Goal: Task Accomplishment & Management: Manage account settings

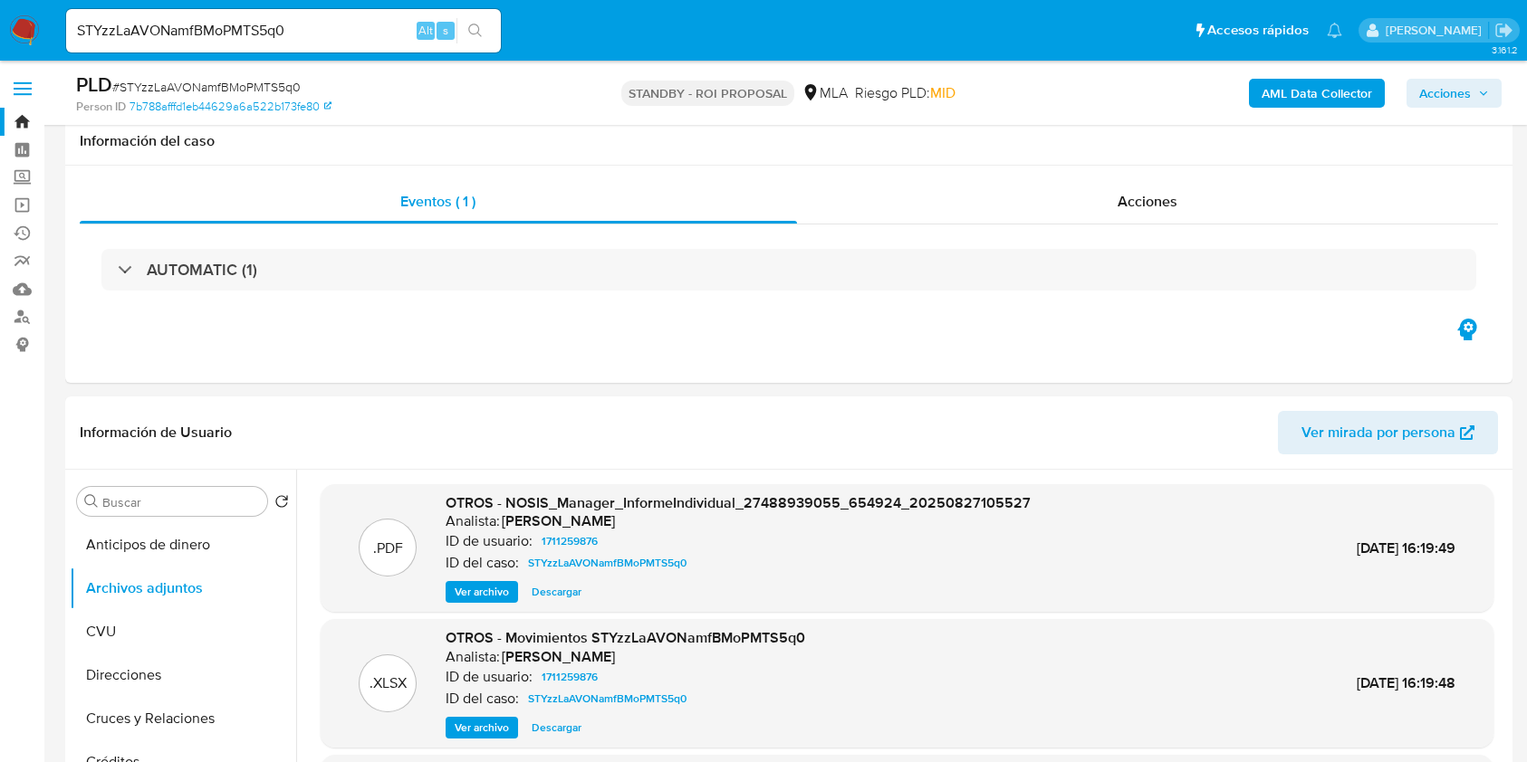
select select "10"
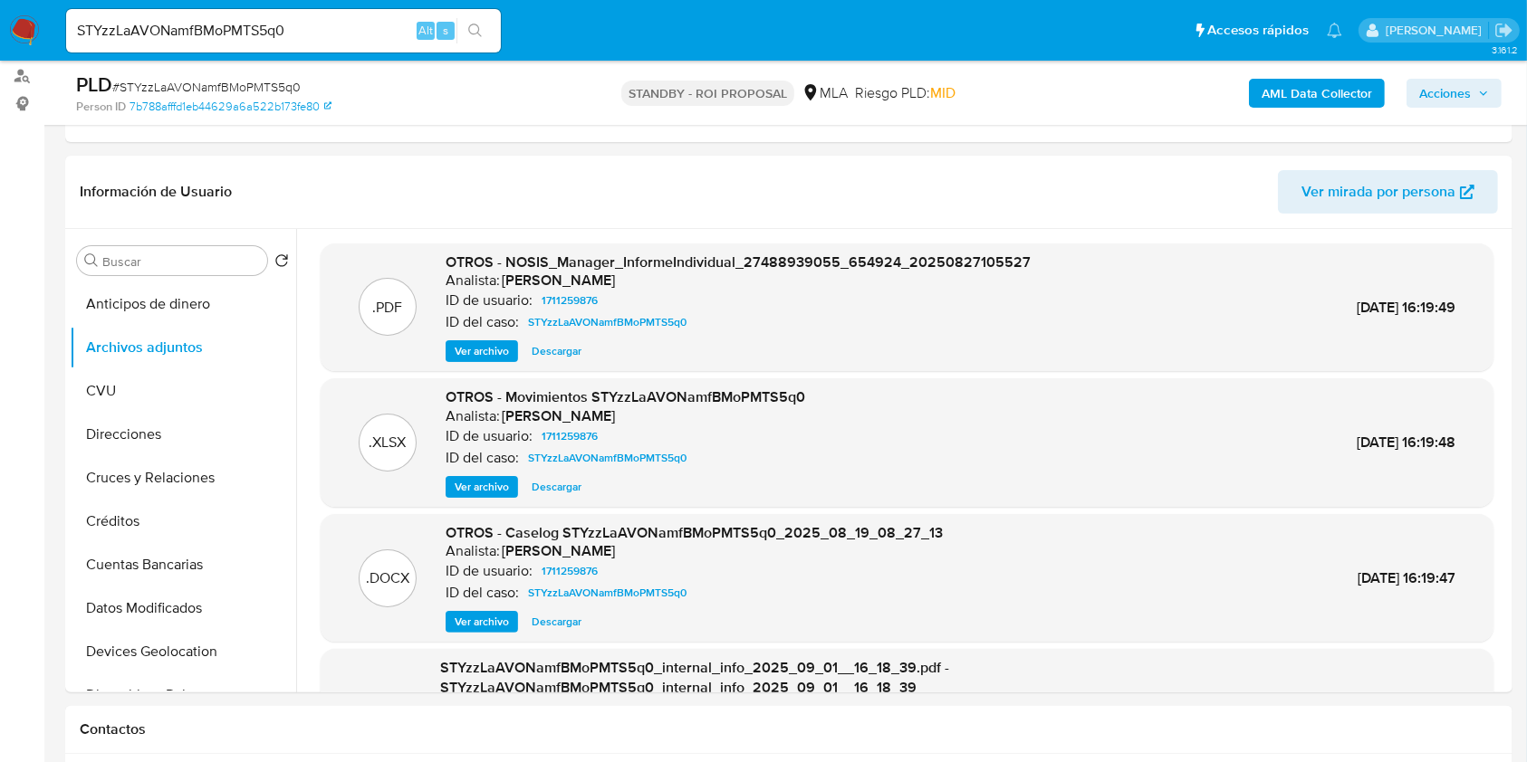
scroll to position [241, 0]
click at [235, 25] on input "STYzzLaAVONamfBMoPMTS5q0" at bounding box center [283, 31] width 435 height 24
paste input "u8uBViEyFHnNnGVBEFZje9PT"
type input "u8uBViEyFHnNnGVBEFZje9PT"
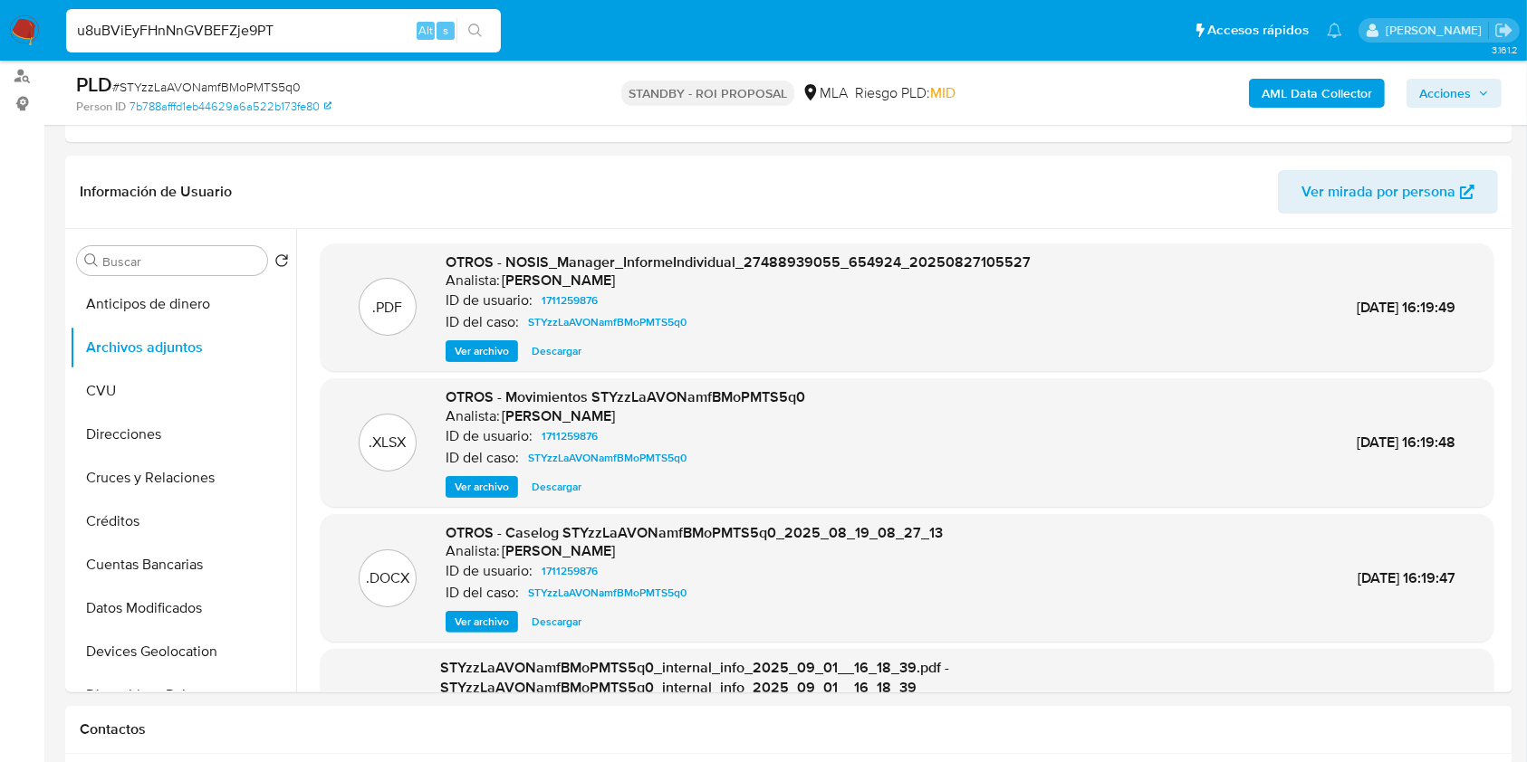
click at [444, 26] on span "s" at bounding box center [445, 30] width 5 height 17
click at [504, 28] on li "u8uBViEyFHnNnGVBEFZje9PT Alt s" at bounding box center [284, 29] width 444 height 45
click at [483, 29] on button "search-icon" at bounding box center [474, 30] width 37 height 25
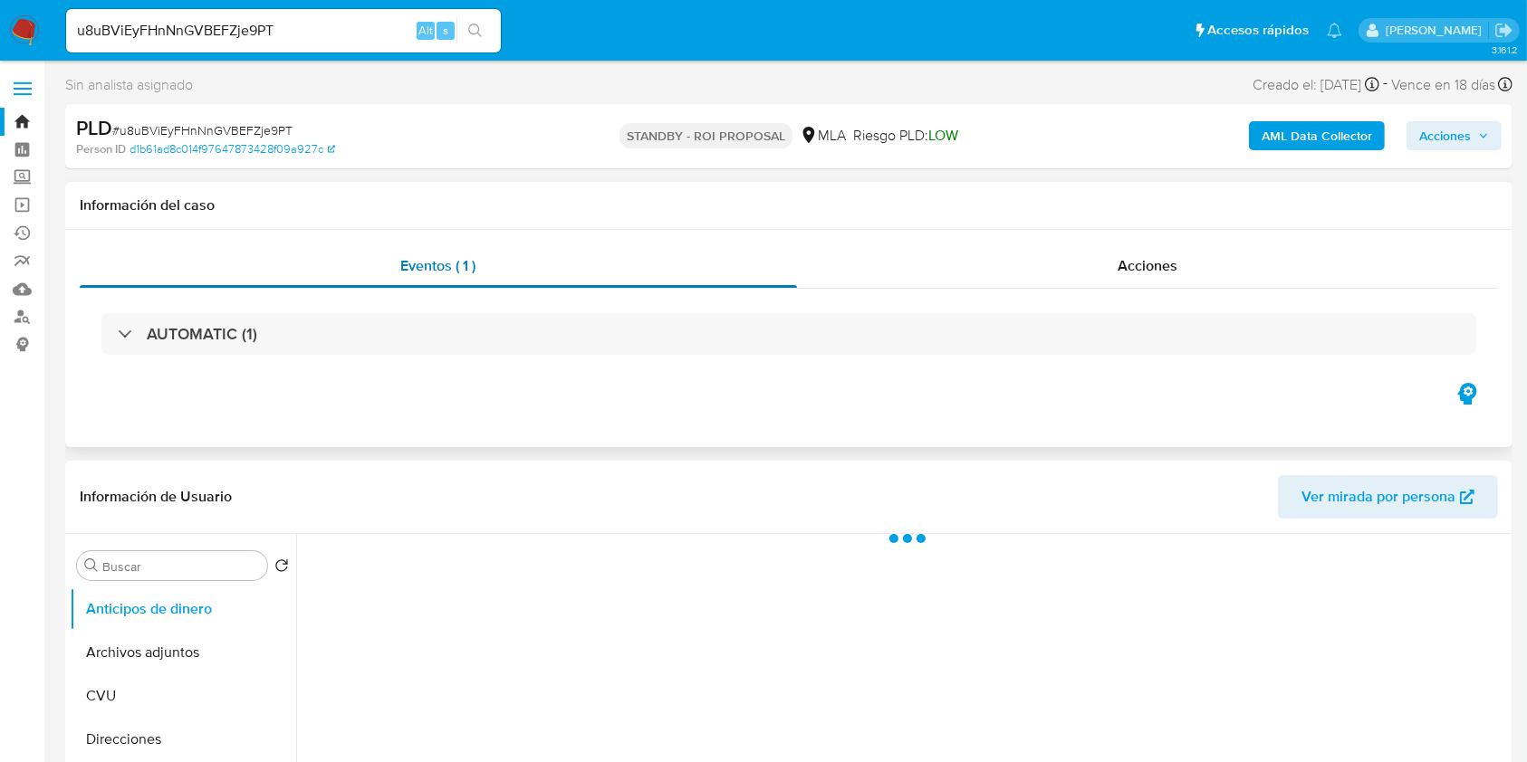
select select "10"
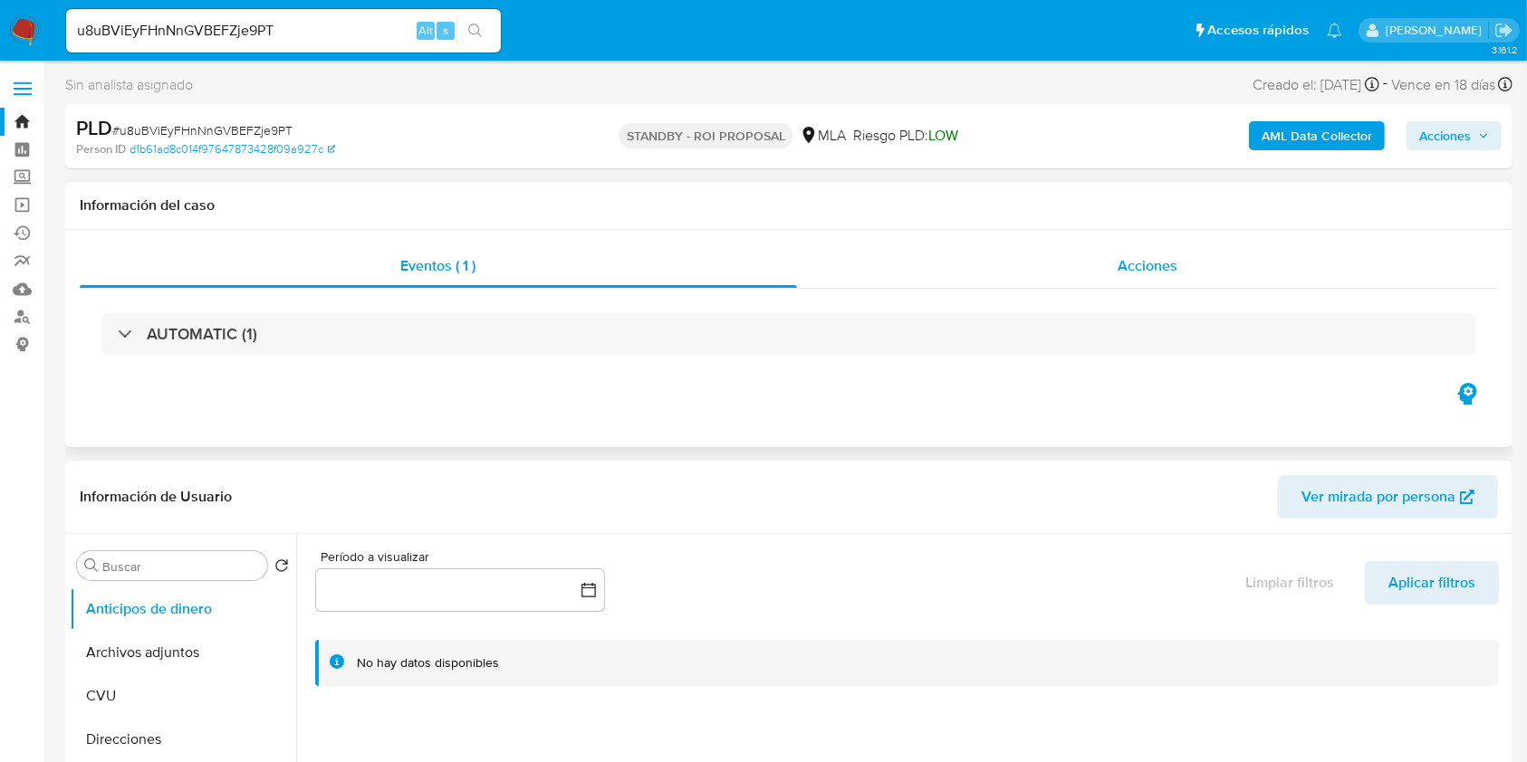
click at [1117, 286] on div "Acciones" at bounding box center [1148, 265] width 702 height 43
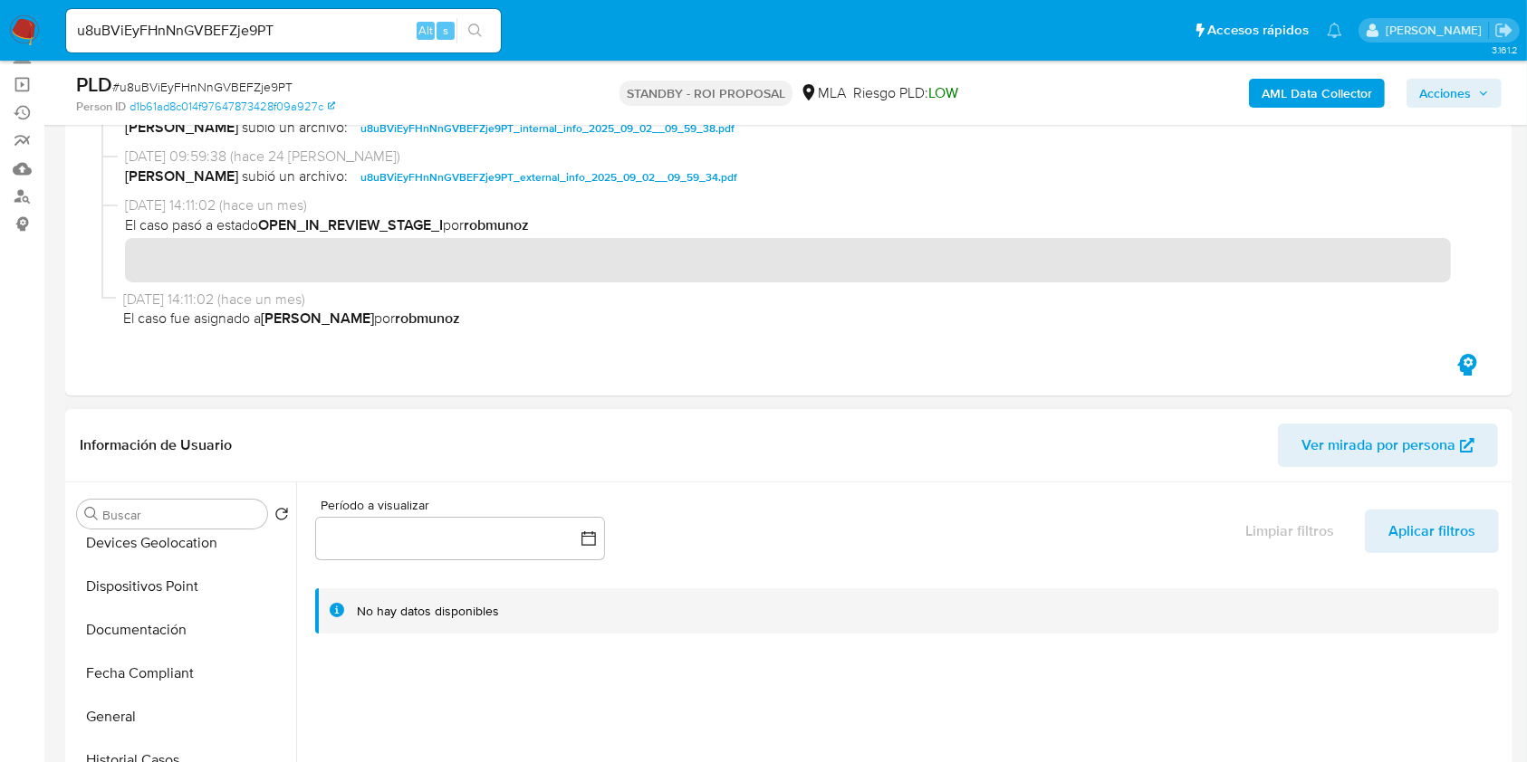
scroll to position [483, 0]
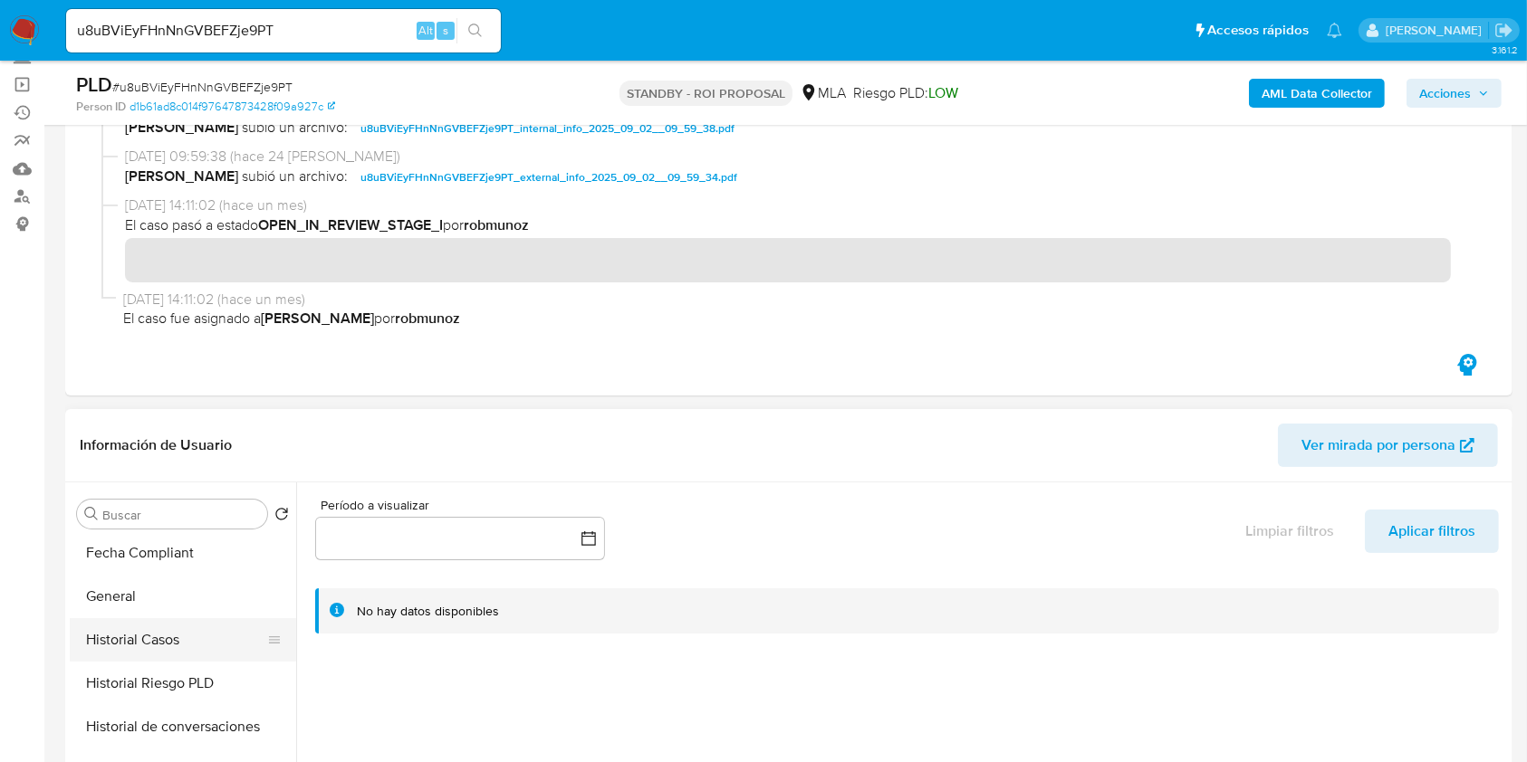
click at [174, 634] on button "Historial Casos" at bounding box center [176, 639] width 212 height 43
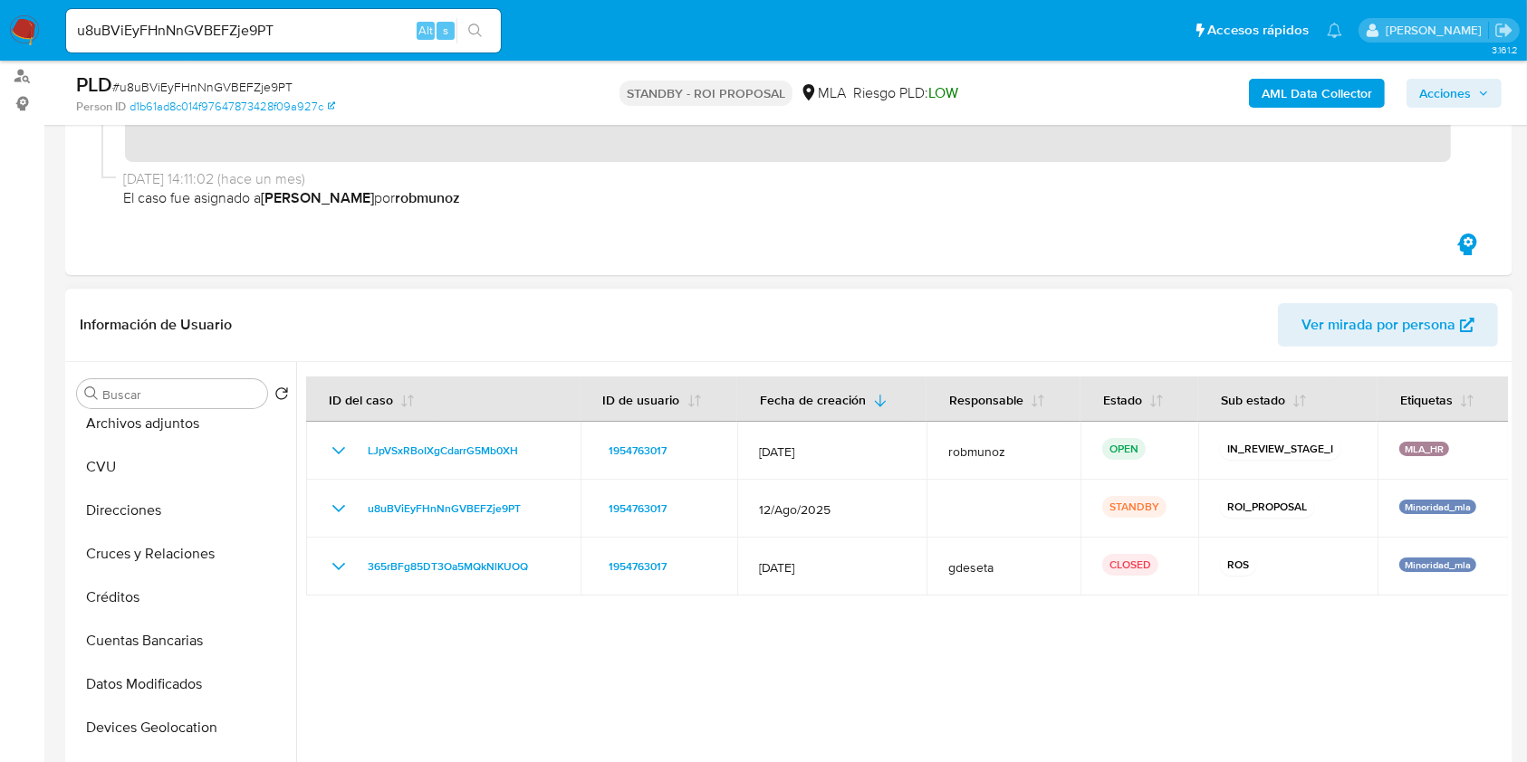
scroll to position [0, 0]
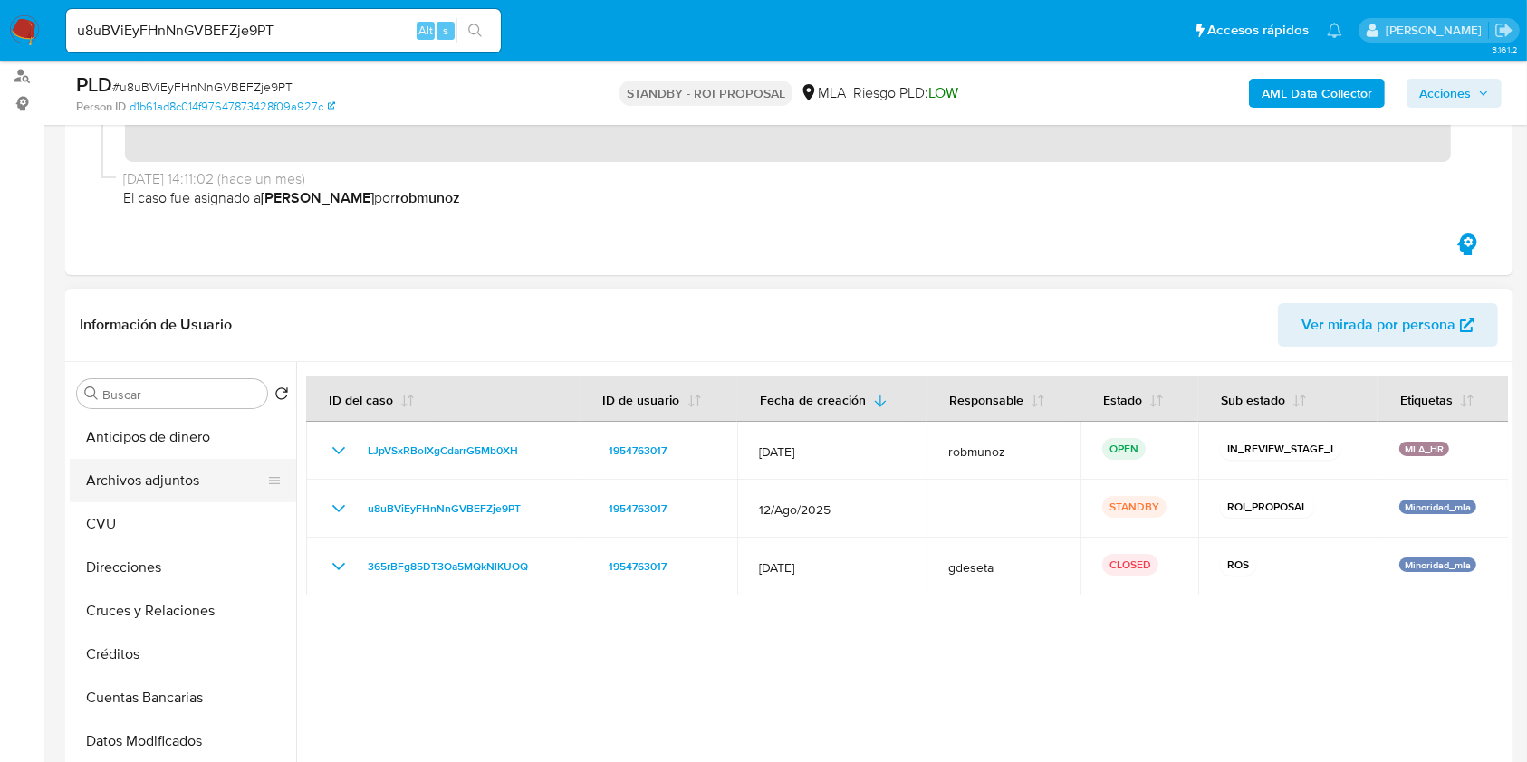
click at [138, 495] on button "Archivos adjuntos" at bounding box center [176, 480] width 212 height 43
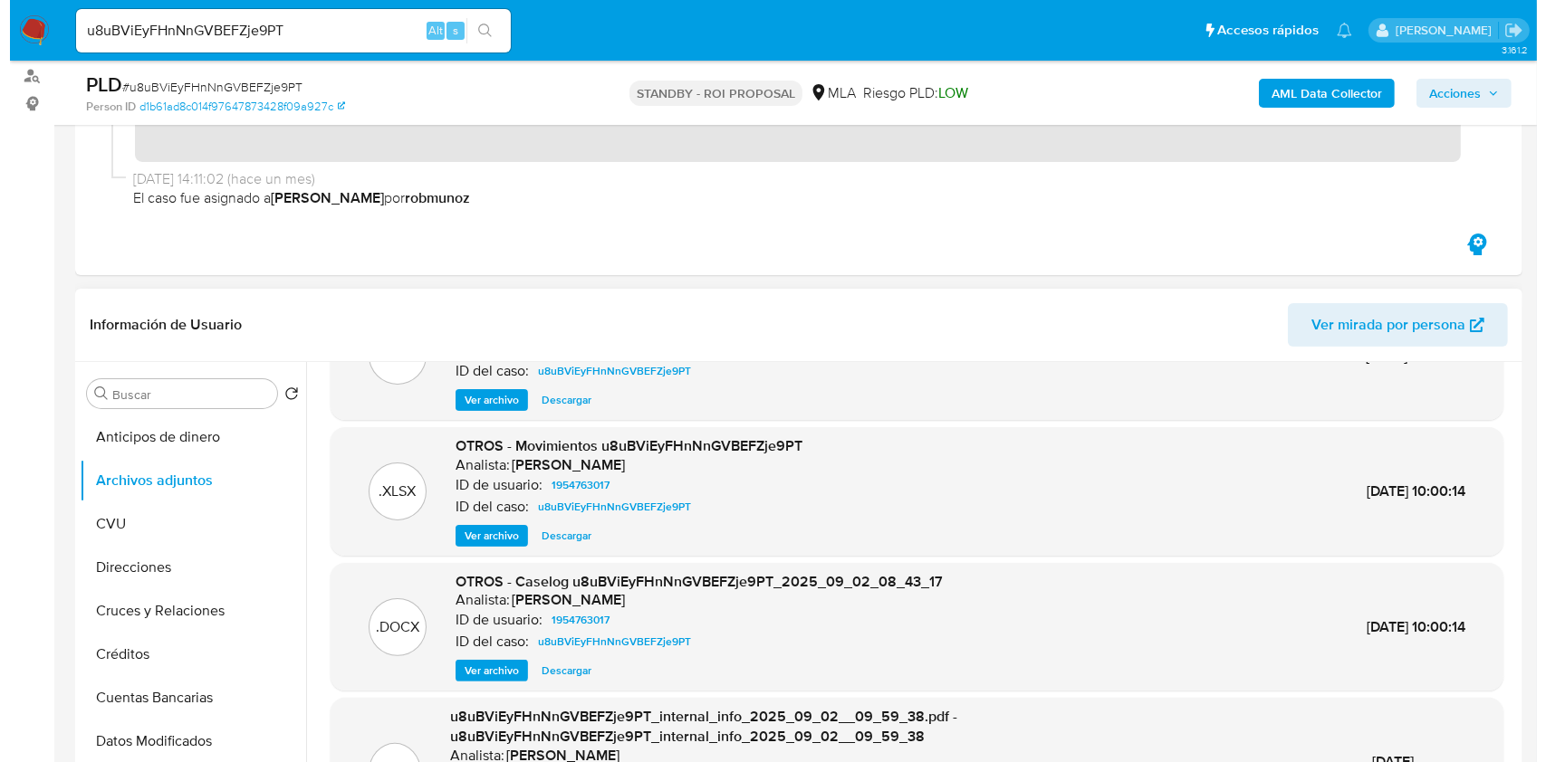
scroll to position [120, 0]
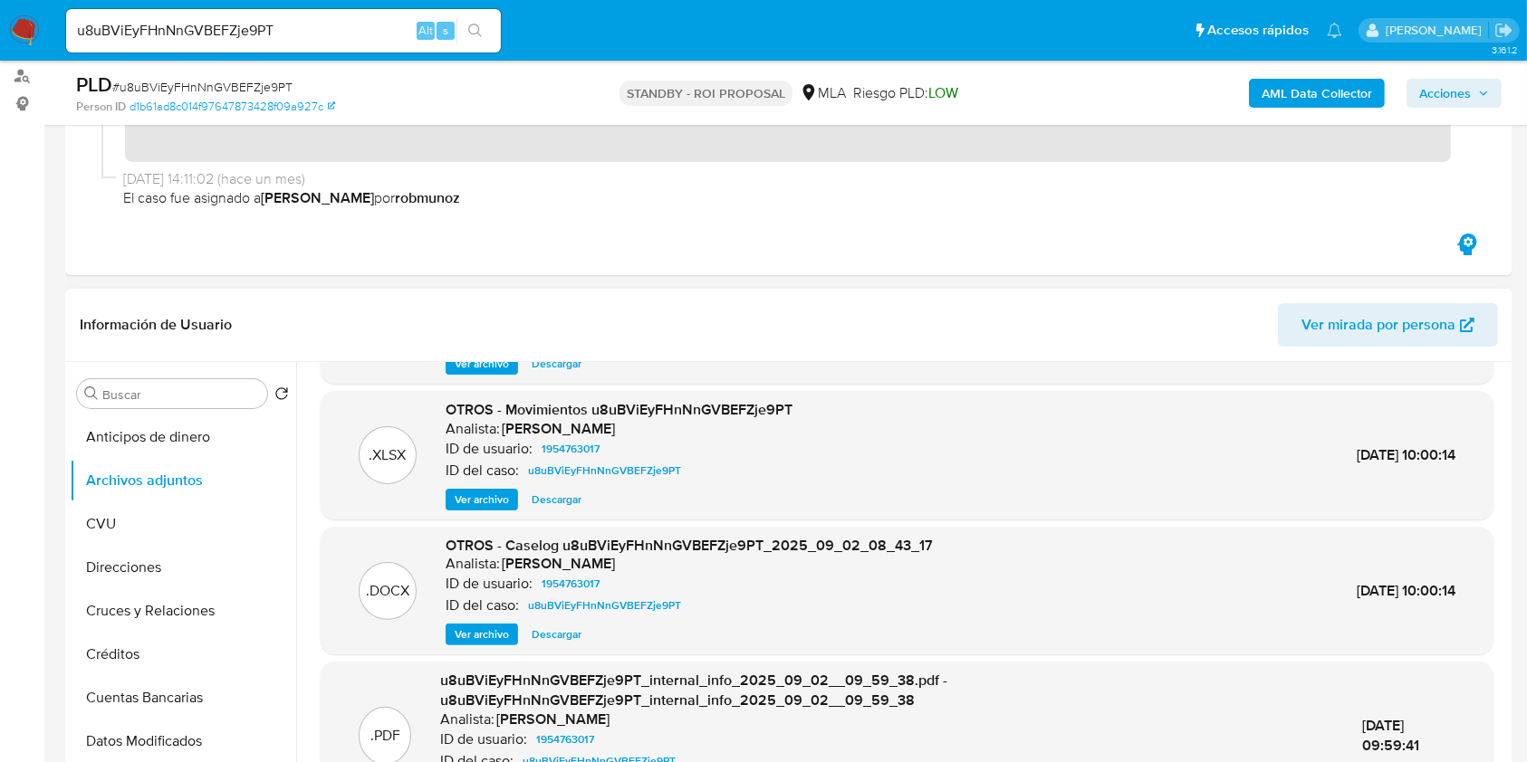
click at [496, 627] on span "Ver archivo" at bounding box center [482, 635] width 54 height 18
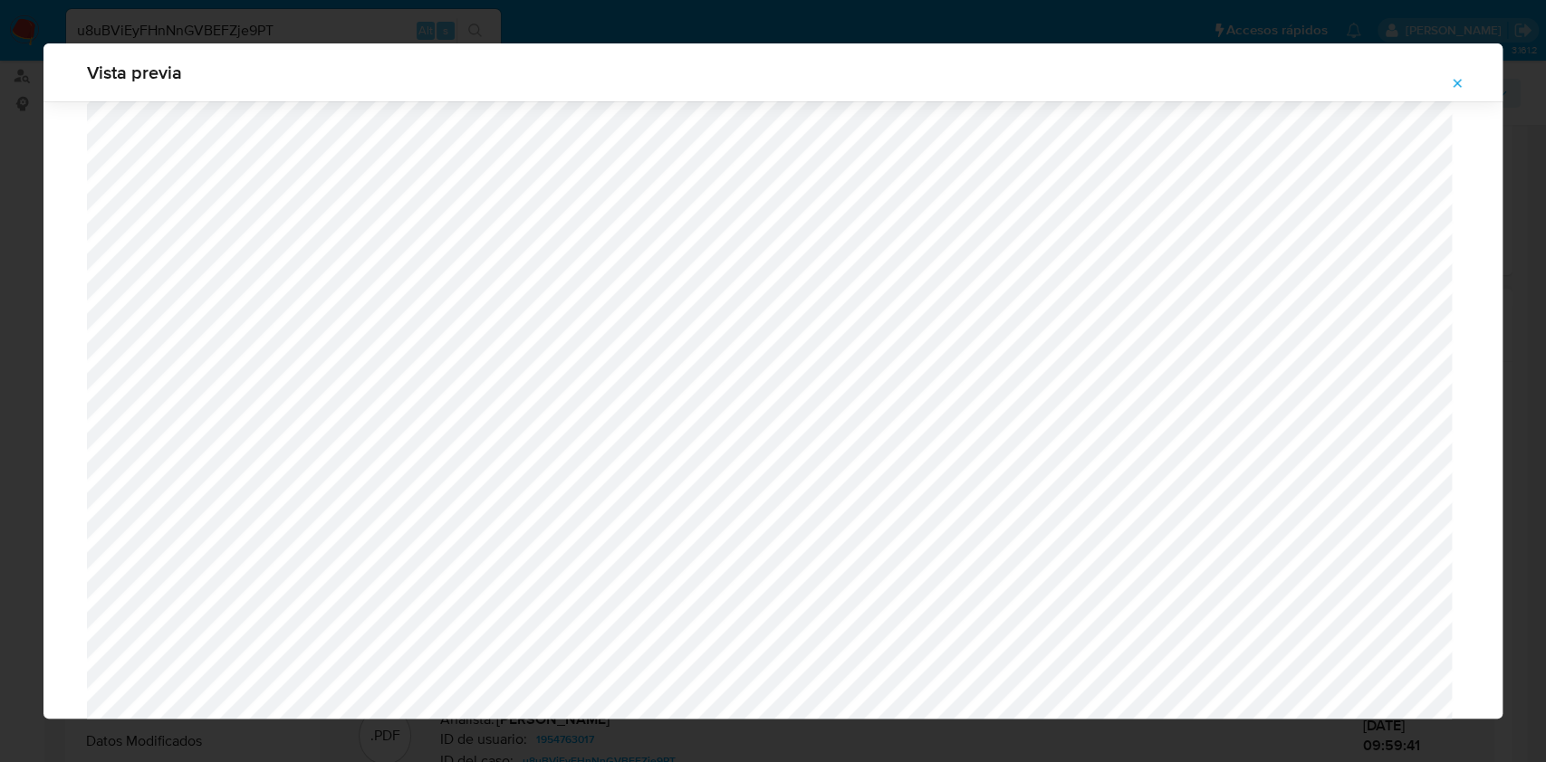
scroll to position [446, 0]
click at [1463, 83] on icon "Attachment preview" at bounding box center [1457, 83] width 14 height 14
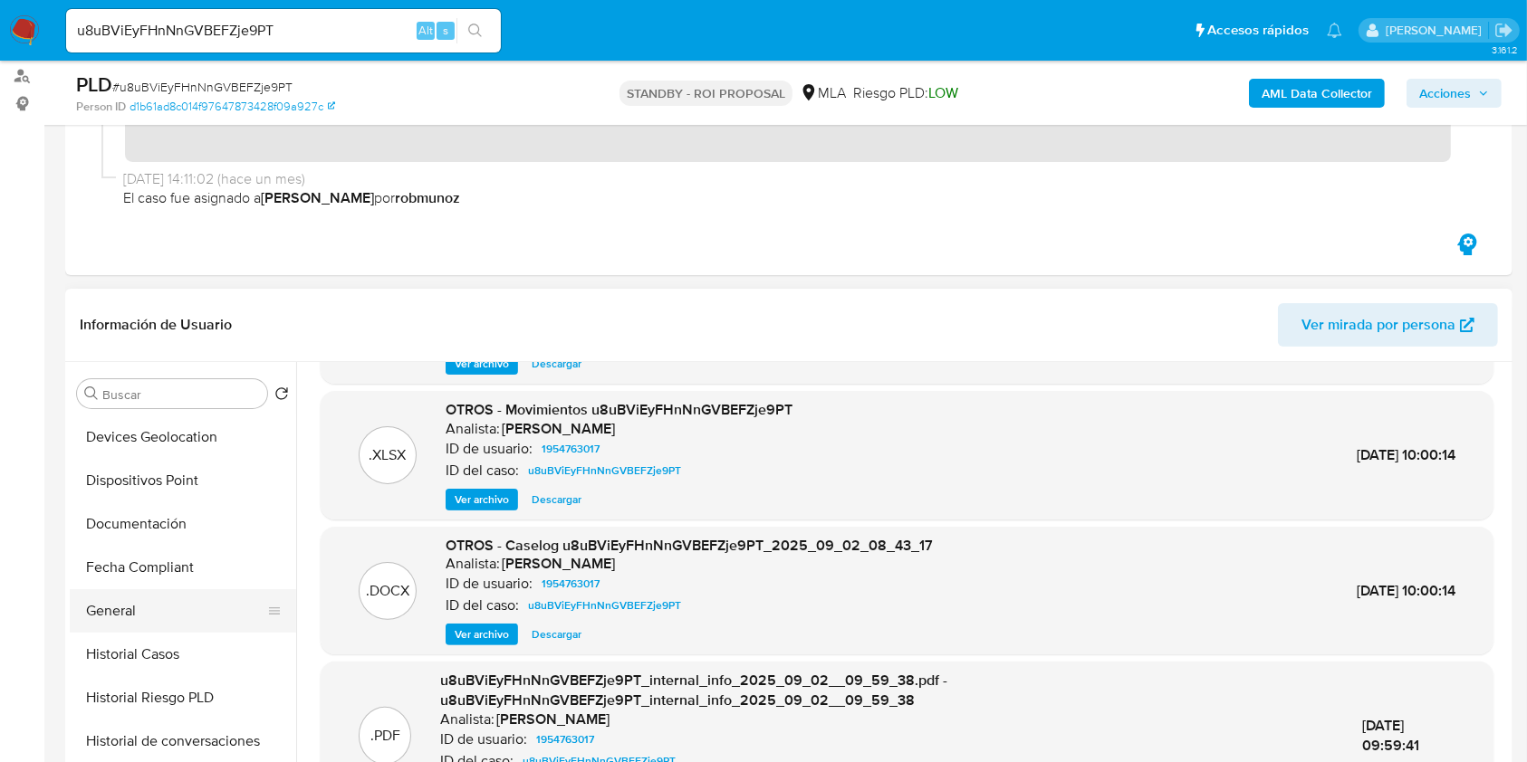
scroll to position [483, 0]
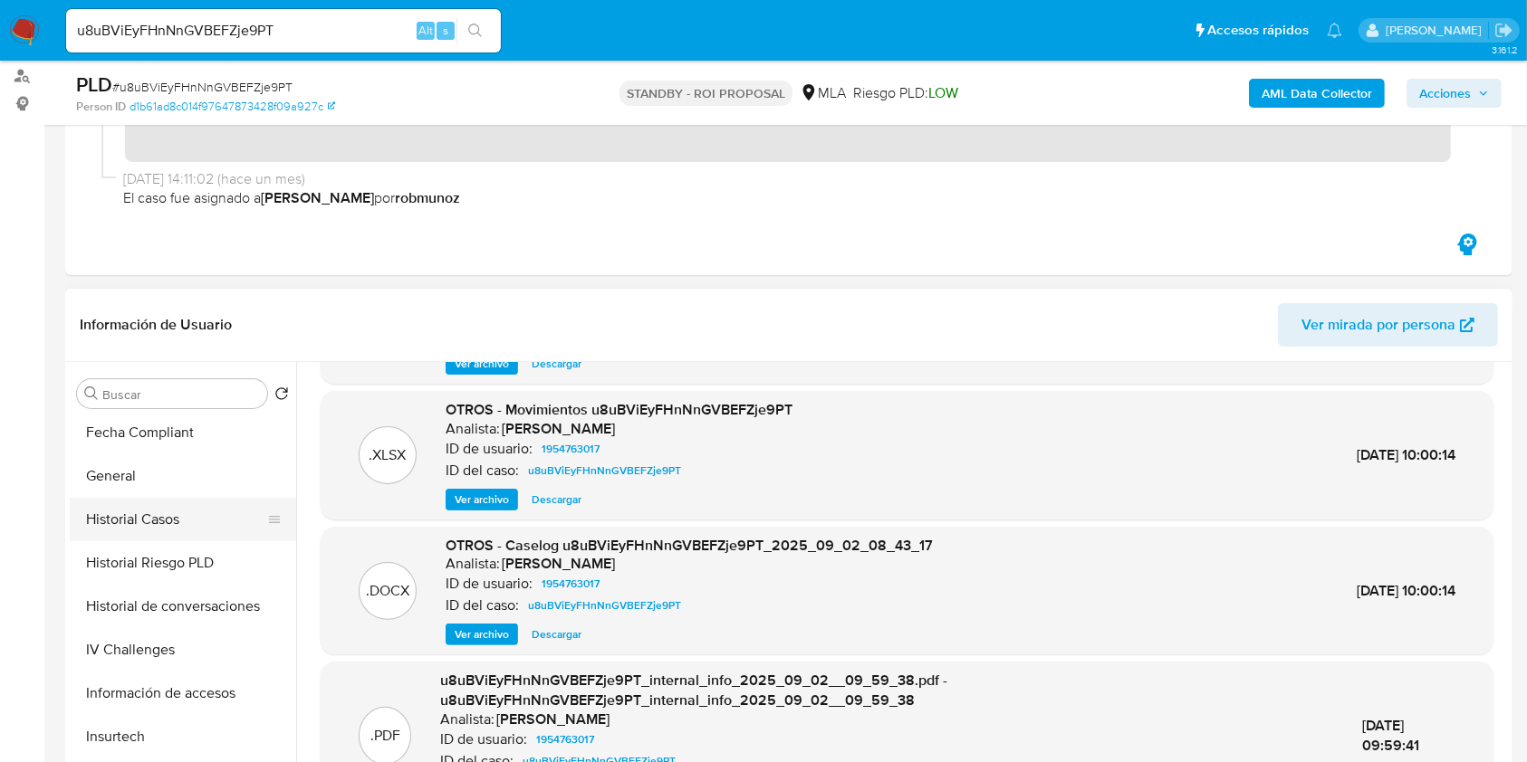
click at [185, 522] on button "Historial Casos" at bounding box center [176, 519] width 212 height 43
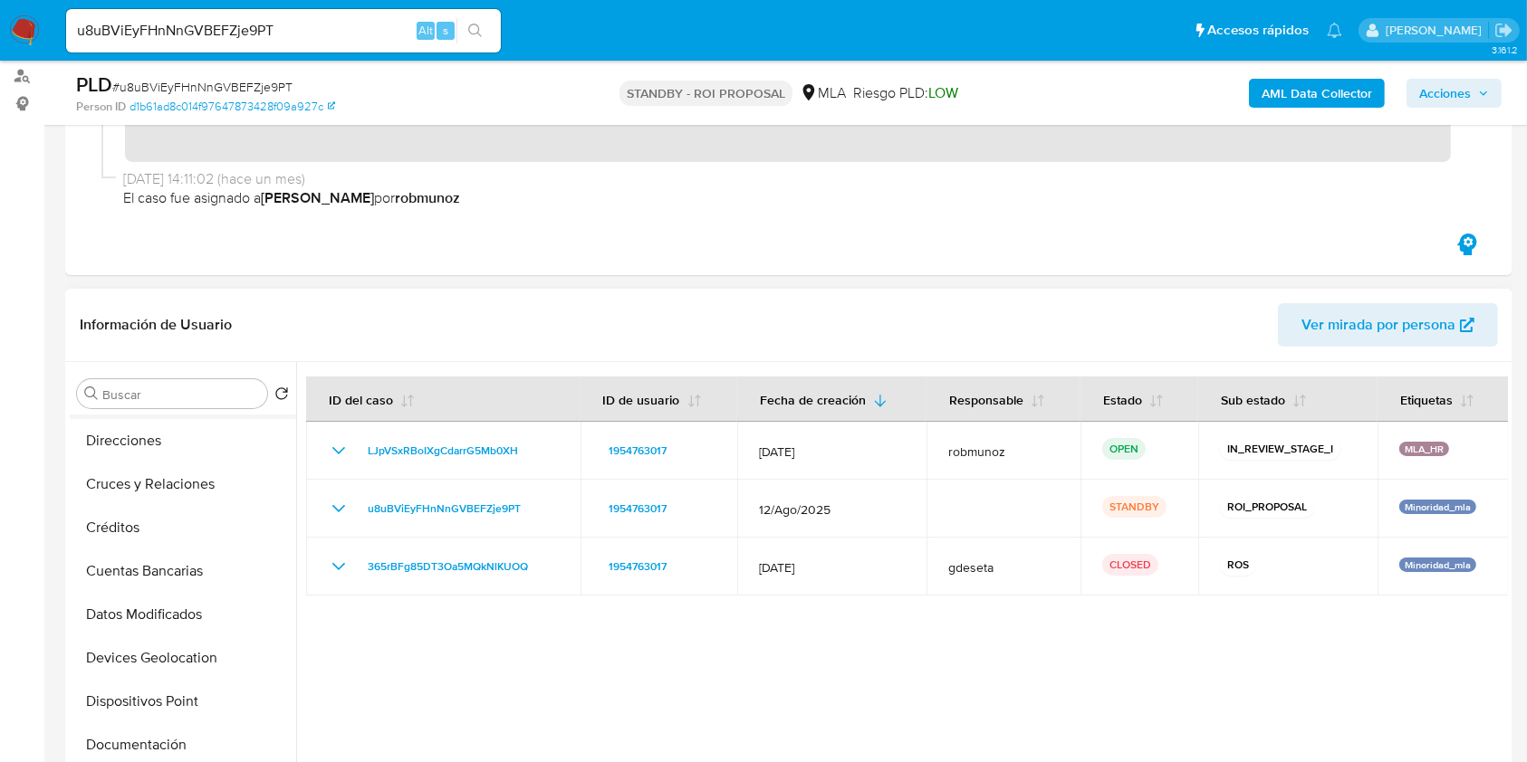
scroll to position [0, 0]
click at [177, 471] on button "Archivos adjuntos" at bounding box center [176, 480] width 212 height 43
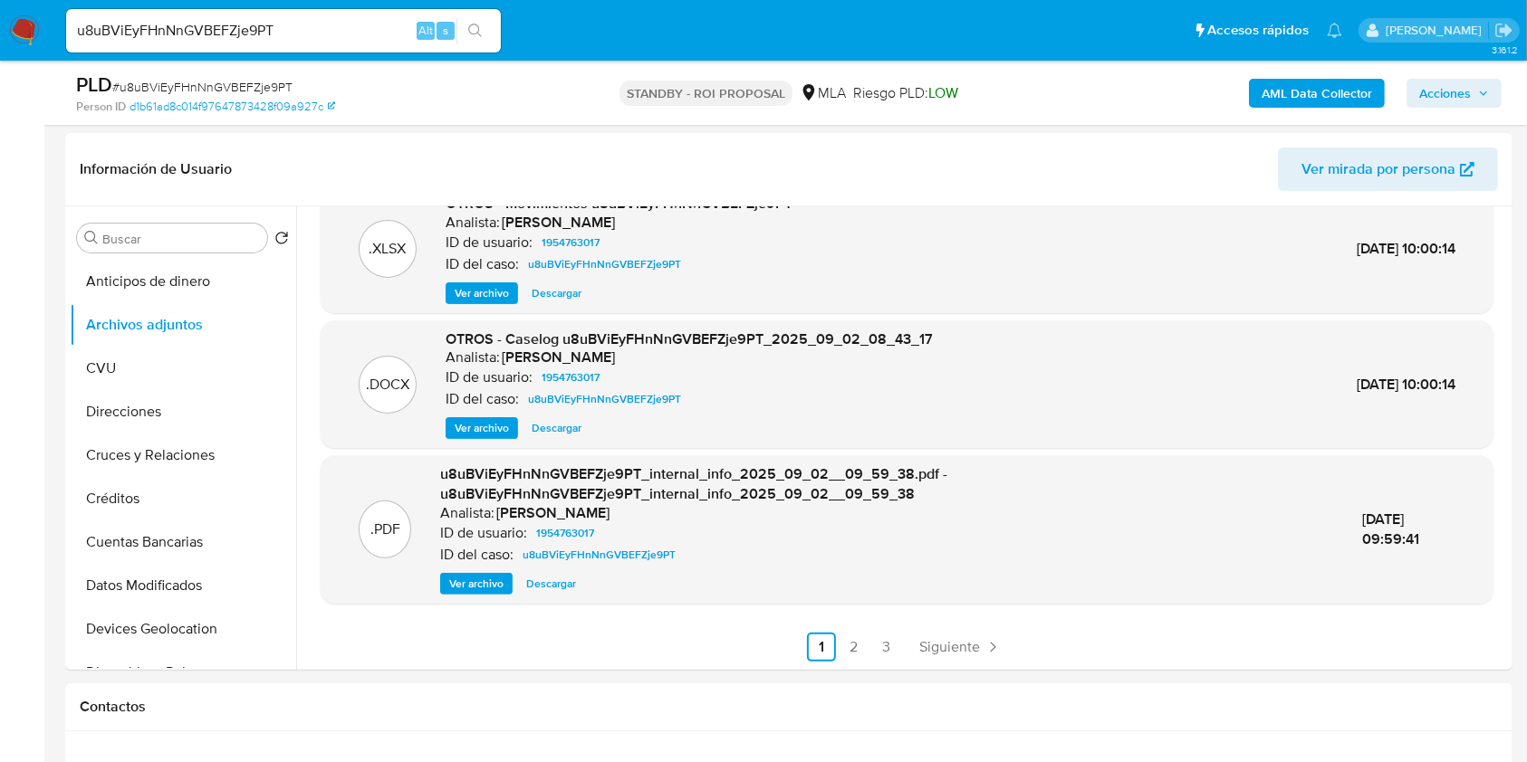
scroll to position [483, 0]
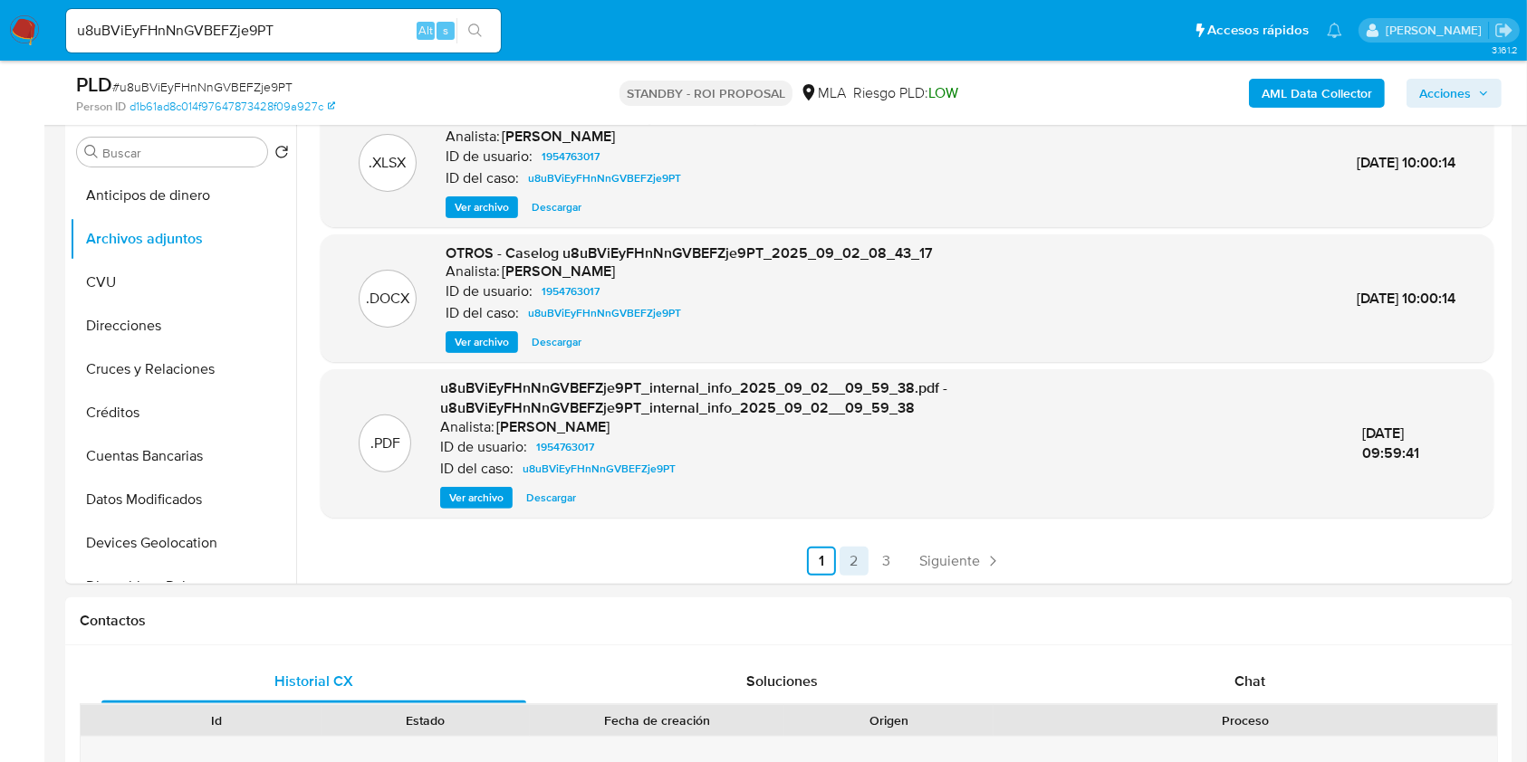
click at [855, 551] on link "2" at bounding box center [853, 561] width 29 height 29
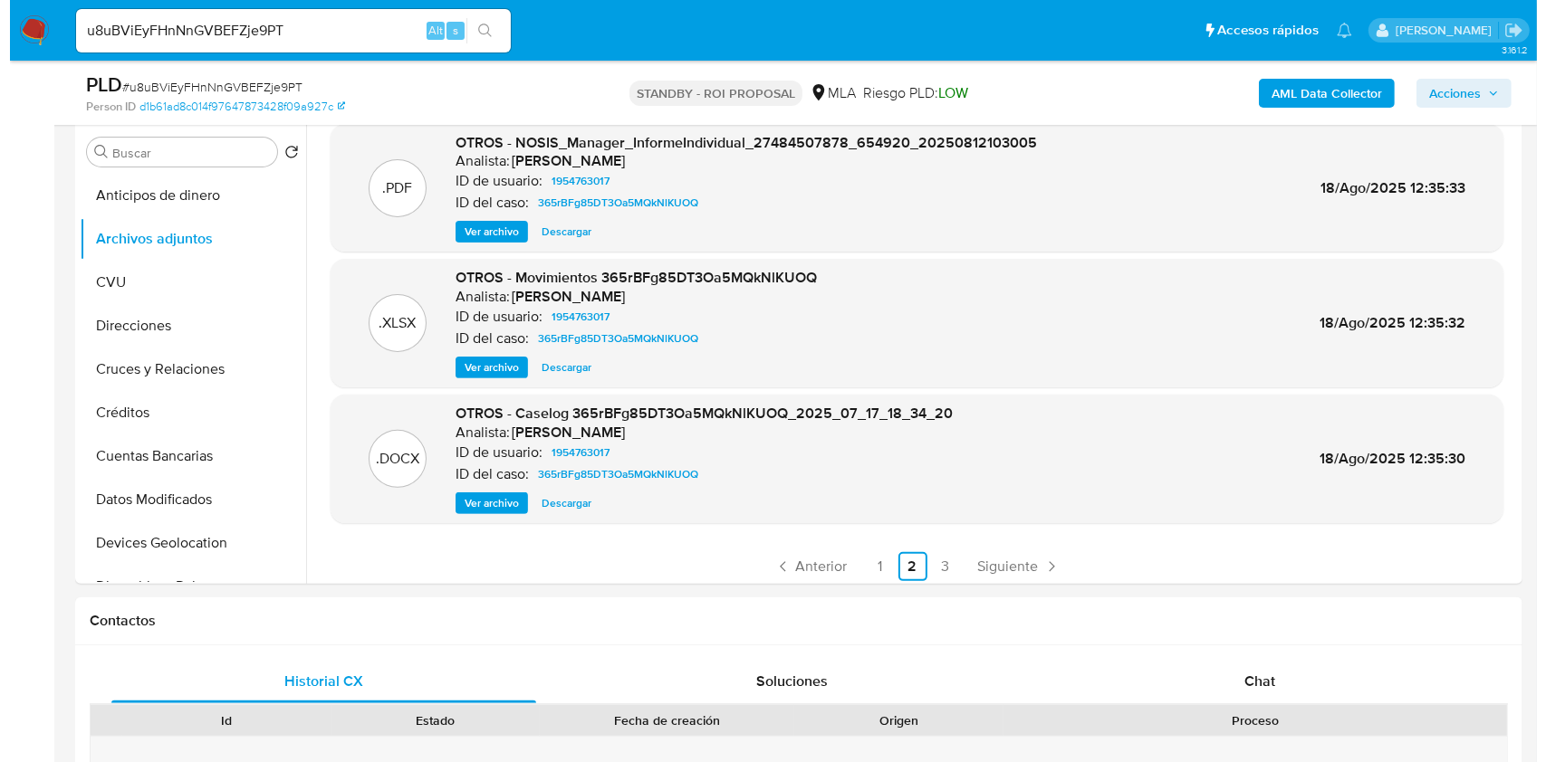
scroll to position [171, 0]
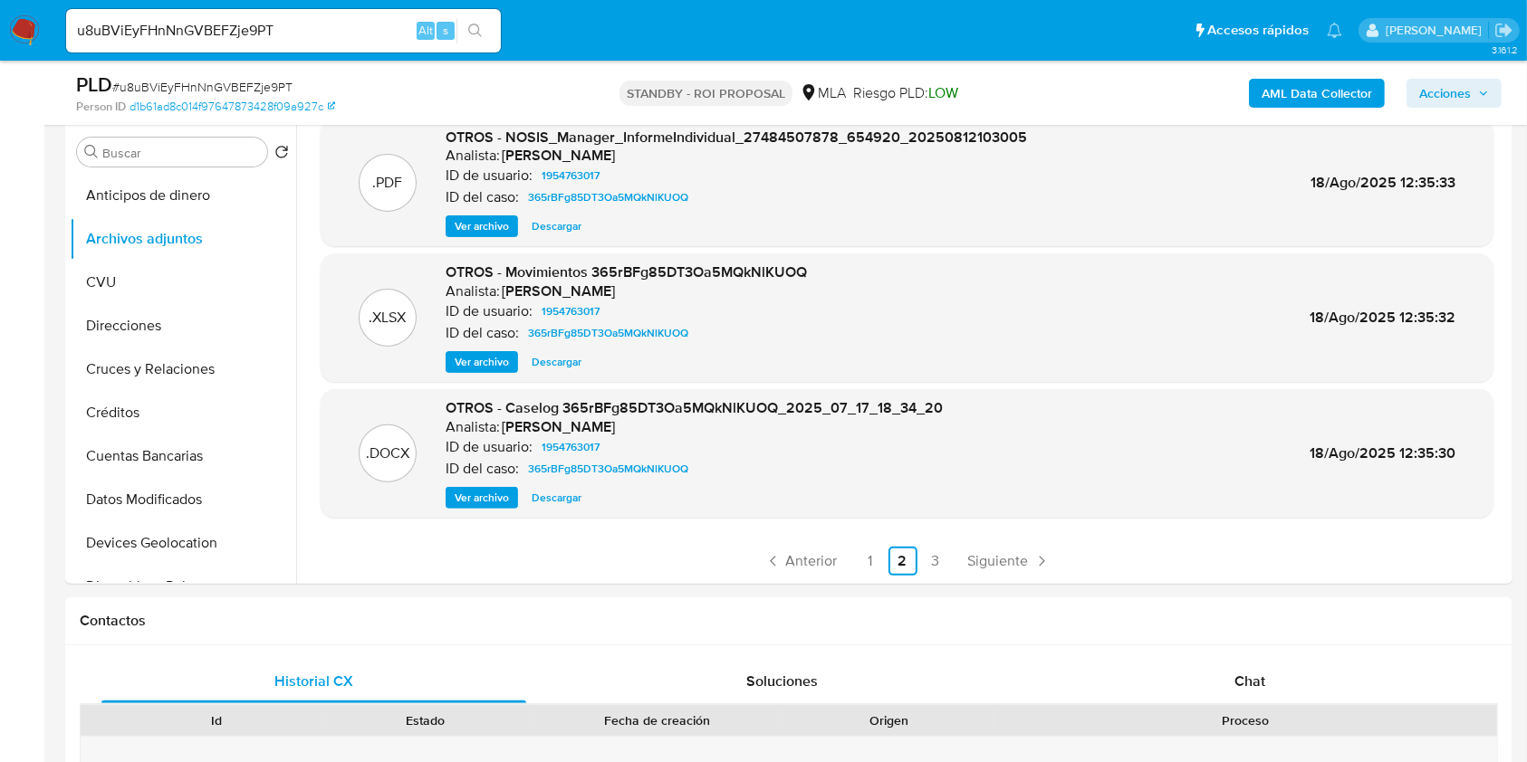
click at [481, 497] on span "Ver archivo" at bounding box center [482, 498] width 54 height 18
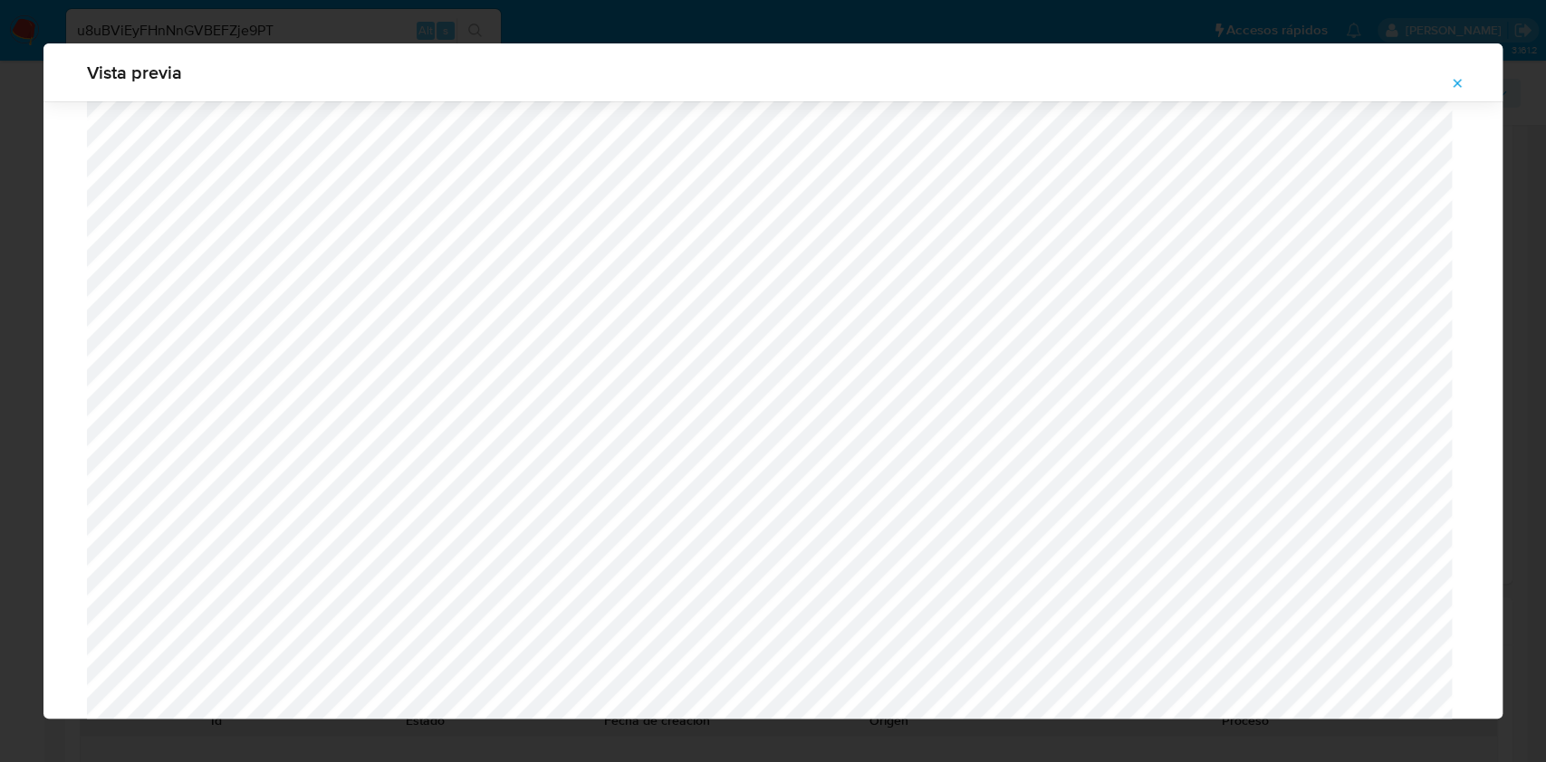
scroll to position [567, 0]
click at [1466, 80] on button "Attachment preview" at bounding box center [1457, 83] width 40 height 29
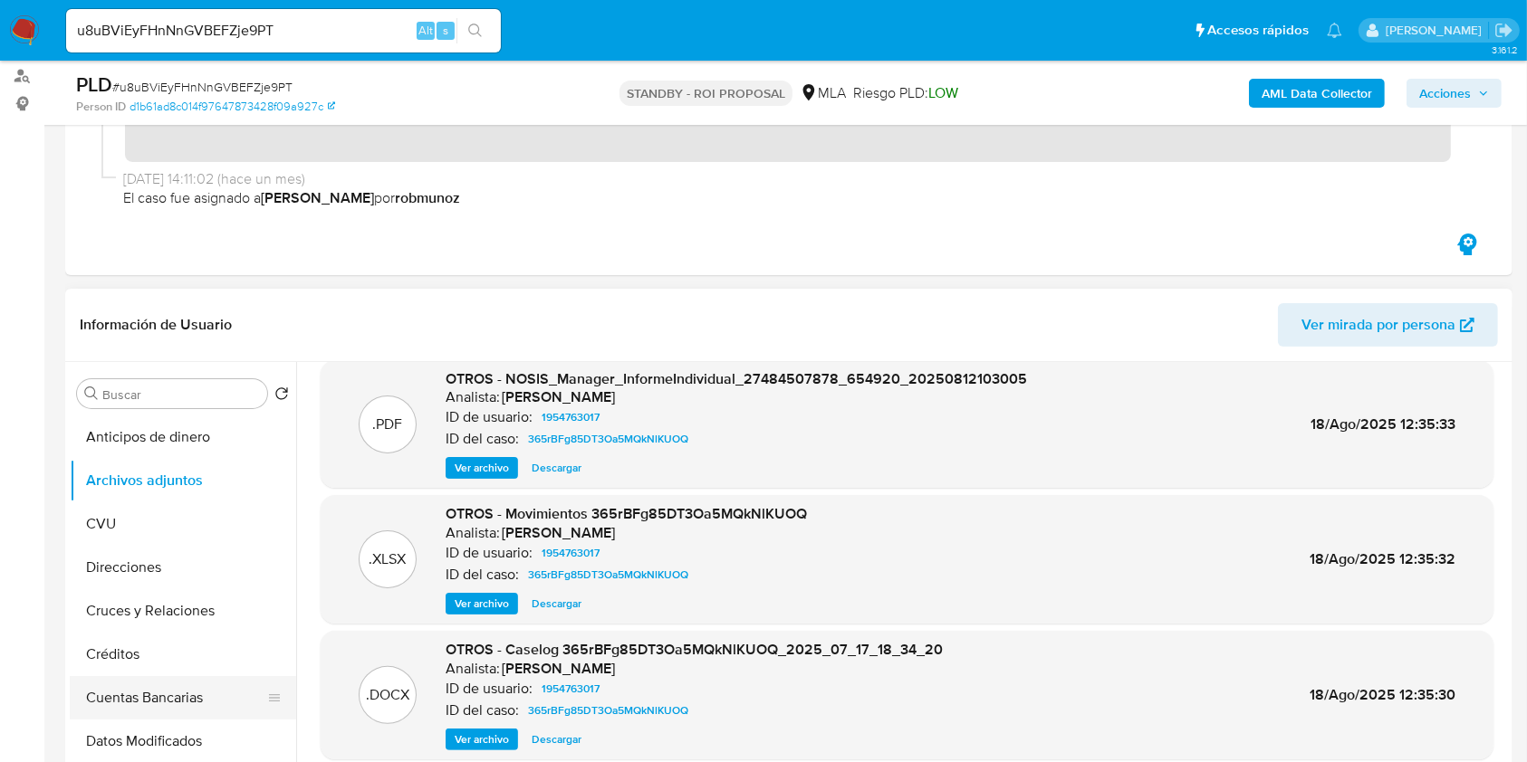
scroll to position [241, 0]
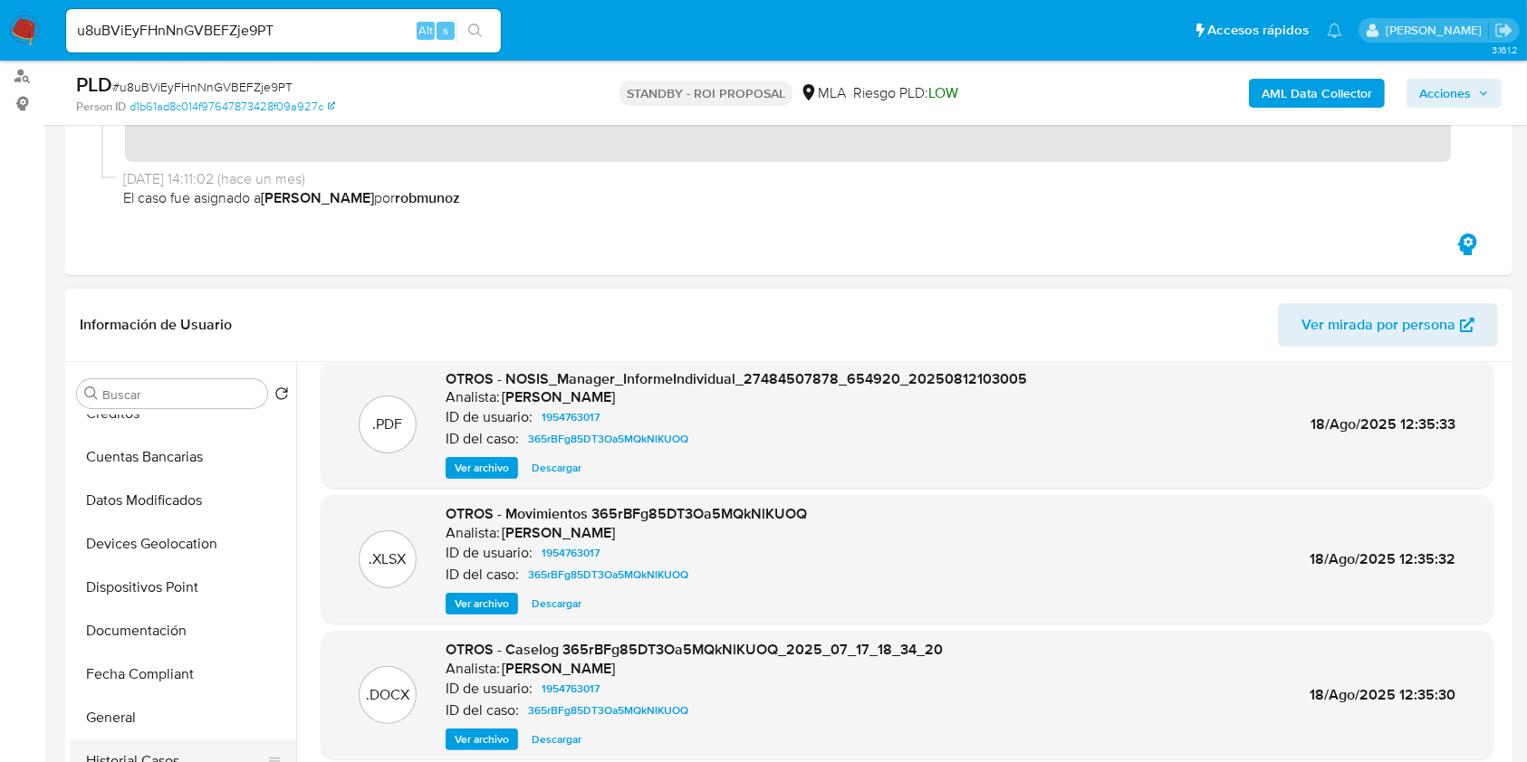
click at [143, 756] on button "Historial Casos" at bounding box center [176, 761] width 212 height 43
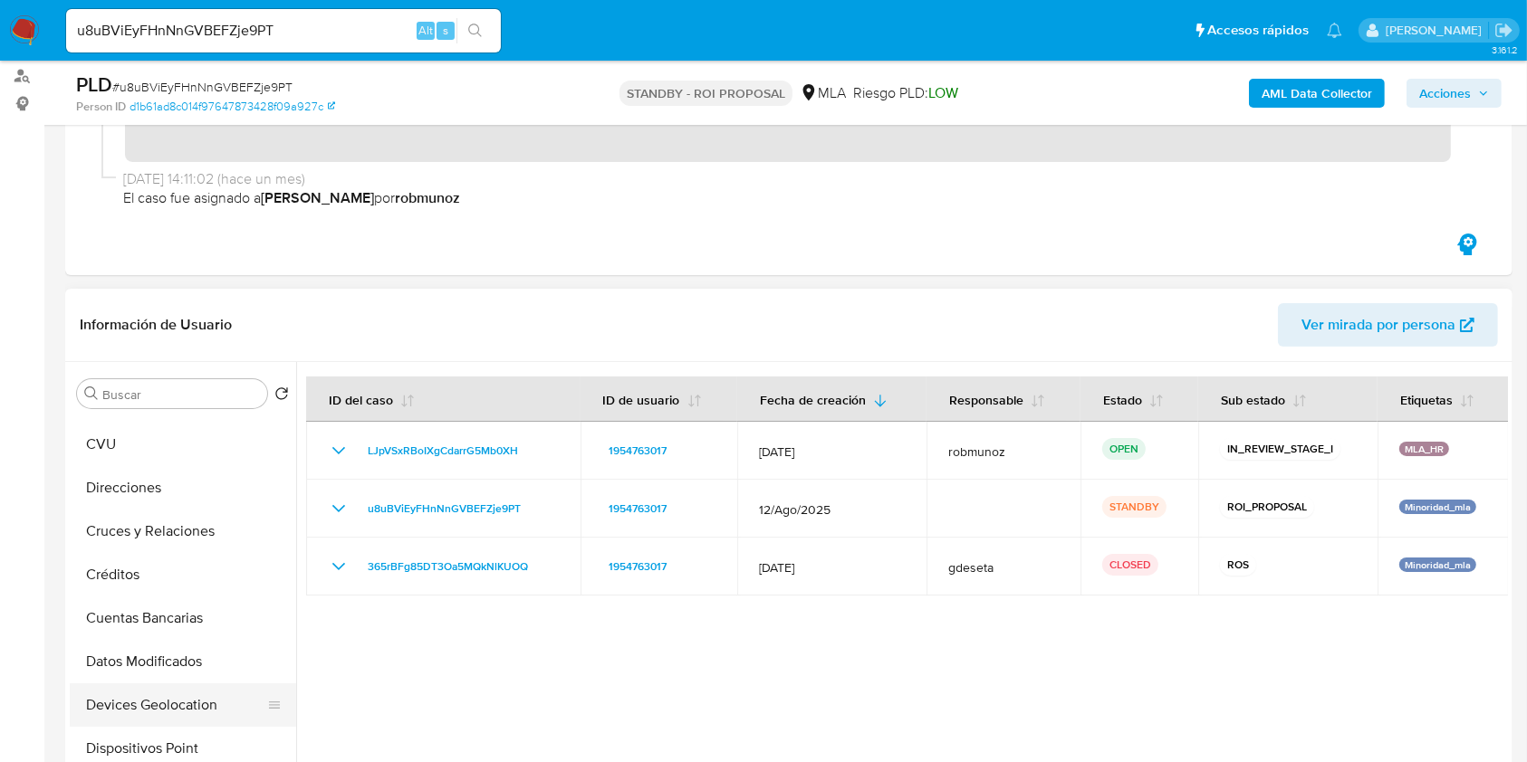
scroll to position [0, 0]
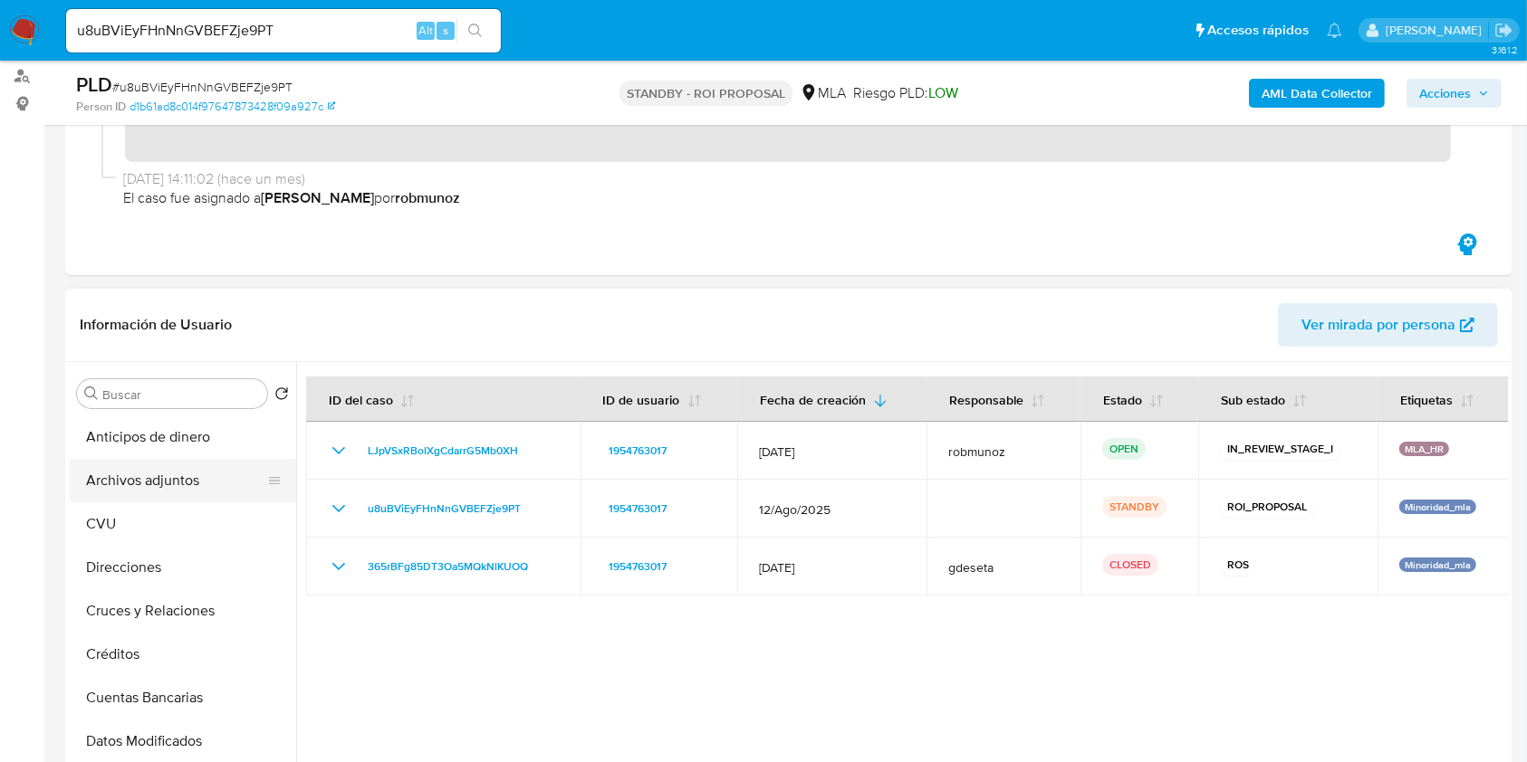
click at [214, 477] on button "Archivos adjuntos" at bounding box center [176, 480] width 212 height 43
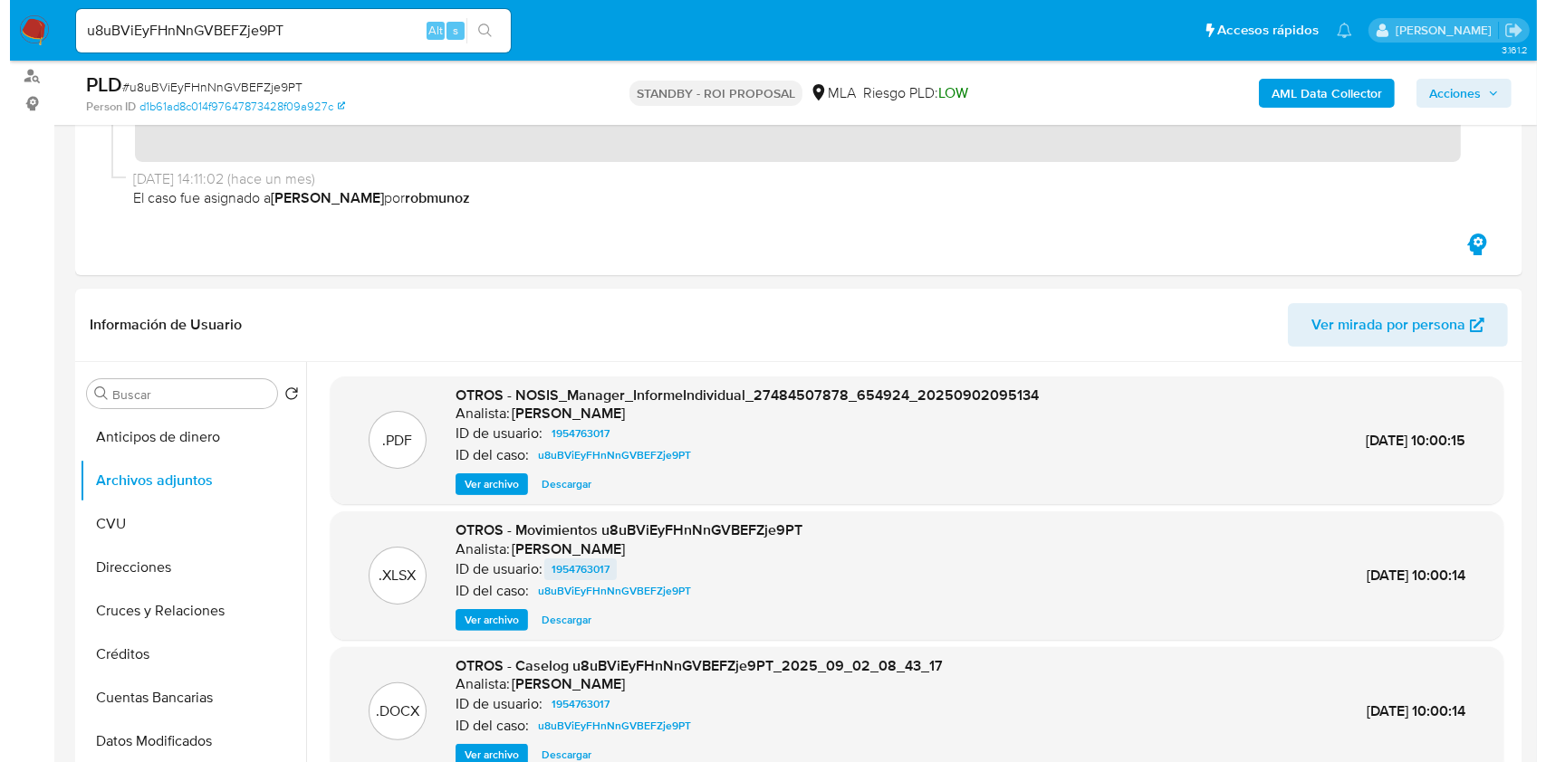
scroll to position [120, 0]
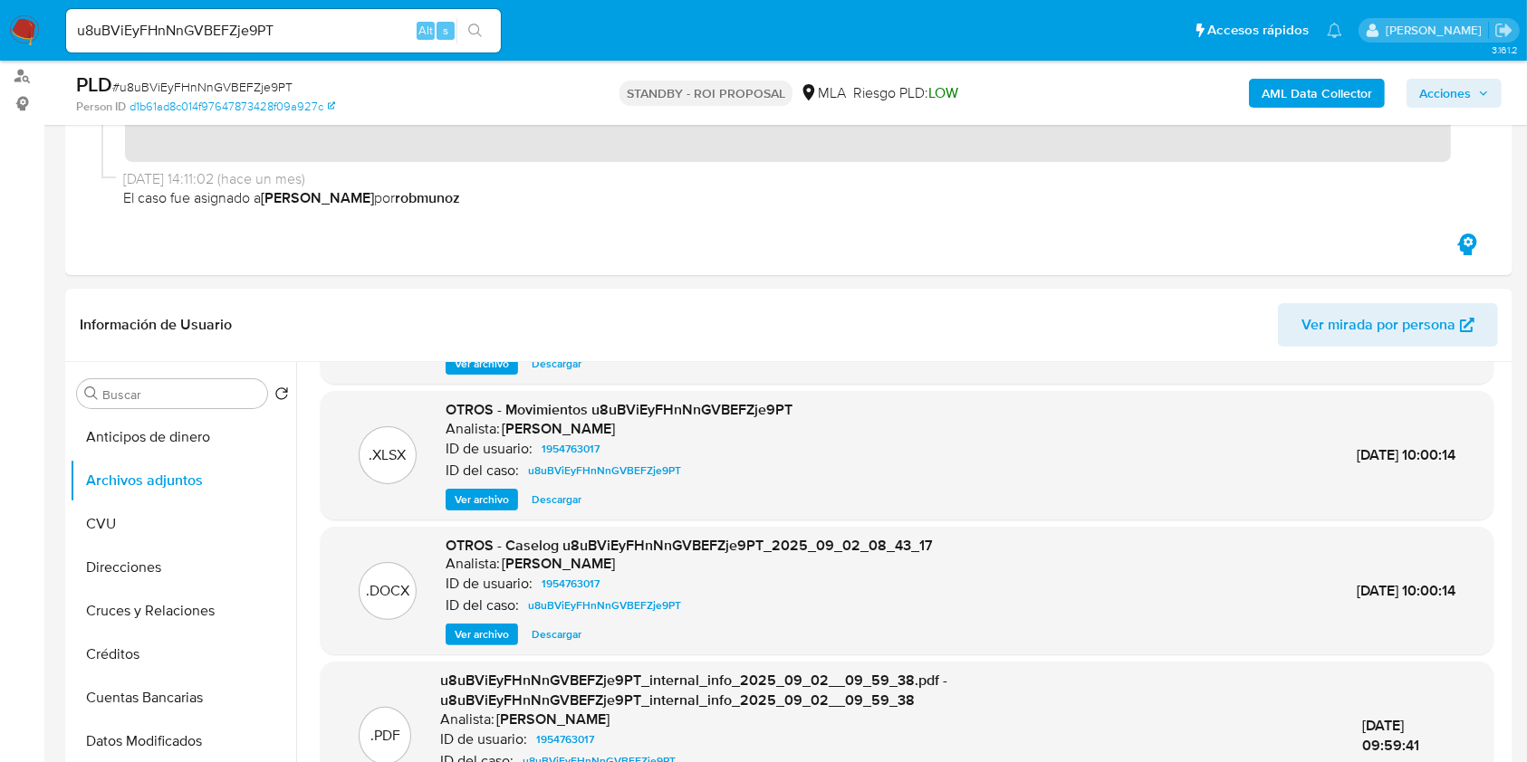
click at [484, 641] on span "Ver archivo" at bounding box center [482, 635] width 54 height 18
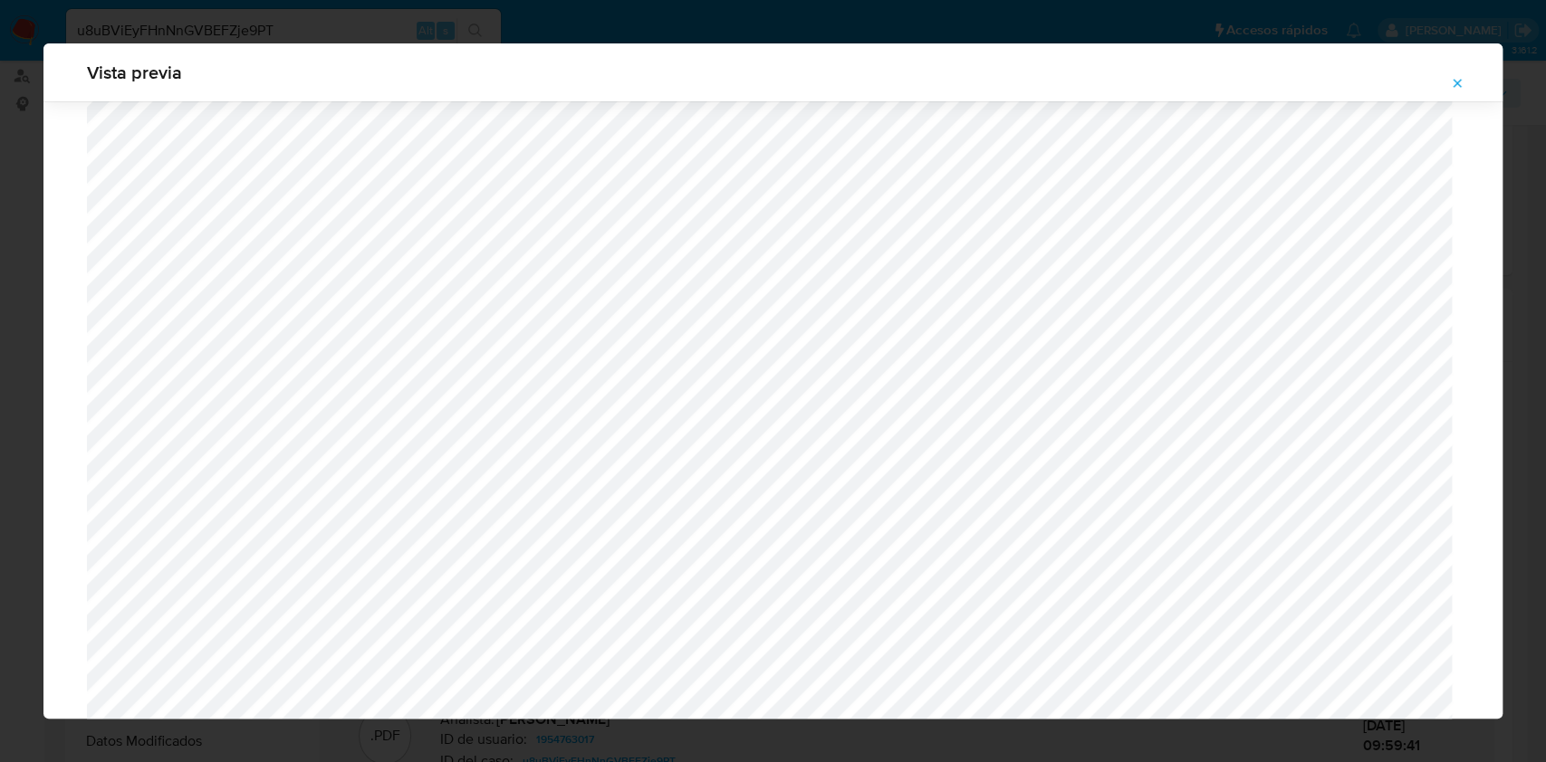
scroll to position [446, 0]
click at [1432, 100] on div "Vista previa" at bounding box center [772, 72] width 1459 height 58
click at [1460, 76] on icon "Attachment preview" at bounding box center [1457, 83] width 14 height 14
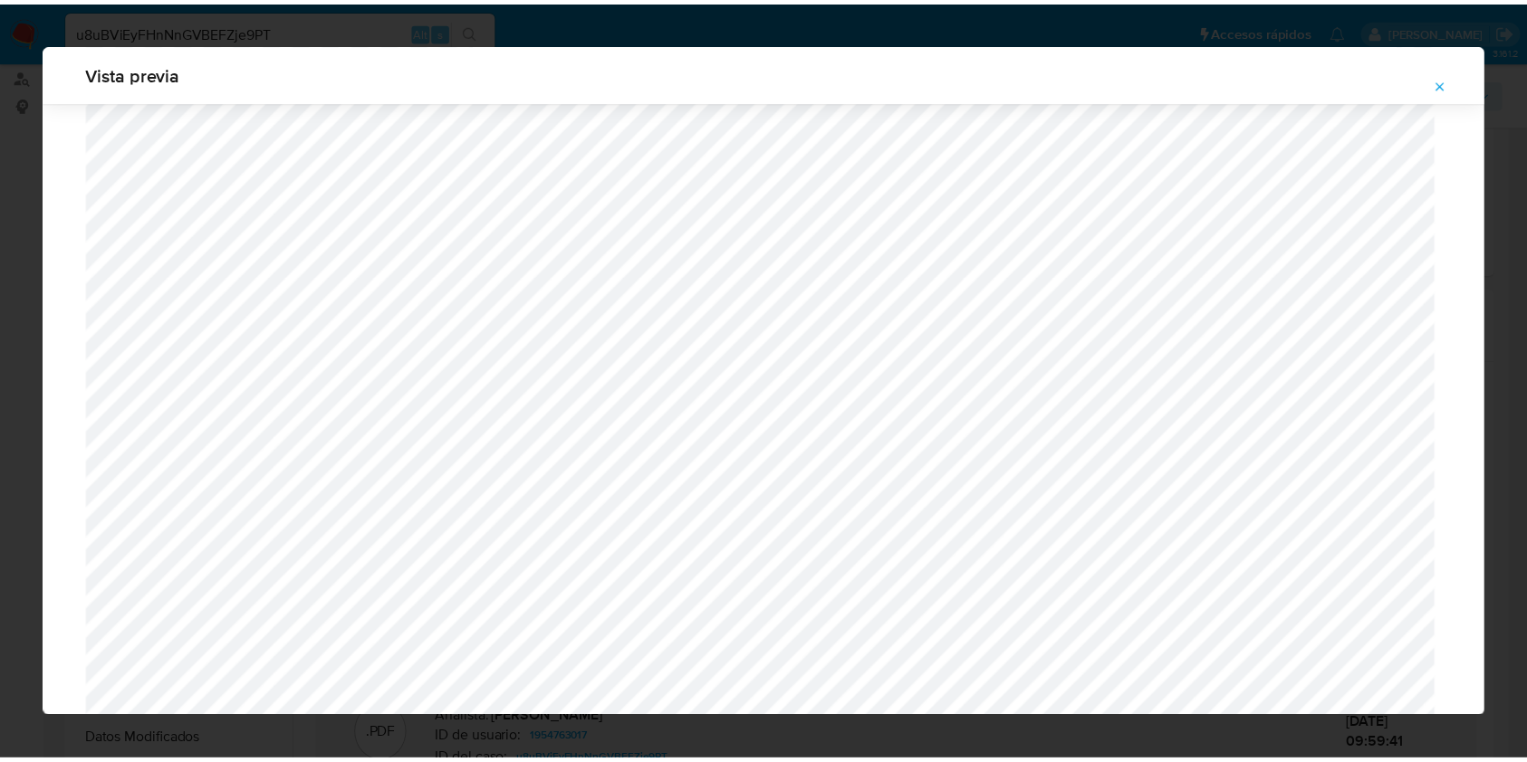
scroll to position [0, 0]
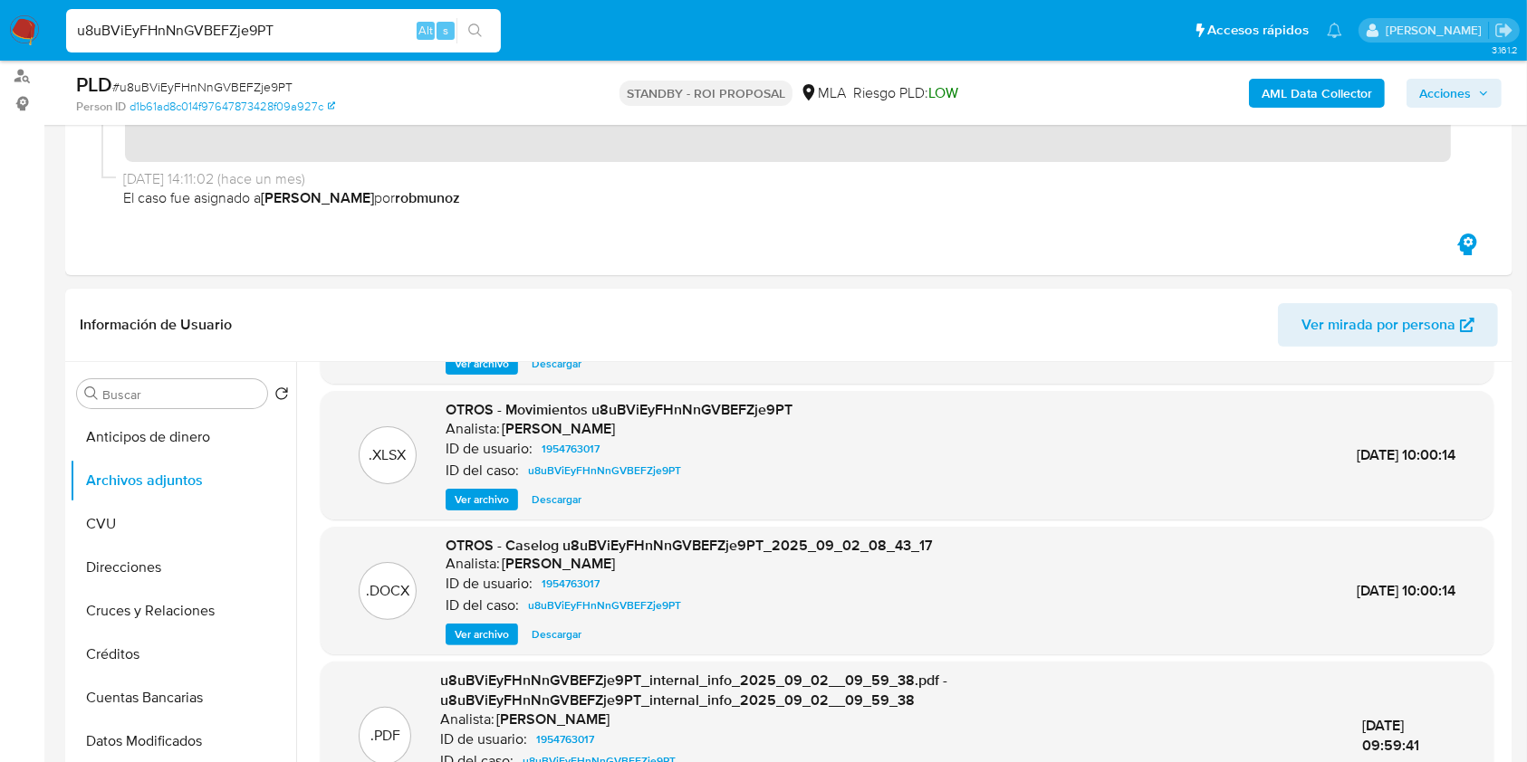
click at [310, 36] on input "u8uBViEyFHnNnGVBEFZje9PT" at bounding box center [283, 31] width 435 height 24
paste input "gZW2kTpyi6w7TdESsBFKhSu"
type input "gZW2kTpyi6w7TdESsBFKhSuT"
click at [465, 32] on button "search-icon" at bounding box center [474, 30] width 37 height 25
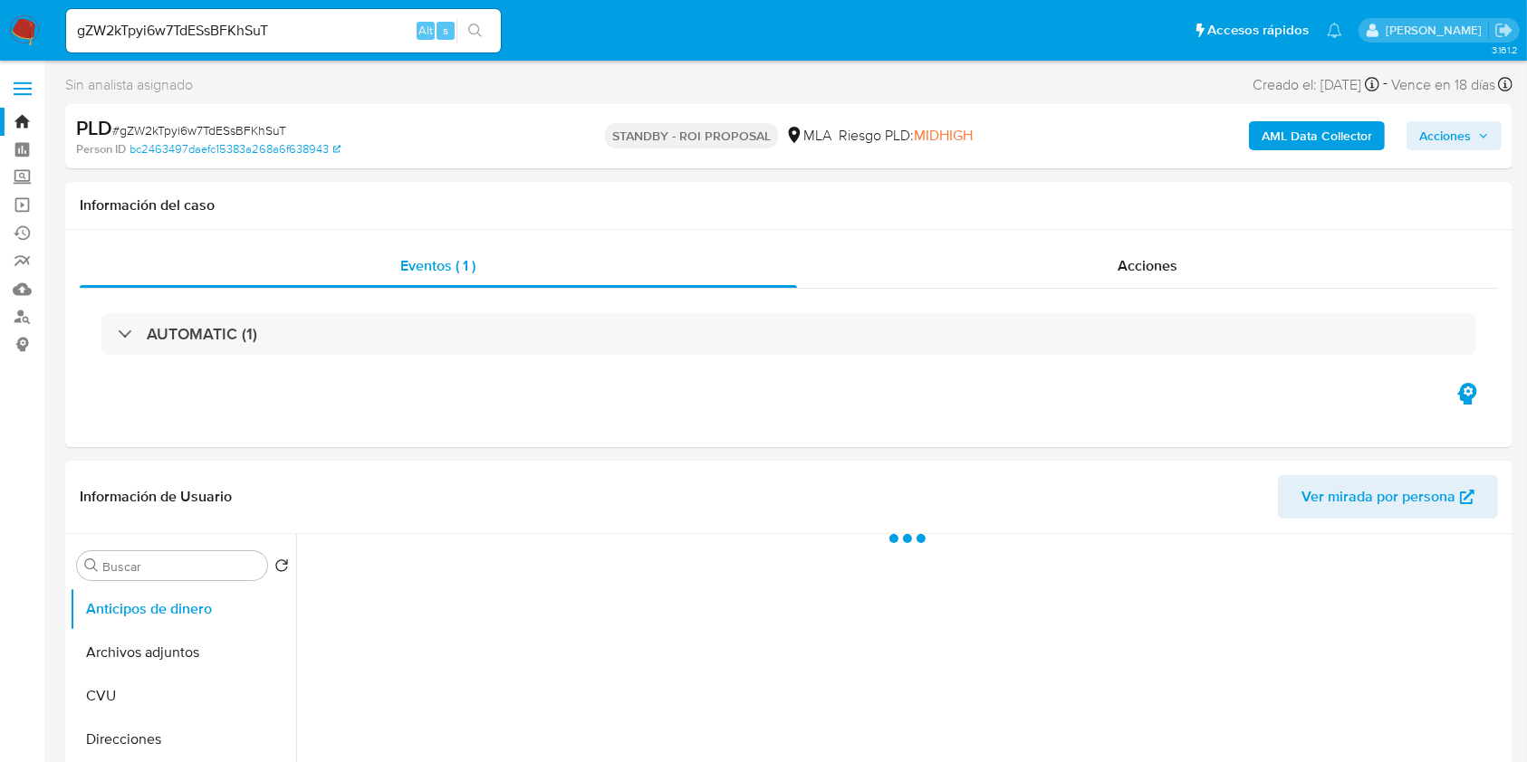
select select "10"
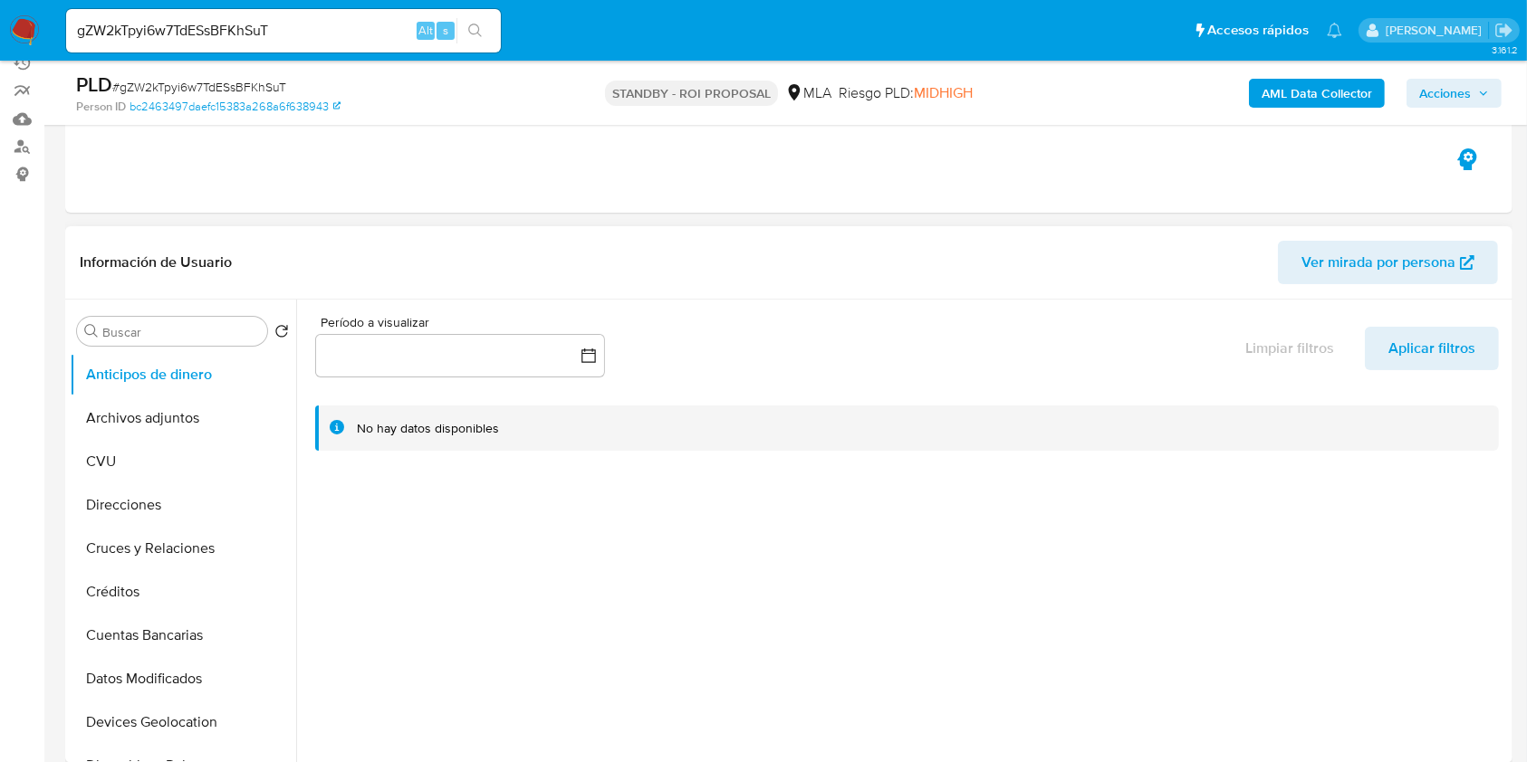
scroll to position [241, 0]
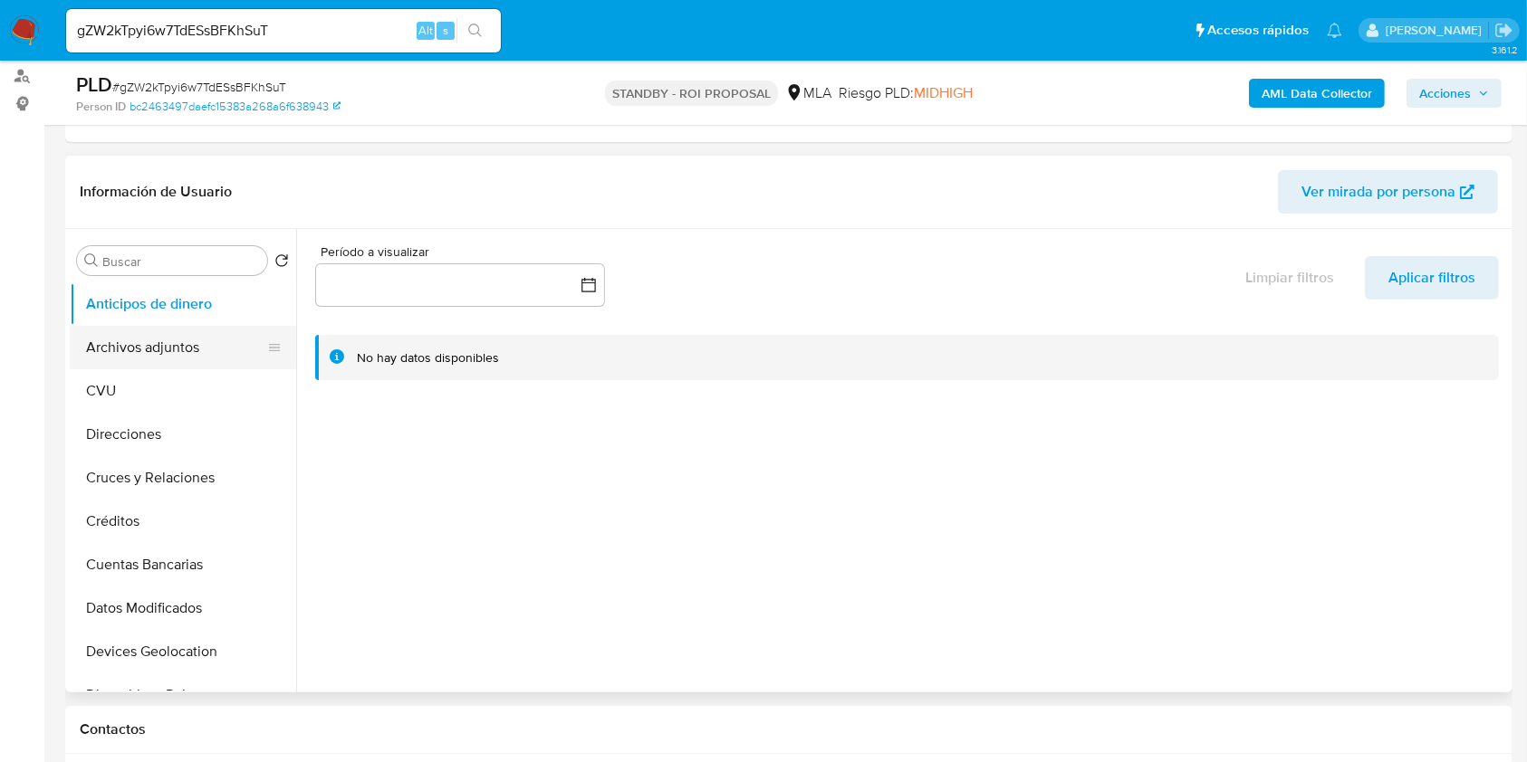
click at [116, 361] on button "Archivos adjuntos" at bounding box center [176, 347] width 212 height 43
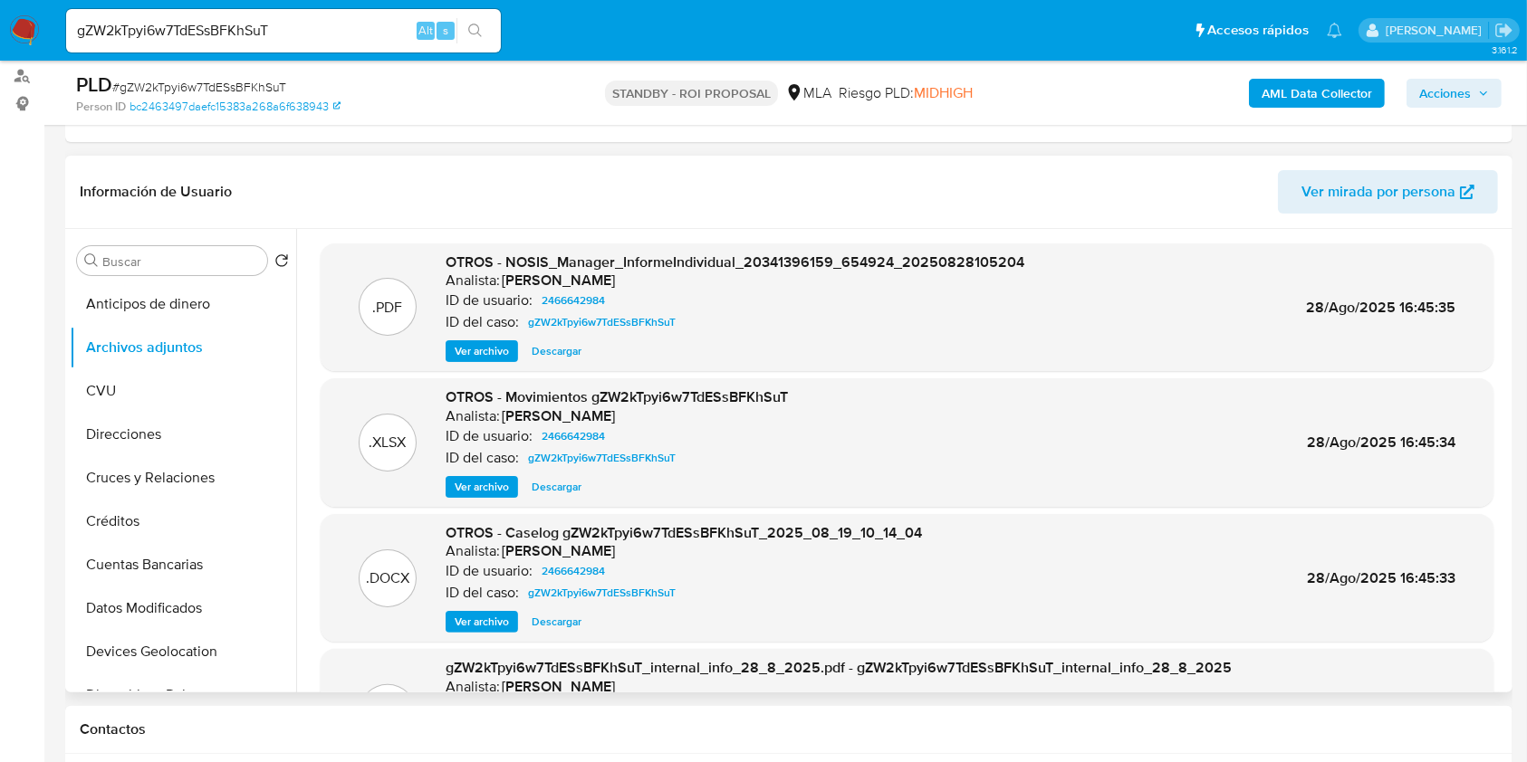
scroll to position [152, 0]
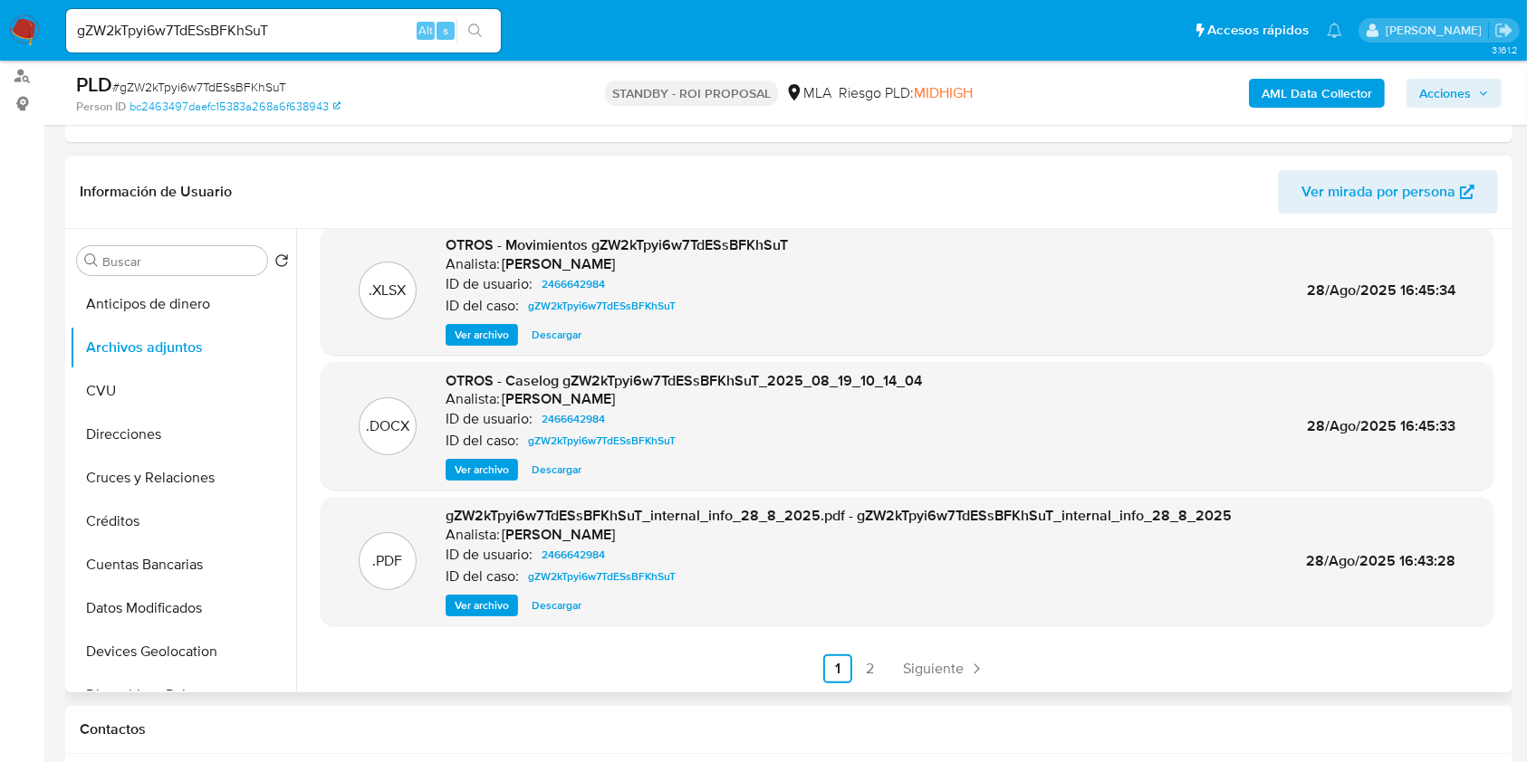
click at [529, 475] on button "Descargar" at bounding box center [557, 470] width 68 height 22
click at [874, 663] on link "2" at bounding box center [870, 669] width 29 height 29
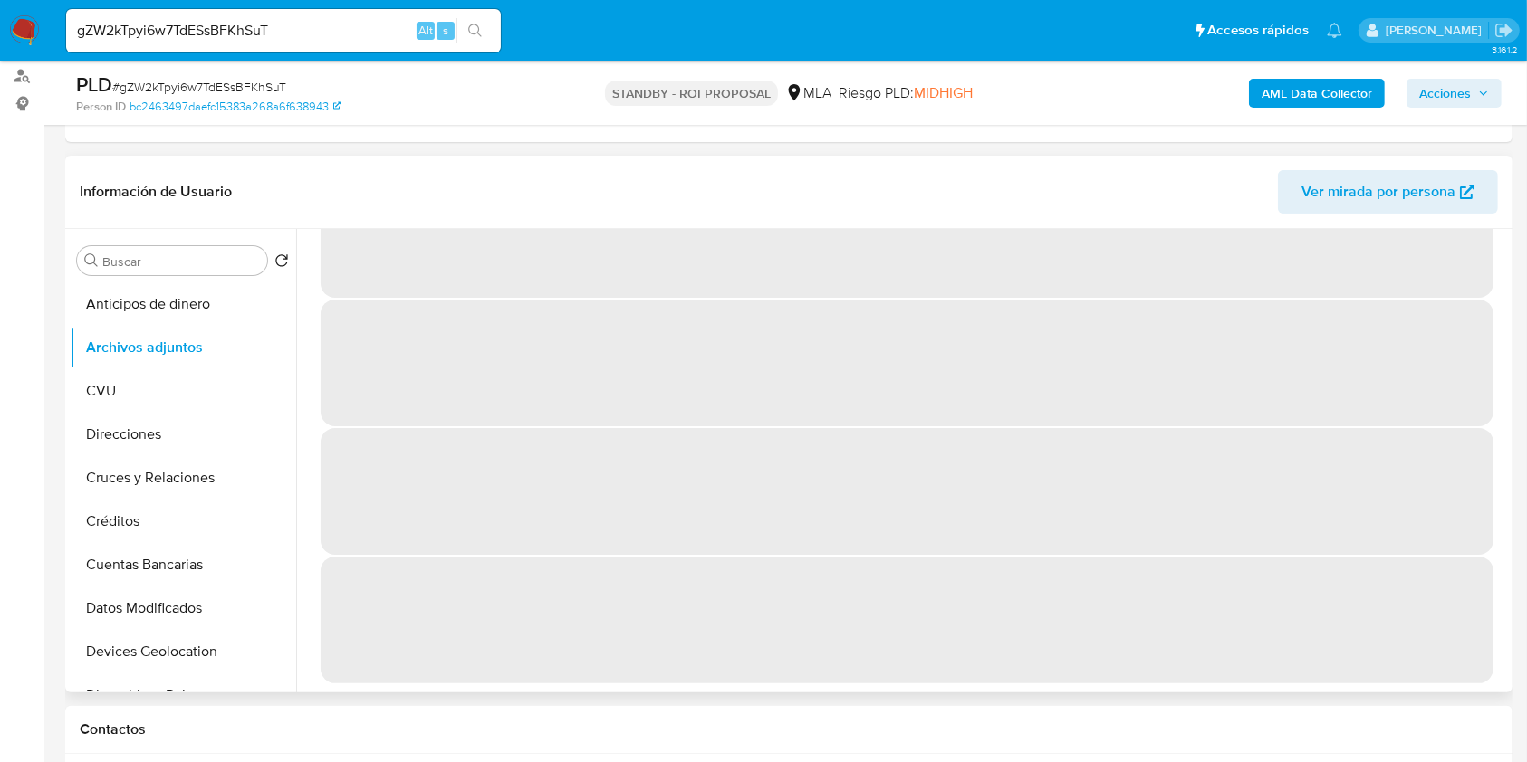
scroll to position [0, 0]
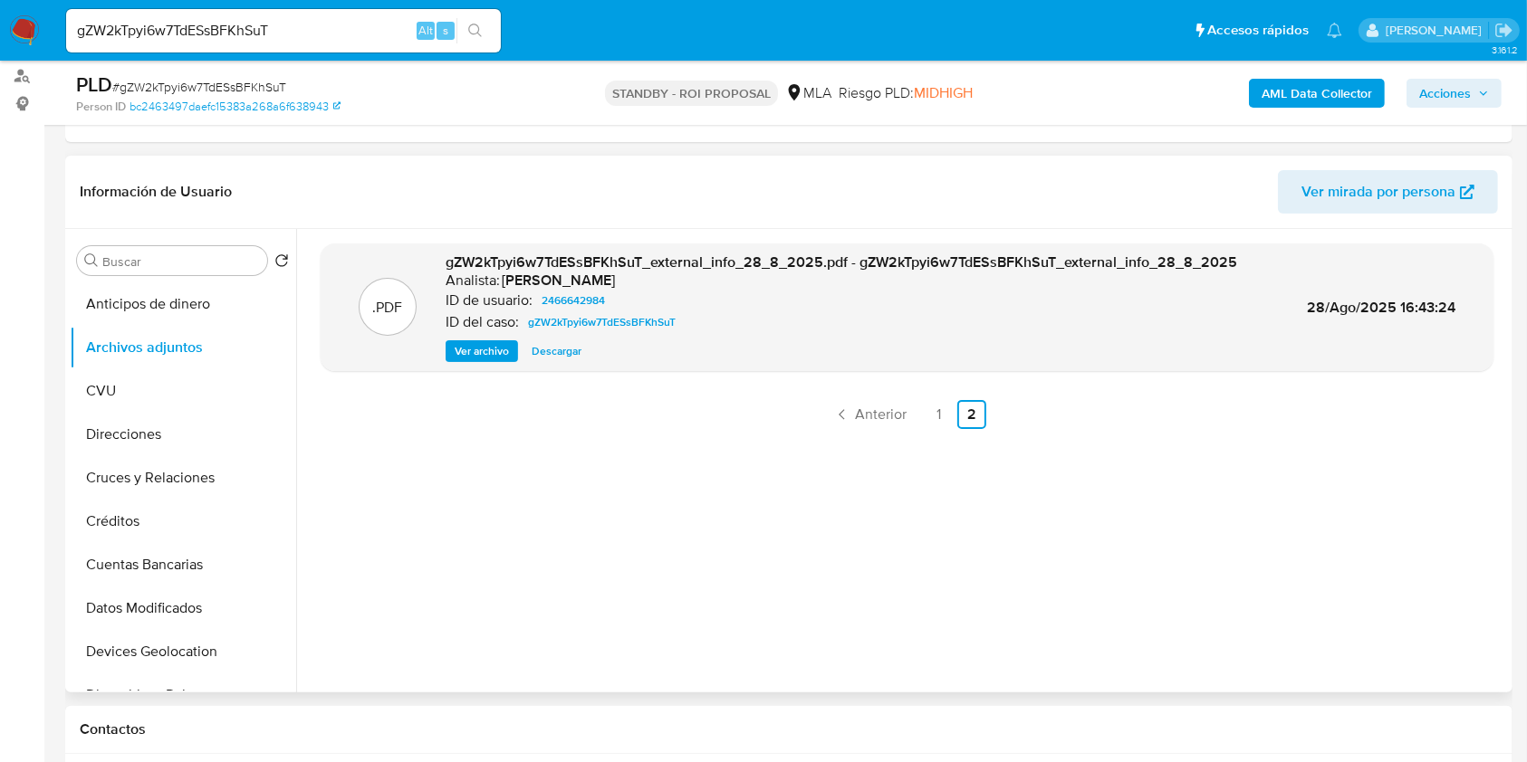
click at [217, 30] on input "gZW2kTpyi6w7TdESsBFKhSuT" at bounding box center [283, 31] width 435 height 24
paste input "85Rszf7ab32nhTgJv234Cdax"
type input "85Rszf7ab32nhTgJv234Cdax"
click at [484, 34] on button "search-icon" at bounding box center [474, 30] width 37 height 25
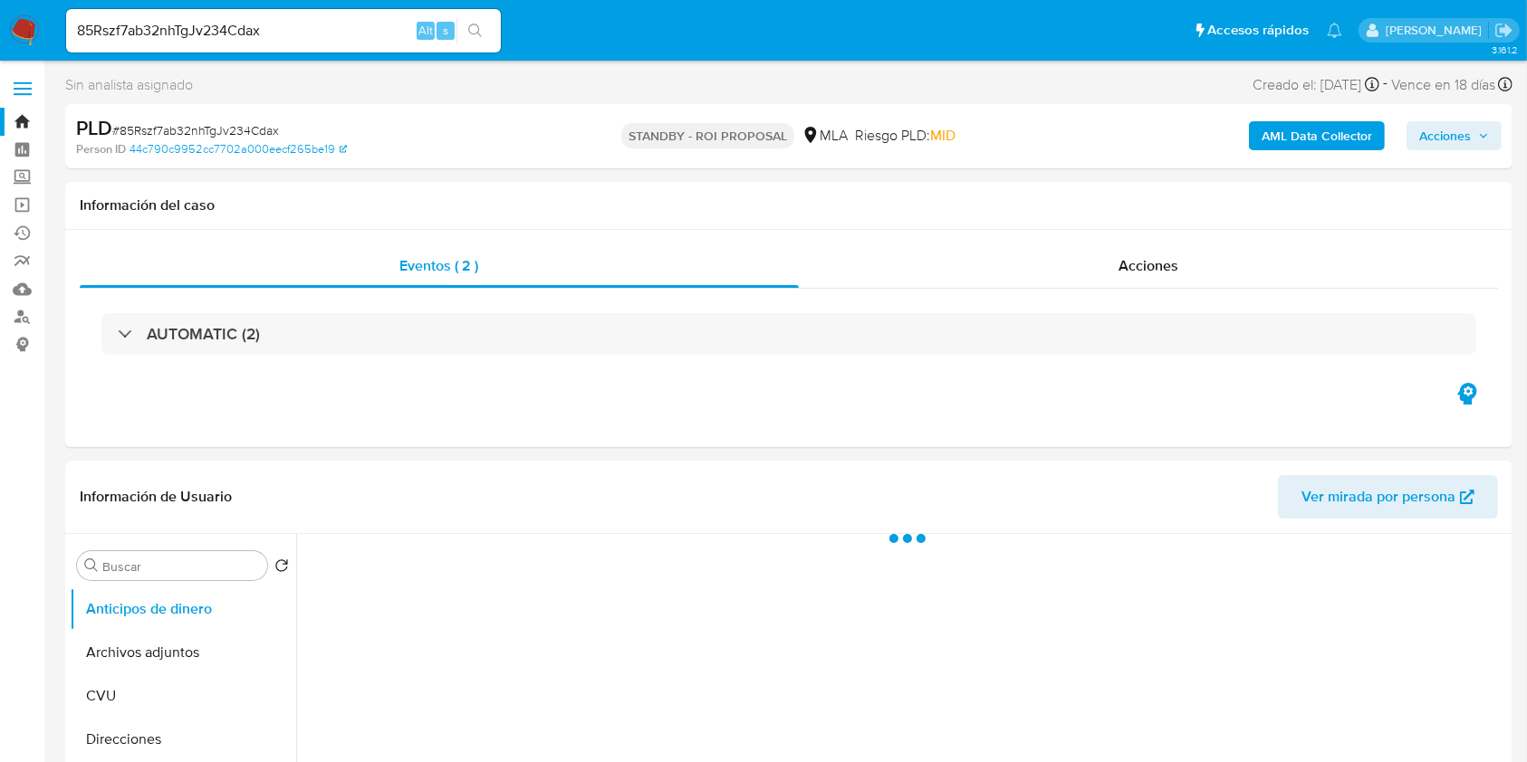
select select "10"
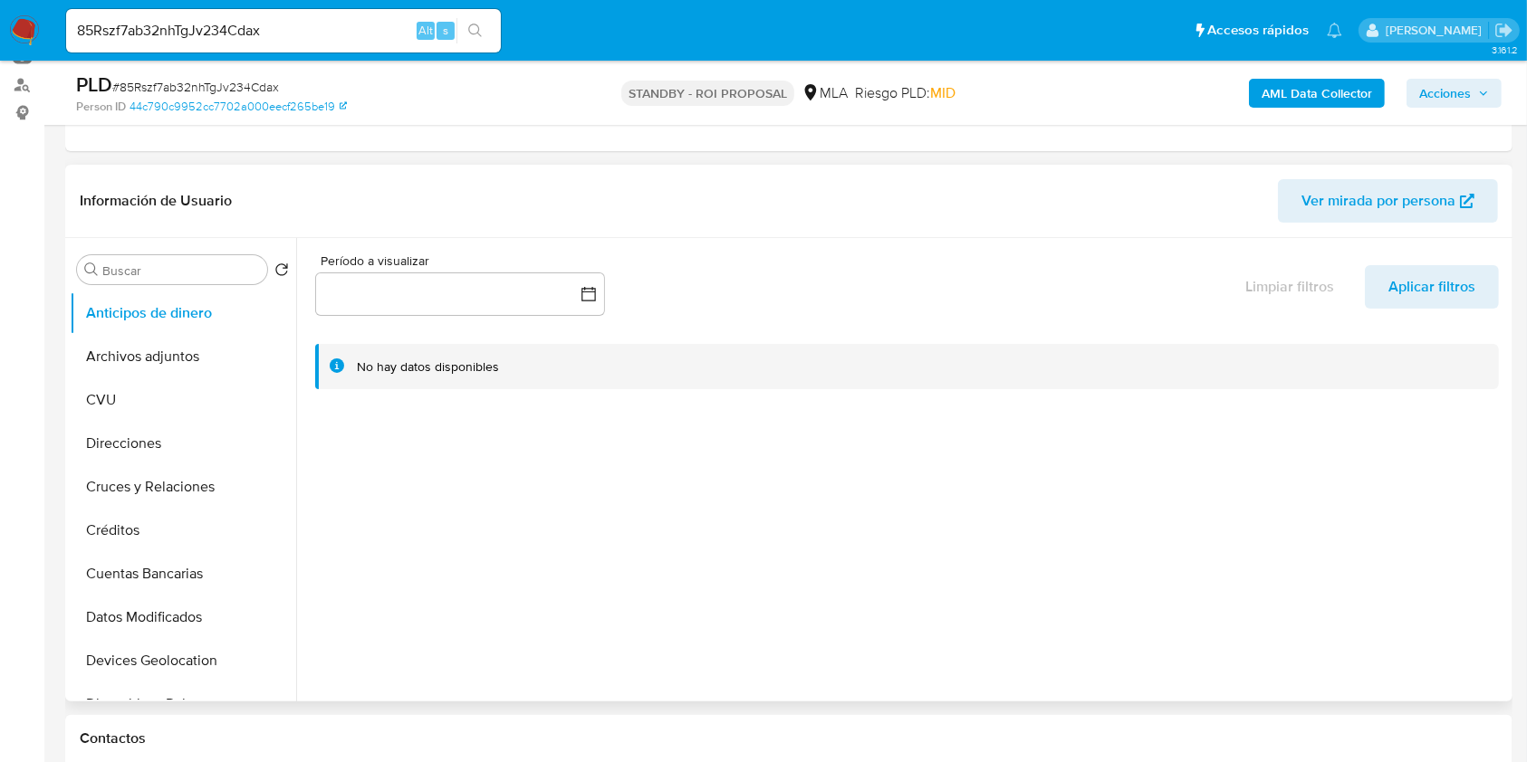
scroll to position [241, 0]
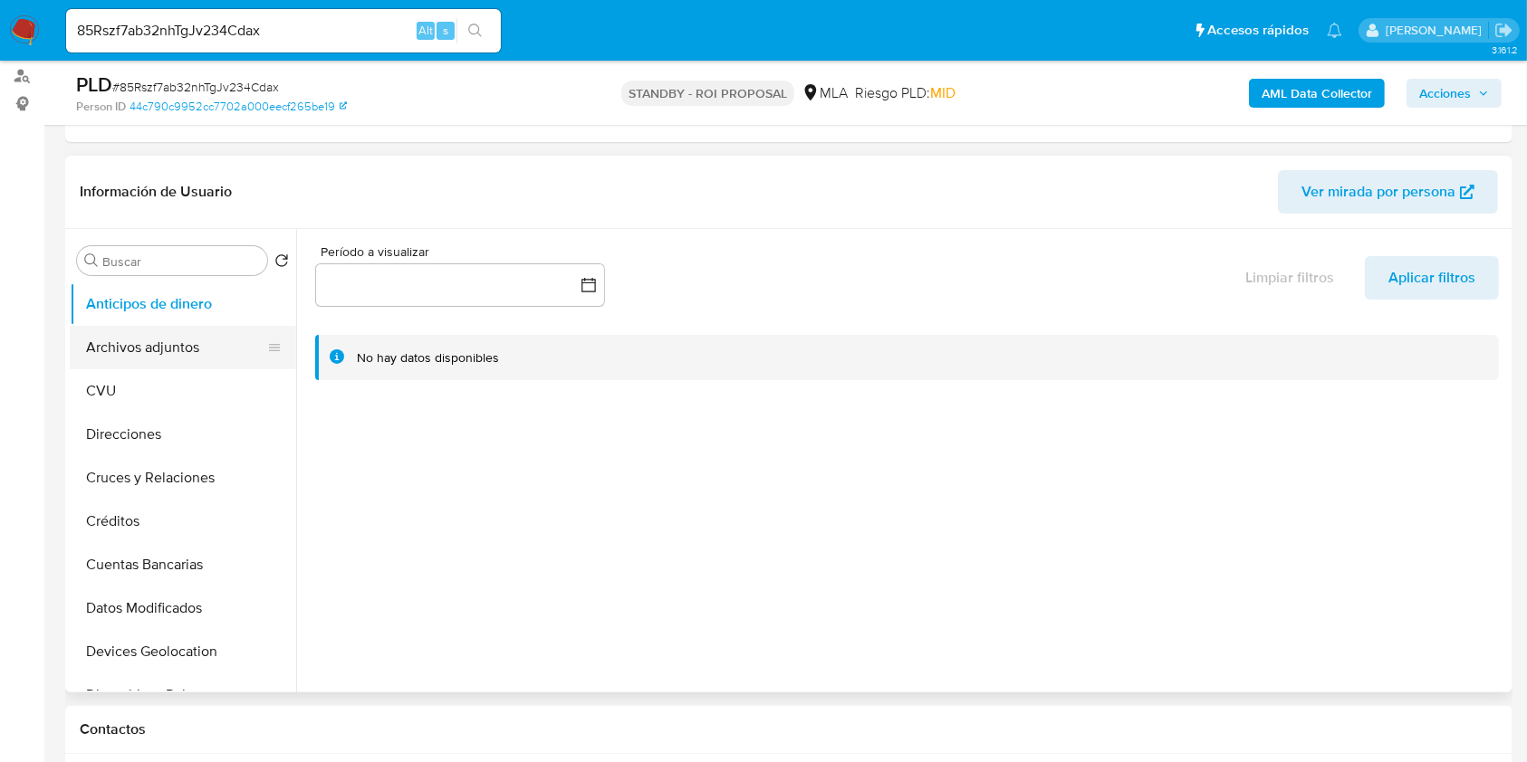
click at [201, 341] on button "Archivos adjuntos" at bounding box center [176, 347] width 212 height 43
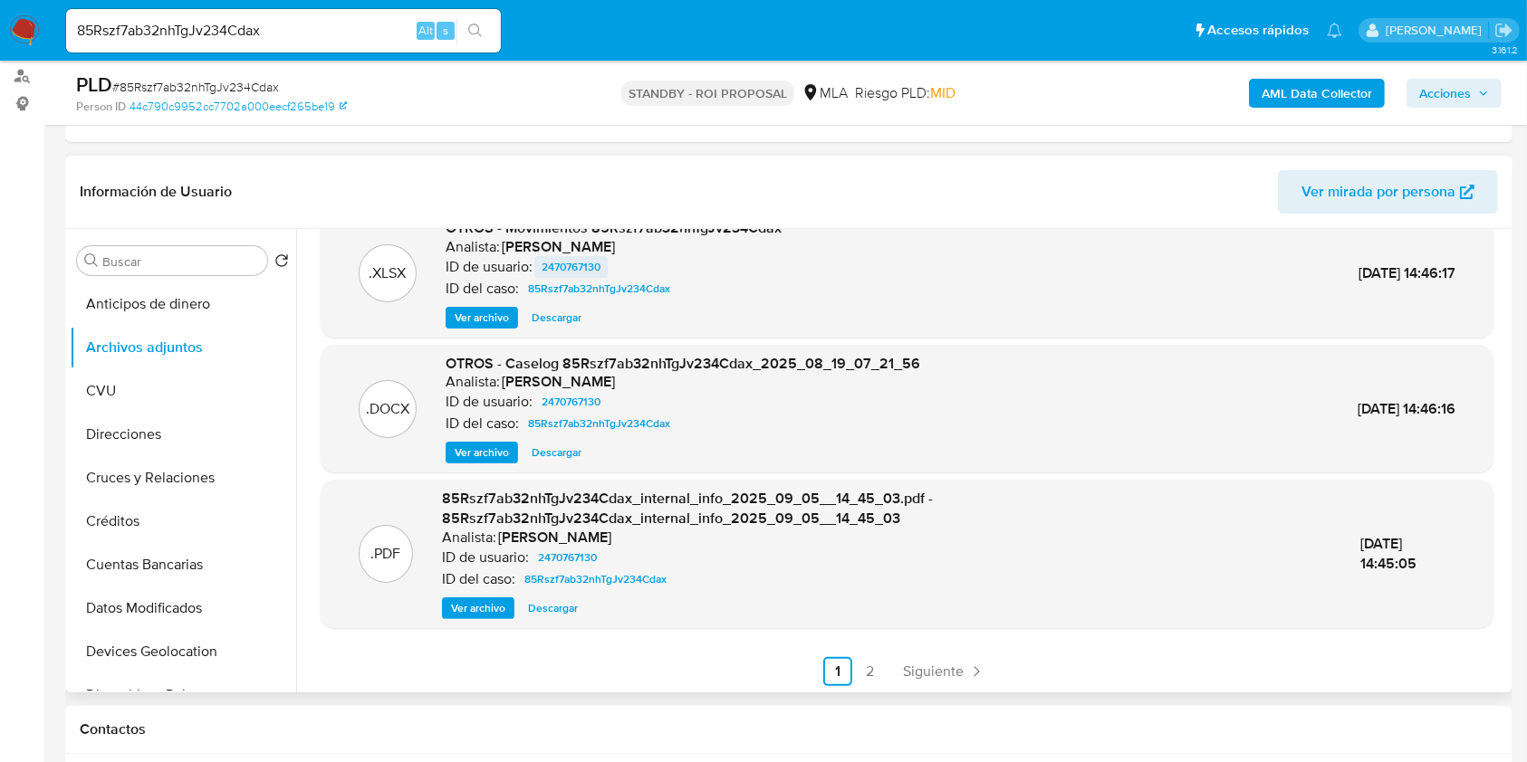
scroll to position [172, 0]
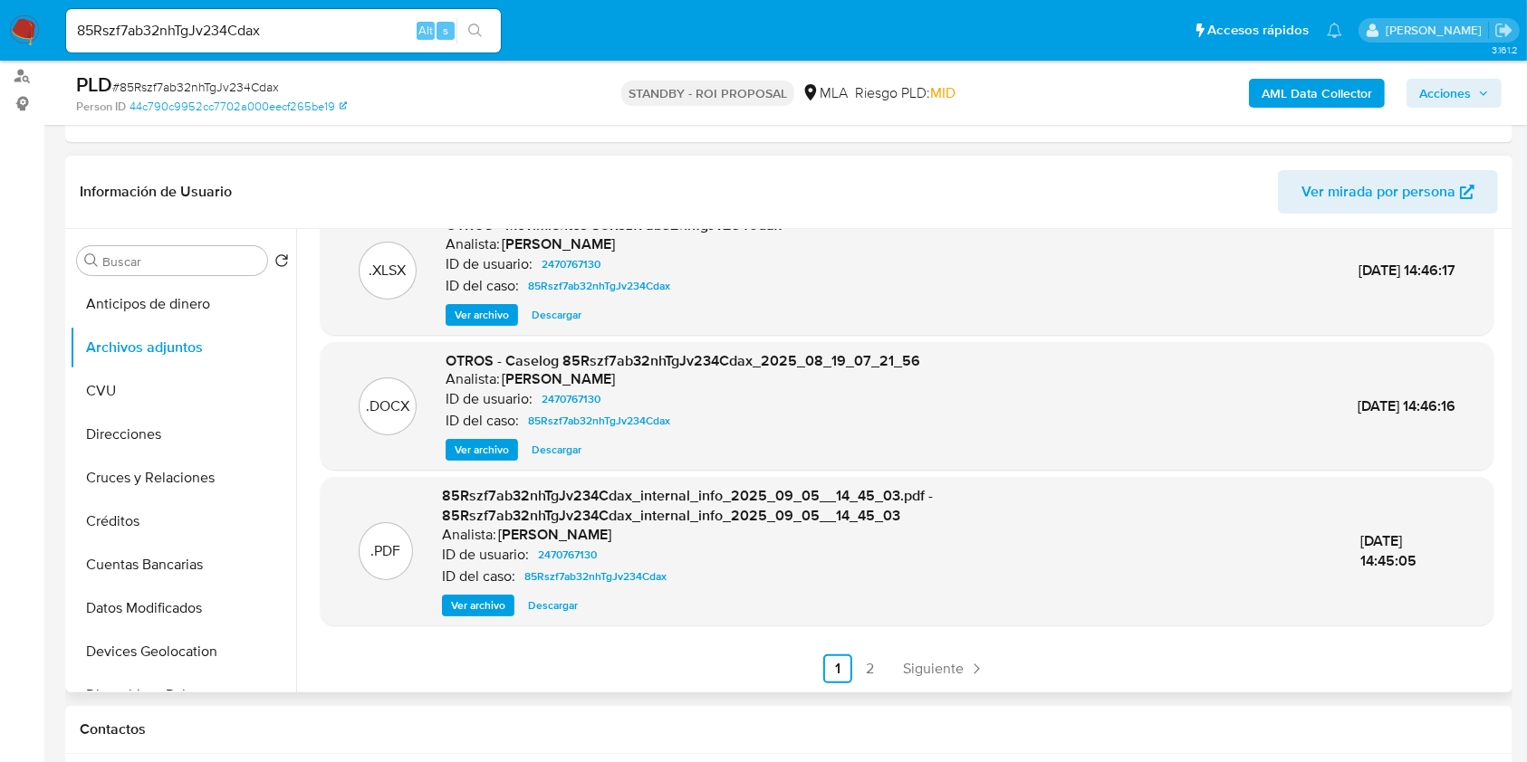
click at [537, 447] on span "Descargar" at bounding box center [557, 450] width 50 height 18
click at [195, 19] on input "85Rszf7ab32nhTgJv234Cdax" at bounding box center [283, 31] width 435 height 24
click at [187, 22] on input "85Rszf7ab32nhTgJv234Cdax" at bounding box center [283, 31] width 435 height 24
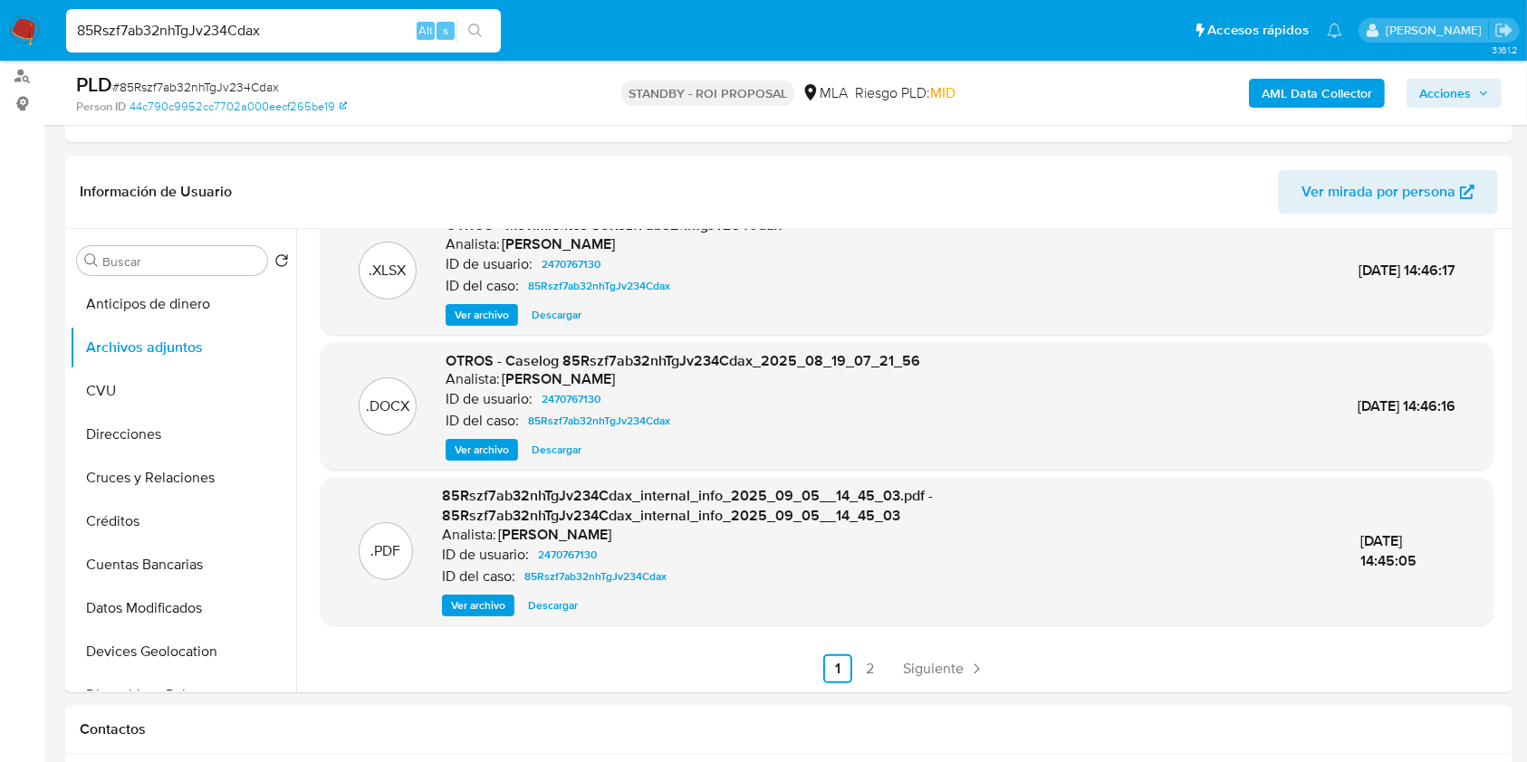
paste input "PM43tXWzAO8iU2LEbxNc71PV"
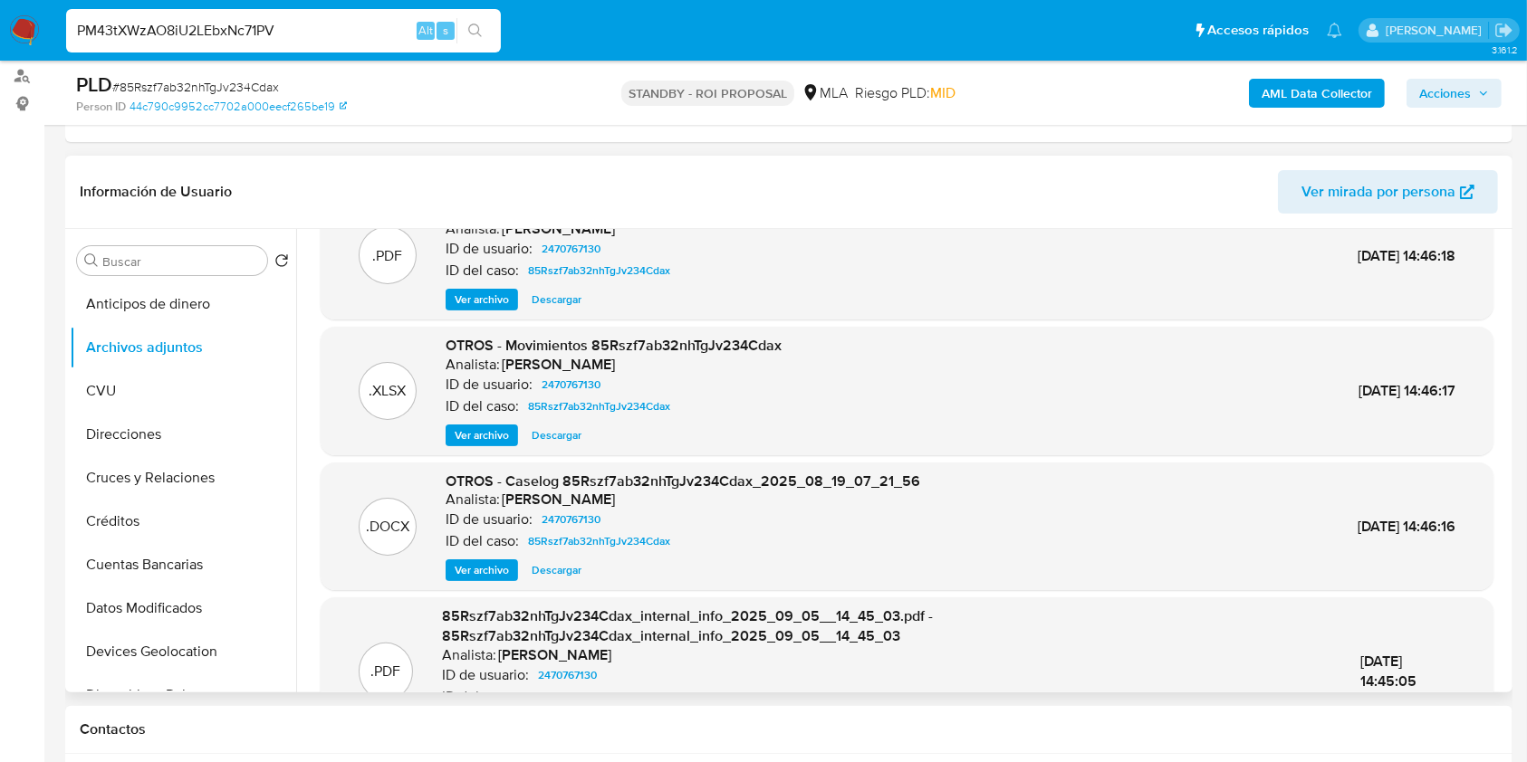
scroll to position [0, 0]
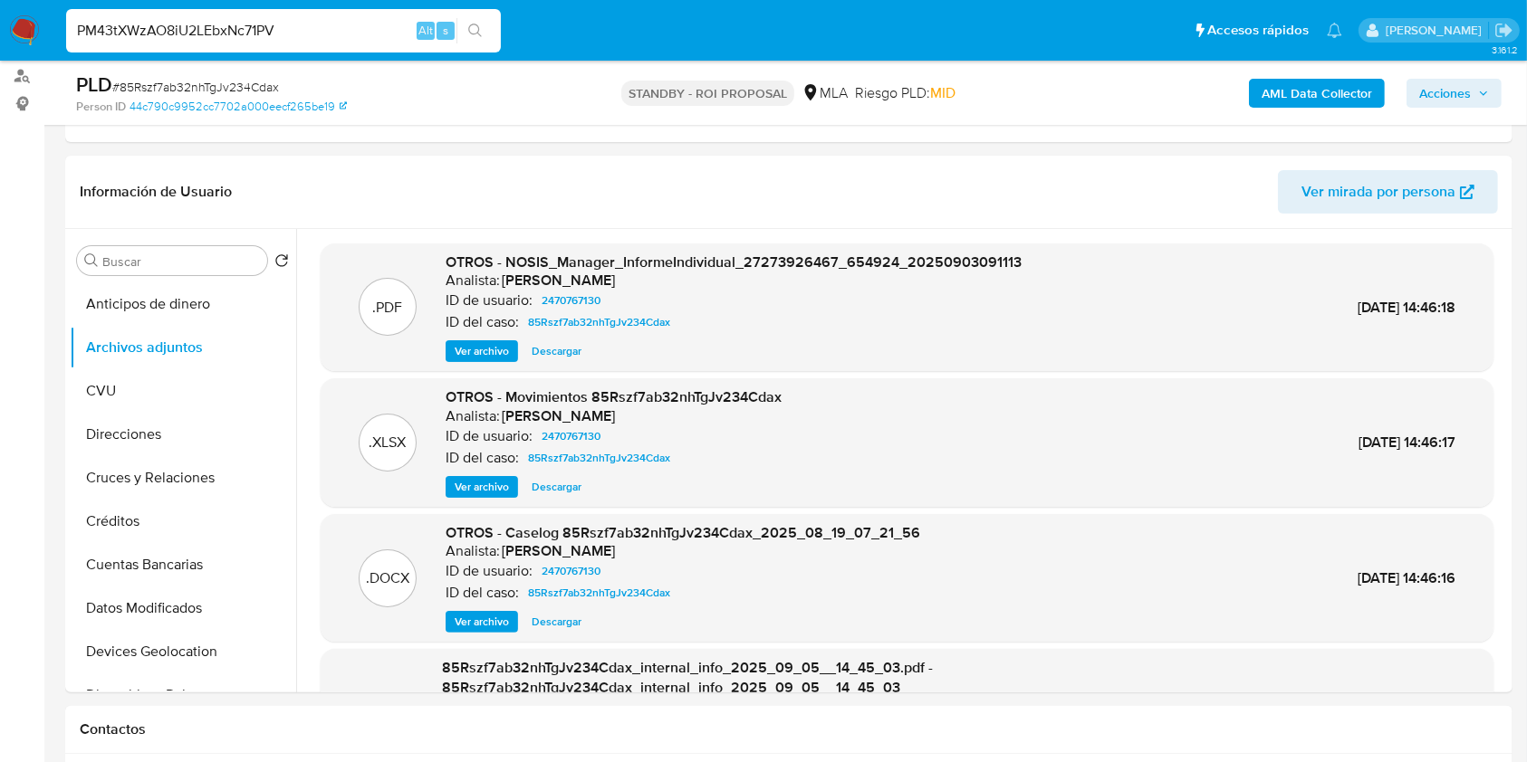
type input "PM43tXWzAO8iU2LEbxNc71PV"
click at [463, 31] on button "search-icon" at bounding box center [474, 30] width 37 height 25
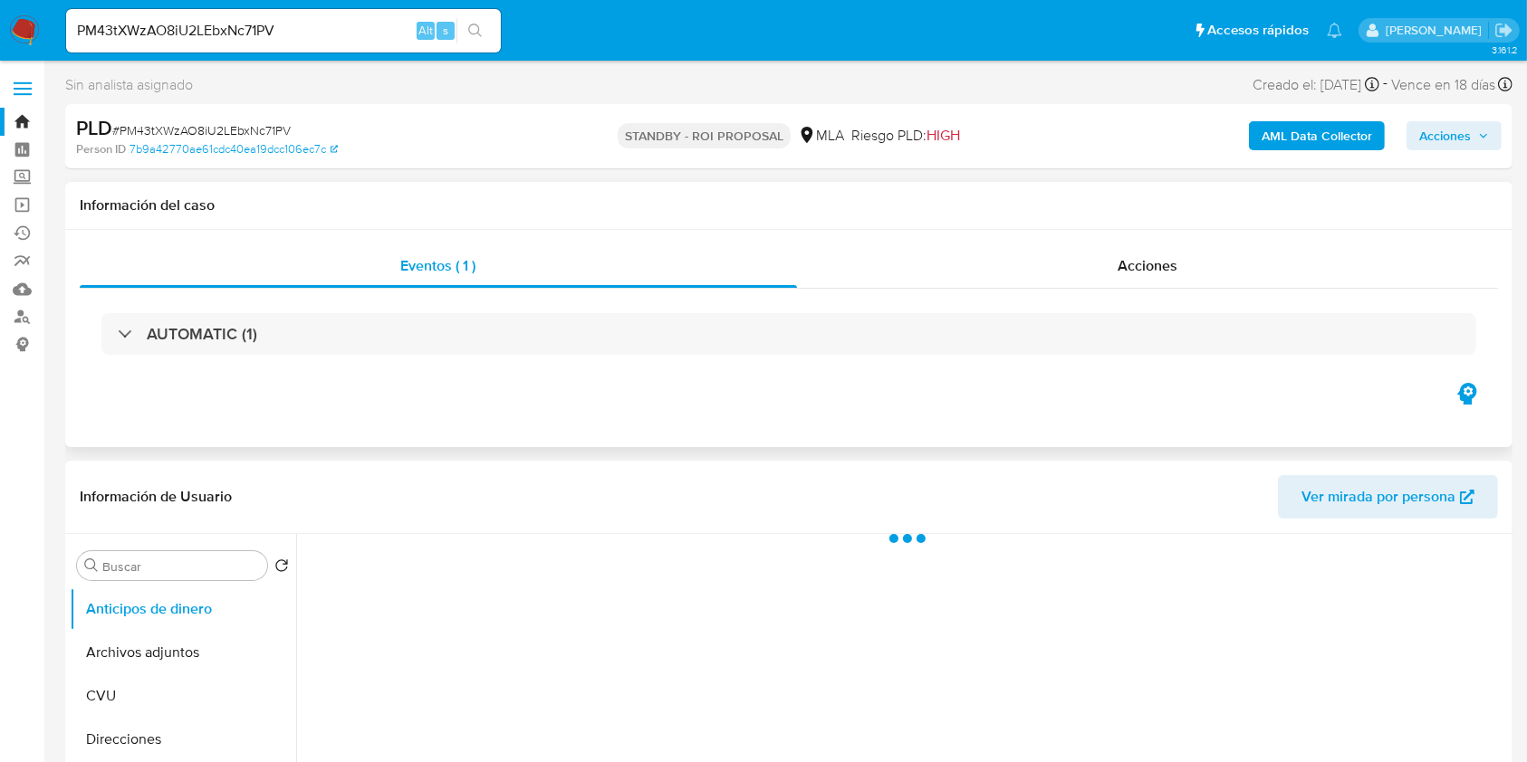
click at [1210, 238] on div "Eventos ( 1 ) Acciones AUTOMATIC (1)" at bounding box center [788, 338] width 1447 height 217
click at [1174, 262] on span "Acciones" at bounding box center [1147, 265] width 60 height 21
select select "10"
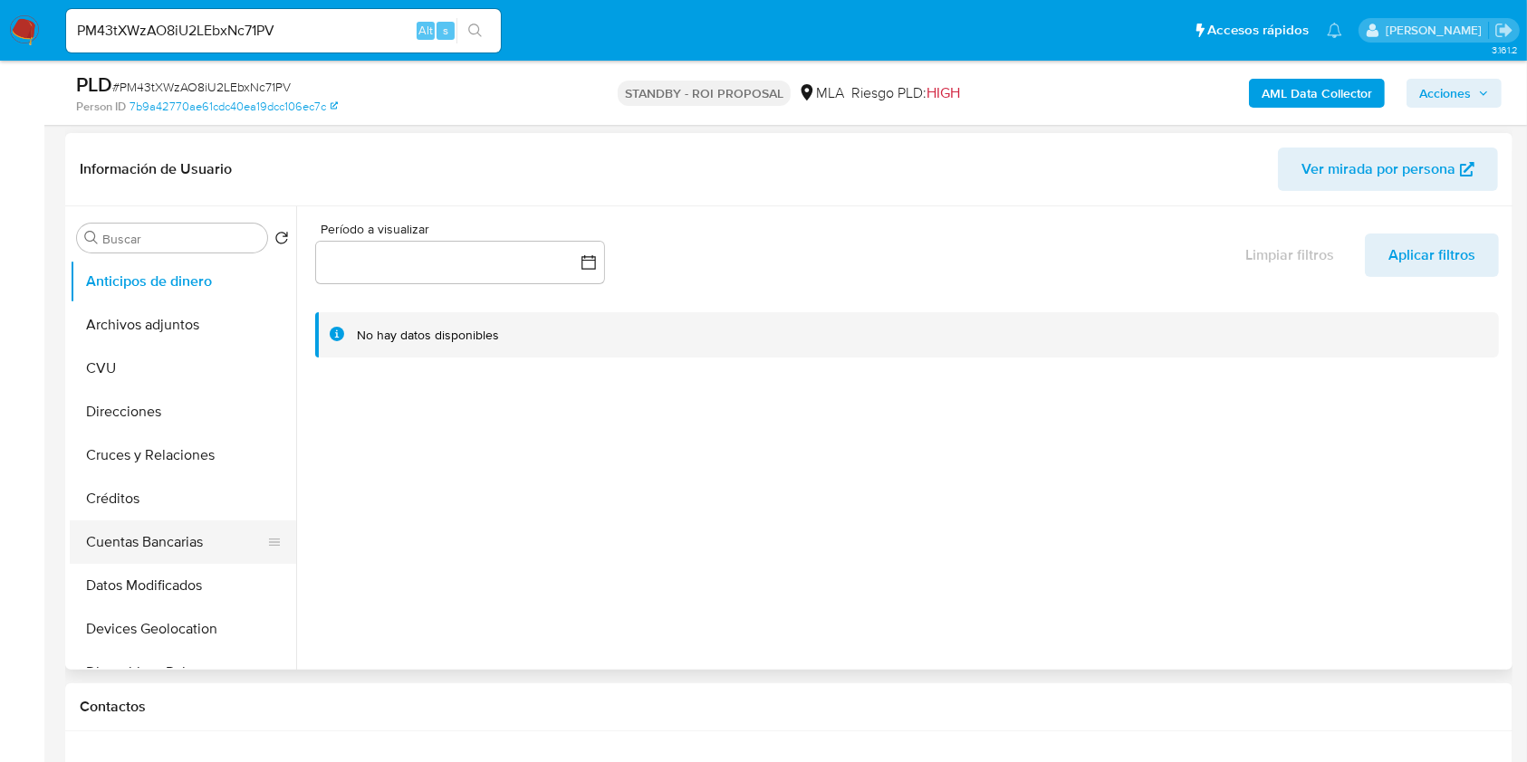
scroll to position [362, 0]
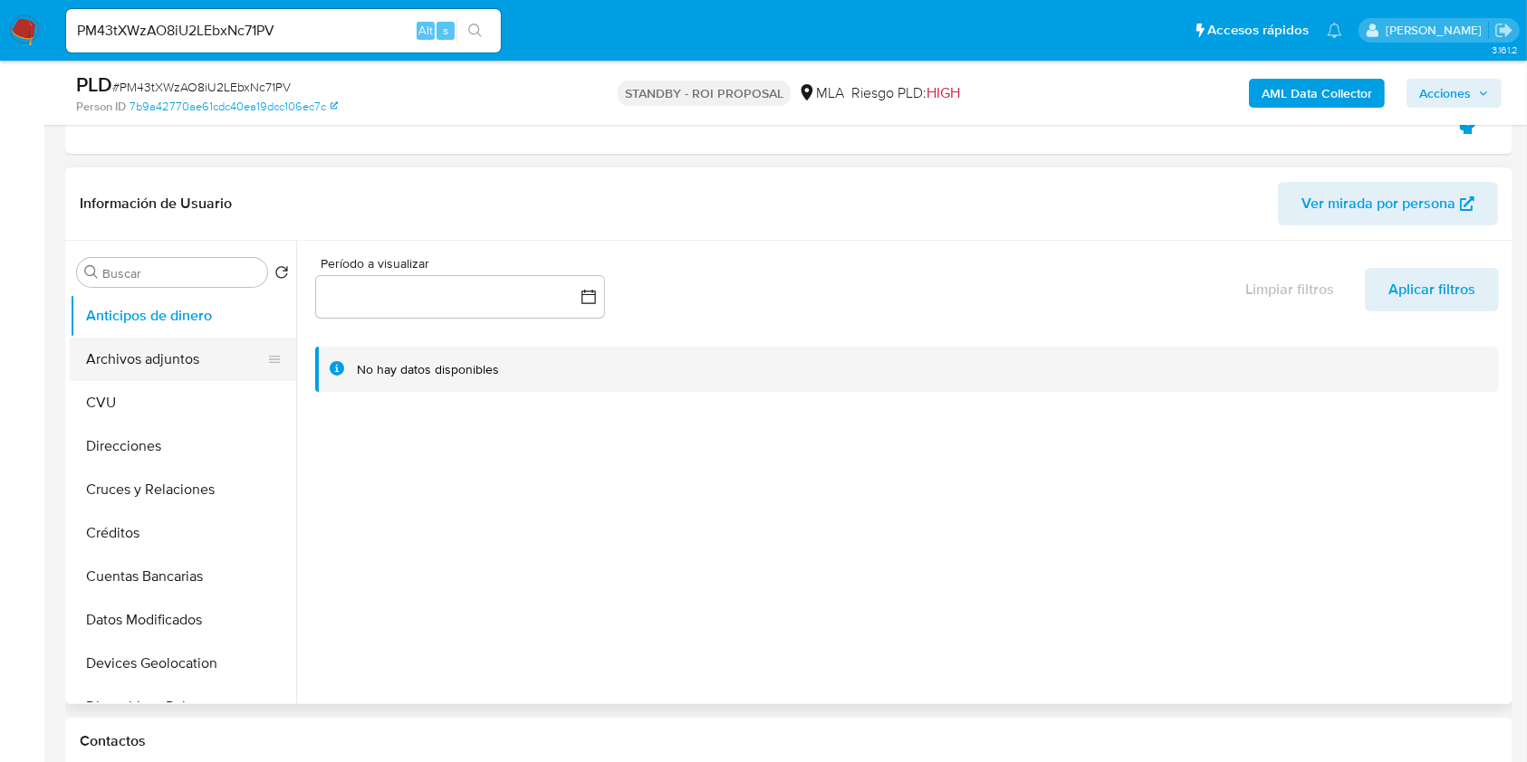
click at [210, 375] on button "Archivos adjuntos" at bounding box center [176, 359] width 212 height 43
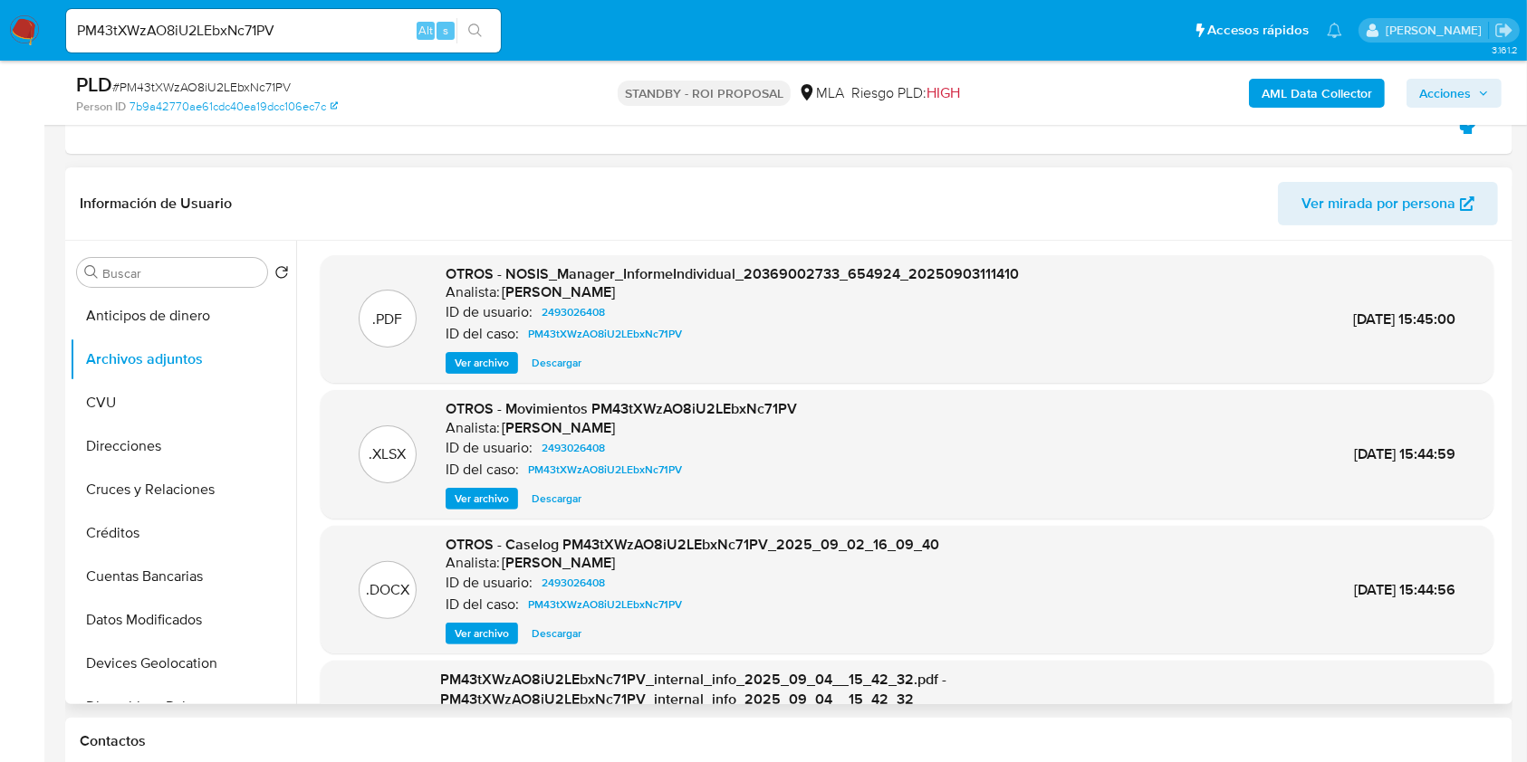
click at [491, 642] on span "Ver archivo" at bounding box center [482, 634] width 54 height 18
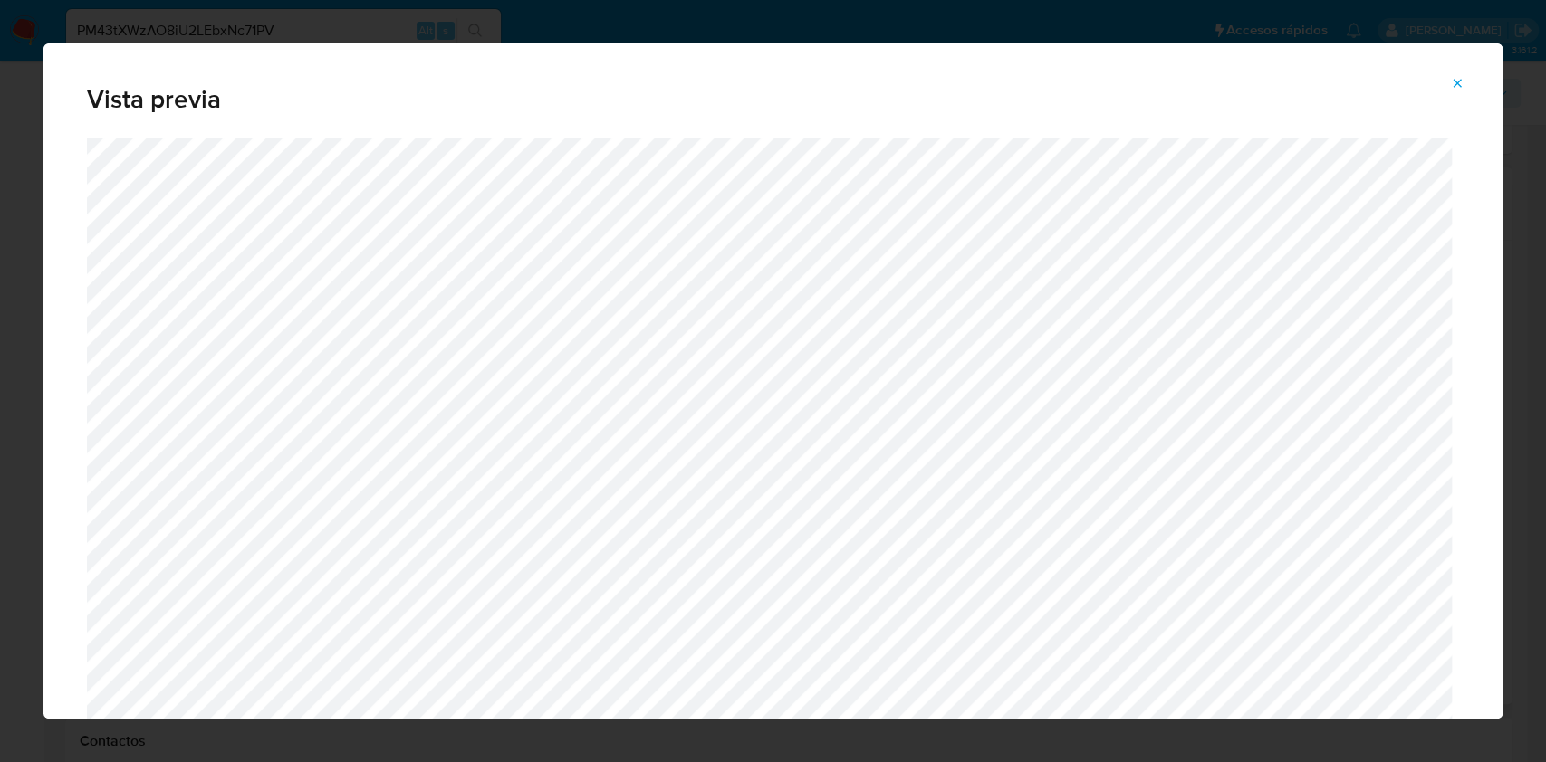
click at [1458, 77] on icon "Attachment preview" at bounding box center [1457, 83] width 14 height 14
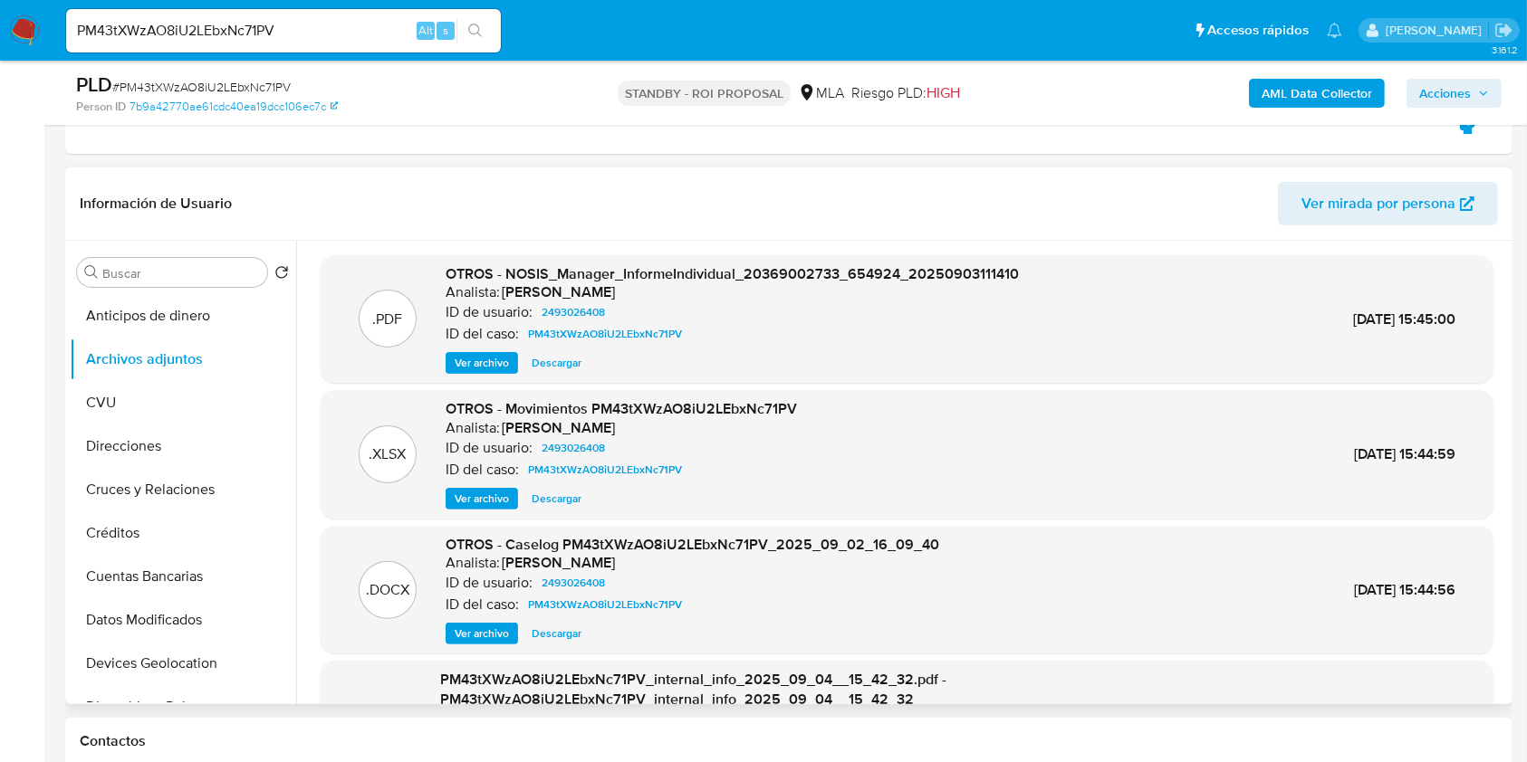
click at [527, 634] on button "Descargar" at bounding box center [557, 634] width 68 height 22
click at [302, 43] on div "PM43tXWzAO8iU2LEbxNc71PV Alt s" at bounding box center [283, 30] width 435 height 43
click at [301, 31] on input "PM43tXWzAO8iU2LEbxNc71PV" at bounding box center [283, 31] width 435 height 24
paste input "Y9zDKwo9VLtaQMYSD8fGmgHW"
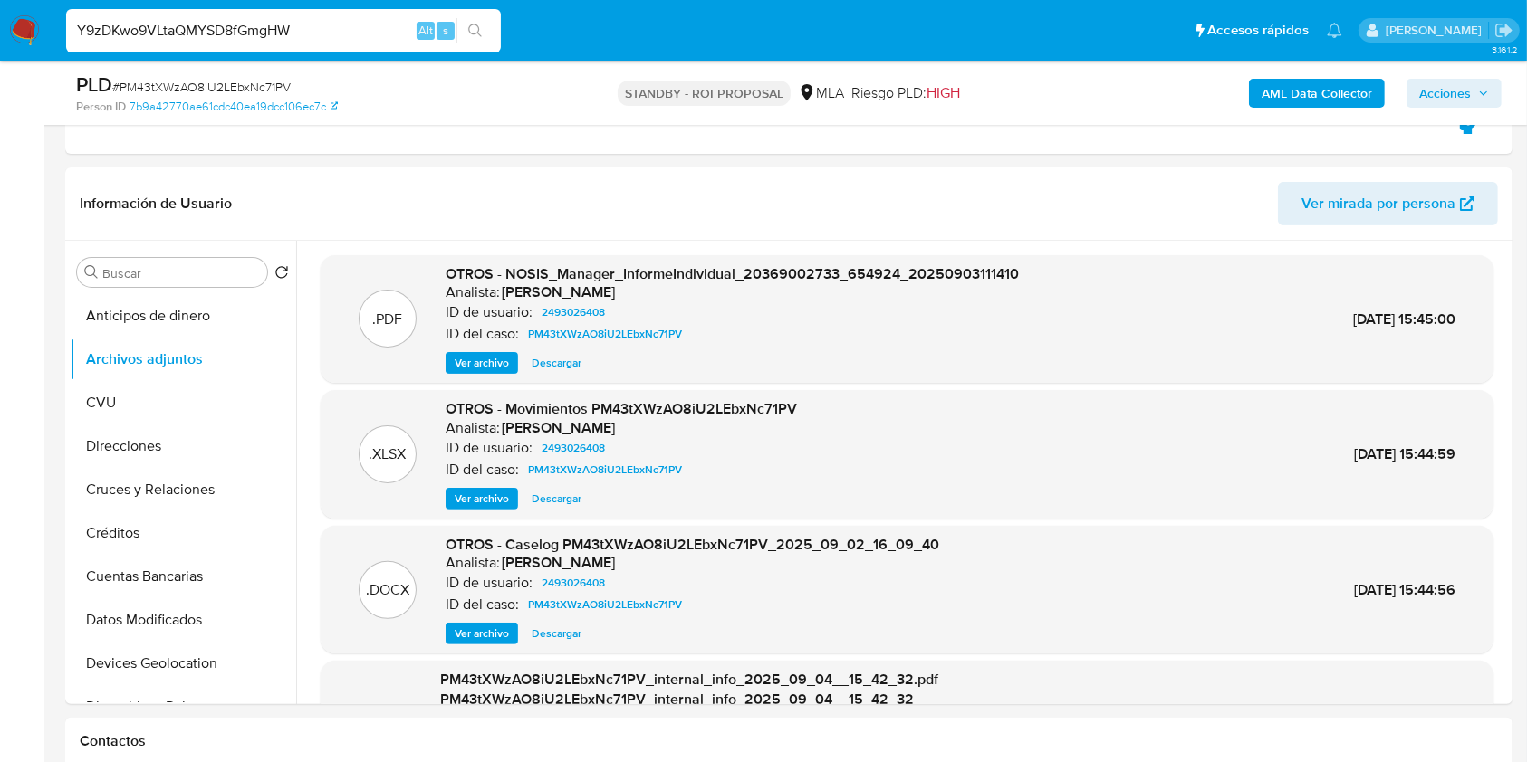
type input "Y9zDKwo9VLtaQMYSD8fGmgHW"
click at [484, 31] on button "search-icon" at bounding box center [474, 30] width 37 height 25
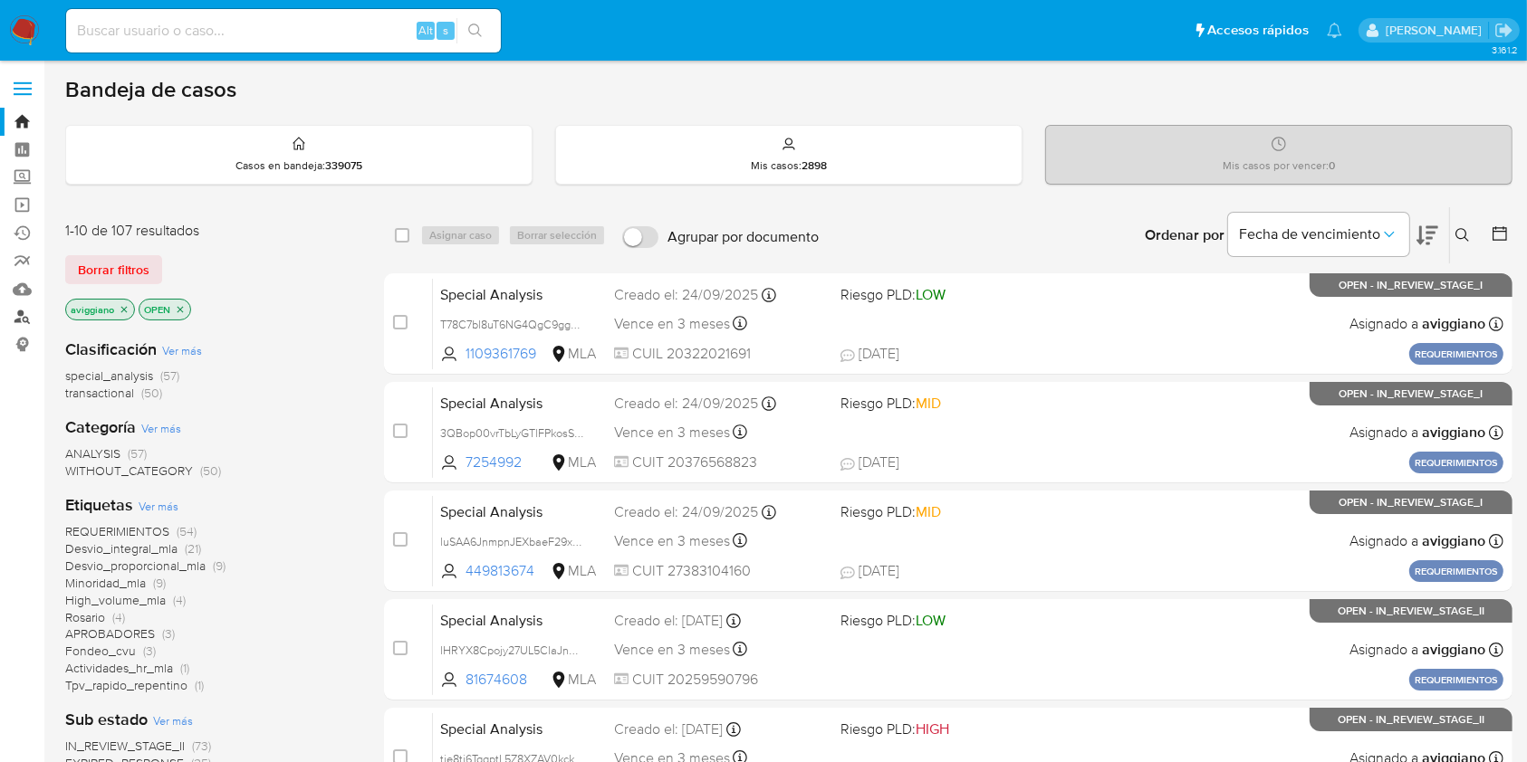
click at [24, 317] on link "Buscador de personas" at bounding box center [108, 317] width 216 height 28
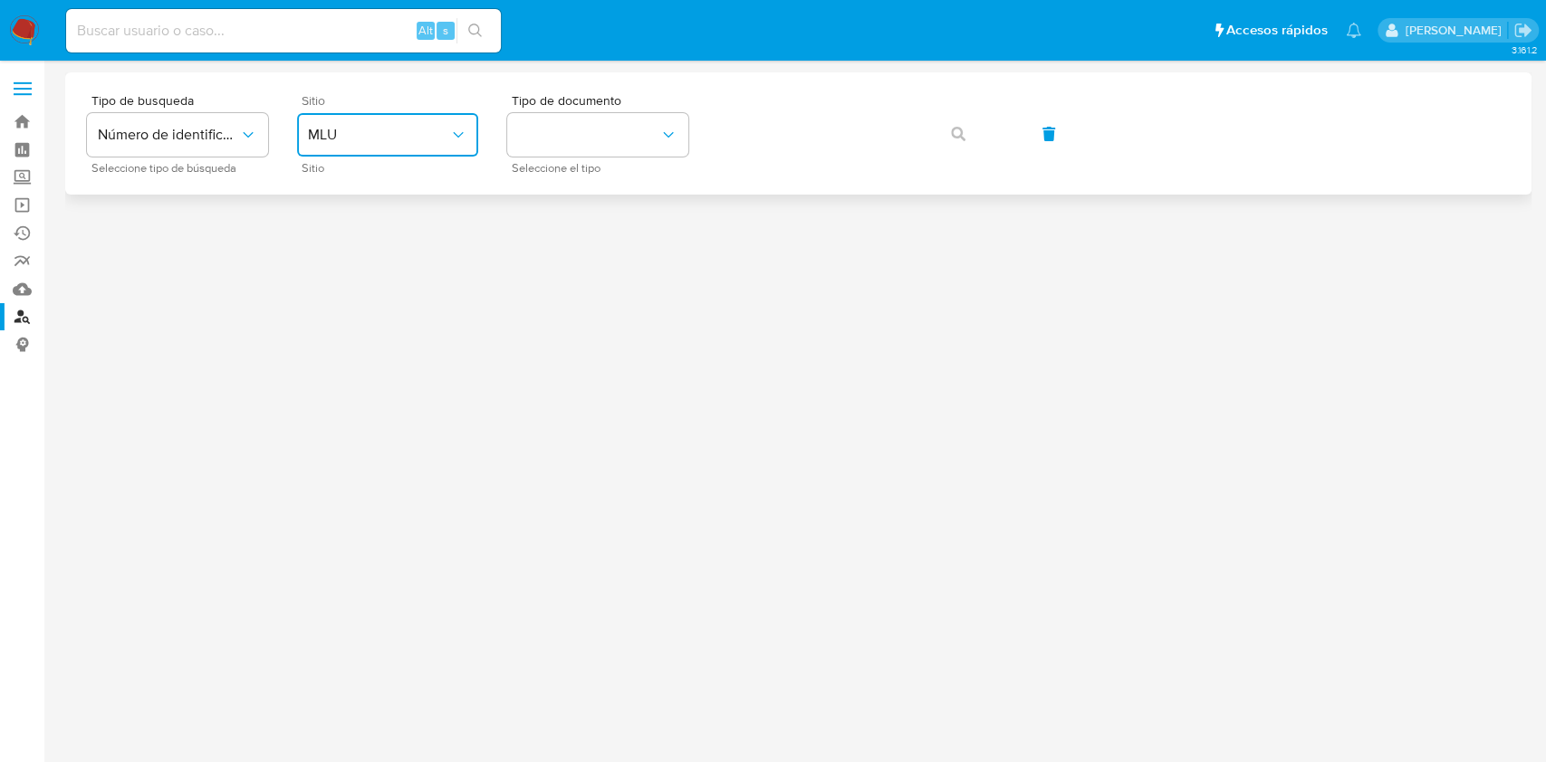
click at [388, 134] on span "MLU" at bounding box center [378, 135] width 141 height 18
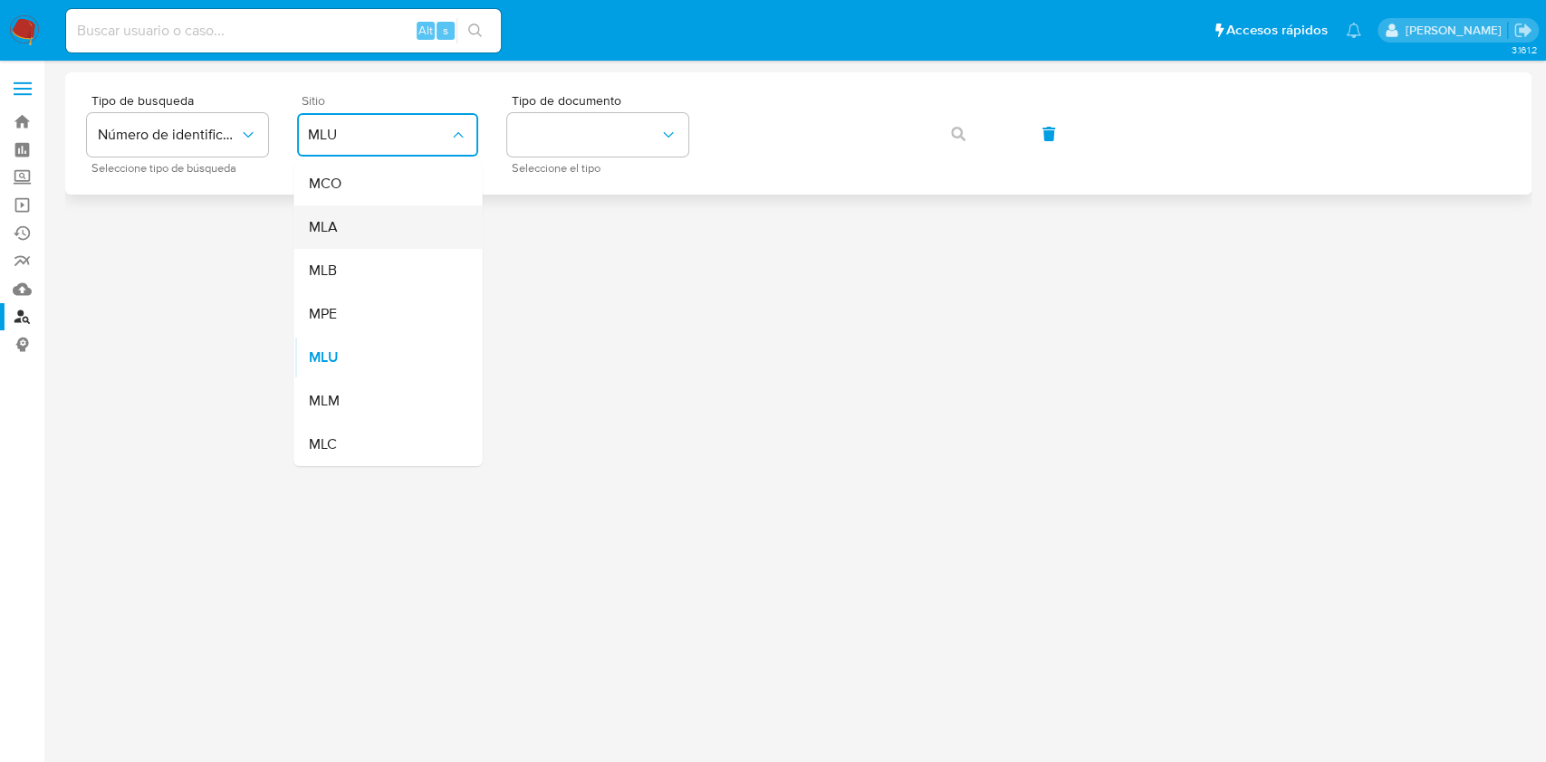
click at [352, 224] on div "MLA" at bounding box center [382, 227] width 149 height 43
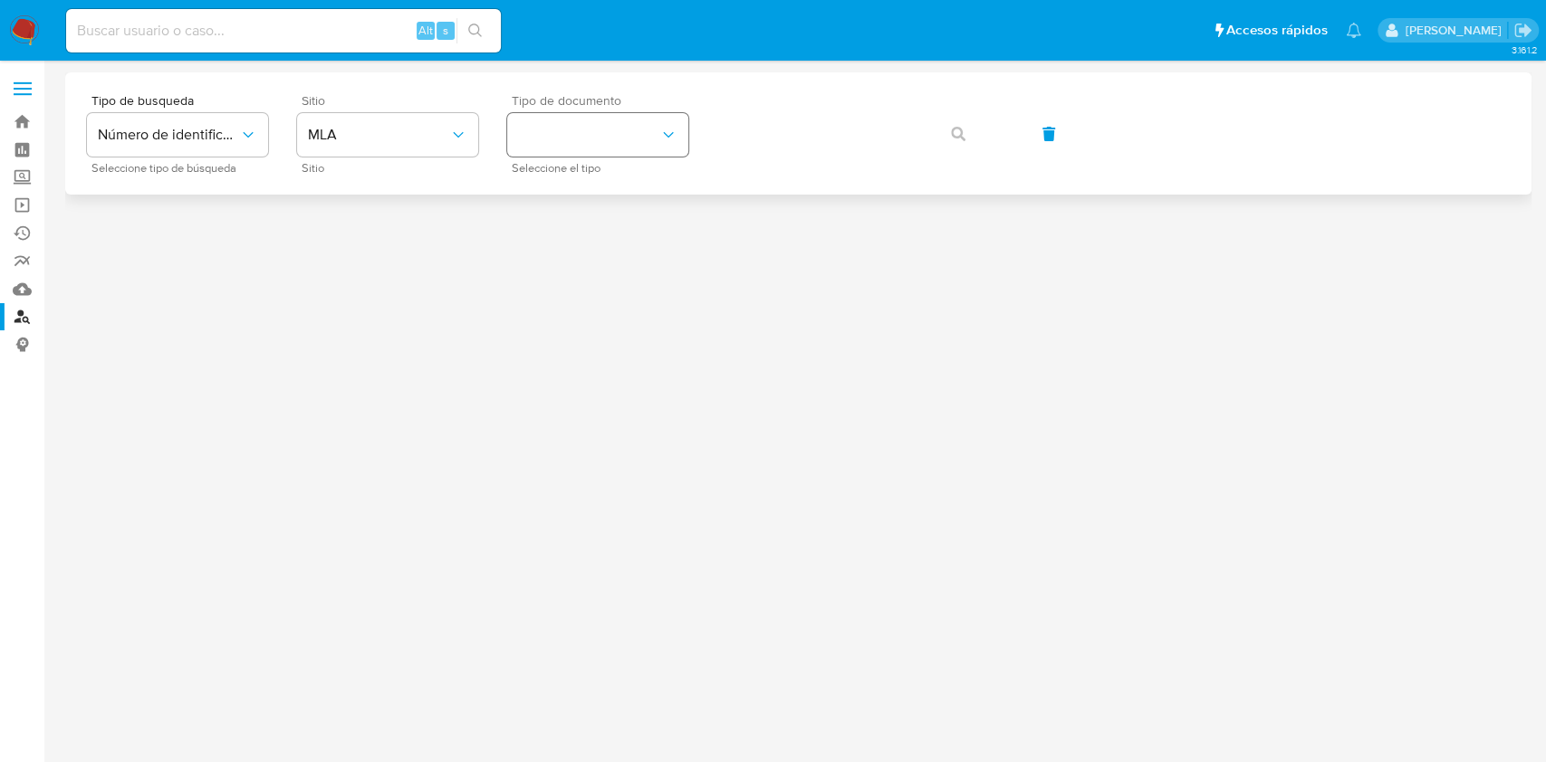
drag, startPoint x: 605, startPoint y: 100, endPoint x: 593, endPoint y: 121, distance: 24.7
click at [603, 102] on span "Tipo de documento" at bounding box center [602, 100] width 181 height 13
click at [573, 141] on button "identificationType" at bounding box center [597, 134] width 181 height 43
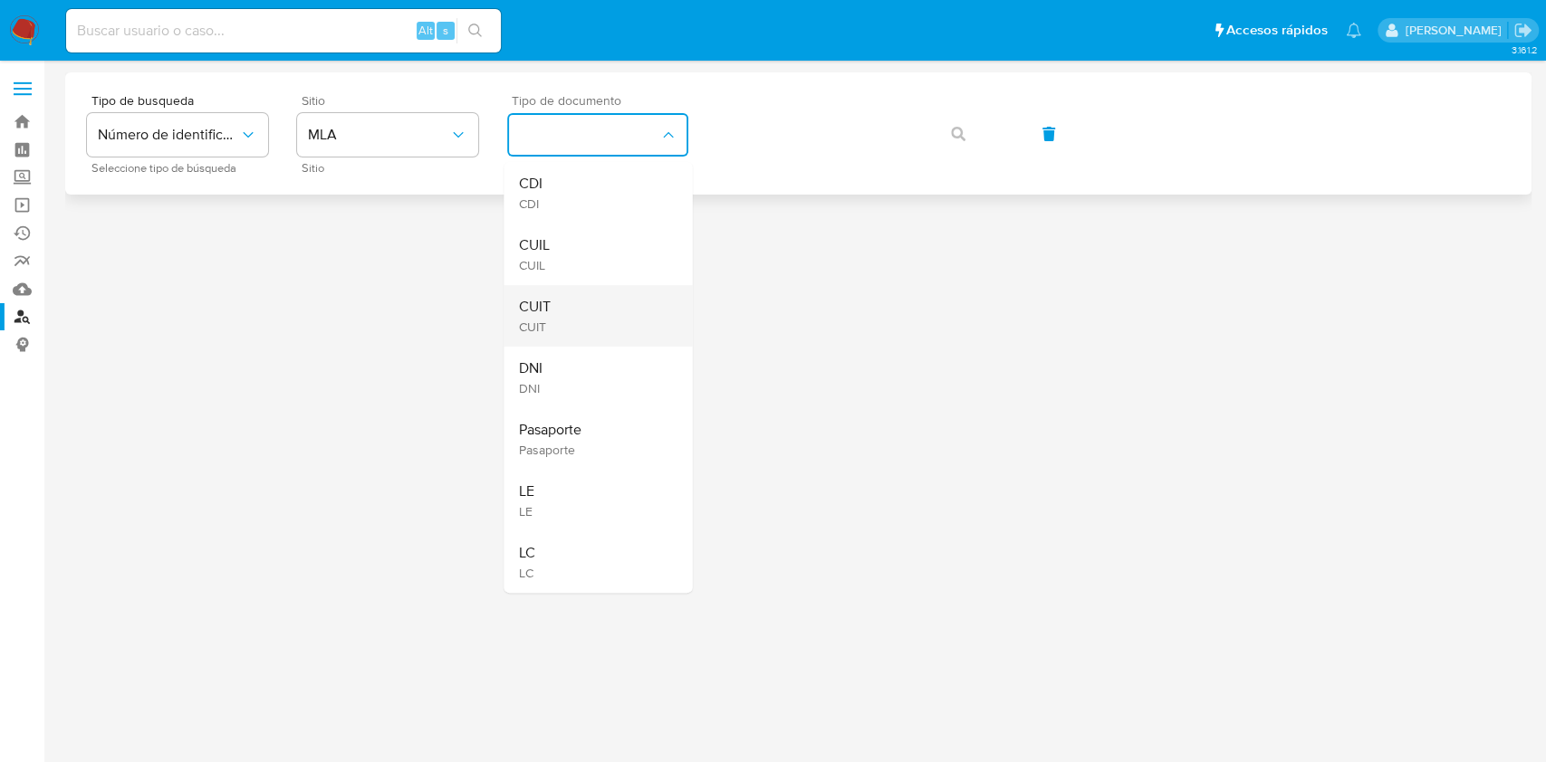
click at [529, 311] on span "CUIT" at bounding box center [534, 307] width 32 height 18
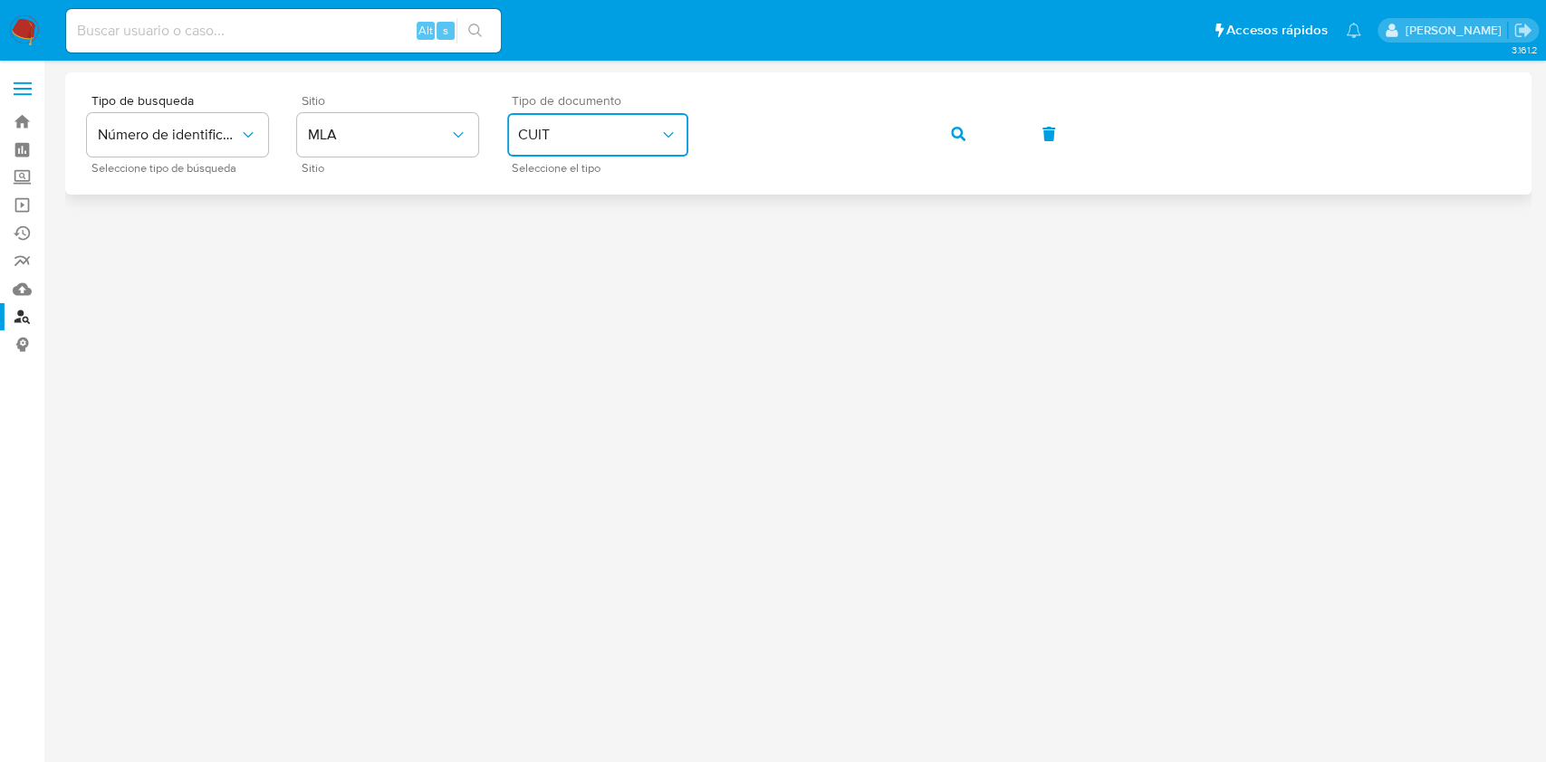
drag, startPoint x: 926, startPoint y: 137, endPoint x: 919, endPoint y: 145, distance: 10.9
click at [927, 136] on div "Tipo de busqueda Número de identificación Seleccione tipo de búsqueda Sitio MLA…" at bounding box center [798, 133] width 1423 height 79
drag, startPoint x: 960, startPoint y: 105, endPoint x: 956, endPoint y: 127, distance: 22.0
click at [960, 109] on div "Tipo de busqueda Número de identificación Seleccione tipo de búsqueda Sitio MLA…" at bounding box center [798, 133] width 1423 height 79
click at [956, 127] on icon "button" at bounding box center [958, 134] width 14 height 14
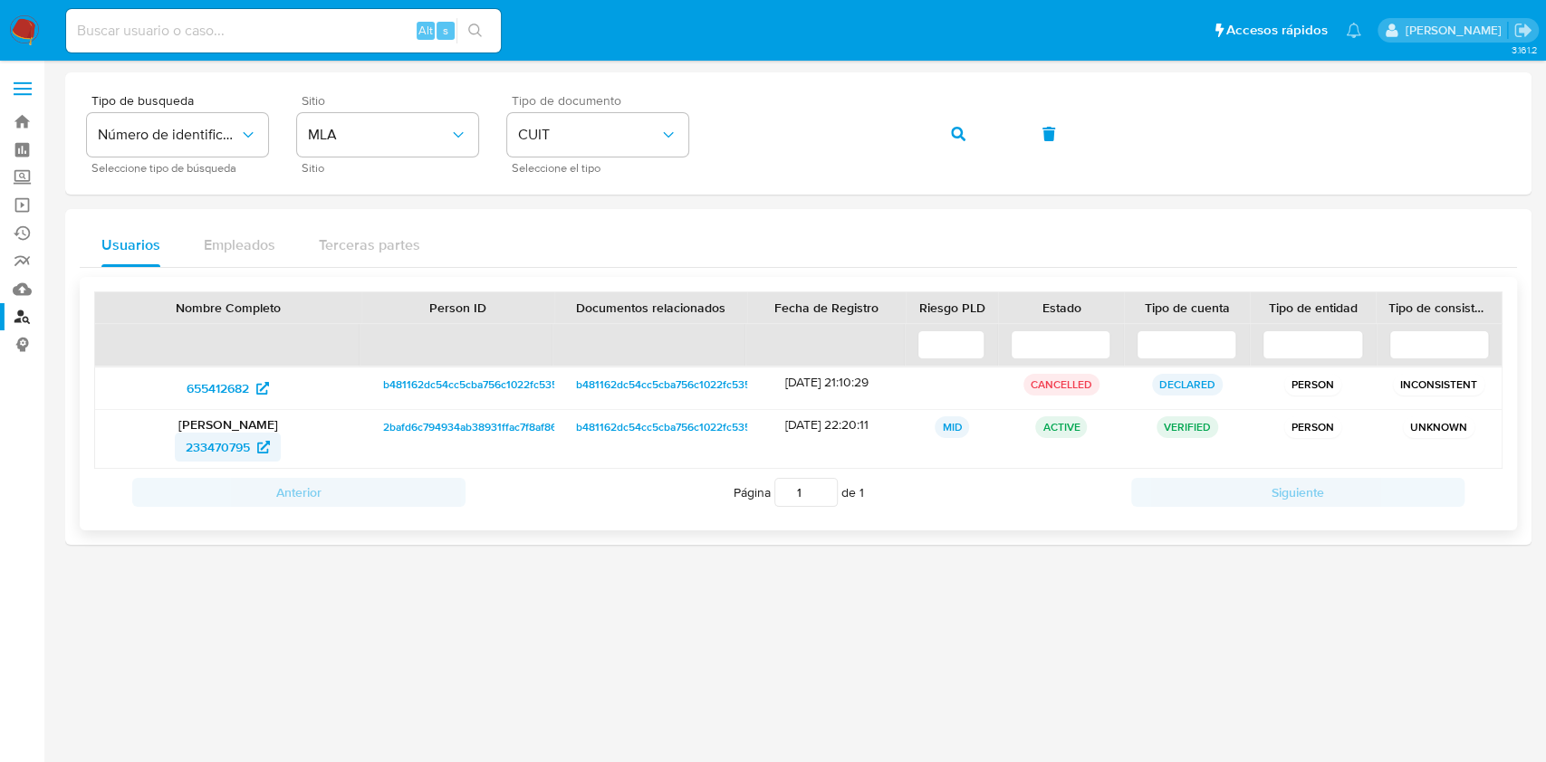
click at [209, 451] on span "233470795" at bounding box center [218, 447] width 64 height 29
click at [684, 123] on div "Tipo de busqueda Número de identificación Seleccione tipo de búsqueda Sitio MLA…" at bounding box center [798, 133] width 1423 height 79
click at [983, 139] on button "button" at bounding box center [958, 133] width 62 height 43
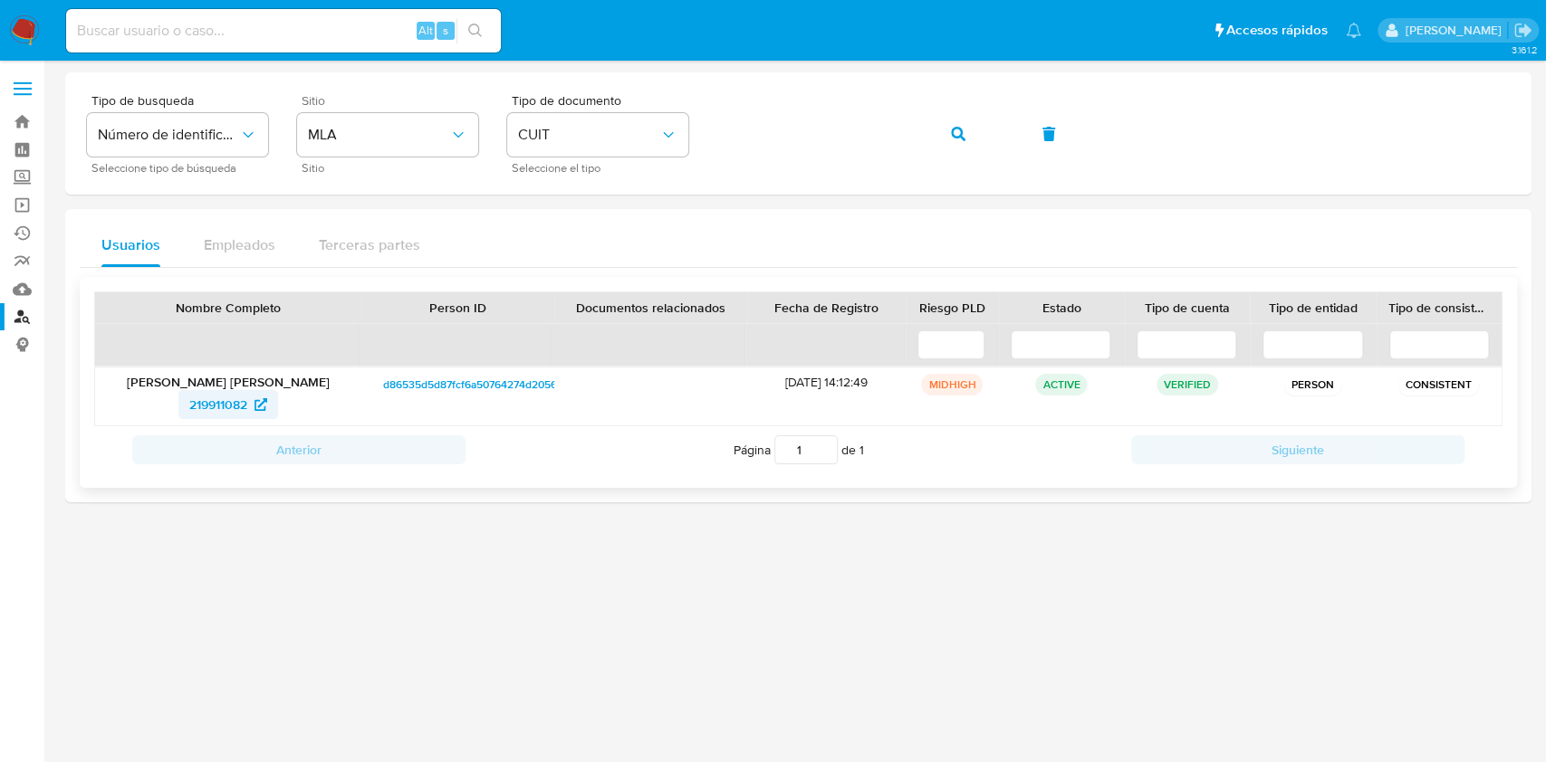
click at [206, 405] on span "219911082" at bounding box center [218, 404] width 58 height 29
click at [197, 399] on span "219911082" at bounding box center [218, 404] width 58 height 29
click at [964, 122] on button "button" at bounding box center [958, 133] width 62 height 43
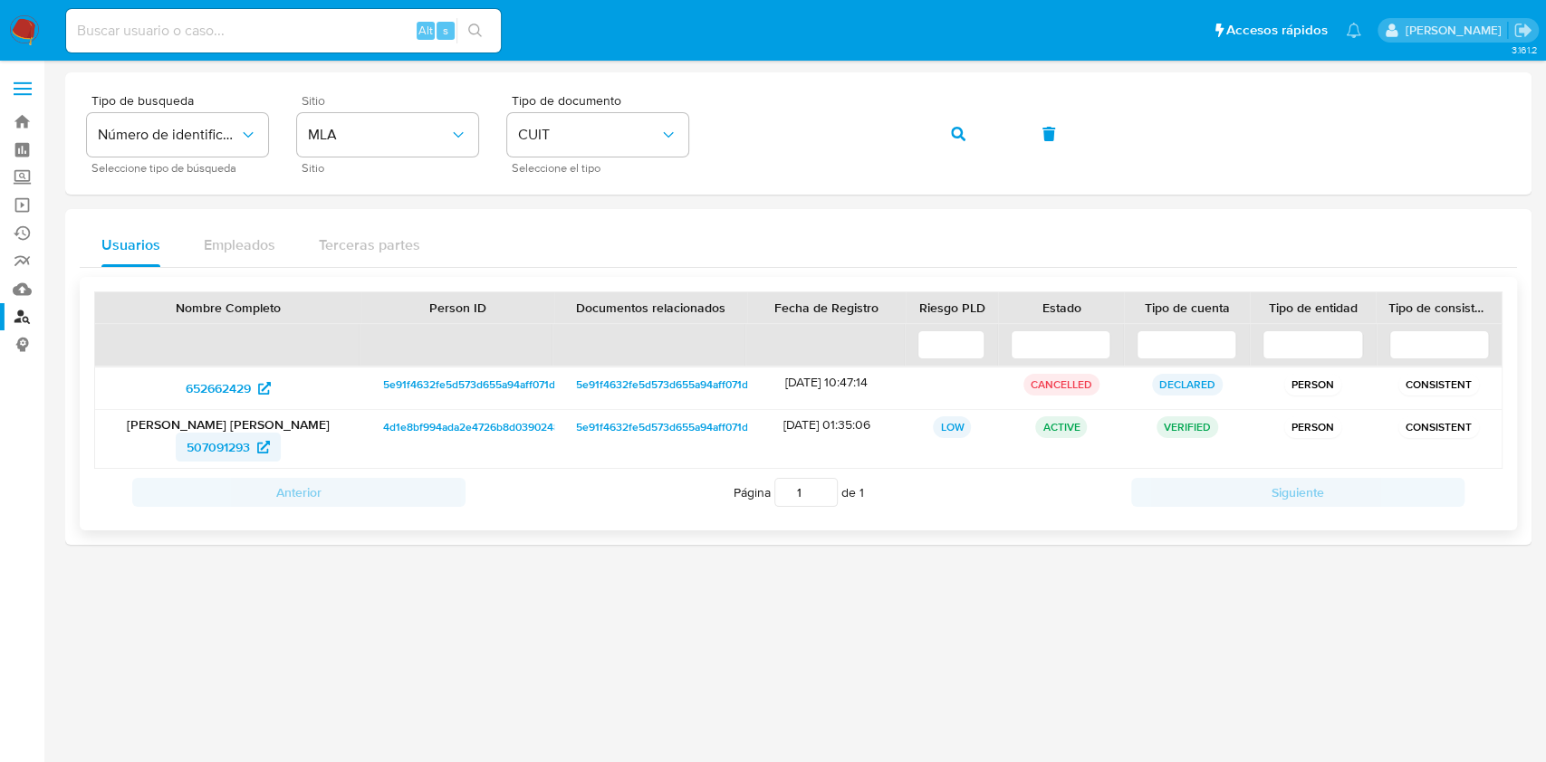
click at [225, 452] on span "507091293" at bounding box center [218, 447] width 63 height 29
click at [962, 127] on icon "button" at bounding box center [958, 134] width 14 height 14
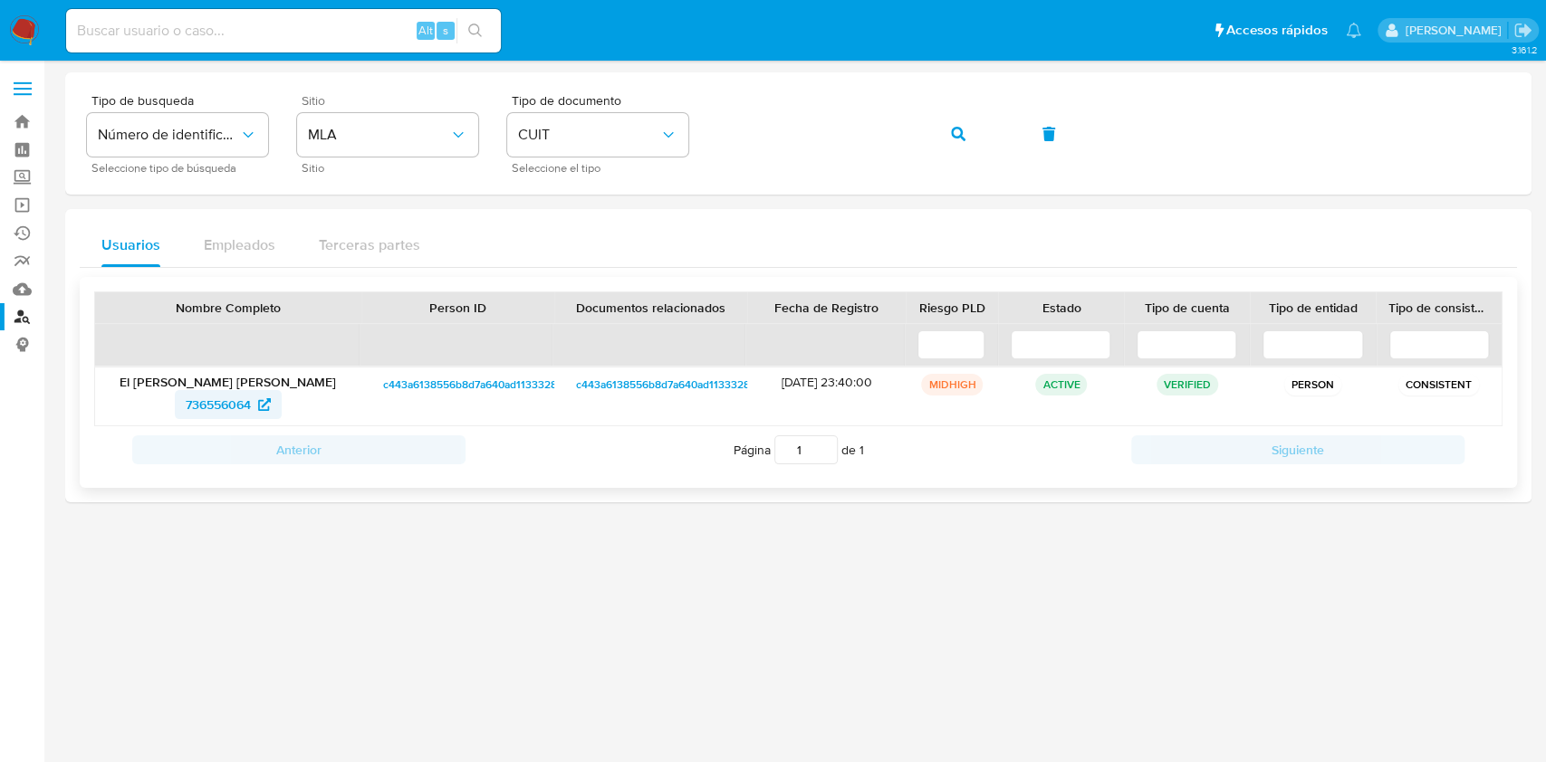
click at [247, 398] on span "736556064" at bounding box center [218, 404] width 65 height 29
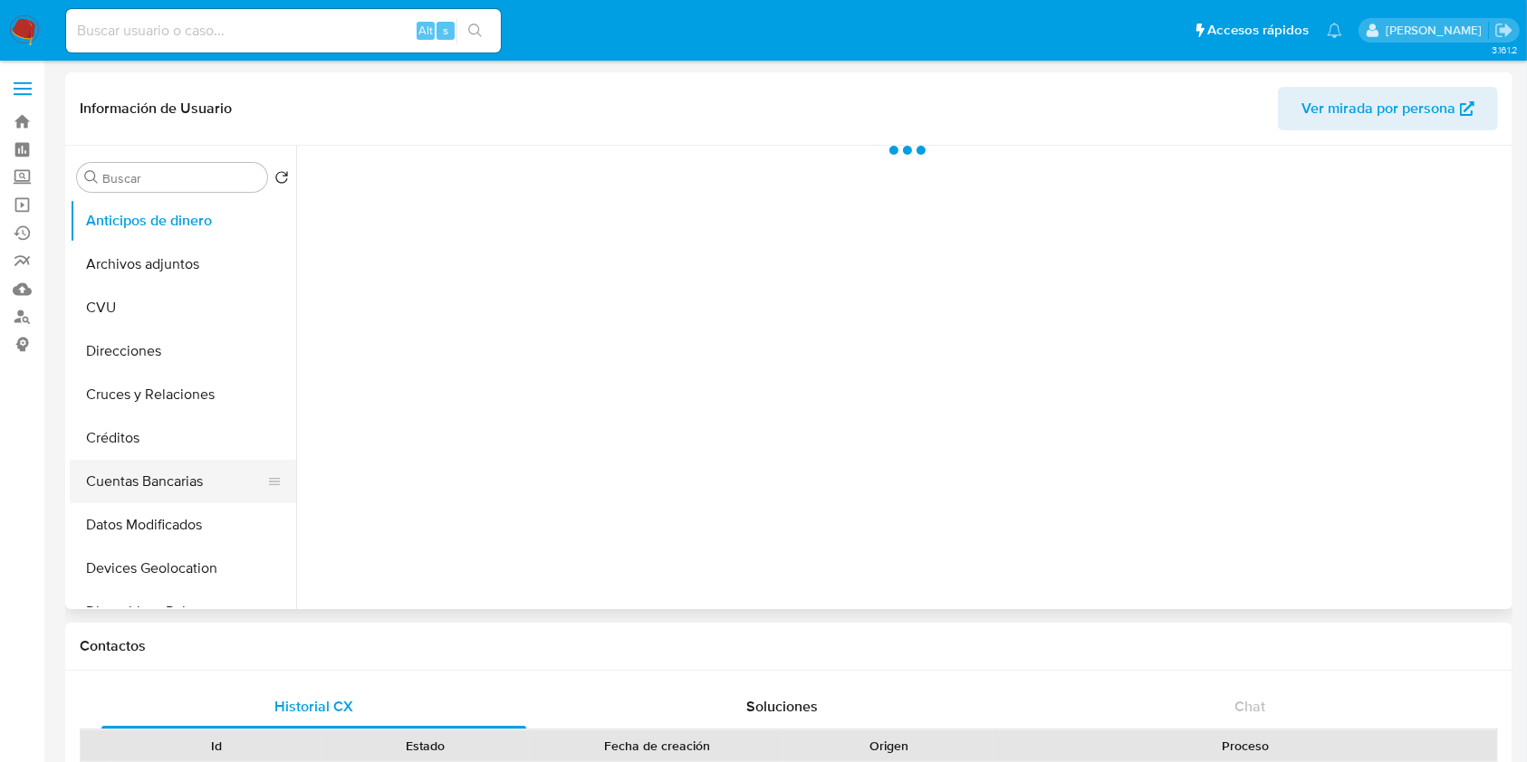
select select "10"
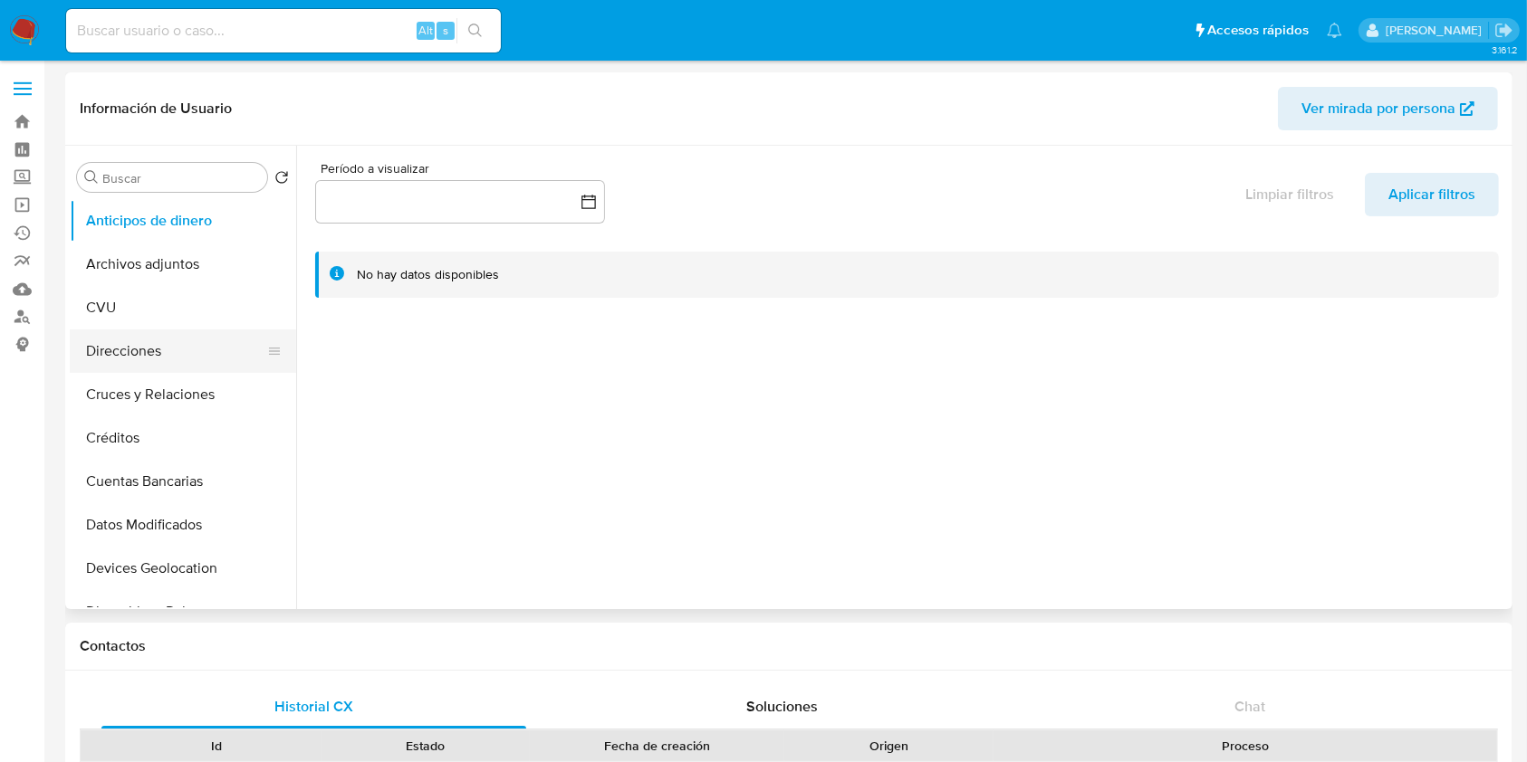
click at [170, 344] on button "Direcciones" at bounding box center [176, 351] width 212 height 43
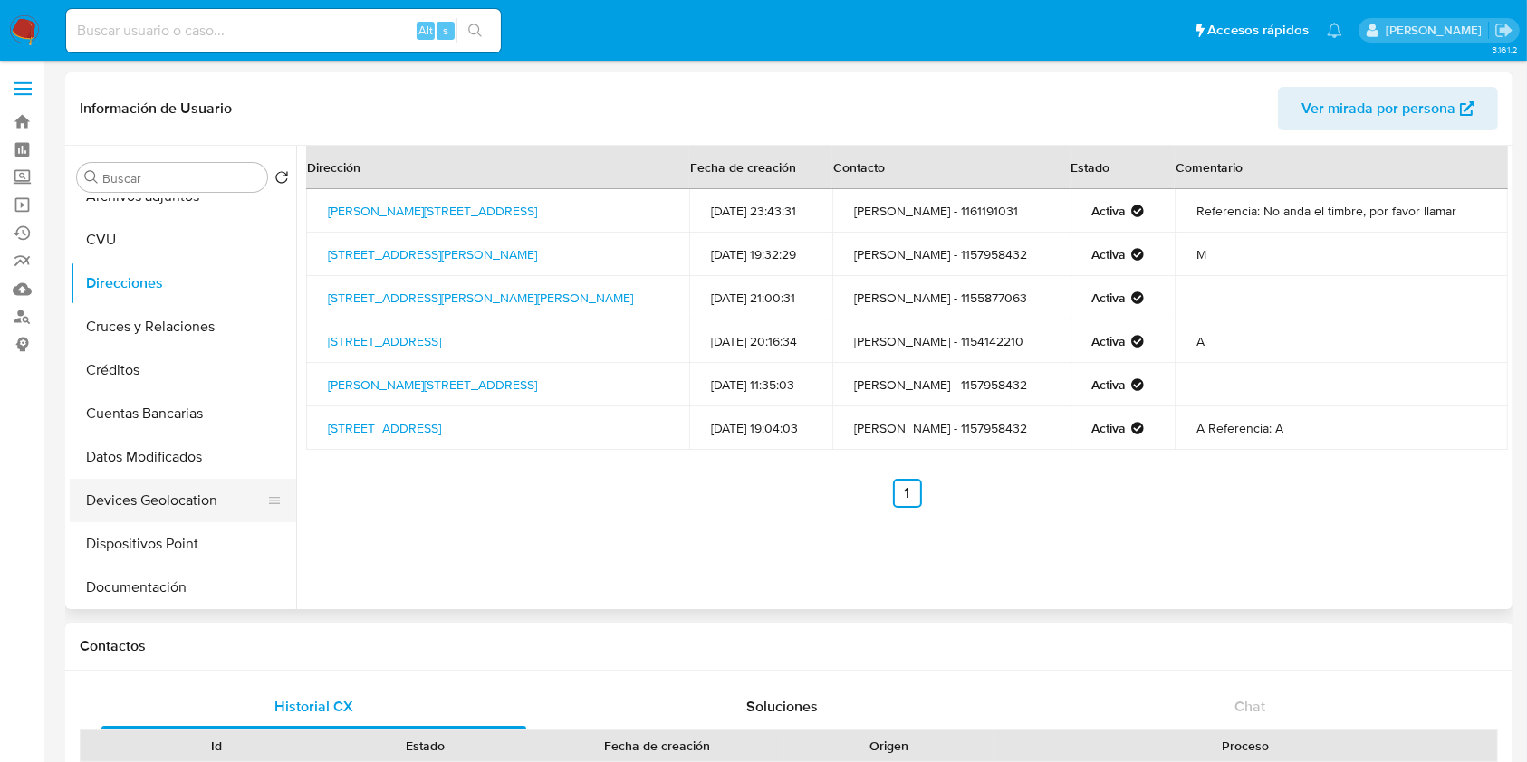
scroll to position [120, 0]
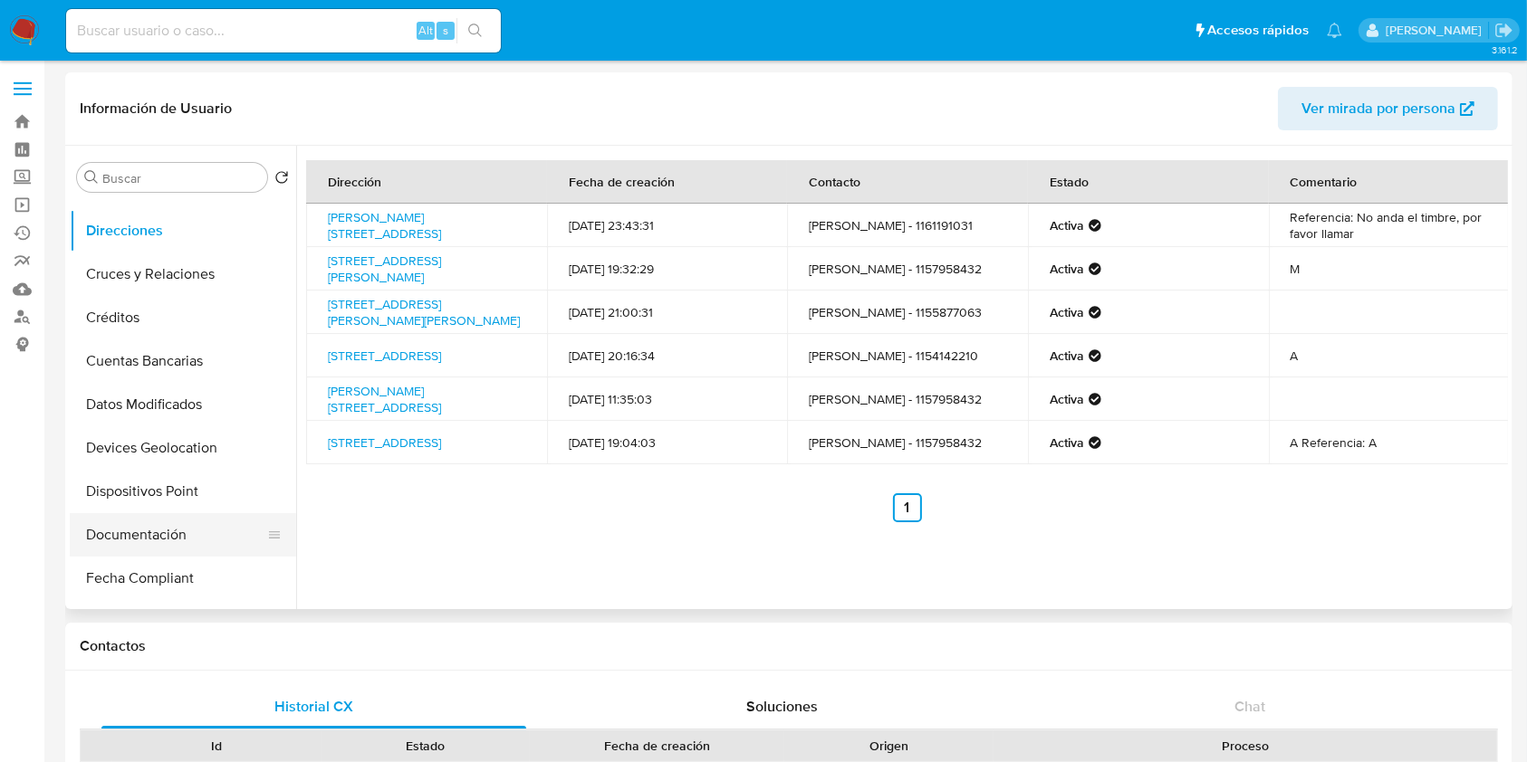
click at [162, 537] on button "Documentación" at bounding box center [176, 534] width 212 height 43
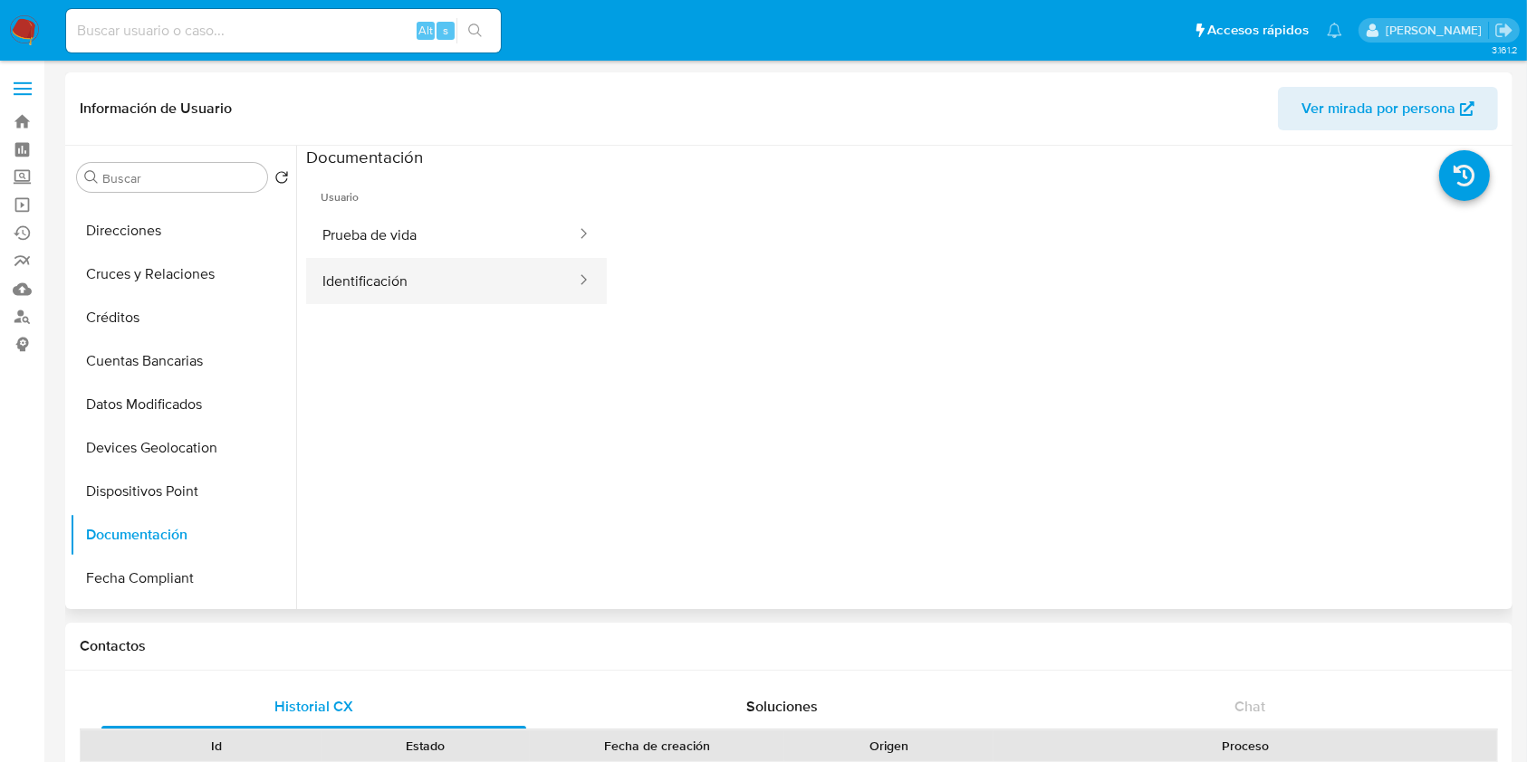
click at [417, 273] on button "Identificación" at bounding box center [442, 281] width 272 height 46
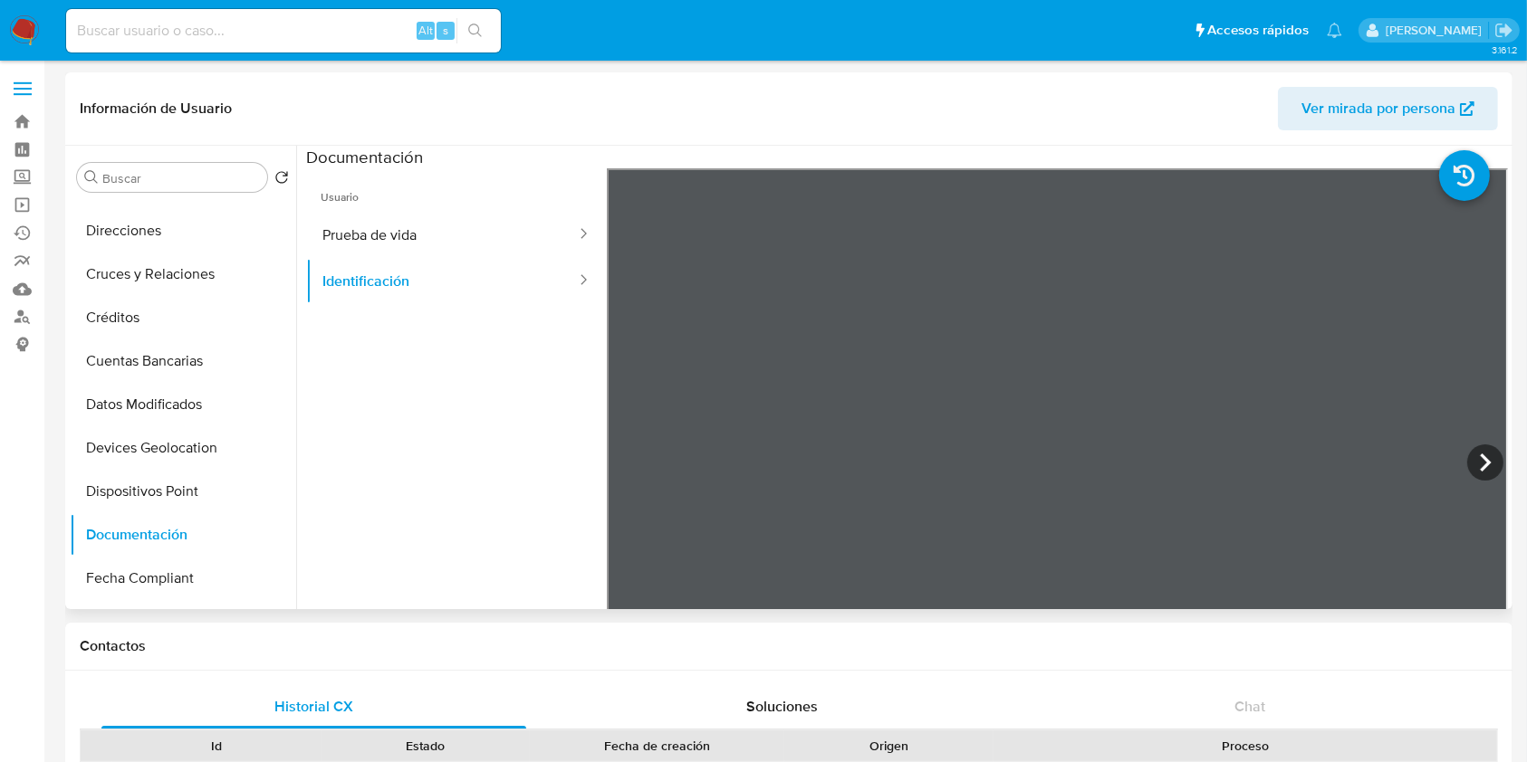
click at [443, 201] on span "Usuario" at bounding box center [456, 189] width 301 height 43
click at [430, 243] on button "Prueba de vida" at bounding box center [442, 235] width 272 height 46
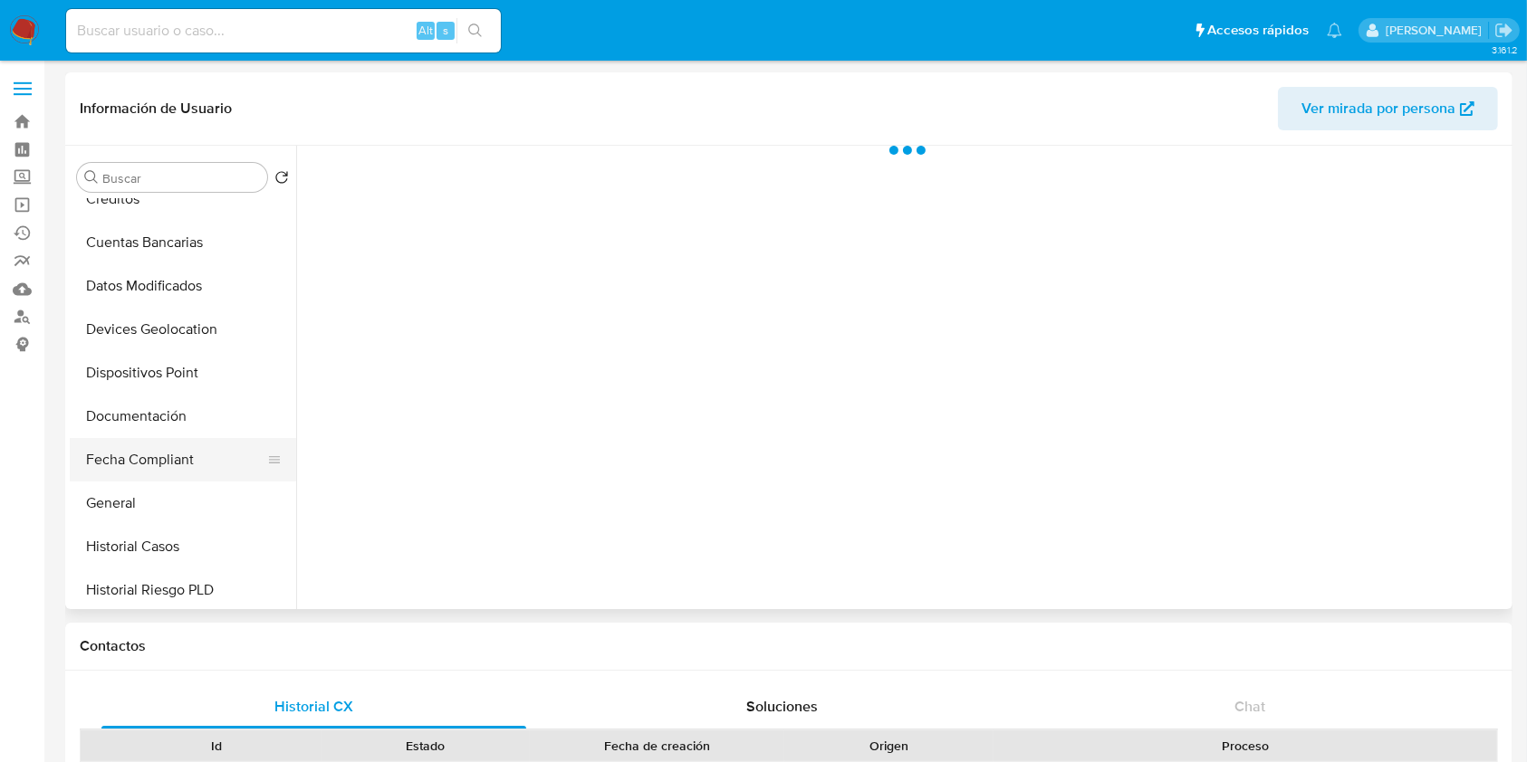
scroll to position [241, 0]
select select "10"
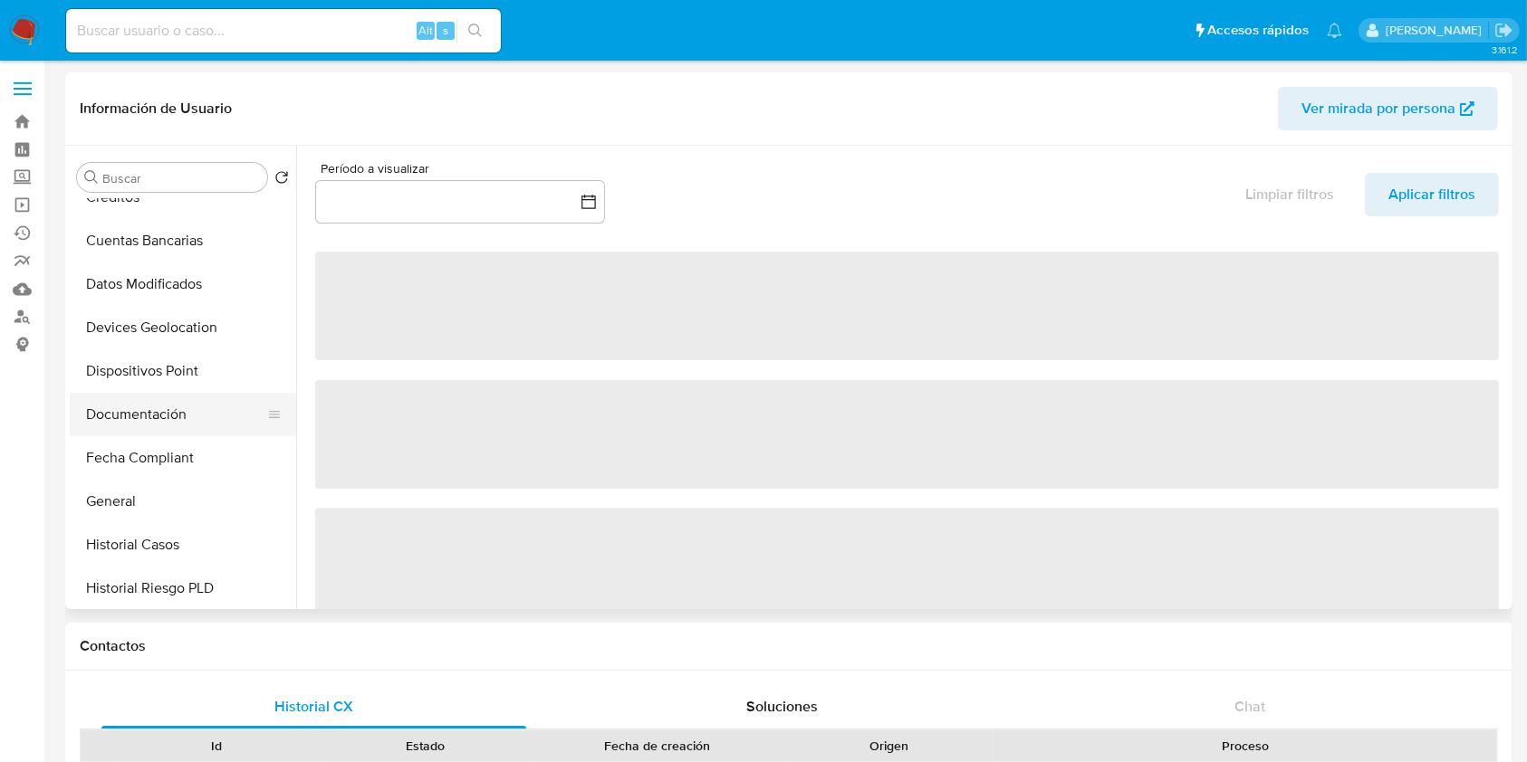
click at [171, 410] on button "Documentación" at bounding box center [176, 414] width 212 height 43
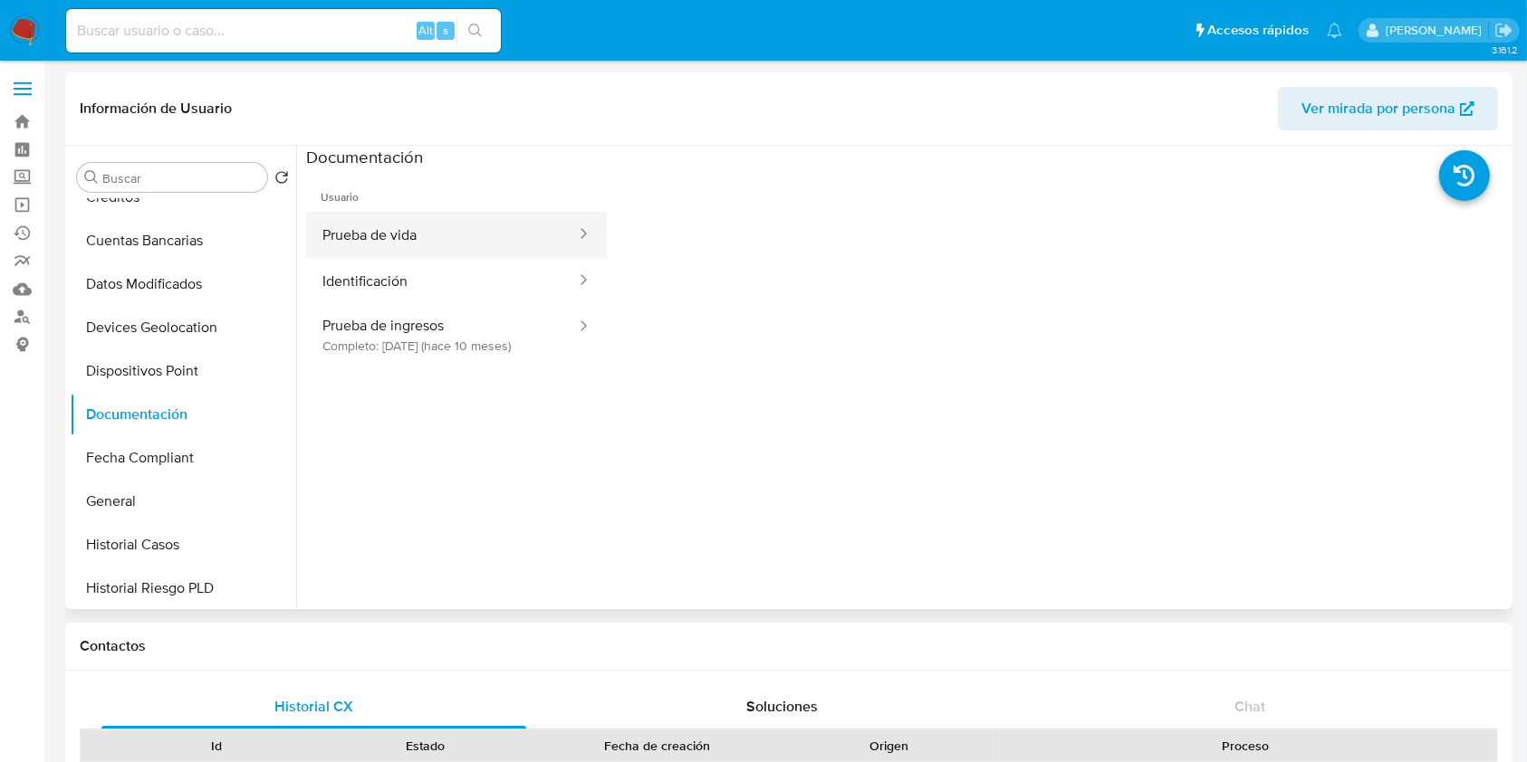
click at [446, 229] on button "Prueba de vida" at bounding box center [442, 235] width 272 height 46
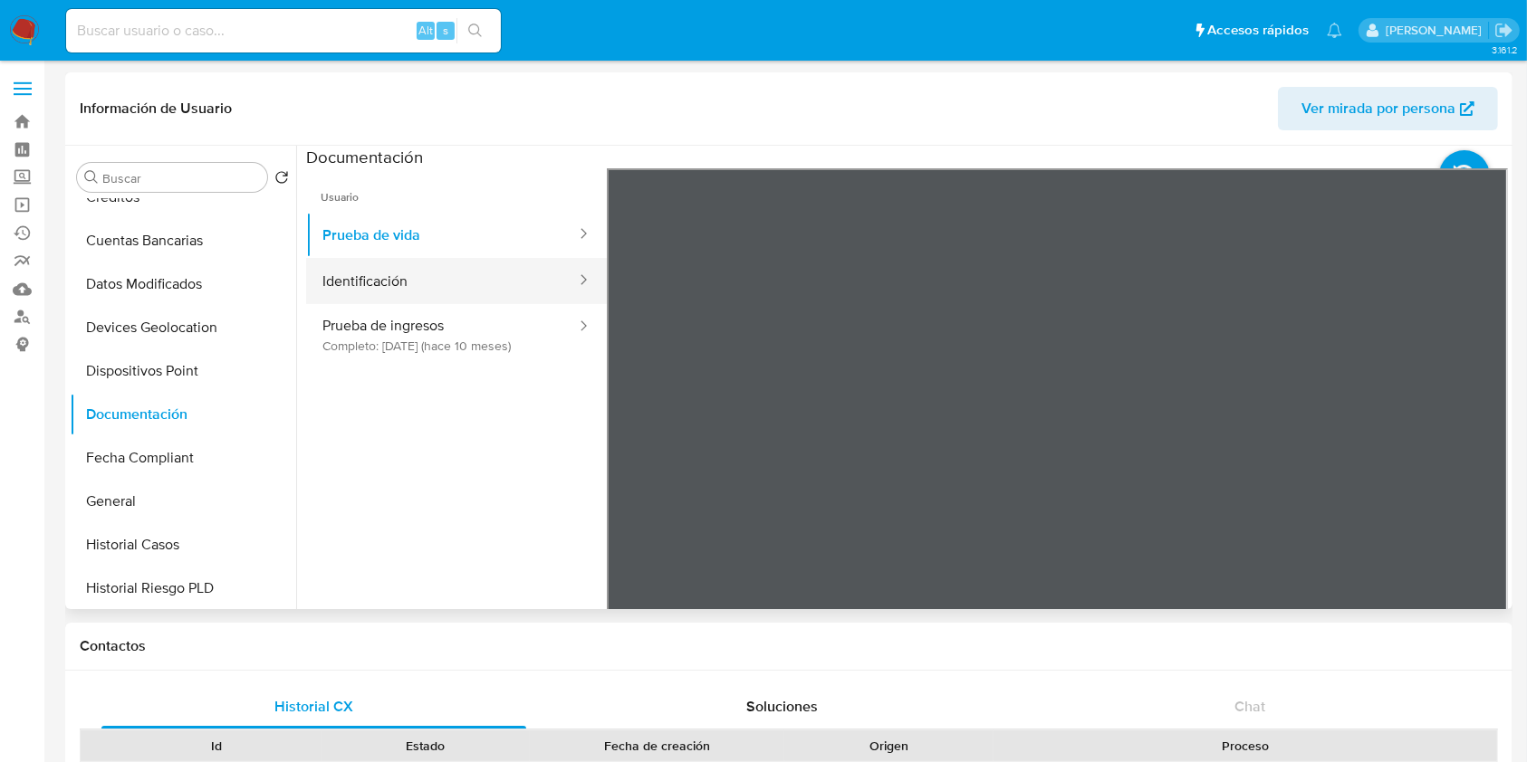
click at [443, 279] on button "Identificación" at bounding box center [442, 281] width 272 height 46
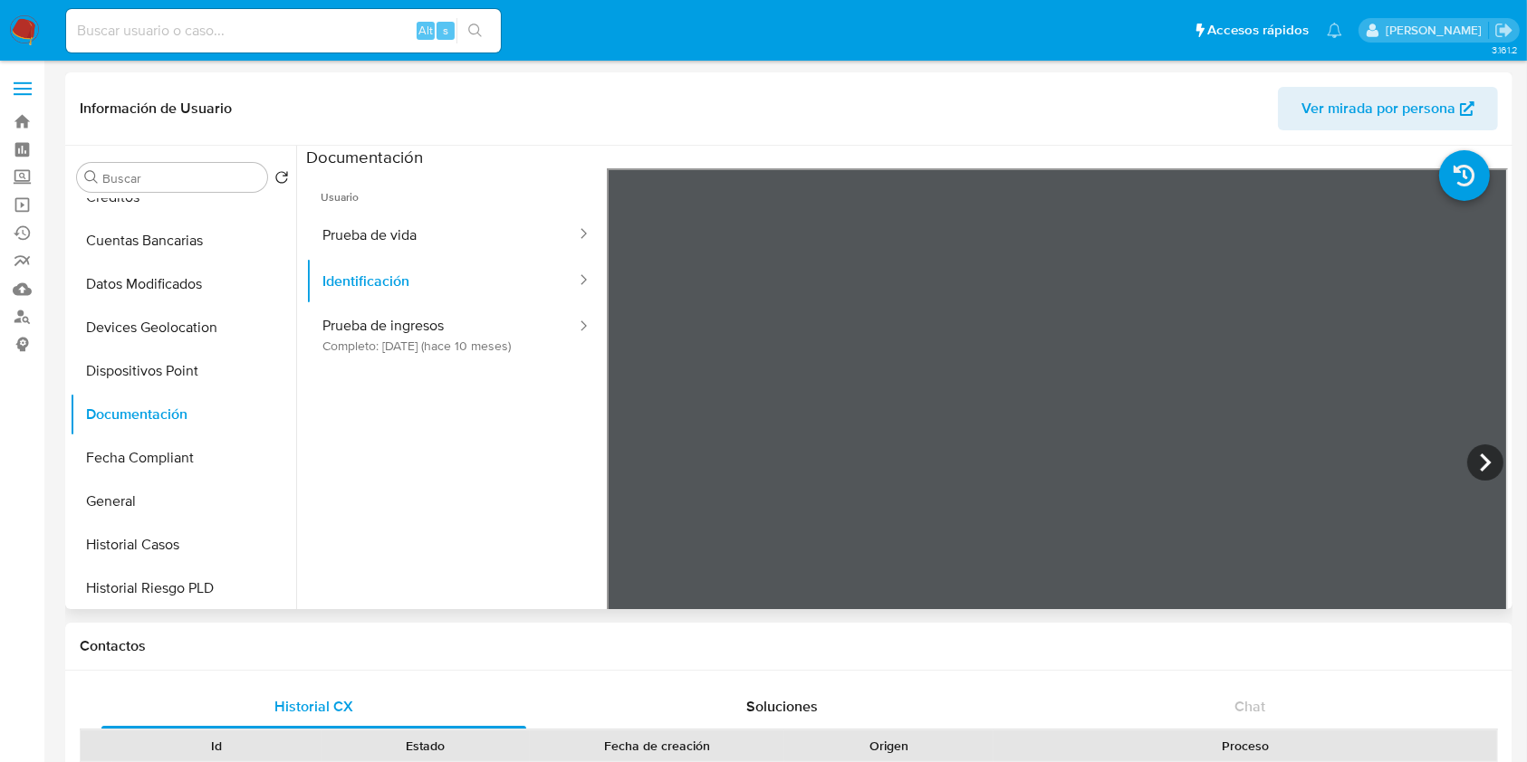
click at [457, 512] on ul "Usuario Prueba de vida Identificación Prueba de ingresos Completo: [DATE] (hace…" at bounding box center [456, 429] width 301 height 522
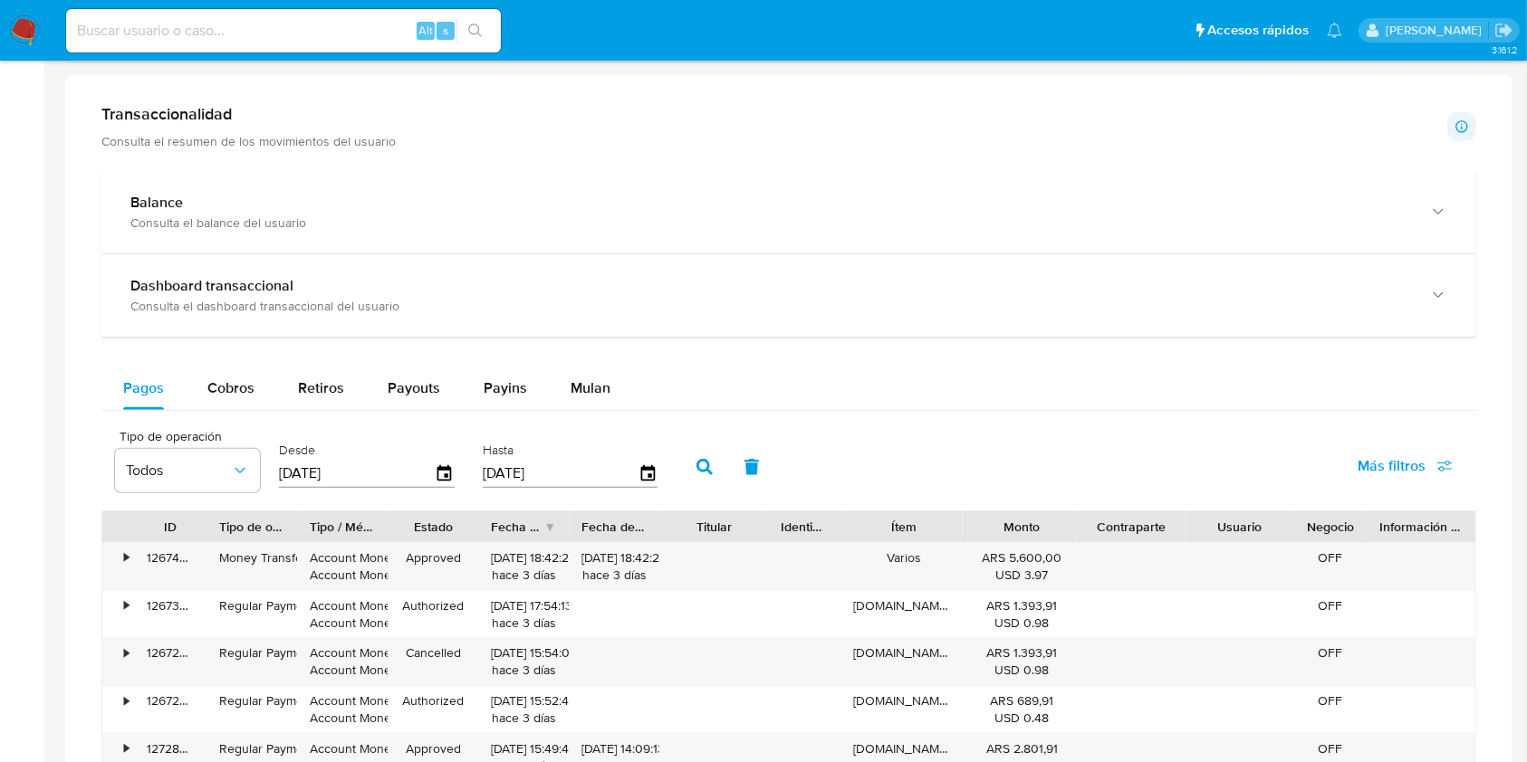
scroll to position [845, 0]
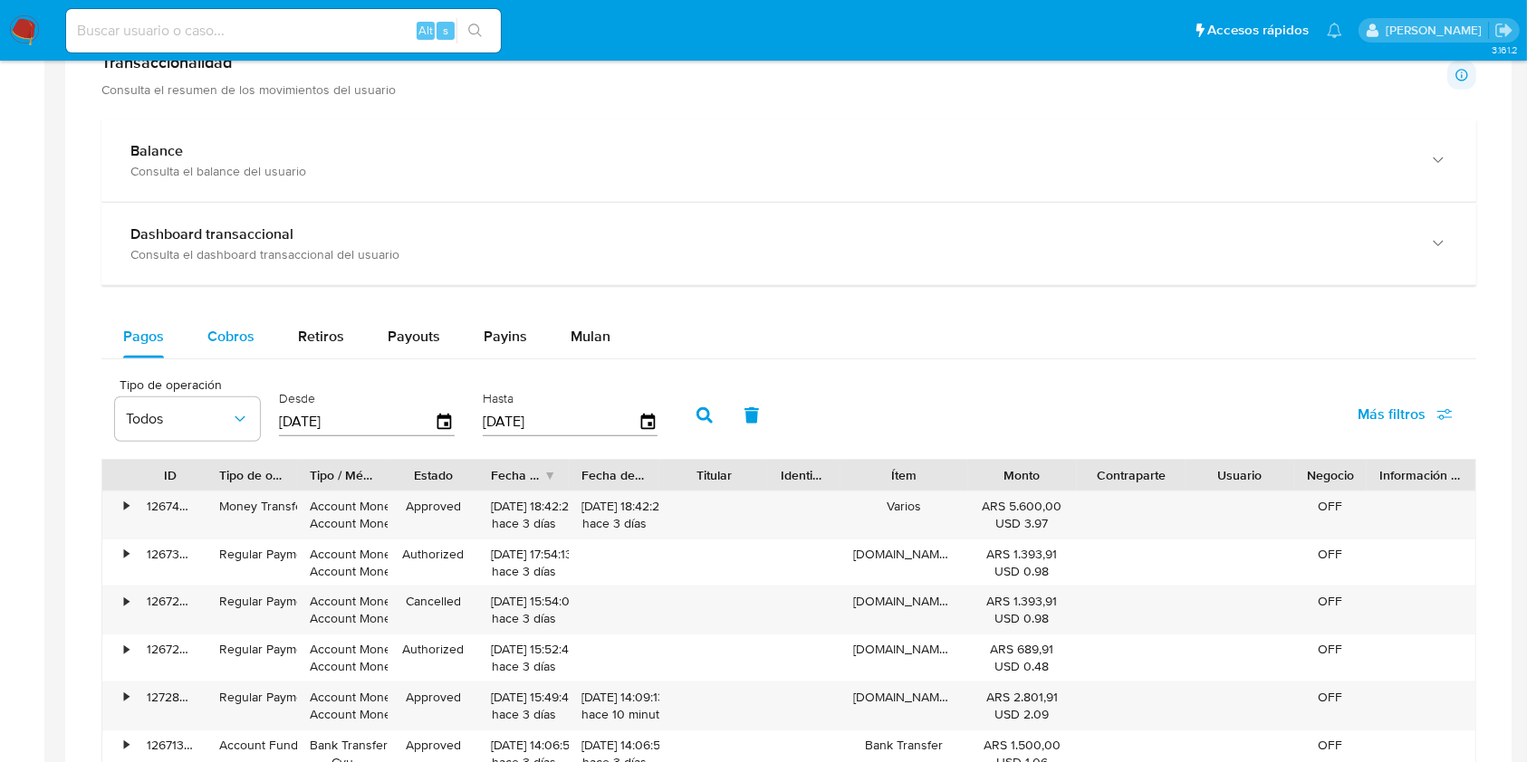
click at [215, 351] on div "Cobros" at bounding box center [230, 336] width 47 height 43
select select "10"
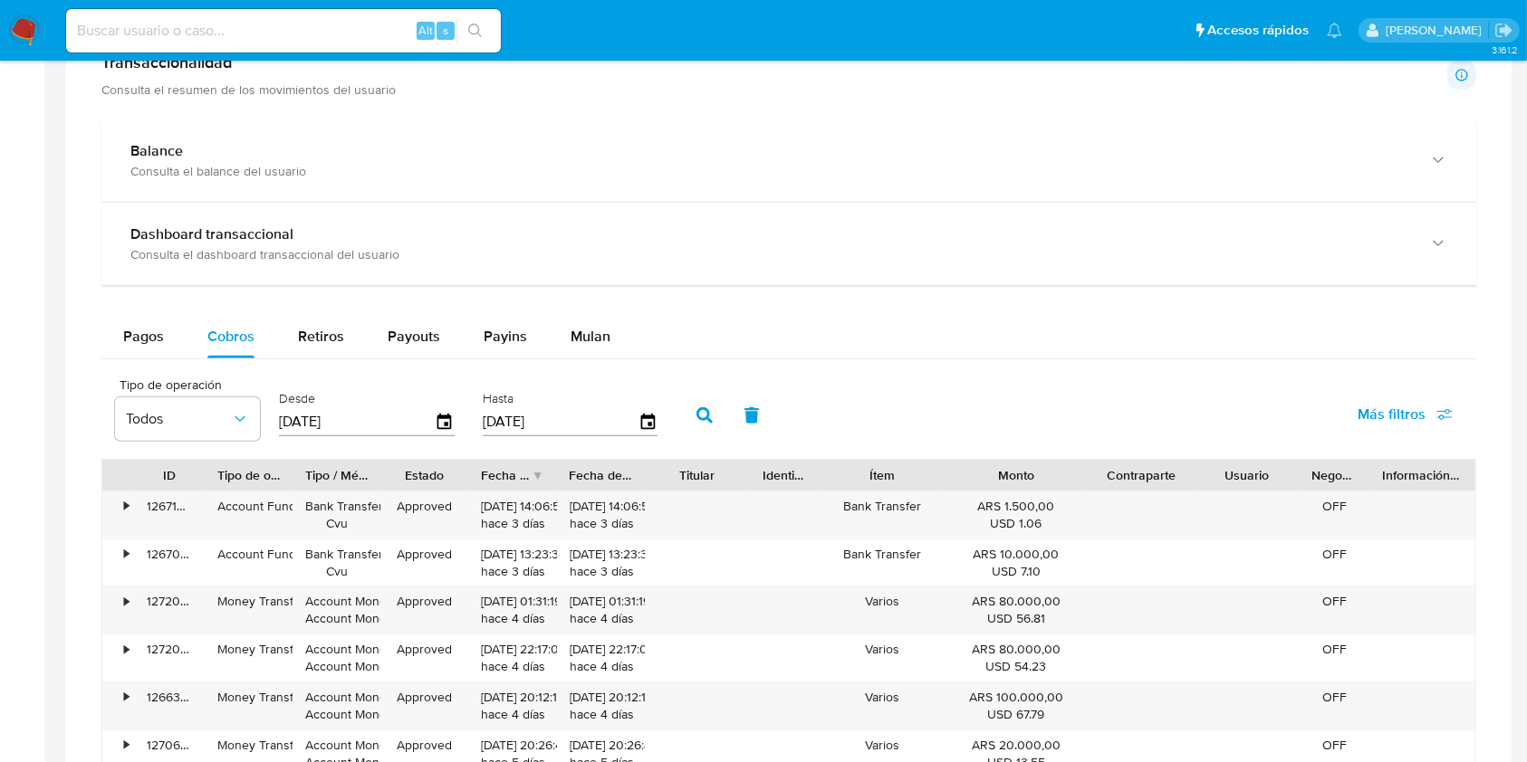
drag, startPoint x: 1075, startPoint y: 475, endPoint x: 1110, endPoint y: 478, distance: 35.4
click at [1110, 478] on div "ID Tipo de operación Tipo / Método Estado Fecha de creación Fecha de aprobación…" at bounding box center [788, 475] width 1373 height 31
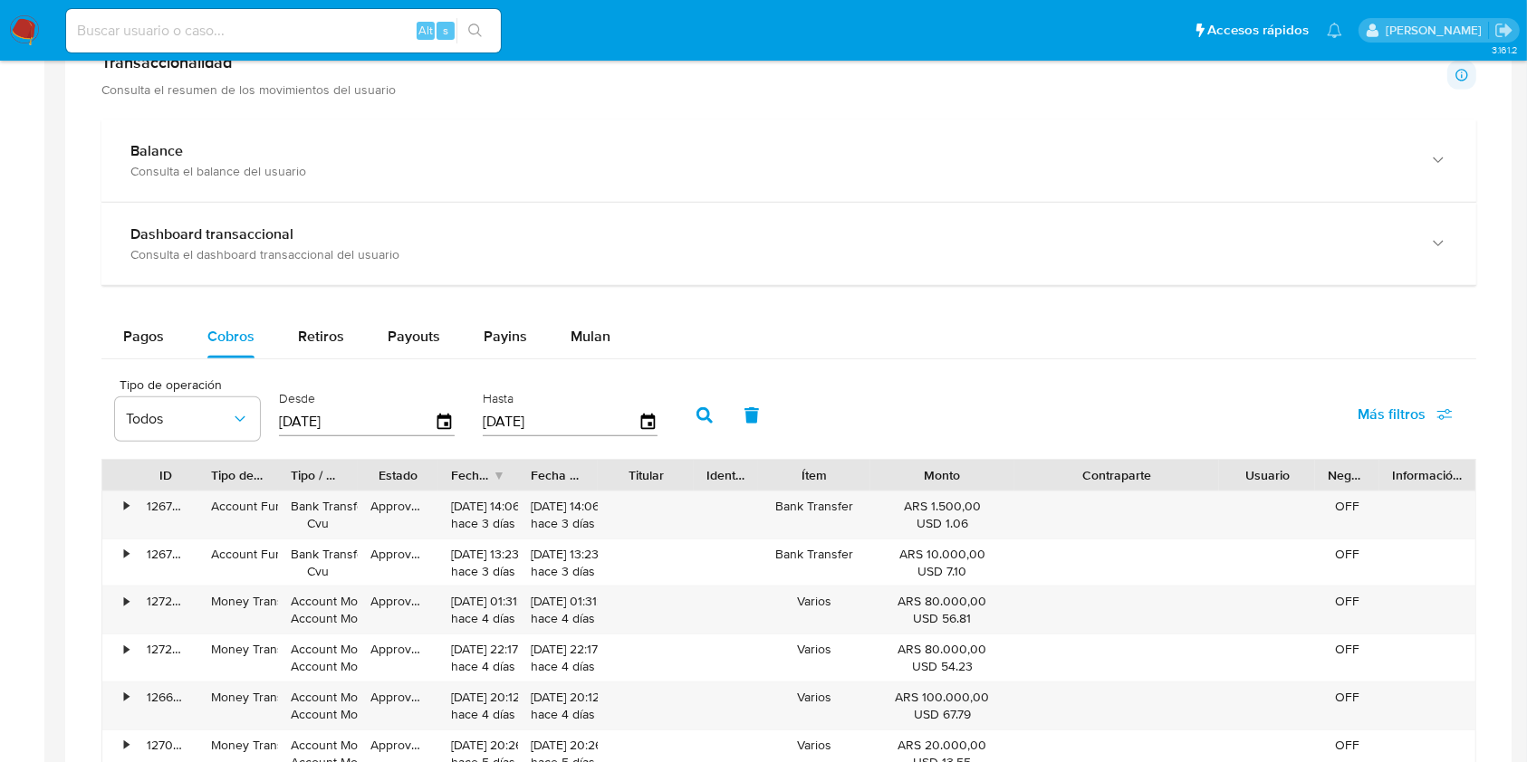
drag, startPoint x: 1205, startPoint y: 478, endPoint x: 1311, endPoint y: 489, distance: 106.5
click at [1311, 489] on div "ID Tipo de operación Tipo / Método Estado Fecha de creación Fecha de aprobación…" at bounding box center [788, 475] width 1373 height 31
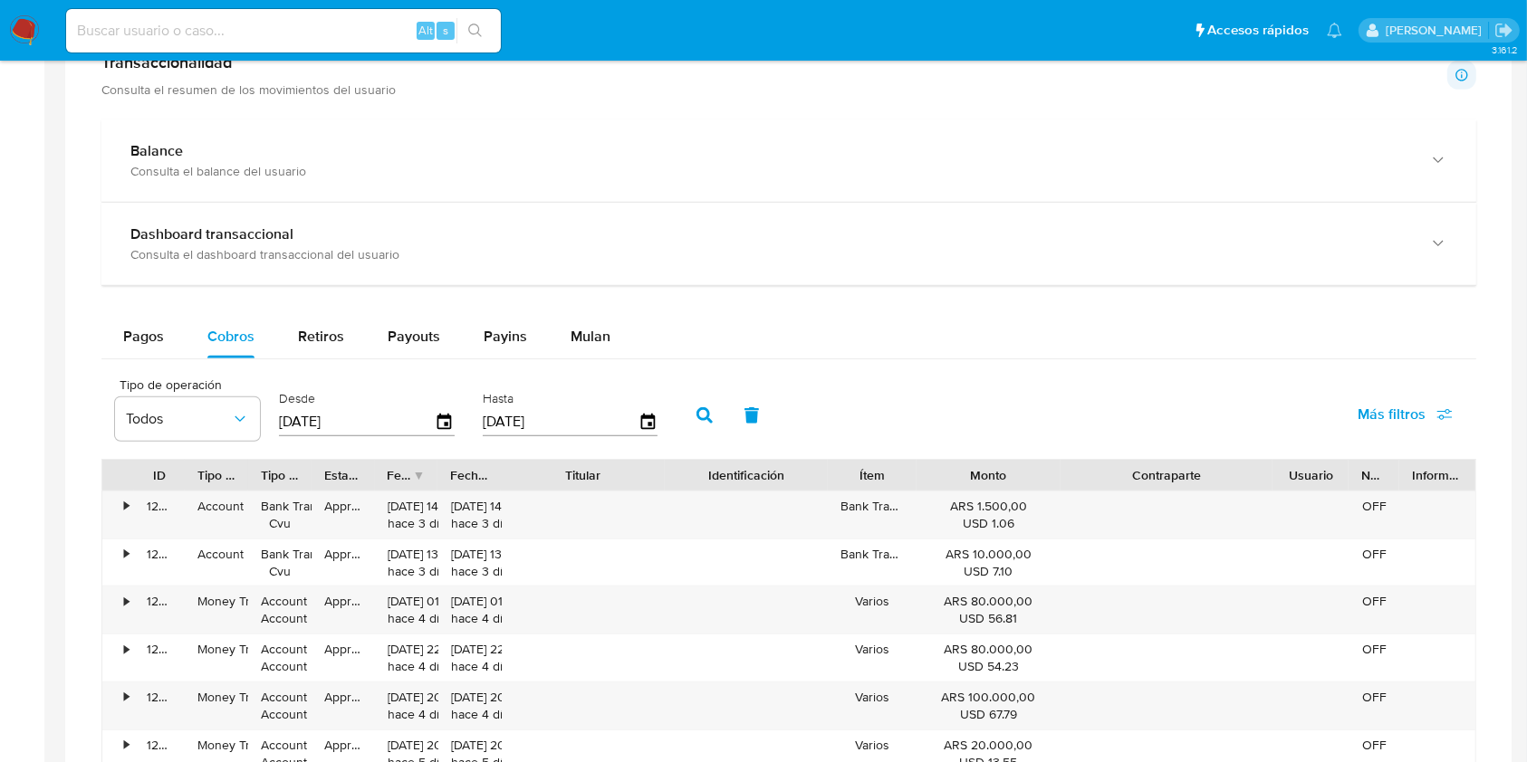
drag, startPoint x: 717, startPoint y: 467, endPoint x: 756, endPoint y: 463, distance: 39.2
click at [756, 463] on div "ID Tipo de operación Tipo / Método Estado Fecha de creación Fecha de aprobación…" at bounding box center [788, 475] width 1373 height 31
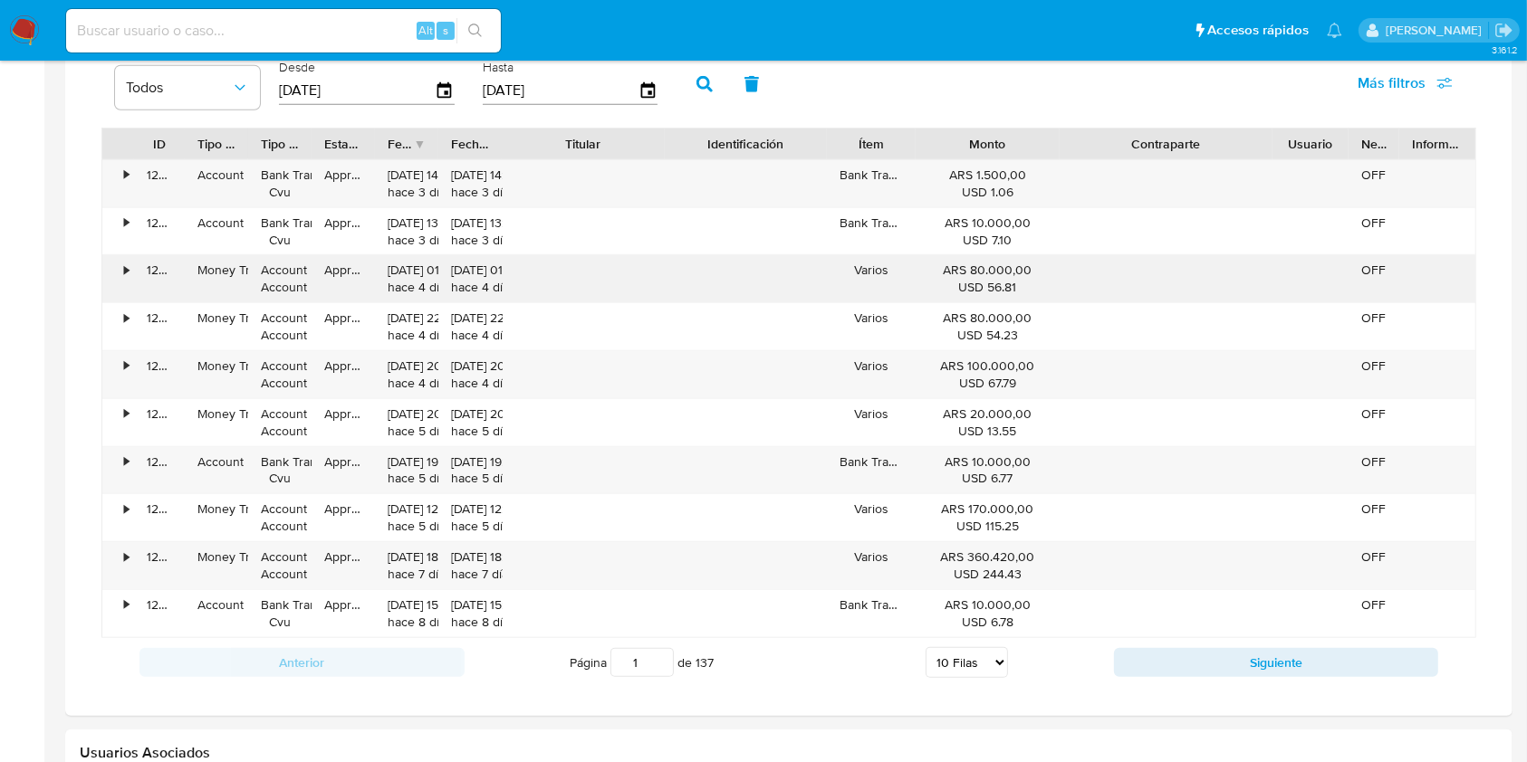
scroll to position [1207, 0]
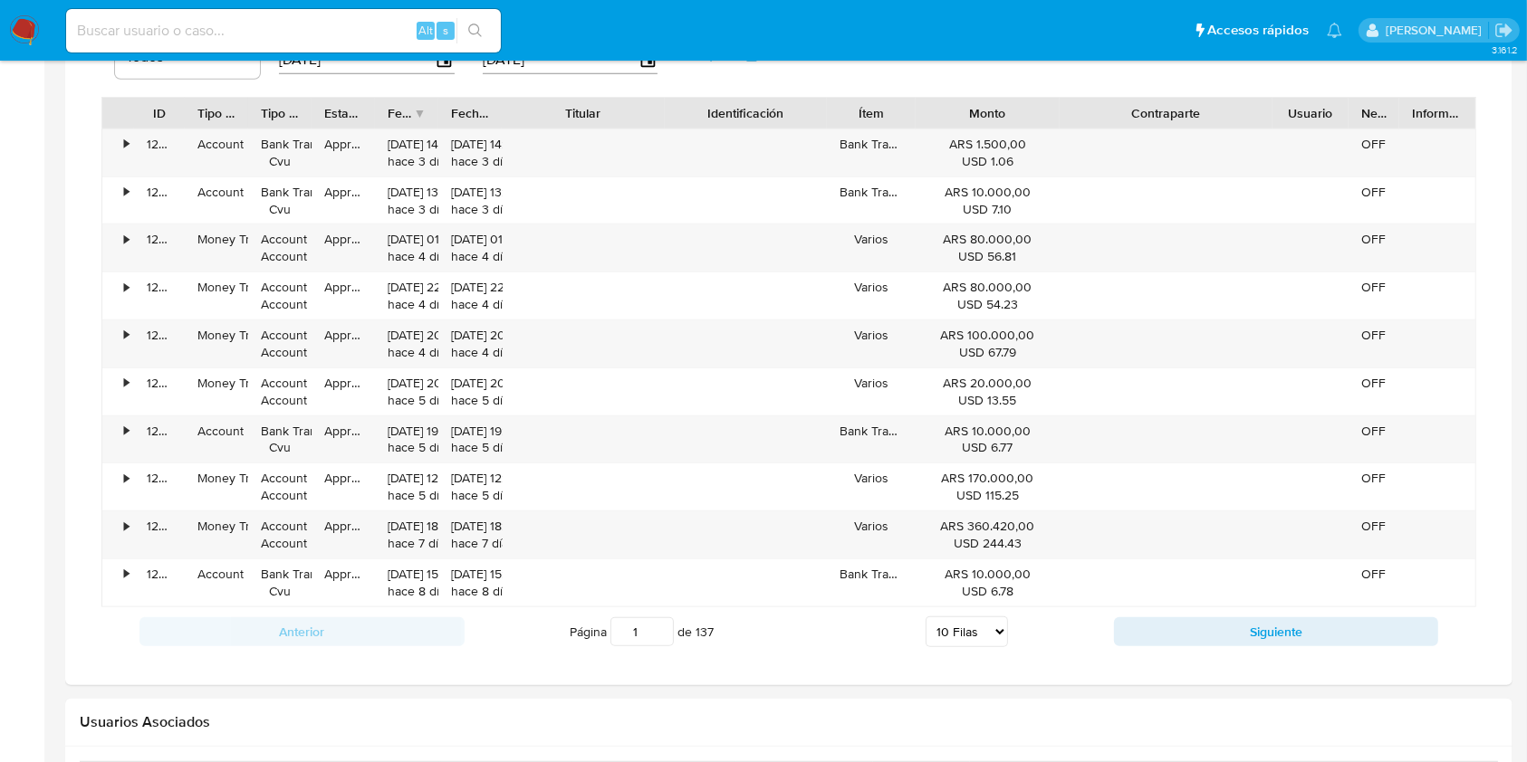
click at [947, 647] on div "Página 1 de 137 5 Filas 10 Filas 20 Filas 25 Filas 50 Filas 100 Filas" at bounding box center [789, 632] width 649 height 36
click at [953, 638] on select "5 Filas 10 Filas 20 Filas 25 Filas 50 Filas 100 Filas" at bounding box center [966, 632] width 82 height 31
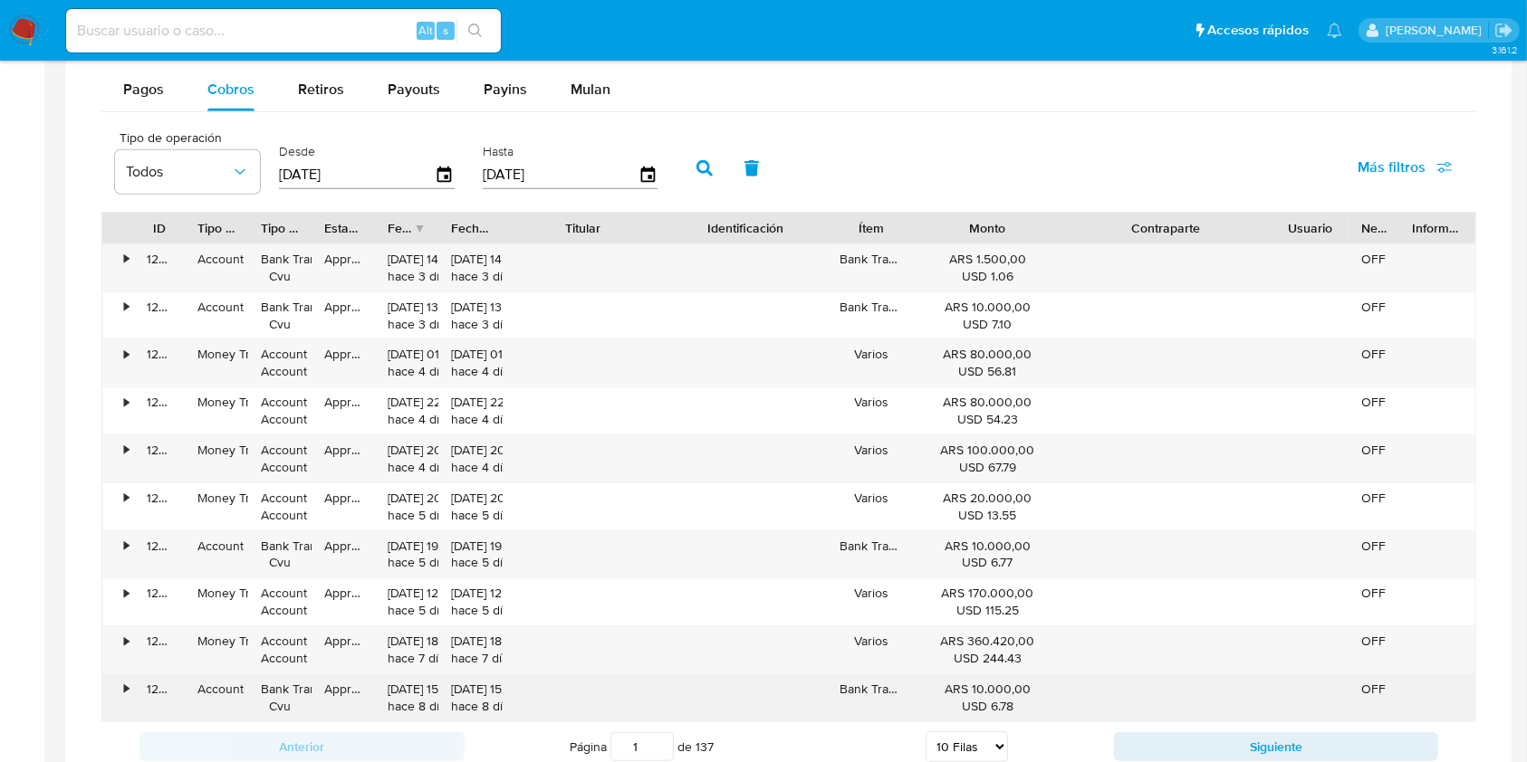
scroll to position [965, 0]
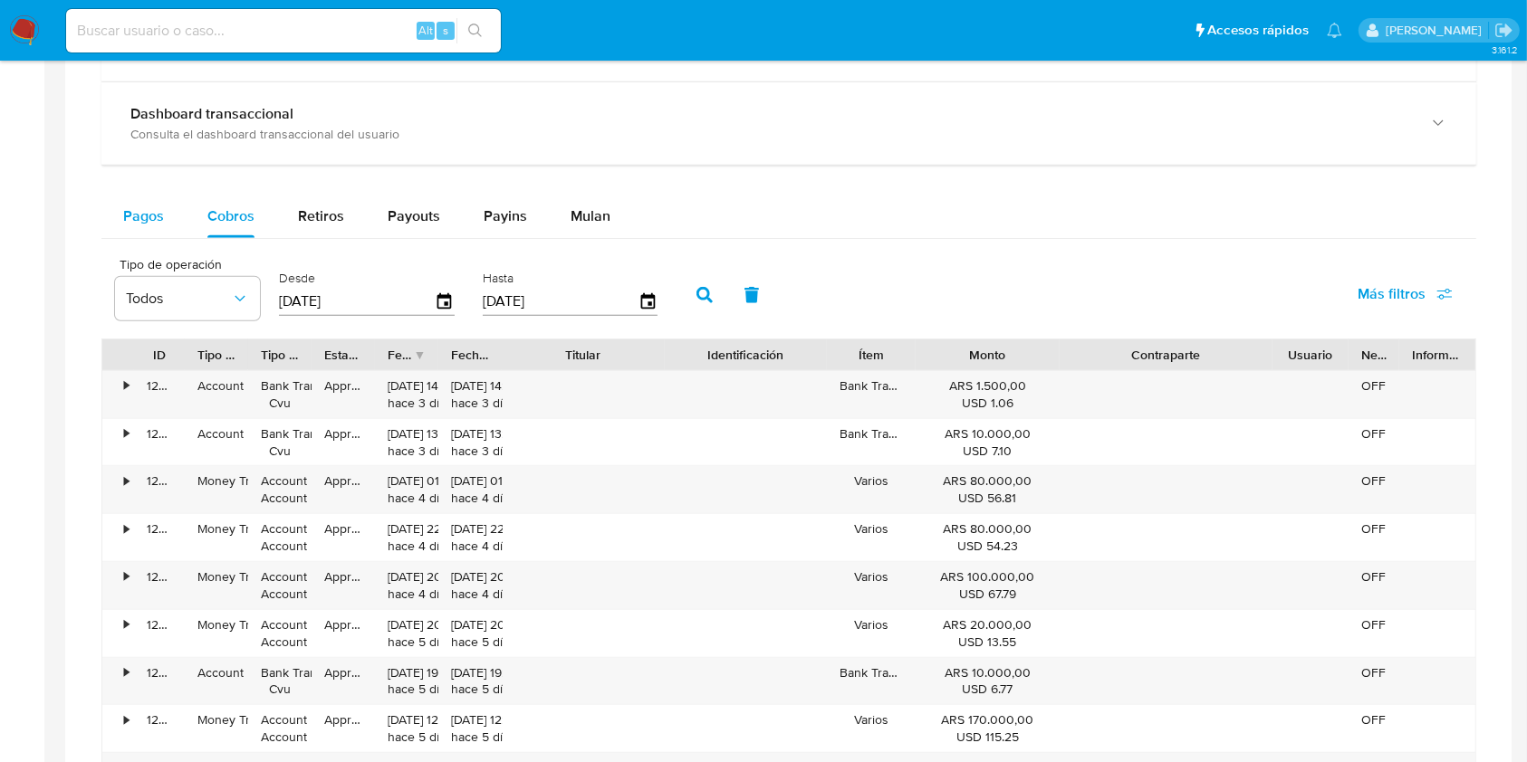
click at [154, 220] on span "Pagos" at bounding box center [143, 216] width 41 height 21
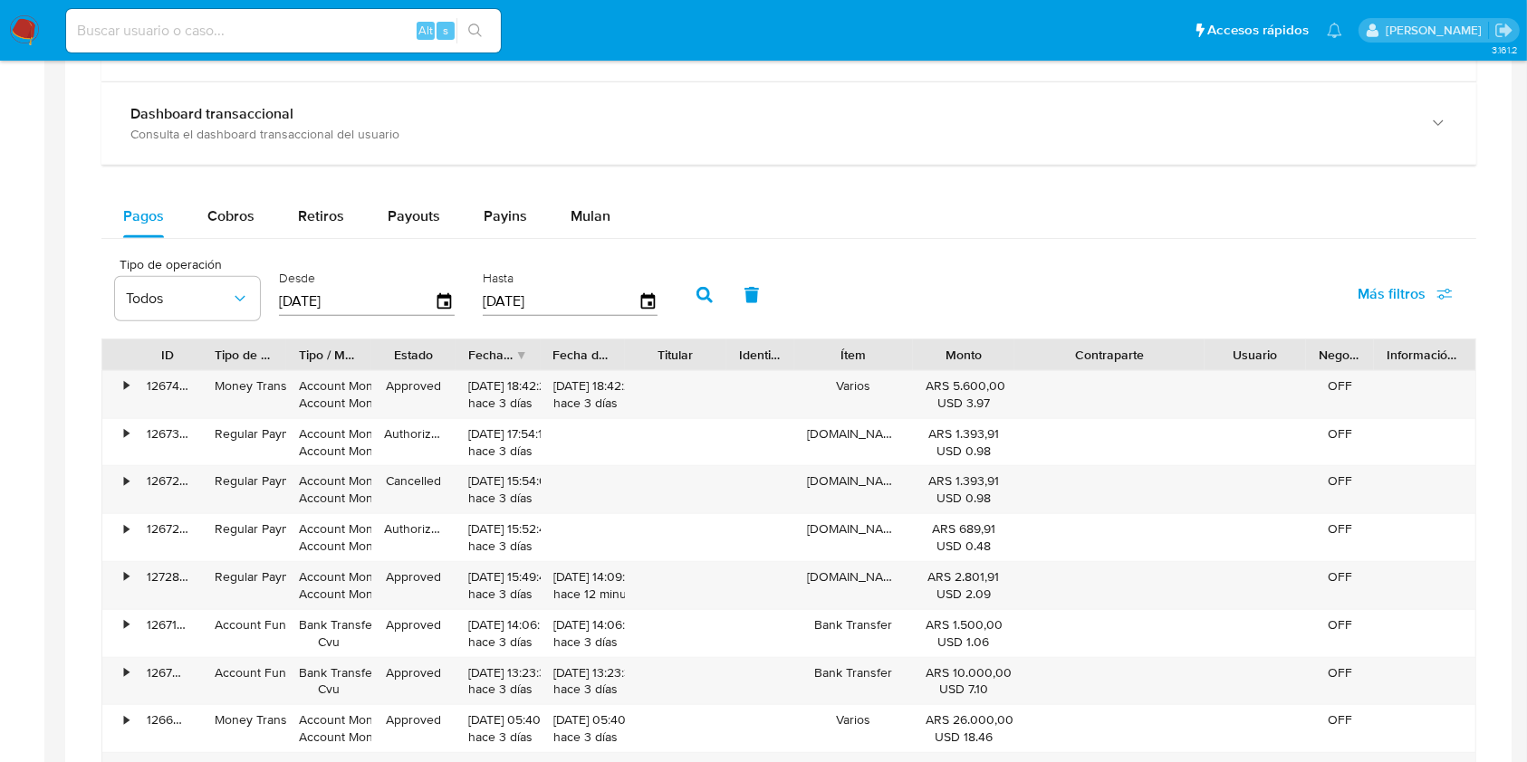
drag, startPoint x: 1192, startPoint y: 355, endPoint x: 1270, endPoint y: 366, distance: 78.6
click at [1270, 366] on div "ID Tipo de operación Tipo / Método Estado Fecha de creación Fecha de aprobación…" at bounding box center [788, 355] width 1373 height 31
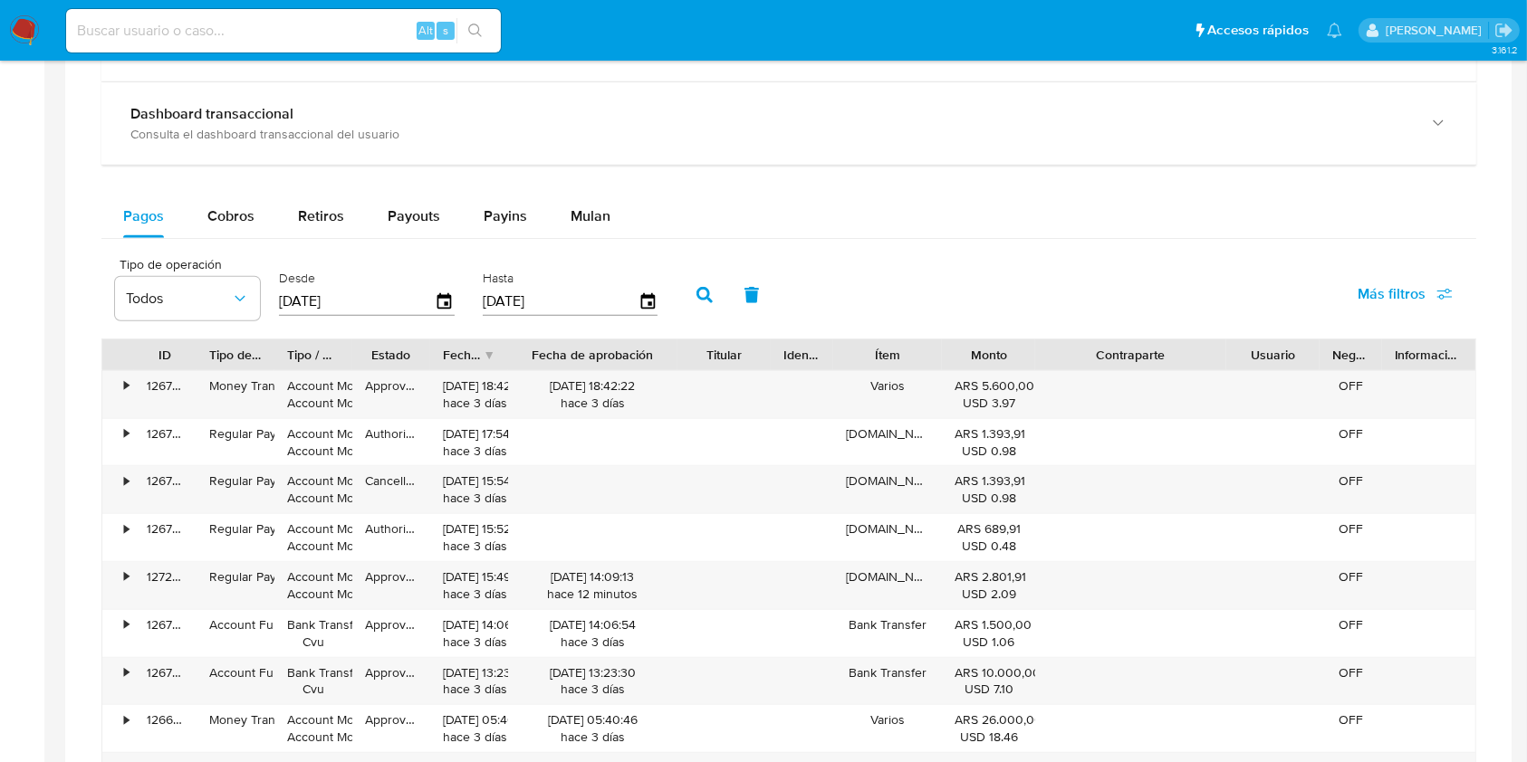
click at [708, 379] on div "ID Tipo de operación Tipo / Método Estado Fecha de creación Fecha de aprobación…" at bounding box center [788, 594] width 1375 height 511
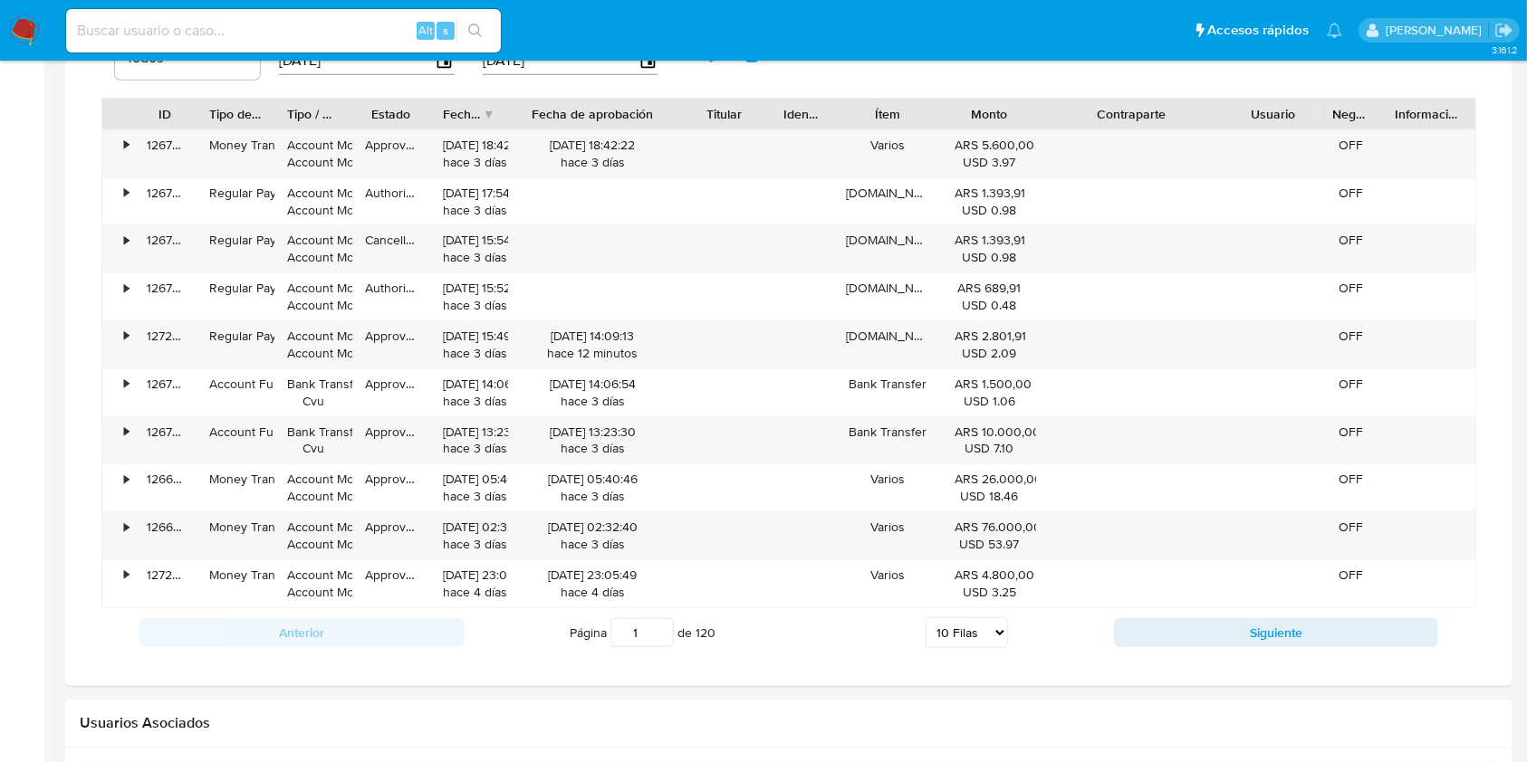
scroll to position [1207, 0]
click at [1206, 628] on button "Siguiente" at bounding box center [1276, 632] width 325 height 29
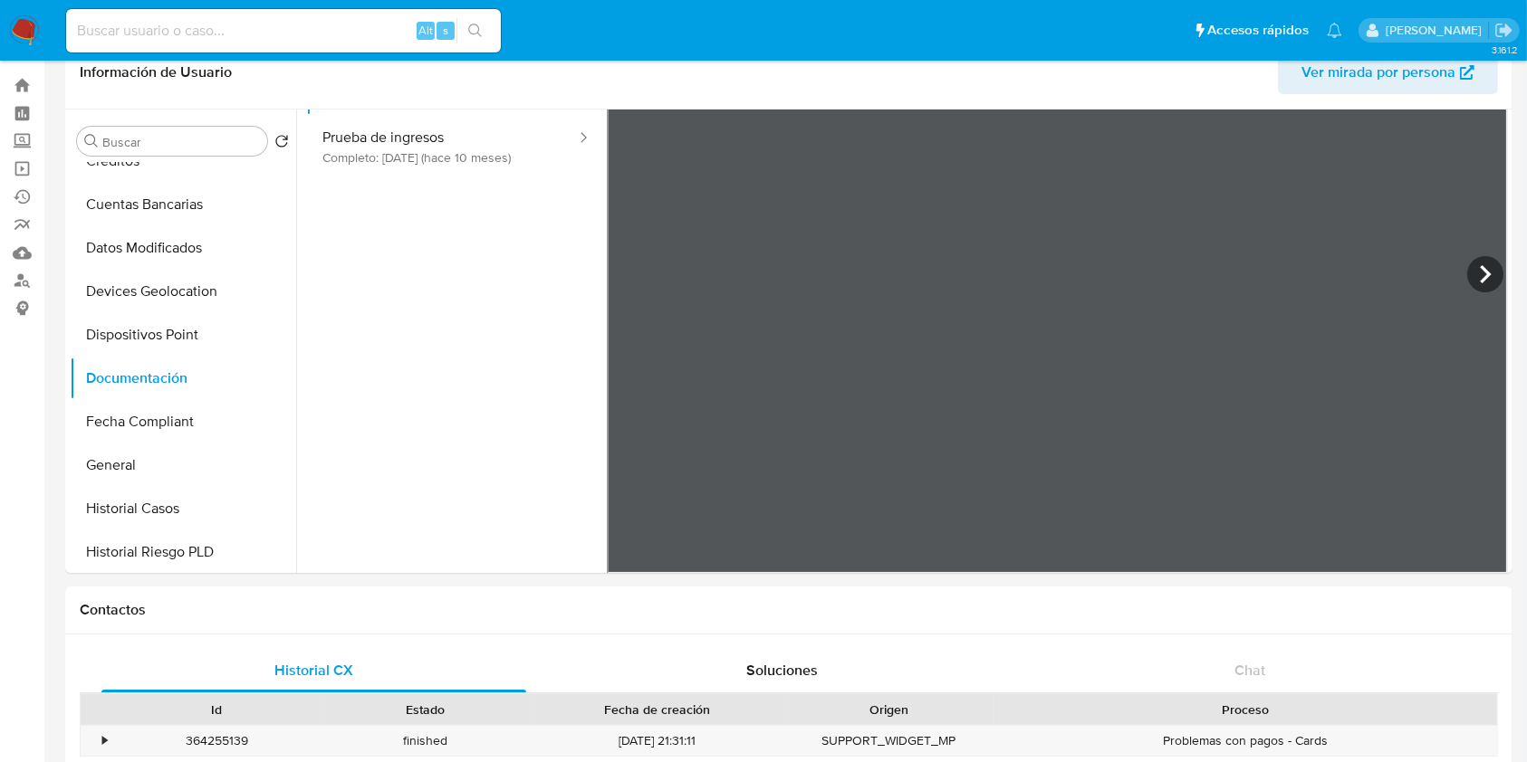
scroll to position [0, 0]
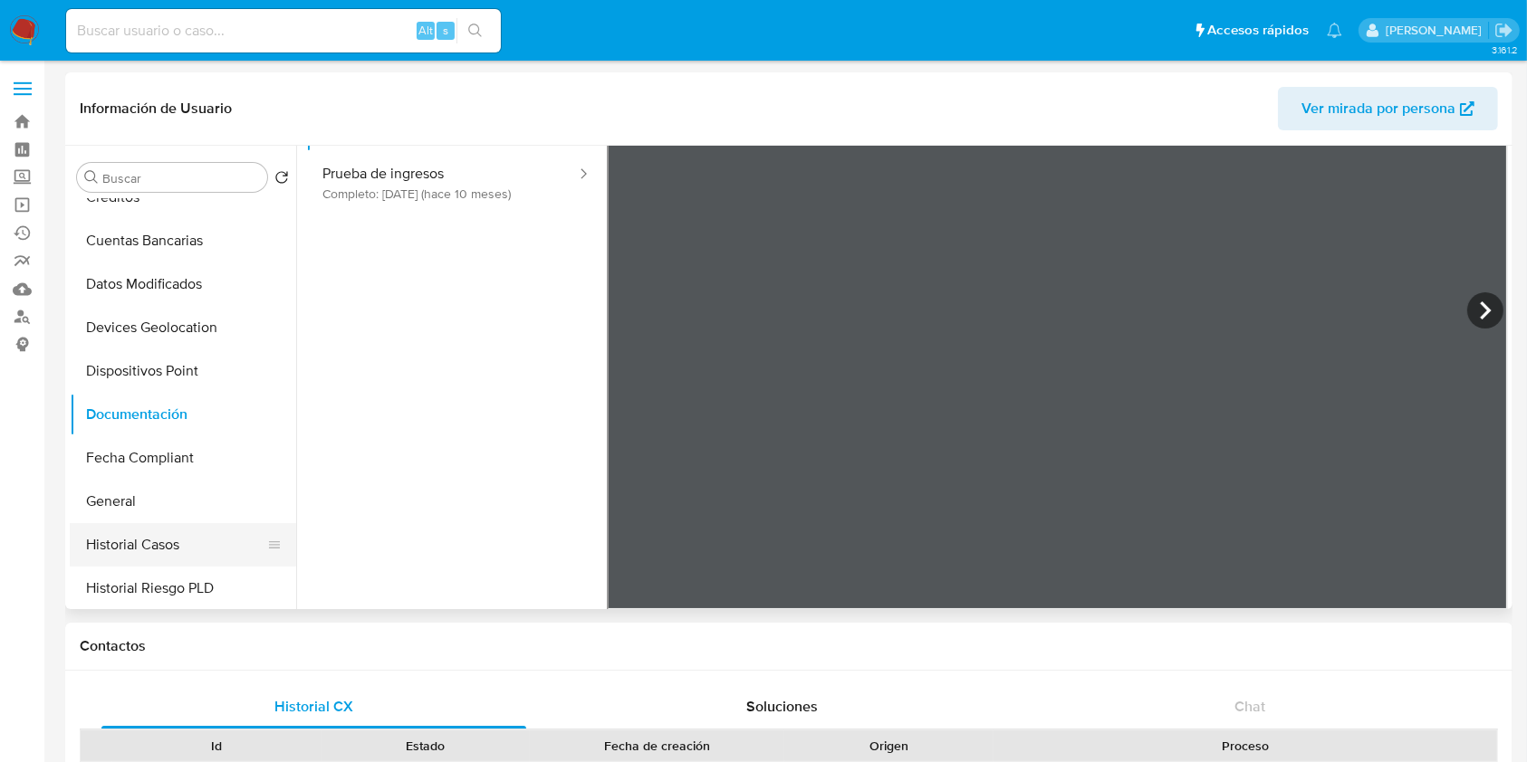
click at [123, 542] on button "Historial Casos" at bounding box center [176, 544] width 212 height 43
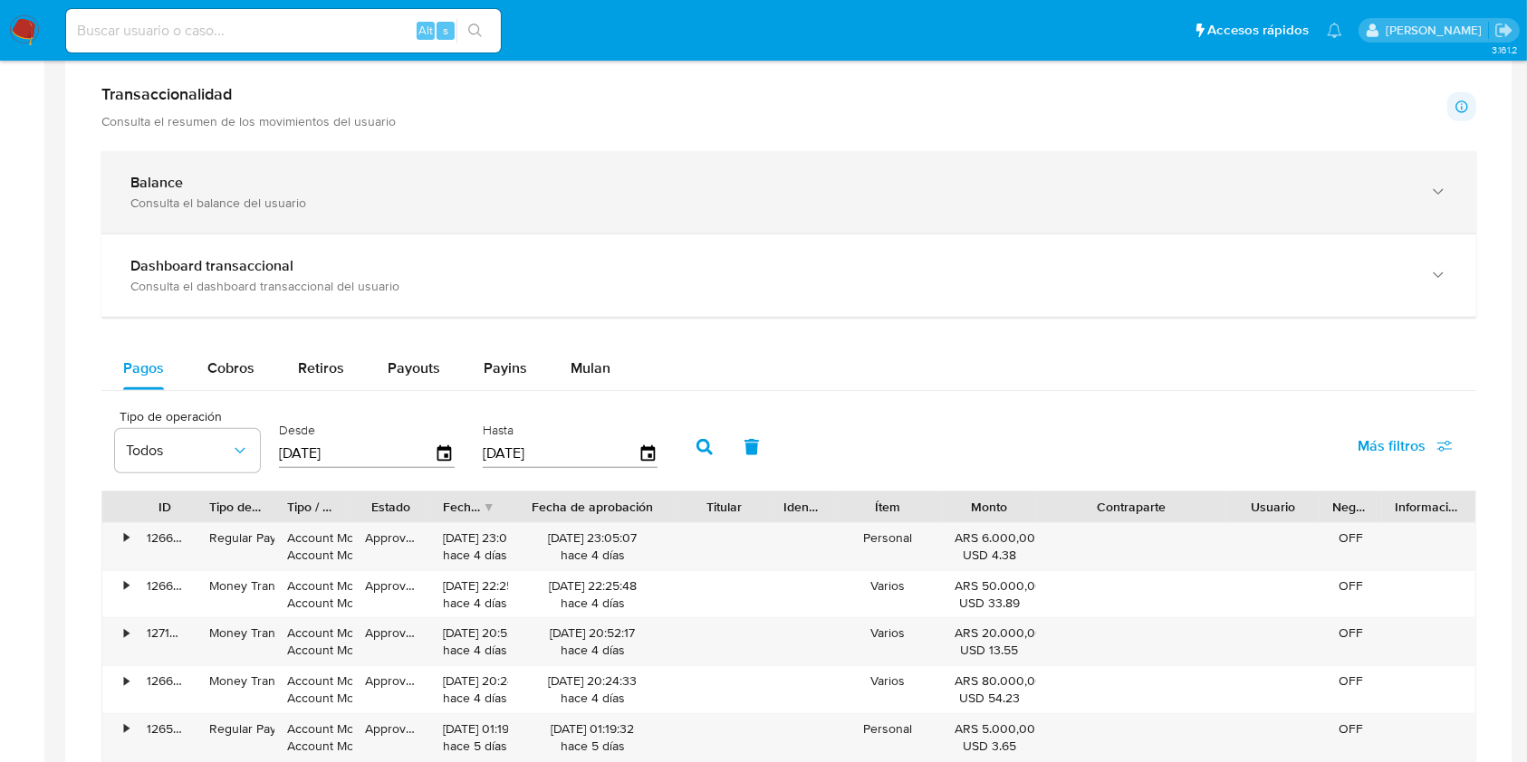
scroll to position [1087, 0]
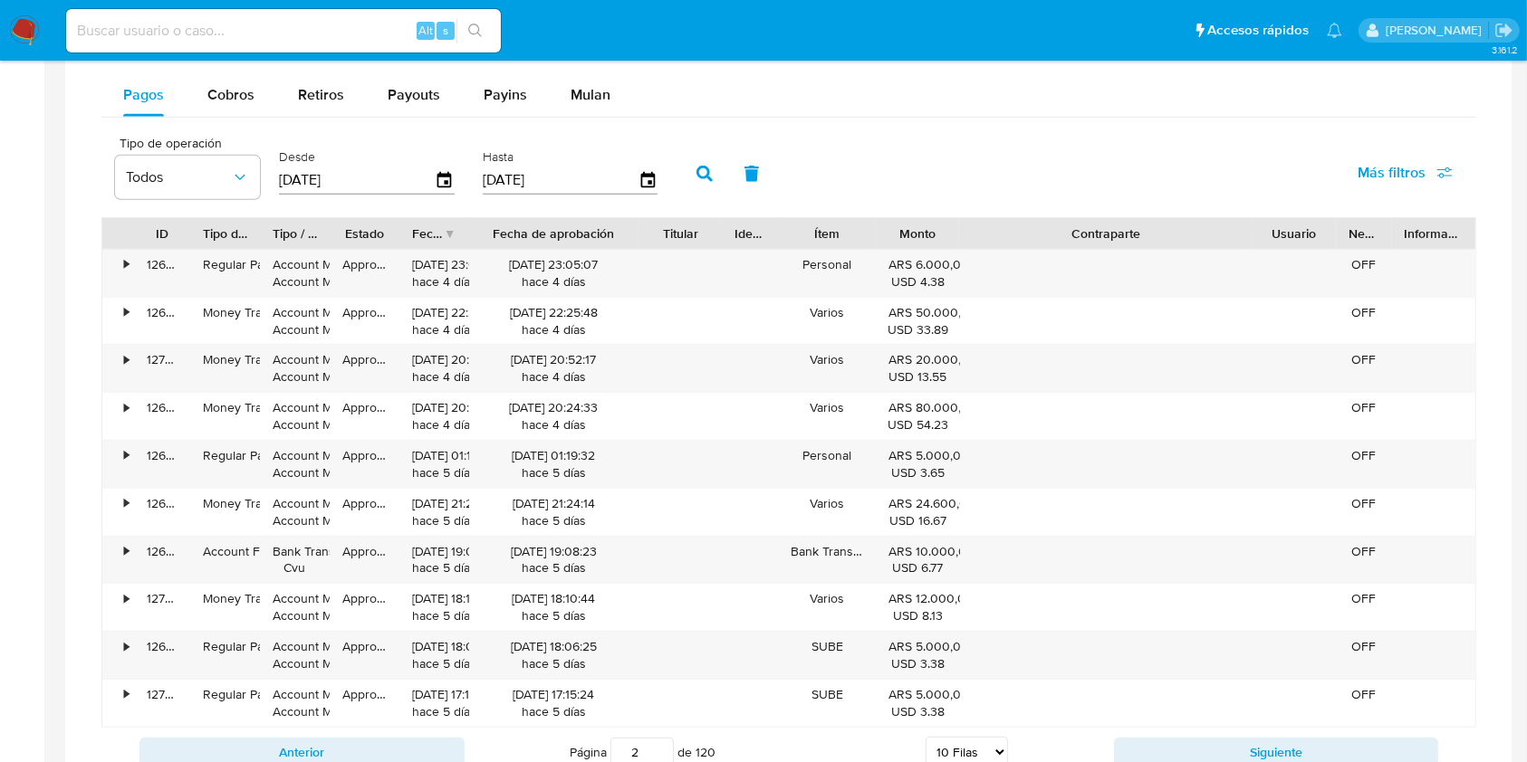
click at [1328, 257] on div "ID Tipo de operación Tipo / Método Estado Fecha de creación Fecha de aprobación…" at bounding box center [788, 472] width 1375 height 511
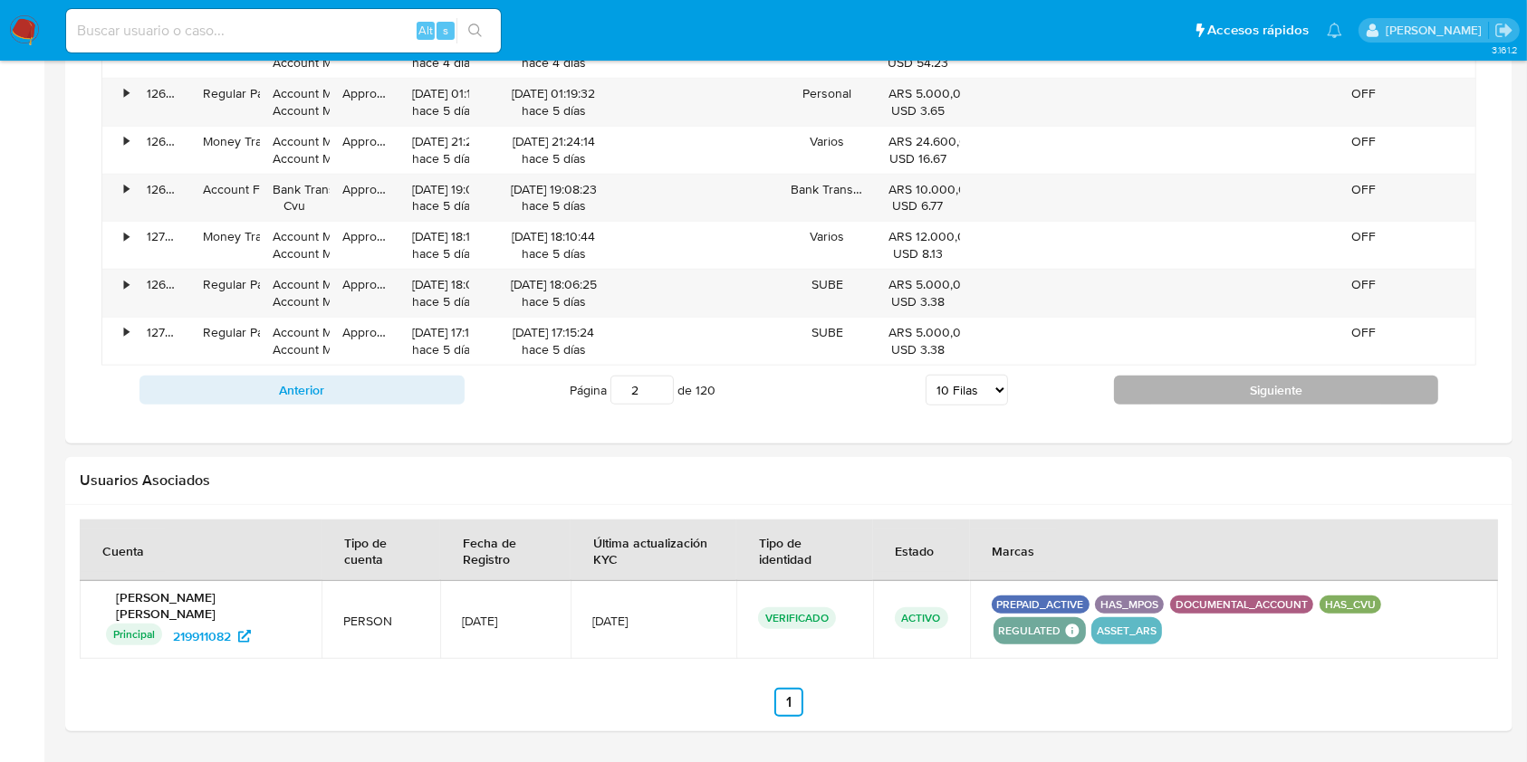
click at [1181, 391] on button "Siguiente" at bounding box center [1276, 390] width 325 height 29
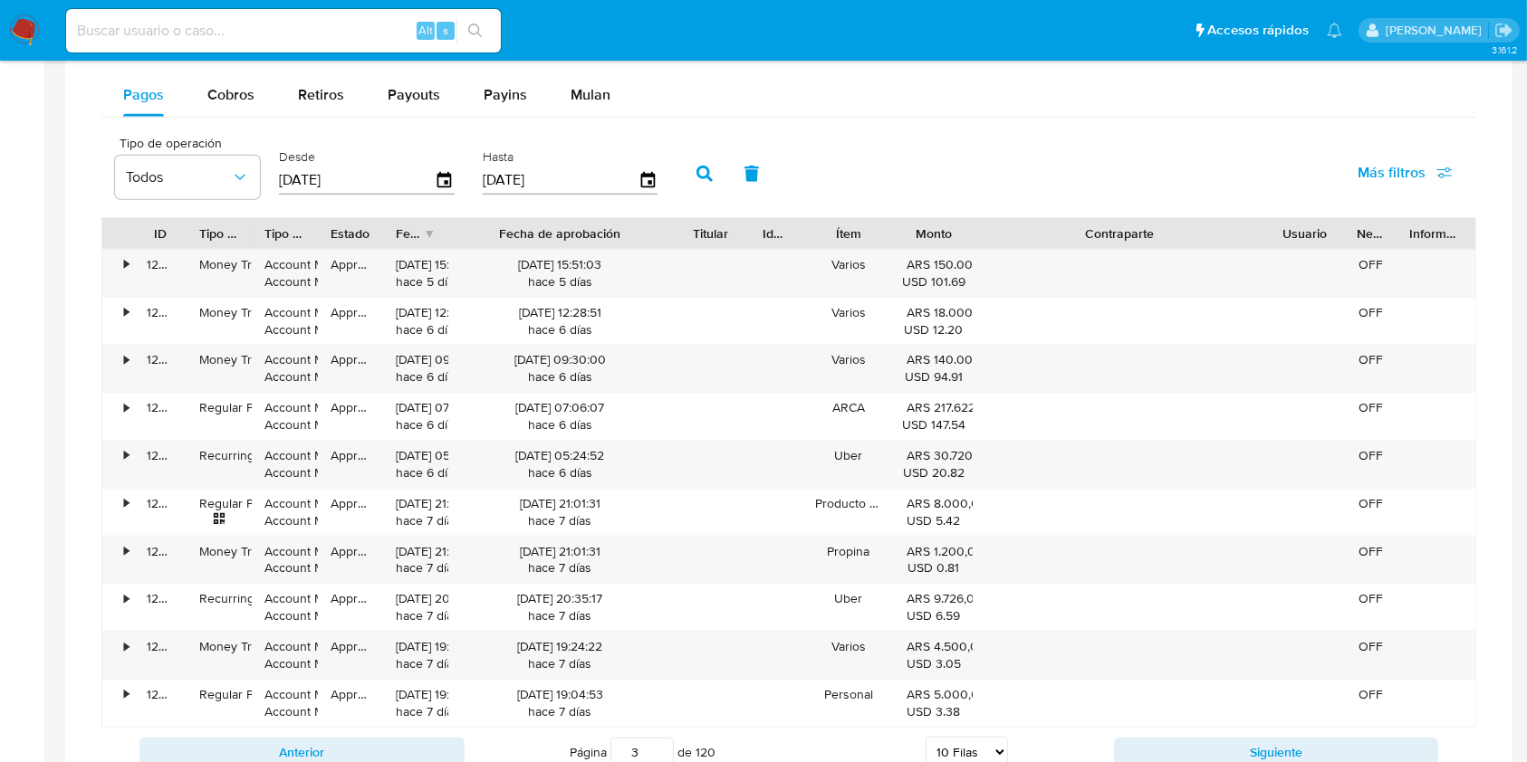
drag, startPoint x: 649, startPoint y: 233, endPoint x: 703, endPoint y: 231, distance: 53.5
click at [703, 231] on div "ID Tipo de operación Tipo / Método Estado Fecha de creación Fecha de aprobación…" at bounding box center [788, 233] width 1373 height 31
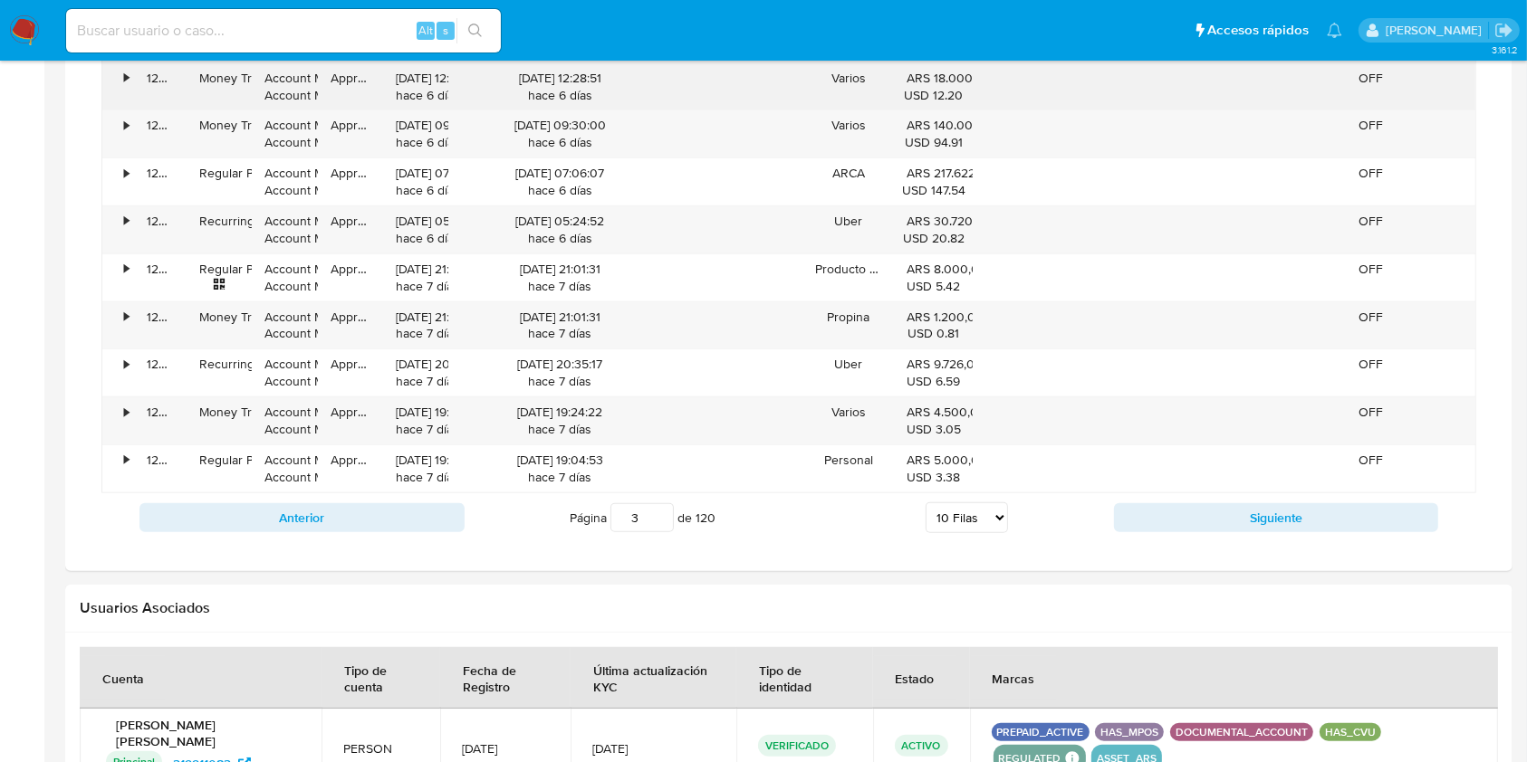
scroll to position [1328, 0]
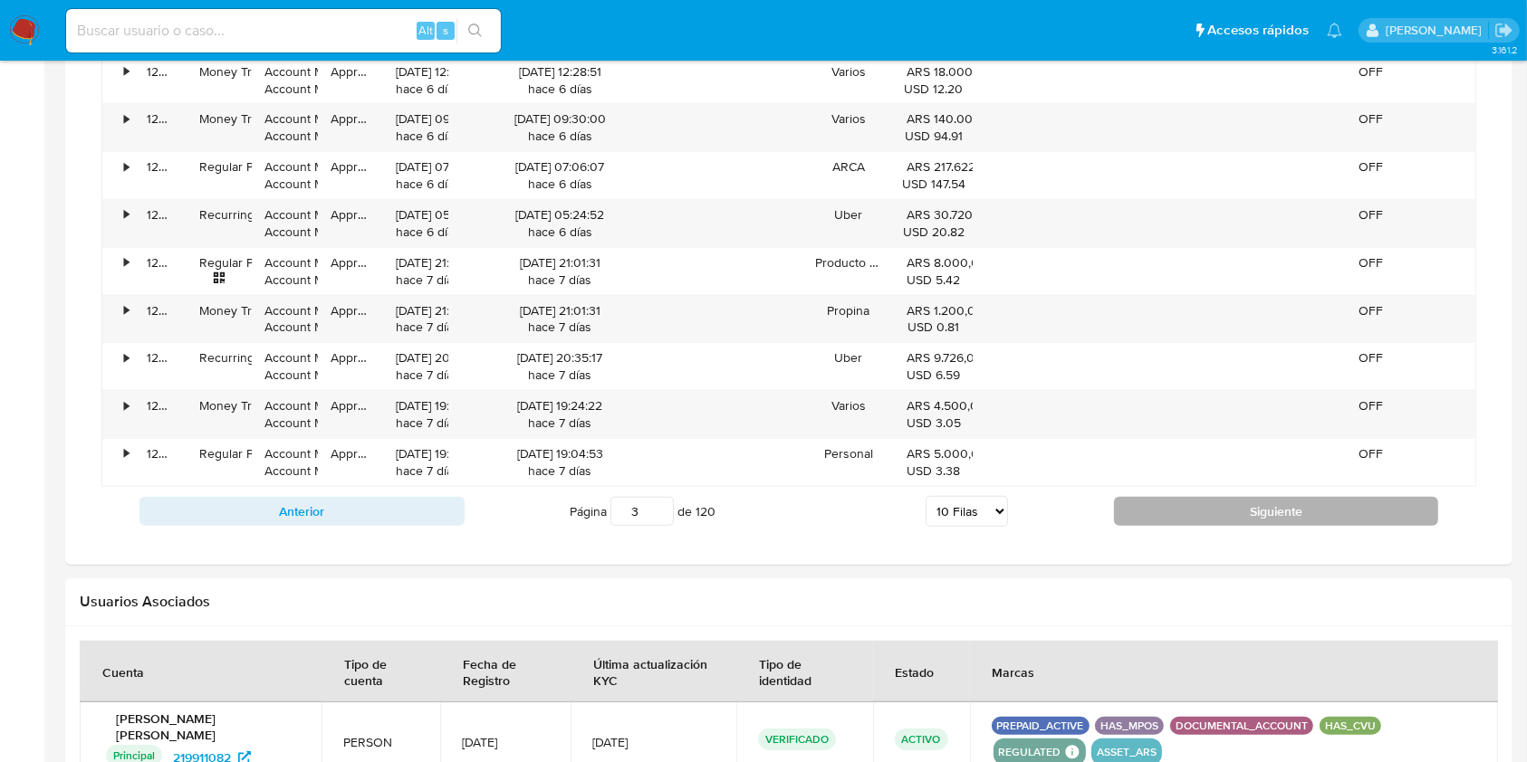
click at [1142, 501] on button "Siguiente" at bounding box center [1276, 511] width 325 height 29
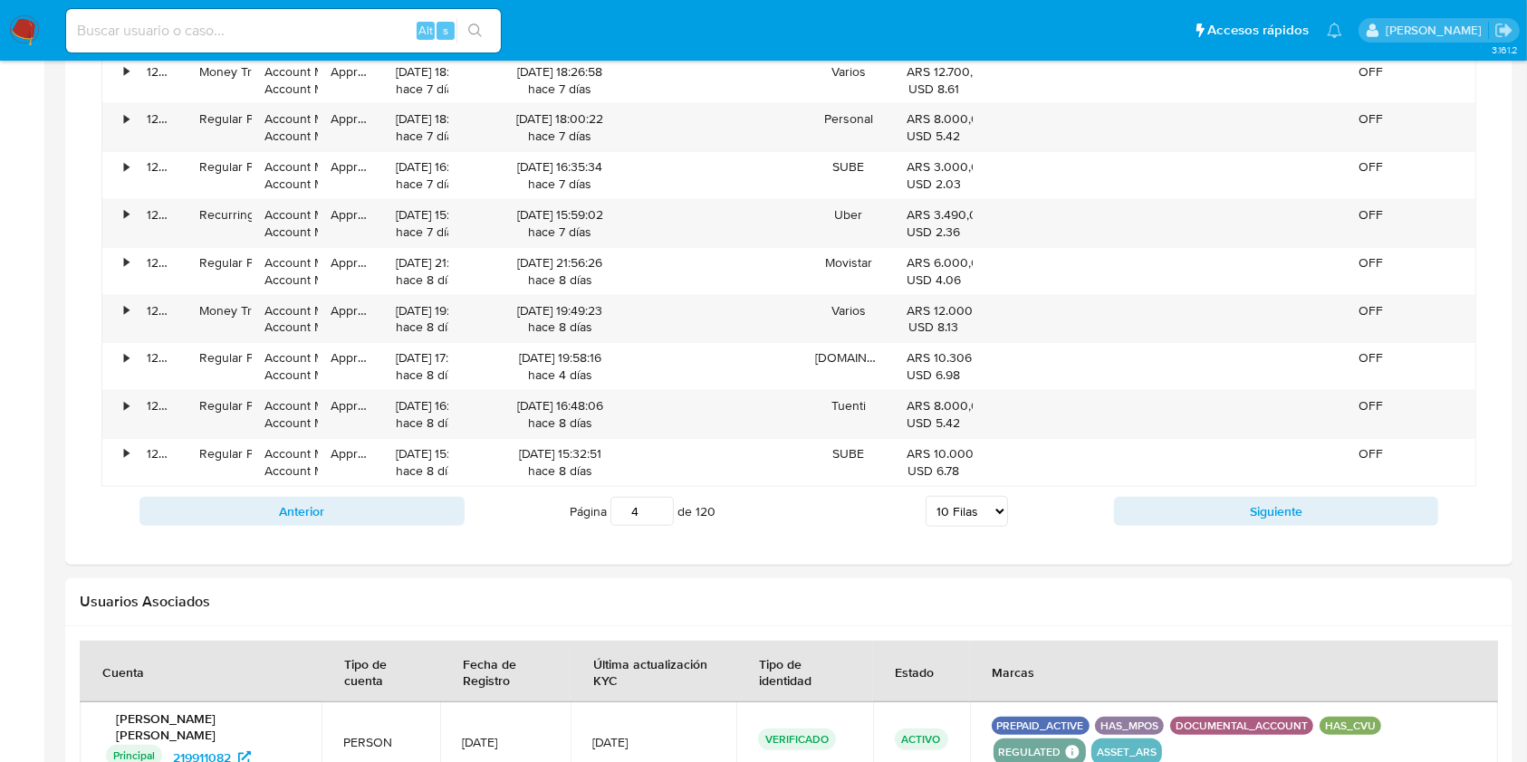
scroll to position [1207, 0]
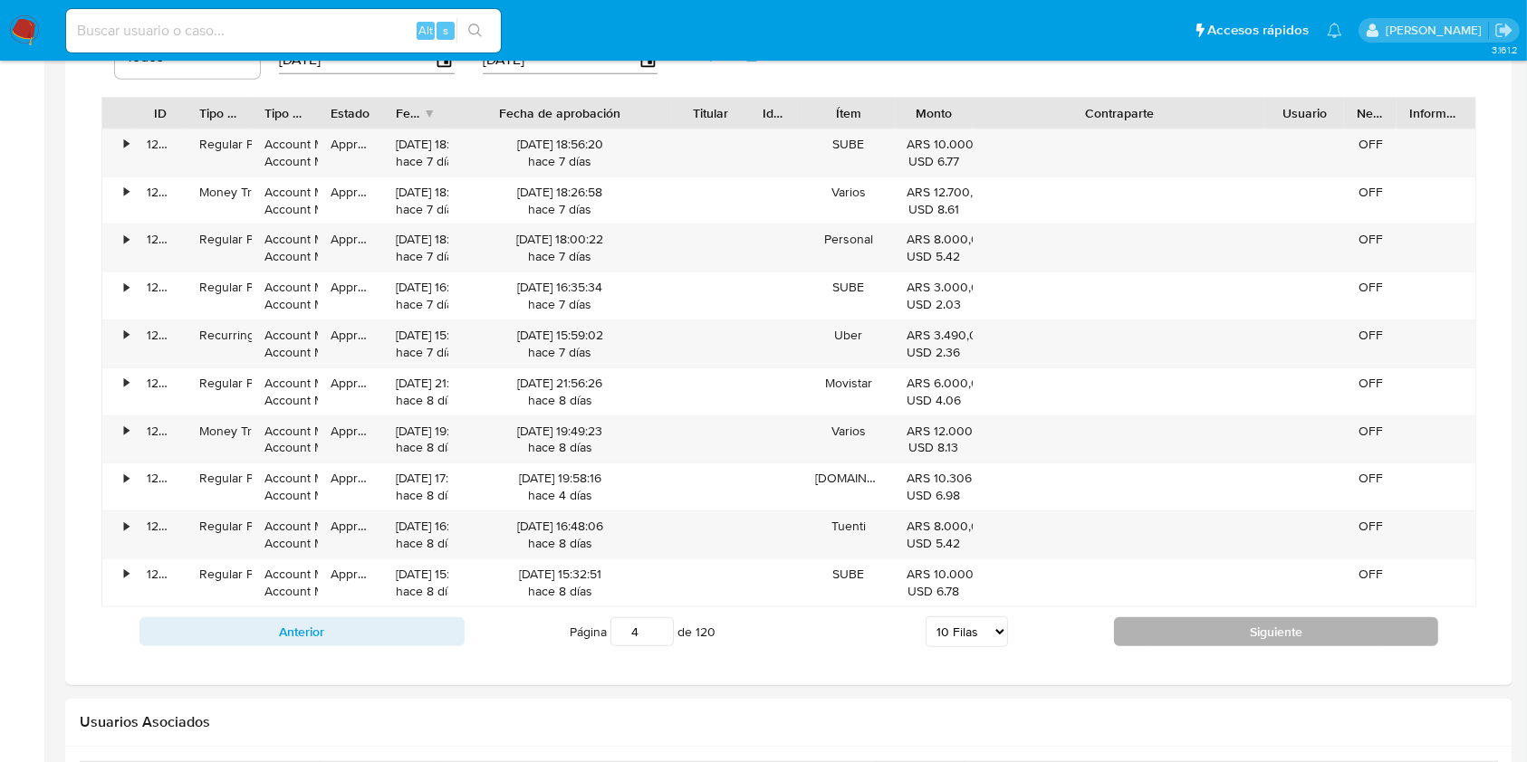
click at [1124, 622] on button "Siguiente" at bounding box center [1276, 632] width 325 height 29
type input "5"
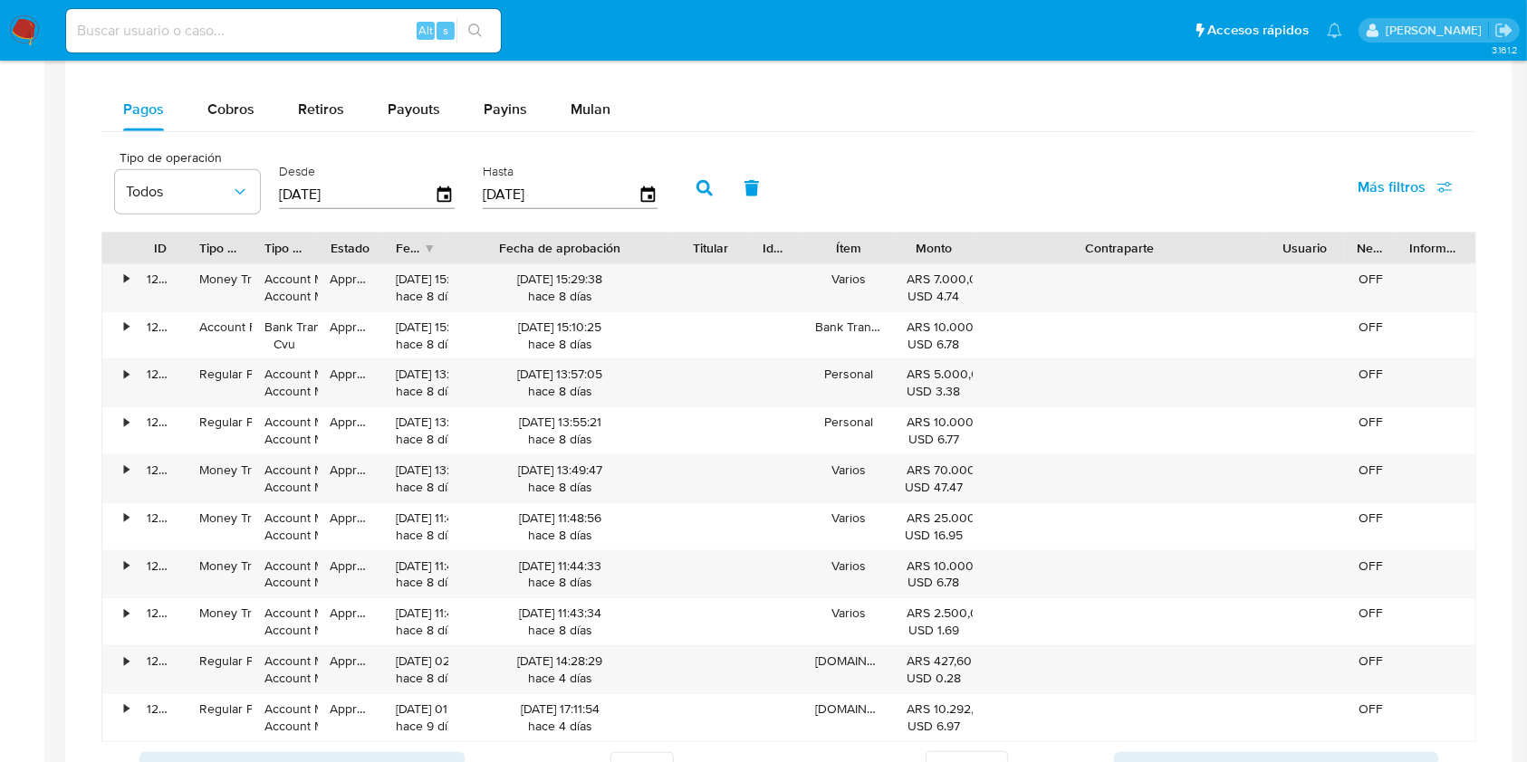
scroll to position [965, 0]
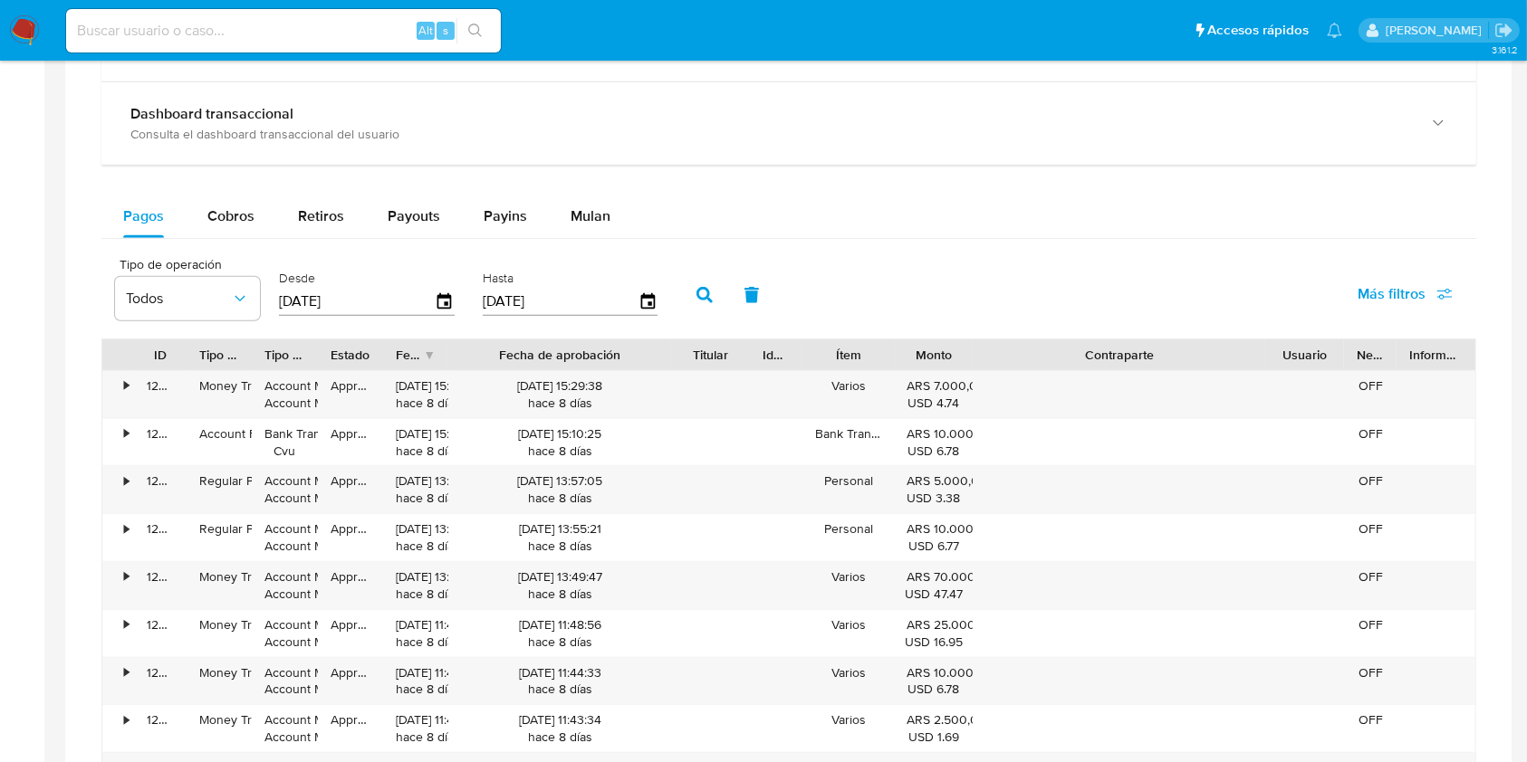
click at [254, 237] on div "Pagos Cobros Retiros Payouts Payins Mulan" at bounding box center [788, 217] width 1375 height 44
click at [237, 223] on span "Cobros" at bounding box center [230, 216] width 47 height 21
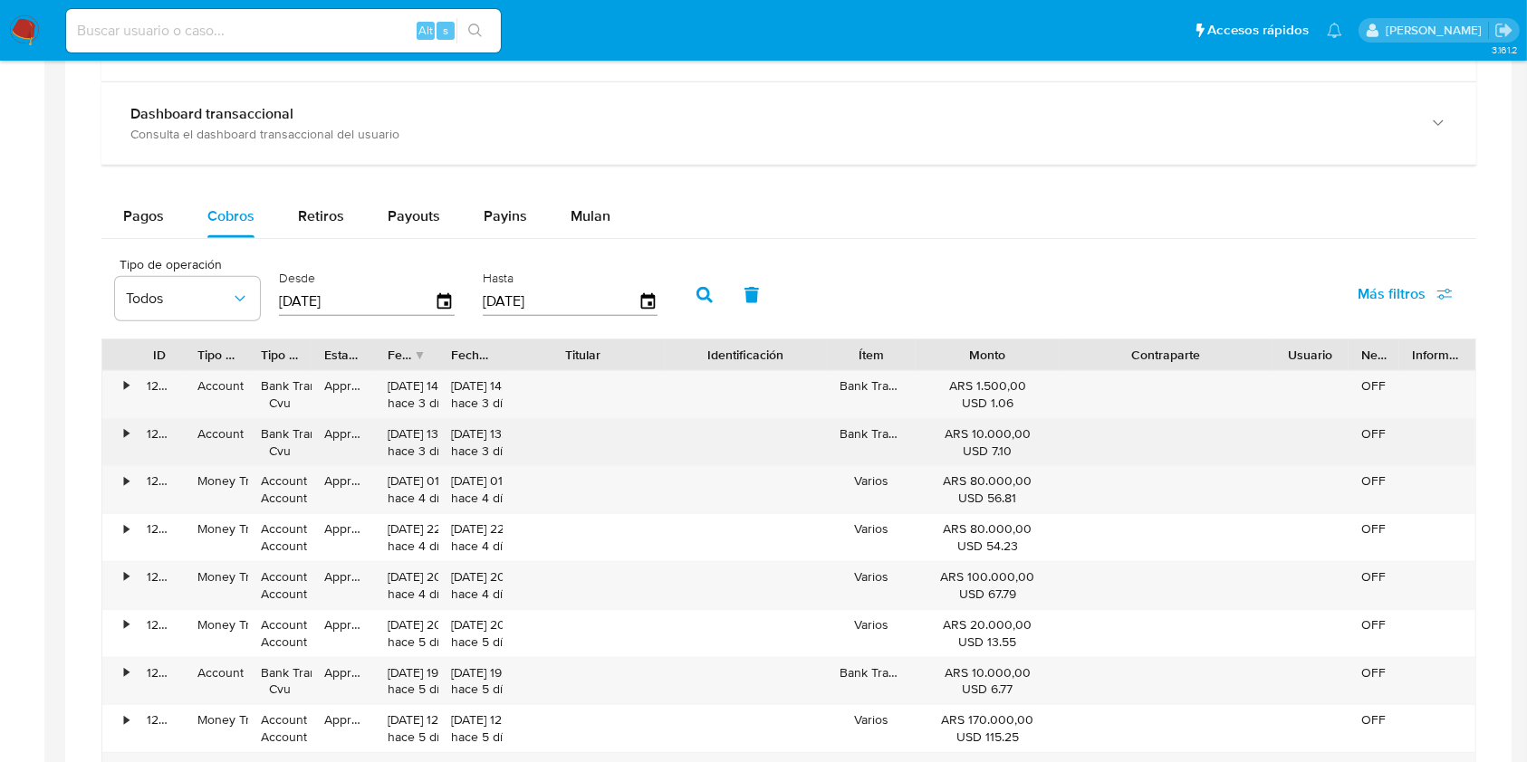
scroll to position [1328, 0]
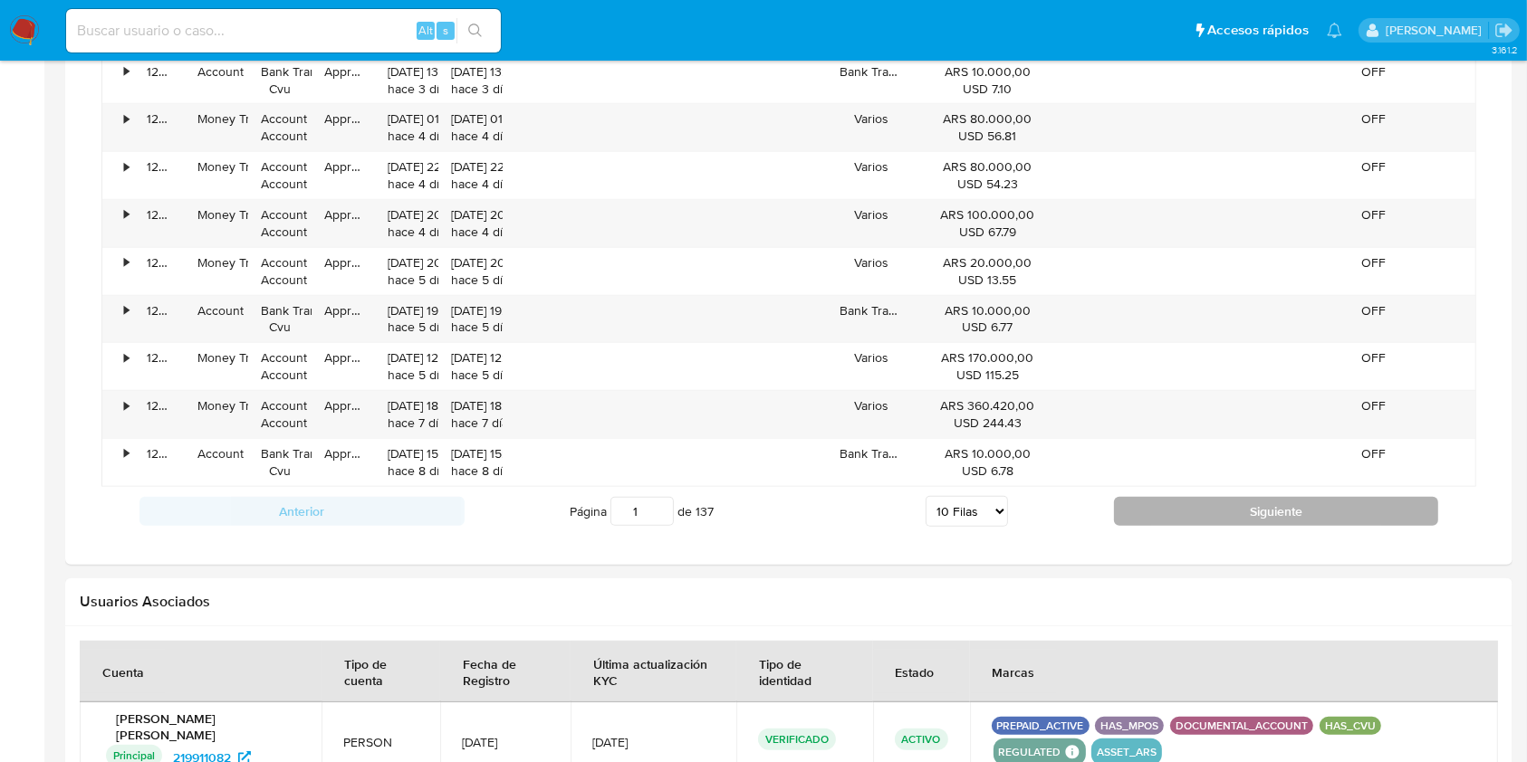
click at [1234, 514] on button "Siguiente" at bounding box center [1276, 511] width 325 height 29
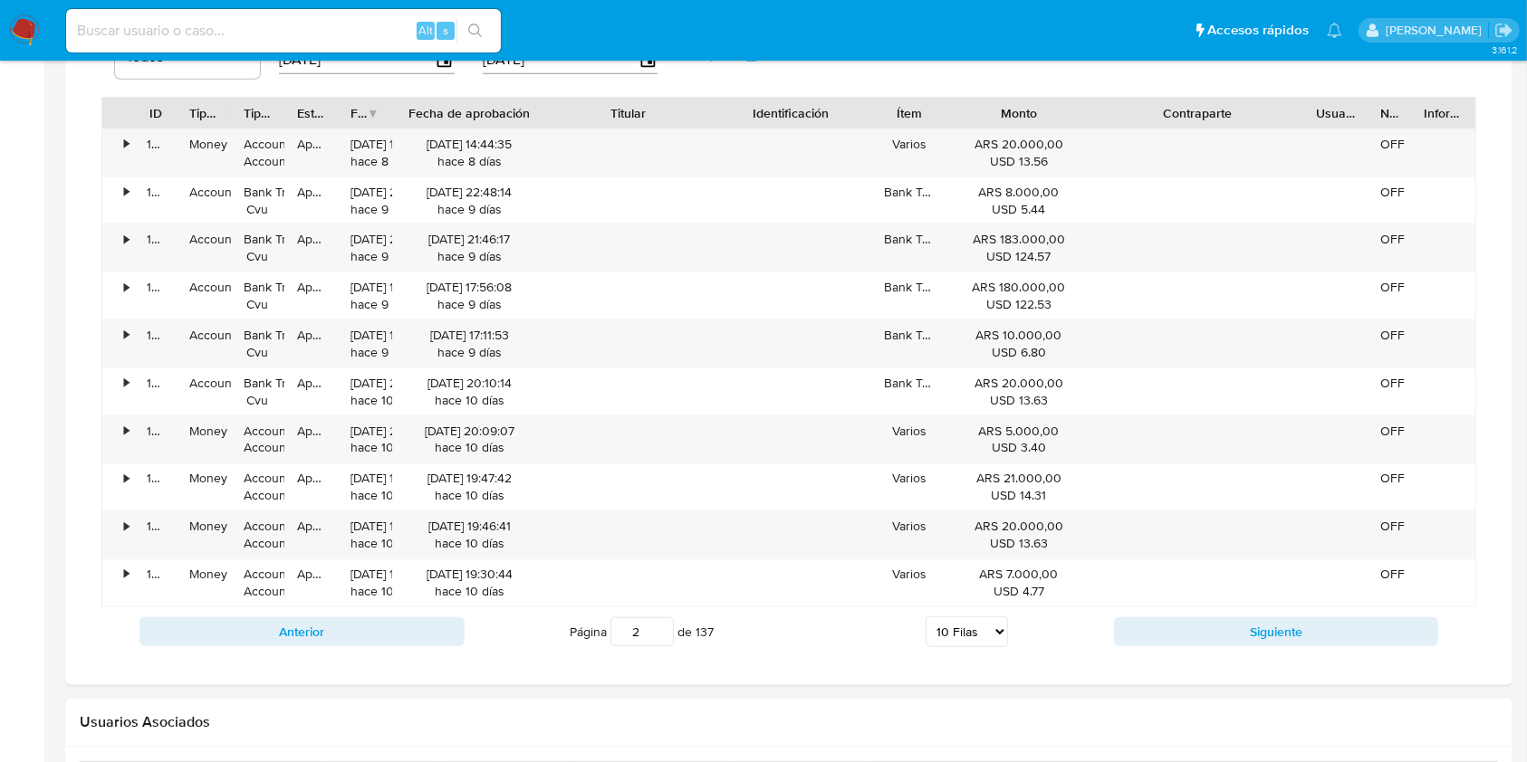
drag, startPoint x: 498, startPoint y: 110, endPoint x: 590, endPoint y: 120, distance: 91.9
click at [590, 120] on div "ID Tipo de operación Tipo / Método Estado Fecha de creación Fecha de aprobación…" at bounding box center [788, 113] width 1373 height 31
click at [1160, 619] on button "Siguiente" at bounding box center [1276, 632] width 325 height 29
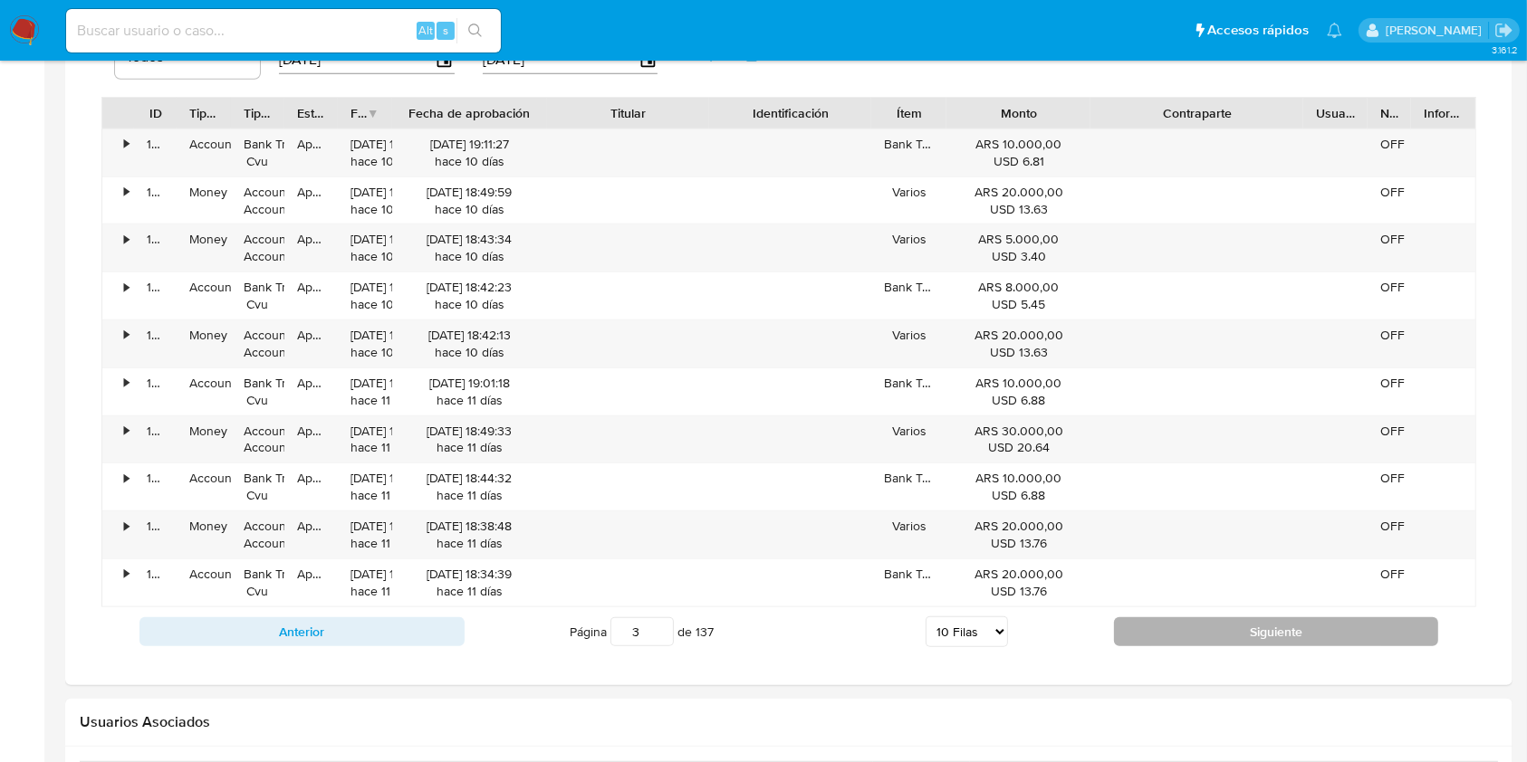
click at [1127, 622] on button "Siguiente" at bounding box center [1276, 632] width 325 height 29
click at [1123, 618] on button "Siguiente" at bounding box center [1276, 632] width 325 height 29
click at [1163, 629] on button "Siguiente" at bounding box center [1276, 632] width 325 height 29
click at [1160, 628] on button "Siguiente" at bounding box center [1276, 632] width 325 height 29
click at [1149, 637] on button "Siguiente" at bounding box center [1276, 632] width 325 height 29
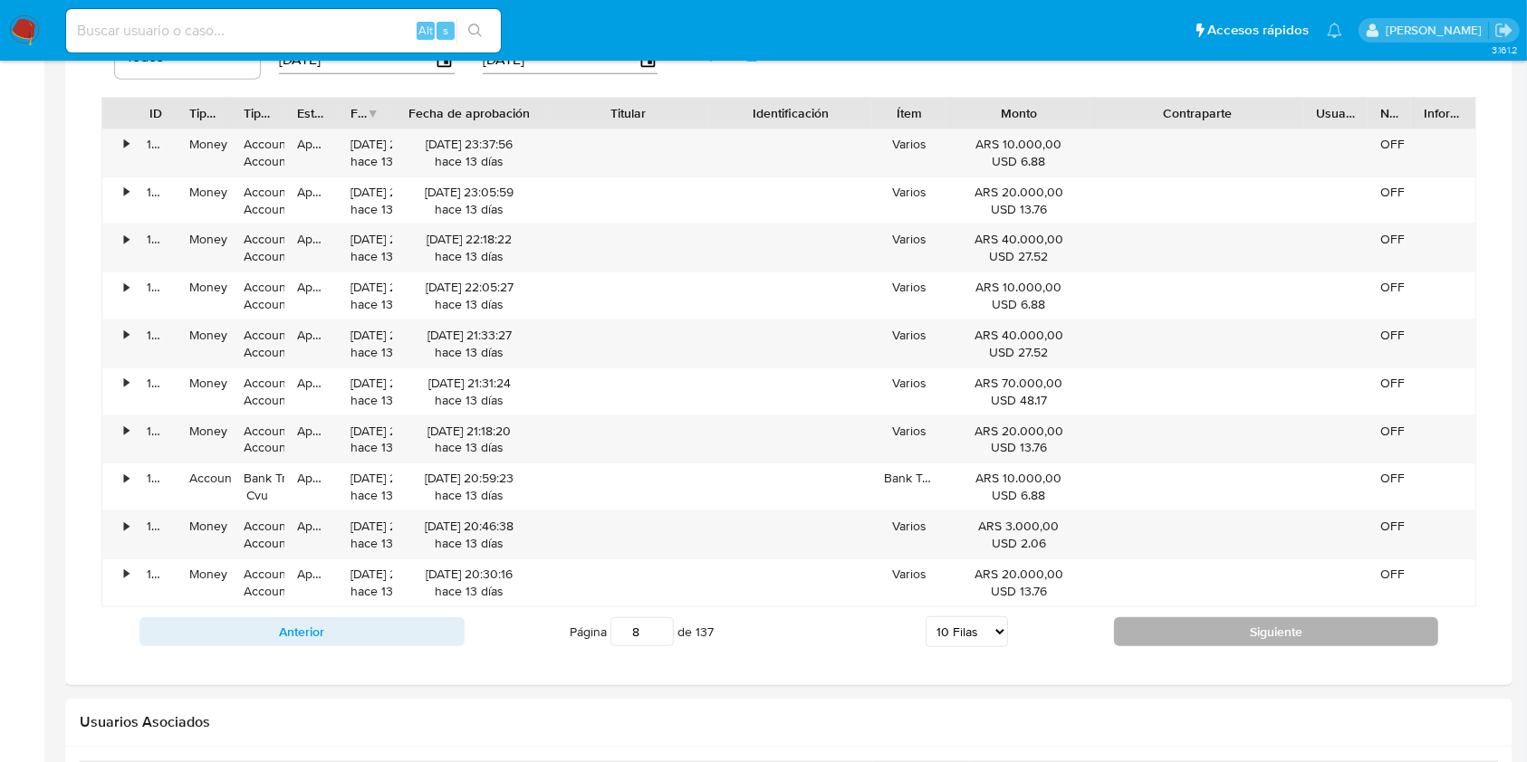
click at [1149, 637] on button "Siguiente" at bounding box center [1276, 632] width 325 height 29
click at [1148, 632] on button "Siguiente" at bounding box center [1276, 632] width 325 height 29
click at [1141, 627] on button "Siguiente" at bounding box center [1276, 632] width 325 height 29
click at [1140, 625] on button "Siguiente" at bounding box center [1276, 632] width 325 height 29
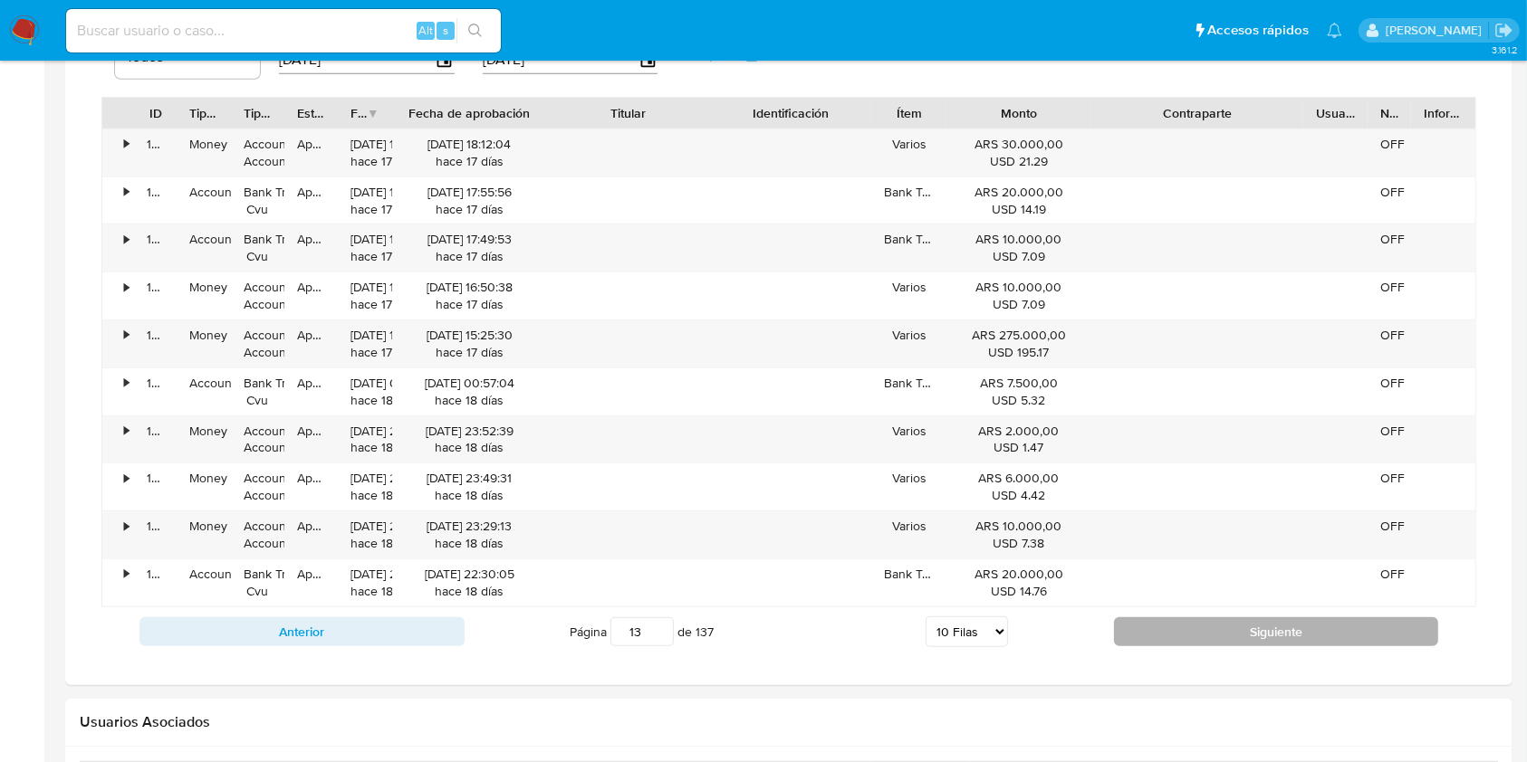
click at [1140, 625] on button "Siguiente" at bounding box center [1276, 632] width 325 height 29
type input "14"
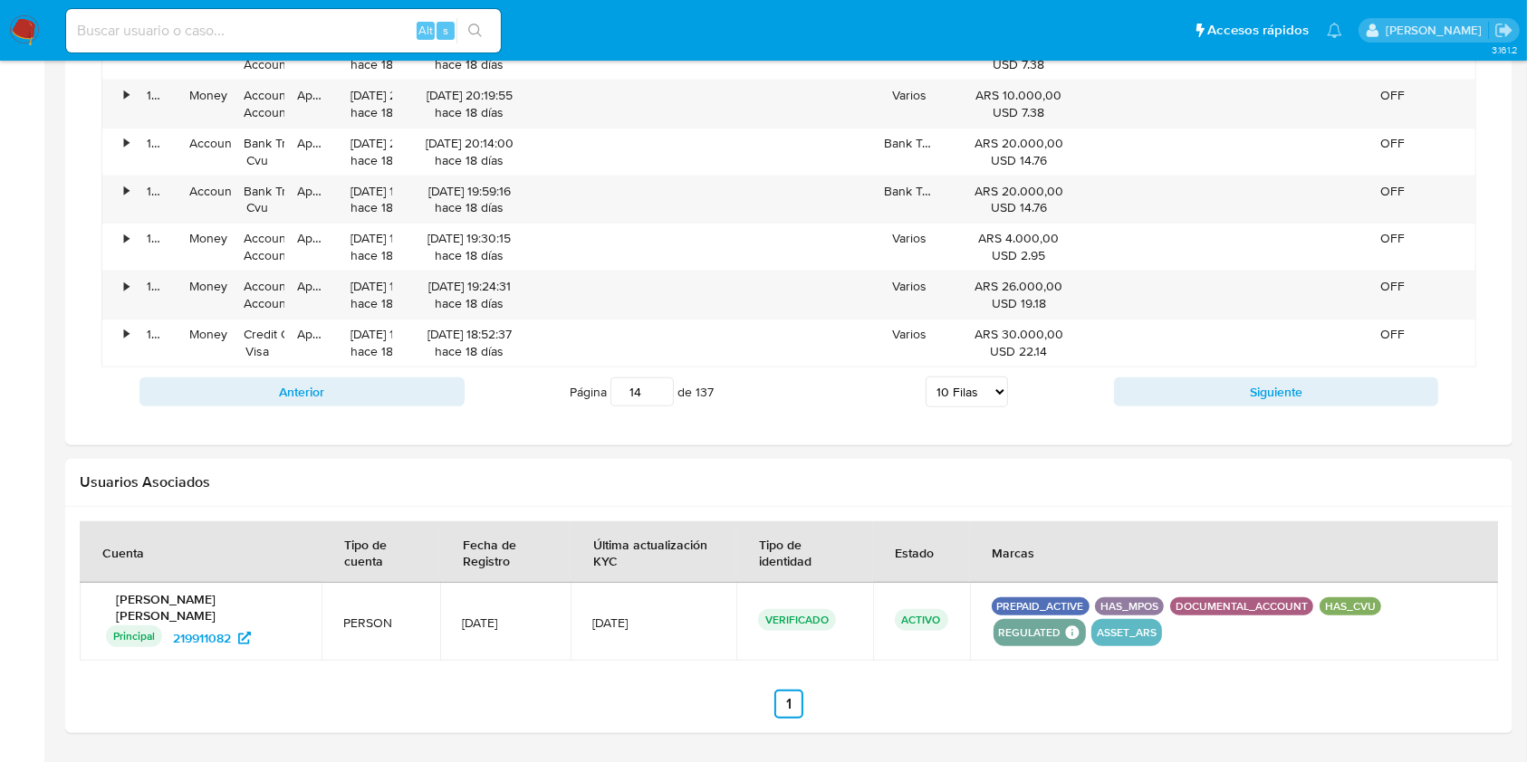
scroll to position [1449, 0]
click at [949, 388] on select "5 Filas 10 Filas 20 Filas 25 Filas 50 Filas 100 Filas" at bounding box center [966, 390] width 82 height 31
select select "100"
click at [925, 375] on select "5 Filas 10 Filas 20 Filas 25 Filas 50 Filas 100 Filas" at bounding box center [966, 390] width 82 height 31
type input "1"
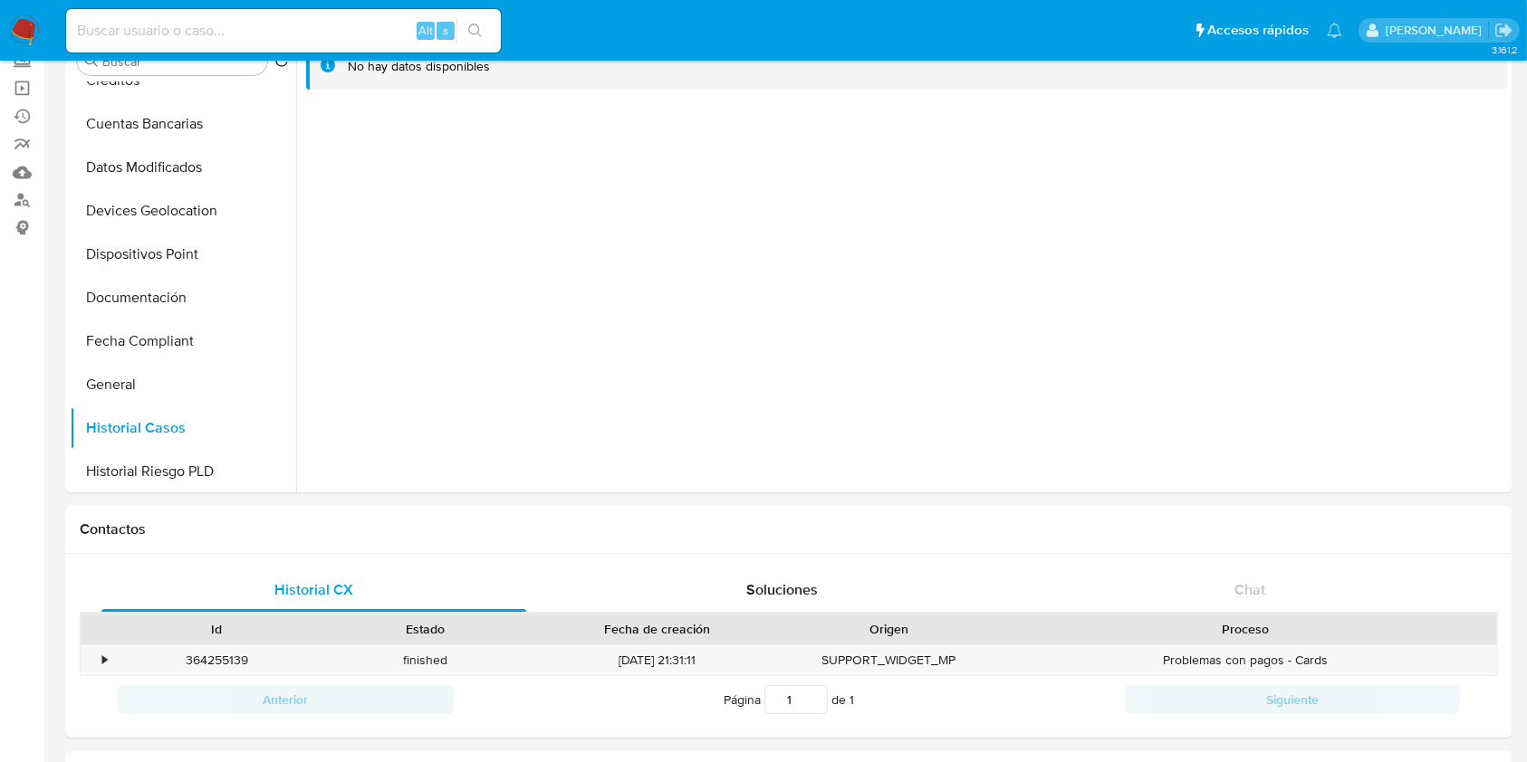
scroll to position [0, 0]
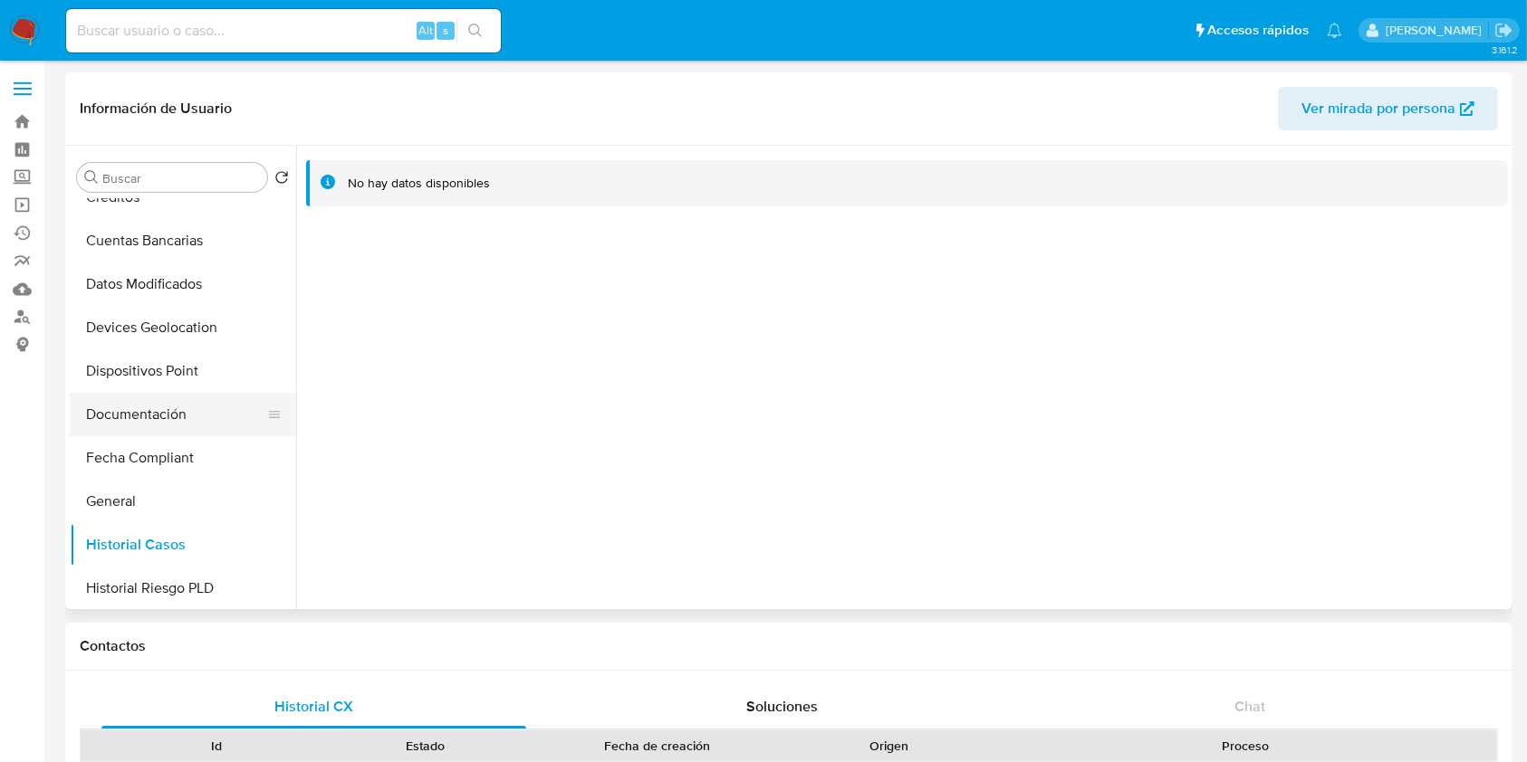
click at [178, 398] on button "Documentación" at bounding box center [176, 414] width 212 height 43
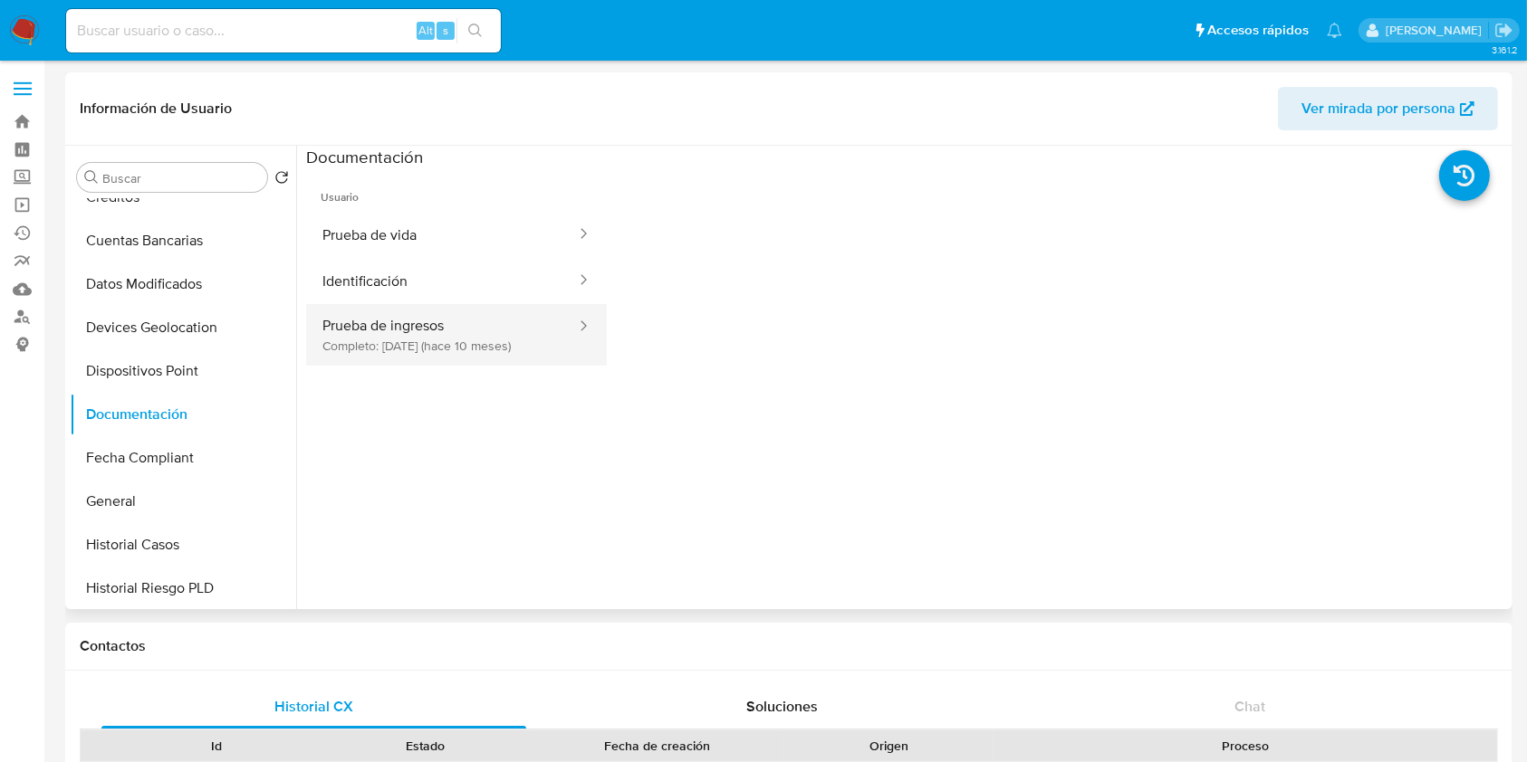
click at [433, 338] on button "Prueba de ingresos Completo: 08/12/2024 (hace 10 meses)" at bounding box center [442, 335] width 272 height 62
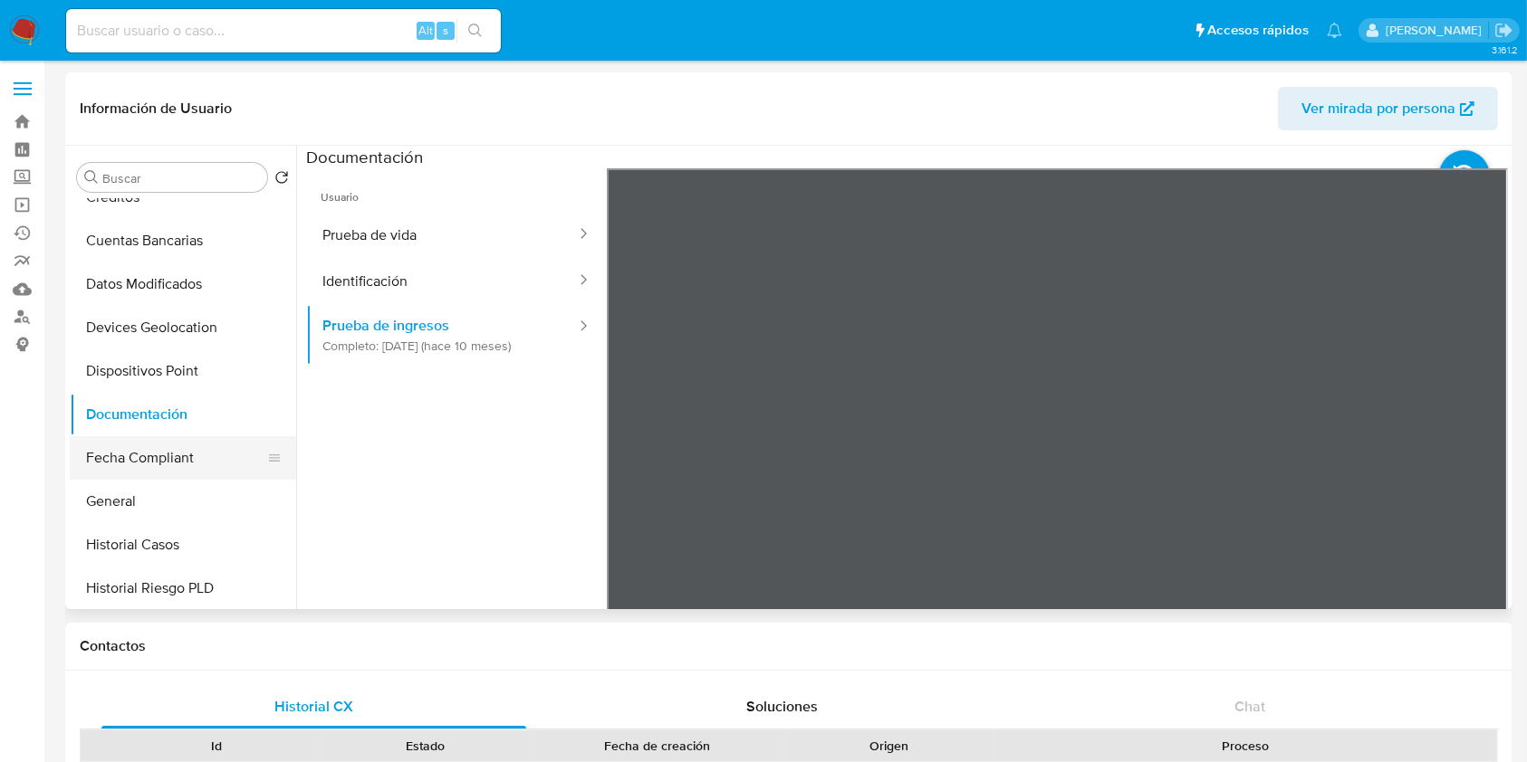
scroll to position [120, 0]
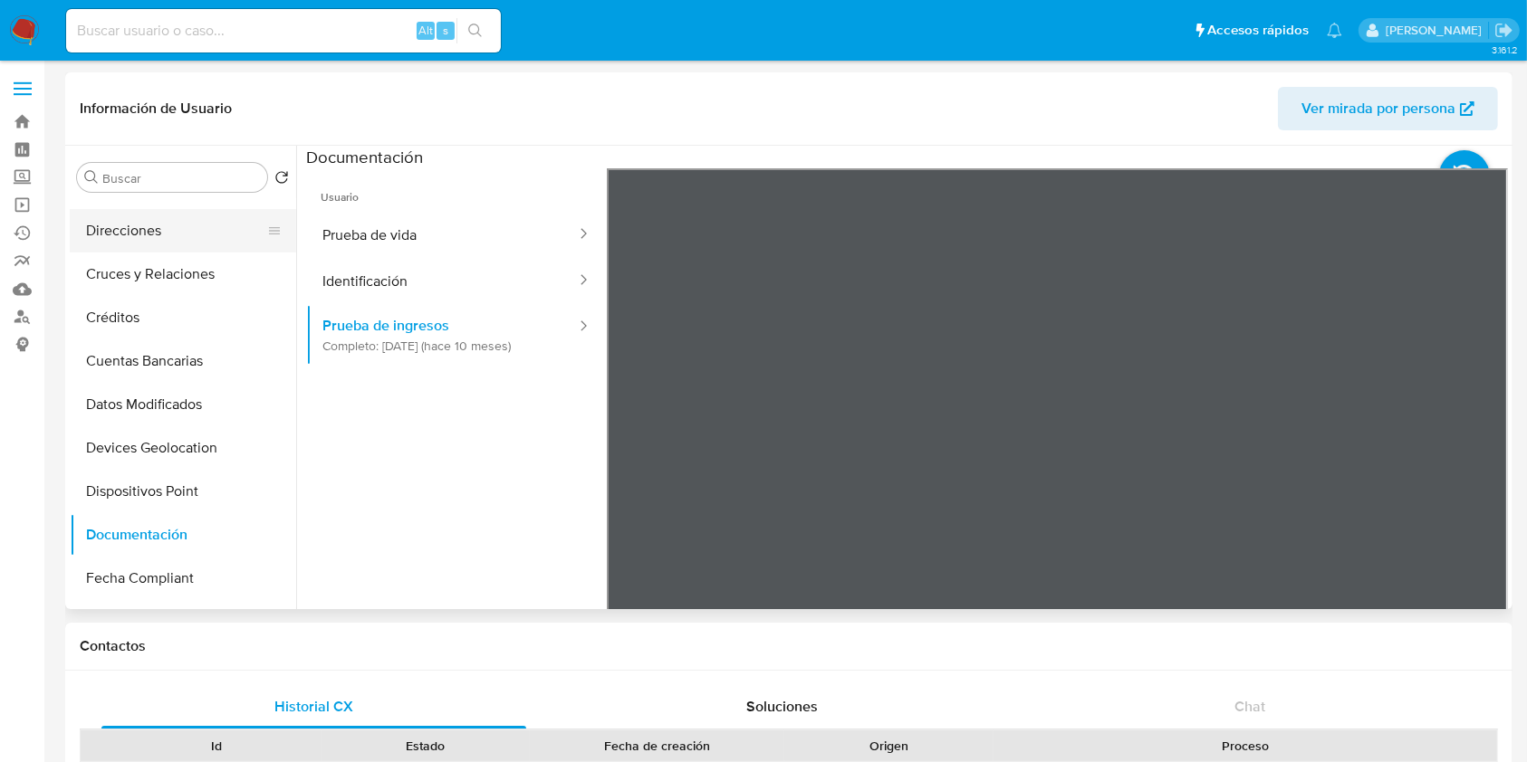
click at [187, 241] on button "Direcciones" at bounding box center [176, 230] width 212 height 43
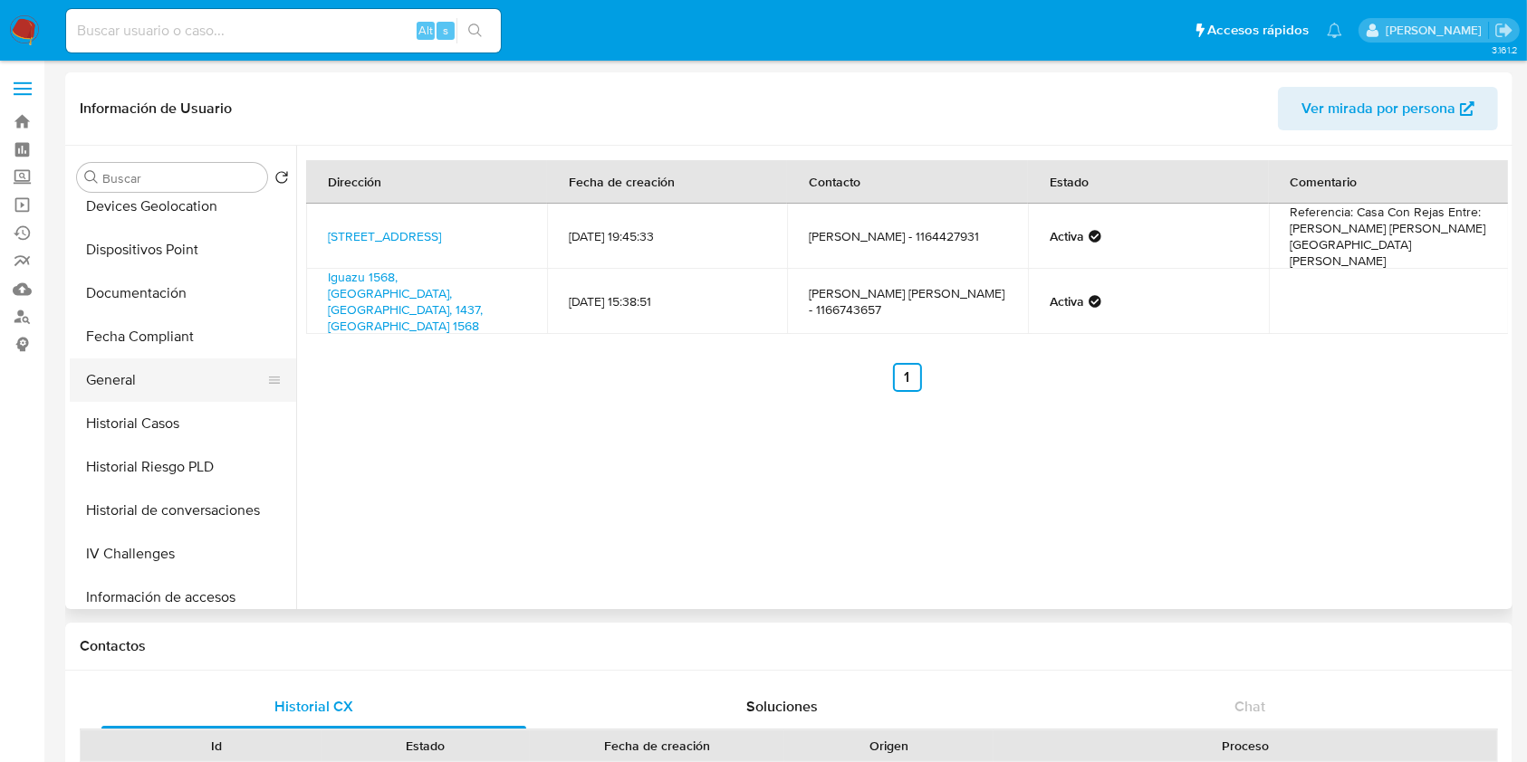
scroll to position [724, 0]
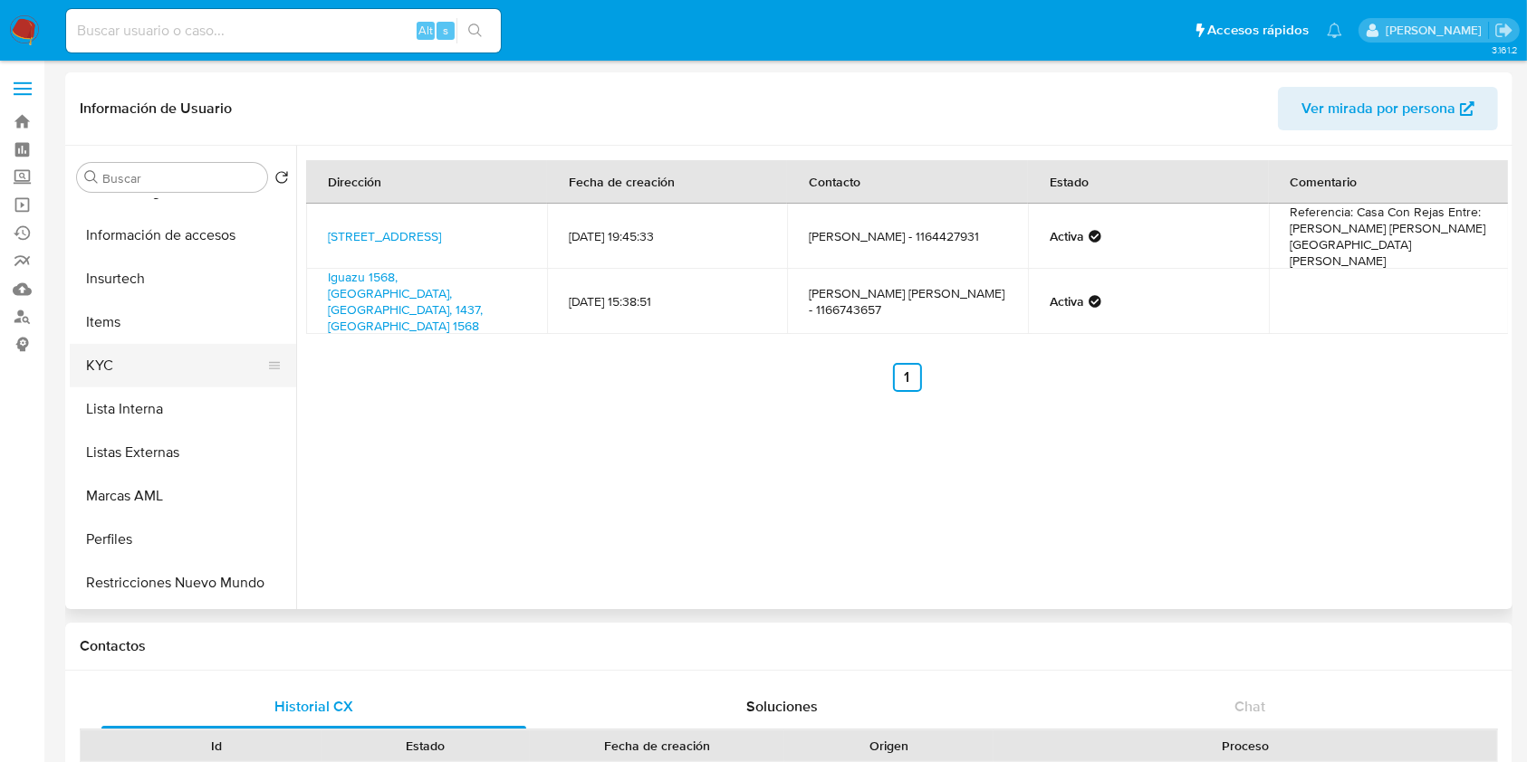
click at [157, 367] on button "KYC" at bounding box center [176, 365] width 212 height 43
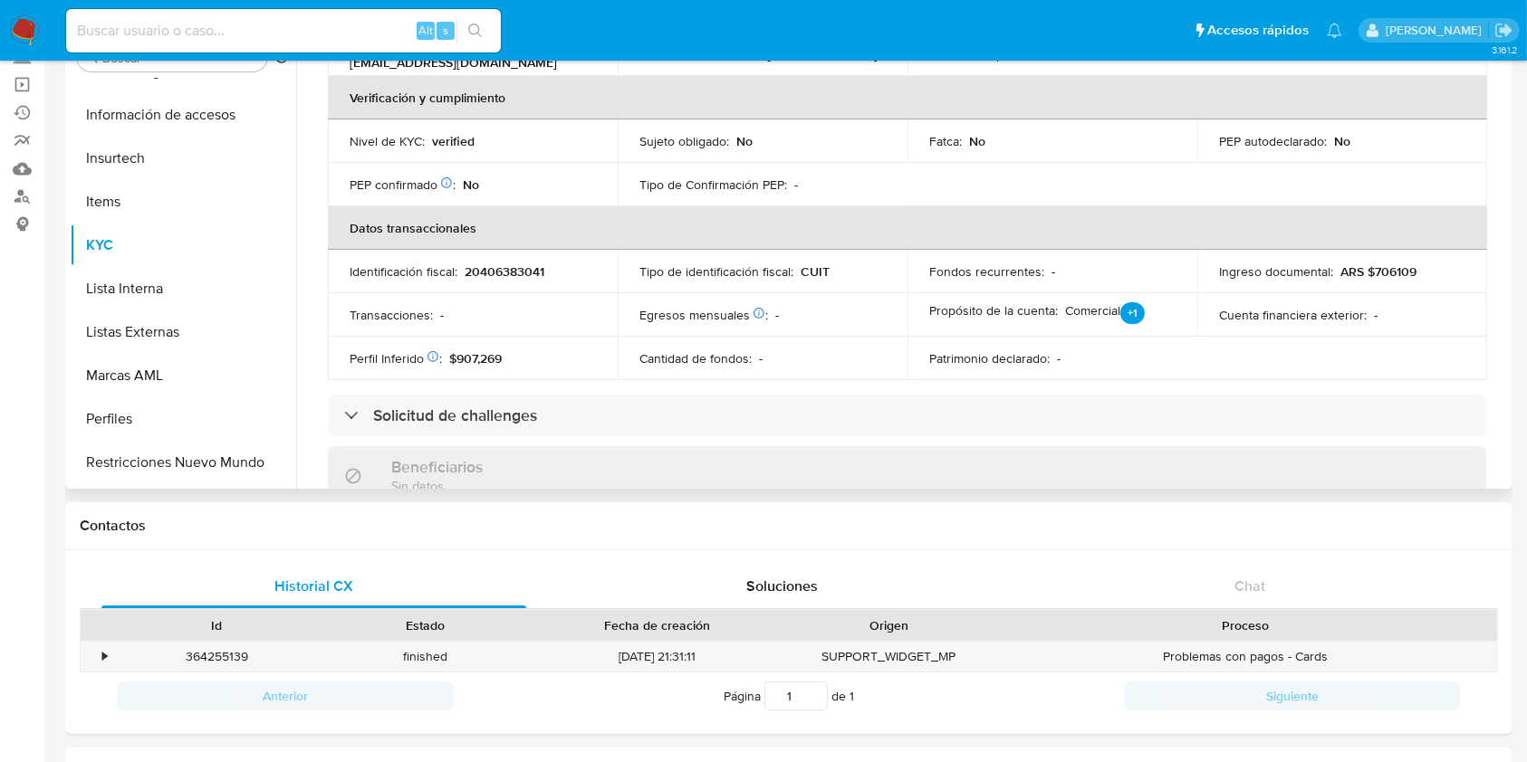
scroll to position [264, 0]
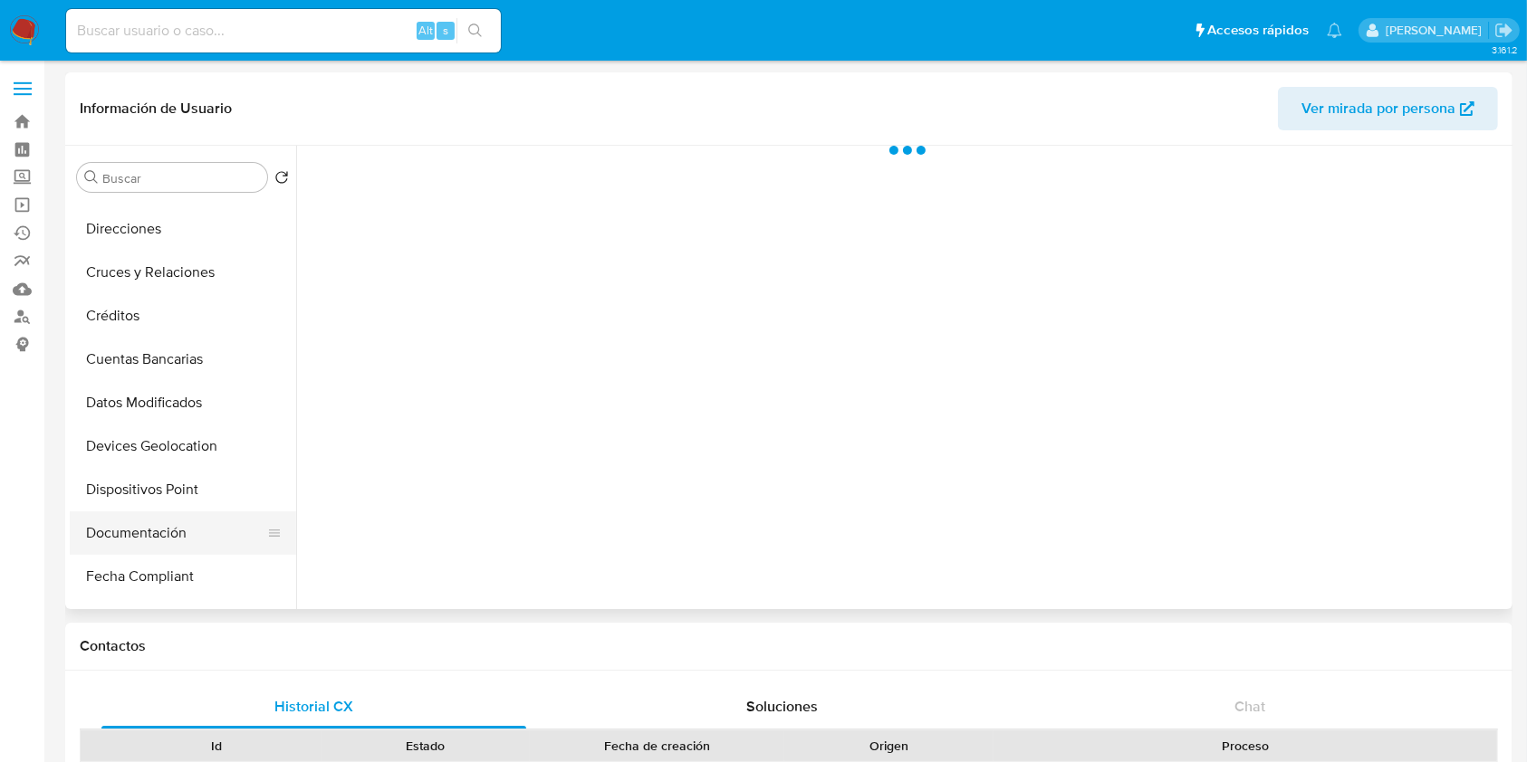
scroll to position [241, 0]
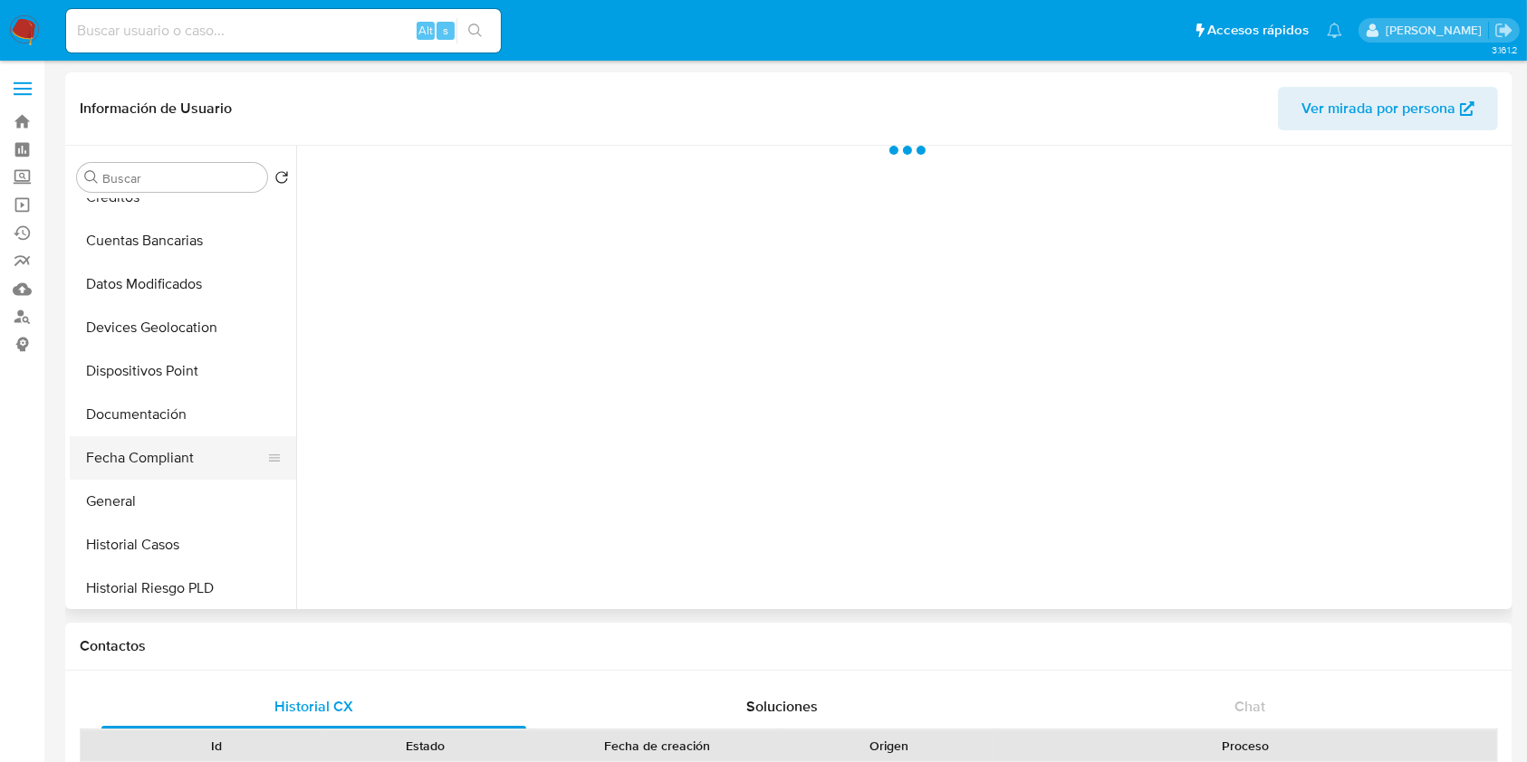
select select "10"
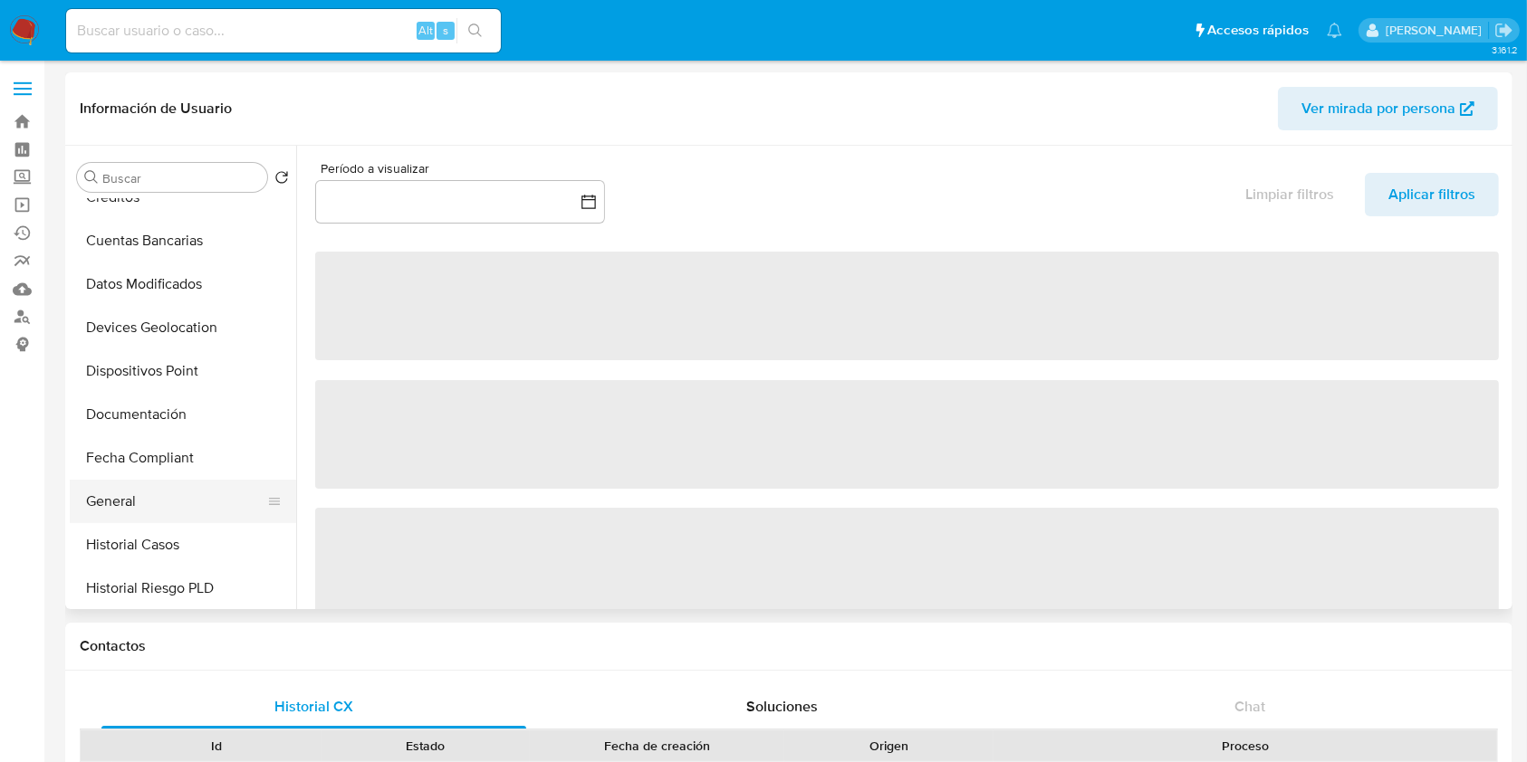
click at [183, 522] on button "General" at bounding box center [176, 501] width 212 height 43
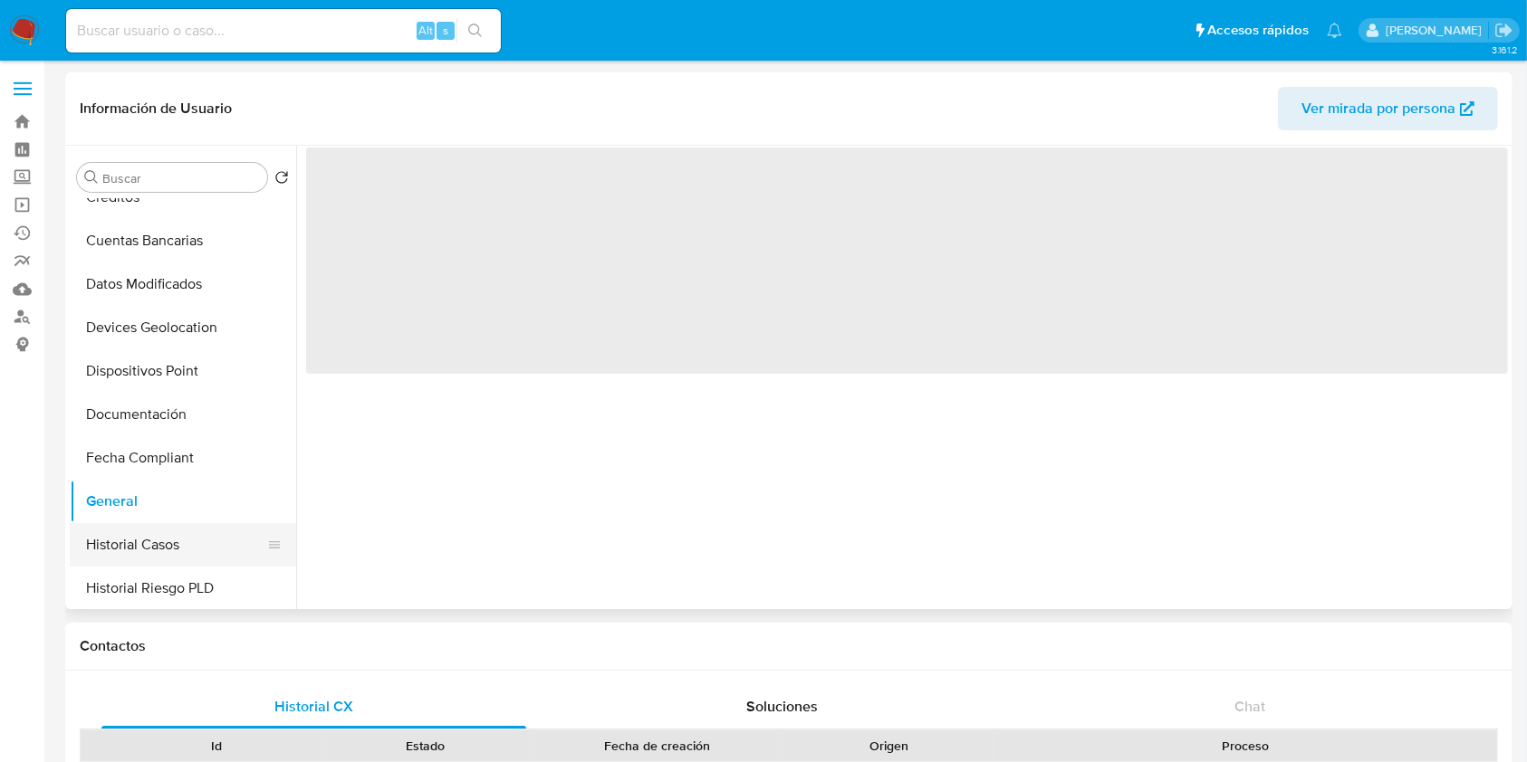
click at [187, 537] on button "Historial Casos" at bounding box center [176, 544] width 212 height 43
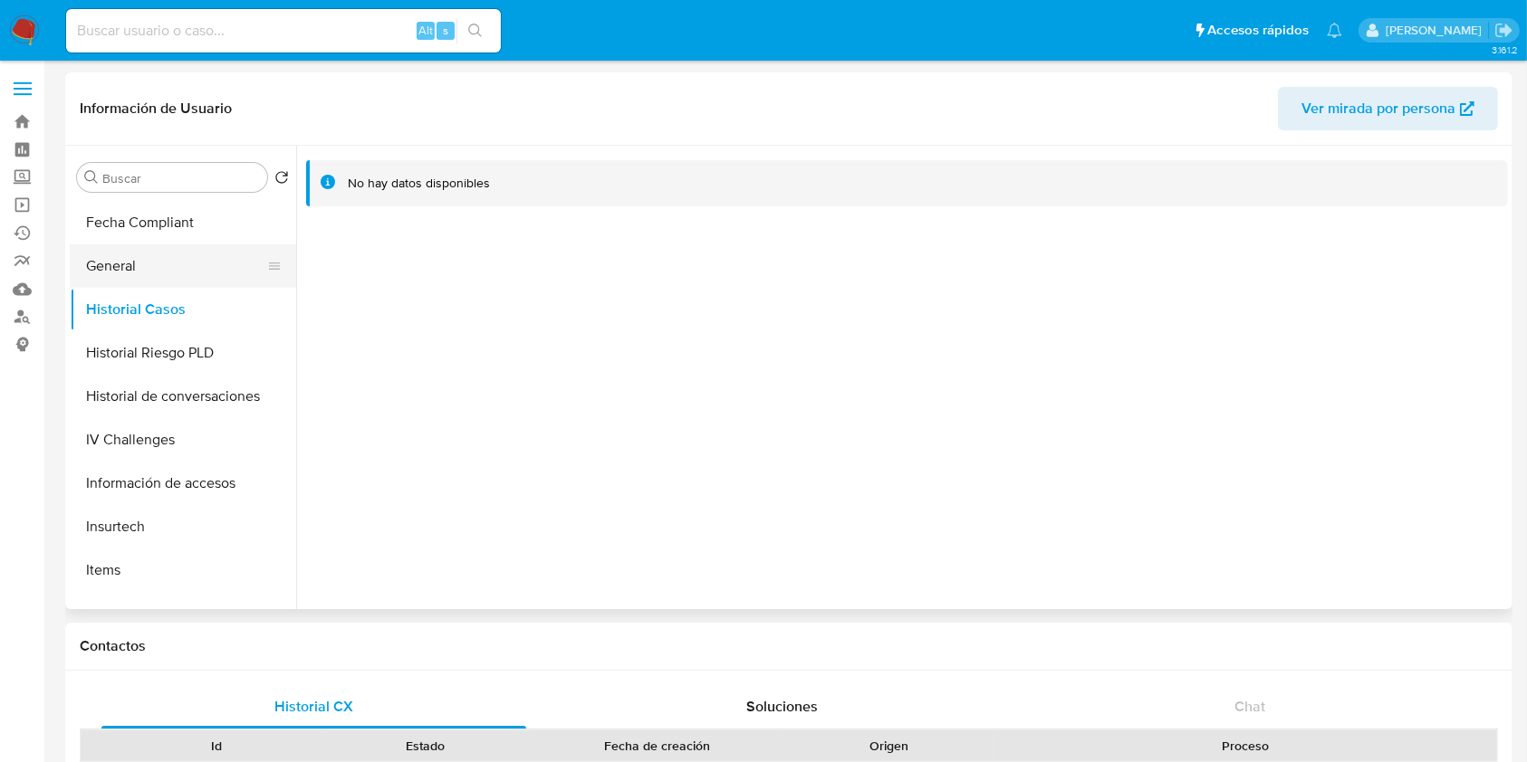
scroll to position [724, 0]
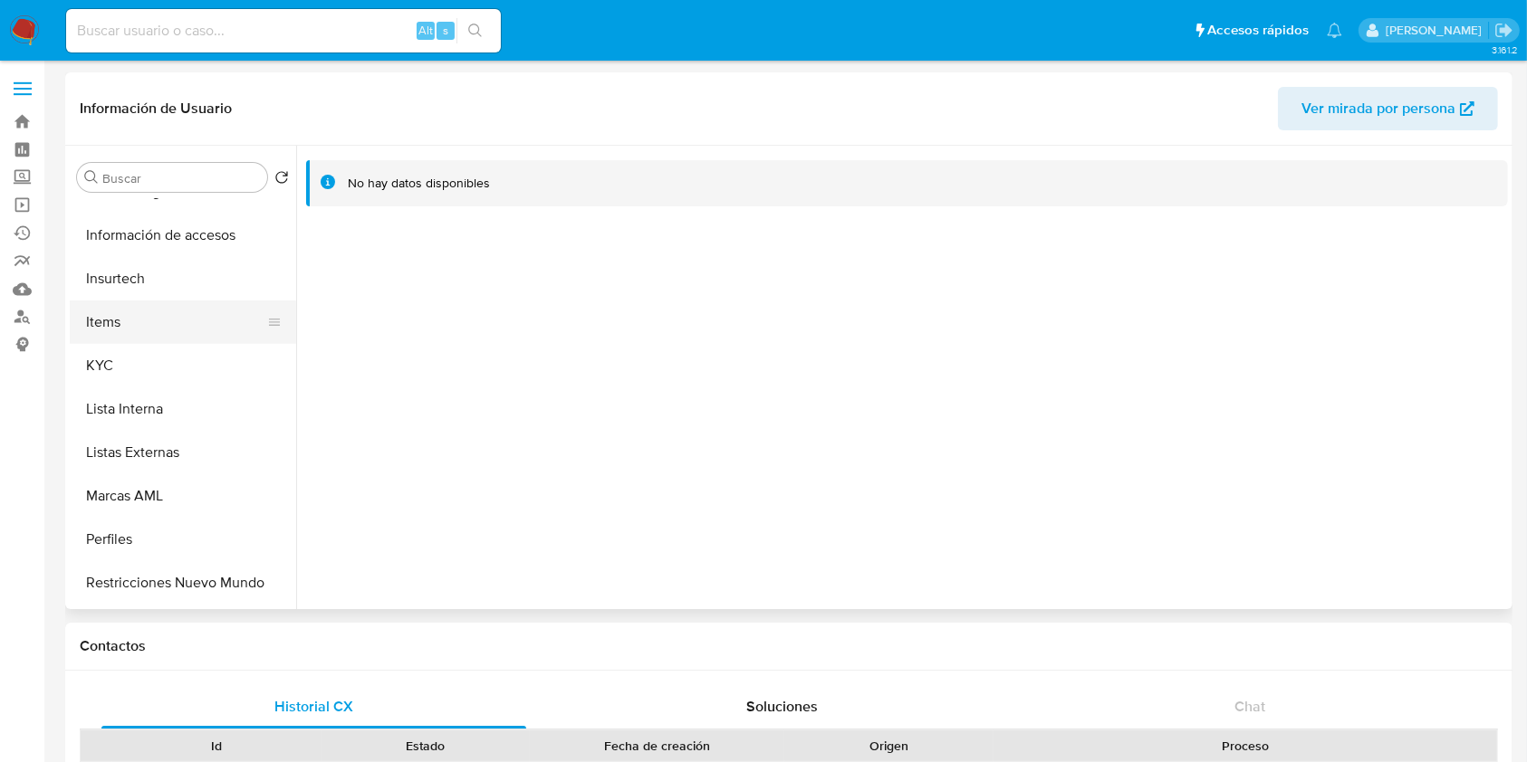
click at [132, 341] on button "Items" at bounding box center [176, 322] width 212 height 43
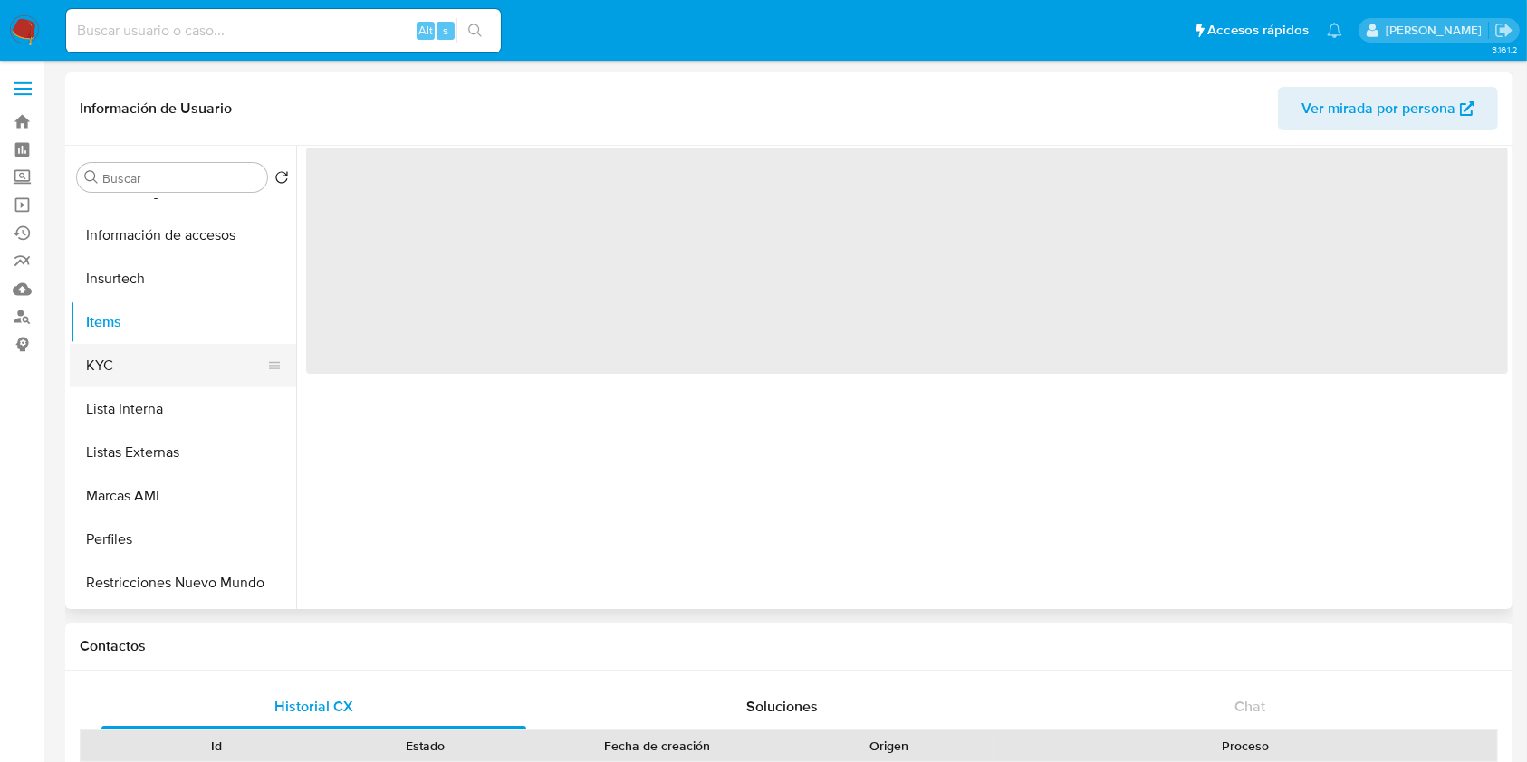
click at [170, 365] on button "KYC" at bounding box center [176, 365] width 212 height 43
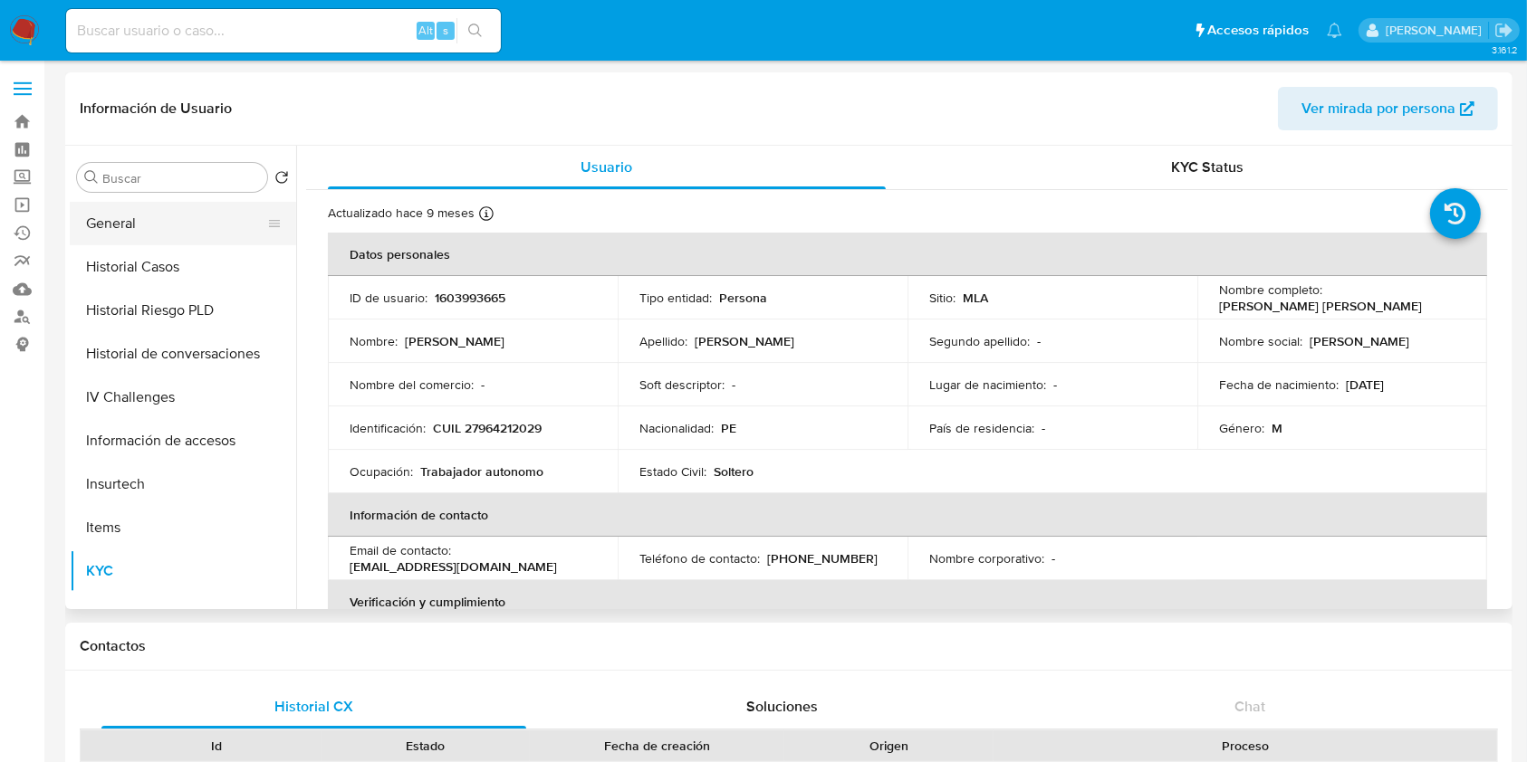
scroll to position [483, 0]
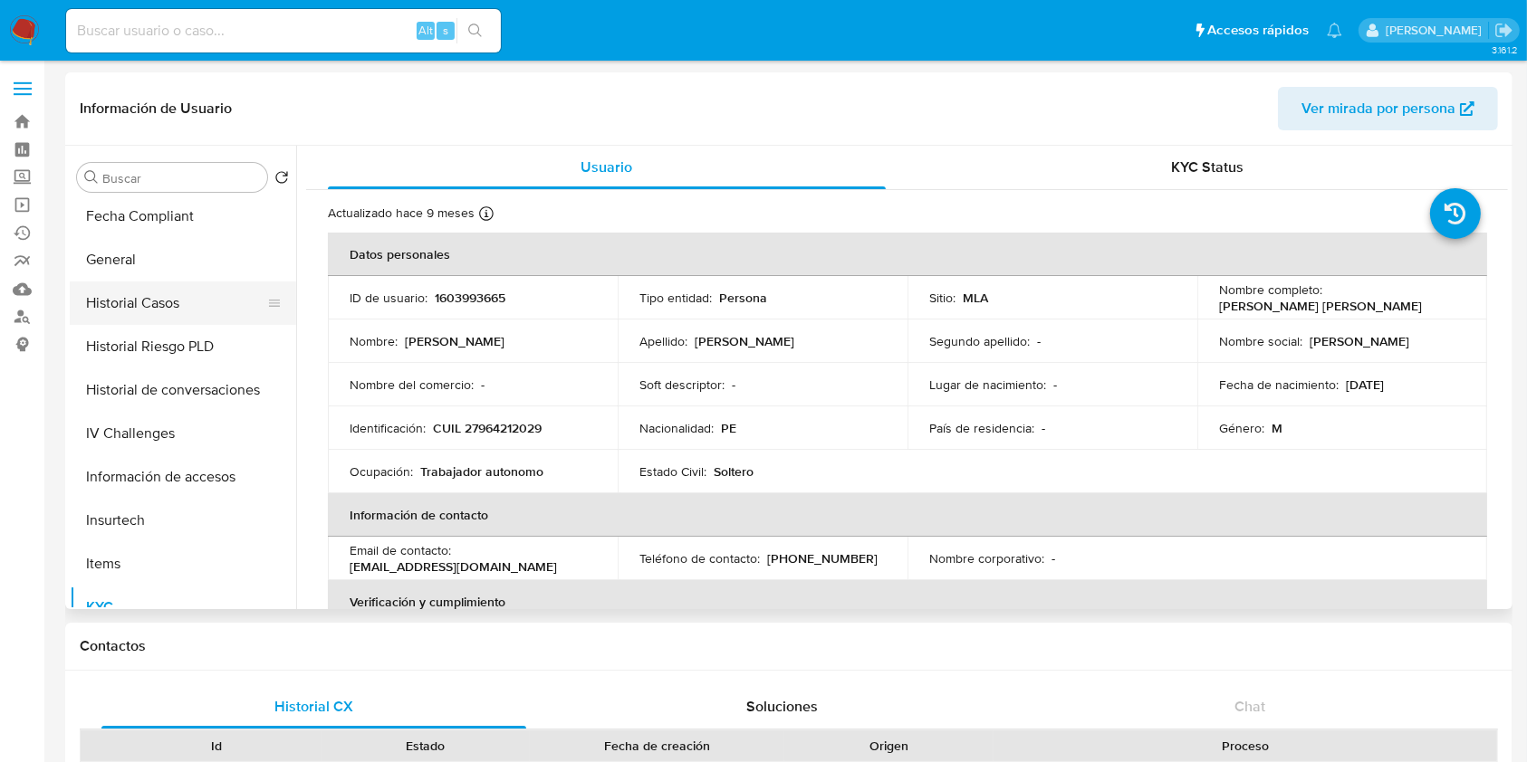
click at [151, 300] on button "Historial Casos" at bounding box center [176, 303] width 212 height 43
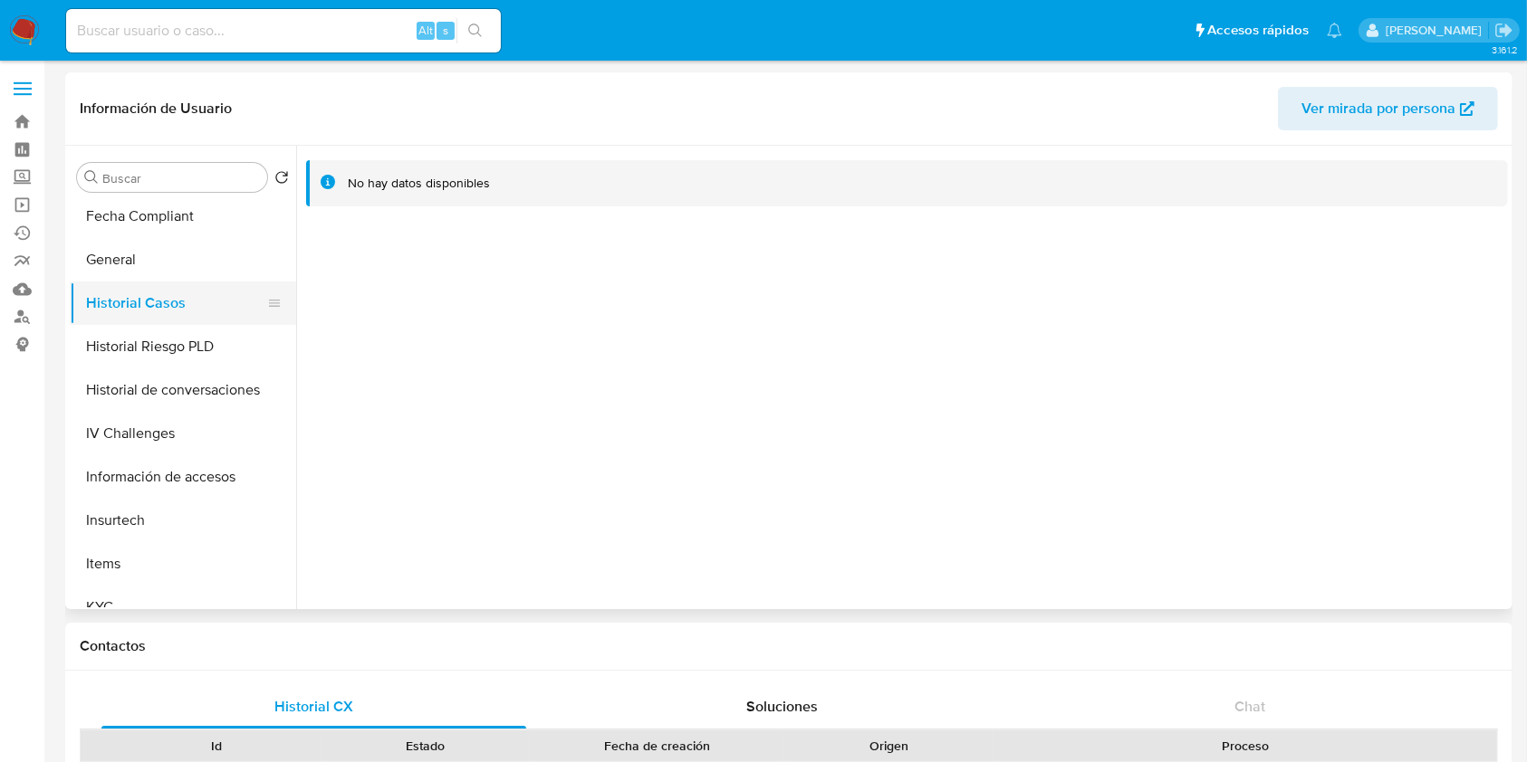
click at [194, 282] on button "Historial Casos" at bounding box center [176, 303] width 212 height 43
click at [186, 258] on button "General" at bounding box center [176, 259] width 212 height 43
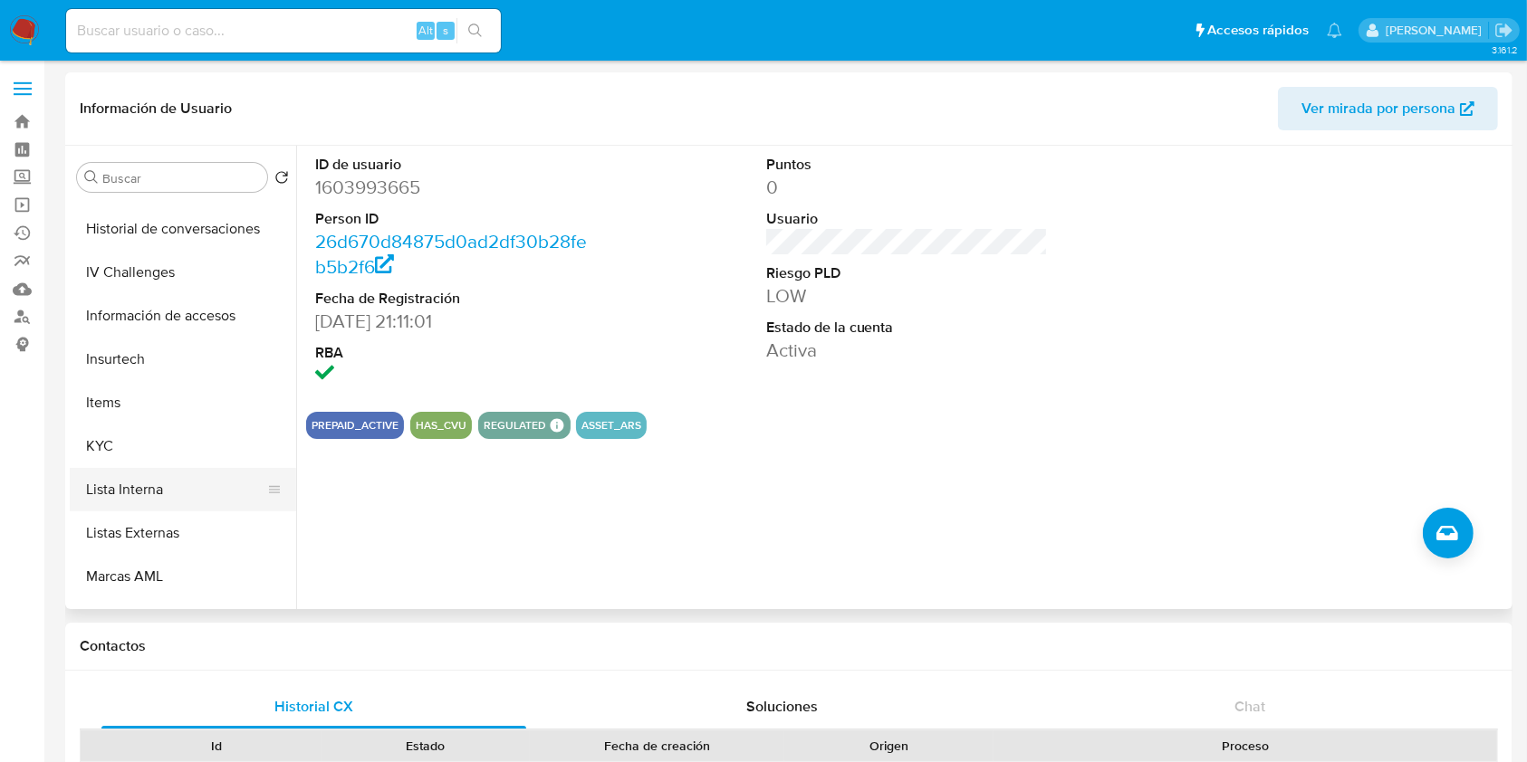
scroll to position [724, 0]
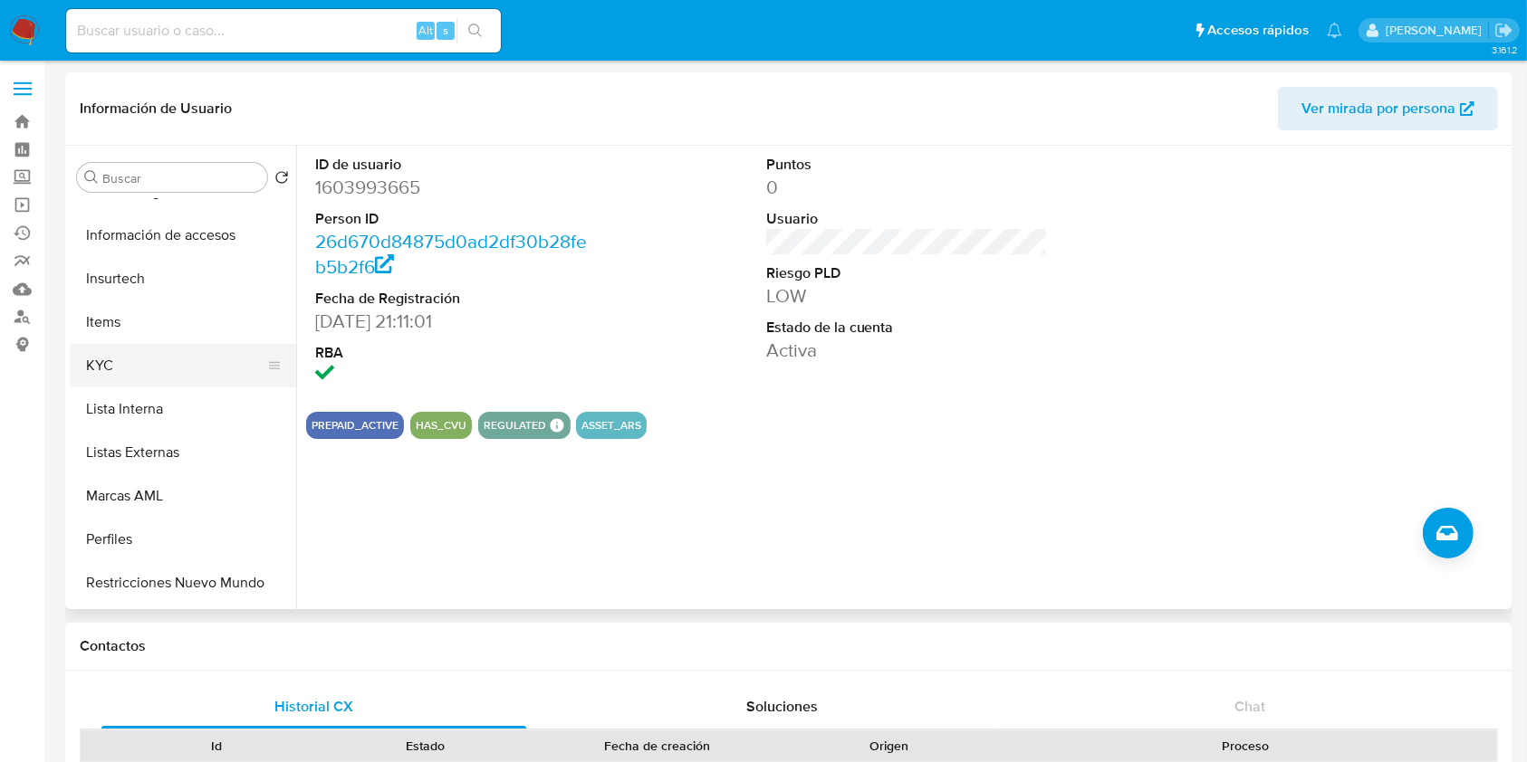
click at [166, 382] on button "KYC" at bounding box center [176, 365] width 212 height 43
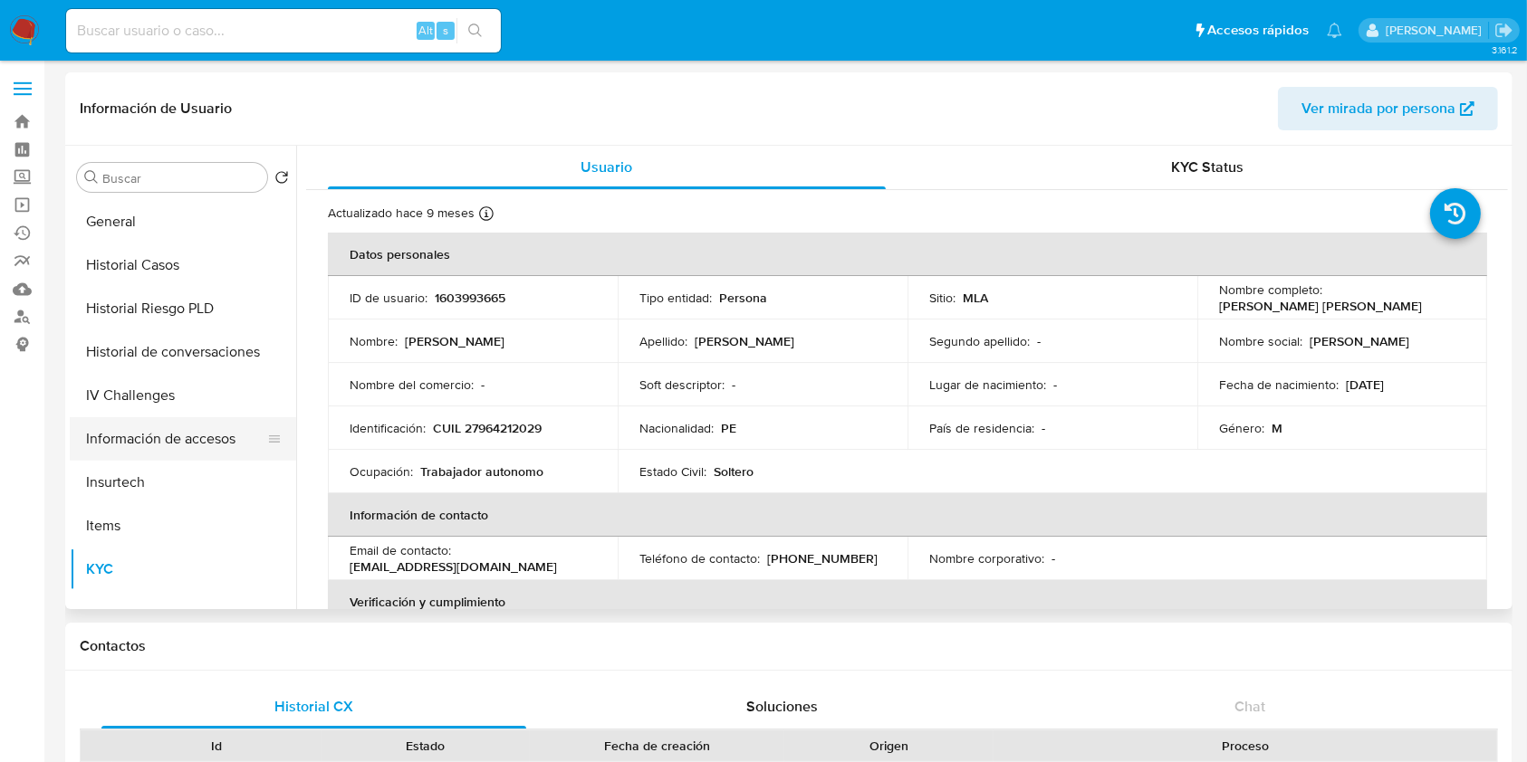
scroll to position [483, 0]
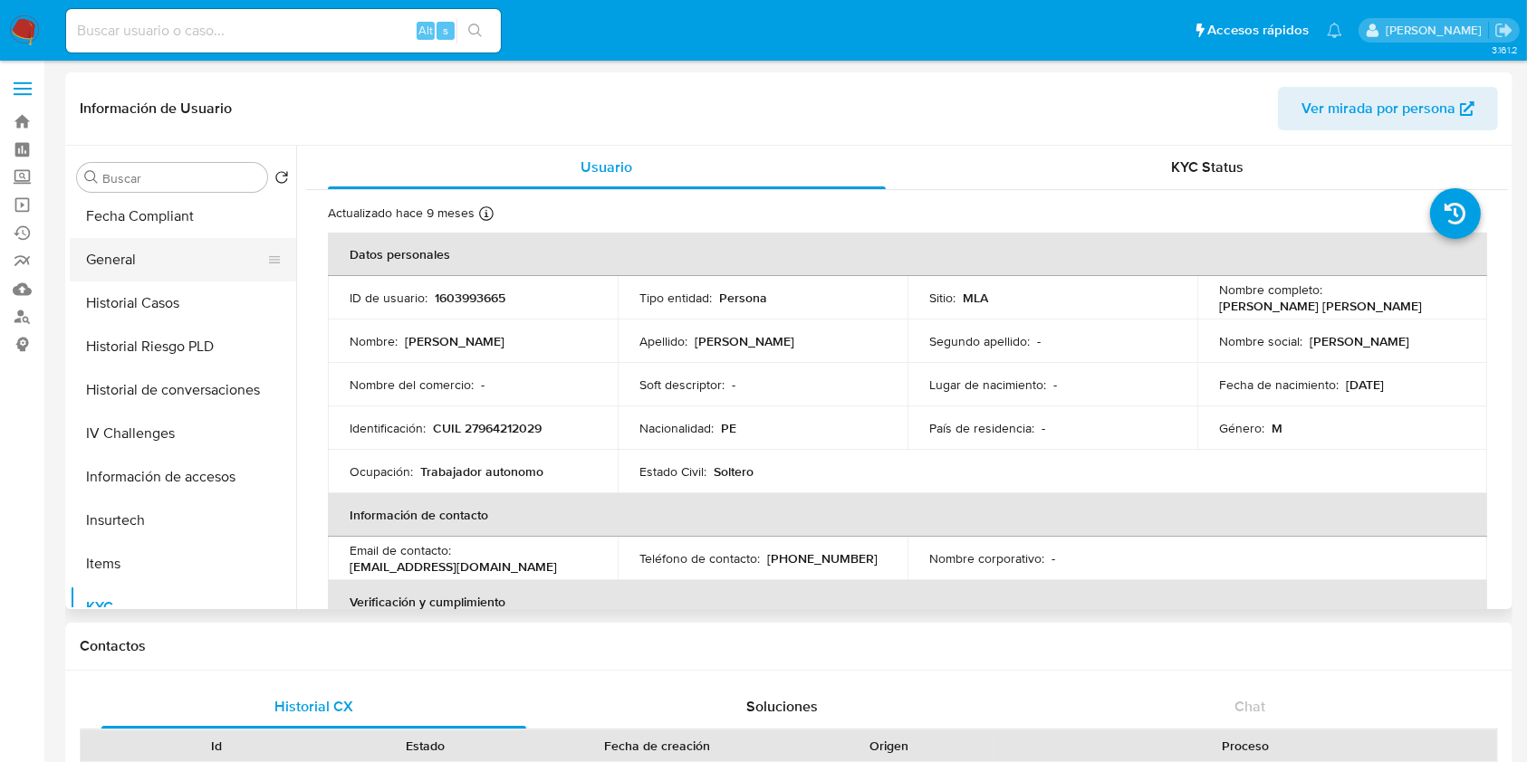
click at [129, 249] on button "General" at bounding box center [176, 259] width 212 height 43
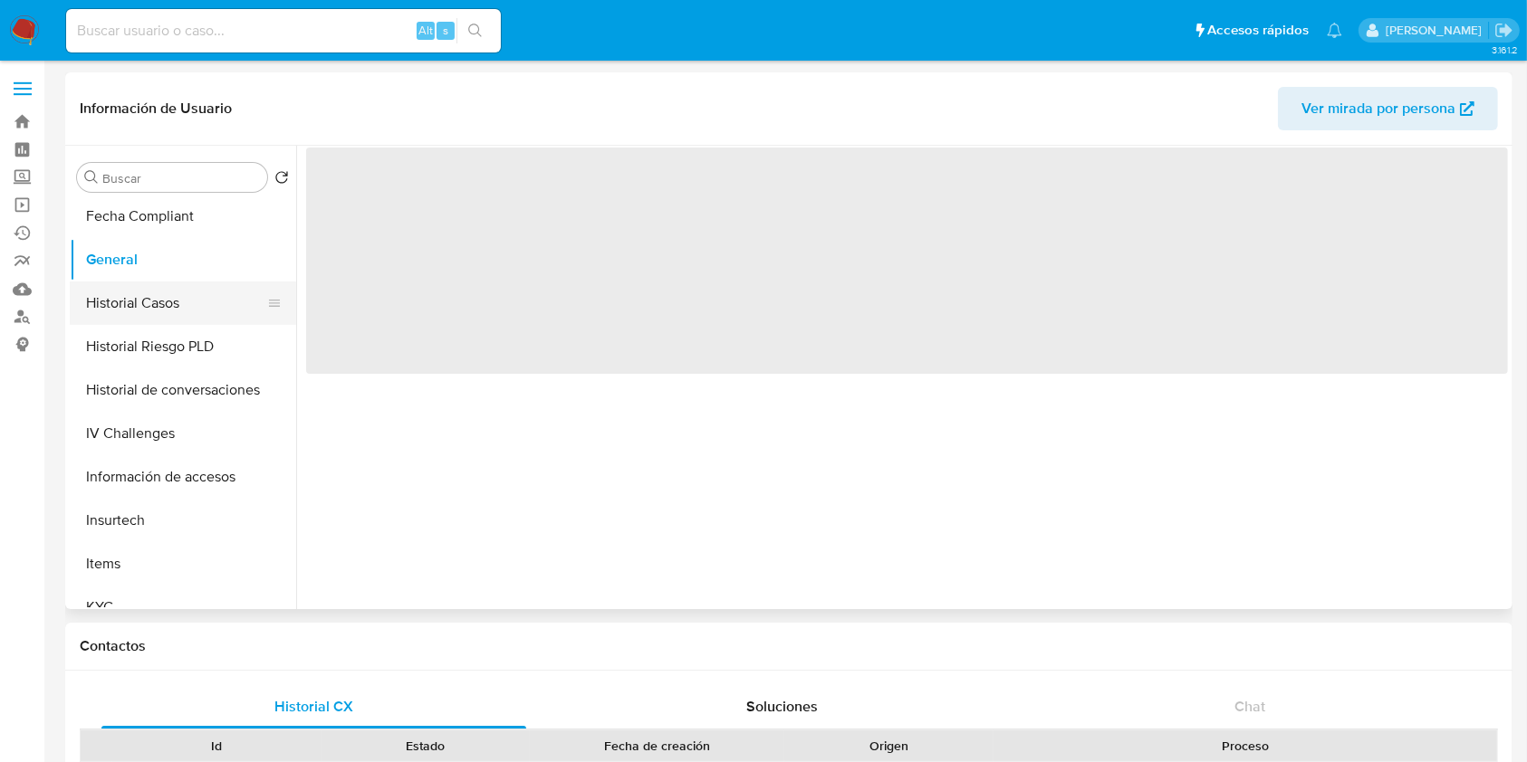
click at [158, 300] on button "Historial Casos" at bounding box center [176, 303] width 212 height 43
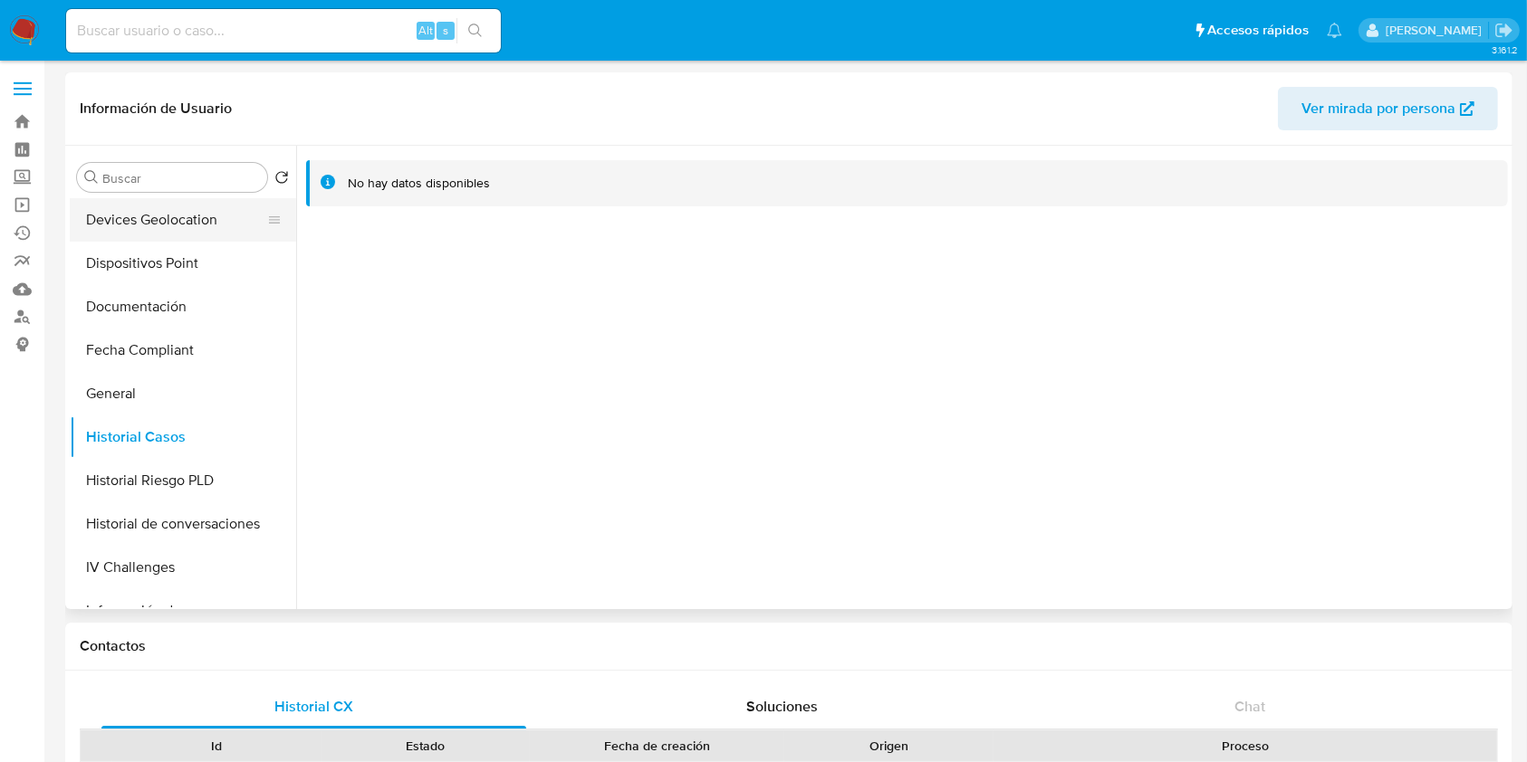
scroll to position [241, 0]
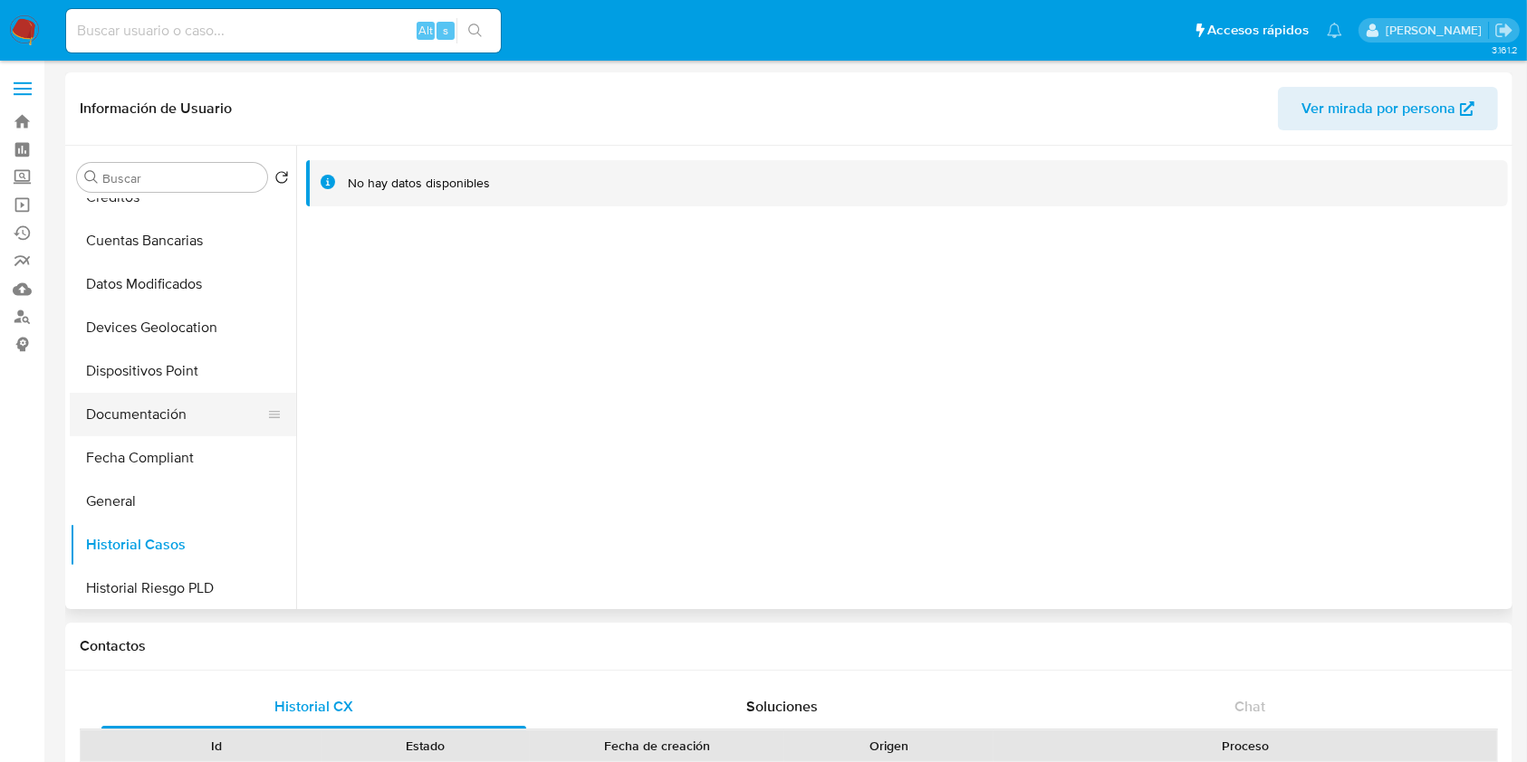
click at [206, 395] on button "Documentación" at bounding box center [176, 414] width 212 height 43
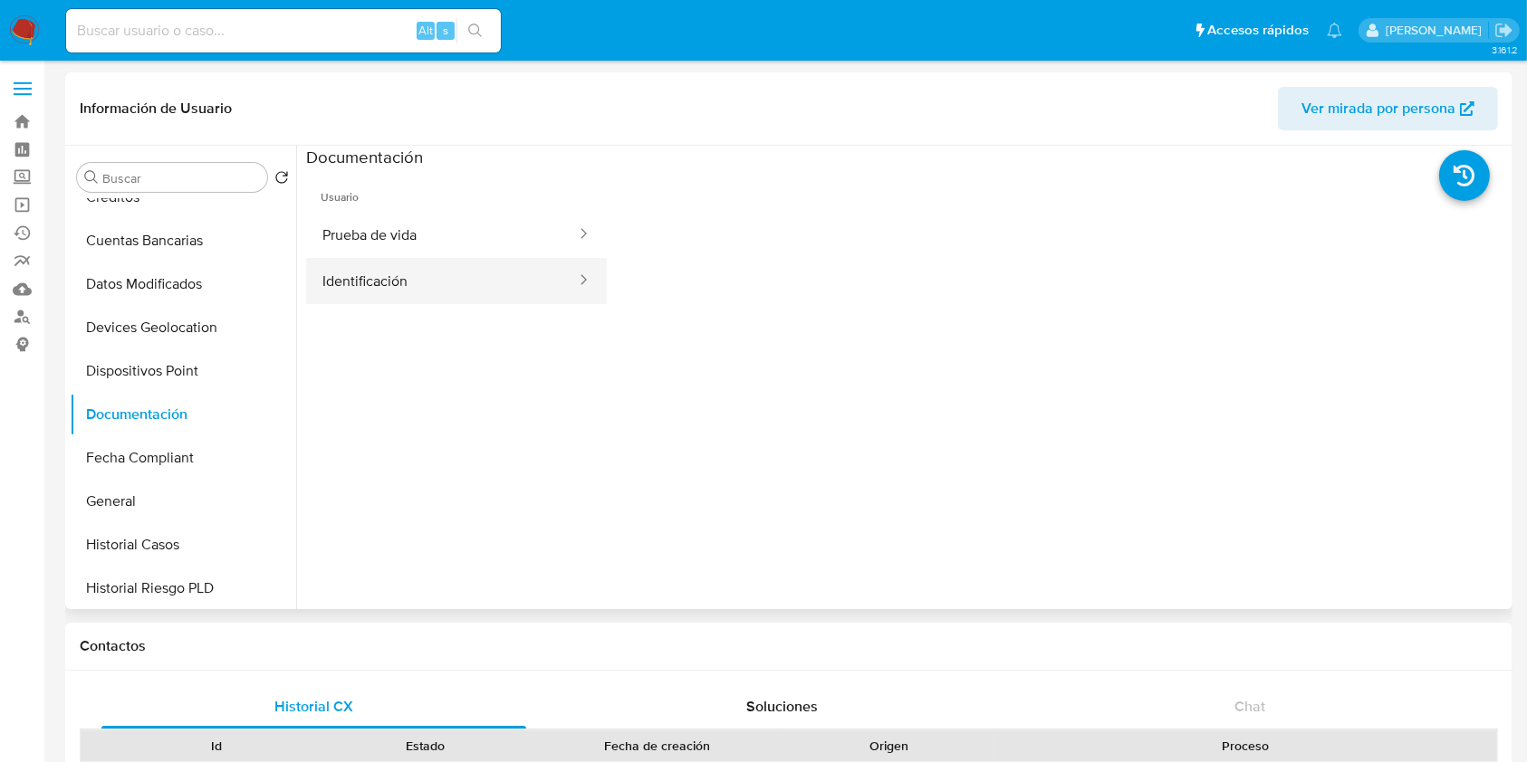
click at [340, 296] on button "Identificación" at bounding box center [442, 281] width 272 height 46
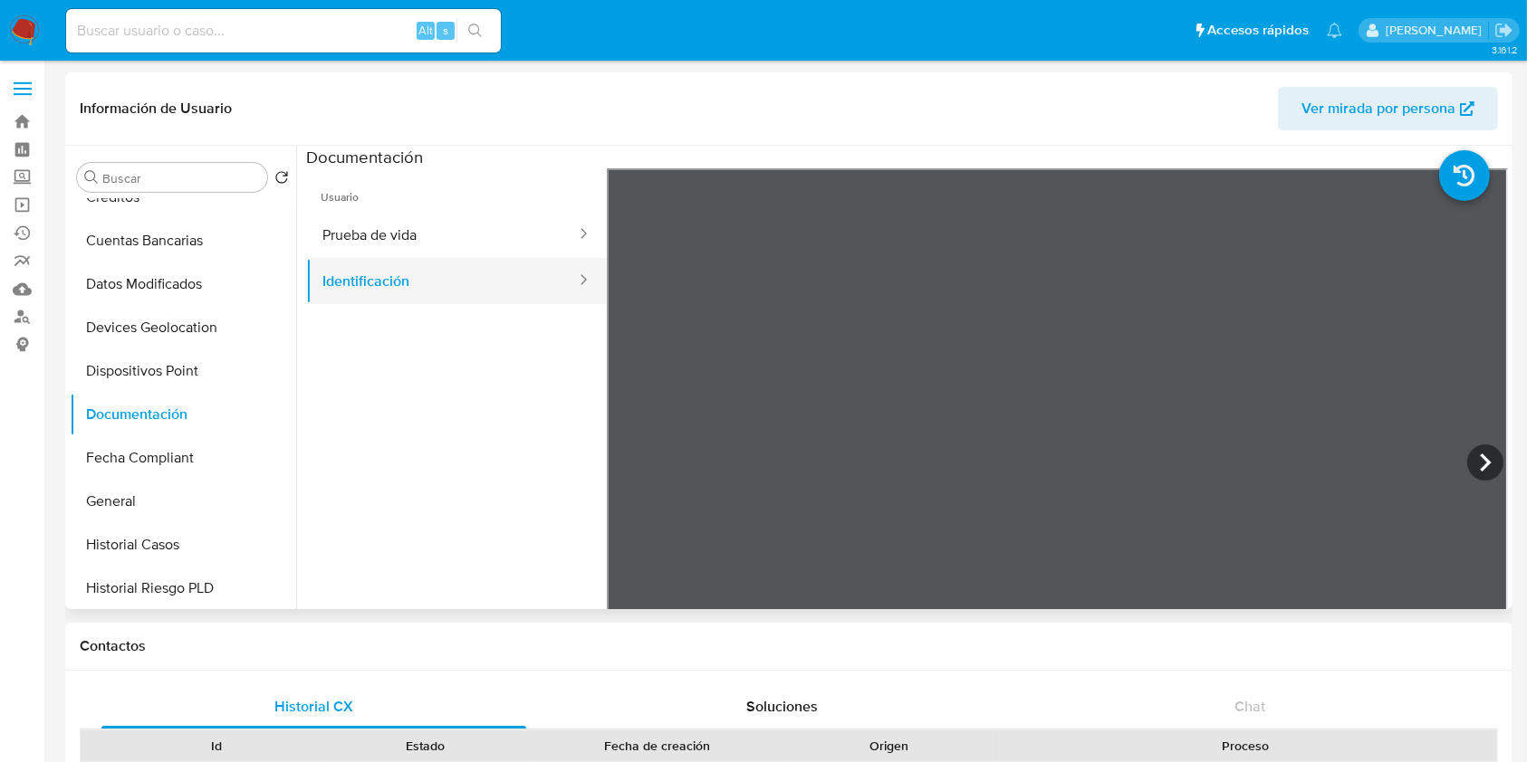
drag, startPoint x: 459, startPoint y: 235, endPoint x: 478, endPoint y: 267, distance: 37.0
click at [457, 236] on button "Prueba de vida" at bounding box center [442, 235] width 272 height 46
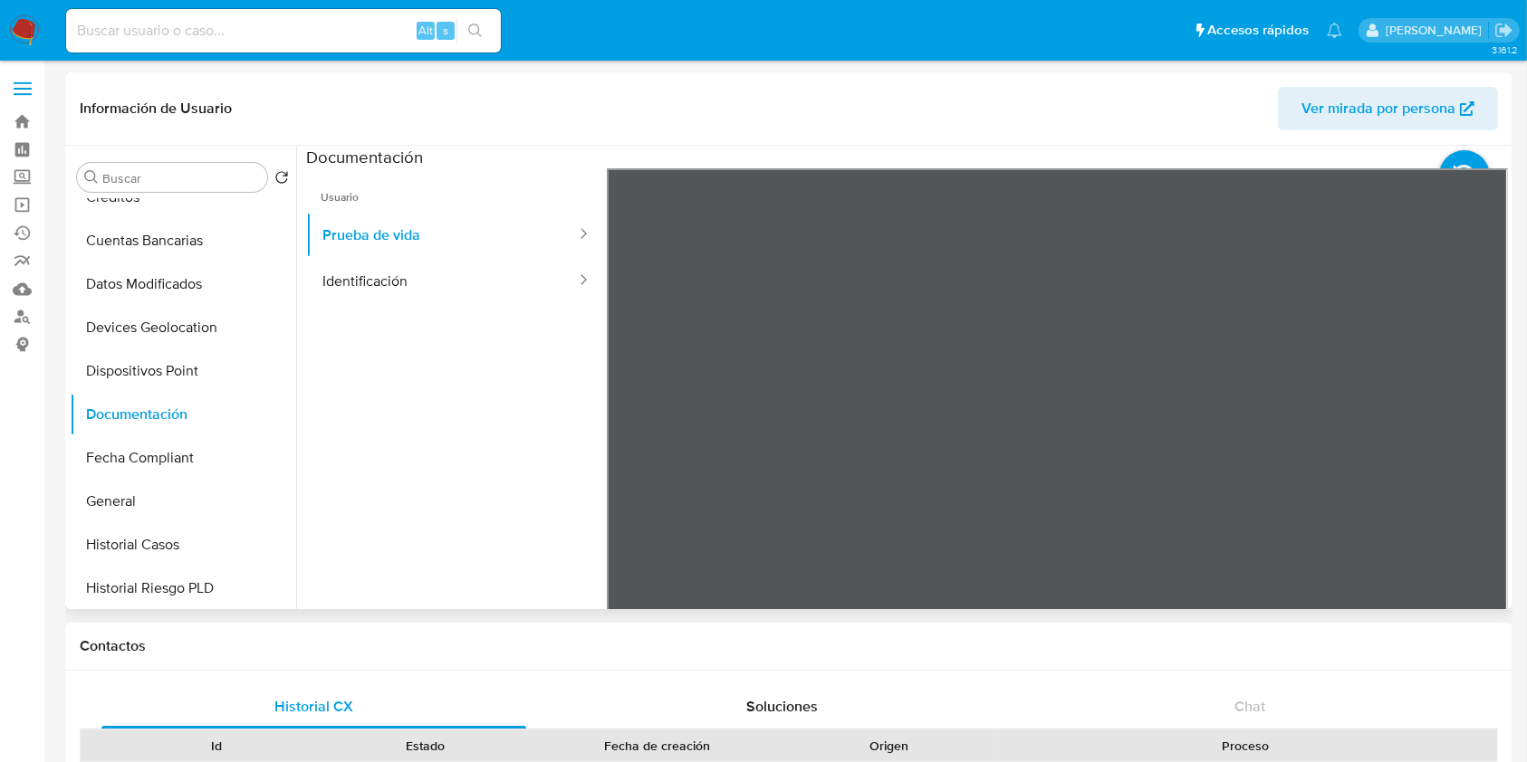
click at [547, 459] on ul "Usuario Prueba de vida Identificación" at bounding box center [456, 429] width 301 height 522
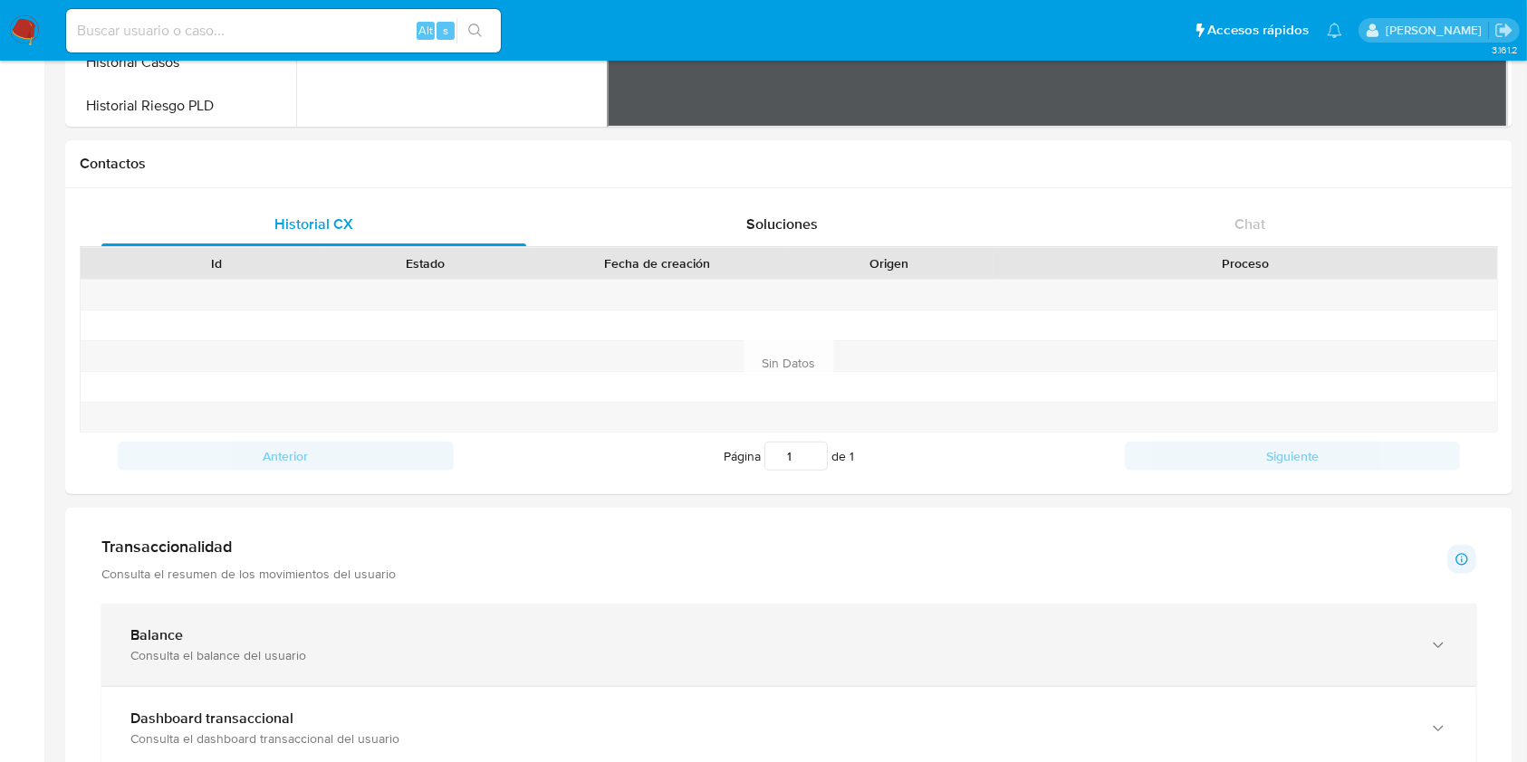
scroll to position [965, 0]
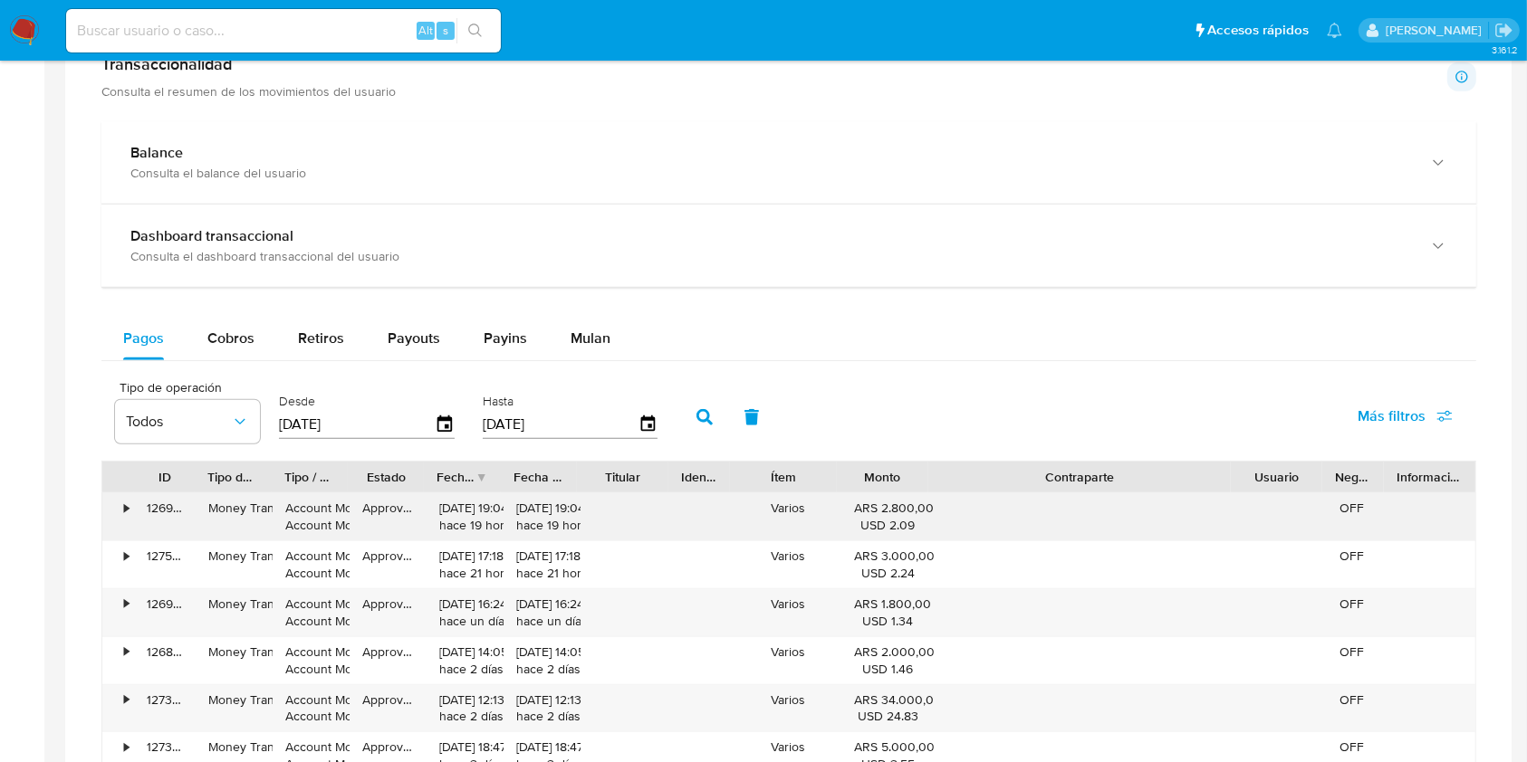
drag, startPoint x: 1175, startPoint y: 473, endPoint x: 1376, endPoint y: 494, distance: 202.2
click at [1376, 494] on div "ID Tipo de operación Tipo / Método Estado Fecha de creación Fecha de aprobación…" at bounding box center [788, 716] width 1375 height 511
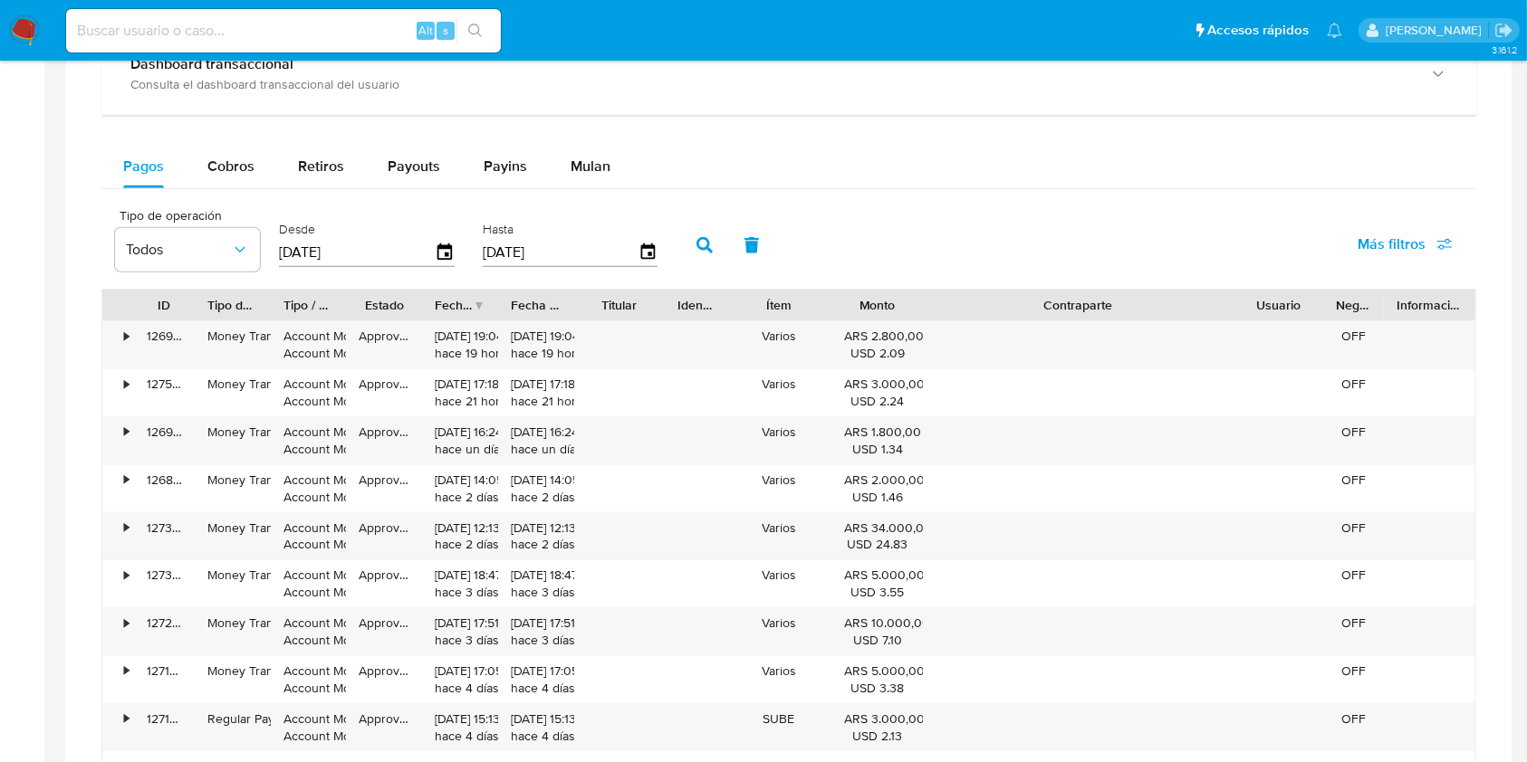
scroll to position [1328, 0]
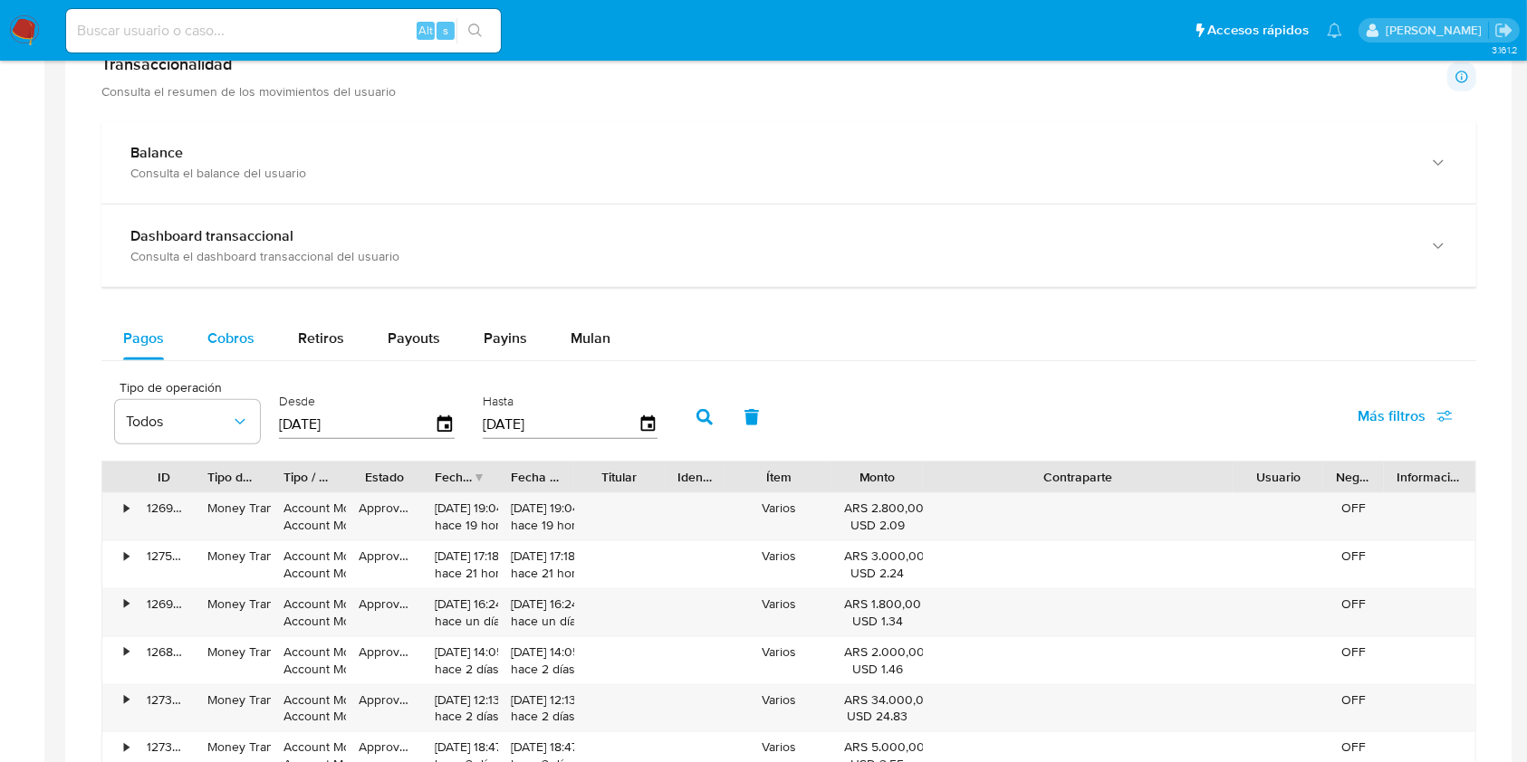
click at [246, 336] on span "Cobros" at bounding box center [230, 338] width 47 height 21
select select "10"
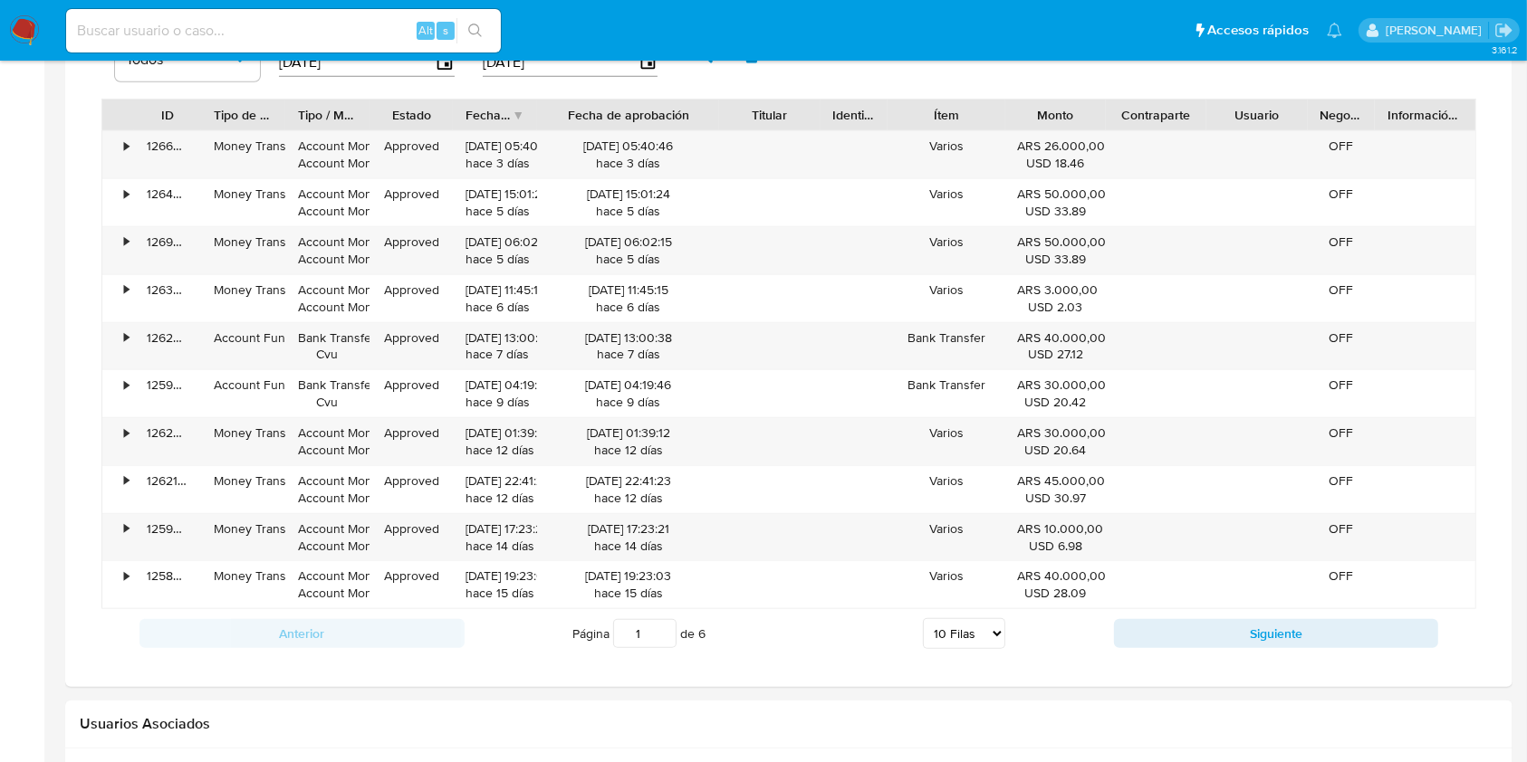
drag, startPoint x: 660, startPoint y: 116, endPoint x: 751, endPoint y: 127, distance: 91.2
click at [751, 127] on div "ID Tipo de operación Tipo / Método Estado Fecha de creación Fecha de aprobación…" at bounding box center [788, 115] width 1373 height 31
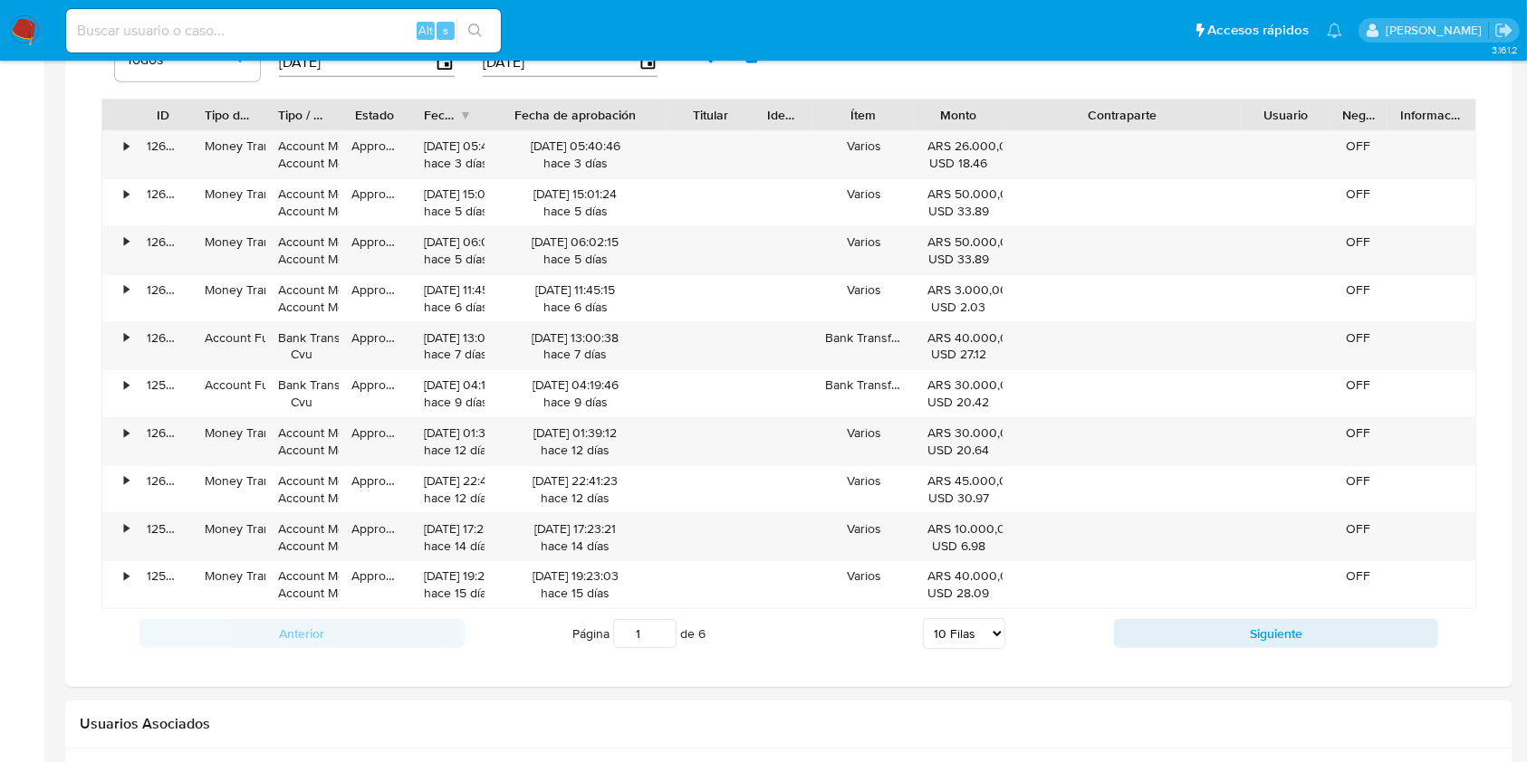
drag, startPoint x: 1213, startPoint y: 109, endPoint x: 1350, endPoint y: 126, distance: 138.7
click at [1350, 126] on div "ID Tipo de operación Tipo / Método Estado Fecha de creación Fecha de aprobación…" at bounding box center [788, 115] width 1373 height 31
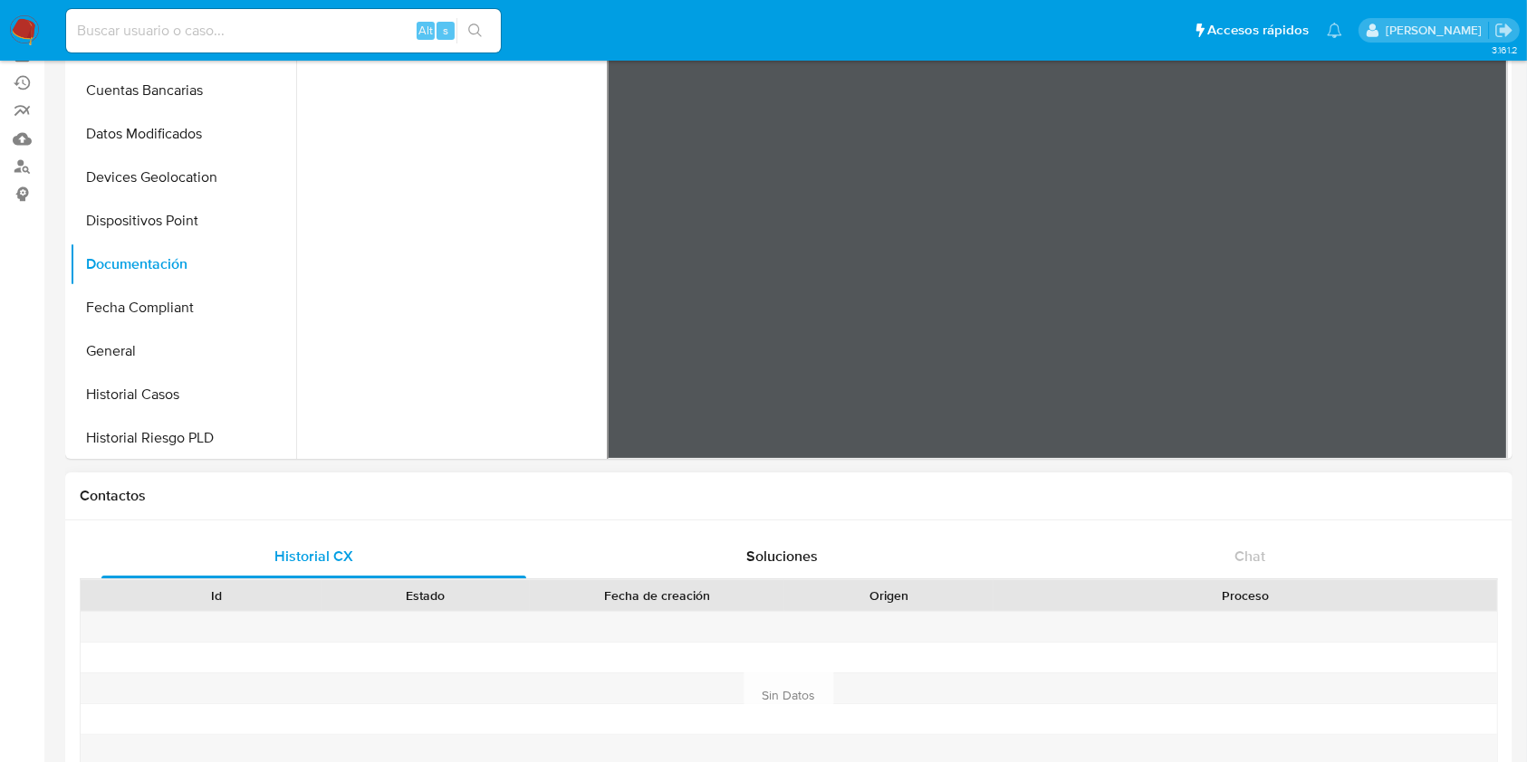
scroll to position [0, 0]
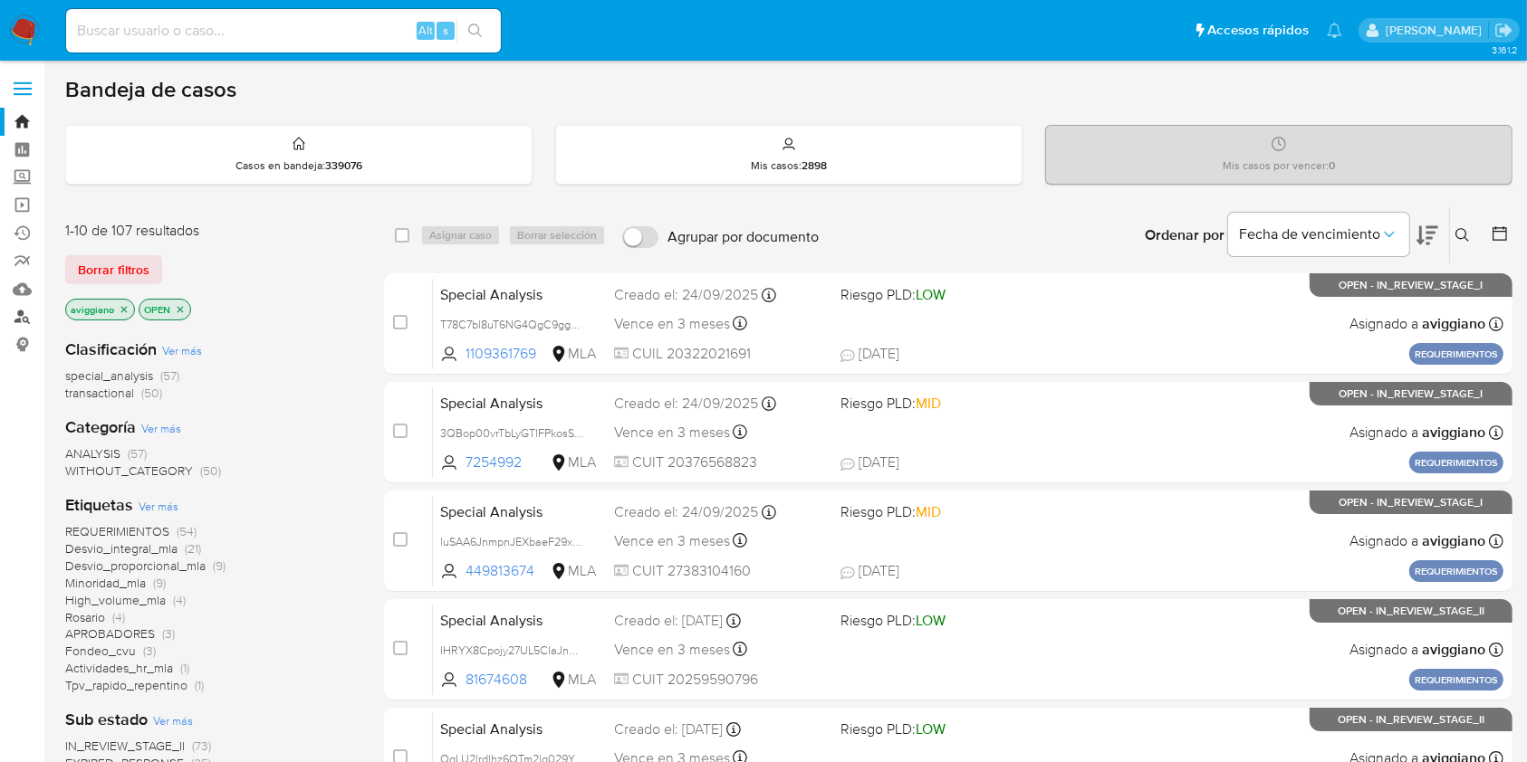
click at [22, 323] on link "Buscador de personas" at bounding box center [108, 317] width 216 height 28
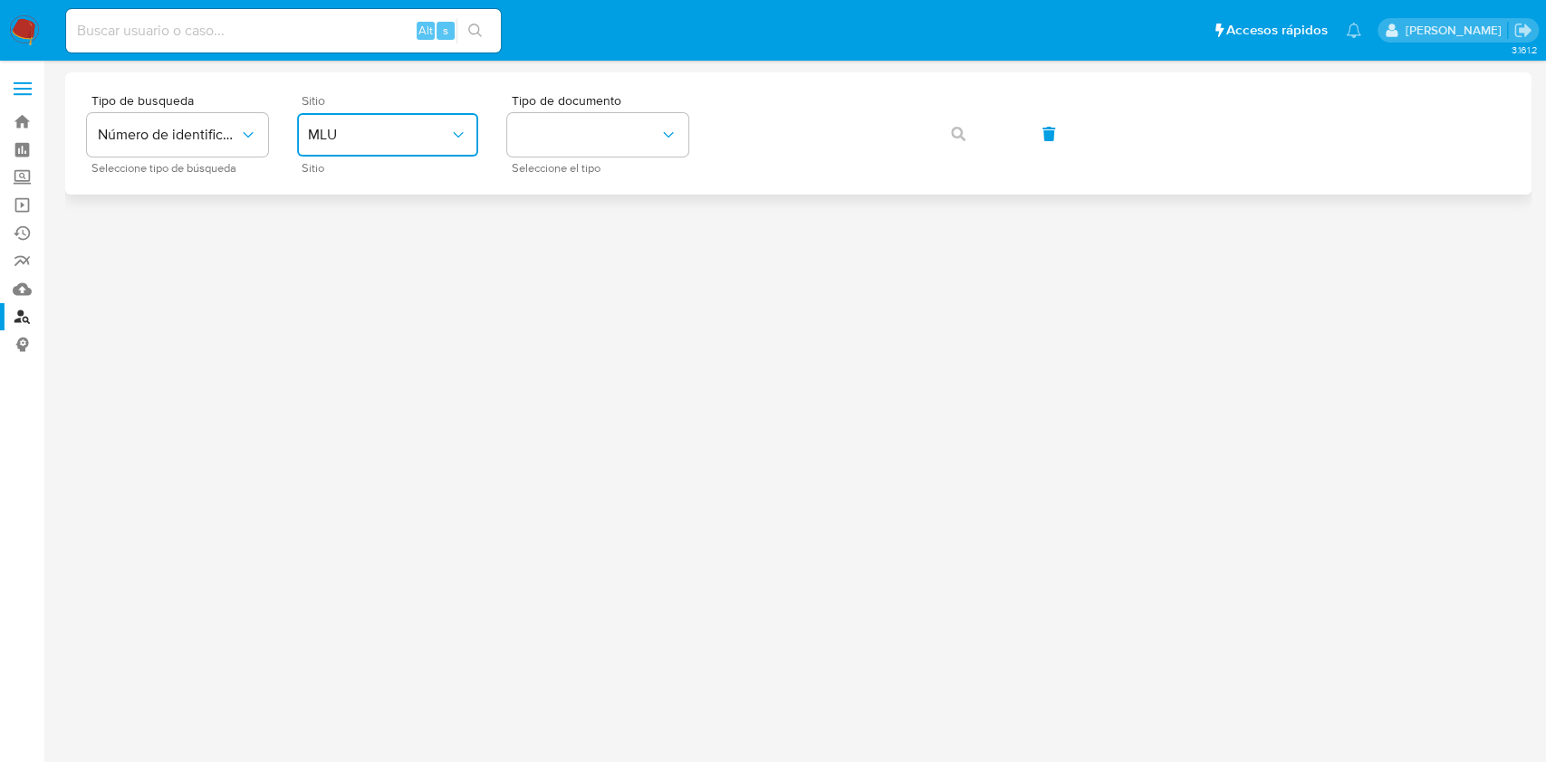
click at [366, 141] on span "MLU" at bounding box center [378, 135] width 141 height 18
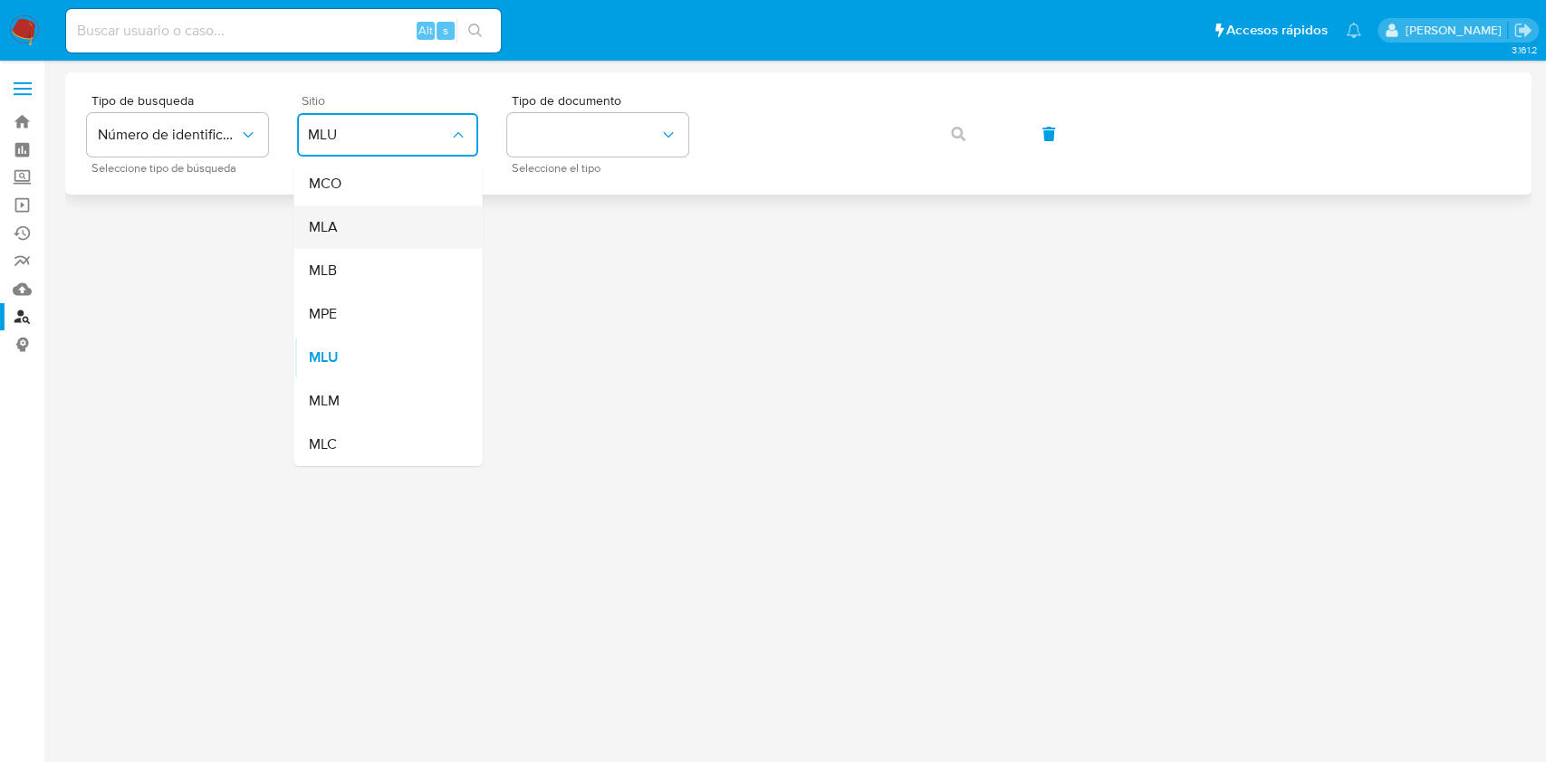
click at [343, 224] on div "MLA" at bounding box center [382, 227] width 149 height 43
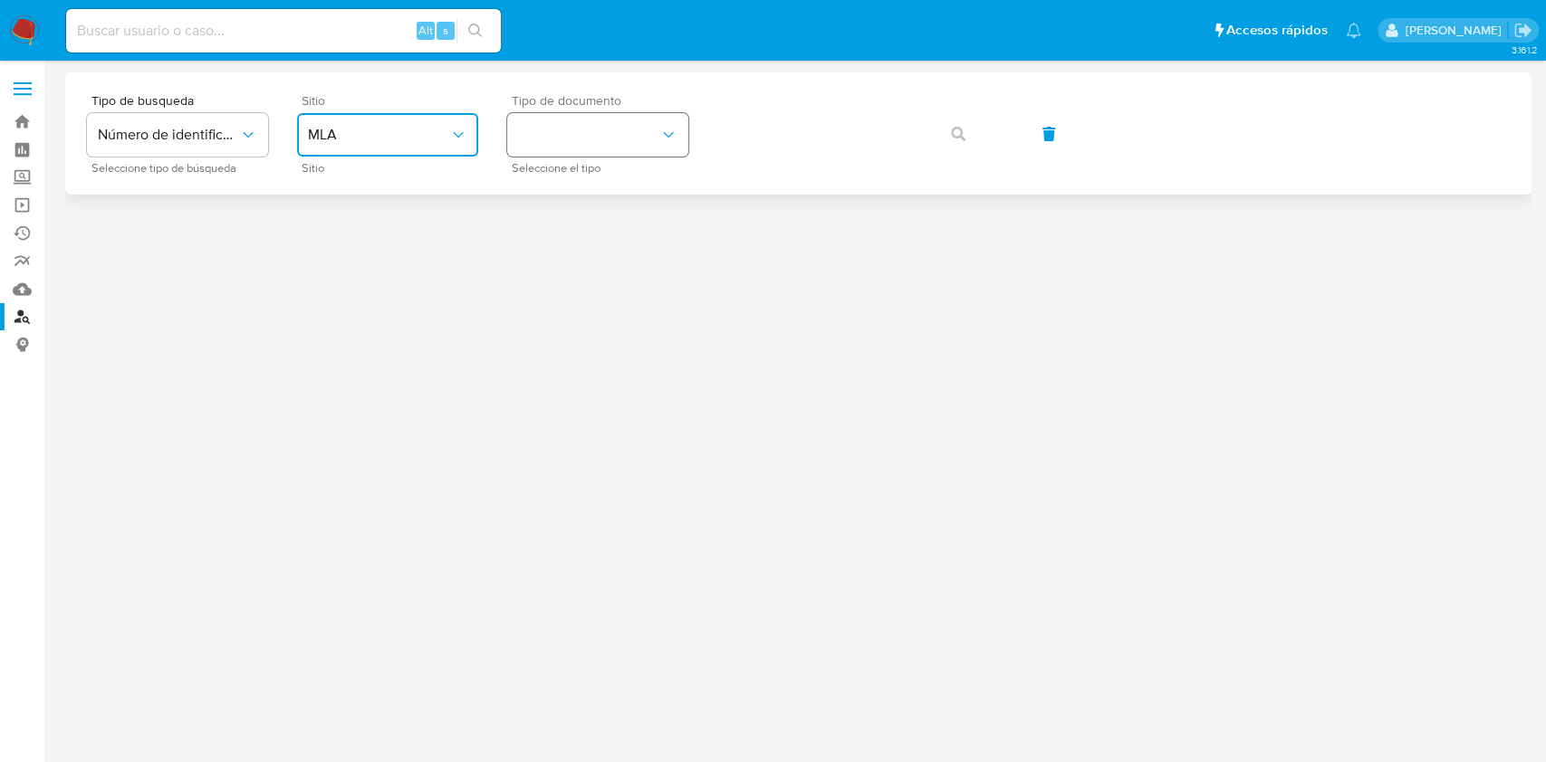
click at [575, 120] on button "identificationType" at bounding box center [597, 134] width 181 height 43
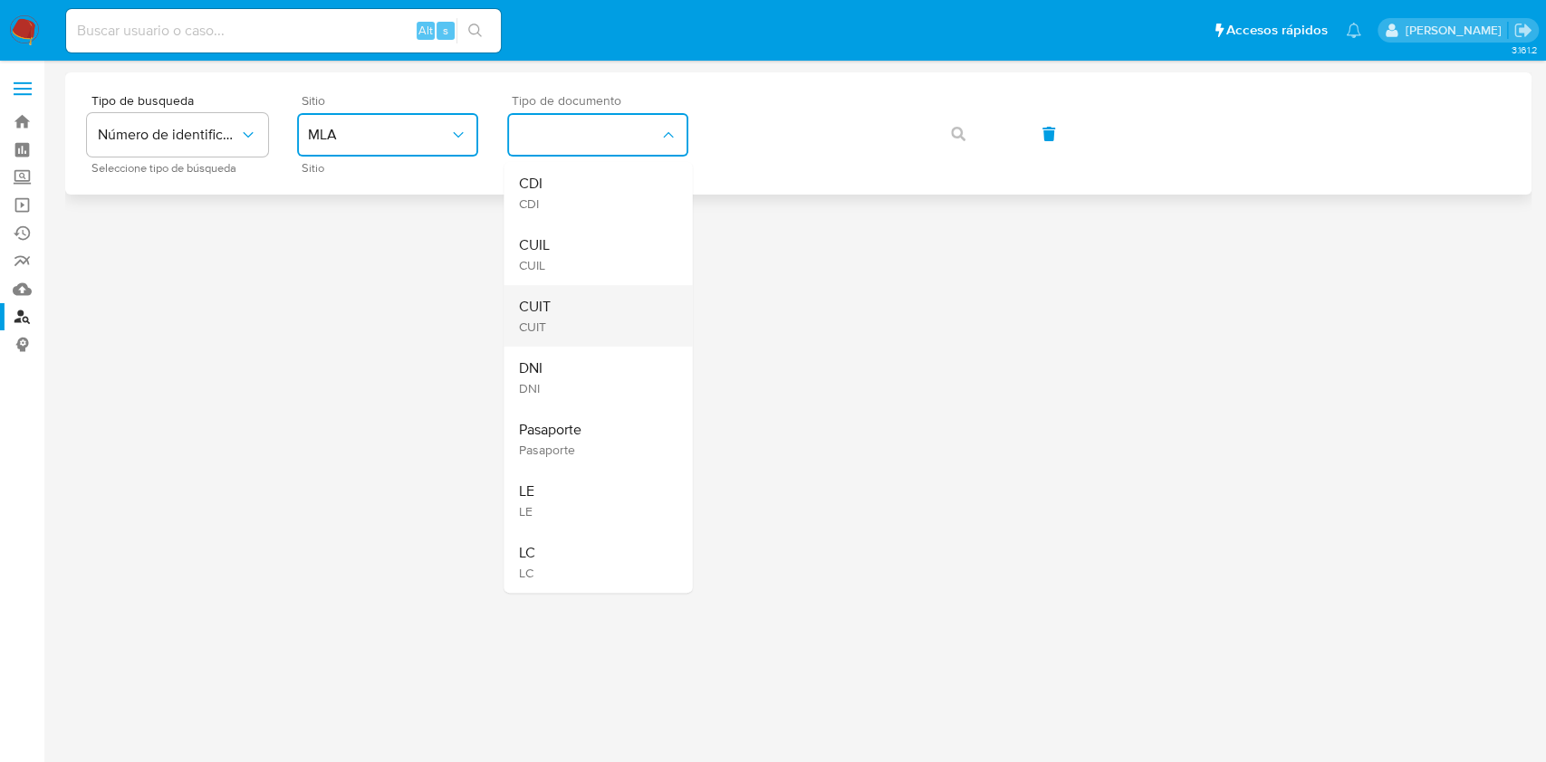
click at [521, 310] on span "CUIT" at bounding box center [534, 307] width 32 height 18
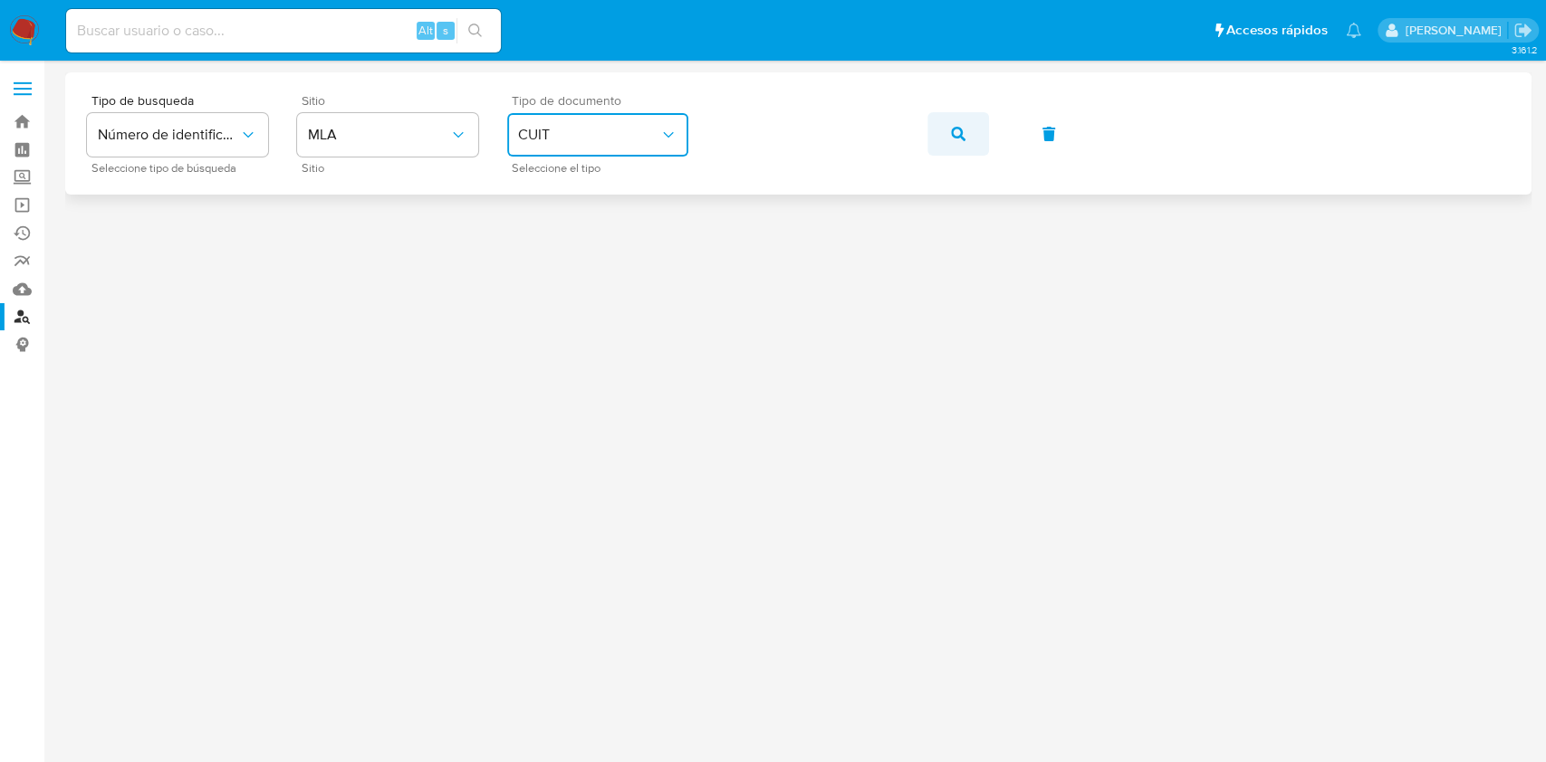
click at [945, 138] on button "button" at bounding box center [958, 133] width 62 height 43
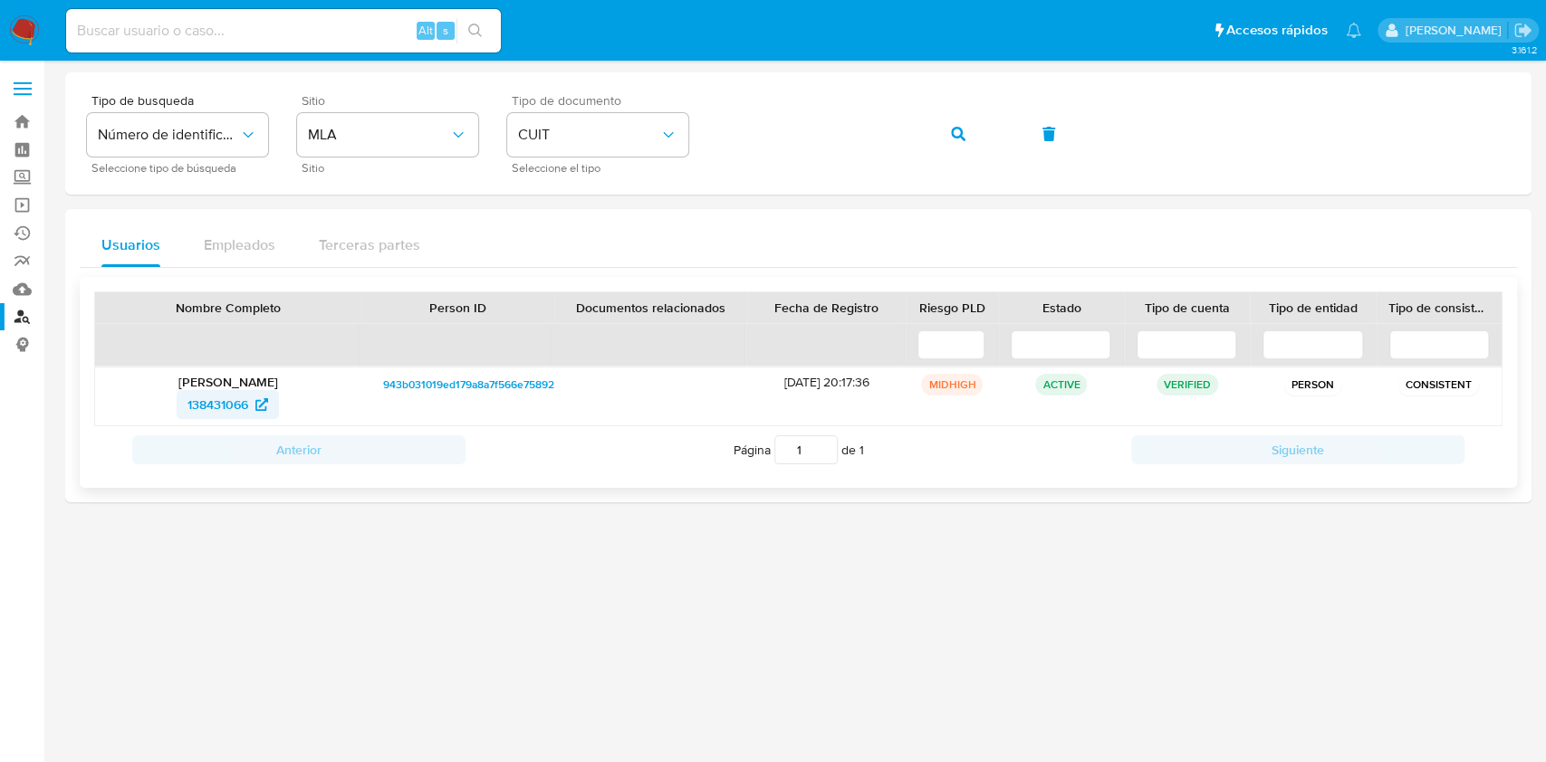
click at [202, 412] on span "138431066" at bounding box center [217, 404] width 61 height 29
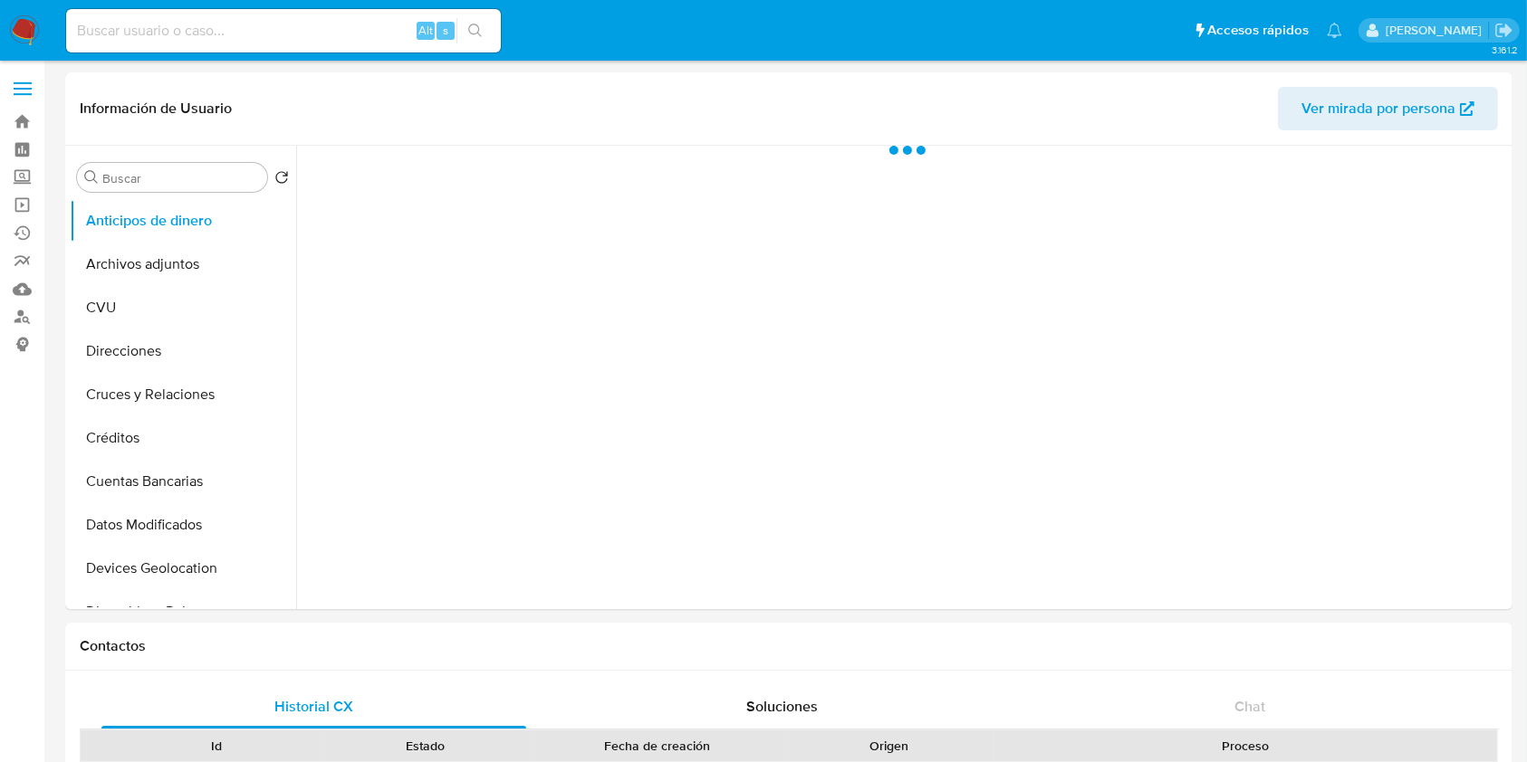
select select "10"
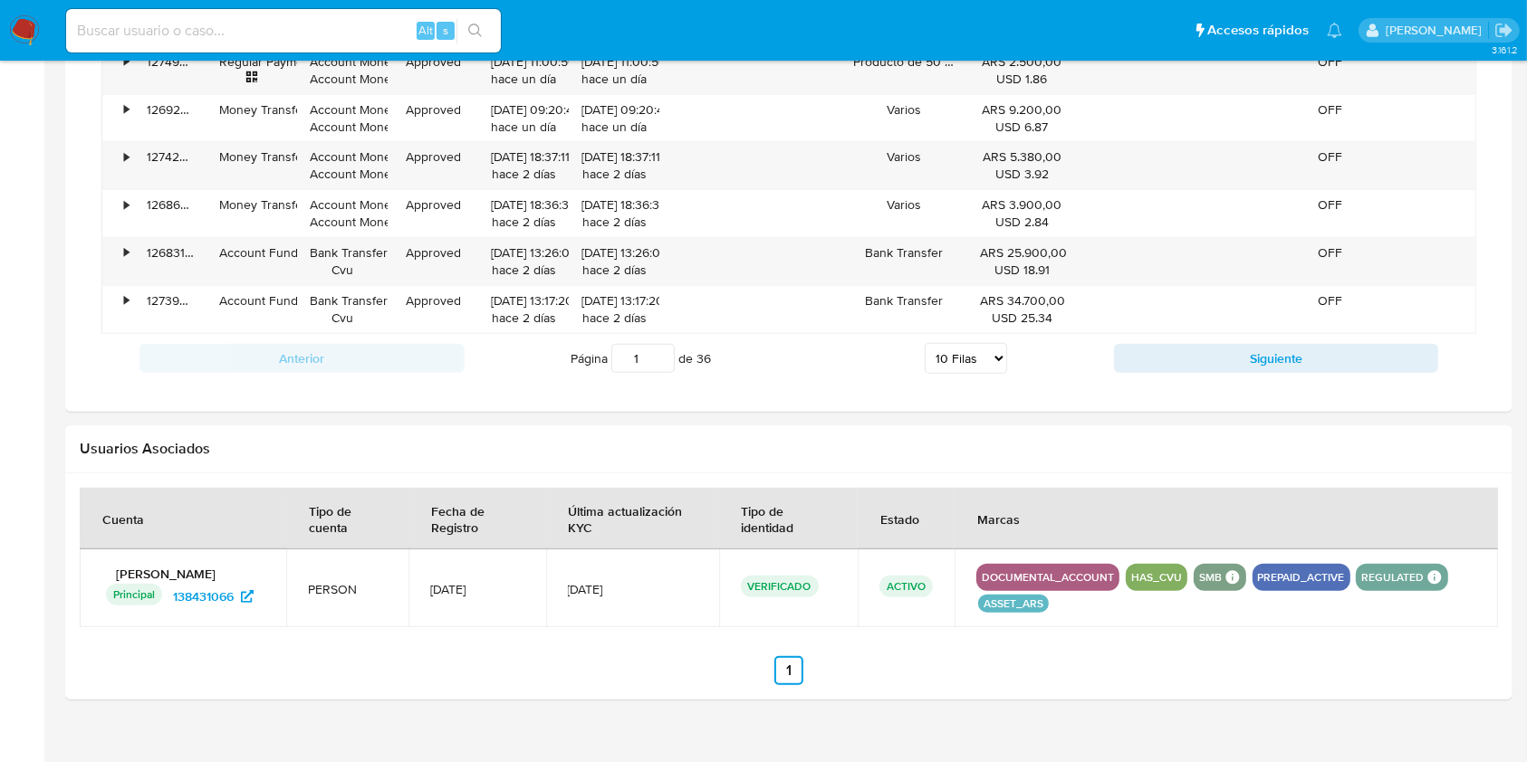
scroll to position [1538, 0]
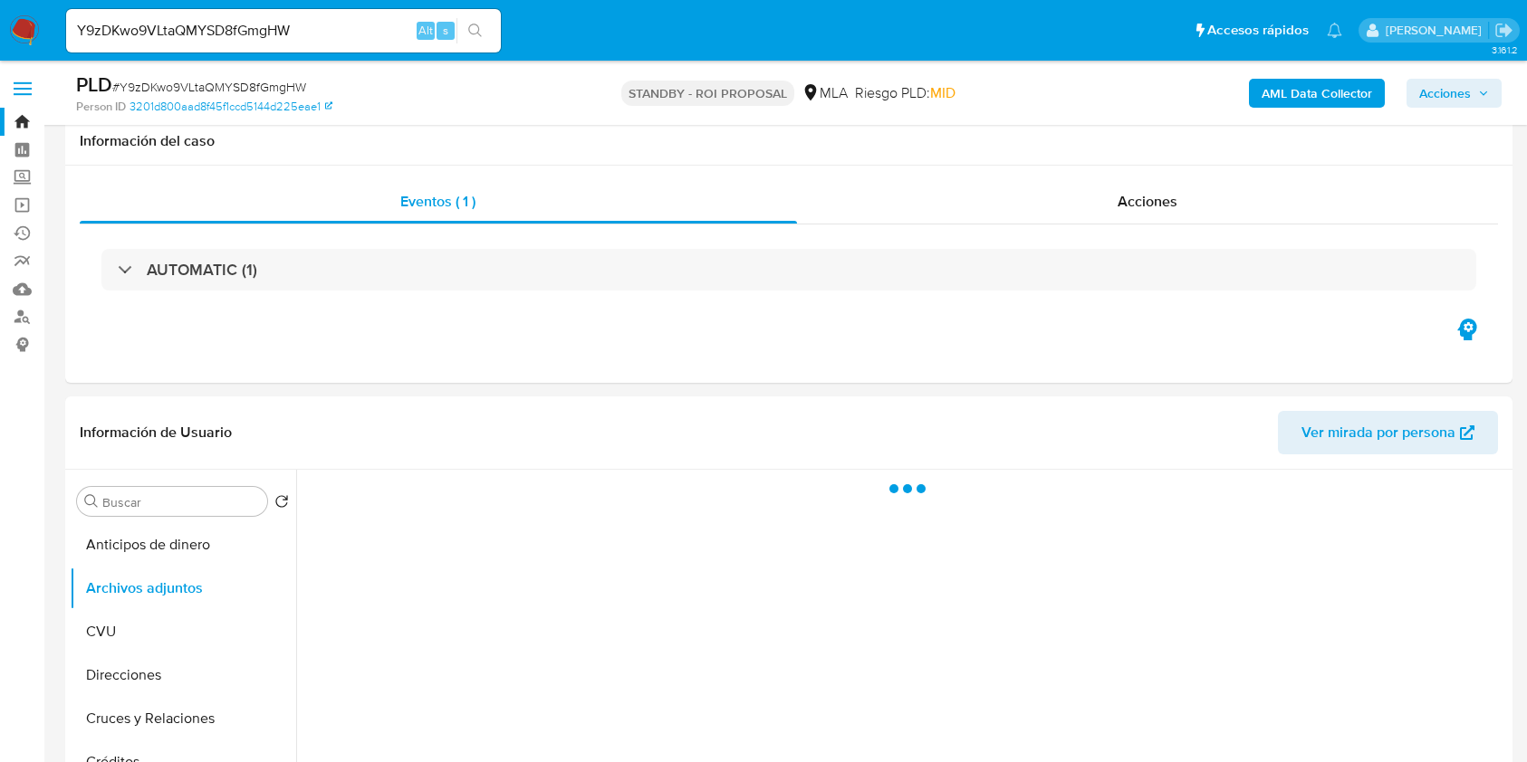
select select "10"
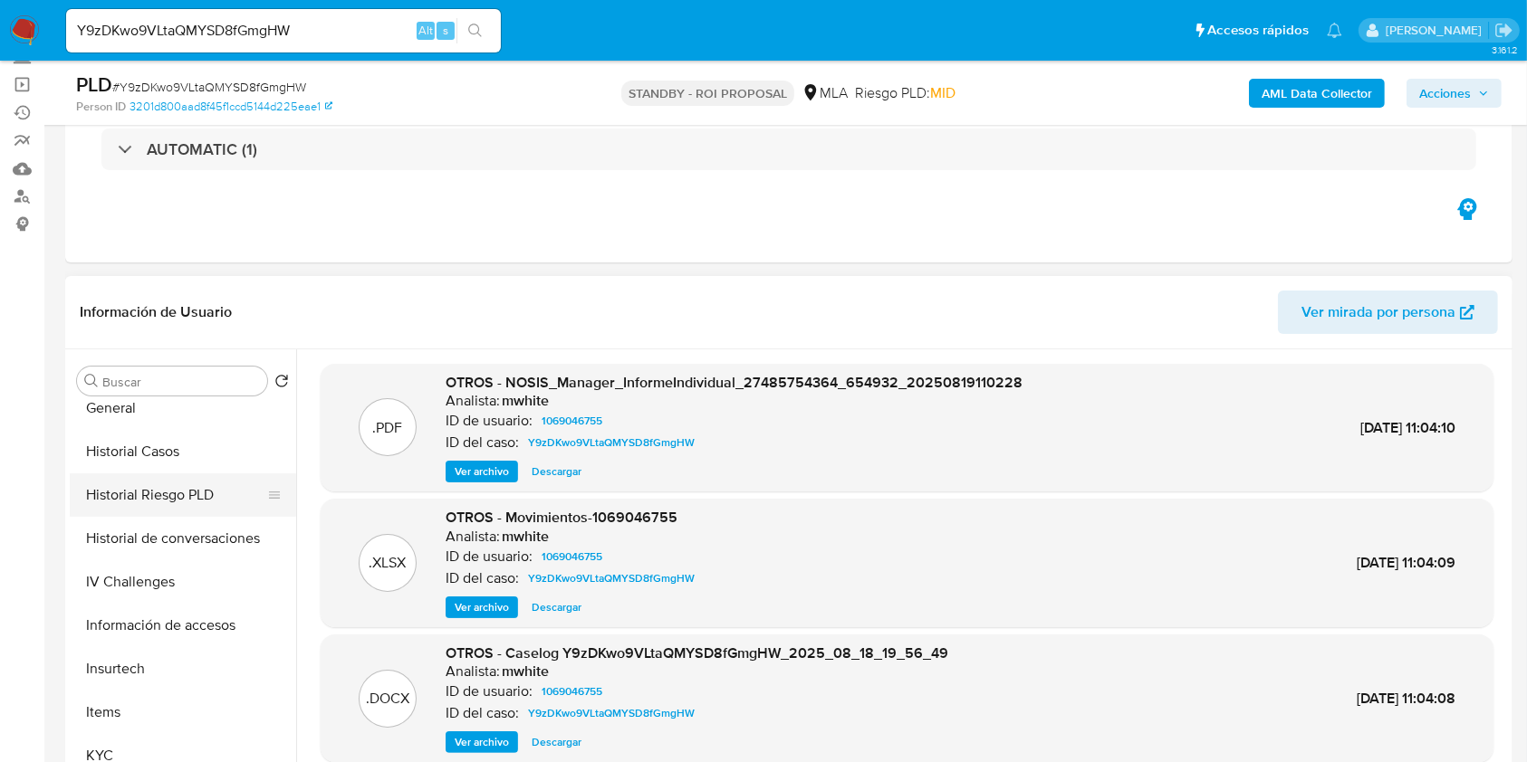
scroll to position [483, 0]
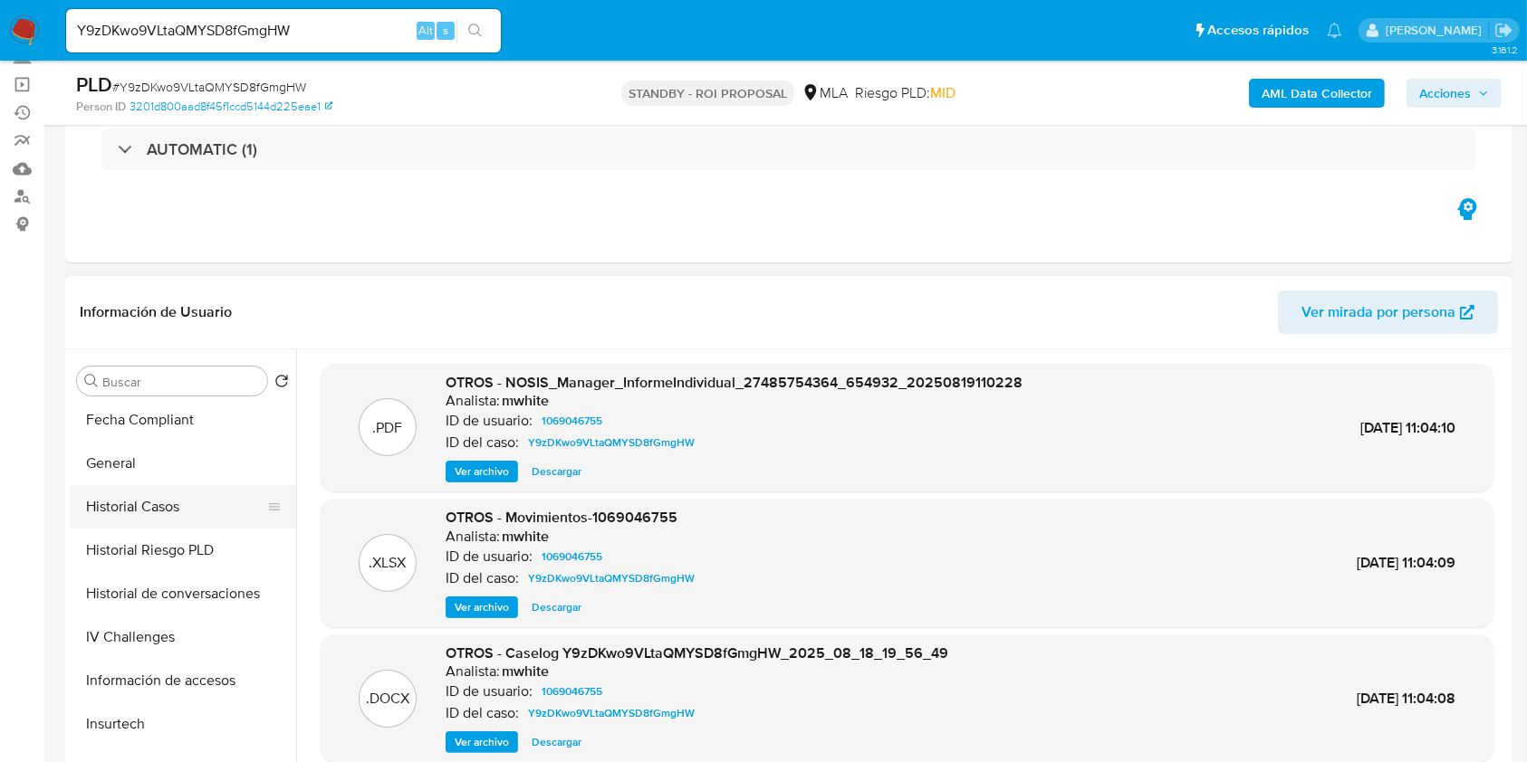
click at [188, 511] on button "Historial Casos" at bounding box center [176, 506] width 212 height 43
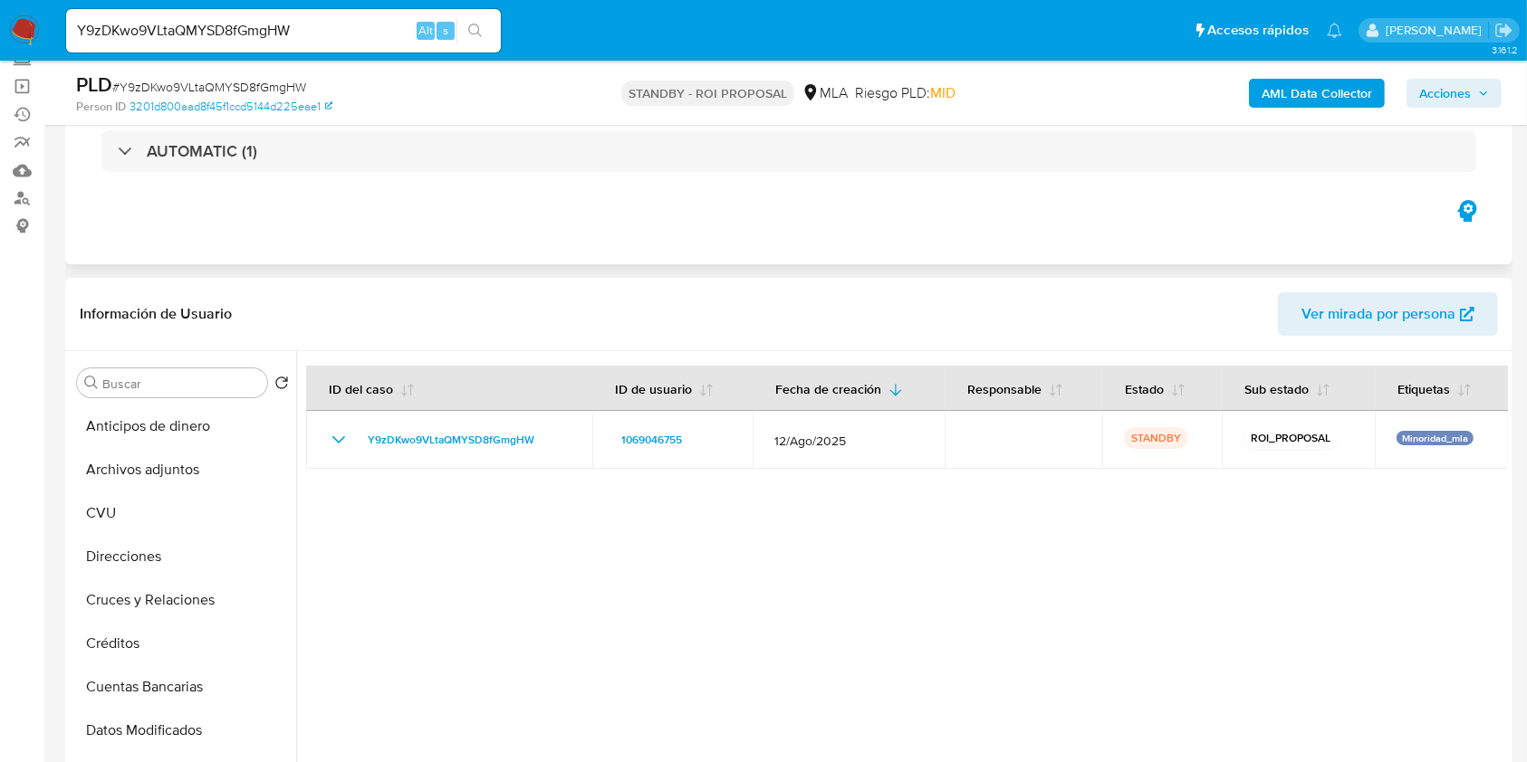
scroll to position [0, 0]
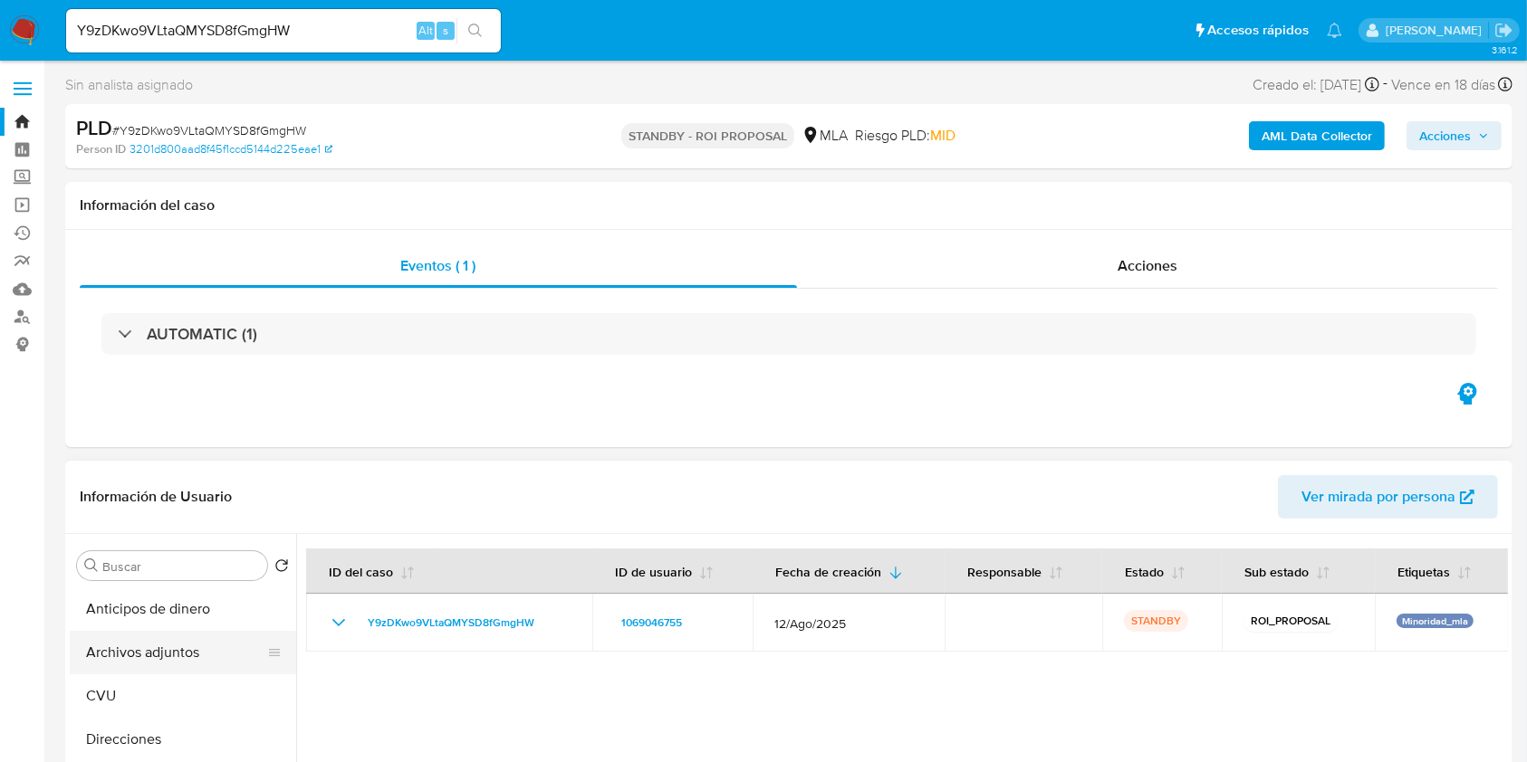
click at [183, 642] on button "Archivos adjuntos" at bounding box center [176, 652] width 212 height 43
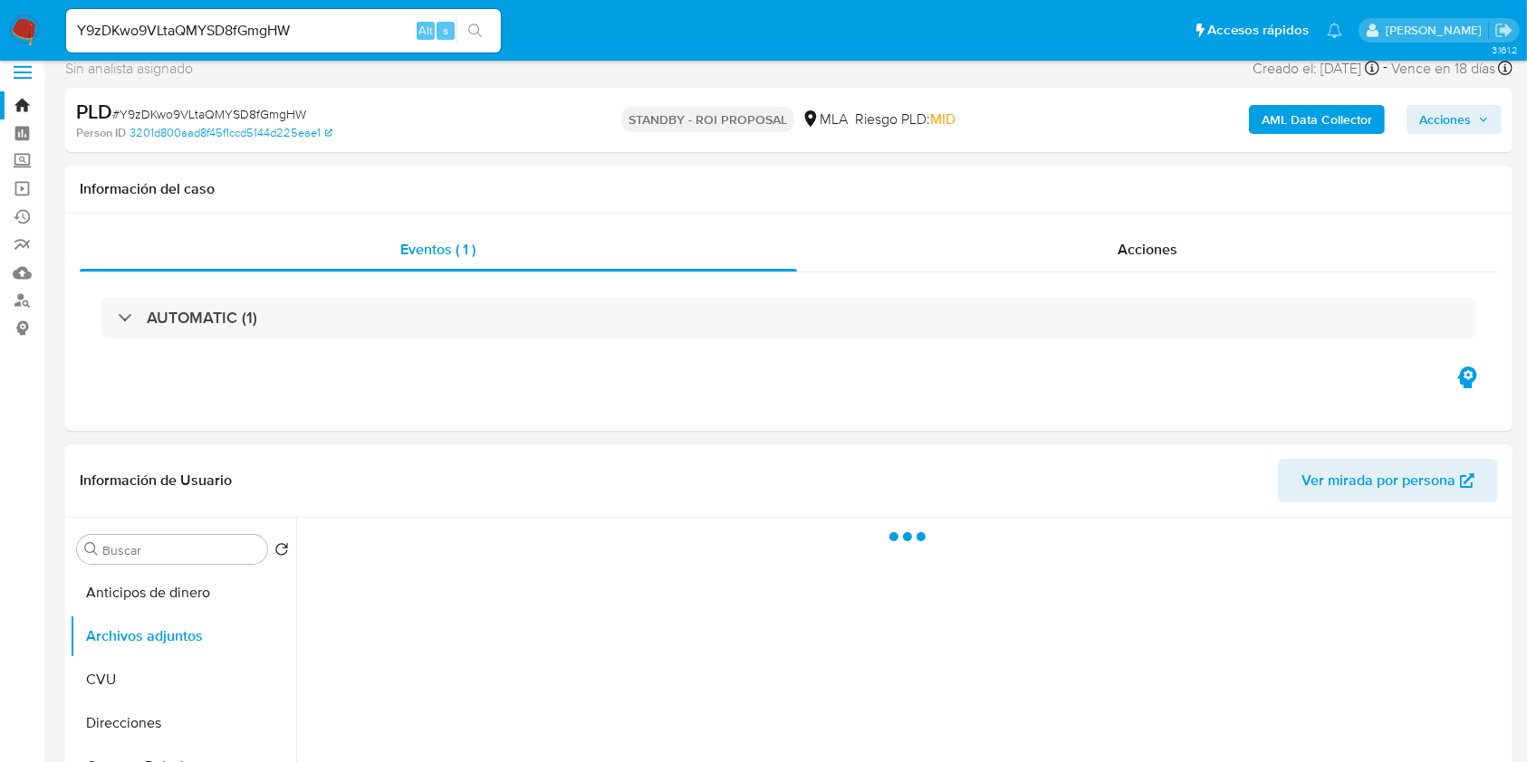
scroll to position [241, 0]
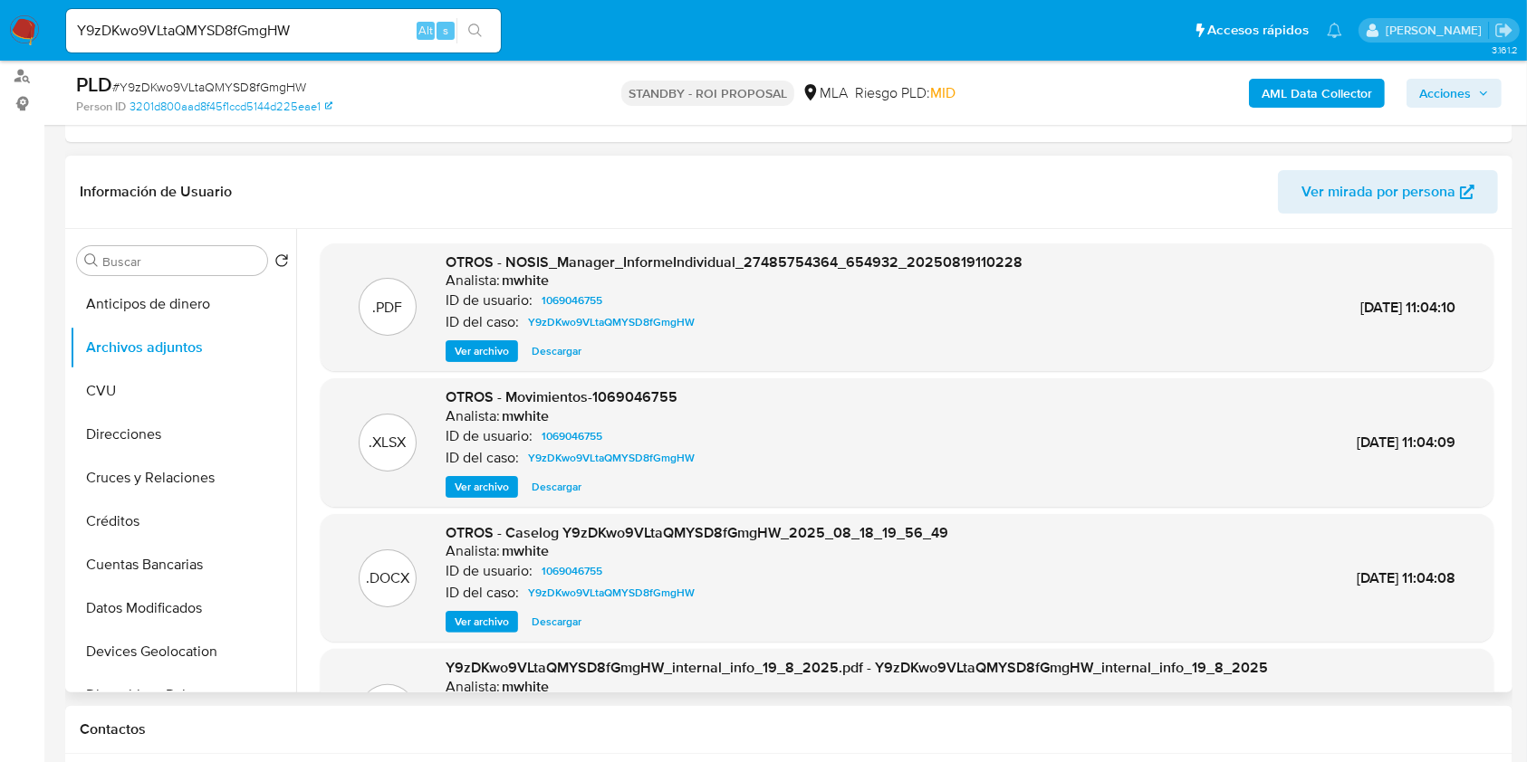
click at [560, 622] on span "Descargar" at bounding box center [557, 622] width 50 height 18
click at [256, 23] on input "Y9zDKwo9VLtaQMYSD8fGmgHW" at bounding box center [283, 31] width 435 height 24
paste input "31kbfdX5SCoyZ0tINEPDrKNC"
type input "31kbfdX5SCoyZ0tINEPDrKNC"
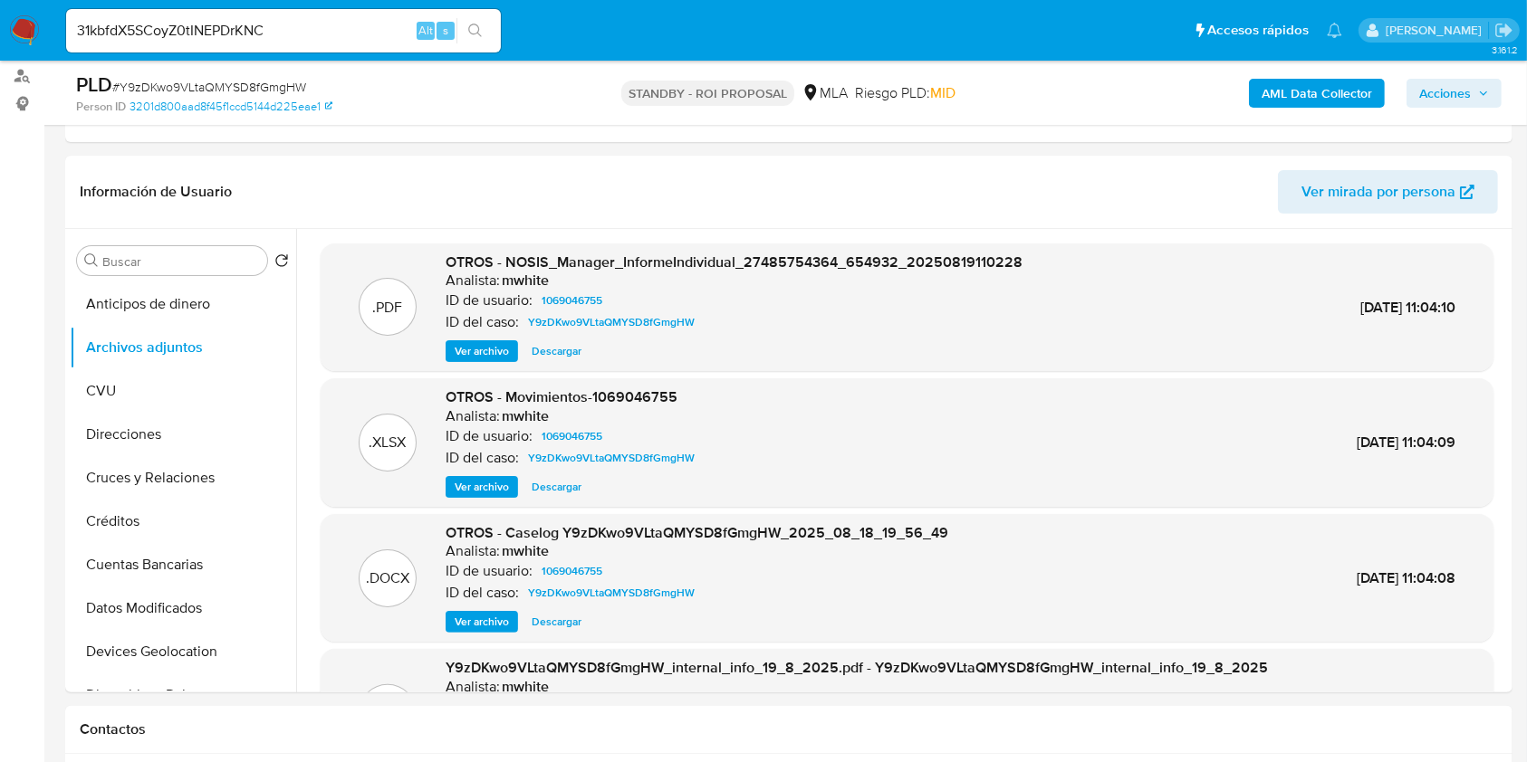
click at [470, 40] on button "search-icon" at bounding box center [474, 30] width 37 height 25
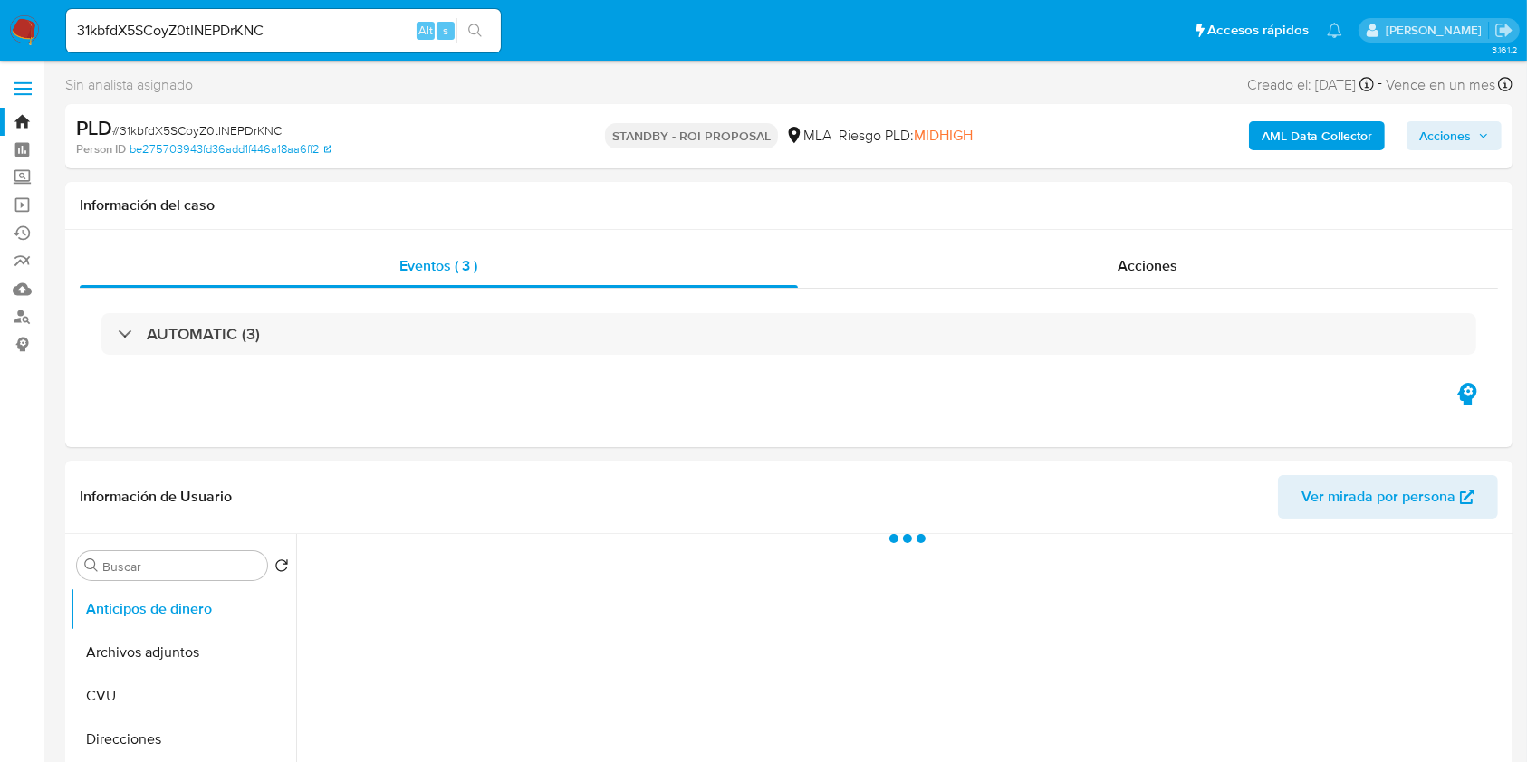
select select "10"
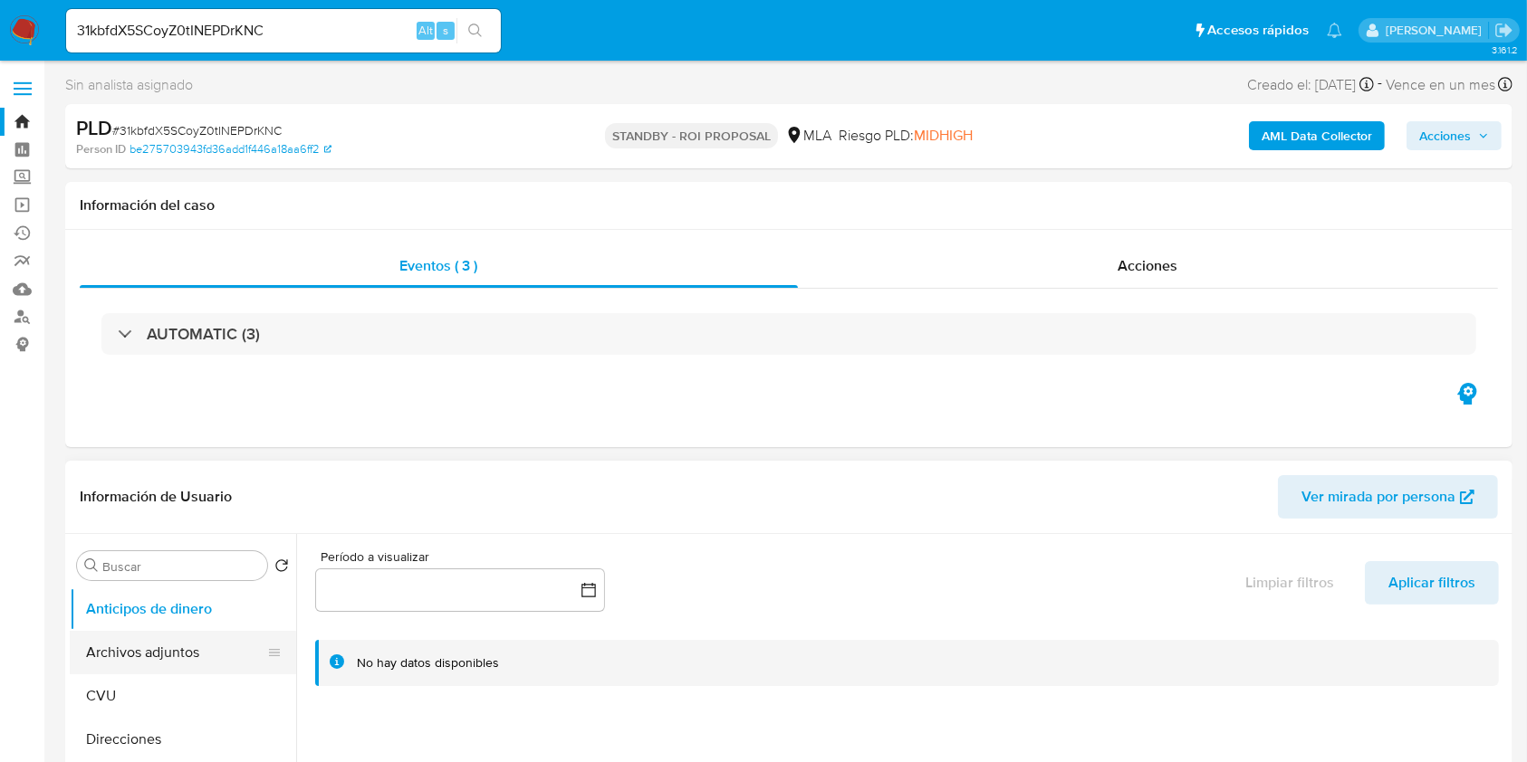
click at [116, 660] on button "Archivos adjuntos" at bounding box center [176, 652] width 212 height 43
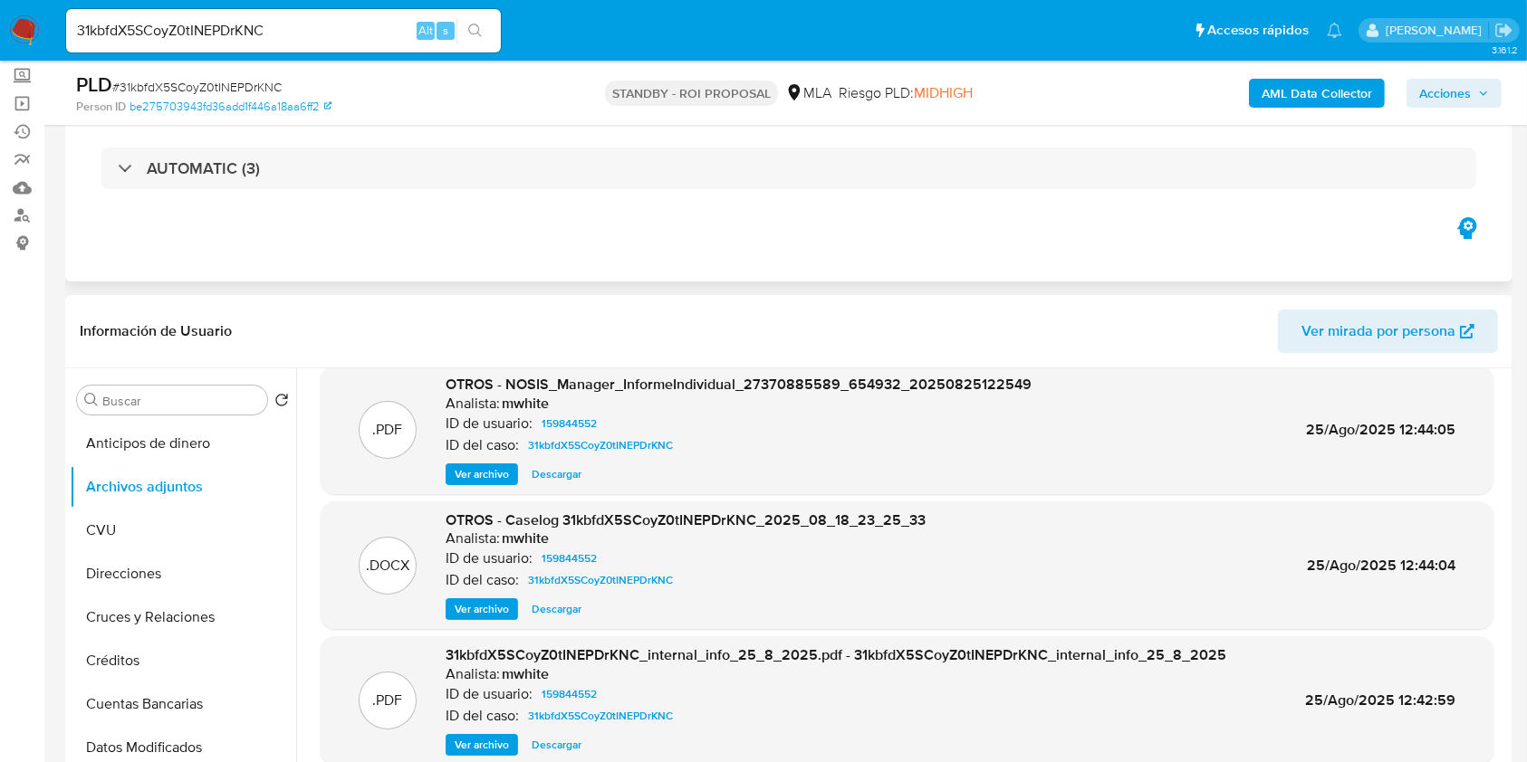
scroll to position [241, 0]
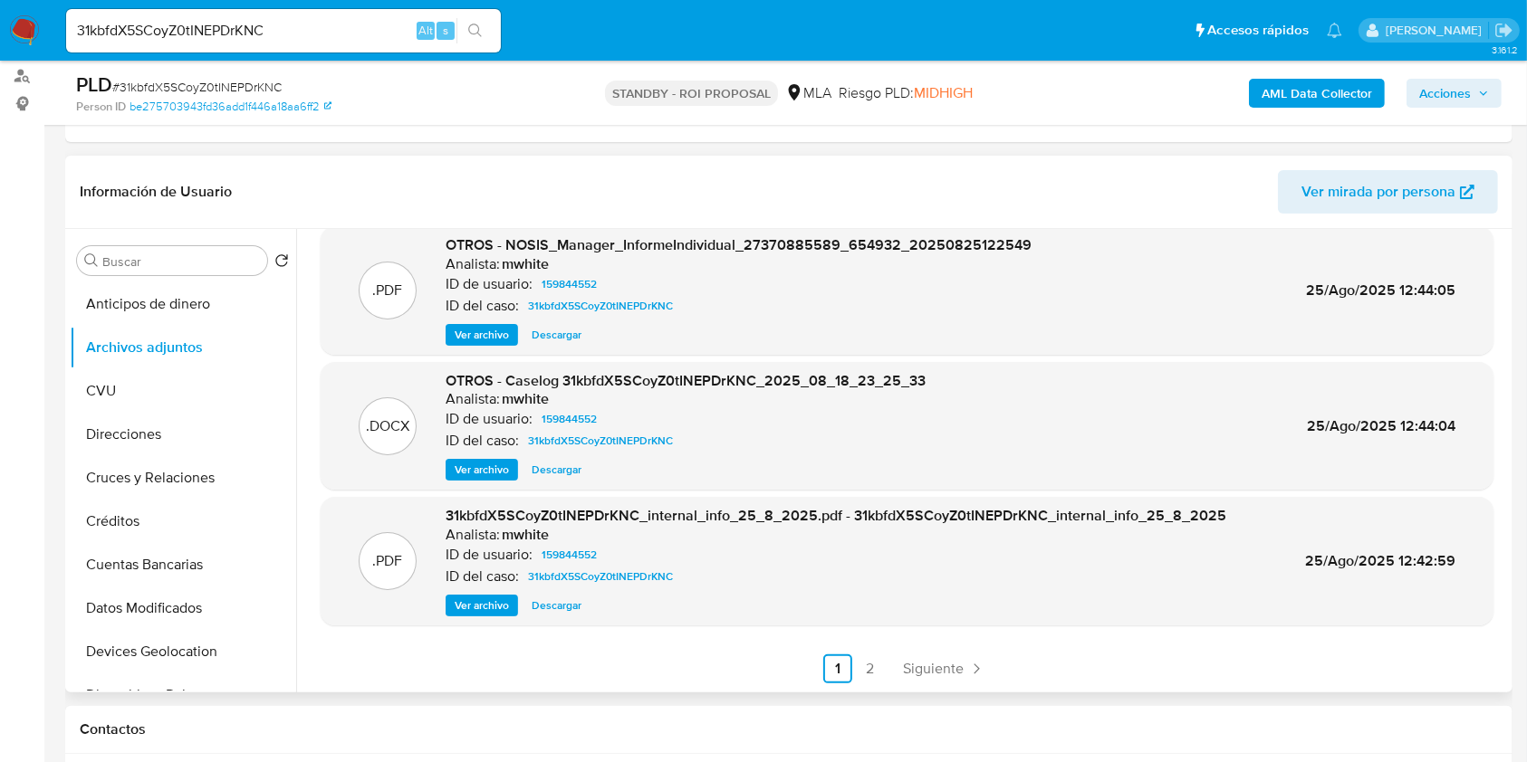
click at [542, 456] on div "OTROS - Caselog 31kbfdX5SCoyZ0tINEPDrKNC_2025_08_18_23_25_33 Analista: mwhite I…" at bounding box center [686, 426] width 480 height 110
click at [551, 470] on span "Descargar" at bounding box center [557, 470] width 50 height 18
click at [862, 671] on link "2" at bounding box center [870, 669] width 29 height 29
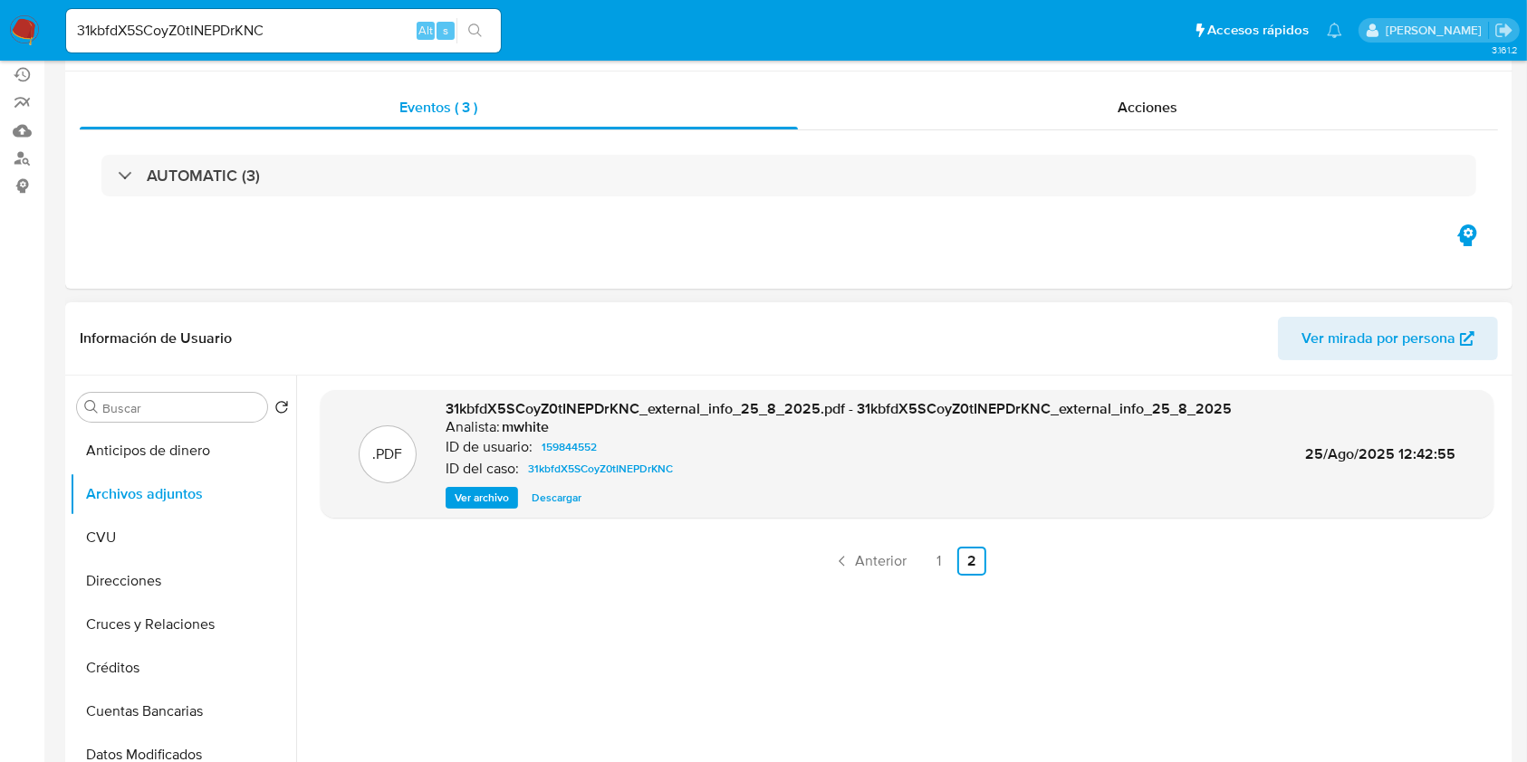
scroll to position [14, 0]
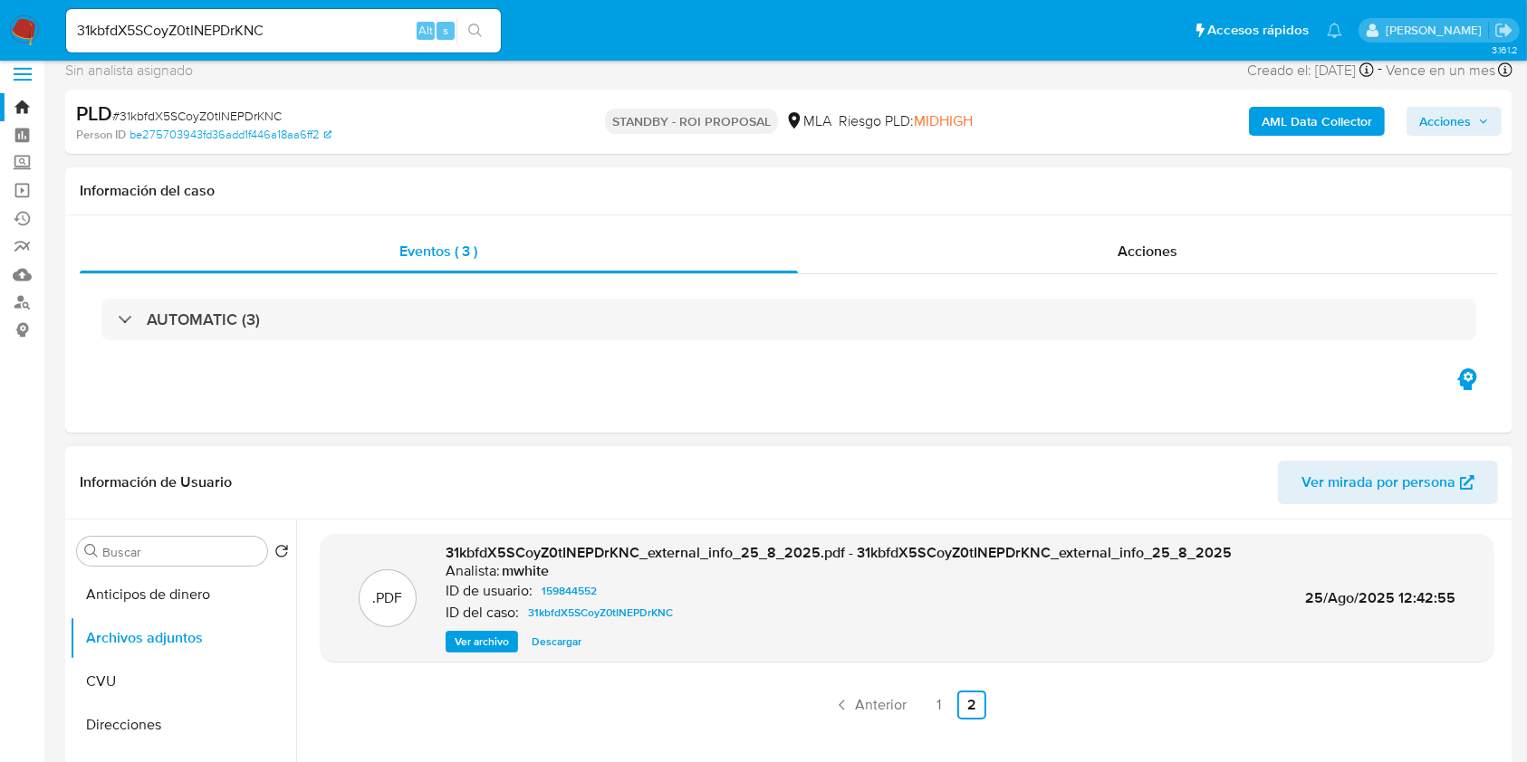
drag, startPoint x: 24, startPoint y: 104, endPoint x: 101, endPoint y: 78, distance: 81.3
click at [24, 103] on link "Bandeja" at bounding box center [108, 107] width 216 height 28
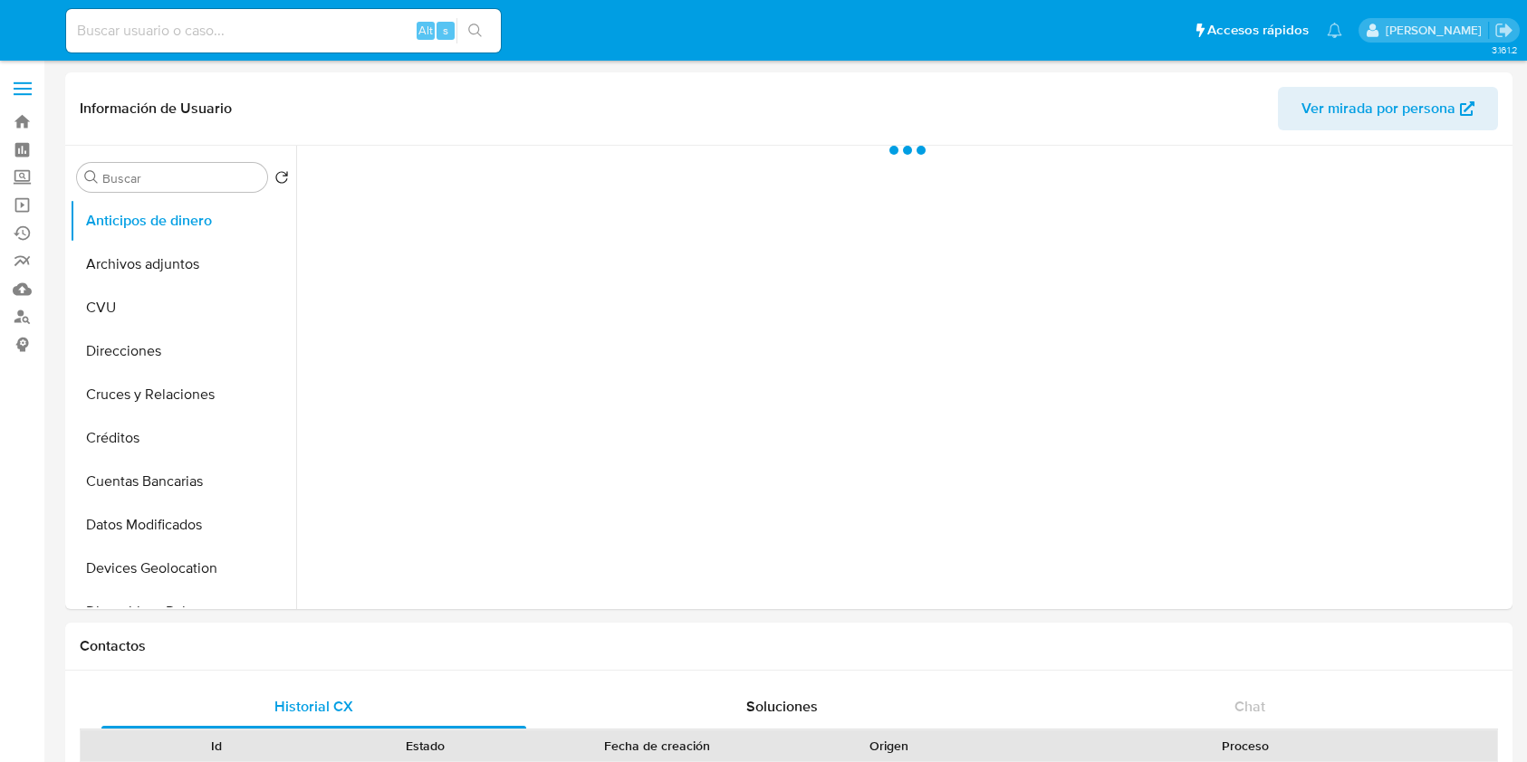
select select "10"
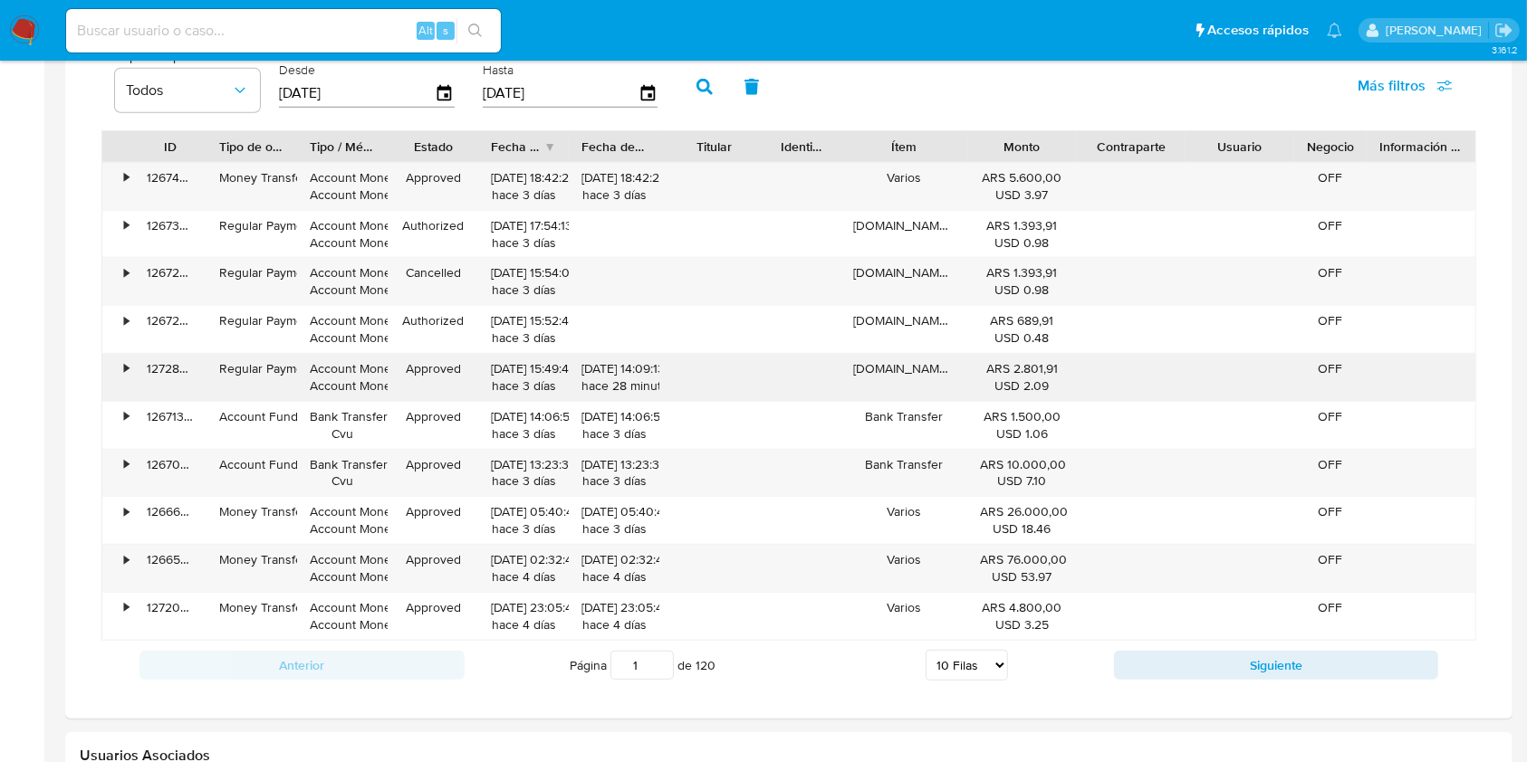
scroll to position [1207, 0]
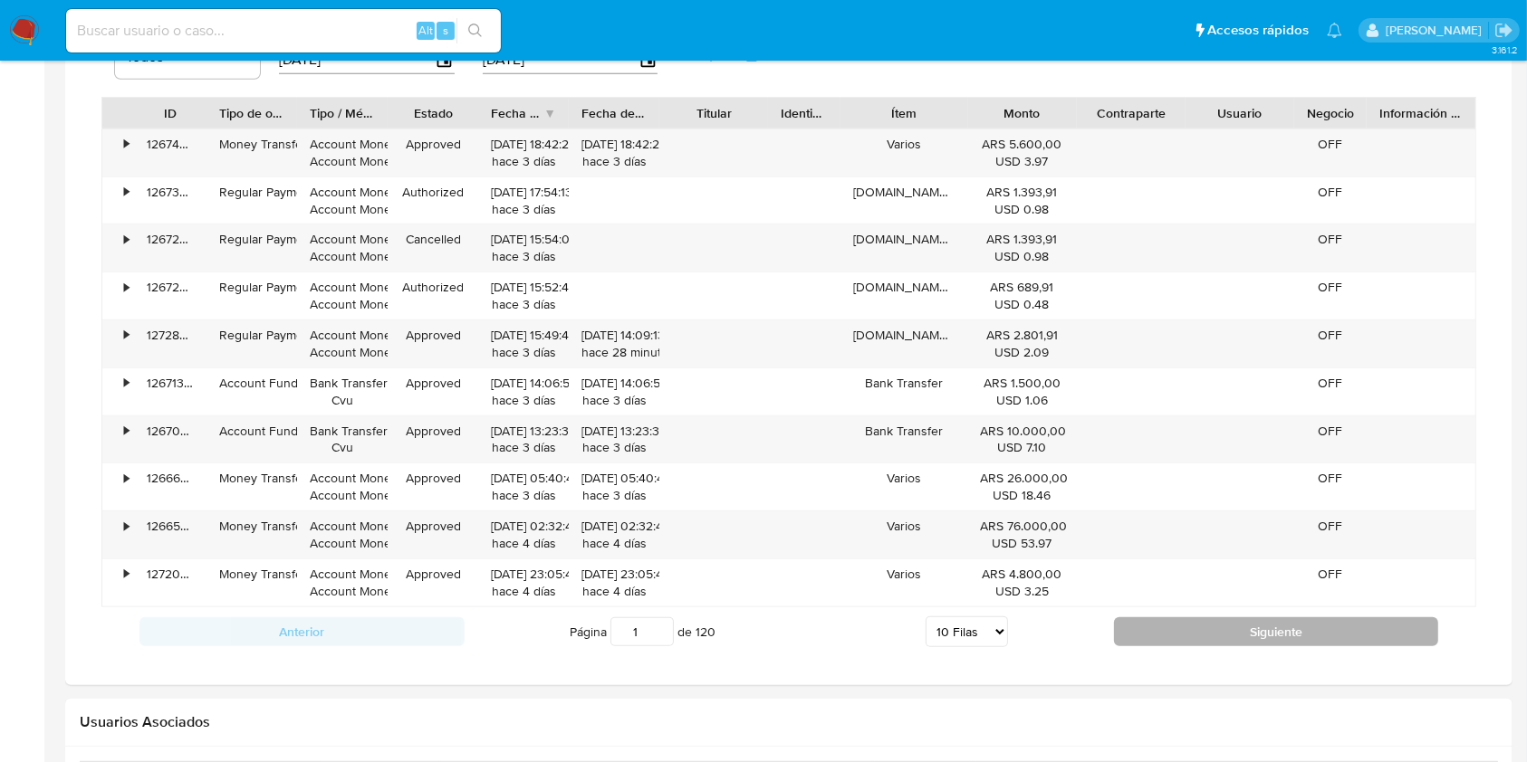
click at [1184, 628] on button "Siguiente" at bounding box center [1276, 632] width 325 height 29
type input "2"
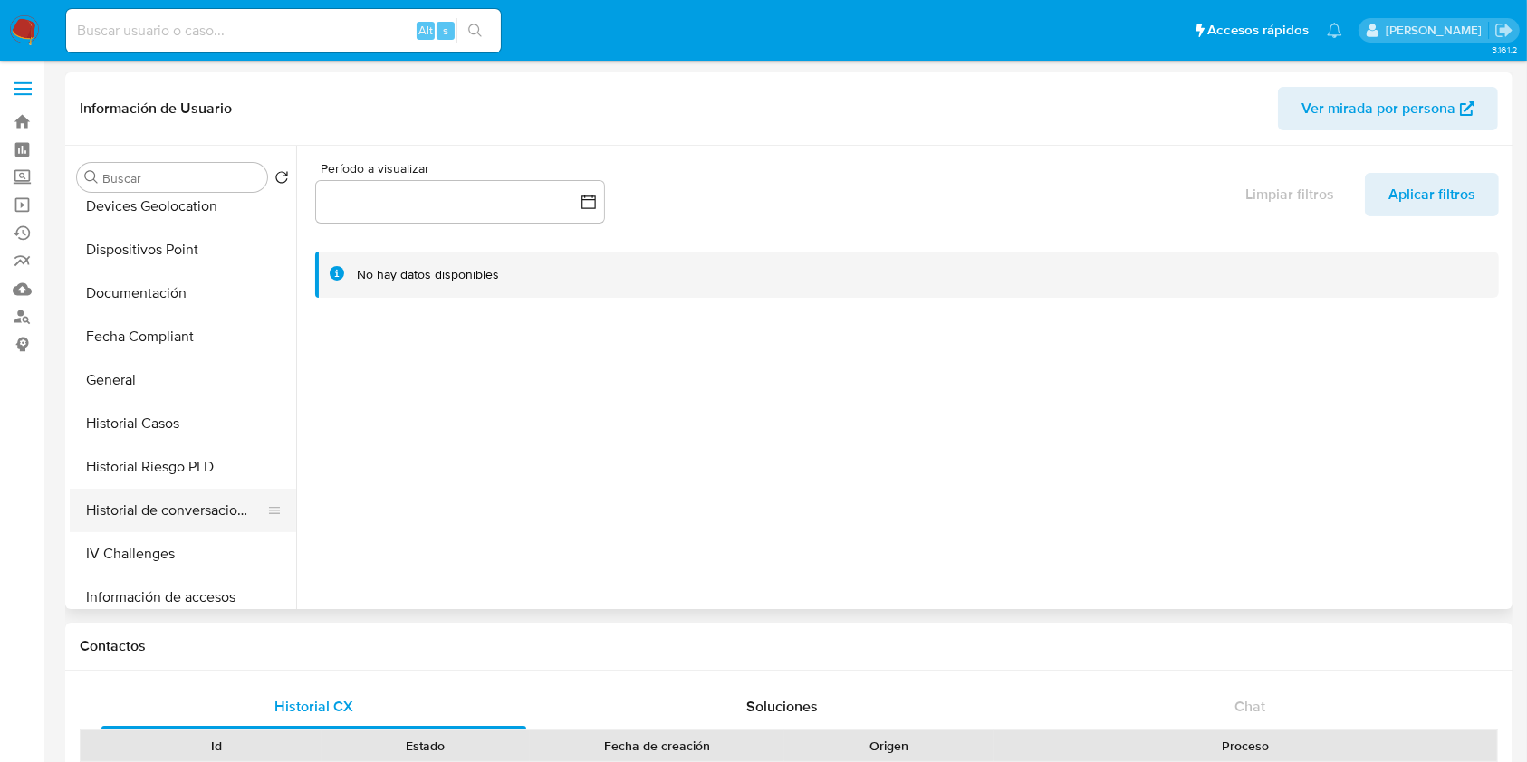
scroll to position [845, 0]
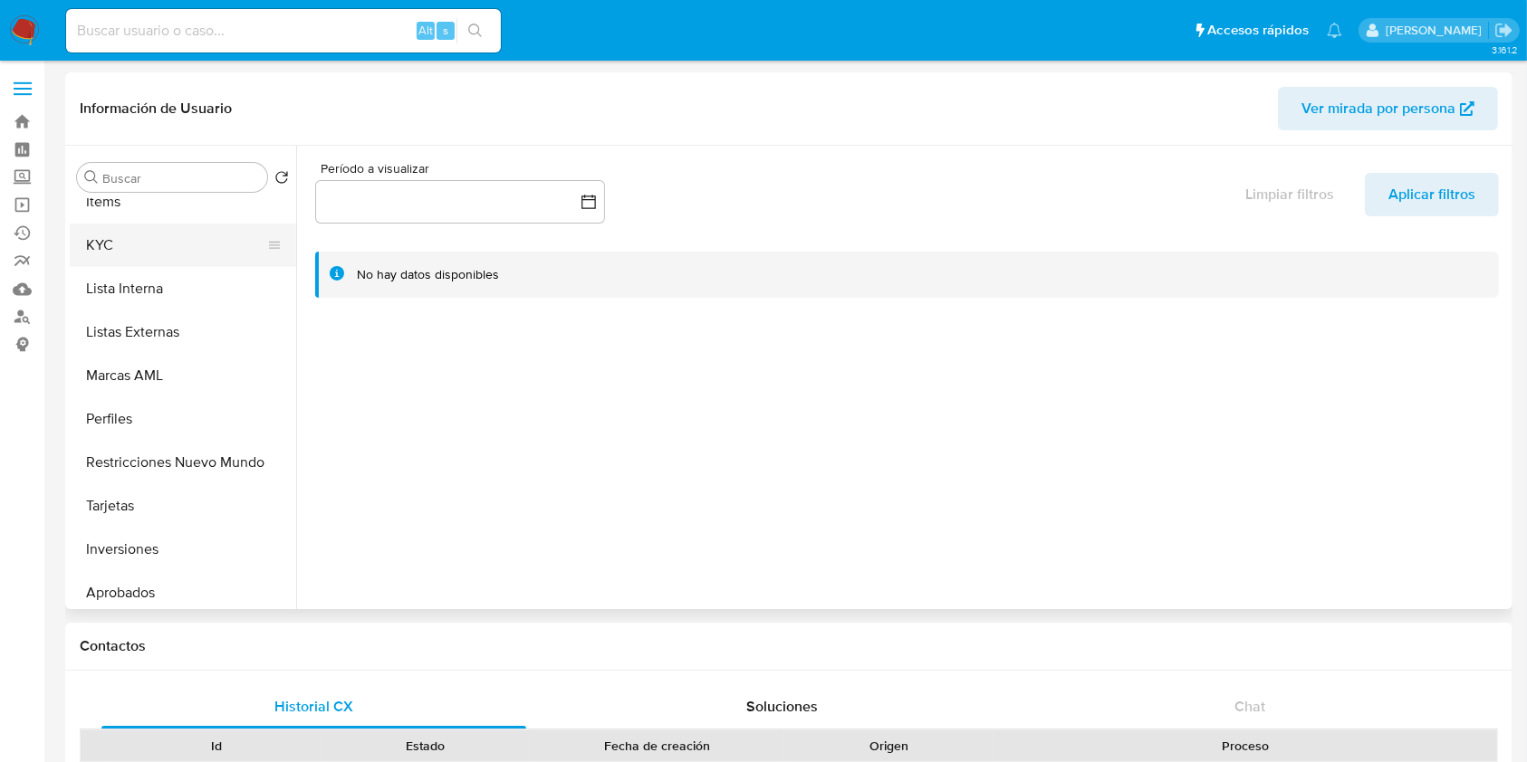
click at [142, 255] on button "KYC" at bounding box center [176, 245] width 212 height 43
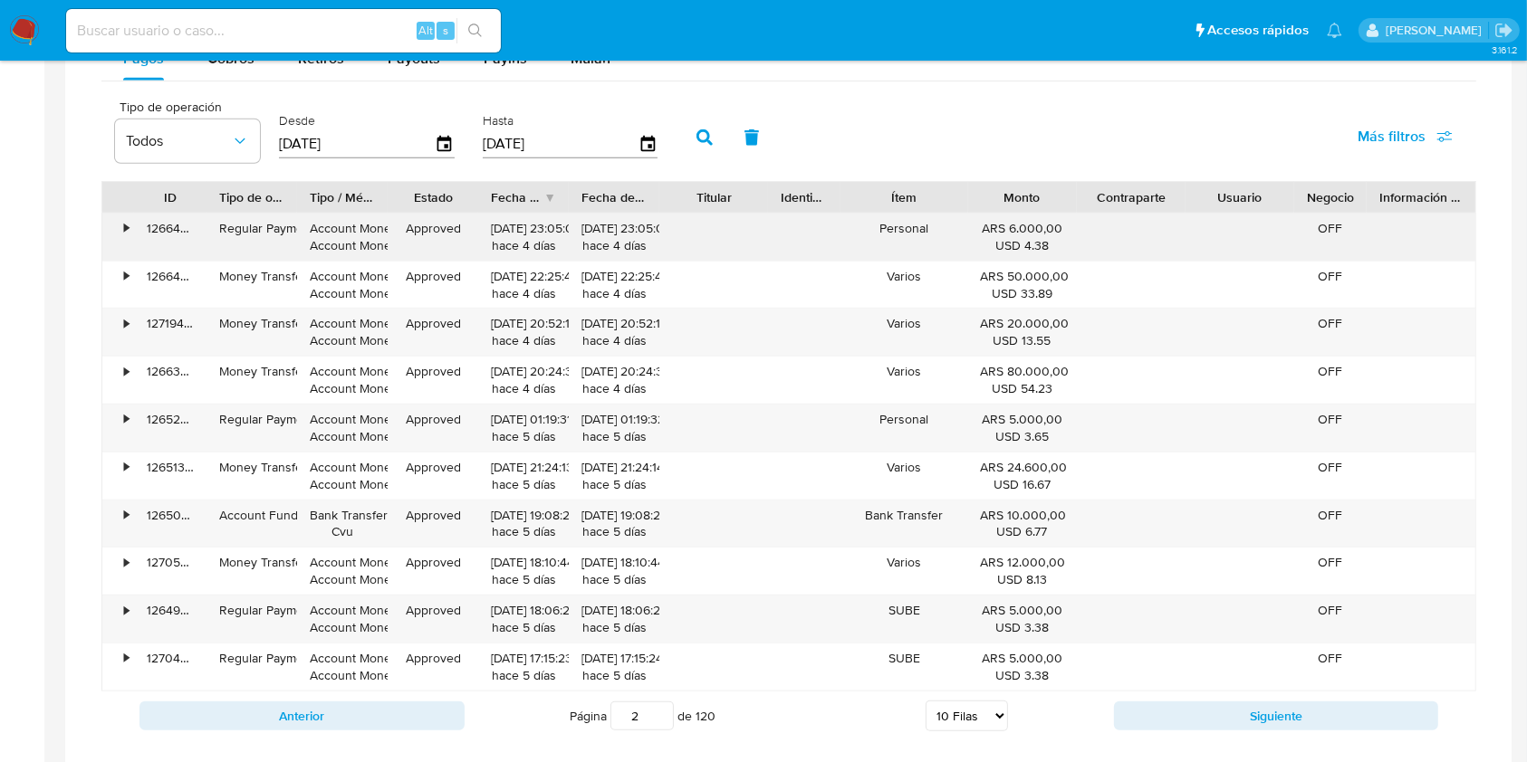
scroll to position [1087, 0]
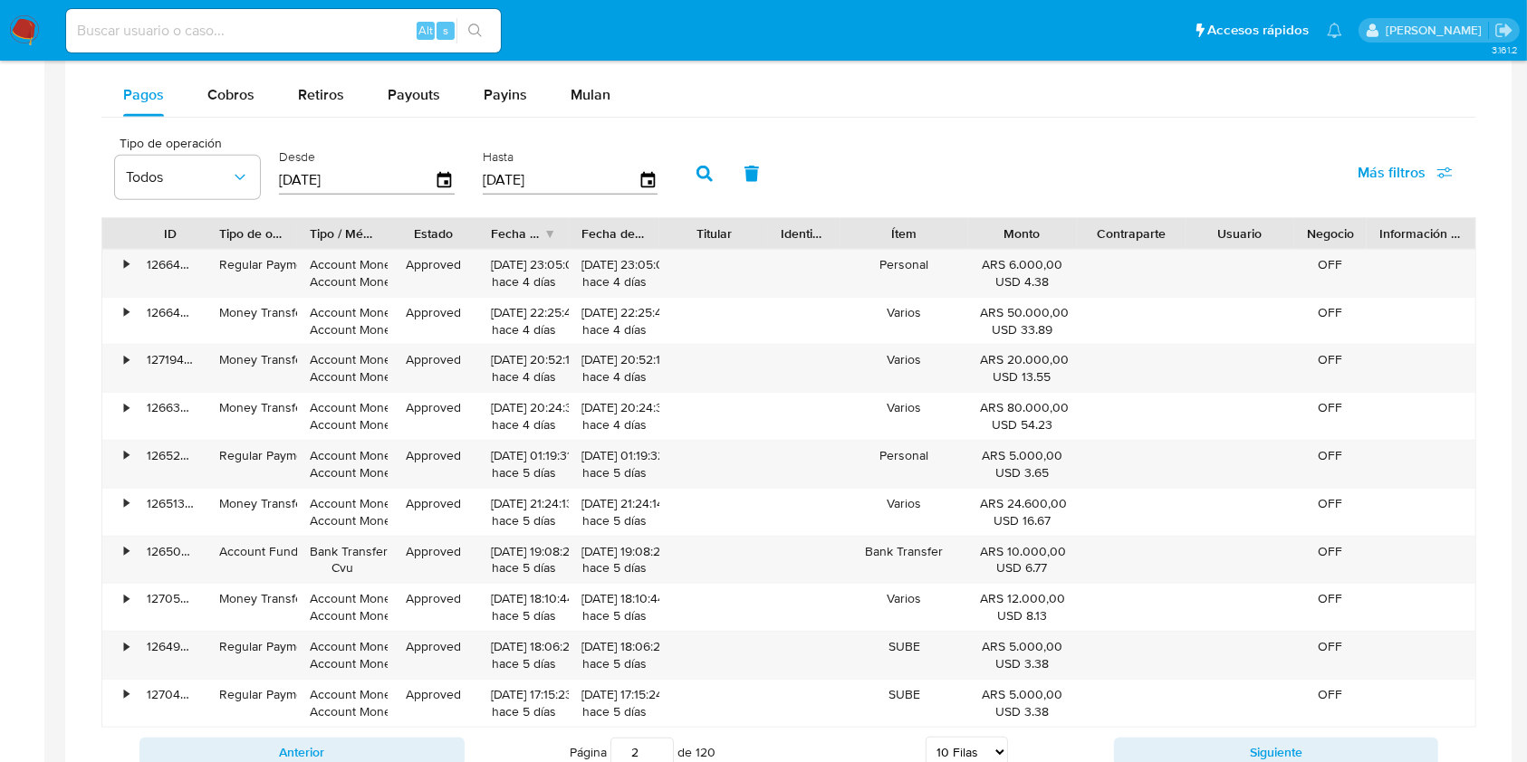
click at [241, 71] on div "Balance Consulta el balance del usuario Dashboard transaccional Consulta el das…" at bounding box center [788, 327] width 1375 height 899
click at [244, 94] on span "Cobros" at bounding box center [230, 94] width 47 height 21
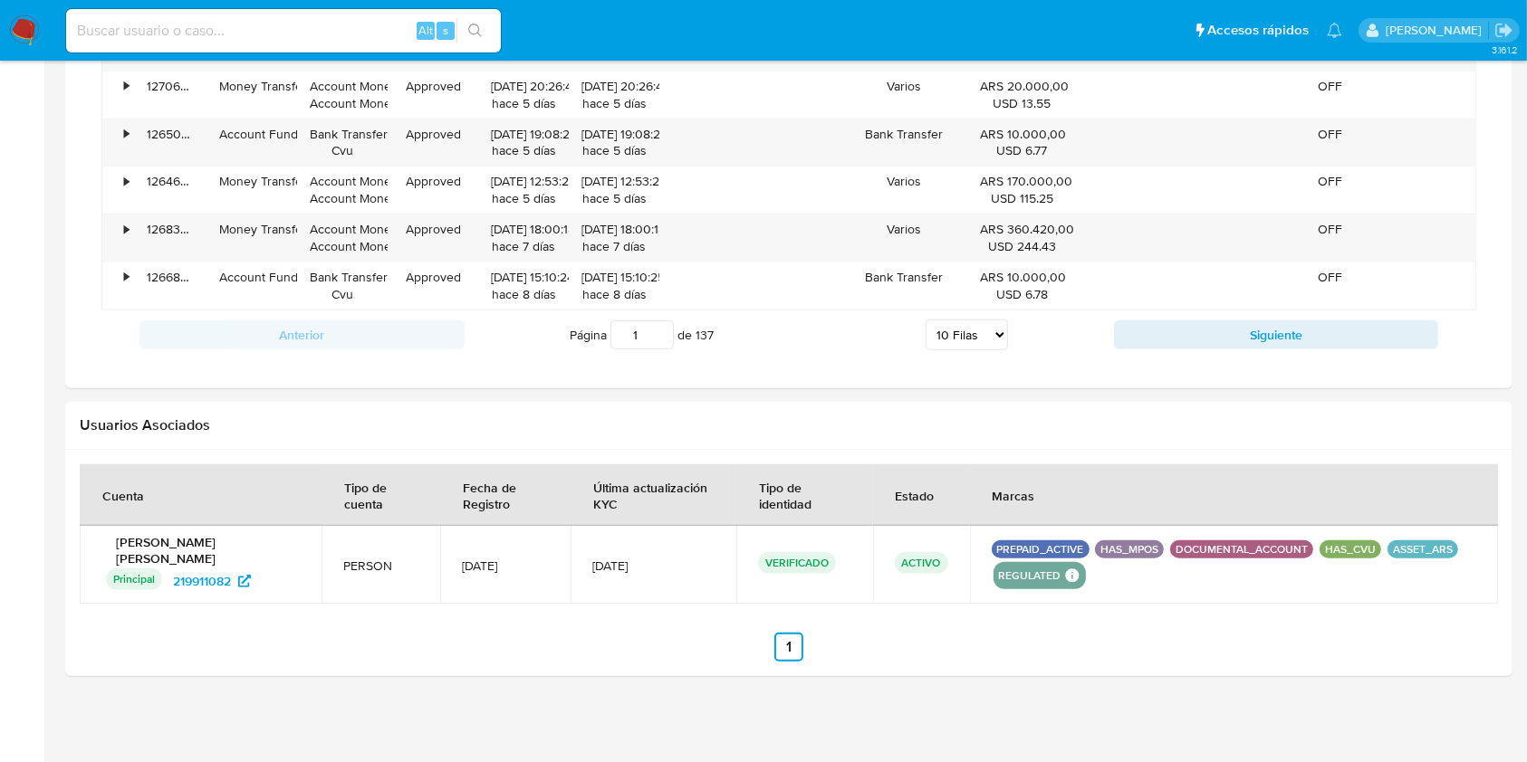
scroll to position [1507, 0]
click at [973, 337] on select "5 Filas 10 Filas 20 Filas 25 Filas 50 Filas 100 Filas" at bounding box center [966, 332] width 82 height 31
select select "100"
click at [925, 317] on select "5 Filas 10 Filas 20 Filas 25 Filas 50 Filas 100 Filas" at bounding box center [966, 332] width 82 height 31
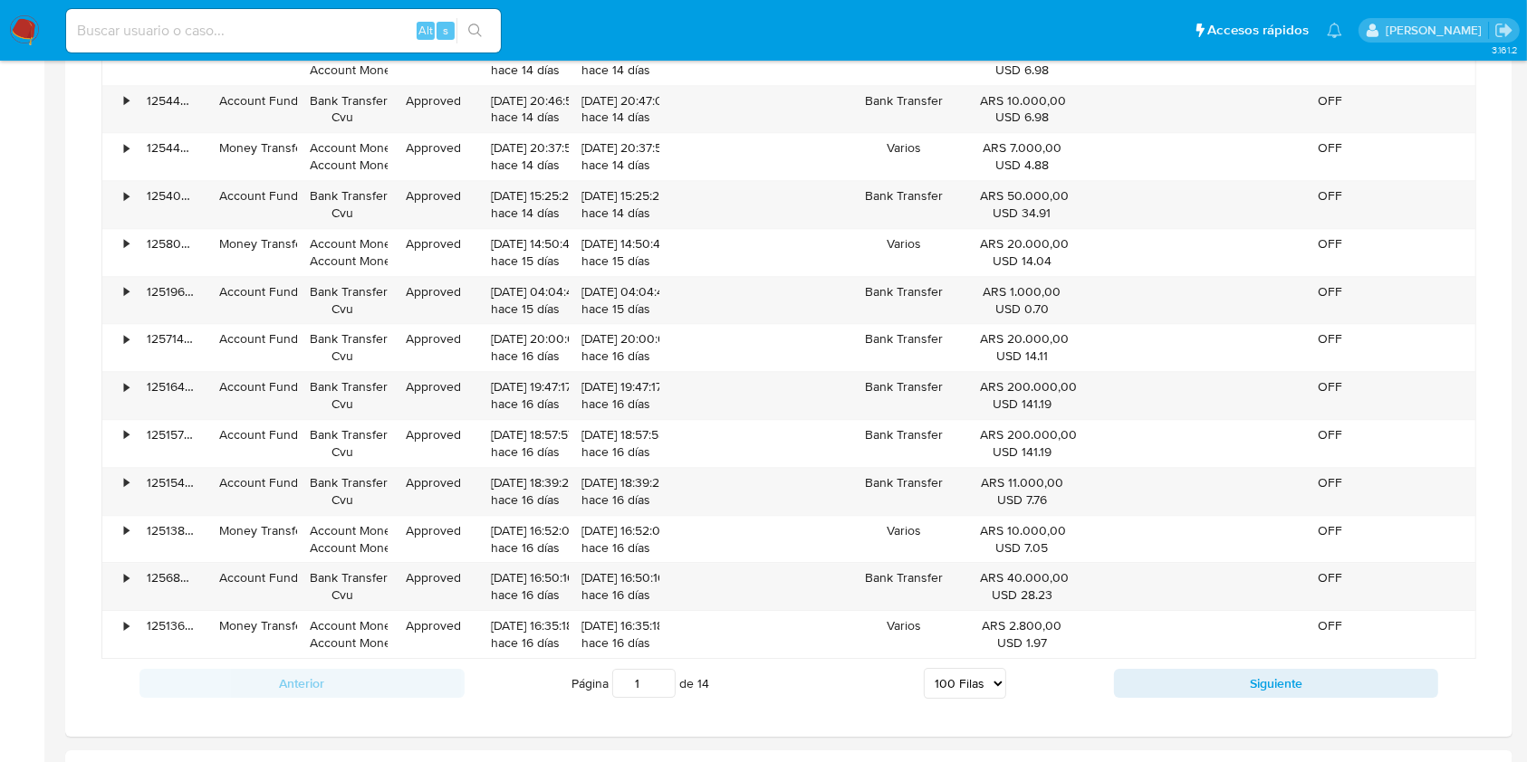
scroll to position [5491, 0]
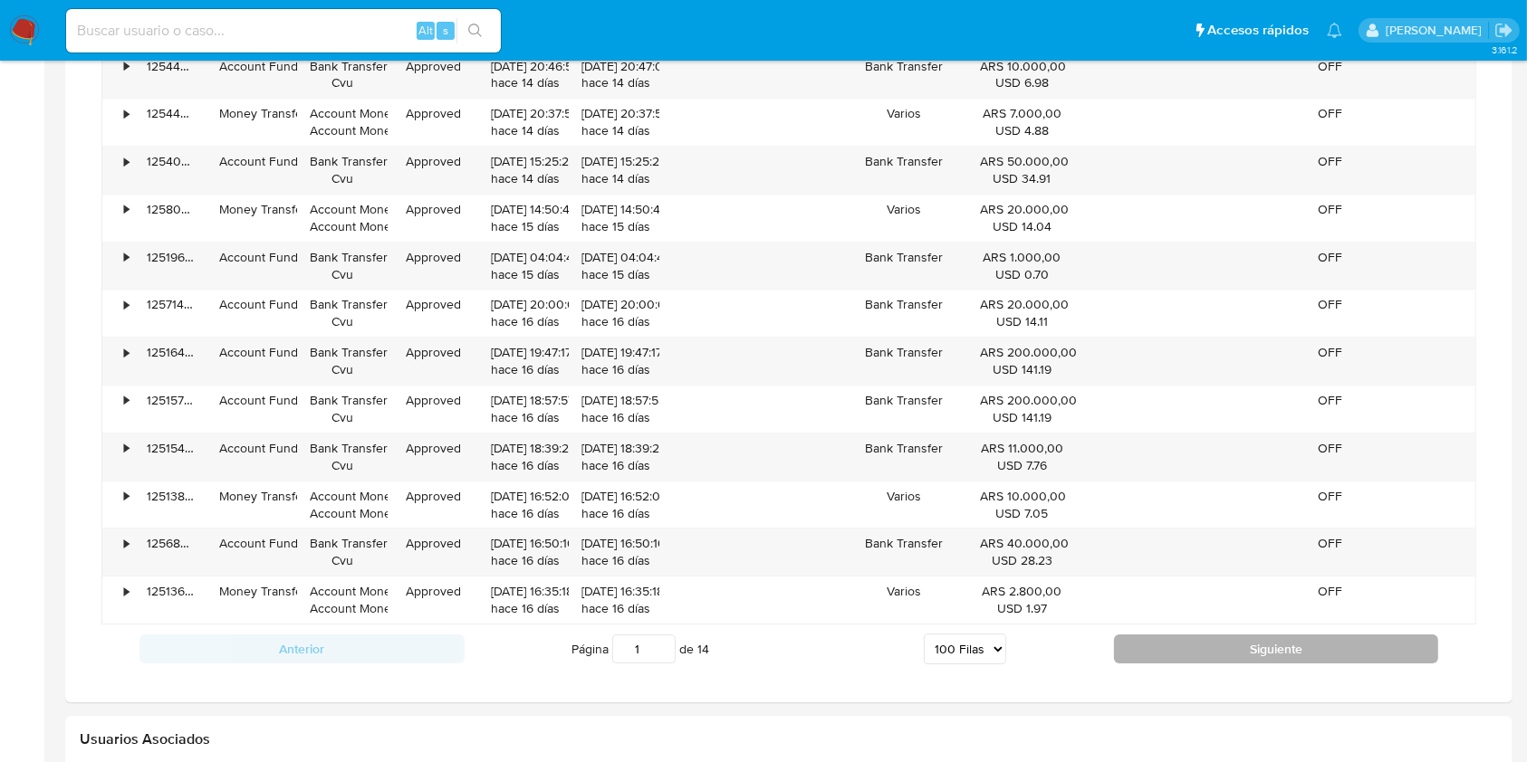
click at [1160, 635] on button "Siguiente" at bounding box center [1276, 649] width 325 height 29
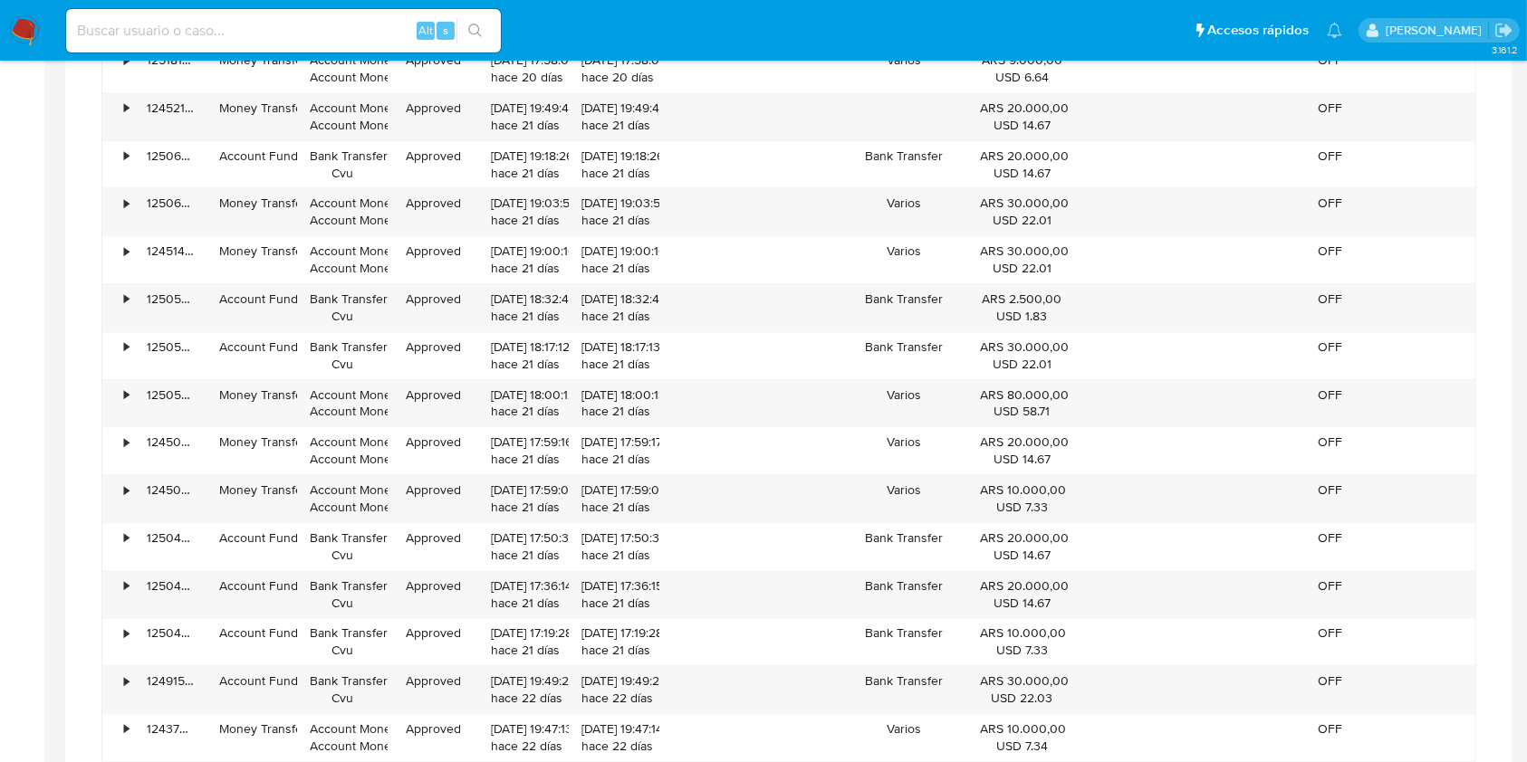
scroll to position [5538, 0]
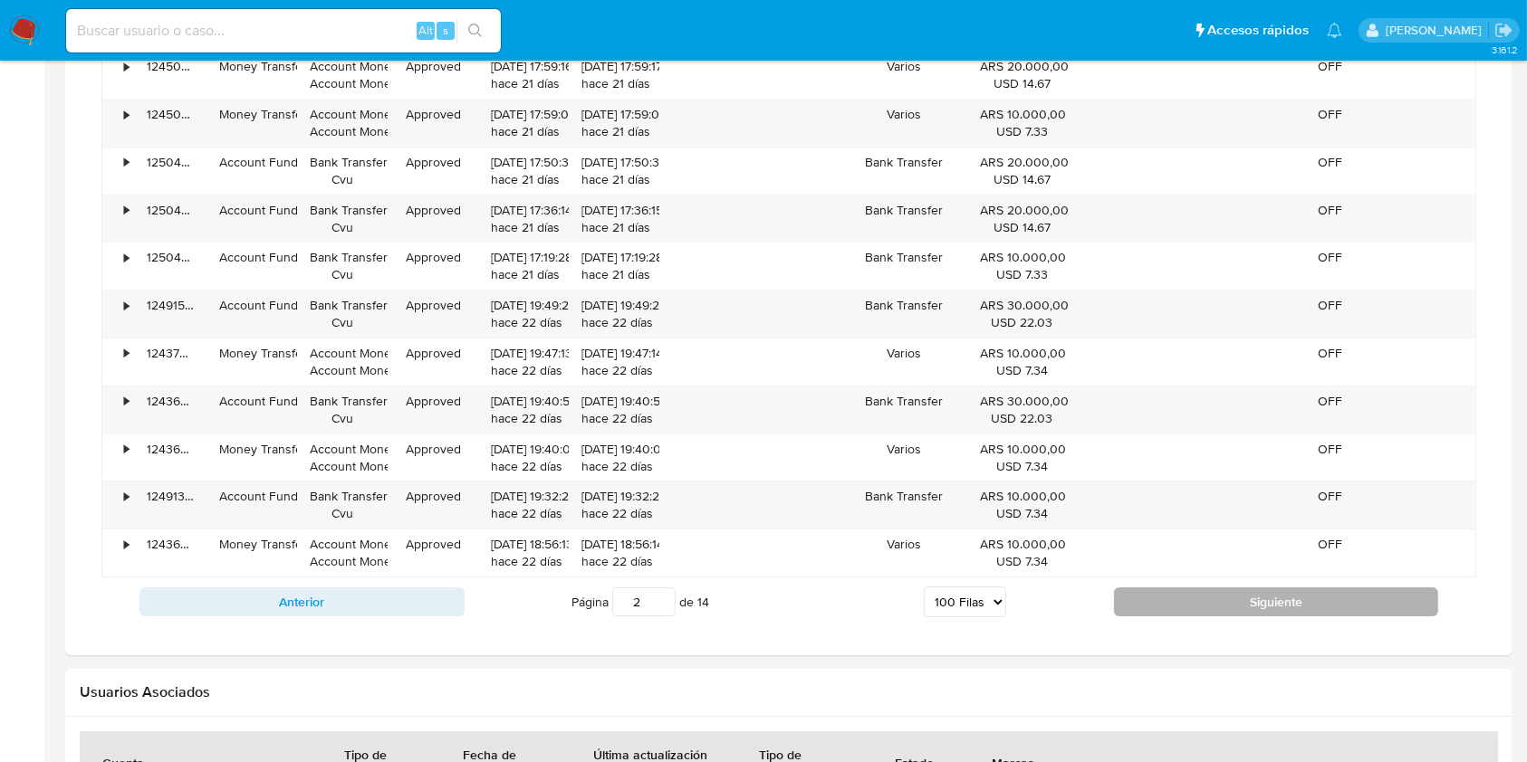
click at [1137, 588] on button "Siguiente" at bounding box center [1276, 602] width 325 height 29
click at [1160, 590] on button "Siguiente" at bounding box center [1276, 602] width 325 height 29
click at [1128, 588] on button "Siguiente" at bounding box center [1276, 602] width 325 height 29
click at [1191, 602] on button "Siguiente" at bounding box center [1276, 602] width 325 height 29
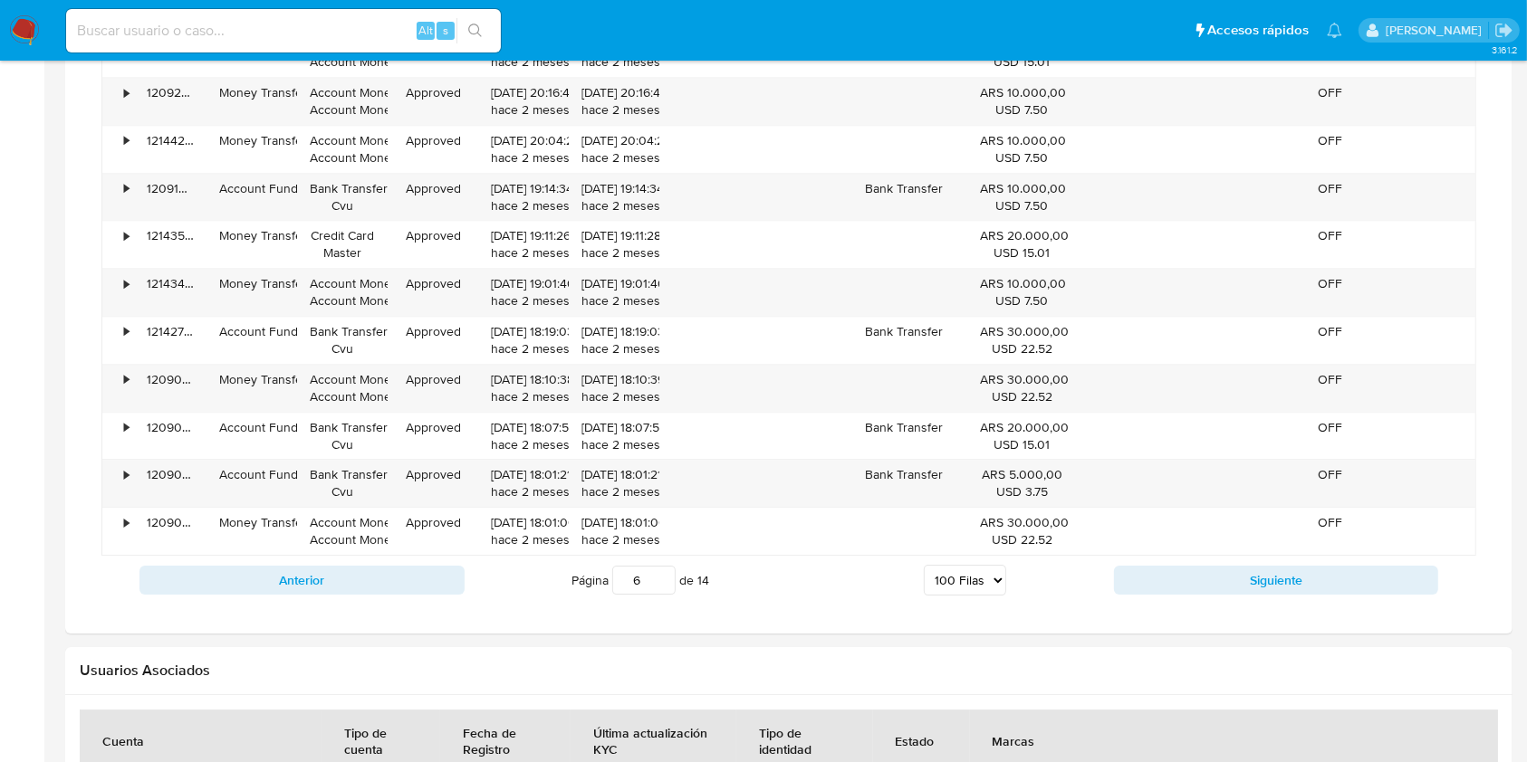
scroll to position [5659, 0]
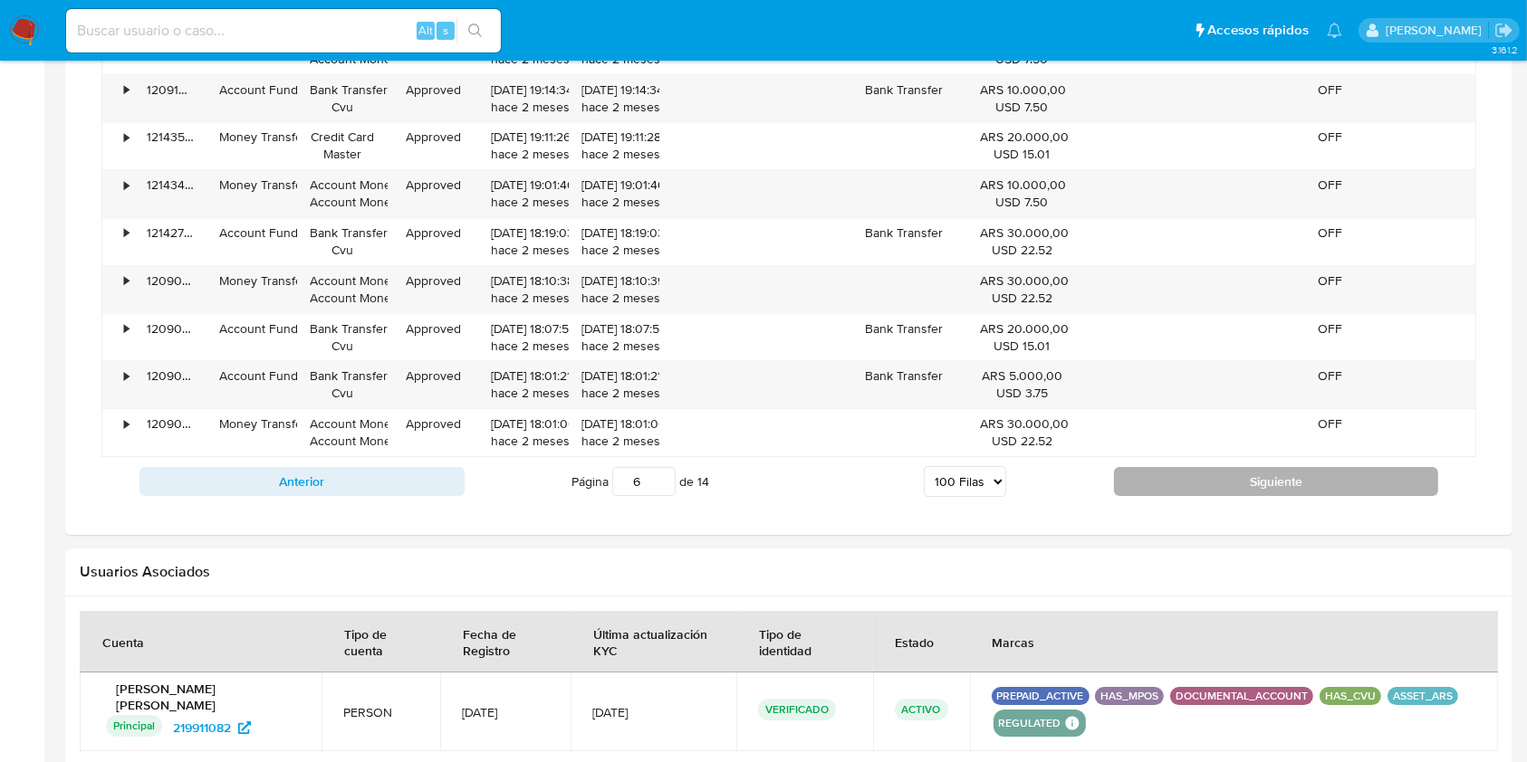
click at [1246, 467] on button "Siguiente" at bounding box center [1276, 481] width 325 height 29
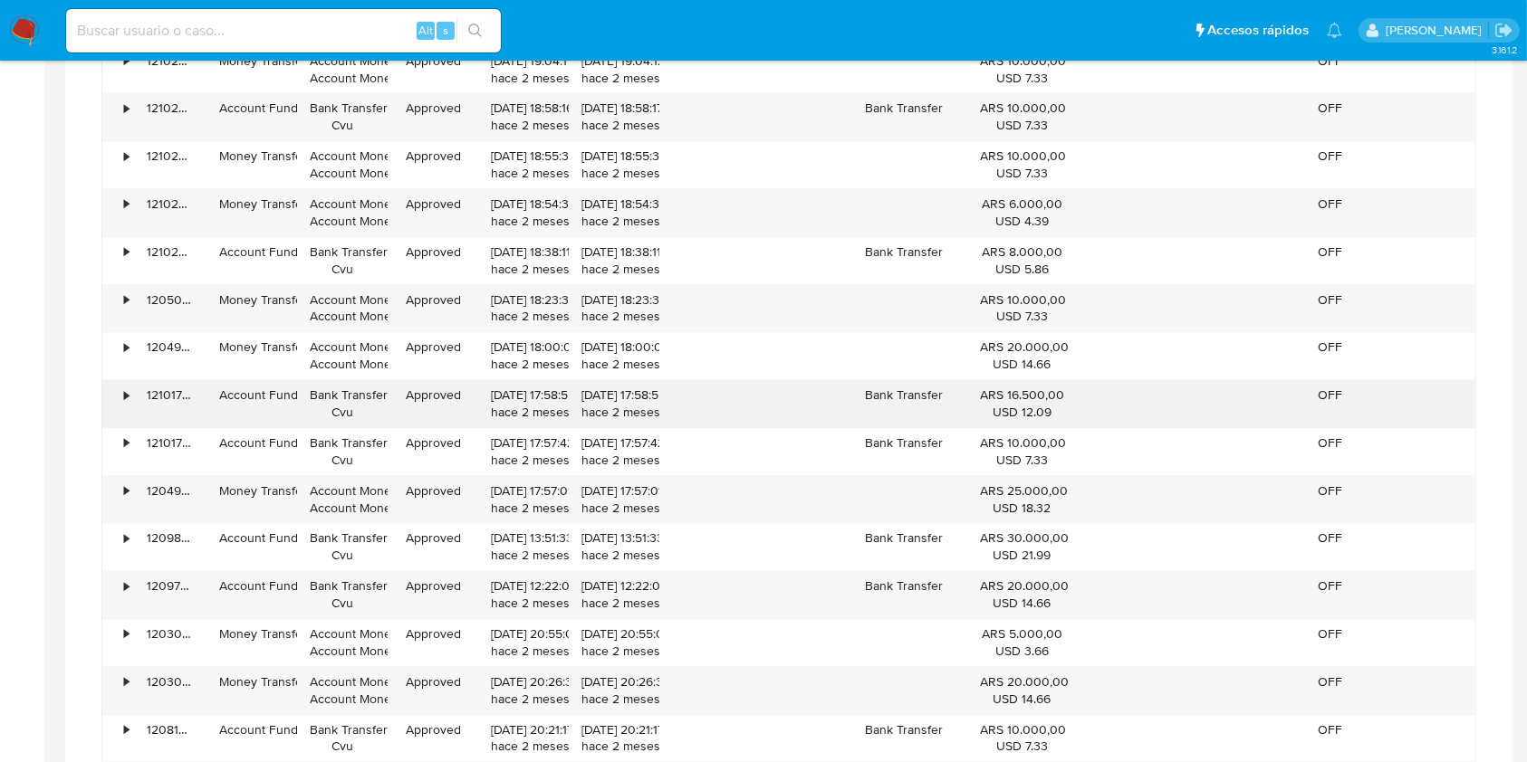
scroll to position [4452, 0]
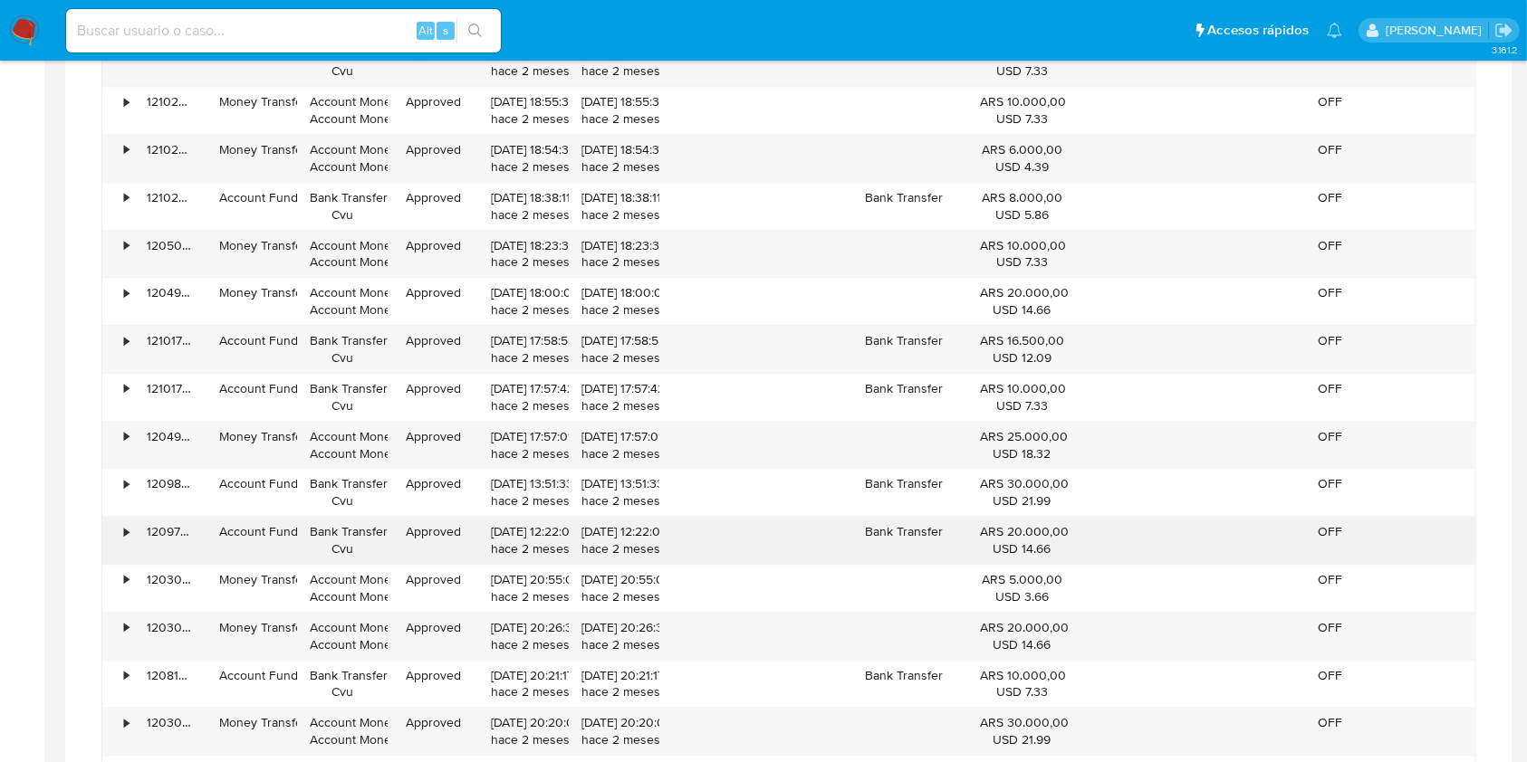
drag, startPoint x: 840, startPoint y: 388, endPoint x: 625, endPoint y: 551, distance: 270.2
click at [625, 551] on div "04/08/2025 12:22:07 hace 2 meses" at bounding box center [614, 540] width 91 height 47
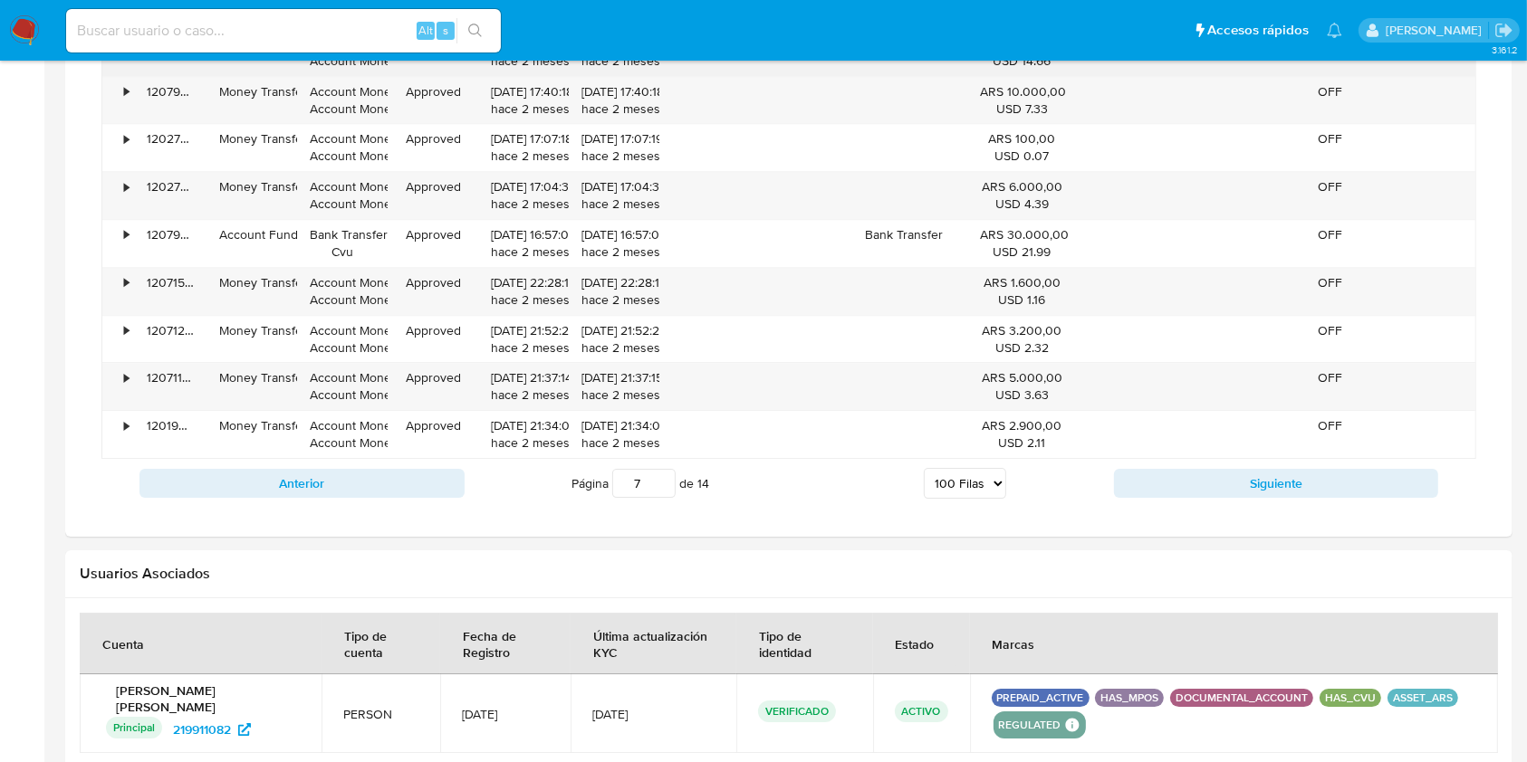
scroll to position [5659, 0]
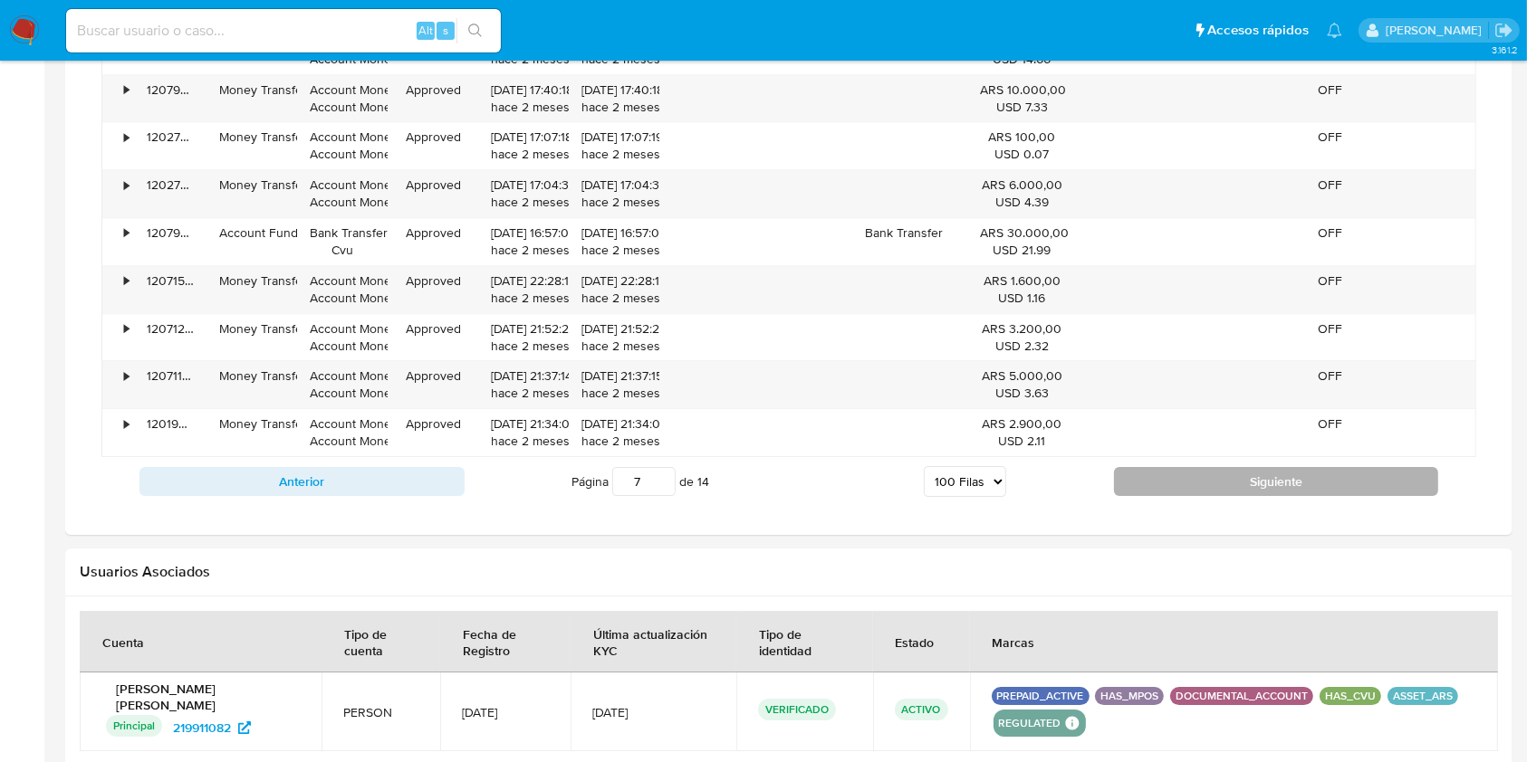
click at [1142, 470] on button "Siguiente" at bounding box center [1276, 481] width 325 height 29
type input "8"
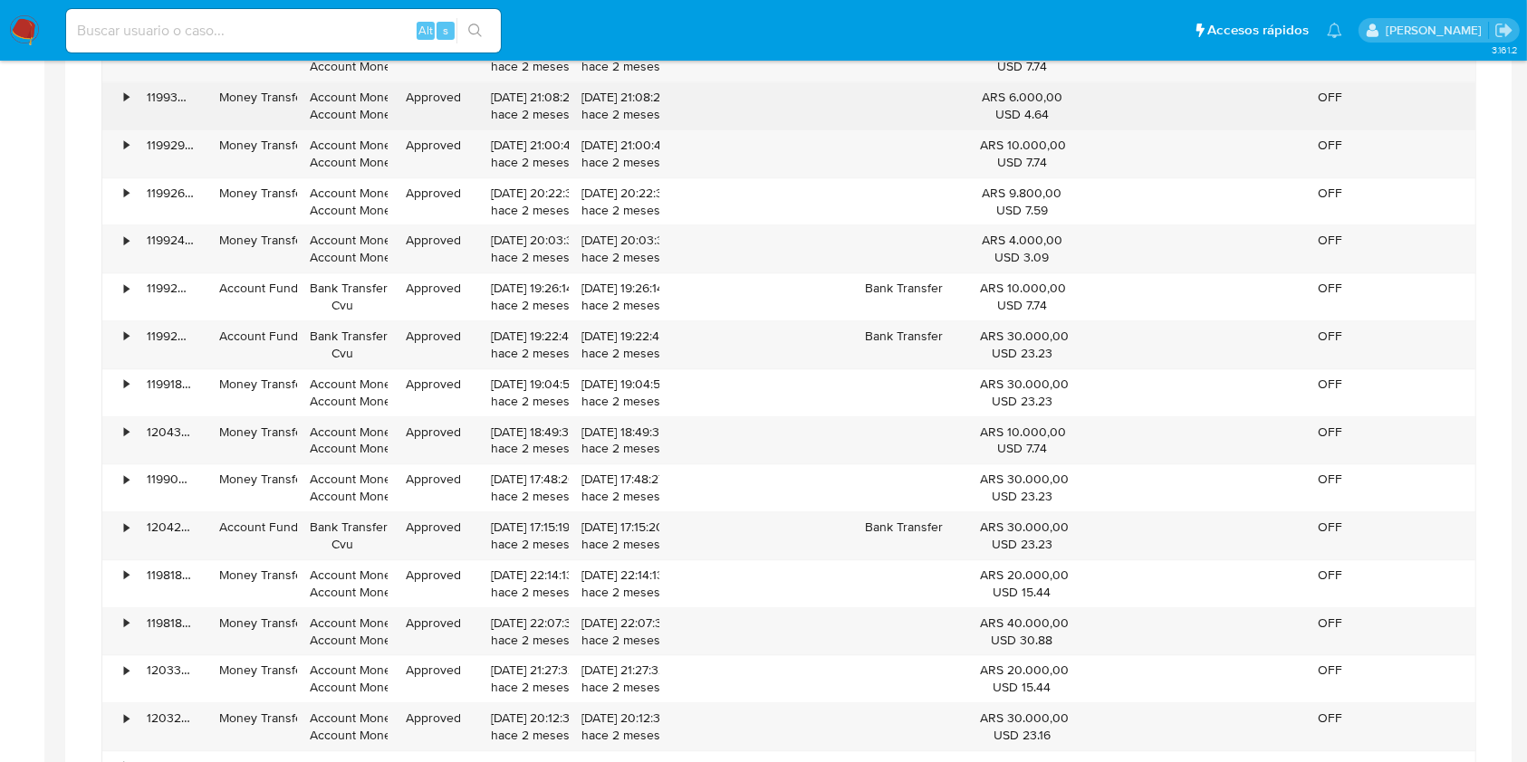
scroll to position [4452, 0]
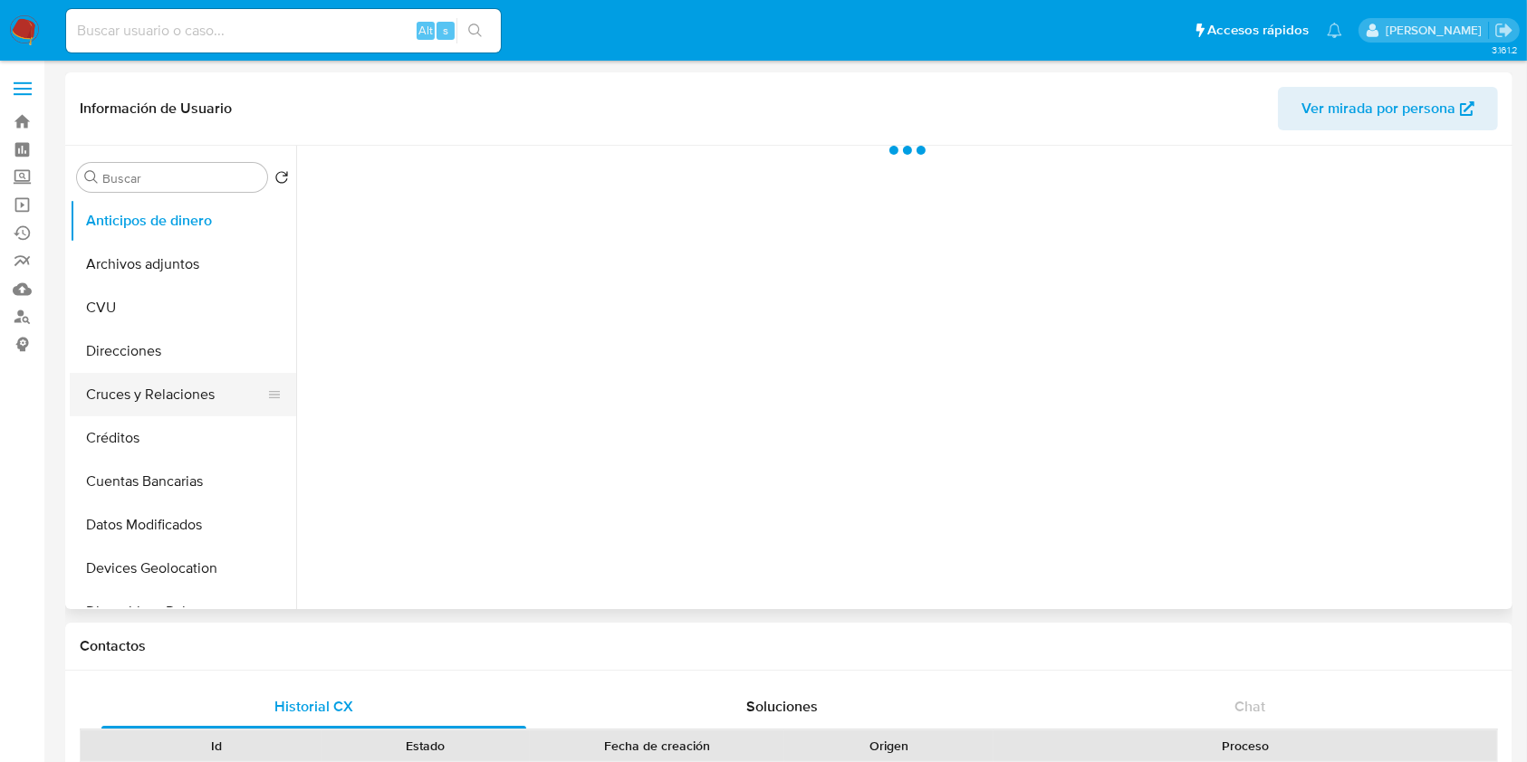
select select "10"
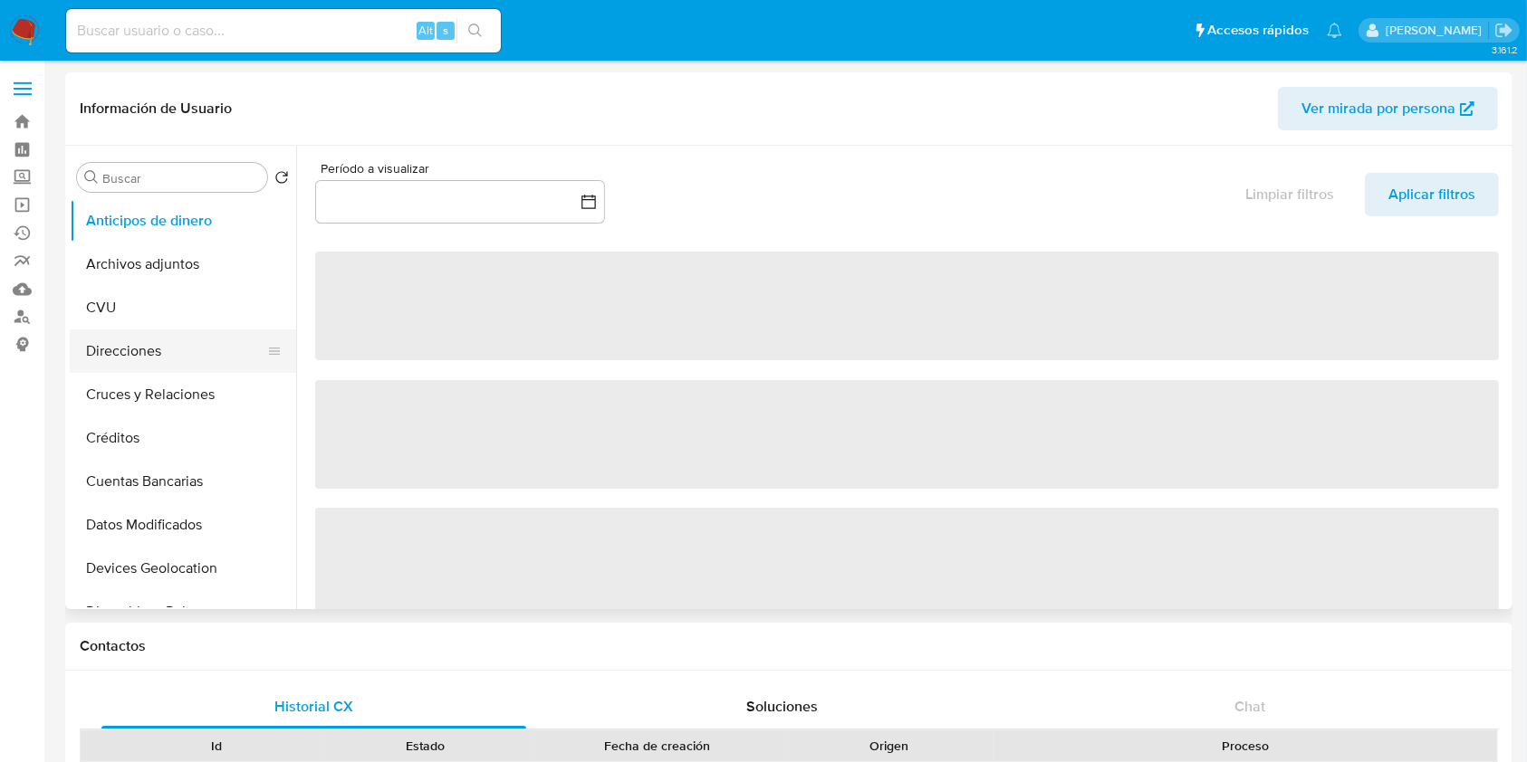
click at [206, 347] on button "Direcciones" at bounding box center [176, 351] width 212 height 43
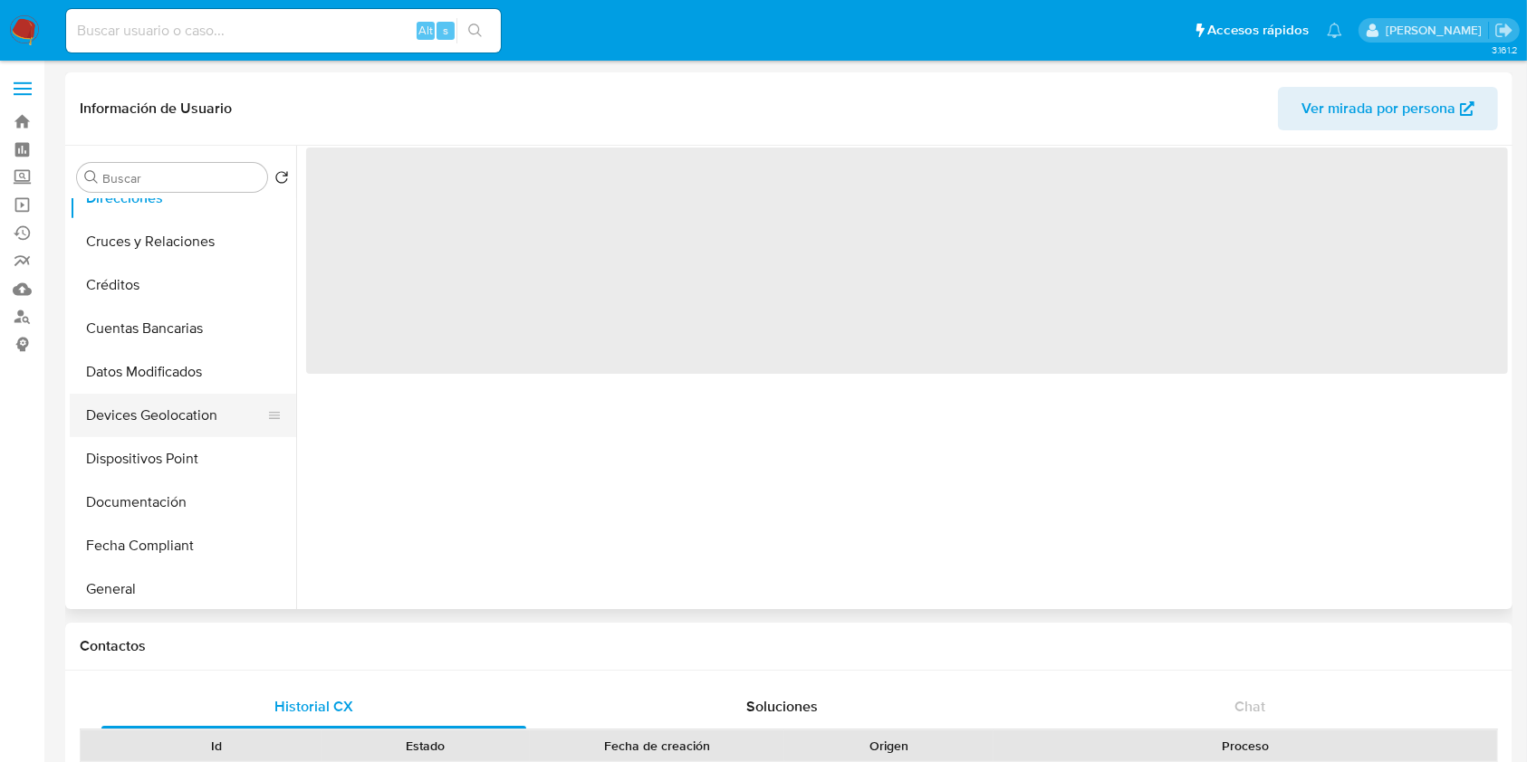
scroll to position [241, 0]
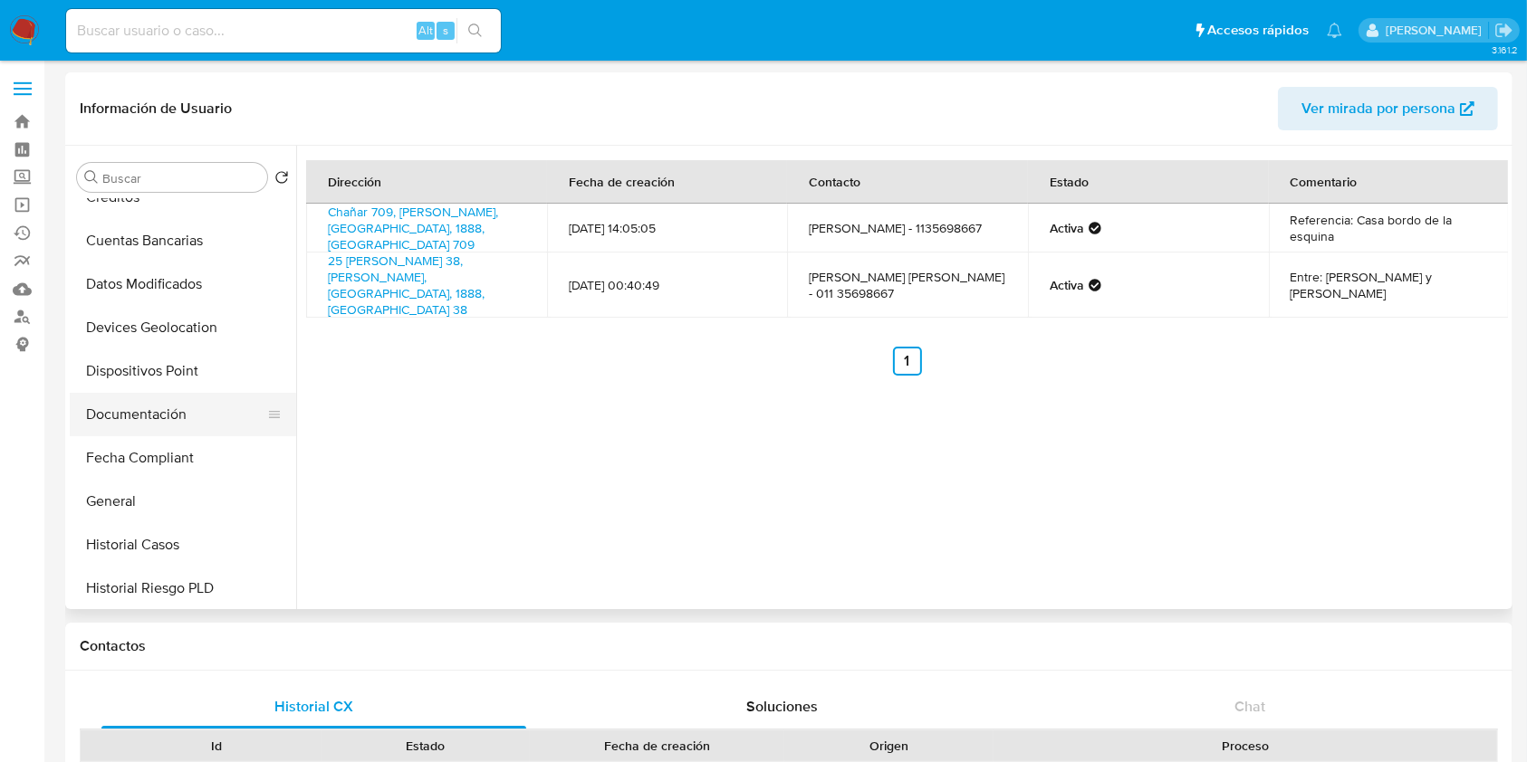
click at [197, 427] on button "Documentación" at bounding box center [176, 414] width 212 height 43
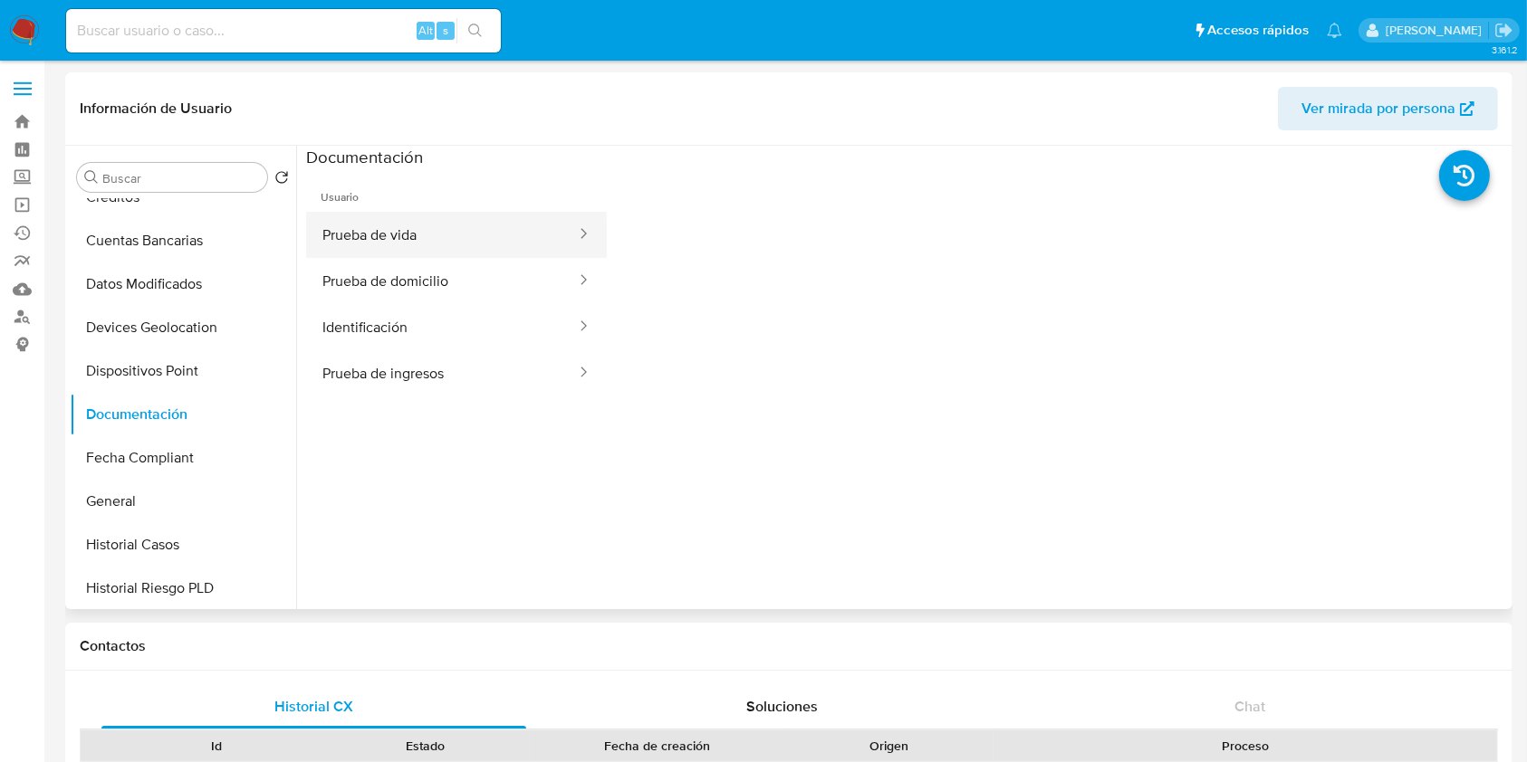
click at [497, 228] on button "Prueba de vida" at bounding box center [442, 235] width 272 height 46
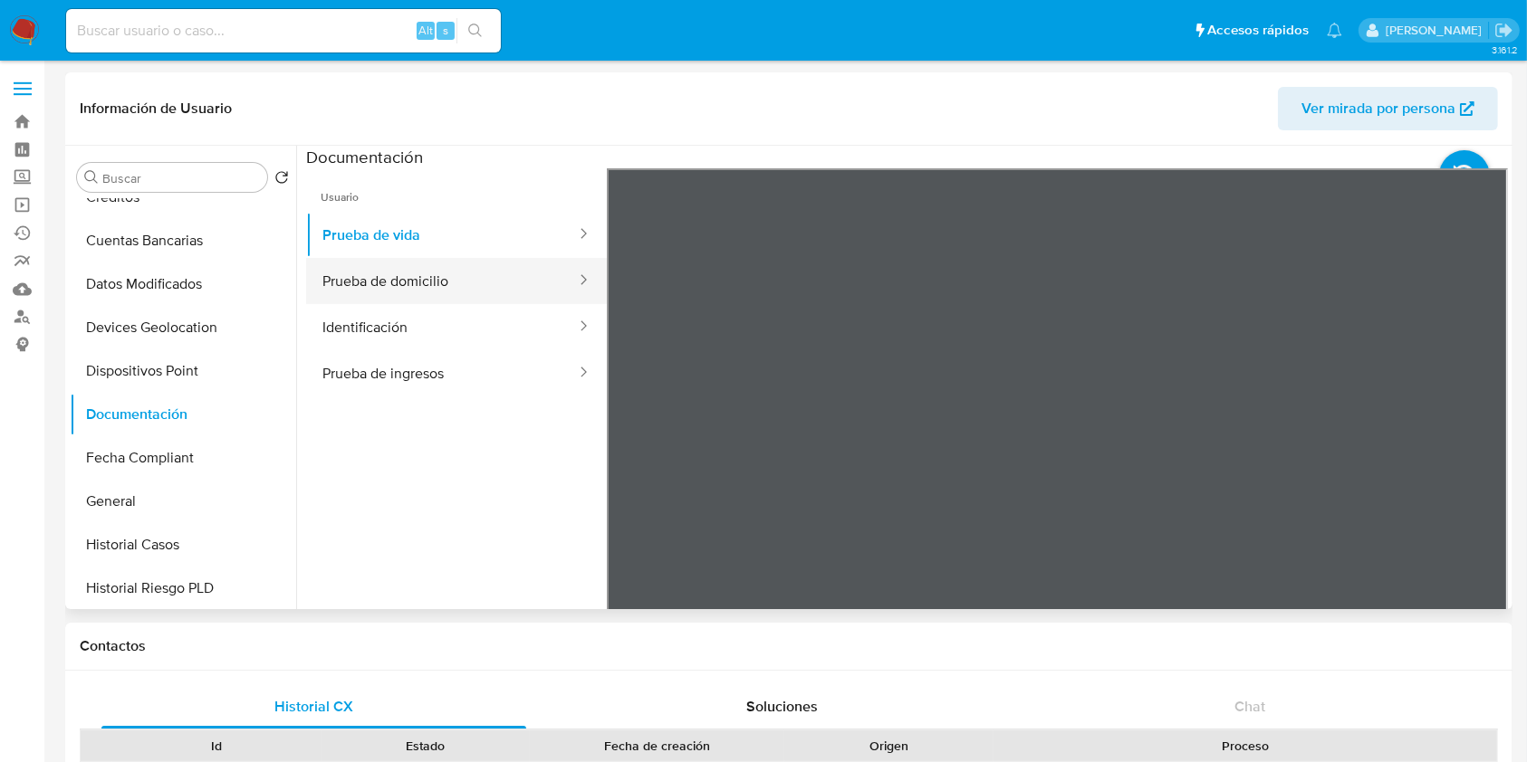
click at [449, 285] on button "Prueba de domicilio" at bounding box center [442, 281] width 272 height 46
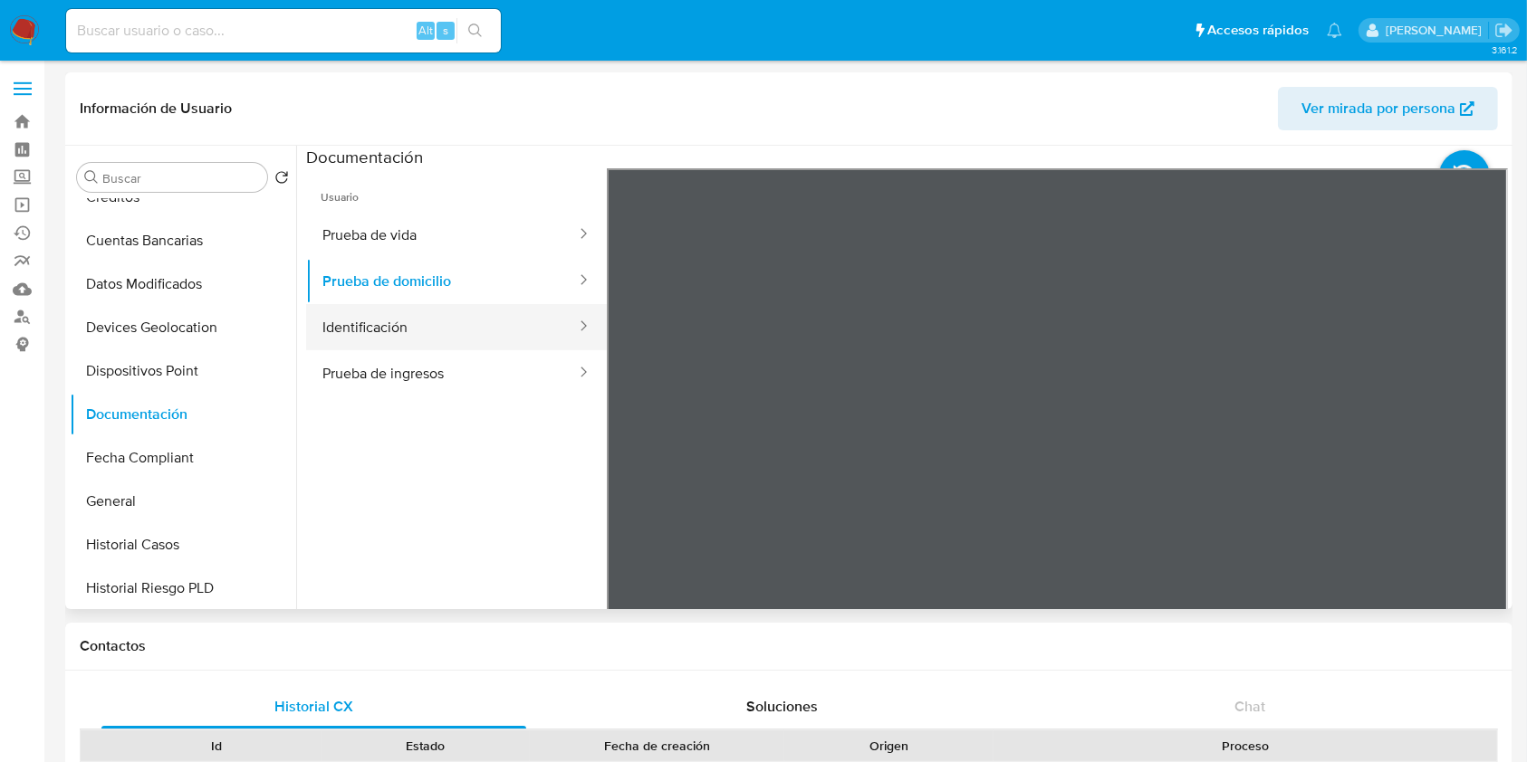
click at [467, 340] on button "Identificación" at bounding box center [442, 327] width 272 height 46
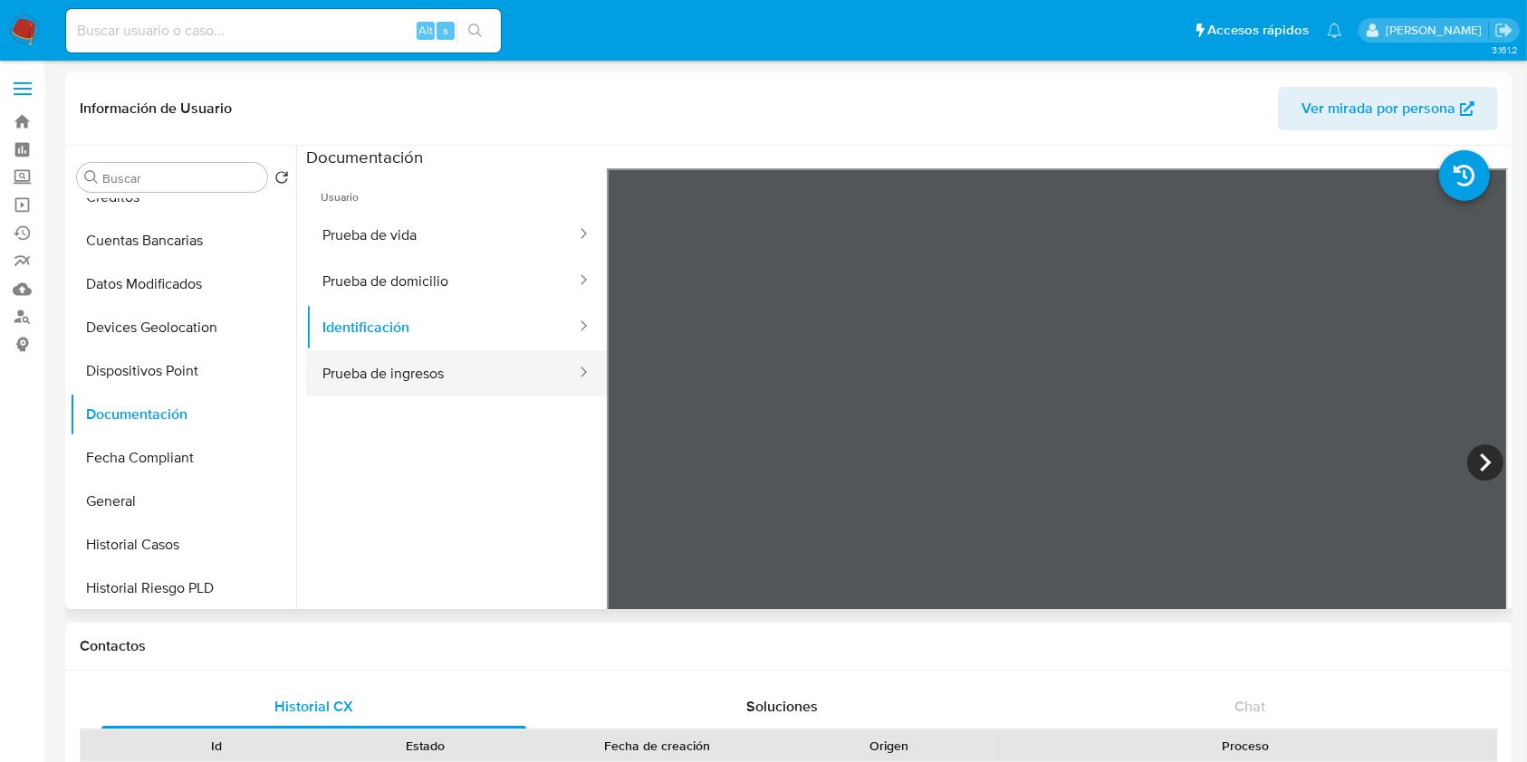
click at [477, 363] on button "Prueba de ingresos" at bounding box center [442, 373] width 272 height 46
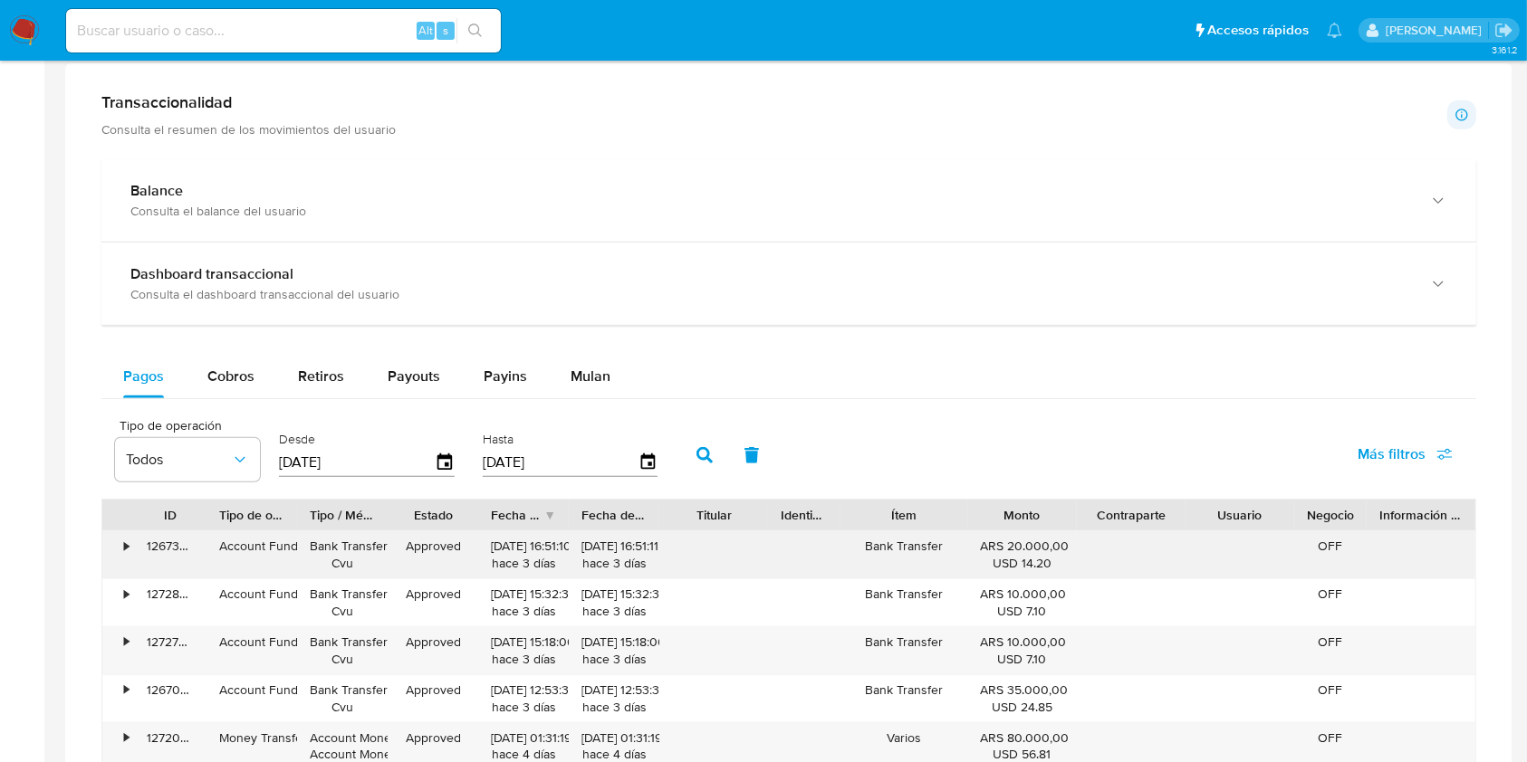
scroll to position [965, 0]
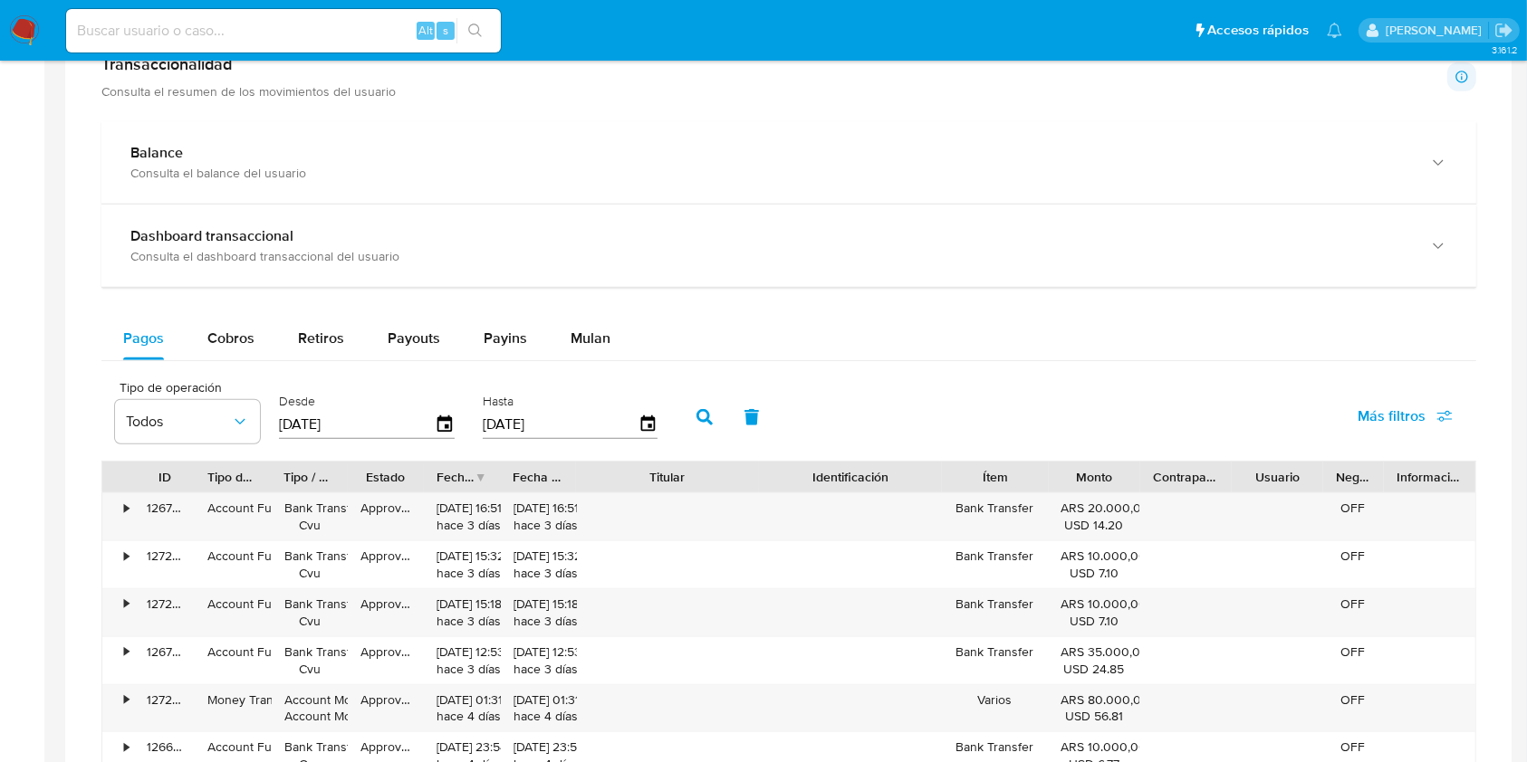
drag, startPoint x: 760, startPoint y: 484, endPoint x: 830, endPoint y: 486, distance: 70.7
click at [830, 486] on div "ID Tipo de operación Tipo / Método Estado Fecha de creación Fecha de aprobación…" at bounding box center [788, 477] width 1373 height 31
click at [247, 331] on span "Cobros" at bounding box center [230, 338] width 47 height 21
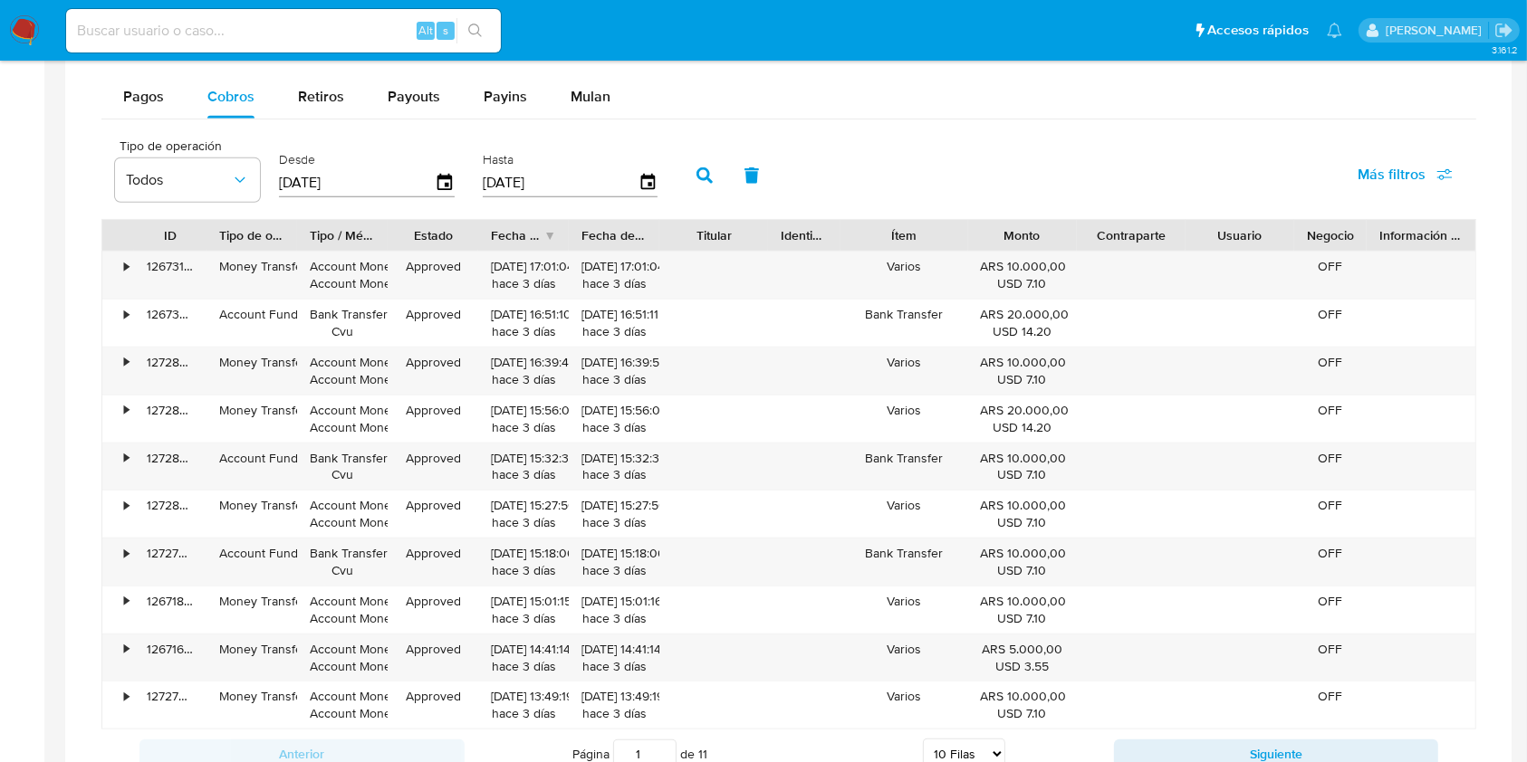
scroll to position [1328, 0]
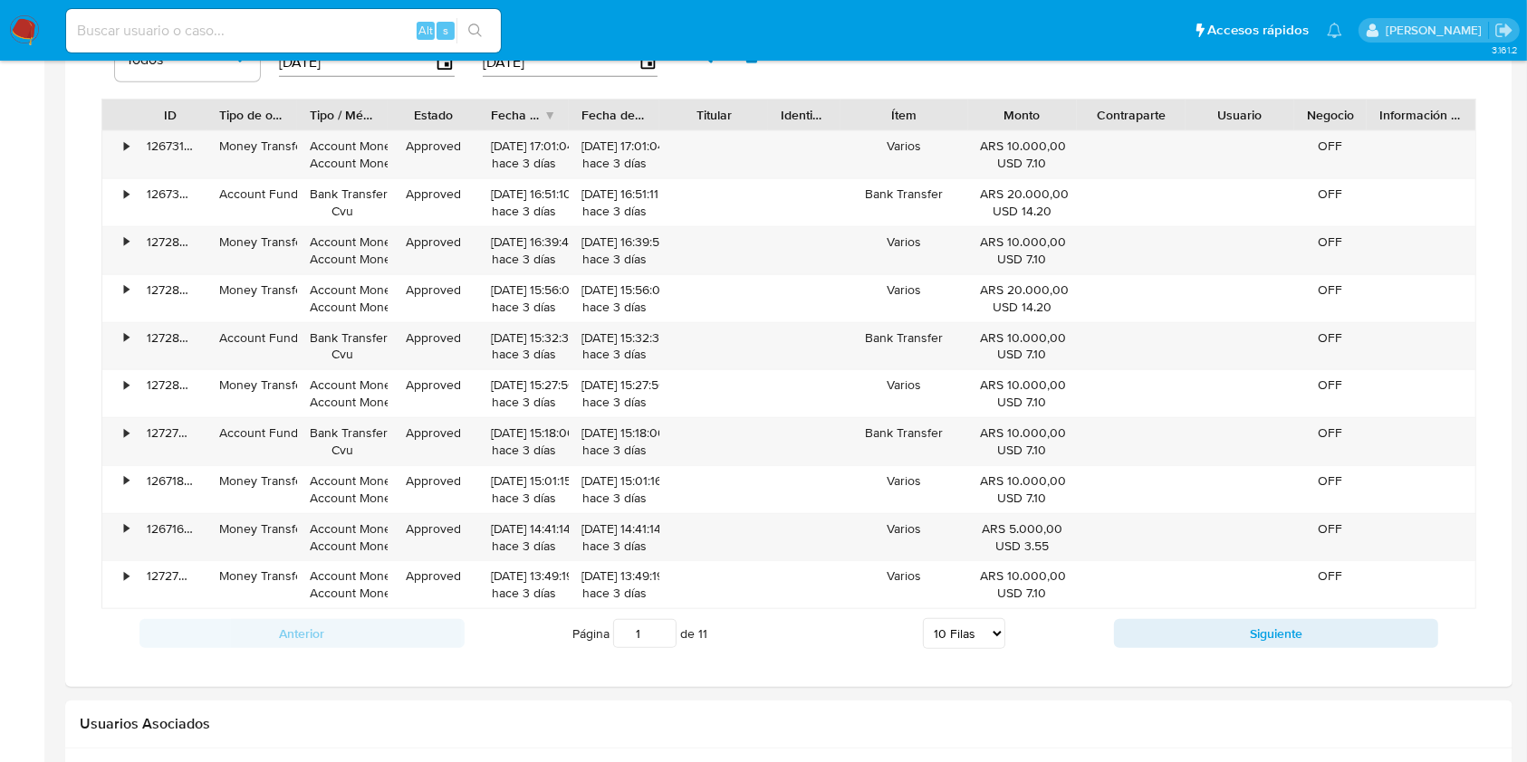
click at [975, 632] on select "5 Filas 10 Filas 20 Filas 25 Filas 50 Filas 100 Filas" at bounding box center [964, 633] width 82 height 31
select select "25"
click at [923, 618] on select "5 Filas 10 Filas 20 Filas 25 Filas 50 Filas 100 Filas" at bounding box center [964, 633] width 82 height 31
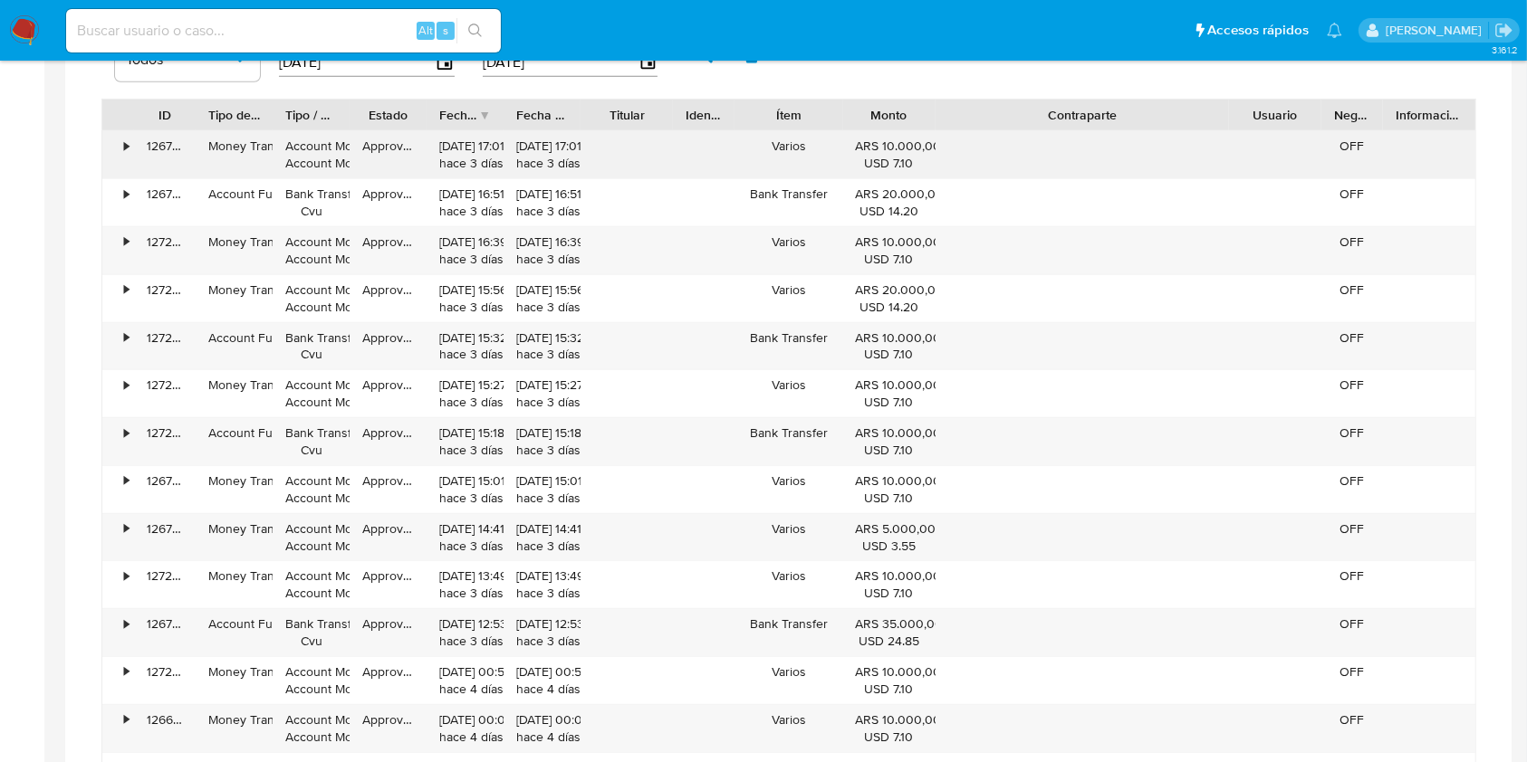
drag, startPoint x: 1176, startPoint y: 105, endPoint x: 1361, endPoint y: 135, distance: 187.1
click at [1361, 135] on div "ID Tipo de operación Tipo / Método Estado Fecha de creación Fecha de aprobación…" at bounding box center [788, 713] width 1375 height 1228
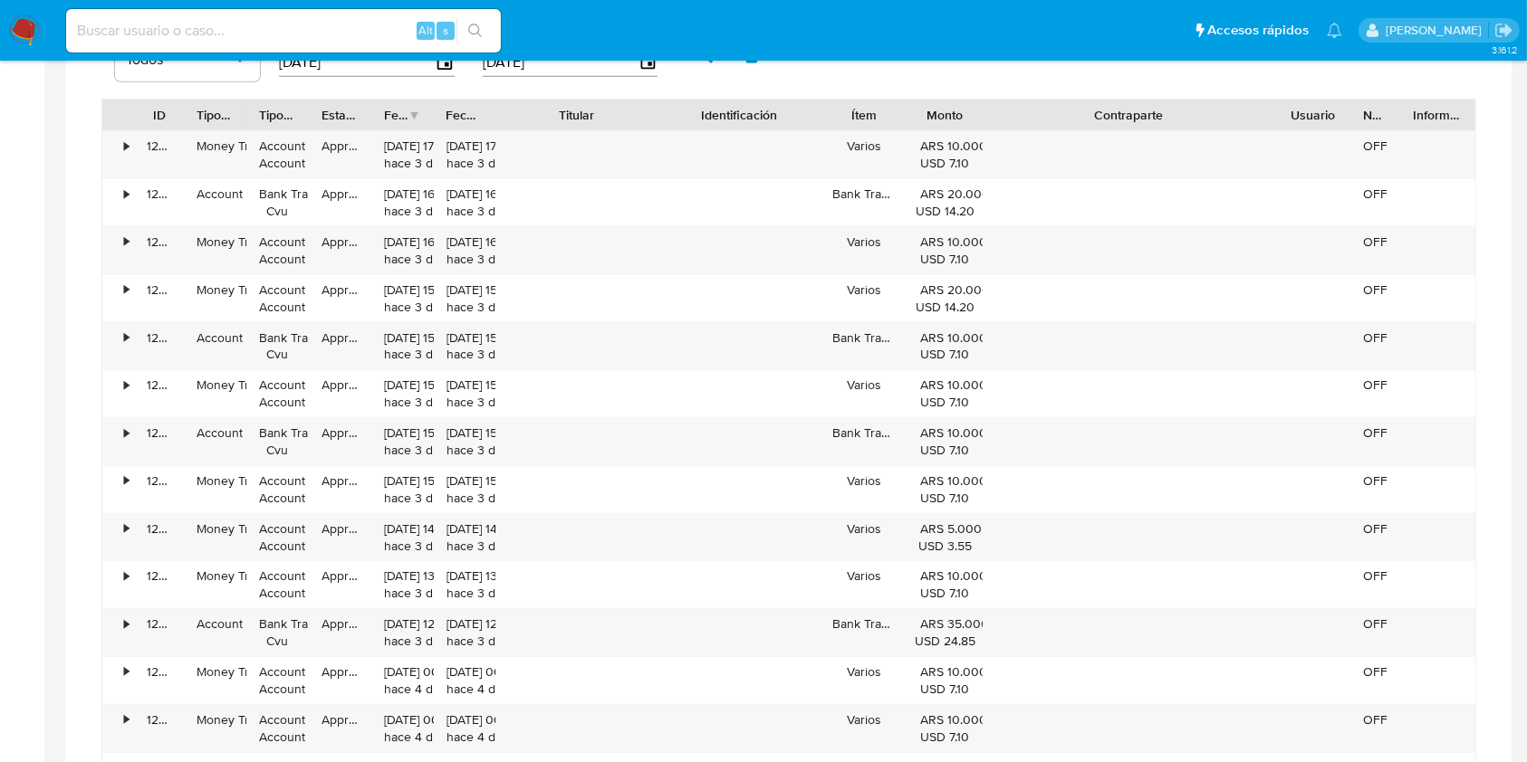
drag, startPoint x: 747, startPoint y: 110, endPoint x: 848, endPoint y: 118, distance: 100.8
click at [848, 118] on div "ID Tipo de operación Tipo / Método Estado Fecha de creación Fecha de aprobación…" at bounding box center [788, 115] width 1373 height 31
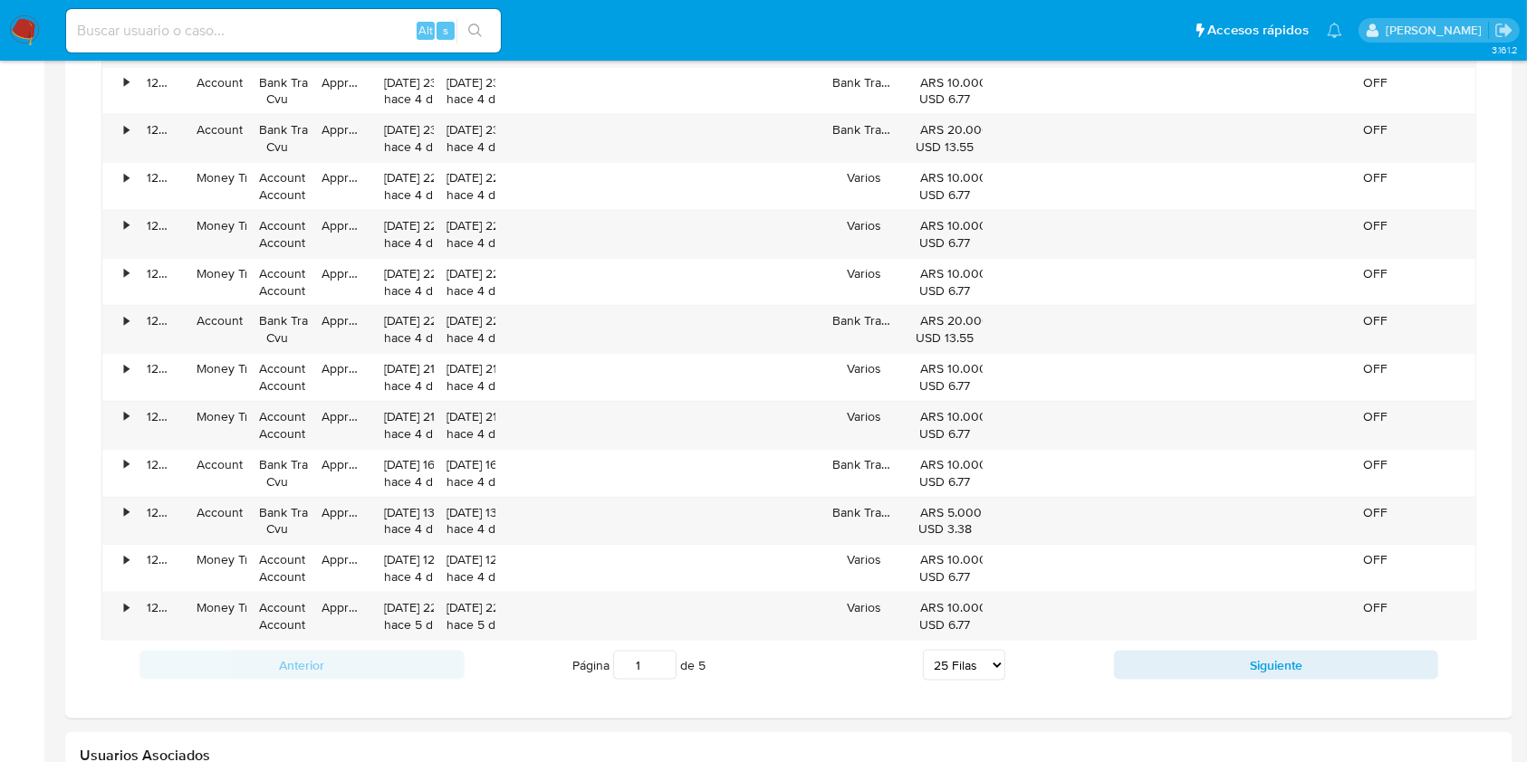
scroll to position [2052, 0]
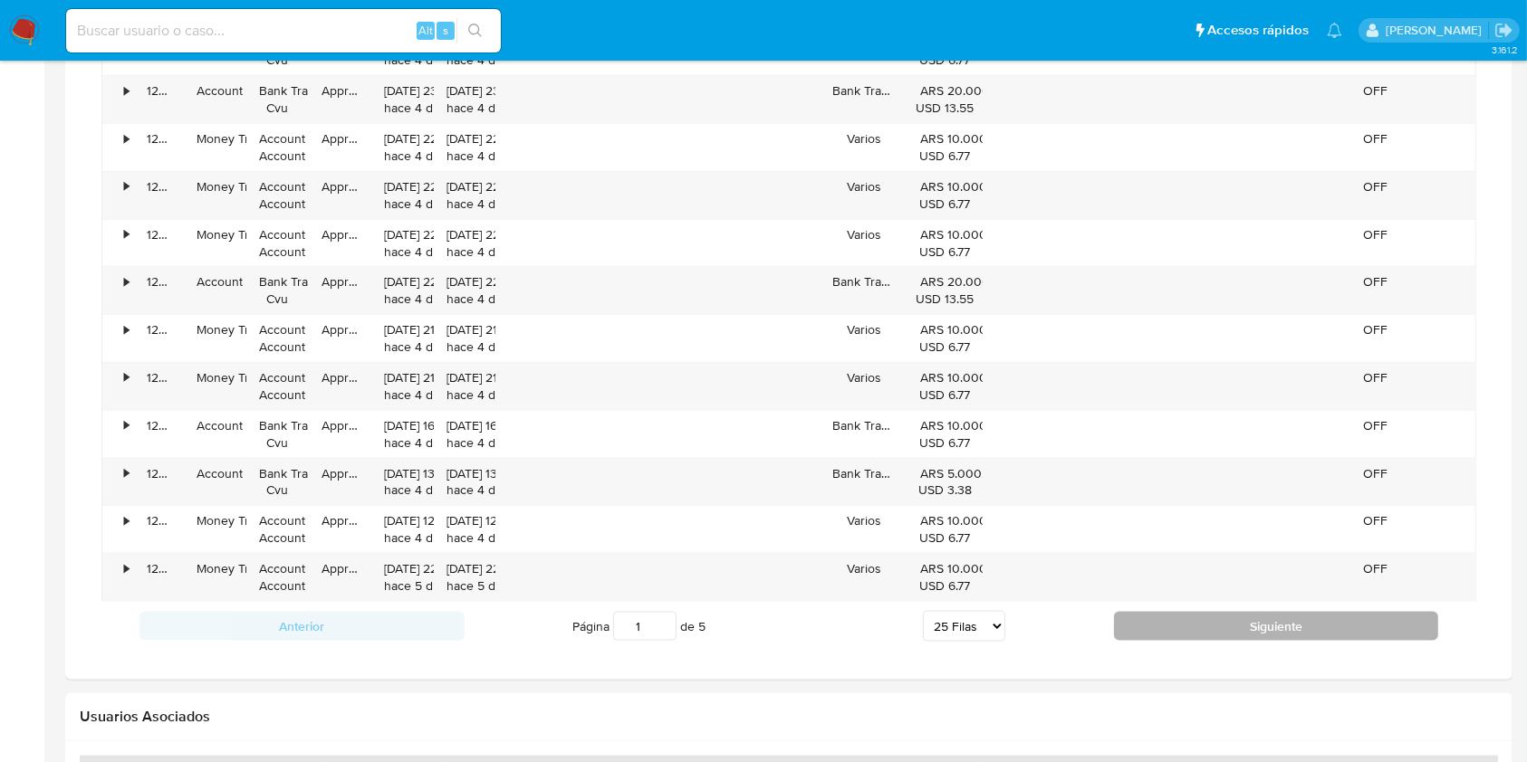
click at [1206, 624] on button "Siguiente" at bounding box center [1276, 626] width 325 height 29
click at [1203, 624] on button "Siguiente" at bounding box center [1276, 626] width 325 height 29
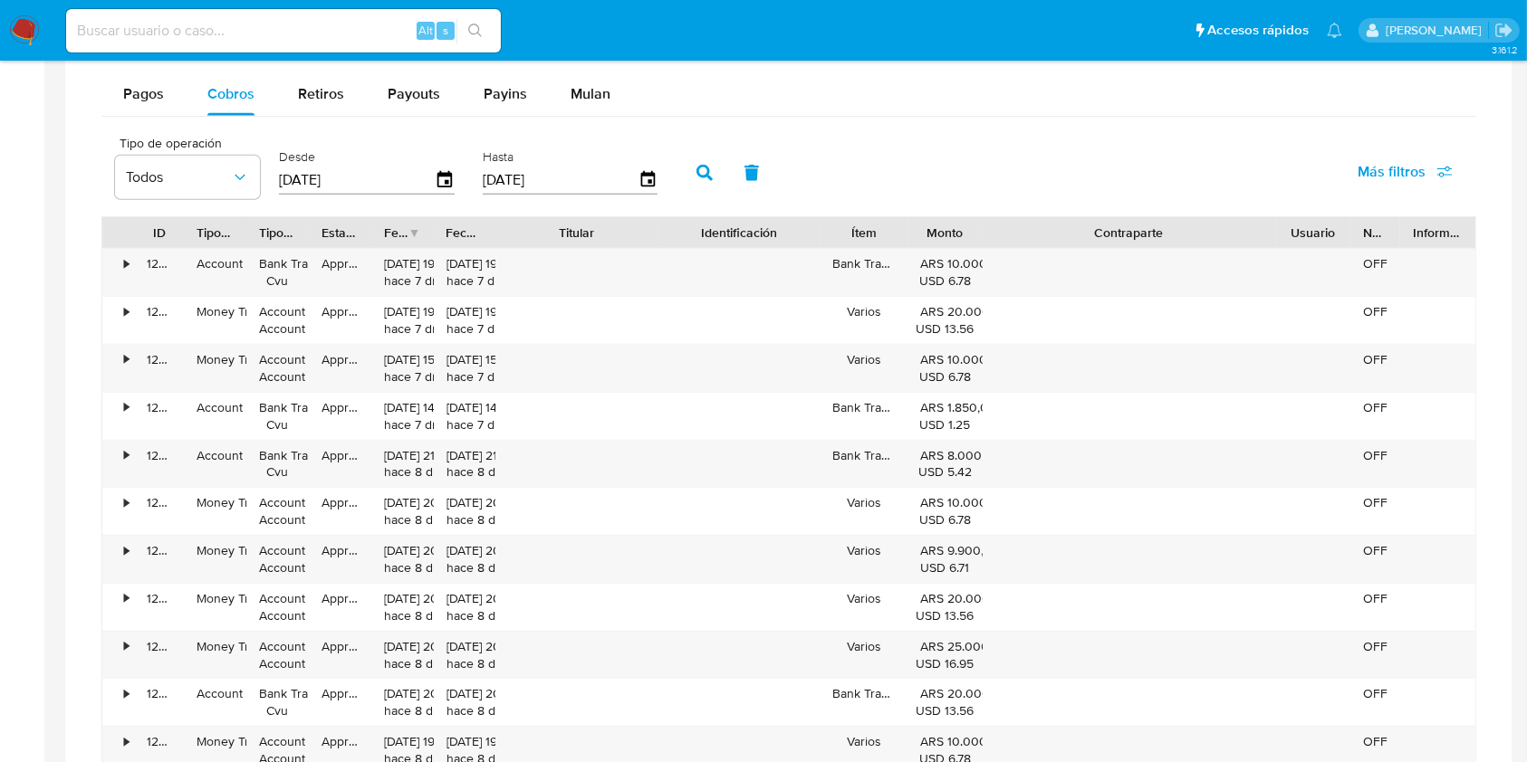
scroll to position [1207, 0]
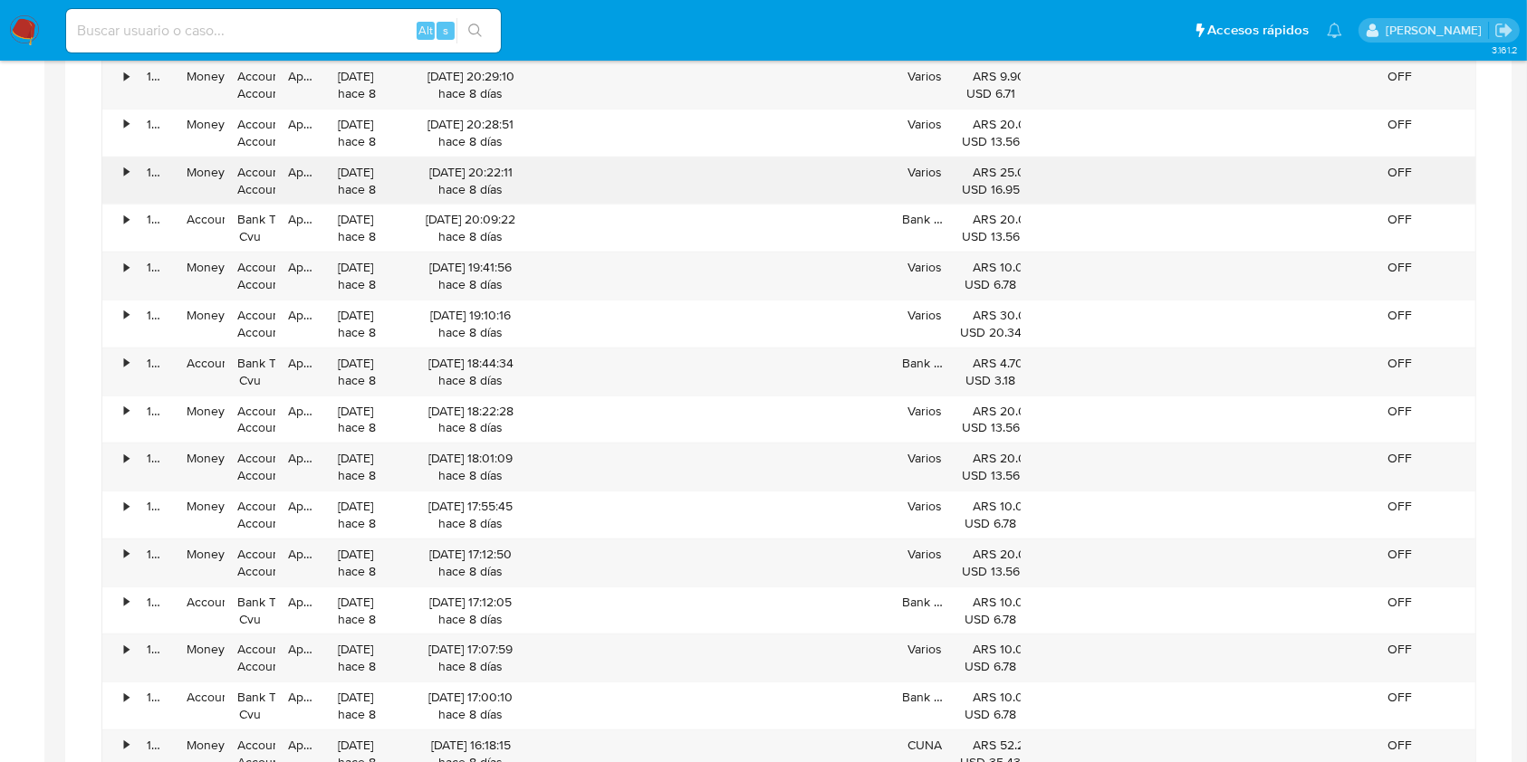
scroll to position [2052, 0]
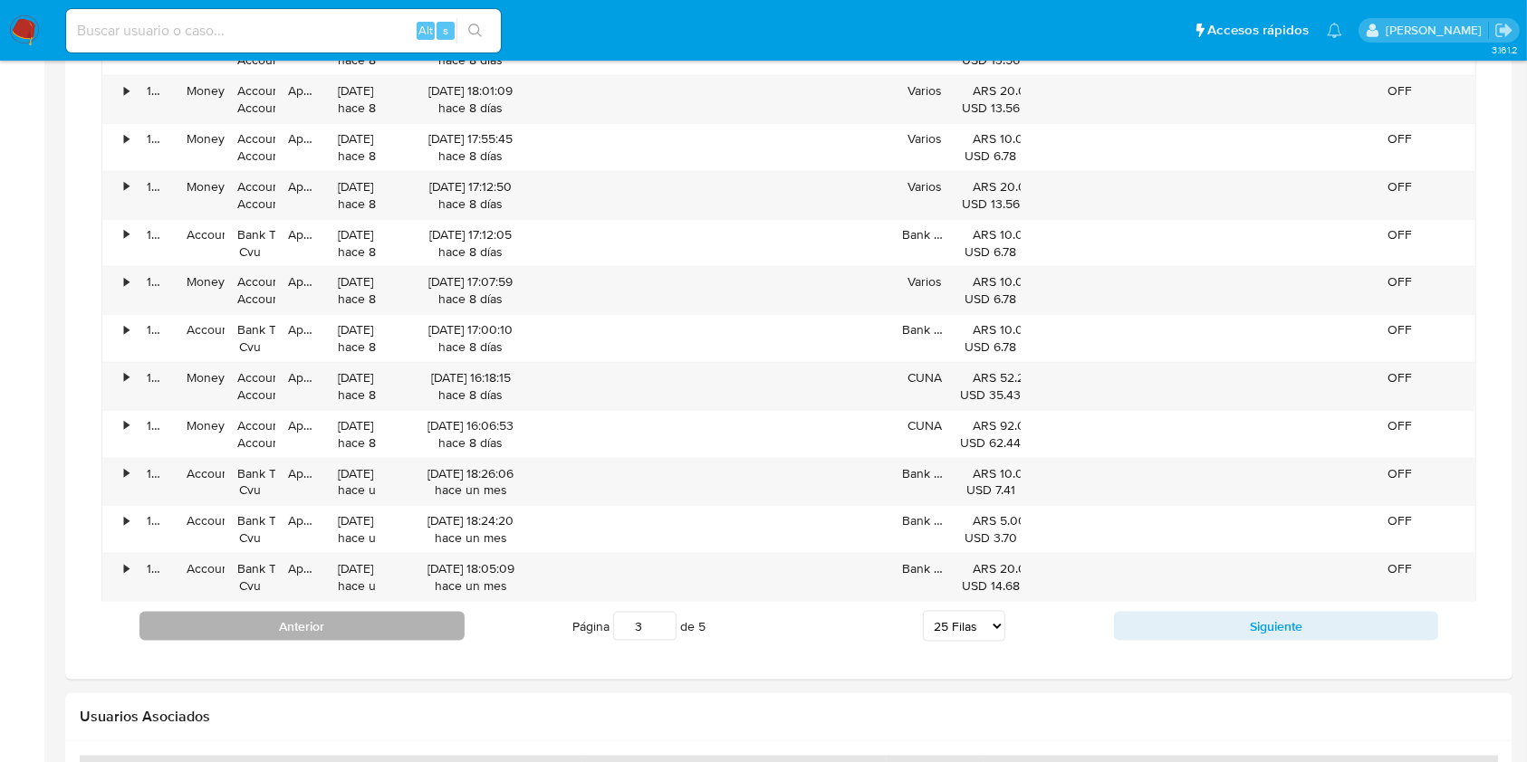
click at [378, 625] on button "Anterior" at bounding box center [301, 626] width 325 height 29
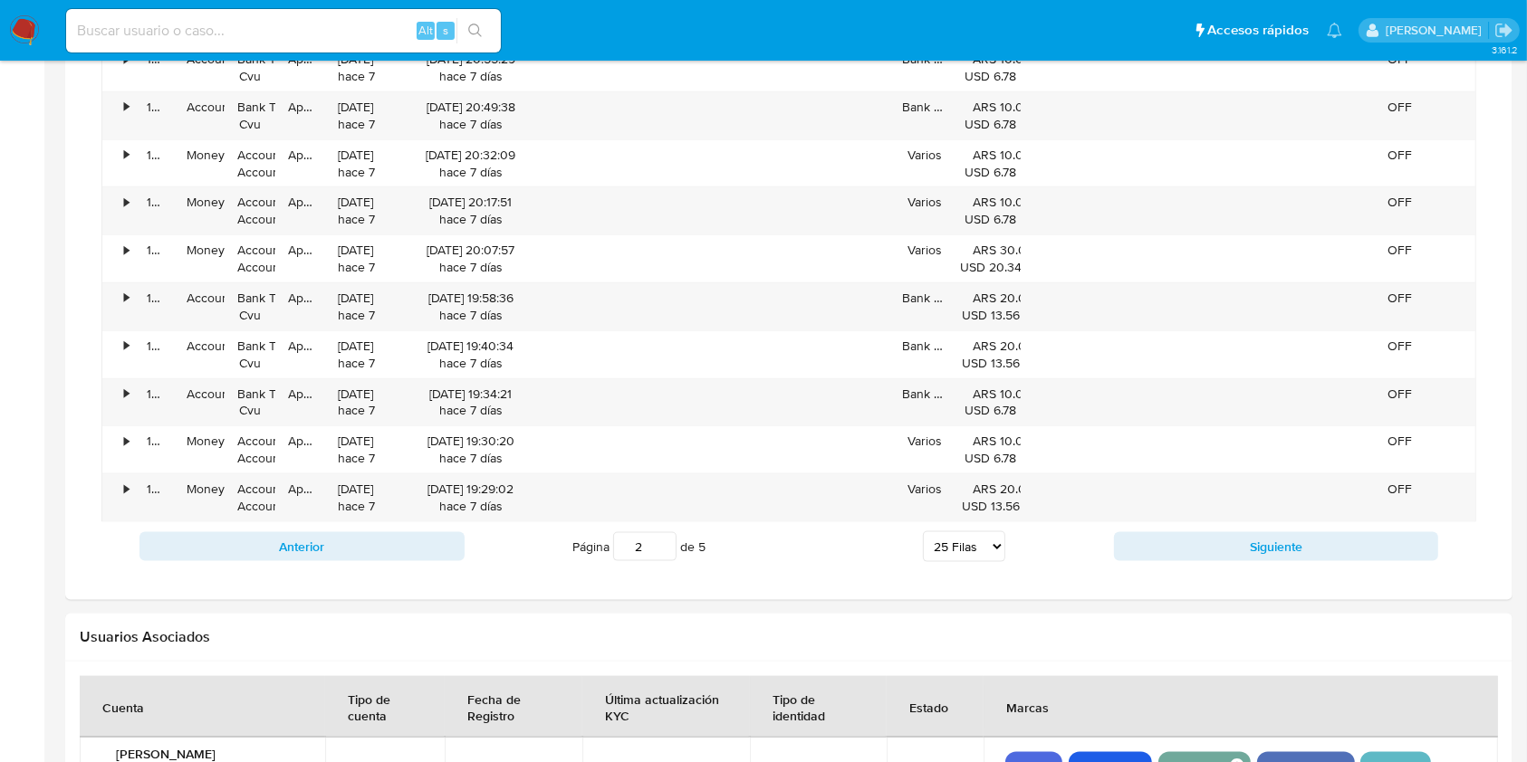
scroll to position [2173, 0]
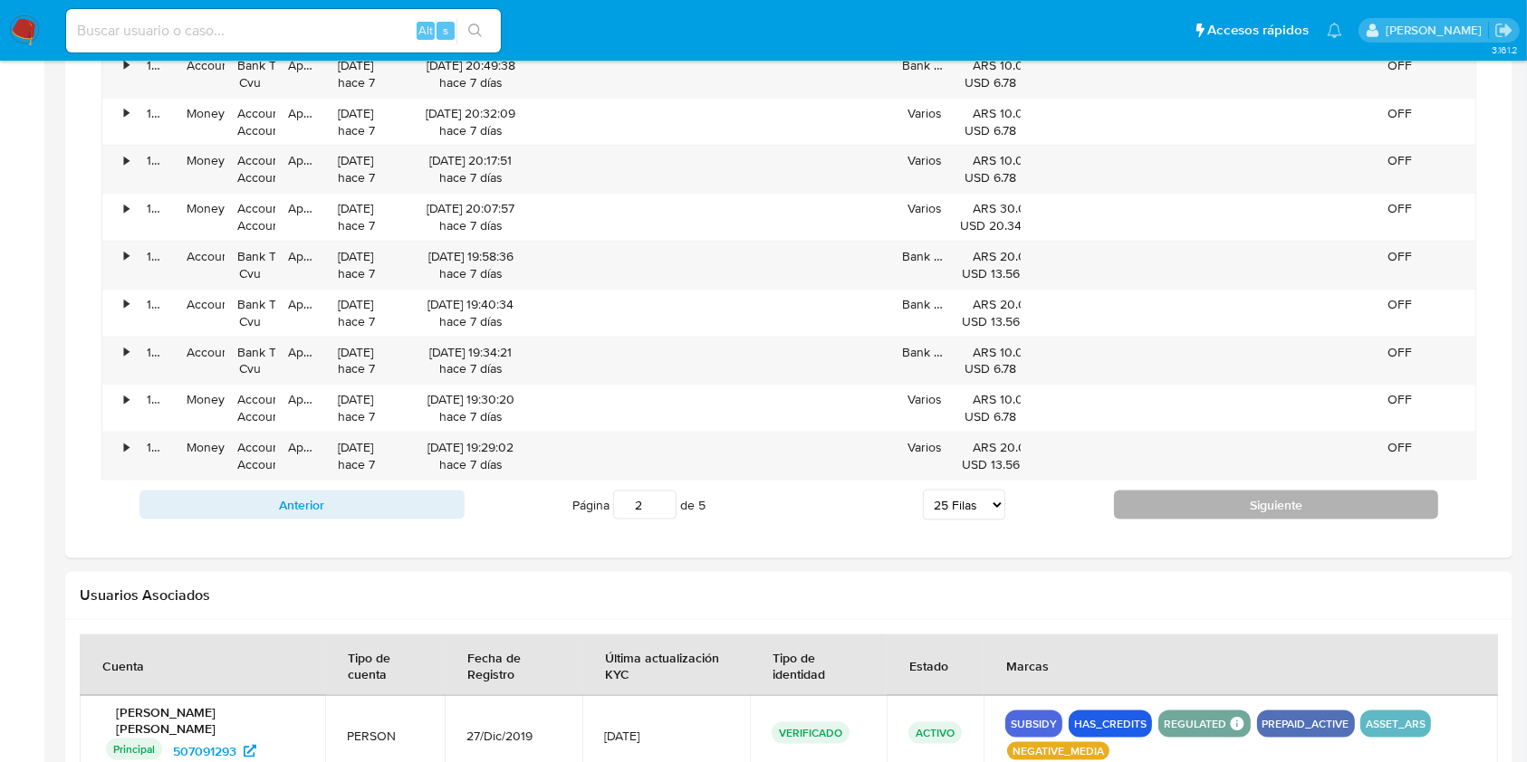
click at [1173, 499] on button "Siguiente" at bounding box center [1276, 505] width 325 height 29
type input "3"
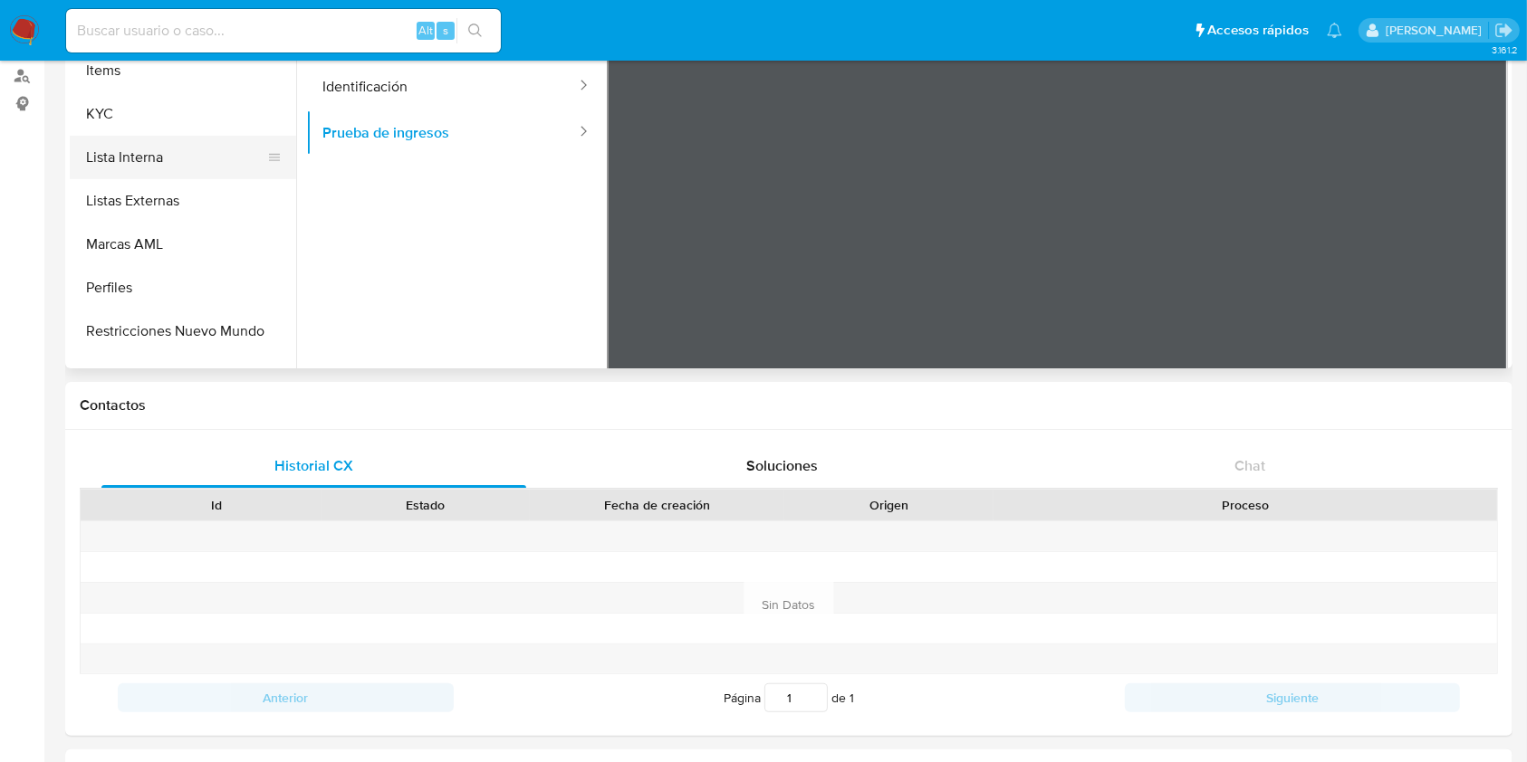
scroll to position [697, 0]
click at [163, 156] on button "KYC" at bounding box center [176, 151] width 212 height 43
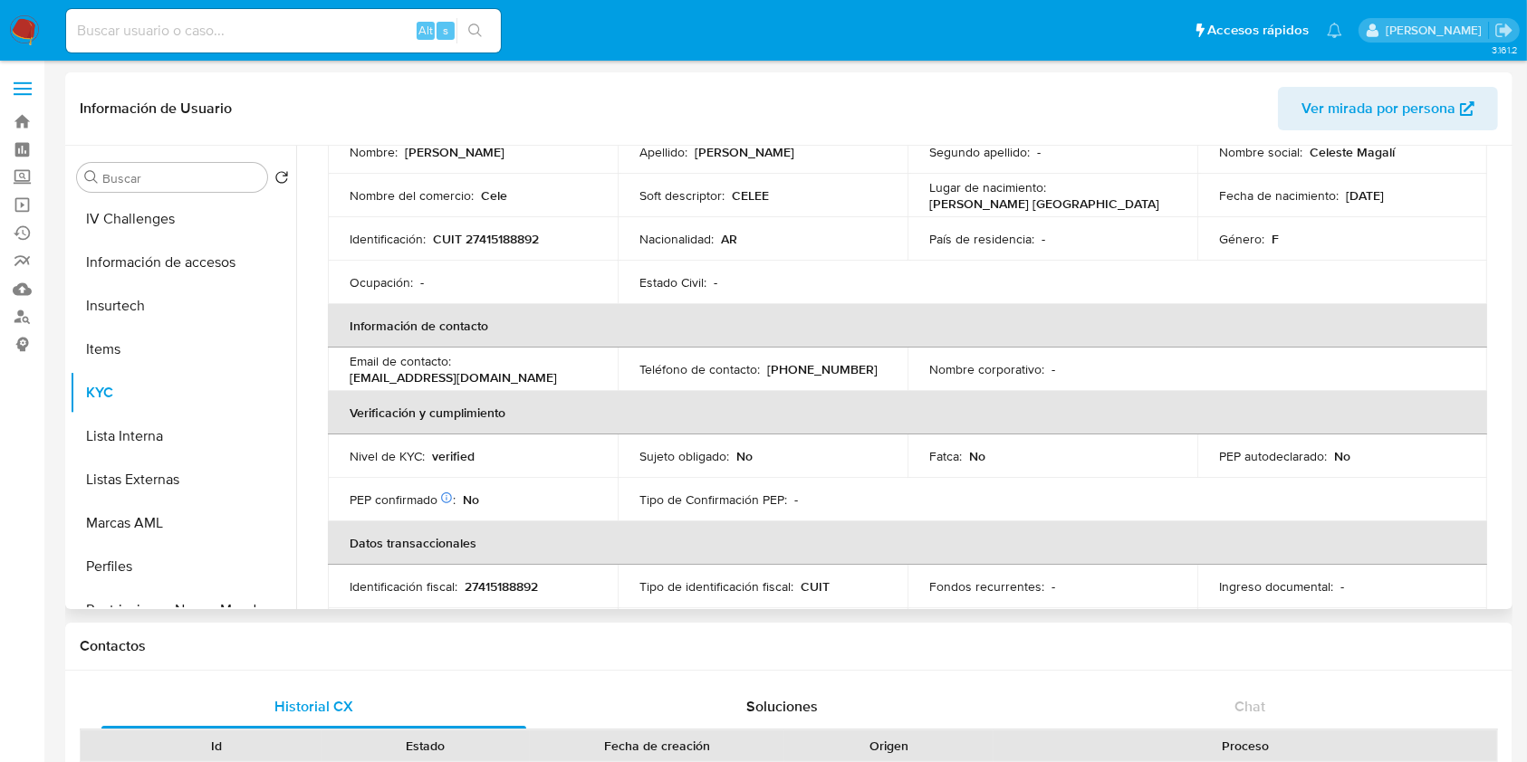
scroll to position [0, 0]
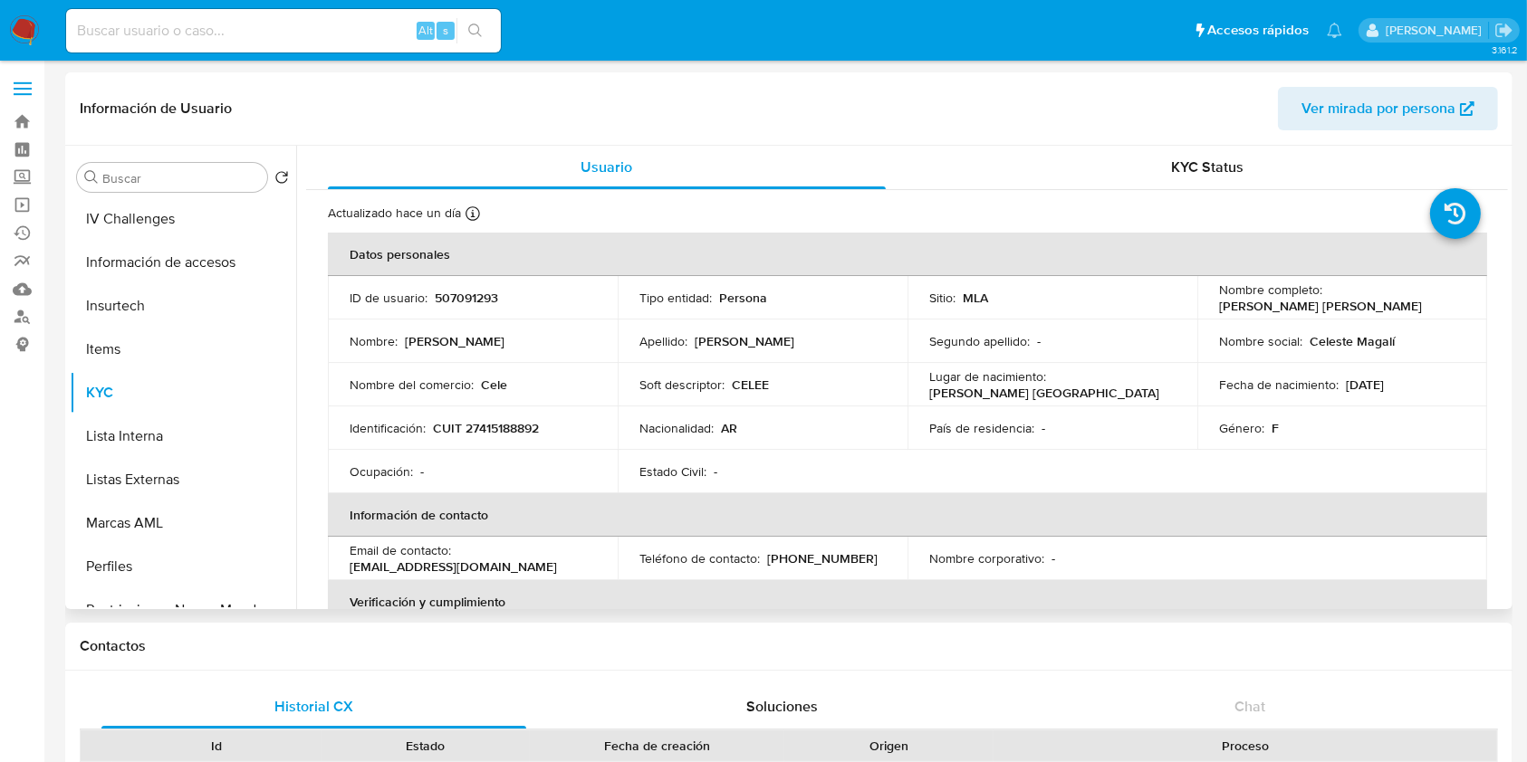
click at [513, 444] on td "Identificación : CUIT 27415188892" at bounding box center [473, 428] width 290 height 43
click at [510, 436] on p "CUIT 27415188892" at bounding box center [486, 428] width 106 height 16
click at [507, 435] on p "CUIT 27415188892" at bounding box center [486, 428] width 106 height 16
copy p "27415188892"
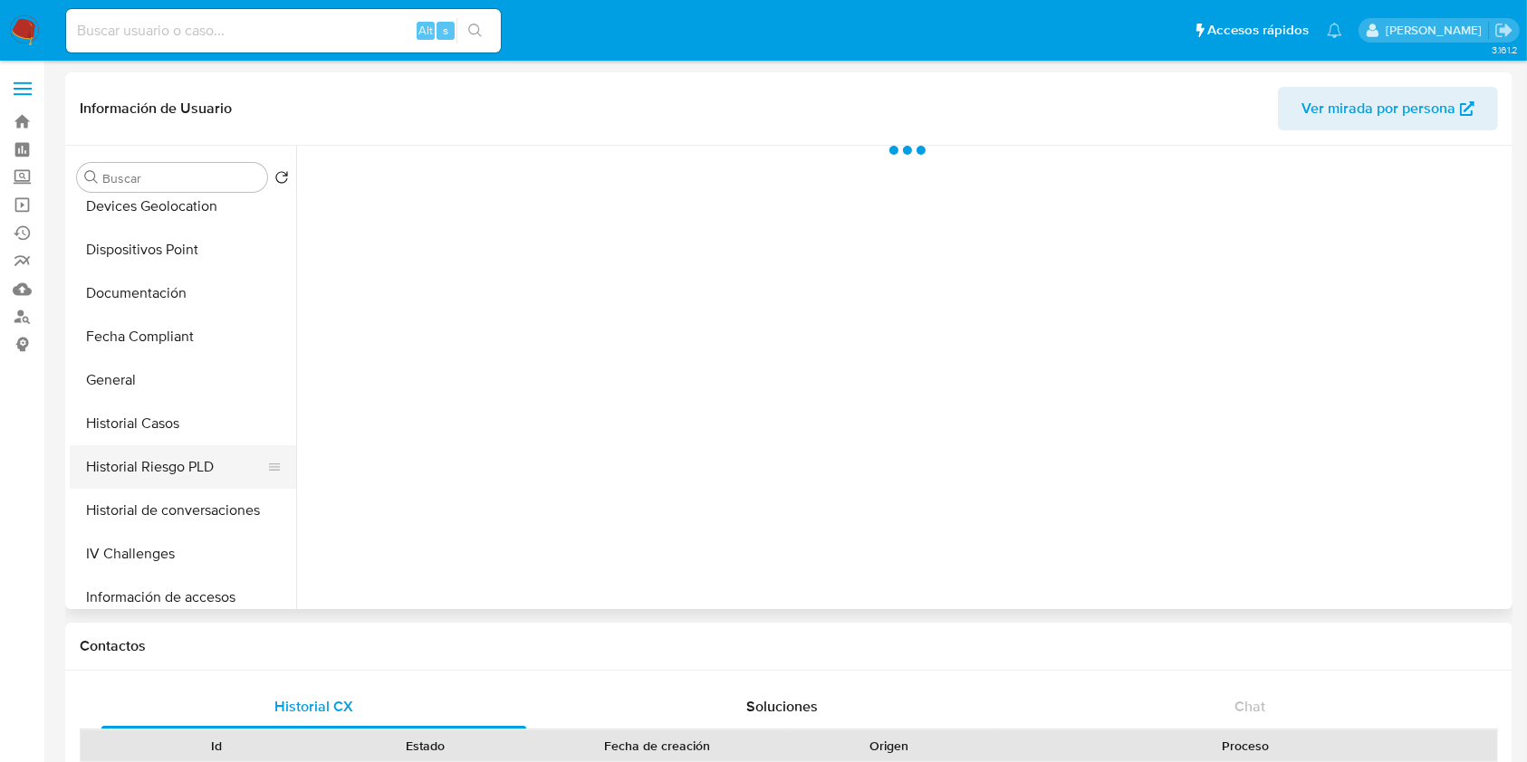
select select "10"
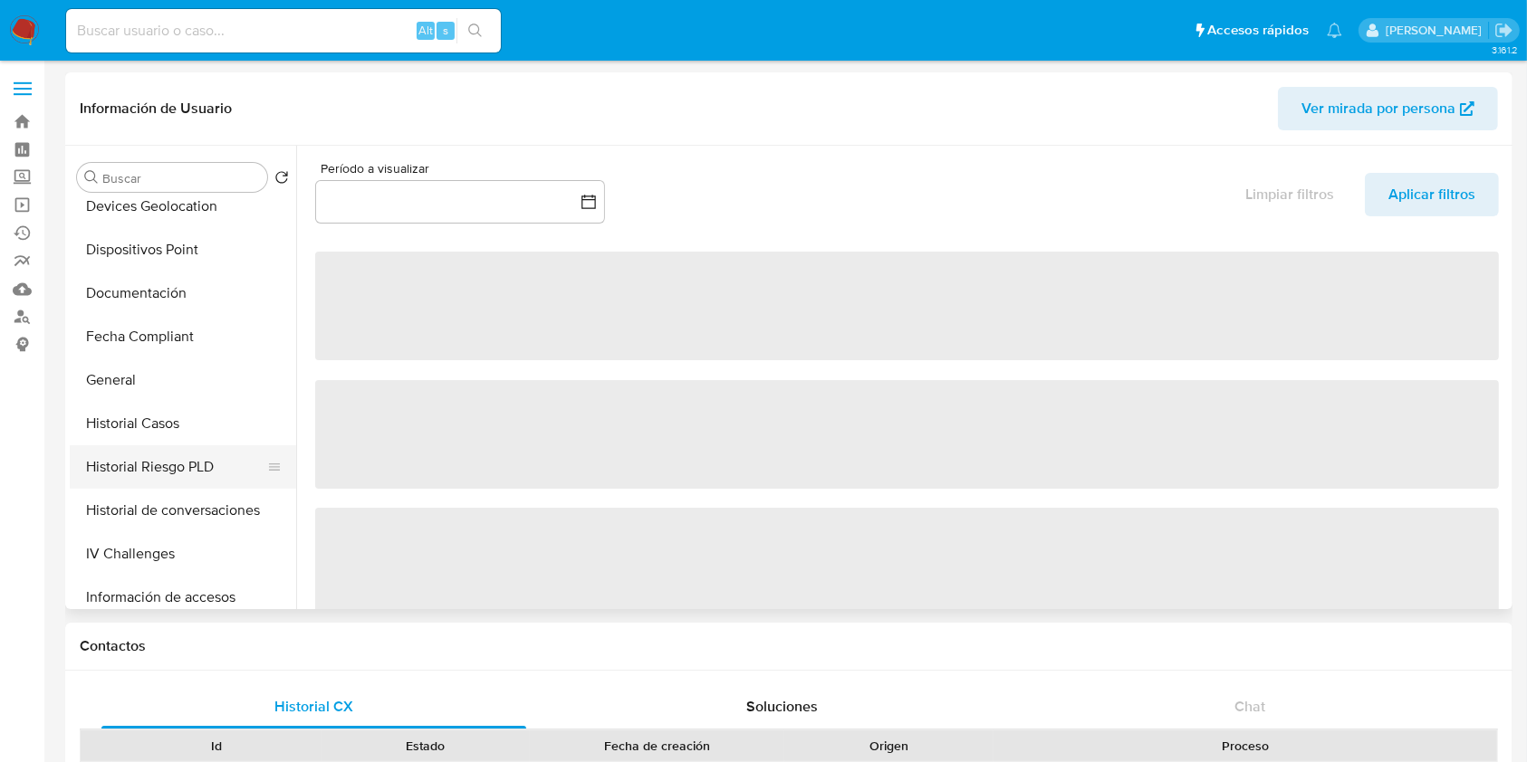
scroll to position [603, 0]
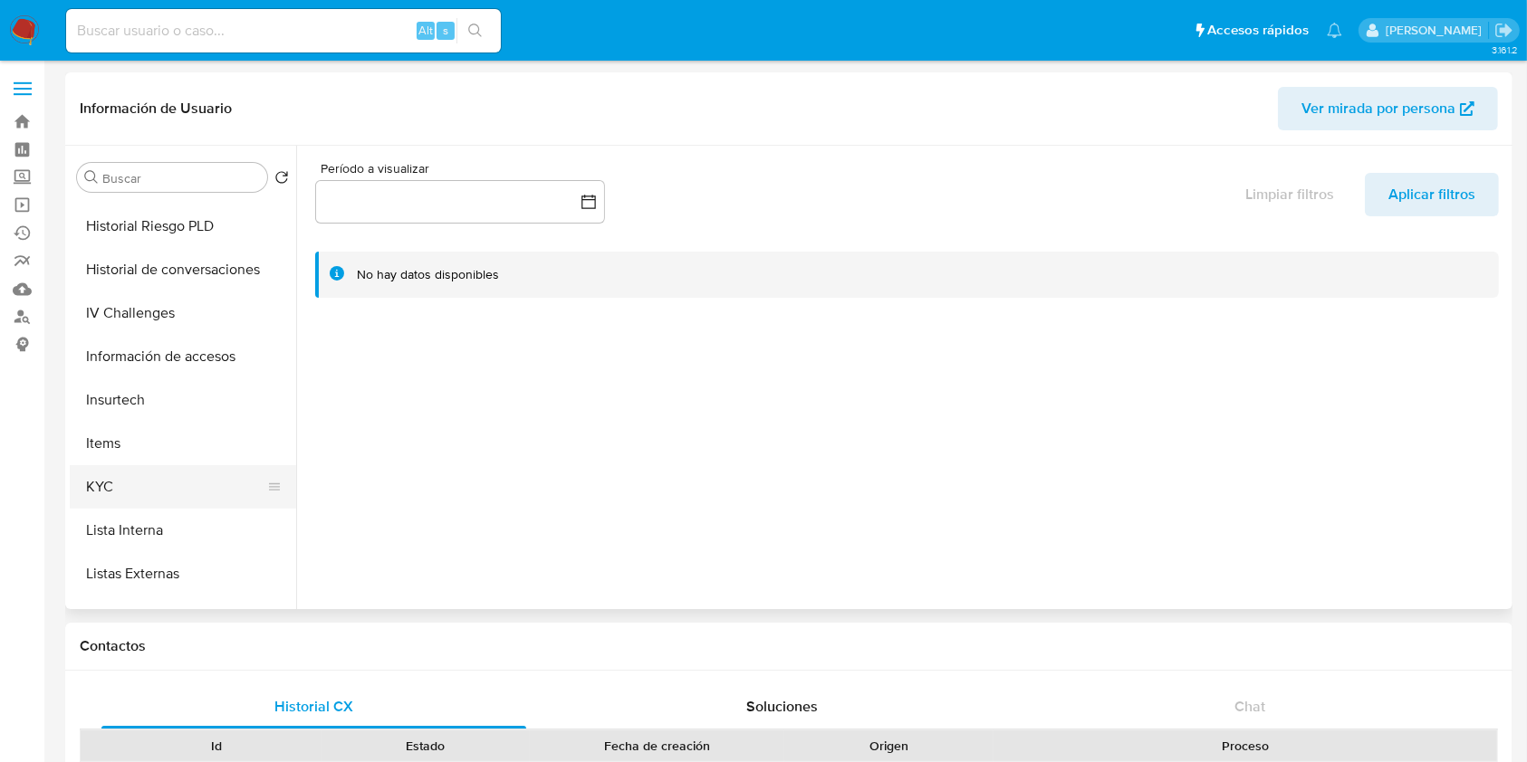
click at [215, 470] on button "KYC" at bounding box center [176, 486] width 212 height 43
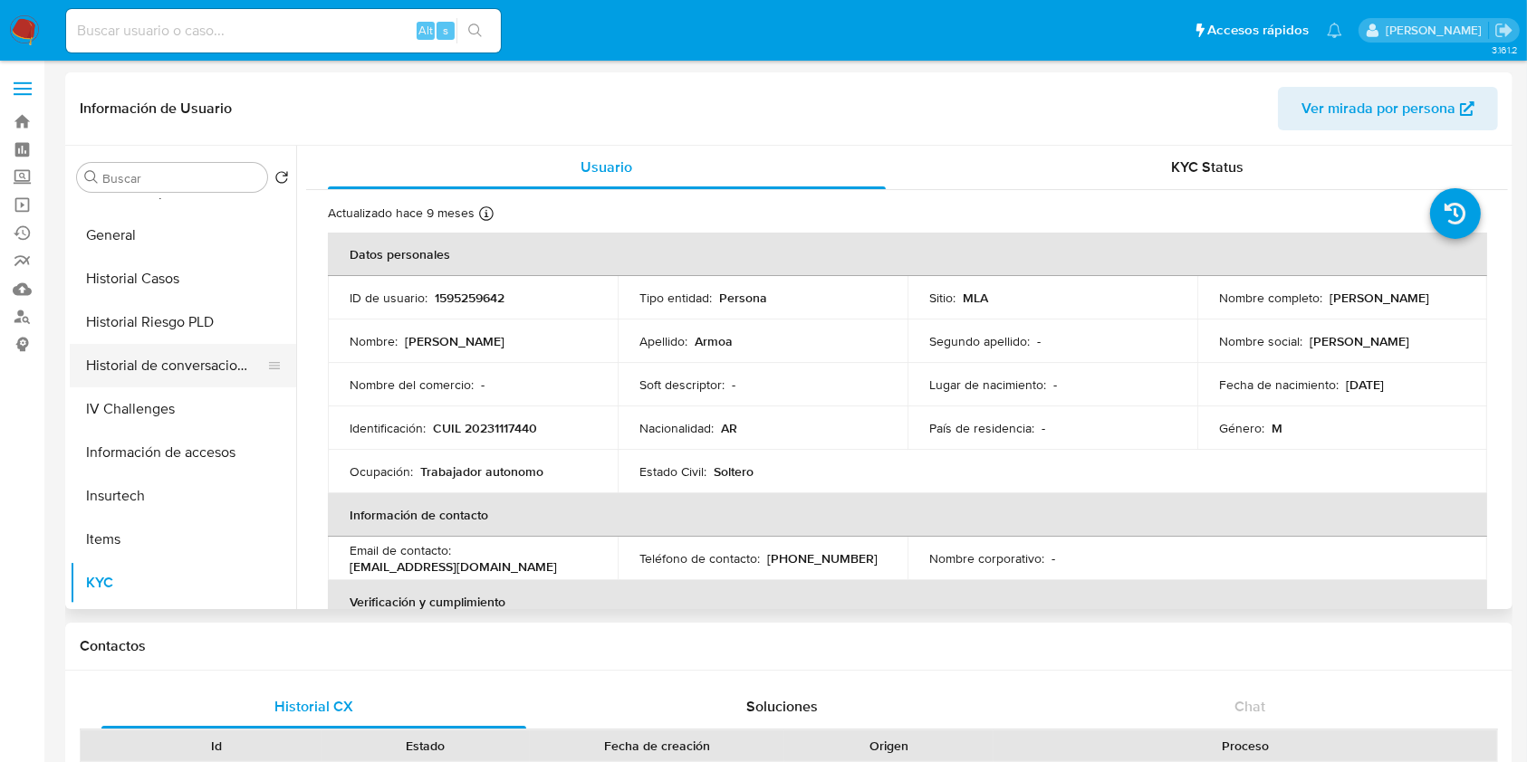
scroll to position [362, 0]
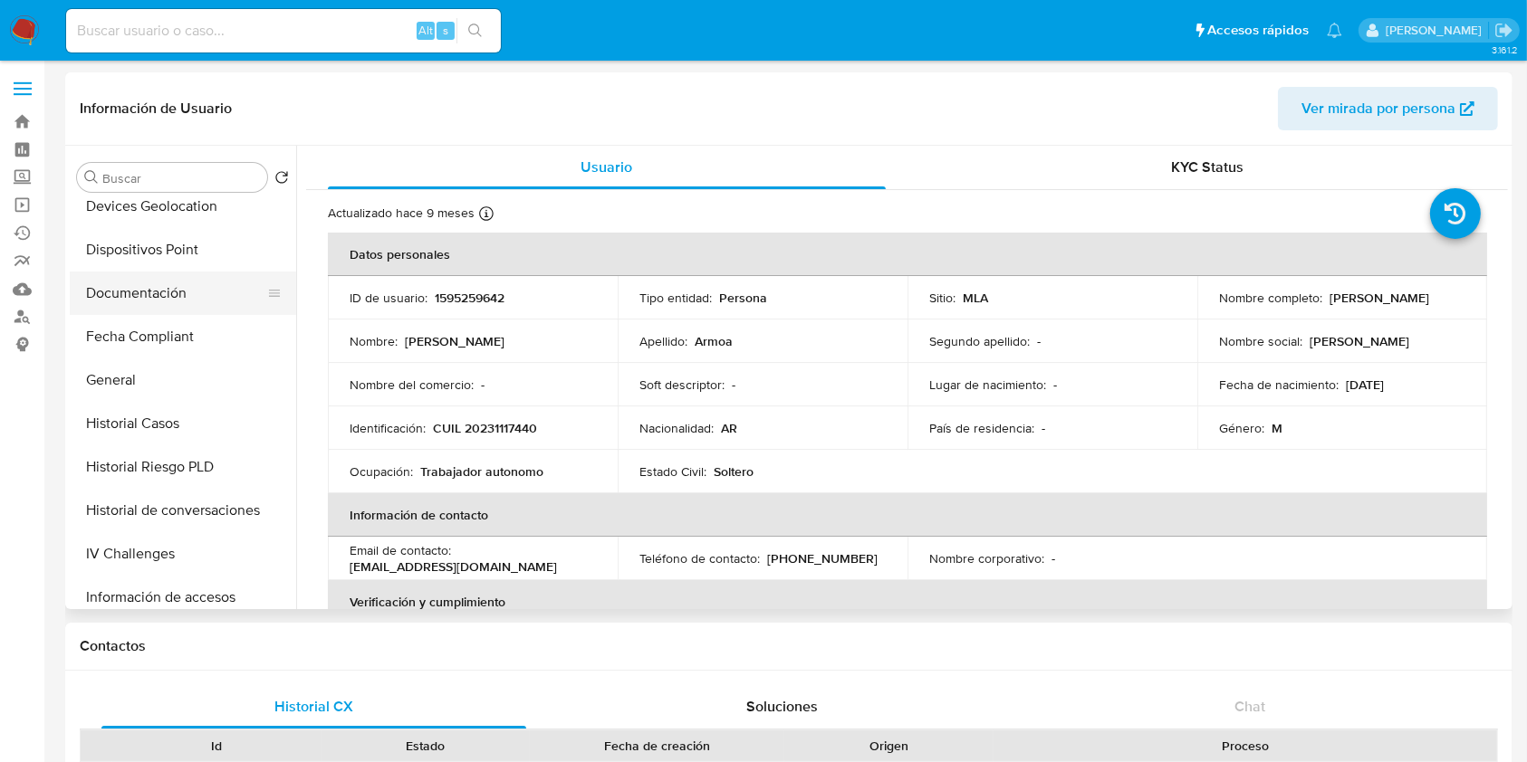
click at [199, 302] on button "Documentación" at bounding box center [176, 293] width 212 height 43
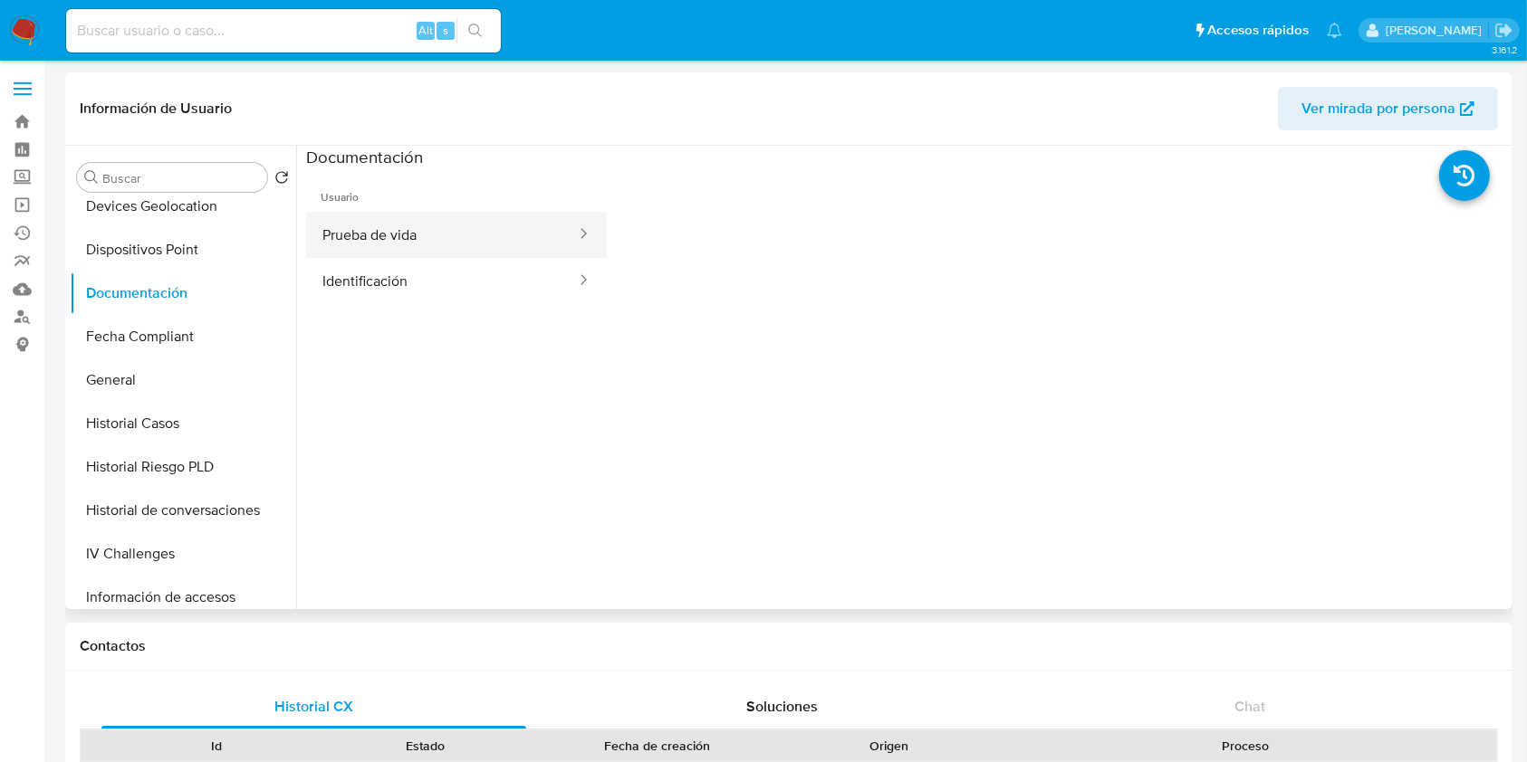
click at [419, 233] on button "Prueba de vida" at bounding box center [442, 235] width 272 height 46
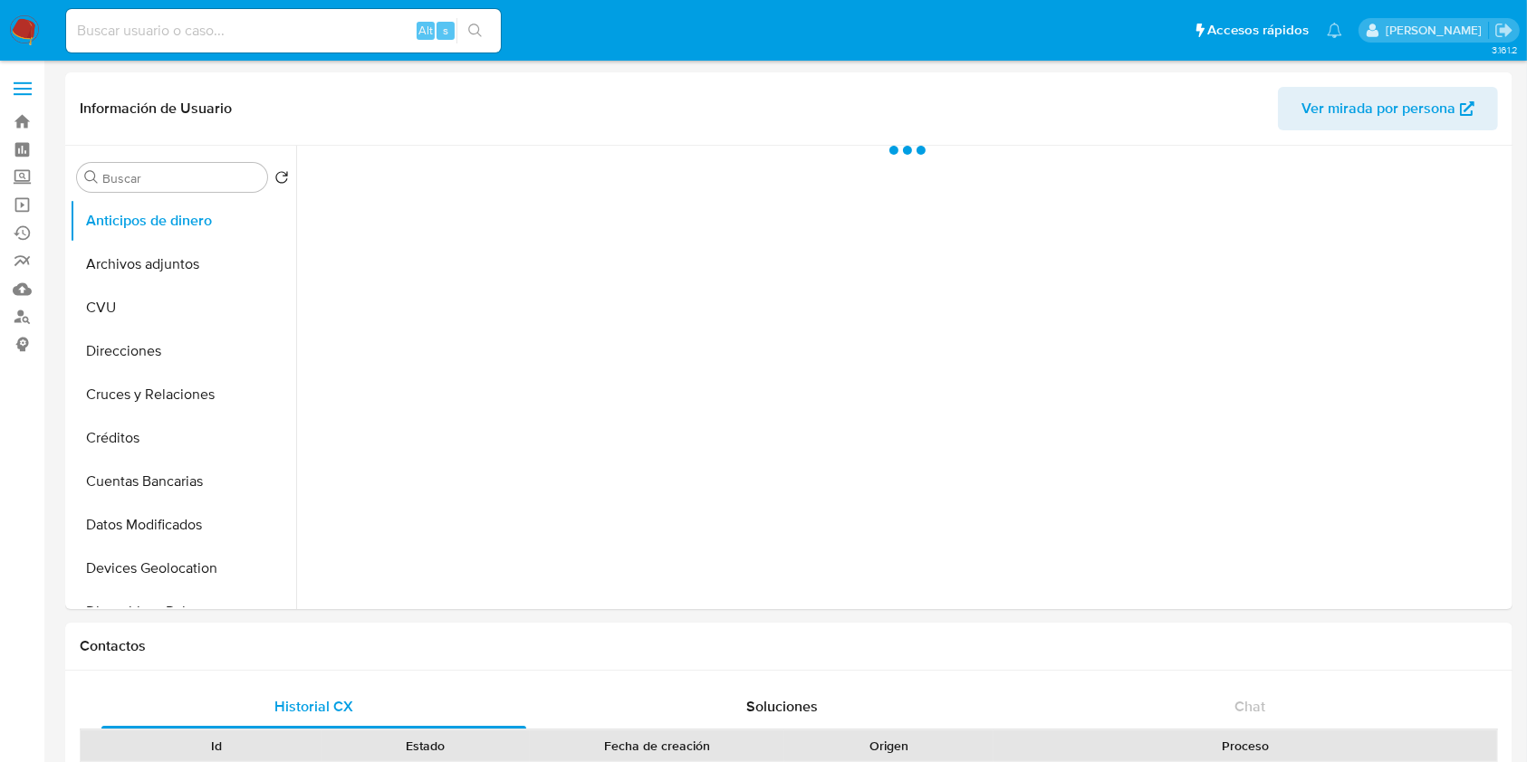
select select "10"
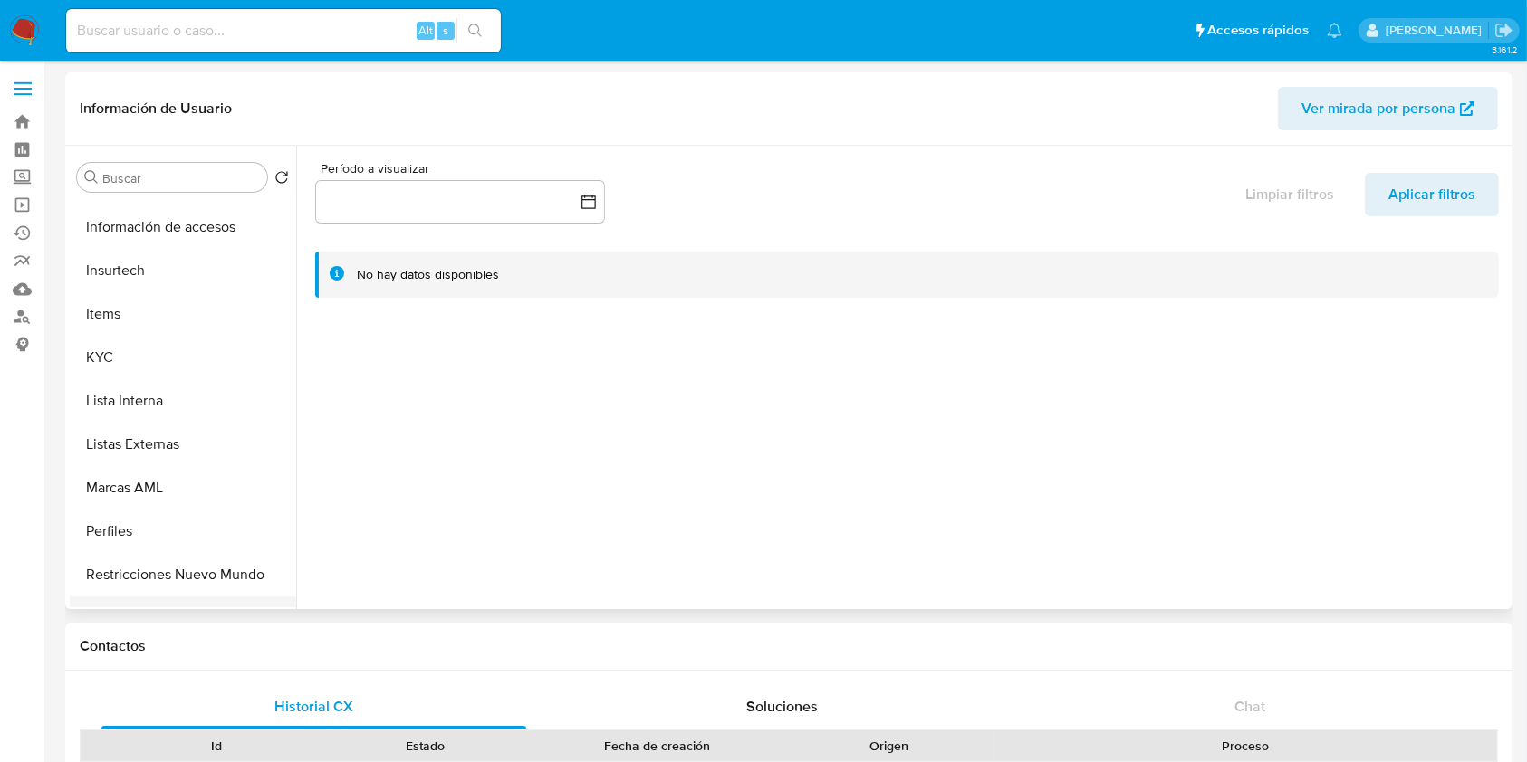
scroll to position [845, 0]
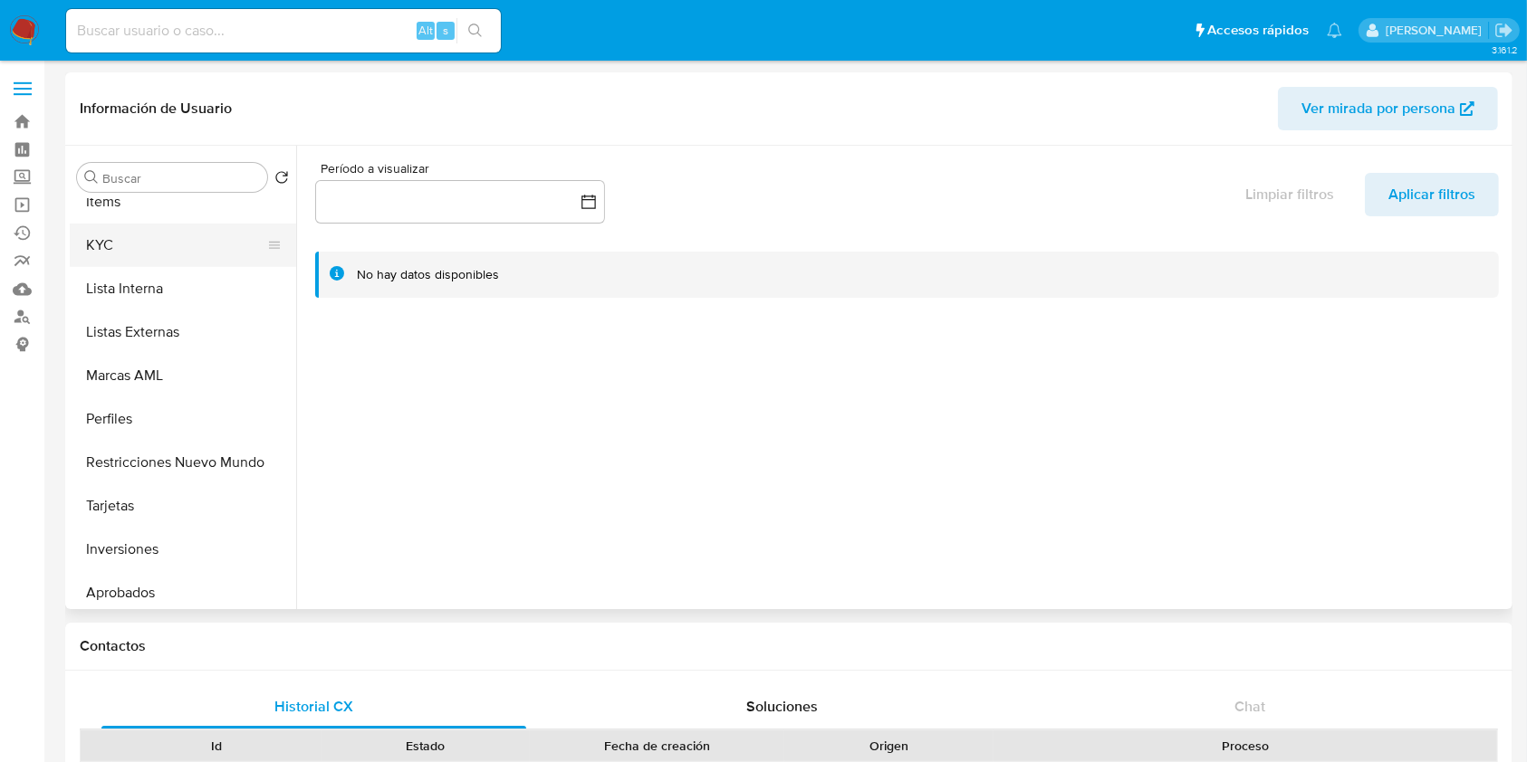
click at [177, 257] on button "KYC" at bounding box center [176, 245] width 212 height 43
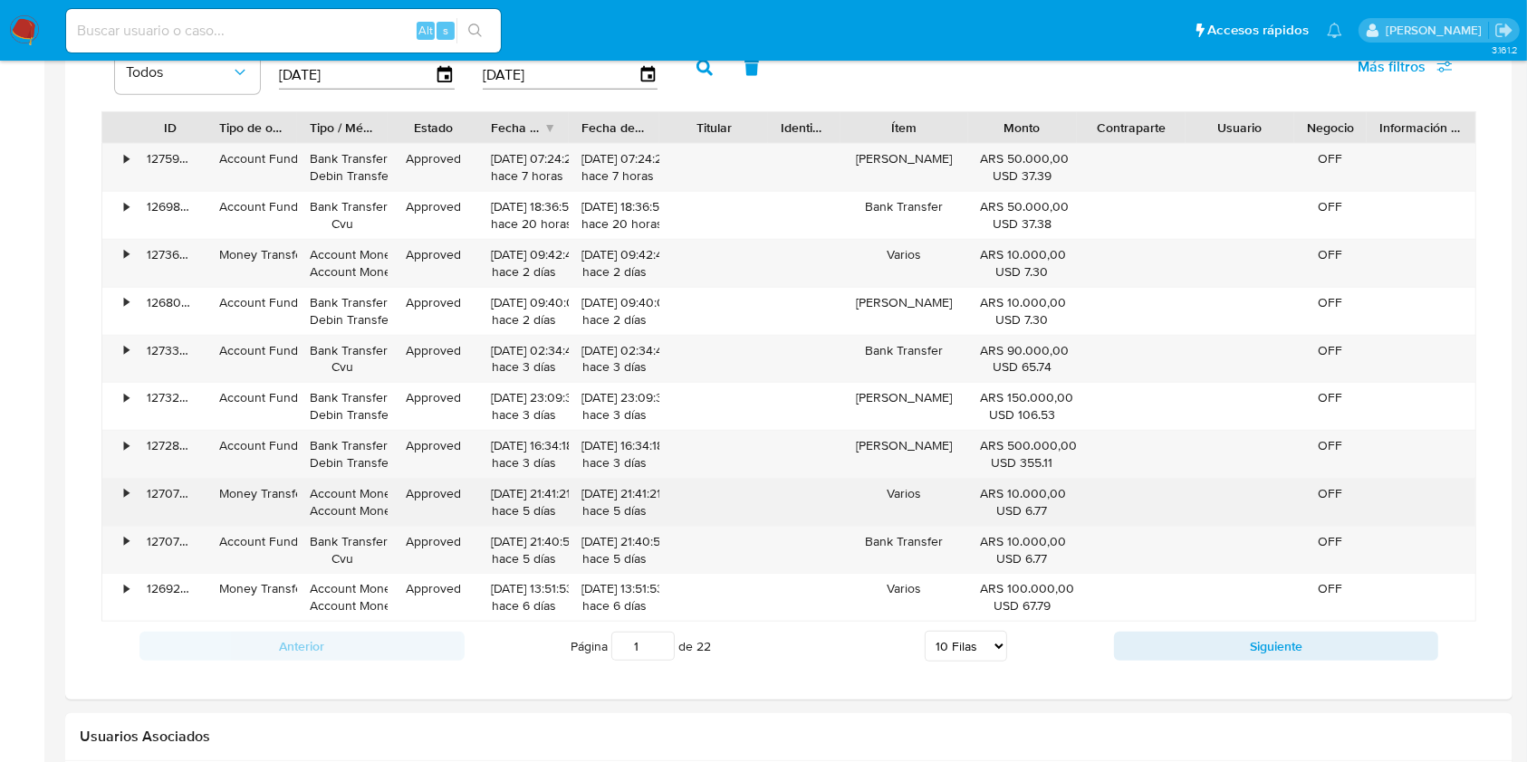
scroll to position [1328, 0]
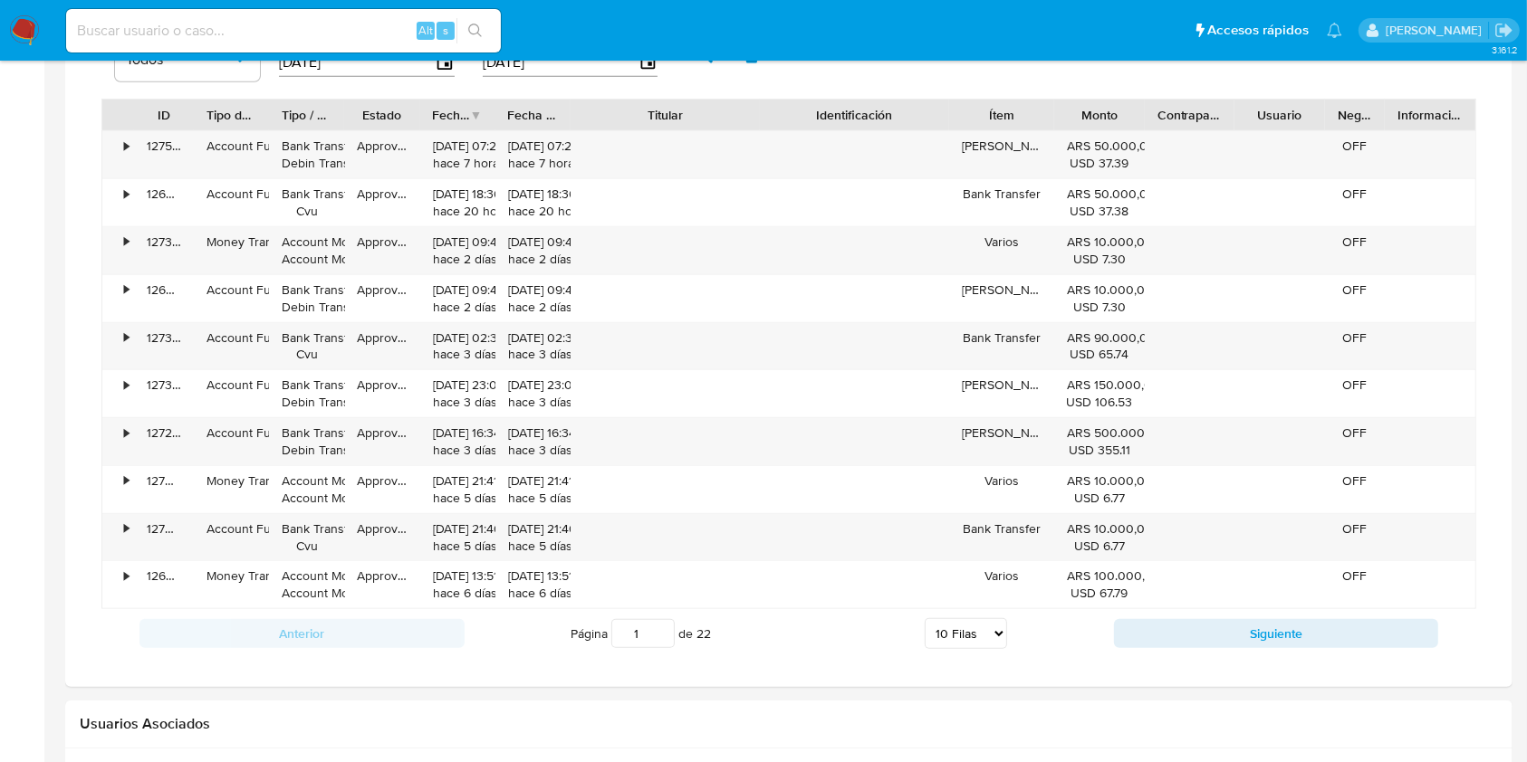
drag, startPoint x: 766, startPoint y: 111, endPoint x: 847, endPoint y: 108, distance: 80.7
click at [847, 108] on div "ID Tipo de operación Tipo / Método Estado Fecha de creación Fecha de aprobación…" at bounding box center [788, 115] width 1373 height 31
click at [1167, 646] on div "Anterior Página 1 de 22 5 Filas 10 Filas 20 Filas 25 Filas 50 Filas 100 Filas S…" at bounding box center [788, 633] width 1375 height 49
click at [1167, 645] on button "Siguiente" at bounding box center [1276, 633] width 325 height 29
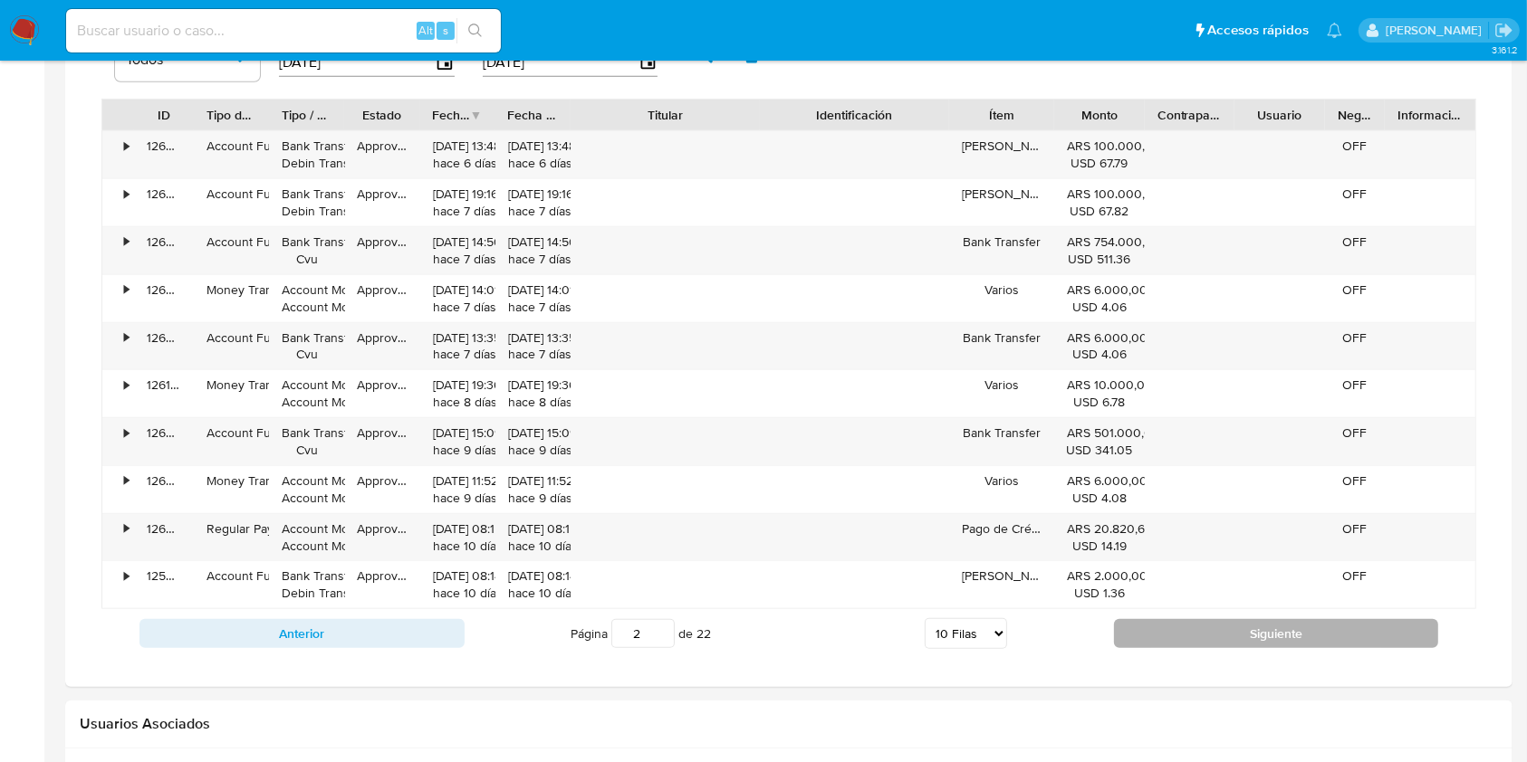
click at [1167, 645] on button "Siguiente" at bounding box center [1276, 633] width 325 height 29
type input "4"
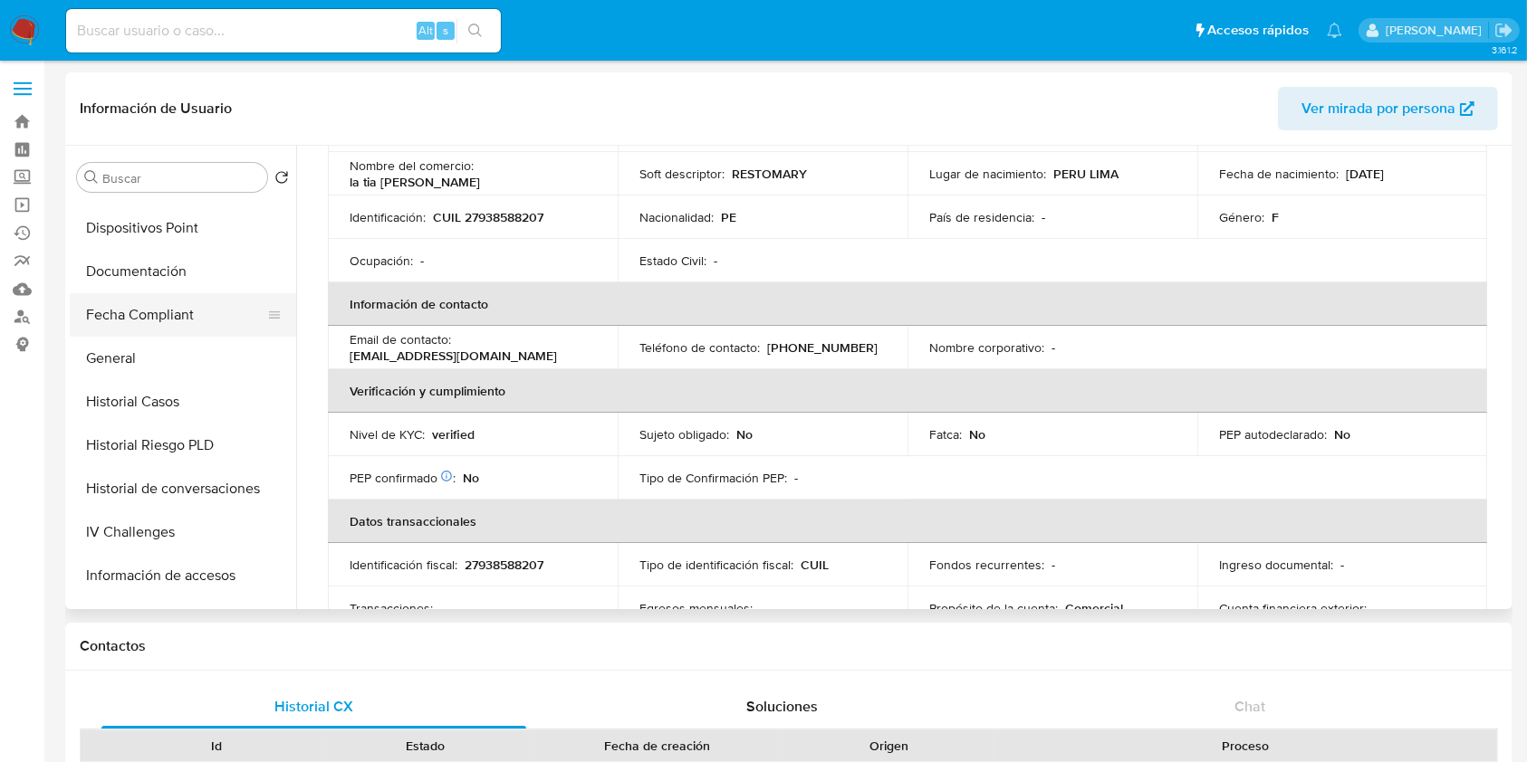
scroll to position [362, 0]
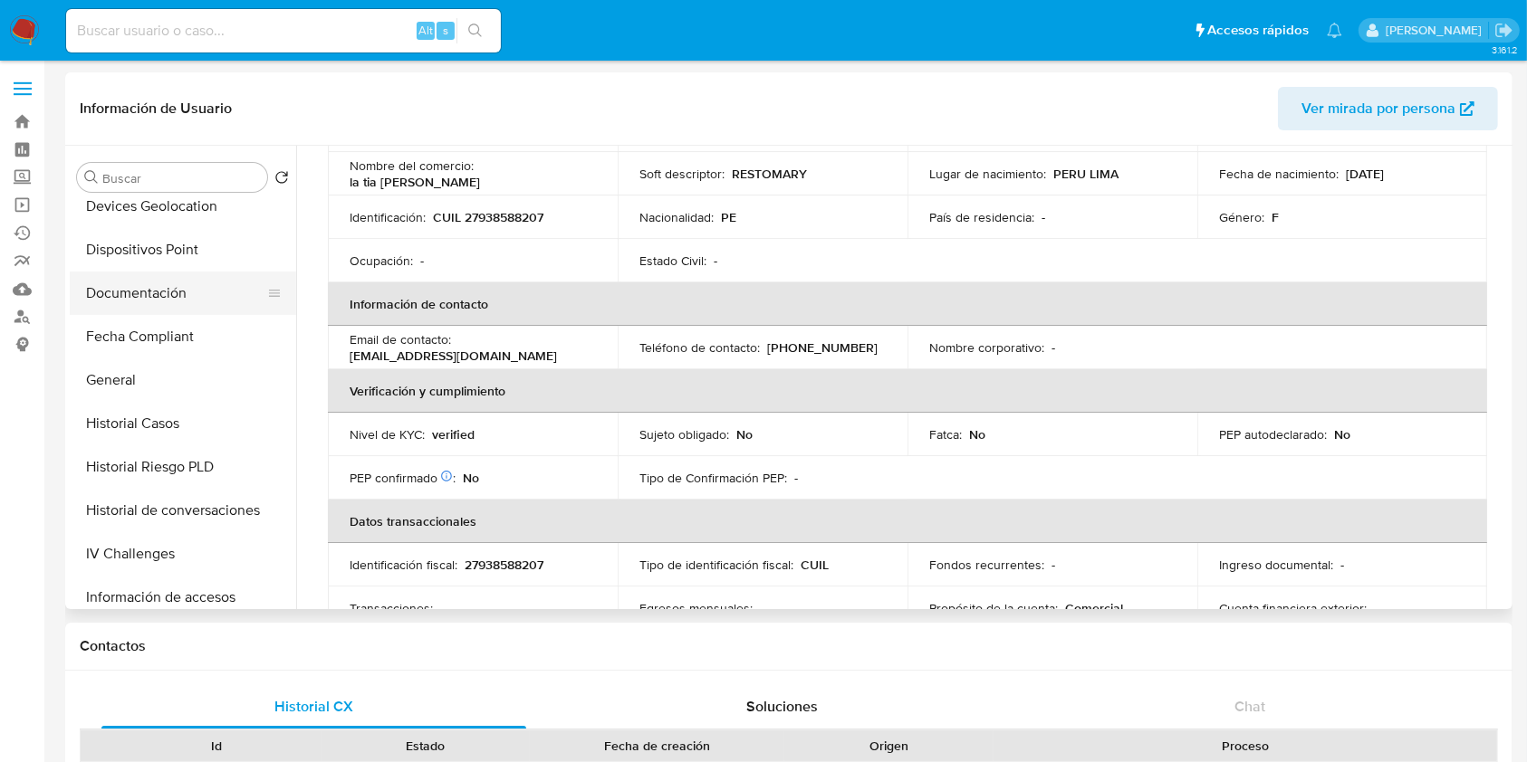
click at [167, 304] on button "Documentación" at bounding box center [176, 293] width 212 height 43
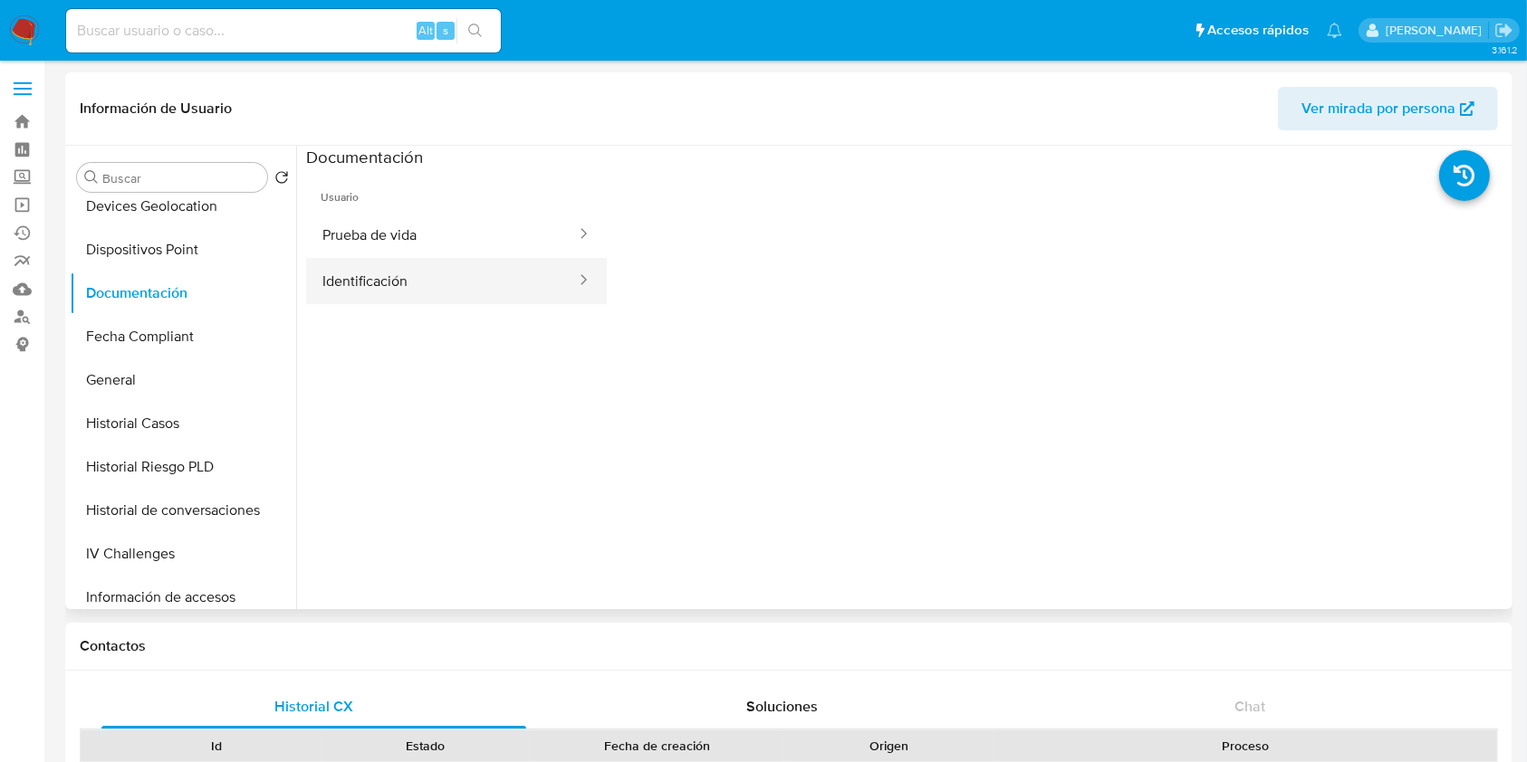
click at [359, 283] on button "Identificación" at bounding box center [442, 281] width 272 height 46
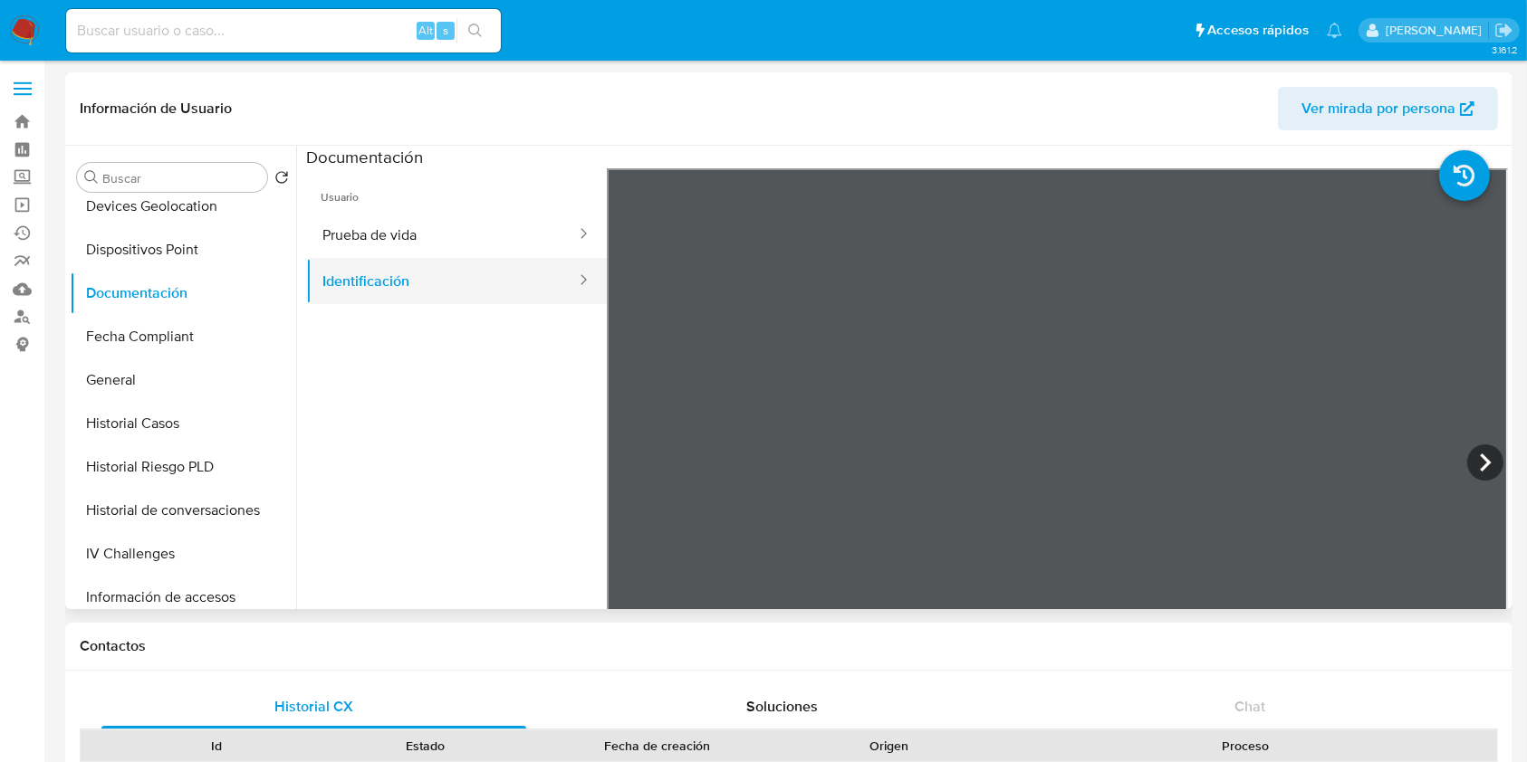
click at [420, 261] on button "Identificación" at bounding box center [442, 281] width 272 height 46
click at [423, 246] on button "Prueba de vida" at bounding box center [442, 235] width 272 height 46
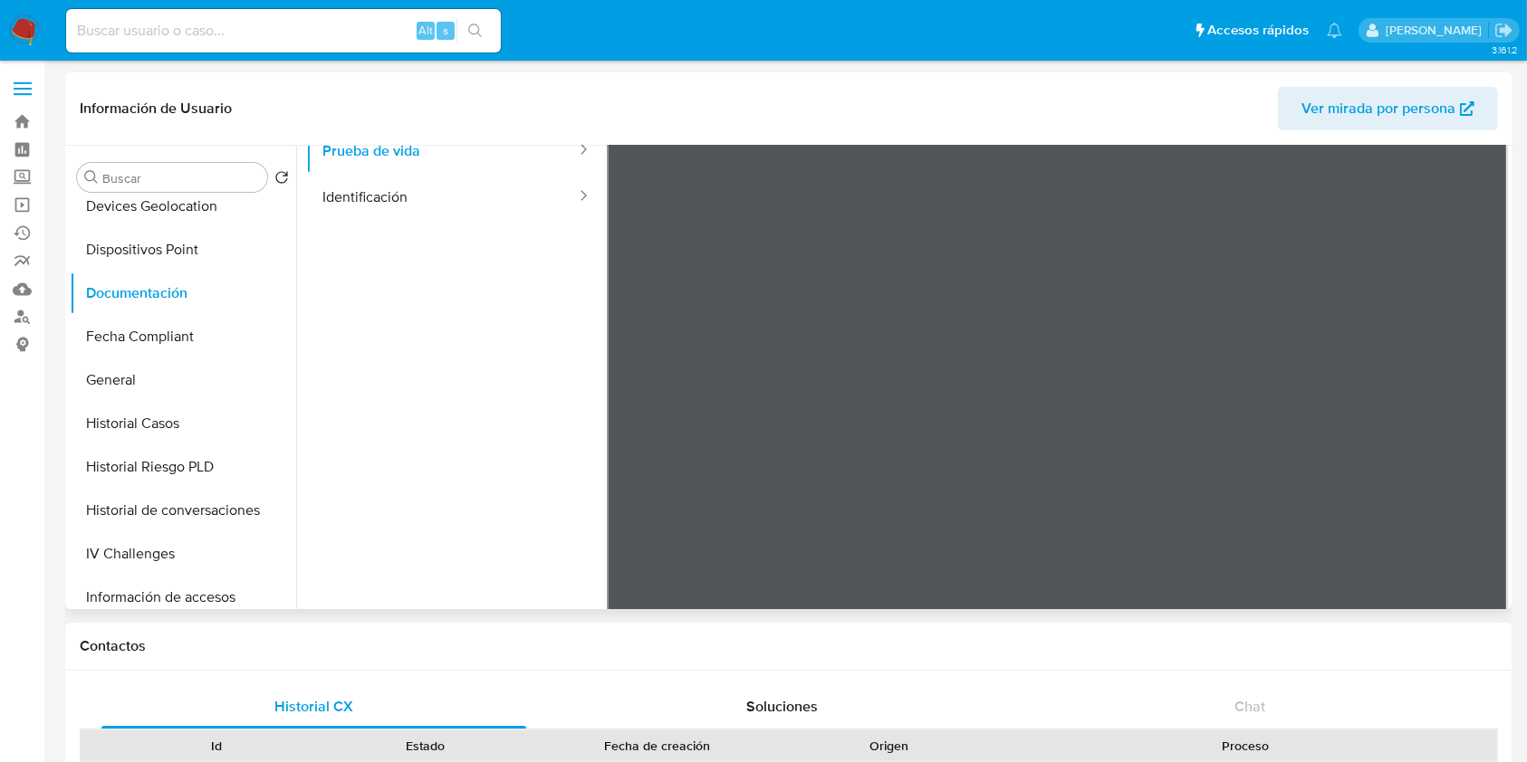
scroll to position [152, 0]
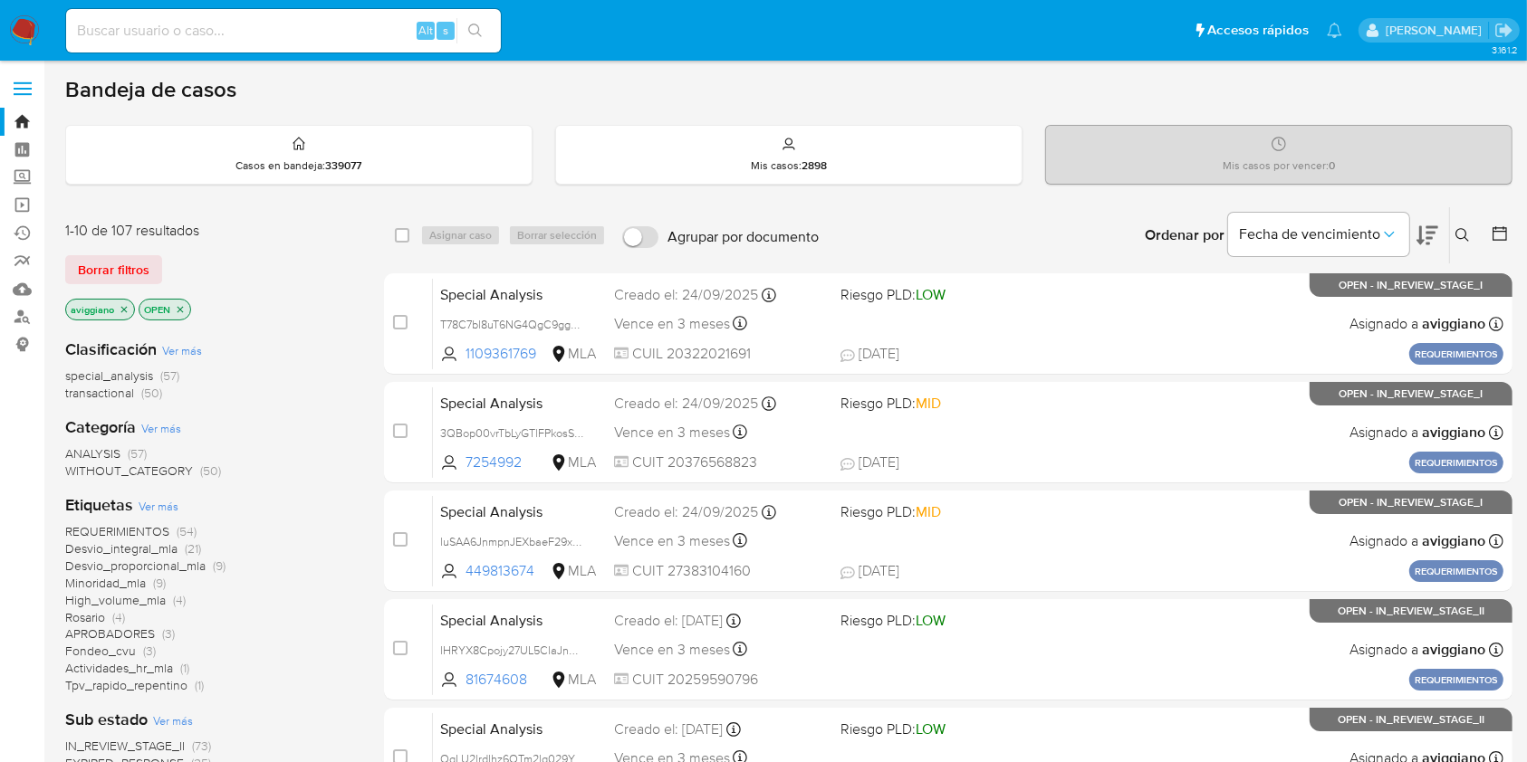
click at [197, 33] on input at bounding box center [283, 31] width 435 height 24
paste input "SCZaTOC0LYC920C8ZzJWzLxL"
type input "SCZaTOC0LYC920C8ZzJWzLxL"
click at [472, 26] on icon "search-icon" at bounding box center [475, 31] width 14 height 14
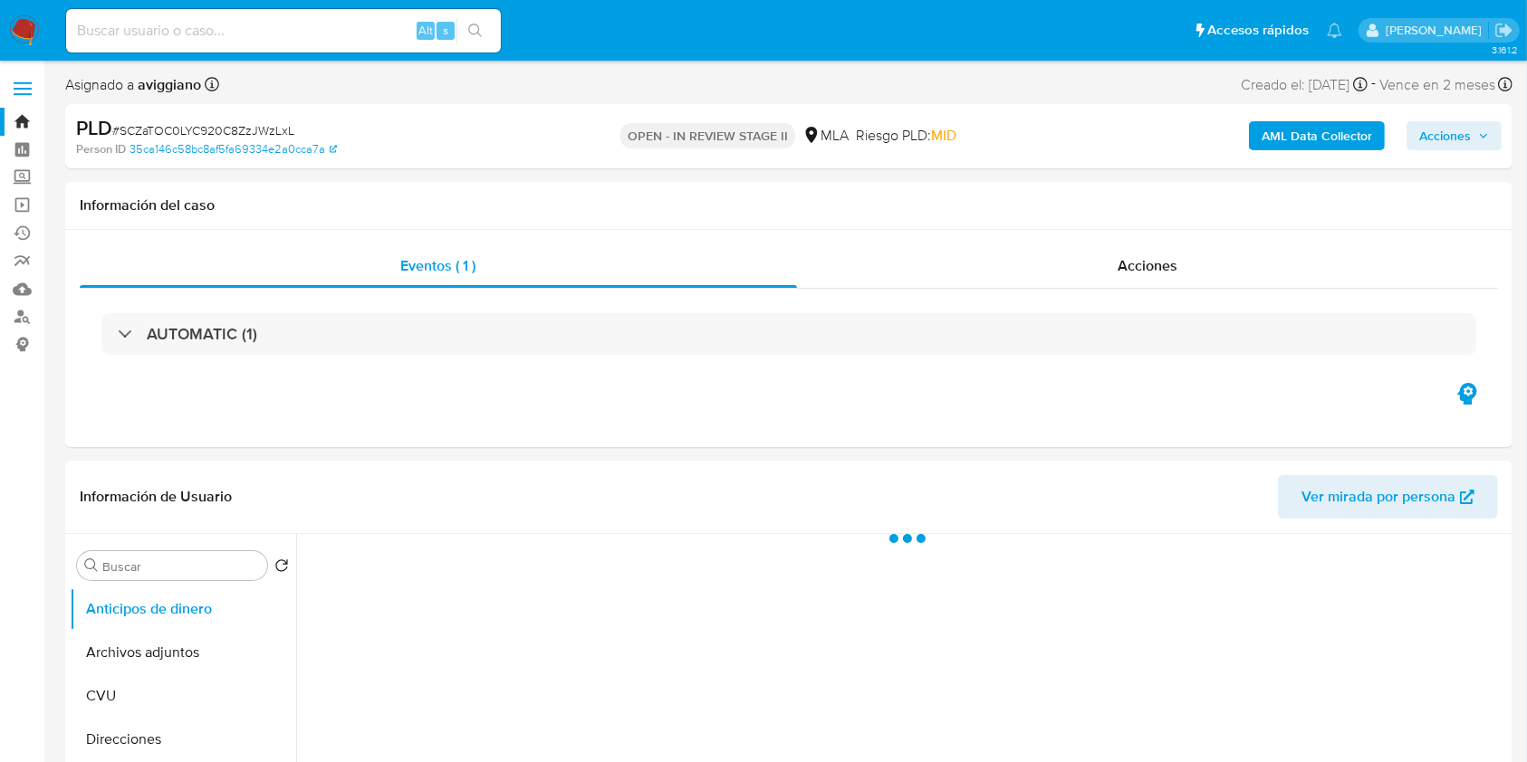
select select "10"
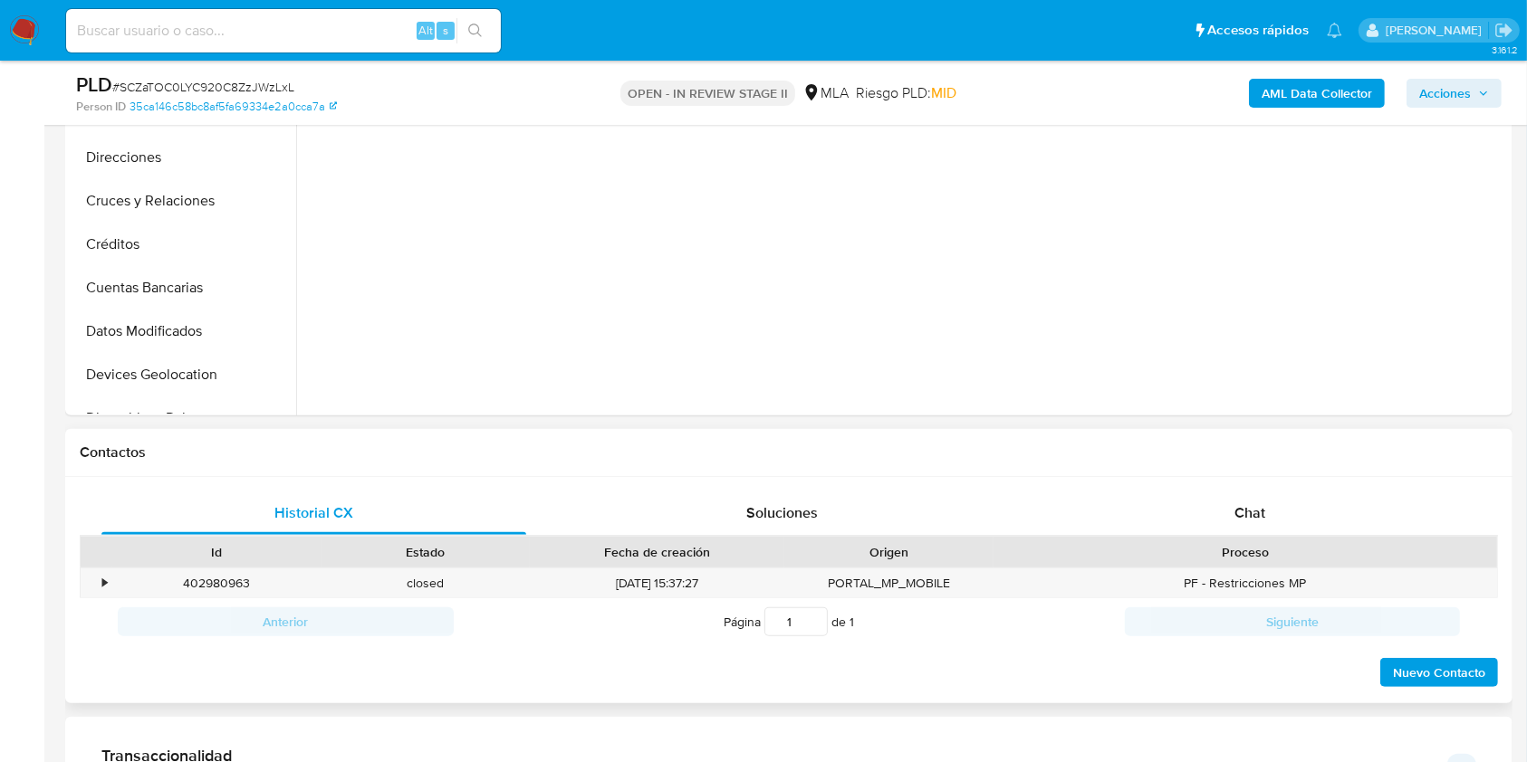
scroll to position [603, 0]
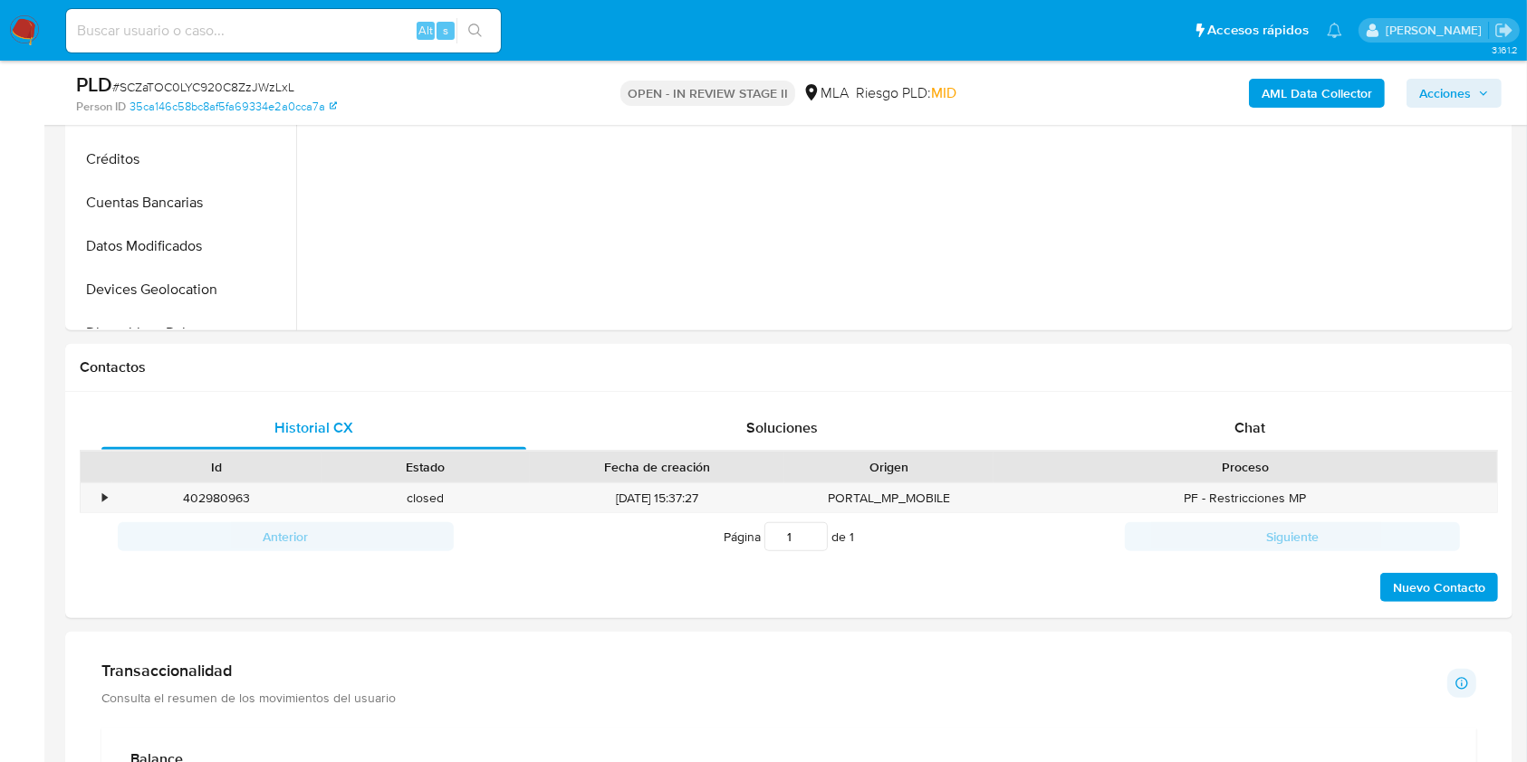
click at [1224, 436] on div "Chat" at bounding box center [1250, 428] width 425 height 43
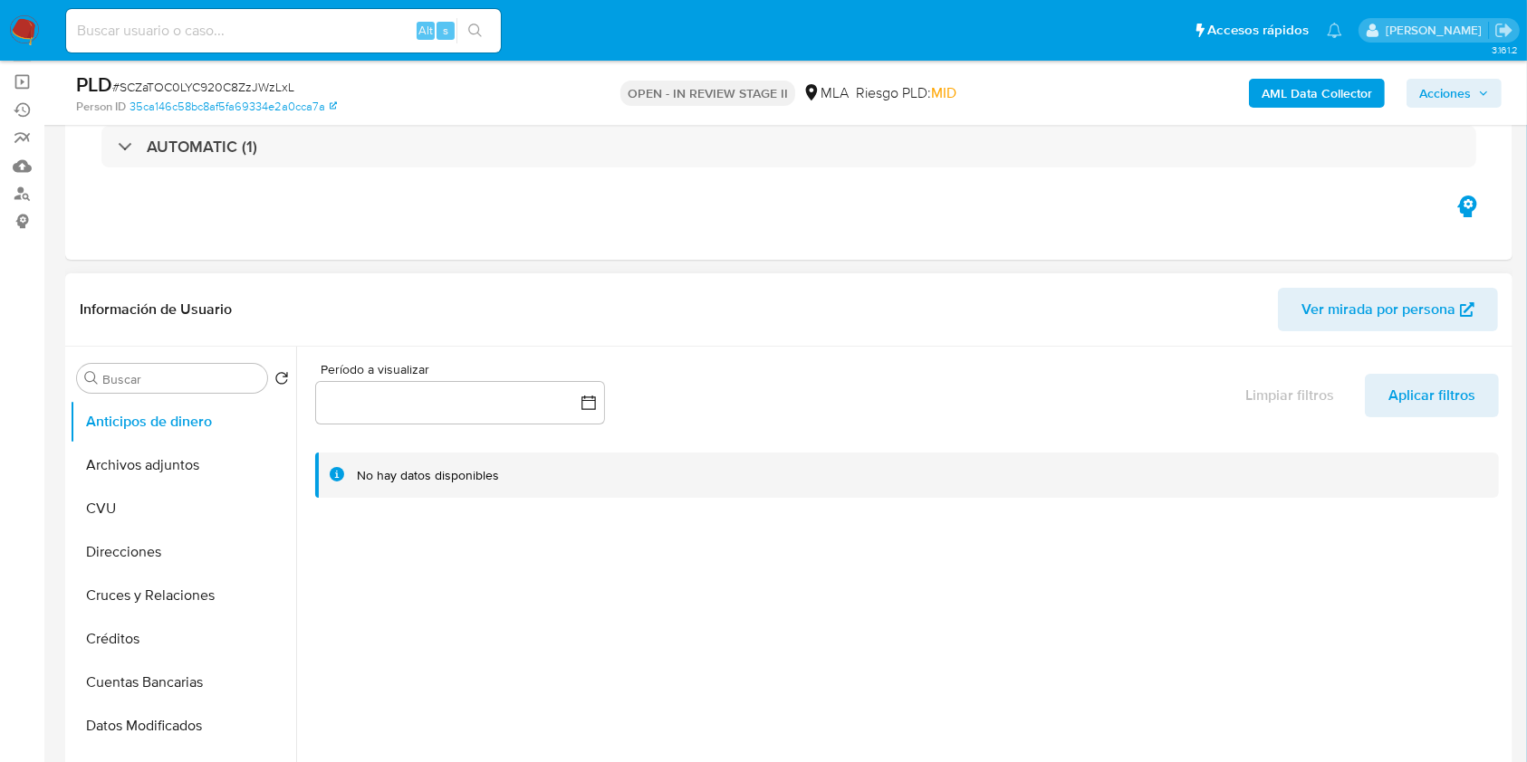
scroll to position [120, 0]
click at [152, 451] on button "Archivos adjuntos" at bounding box center [176, 467] width 212 height 43
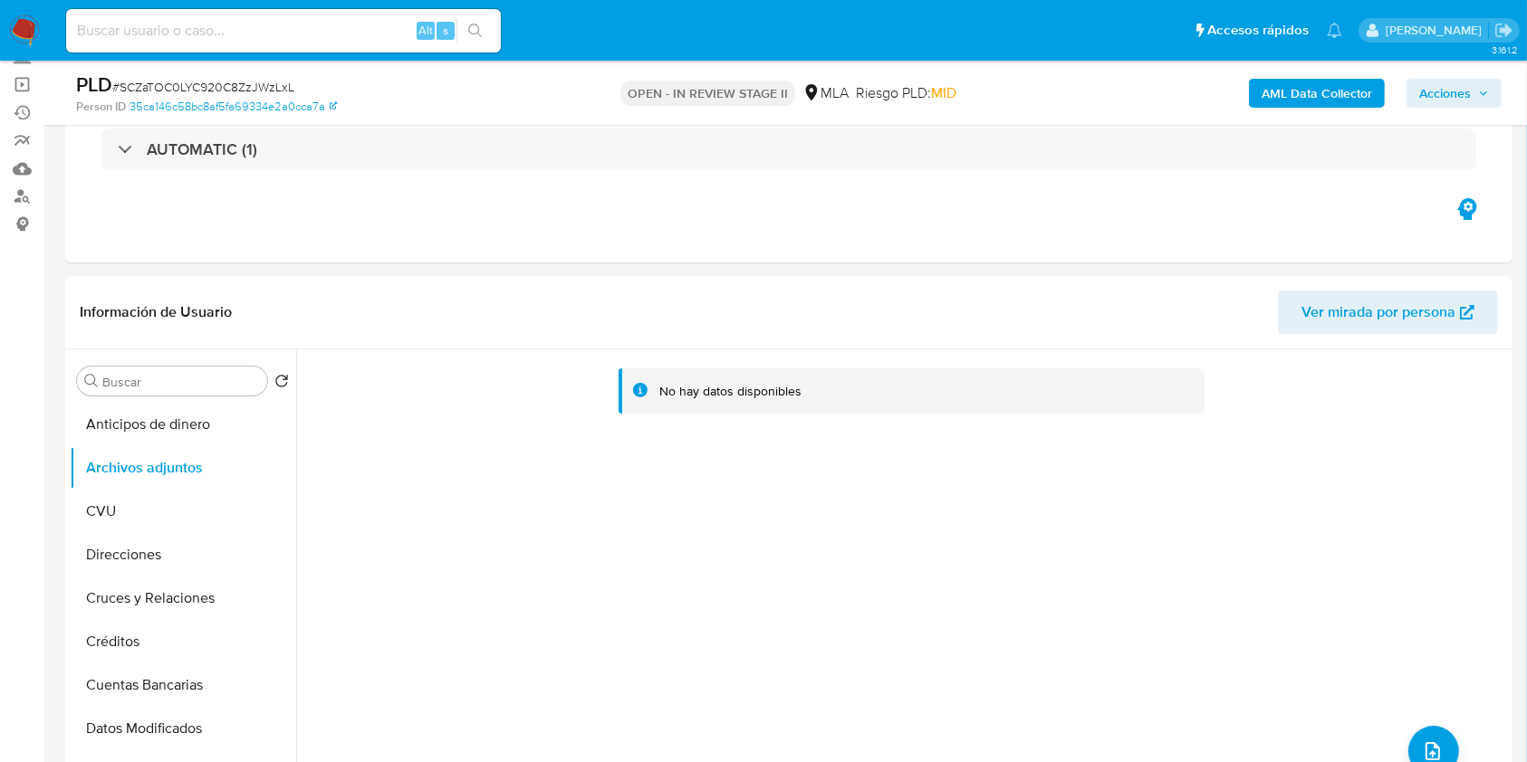
click at [1309, 88] on b "AML Data Collector" at bounding box center [1316, 93] width 110 height 29
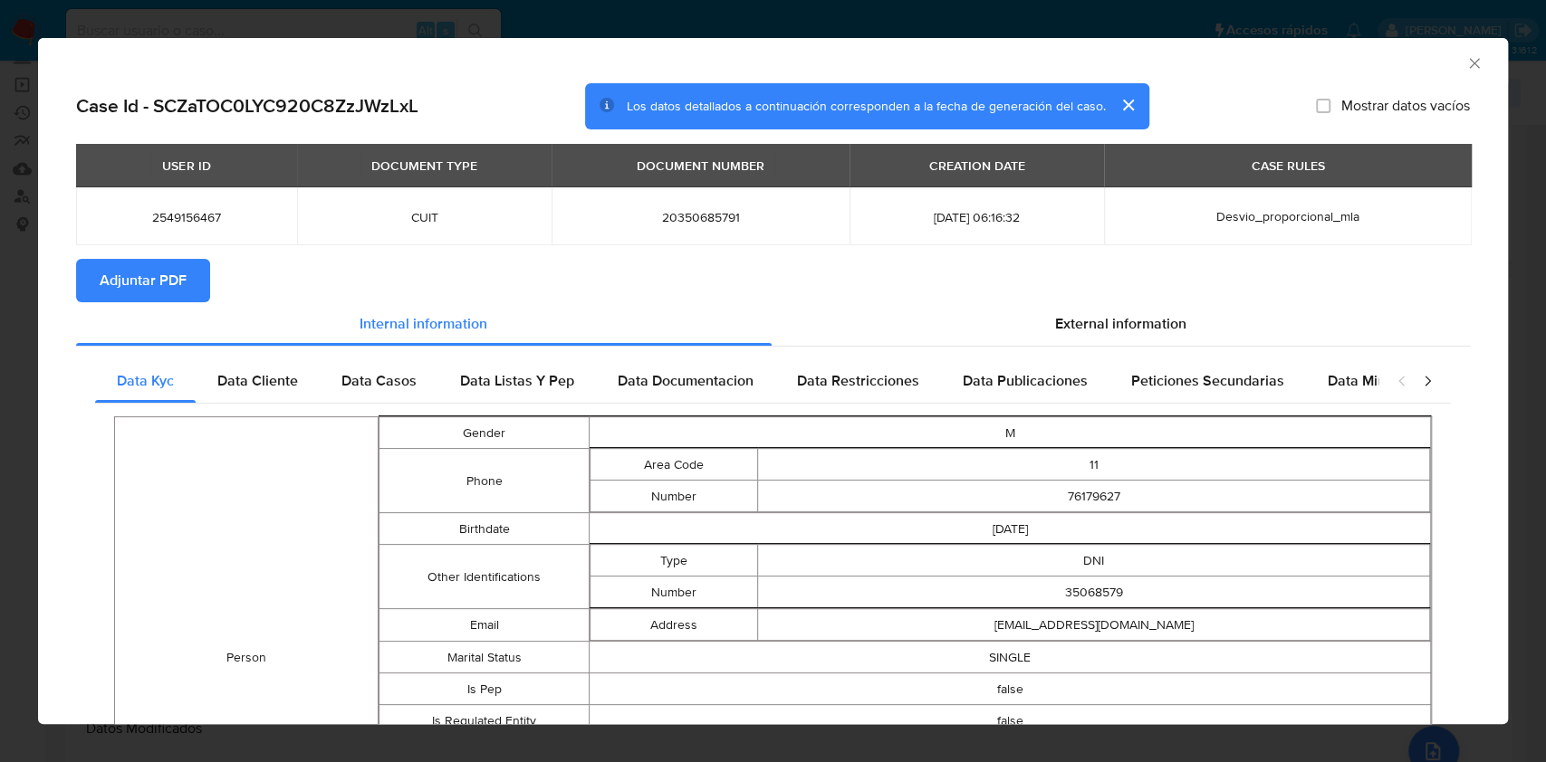
click at [152, 265] on span "Adjuntar PDF" at bounding box center [143, 281] width 87 height 40
click at [1466, 55] on div "AML Data Collector" at bounding box center [773, 60] width 1470 height 45
click at [1466, 56] on div "AML Data Collector" at bounding box center [773, 60] width 1470 height 45
click at [1465, 62] on icon "Cerrar ventana" at bounding box center [1474, 63] width 18 height 18
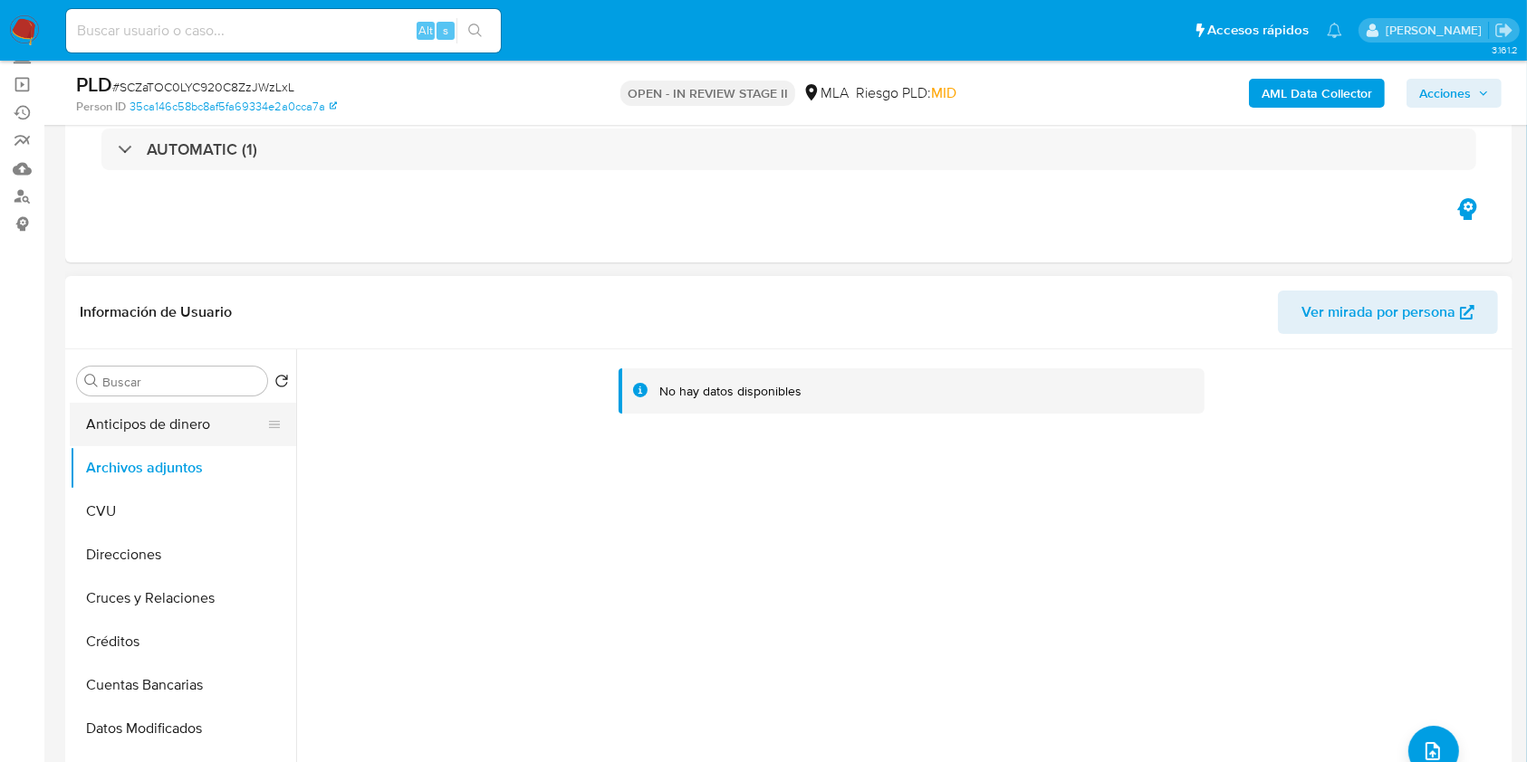
click at [155, 416] on button "Anticipos de dinero" at bounding box center [176, 424] width 212 height 43
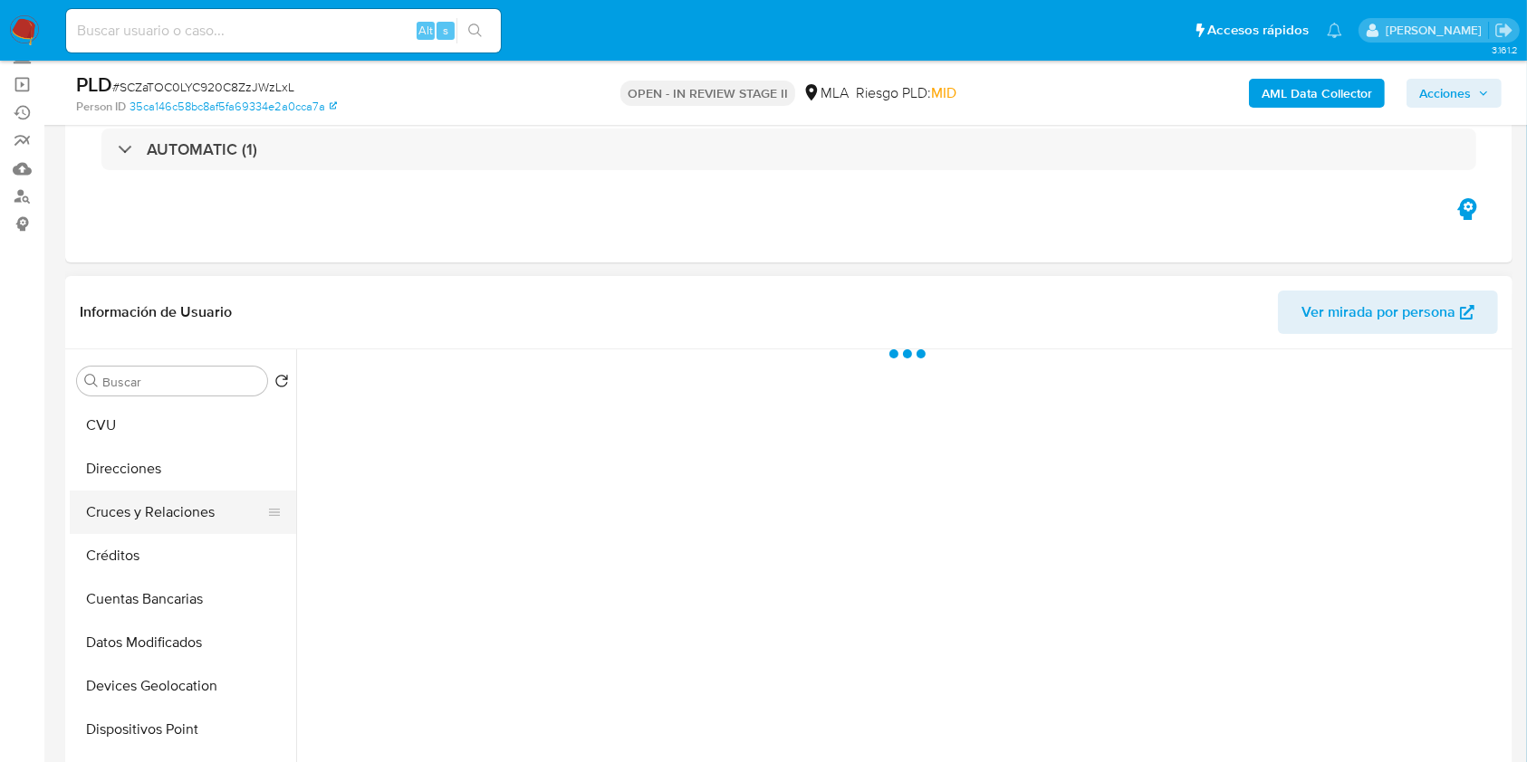
scroll to position [241, 0]
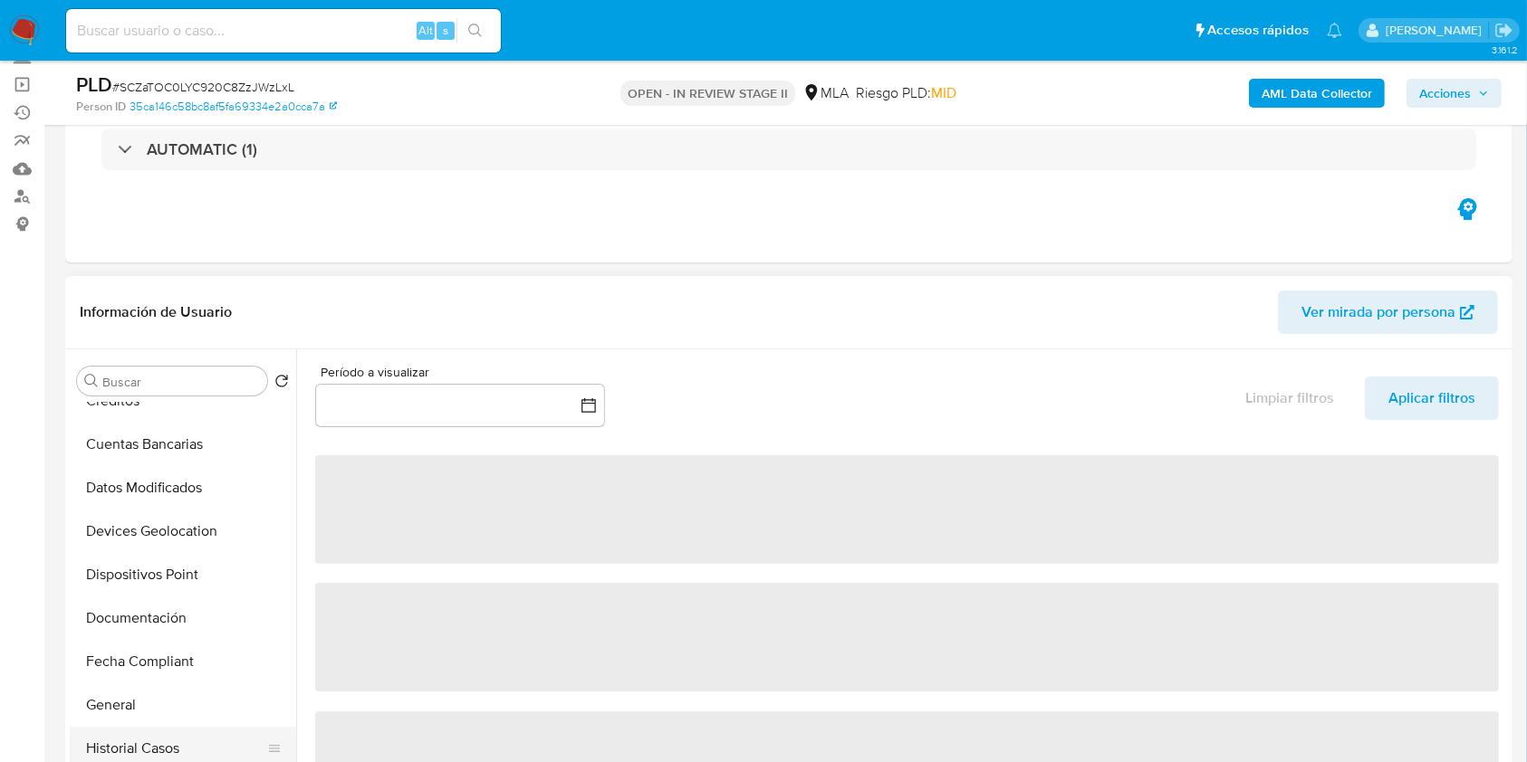
click at [161, 733] on button "Historial Casos" at bounding box center [176, 748] width 212 height 43
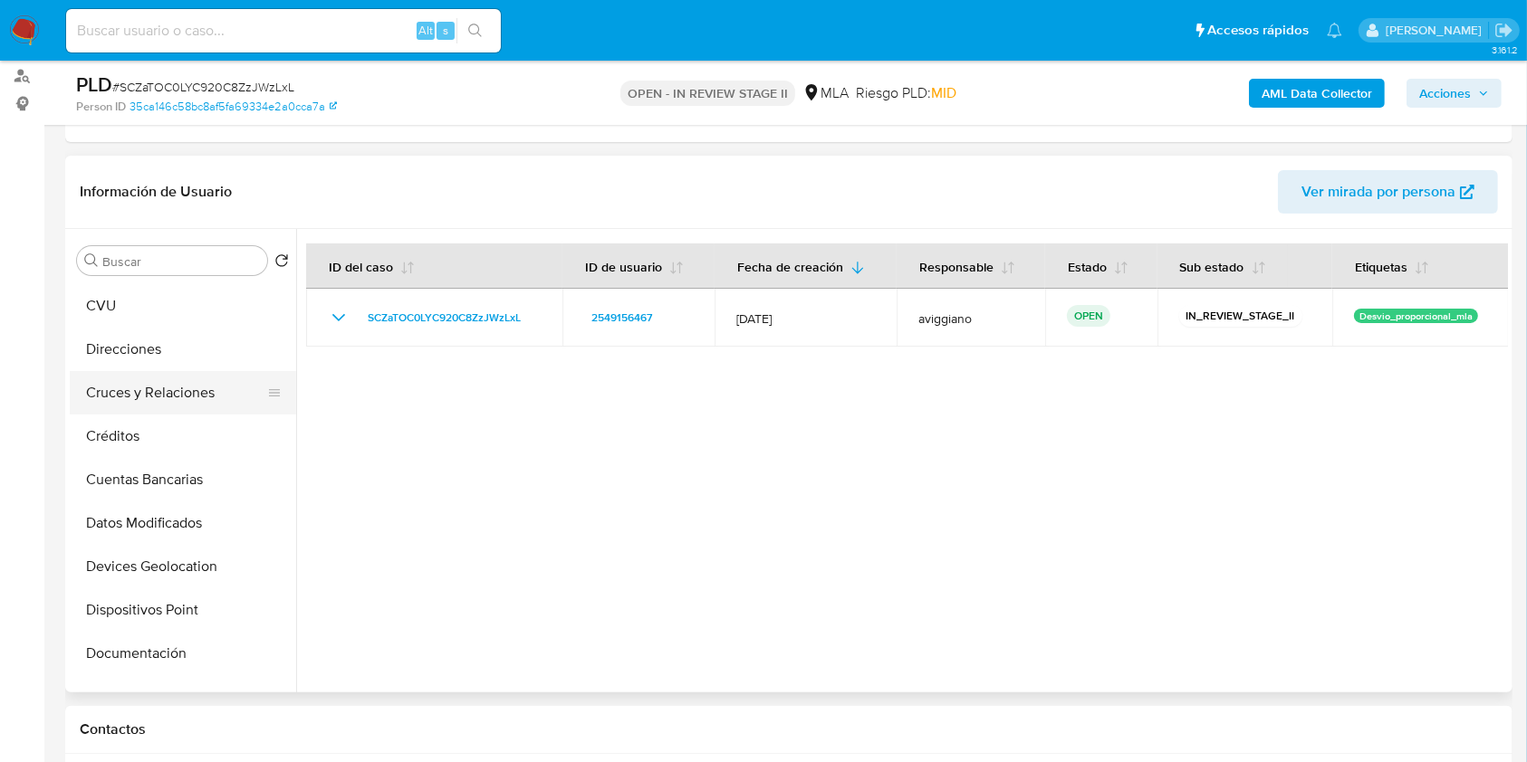
scroll to position [0, 0]
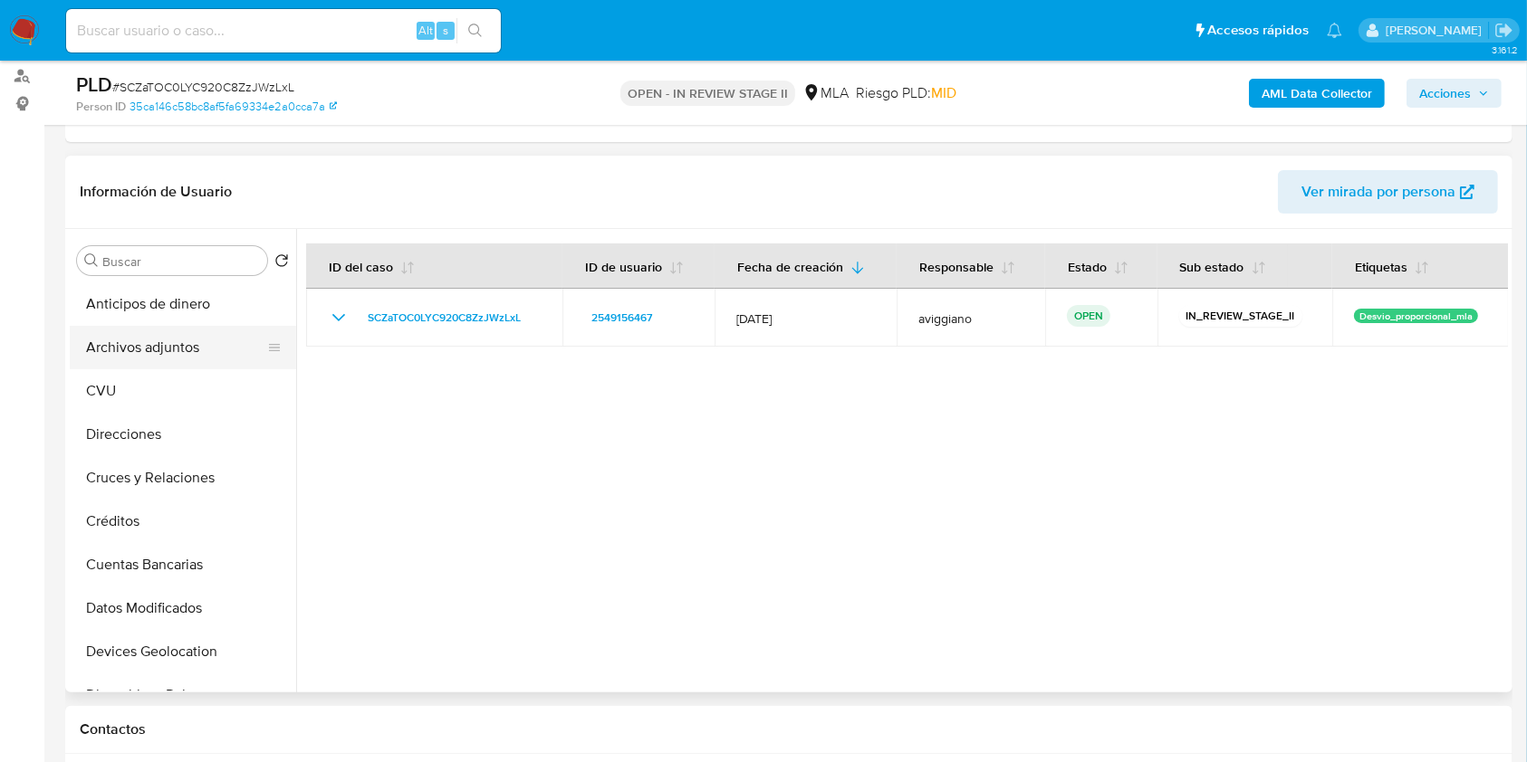
click at [200, 351] on button "Archivos adjuntos" at bounding box center [176, 347] width 212 height 43
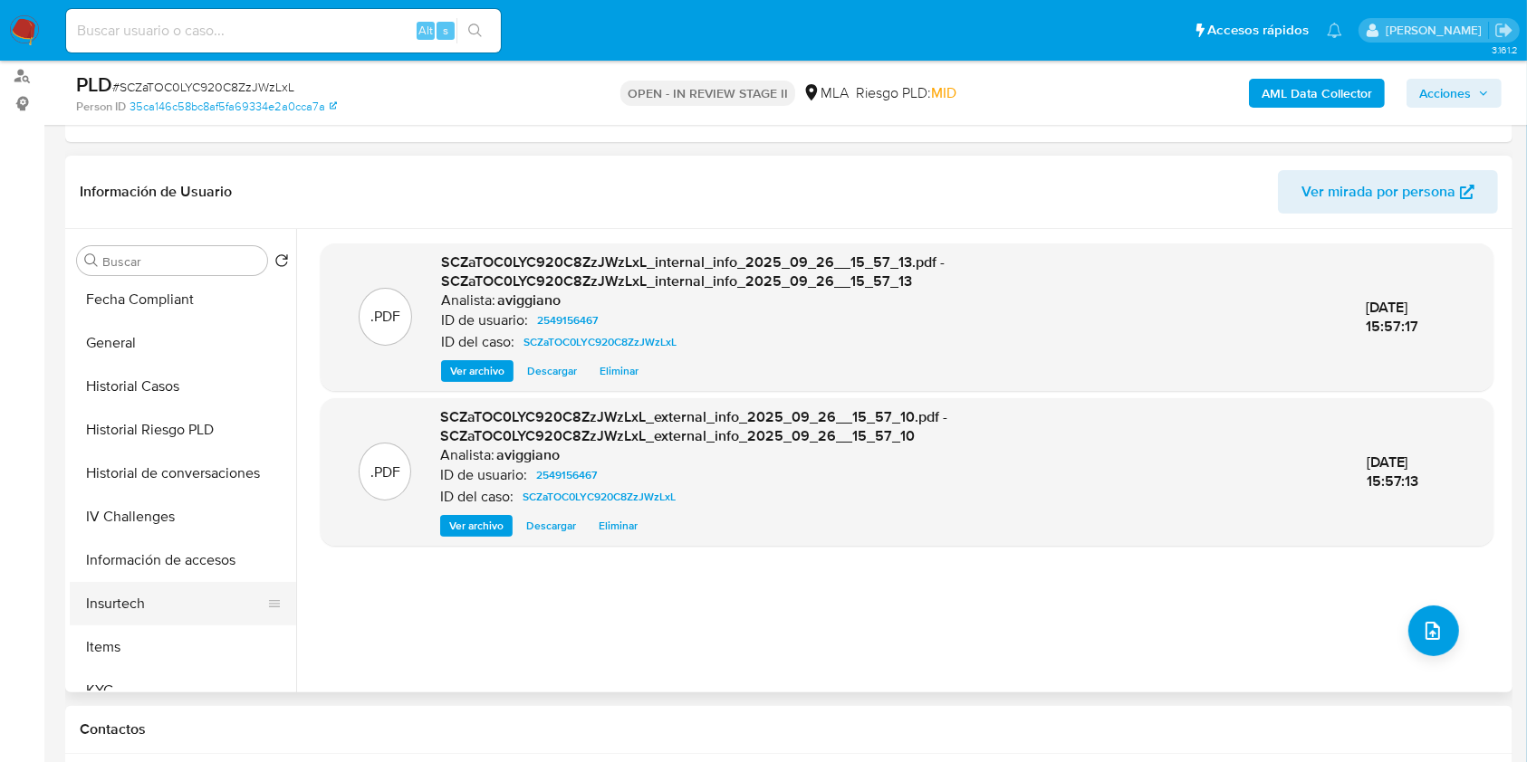
scroll to position [845, 0]
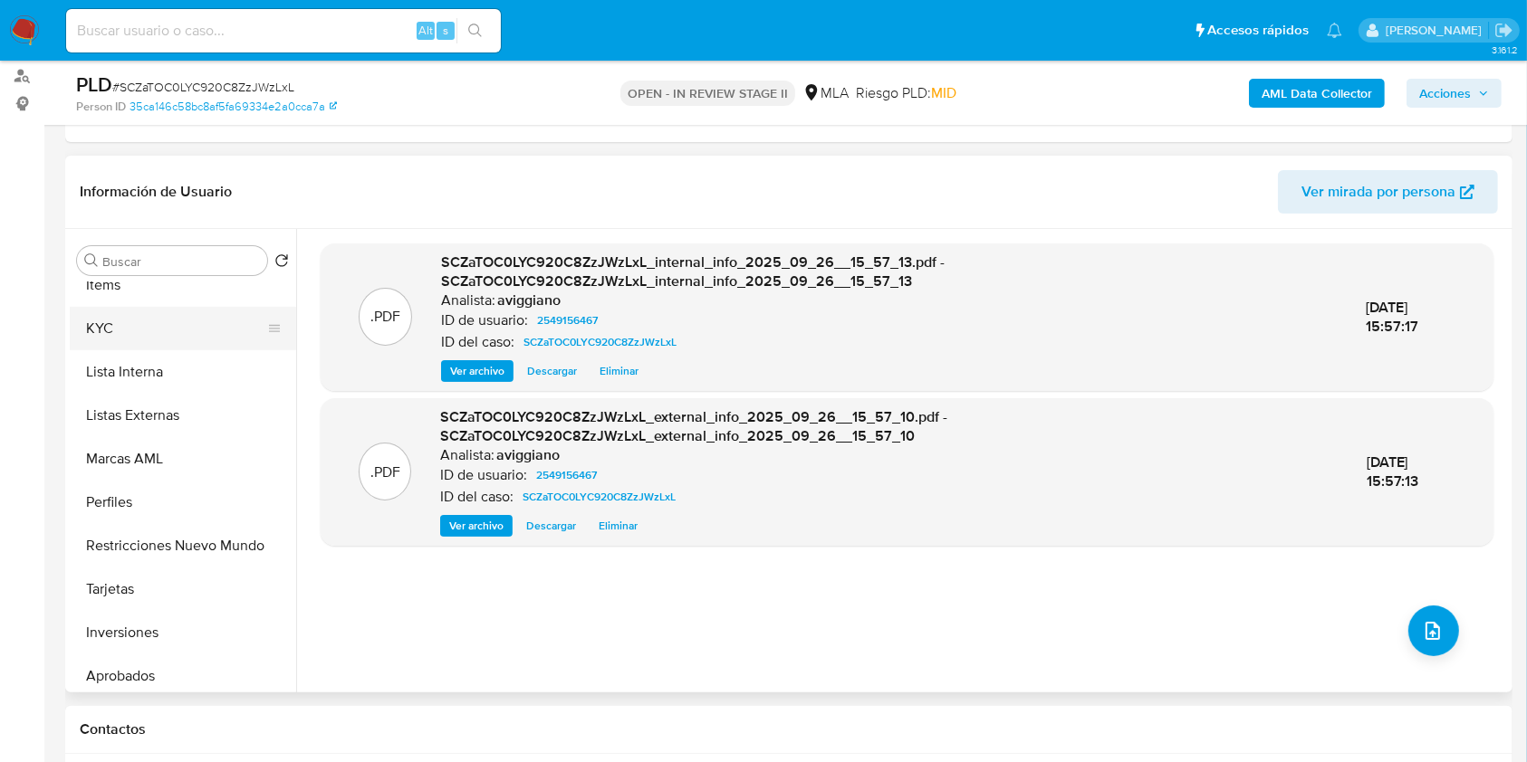
click at [173, 322] on button "KYC" at bounding box center [176, 328] width 212 height 43
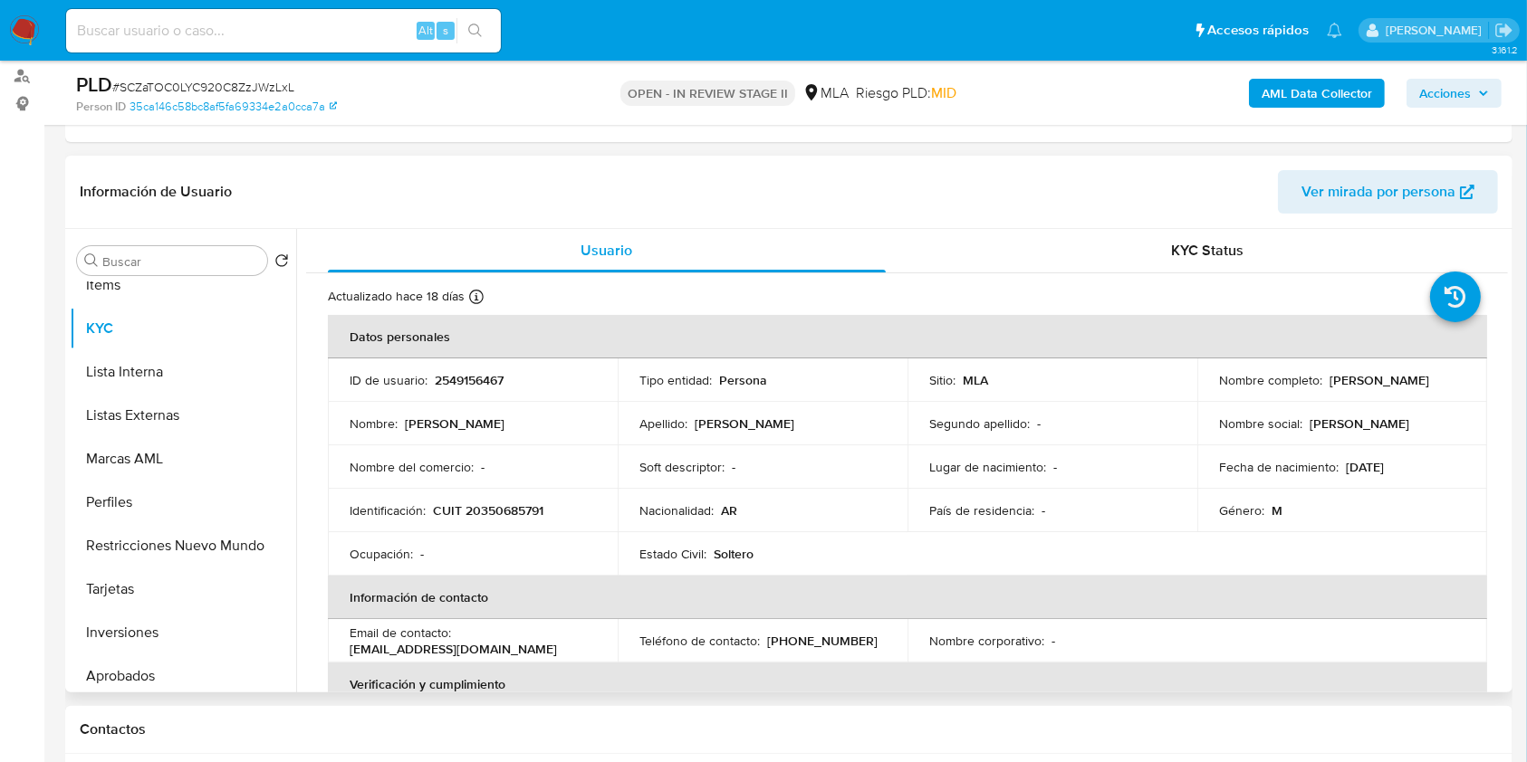
click at [487, 503] on p "CUIT 20350685791" at bounding box center [488, 511] width 110 height 16
copy p "20350685791"
click at [456, 379] on p "2549156467" at bounding box center [469, 380] width 69 height 16
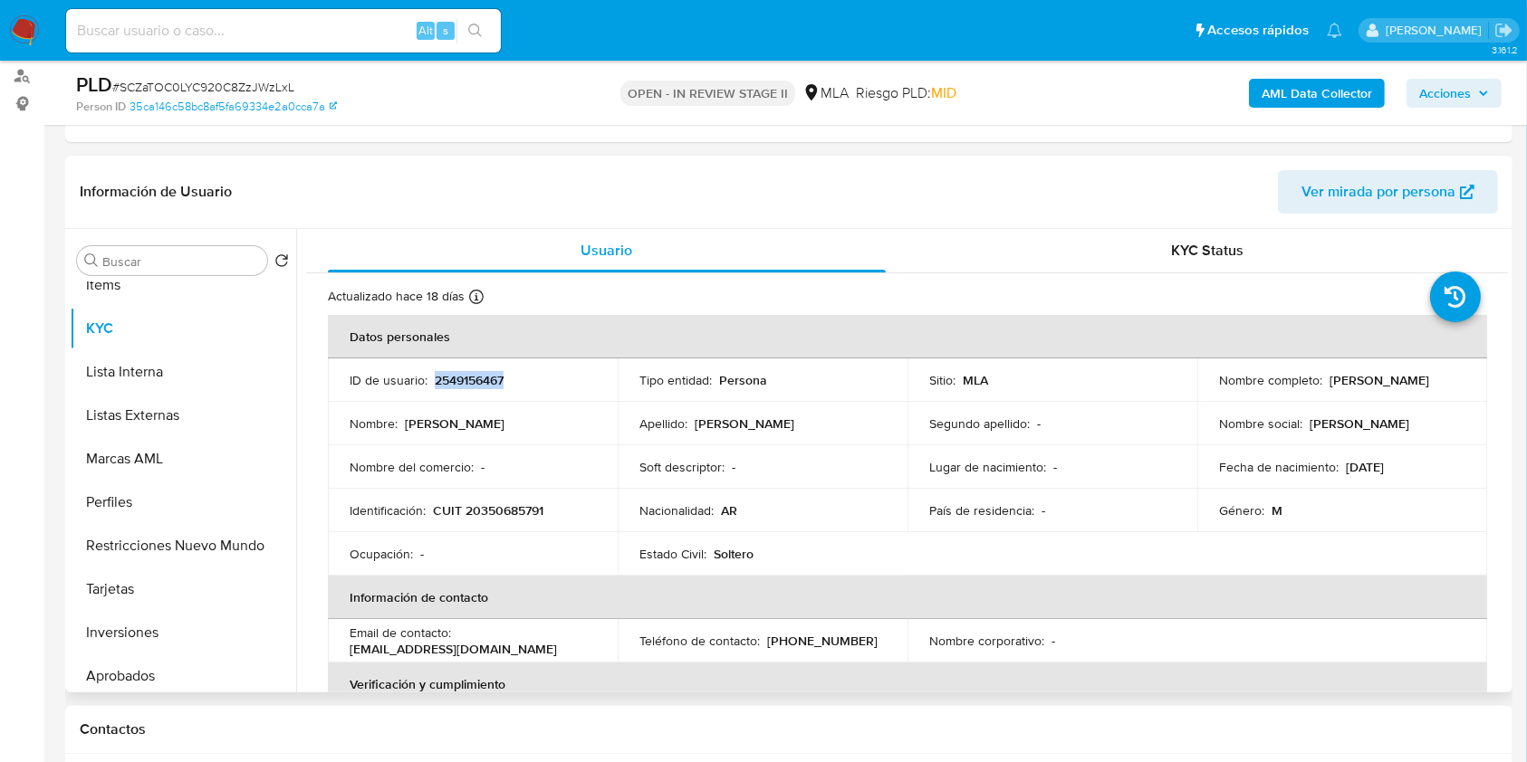
copy p "2549156467"
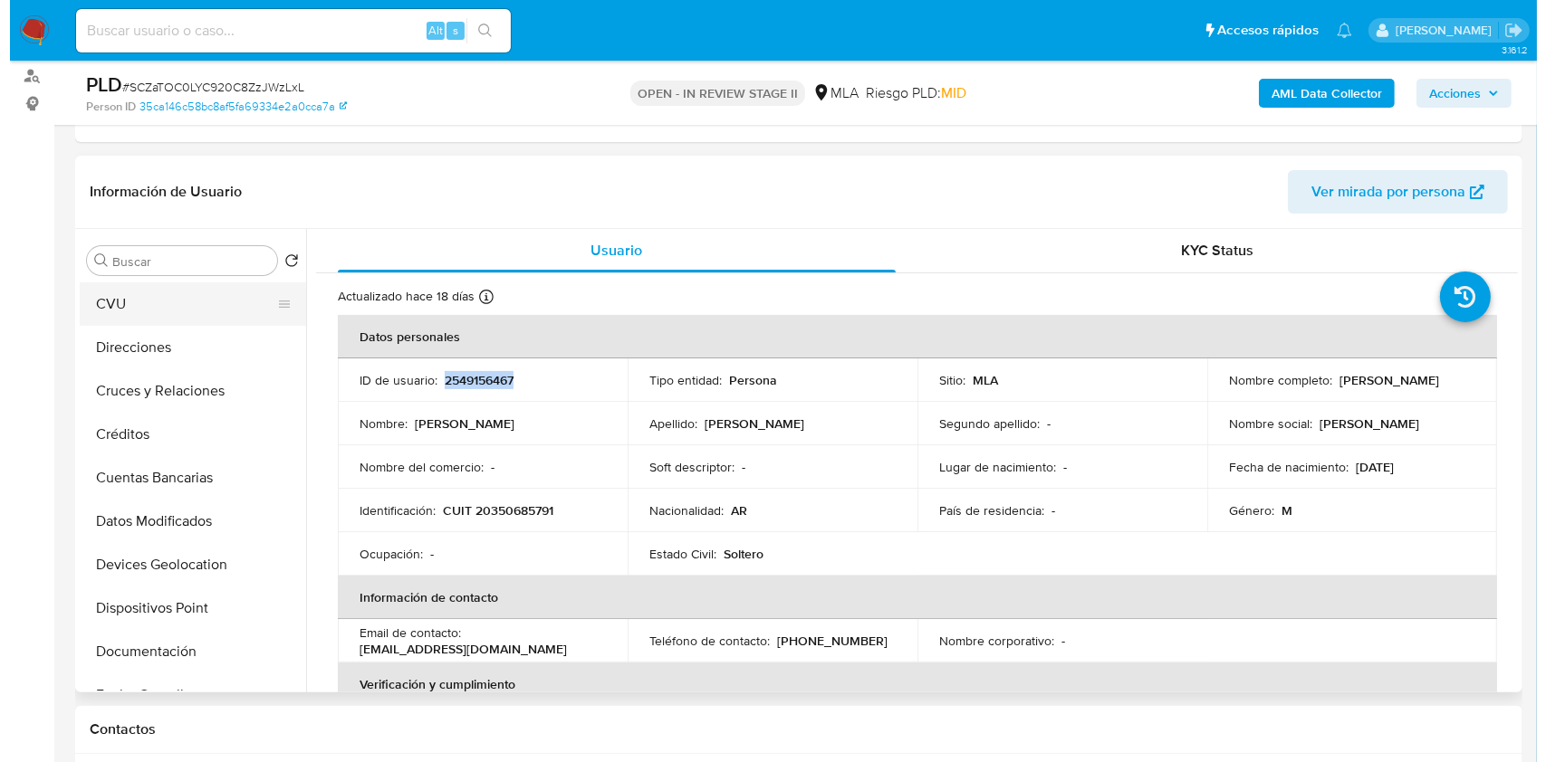
scroll to position [0, 0]
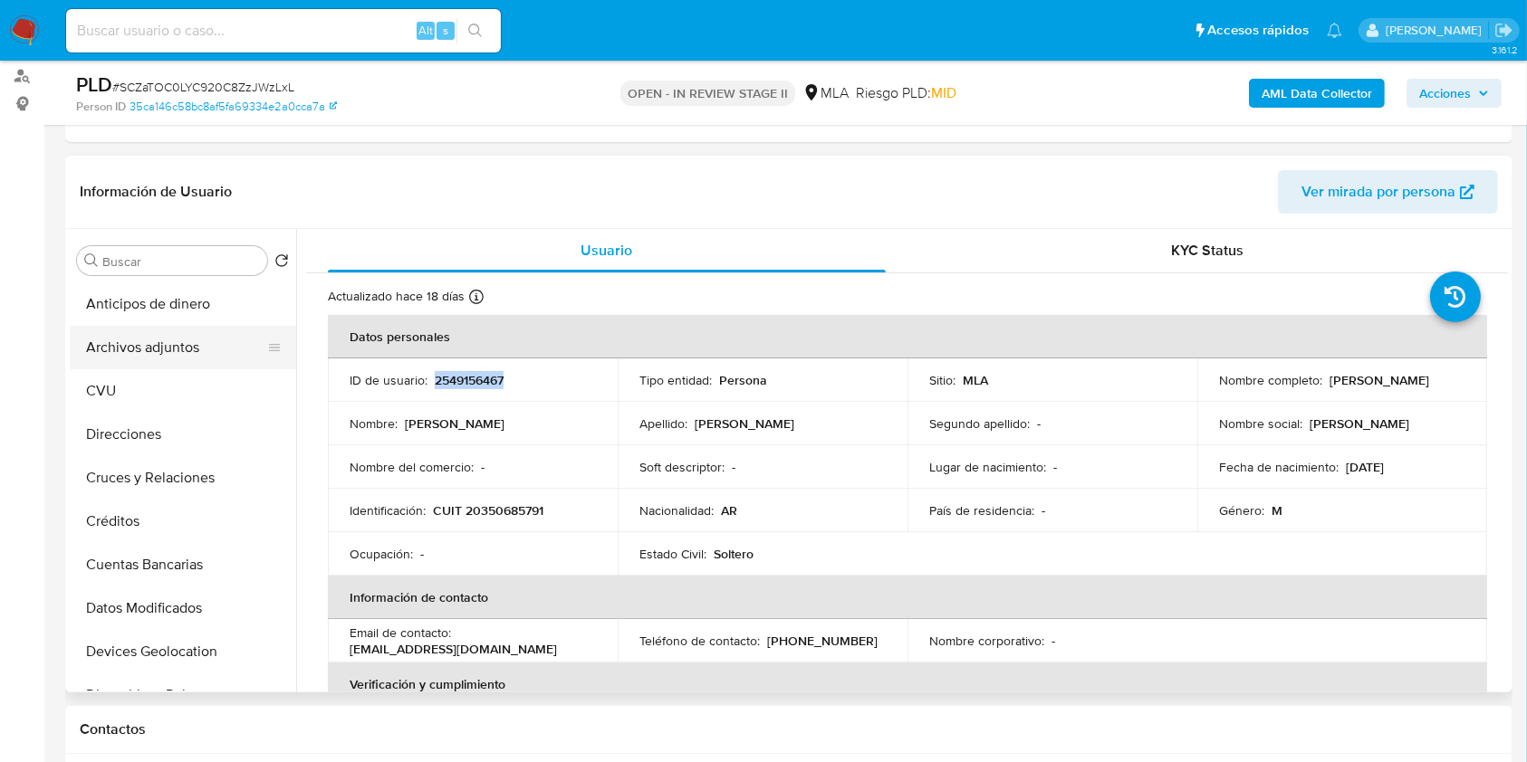
click at [192, 366] on button "Archivos adjuntos" at bounding box center [176, 347] width 212 height 43
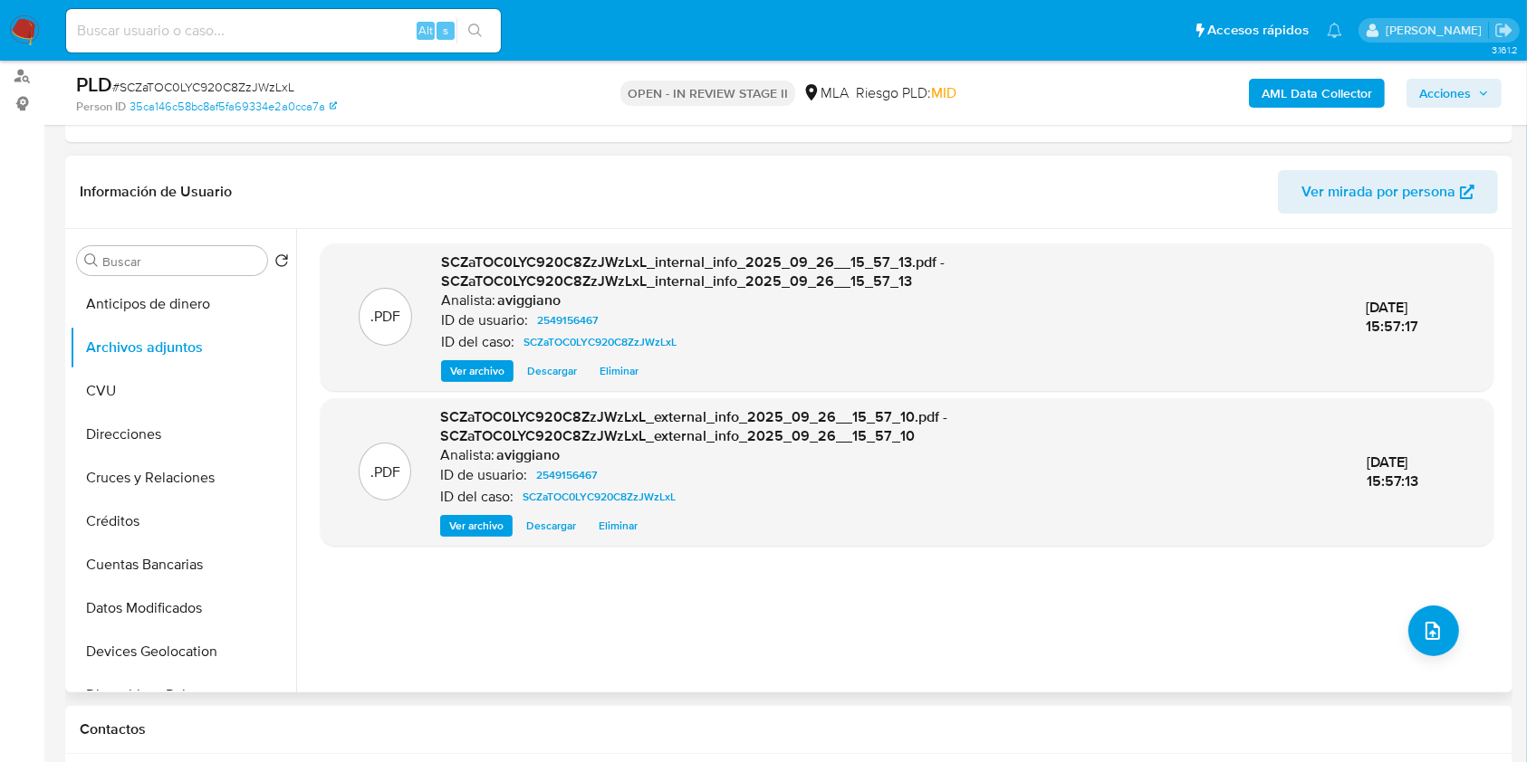
click at [1482, 651] on div ".PDF SCZaTOC0LYC920C8ZzJWzLxL_internal_info_2025_09_26__15_57_13.pdf - SCZaTOC0…" at bounding box center [907, 461] width 1173 height 435
click at [1424, 633] on icon "upload-file" at bounding box center [1433, 631] width 22 height 22
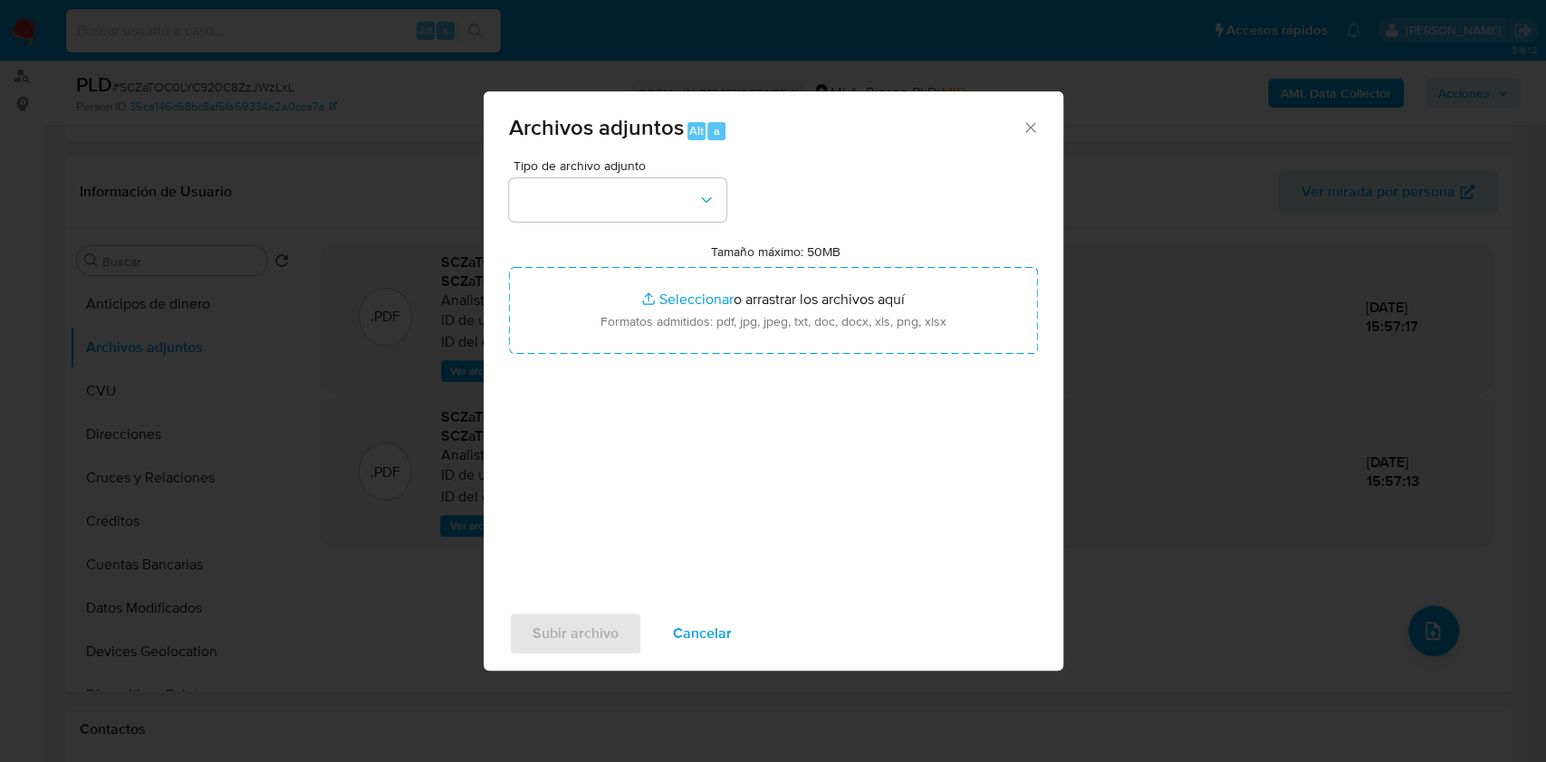
click at [724, 249] on label "Tamaño máximo: 50MB Seleccionar archivos" at bounding box center [775, 252] width 129 height 16
click at [724, 267] on input "Tamaño máximo: 50MB Seleccionar archivos" at bounding box center [773, 310] width 529 height 87
type input "C:\fakepath\Nosis - 2549156467.pdf"
click at [699, 226] on div "Tipo de archivo adjunto Tamaño máximo: 50MB Seleccionar archivos Seleccionar o …" at bounding box center [773, 372] width 529 height 427
click at [693, 214] on button "button" at bounding box center [617, 199] width 217 height 43
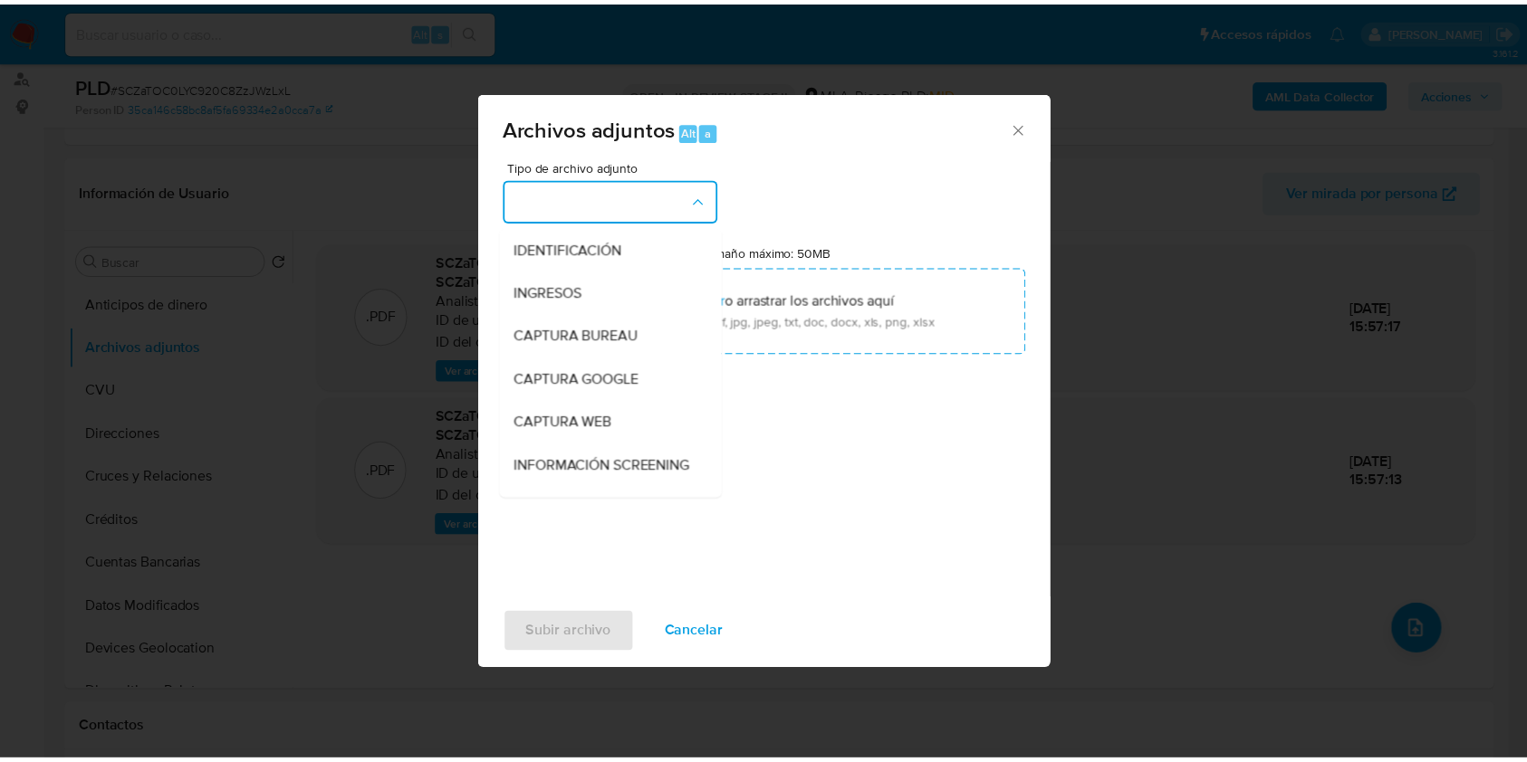
scroll to position [241, 0]
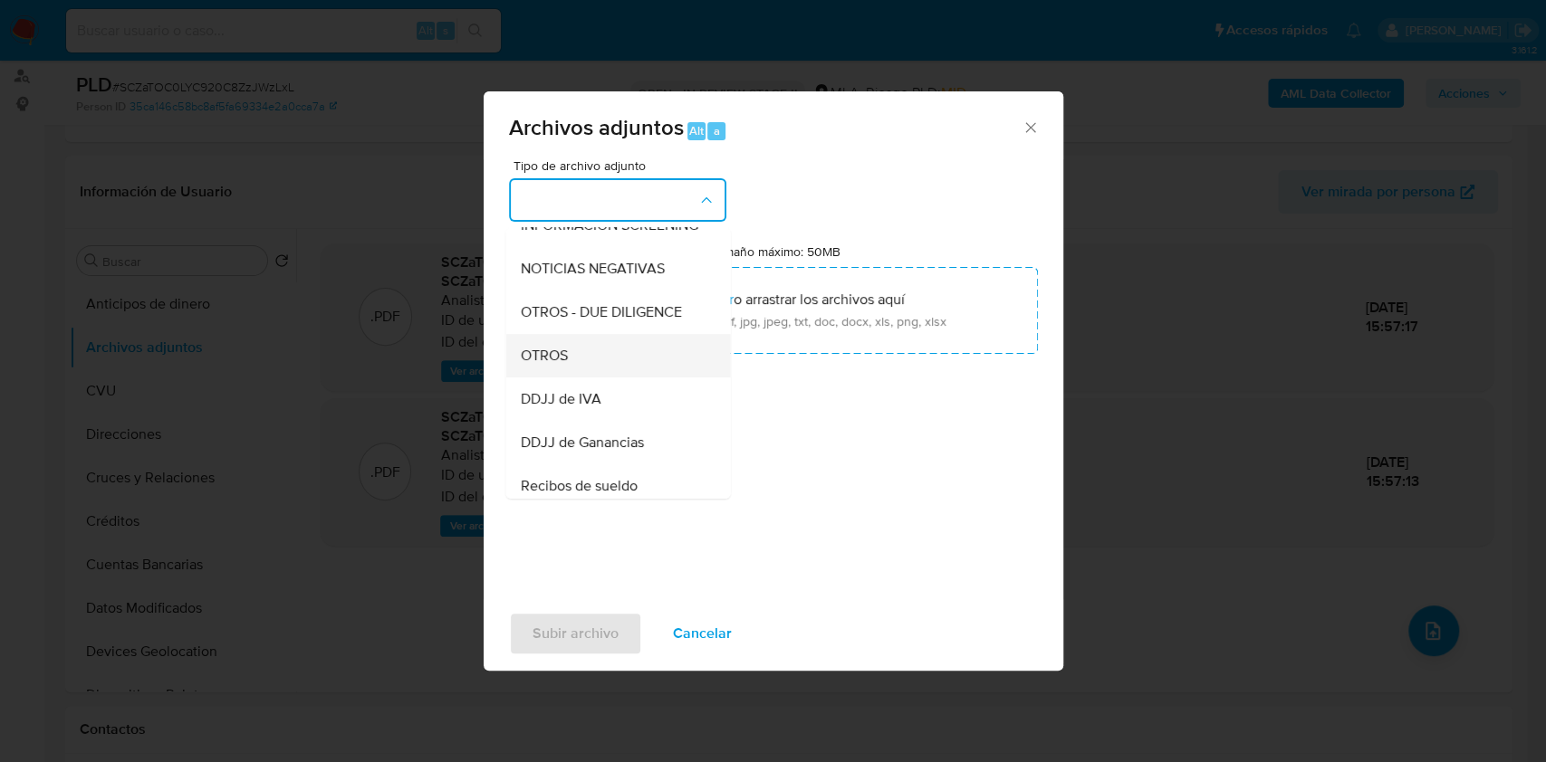
click at [611, 364] on div "OTROS" at bounding box center [612, 355] width 185 height 43
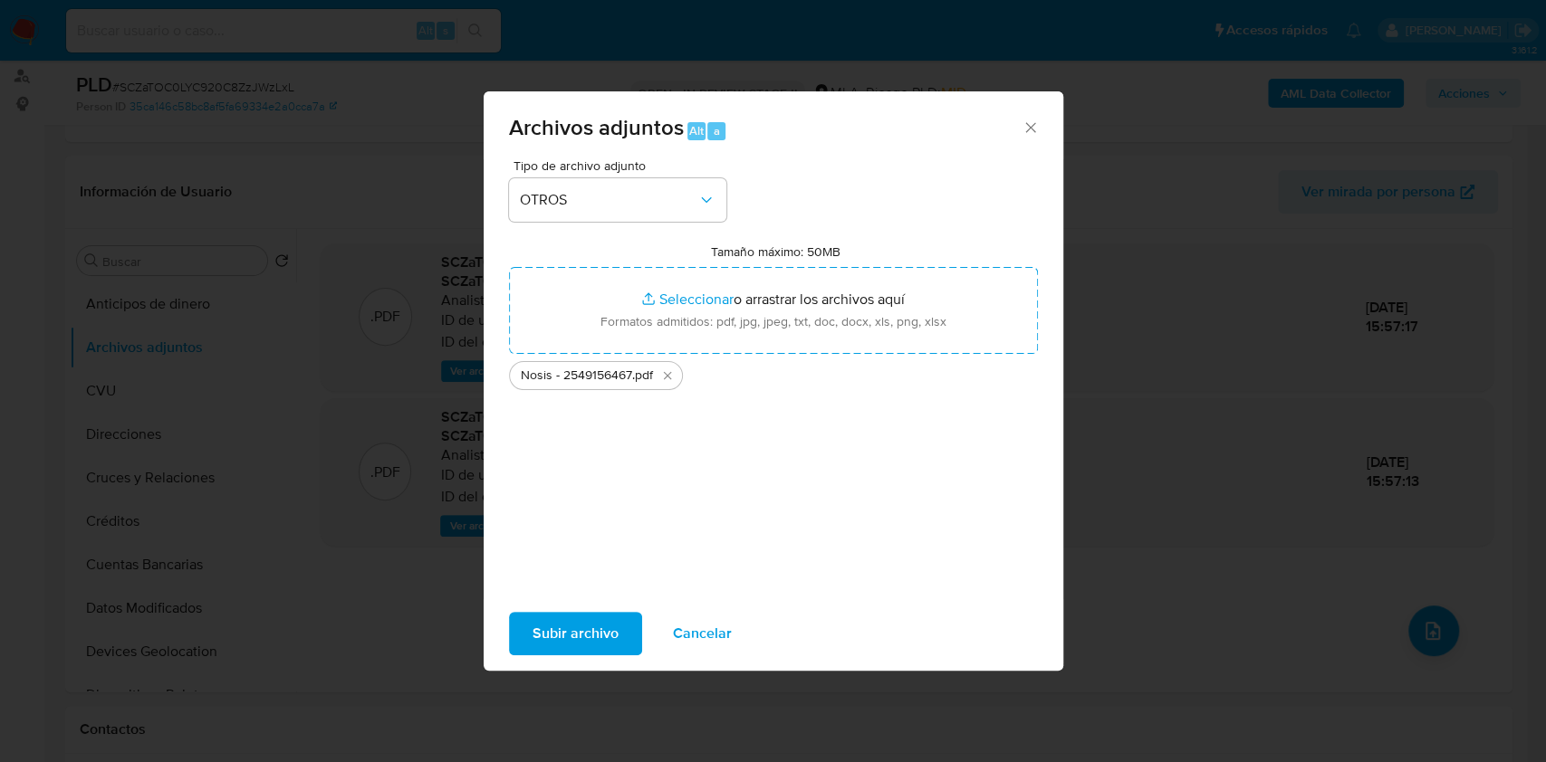
click at [599, 623] on span "Subir archivo" at bounding box center [575, 634] width 86 height 40
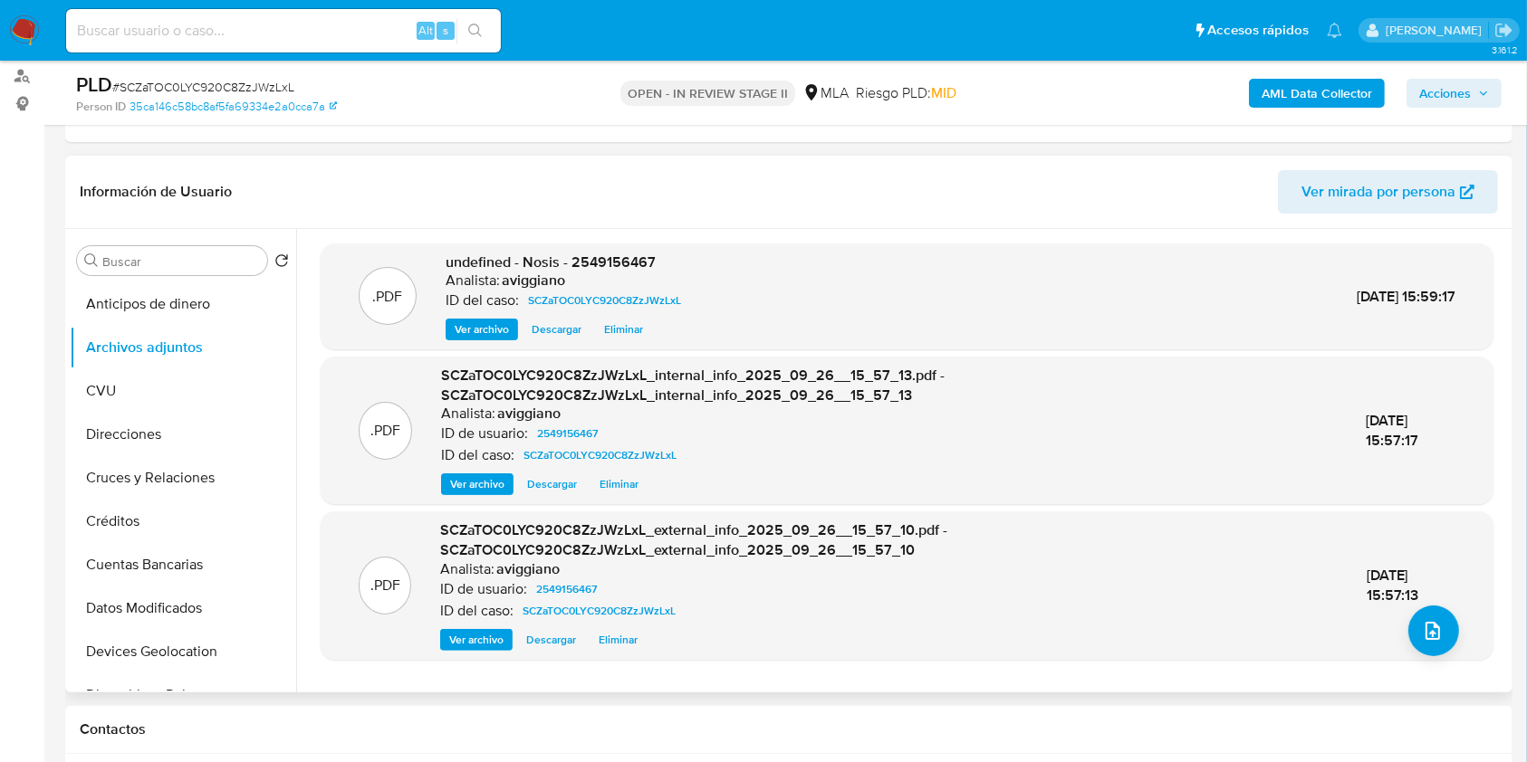
click at [643, 265] on span "undefined - Nosis - 2549156467" at bounding box center [551, 262] width 210 height 21
click at [643, 268] on span "undefined - Nosis - 2549156467" at bounding box center [551, 262] width 210 height 21
copy span "2549156467"
click at [1074, 253] on div ".PDF undefined - Nosis - 2549156467 Analista: aviggiano ID del caso: SCZaTOC0LY…" at bounding box center [907, 297] width 1155 height 89
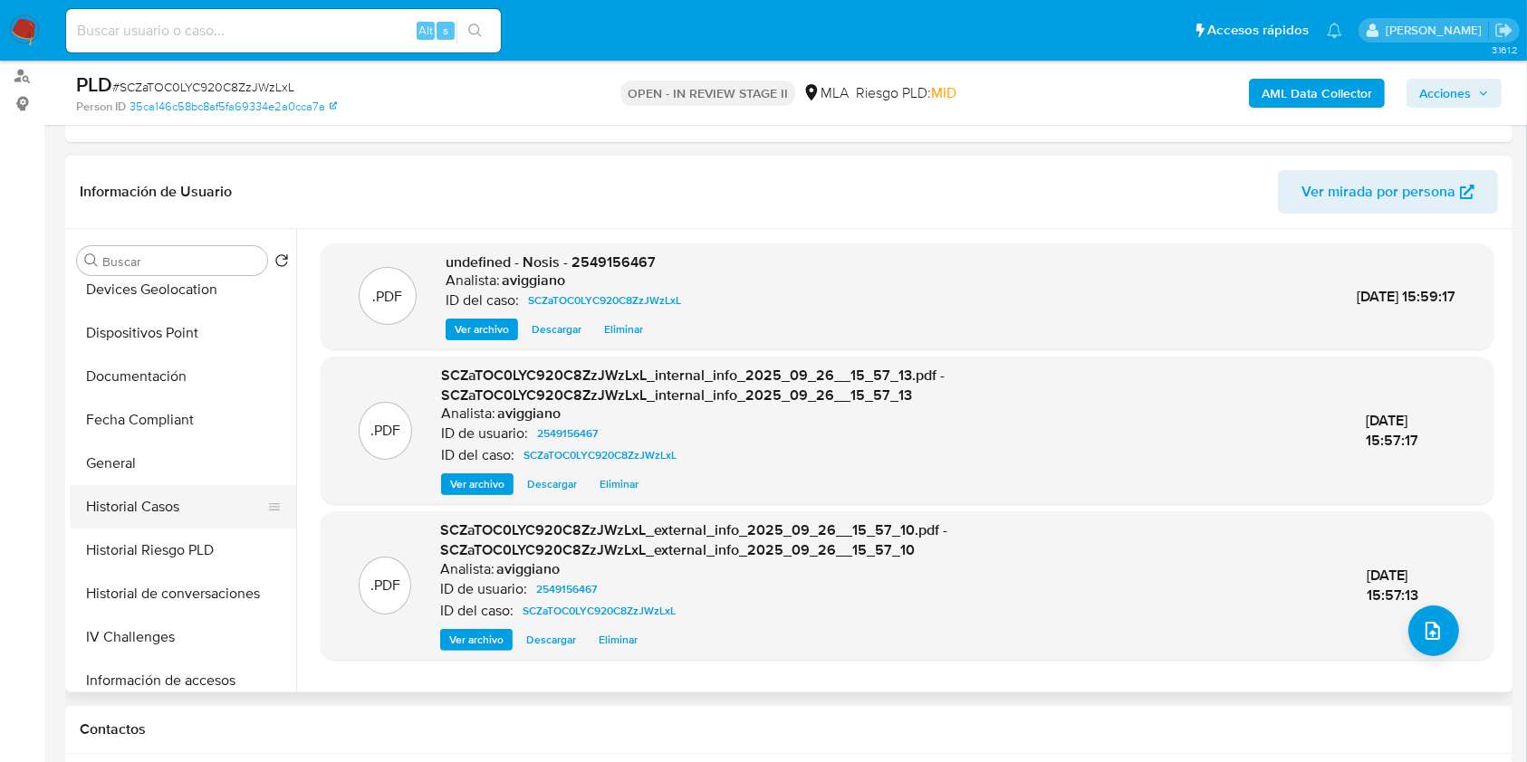
click at [143, 503] on button "Historial Casos" at bounding box center [176, 506] width 212 height 43
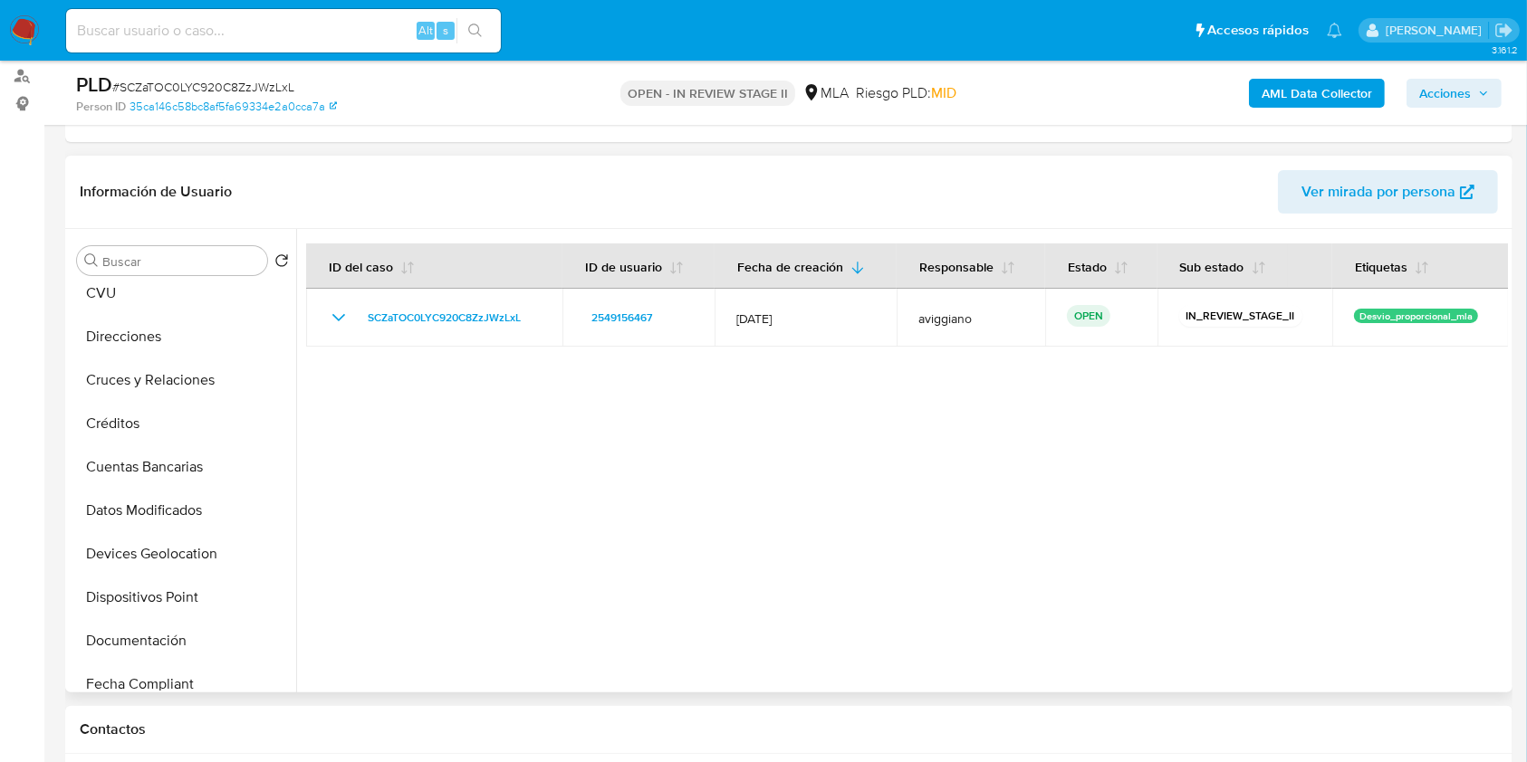
scroll to position [0, 0]
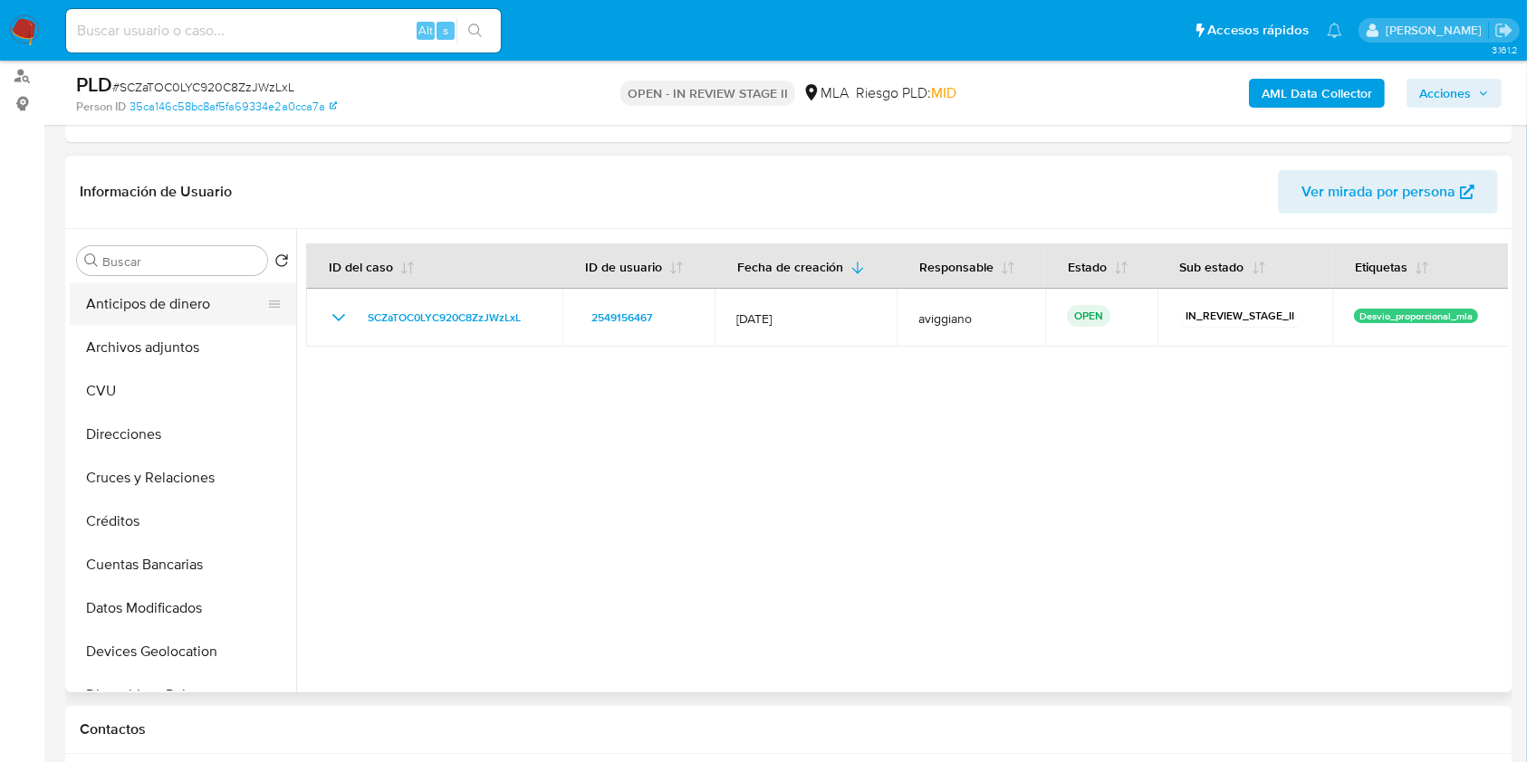
click at [189, 322] on button "Anticipos de dinero" at bounding box center [176, 304] width 212 height 43
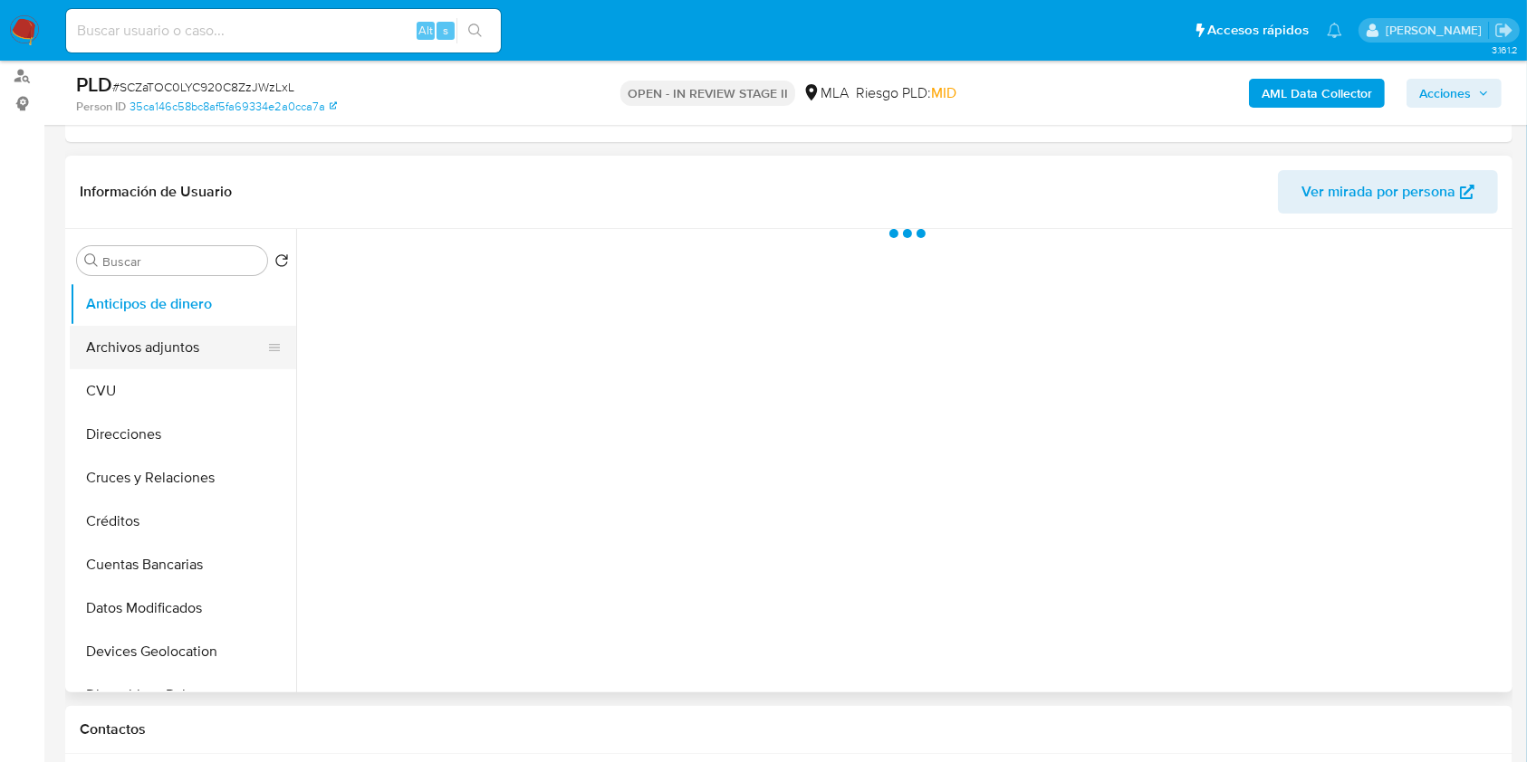
click at [187, 332] on button "Archivos adjuntos" at bounding box center [176, 347] width 212 height 43
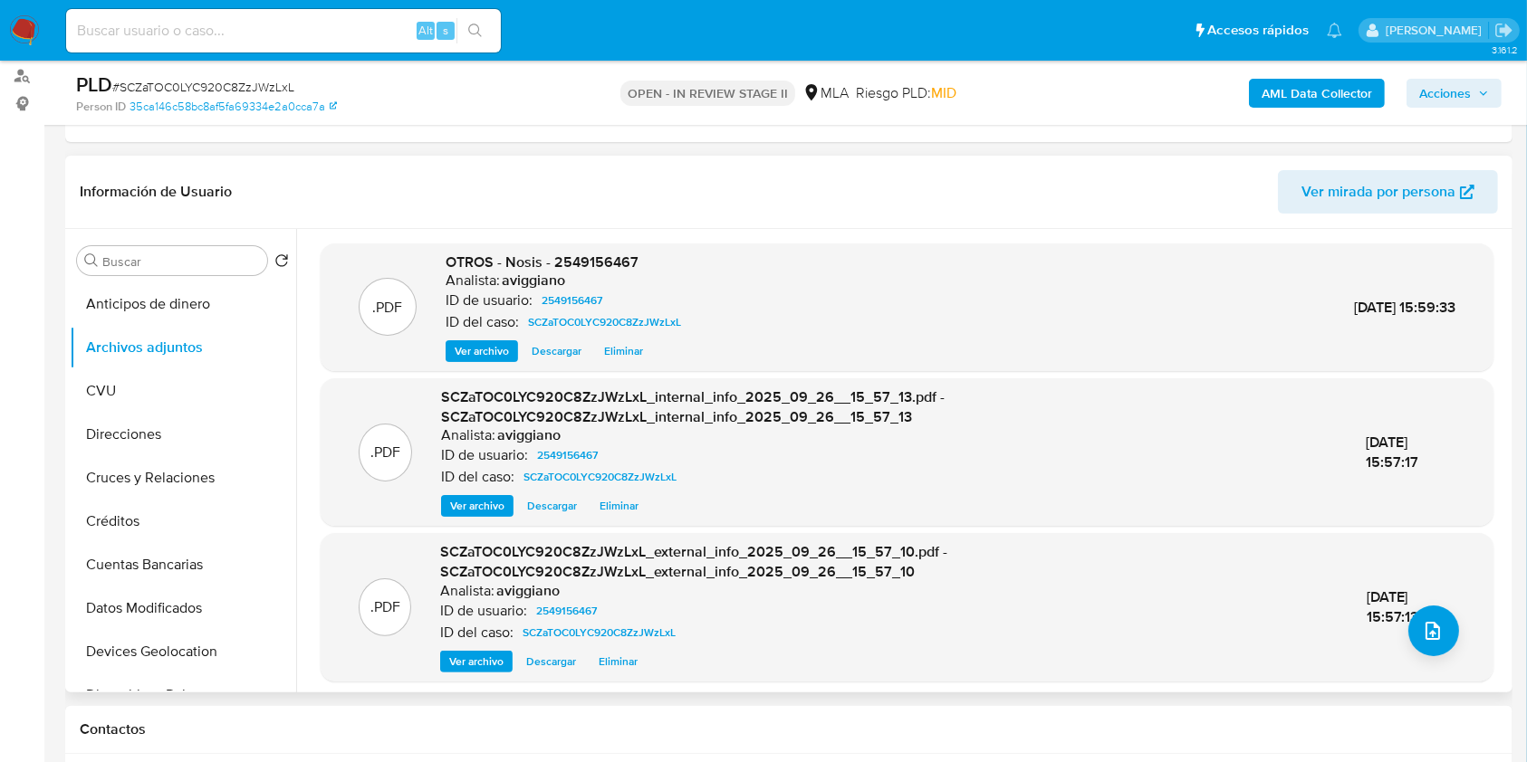
scroll to position [362, 0]
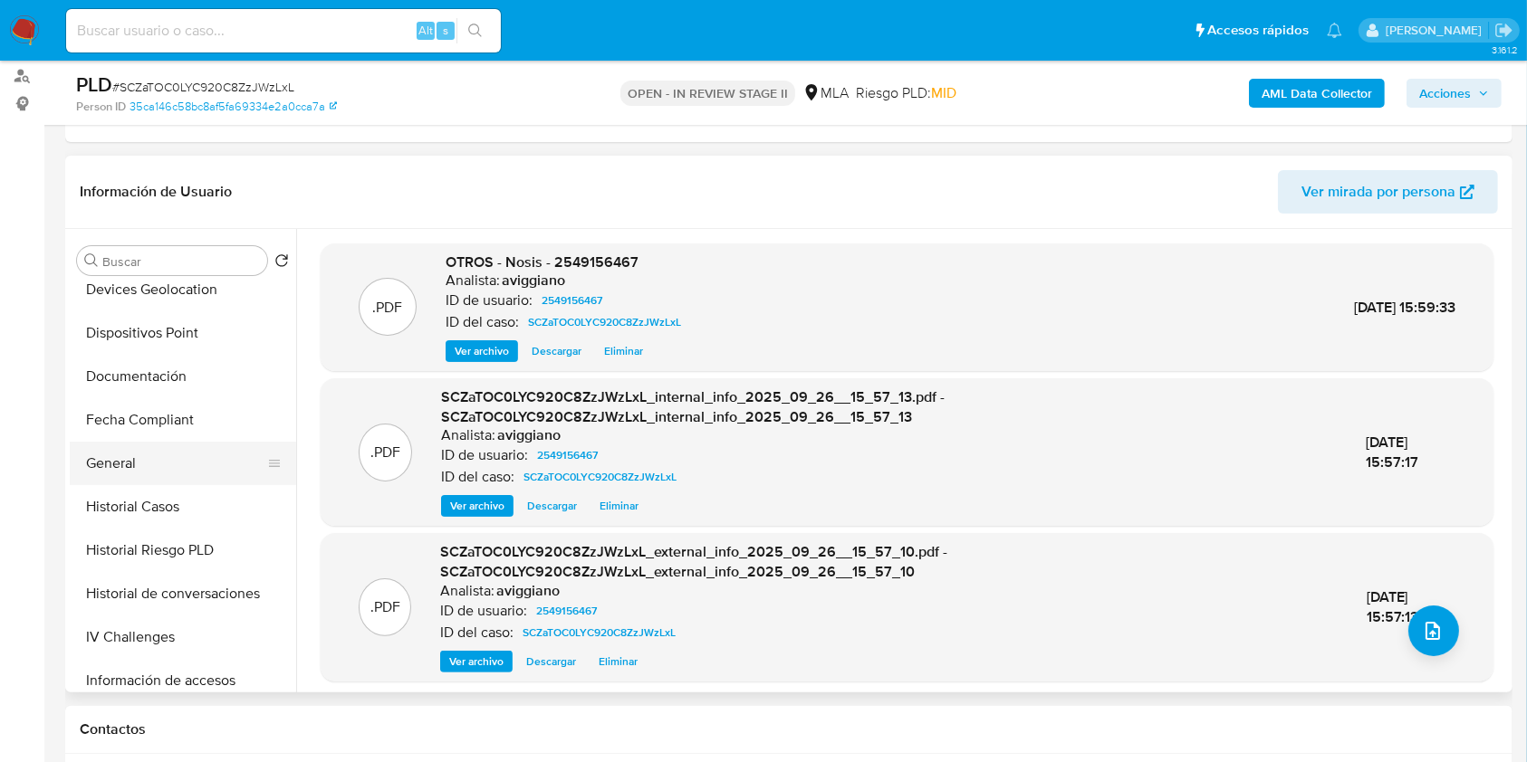
click at [142, 444] on button "General" at bounding box center [176, 463] width 212 height 43
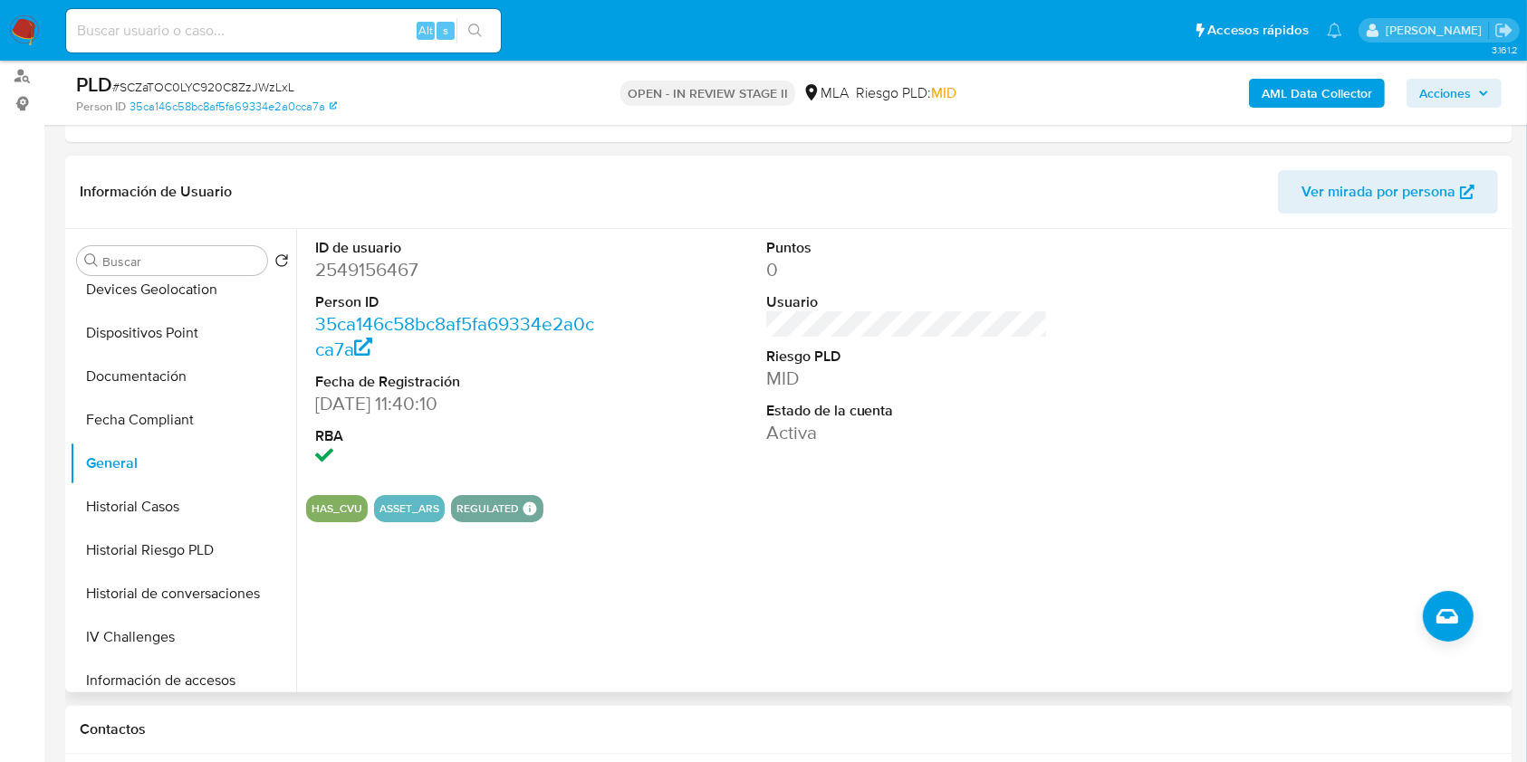
click at [343, 285] on dl "ID de usuario 2549156467 Person ID 35ca146c58bc8af5fa69334e2a0cca7a Fecha de Re…" at bounding box center [456, 355] width 283 height 234
click at [342, 273] on dd "2549156467" at bounding box center [456, 269] width 283 height 25
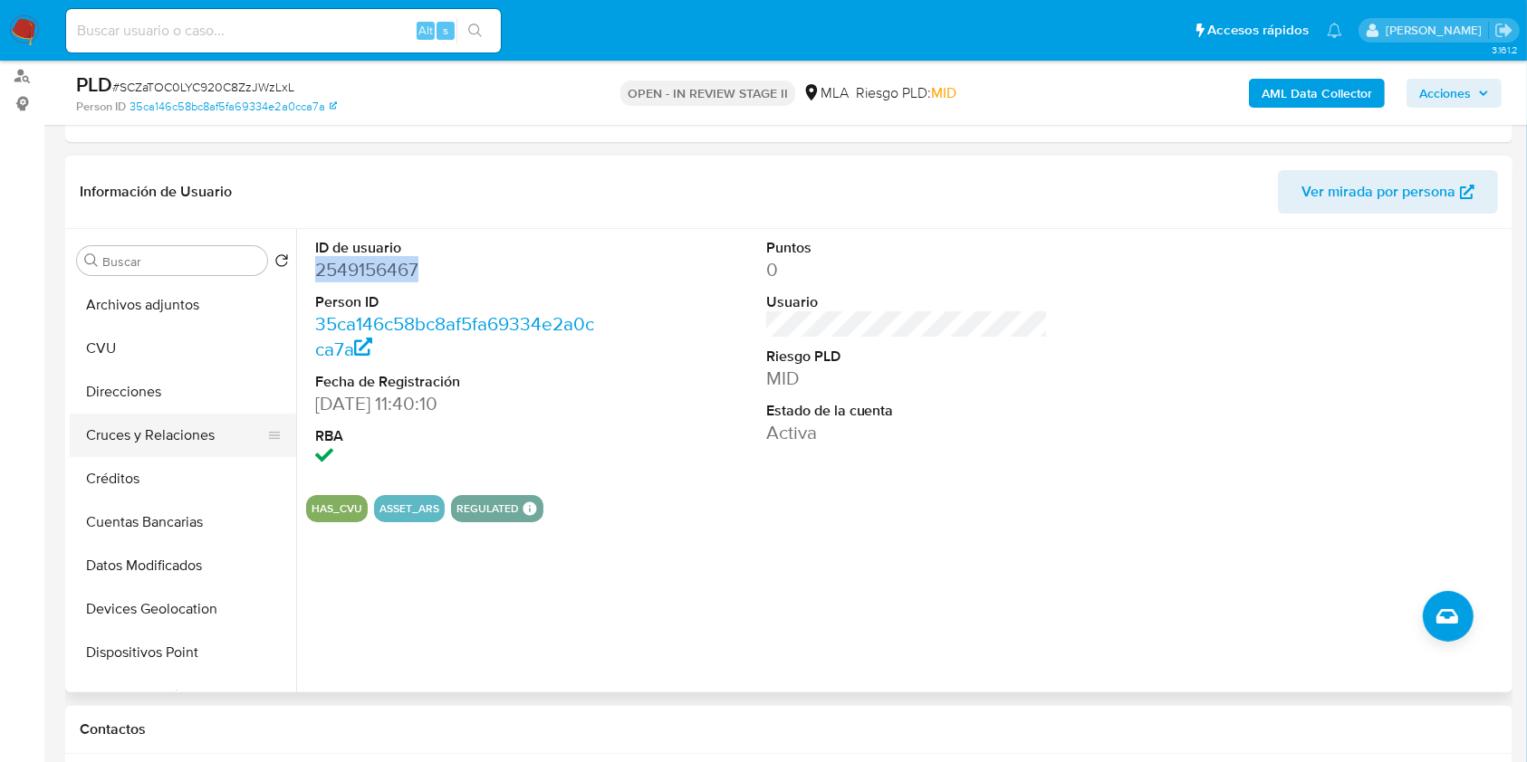
scroll to position [0, 0]
copy dd "2549156467"
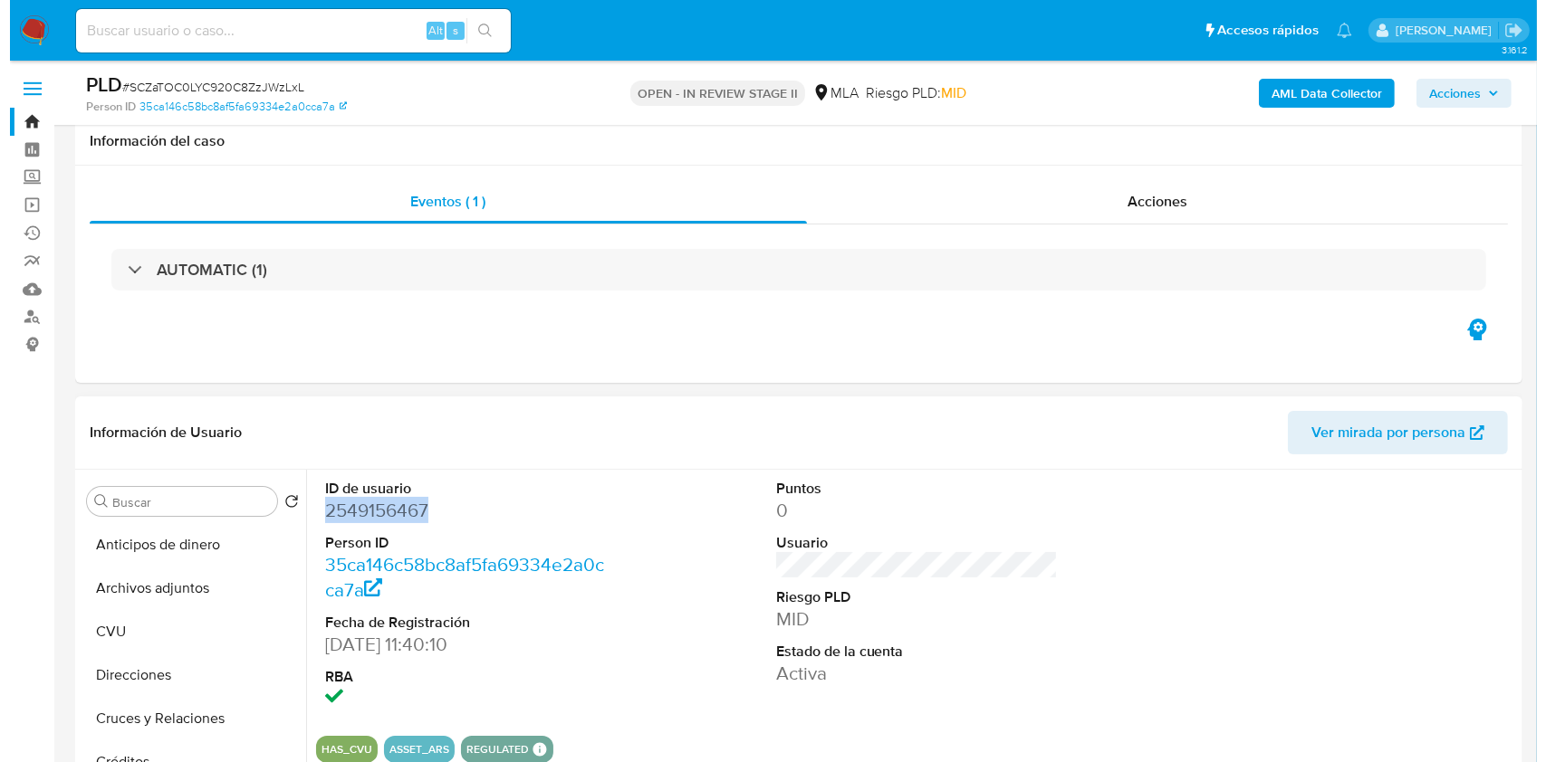
scroll to position [241, 0]
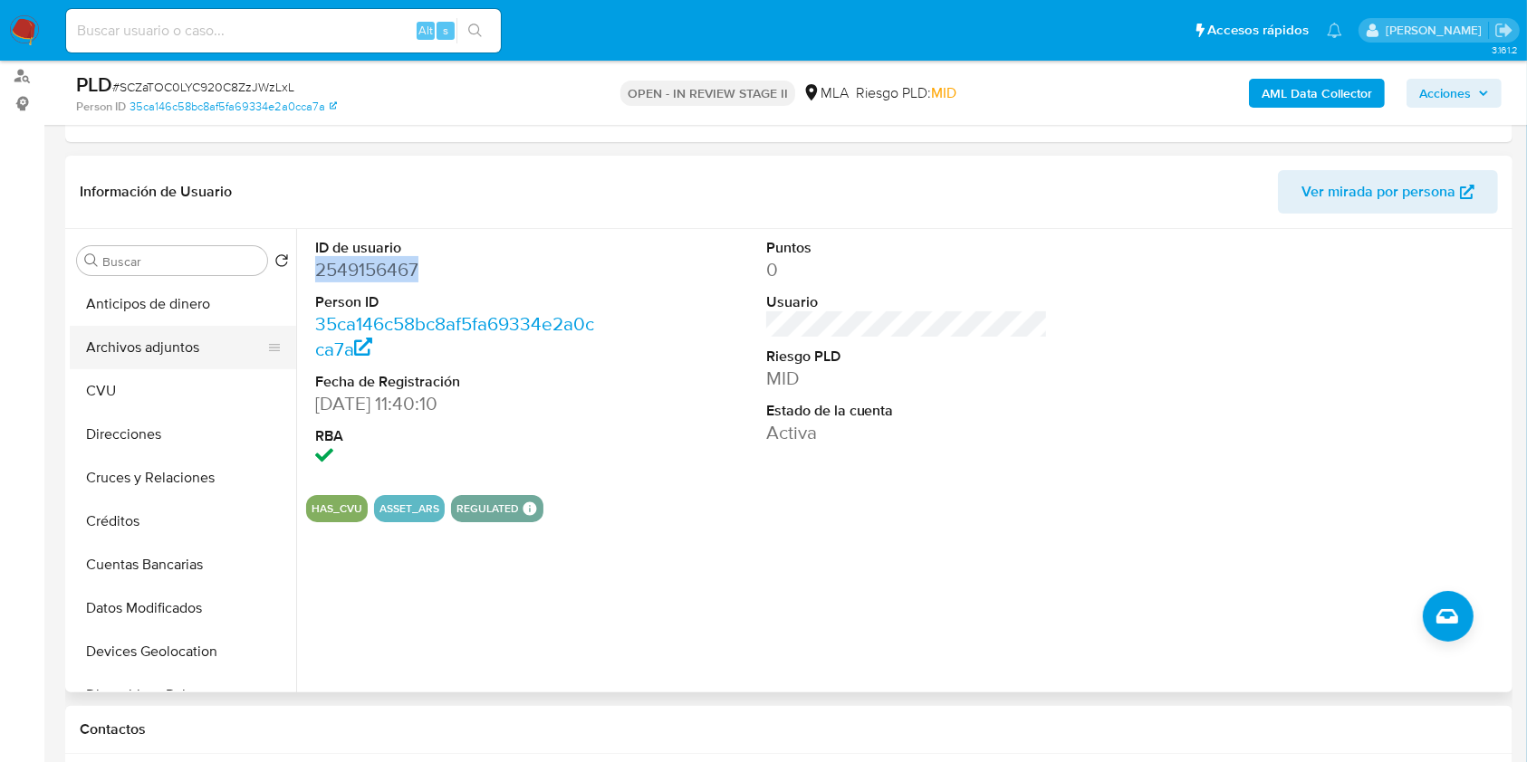
click at [180, 351] on button "Archivos adjuntos" at bounding box center [176, 347] width 212 height 43
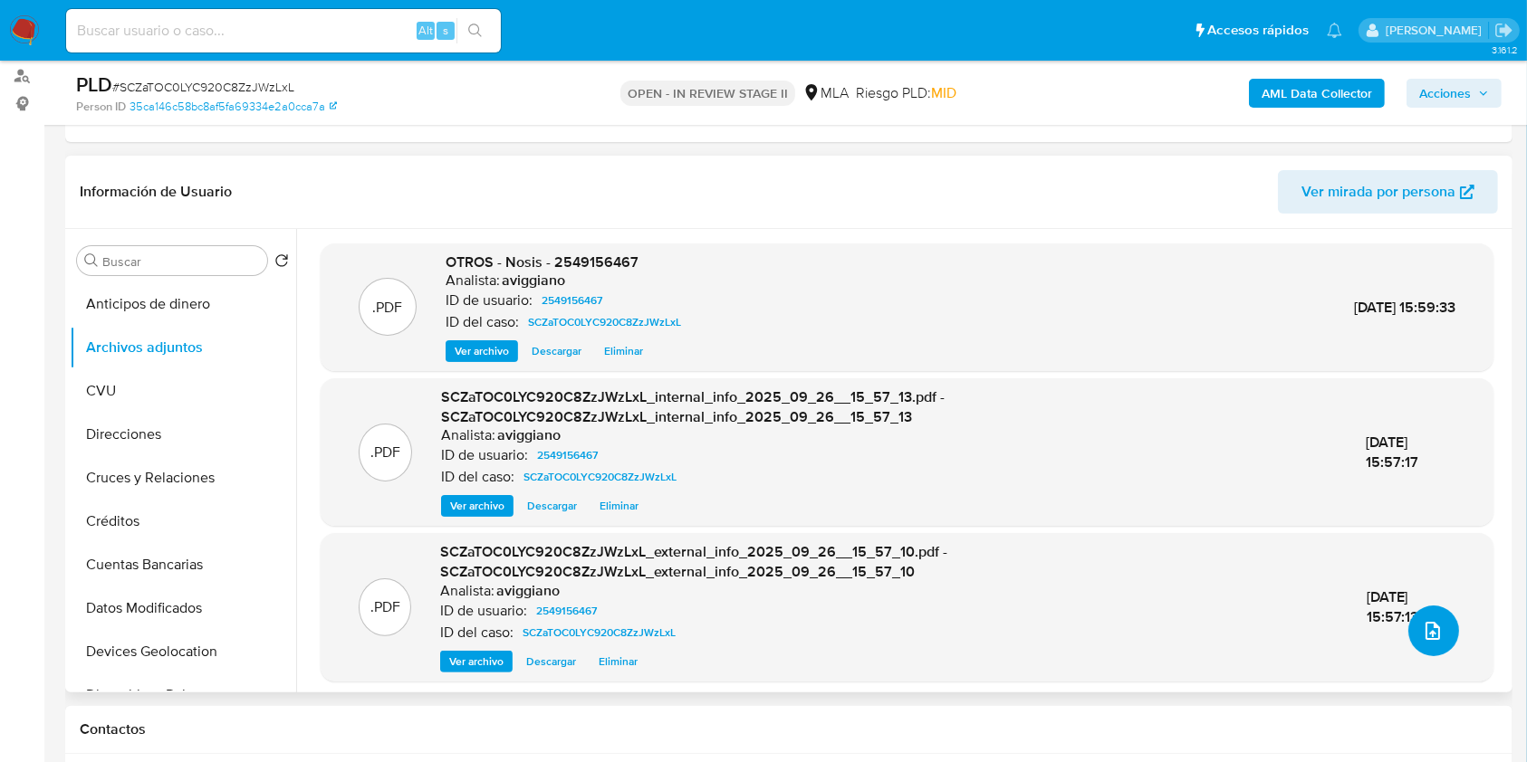
click at [1409, 647] on button "upload-file" at bounding box center [1433, 631] width 51 height 51
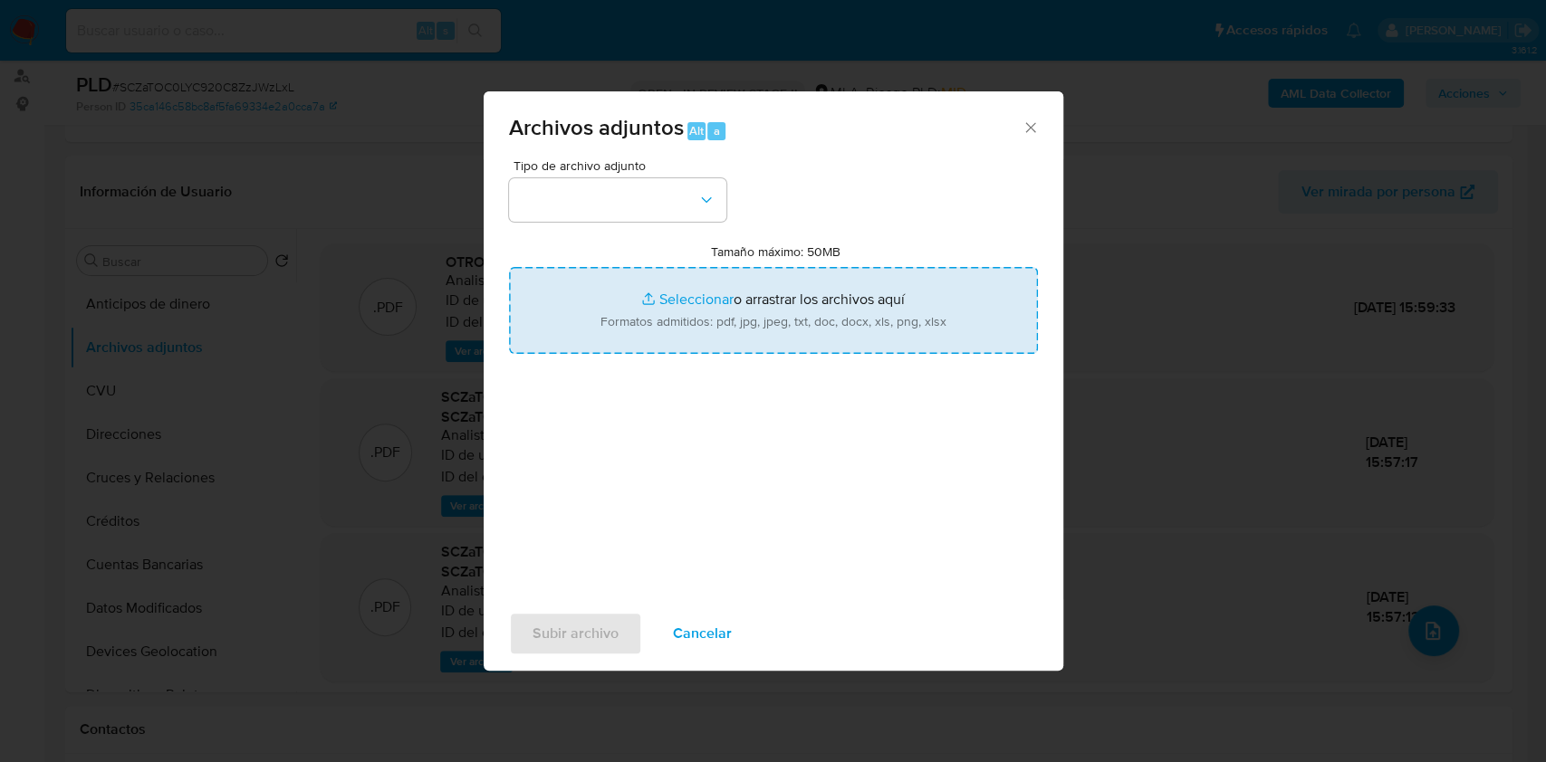
click at [825, 288] on input "Tamaño máximo: 50MB Seleccionar archivos" at bounding box center [773, 310] width 529 height 87
type input "C:\fakepath\Movimientos-Aladdin-v10_1 - 2549156467 -.xlsx"
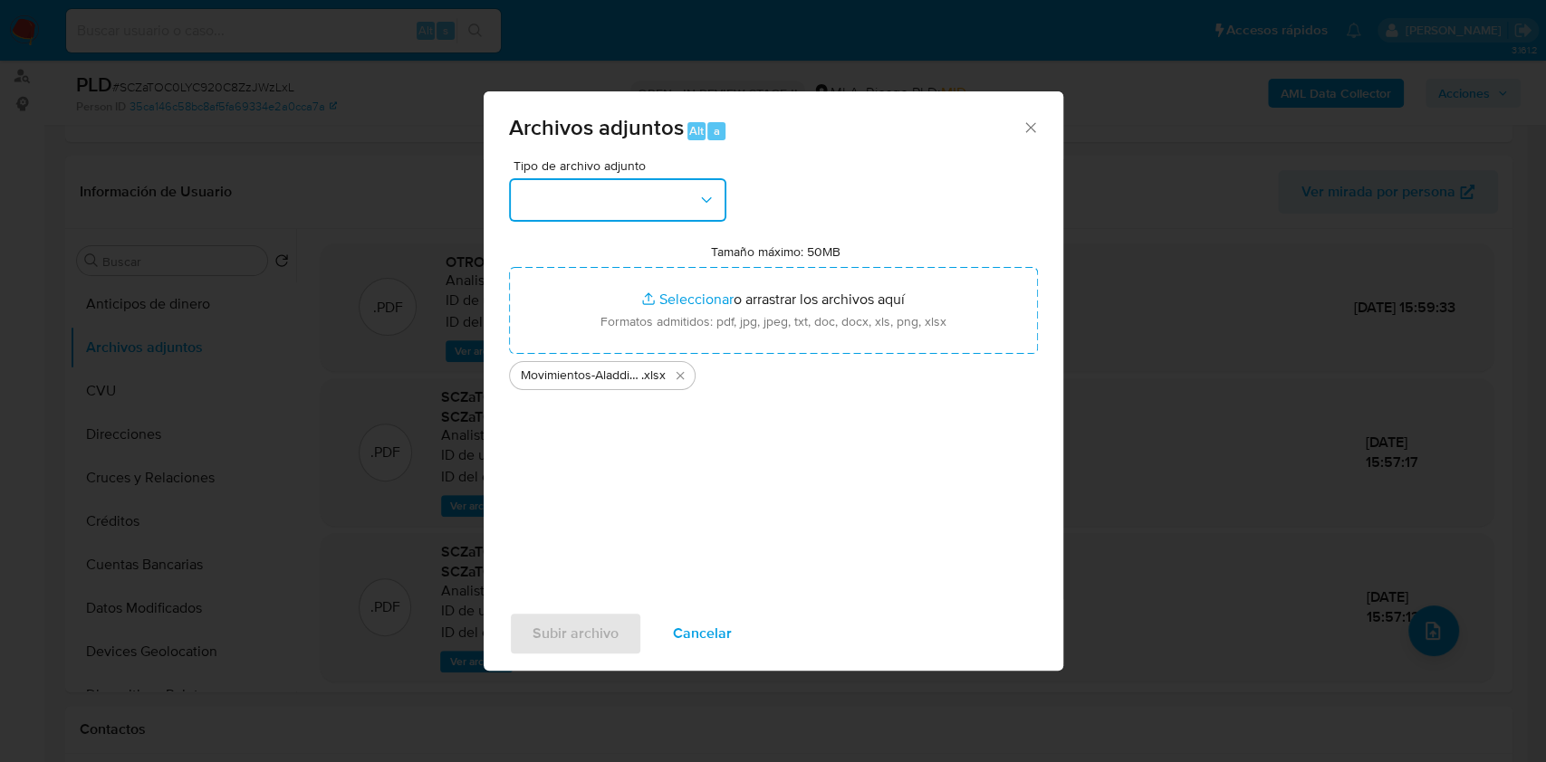
click at [674, 192] on button "button" at bounding box center [617, 199] width 217 height 43
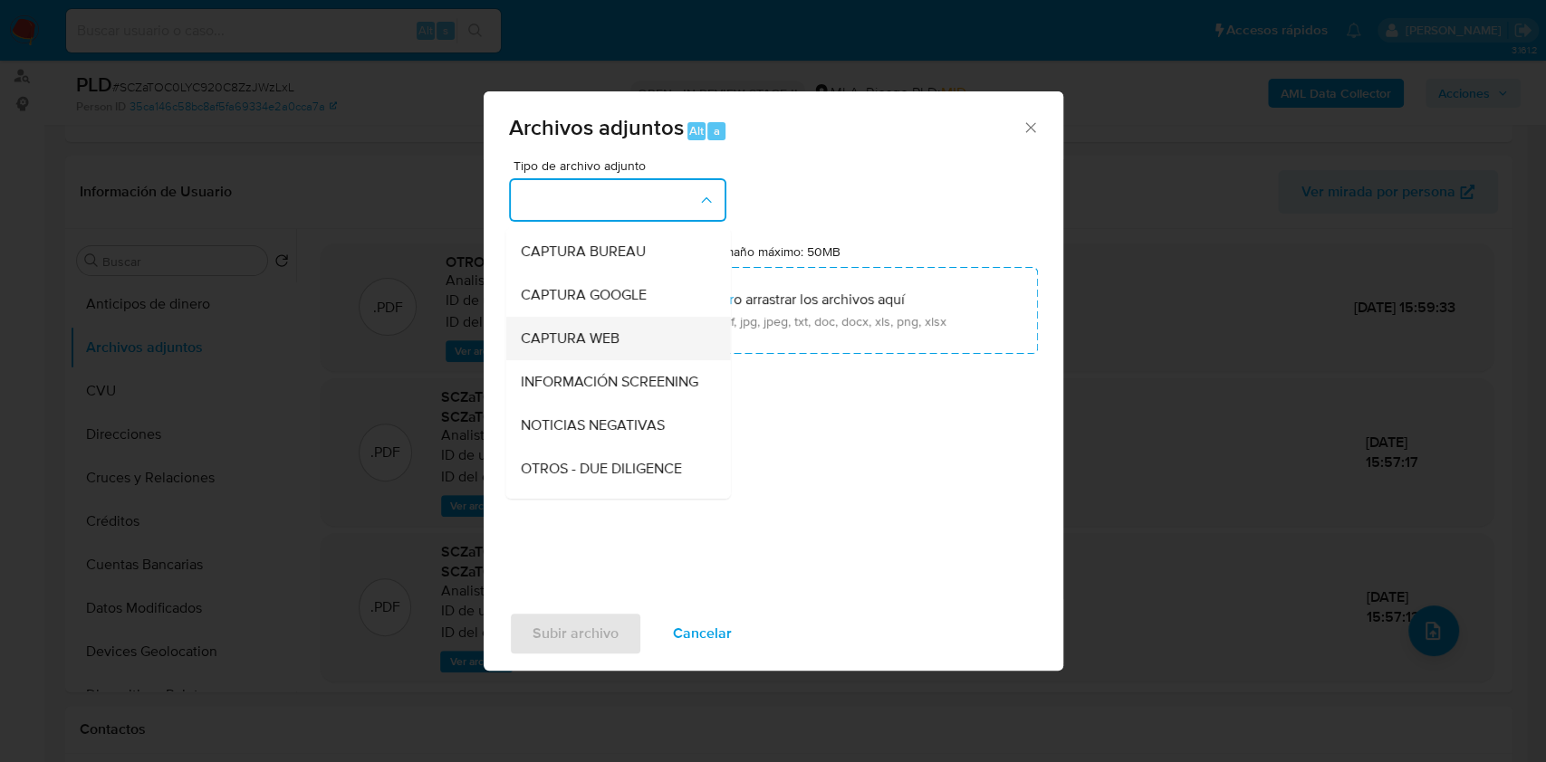
scroll to position [120, 0]
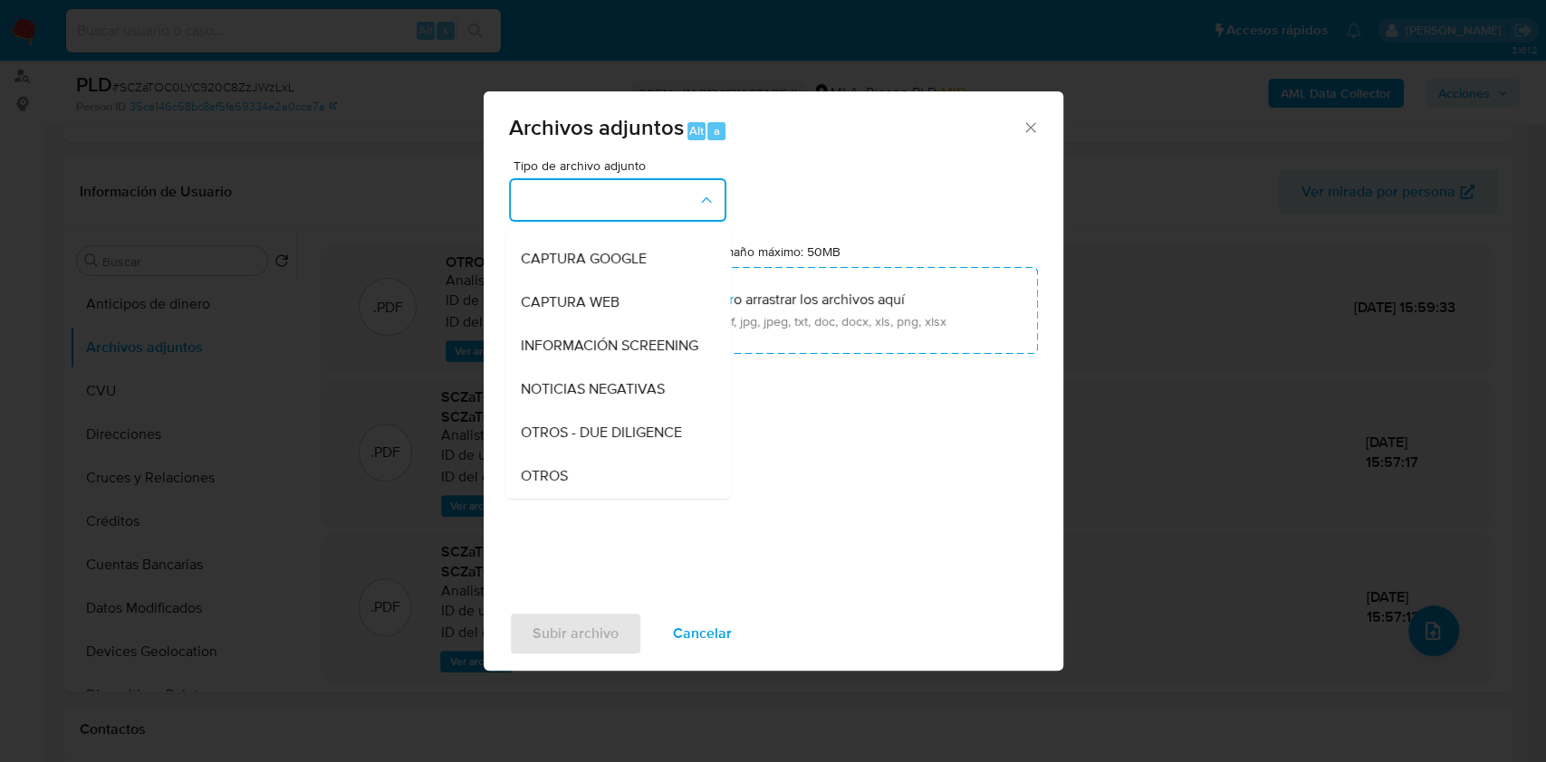
drag, startPoint x: 529, startPoint y: 510, endPoint x: 526, endPoint y: 499, distance: 11.2
click at [527, 506] on div "Tipo de archivo adjunto IDENTIFICACIÓN INGRESOS CAPTURA BUREAU CAPTURA GOOGLE C…" at bounding box center [773, 372] width 529 height 427
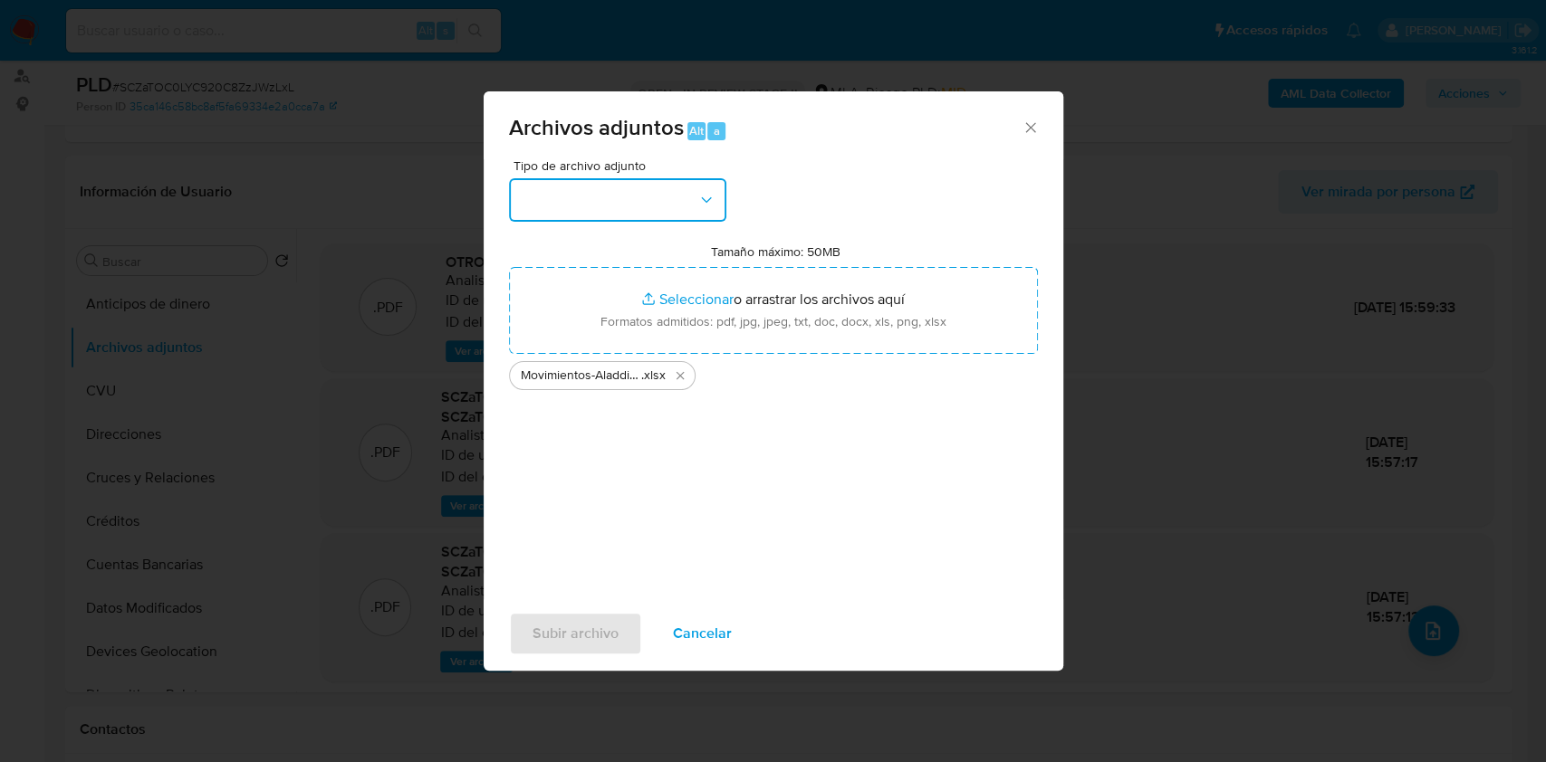
click at [675, 206] on button "button" at bounding box center [617, 199] width 217 height 43
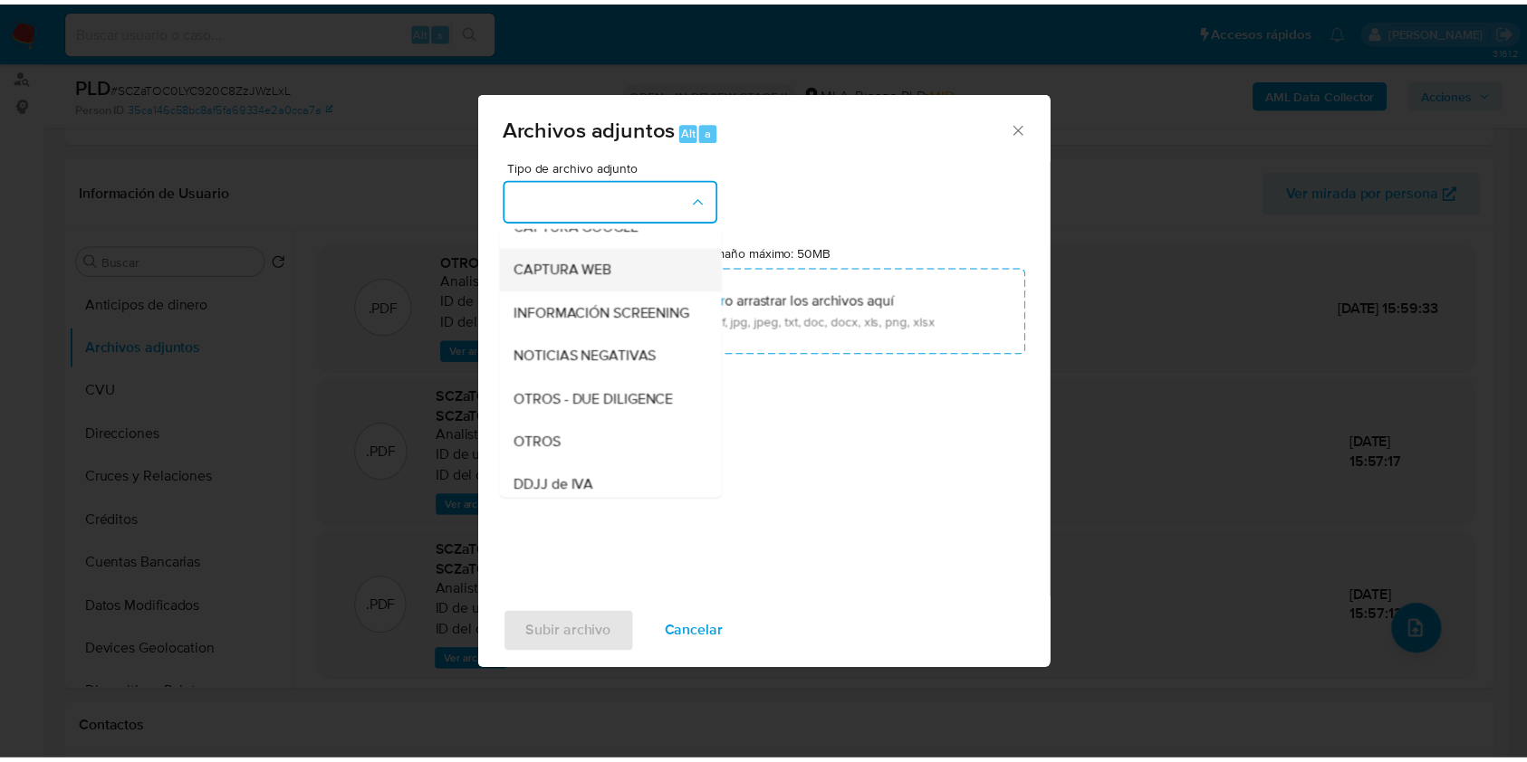
scroll to position [362, 0]
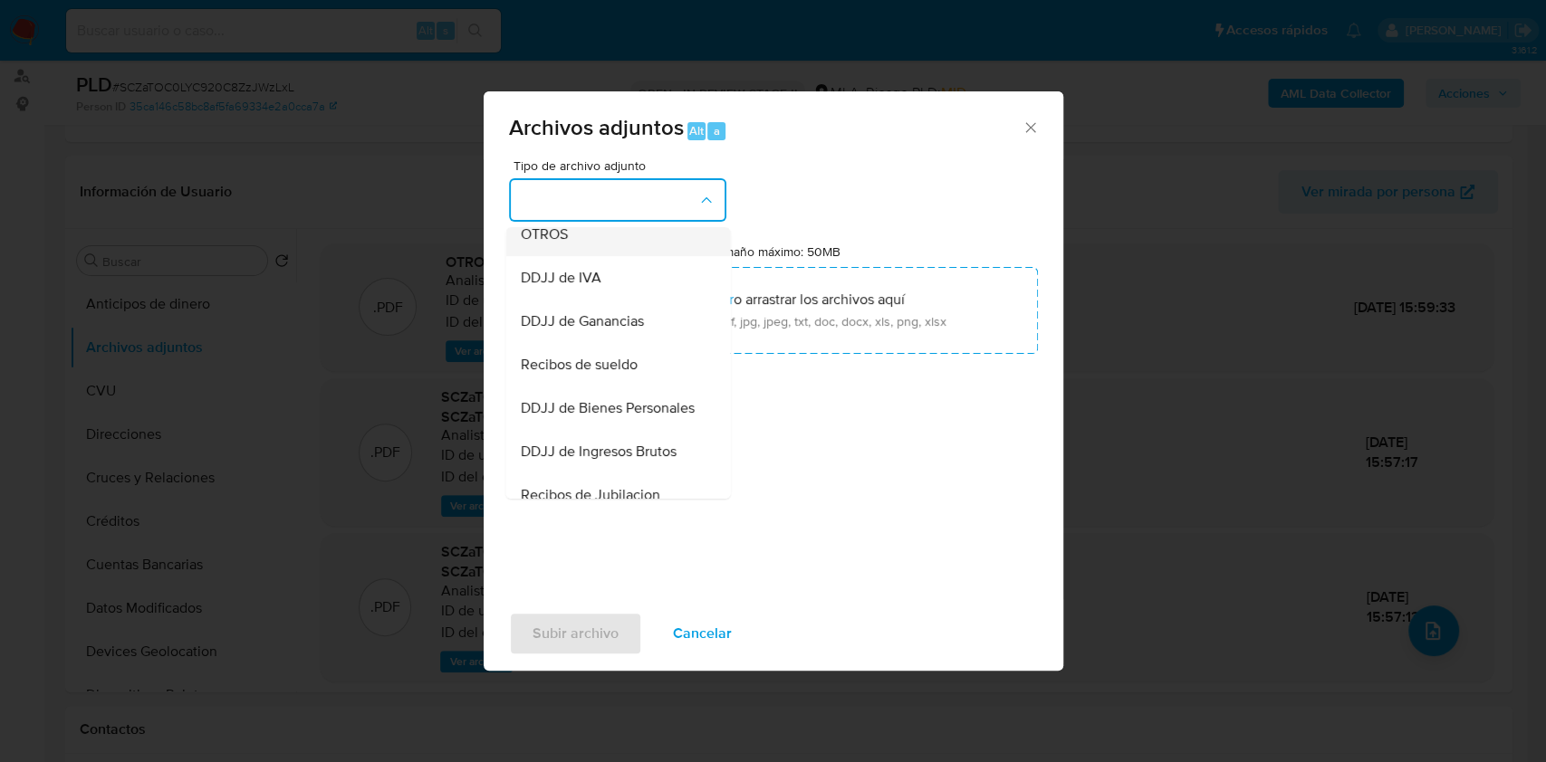
click at [583, 256] on div "OTROS" at bounding box center [612, 234] width 185 height 43
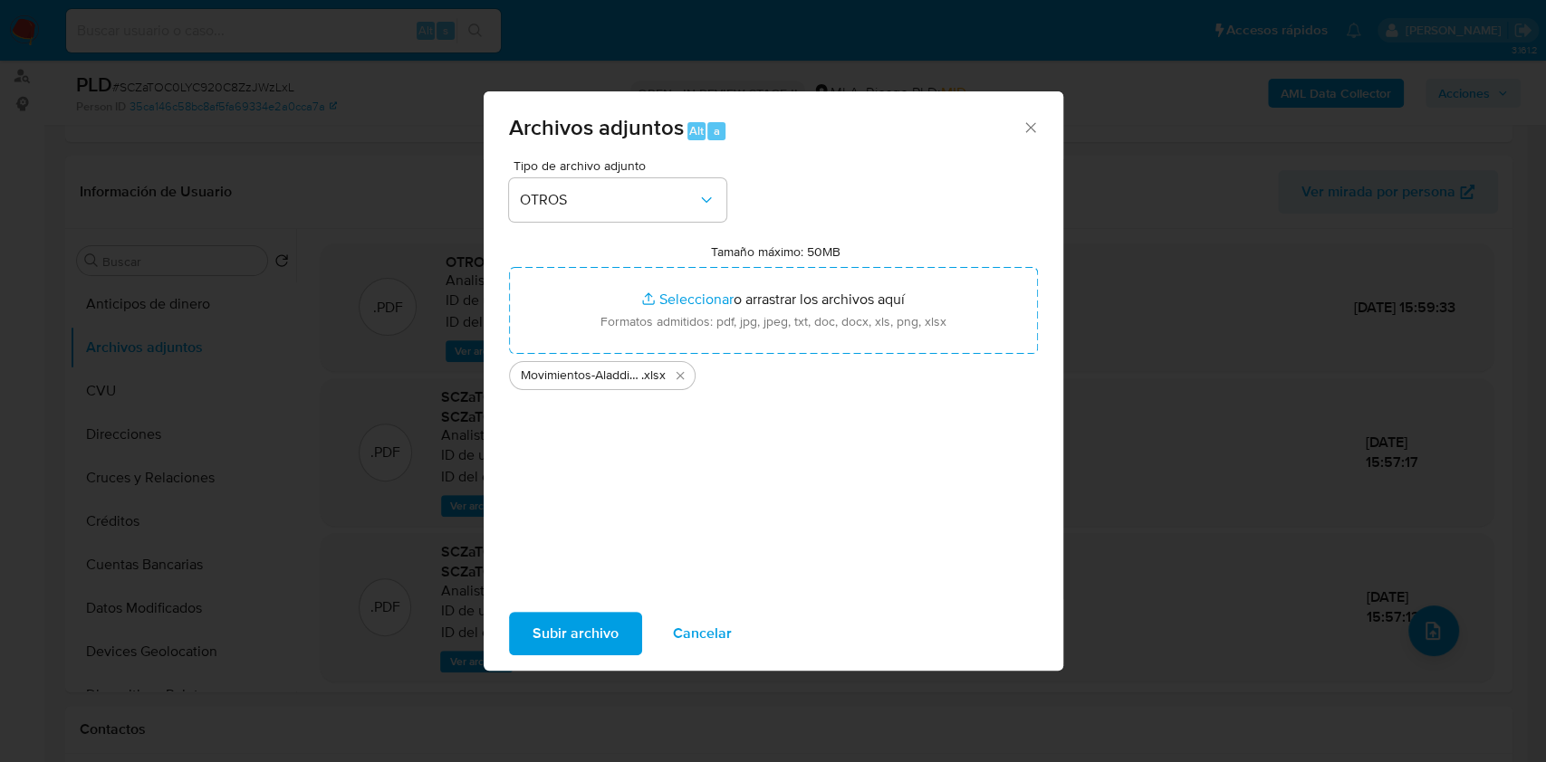
click at [565, 648] on span "Subir archivo" at bounding box center [575, 634] width 86 height 40
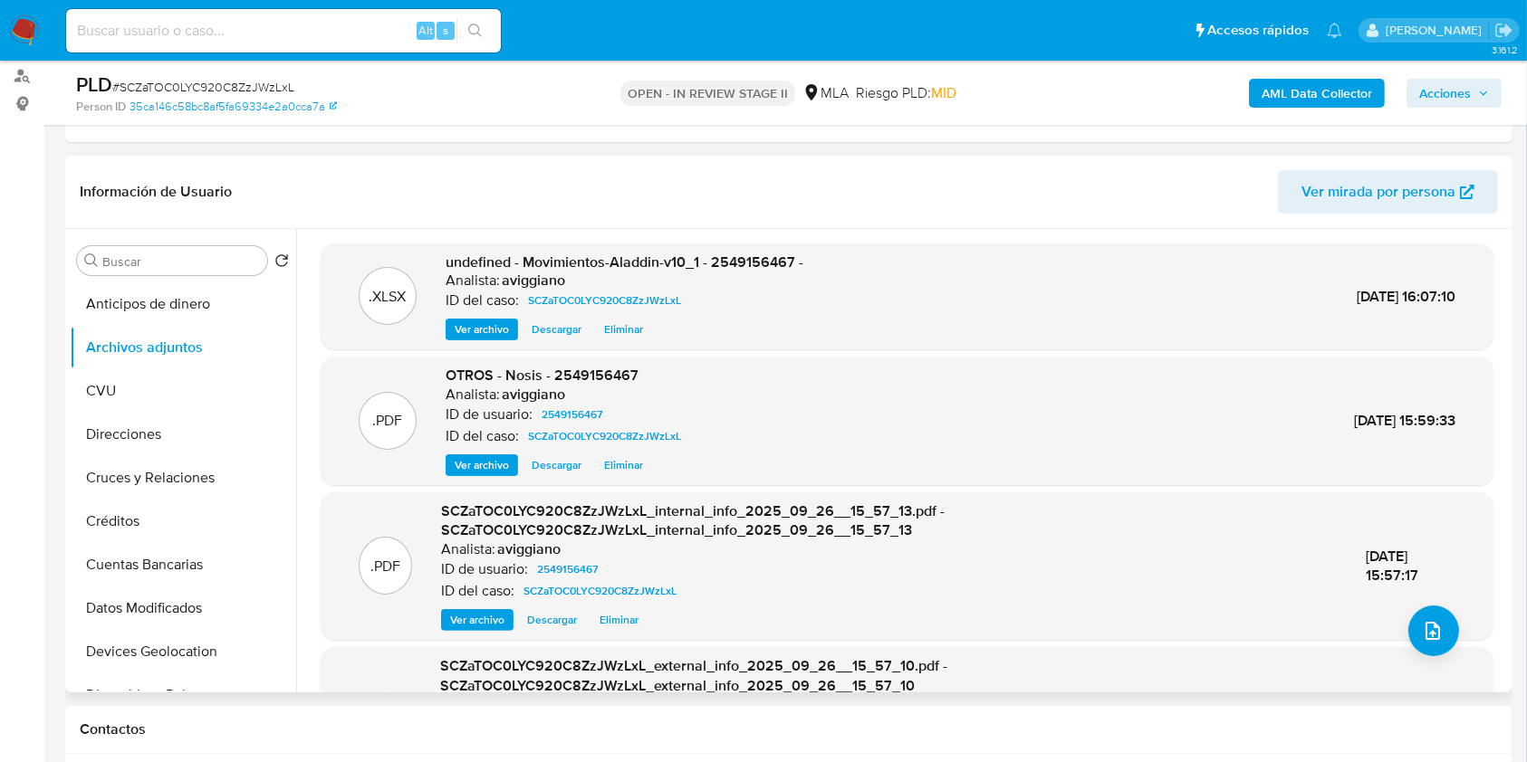
click at [751, 264] on span "undefined - Movimientos-Aladdin-v10_1 - 2549156467 -" at bounding box center [625, 262] width 358 height 21
click at [750, 264] on span "undefined - Movimientos-Aladdin-v10_1 - 2549156467 -" at bounding box center [625, 262] width 358 height 21
copy span "2549156467"
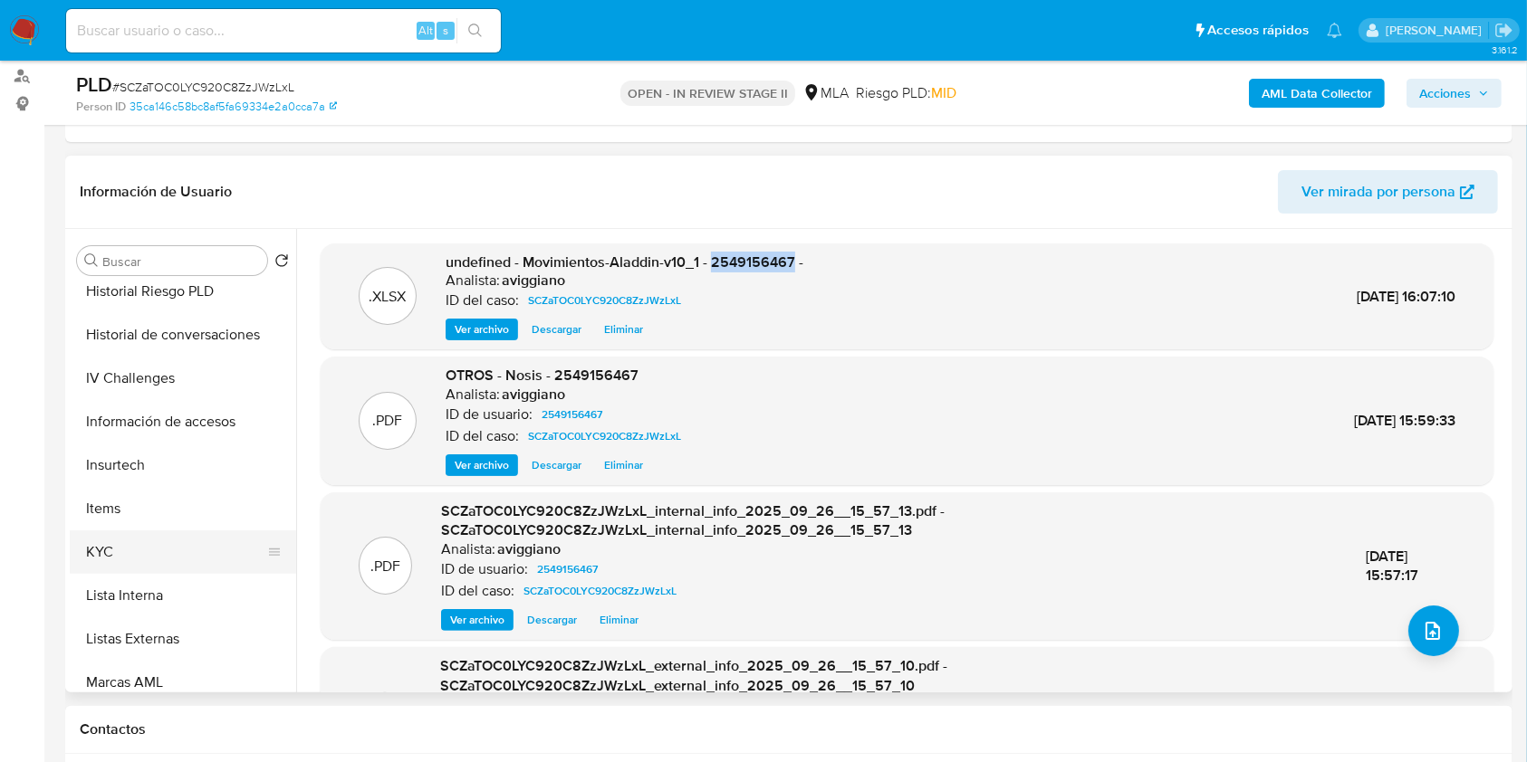
scroll to position [724, 0]
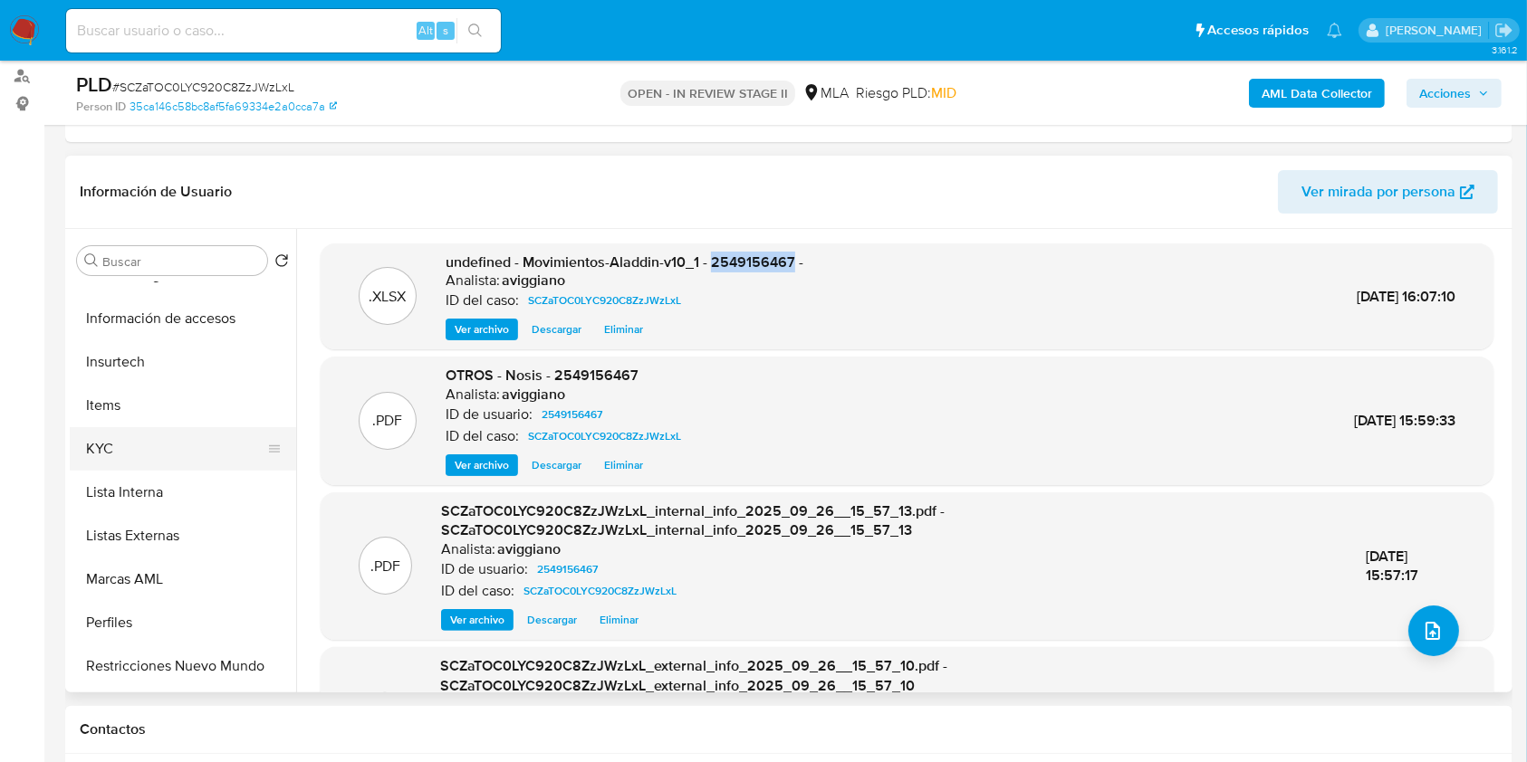
click at [187, 430] on button "KYC" at bounding box center [176, 448] width 212 height 43
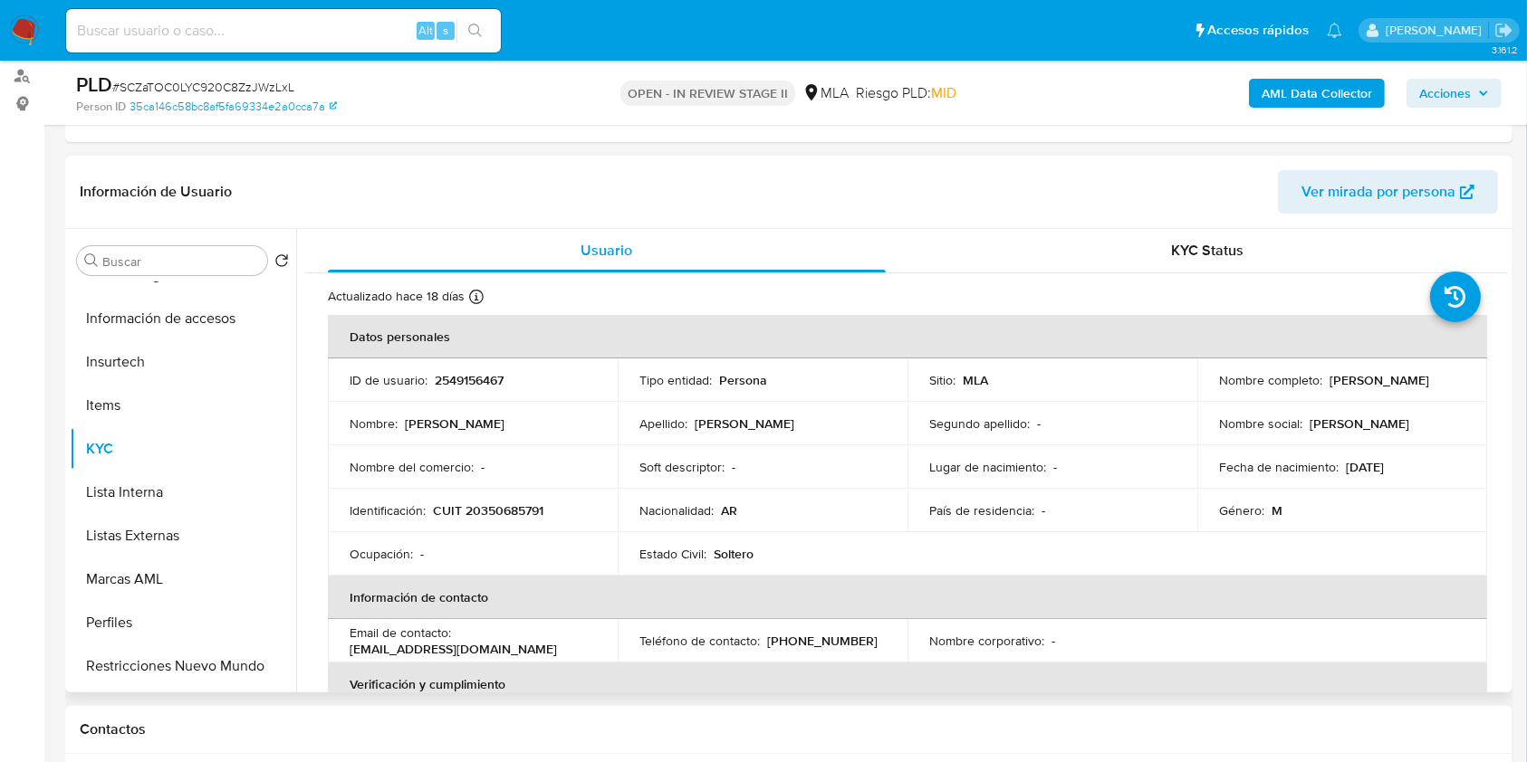
click at [490, 505] on p "CUIT 20350685791" at bounding box center [488, 511] width 110 height 16
drag, startPoint x: 1217, startPoint y: 391, endPoint x: 1357, endPoint y: 396, distance: 139.5
click at [1357, 396] on td "Nombre completo : Facundo Omar Echagüe" at bounding box center [1342, 380] width 290 height 43
copy p "Facundo Omar Echagüe"
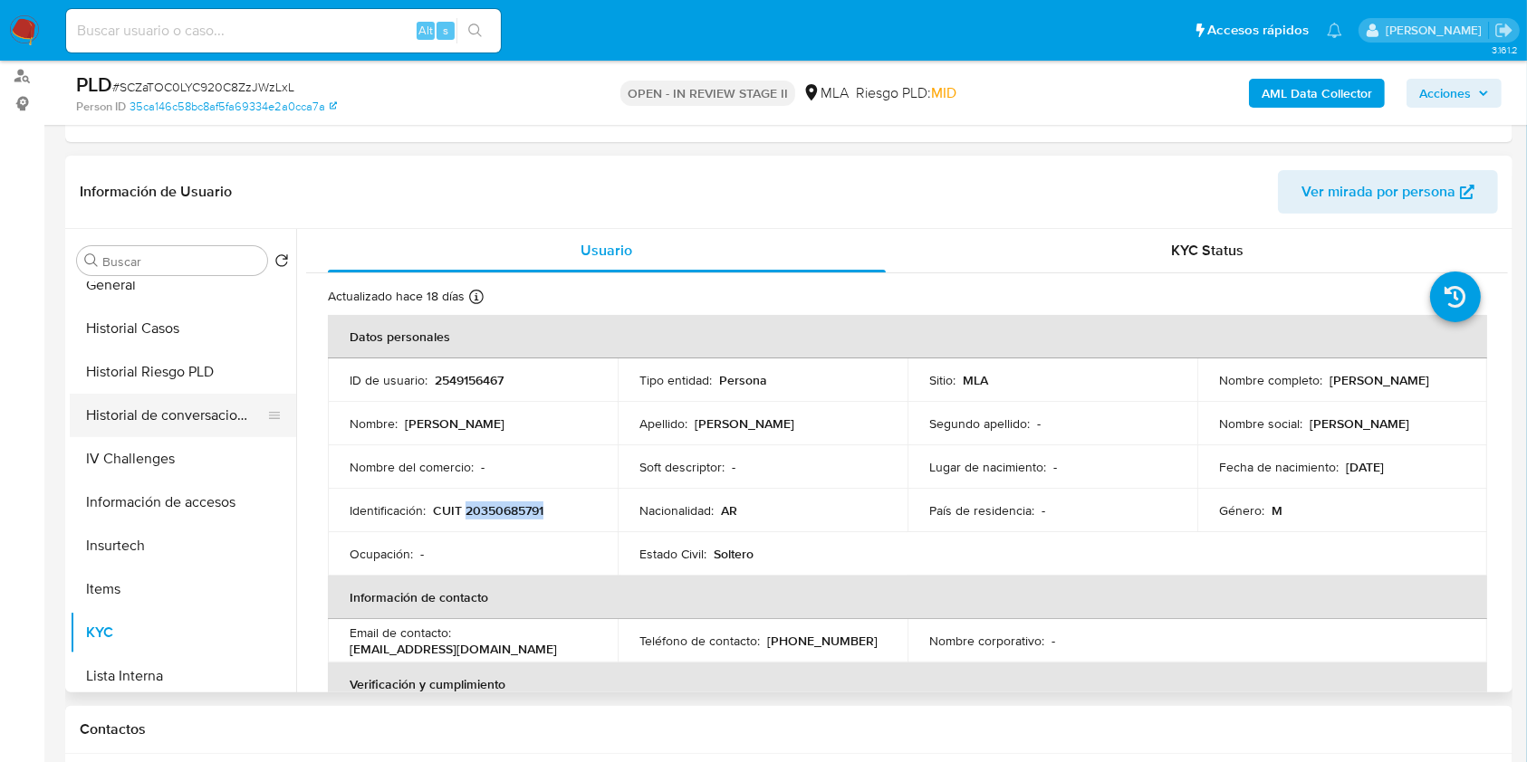
scroll to position [483, 0]
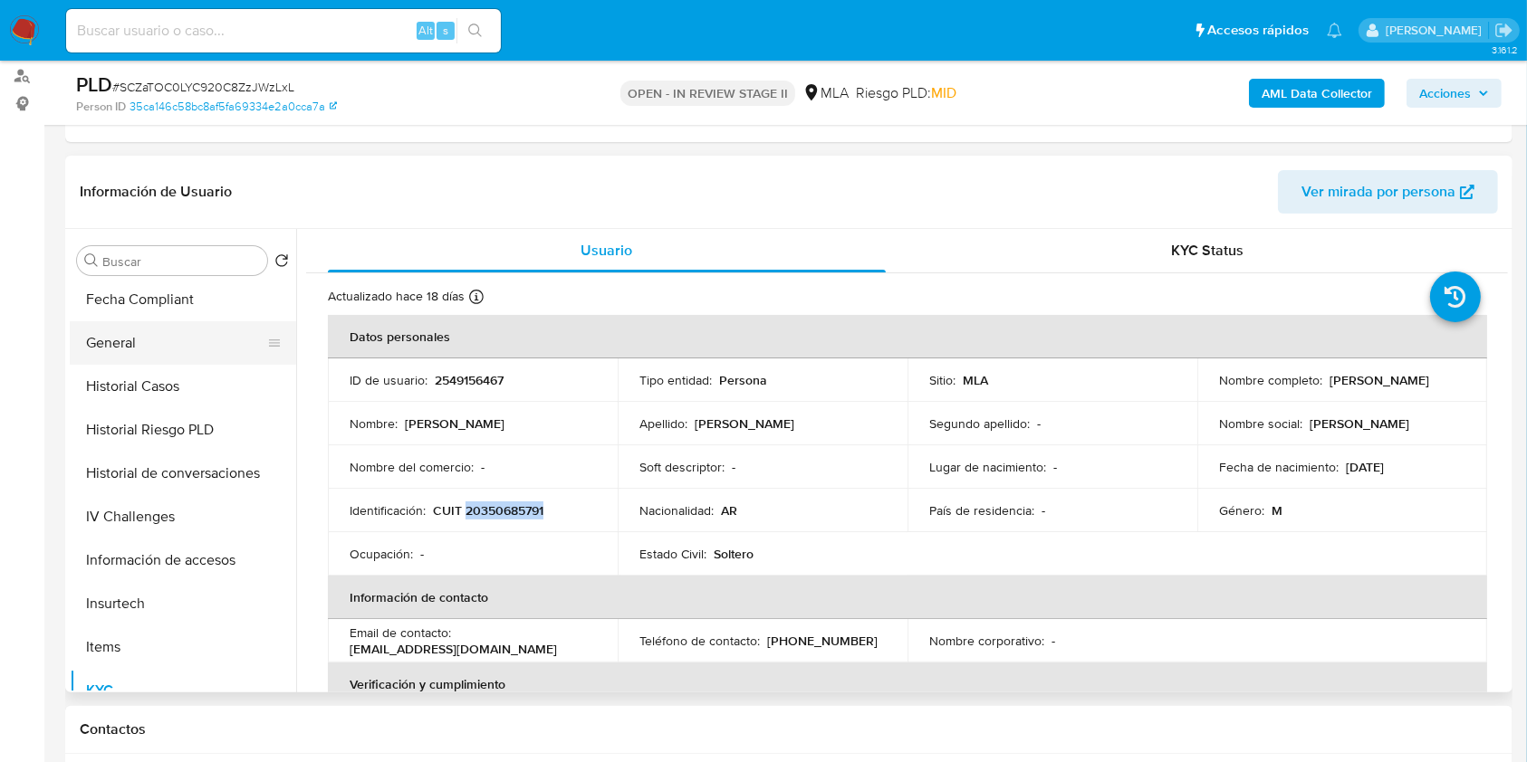
click at [159, 343] on button "General" at bounding box center [176, 342] width 212 height 43
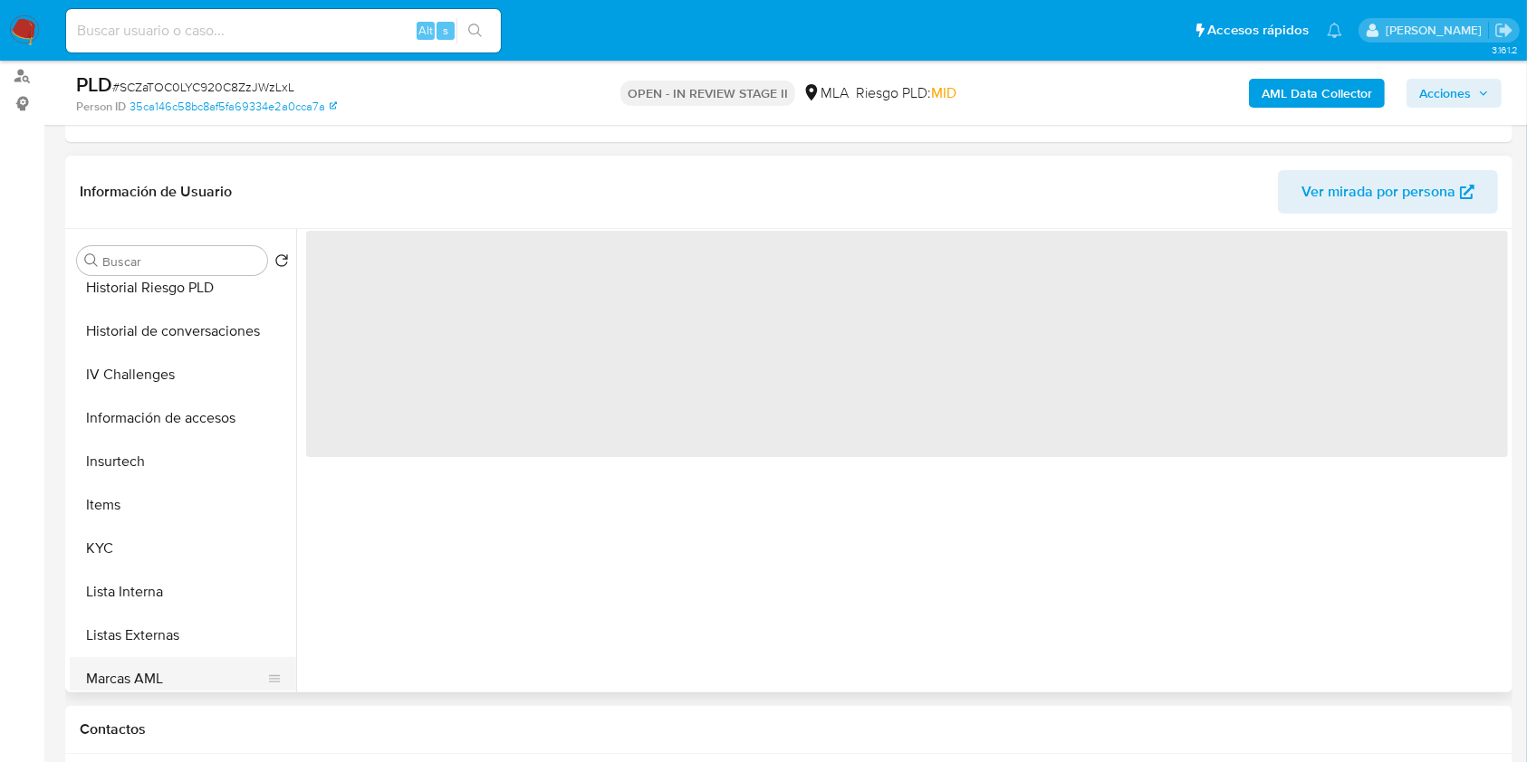
scroll to position [845, 0]
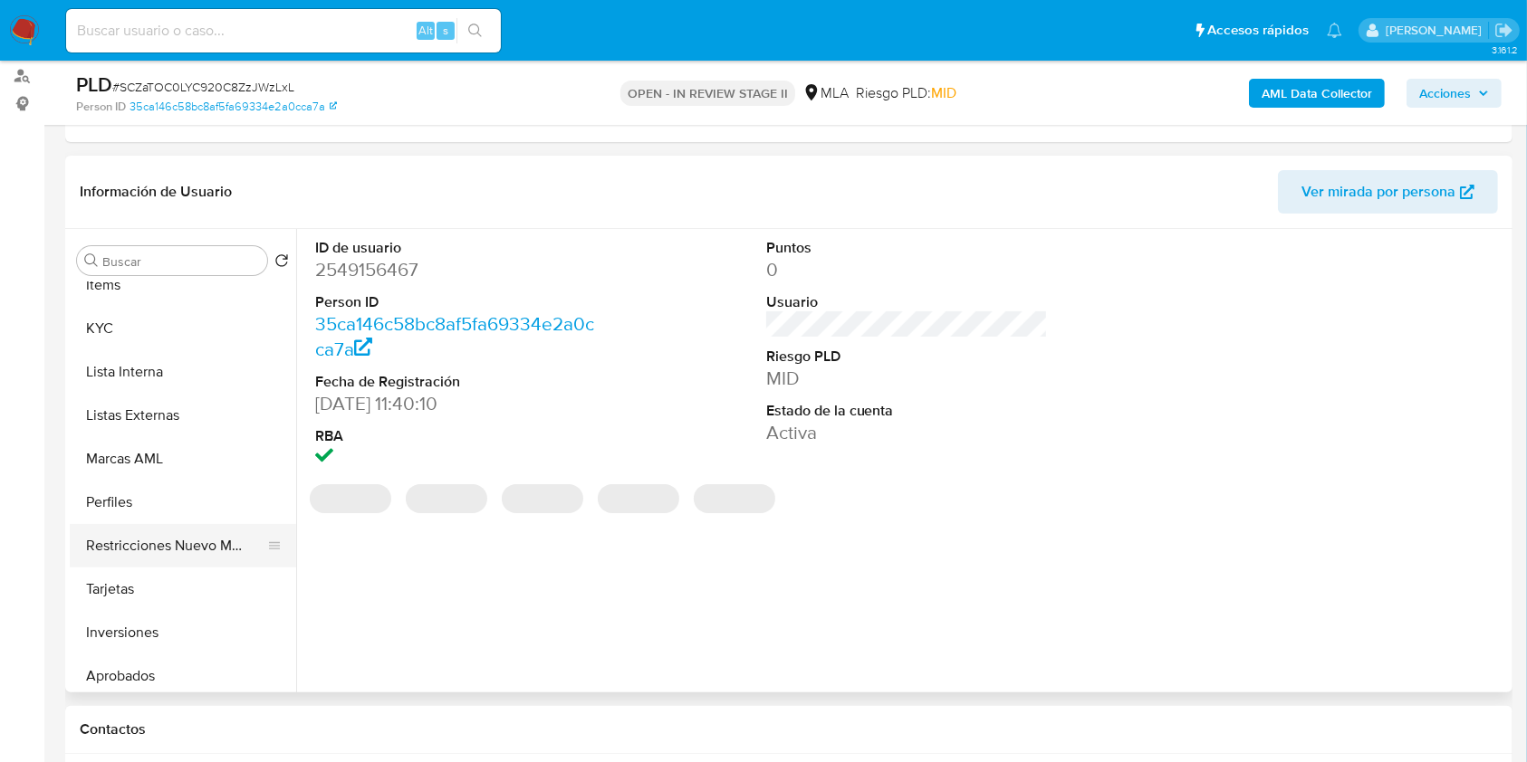
click at [154, 555] on button "Restricciones Nuevo Mundo" at bounding box center [176, 545] width 212 height 43
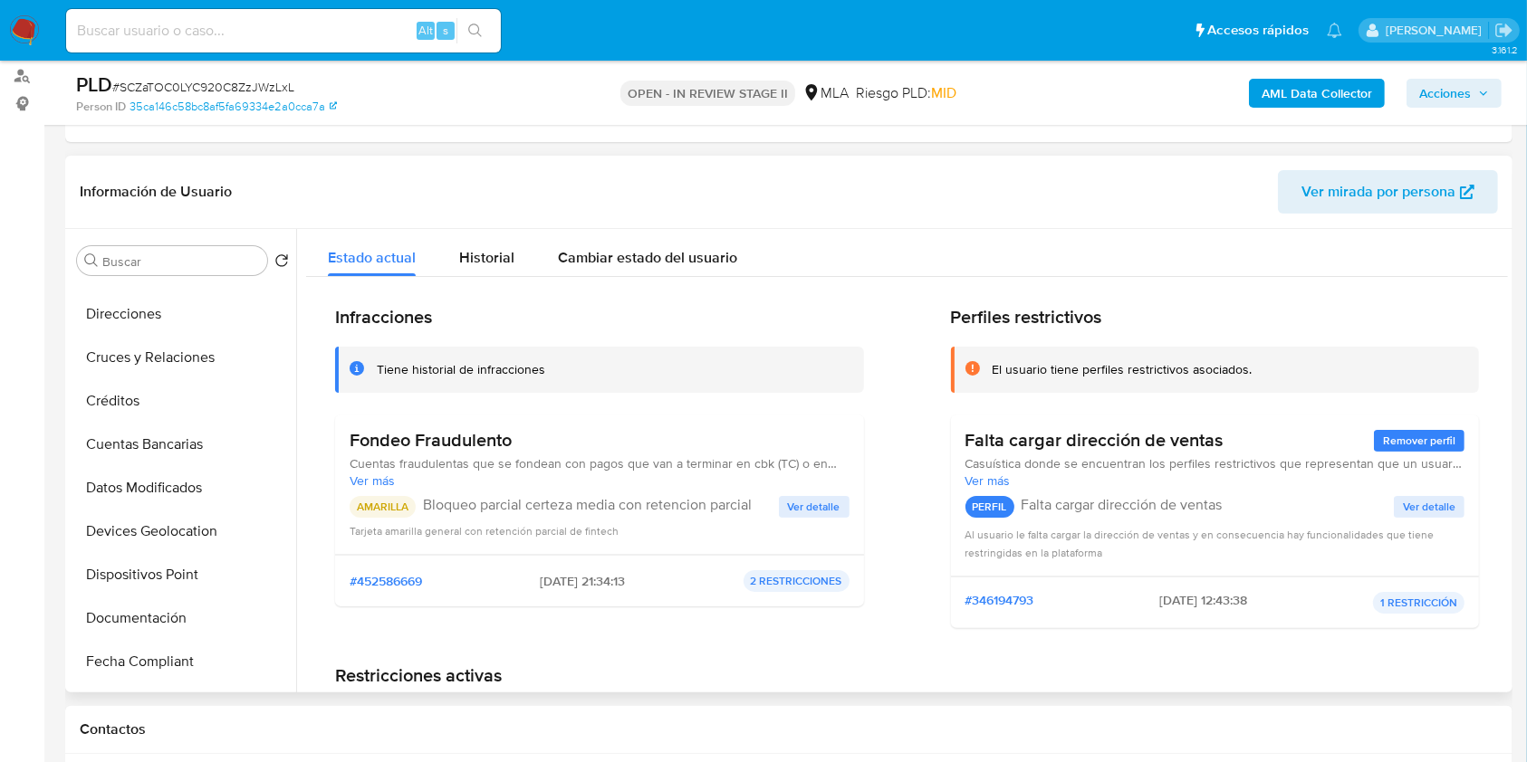
scroll to position [0, 0]
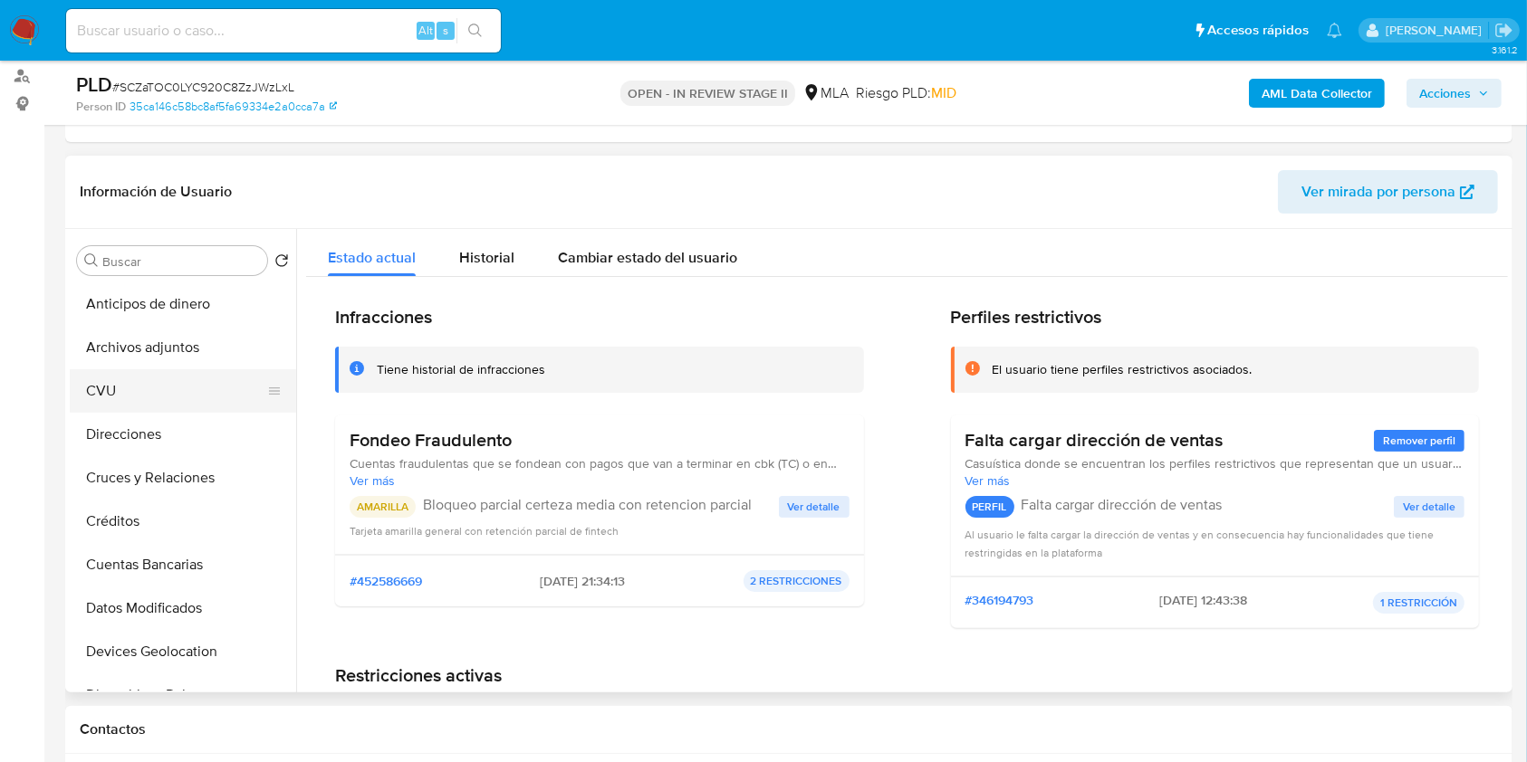
click at [121, 376] on button "CVU" at bounding box center [176, 390] width 212 height 43
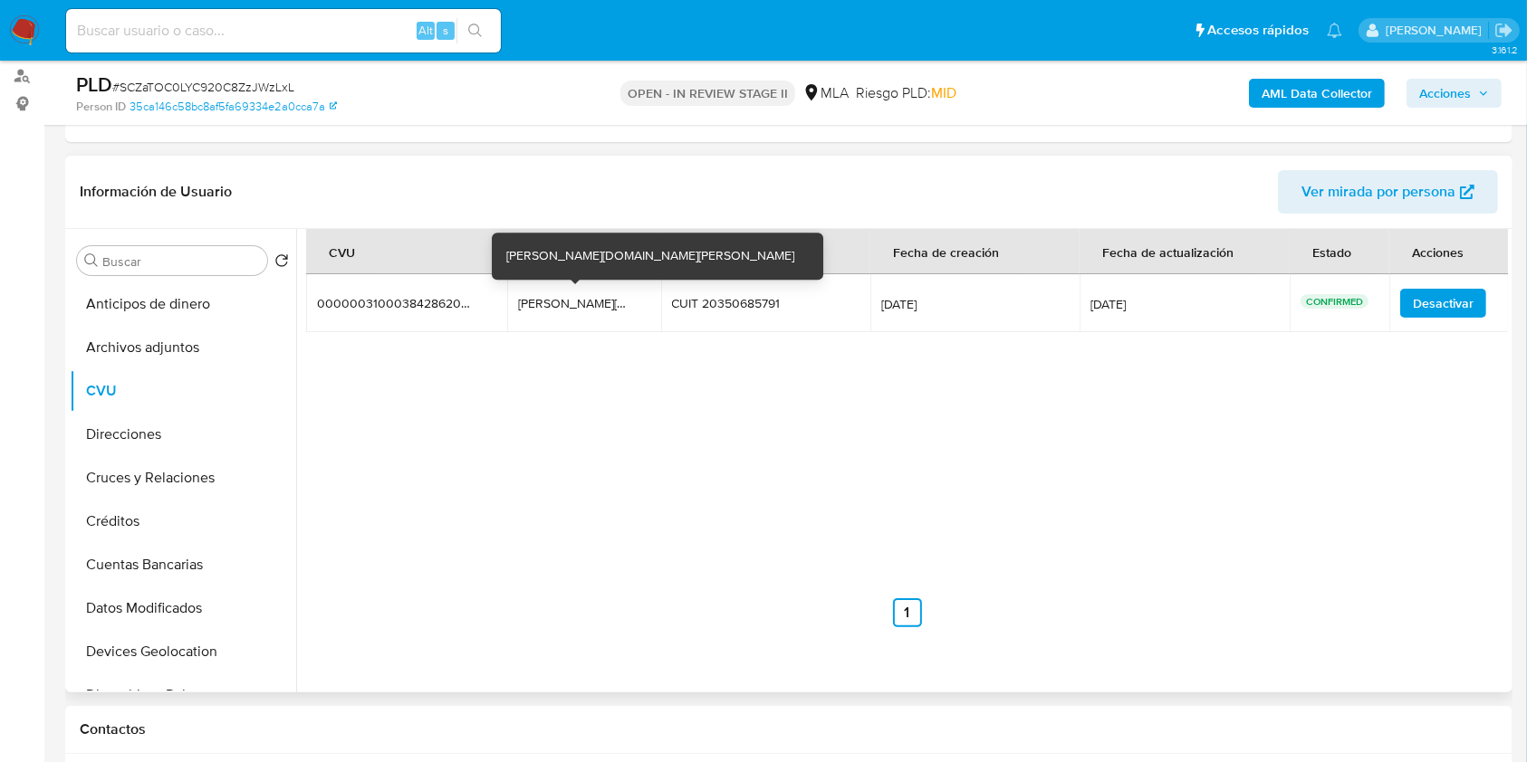
drag, startPoint x: 590, startPoint y: 305, endPoint x: 620, endPoint y: 304, distance: 29.9
click at [620, 304] on div "facundo.579.bates.mp" at bounding box center [576, 303] width 116 height 16
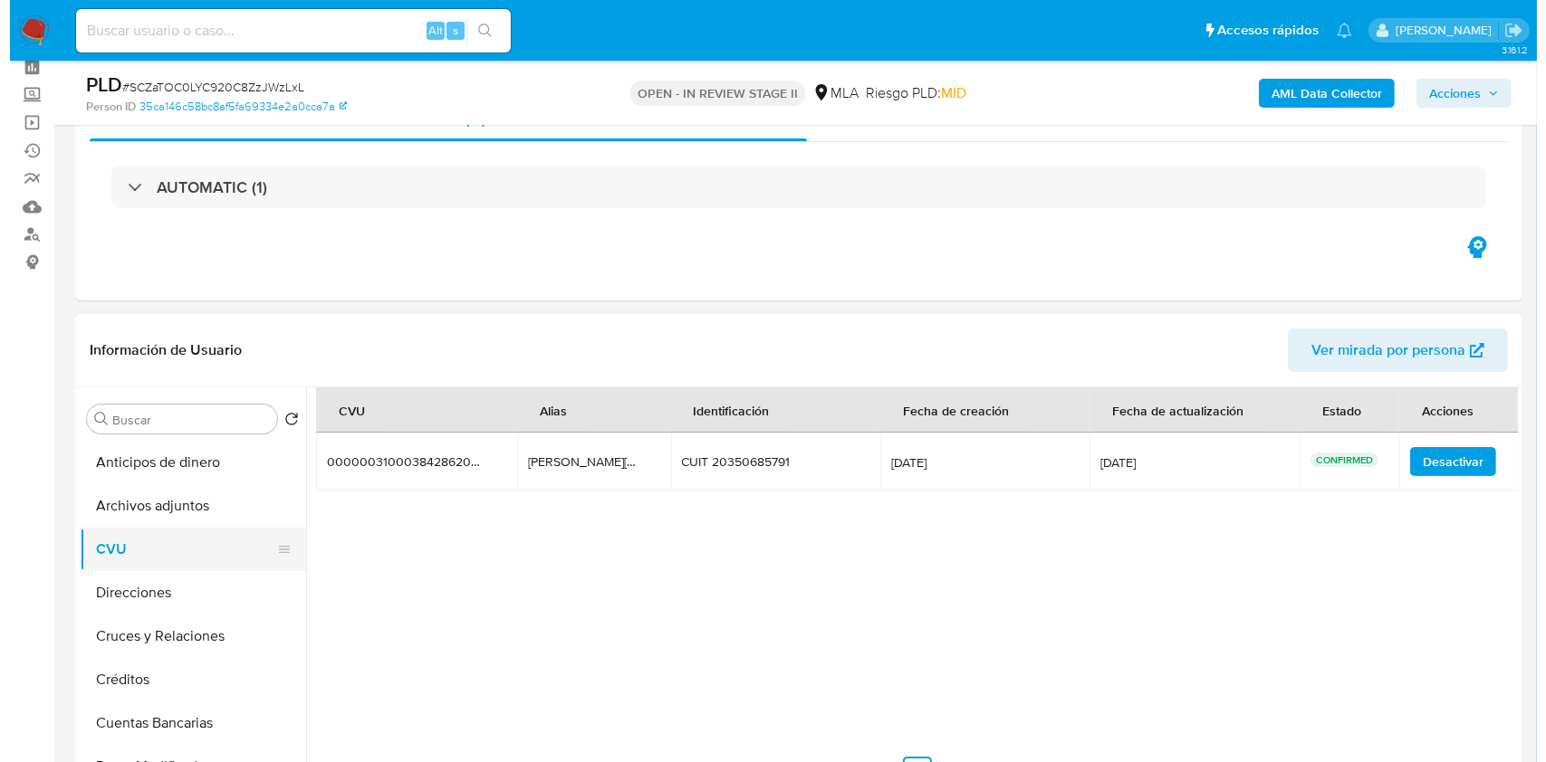
scroll to position [120, 0]
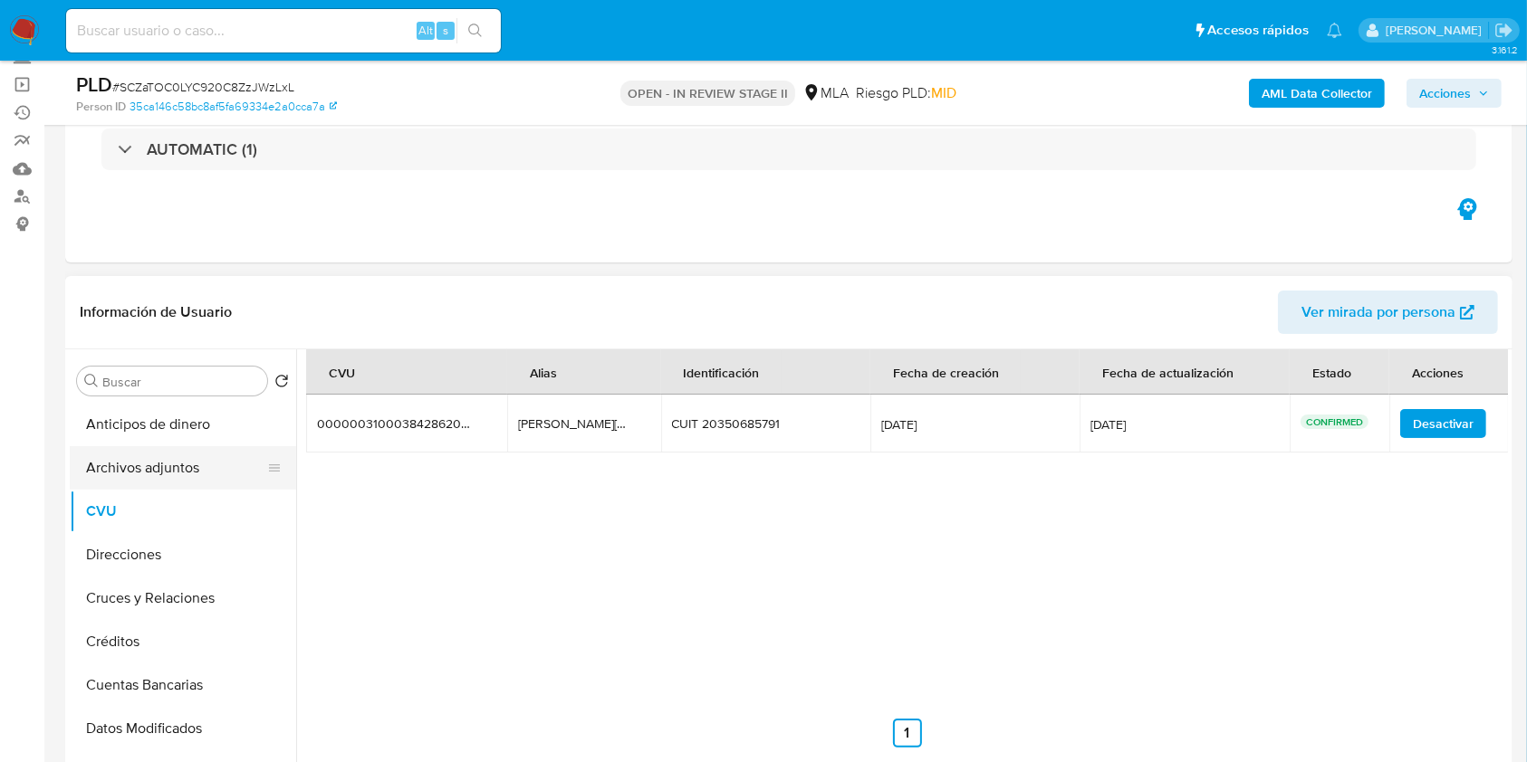
click at [156, 475] on button "Archivos adjuntos" at bounding box center [176, 467] width 212 height 43
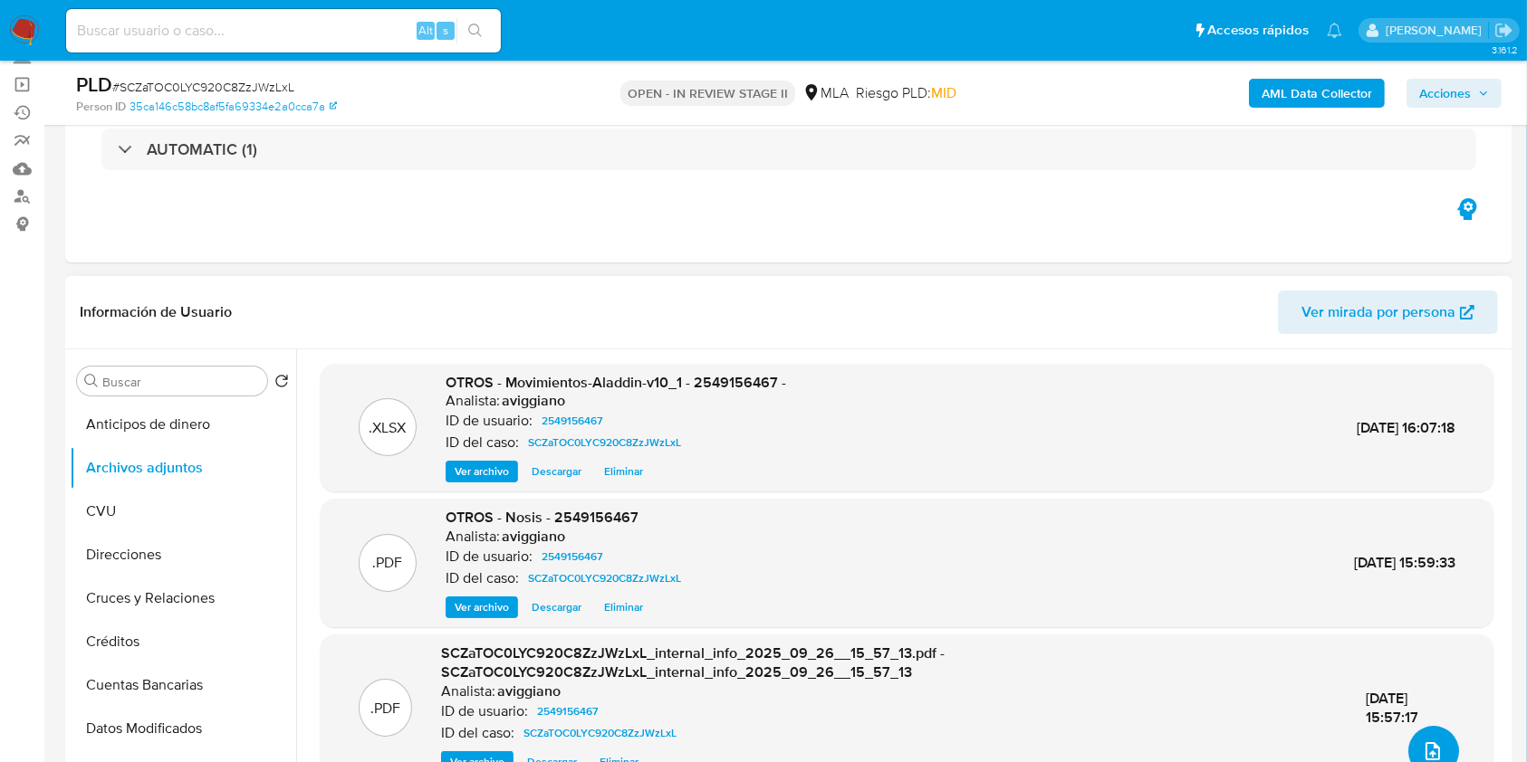
click at [1410, 749] on button "upload-file" at bounding box center [1433, 751] width 51 height 51
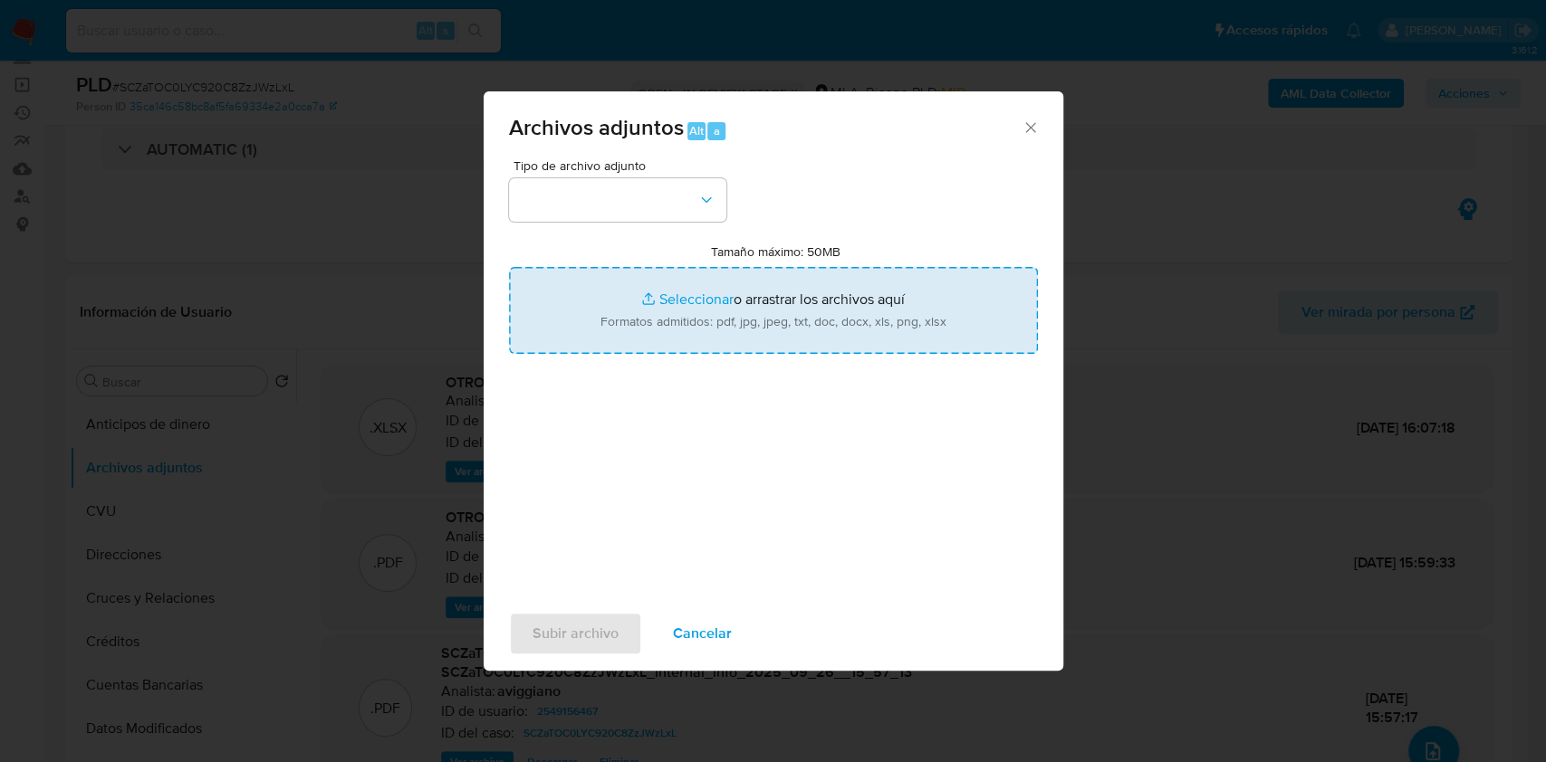
click at [800, 324] on input "Tamaño máximo: 50MB Seleccionar archivos" at bounding box center [773, 310] width 529 height 87
type input "C:\fakepath\Caselog SCZaTOC0LYC920C8ZzJWzLxL_2025_09_17_20_29_08.docx"
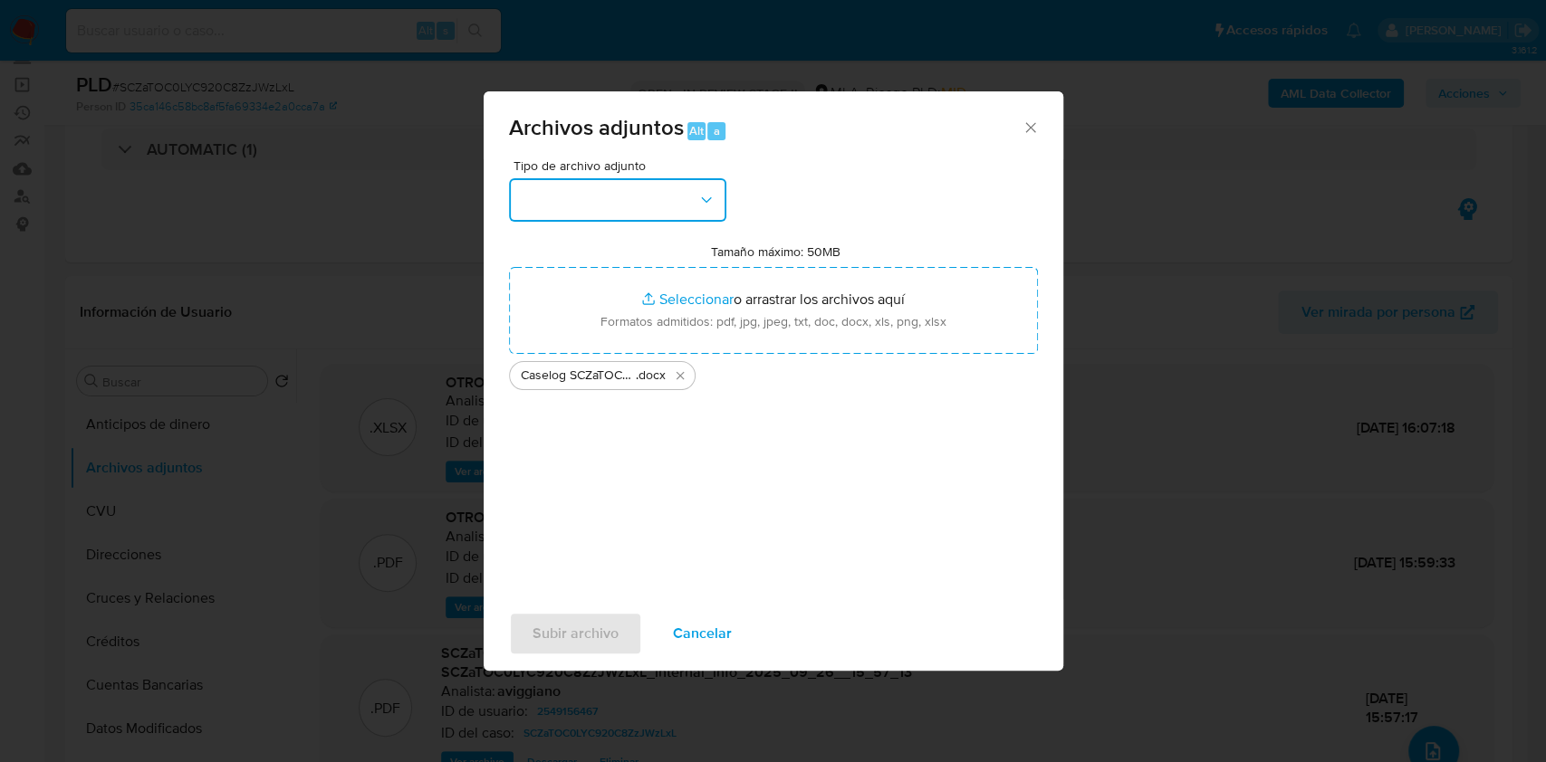
click at [642, 208] on button "button" at bounding box center [617, 199] width 217 height 43
click at [586, 503] on div "Tipo de archivo adjunto Tamaño máximo: 50MB Seleccionar archivos Seleccionar o …" at bounding box center [773, 372] width 529 height 427
click at [609, 216] on button "button" at bounding box center [617, 199] width 217 height 43
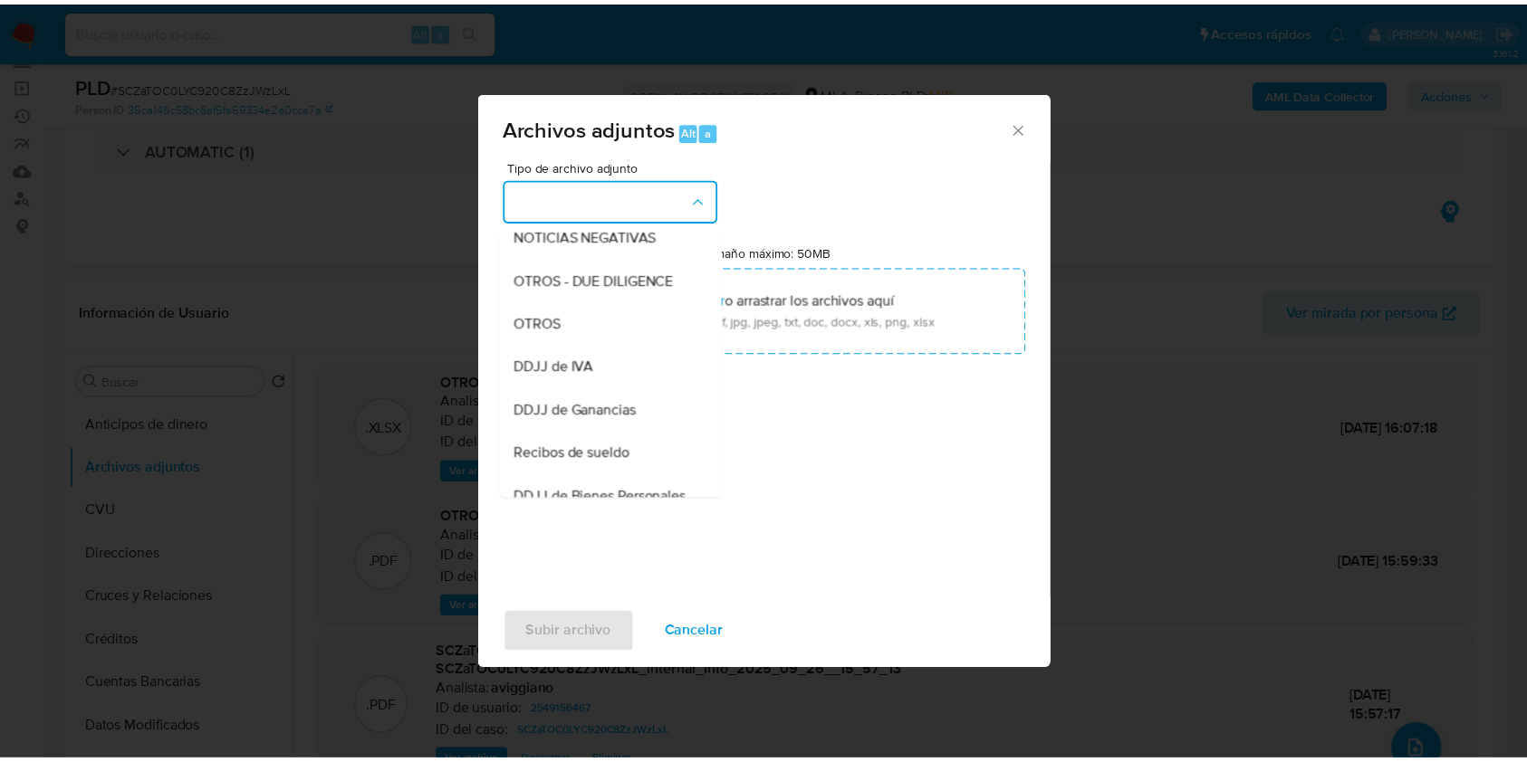
scroll to position [215, 0]
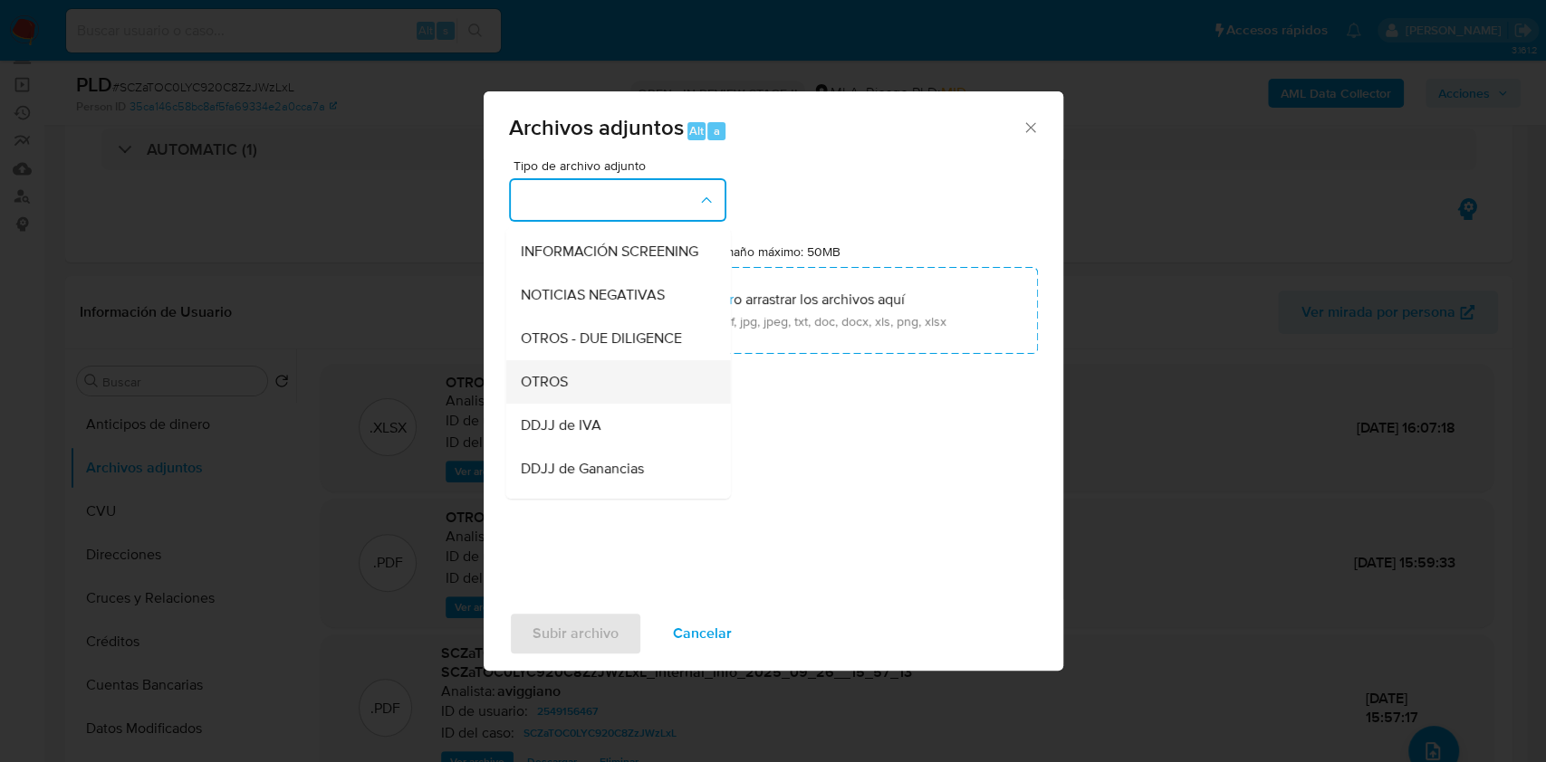
click at [594, 402] on div "OTROS" at bounding box center [612, 381] width 185 height 43
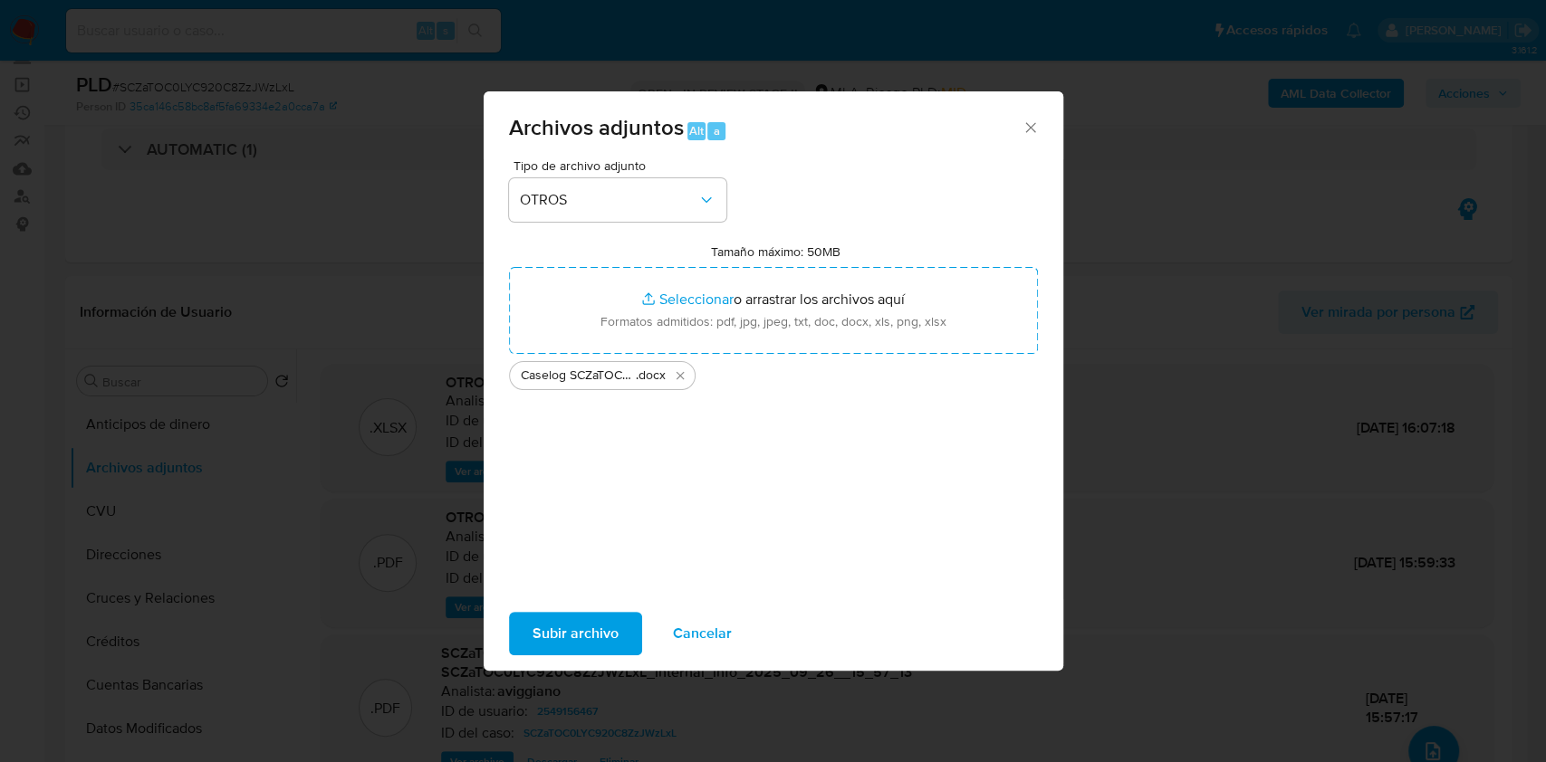
click at [592, 631] on span "Subir archivo" at bounding box center [575, 634] width 86 height 40
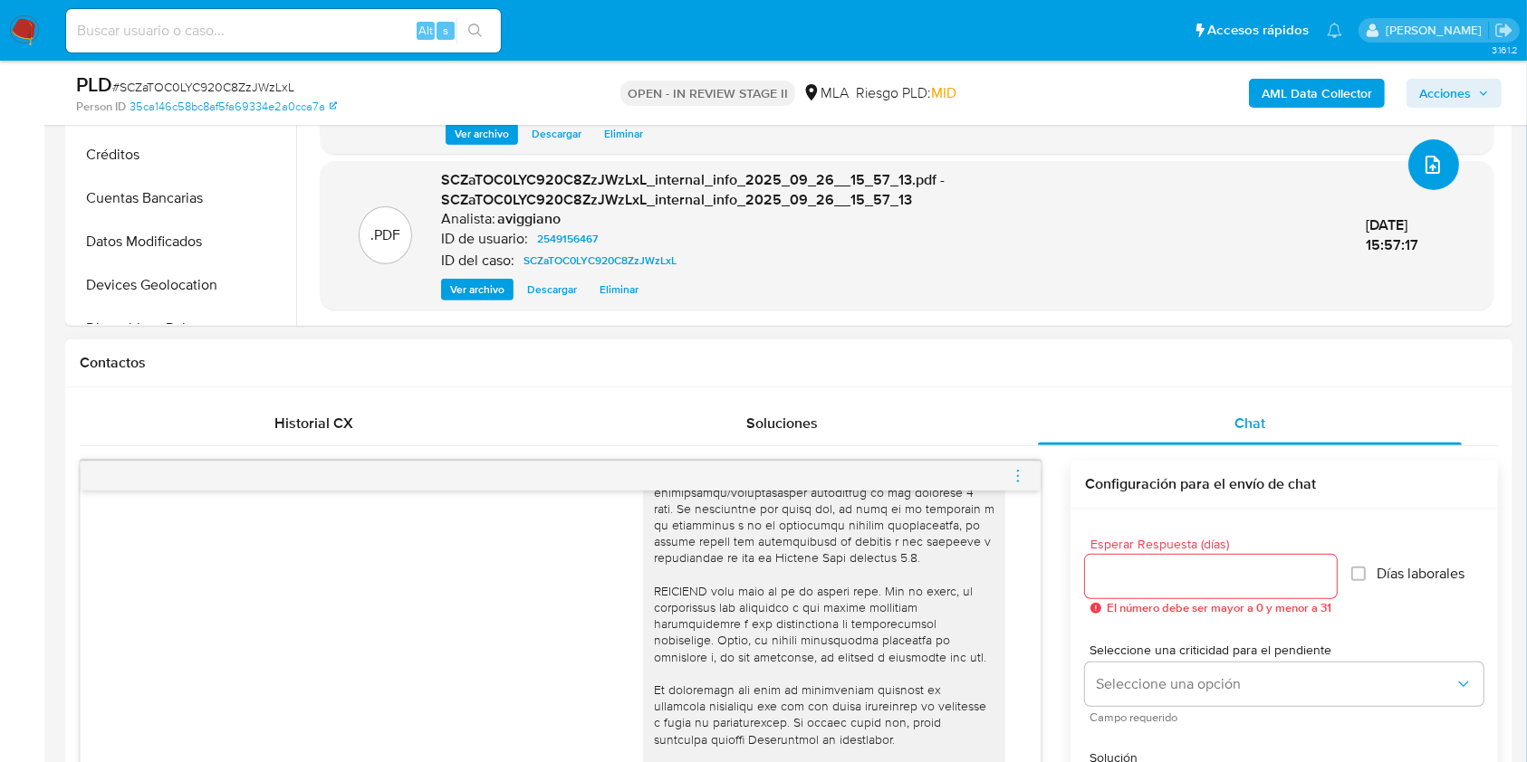
scroll to position [603, 0]
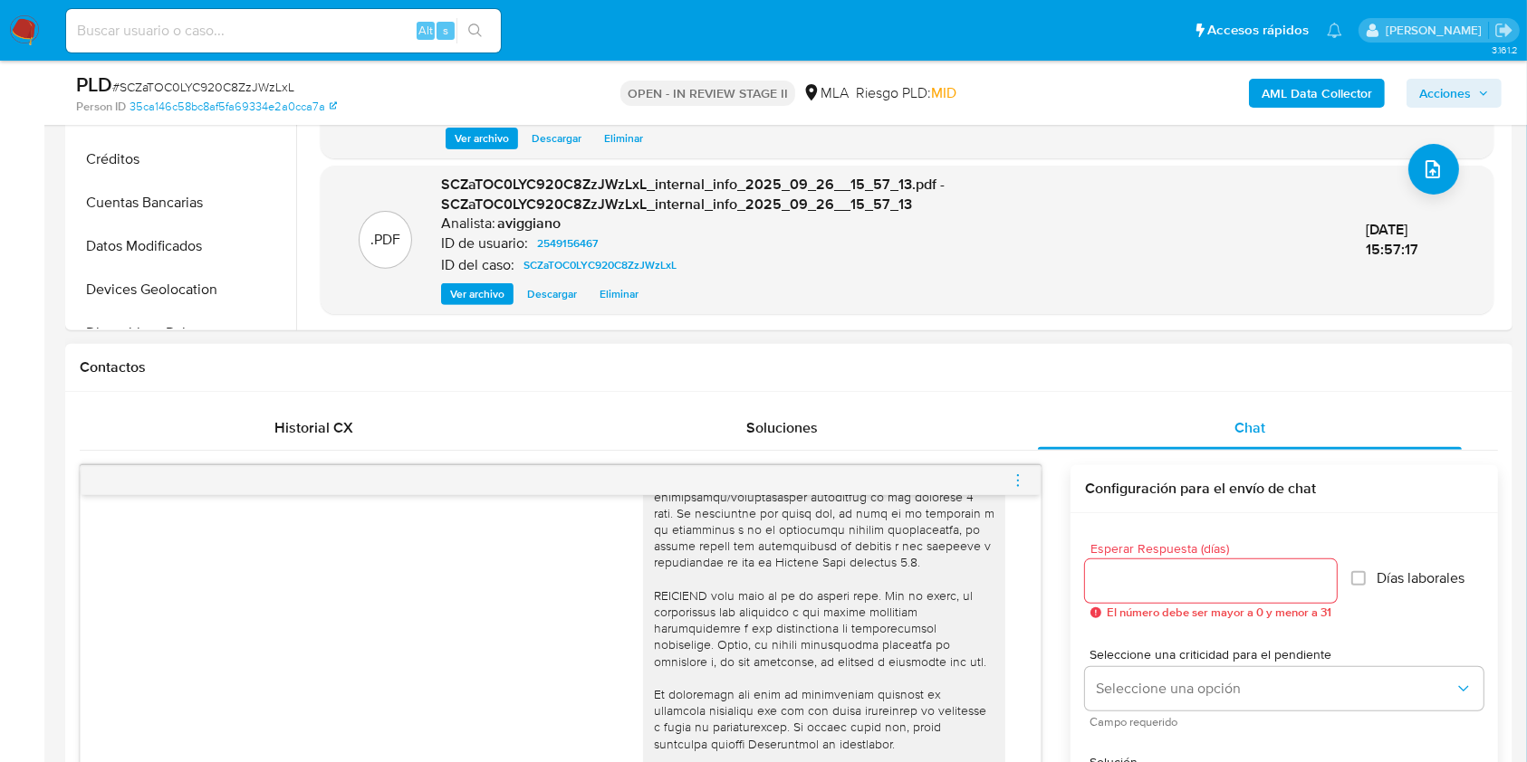
click at [1014, 485] on icon "menu-action" at bounding box center [1018, 481] width 16 height 16
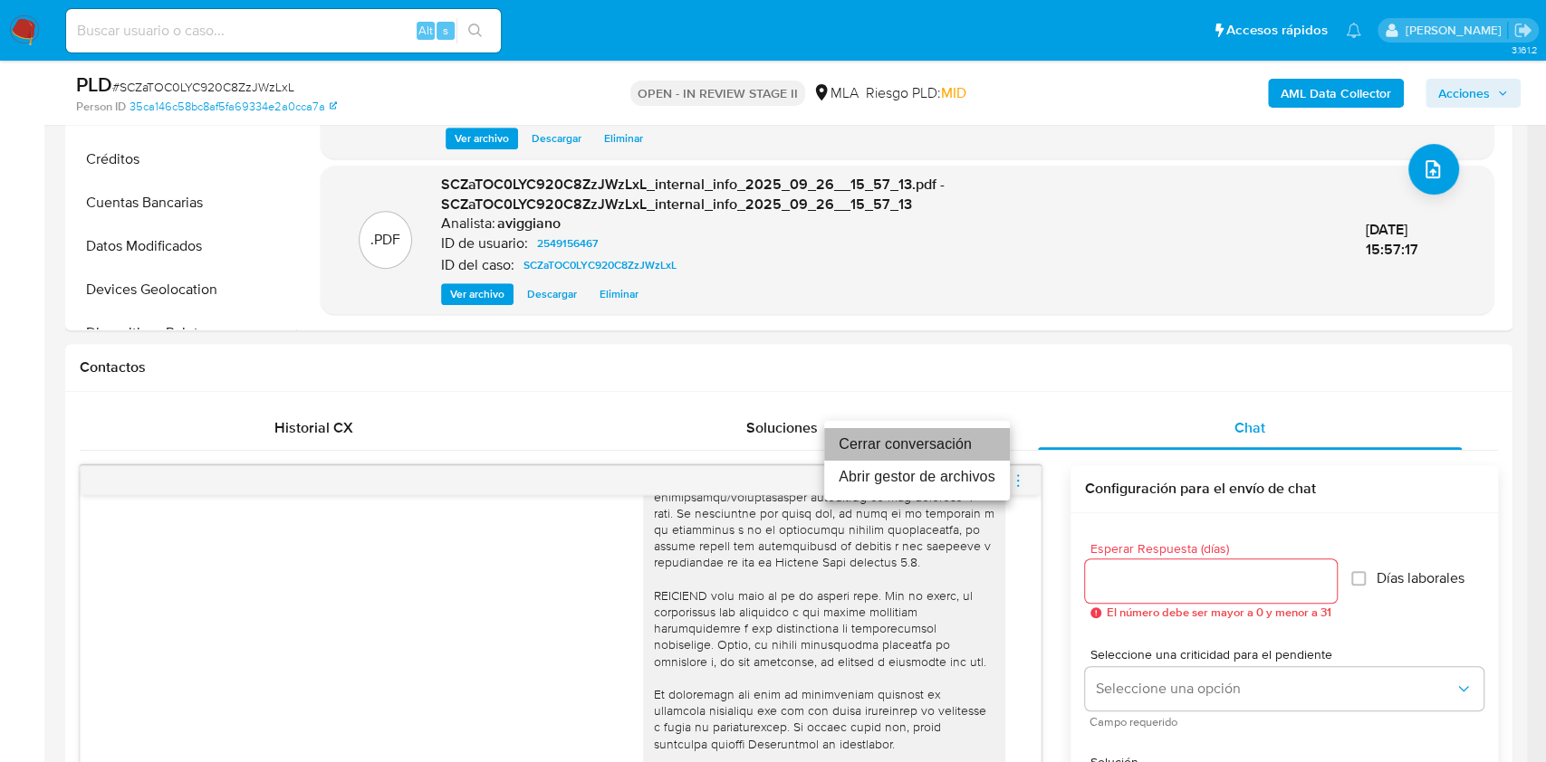
click at [955, 450] on li "Cerrar conversación" at bounding box center [917, 444] width 186 height 33
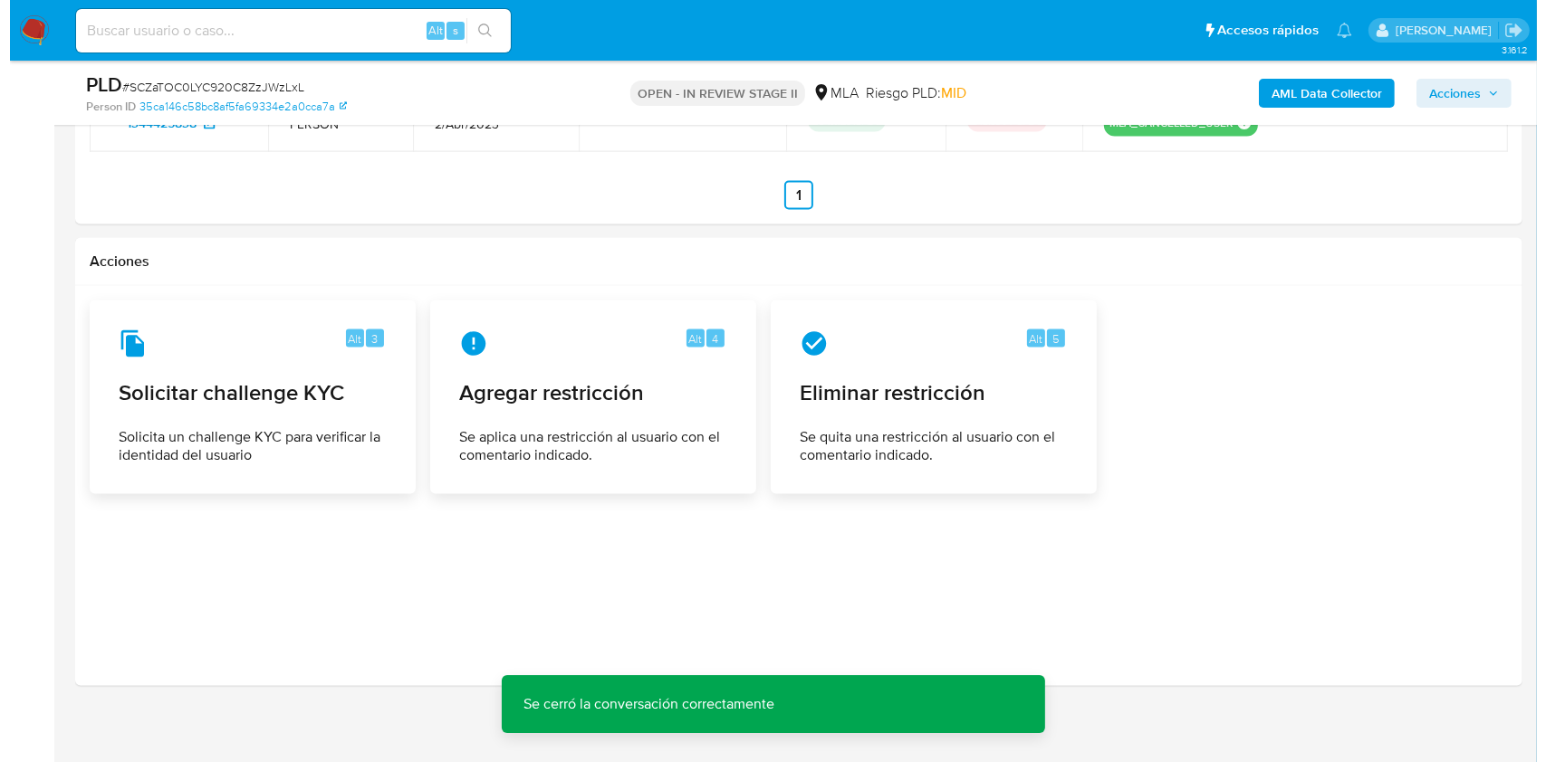
scroll to position [3061, 0]
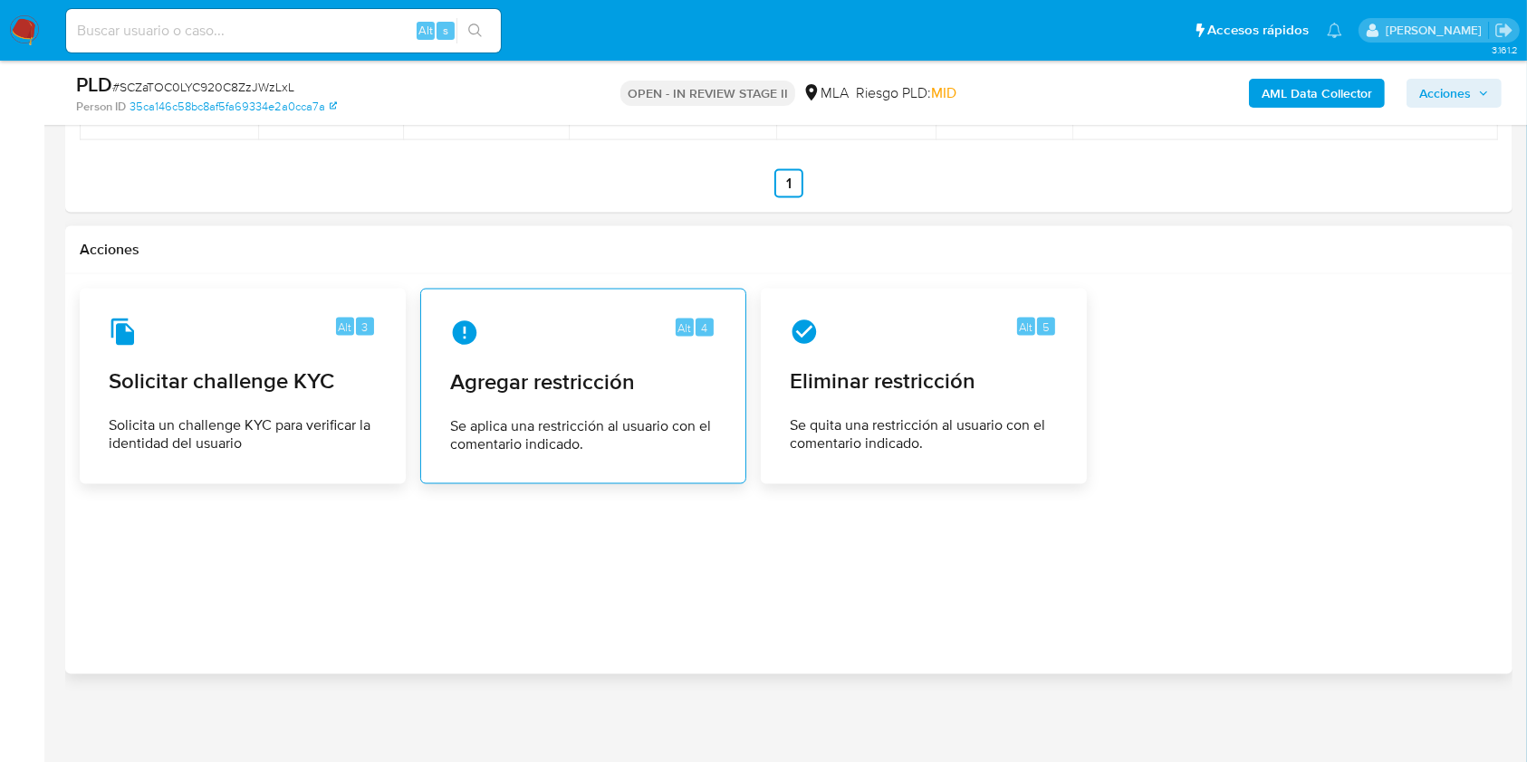
click at [652, 331] on div "Alt 4" at bounding box center [583, 333] width 266 height 29
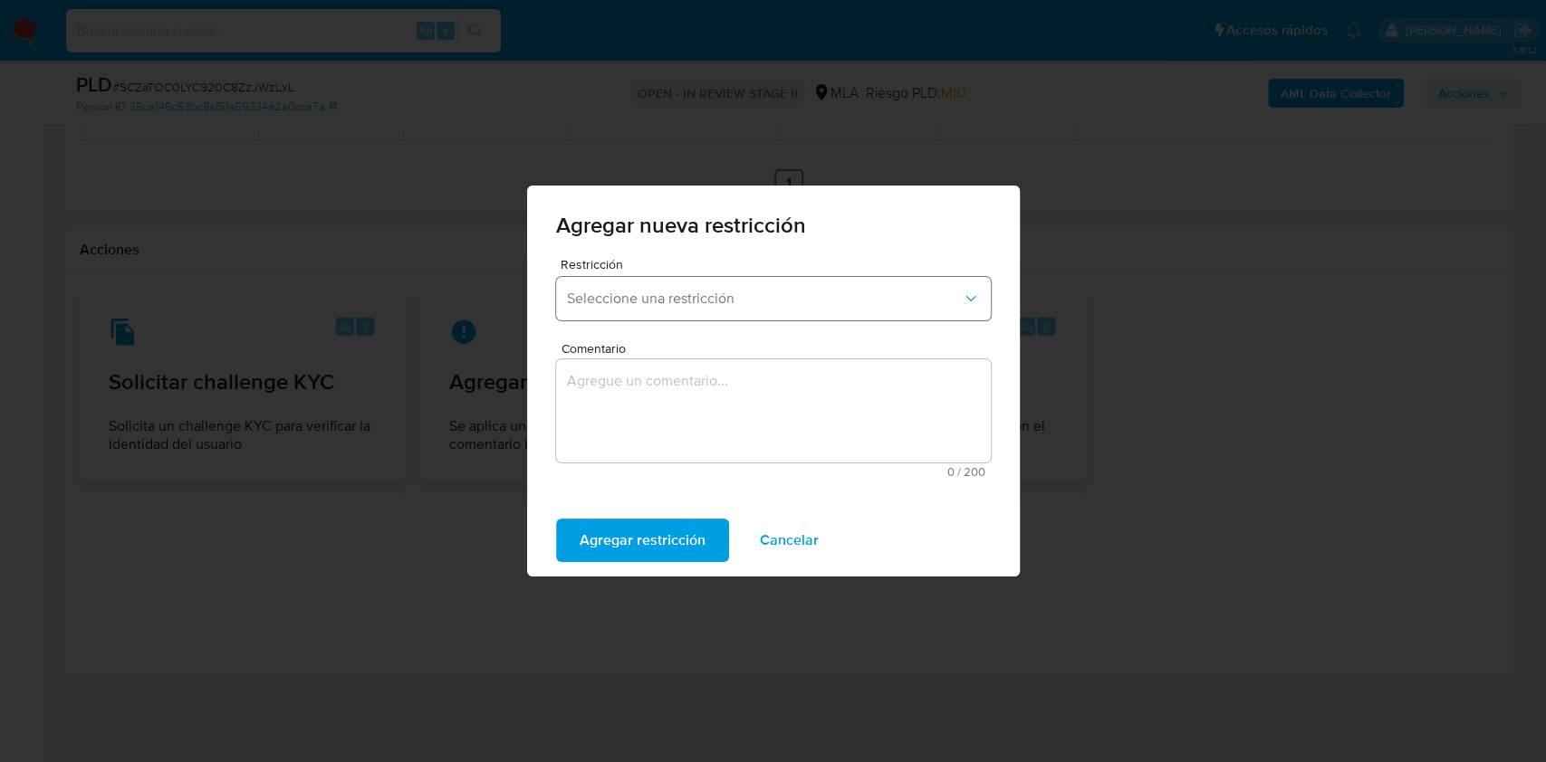
click at [659, 308] on button "Seleccione una restricción" at bounding box center [773, 298] width 435 height 43
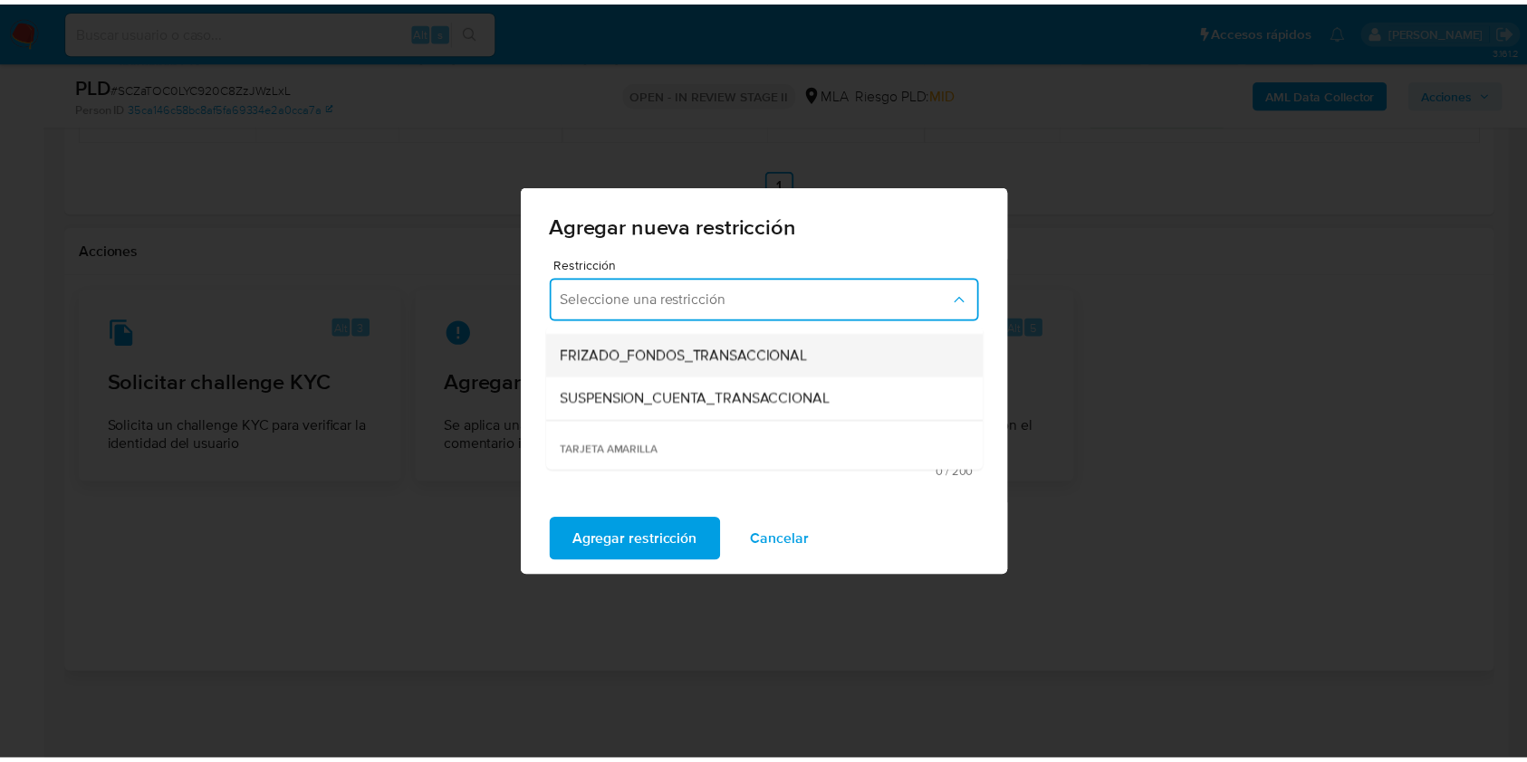
scroll to position [241, 0]
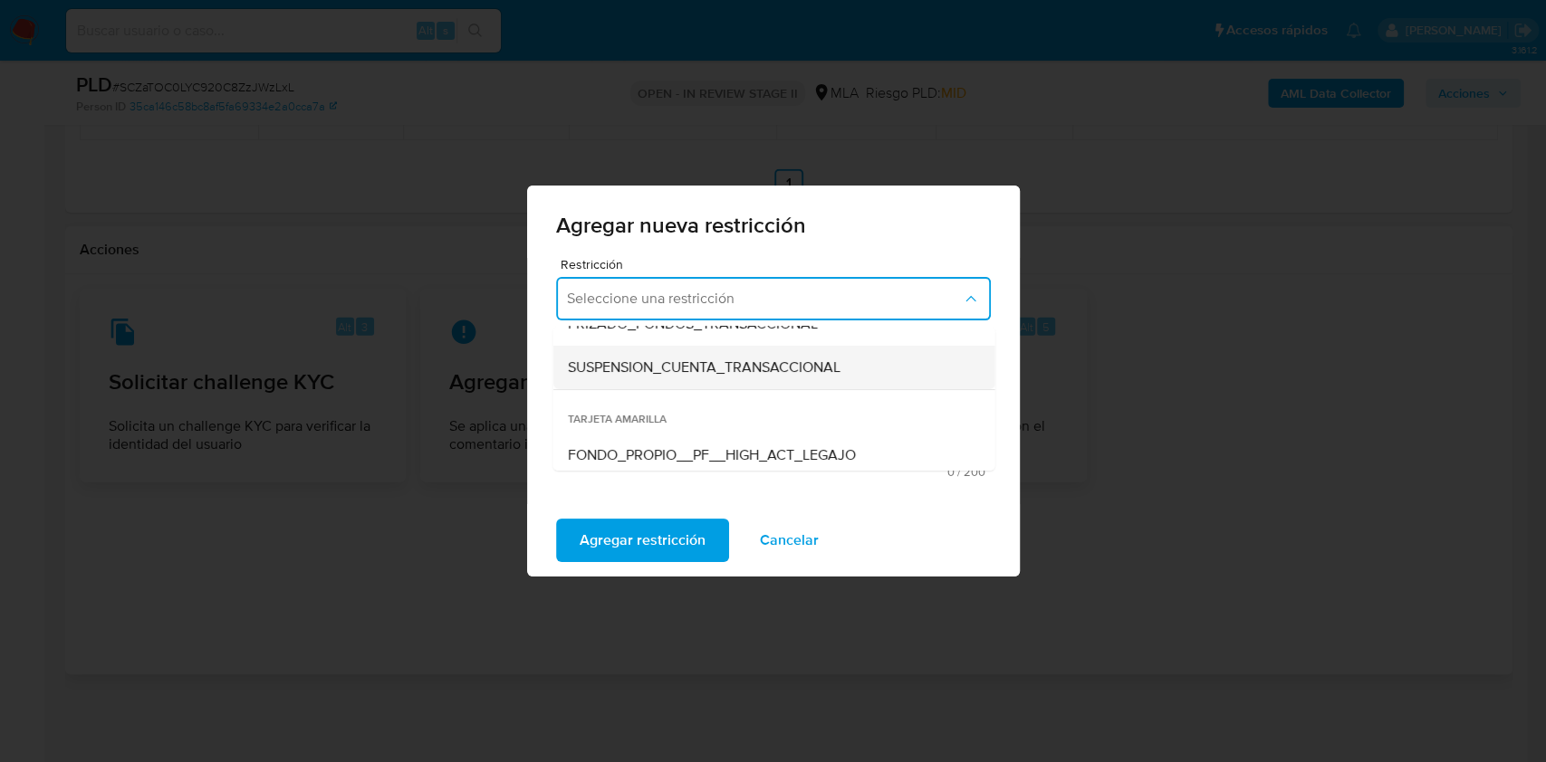
click at [701, 368] on span "SUSPENSION_CUENTA_TRANSACCIONAL" at bounding box center [703, 368] width 273 height 18
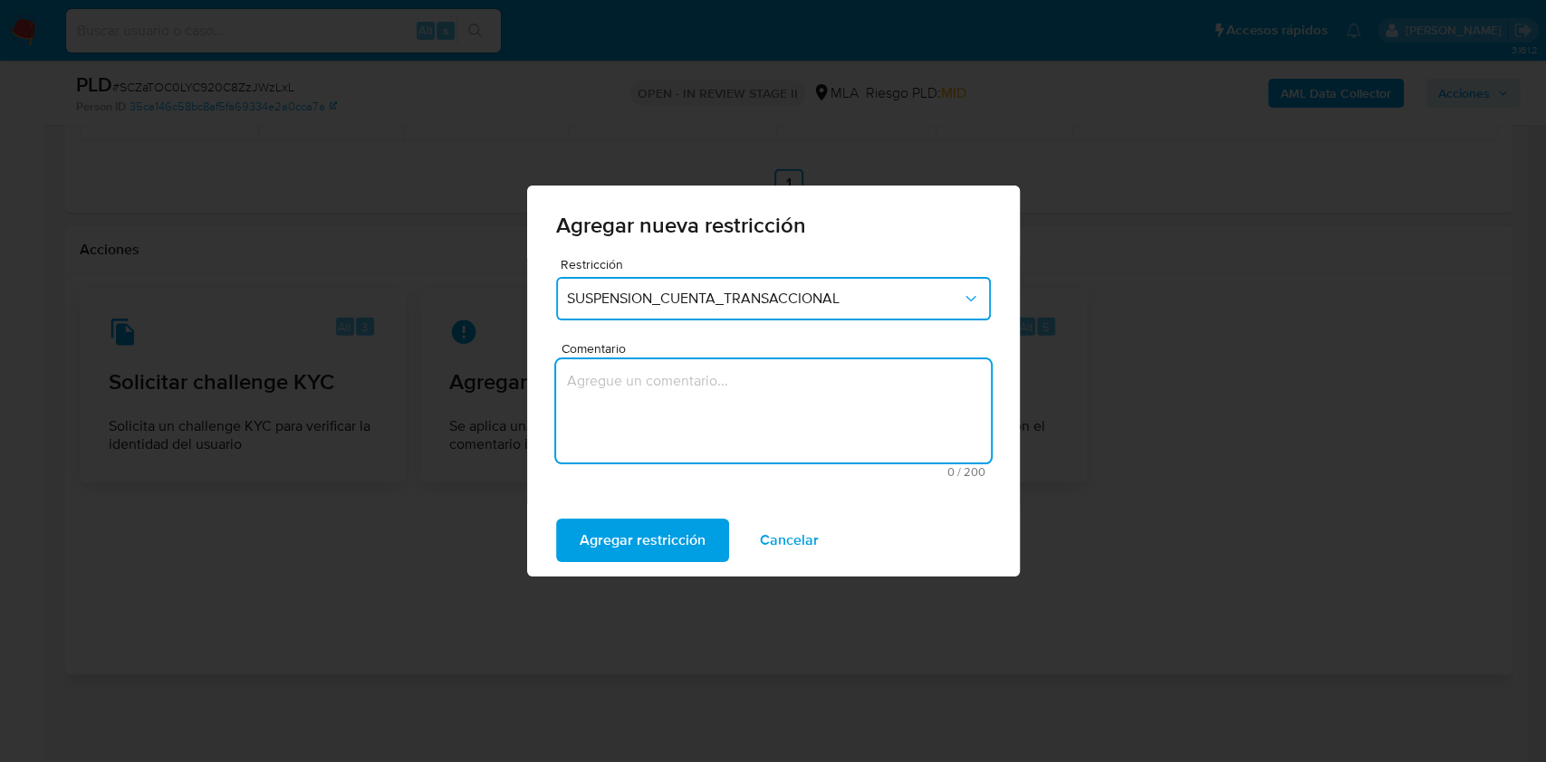
click at [703, 386] on textarea "Comentario" at bounding box center [773, 411] width 435 height 103
type textarea "AML"
click at [662, 542] on span "Agregar restricción" at bounding box center [643, 541] width 126 height 40
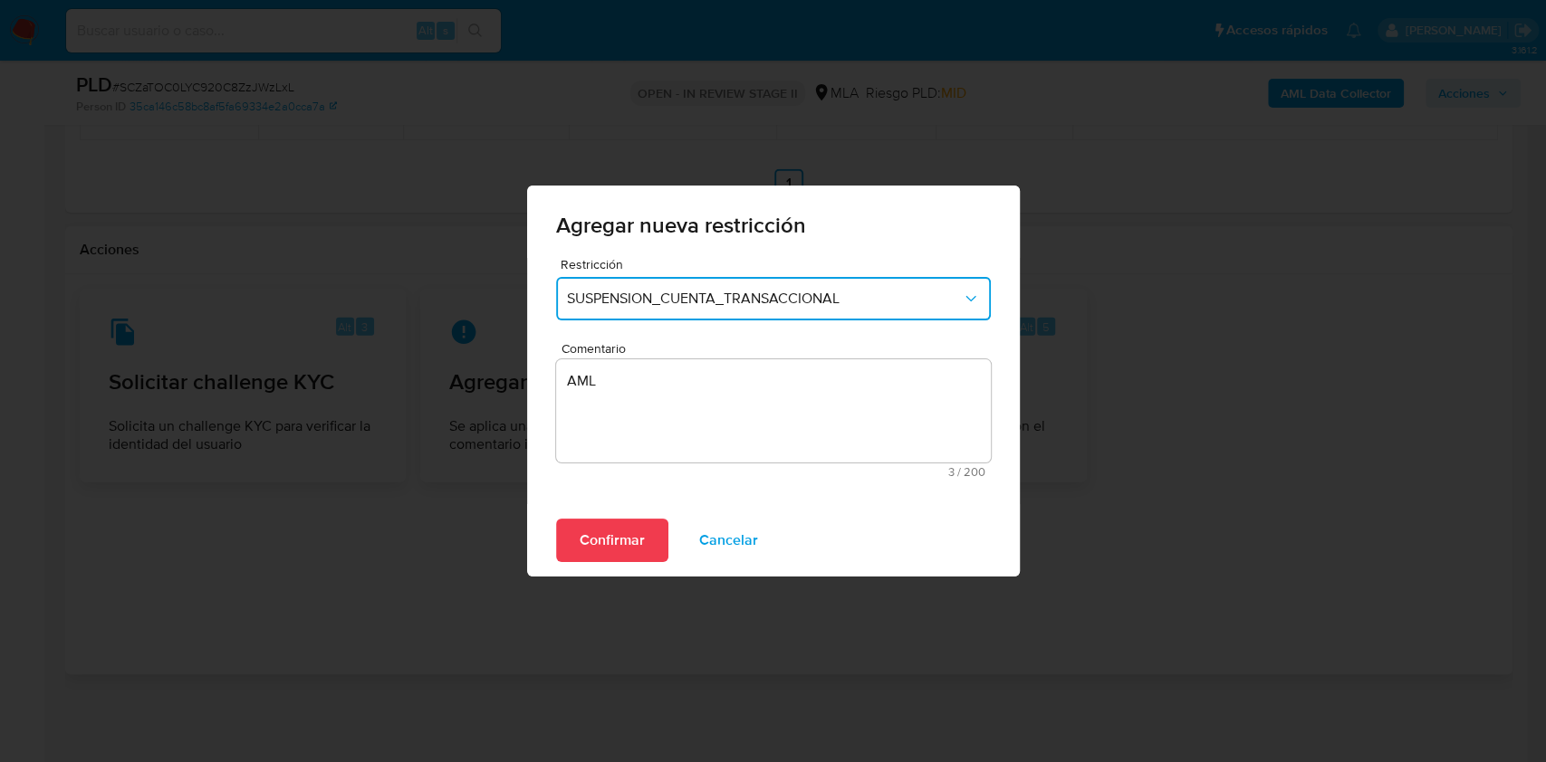
click at [616, 567] on div "Confirmar Cancelar" at bounding box center [773, 540] width 493 height 72
click at [615, 551] on span "Confirmar" at bounding box center [612, 541] width 65 height 40
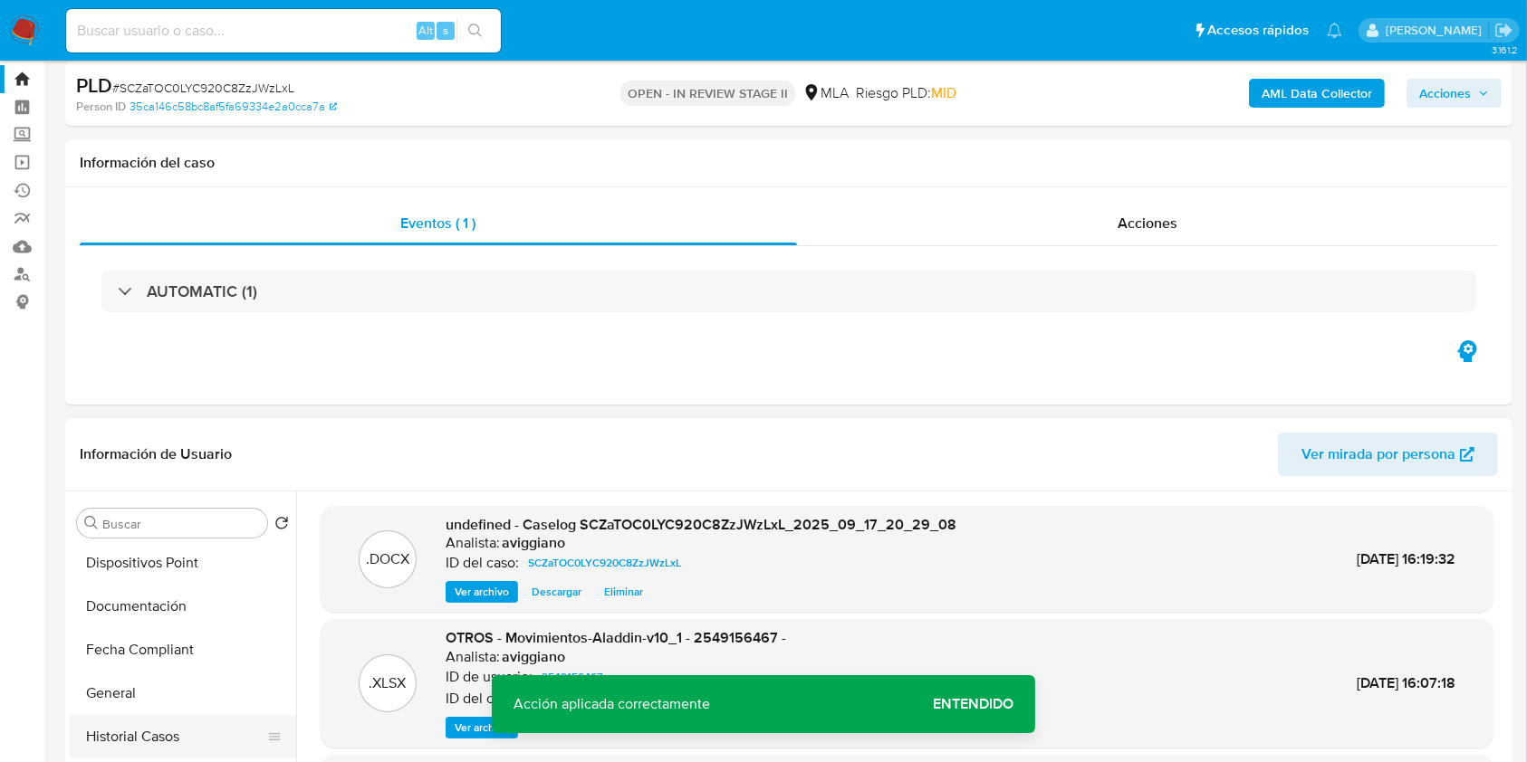
scroll to position [483, 0]
click at [171, 659] on button "Historial Casos" at bounding box center [176, 649] width 212 height 43
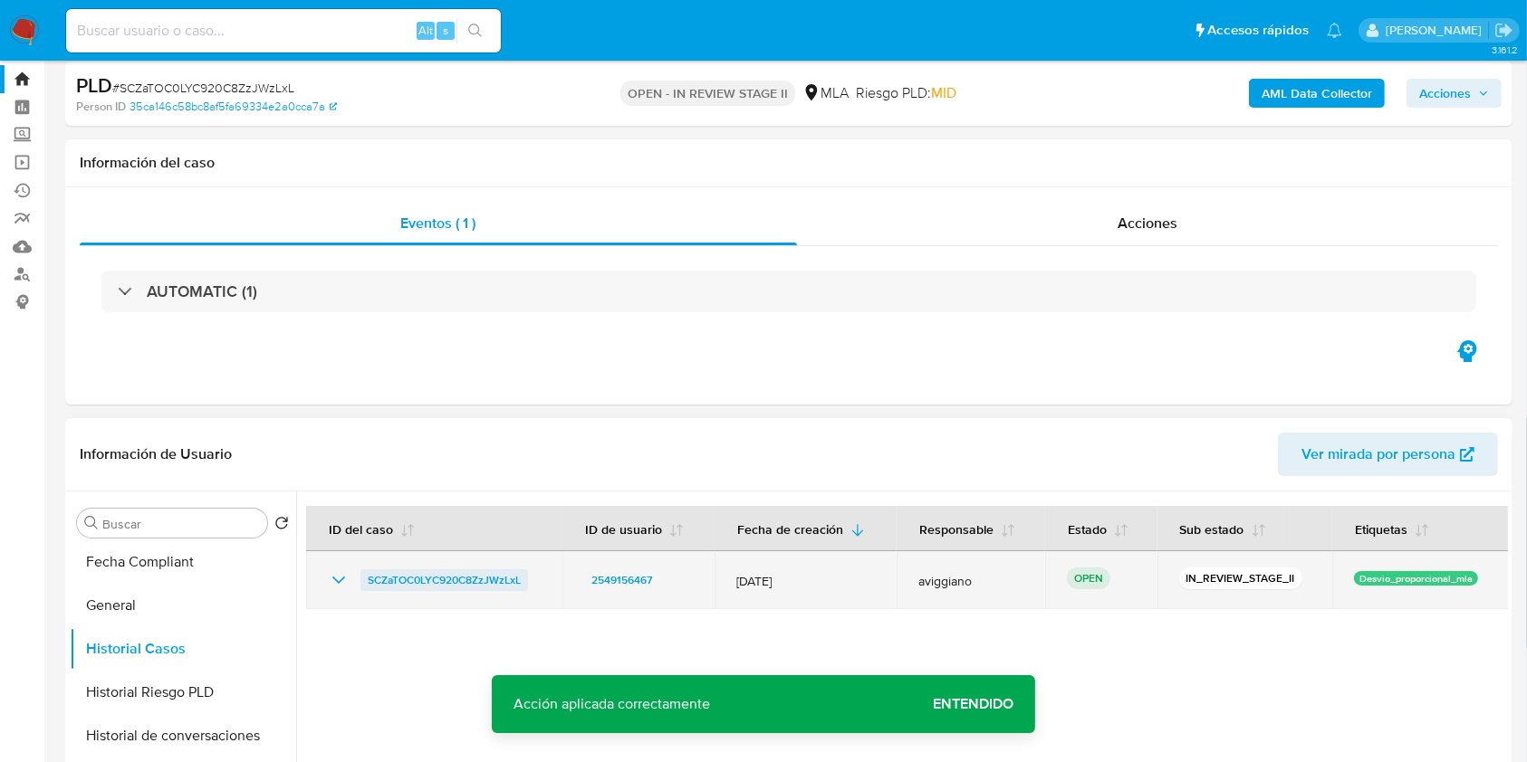
click at [459, 584] on span "SCZaTOC0LYC920C8ZzJWzLxL" at bounding box center [444, 581] width 153 height 22
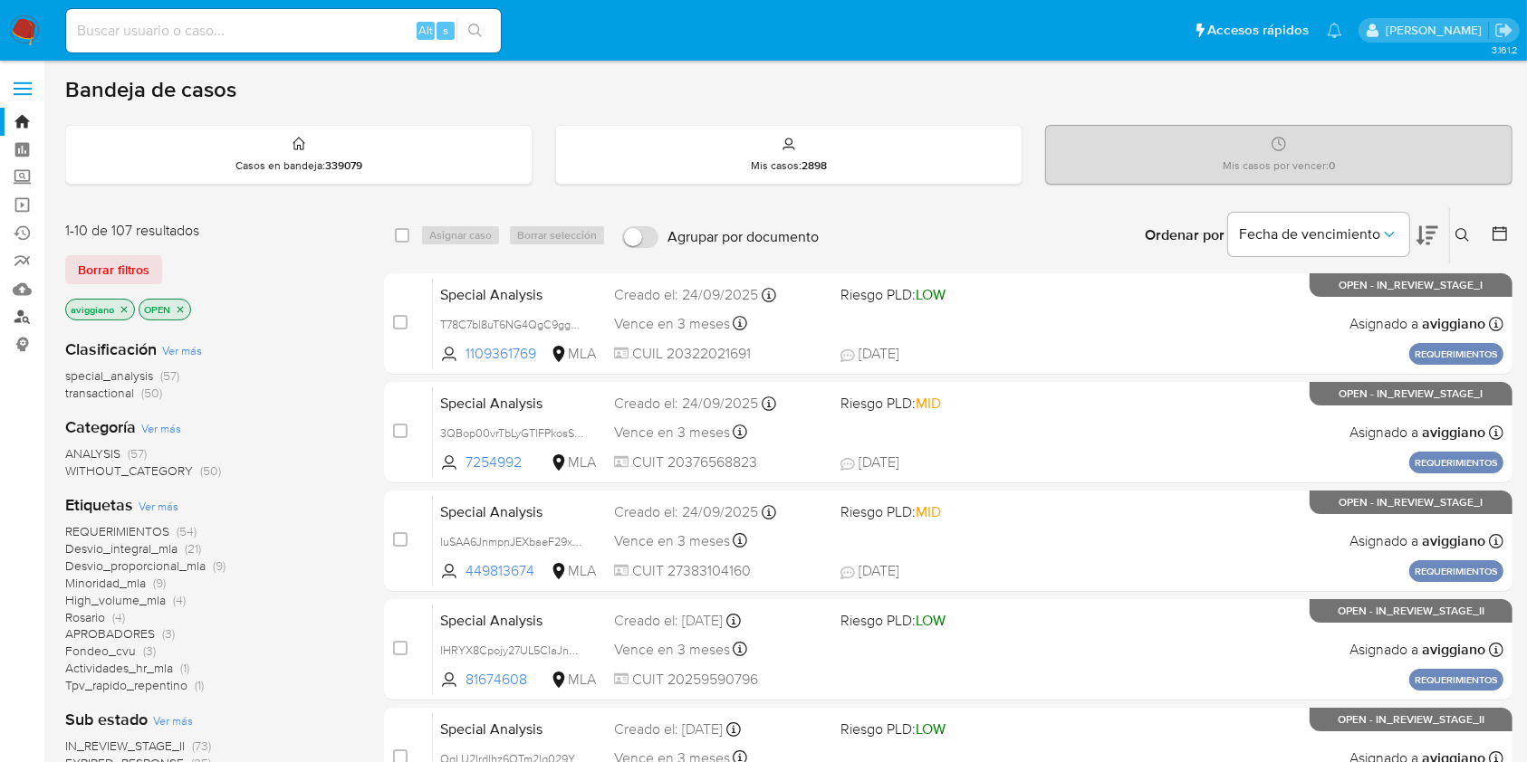
click at [19, 312] on link "Buscador de personas" at bounding box center [108, 317] width 216 height 28
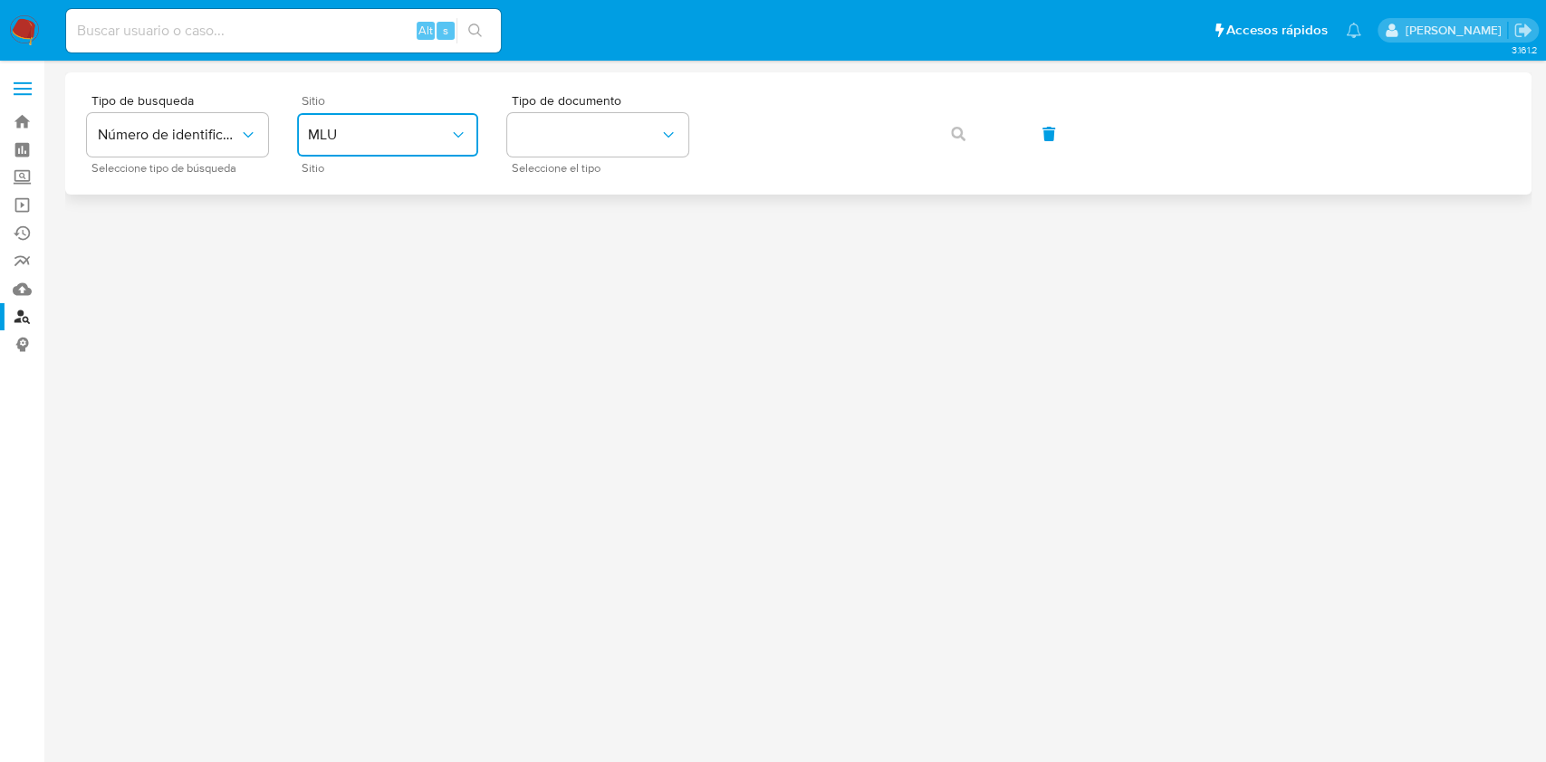
click at [379, 146] on button "MLU" at bounding box center [387, 134] width 181 height 43
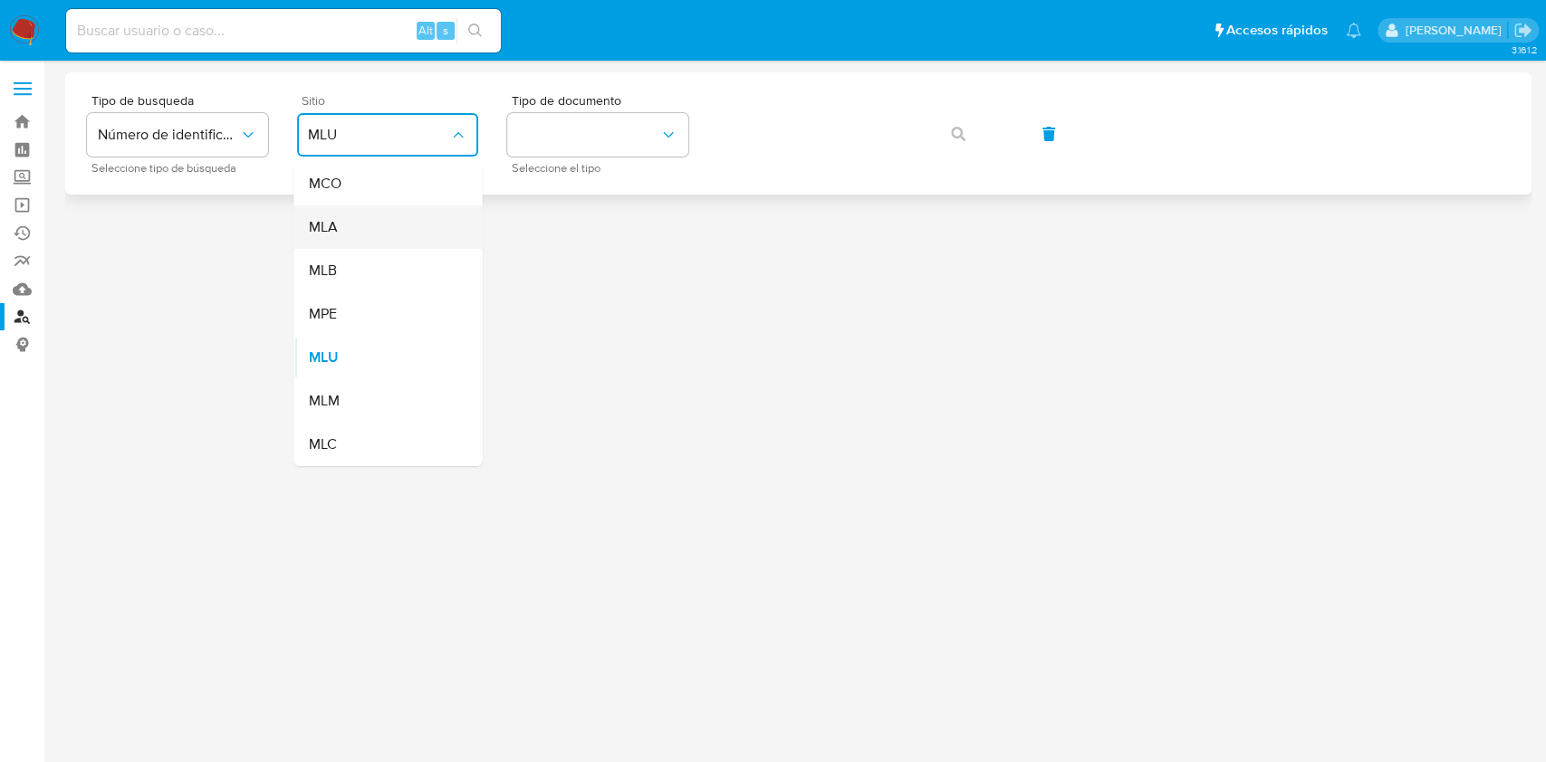
click at [362, 228] on div "MLA" at bounding box center [382, 227] width 149 height 43
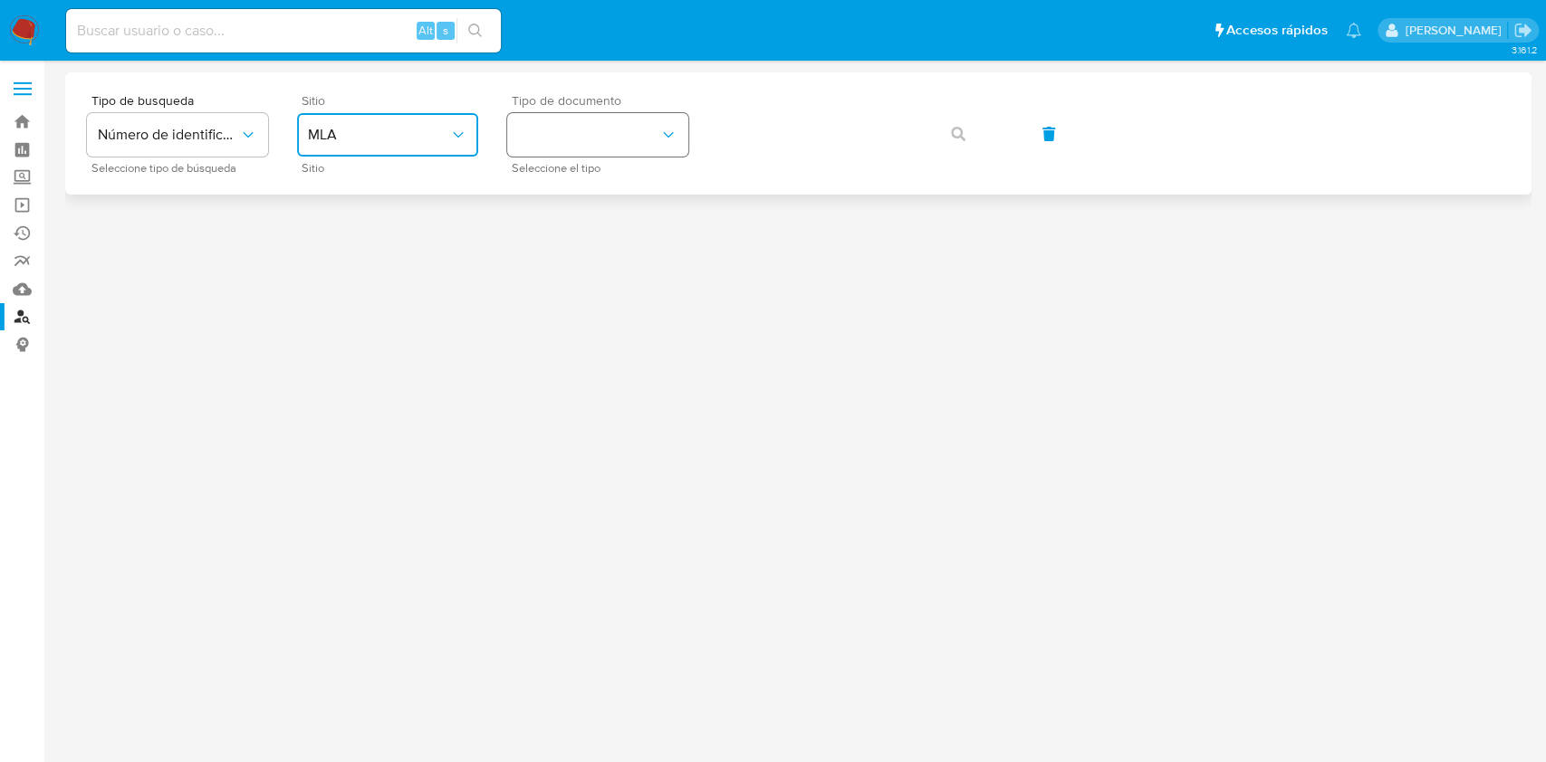
click at [582, 138] on button "identificationType" at bounding box center [597, 134] width 181 height 43
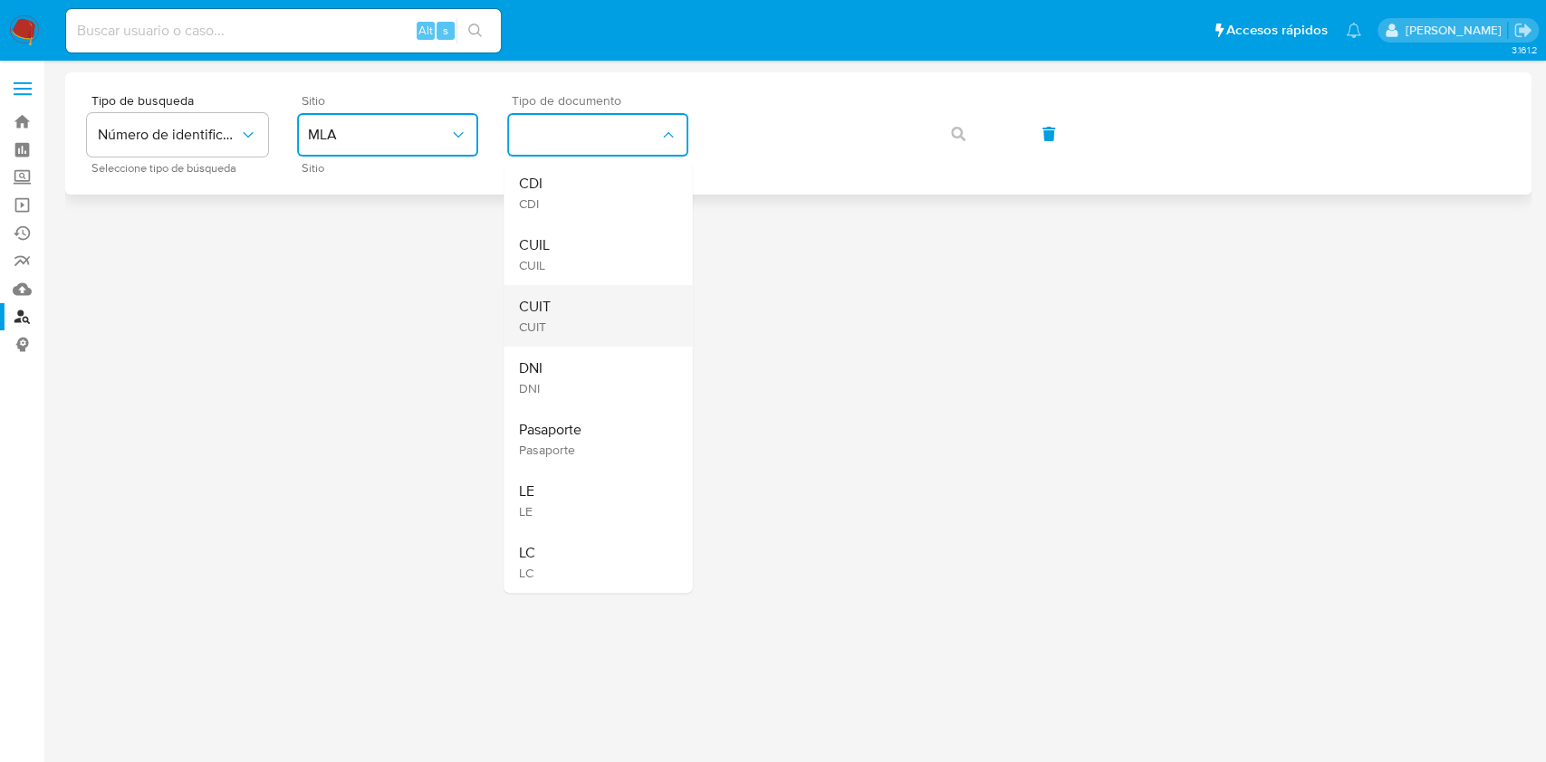
click at [599, 300] on div "CUIT CUIT" at bounding box center [592, 316] width 149 height 62
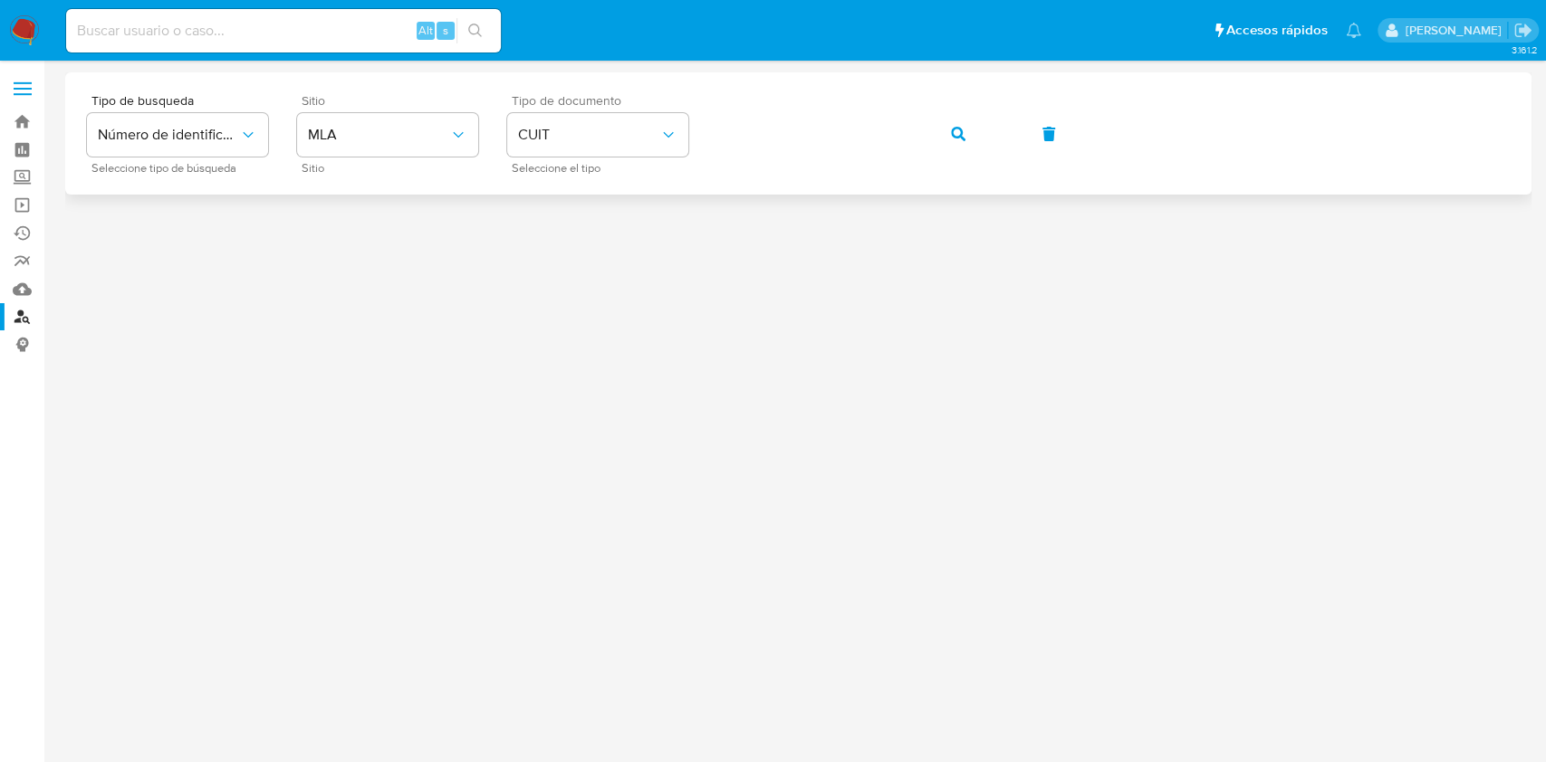
click at [928, 131] on button "button" at bounding box center [958, 133] width 62 height 43
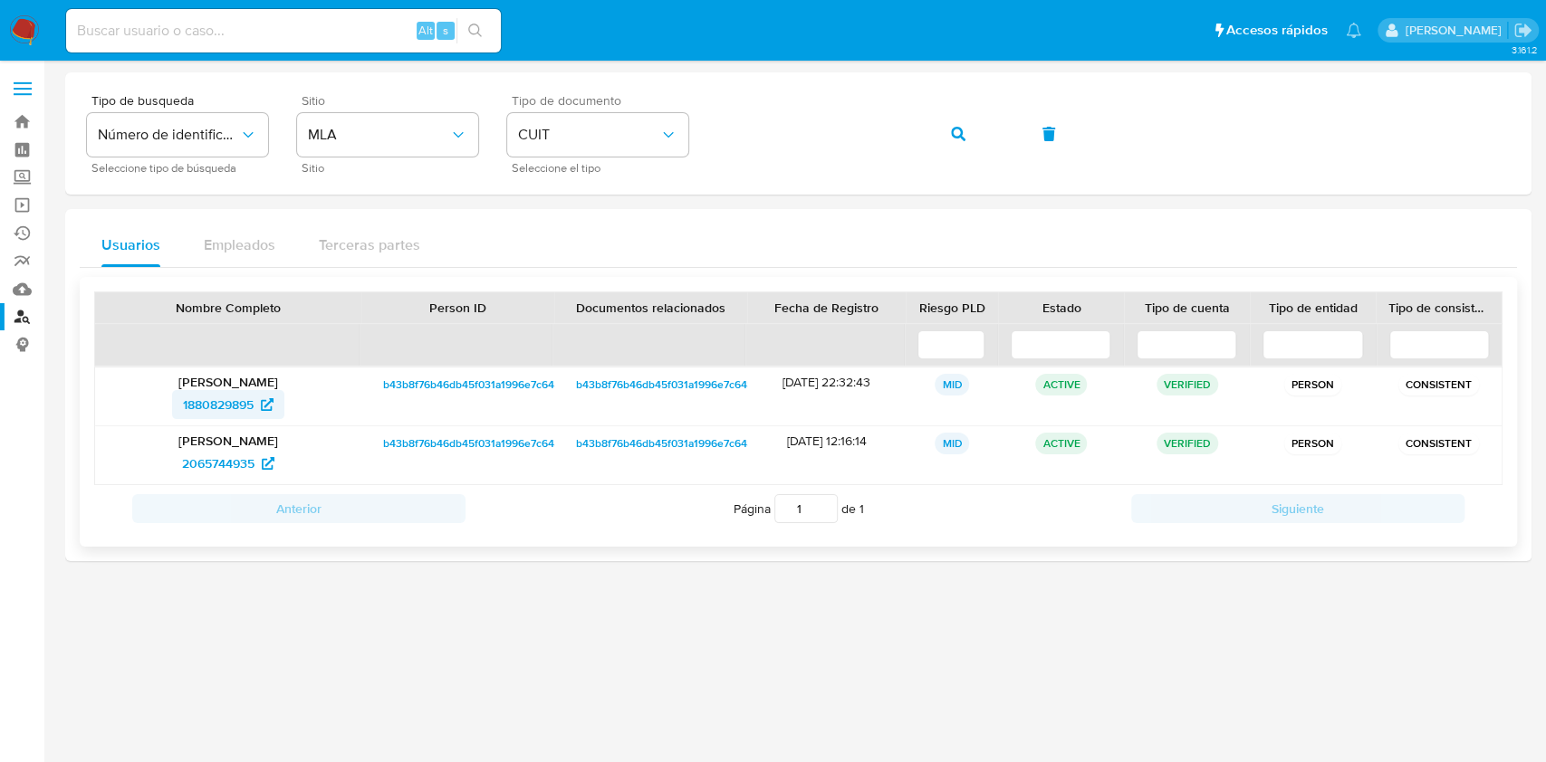
click at [174, 411] on link "1880829895" at bounding box center [228, 404] width 112 height 29
click at [690, 173] on div "Tipo de busqueda Número de identificación Seleccione tipo de búsqueda Sitio MLA…" at bounding box center [798, 133] width 1466 height 122
click at [935, 134] on button "button" at bounding box center [958, 133] width 62 height 43
click at [188, 407] on span "310395789" at bounding box center [218, 404] width 62 height 29
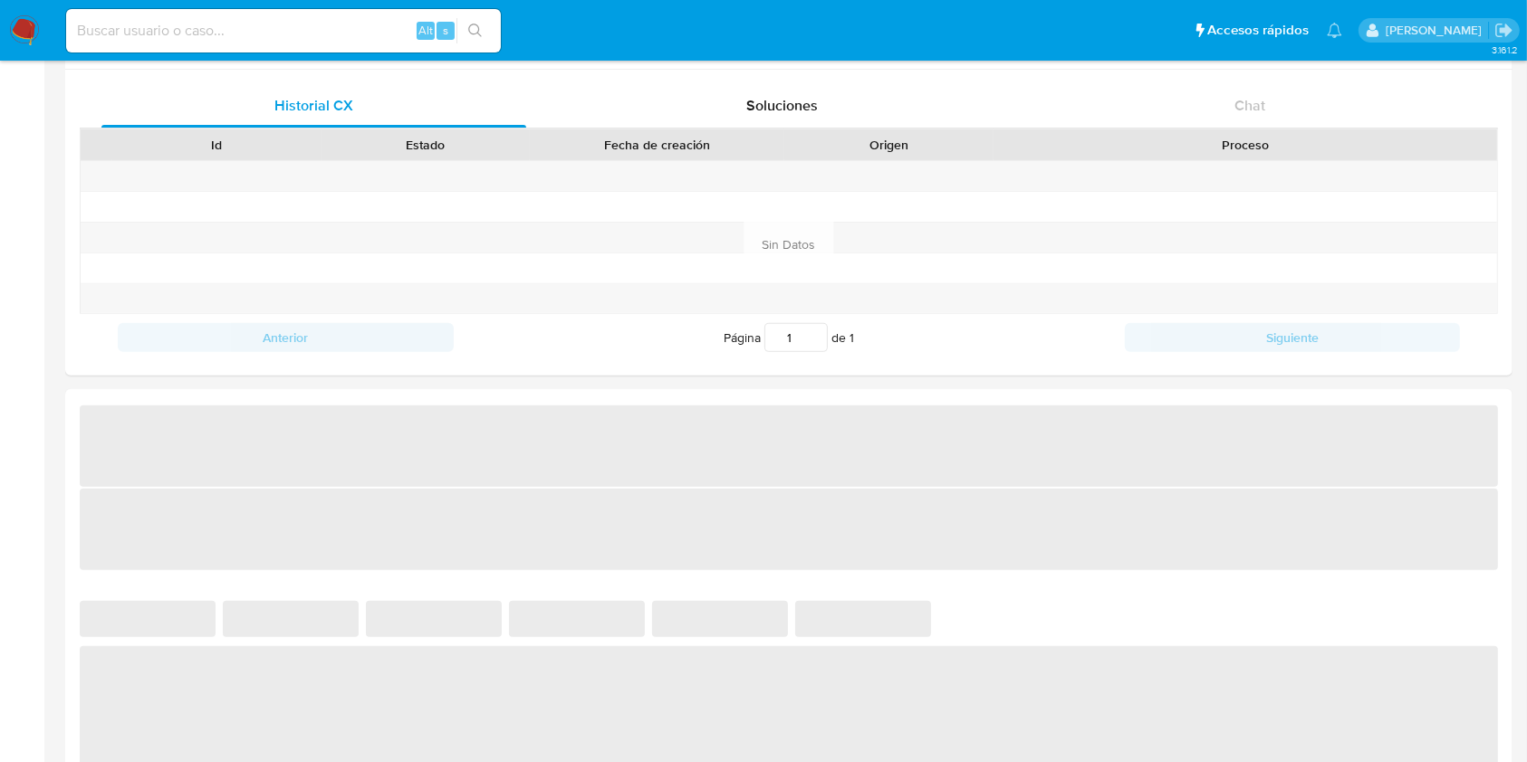
scroll to position [603, 0]
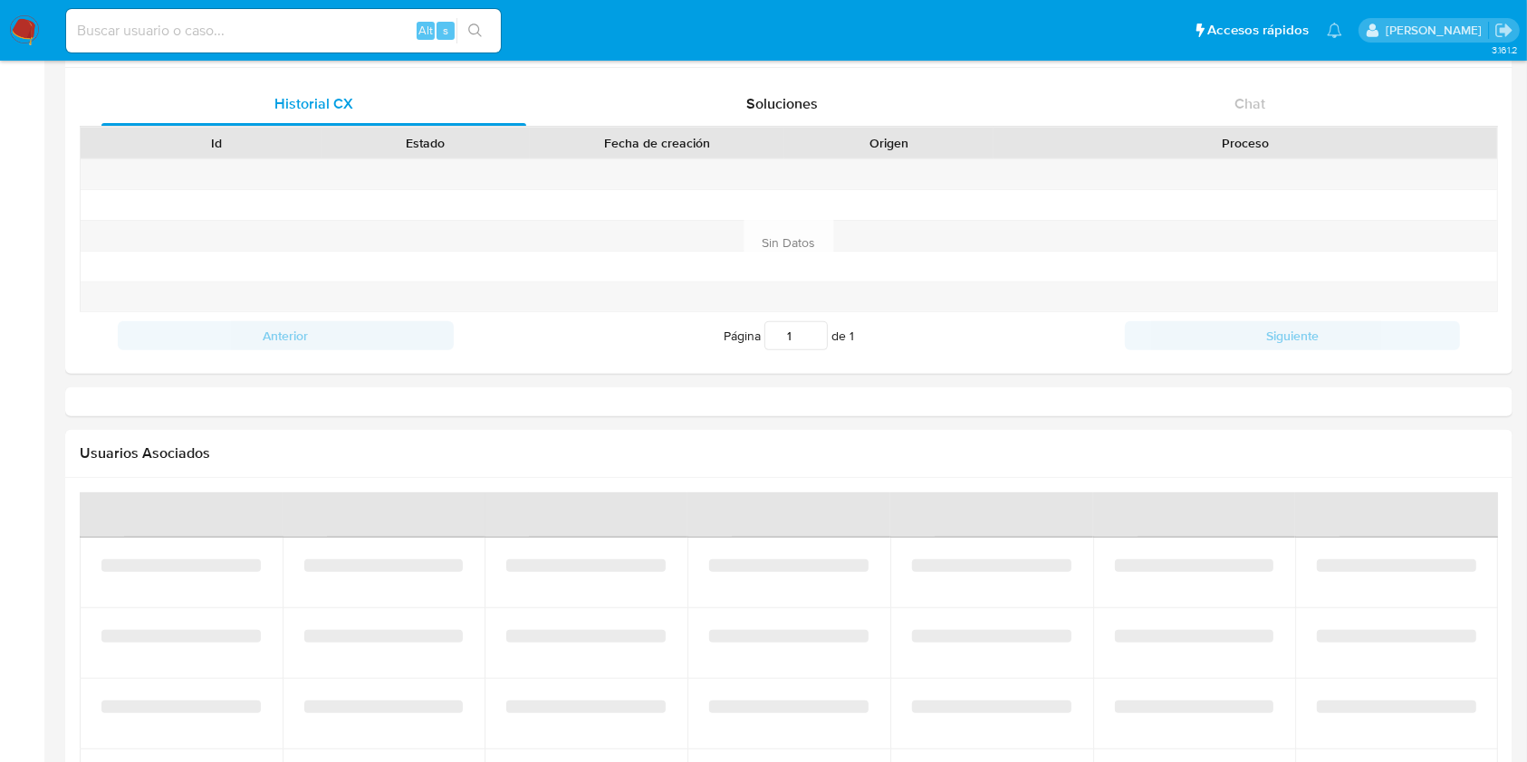
select select "10"
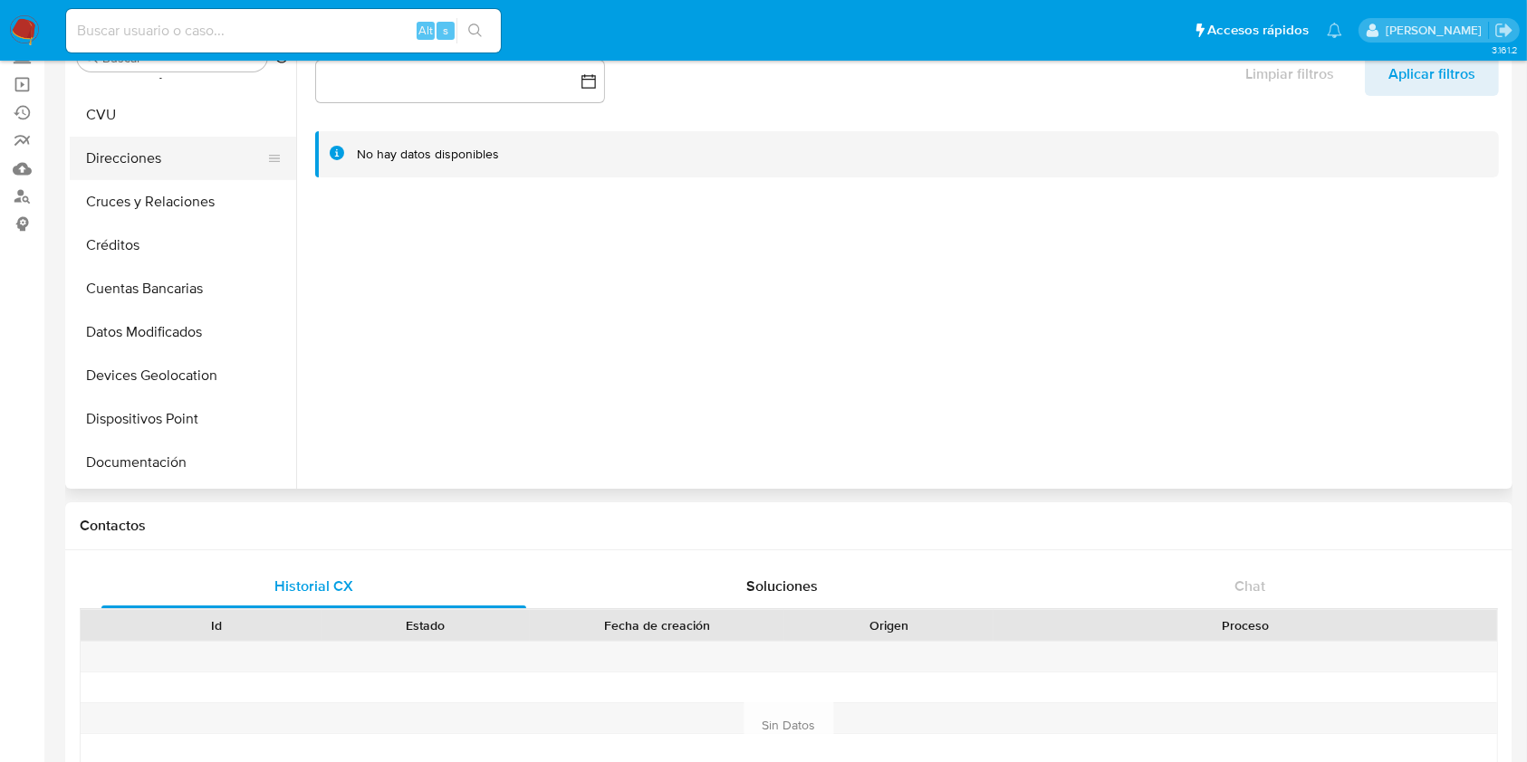
scroll to position [241, 0]
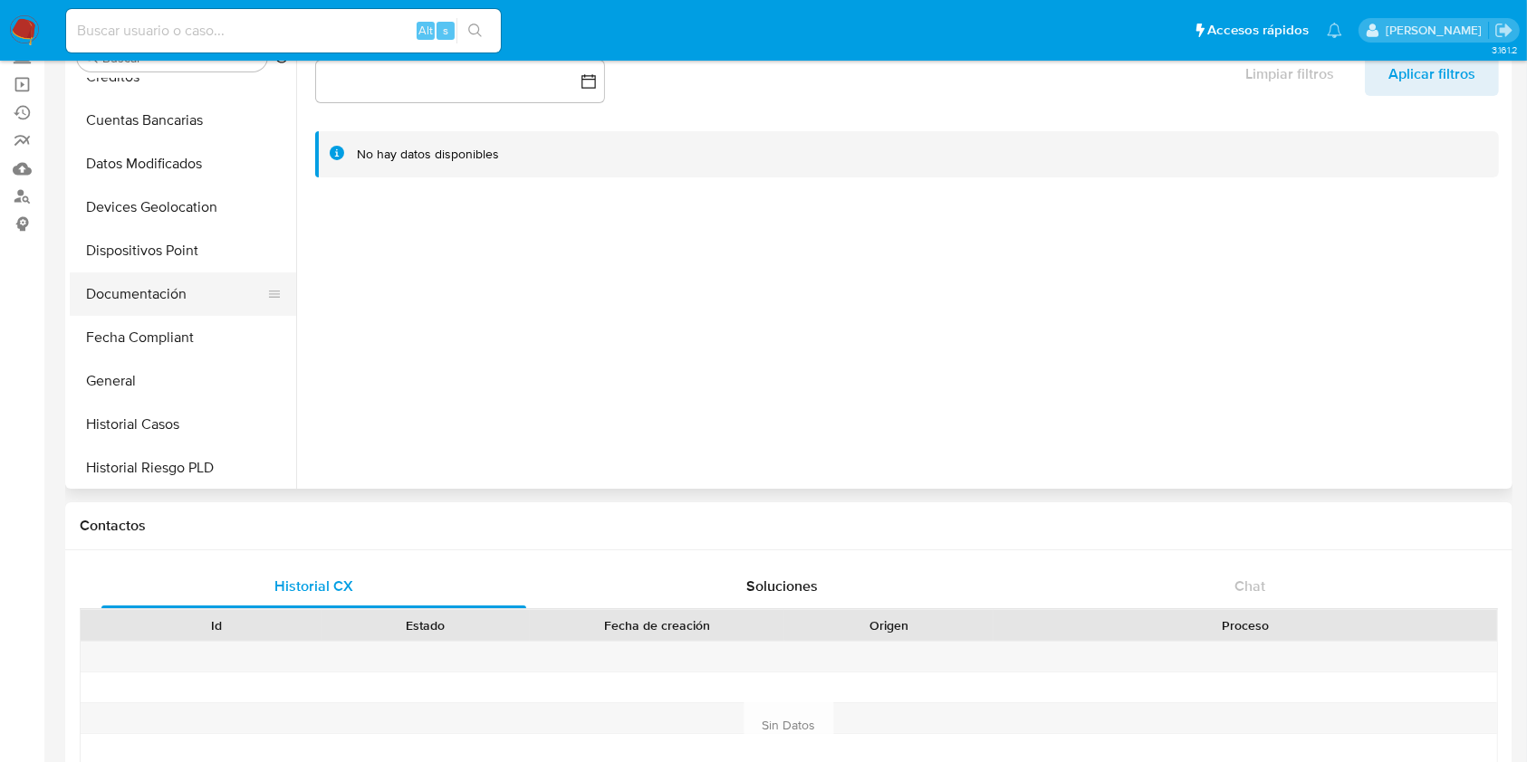
drag, startPoint x: 187, startPoint y: 293, endPoint x: 196, endPoint y: 302, distance: 12.8
click at [187, 293] on button "Documentación" at bounding box center [176, 294] width 212 height 43
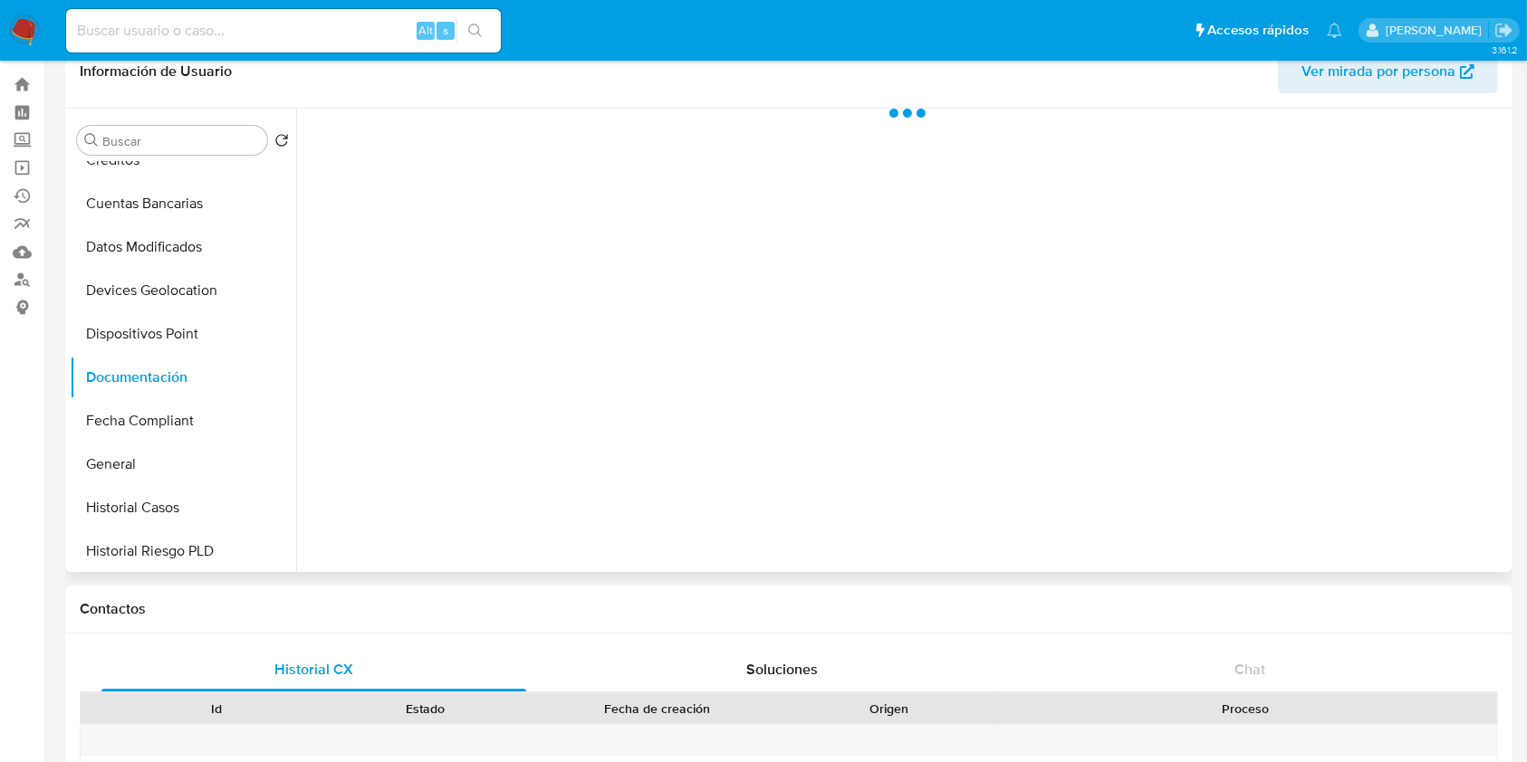
scroll to position [0, 0]
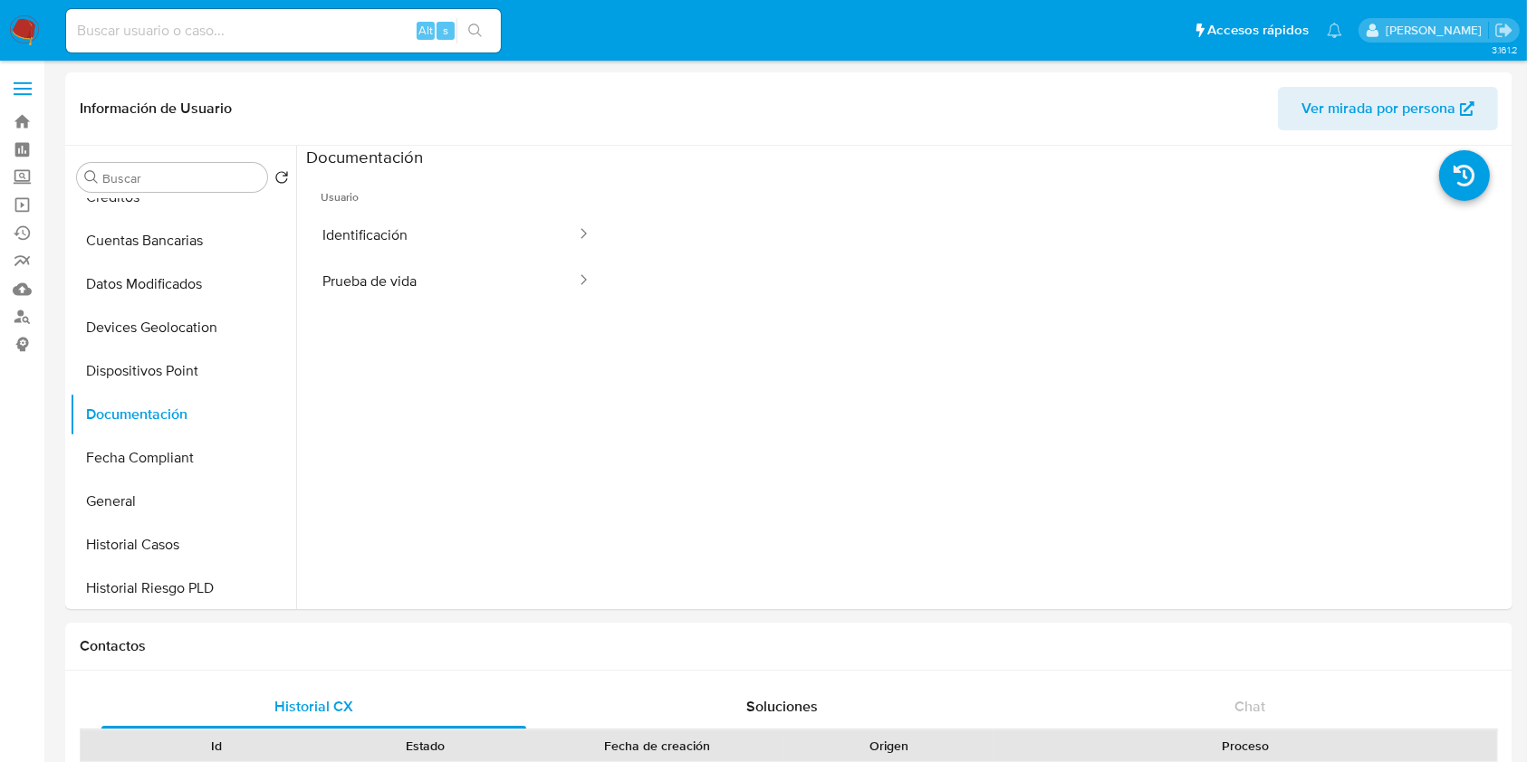
click at [413, 277] on button "Prueba de vida" at bounding box center [442, 281] width 272 height 46
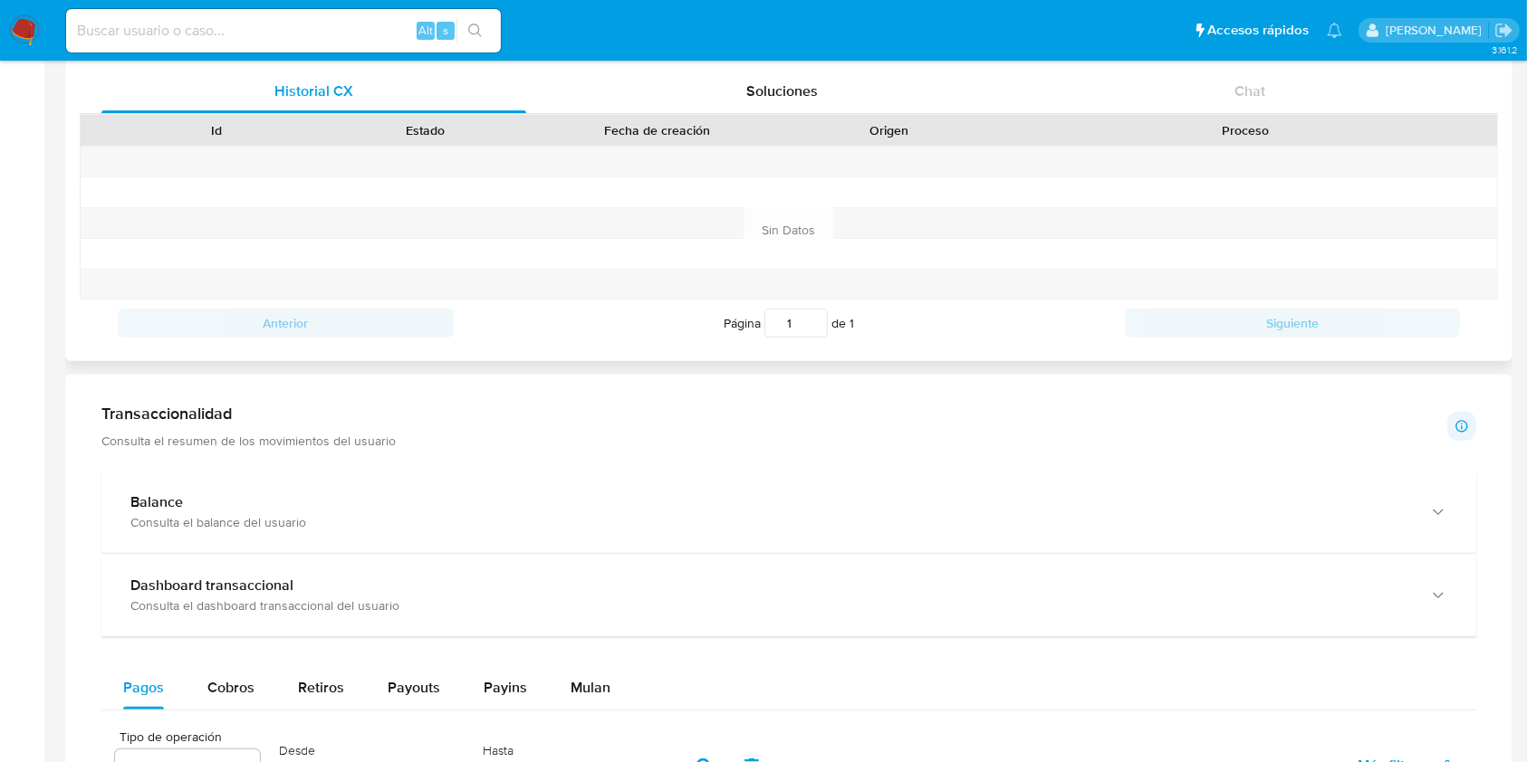
scroll to position [965, 0]
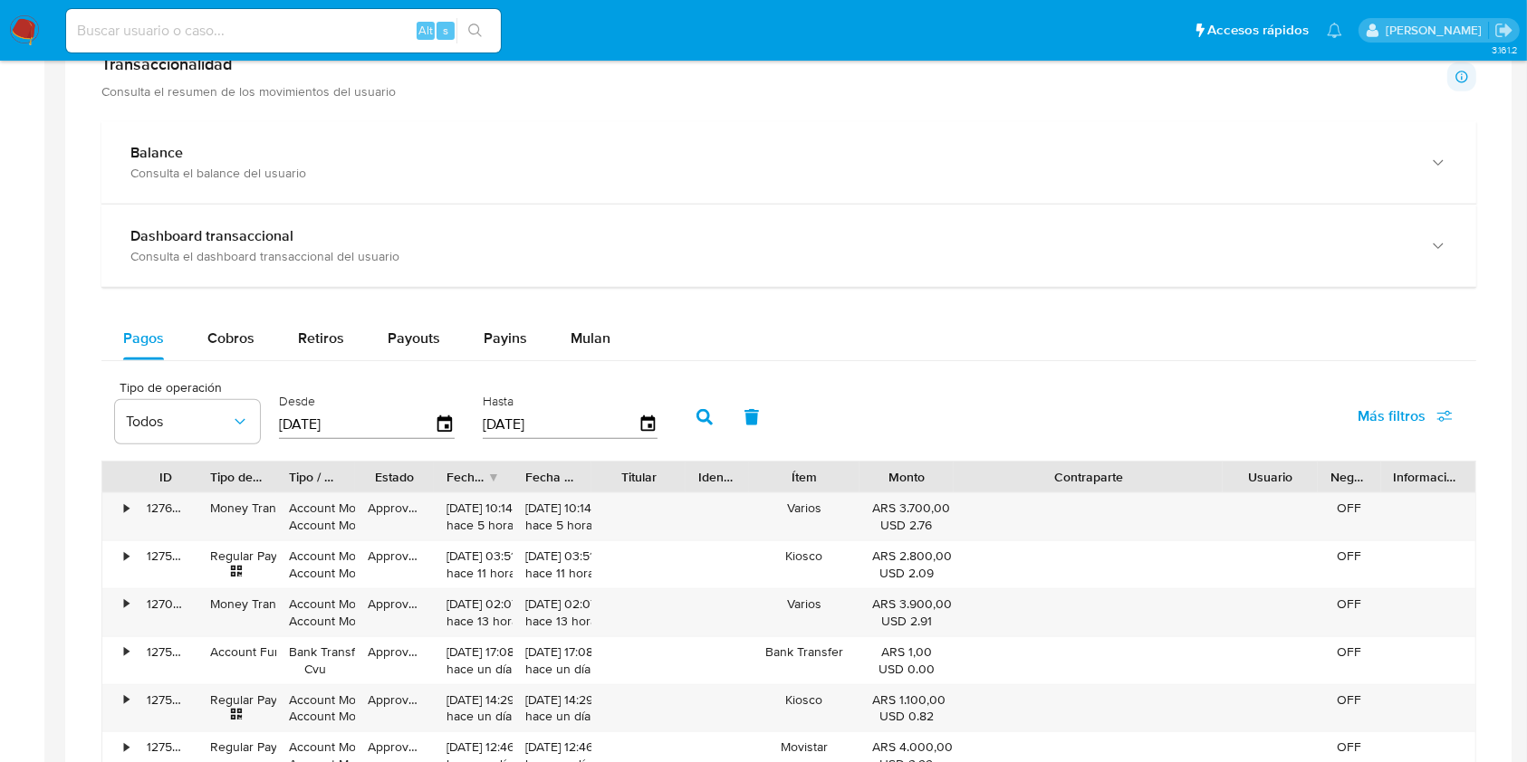
drag, startPoint x: 1184, startPoint y: 473, endPoint x: 1337, endPoint y: 486, distance: 153.6
click at [1337, 486] on div "ID Tipo de operación Tipo / Método Estado Fecha de creación Fecha de aprobación…" at bounding box center [788, 477] width 1373 height 31
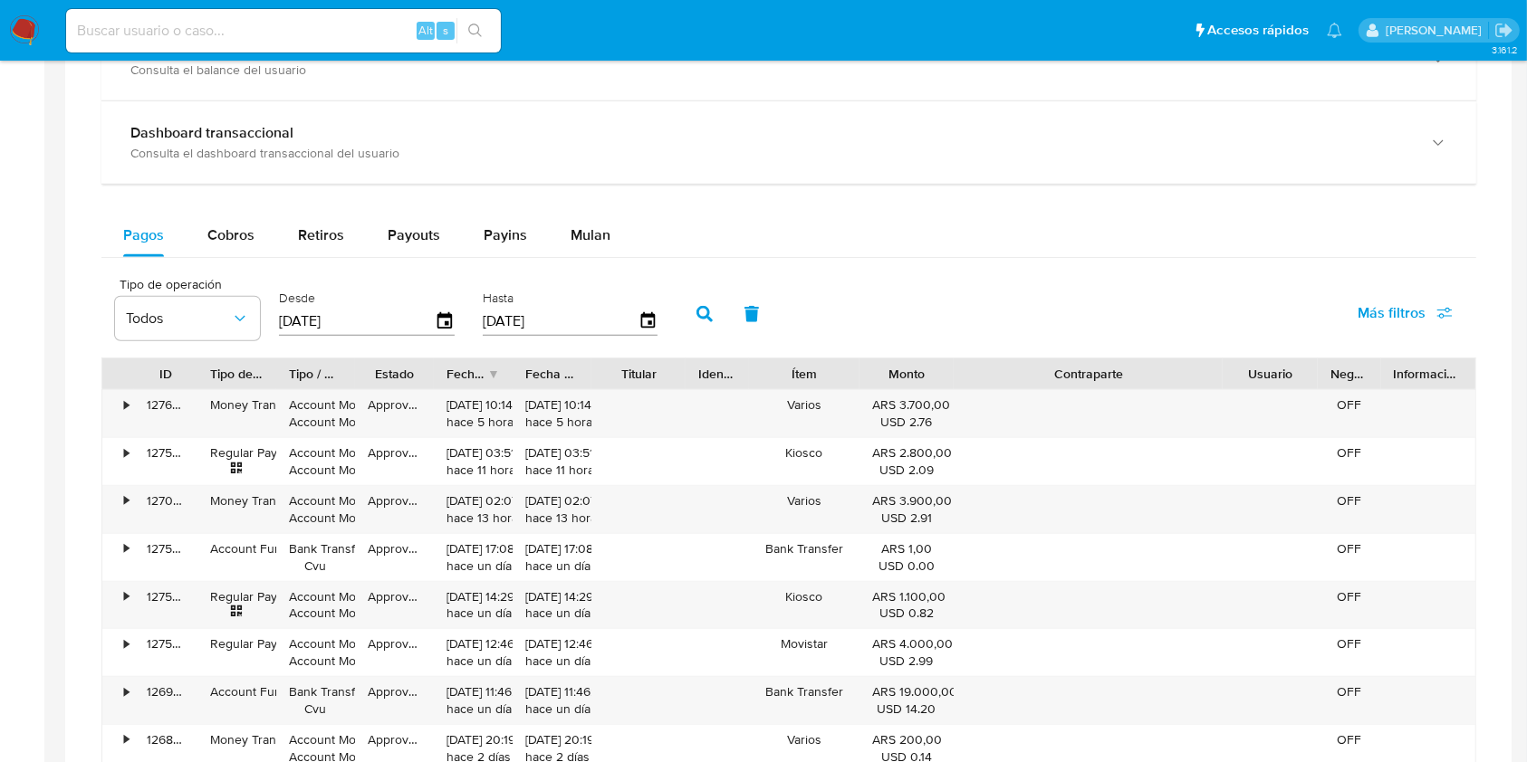
scroll to position [1207, 0]
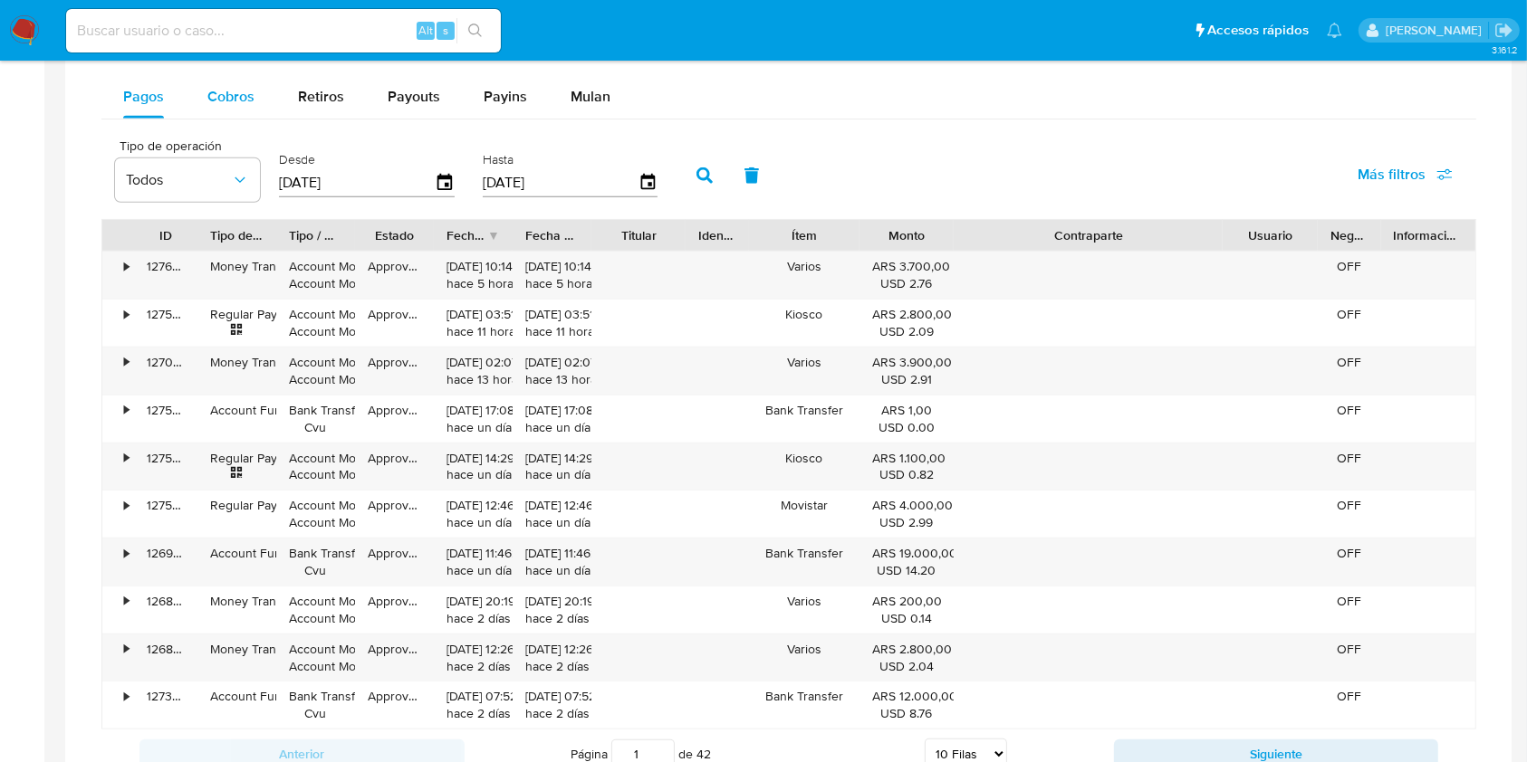
click at [223, 97] on span "Cobros" at bounding box center [230, 96] width 47 height 21
select select "10"
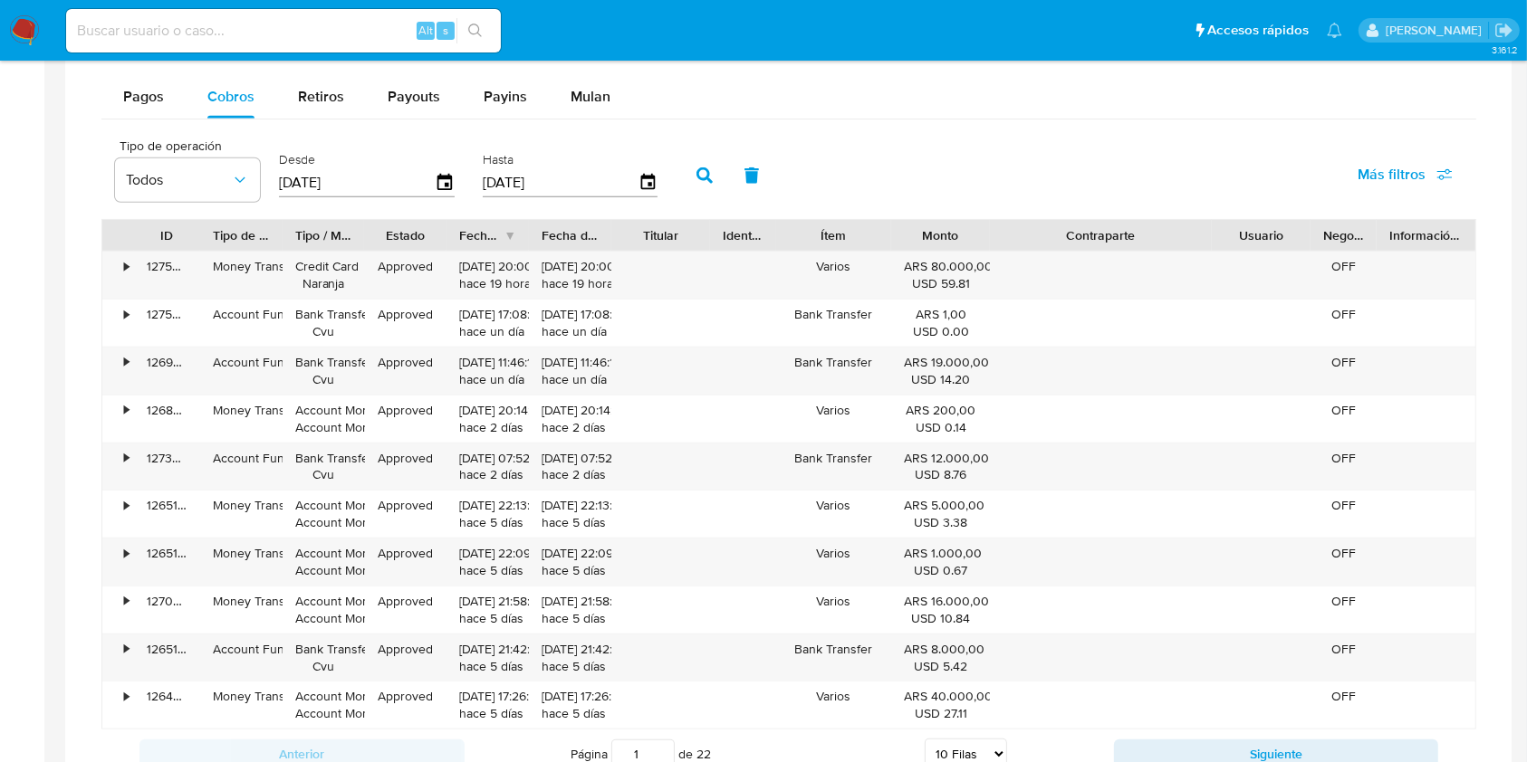
drag, startPoint x: 1209, startPoint y: 232, endPoint x: 1036, endPoint y: 214, distance: 173.9
click at [1299, 225] on div "ID Tipo de operación Tipo / Método Estado Fecha de creación Fecha de aprobación…" at bounding box center [788, 235] width 1373 height 31
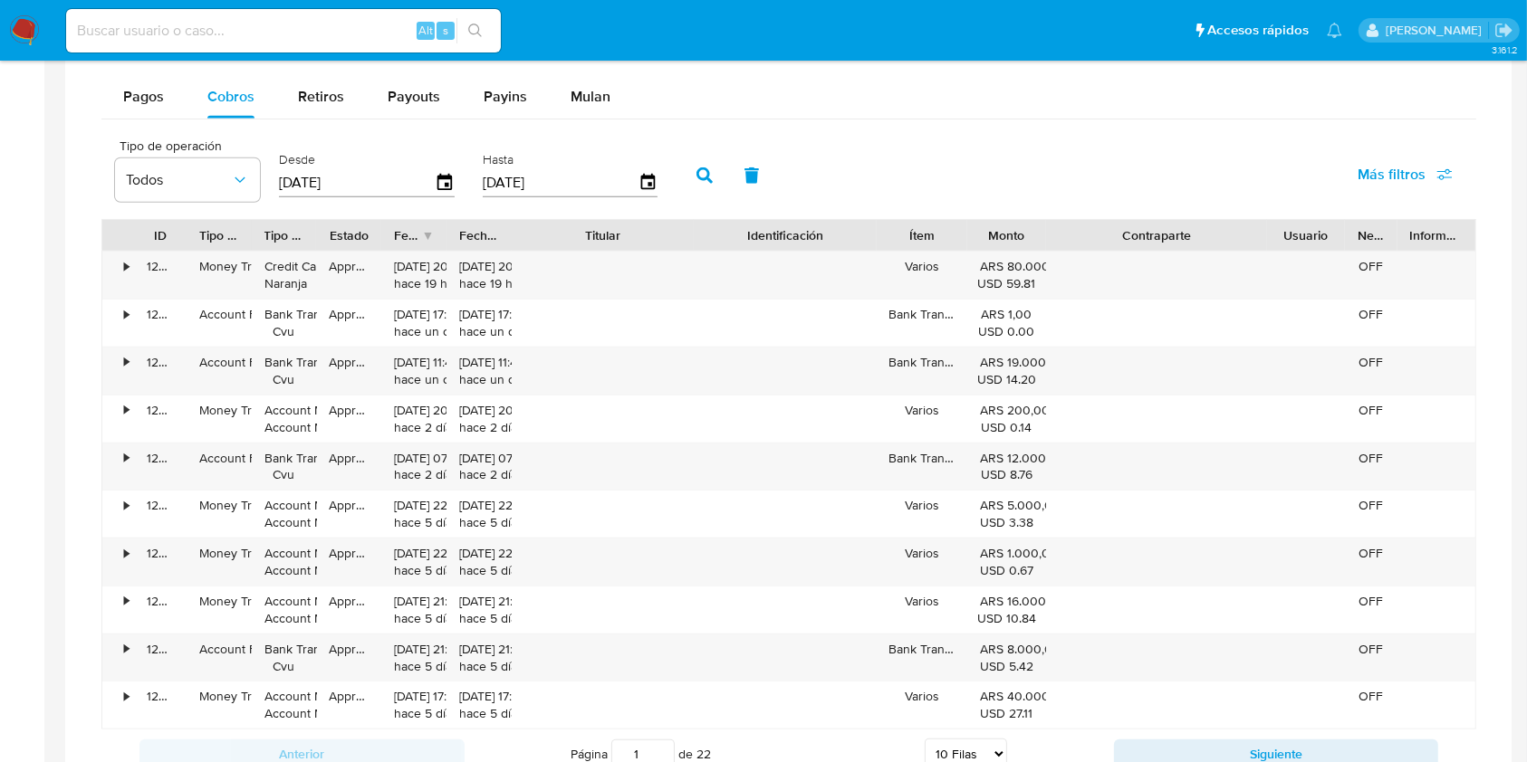
drag, startPoint x: 702, startPoint y: 230, endPoint x: 785, endPoint y: 232, distance: 83.3
click at [785, 232] on div "ID Tipo de operación Tipo / Método Estado Fecha de creación Fecha de aprobación…" at bounding box center [788, 235] width 1373 height 31
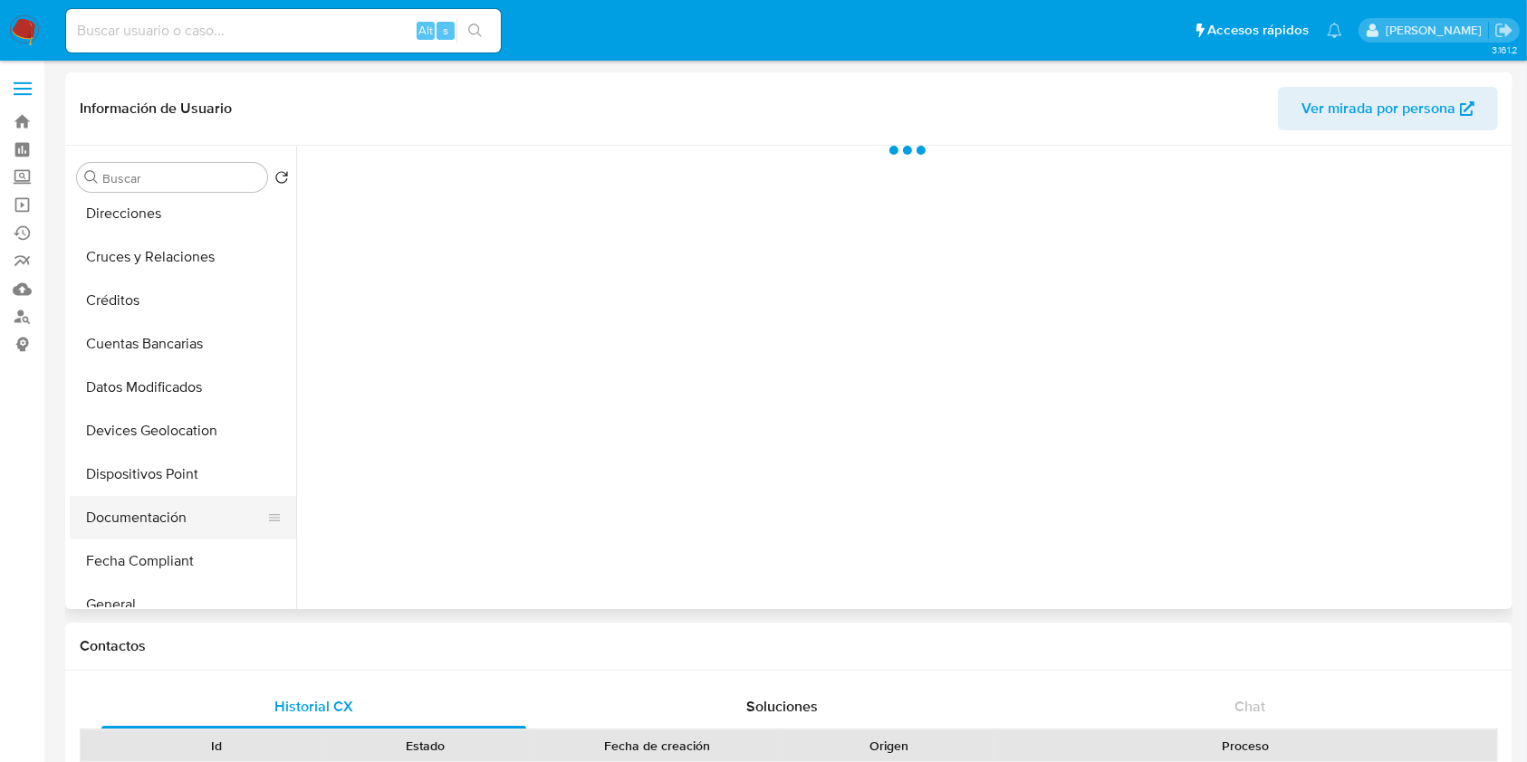
scroll to position [241, 0]
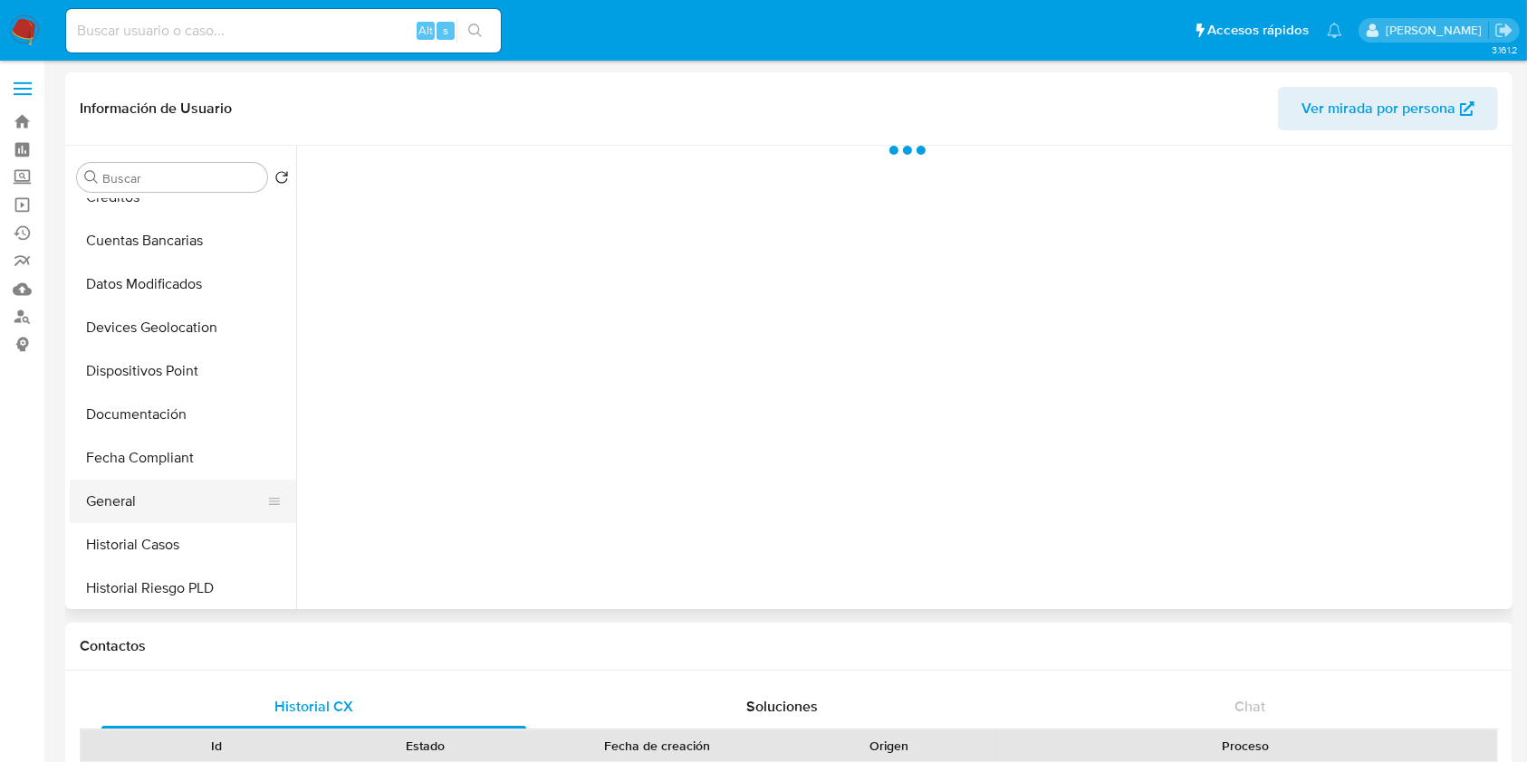
select select "10"
click at [178, 534] on button "Historial Casos" at bounding box center [176, 544] width 212 height 43
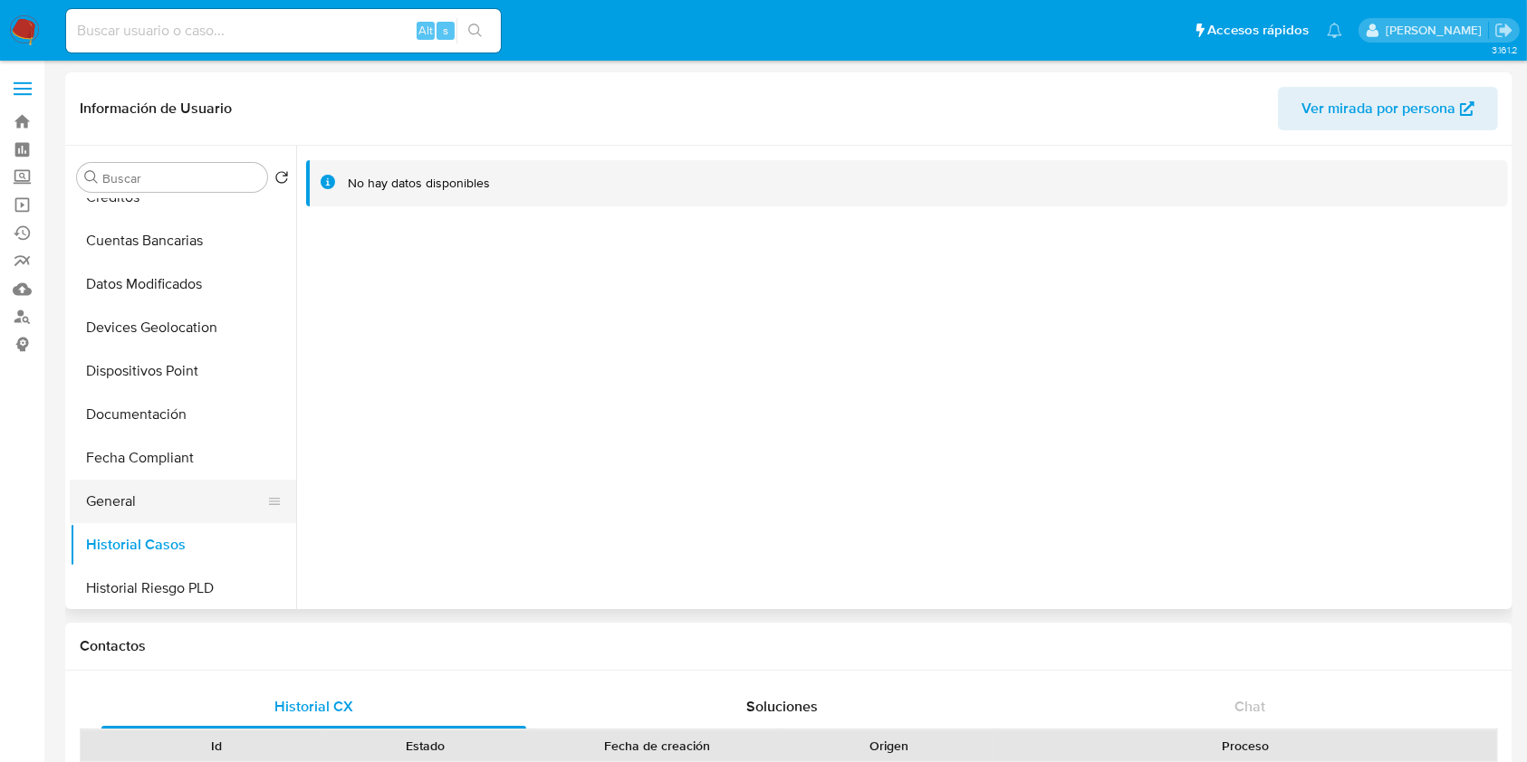
click at [110, 489] on button "General" at bounding box center [176, 501] width 212 height 43
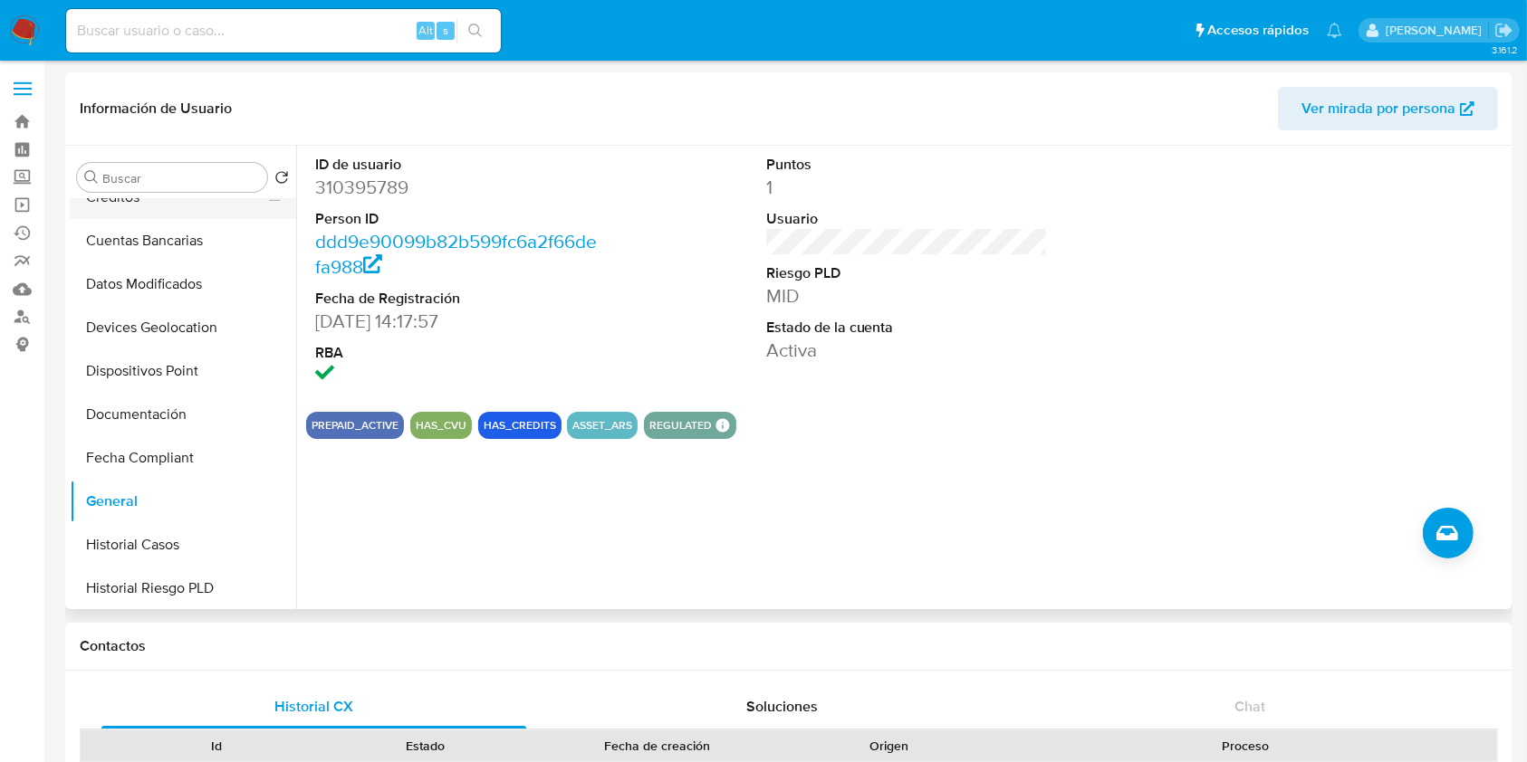
scroll to position [120, 0]
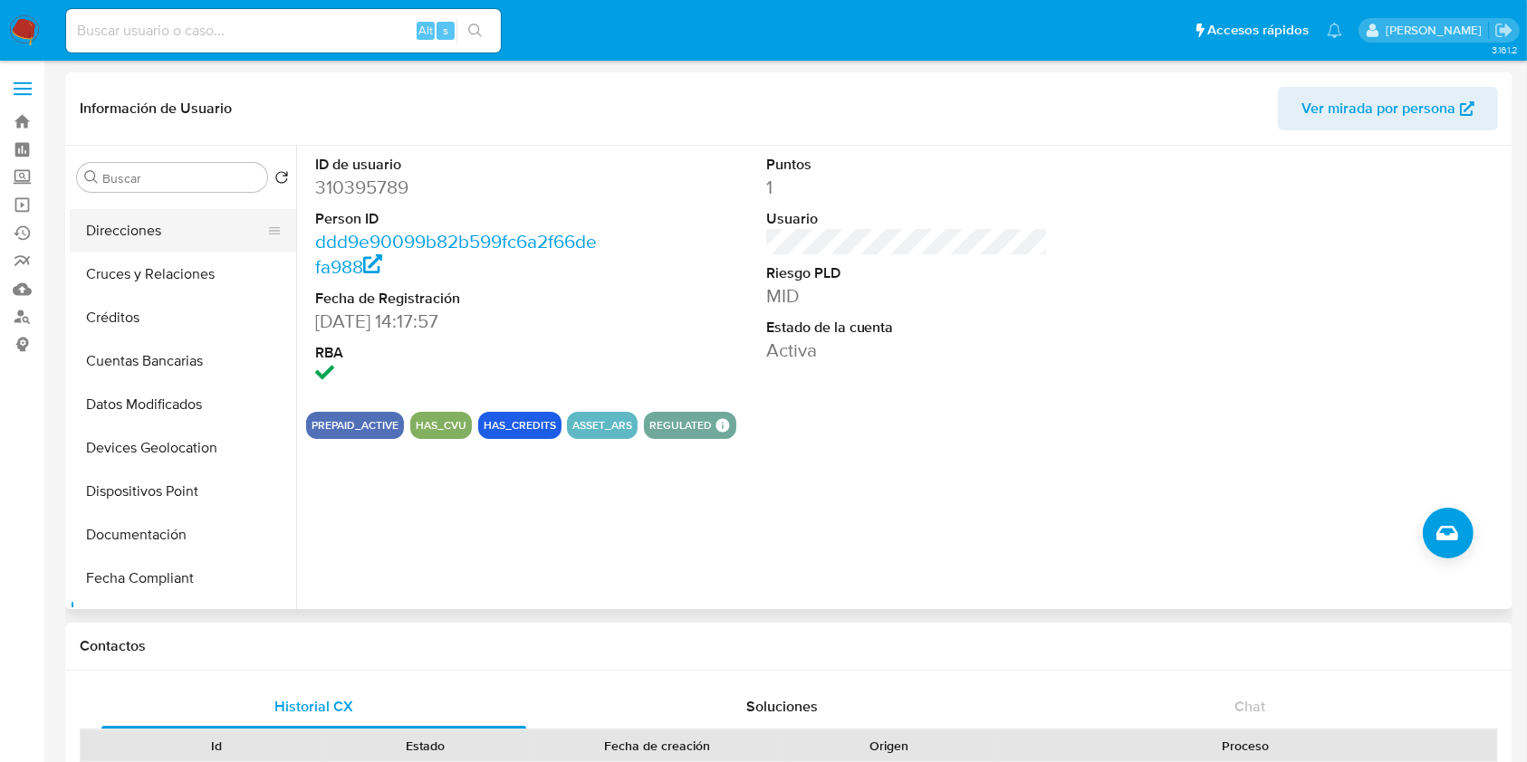
click at [210, 228] on button "Direcciones" at bounding box center [176, 230] width 212 height 43
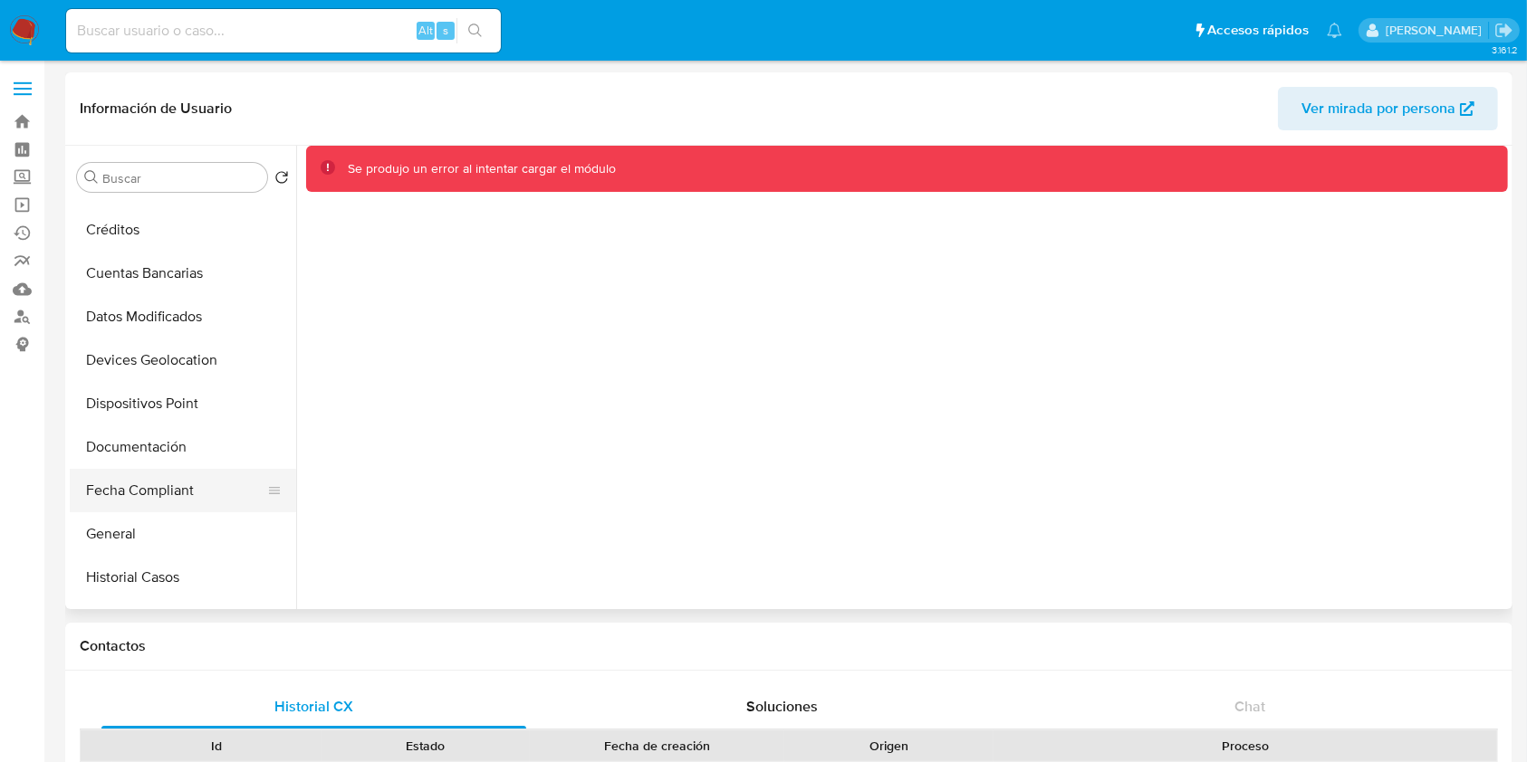
scroll to position [362, 0]
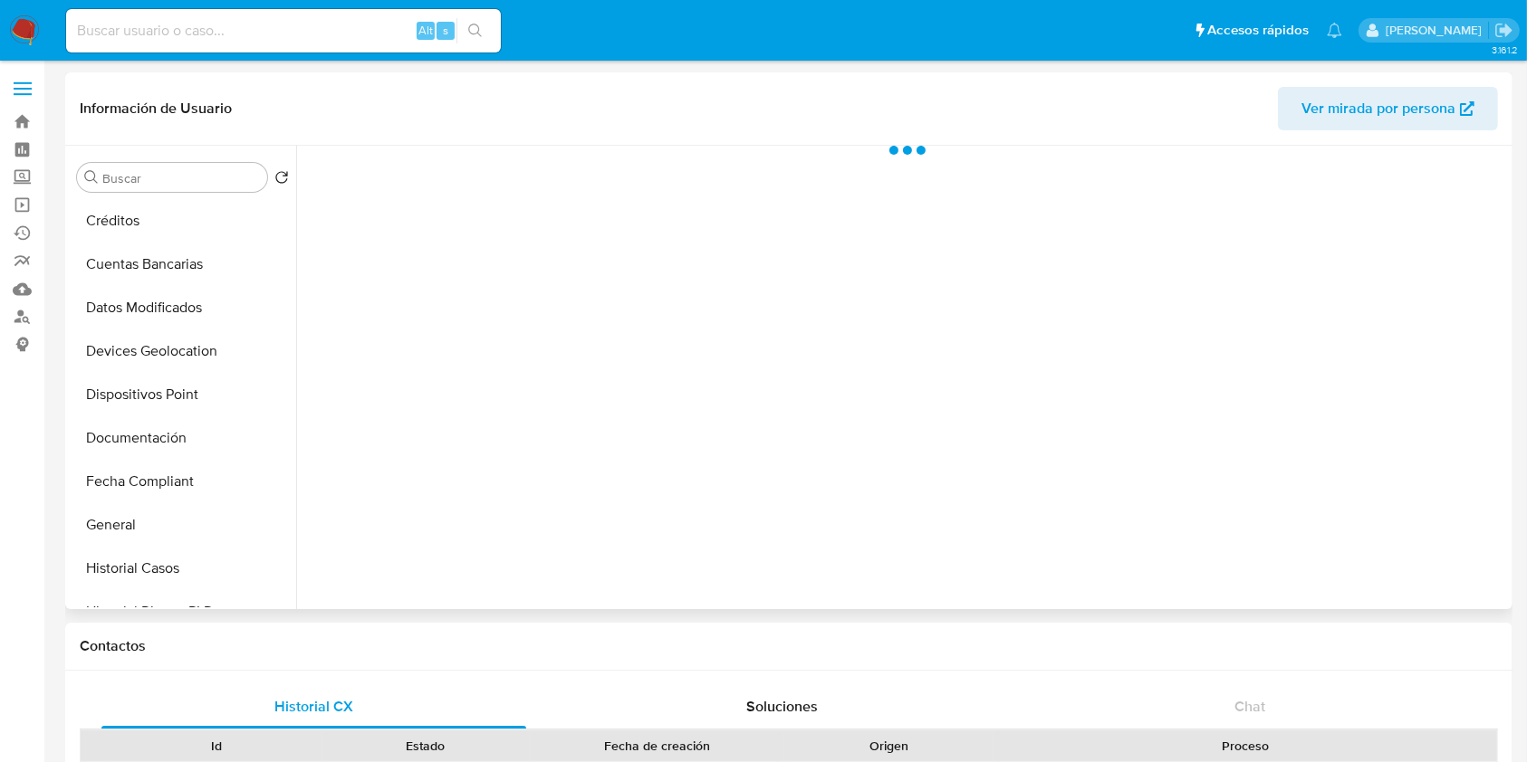
select select "10"
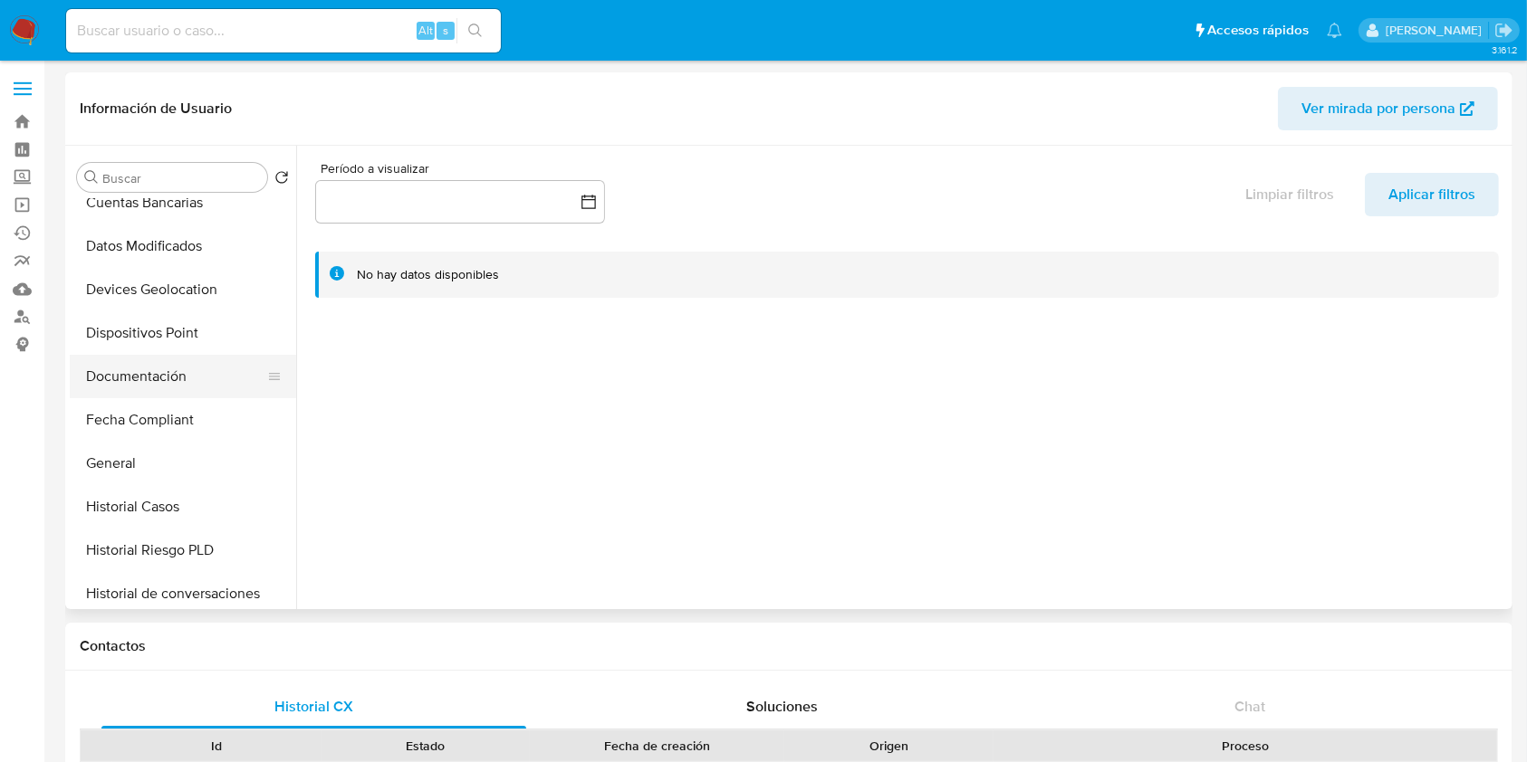
scroll to position [241, 0]
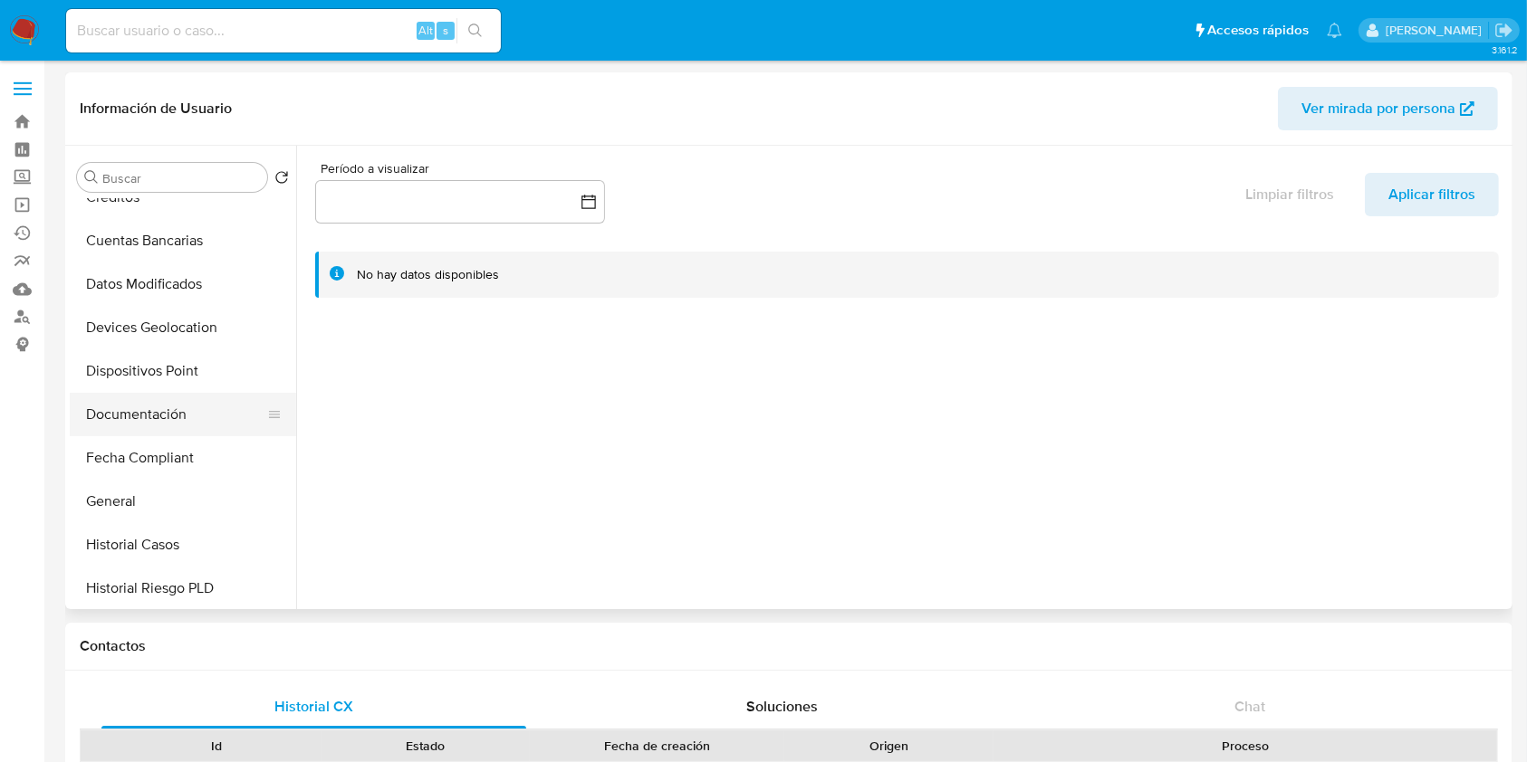
click at [140, 403] on button "Documentación" at bounding box center [176, 414] width 212 height 43
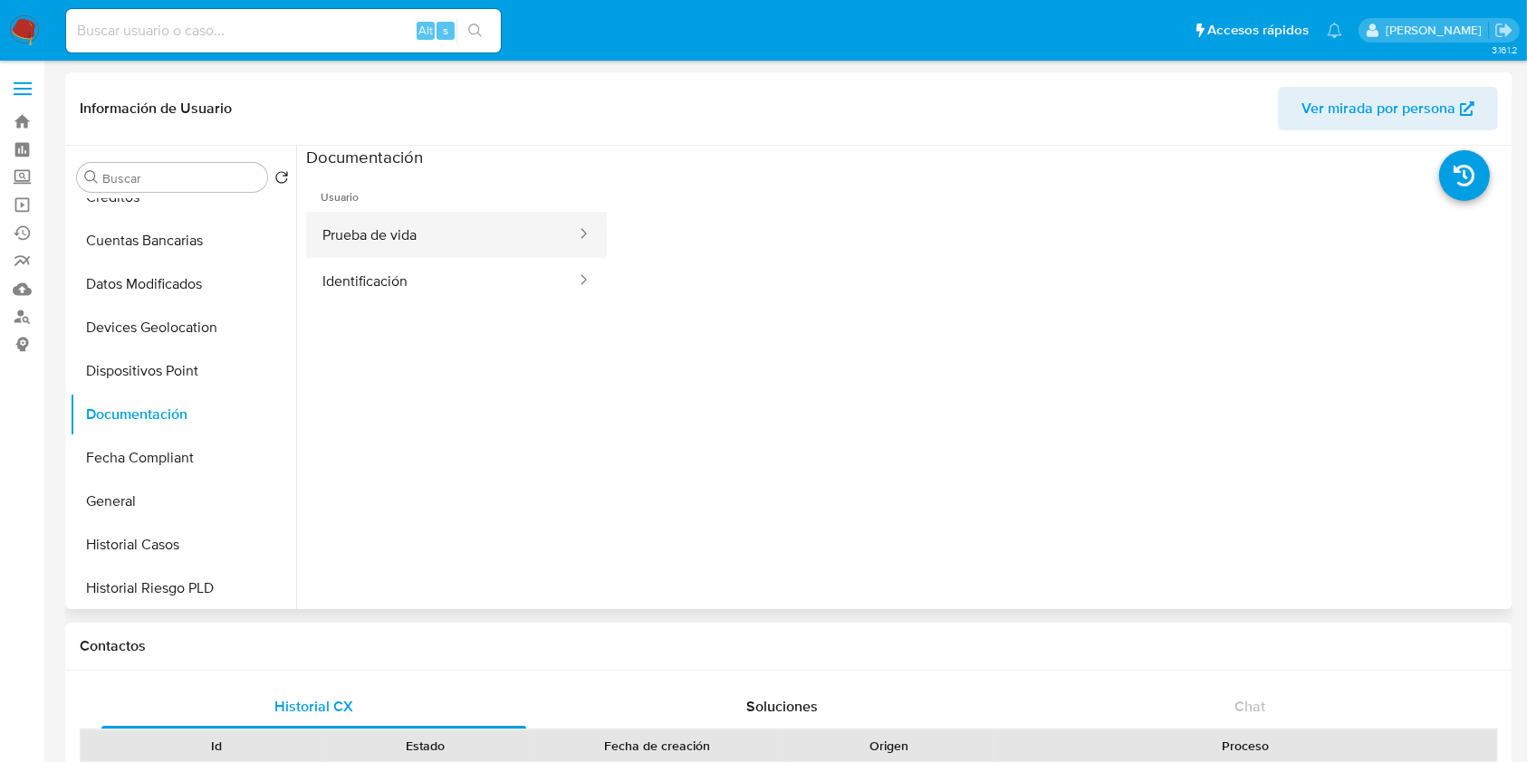
click at [391, 223] on button "Prueba de vida" at bounding box center [442, 235] width 272 height 46
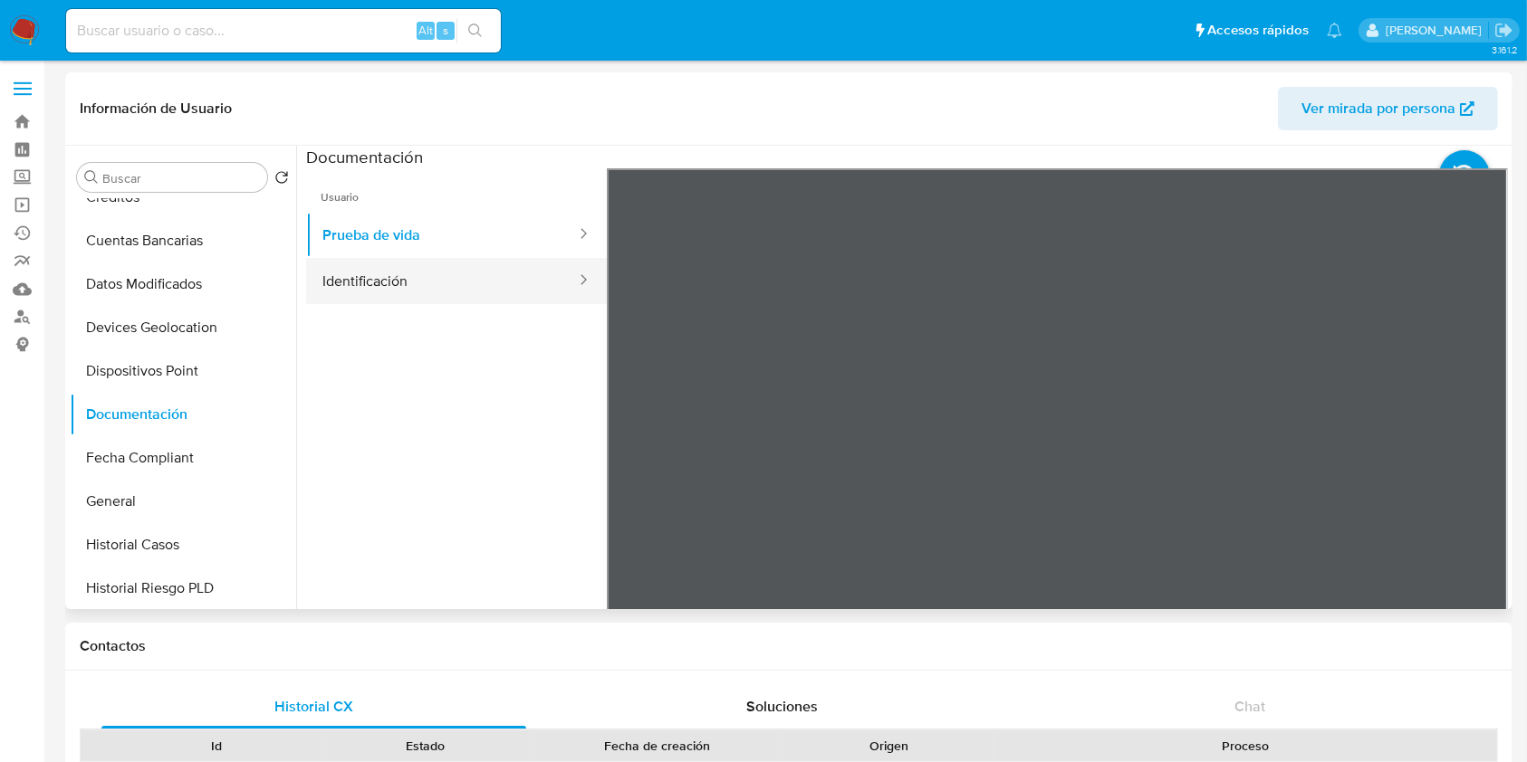
click at [418, 287] on button "Identificación" at bounding box center [442, 281] width 272 height 46
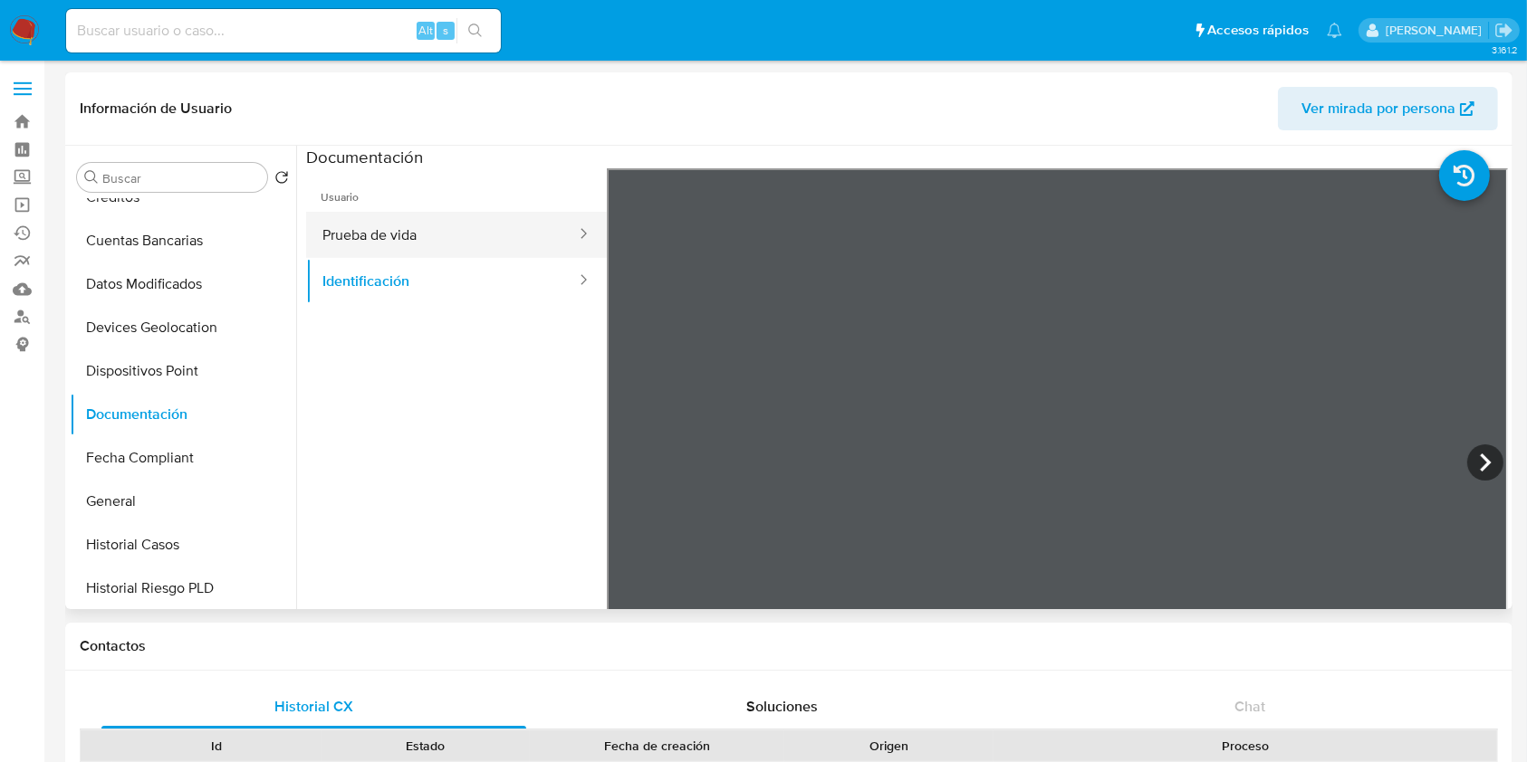
click at [373, 241] on button "Prueba de vida" at bounding box center [442, 235] width 272 height 46
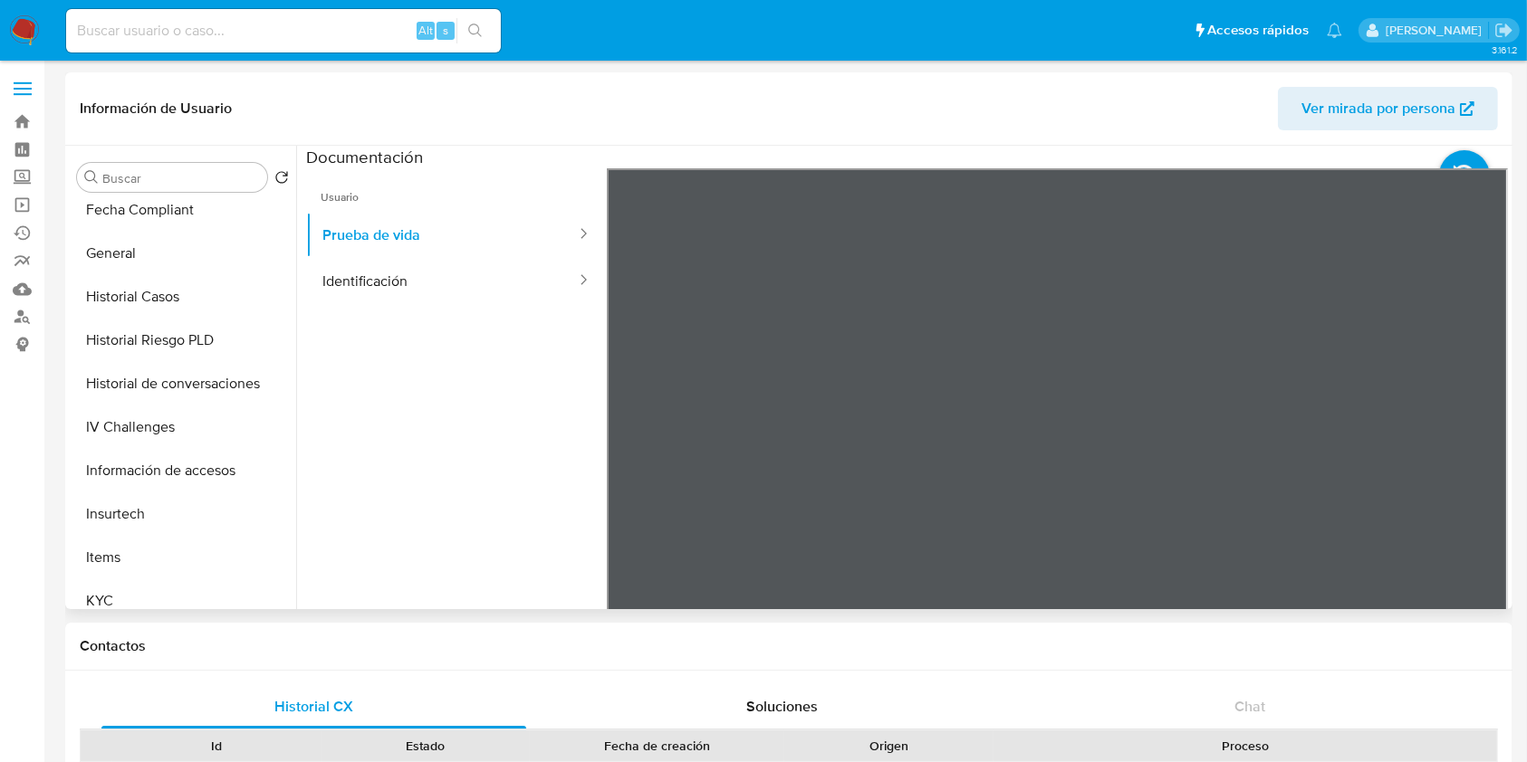
scroll to position [603, 0]
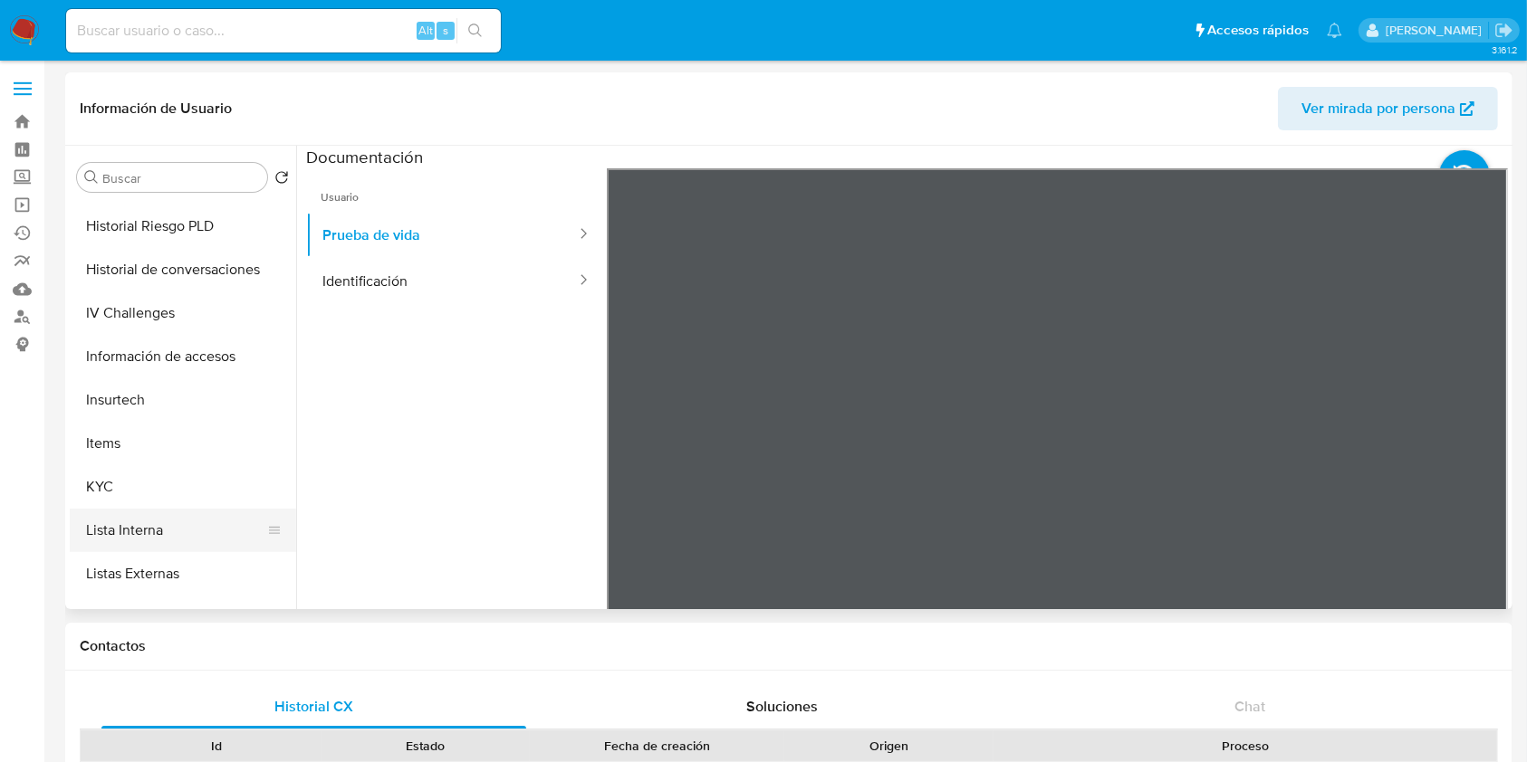
click at [181, 509] on button "Lista Interna" at bounding box center [176, 530] width 212 height 43
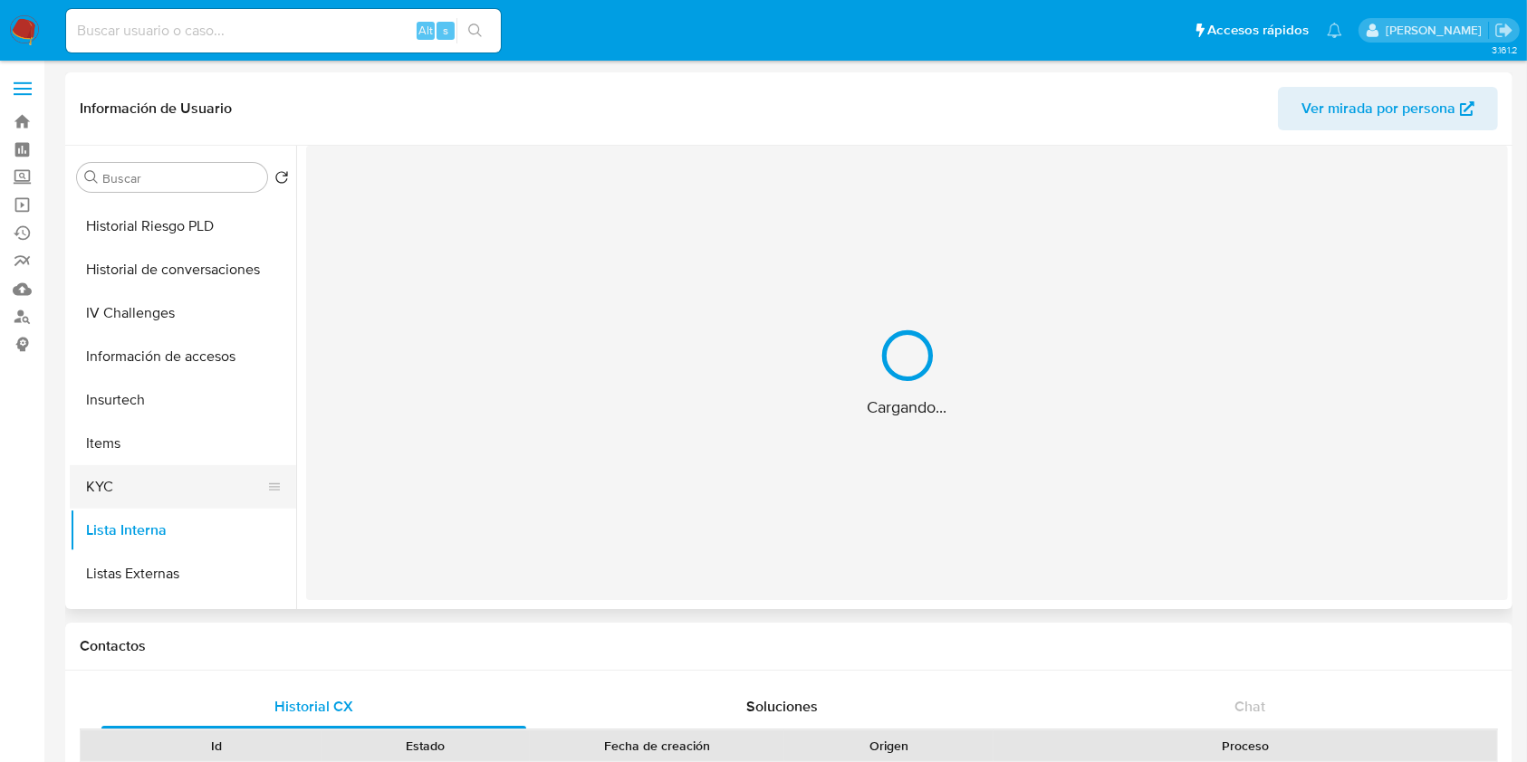
click at [181, 488] on button "KYC" at bounding box center [176, 486] width 212 height 43
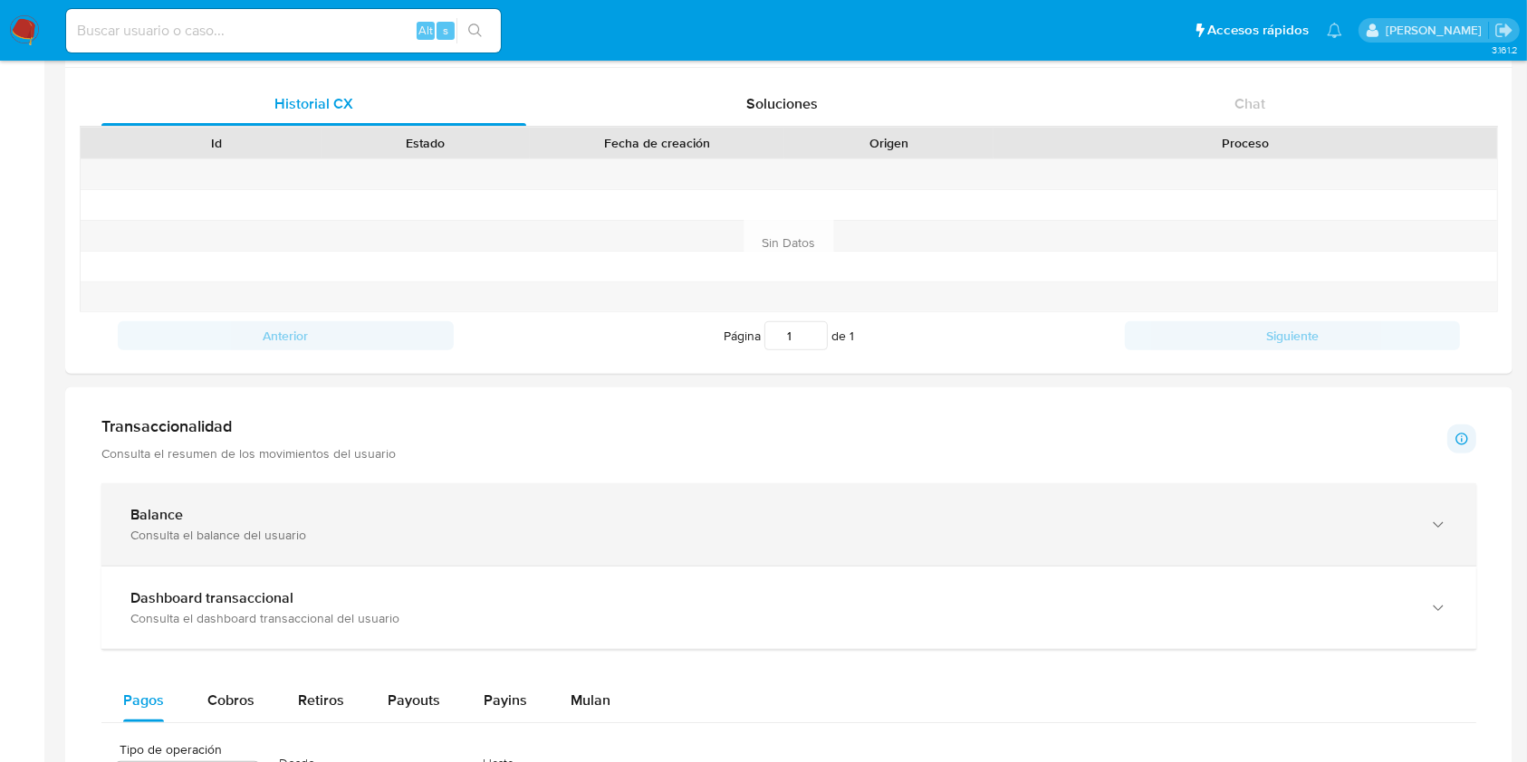
scroll to position [1087, 0]
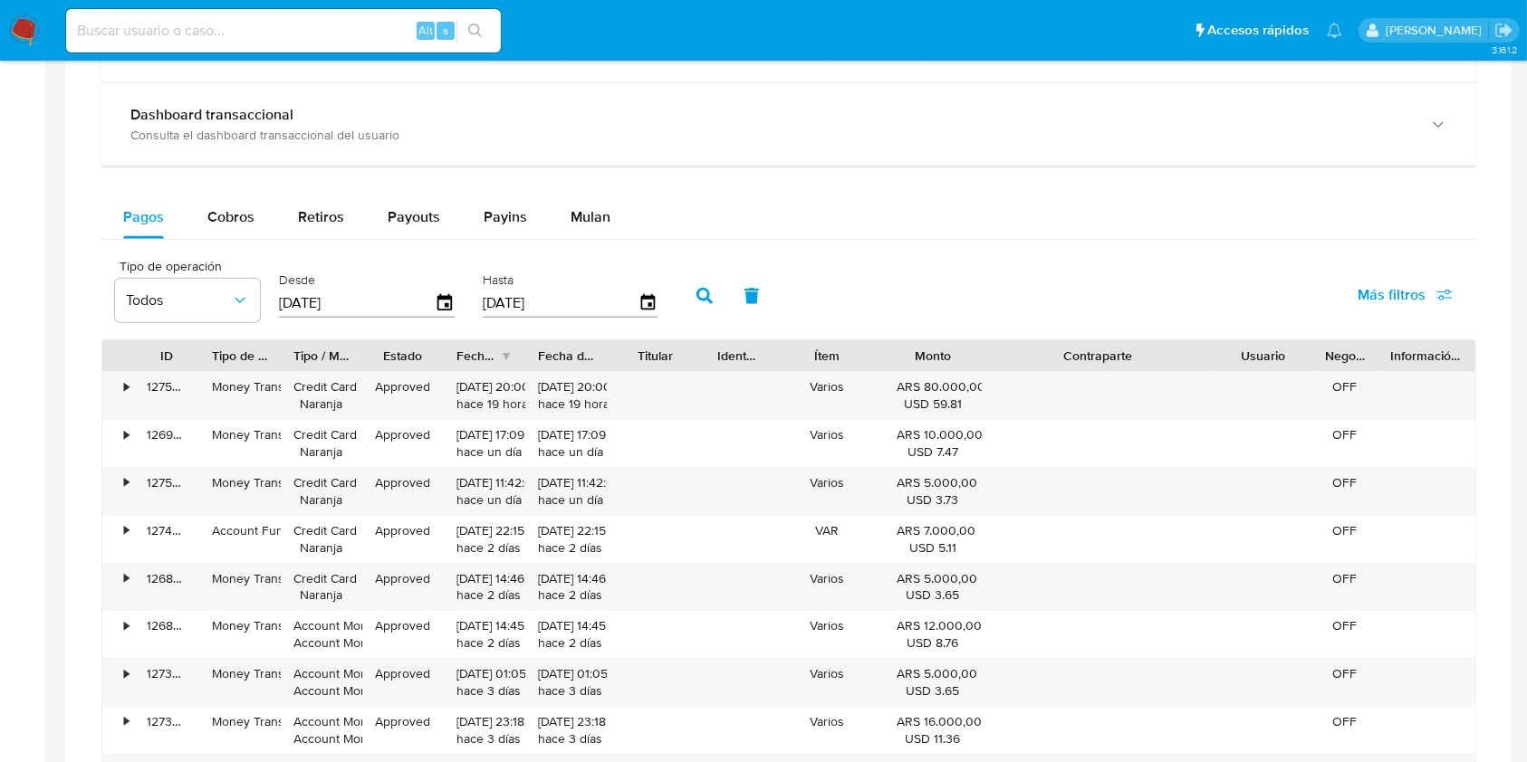
drag, startPoint x: 1188, startPoint y: 347, endPoint x: 1312, endPoint y: 359, distance: 124.6
click at [1313, 359] on div "ID Tipo de operación Tipo / Método Estado Fecha de creación Fecha de aprobación…" at bounding box center [788, 355] width 1373 height 31
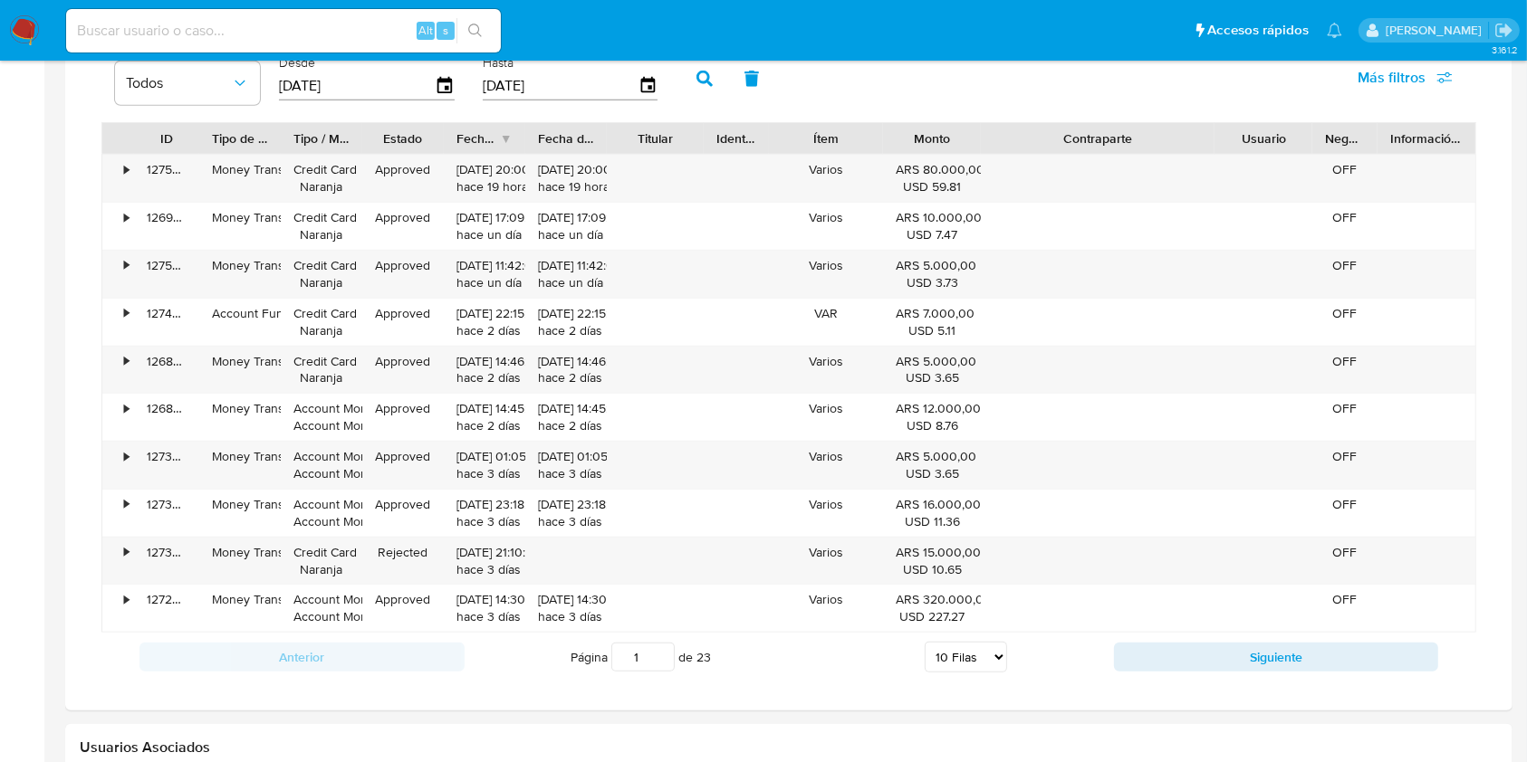
scroll to position [1328, 0]
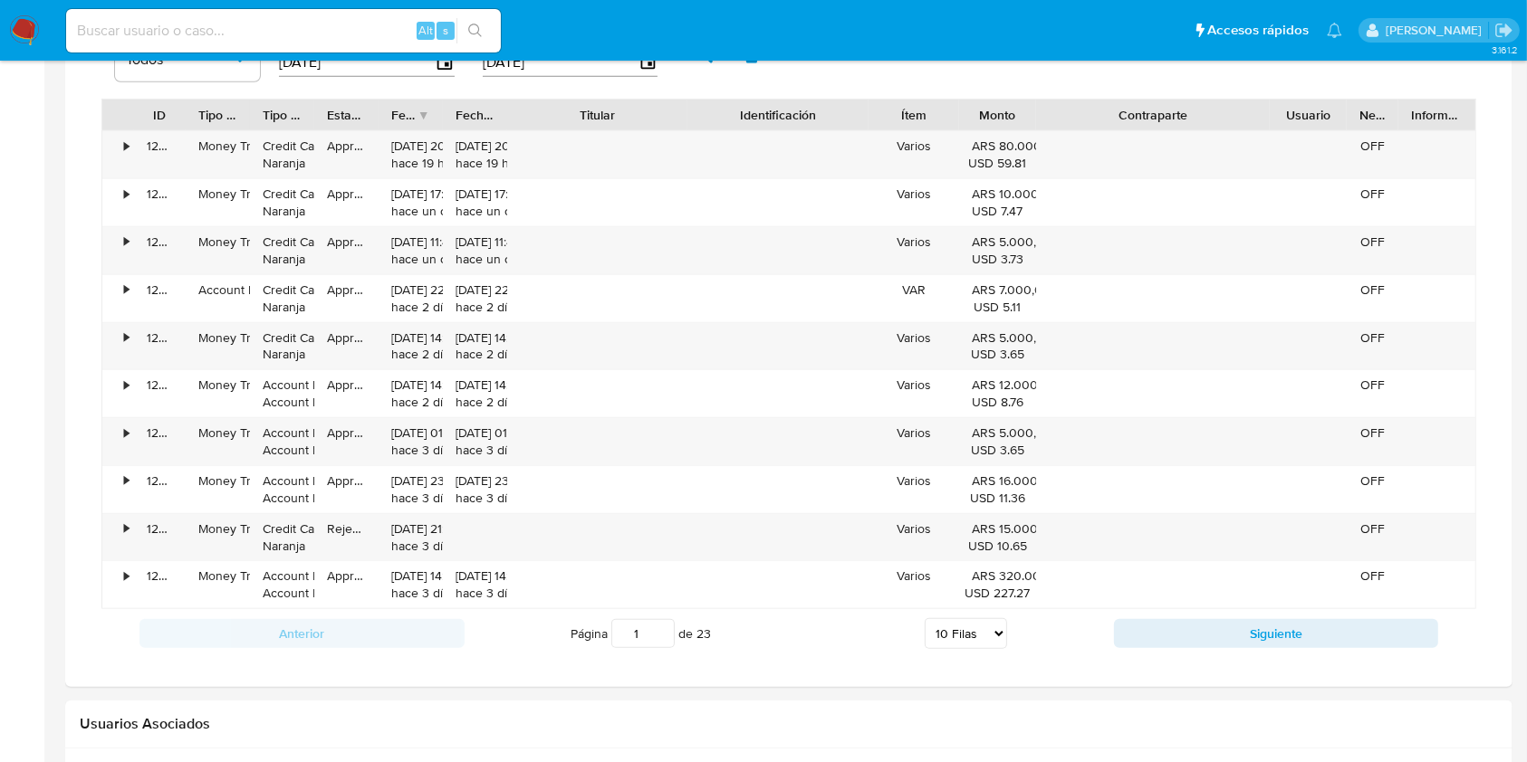
drag, startPoint x: 701, startPoint y: 106, endPoint x: 782, endPoint y: 110, distance: 81.6
click at [782, 110] on div "ID Tipo de operación Tipo / Método Estado Fecha de creación Fecha de aprobación…" at bounding box center [788, 115] width 1373 height 31
click at [1208, 639] on button "Siguiente" at bounding box center [1276, 633] width 325 height 29
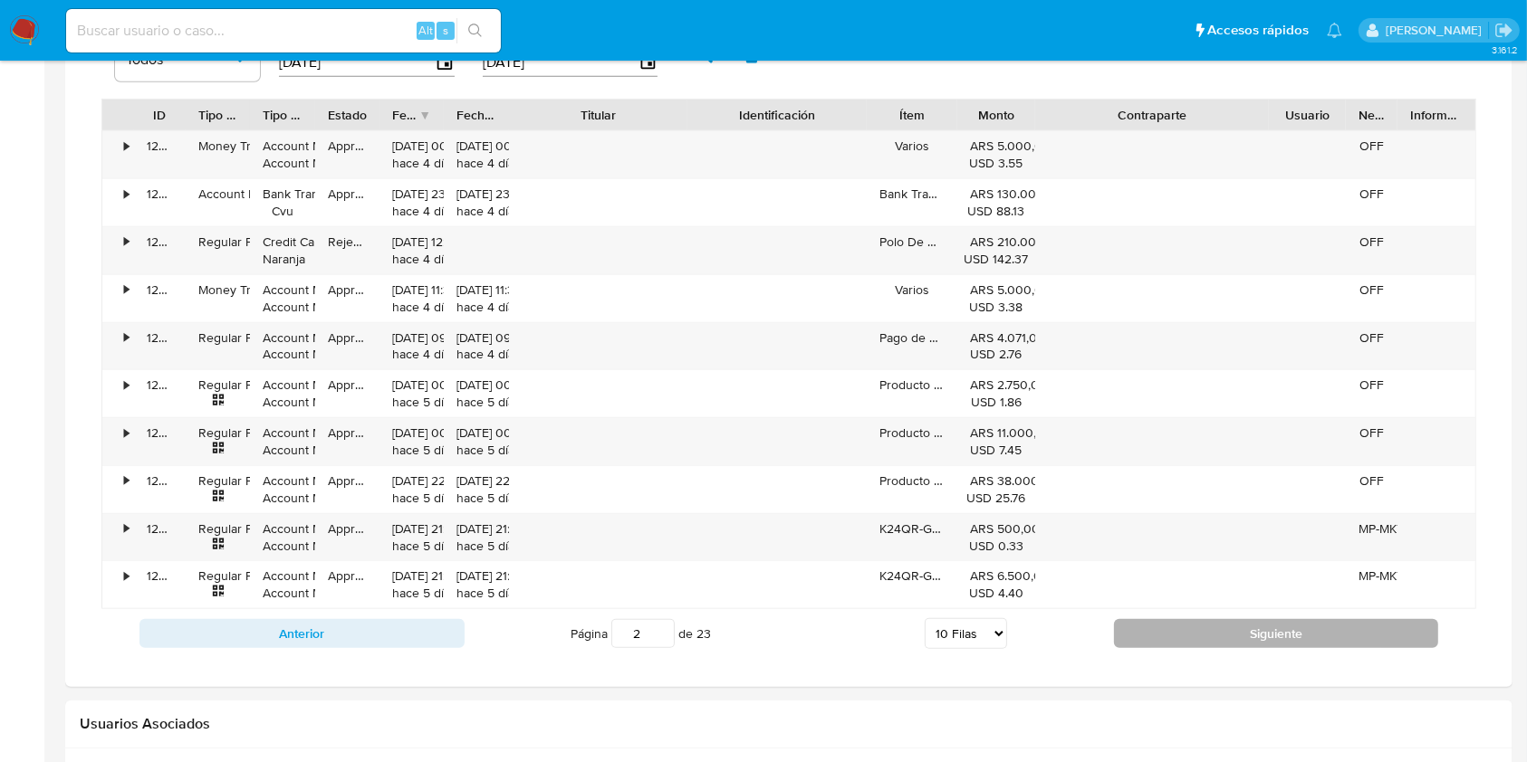
click at [1203, 641] on button "Siguiente" at bounding box center [1276, 633] width 325 height 29
click at [1200, 640] on button "Siguiente" at bounding box center [1276, 633] width 325 height 29
click at [1167, 628] on button "Siguiente" at bounding box center [1276, 633] width 325 height 29
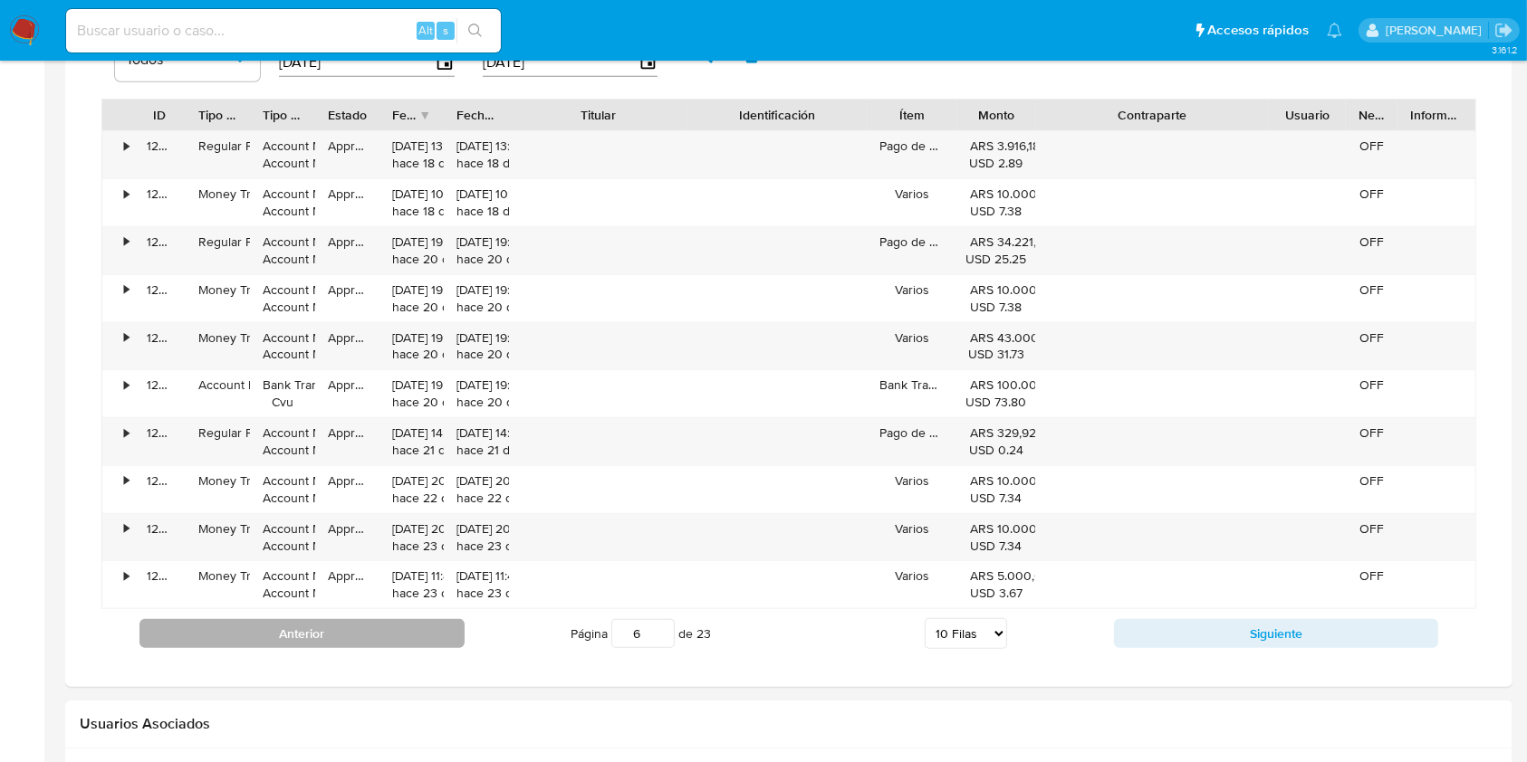
click at [398, 622] on button "Anterior" at bounding box center [301, 633] width 325 height 29
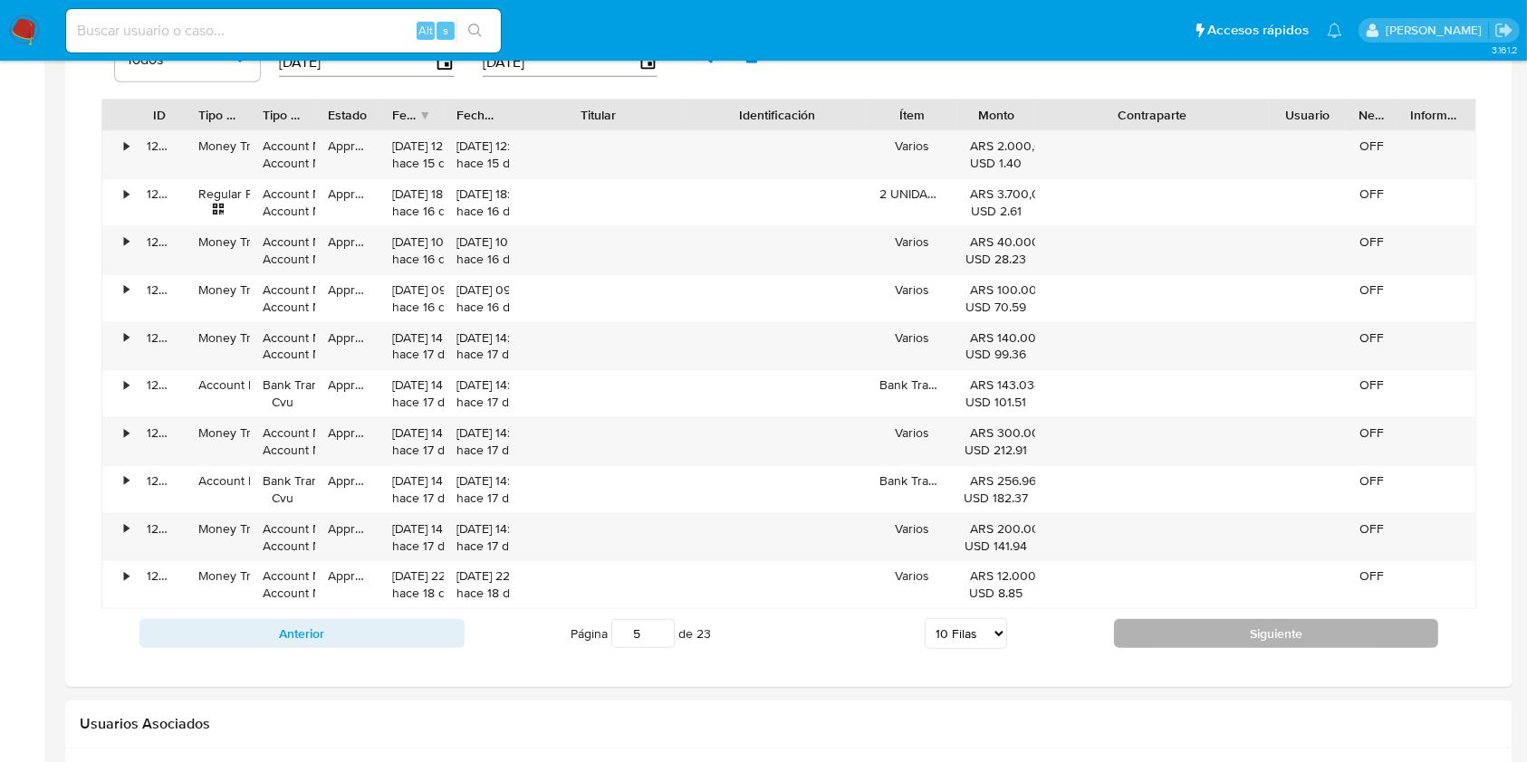
click at [1165, 628] on button "Siguiente" at bounding box center [1276, 633] width 325 height 29
click at [1170, 635] on button "Siguiente" at bounding box center [1276, 633] width 325 height 29
click at [1163, 634] on button "Siguiente" at bounding box center [1276, 633] width 325 height 29
click at [1162, 634] on button "Siguiente" at bounding box center [1276, 633] width 325 height 29
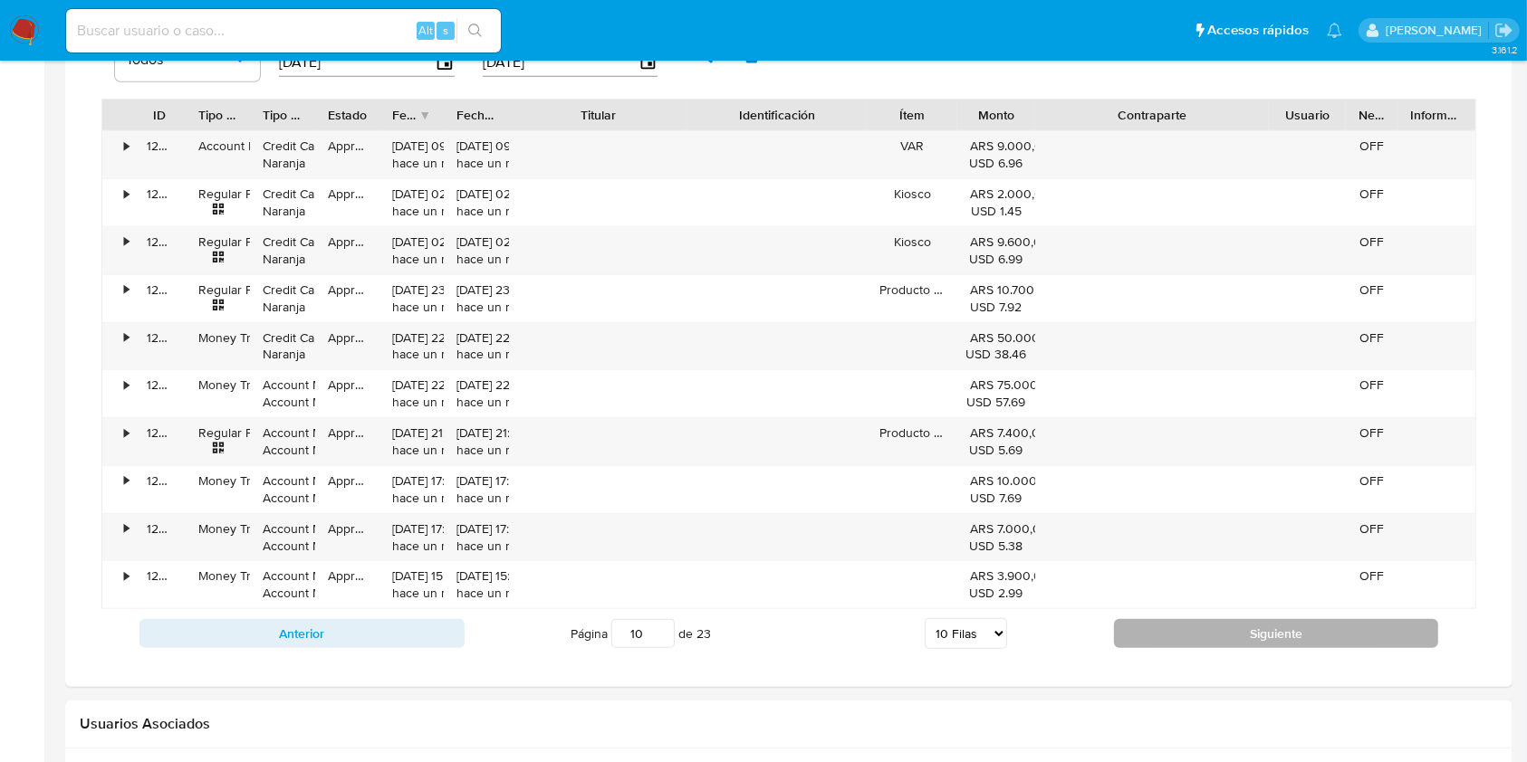
click at [1162, 634] on button "Siguiente" at bounding box center [1276, 633] width 325 height 29
click at [1153, 628] on button "Siguiente" at bounding box center [1276, 633] width 325 height 29
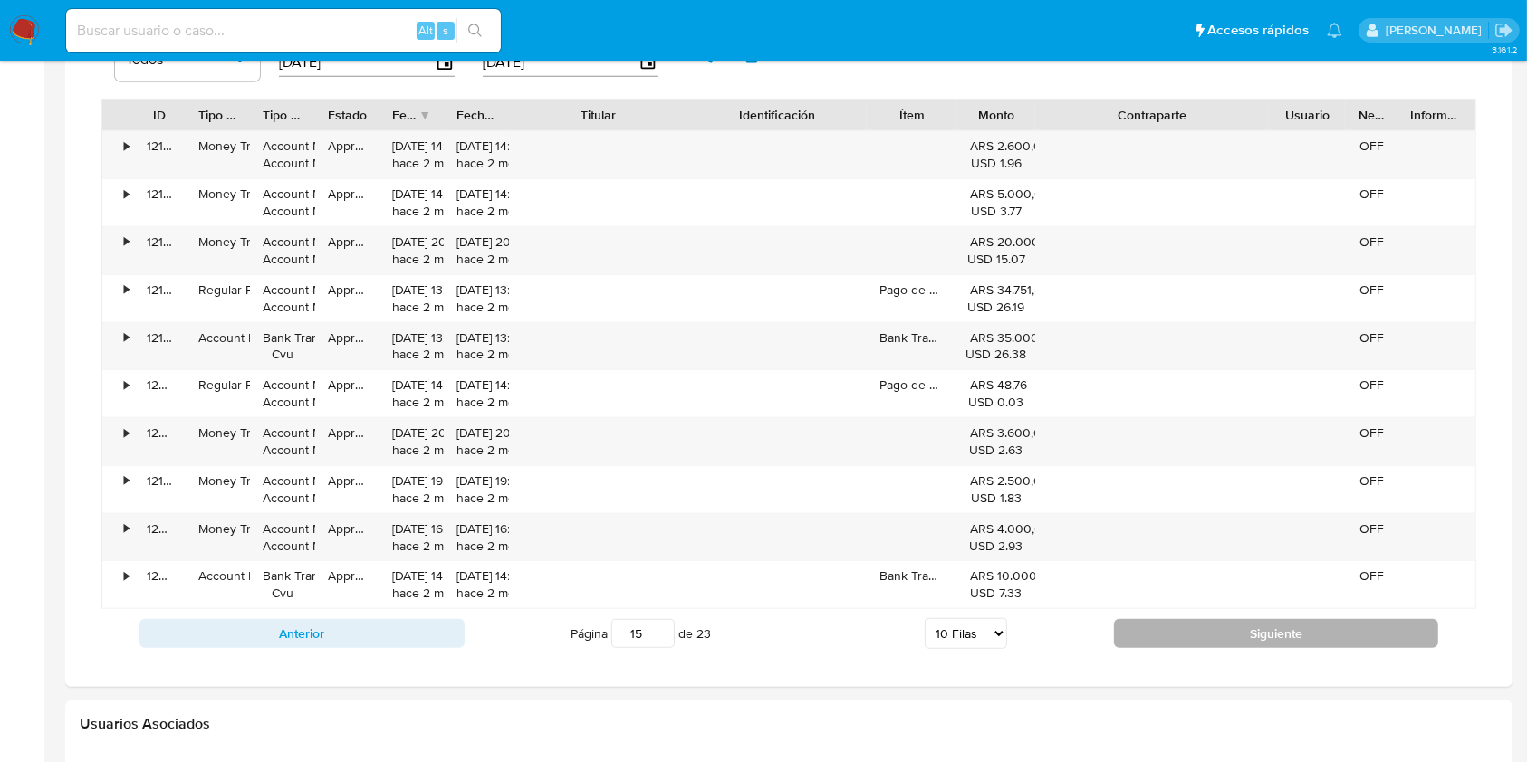
click at [1153, 628] on button "Siguiente" at bounding box center [1276, 633] width 325 height 29
click at [1146, 628] on button "Siguiente" at bounding box center [1276, 633] width 325 height 29
click at [1145, 627] on button "Siguiente" at bounding box center [1276, 633] width 325 height 29
type input "19"
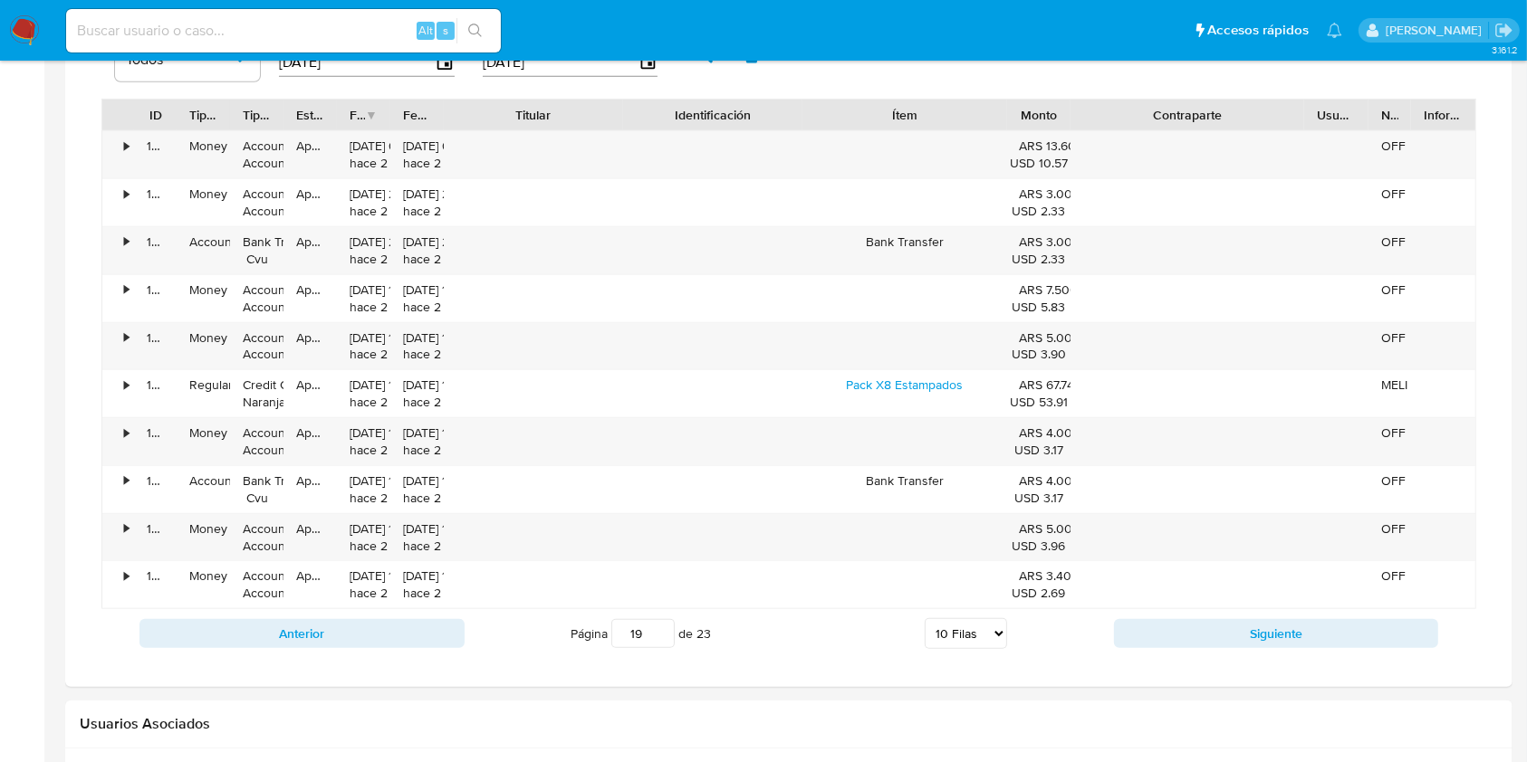
drag, startPoint x: 954, startPoint y: 119, endPoint x: 1068, endPoint y: 128, distance: 114.5
click at [1068, 128] on div "ID Tipo de operación Tipo / Método Estado Fecha de creación Fecha de aprobación…" at bounding box center [788, 115] width 1373 height 31
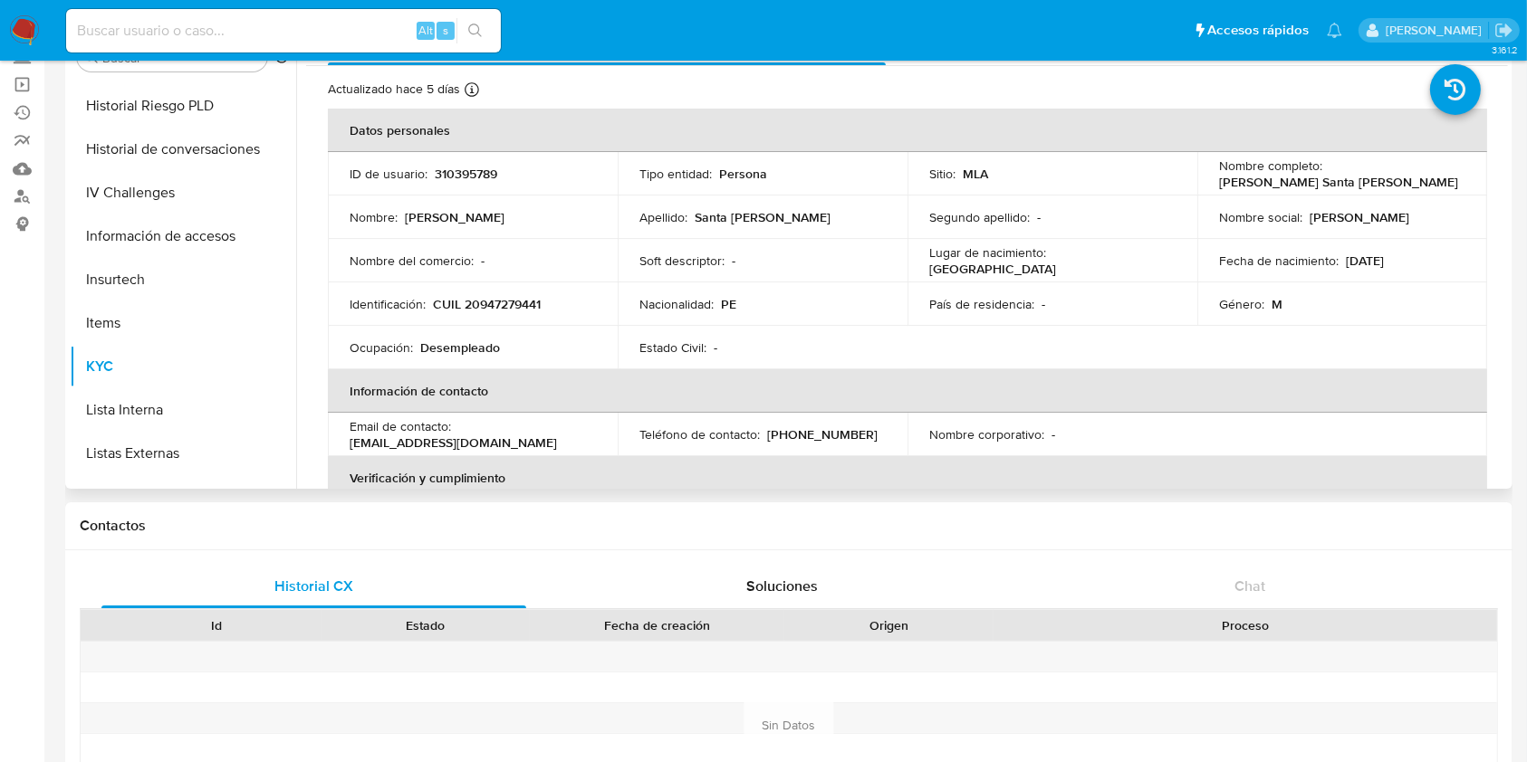
scroll to position [0, 0]
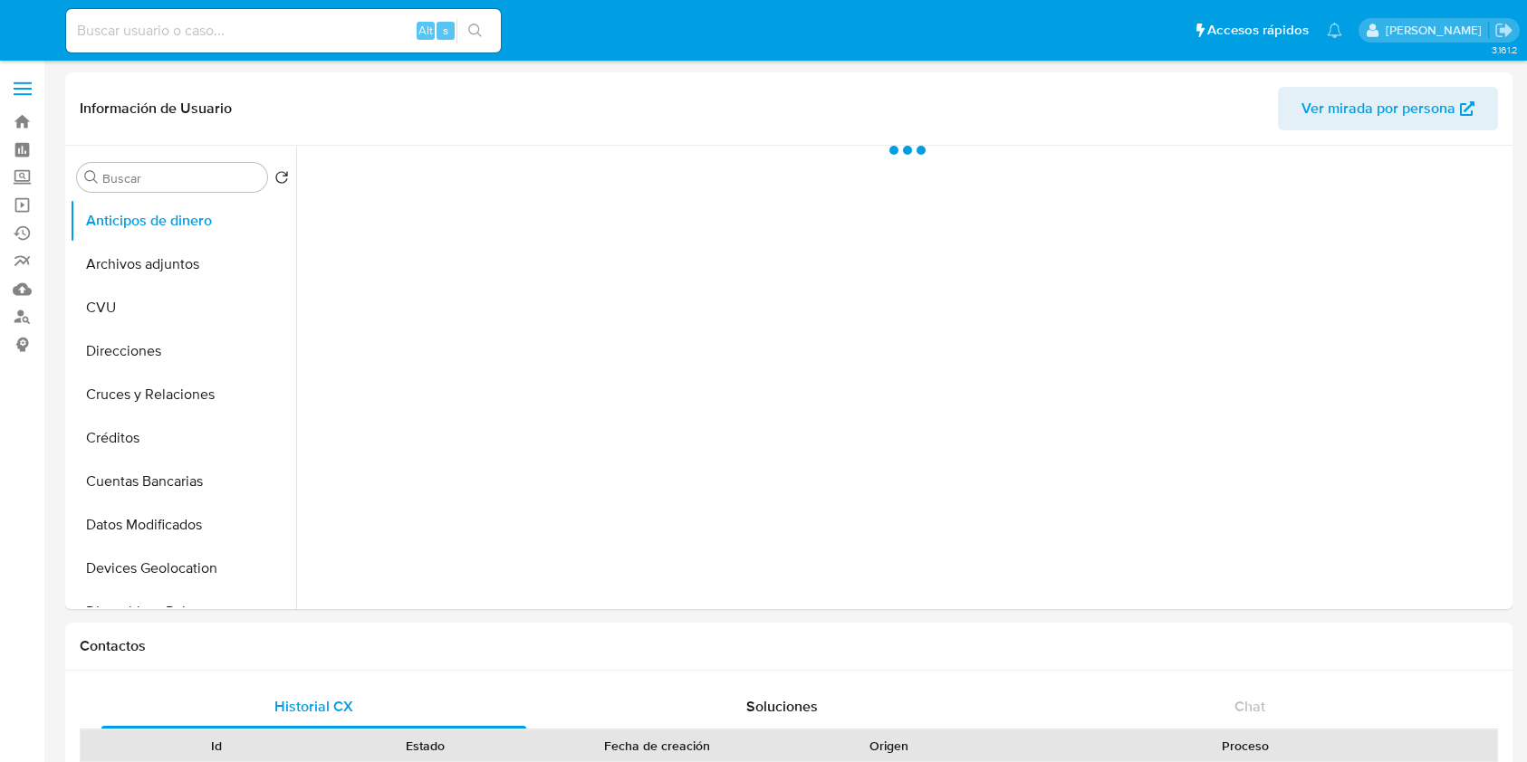
select select "10"
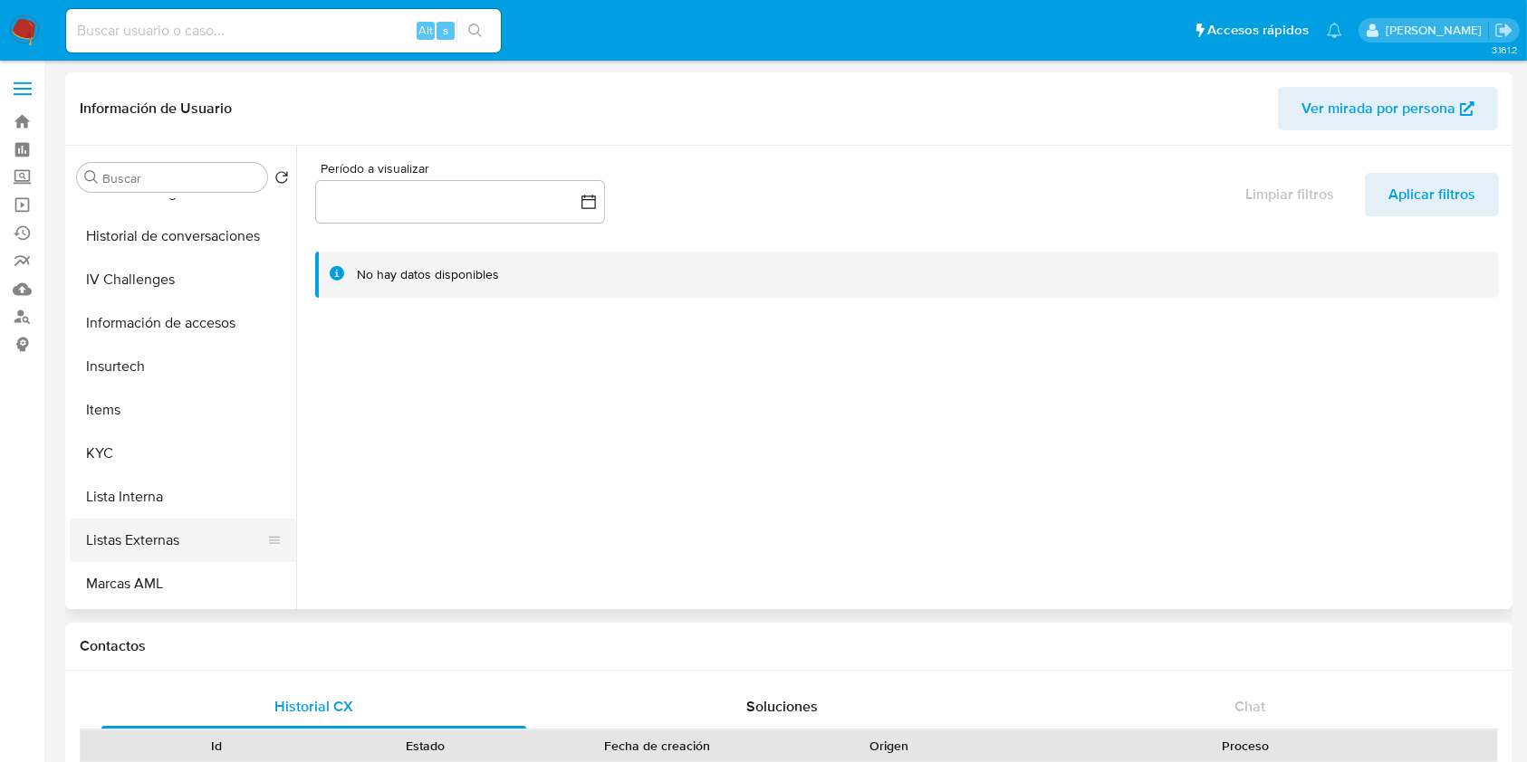
scroll to position [724, 0]
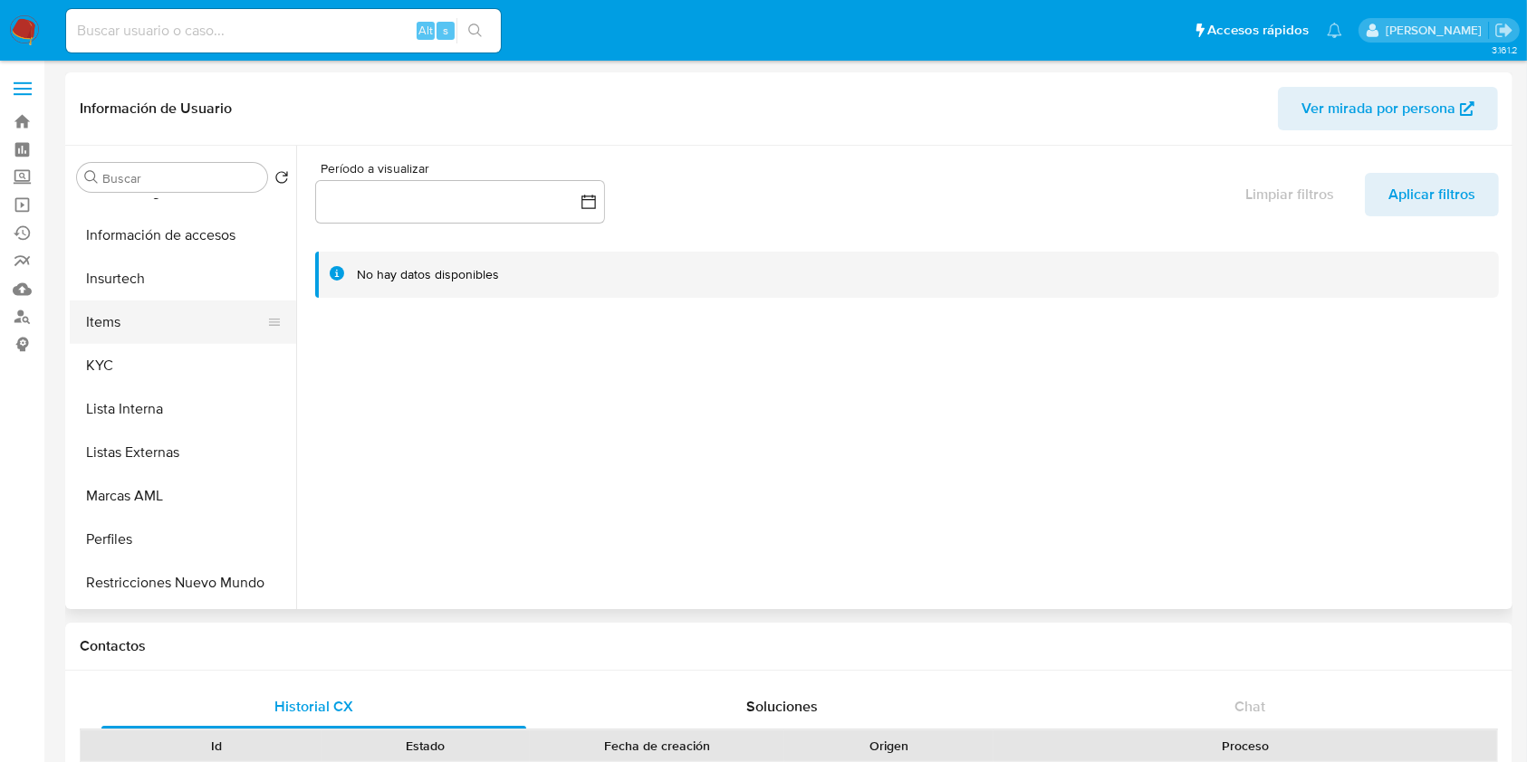
click at [159, 341] on button "Items" at bounding box center [176, 322] width 212 height 43
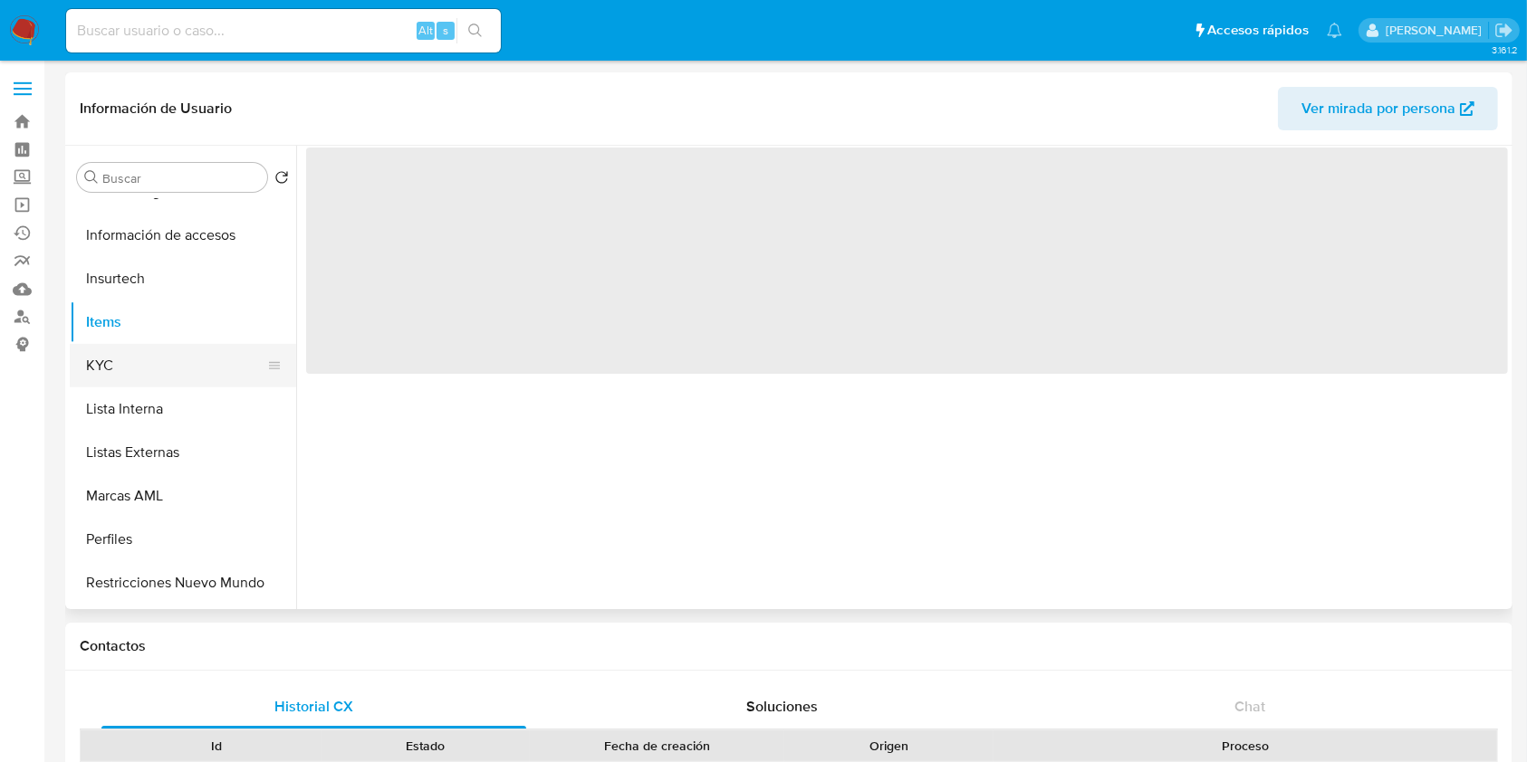
click at [147, 361] on button "KYC" at bounding box center [176, 365] width 212 height 43
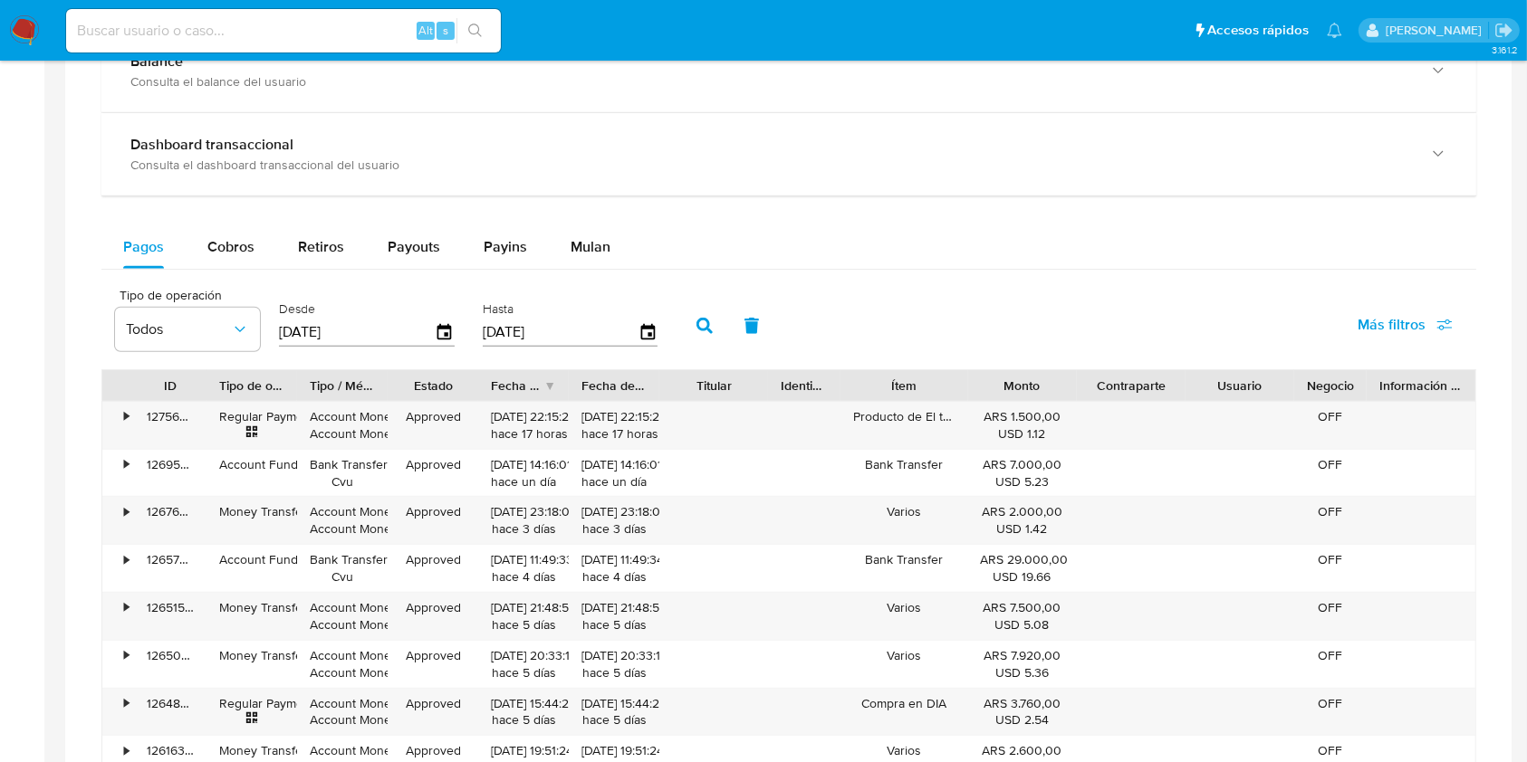
scroll to position [965, 0]
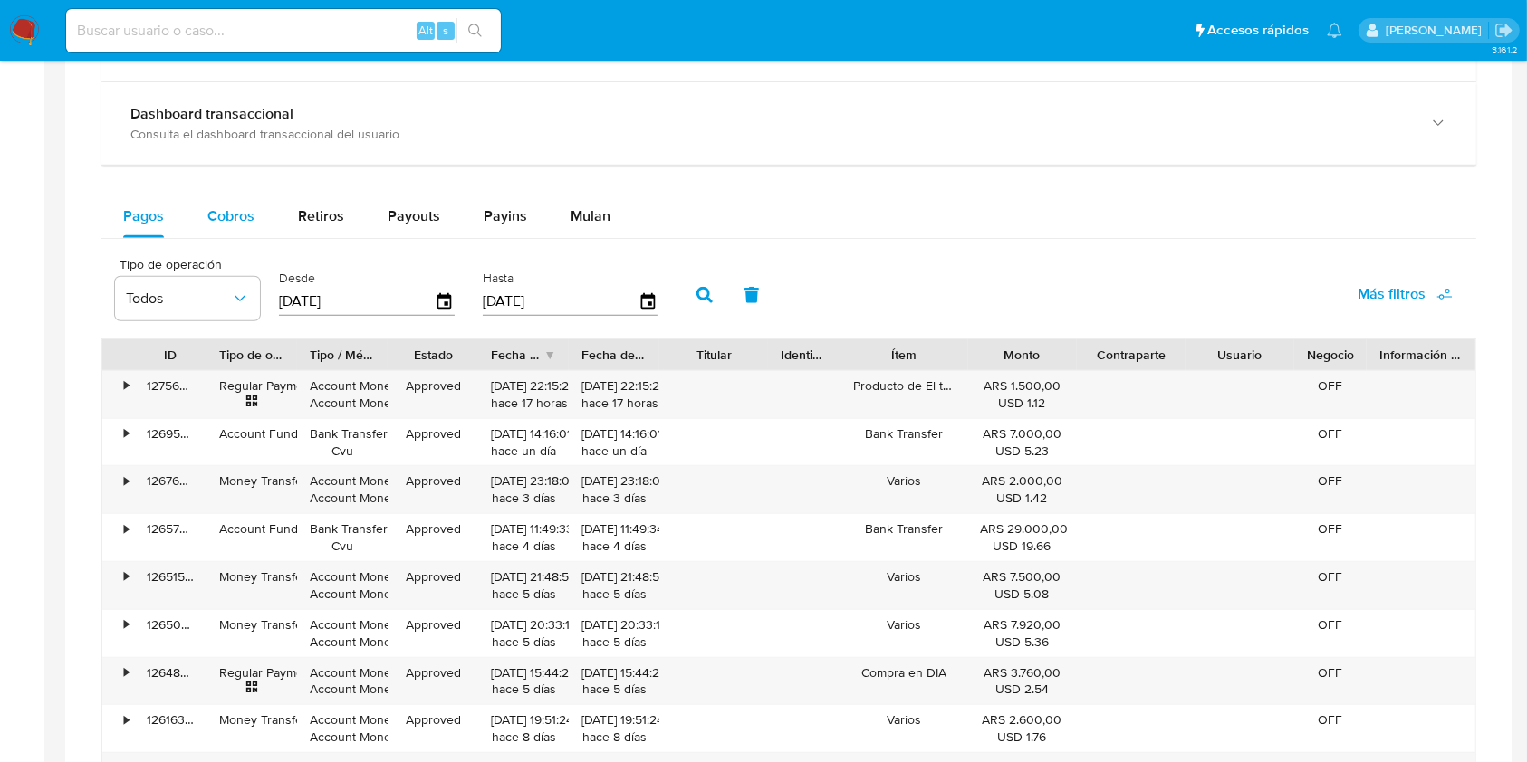
click at [200, 195] on button "Cobros" at bounding box center [231, 216] width 91 height 43
select select "10"
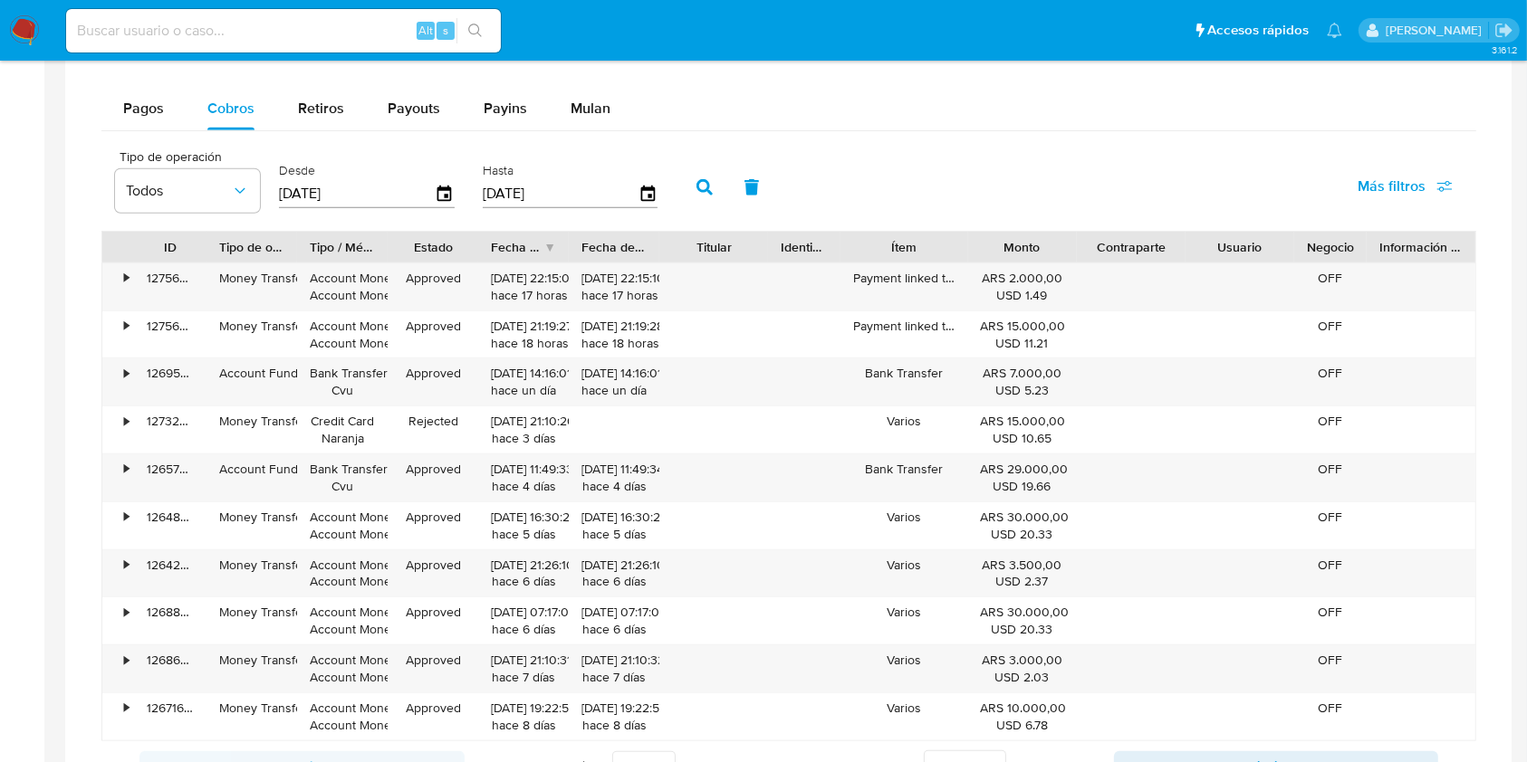
scroll to position [1207, 0]
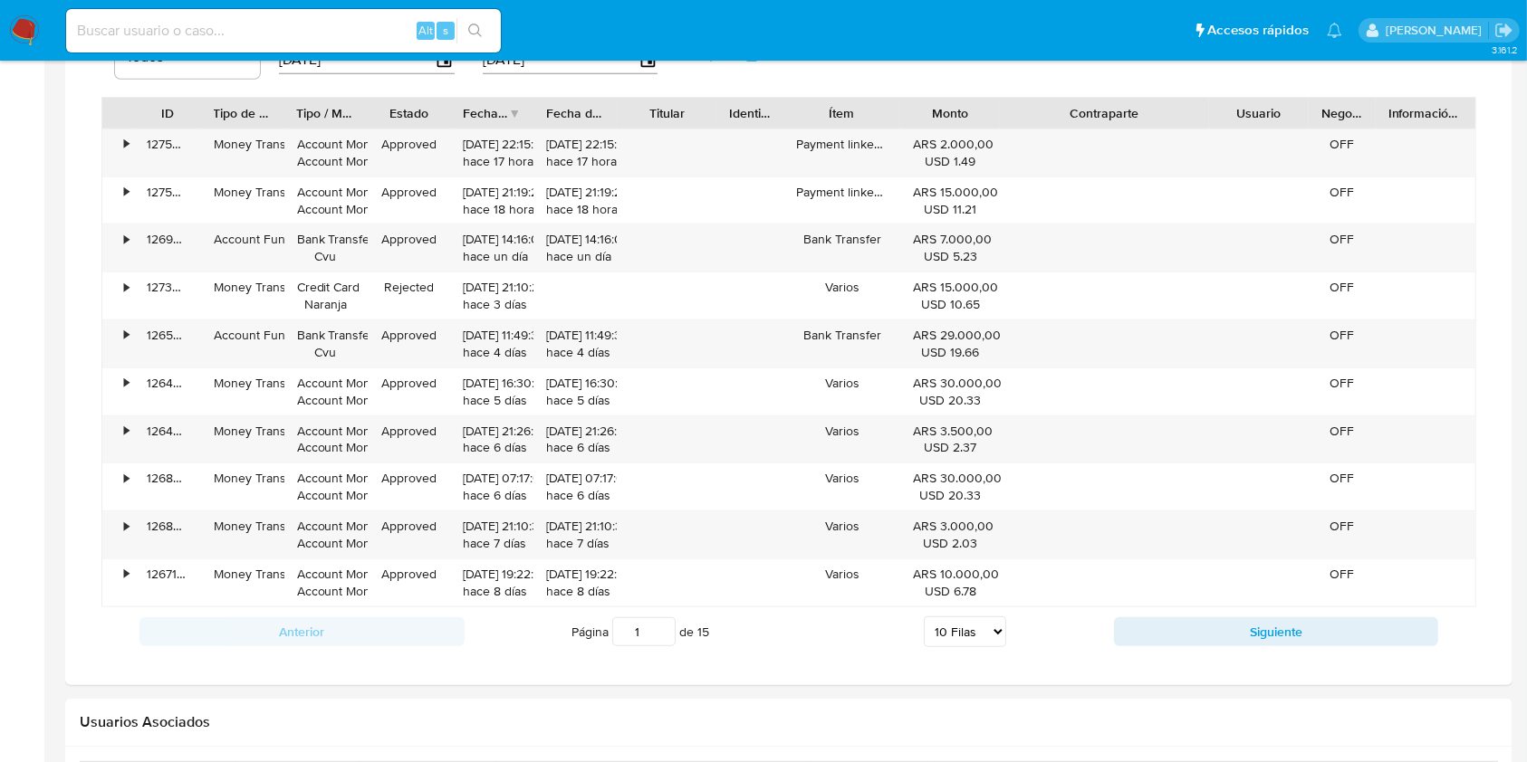
drag, startPoint x: 1190, startPoint y: 110, endPoint x: 1284, endPoint y: 112, distance: 94.2
click at [1284, 112] on div "ID Tipo de operación Tipo / Método Estado Fecha de creación Fecha de aprobación…" at bounding box center [788, 113] width 1373 height 31
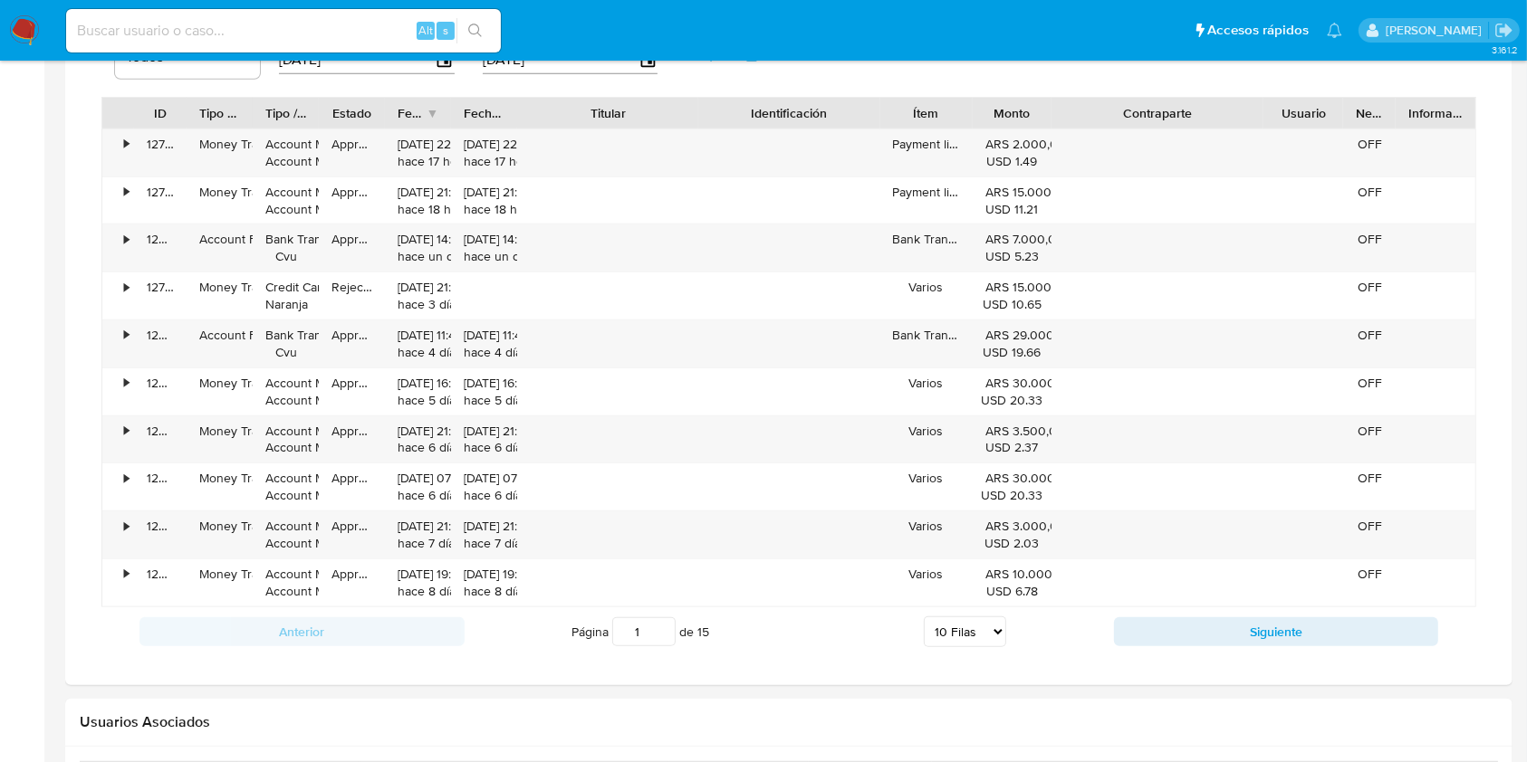
drag, startPoint x: 725, startPoint y: 112, endPoint x: 802, endPoint y: 127, distance: 78.3
click at [802, 127] on div "ID Tipo de operación Tipo / Método Estado Fecha de creación Fecha de aprobación…" at bounding box center [788, 113] width 1373 height 31
click at [1198, 624] on button "Siguiente" at bounding box center [1276, 632] width 325 height 29
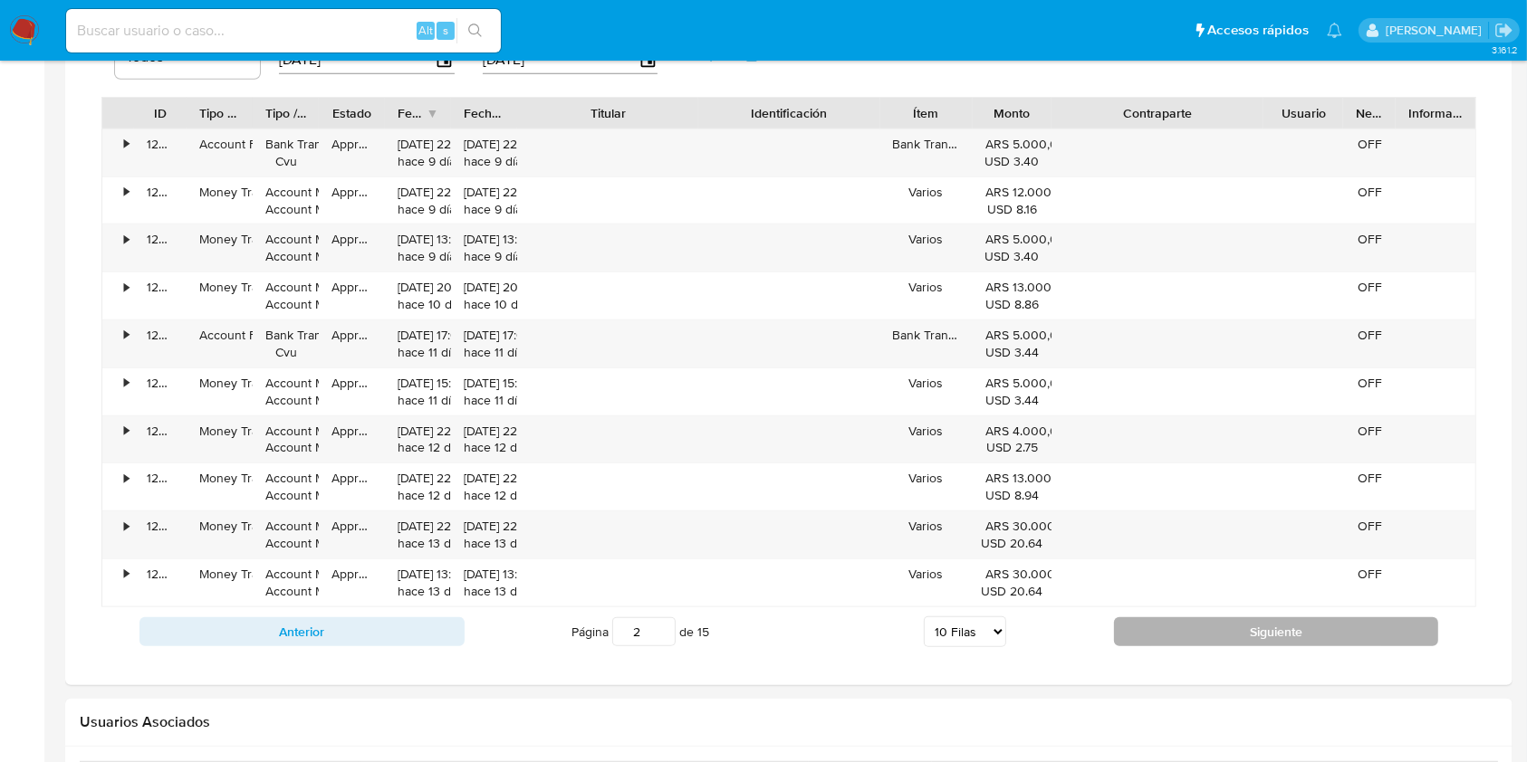
click at [1198, 624] on button "Siguiente" at bounding box center [1276, 632] width 325 height 29
click at [1200, 618] on button "Siguiente" at bounding box center [1276, 632] width 325 height 29
click at [1194, 623] on button "Siguiente" at bounding box center [1276, 632] width 325 height 29
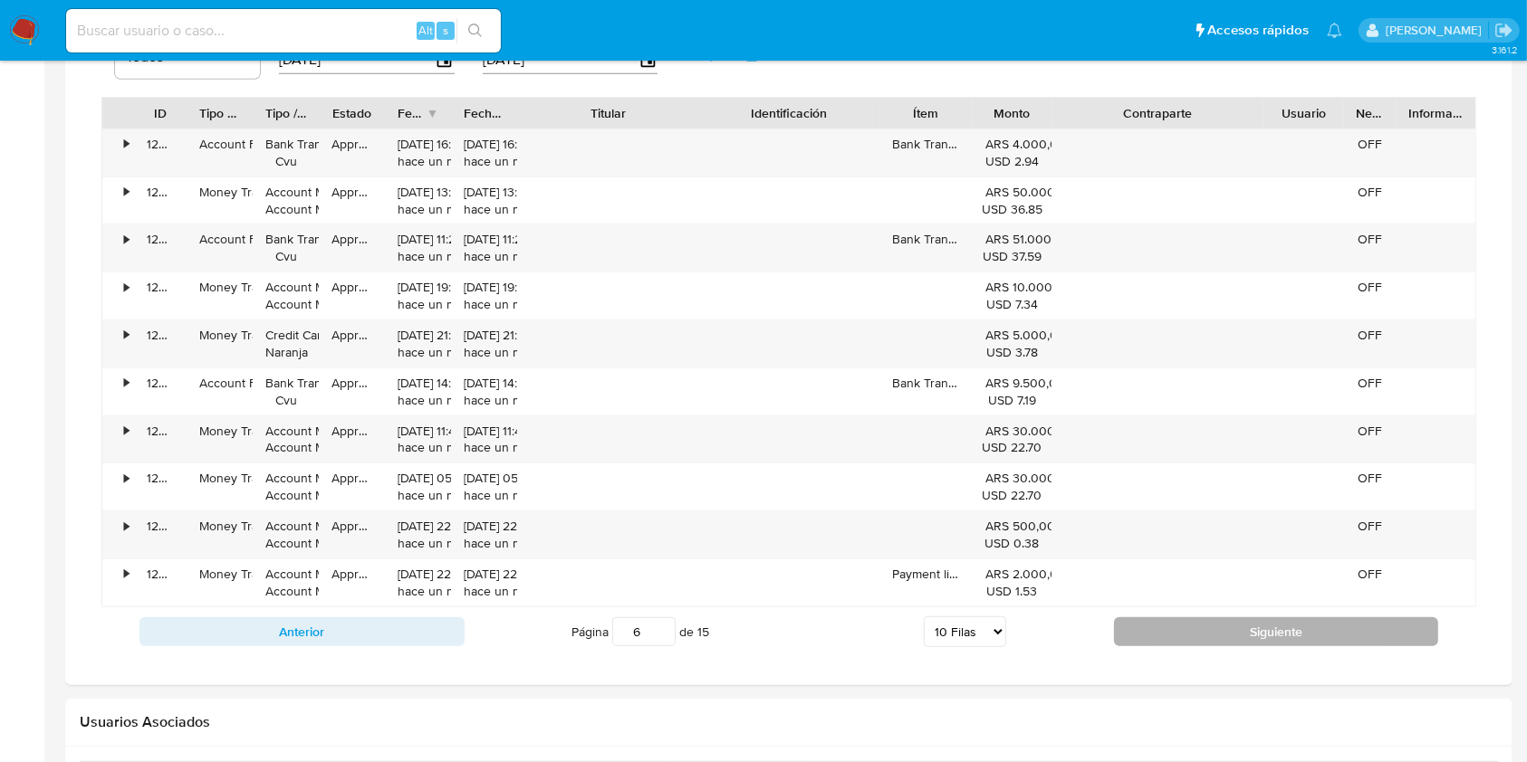
type input "7"
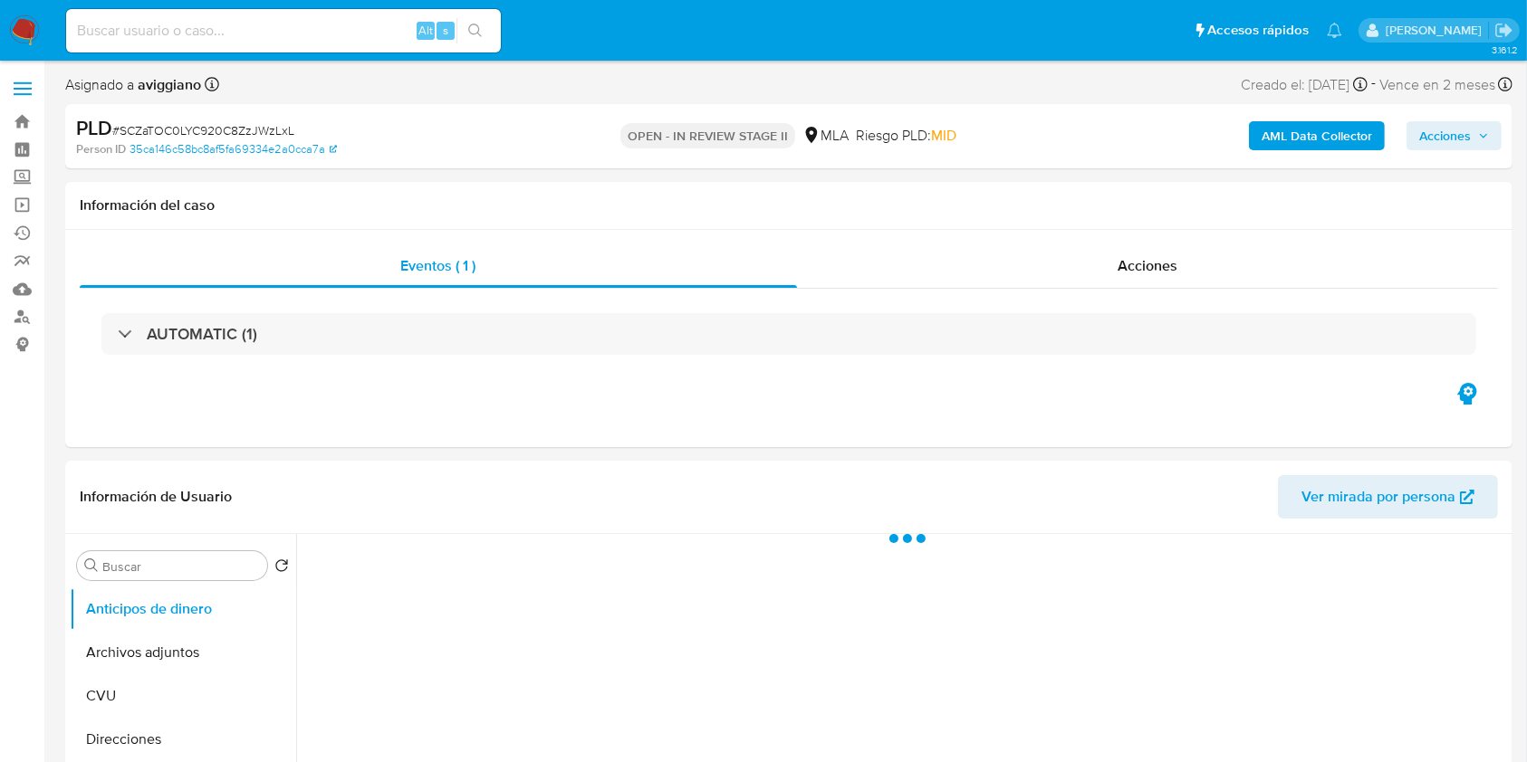
click at [1456, 135] on span "Acciones" at bounding box center [1445, 135] width 52 height 29
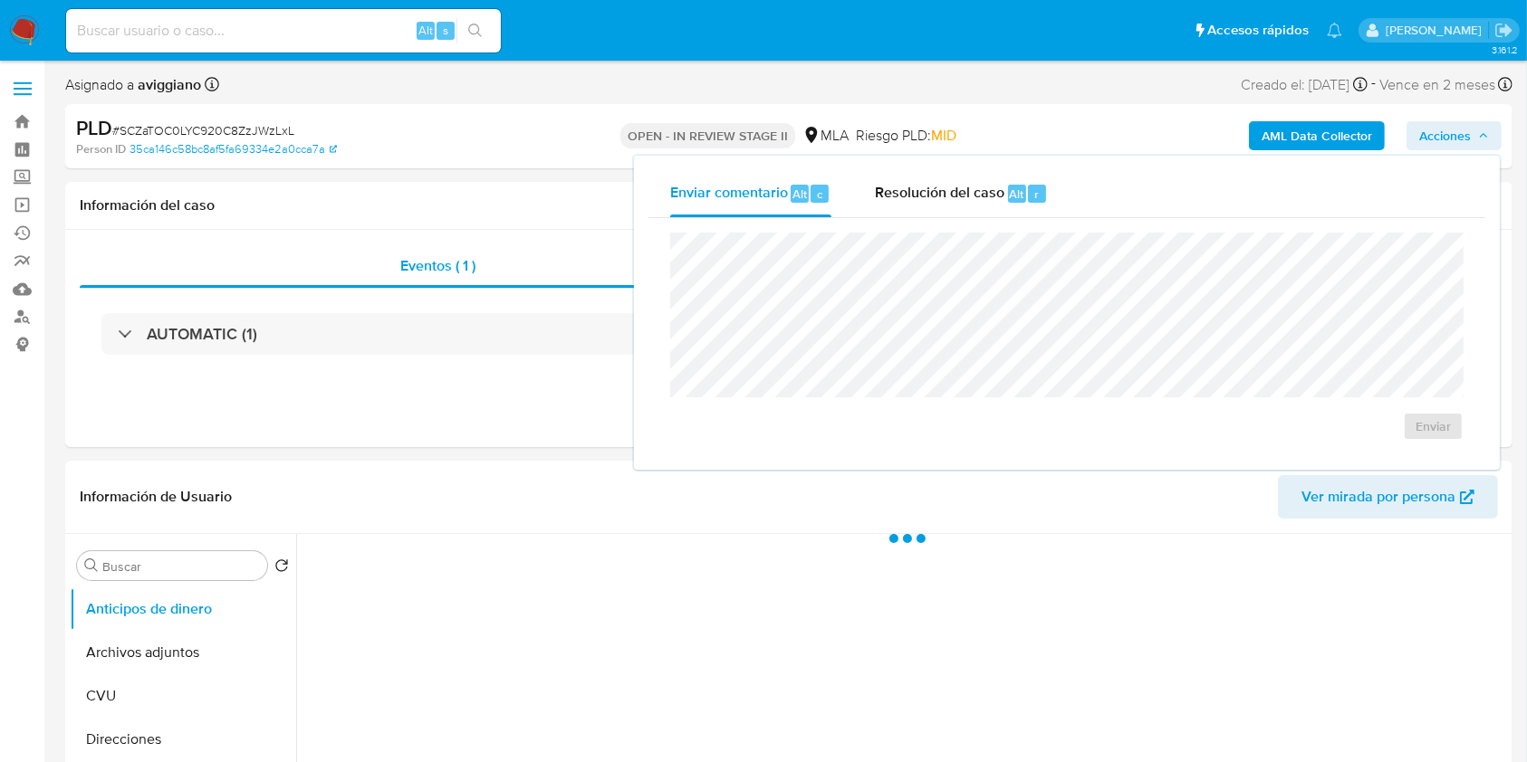
select select "10"
click at [964, 190] on span "Resolución del caso" at bounding box center [939, 193] width 129 height 21
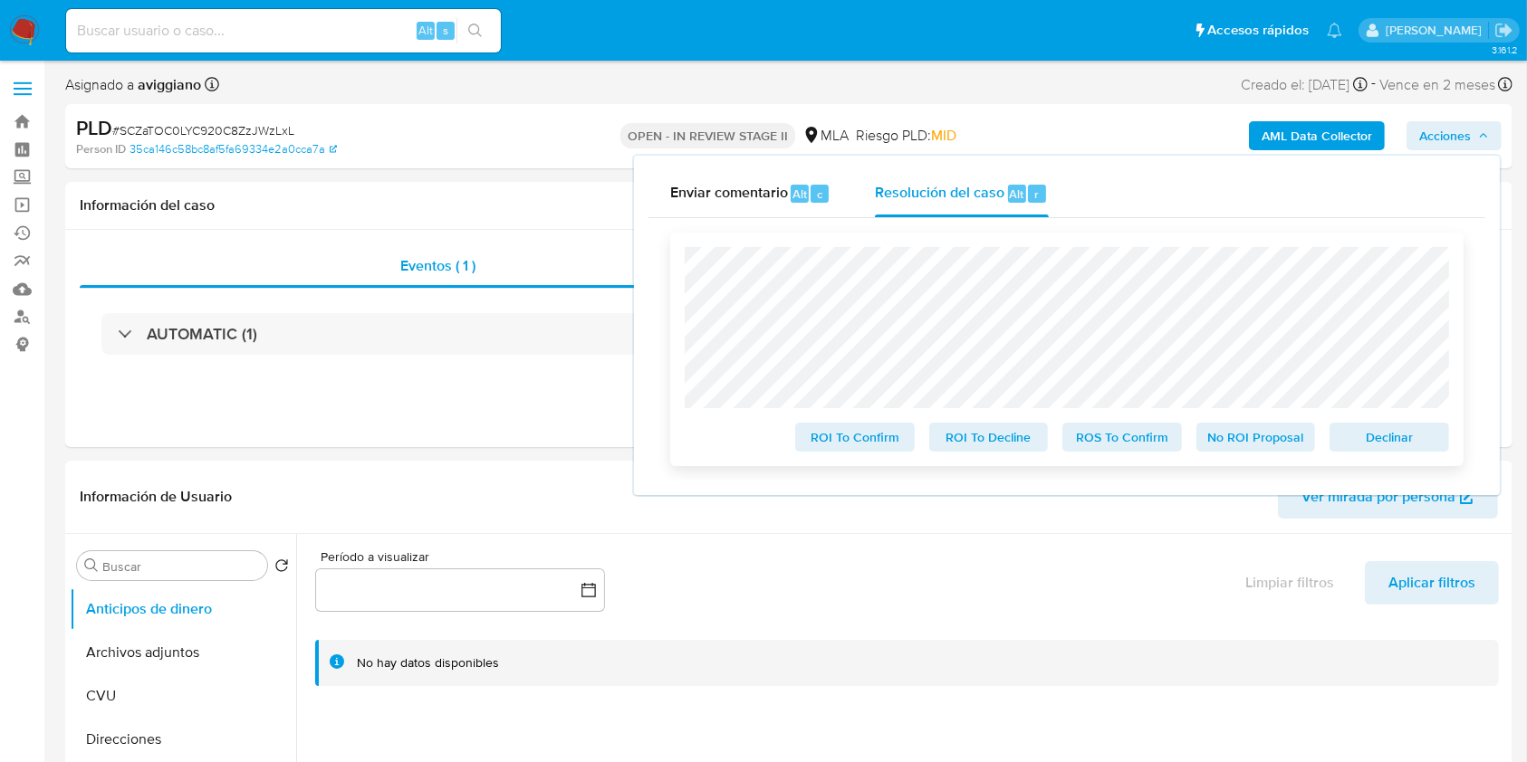
click at [1382, 445] on span "Declinar" at bounding box center [1389, 437] width 94 height 25
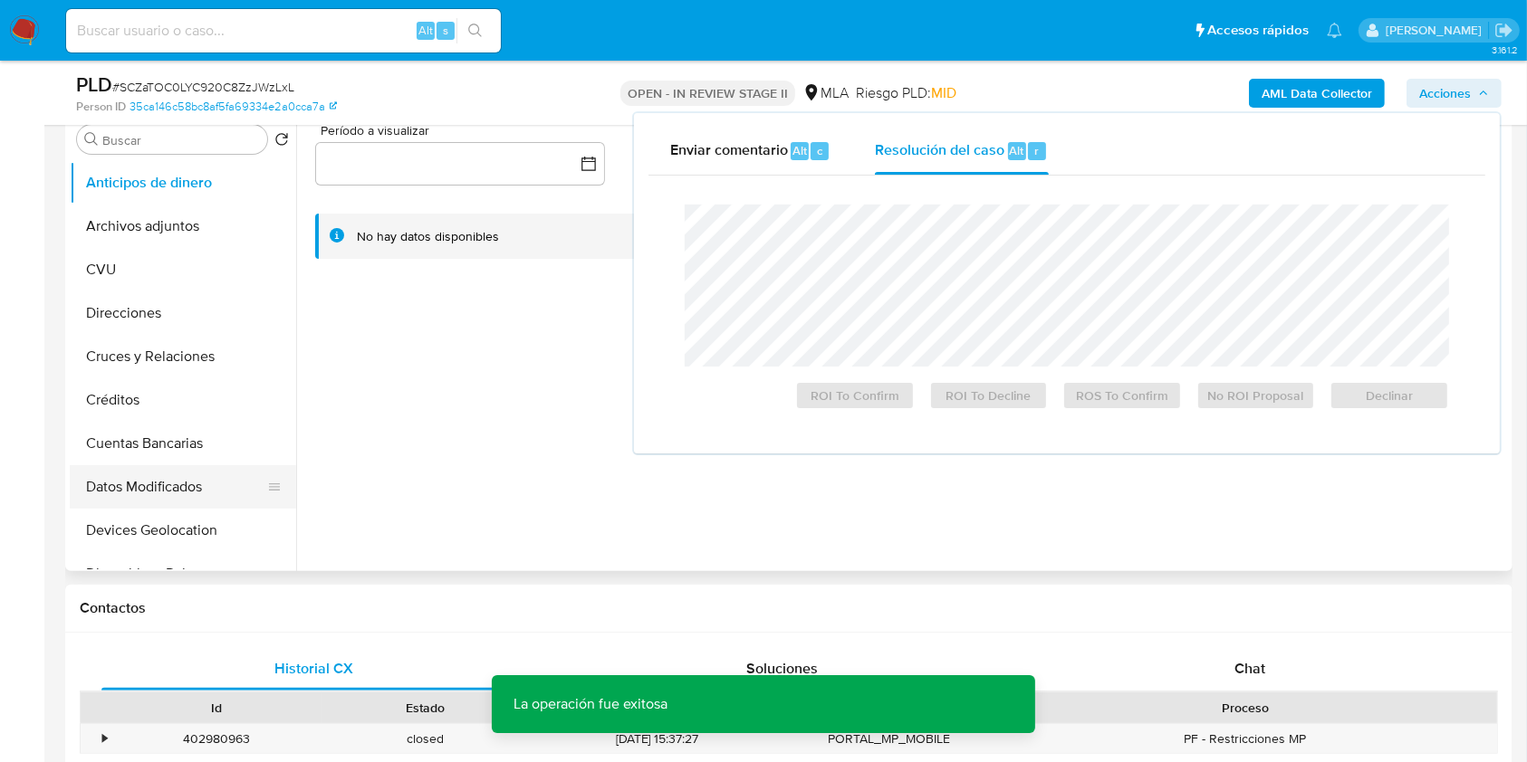
scroll to position [362, 0]
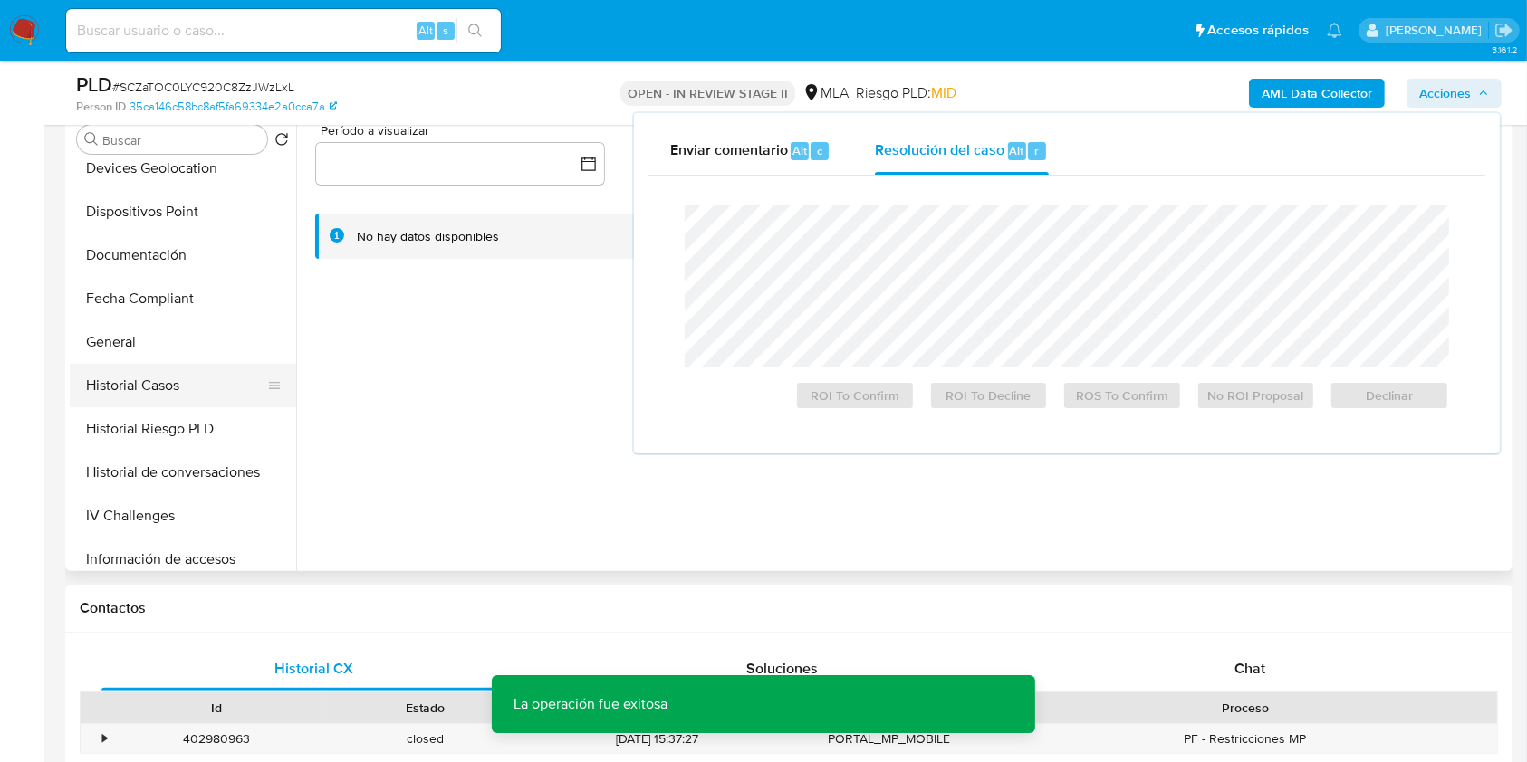
click at [209, 388] on button "Historial Casos" at bounding box center [176, 385] width 212 height 43
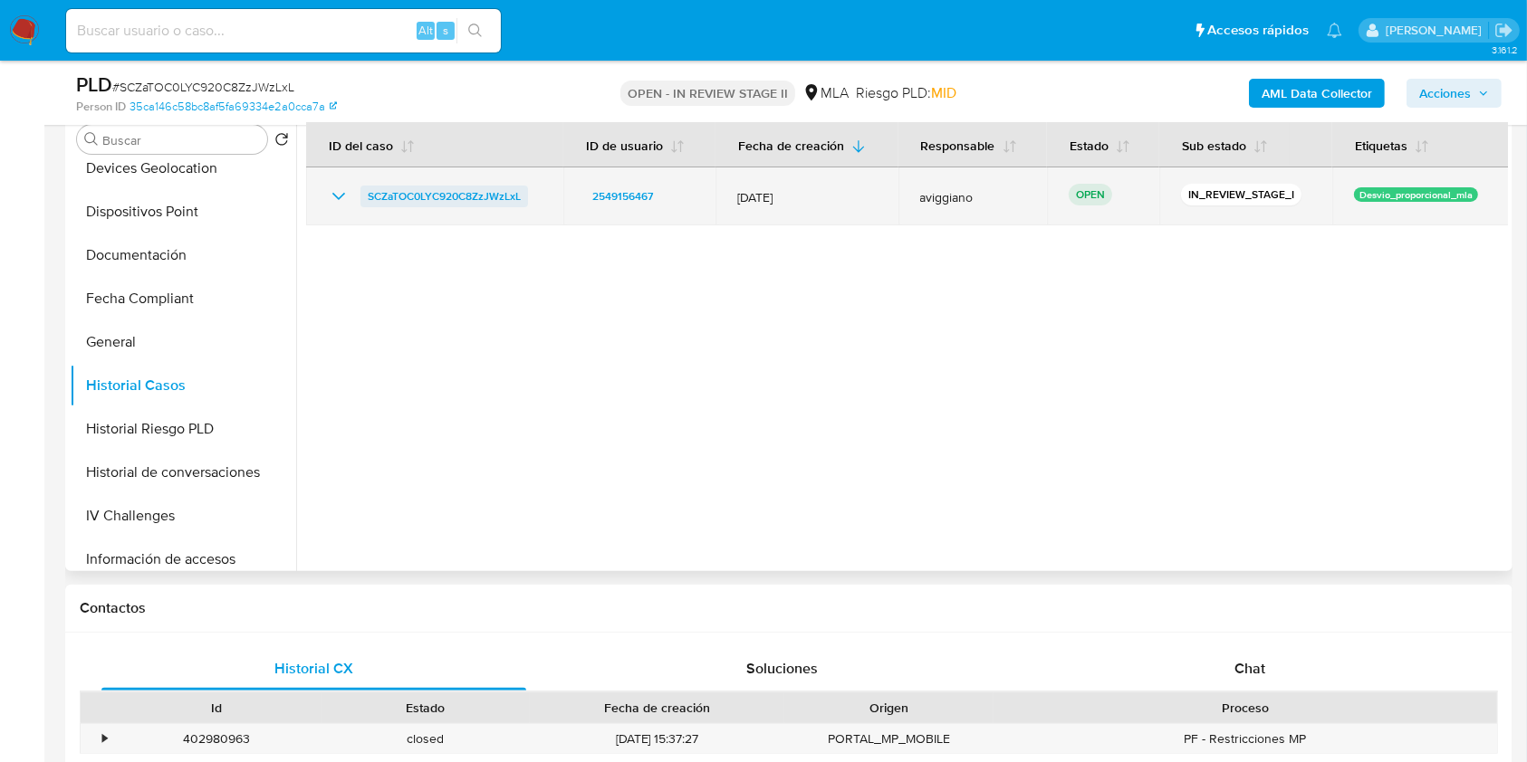
click at [449, 195] on span "SCZaTOC0LYC920C8ZzJWzLxL" at bounding box center [444, 197] width 153 height 22
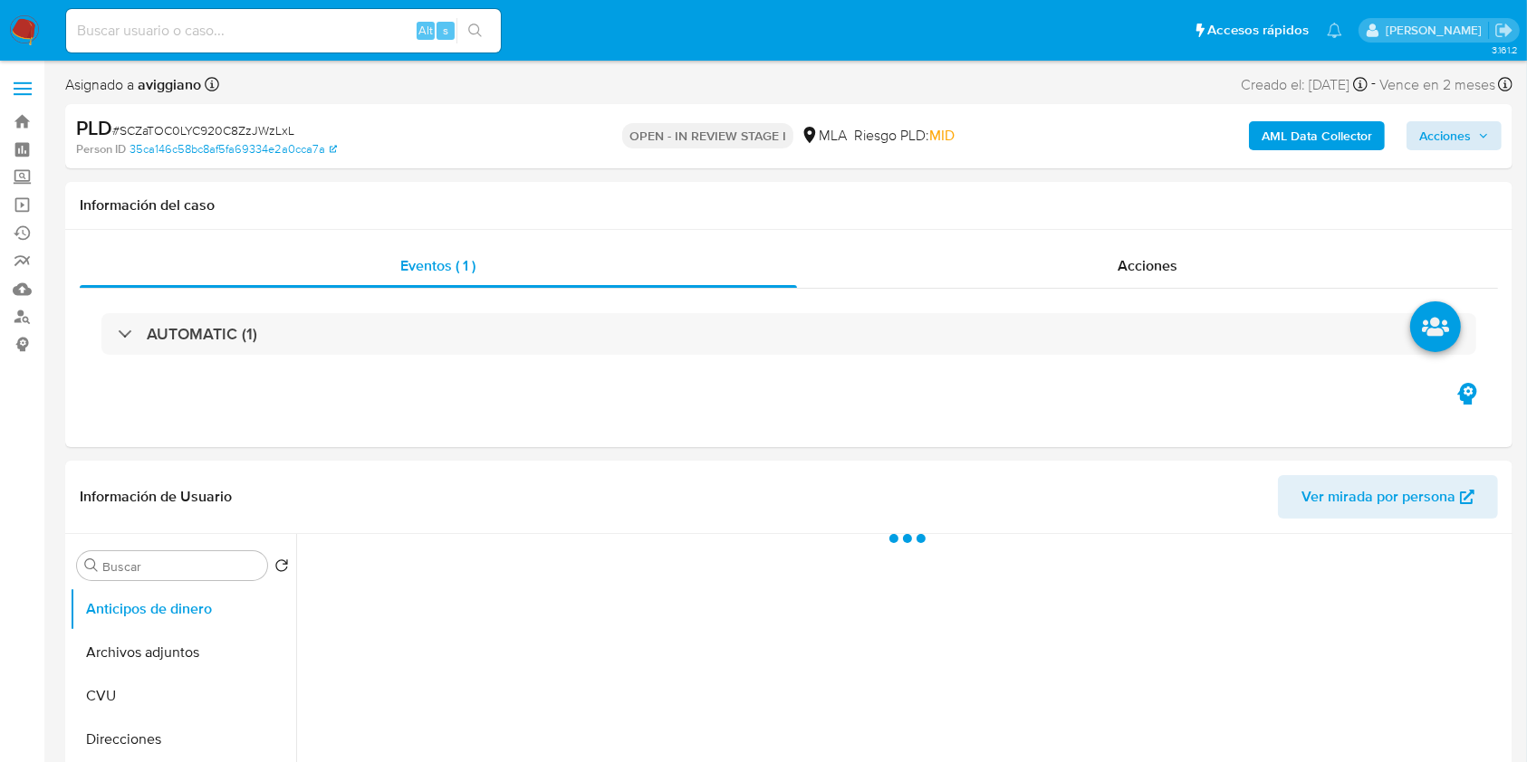
select select "10"
click at [1468, 134] on span "Acciones" at bounding box center [1445, 135] width 52 height 29
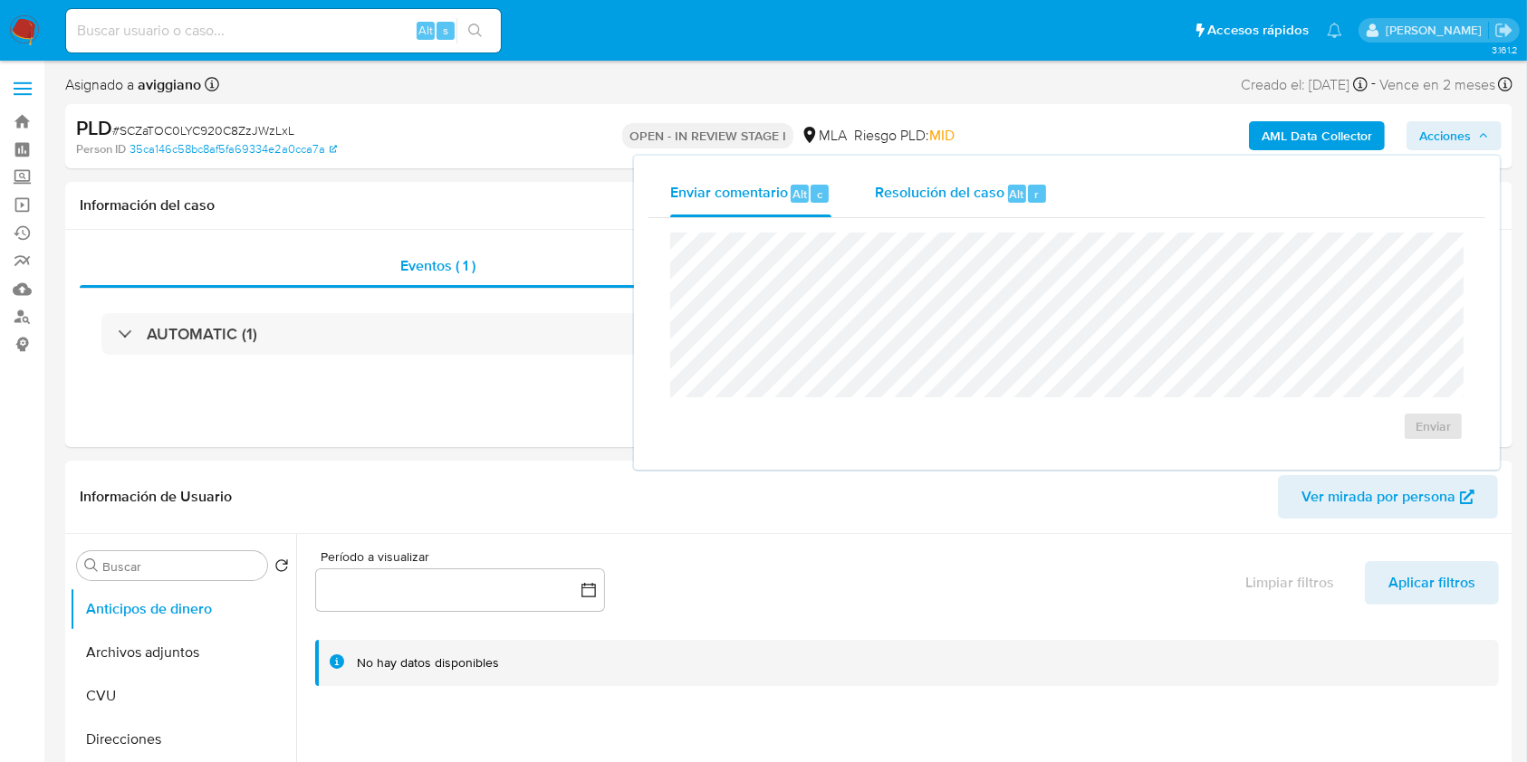
click at [1004, 190] on div "Resolución del caso Alt r" at bounding box center [961, 193] width 173 height 47
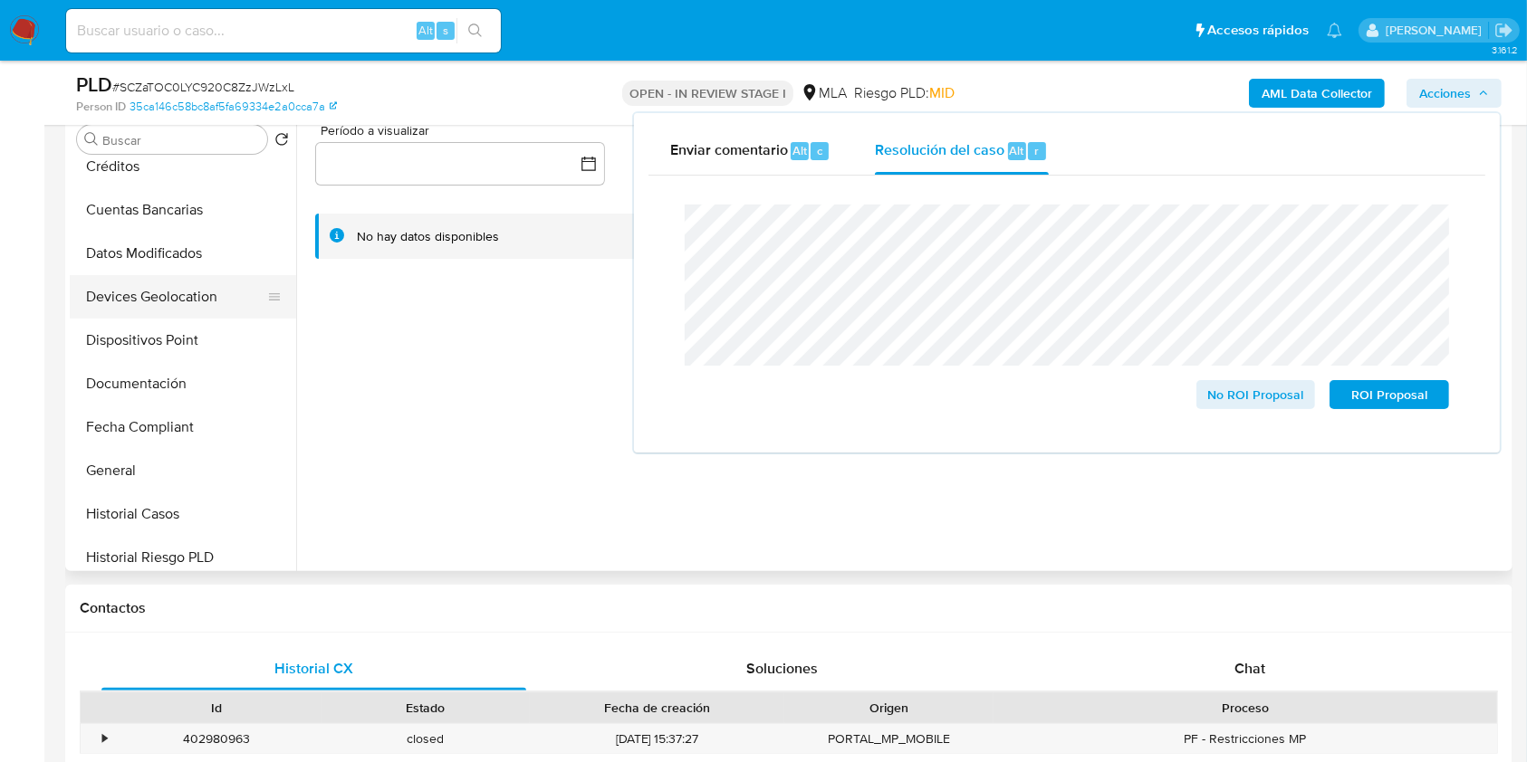
scroll to position [241, 0]
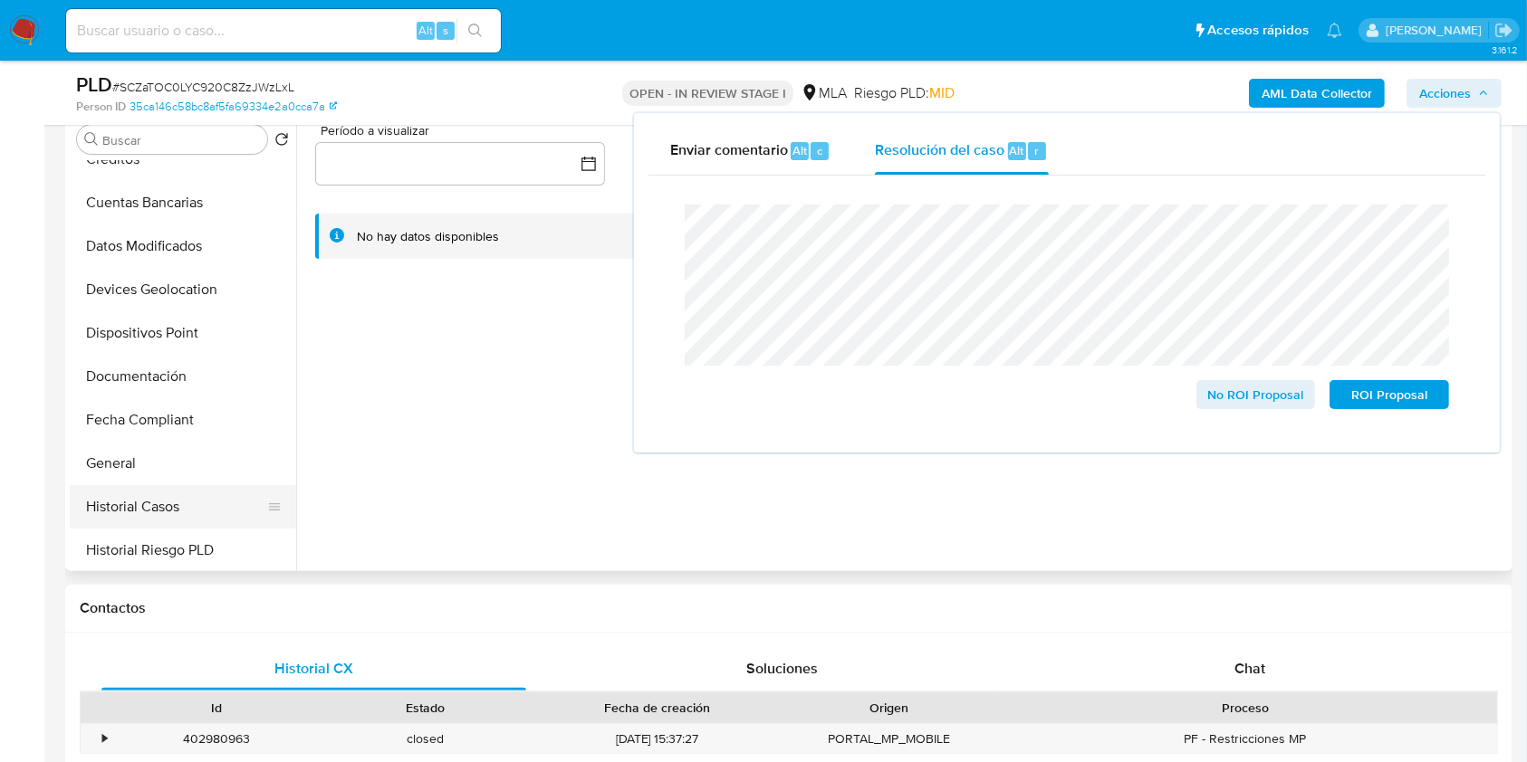
click at [124, 498] on button "Historial Casos" at bounding box center [176, 506] width 212 height 43
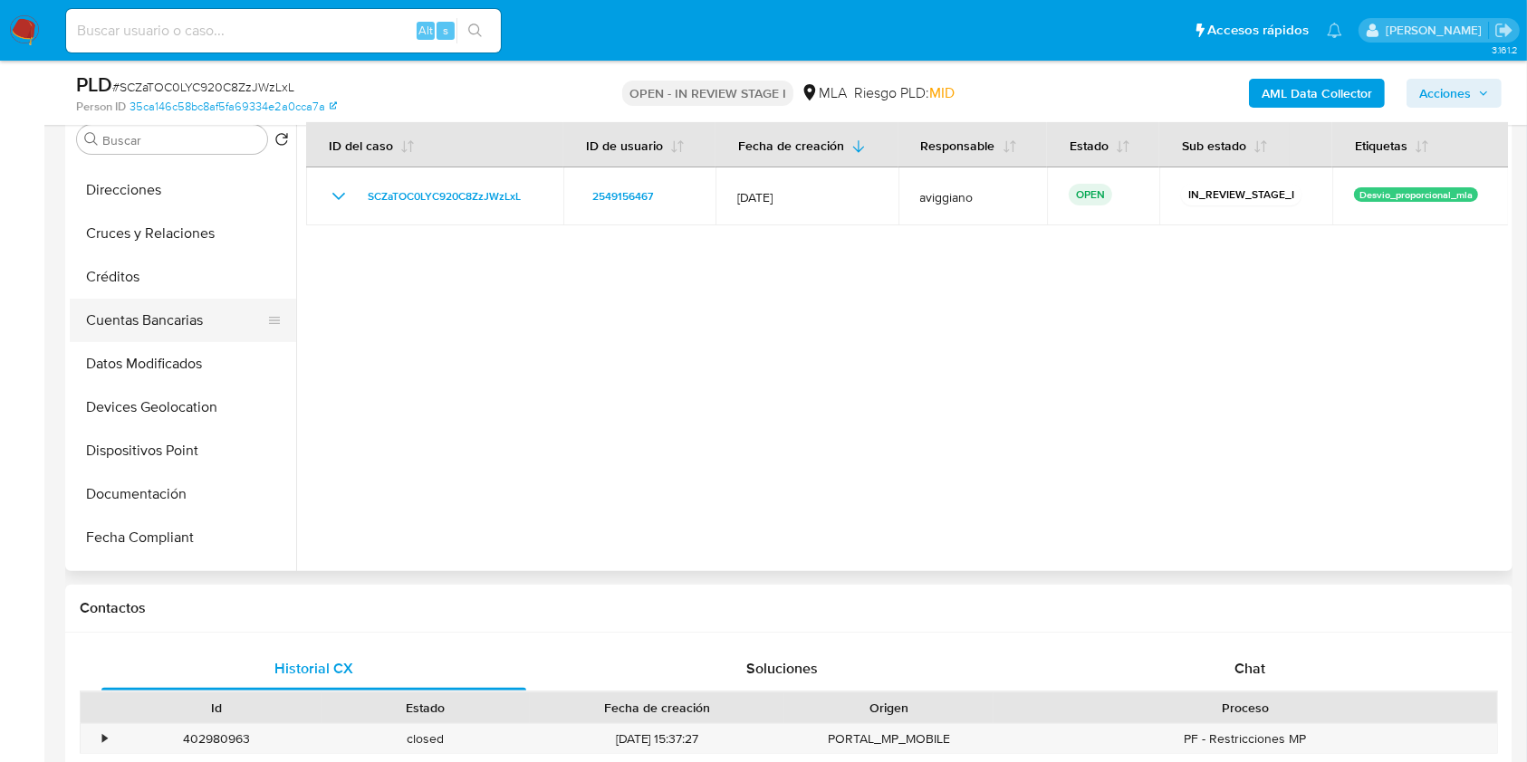
scroll to position [0, 0]
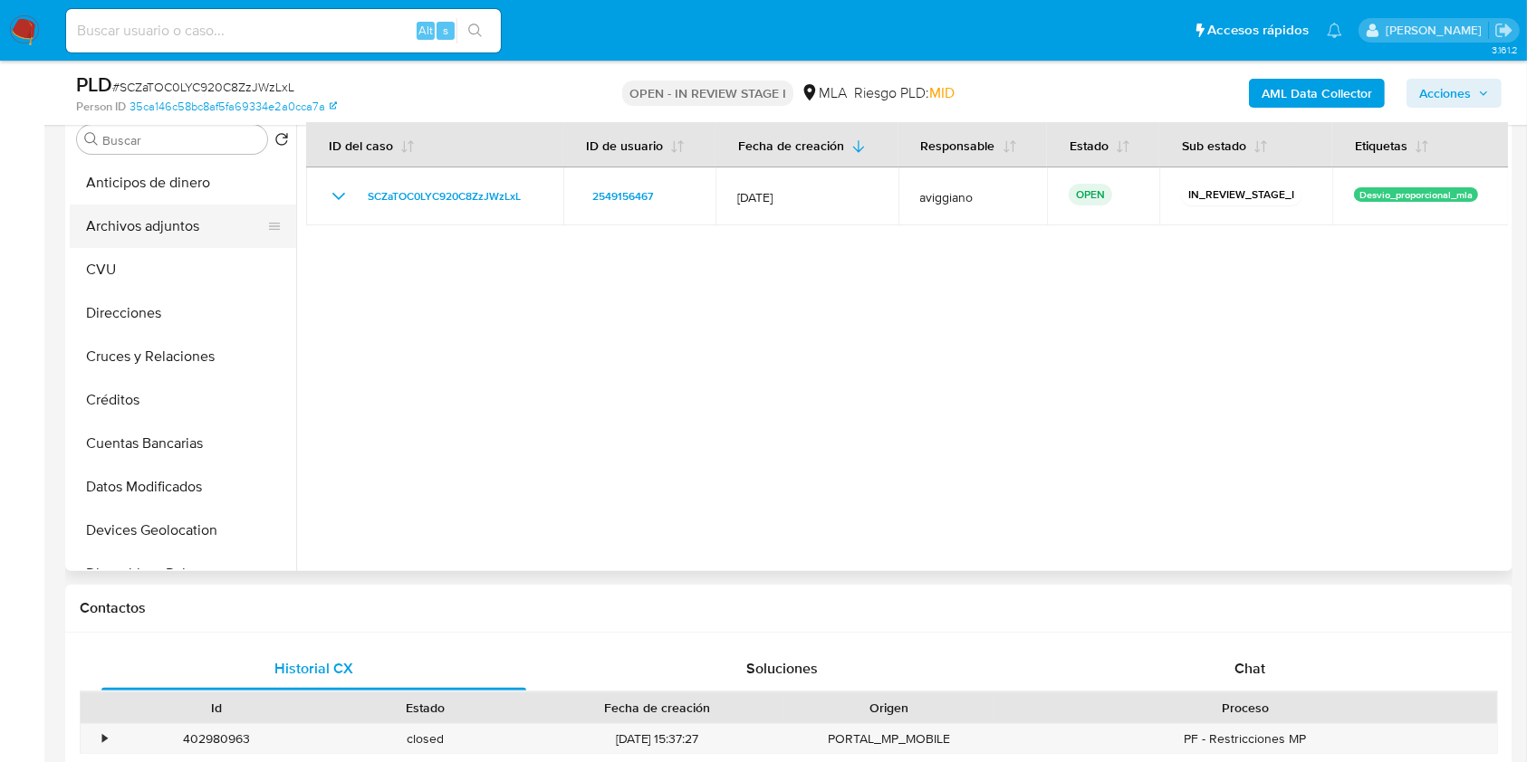
click at [161, 235] on button "Archivos adjuntos" at bounding box center [176, 226] width 212 height 43
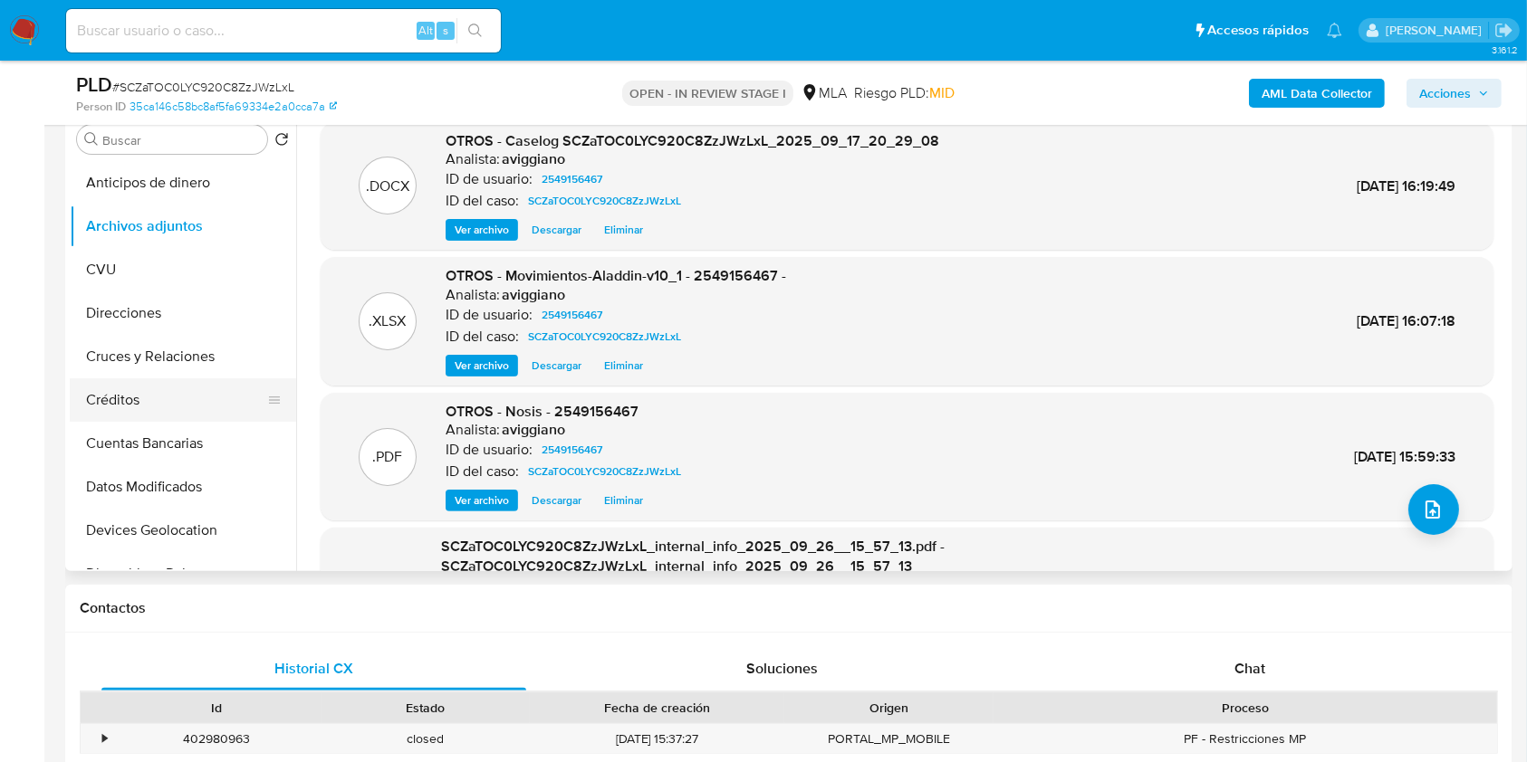
scroll to position [241, 0]
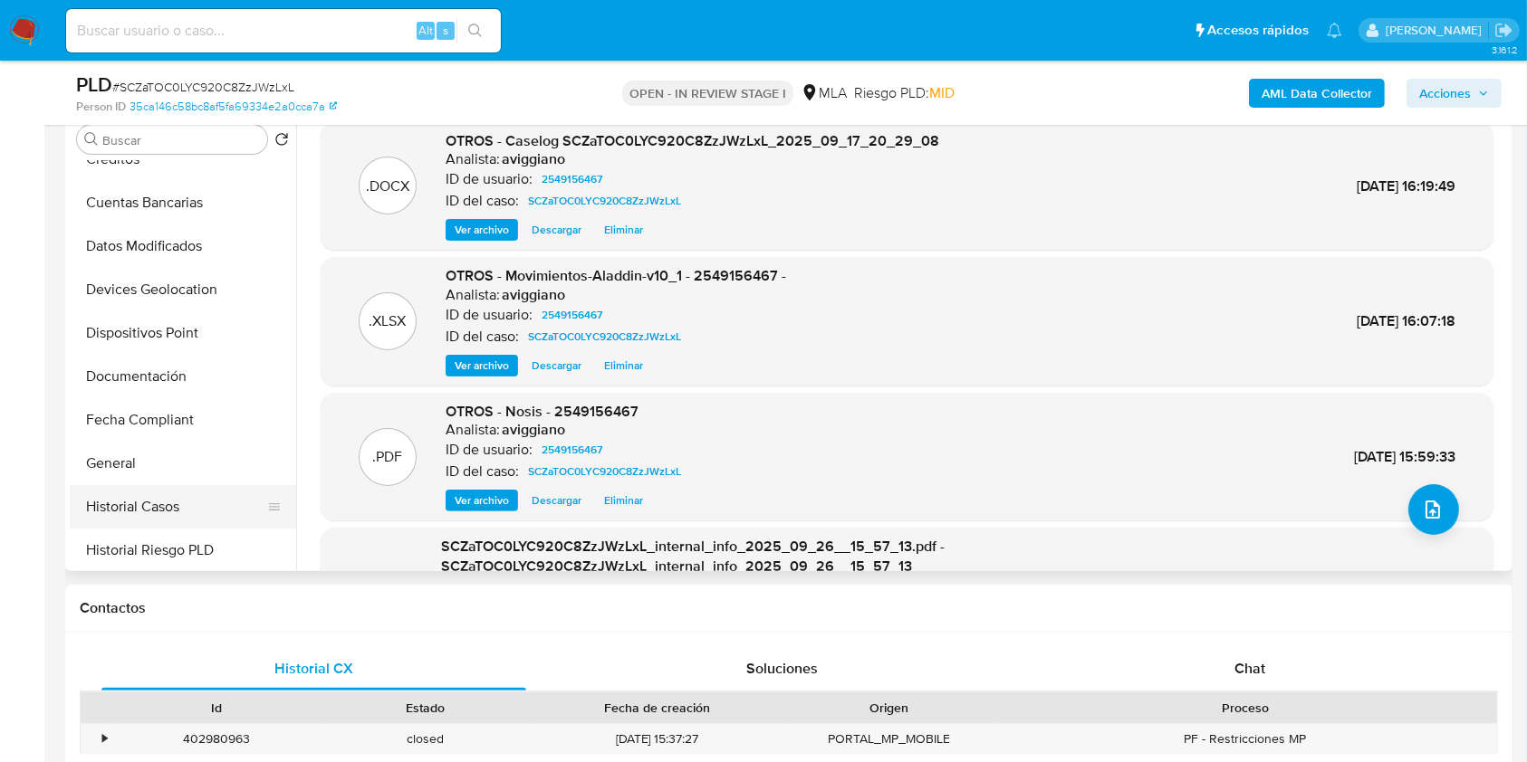
click at [183, 493] on button "Historial Casos" at bounding box center [176, 506] width 212 height 43
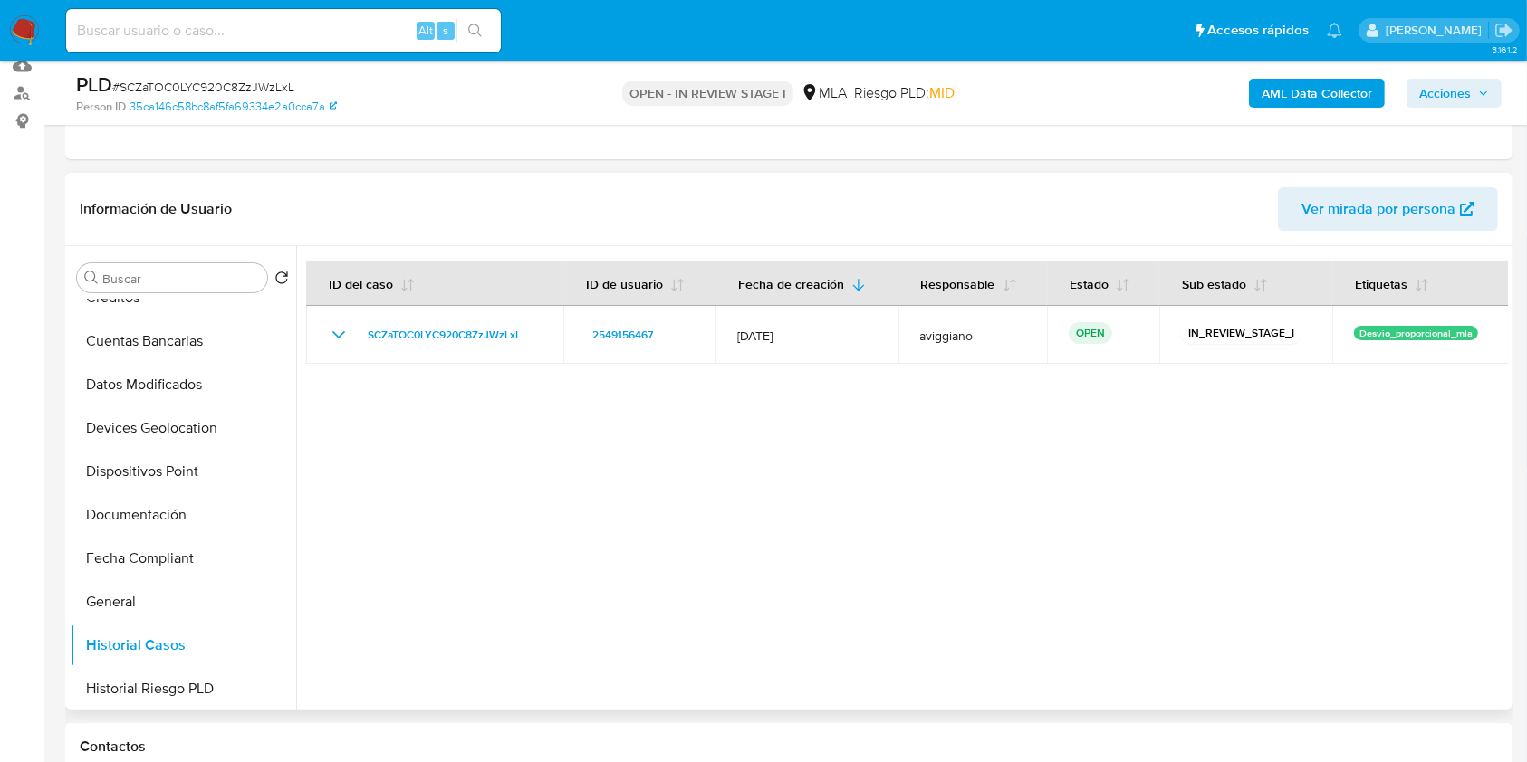
scroll to position [483, 0]
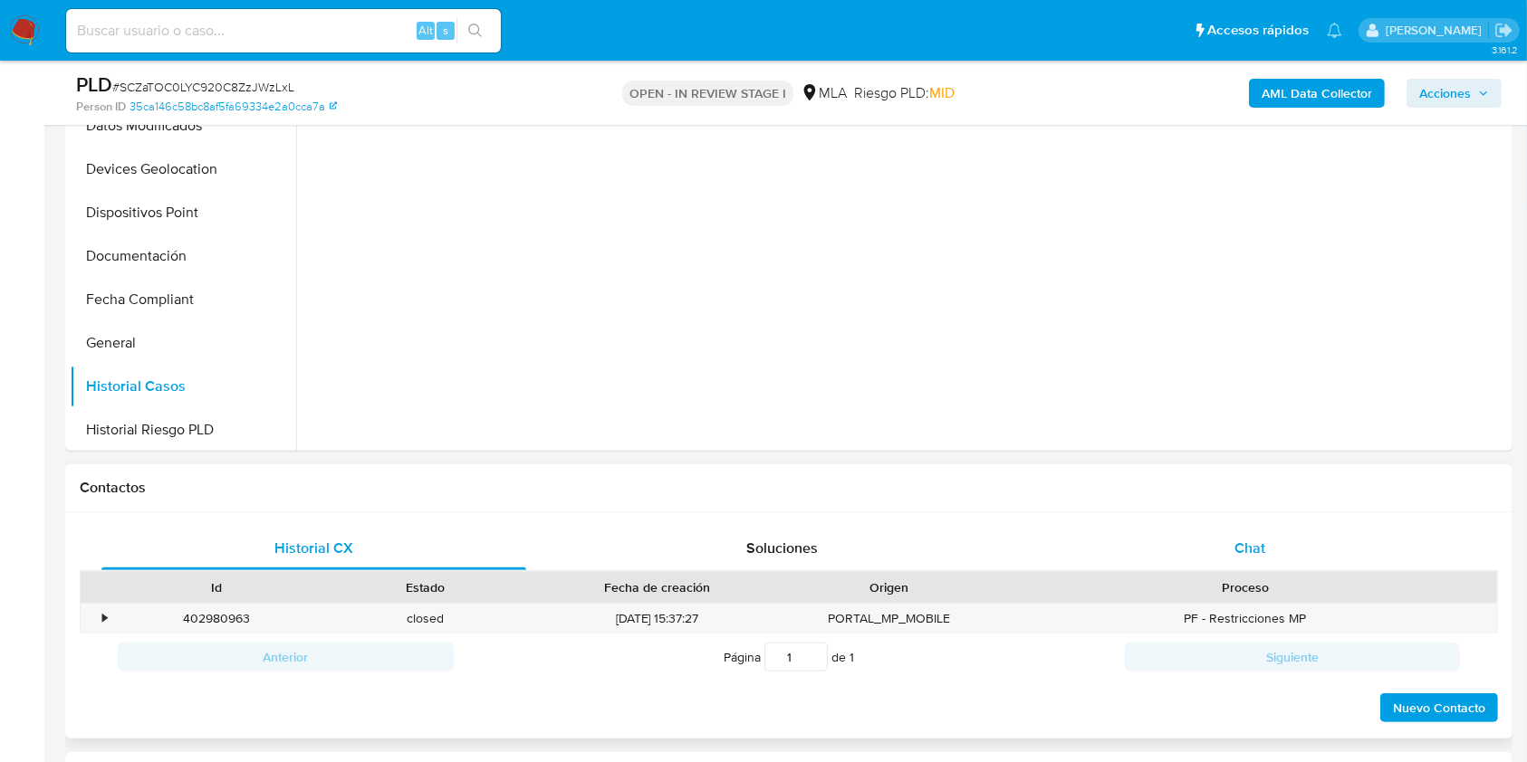
click at [1249, 551] on span "Chat" at bounding box center [1249, 548] width 31 height 21
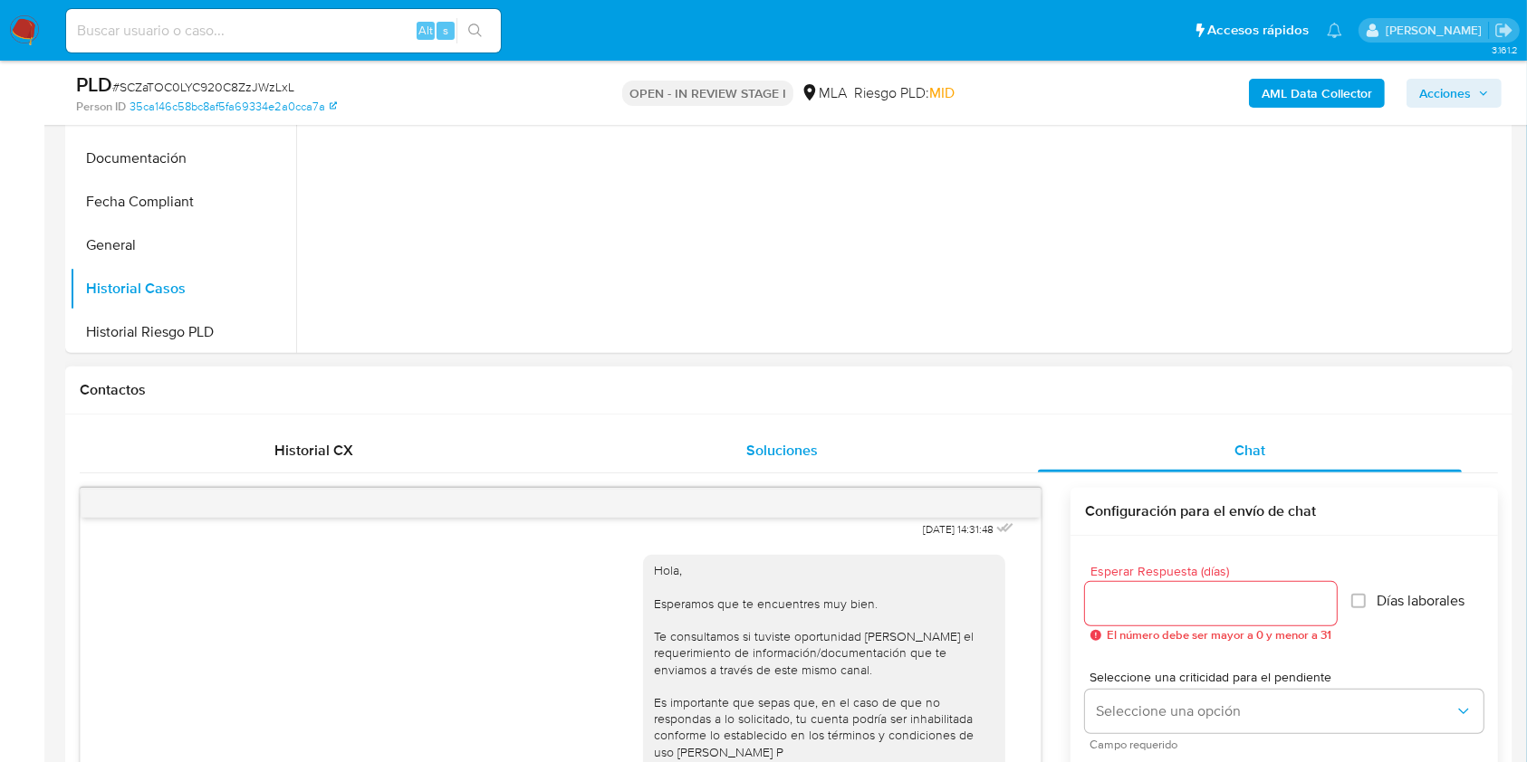
scroll to position [845, 0]
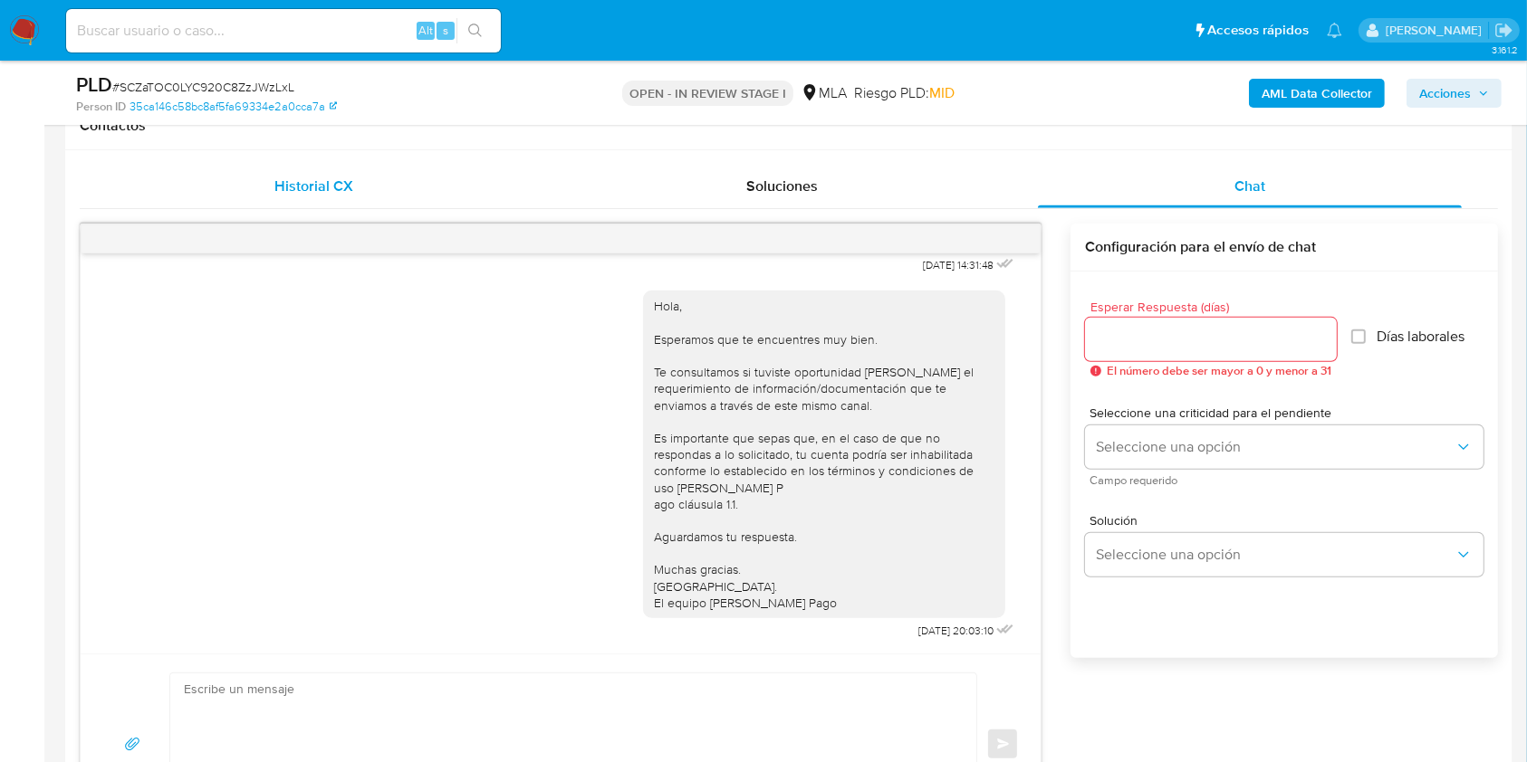
click at [307, 185] on span "Historial CX" at bounding box center [313, 186] width 79 height 21
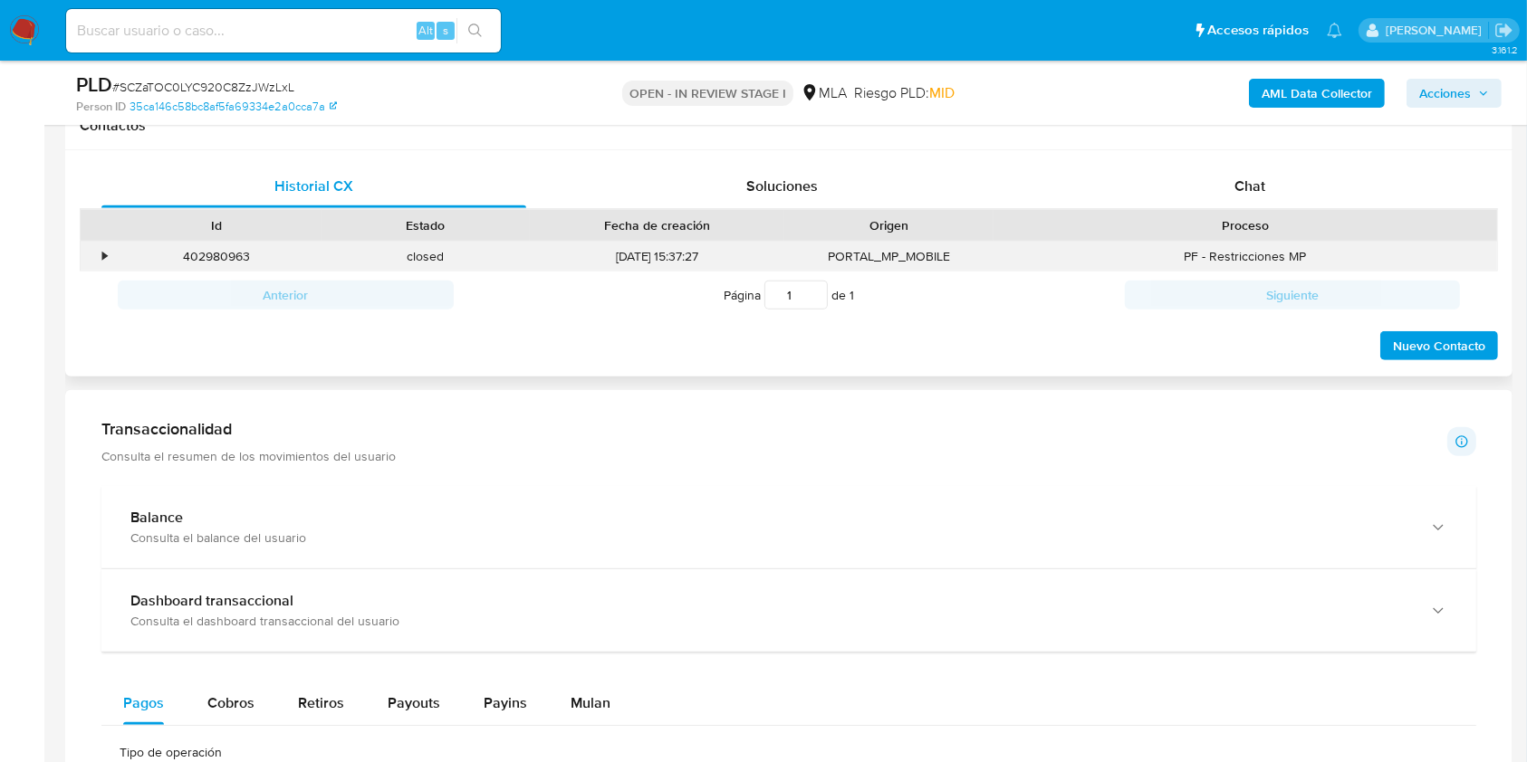
click at [98, 256] on div "•" at bounding box center [97, 257] width 32 height 30
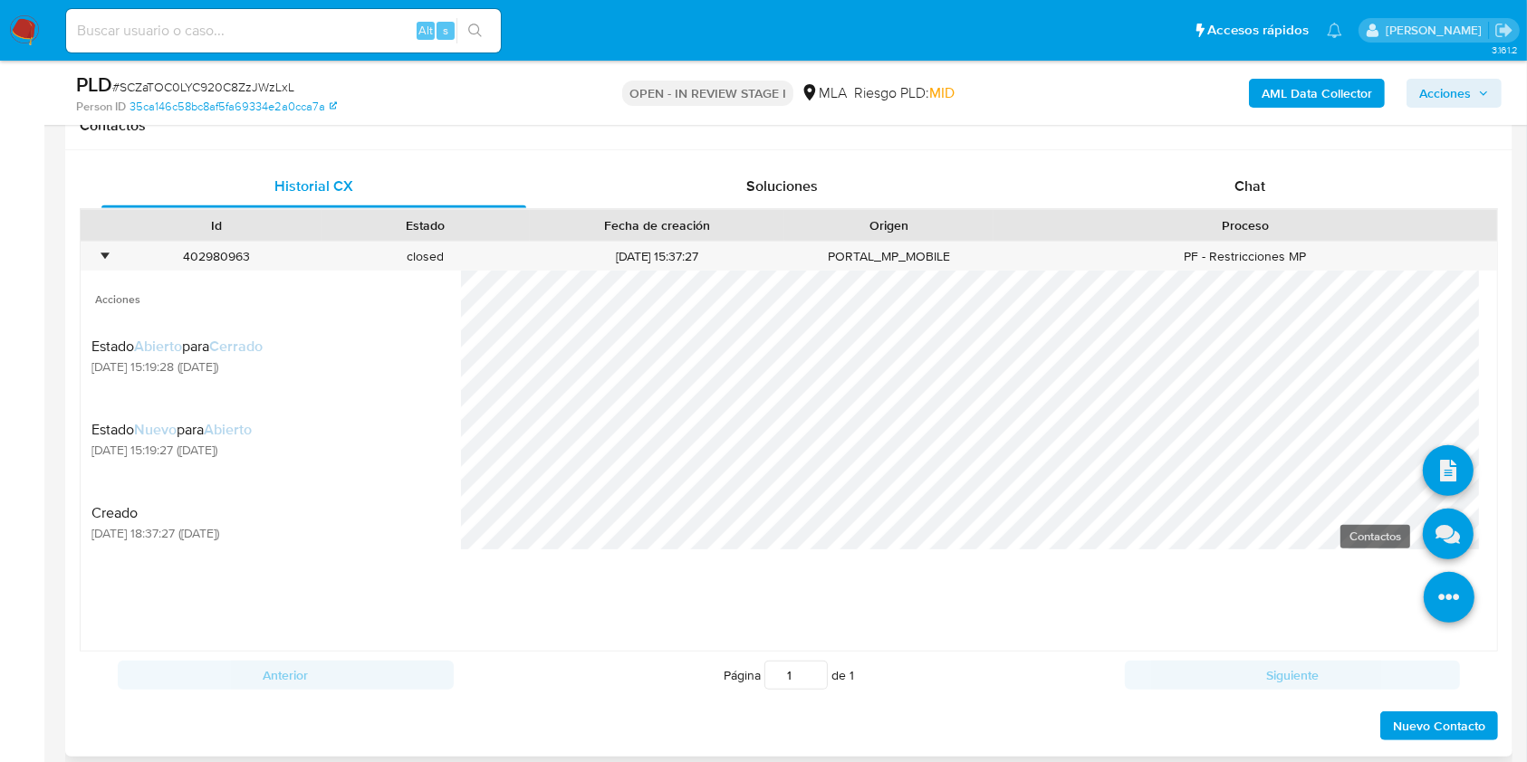
click at [1423, 540] on icon at bounding box center [1448, 534] width 51 height 51
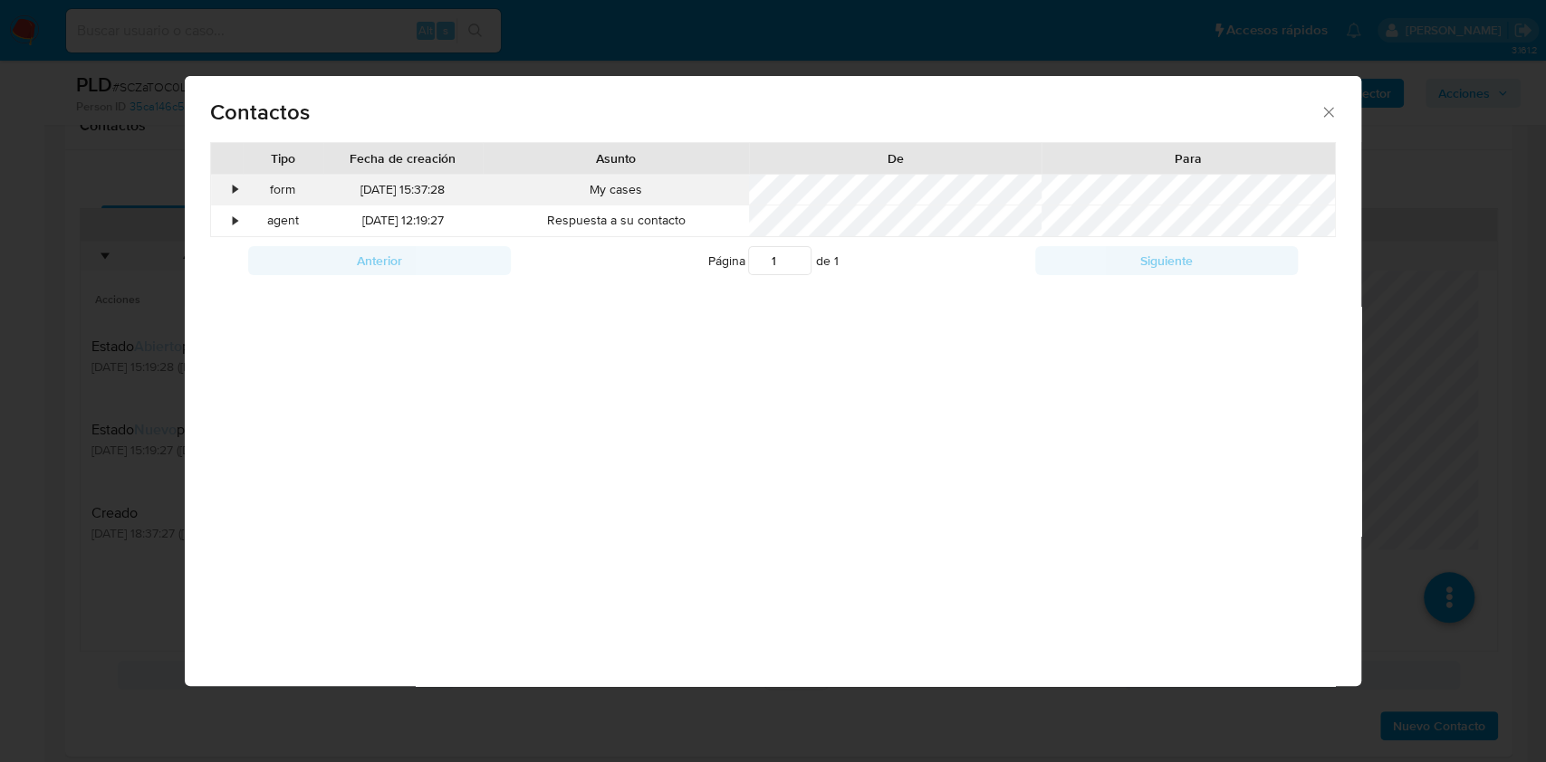
click at [228, 188] on div "•" at bounding box center [227, 190] width 32 height 31
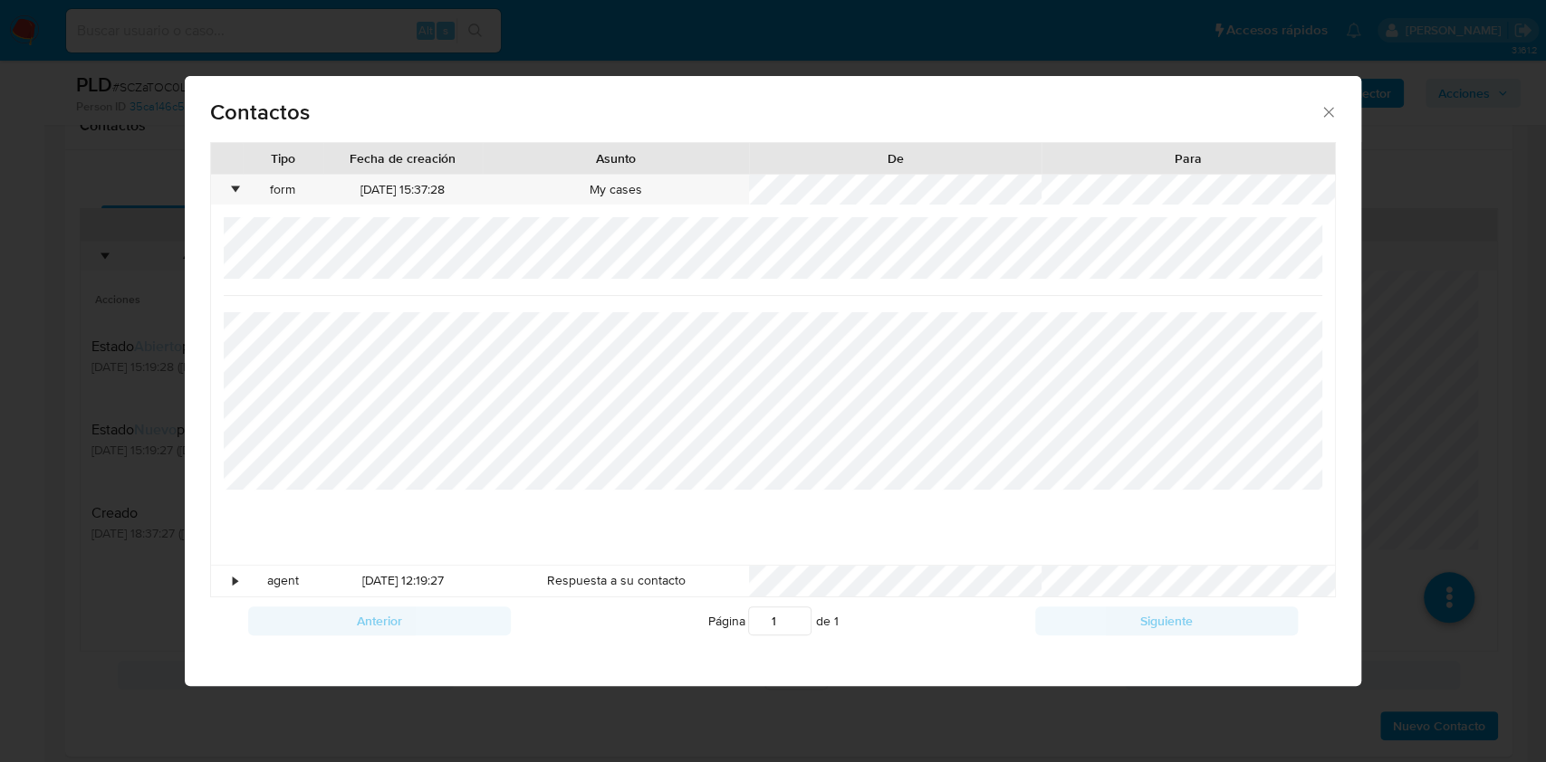
click at [1338, 104] on div "Contactos" at bounding box center [772, 109] width 1175 height 66
click at [1324, 110] on icon "close" at bounding box center [1328, 112] width 18 height 18
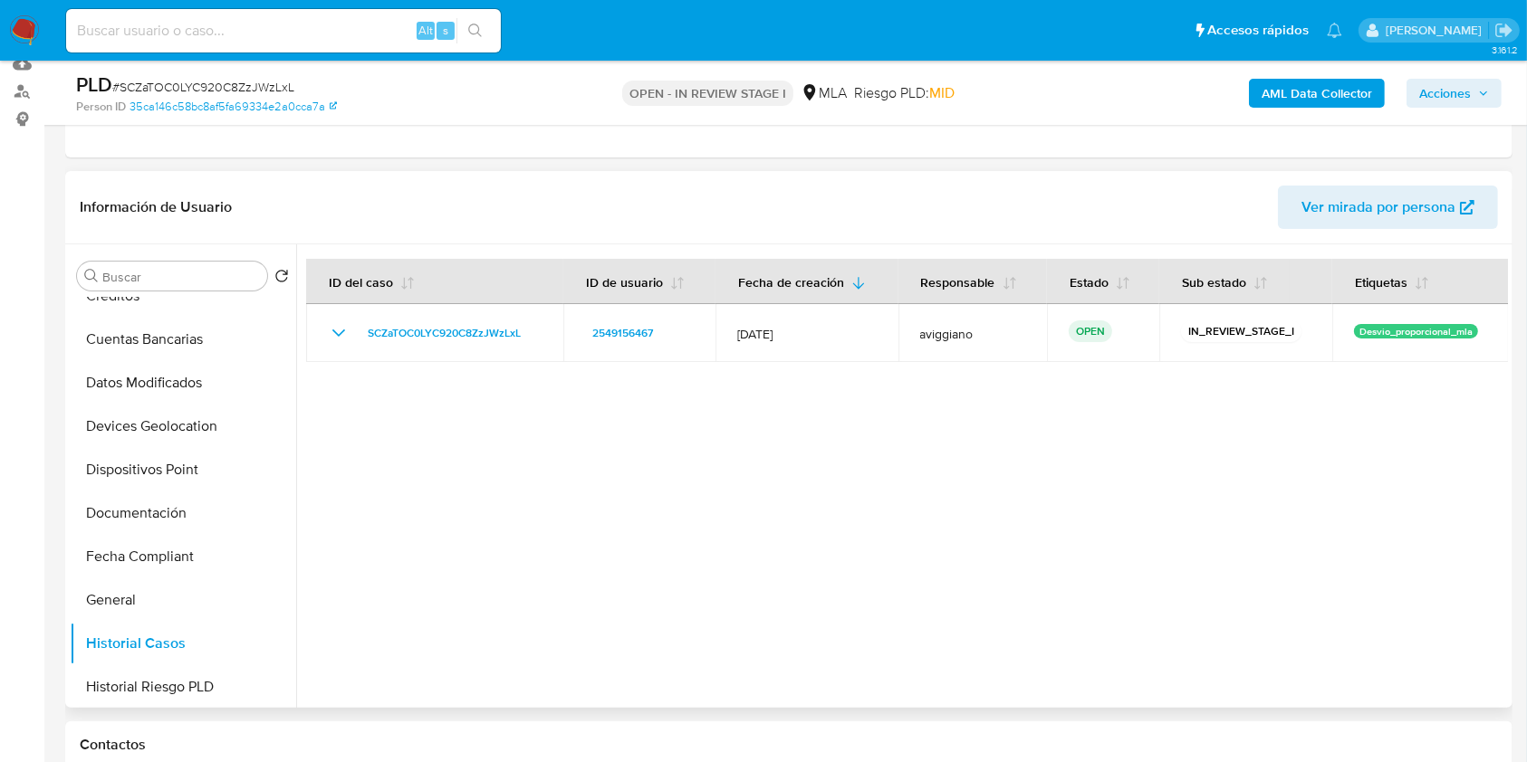
scroll to position [120, 0]
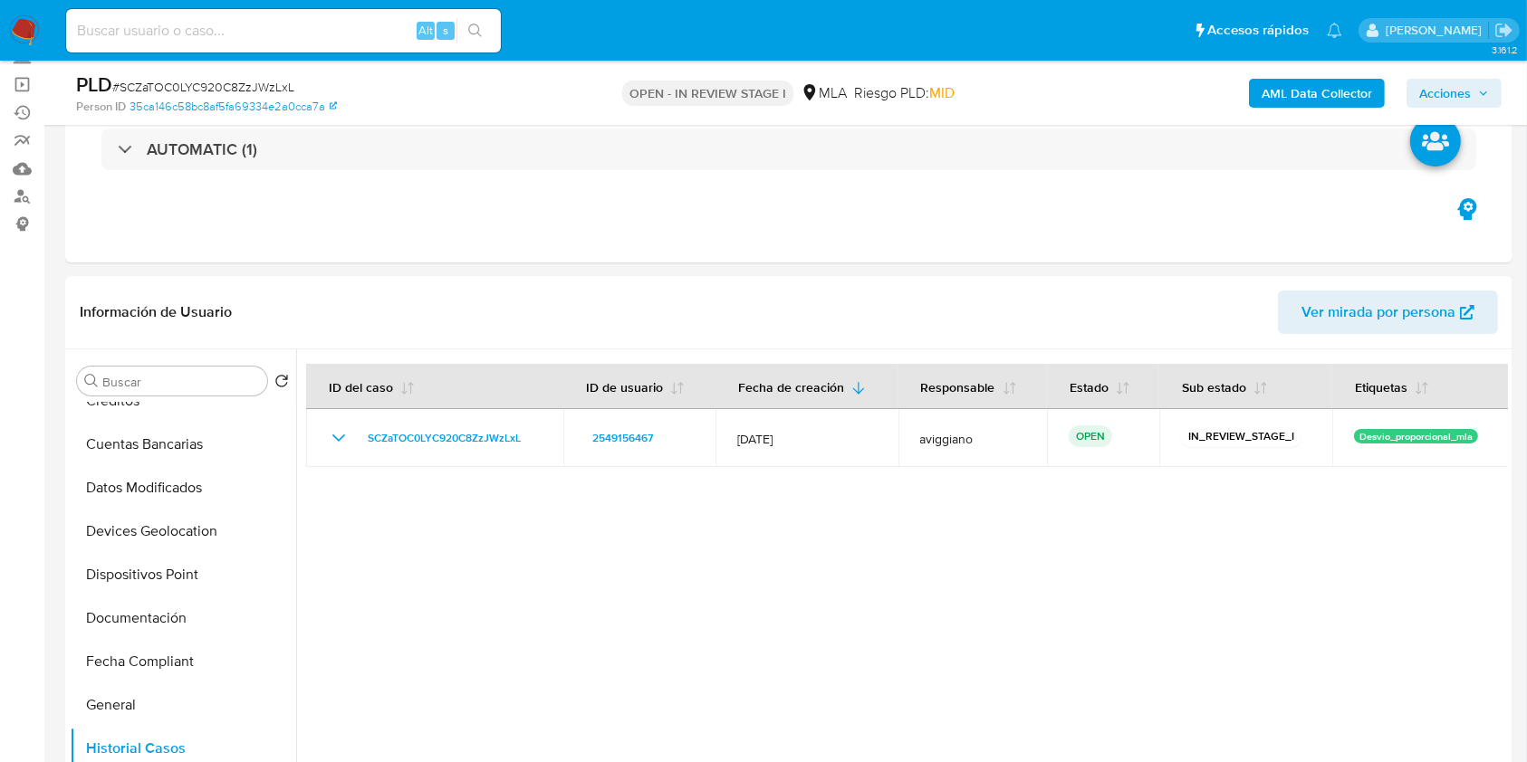
click at [1426, 101] on span "Acciones" at bounding box center [1445, 93] width 52 height 29
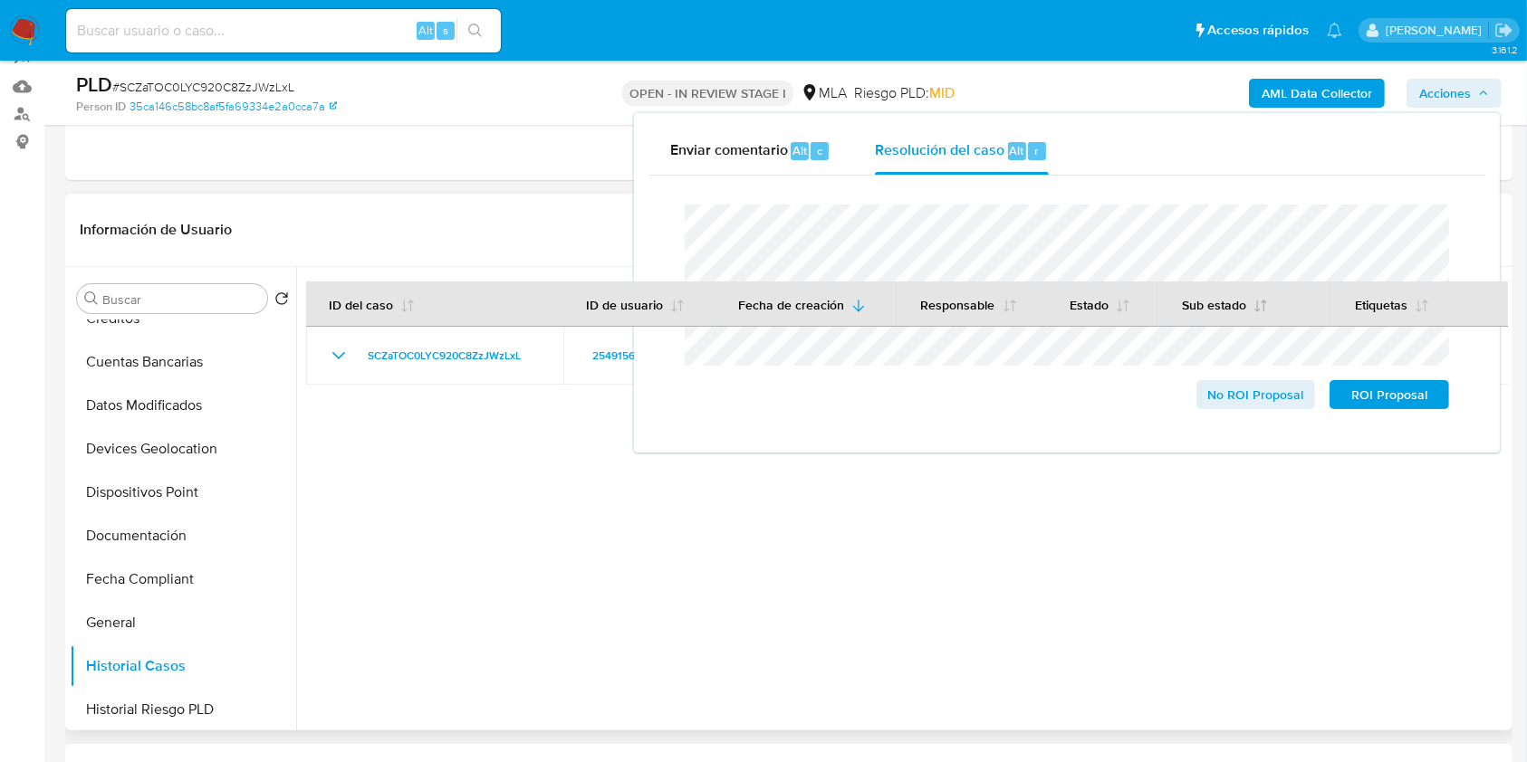
scroll to position [241, 0]
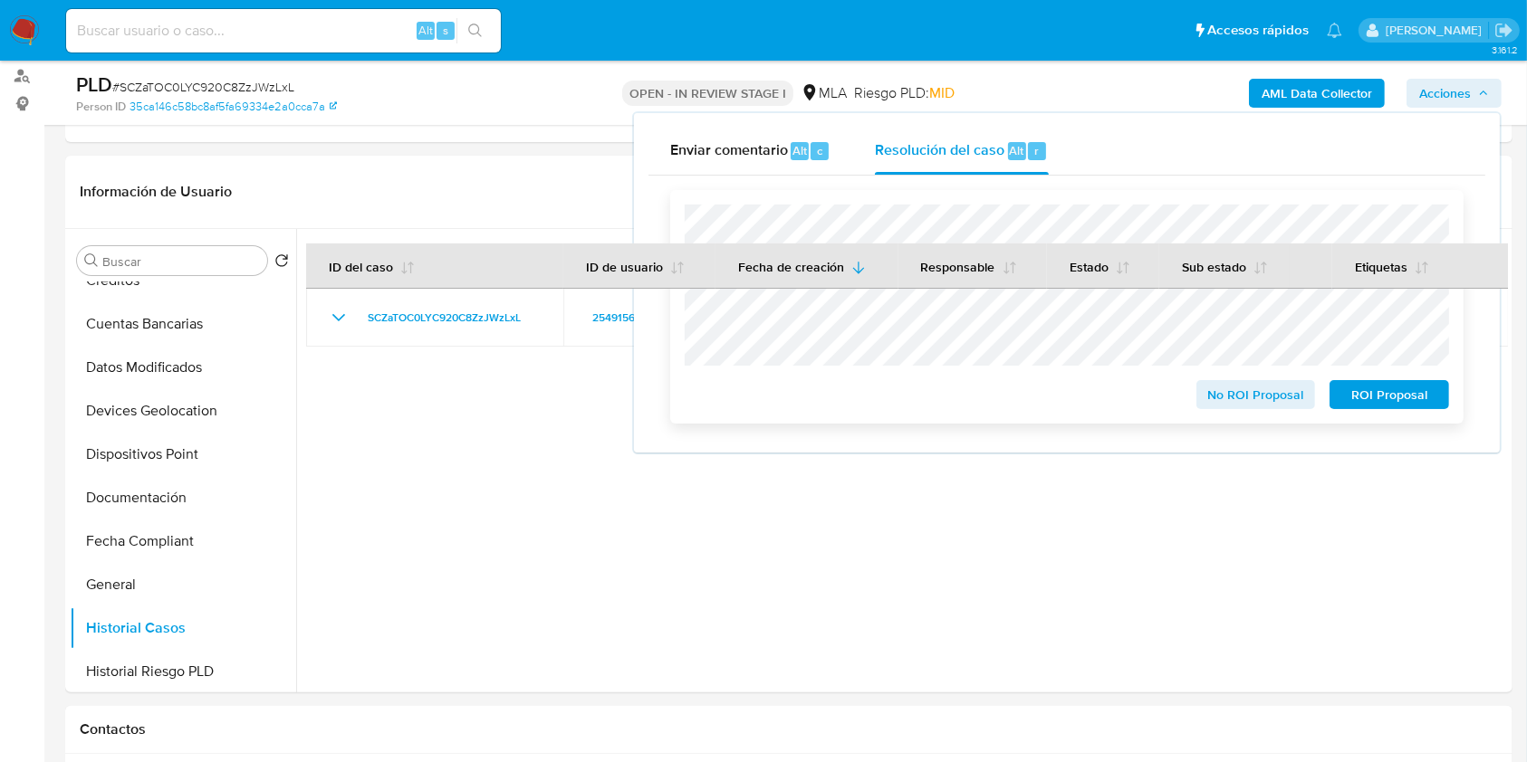
click at [1377, 400] on span "ROI Proposal" at bounding box center [1389, 394] width 94 height 25
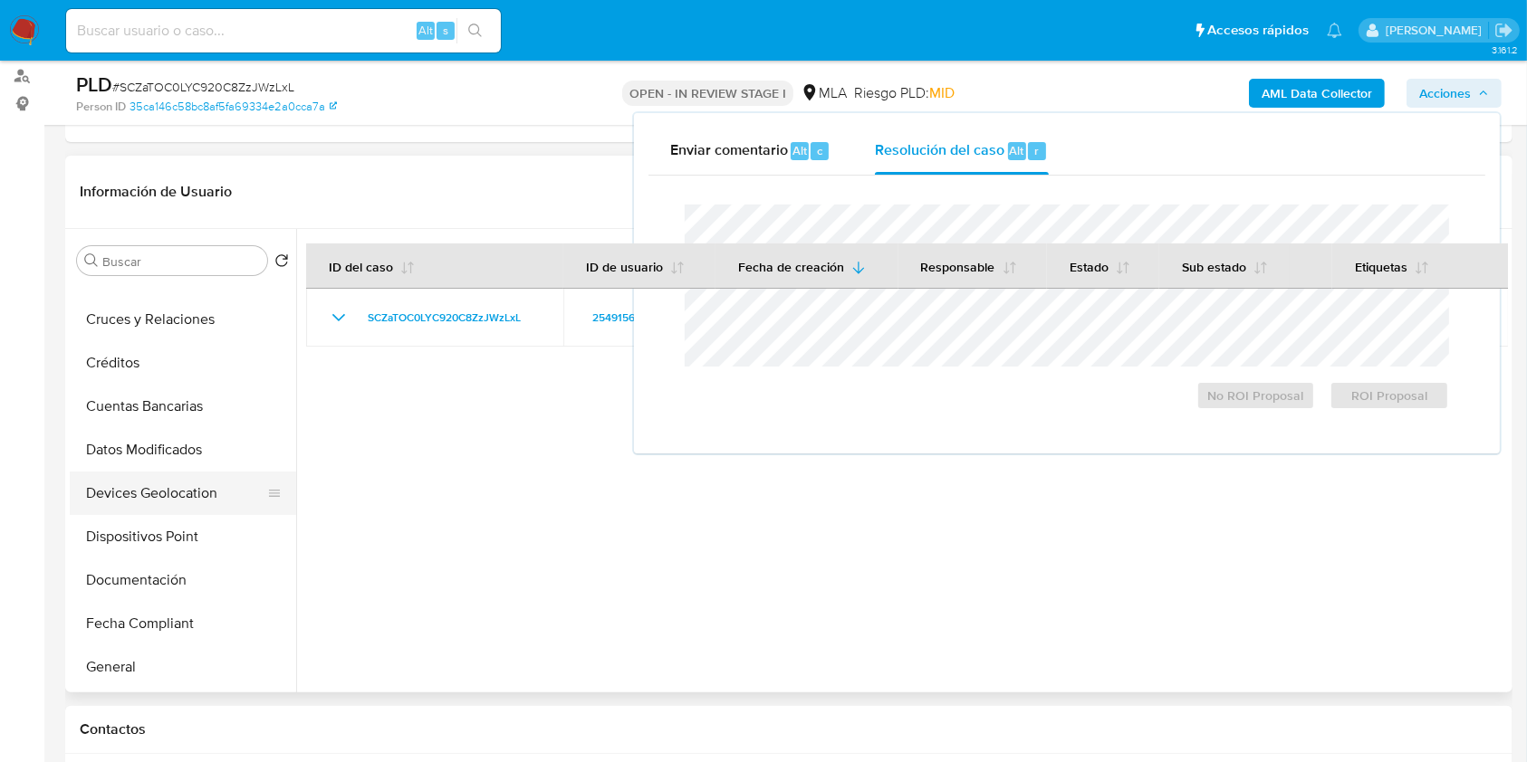
scroll to position [23, 0]
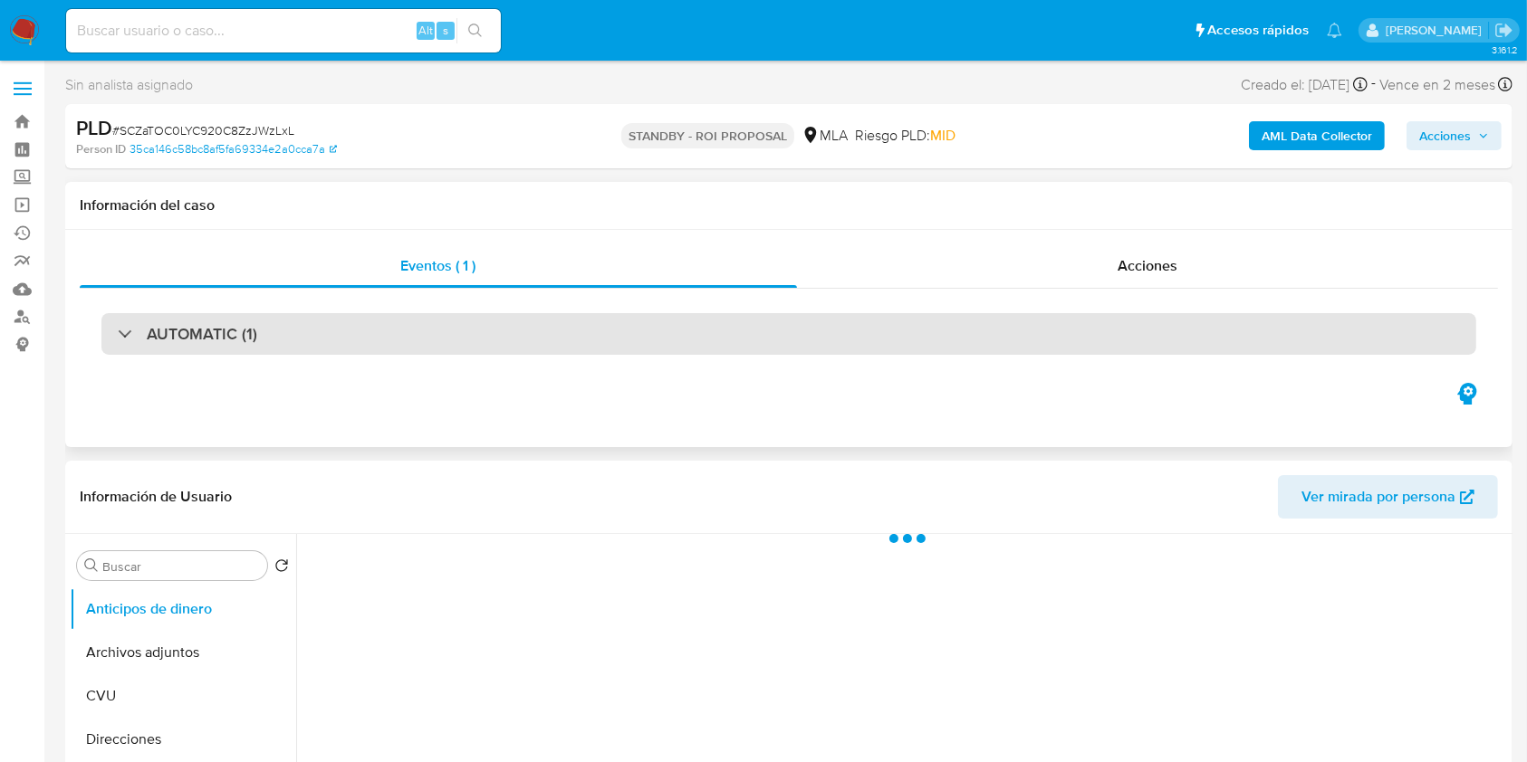
select select "10"
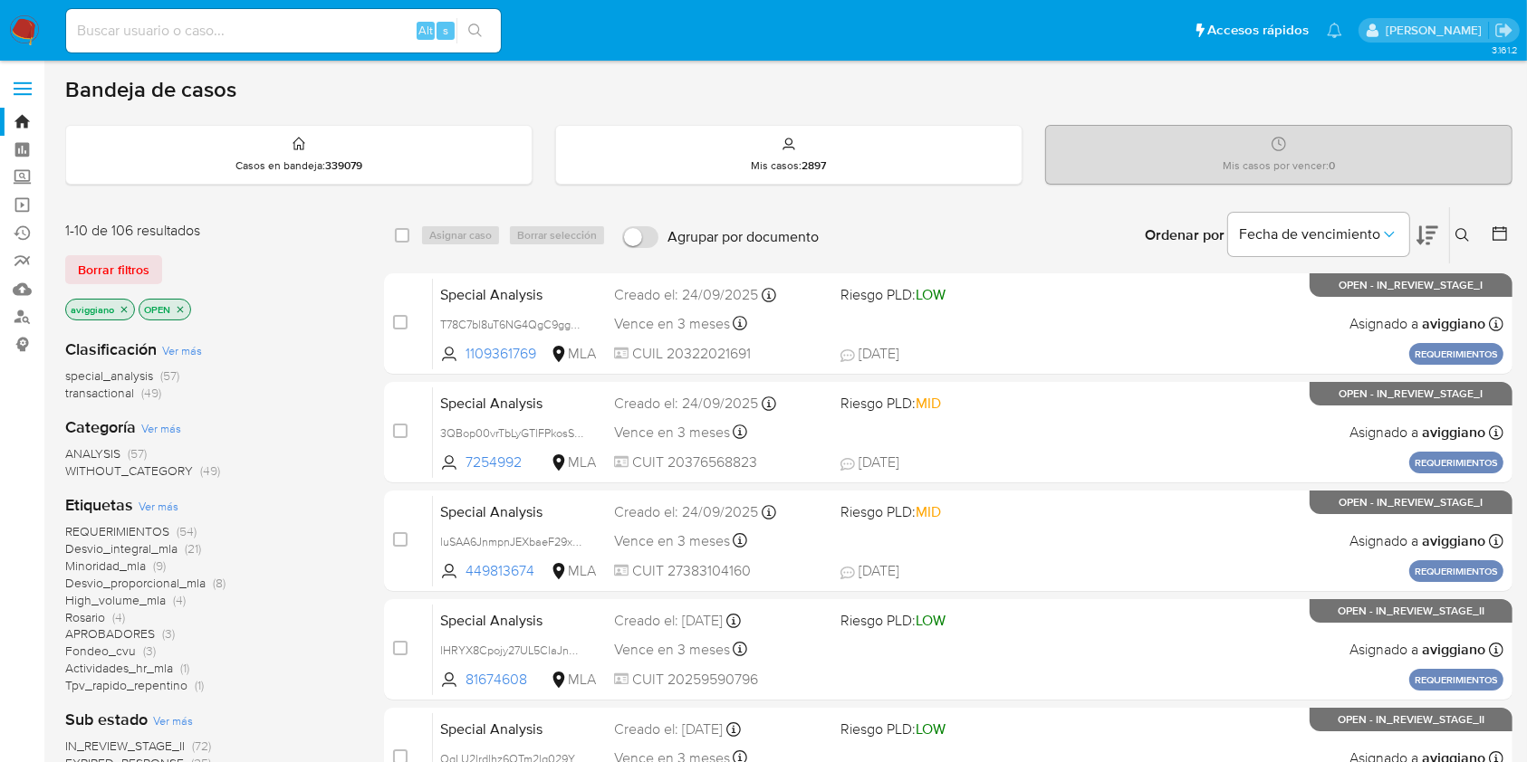
click at [120, 317] on p "aviggiano" at bounding box center [100, 310] width 68 height 20
click at [123, 309] on icon "close-filter" at bounding box center [124, 309] width 11 height 11
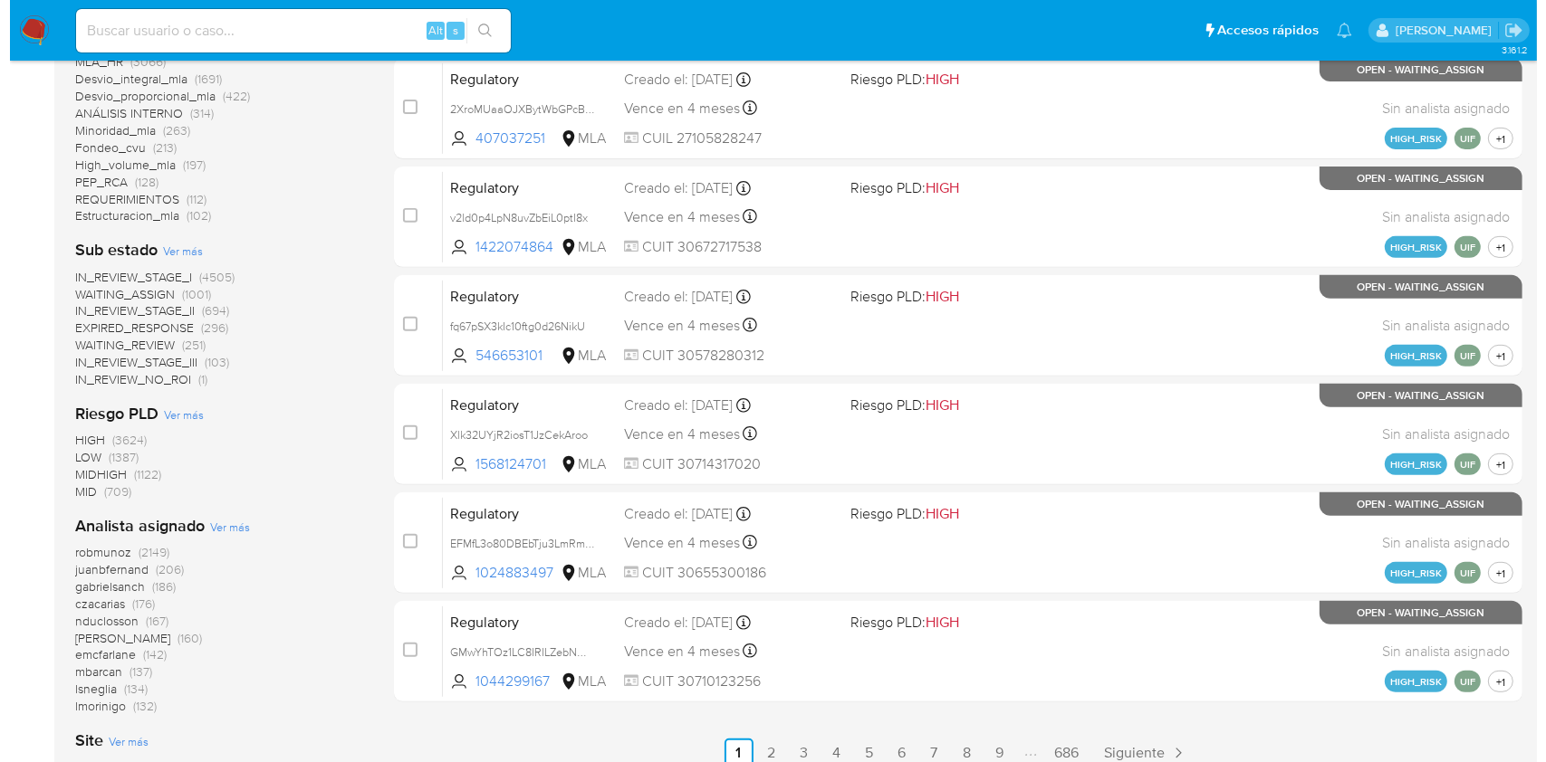
scroll to position [826, 0]
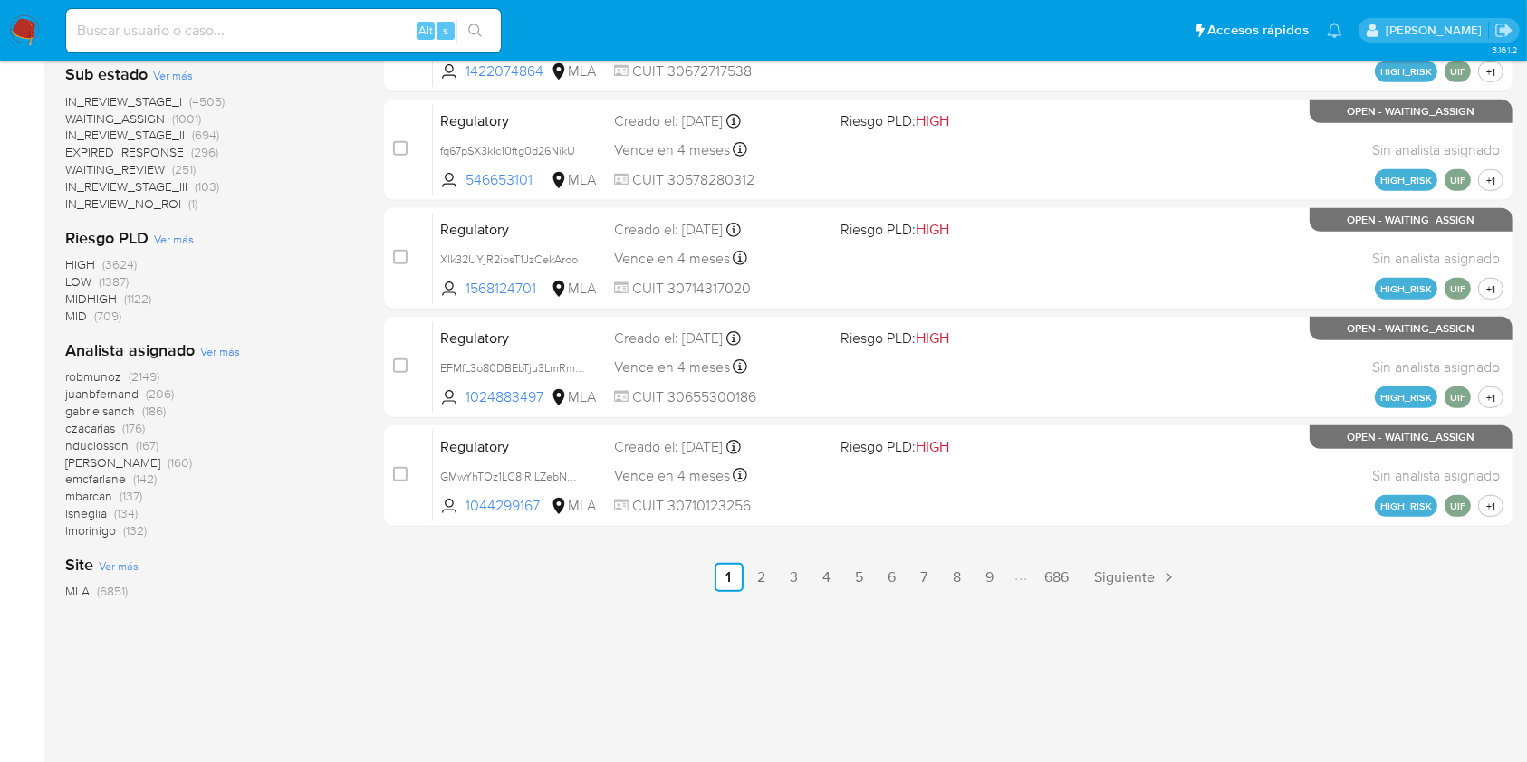
click at [230, 349] on span "Ver más" at bounding box center [220, 351] width 40 height 16
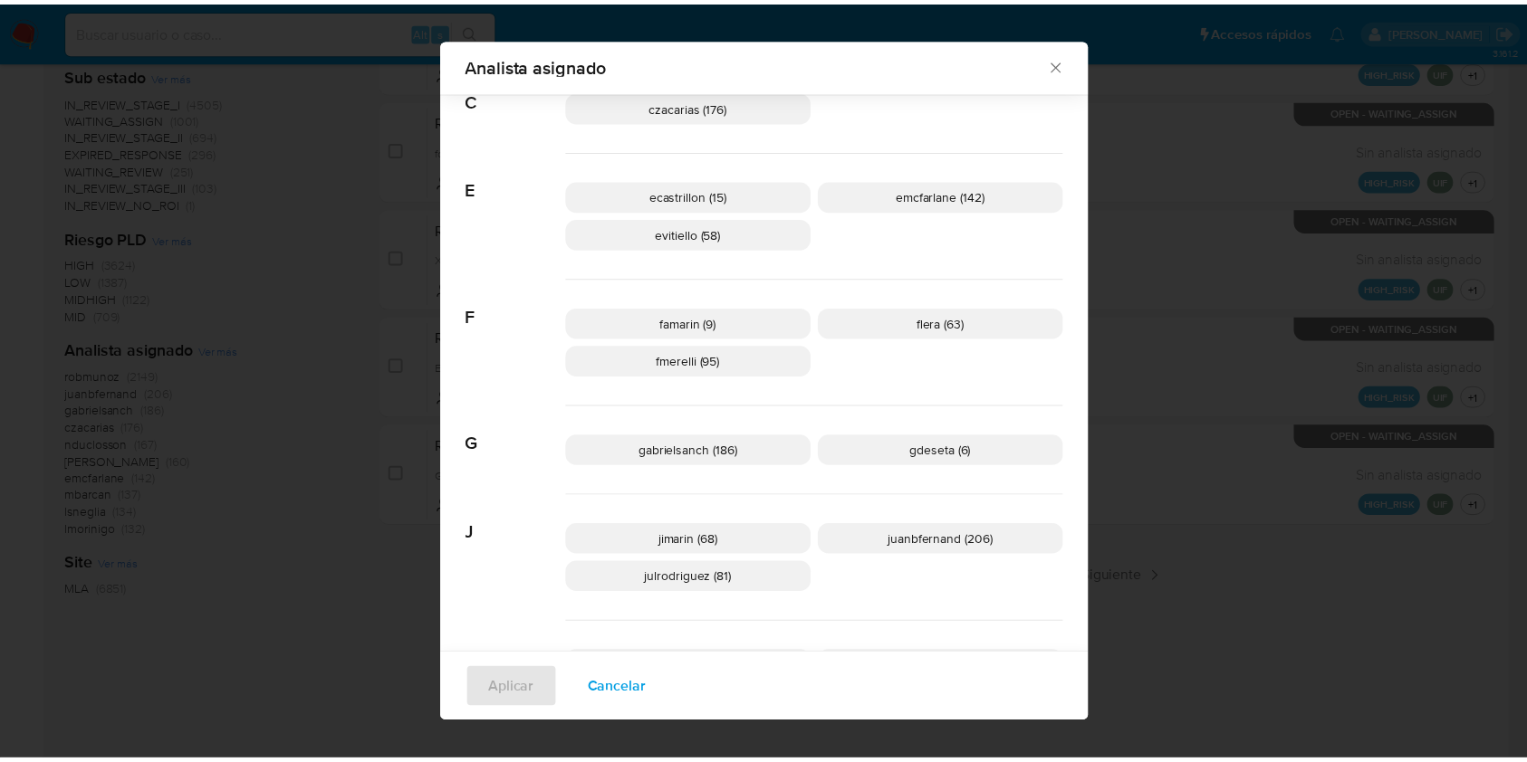
scroll to position [108, 0]
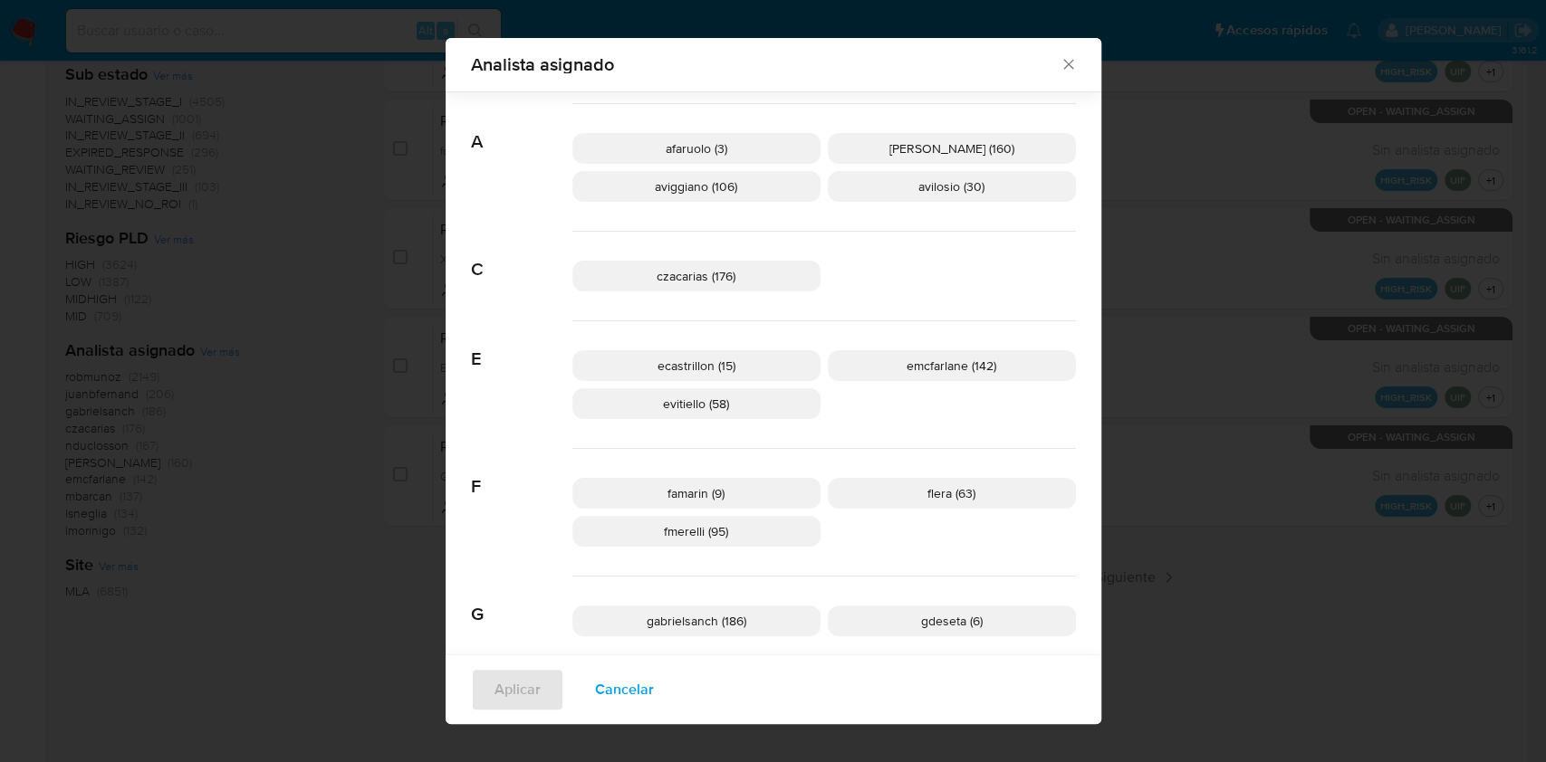
click at [1059, 63] on icon "Cerrar" at bounding box center [1068, 64] width 18 height 18
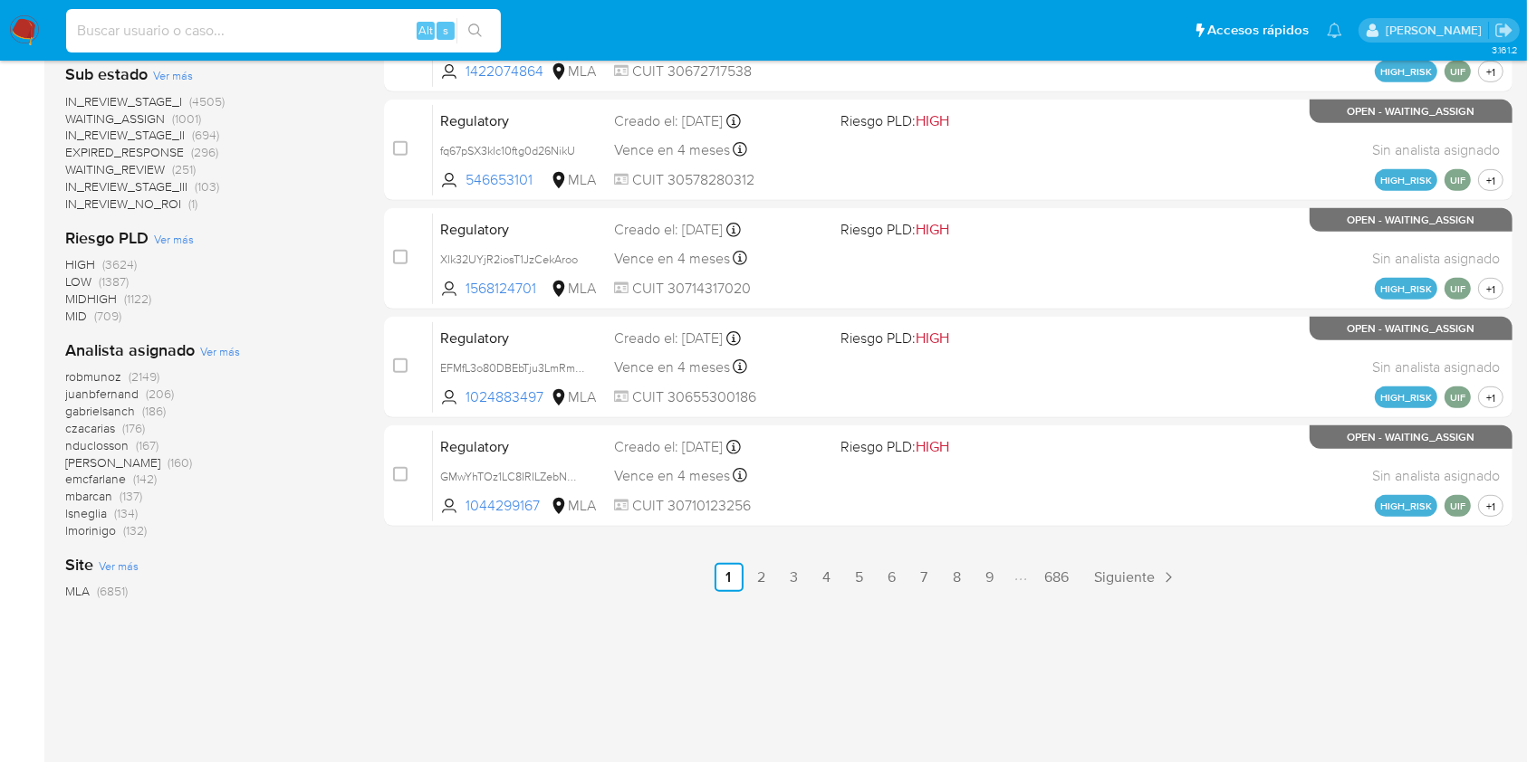
drag, startPoint x: 261, startPoint y: 24, endPoint x: 225, endPoint y: 31, distance: 36.8
paste input "sgl4wphmJcMf2XaYFpT7Rl8k"
type input "sgl4wphmJcMf2XaYFpT7Rl8k"
click at [470, 18] on button "search-icon" at bounding box center [474, 30] width 37 height 25
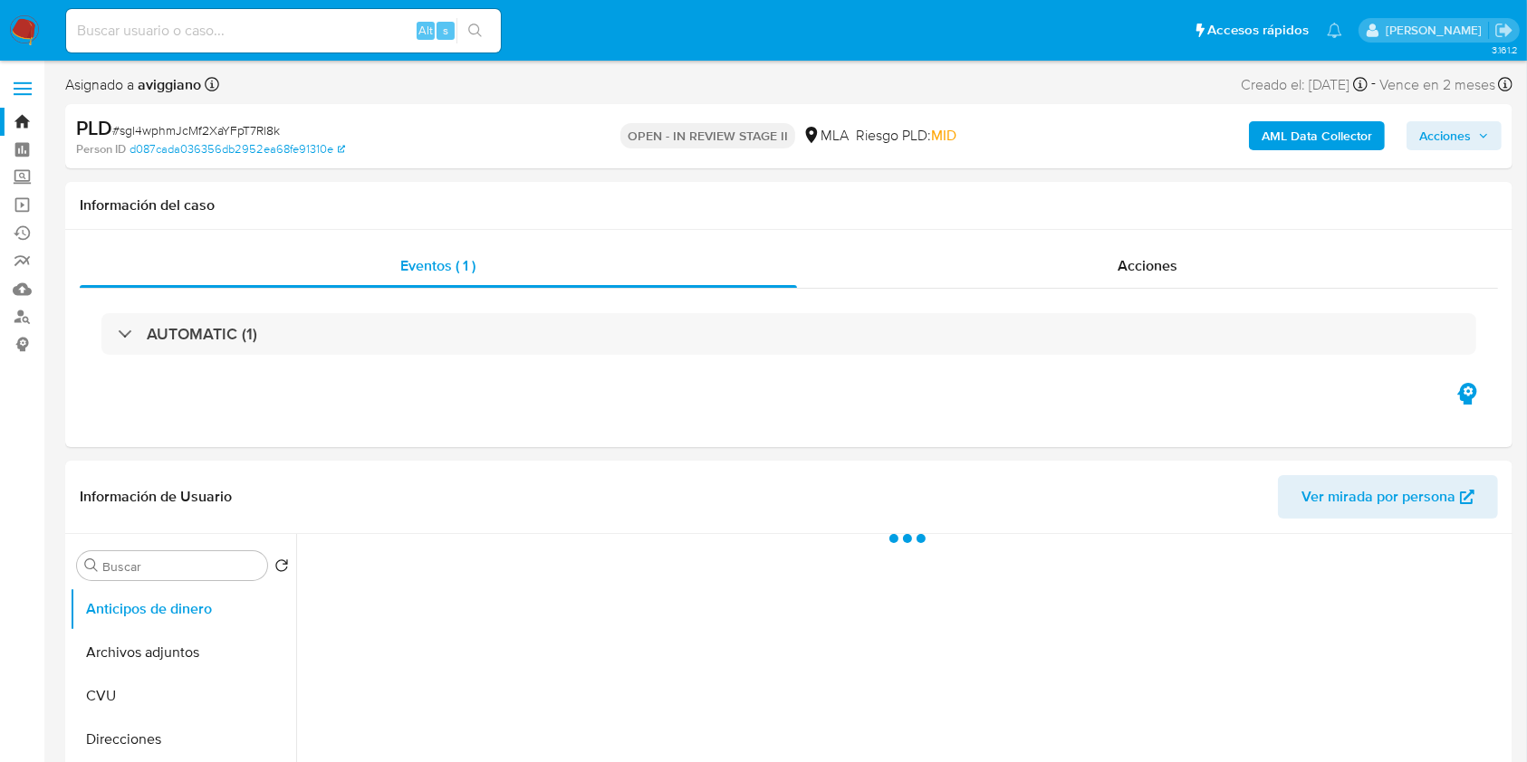
select select "10"
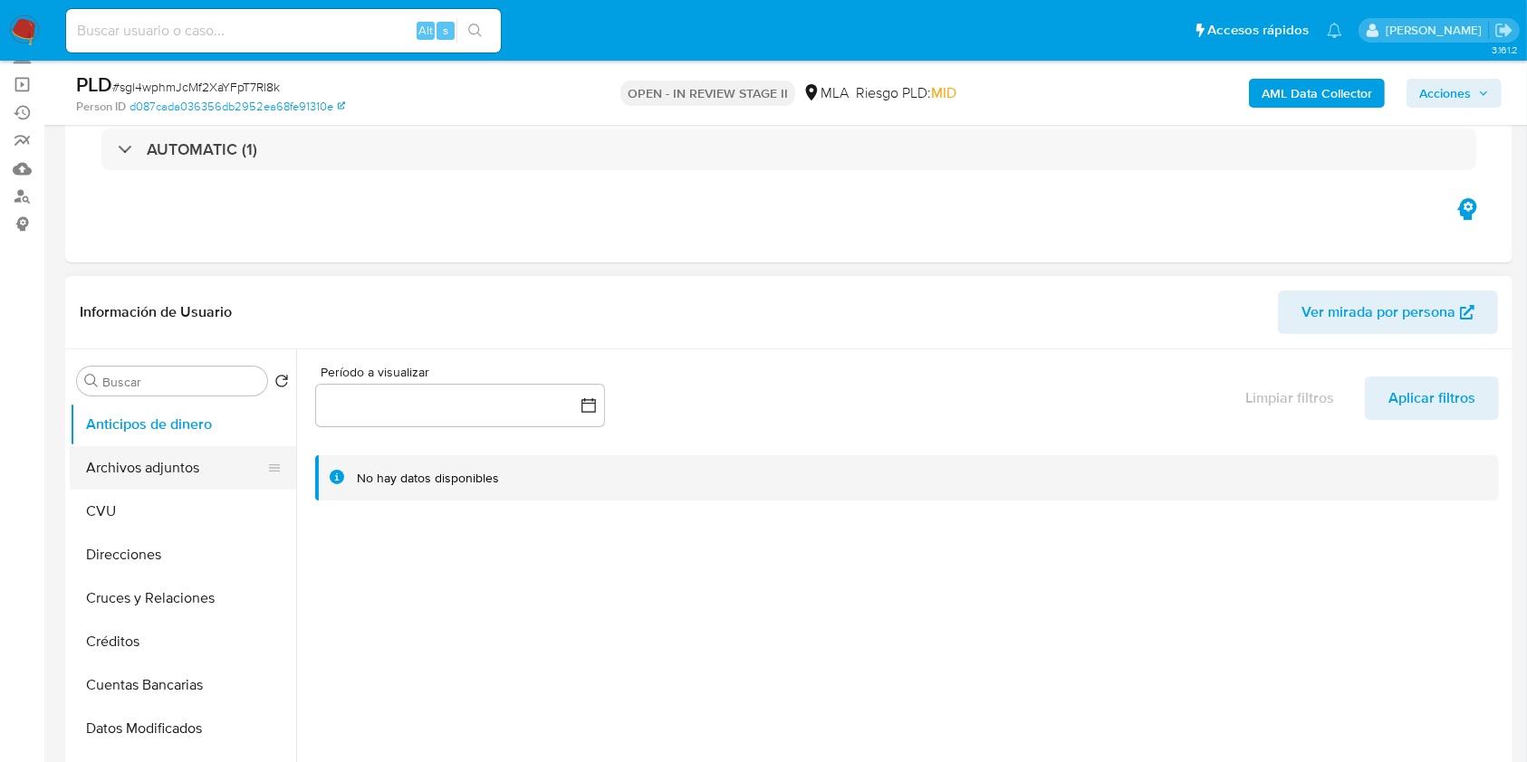
click at [171, 460] on button "Archivos adjuntos" at bounding box center [176, 467] width 212 height 43
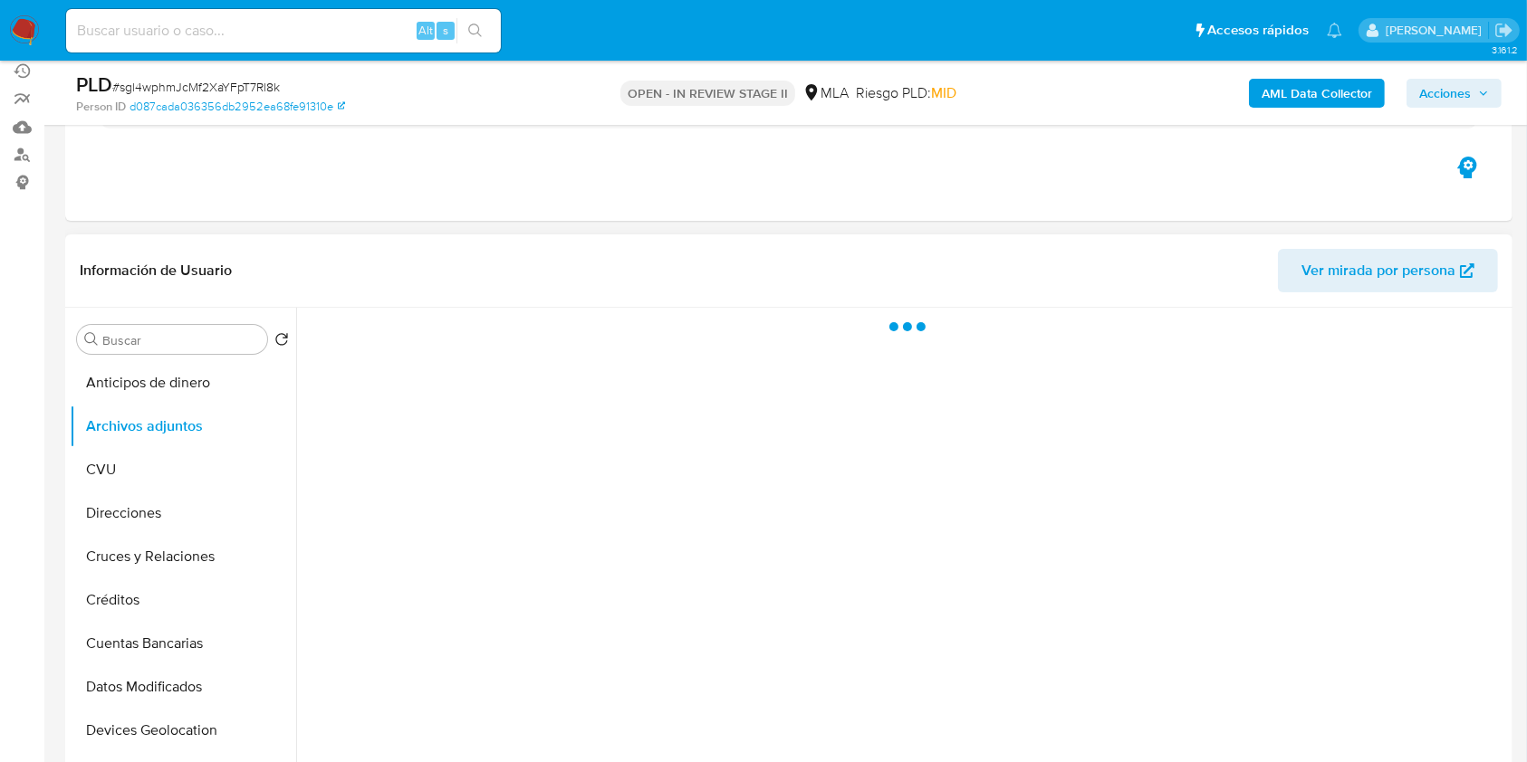
scroll to position [483, 0]
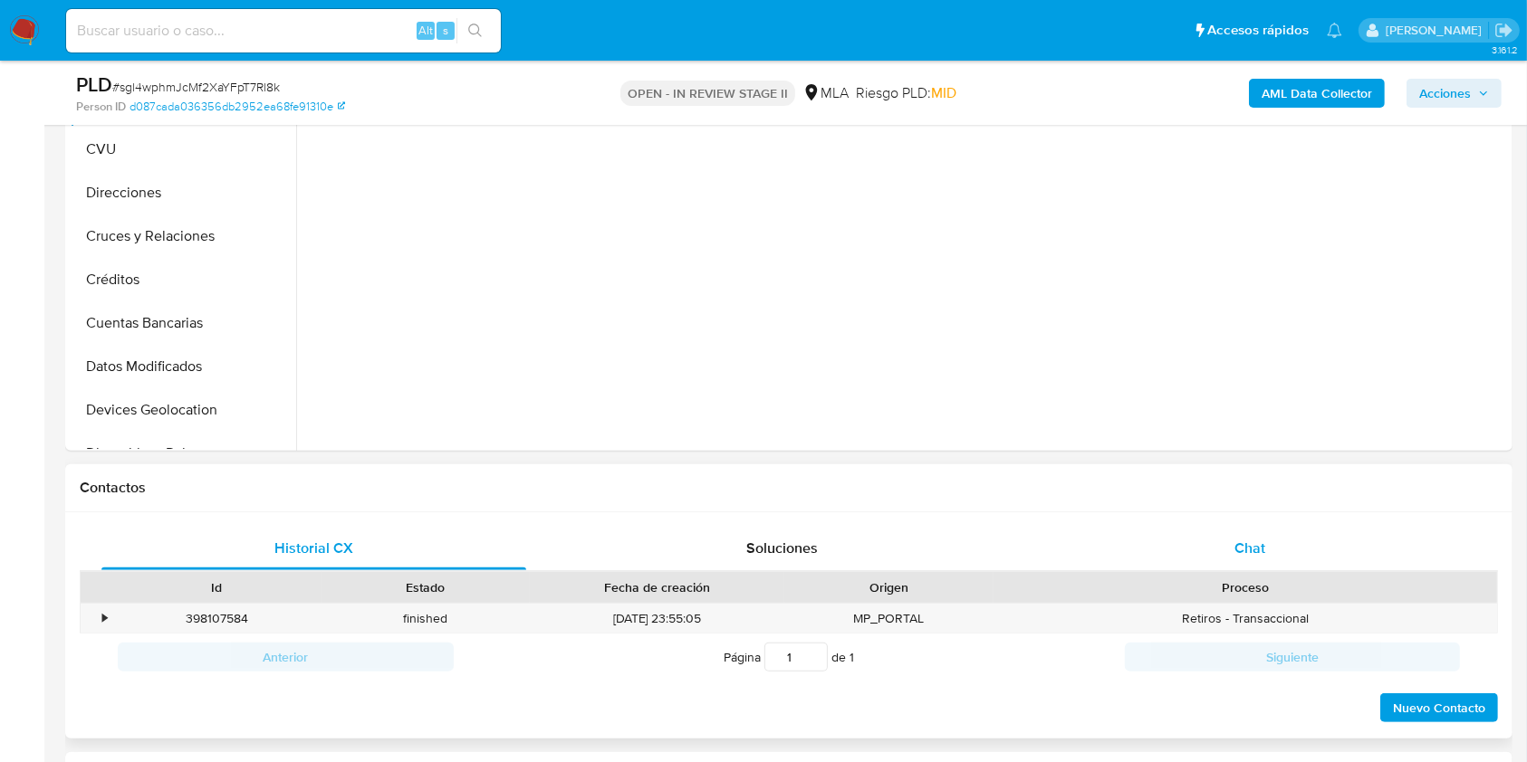
click at [1247, 530] on div "Chat" at bounding box center [1250, 548] width 425 height 43
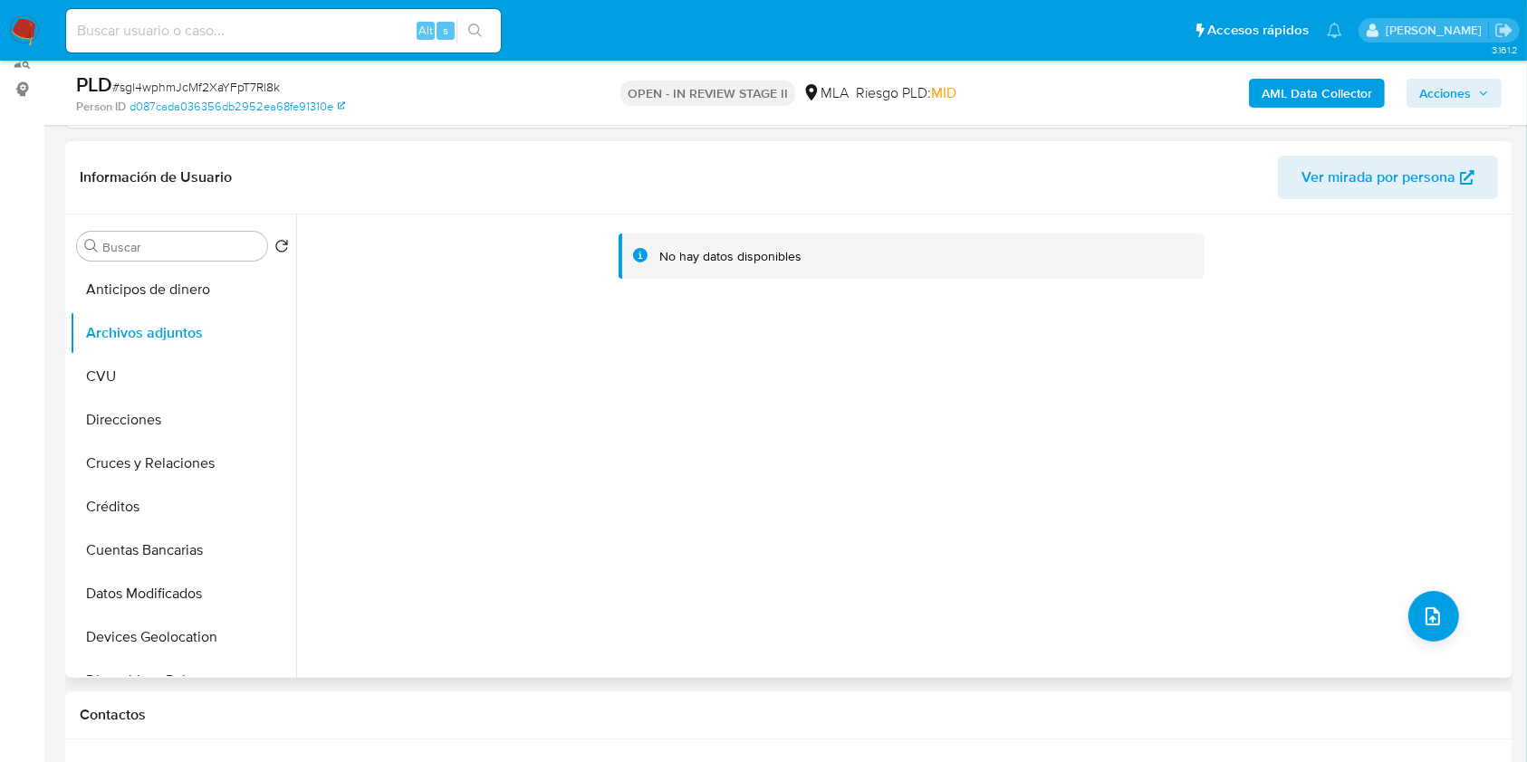
scroll to position [241, 0]
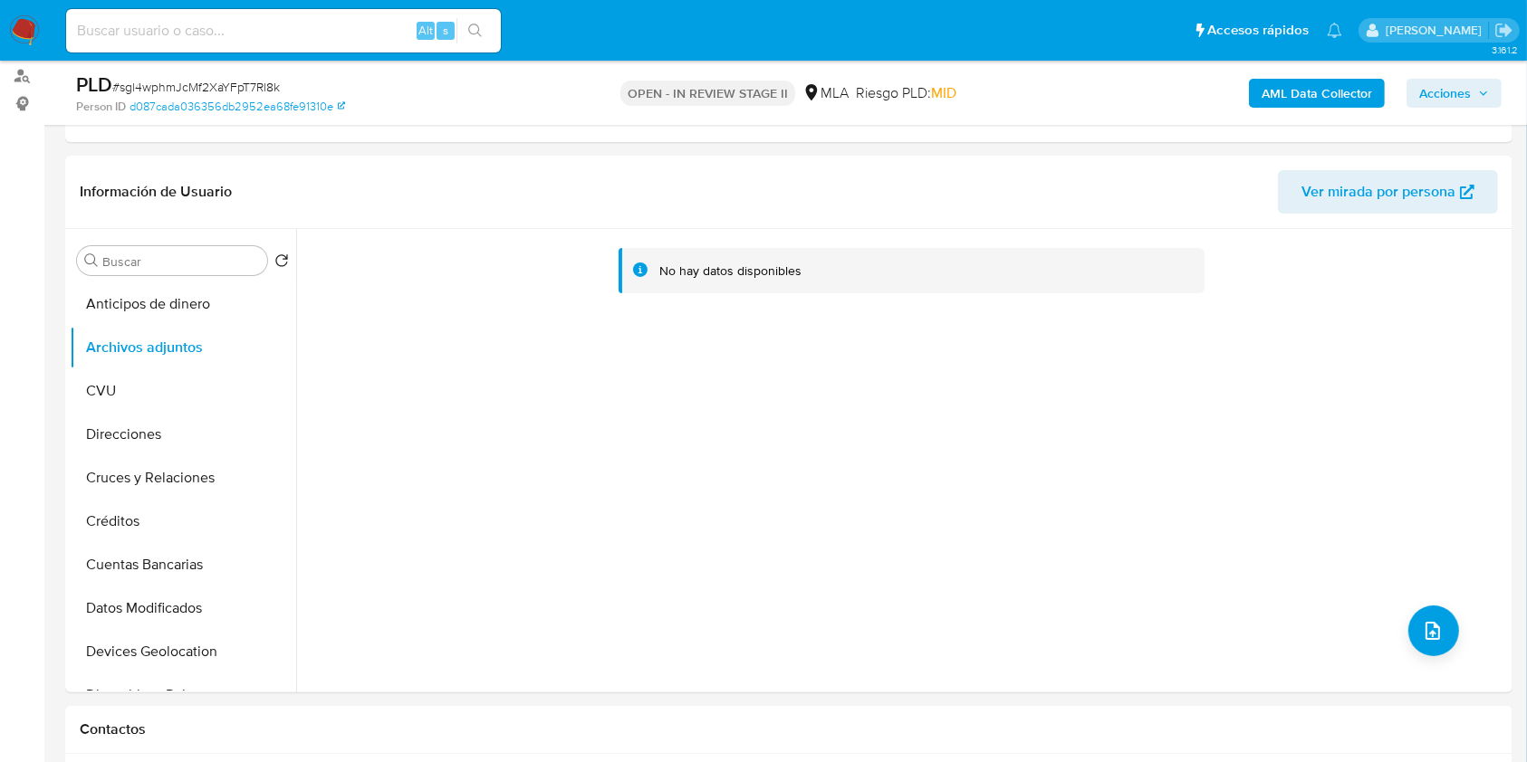
click at [1325, 79] on b "AML Data Collector" at bounding box center [1316, 93] width 110 height 29
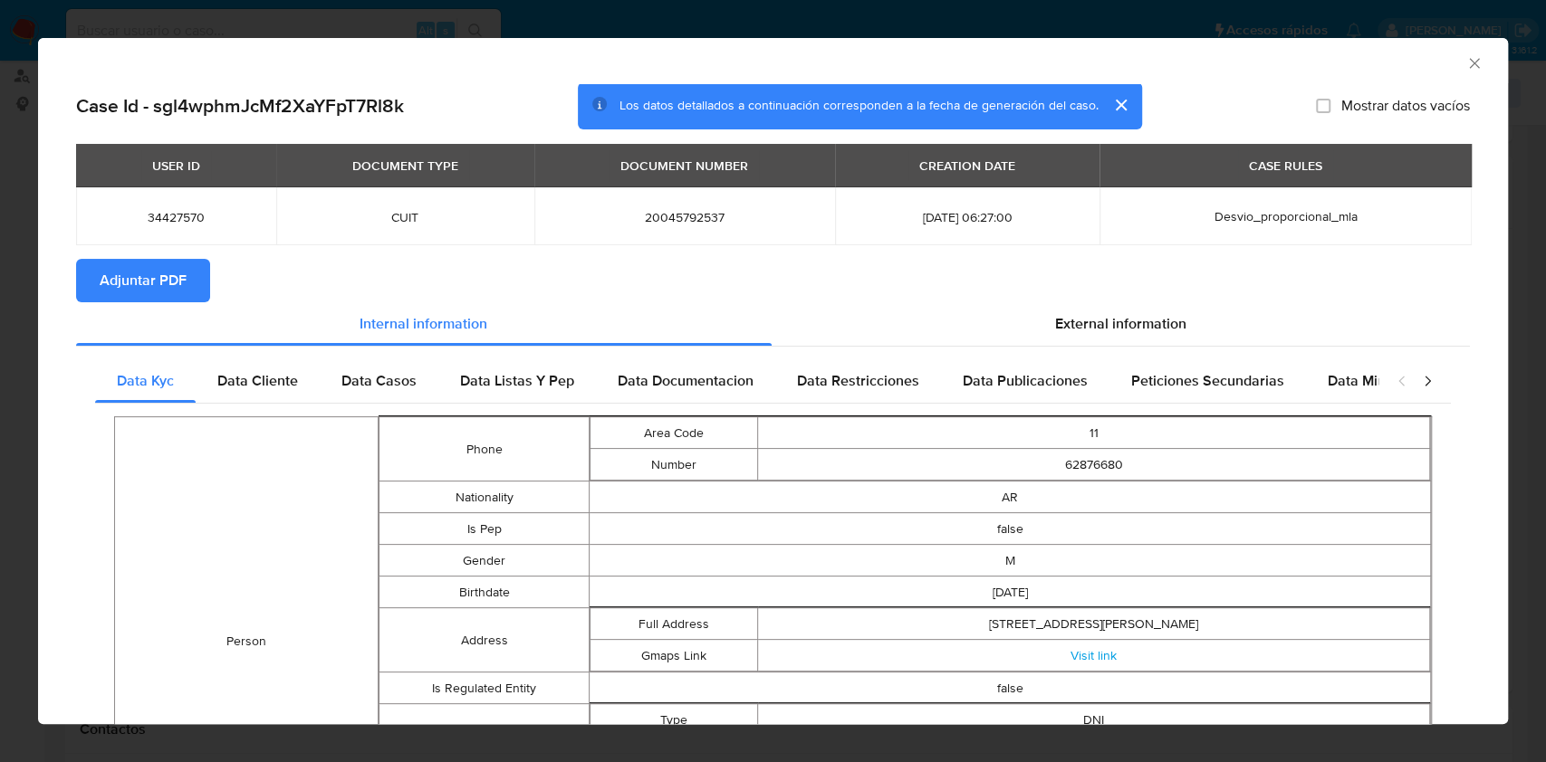
click at [177, 283] on span "Adjuntar PDF" at bounding box center [143, 281] width 87 height 40
click at [1456, 51] on div "AML Data Collector" at bounding box center [773, 60] width 1470 height 45
click at [1465, 62] on icon "Cerrar ventana" at bounding box center [1474, 63] width 18 height 18
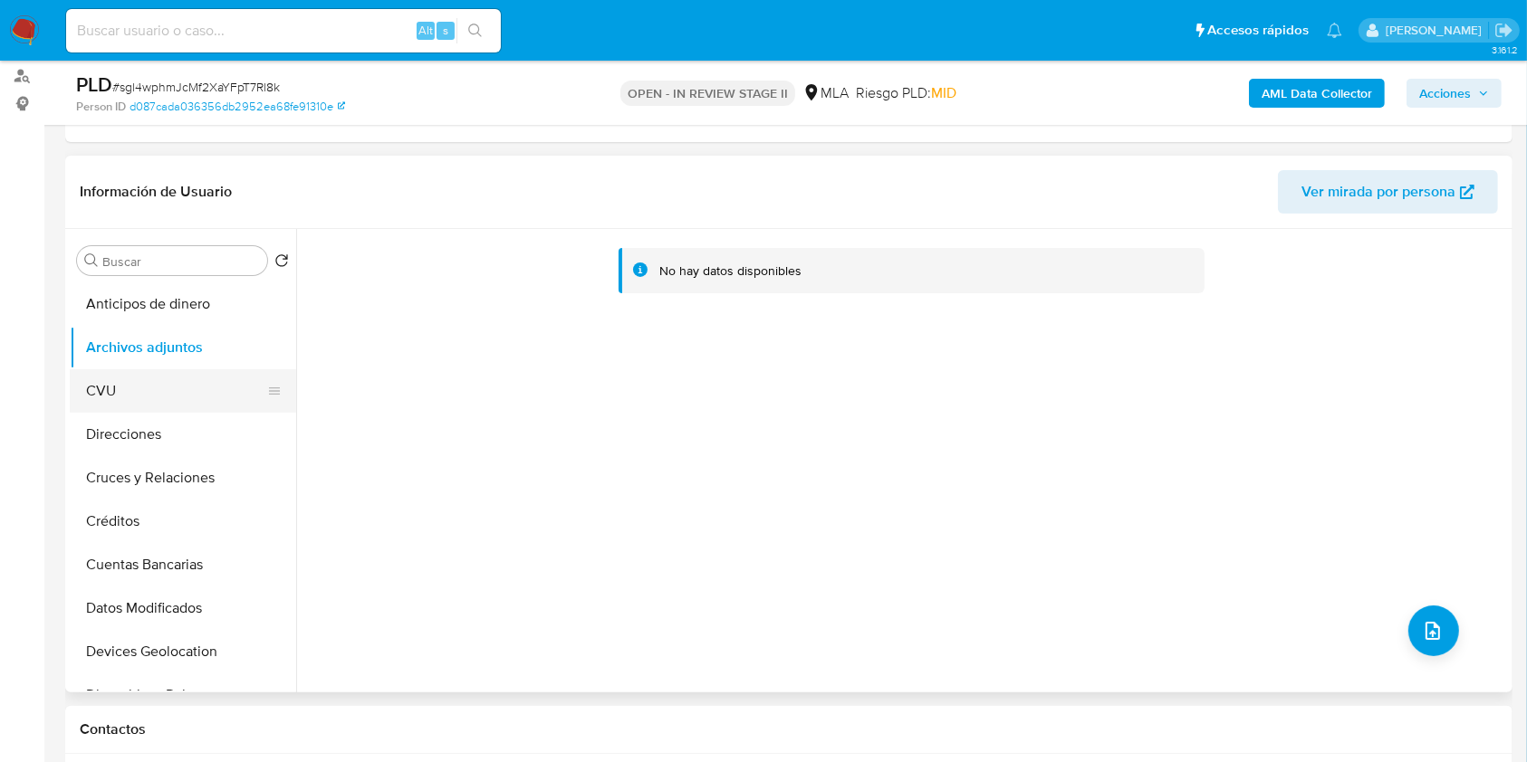
click at [137, 392] on button "CVU" at bounding box center [176, 390] width 212 height 43
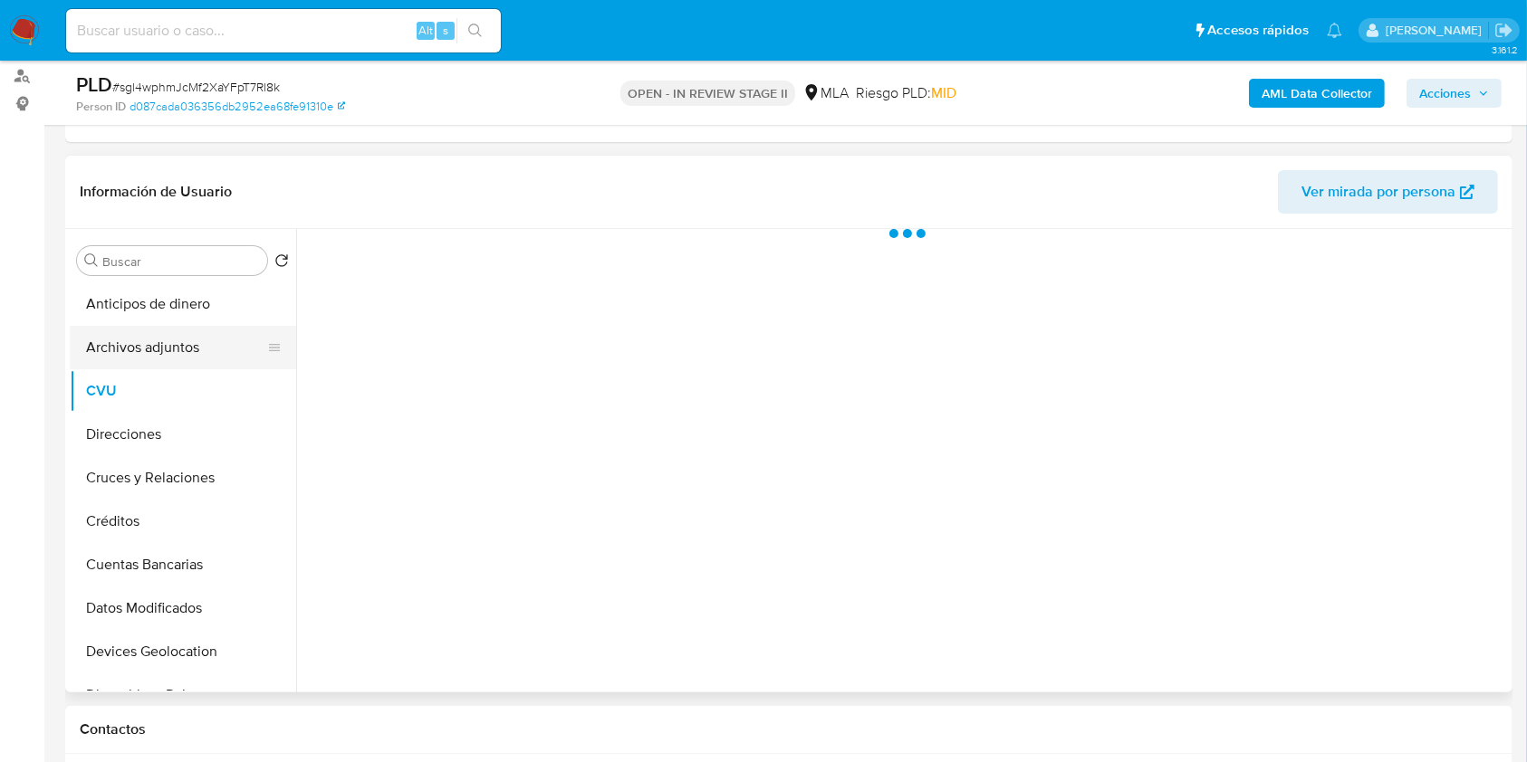
click at [159, 359] on button "Archivos adjuntos" at bounding box center [176, 347] width 212 height 43
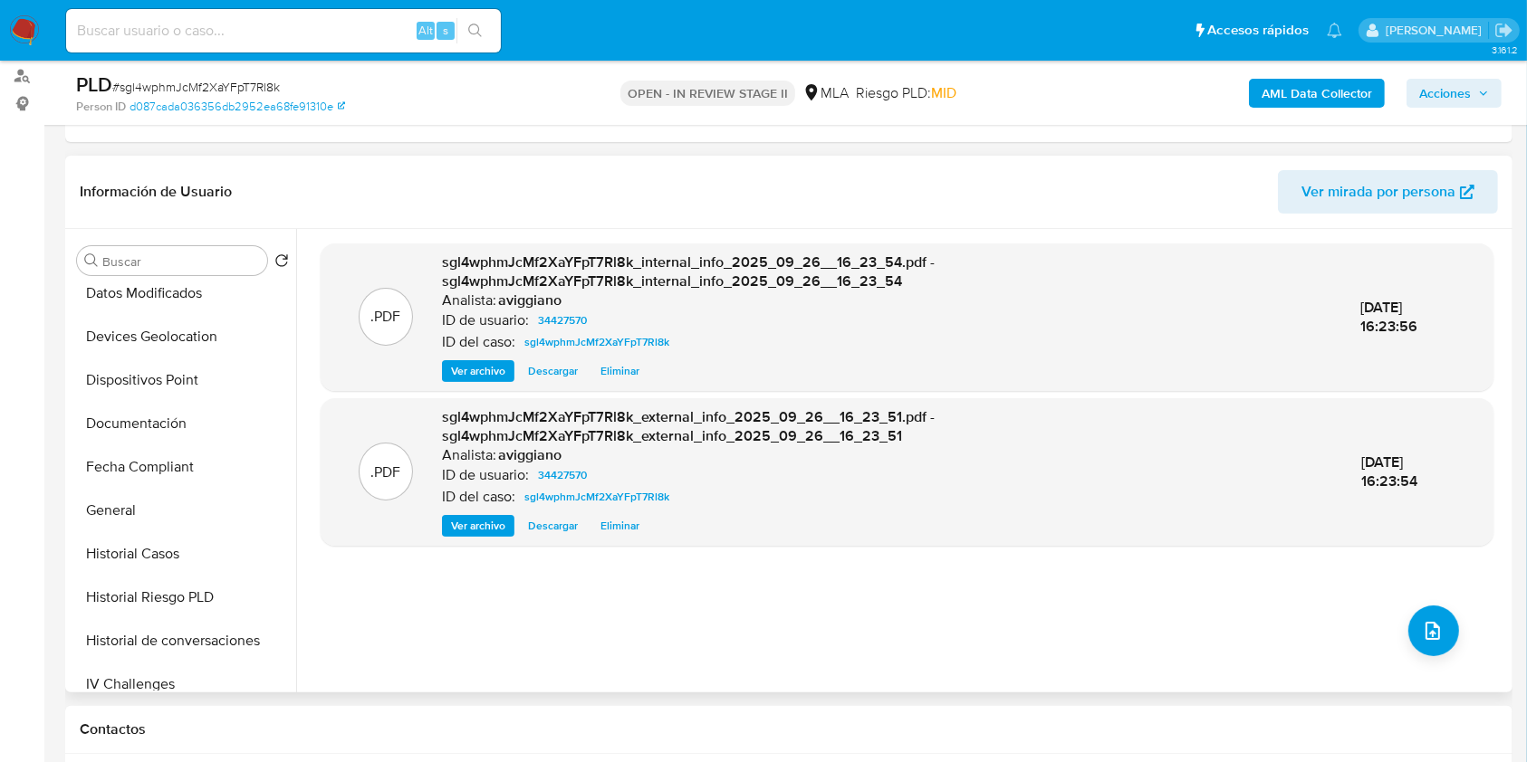
scroll to position [603, 0]
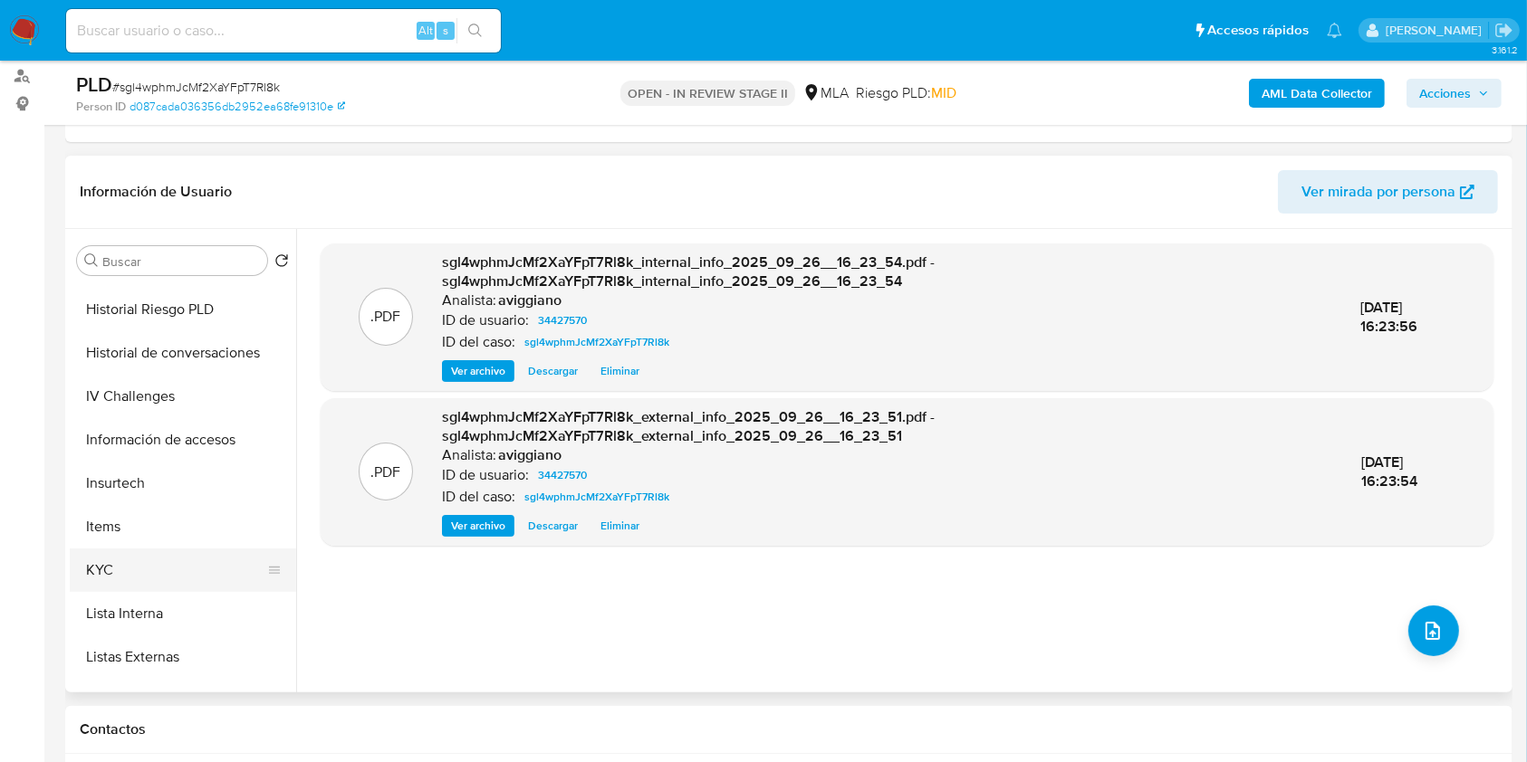
click at [171, 556] on button "KYC" at bounding box center [176, 570] width 212 height 43
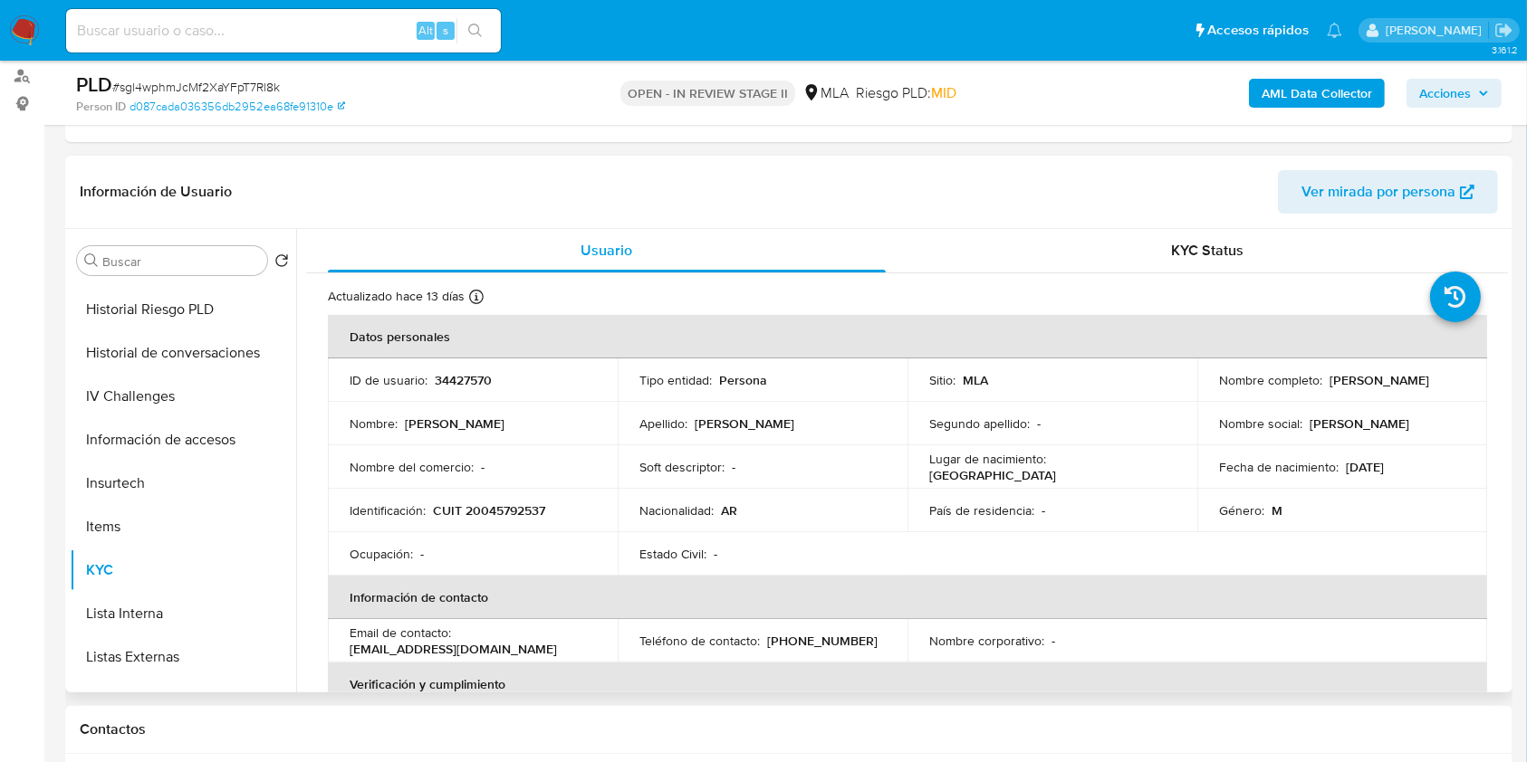
click at [490, 497] on td "Identificación : CUIT 20045792537" at bounding box center [473, 510] width 290 height 43
click at [494, 507] on p "CUIT 20045792537" at bounding box center [489, 511] width 112 height 16
copy p "20045792537"
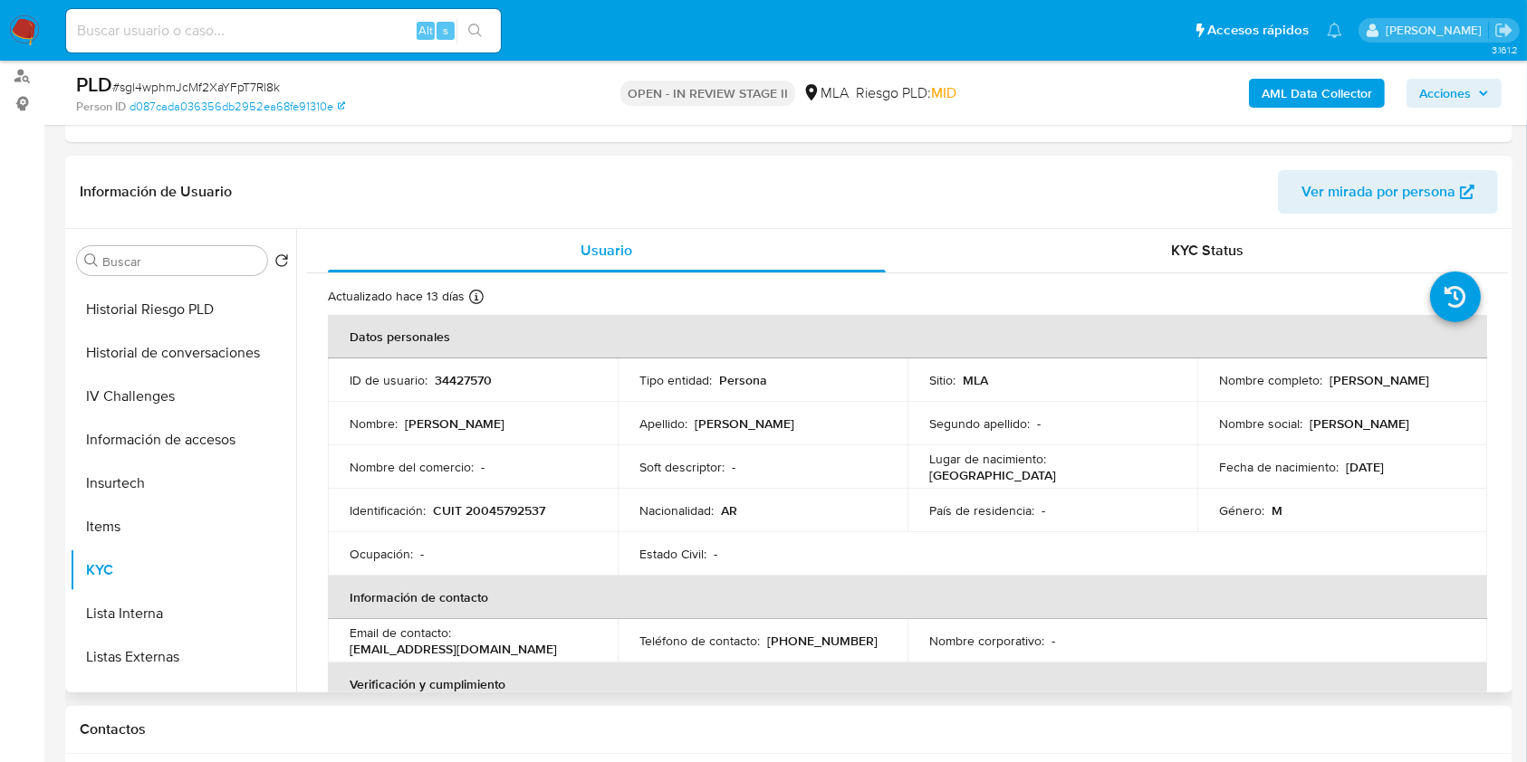
click at [485, 377] on p "34427570" at bounding box center [463, 380] width 57 height 16
drag, startPoint x: 485, startPoint y: 377, endPoint x: 522, endPoint y: 390, distance: 38.7
click at [522, 390] on td "ID de usuario : 34427570" at bounding box center [473, 380] width 290 height 43
drag, startPoint x: 477, startPoint y: 381, endPoint x: 455, endPoint y: 377, distance: 23.1
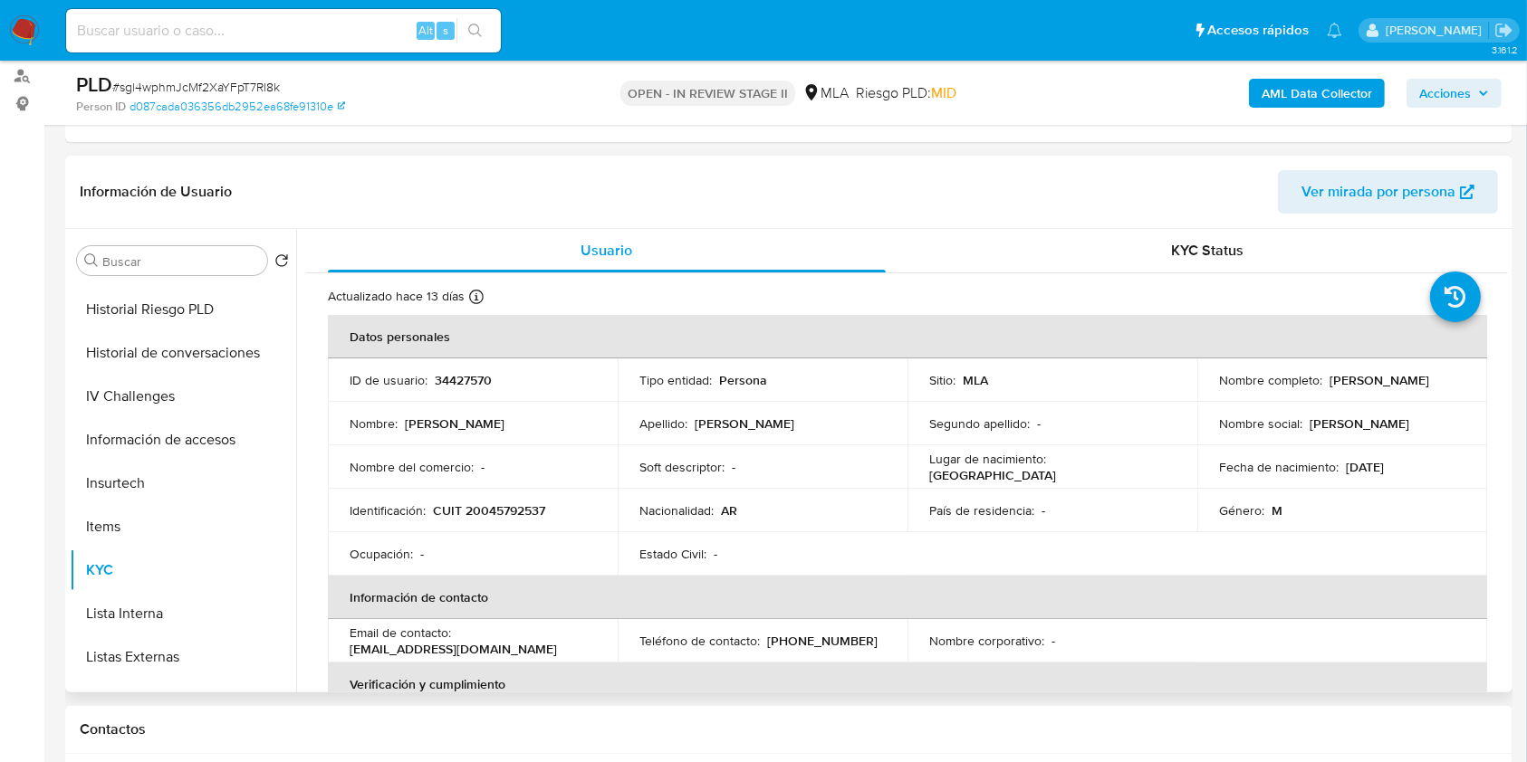
click at [455, 377] on p "34427570" at bounding box center [463, 380] width 57 height 16
copy p "34427570"
drag, startPoint x: 447, startPoint y: 389, endPoint x: 395, endPoint y: 379, distance: 53.6
click at [395, 379] on p "ID de usuario :" at bounding box center [389, 380] width 78 height 16
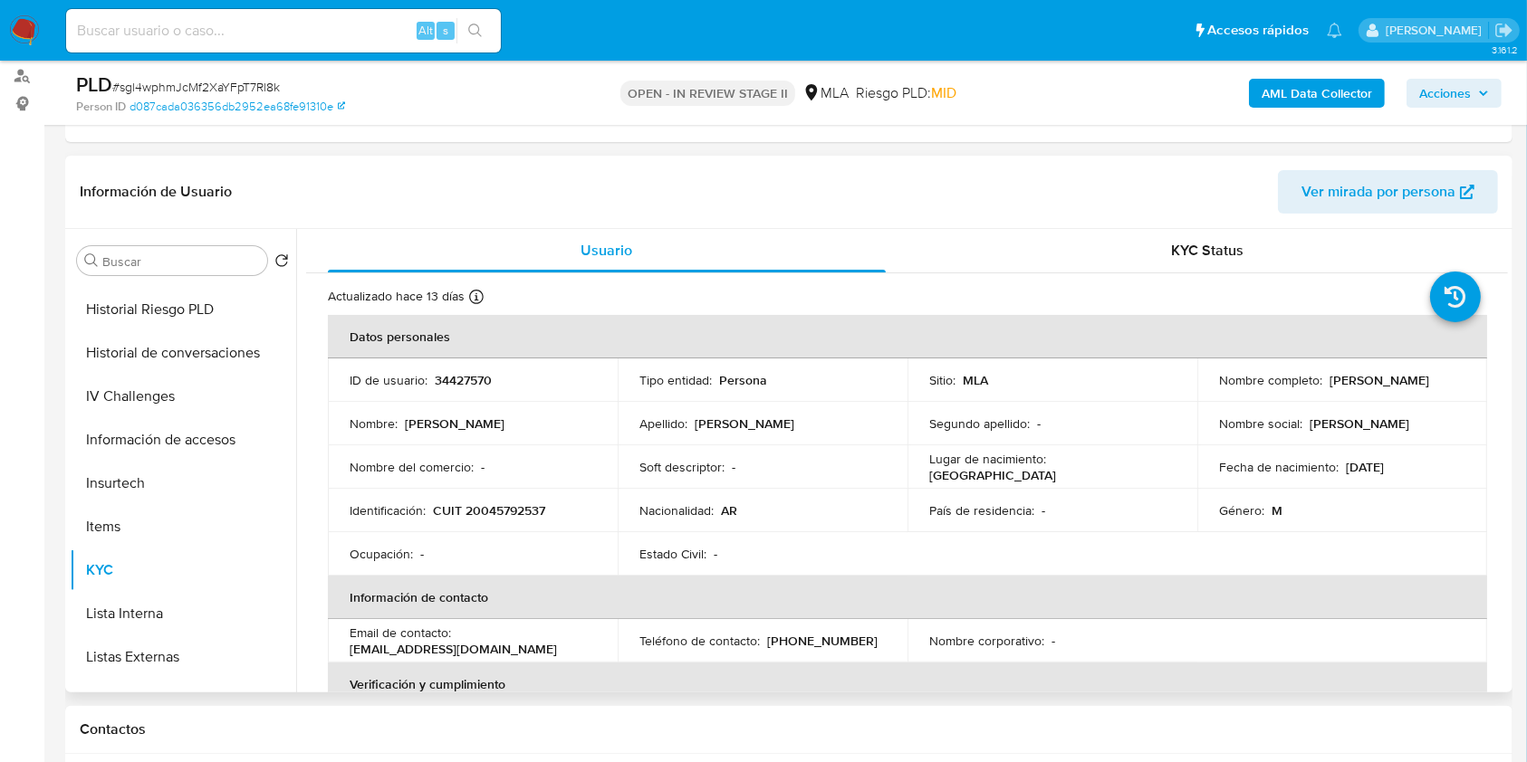
click at [475, 372] on p "34427570" at bounding box center [463, 380] width 57 height 16
copy p "34427570"
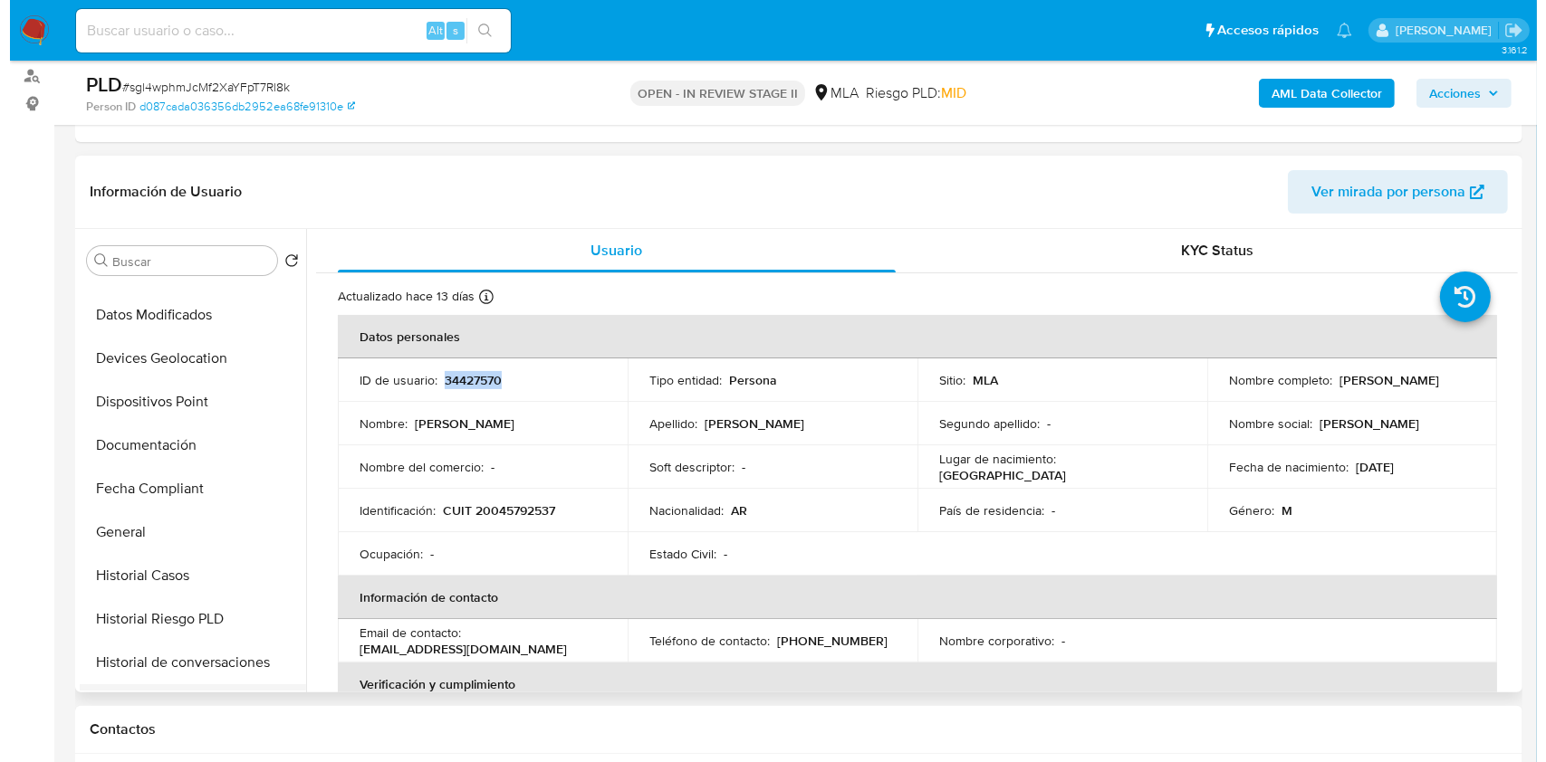
scroll to position [0, 0]
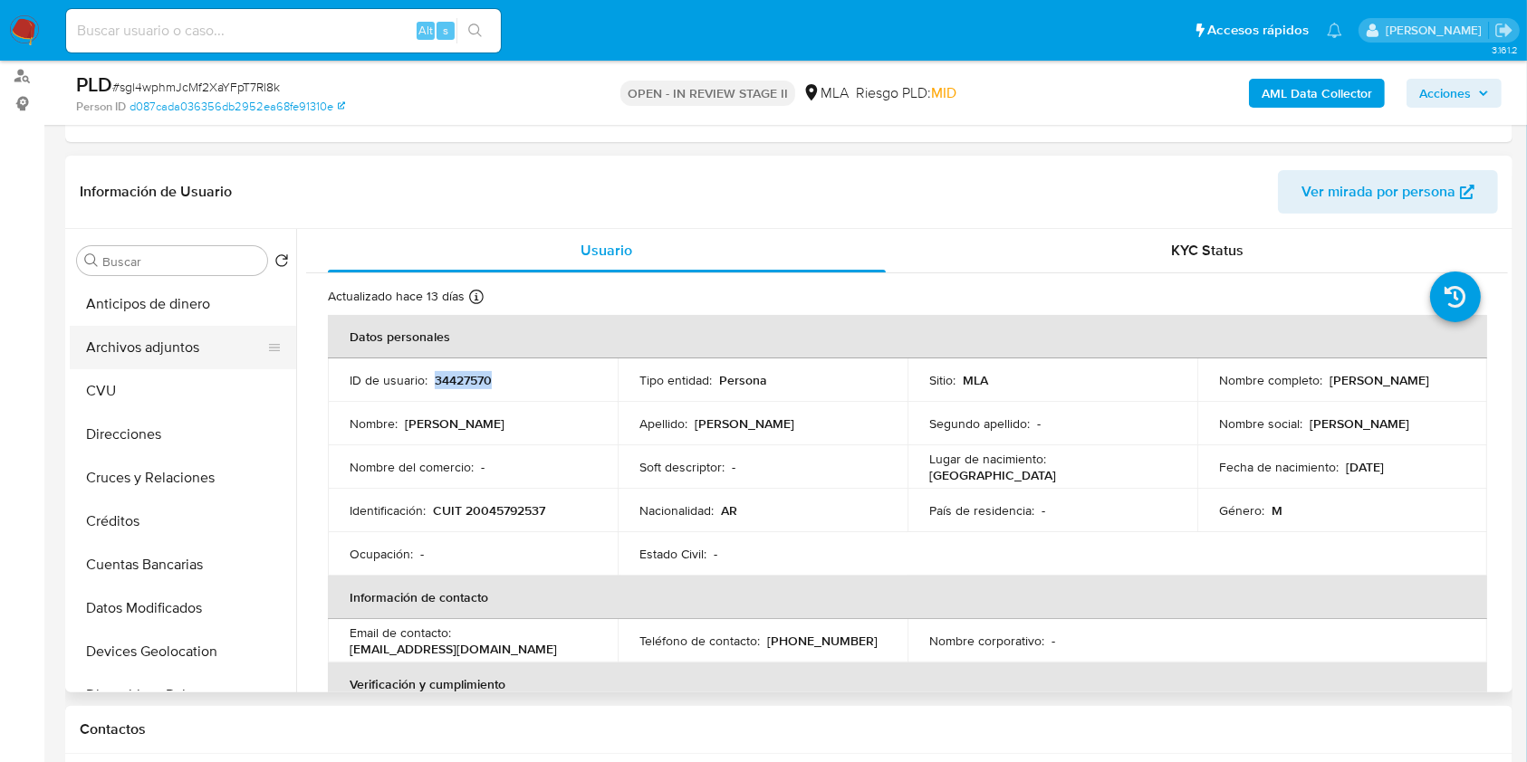
click at [182, 360] on button "Archivos adjuntos" at bounding box center [176, 347] width 212 height 43
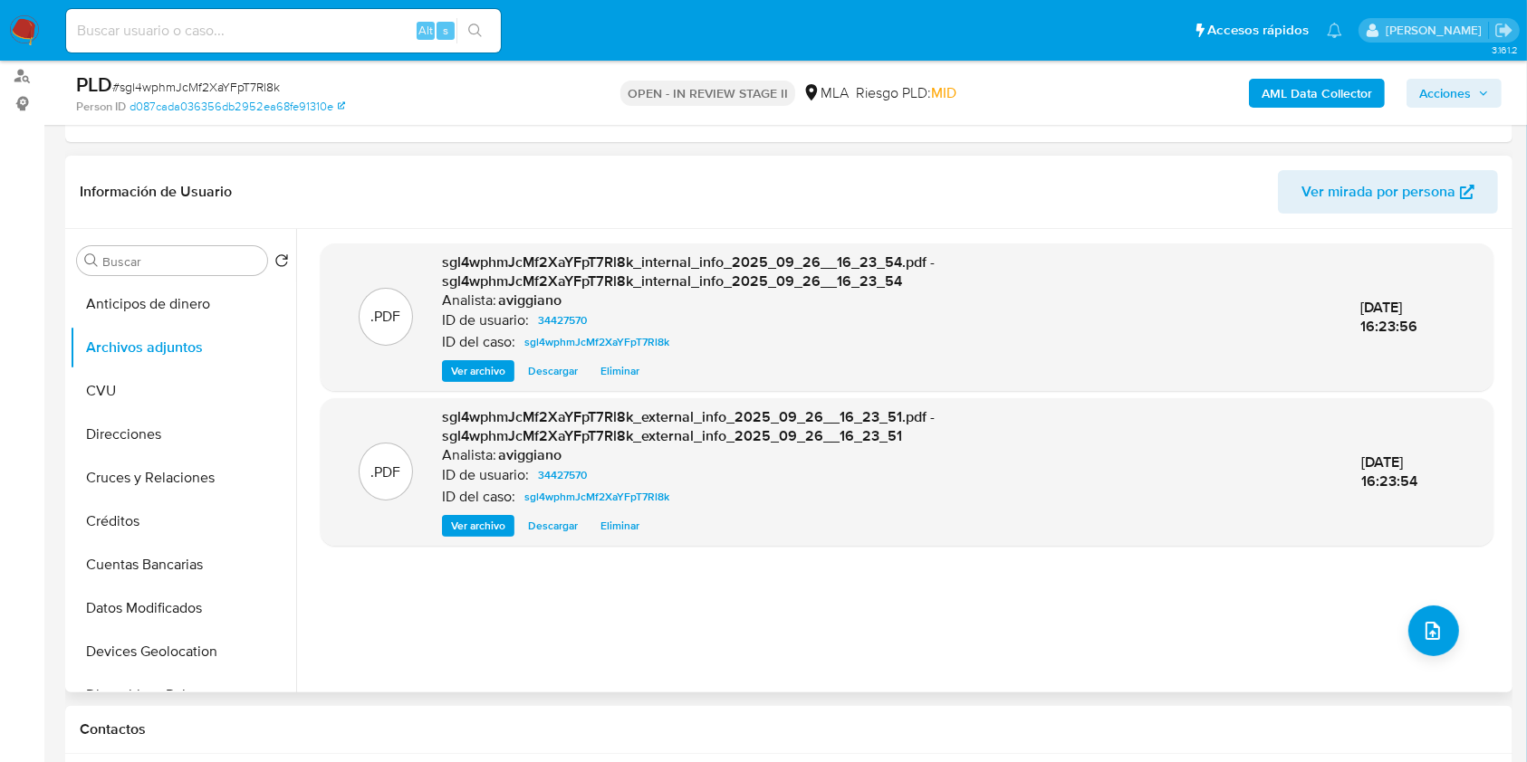
click at [1452, 636] on div ".PDF sgl4wphmJcMf2XaYFpT7Rl8k_internal_info_2025_09_26__16_23_54.pdf - sgl4wphm…" at bounding box center [907, 461] width 1173 height 435
click at [1449, 634] on button "upload-file" at bounding box center [1433, 631] width 51 height 51
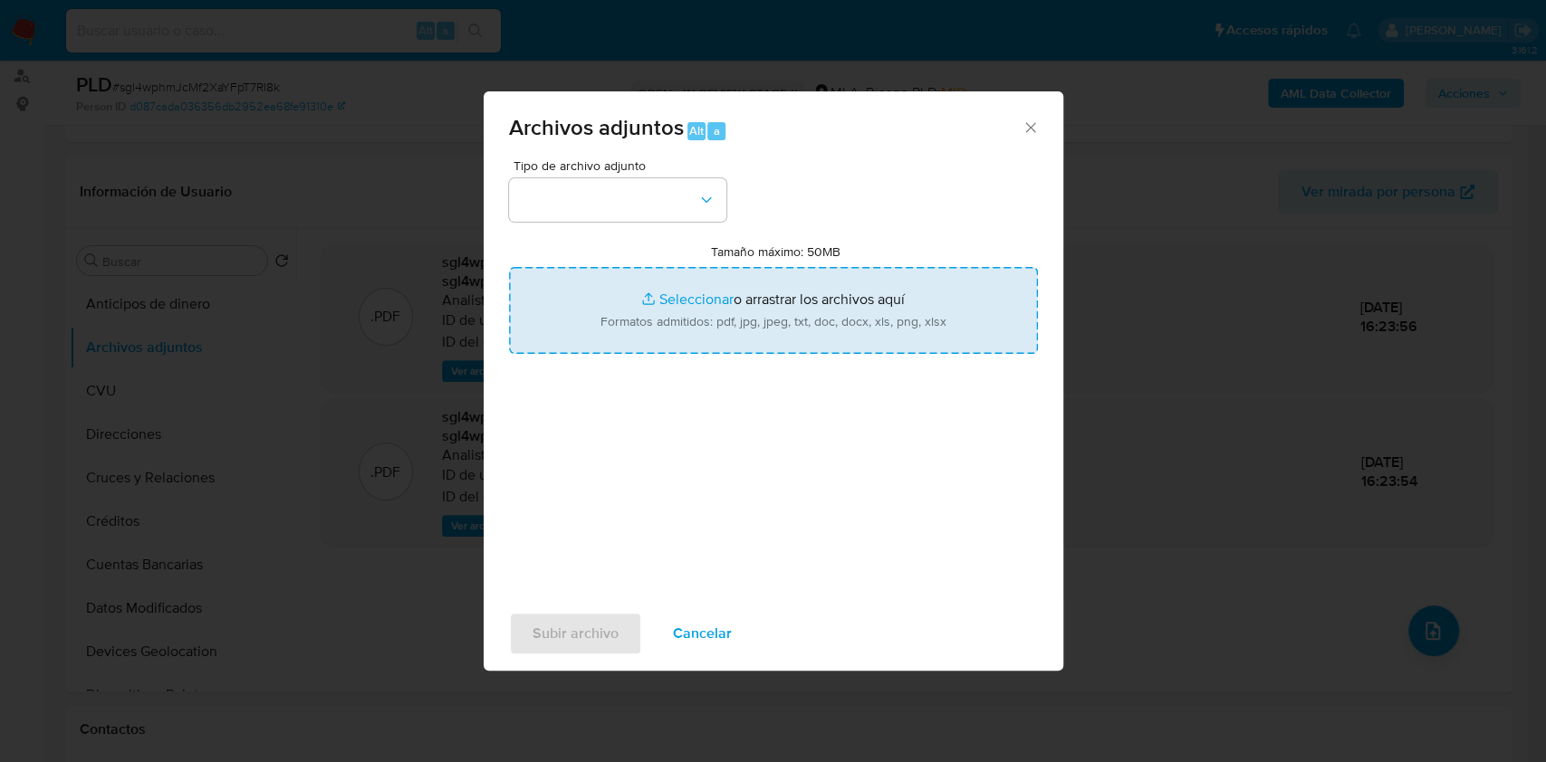
click at [844, 329] on input "Tamaño máximo: 50MB Seleccionar archivos" at bounding box center [773, 310] width 529 height 87
type input "C:\fakepath\Nosis - 34427570.pdf"
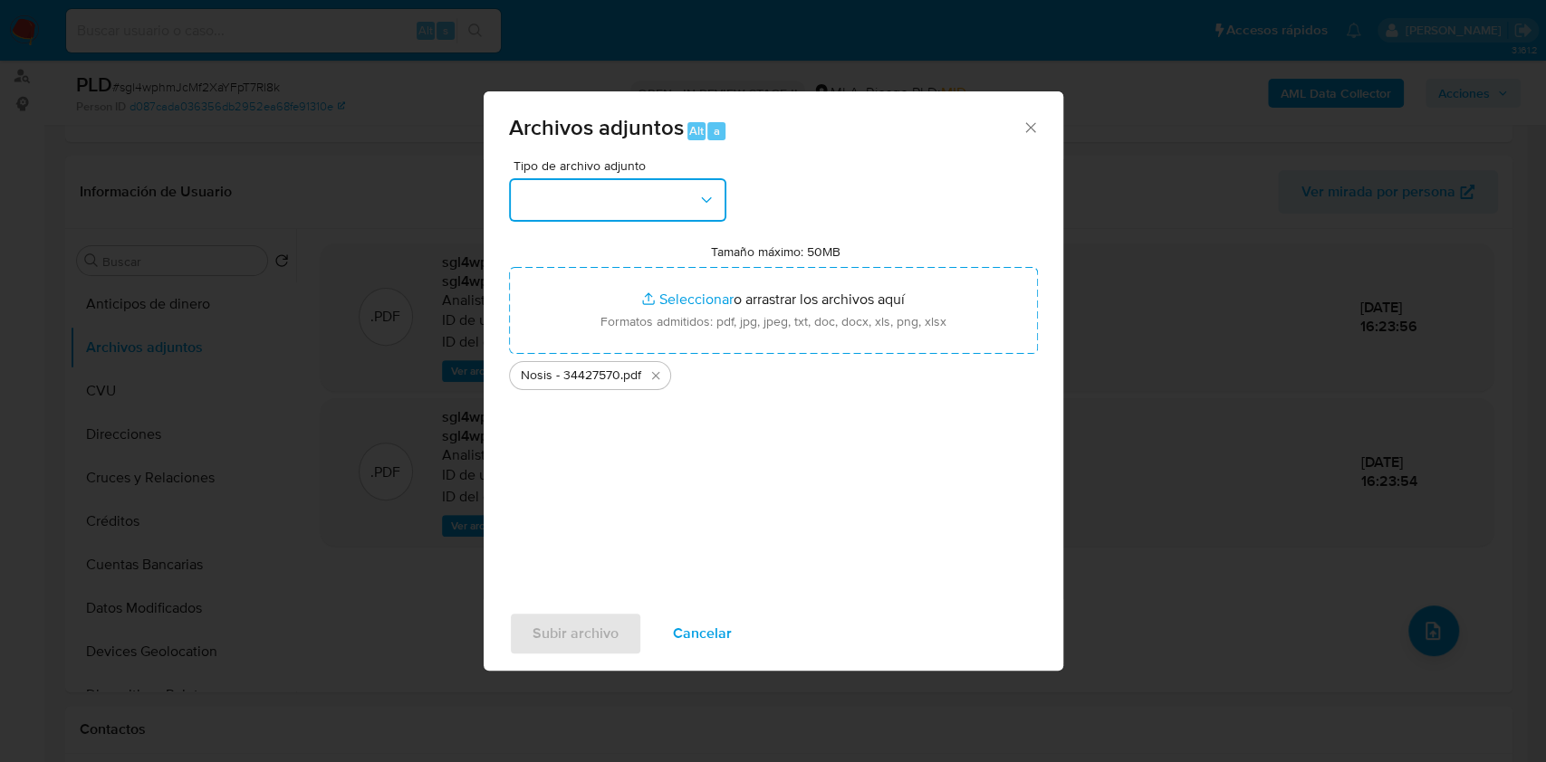
click at [661, 198] on button "button" at bounding box center [617, 199] width 217 height 43
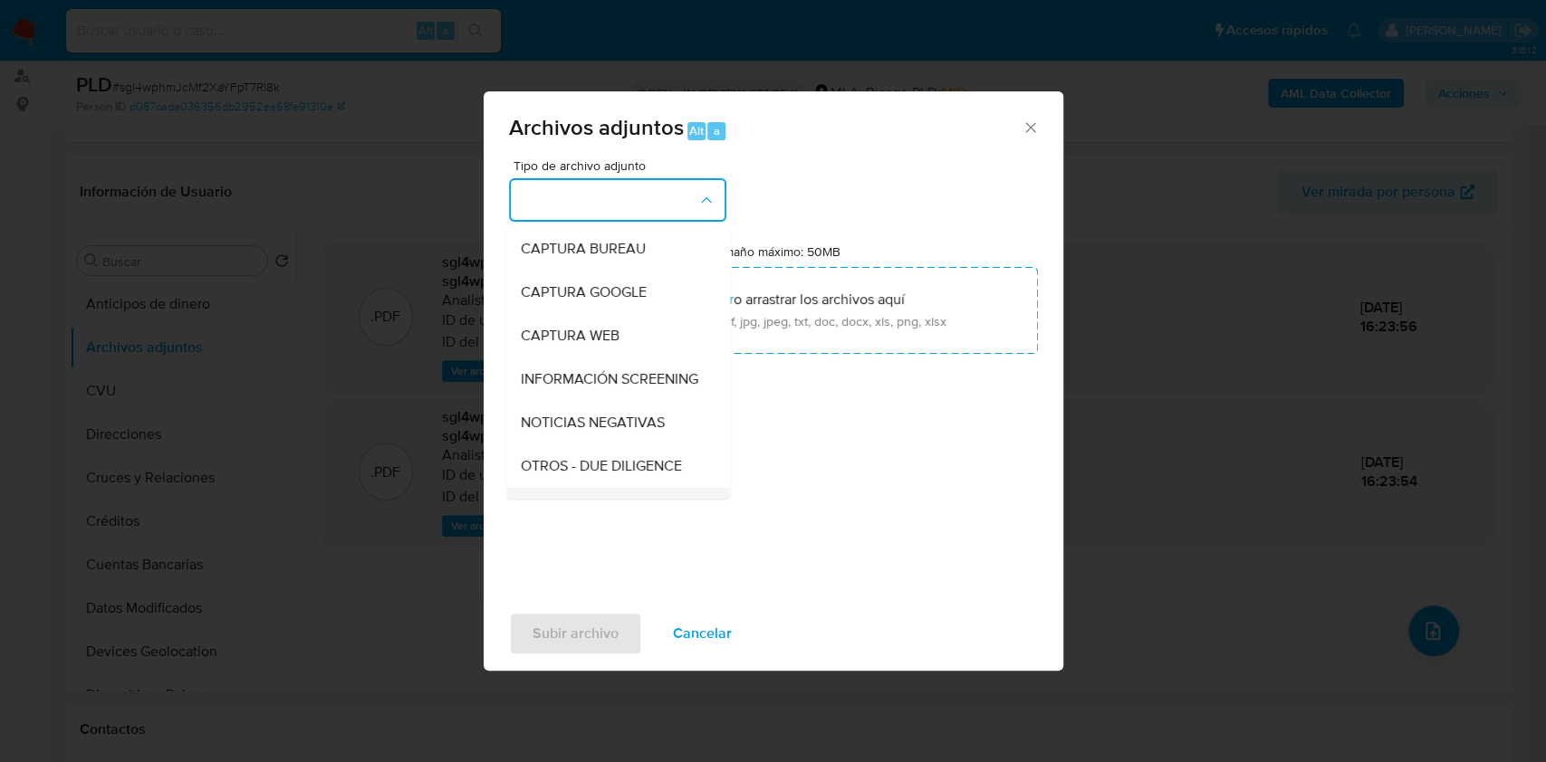
scroll to position [241, 0]
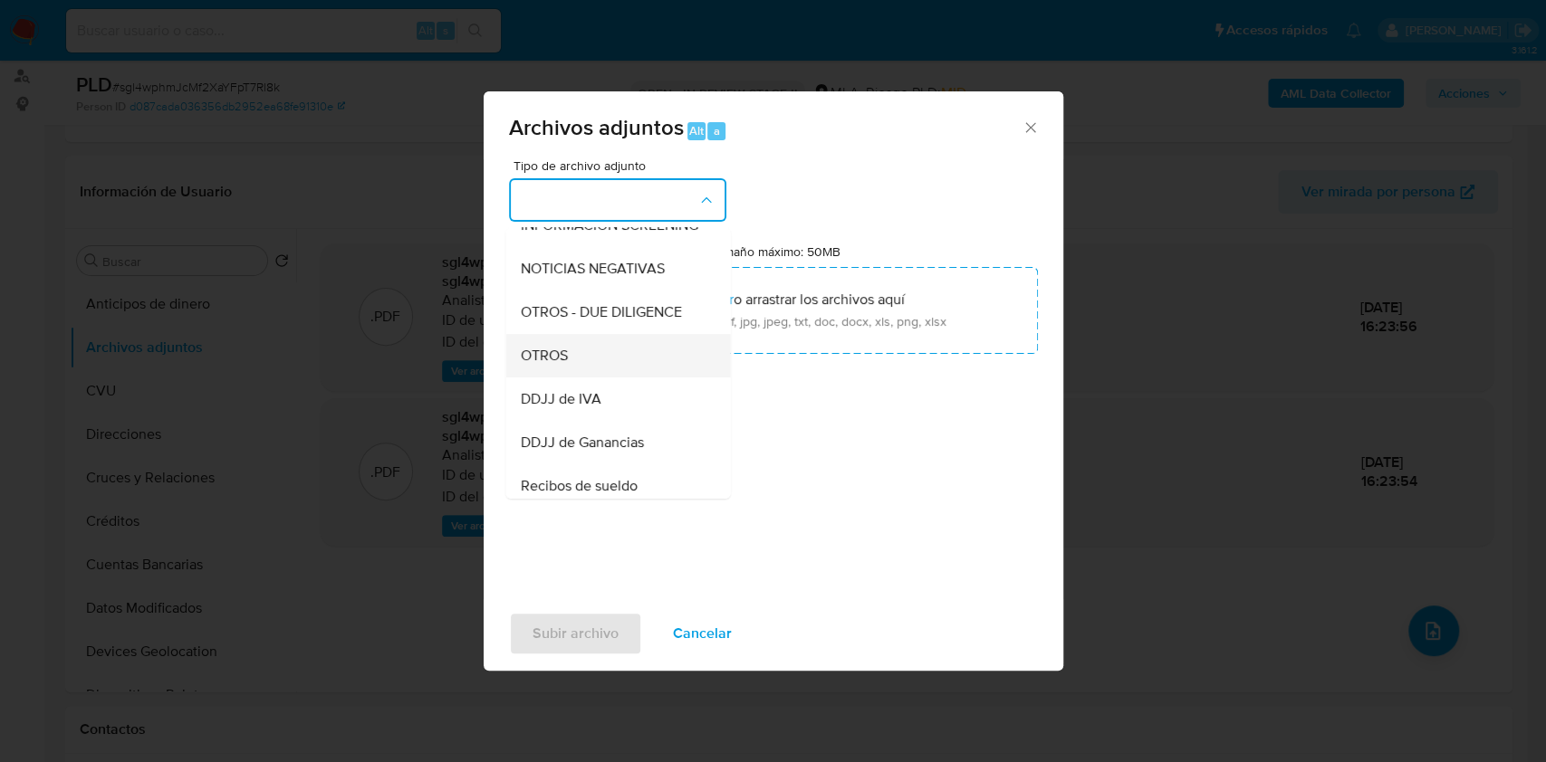
click at [582, 373] on div "OTROS" at bounding box center [612, 355] width 185 height 43
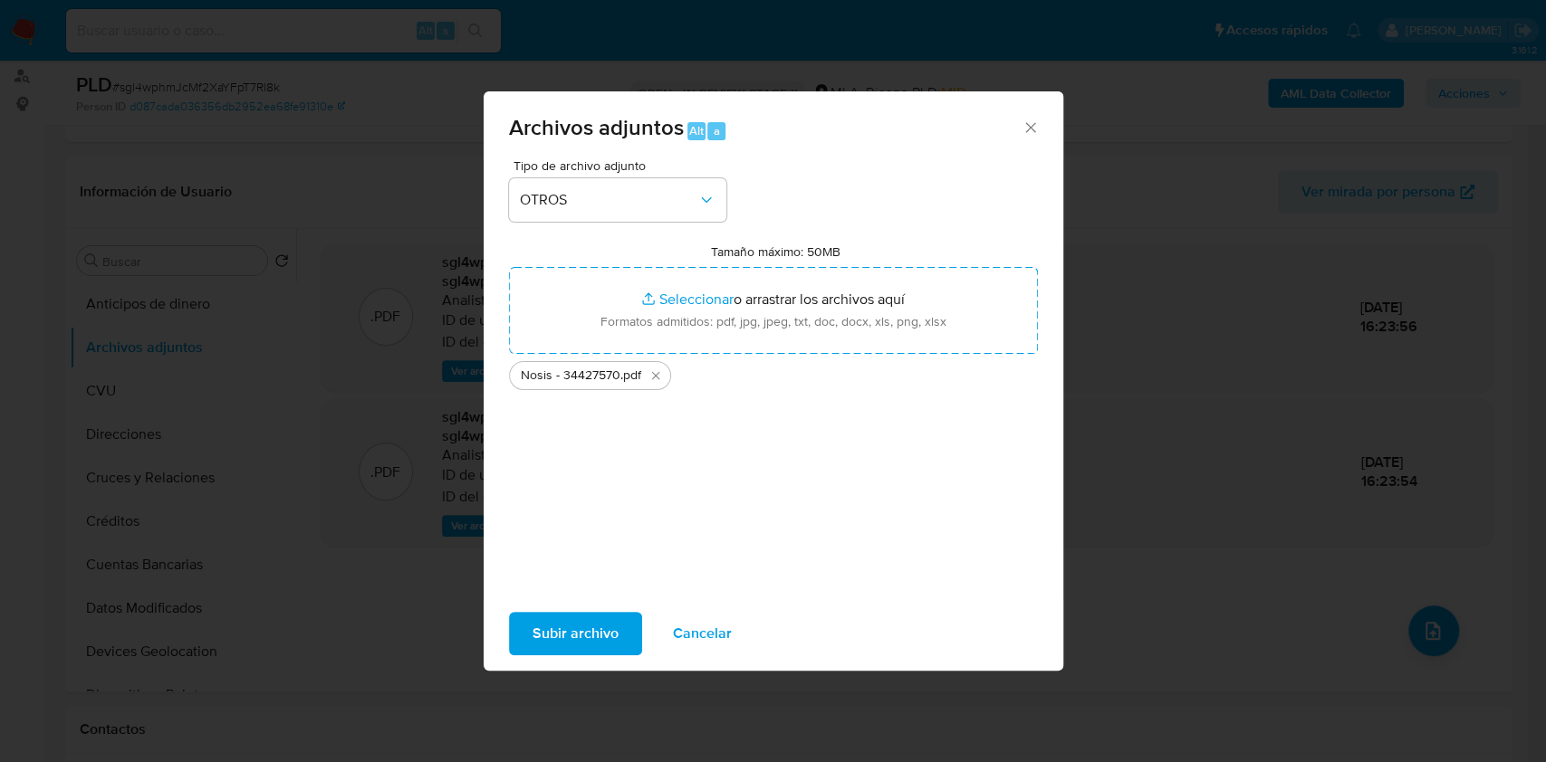
click at [558, 654] on span "Subir archivo" at bounding box center [575, 634] width 86 height 40
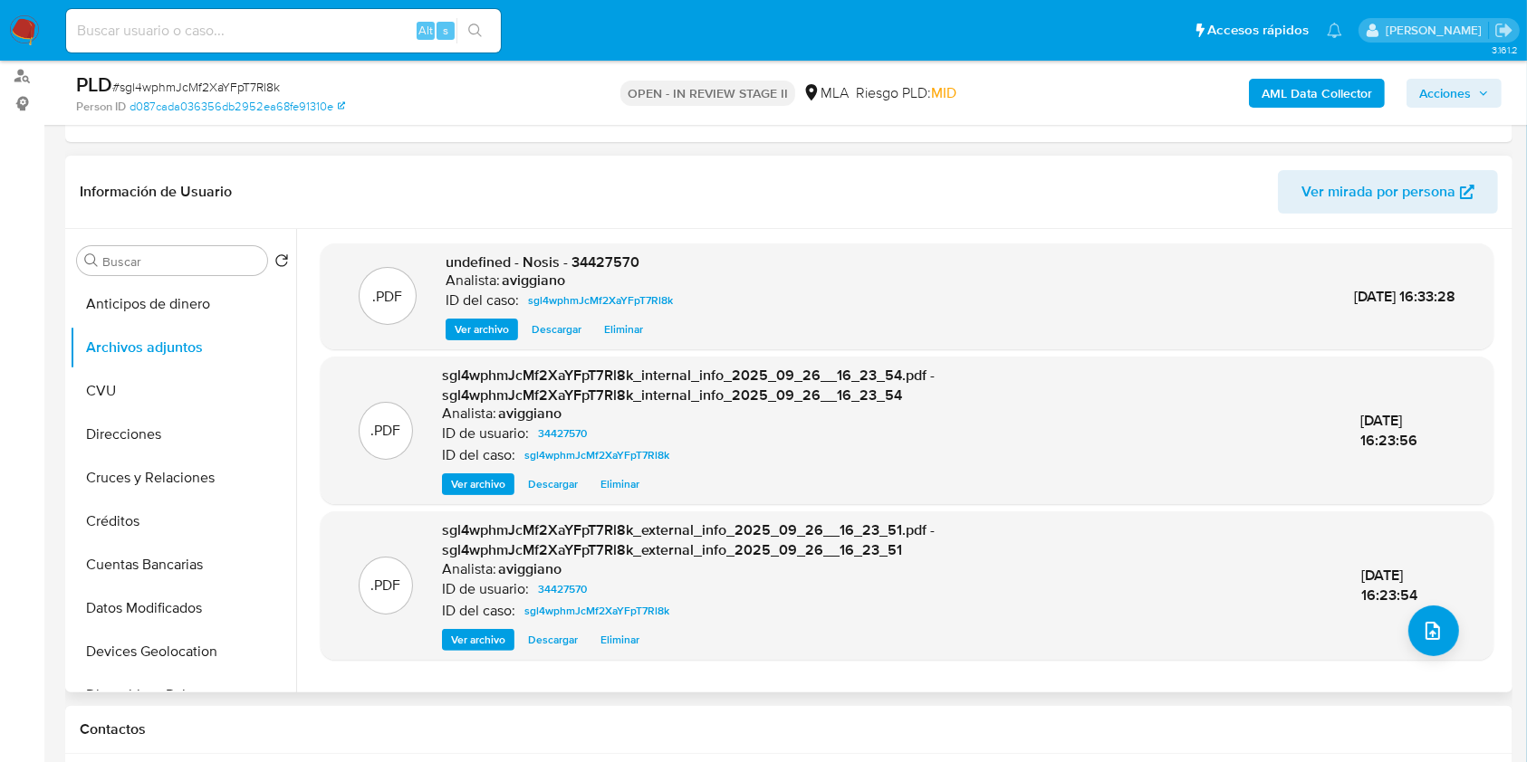
click at [608, 263] on span "undefined - Nosis - 34427570" at bounding box center [543, 262] width 194 height 21
copy span "34427570"
click at [1412, 633] on button "upload-file" at bounding box center [1433, 631] width 51 height 51
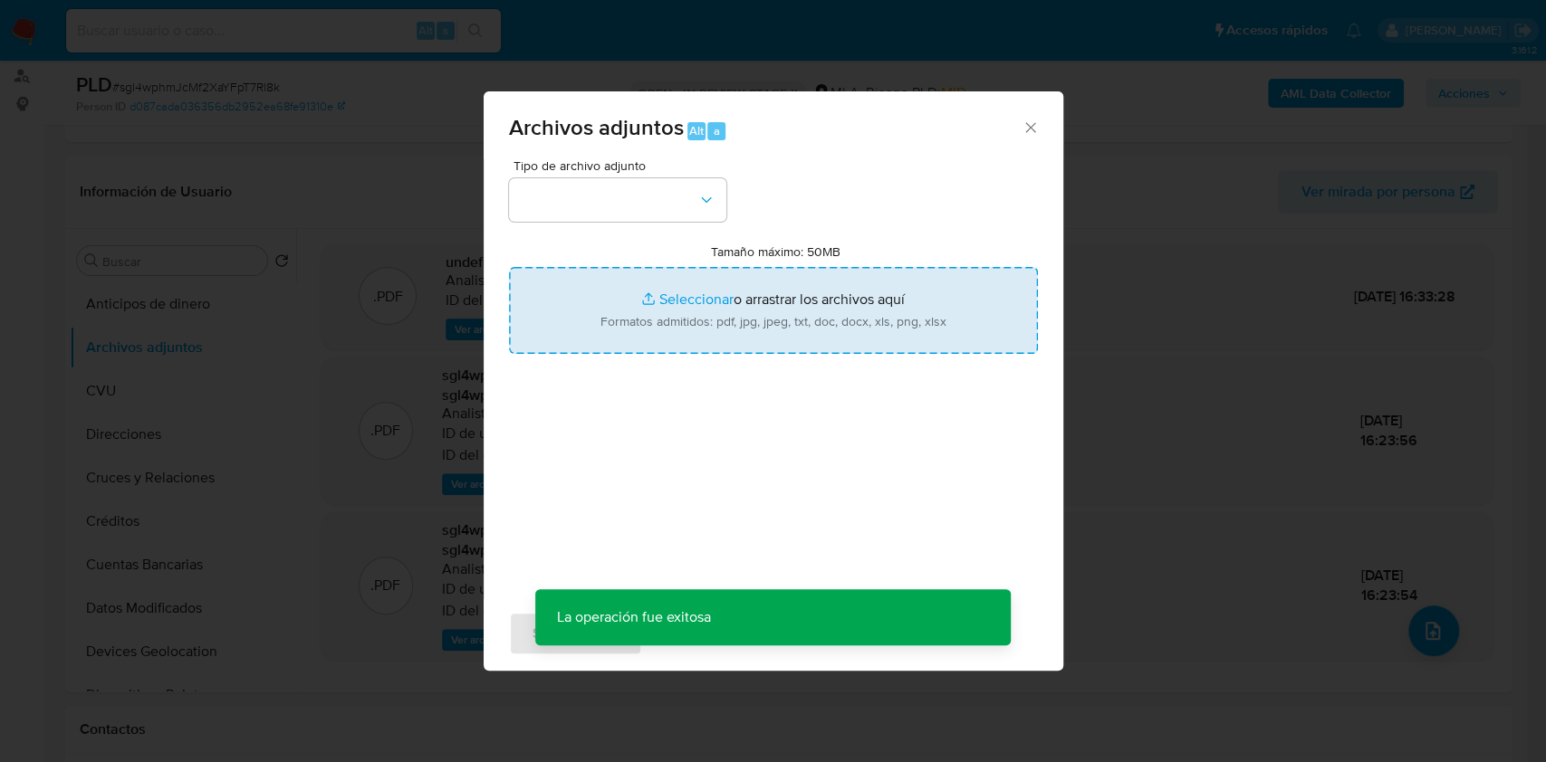
click at [808, 326] on input "Tamaño máximo: 50MB Seleccionar archivos" at bounding box center [773, 310] width 529 height 87
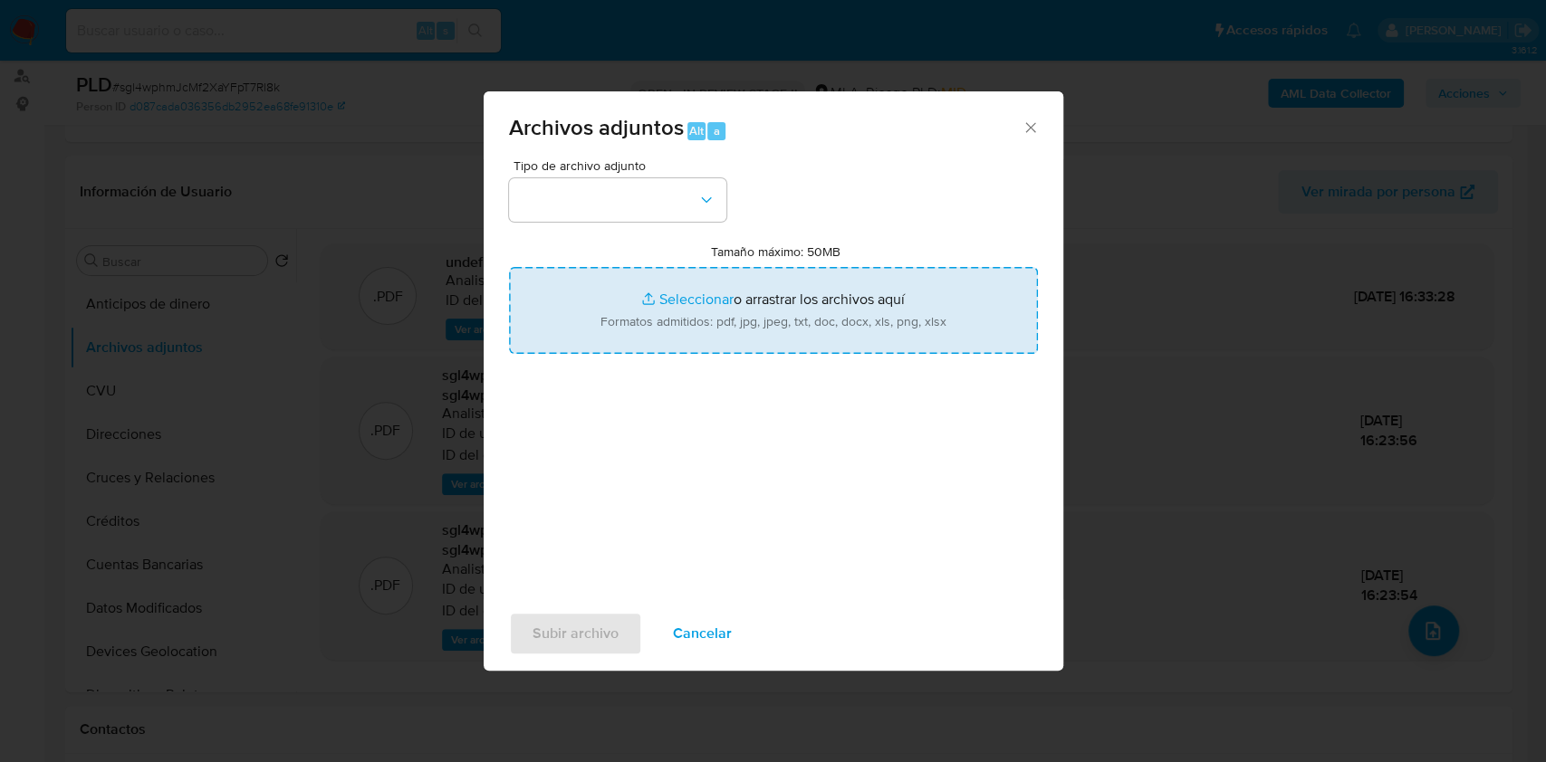
type input "C:\fakepath\Movimientos-Aladdin-v10_1 - 34427570 -.xlsx"
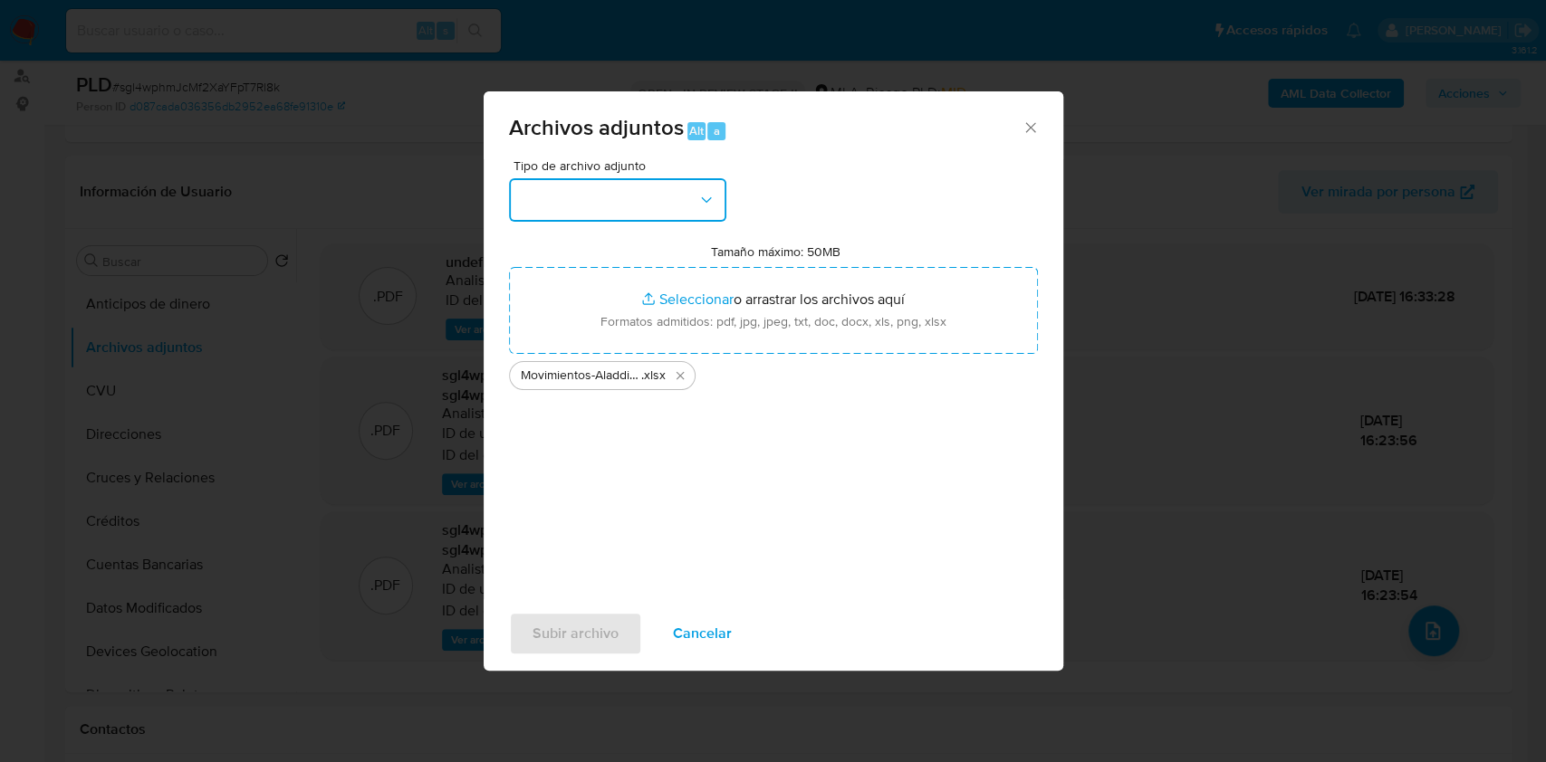
click at [673, 210] on button "button" at bounding box center [617, 199] width 217 height 43
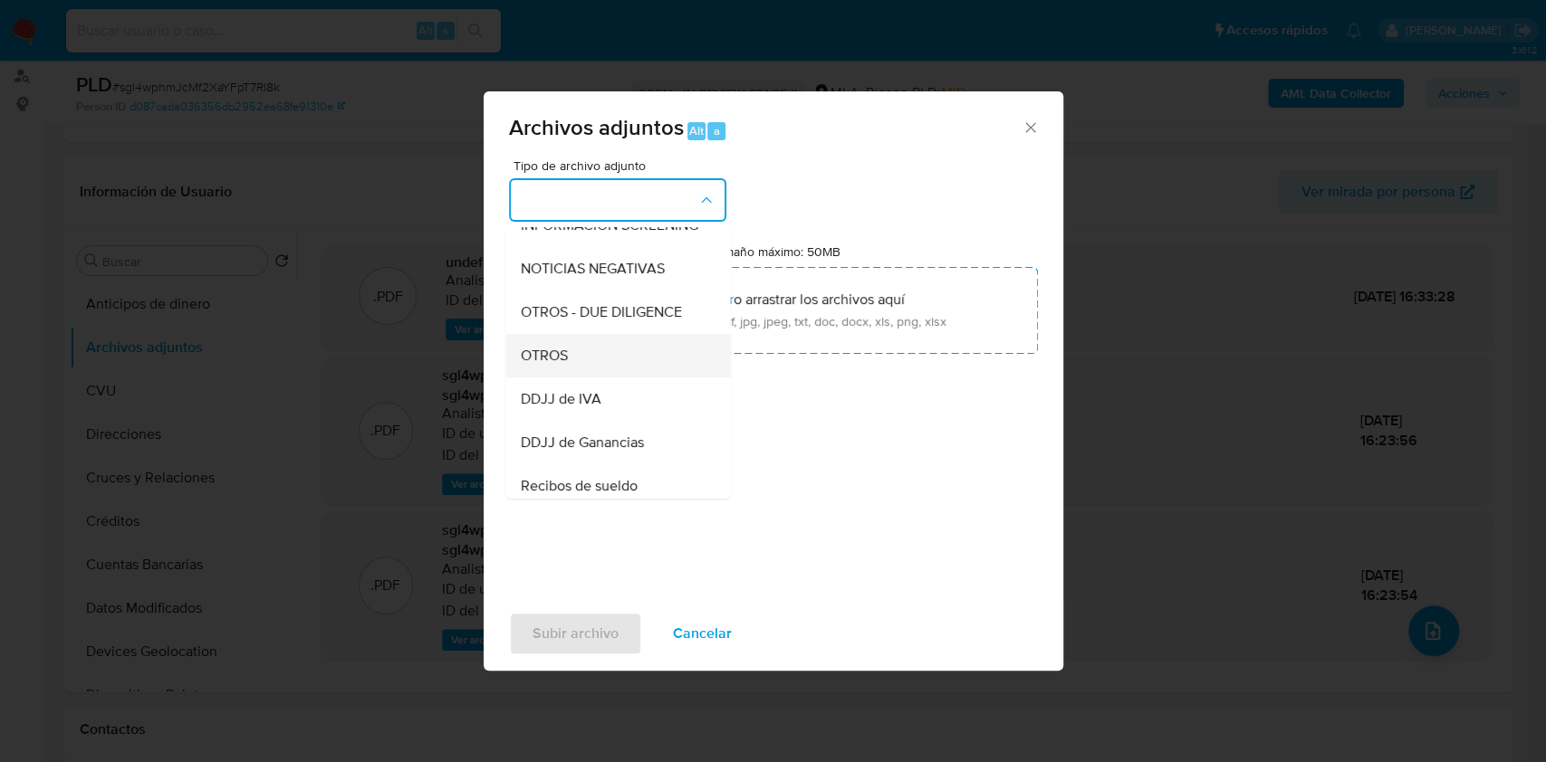
click at [564, 365] on span "OTROS" at bounding box center [543, 356] width 47 height 18
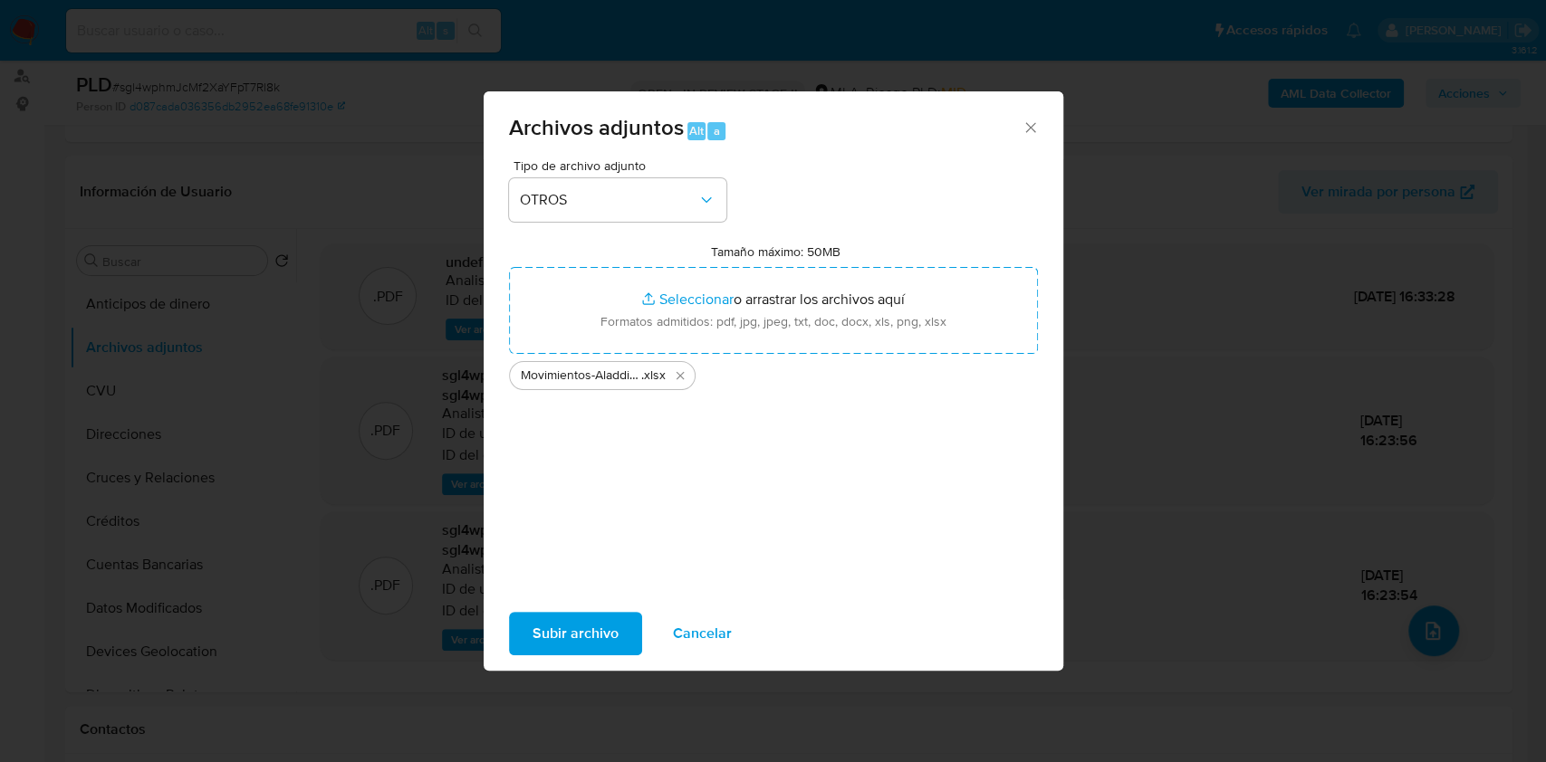
click at [578, 624] on span "Subir archivo" at bounding box center [575, 634] width 86 height 40
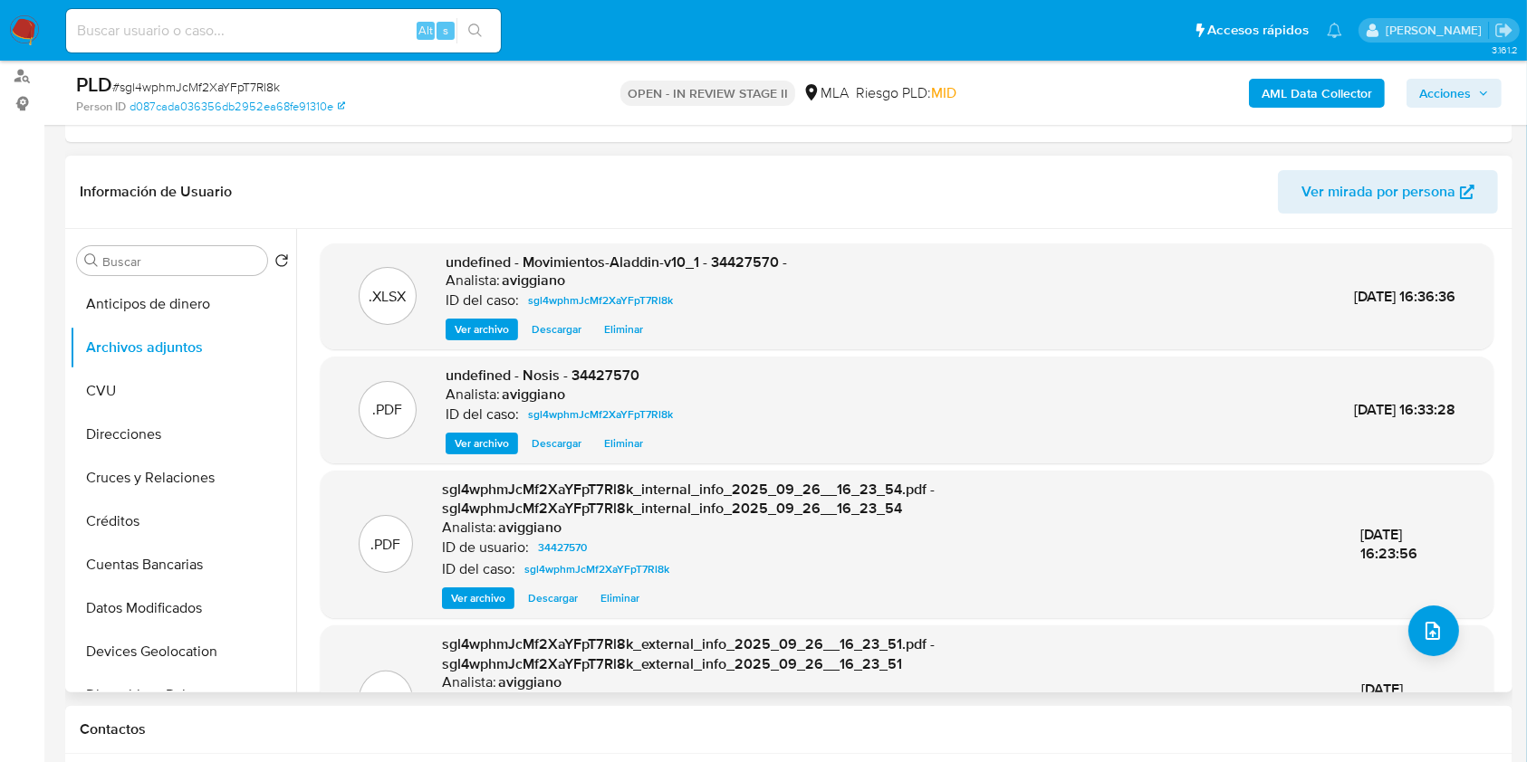
click at [733, 268] on span "undefined - Movimientos-Aladdin-v10_1 - 34427570 -" at bounding box center [616, 262] width 341 height 21
copy span "34427570"
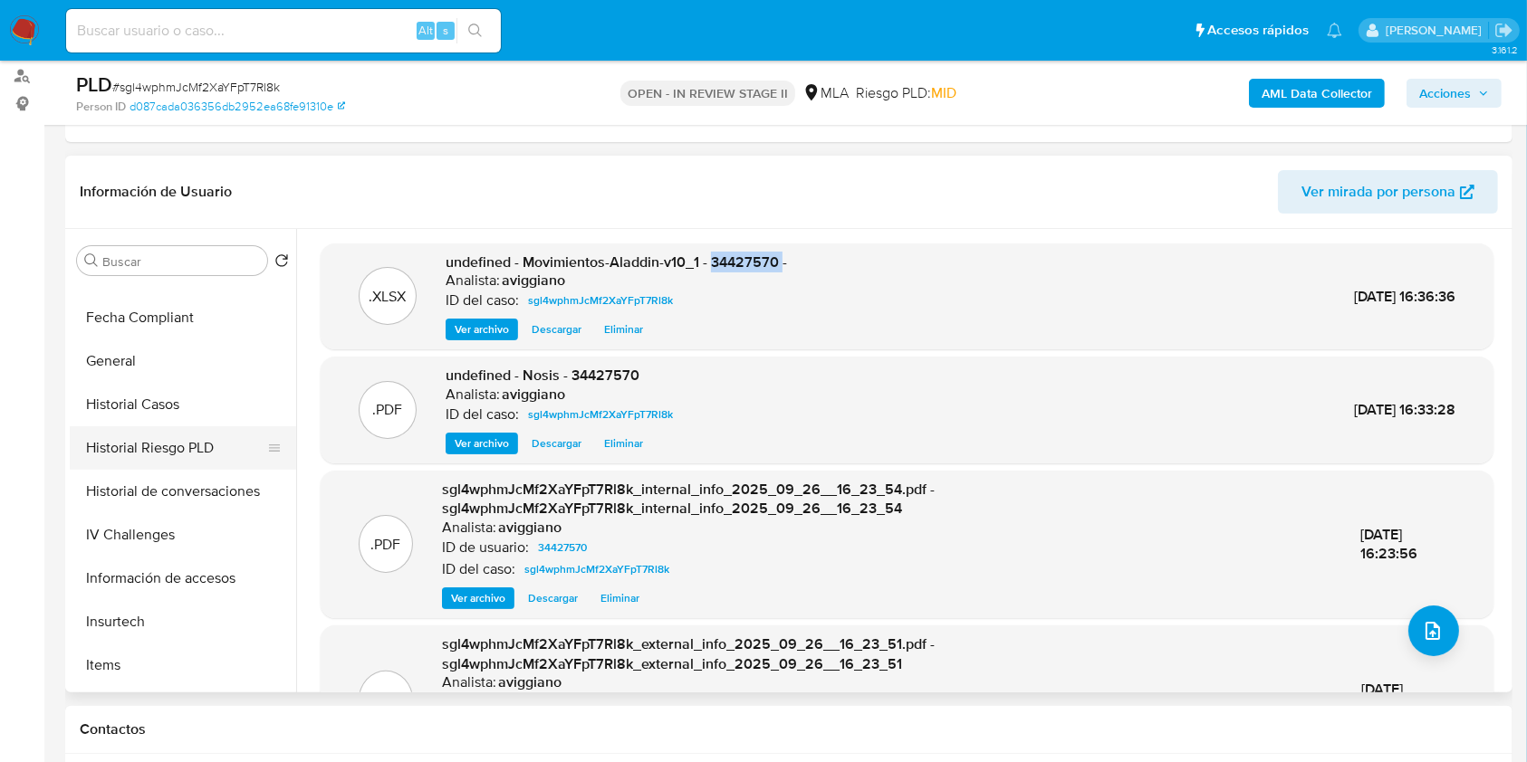
scroll to position [724, 0]
click at [164, 455] on button "KYC" at bounding box center [176, 448] width 212 height 43
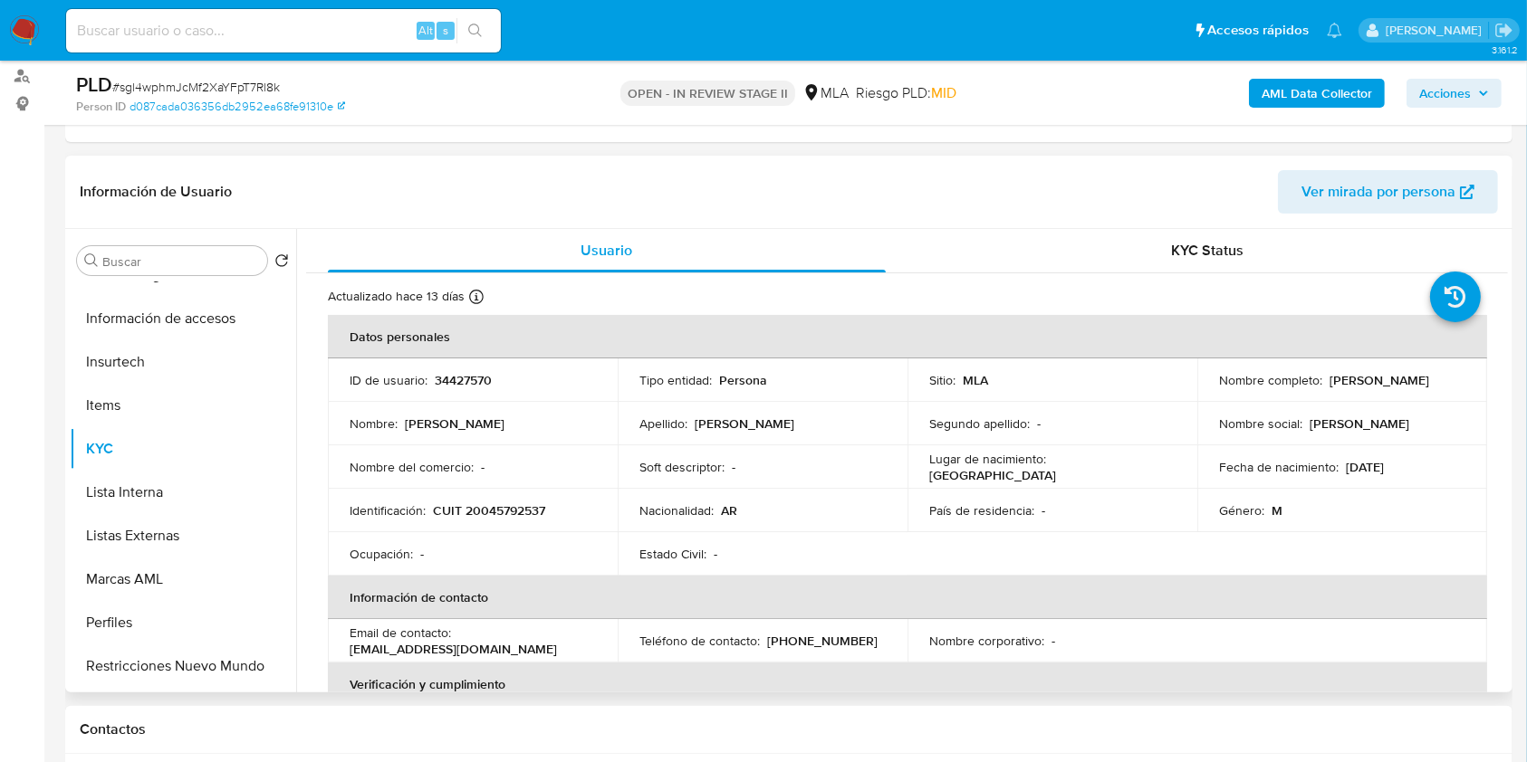
click at [500, 506] on p "CUIT 20045792537" at bounding box center [489, 511] width 112 height 16
copy p "20045792537"
drag, startPoint x: 1328, startPoint y: 376, endPoint x: 1453, endPoint y: 378, distance: 125.9
click at [1453, 378] on div "Nombre completo : [PERSON_NAME]" at bounding box center [1342, 380] width 246 height 16
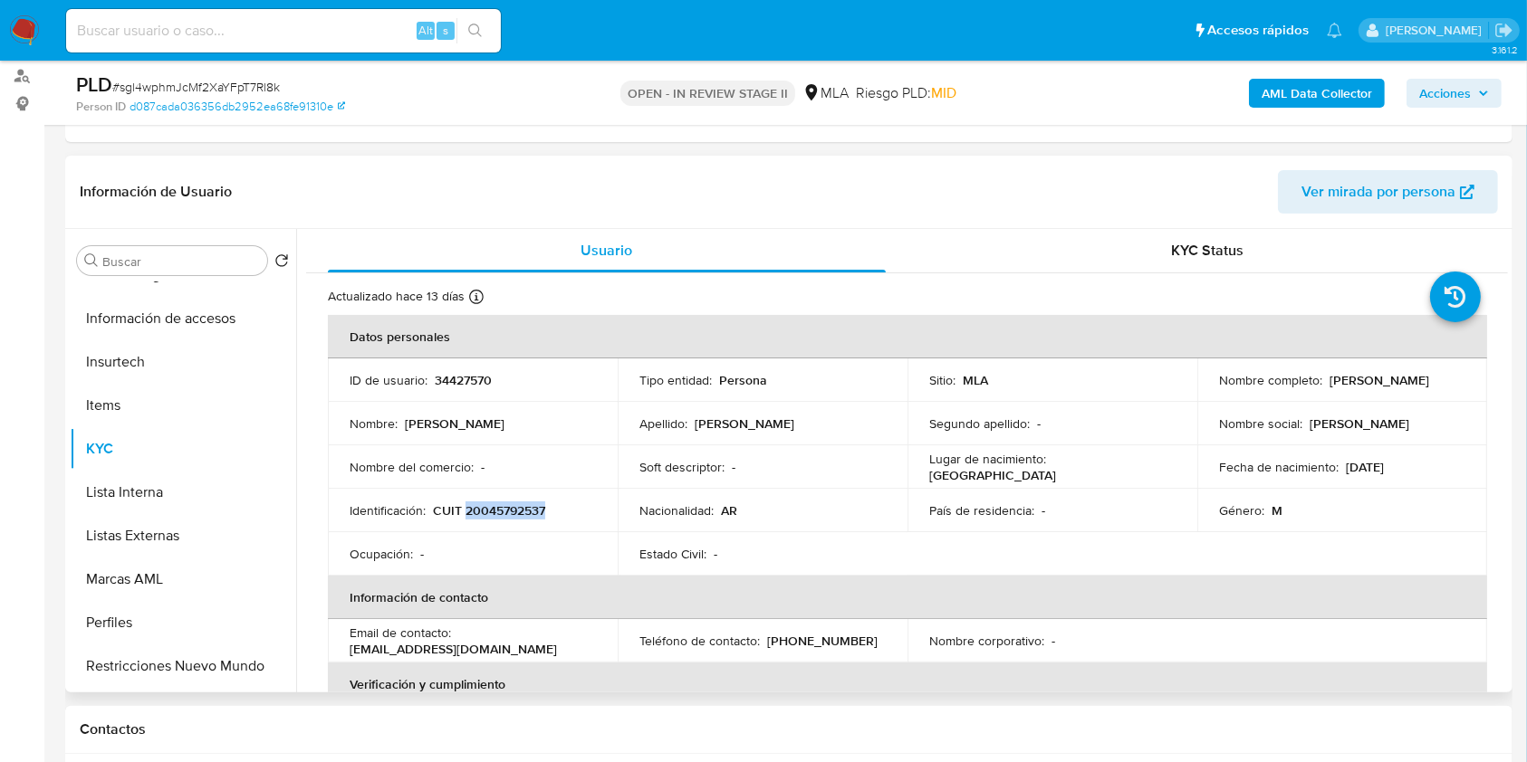
copy p "[PERSON_NAME]"
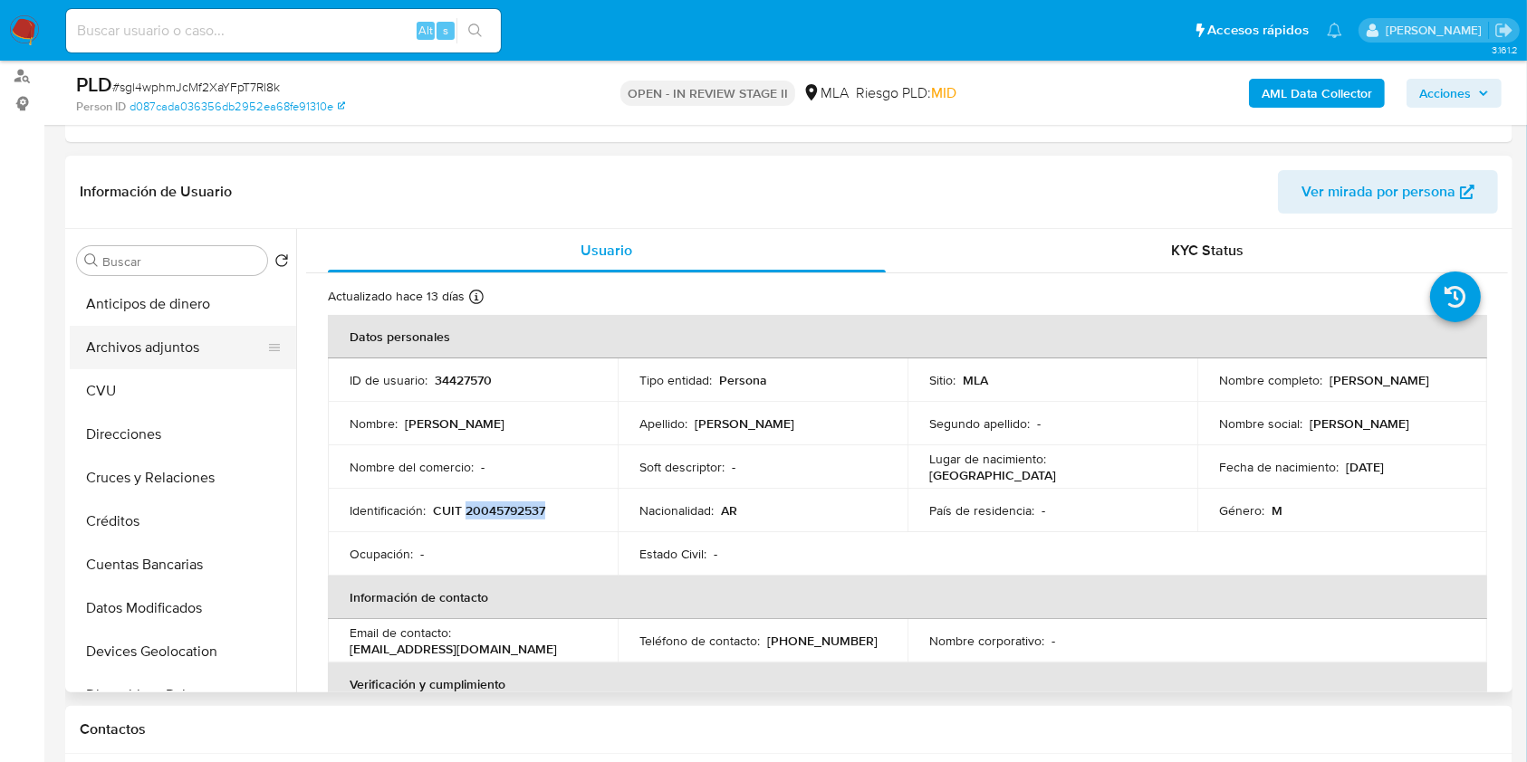
click at [175, 333] on button "Archivos adjuntos" at bounding box center [176, 347] width 212 height 43
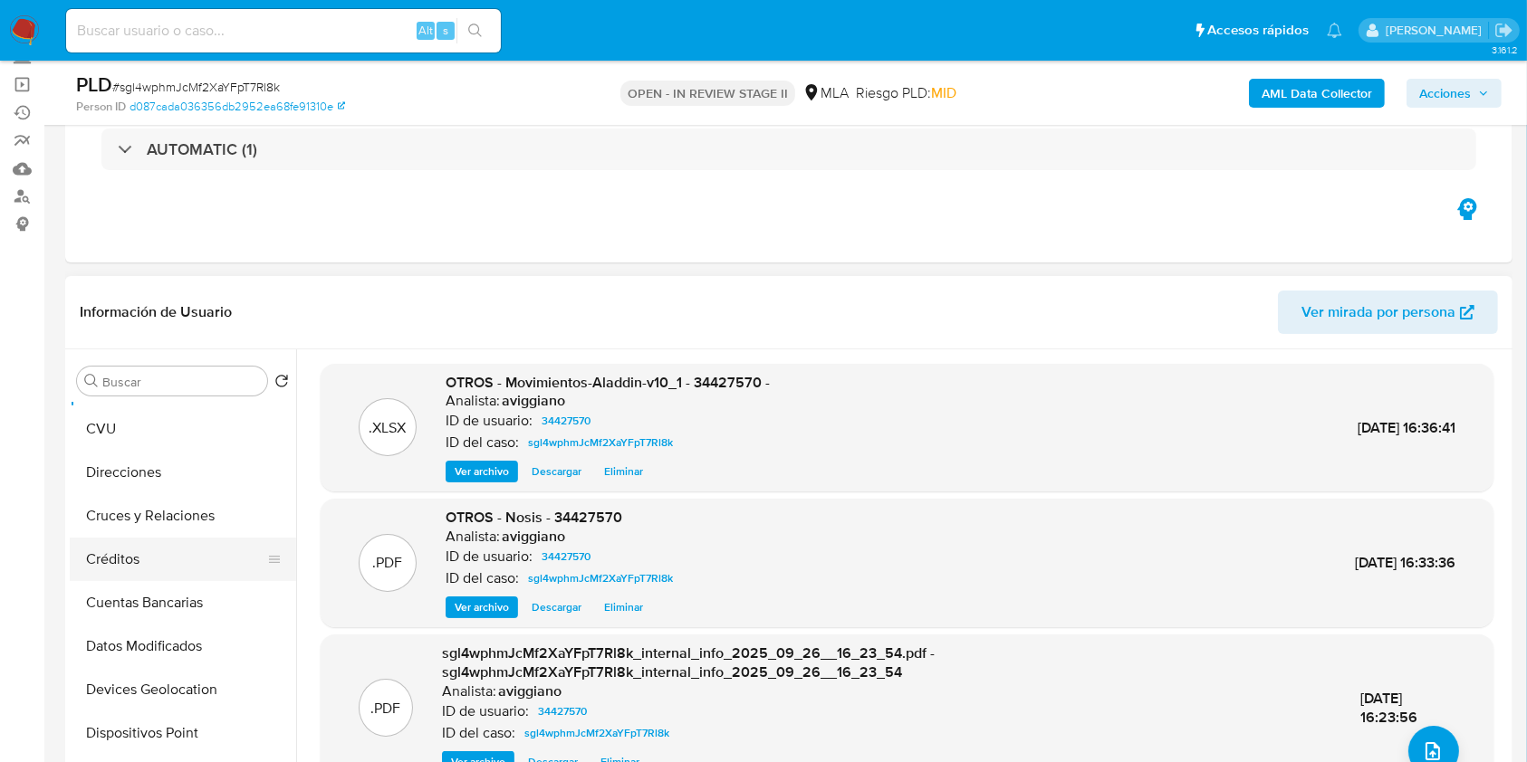
scroll to position [120, 0]
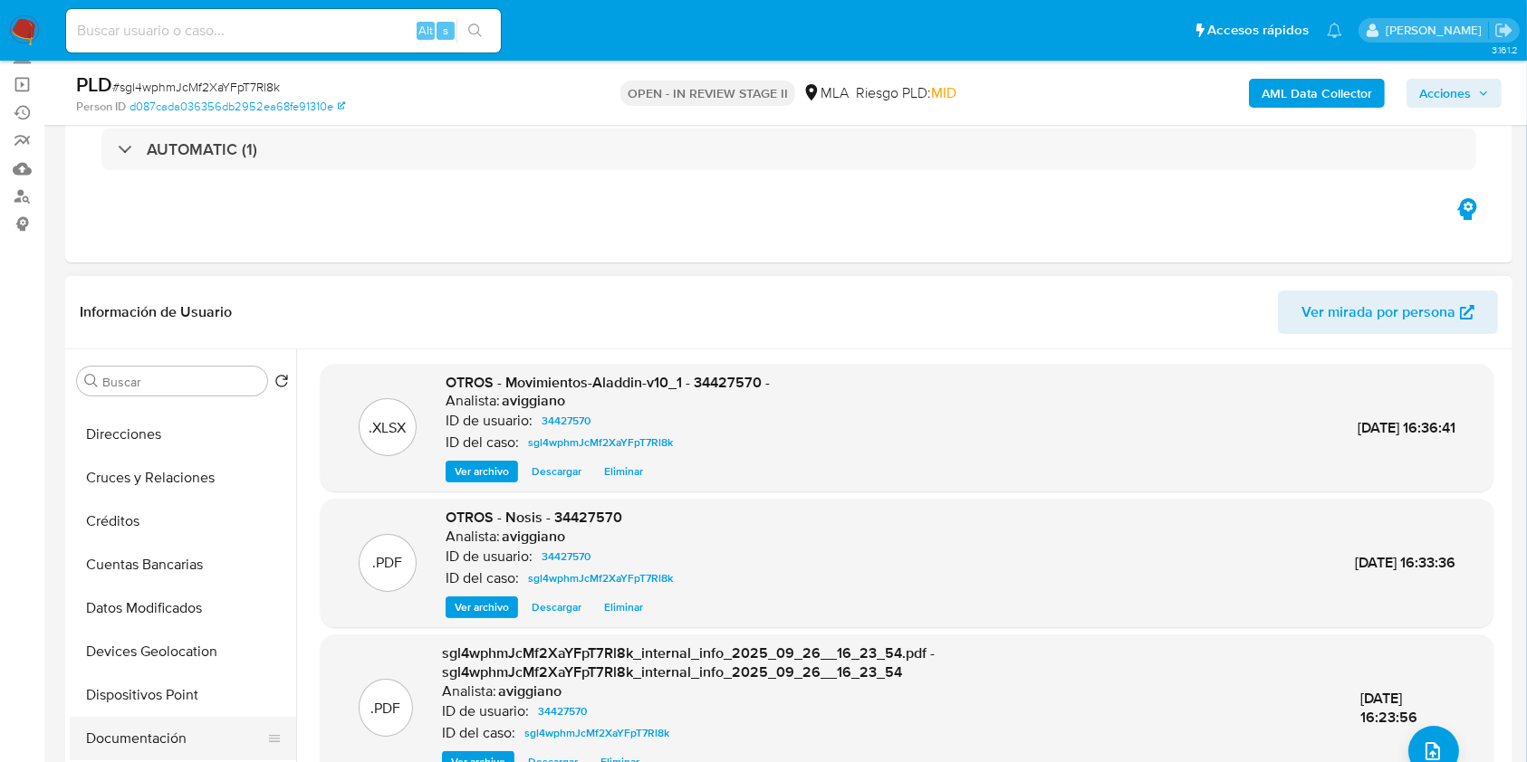
drag, startPoint x: 101, startPoint y: 728, endPoint x: 157, endPoint y: 714, distance: 57.1
click at [101, 728] on button "Documentación" at bounding box center [176, 738] width 212 height 43
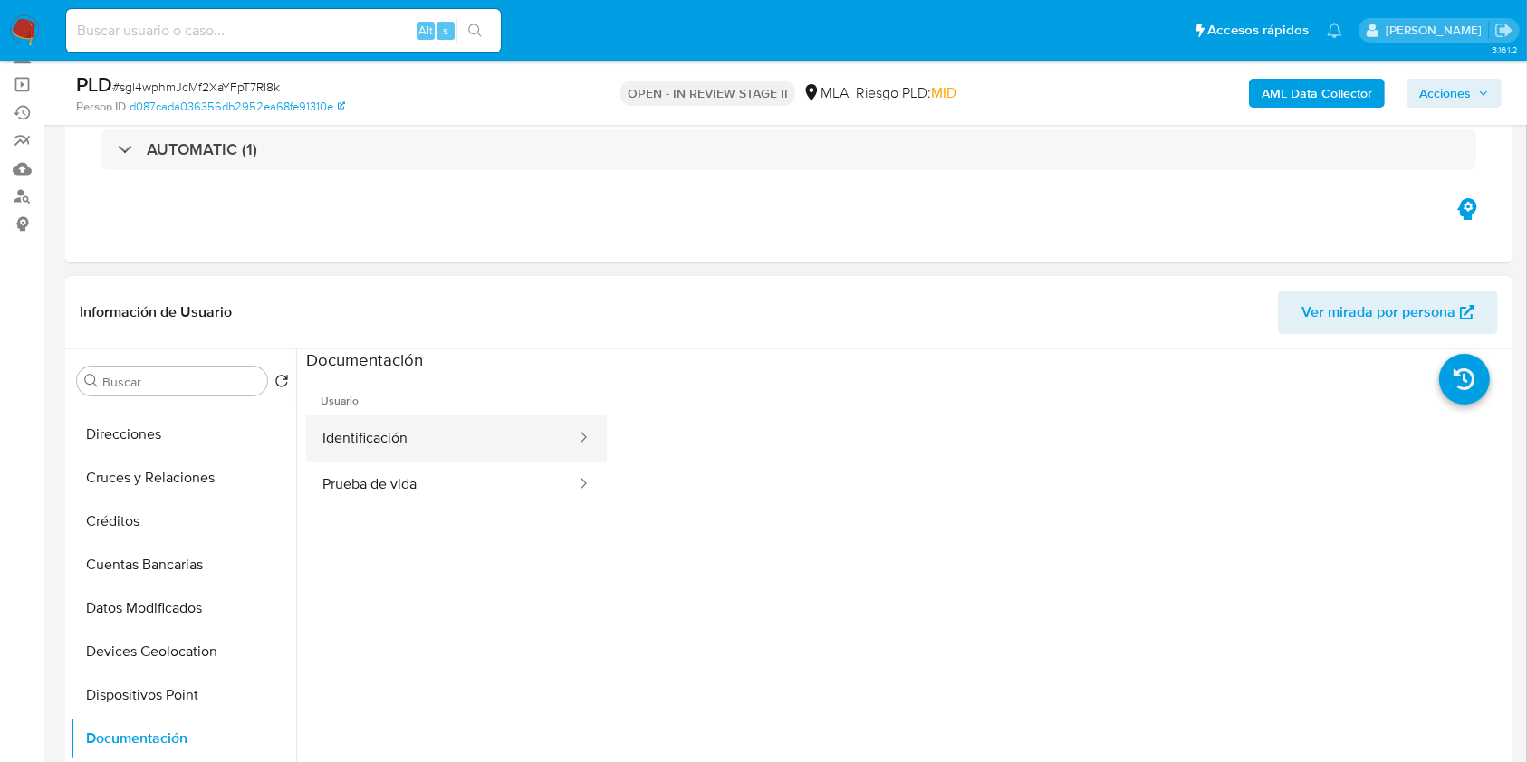
click at [456, 447] on button "Identificación" at bounding box center [442, 439] width 272 height 46
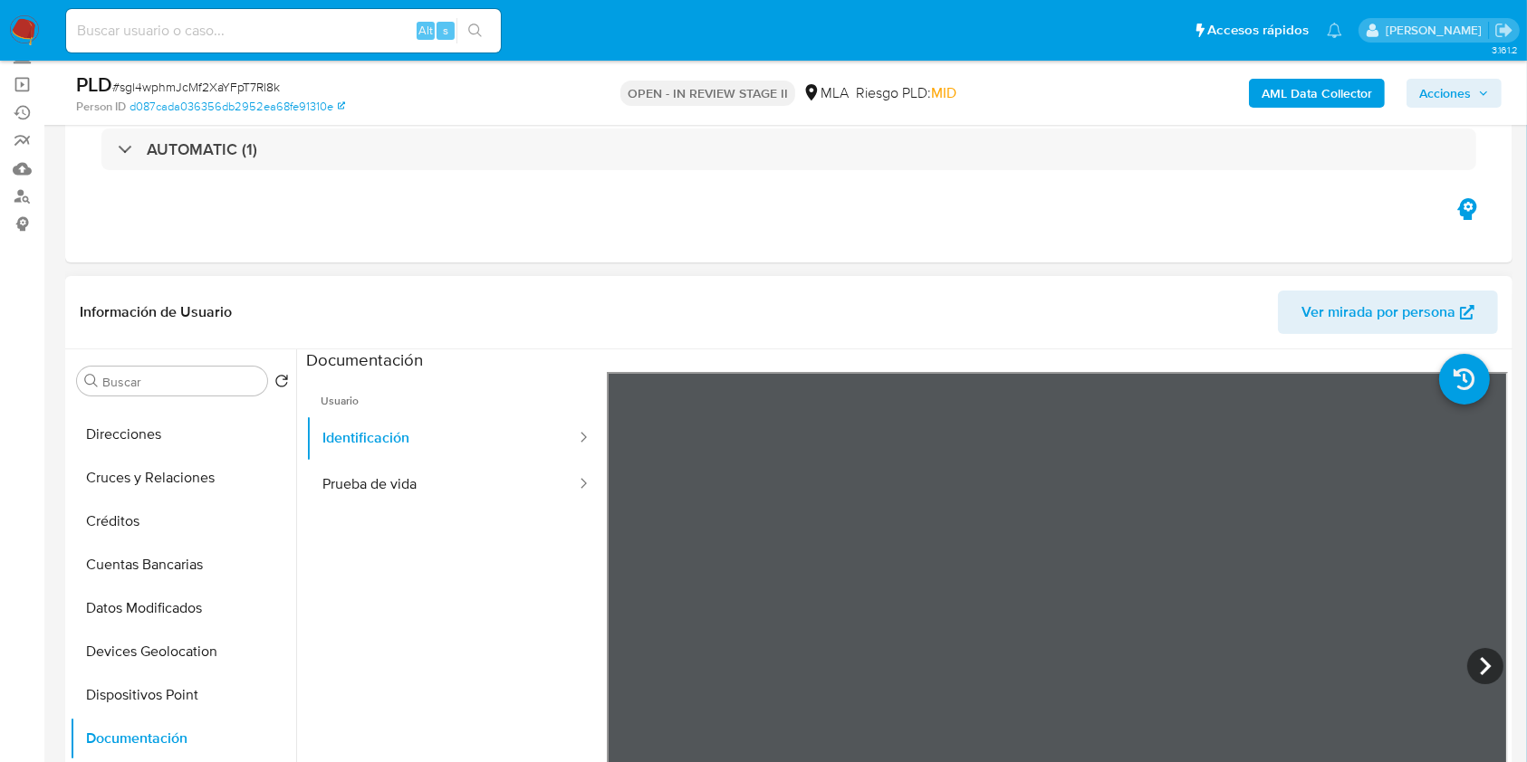
scroll to position [159, 0]
click at [368, 500] on button "Prueba de vida" at bounding box center [442, 485] width 272 height 46
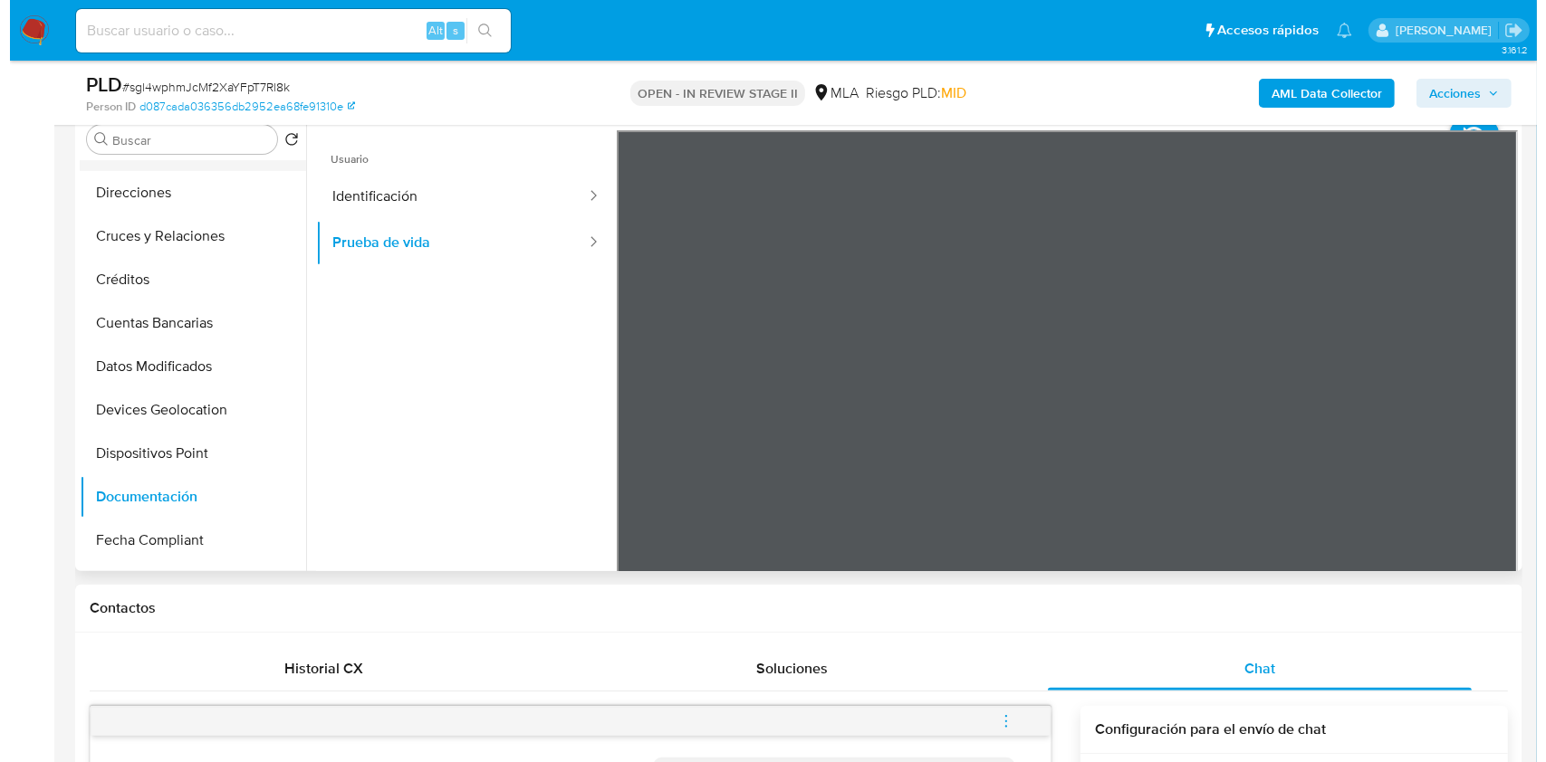
scroll to position [0, 0]
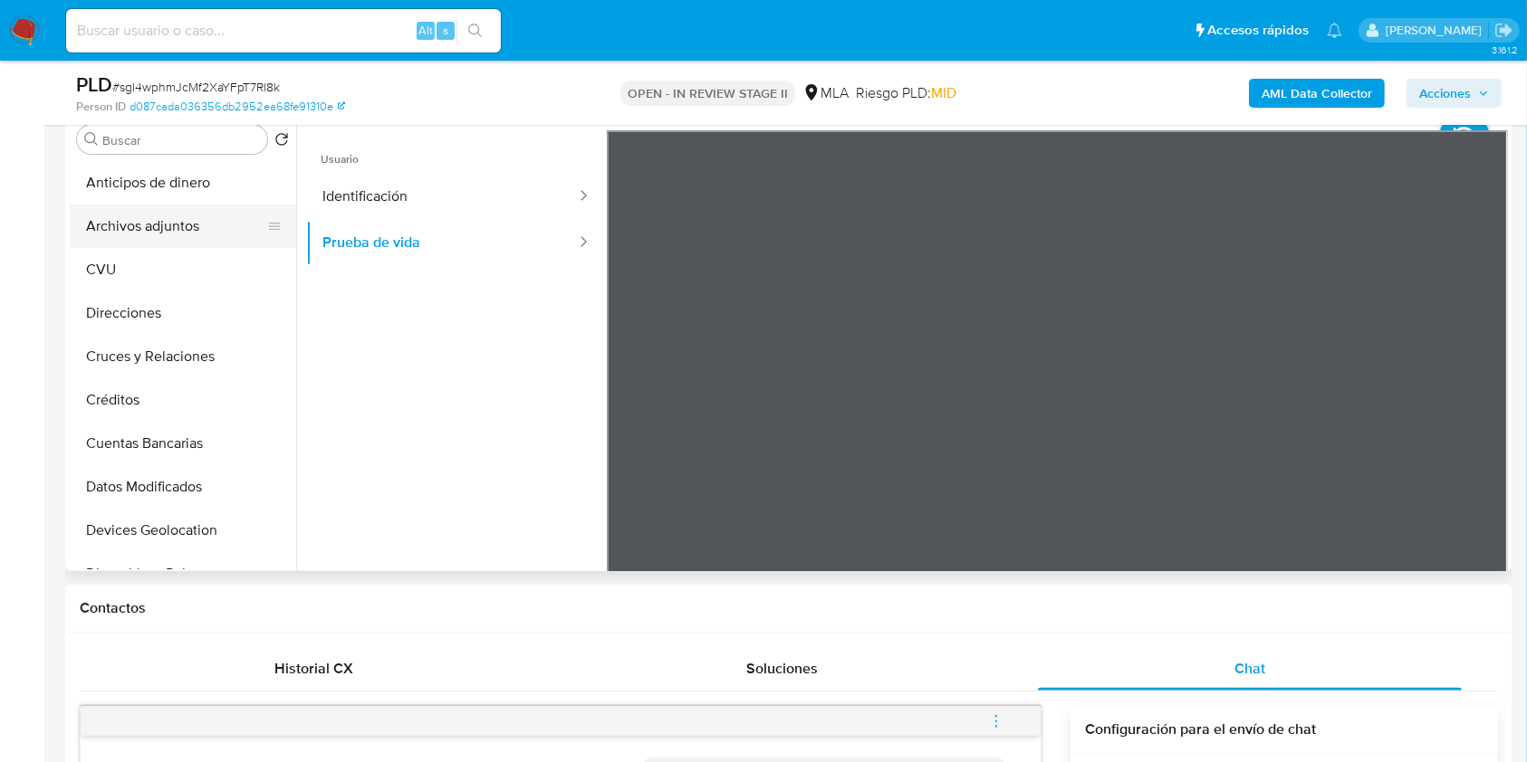
click at [149, 226] on button "Archivos adjuntos" at bounding box center [176, 226] width 212 height 43
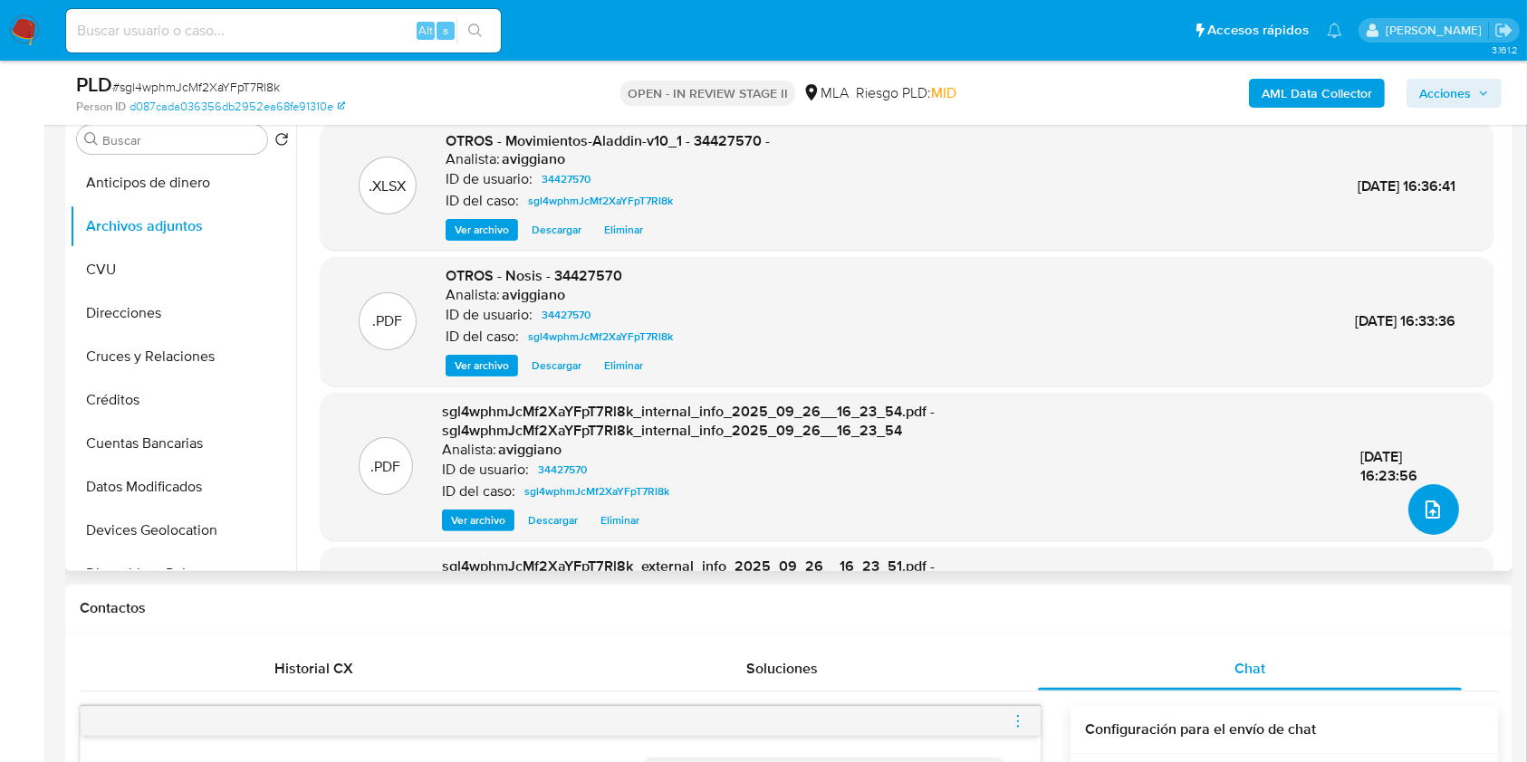
click at [1425, 510] on icon "upload-file" at bounding box center [1432, 510] width 14 height 18
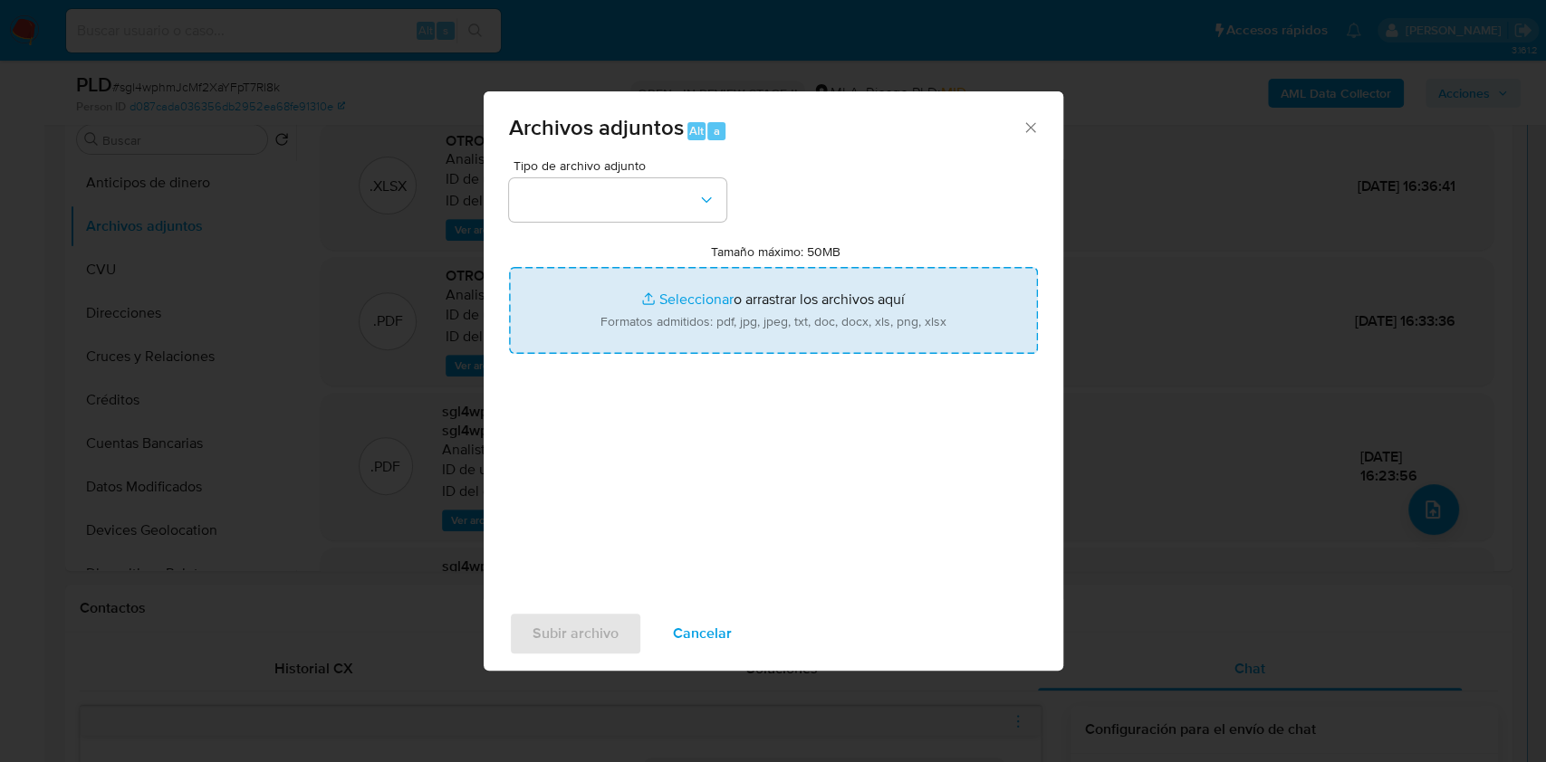
click at [890, 304] on input "Tamaño máximo: 50MB Seleccionar archivos" at bounding box center [773, 310] width 529 height 87
type input "C:\fakepath\Caselog sgl4wphmJcMf2XaYFpT7Rl8k_2025_09_17_09_43_30.docx"
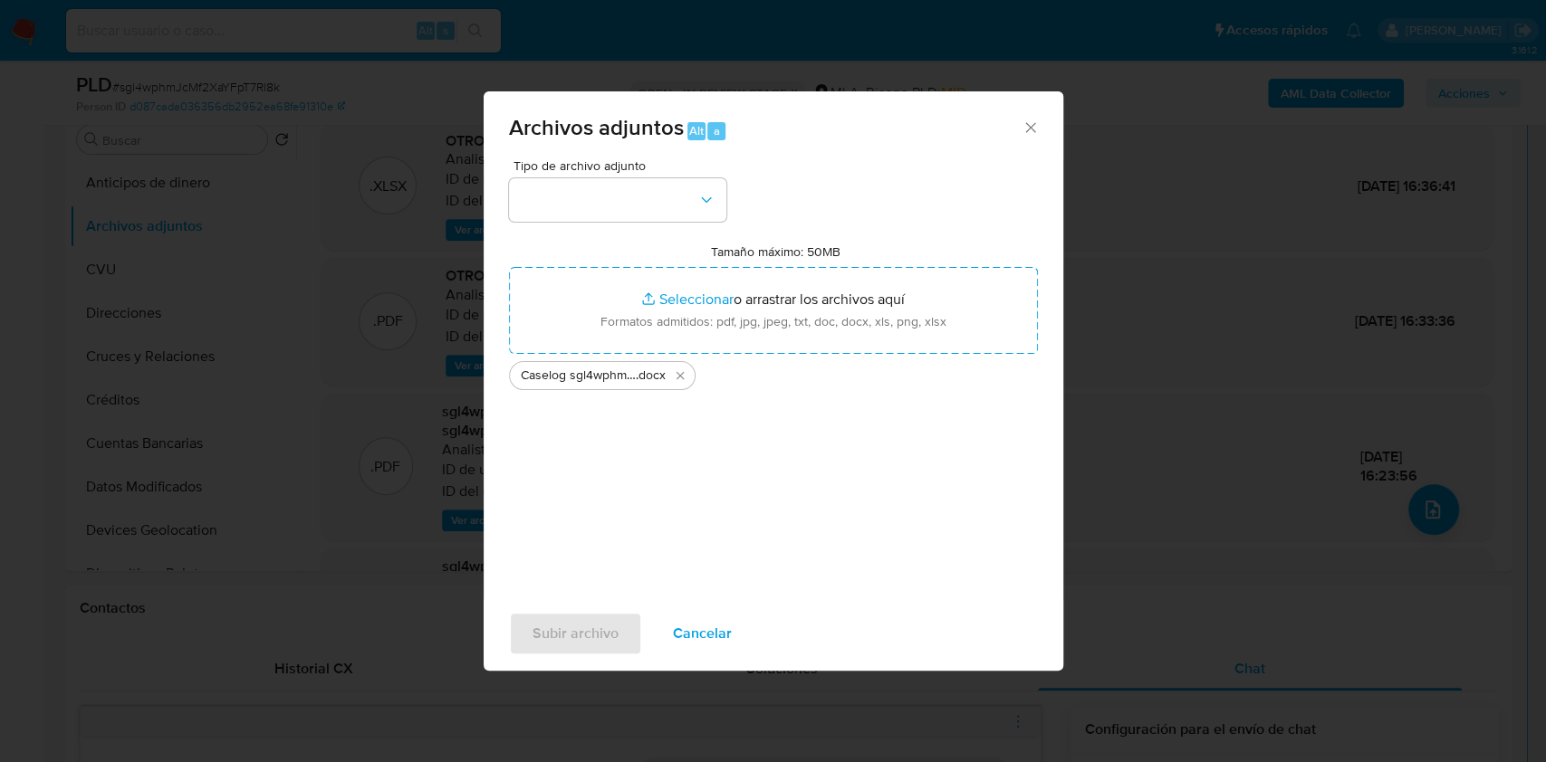
drag, startPoint x: 666, startPoint y: 260, endPoint x: 672, endPoint y: 231, distance: 29.7
click at [666, 256] on div "Tamaño máximo: 50MB Seleccionar archivos Seleccionar o arrastrar los archivos a…" at bounding box center [773, 317] width 529 height 147
click at [672, 225] on div "Tipo de archivo adjunto Tamaño máximo: 50MB Seleccionar archivos Seleccionar o …" at bounding box center [773, 372] width 529 height 427
click at [674, 221] on button "button" at bounding box center [617, 199] width 217 height 43
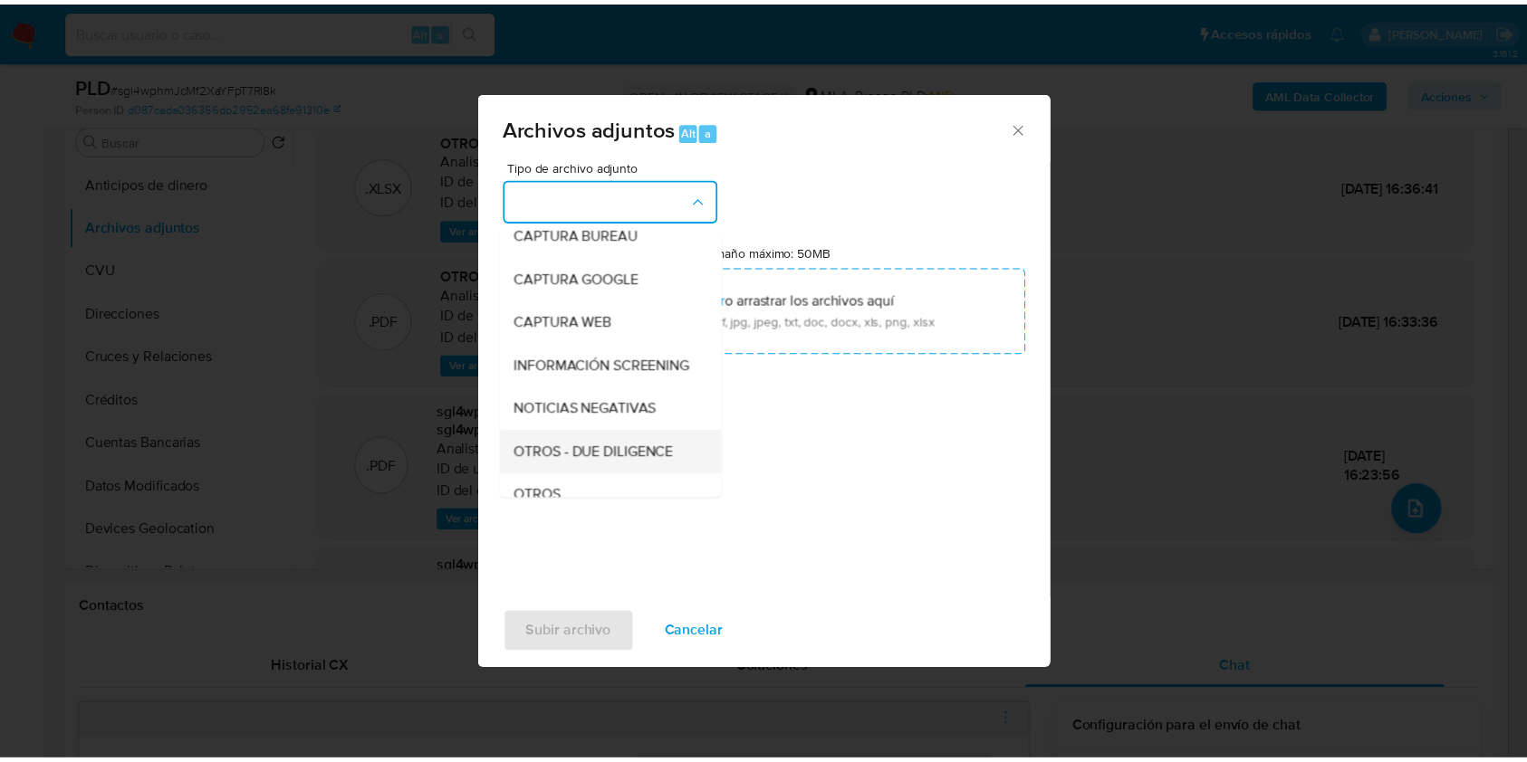
scroll to position [241, 0]
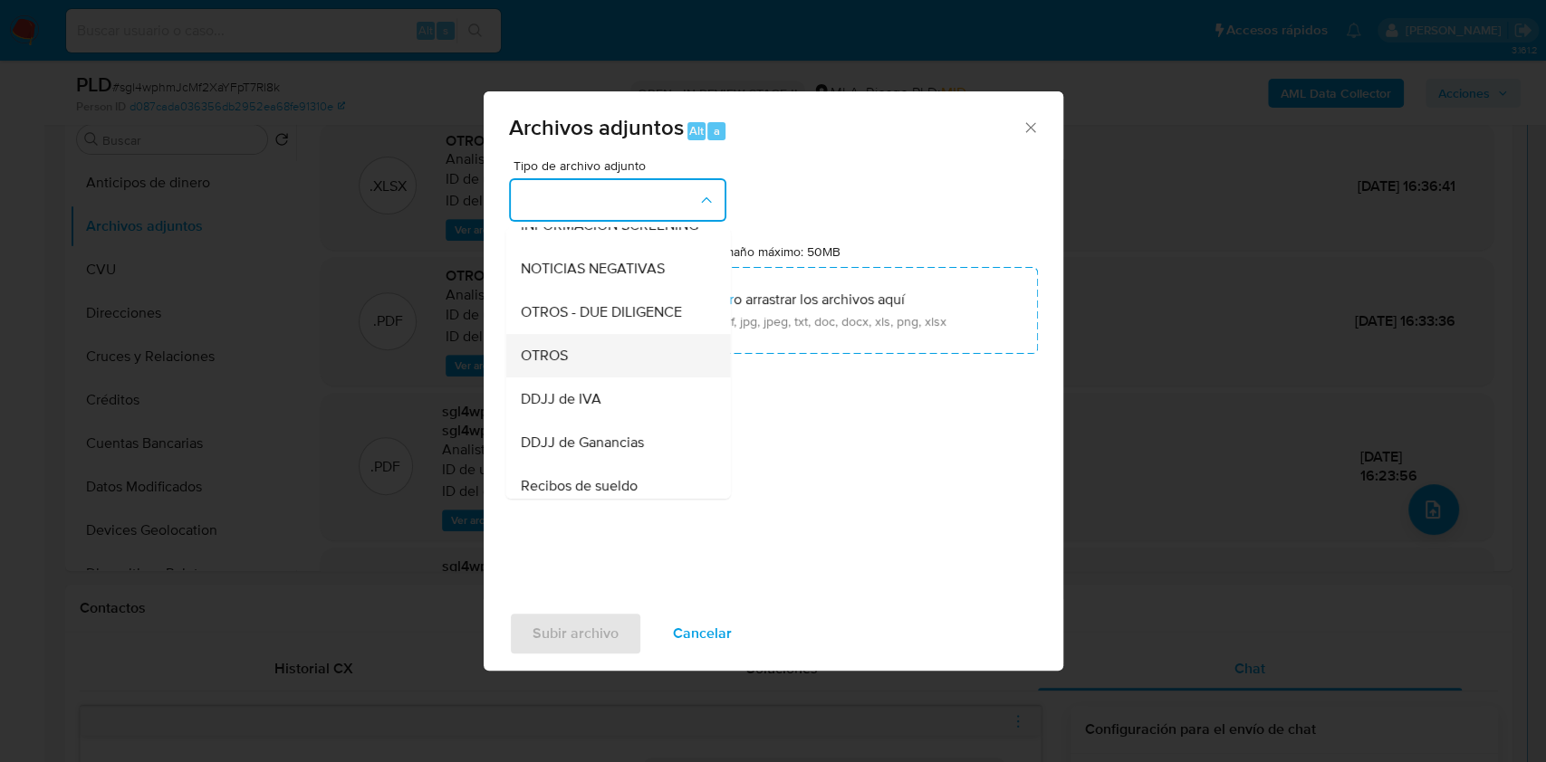
click at [595, 378] on div "OTROS" at bounding box center [612, 355] width 185 height 43
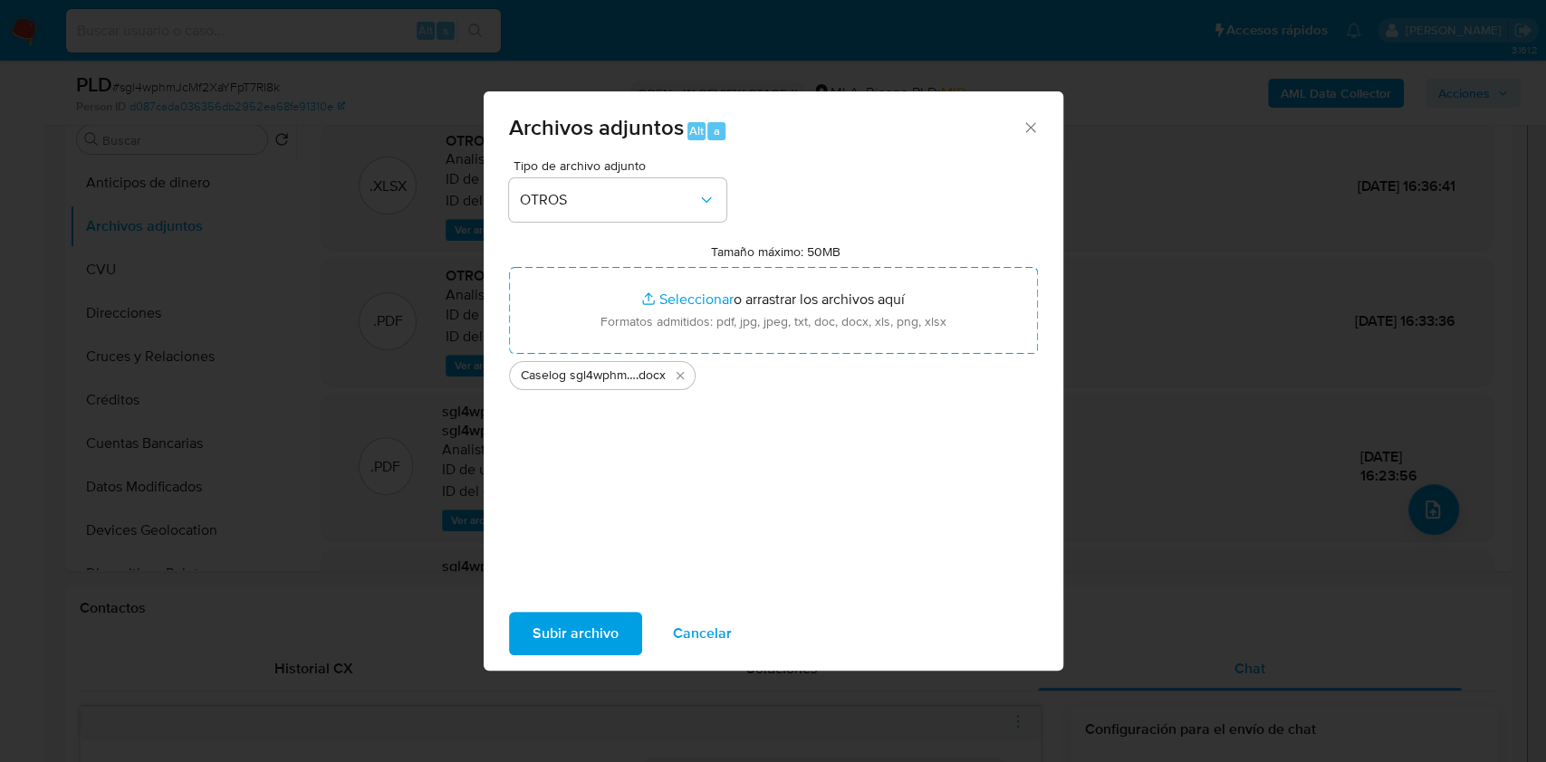
click at [569, 633] on span "Subir archivo" at bounding box center [575, 634] width 86 height 40
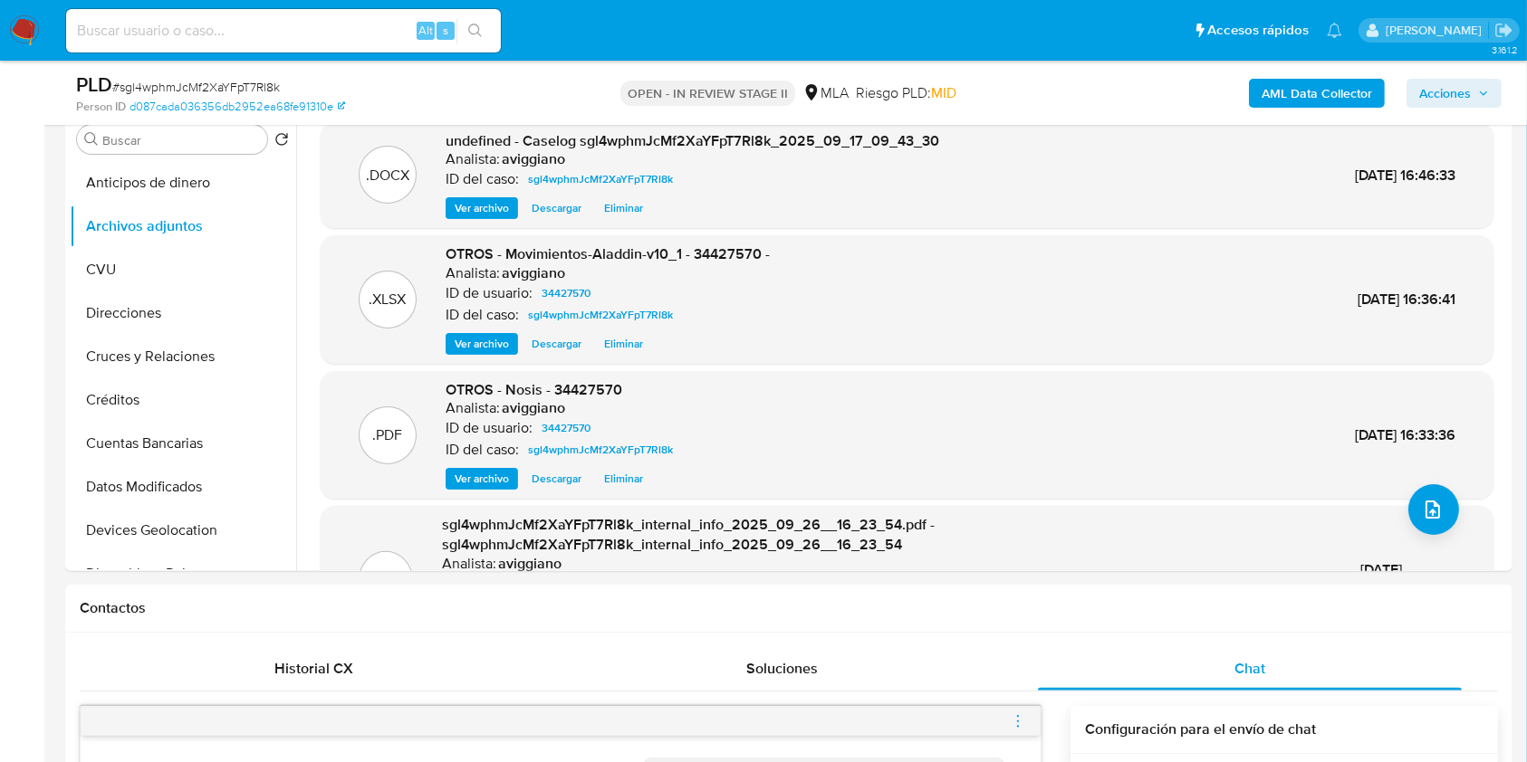
click at [1456, 93] on span "Acciones" at bounding box center [1445, 93] width 52 height 29
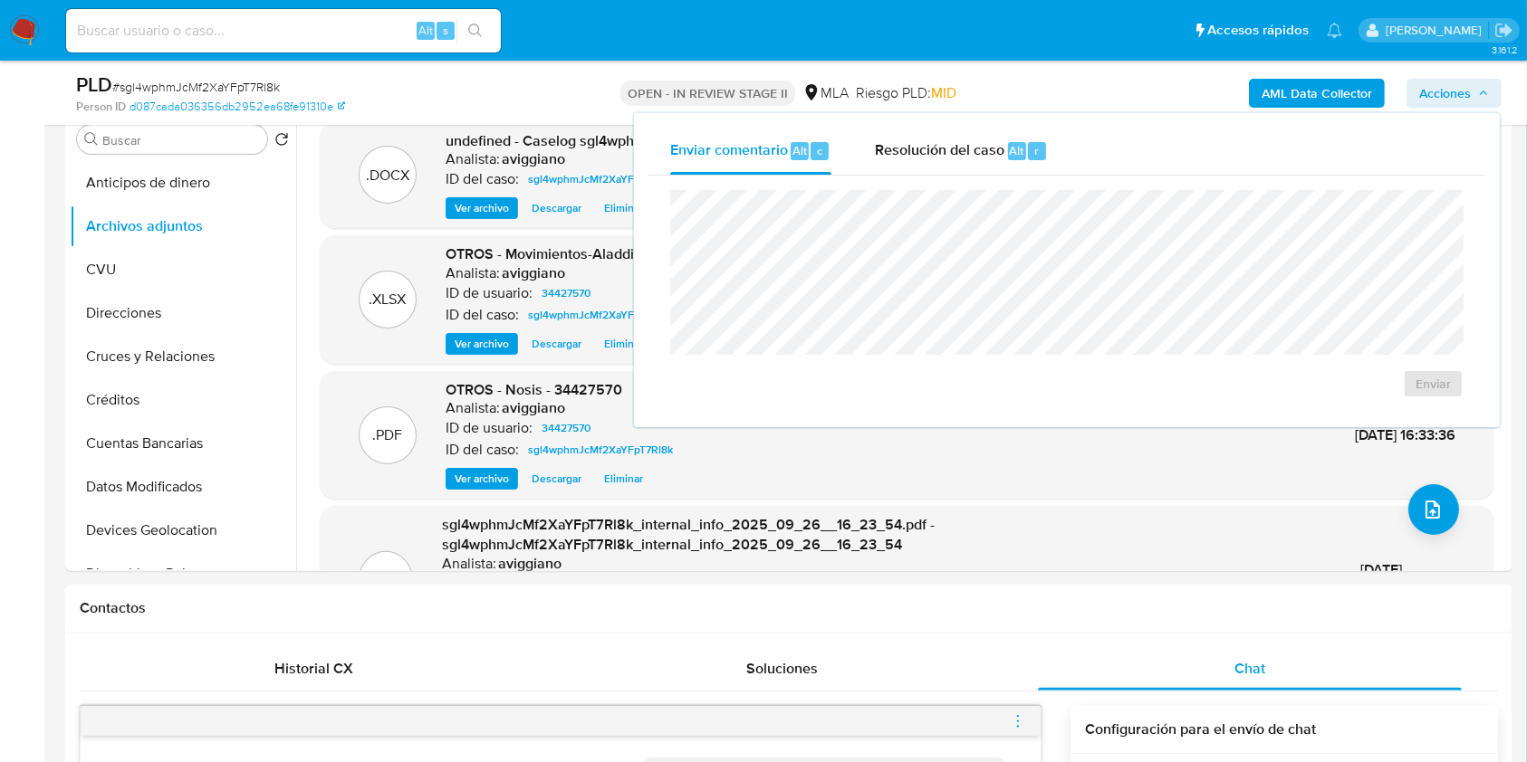
click at [955, 176] on div "Enviar" at bounding box center [1066, 294] width 837 height 237
click at [944, 162] on div "Resolución del caso Alt r" at bounding box center [961, 151] width 173 height 47
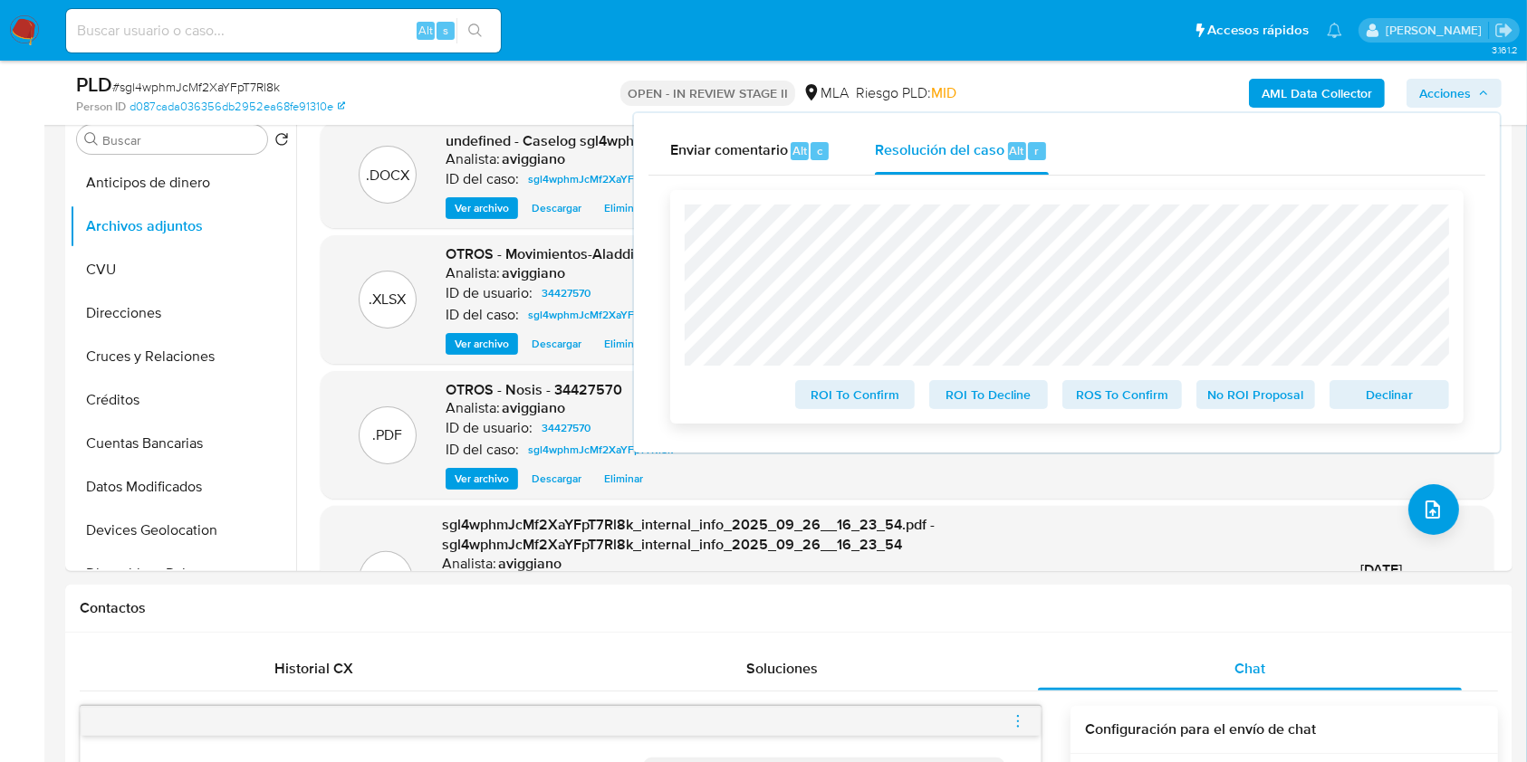
drag, startPoint x: 1396, startPoint y: 388, endPoint x: 1296, endPoint y: 401, distance: 101.4
click at [1395, 388] on span "Declinar" at bounding box center [1389, 394] width 94 height 25
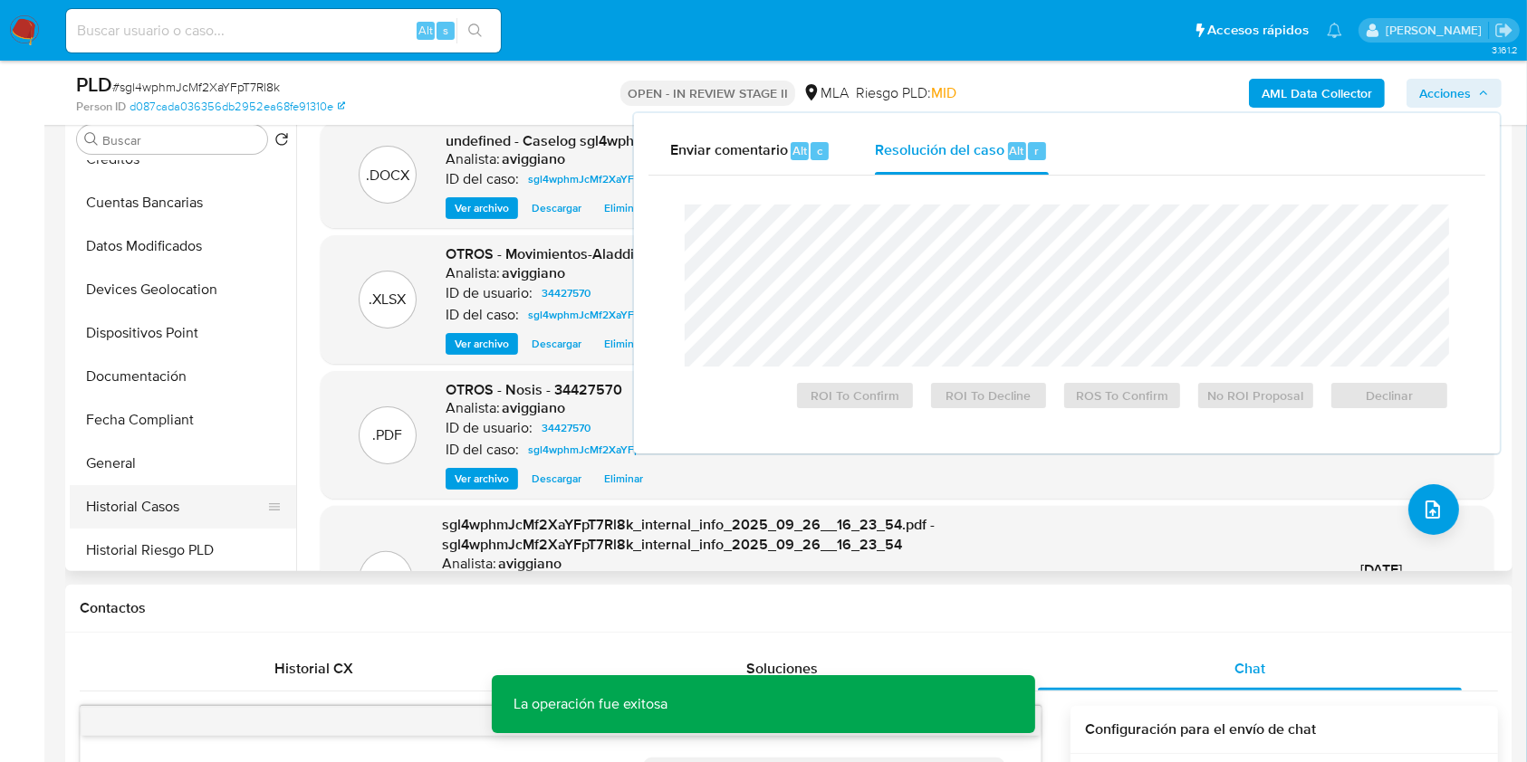
click at [184, 520] on button "Historial Casos" at bounding box center [176, 506] width 212 height 43
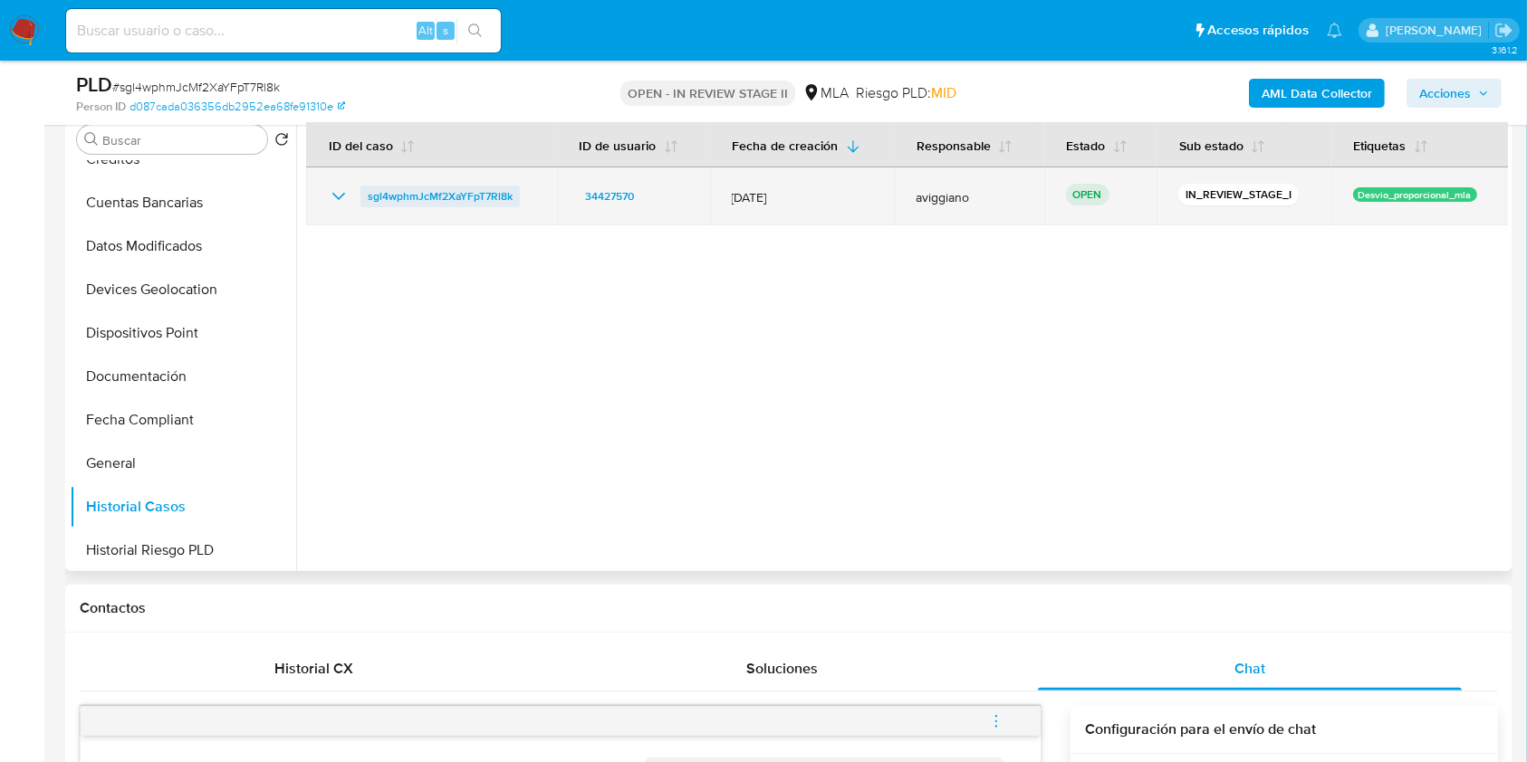
click at [427, 188] on span "sgl4wphmJcMf2XaYFpT7Rl8k" at bounding box center [440, 197] width 145 height 22
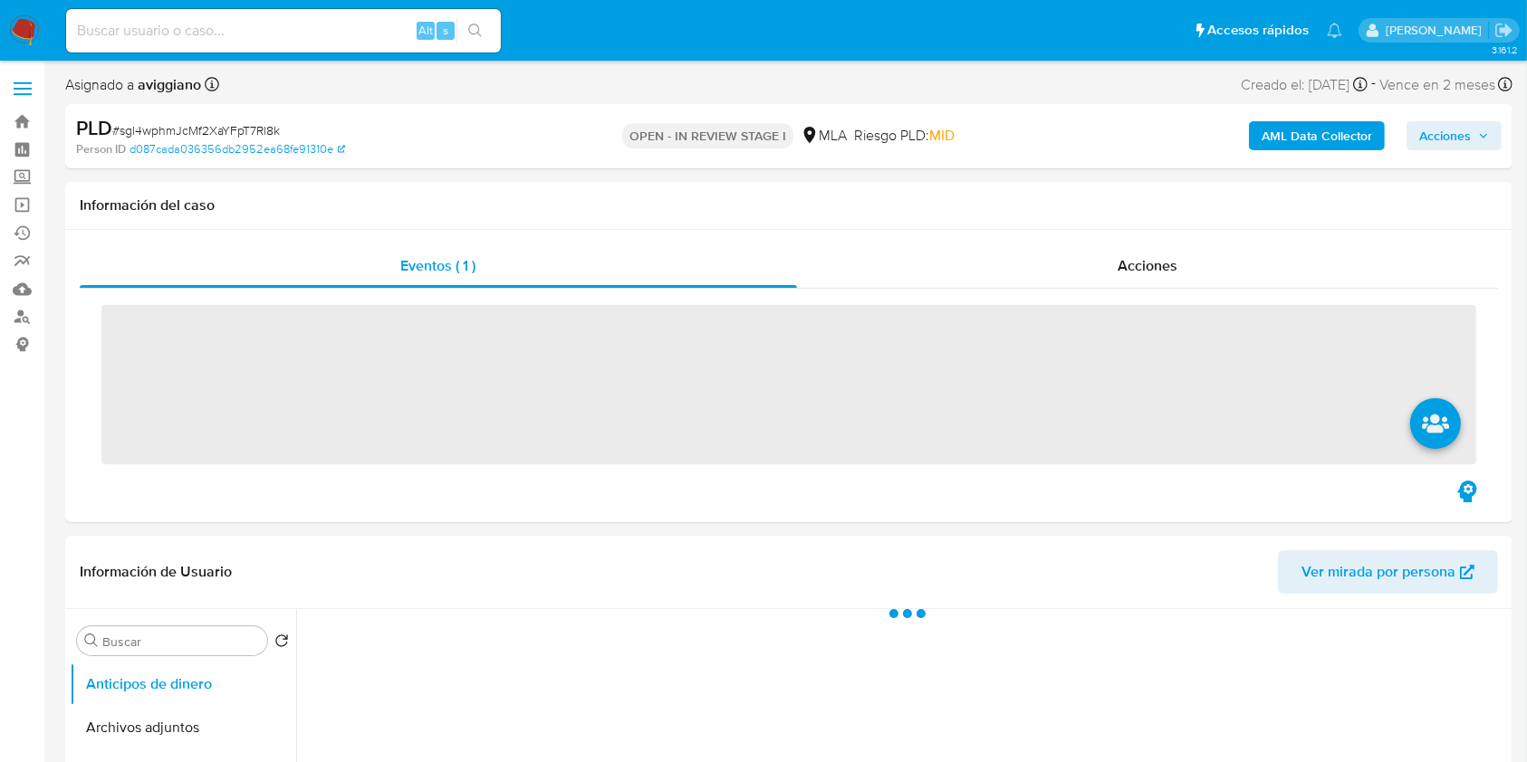
click at [1437, 144] on span "Acciones" at bounding box center [1445, 135] width 52 height 29
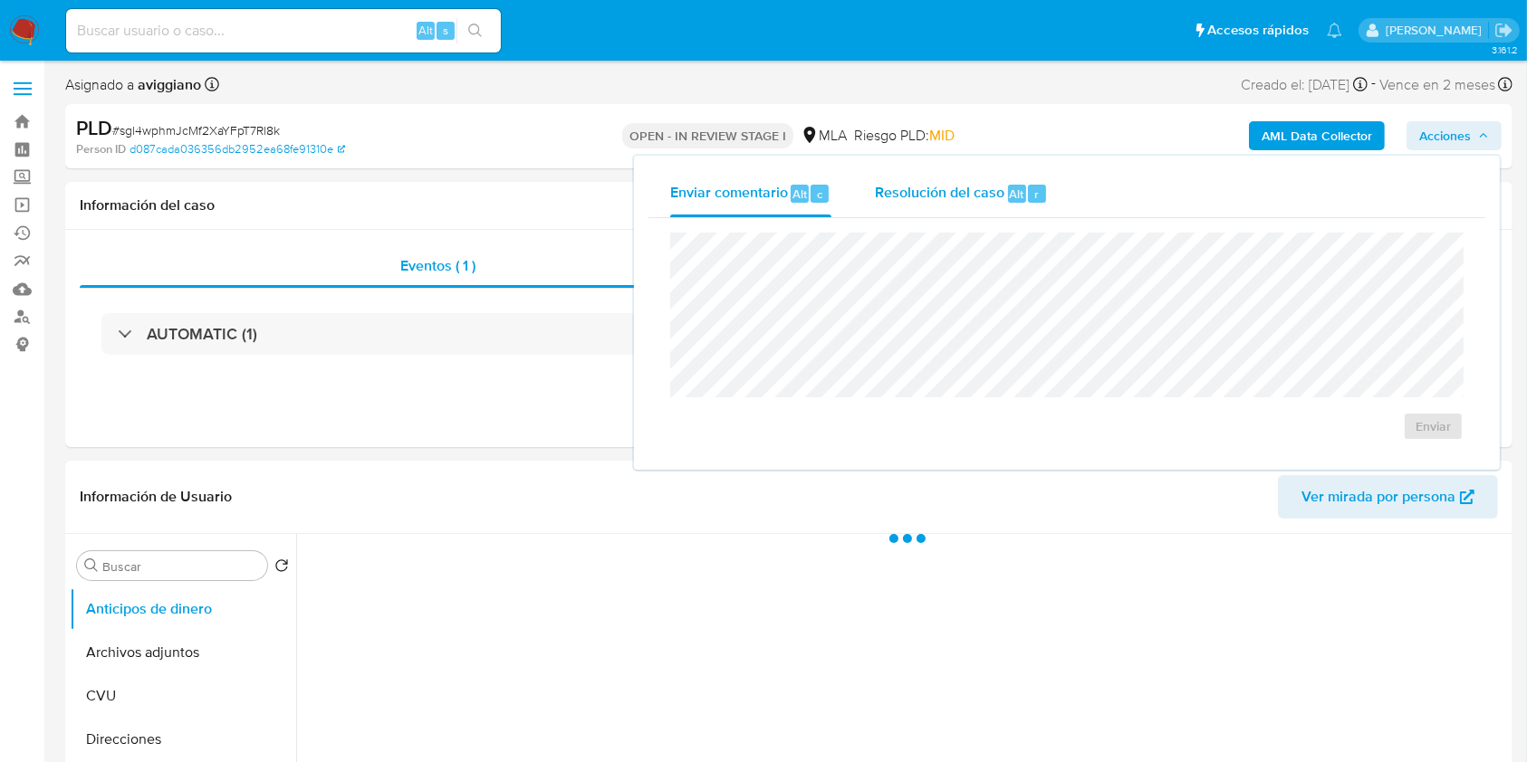
drag, startPoint x: 960, startPoint y: 205, endPoint x: 964, endPoint y: 214, distance: 9.8
click at [960, 204] on div "Resolución del caso Alt r" at bounding box center [961, 193] width 173 height 47
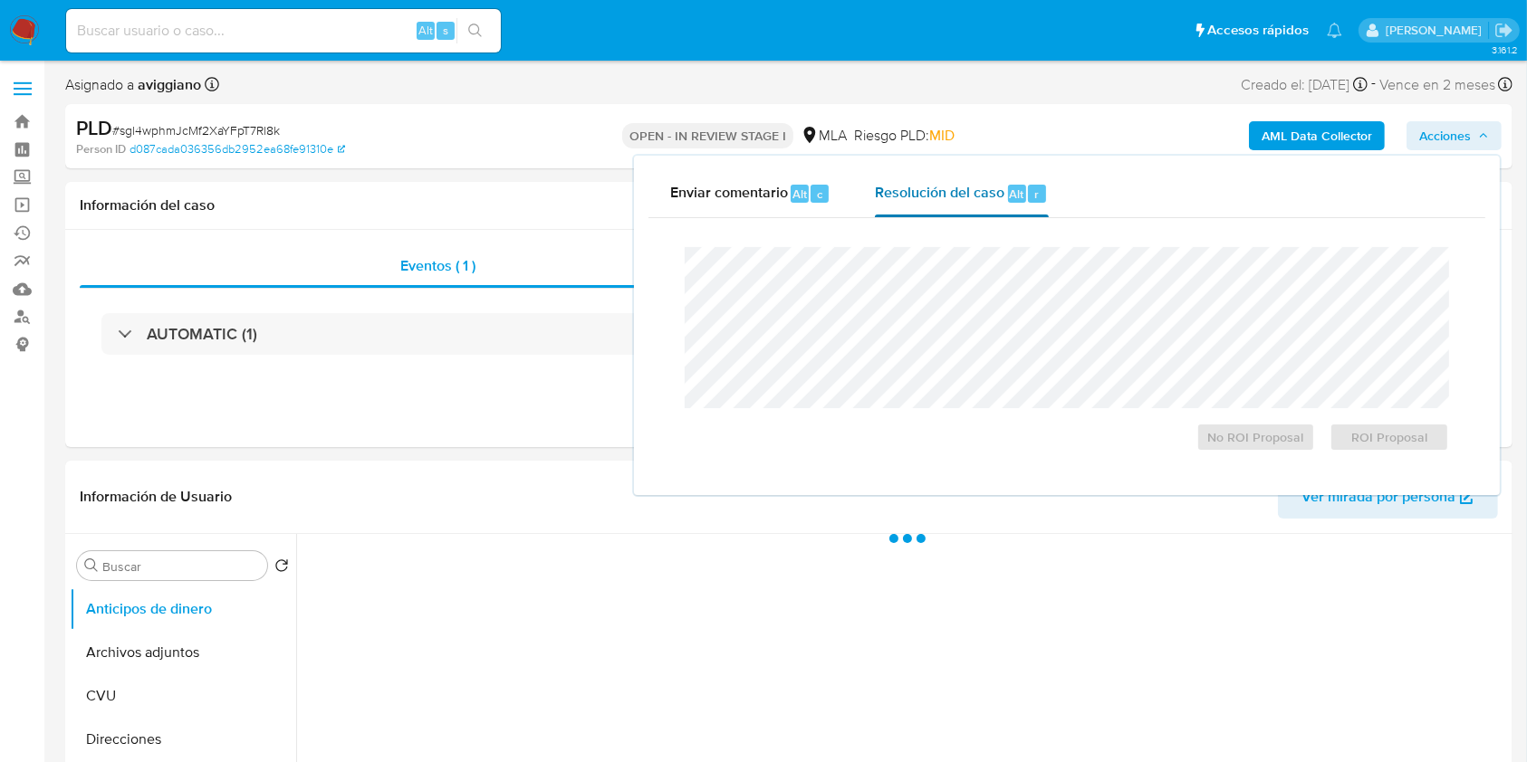
select select "10"
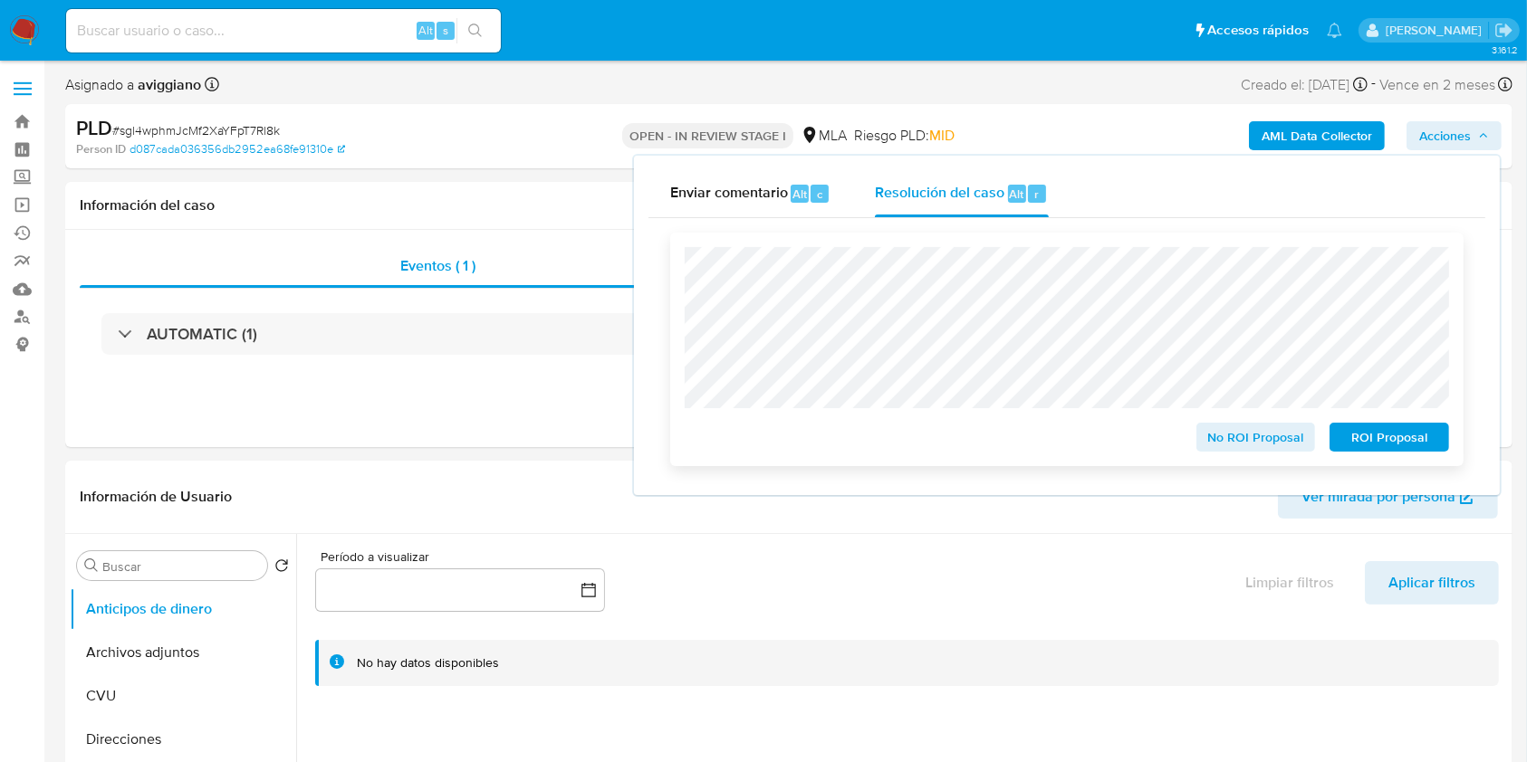
click at [1261, 445] on span "No ROI Proposal" at bounding box center [1256, 437] width 94 height 25
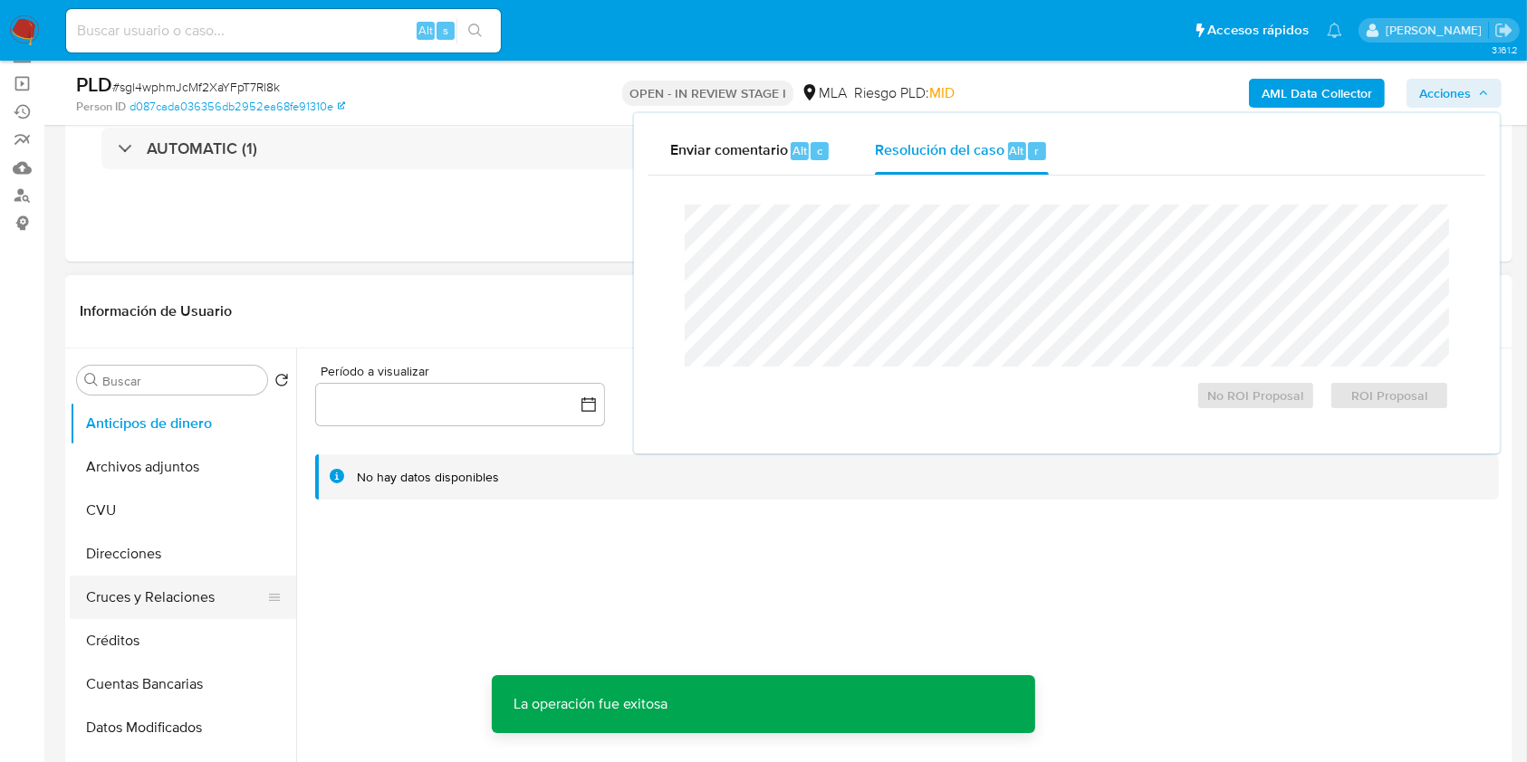
scroll to position [241, 0]
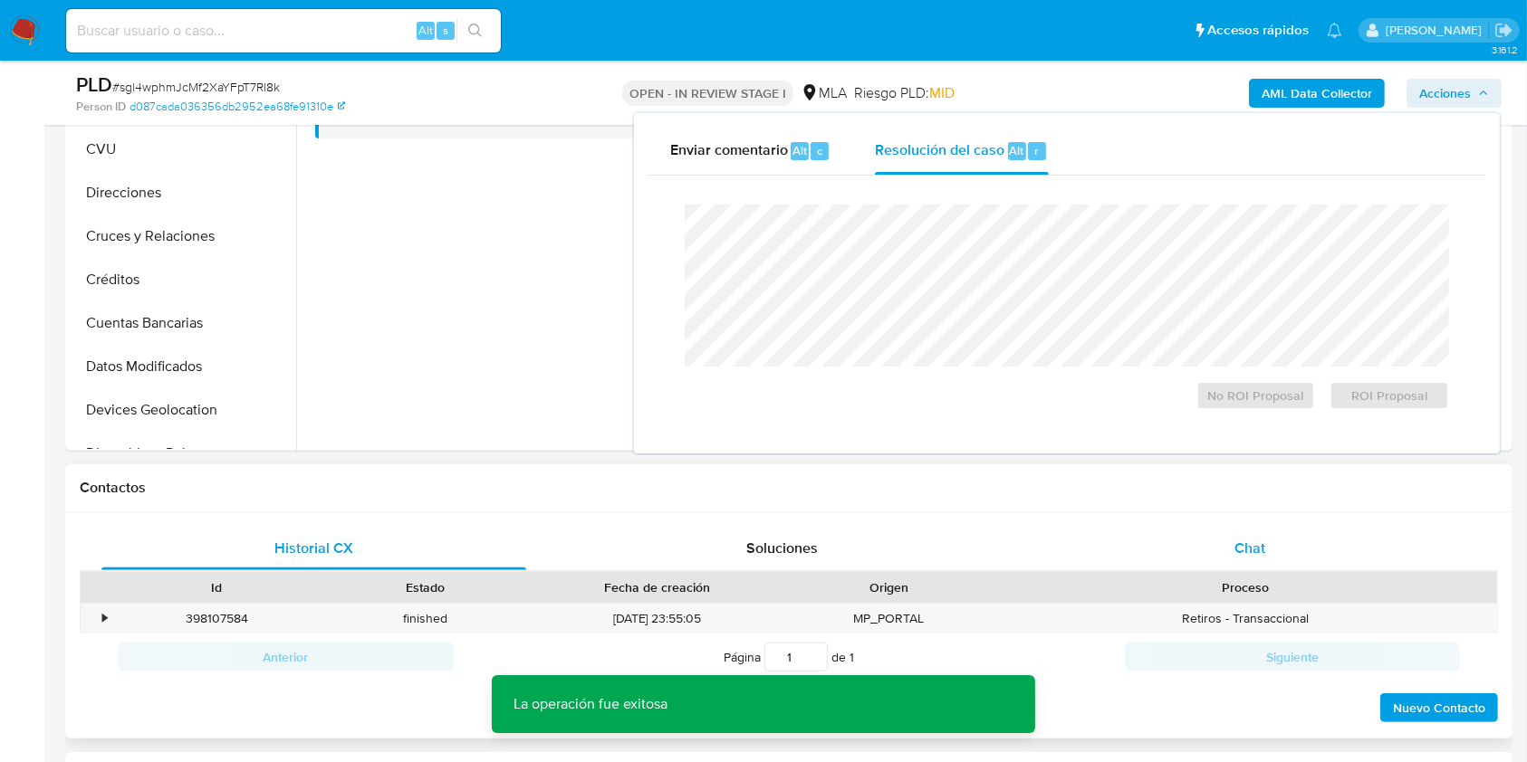
click at [1246, 541] on span "Chat" at bounding box center [1249, 548] width 31 height 21
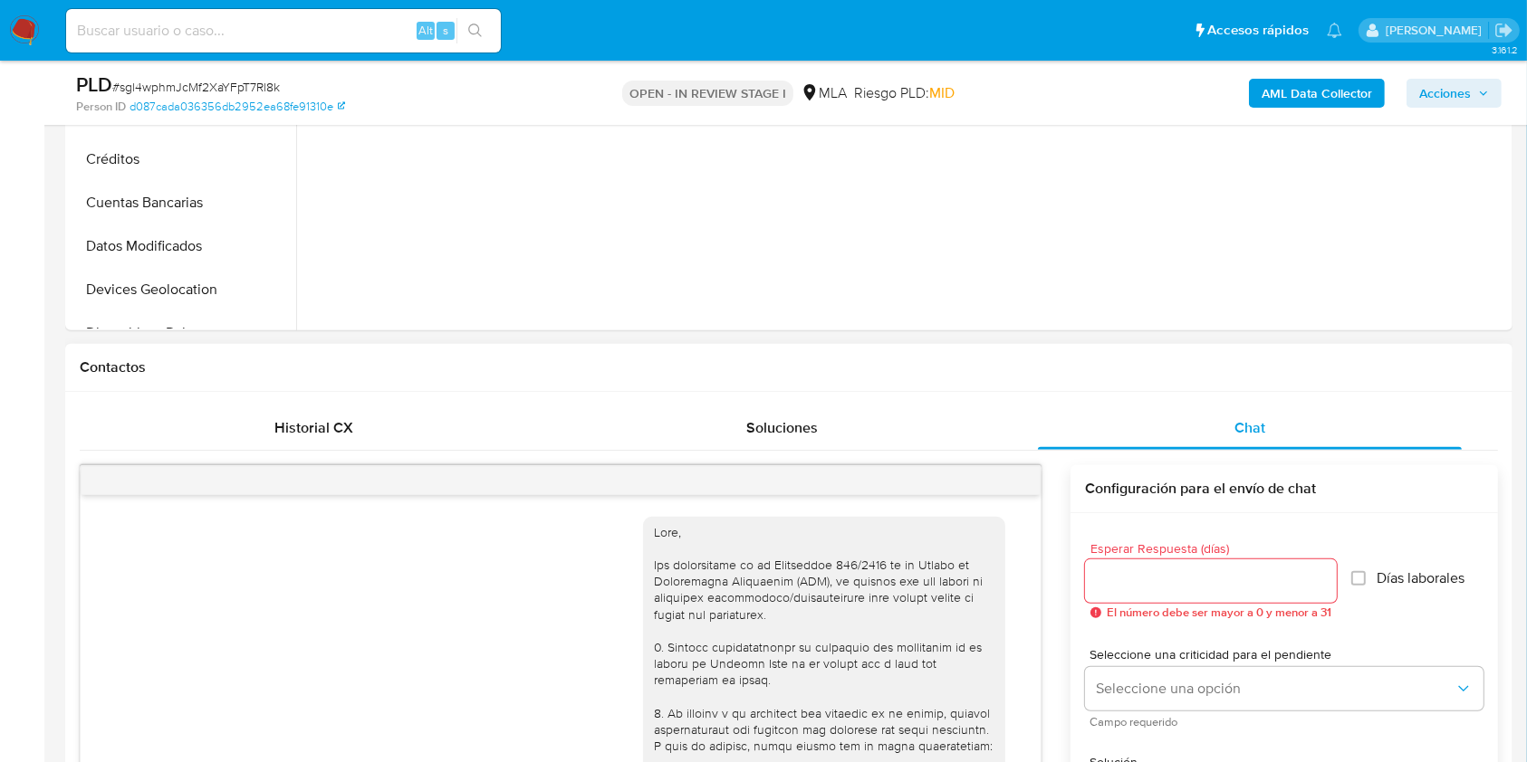
scroll to position [1023, 0]
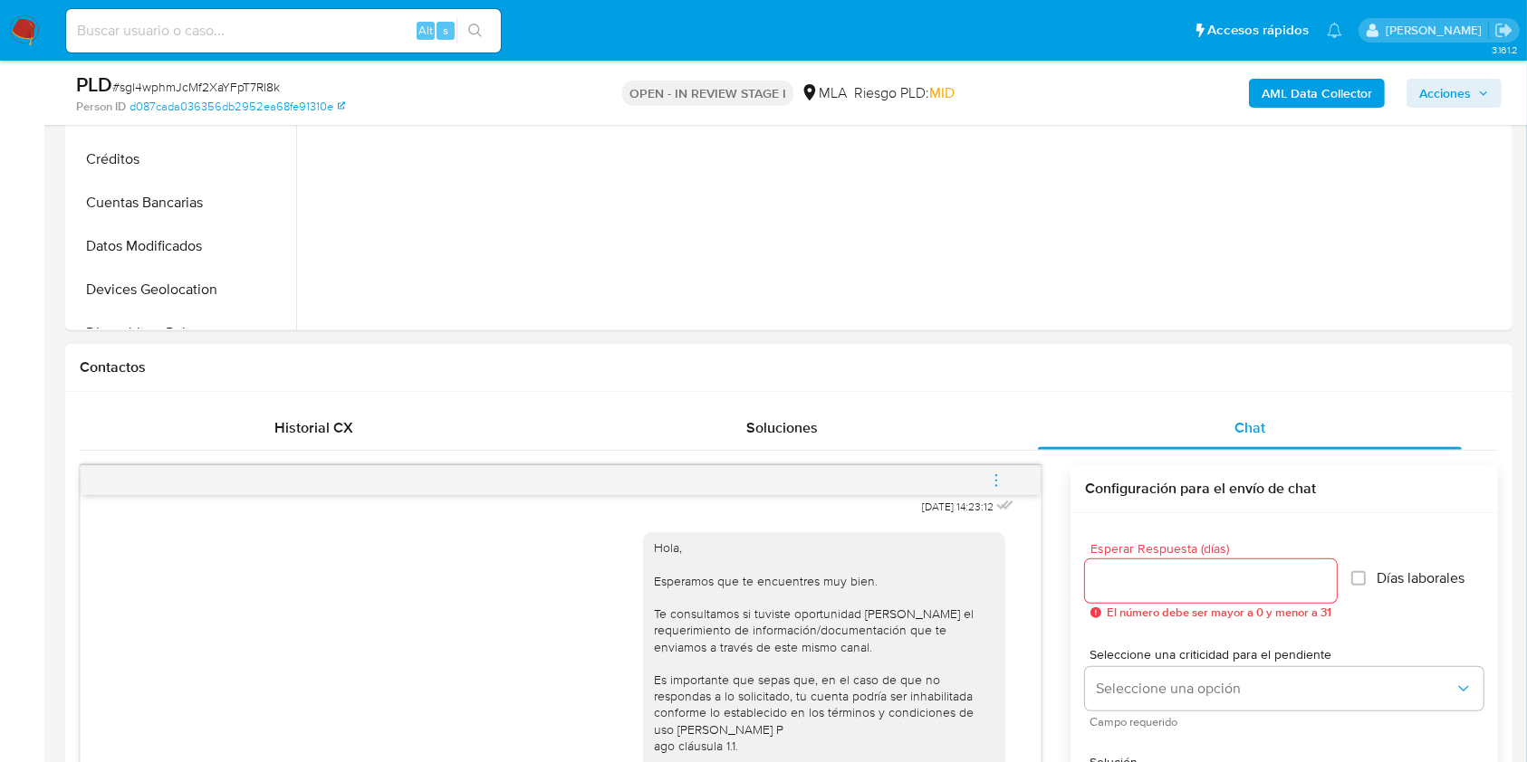
click at [980, 485] on button "menu-action" at bounding box center [996, 480] width 60 height 43
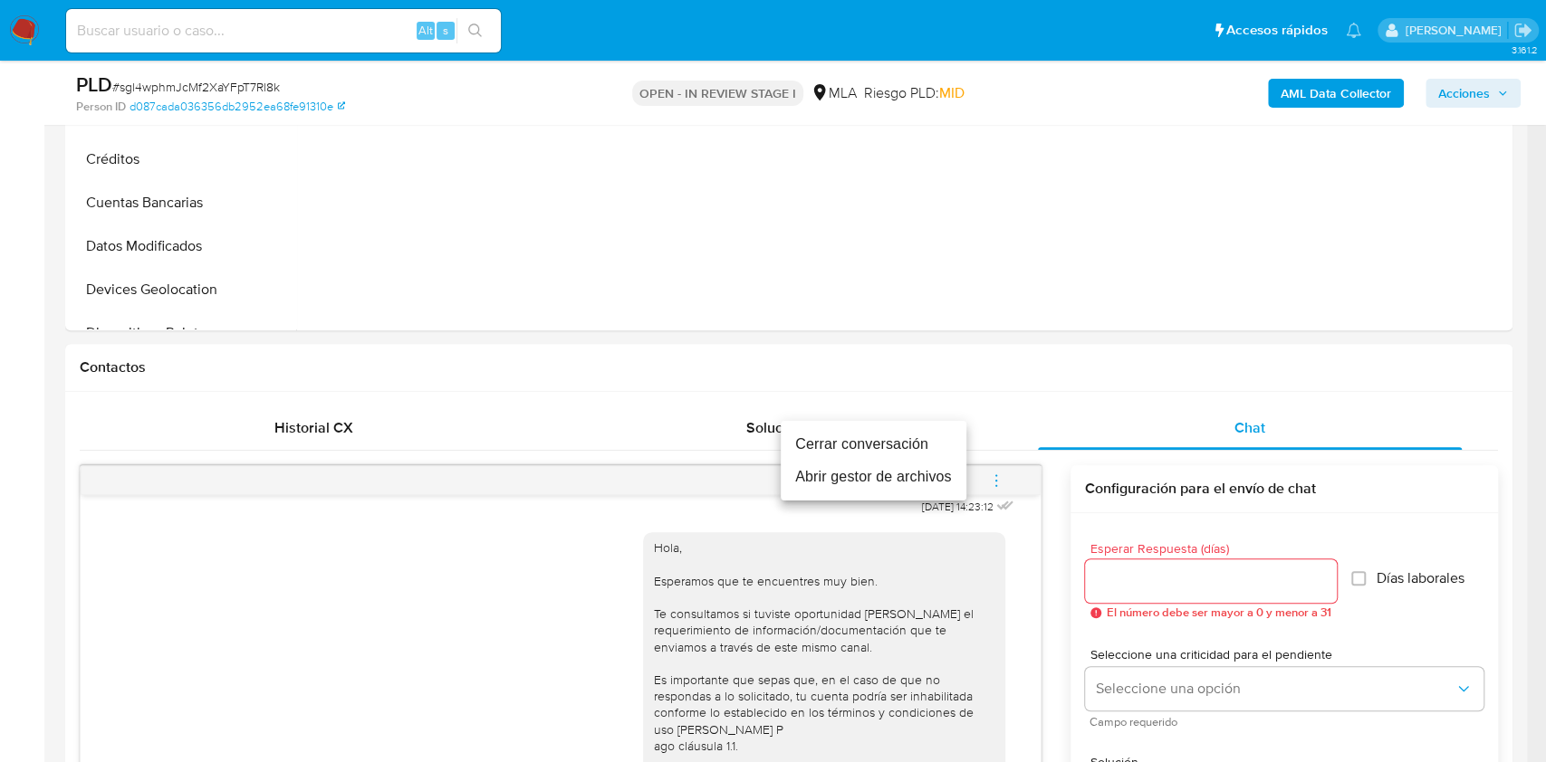
click at [916, 453] on li "Cerrar conversación" at bounding box center [874, 444] width 186 height 33
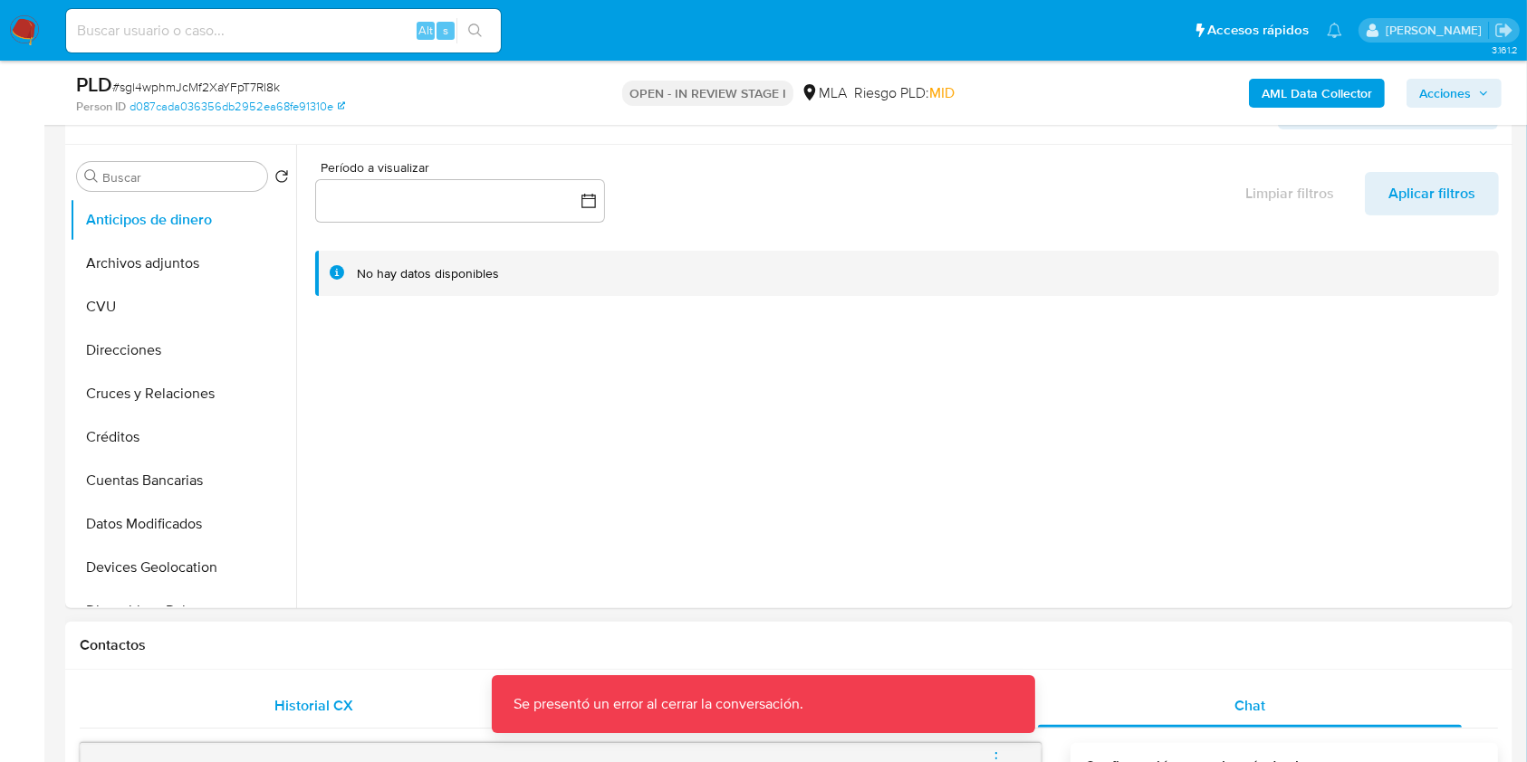
scroll to position [0, 0]
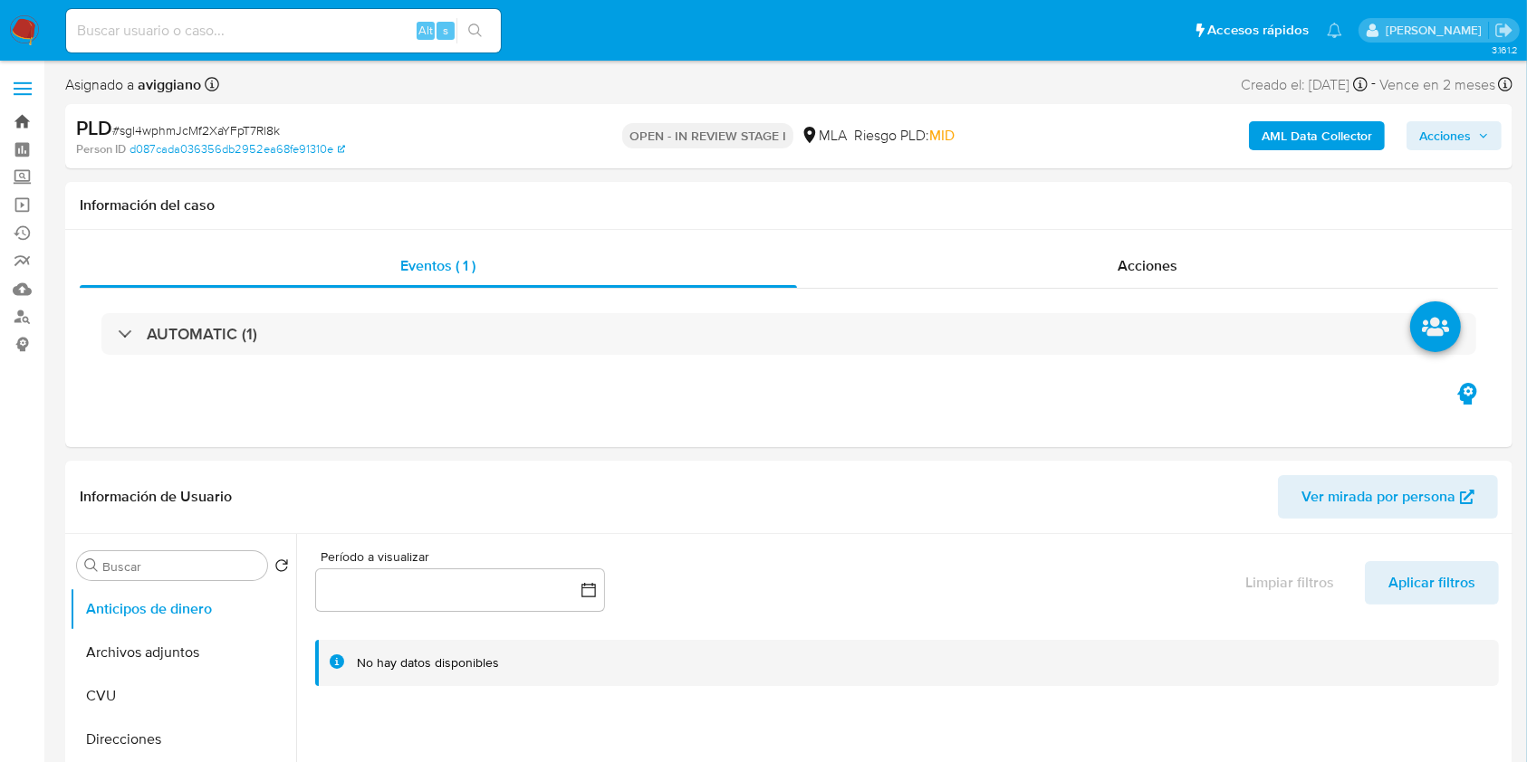
click at [14, 120] on link "Bandeja" at bounding box center [108, 122] width 216 height 28
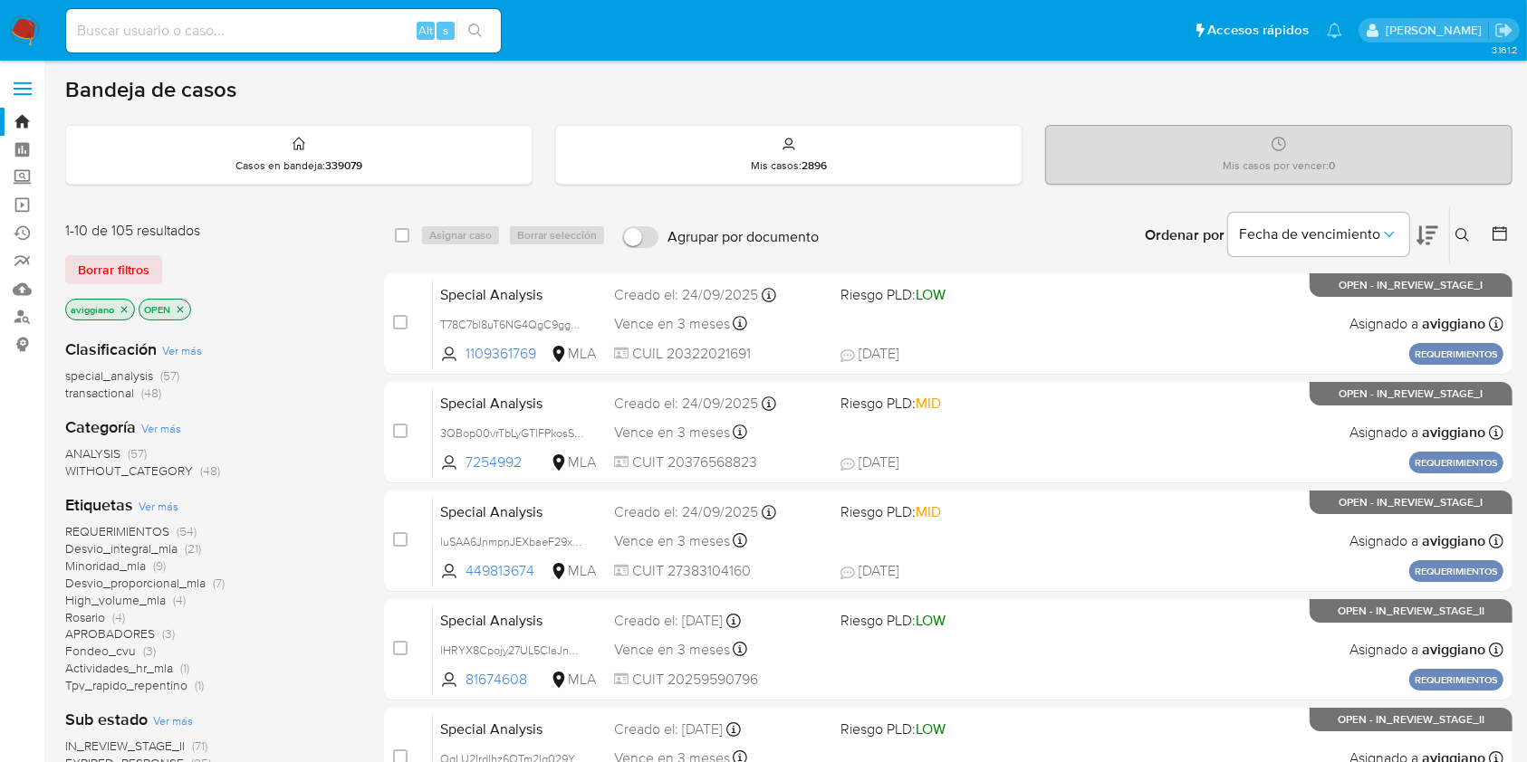
click at [119, 305] on icon "close-filter" at bounding box center [124, 309] width 11 height 11
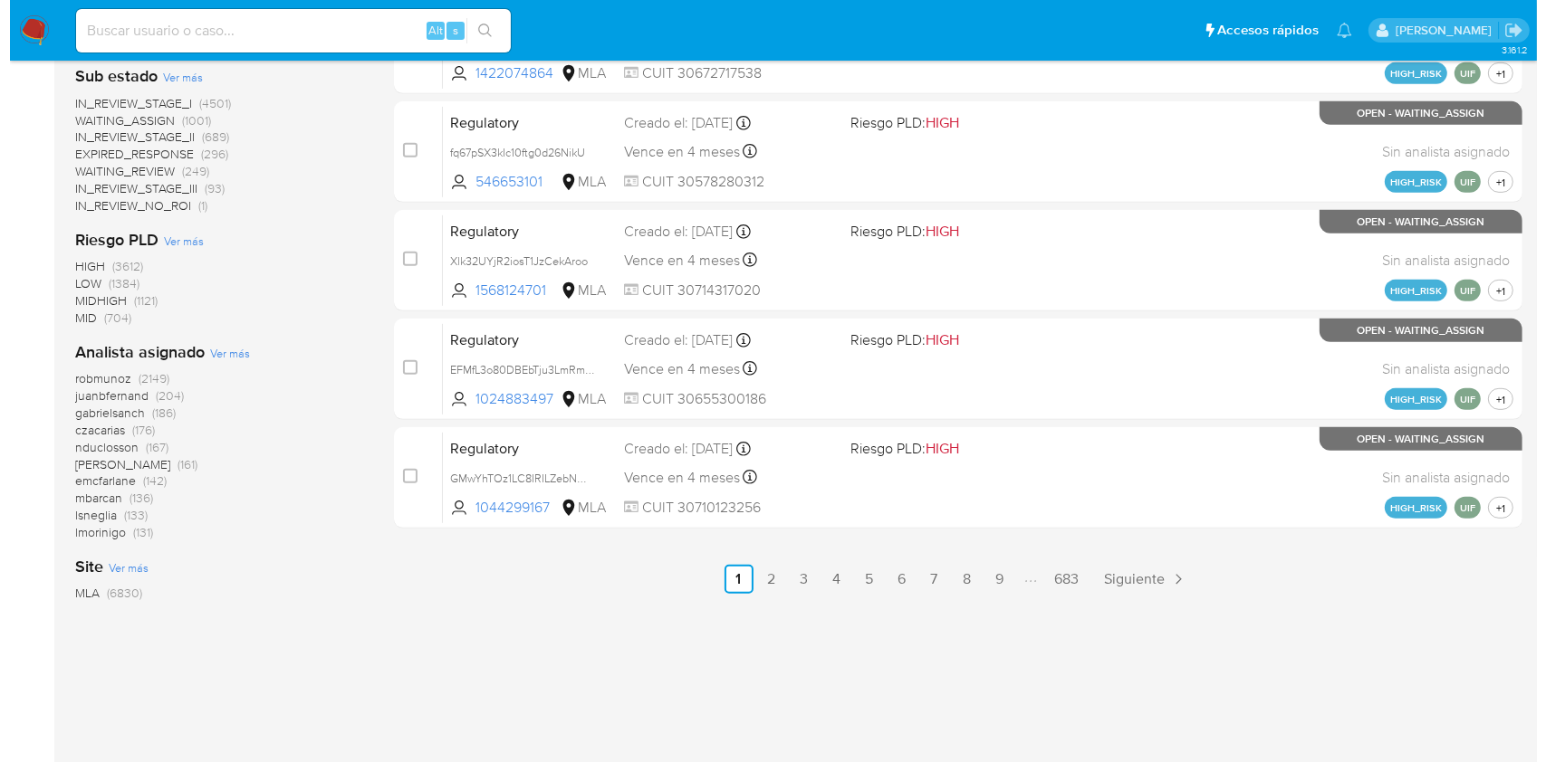
scroll to position [826, 0]
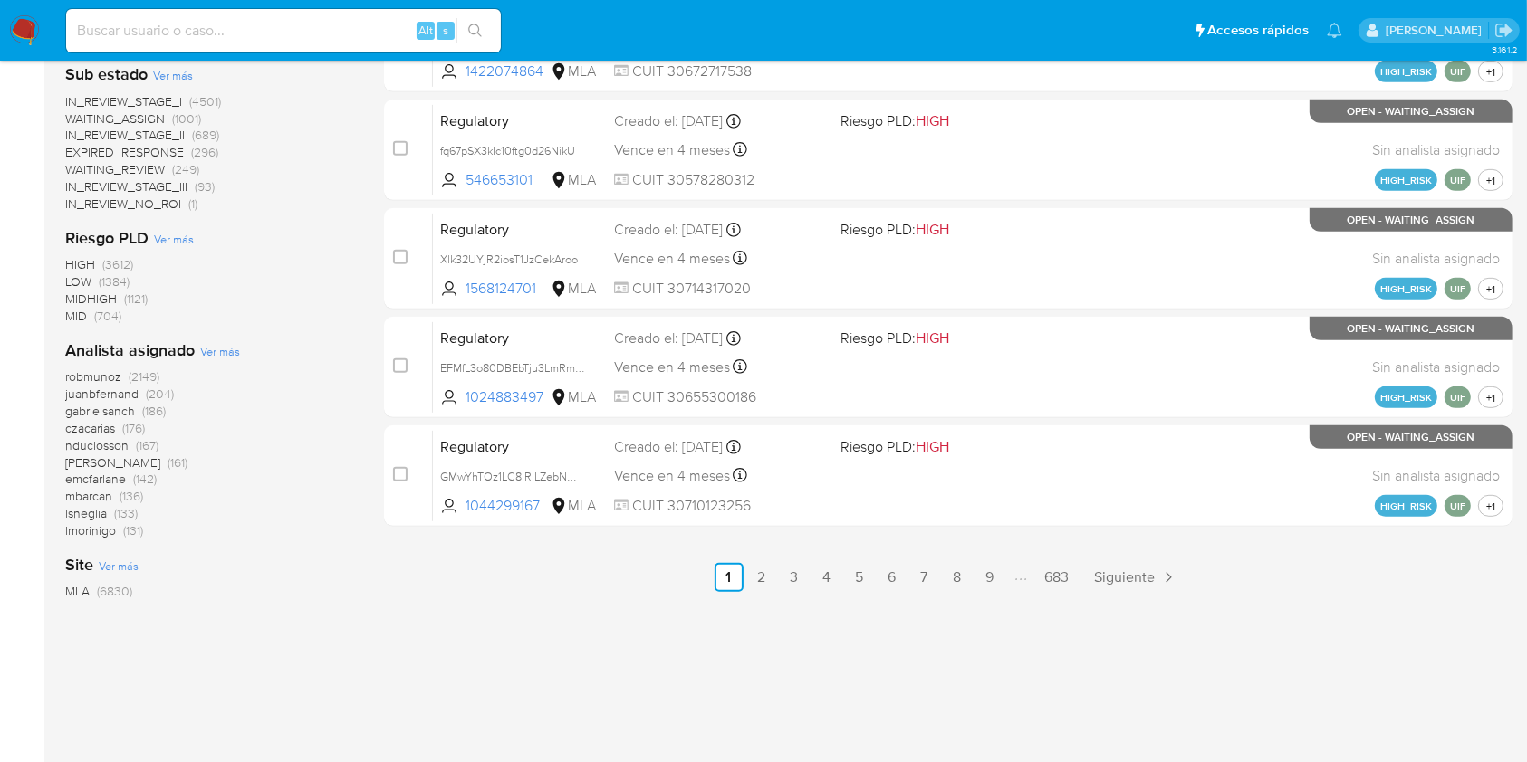
click at [220, 353] on span "Ver más" at bounding box center [220, 351] width 40 height 16
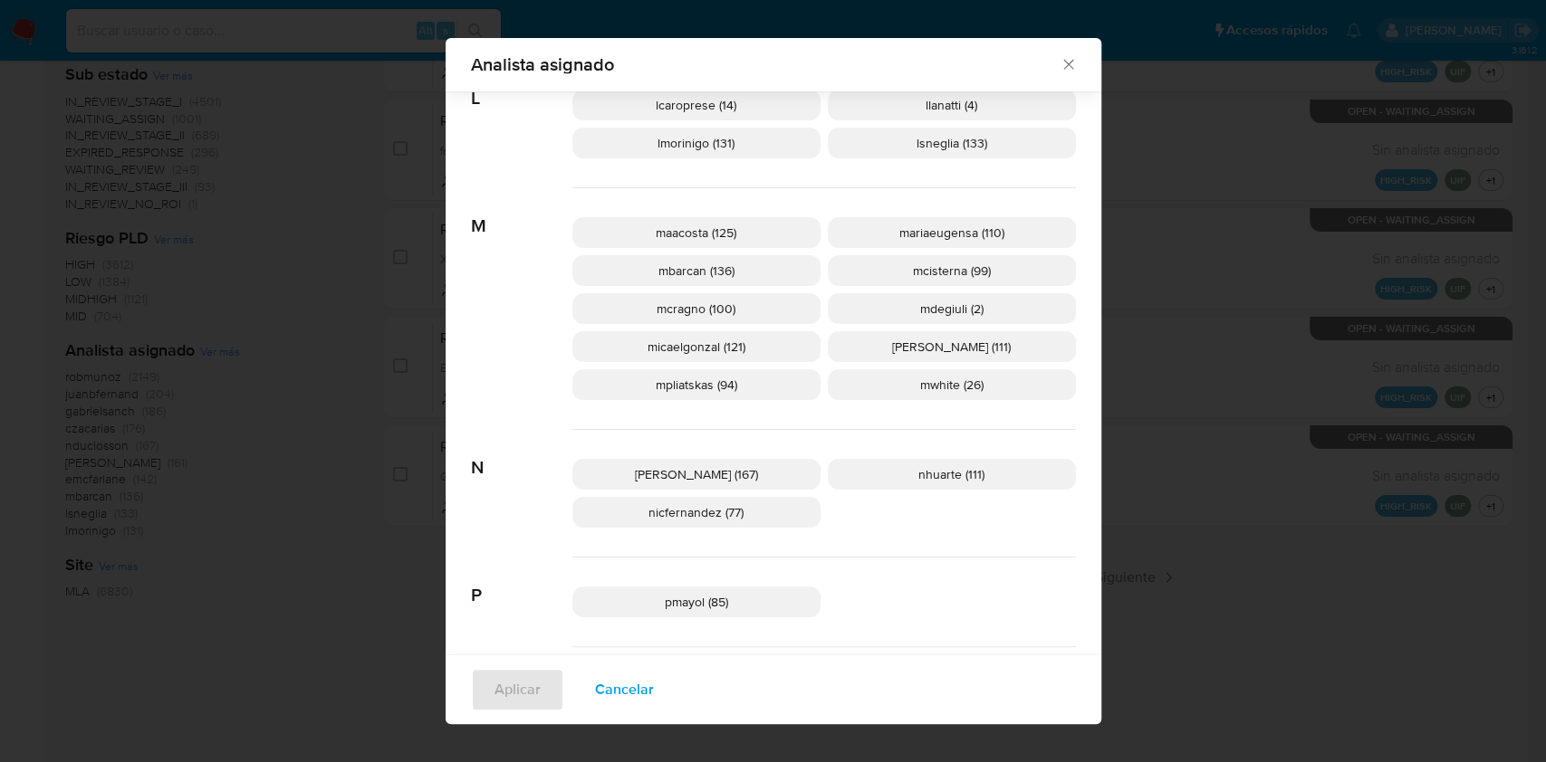
scroll to position [831, 0]
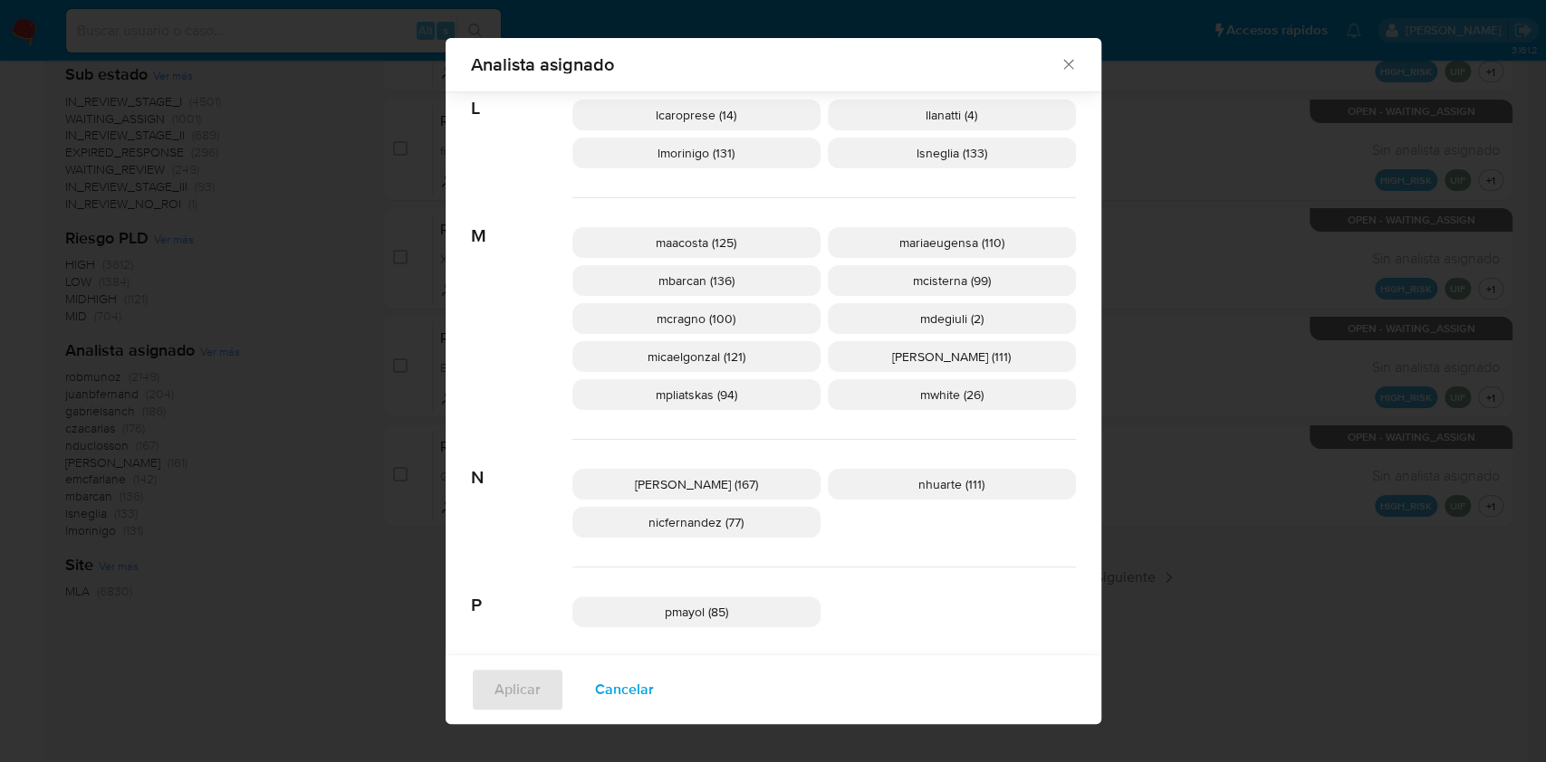
click at [948, 277] on span "mcisterna (99)" at bounding box center [952, 281] width 78 height 18
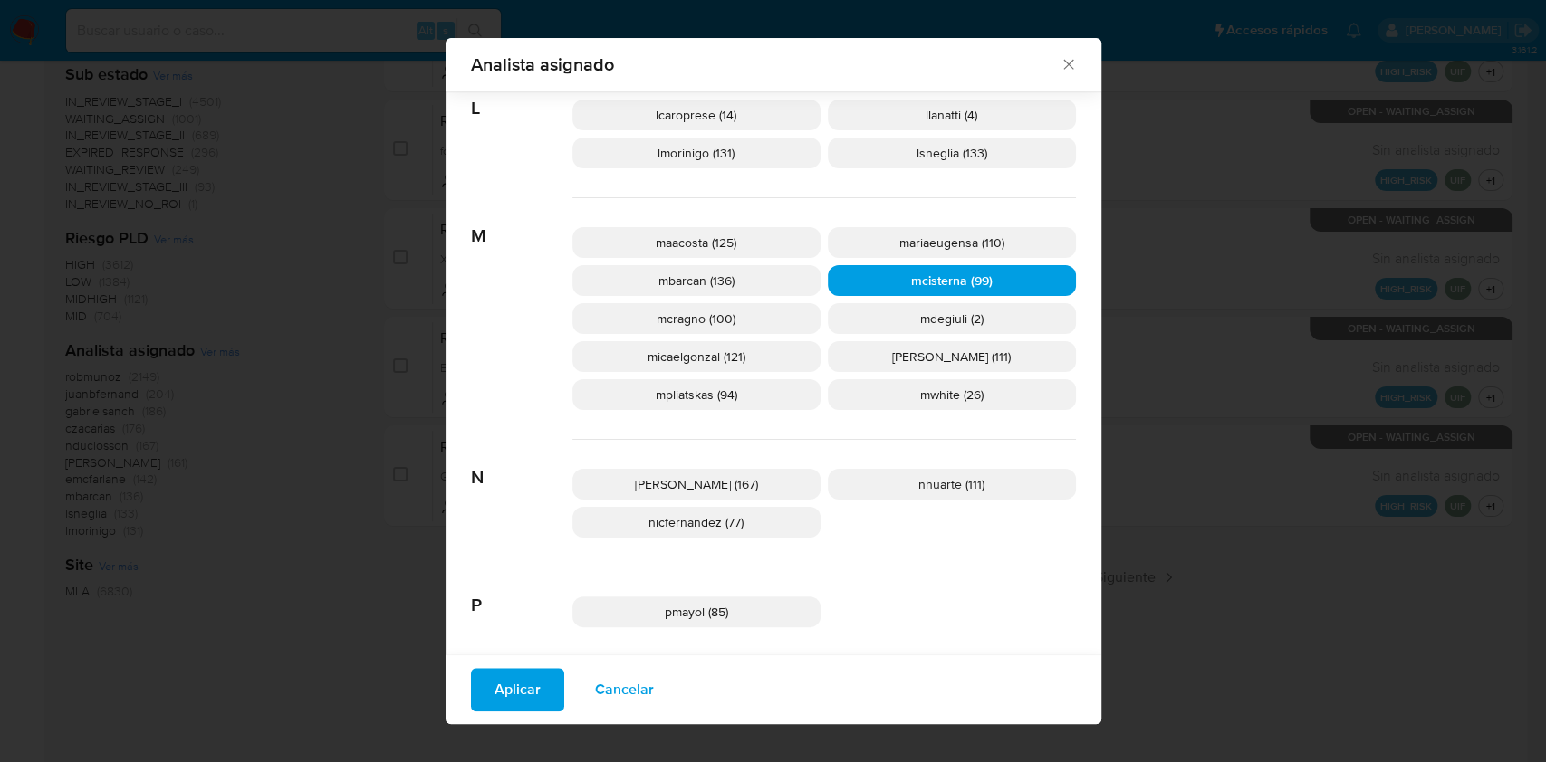
click at [496, 682] on span "Aplicar" at bounding box center [517, 690] width 46 height 40
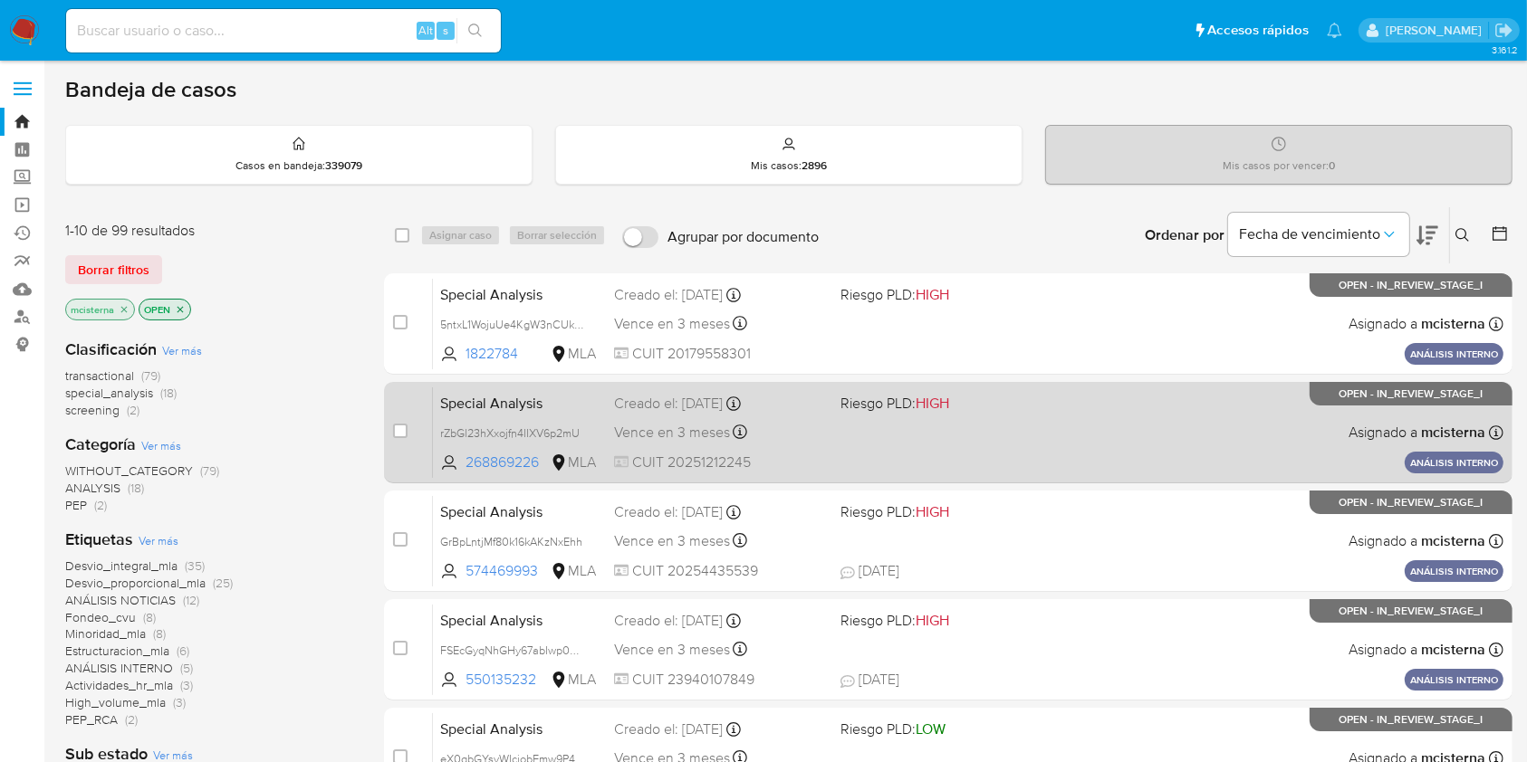
click at [1008, 439] on div "Special Analysis rZbGl23hXxojfn4IIXV6p2mU 268869226 MLA Riesgo PLD: HIGH Creado…" at bounding box center [968, 432] width 1070 height 91
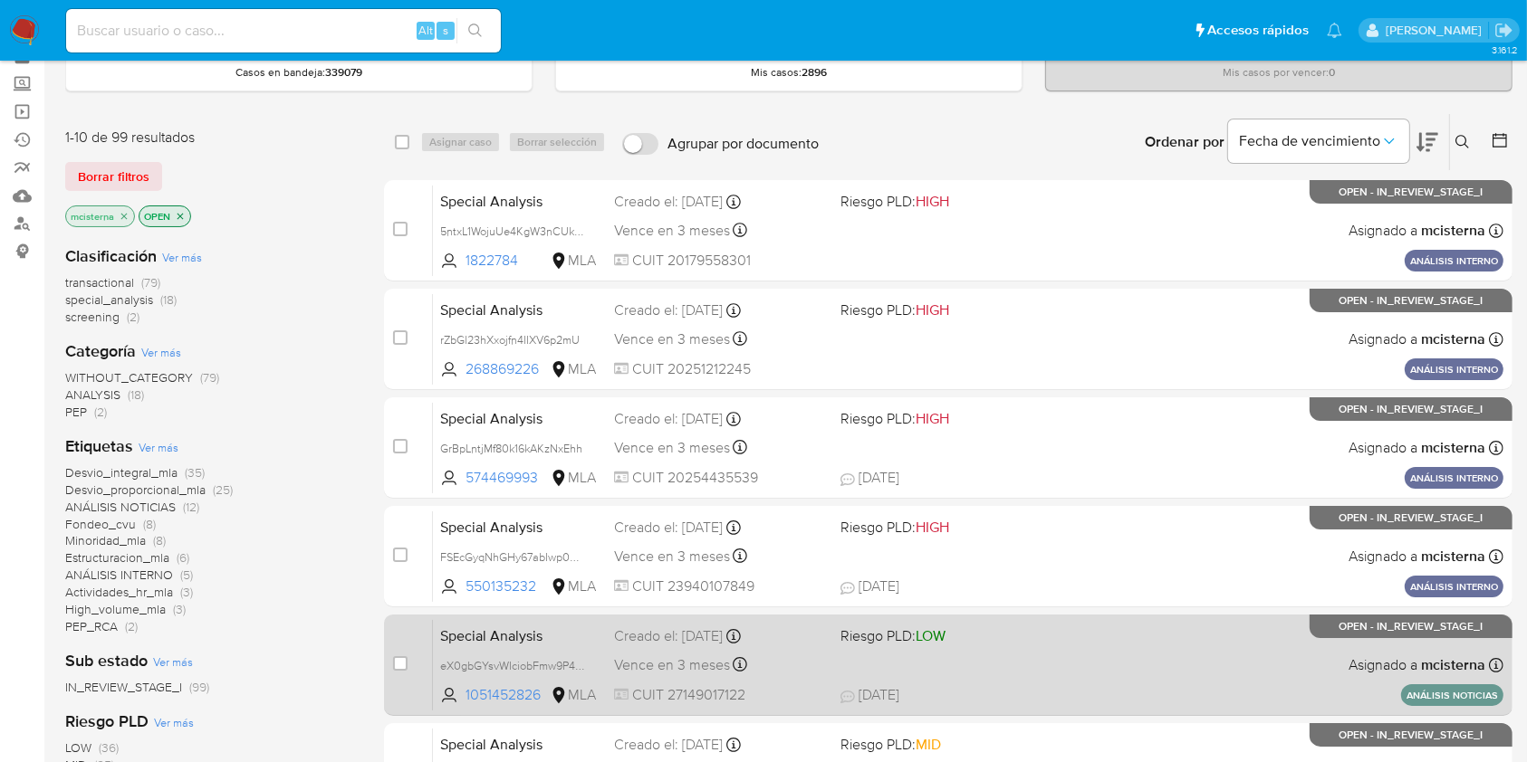
scroll to position [362, 0]
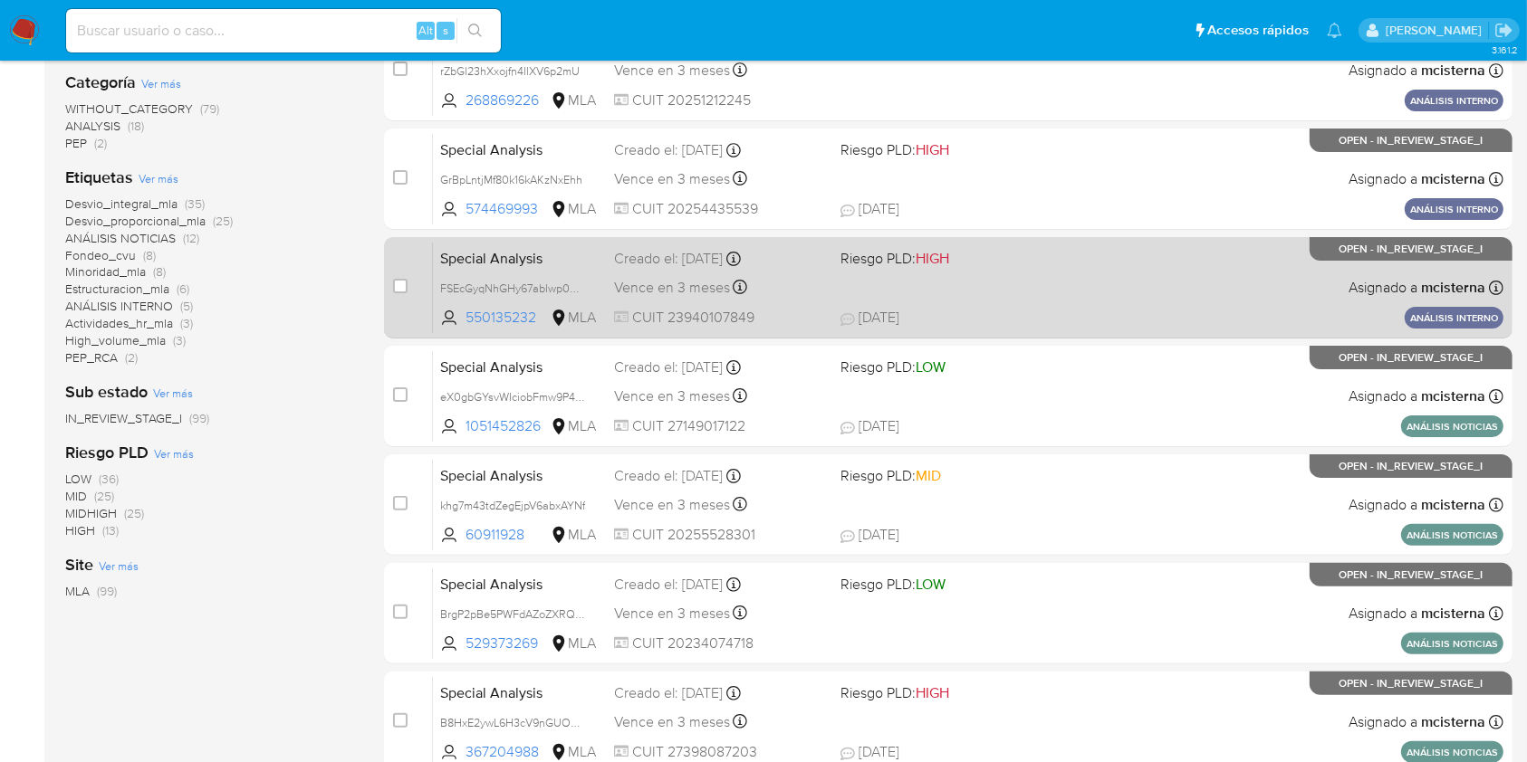
click at [1068, 308] on span "25/09/2025 25/09/2025 11:54" at bounding box center [1058, 318] width 437 height 20
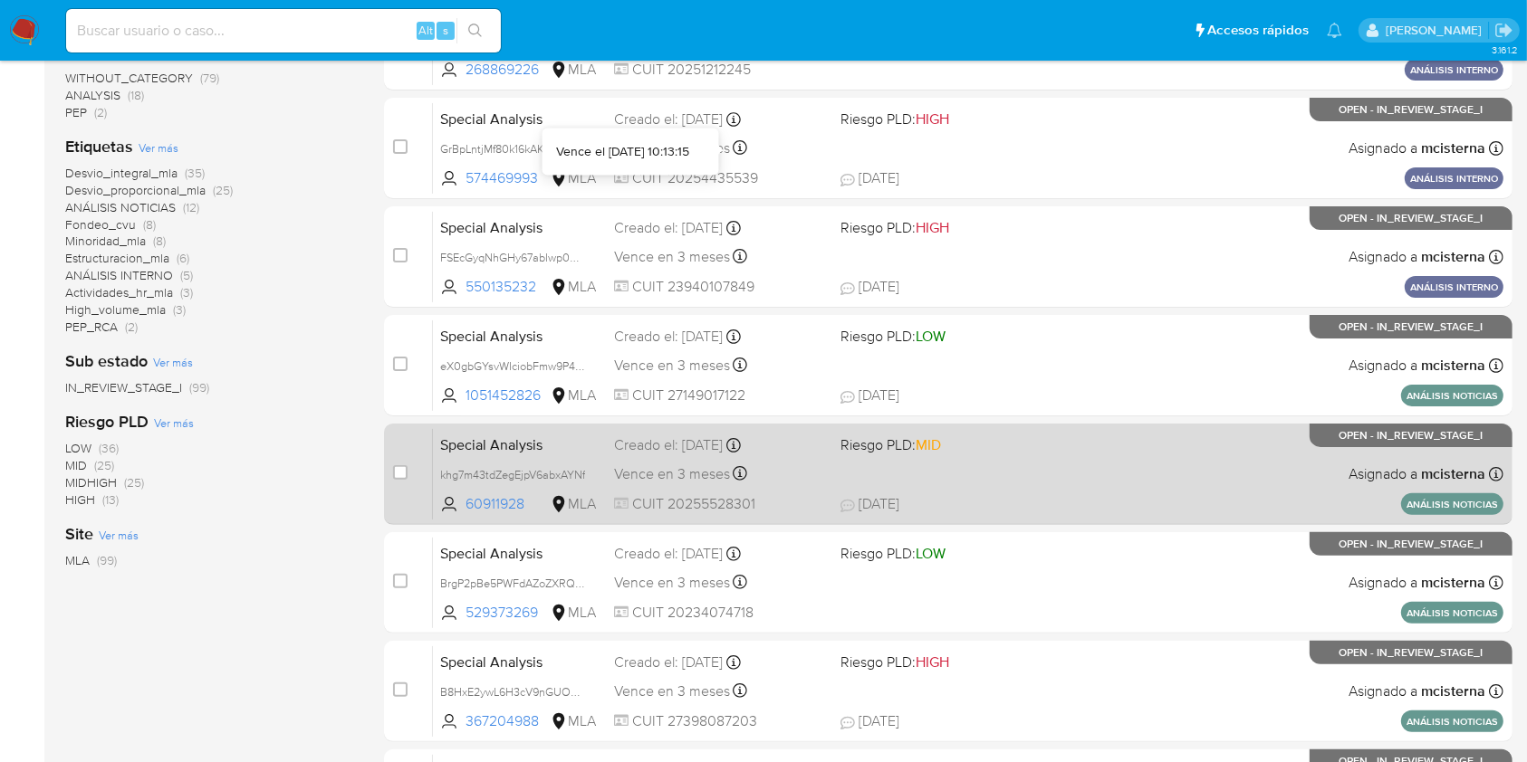
scroll to position [603, 0]
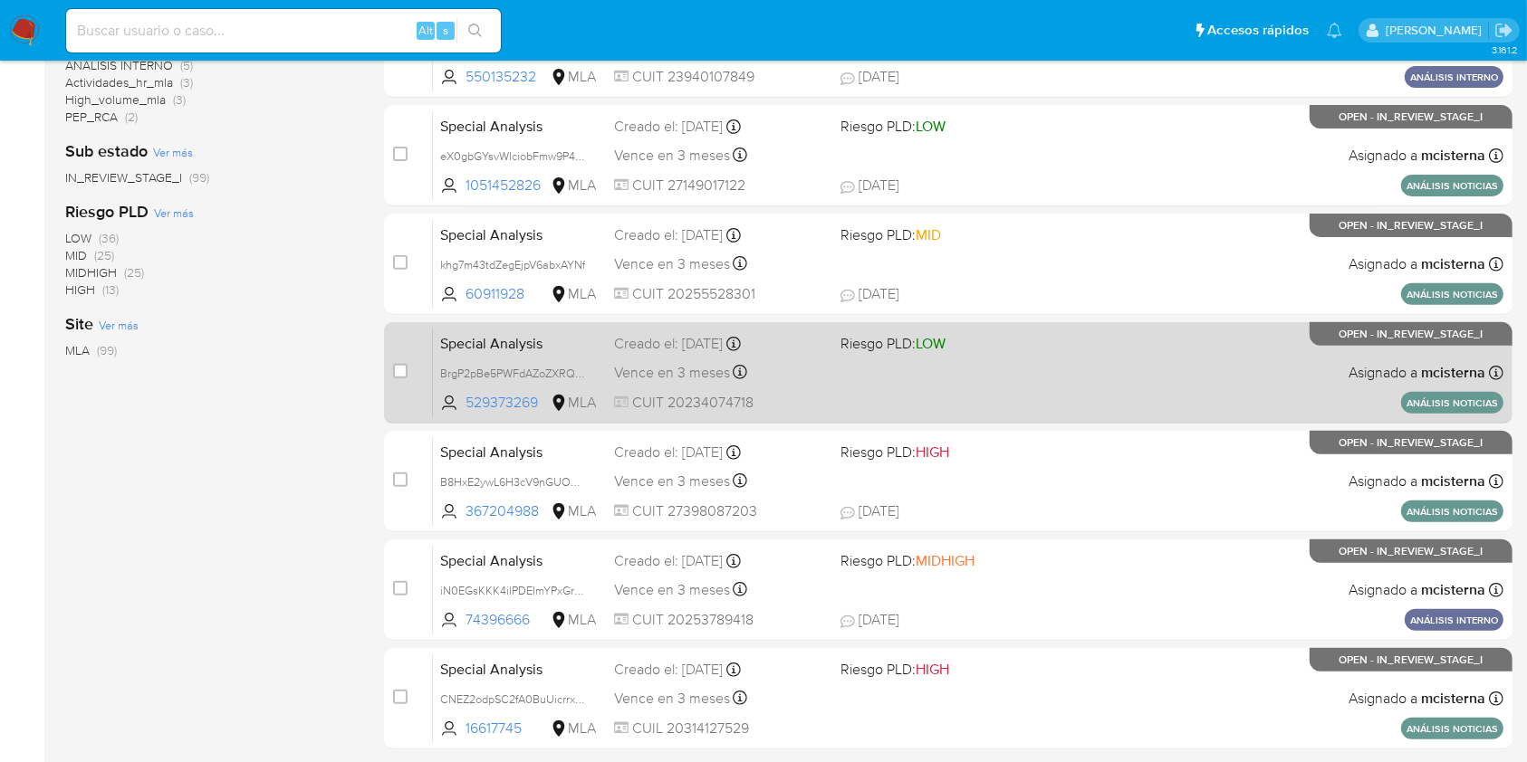
click at [1058, 365] on div "Special Analysis BrgP2pBe5PWFdAZoZXRQfRMk 529373269 MLA Riesgo PLD: LOW Creado …" at bounding box center [968, 372] width 1070 height 91
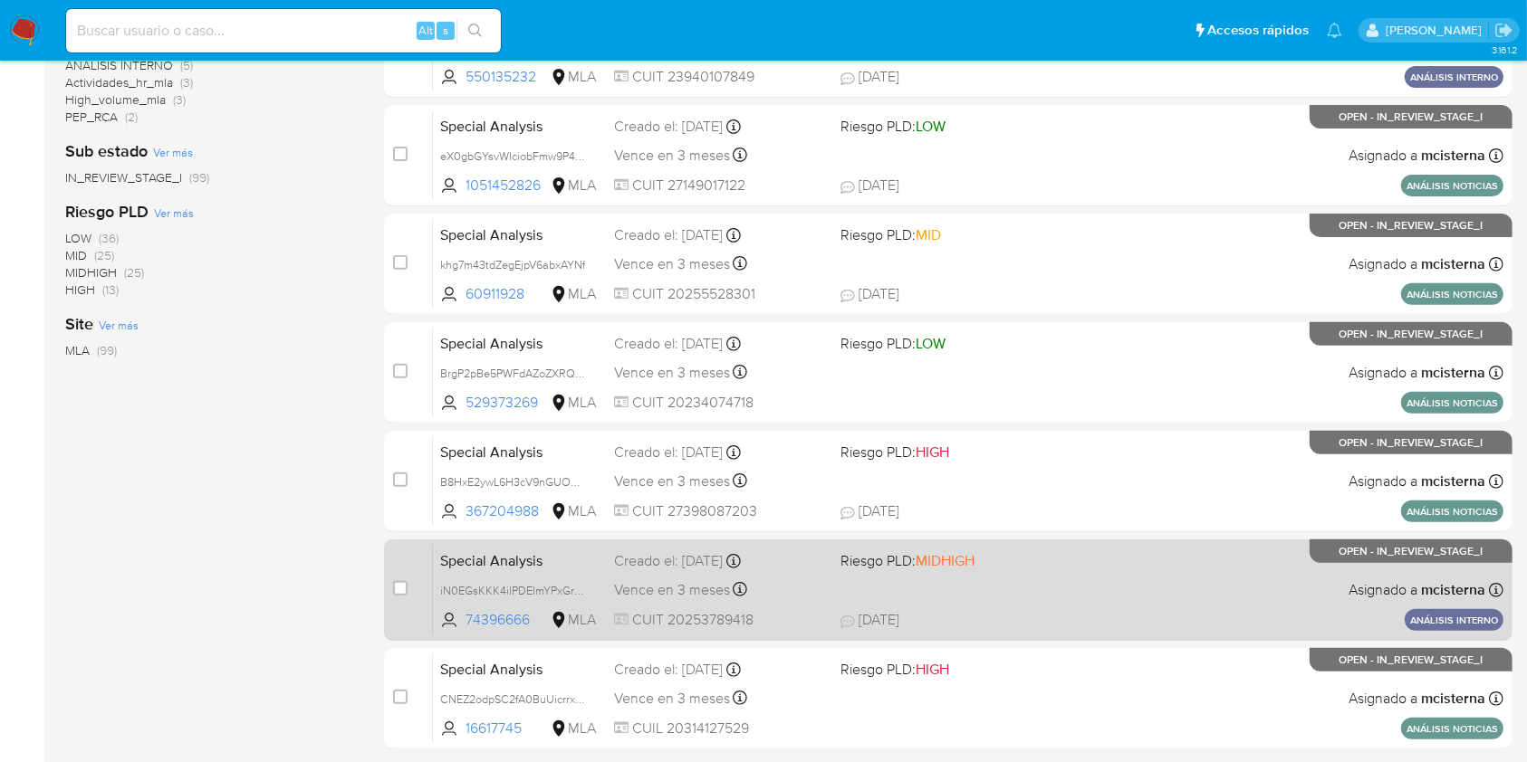
click at [989, 596] on div "Special Analysis iN0EGsKKK4ilPDEImYPxGrRd 74396666 MLA Riesgo PLD: MIDHIGH Crea…" at bounding box center [968, 589] width 1070 height 91
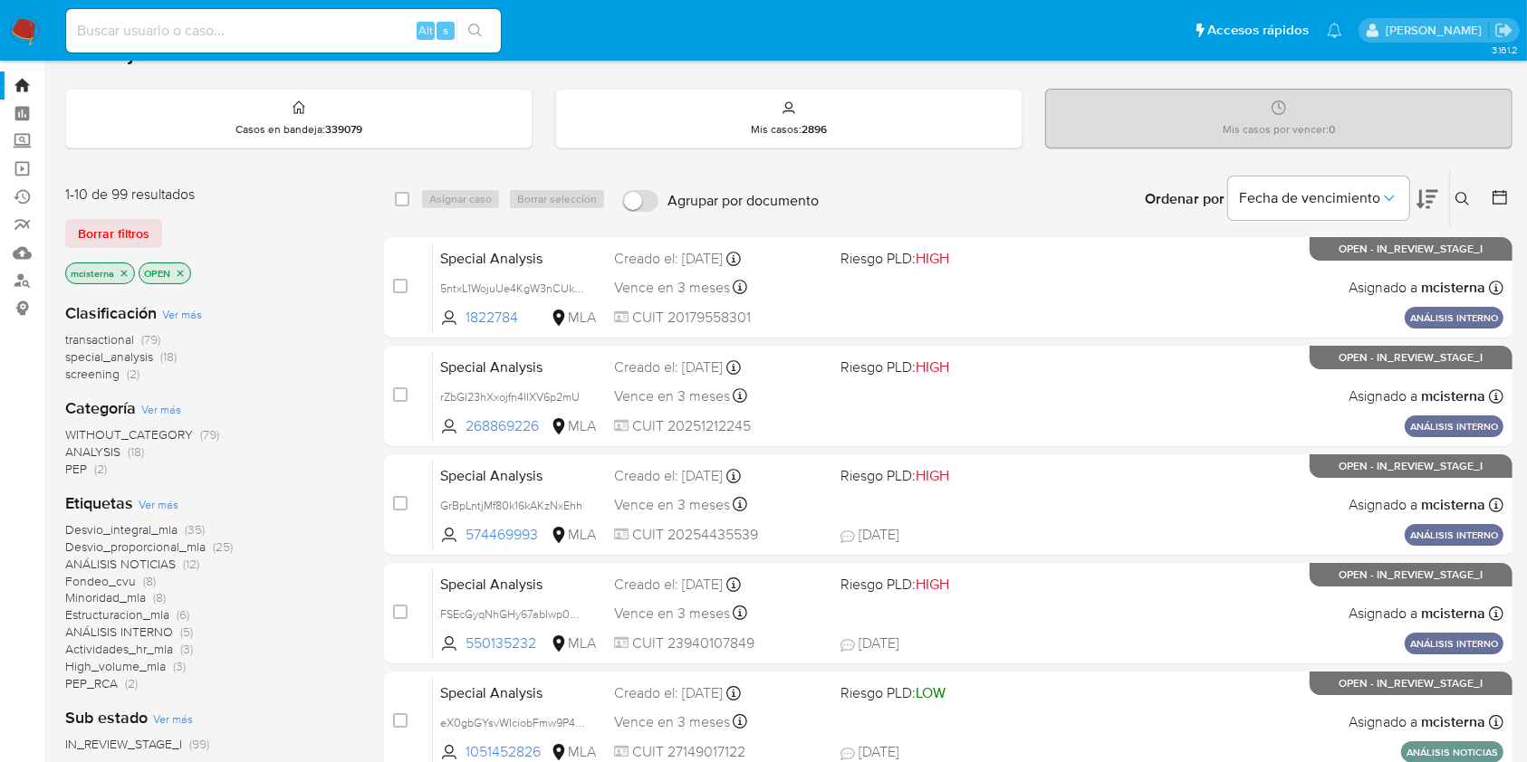
scroll to position [0, 0]
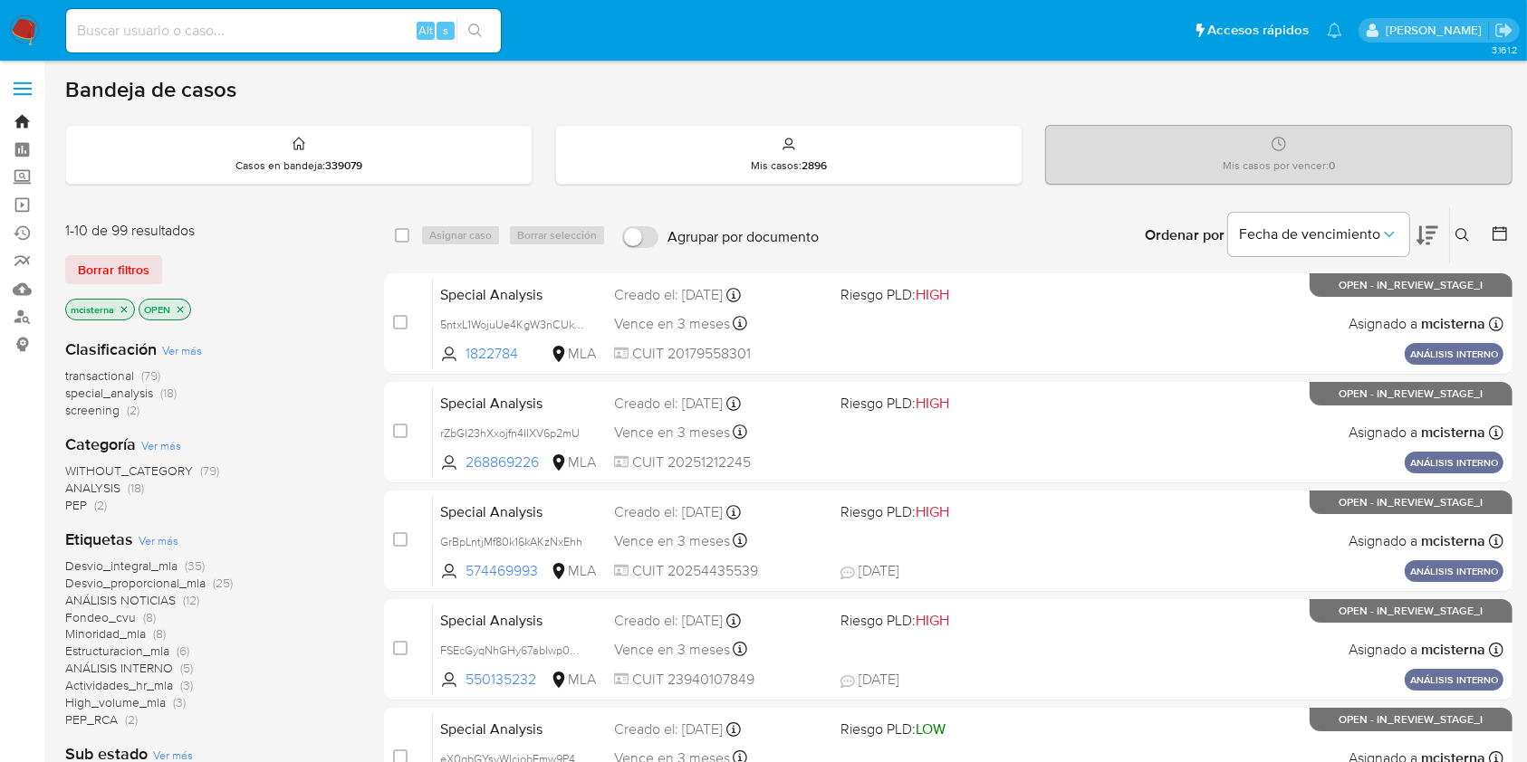
click at [24, 120] on link "Bandeja" at bounding box center [108, 122] width 216 height 28
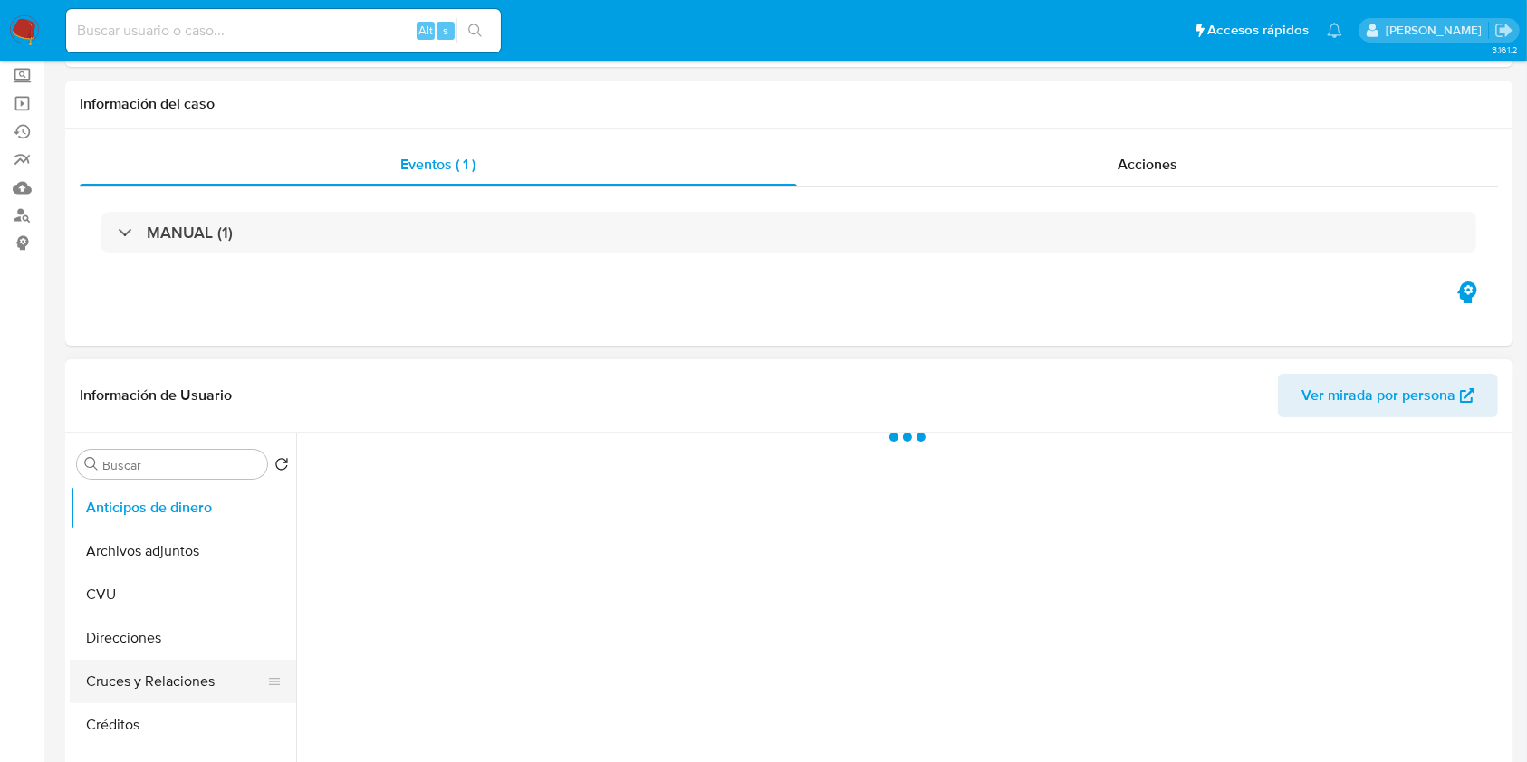
scroll to position [241, 0]
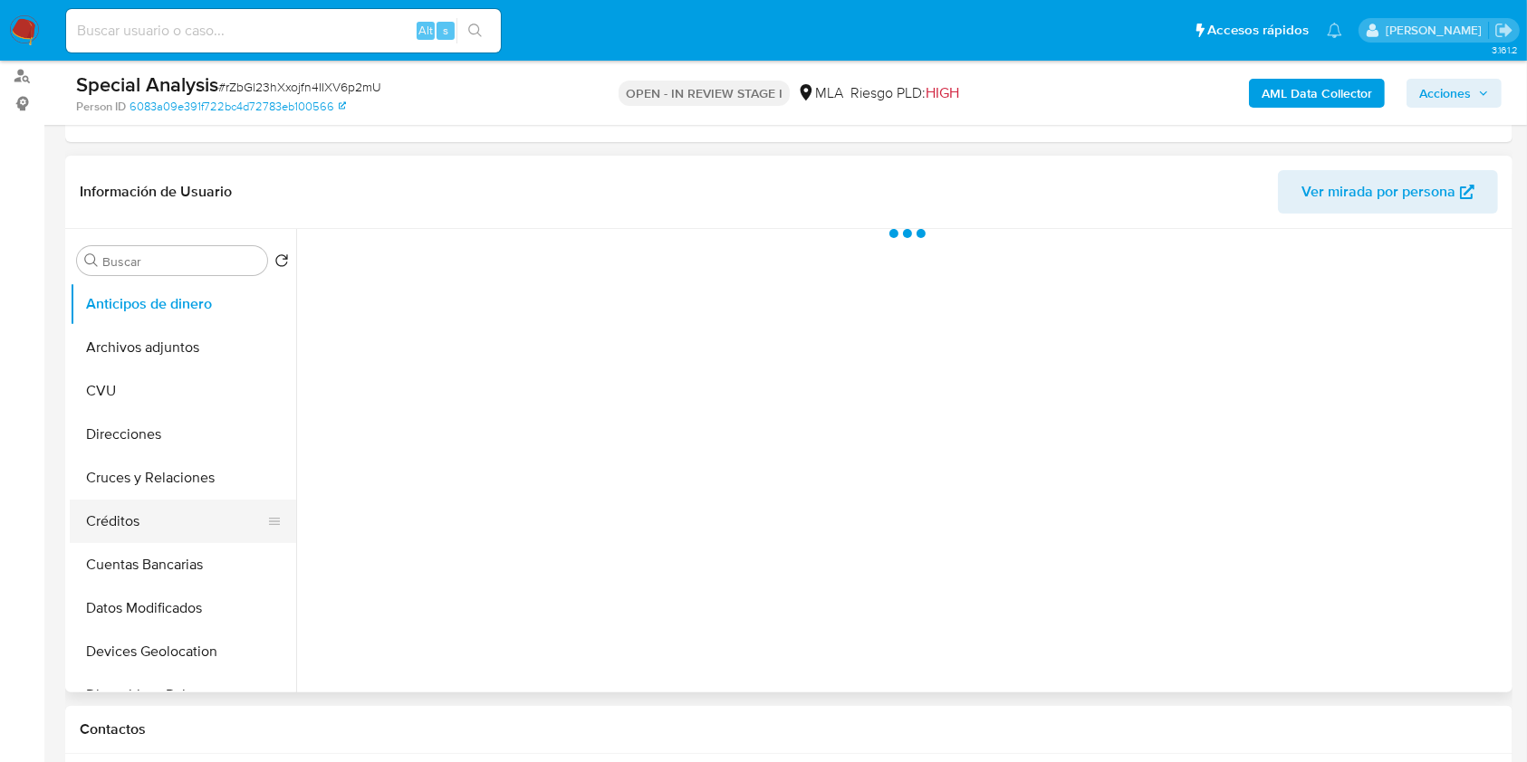
select select "10"
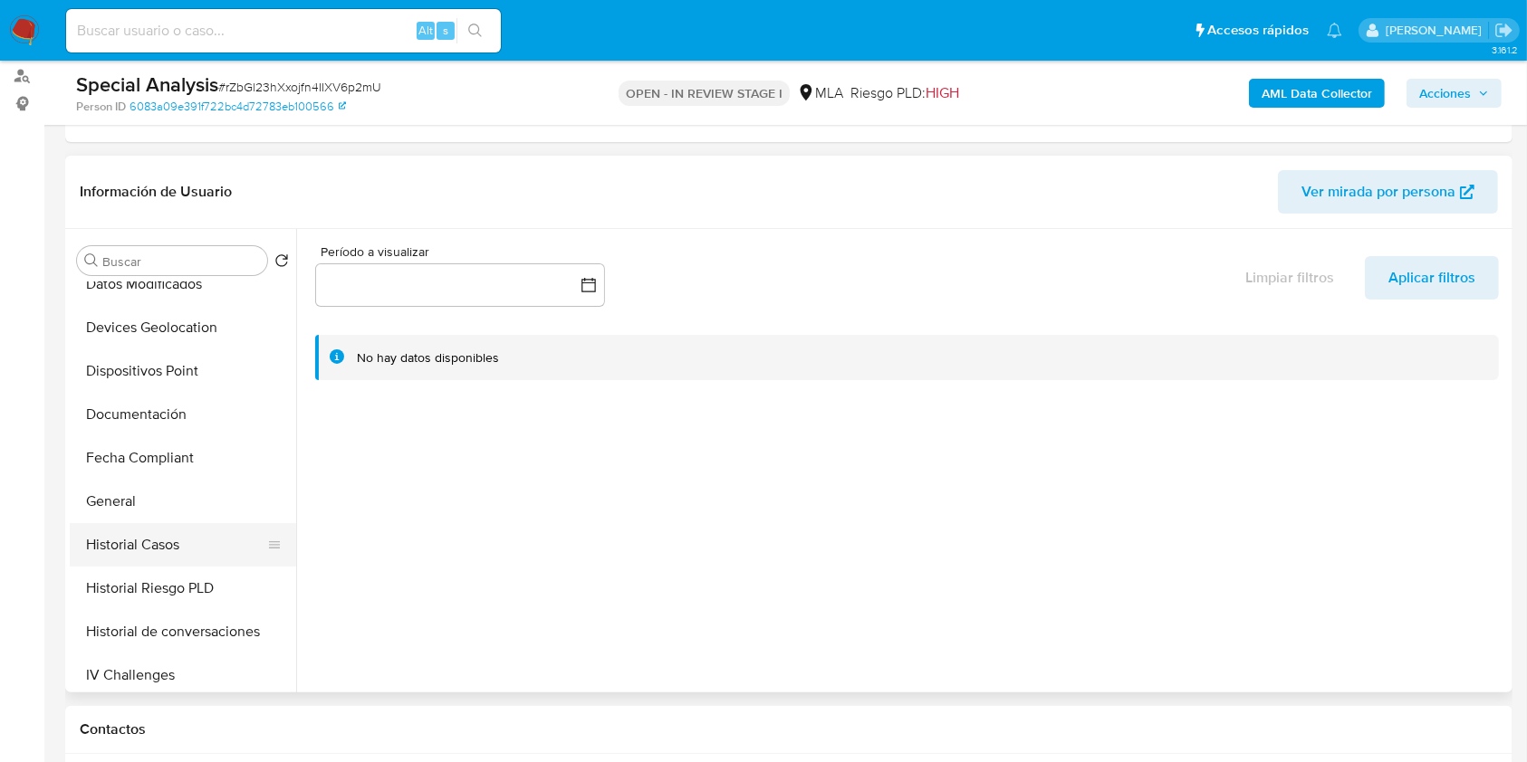
scroll to position [362, 0]
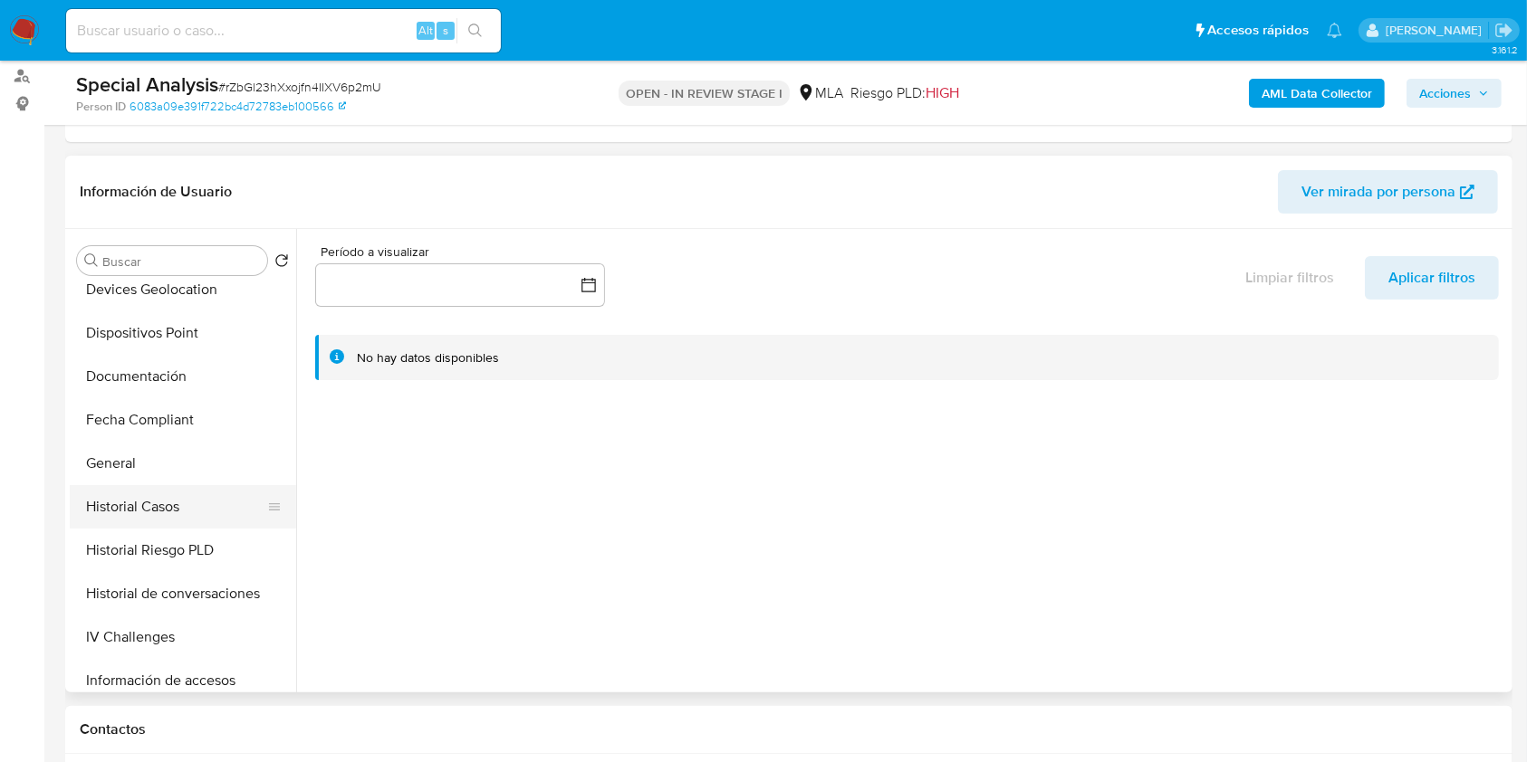
click at [187, 503] on button "Historial Casos" at bounding box center [176, 506] width 212 height 43
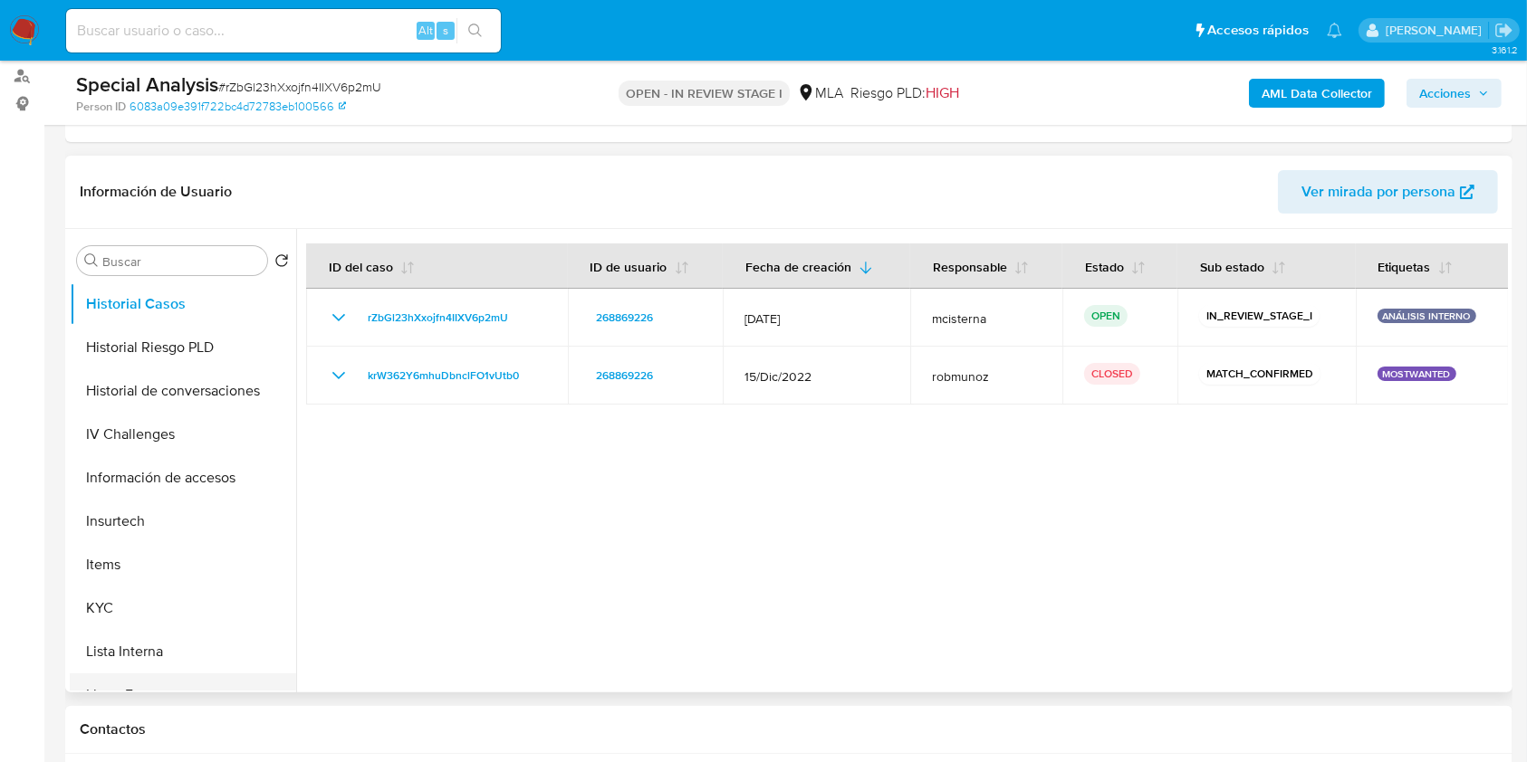
scroll to position [603, 0]
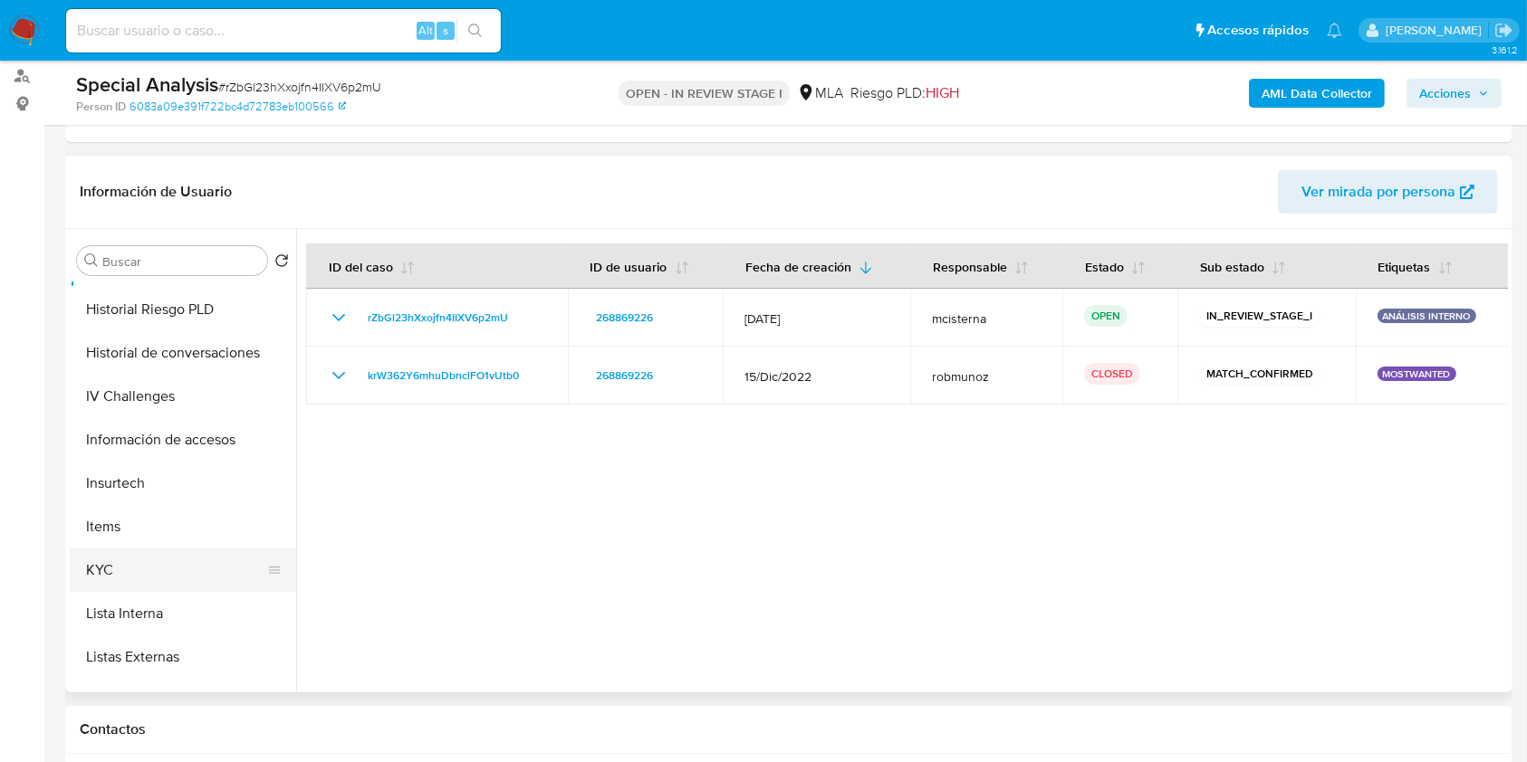
click at [130, 561] on button "KYC" at bounding box center [176, 570] width 212 height 43
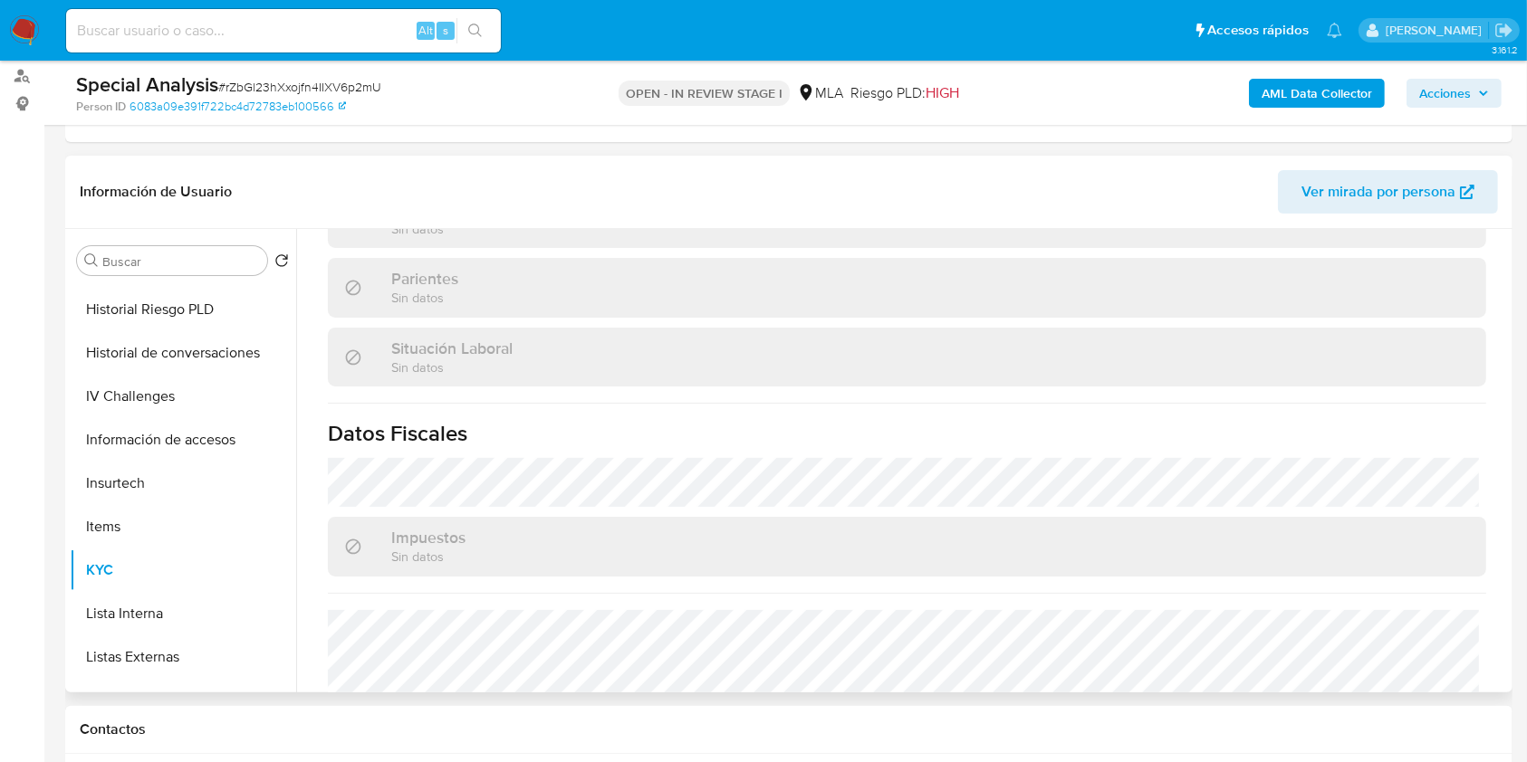
scroll to position [1000, 0]
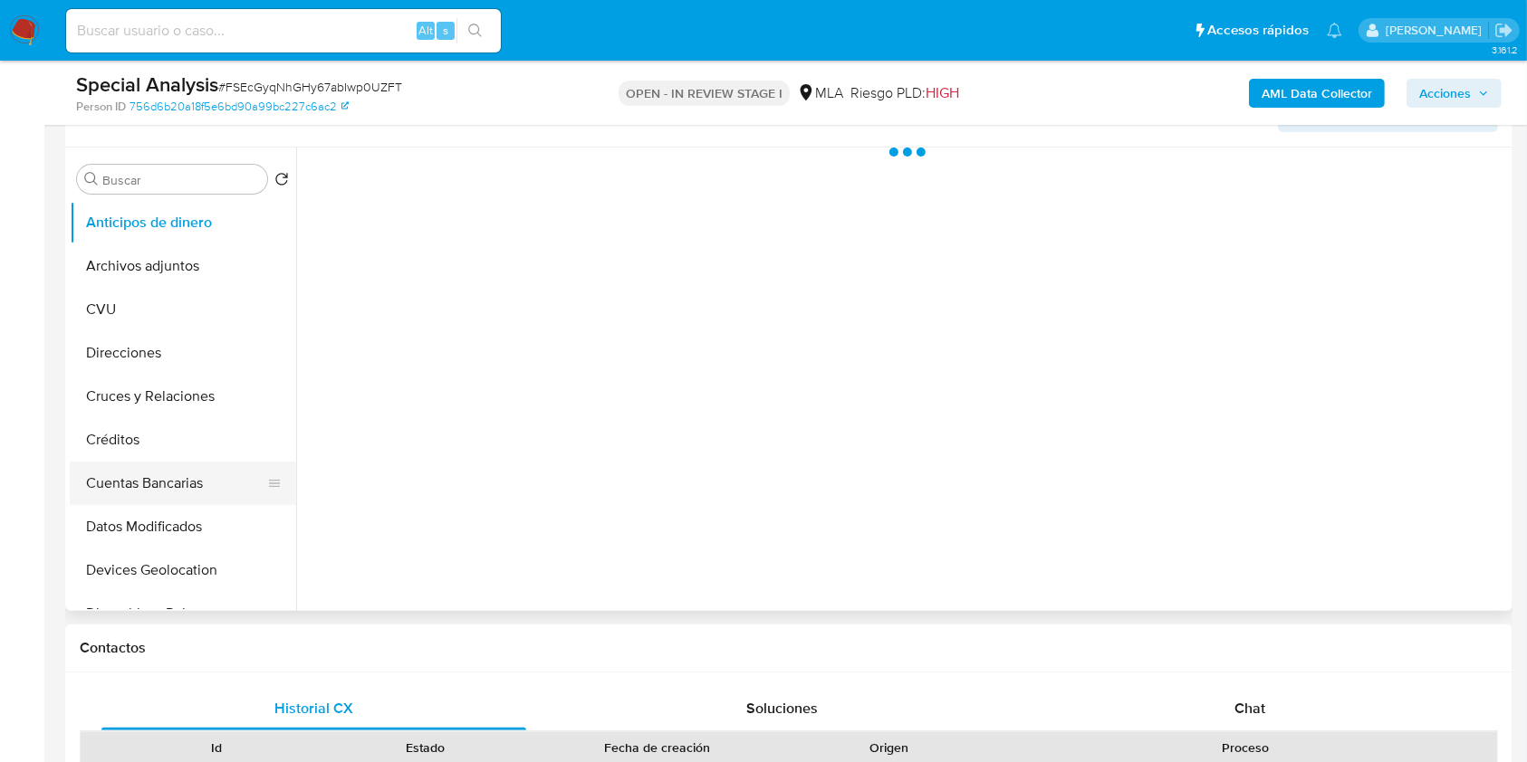
scroll to position [362, 0]
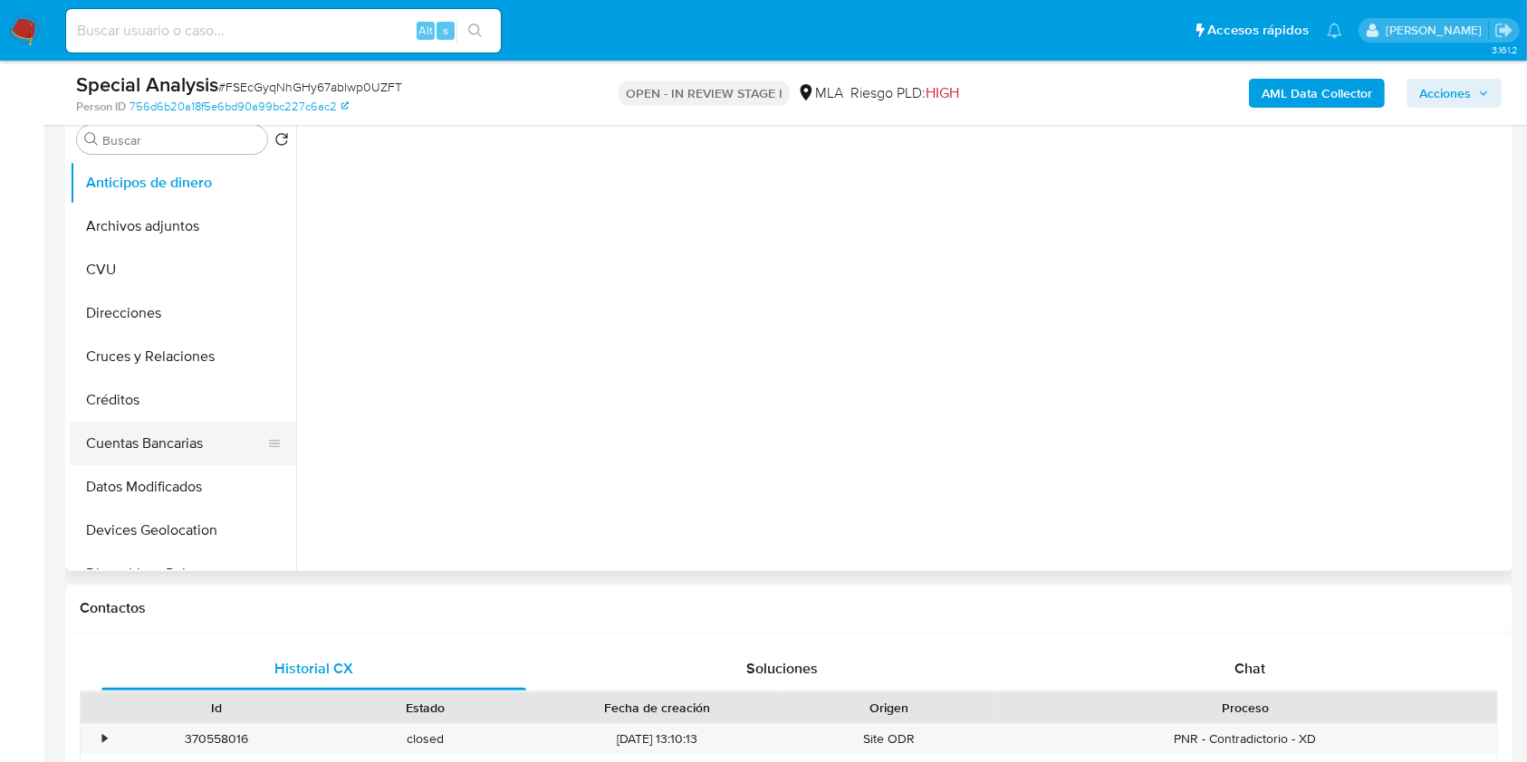
select select "10"
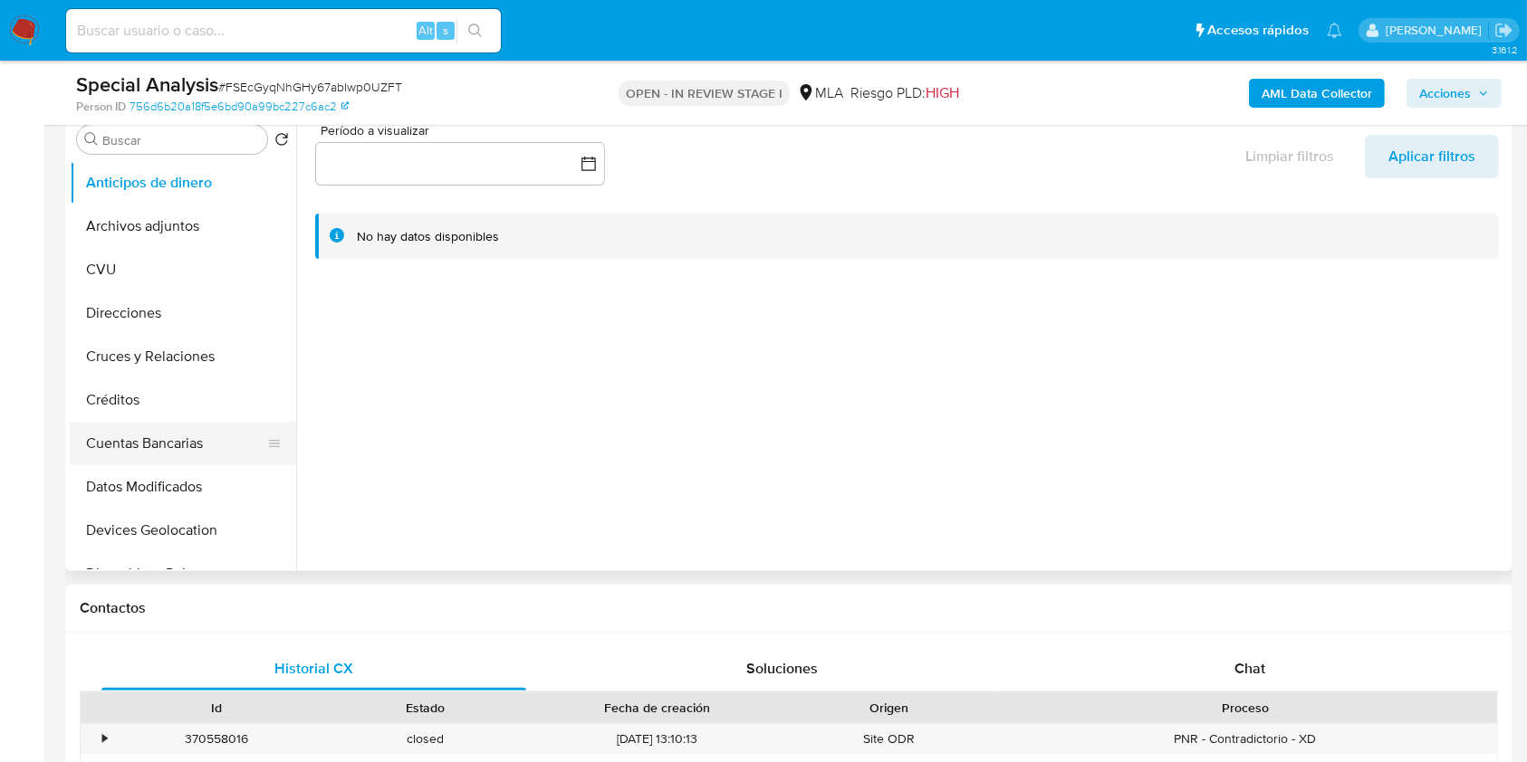
scroll to position [241, 0]
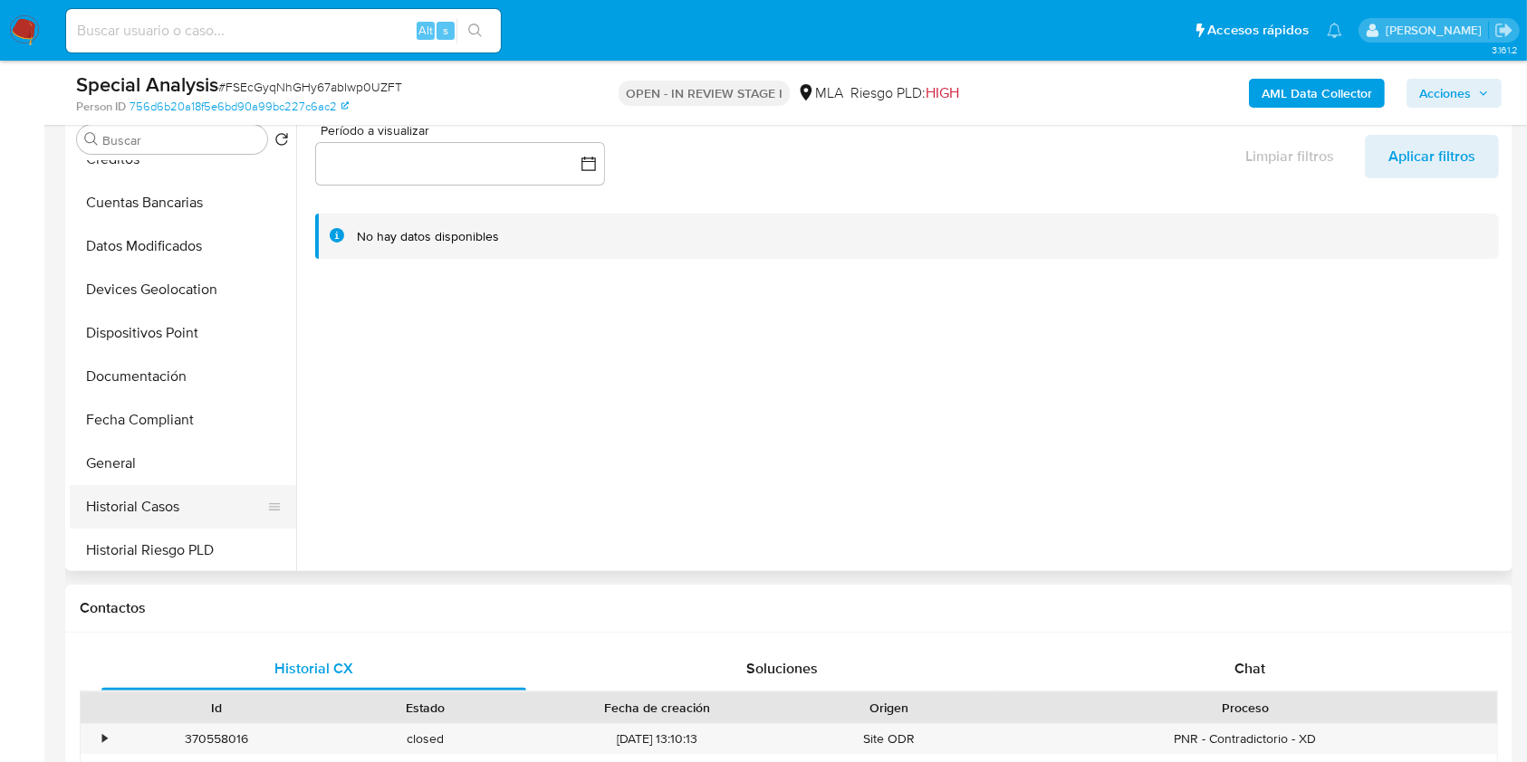
click at [161, 517] on button "Historial Casos" at bounding box center [176, 506] width 212 height 43
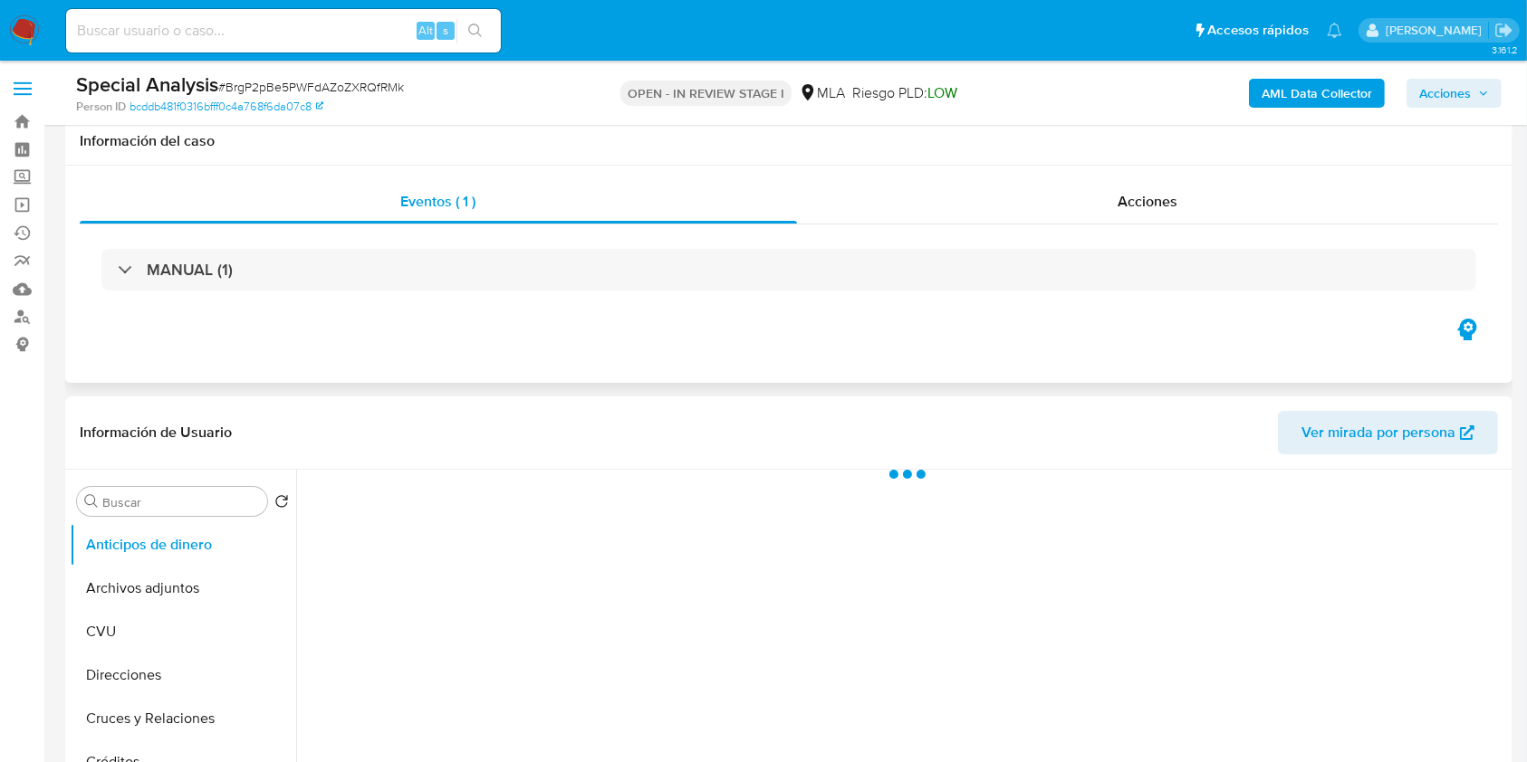
scroll to position [362, 0]
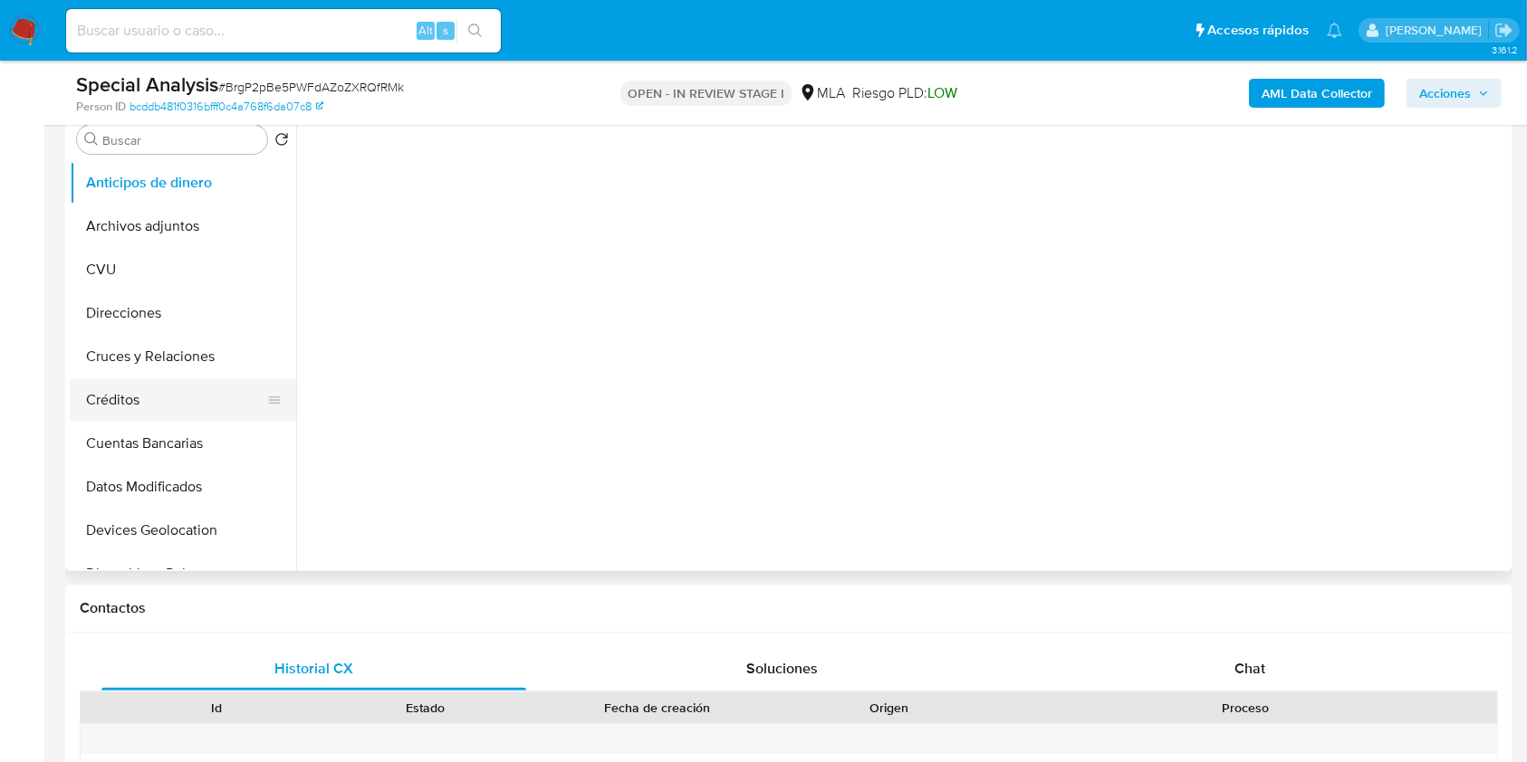
select select "10"
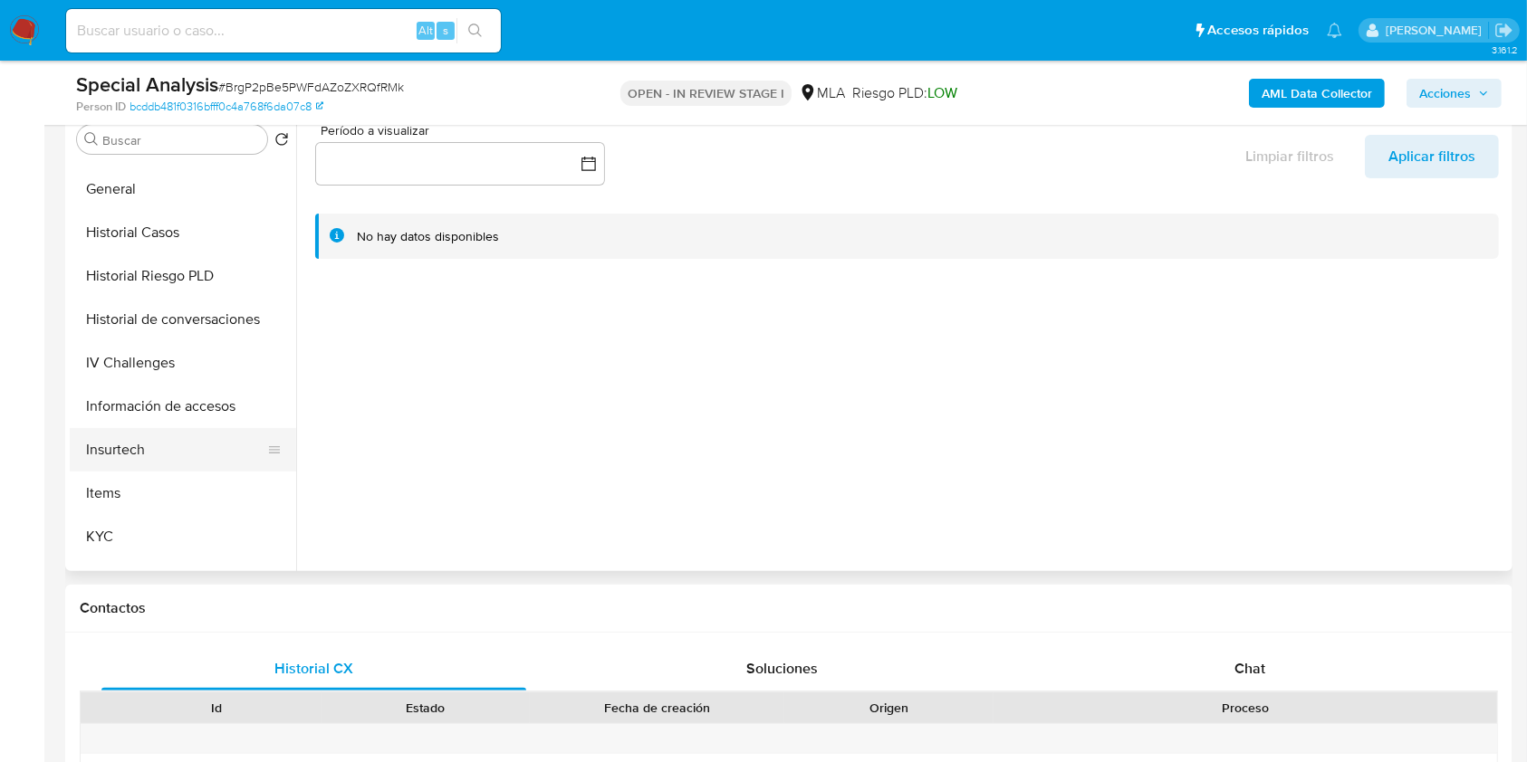
scroll to position [603, 0]
click at [182, 446] on button "KYC" at bounding box center [176, 448] width 212 height 43
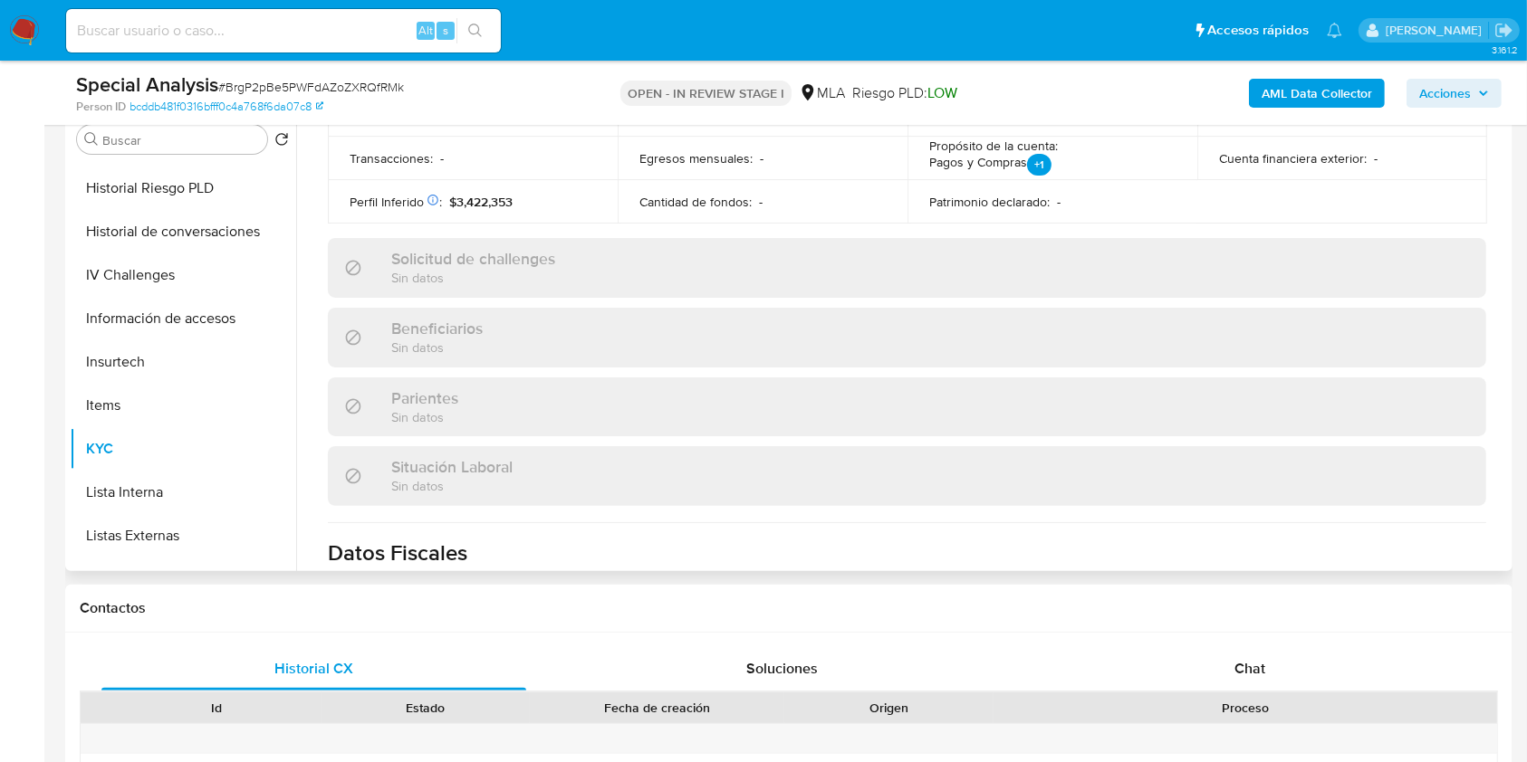
scroll to position [954, 0]
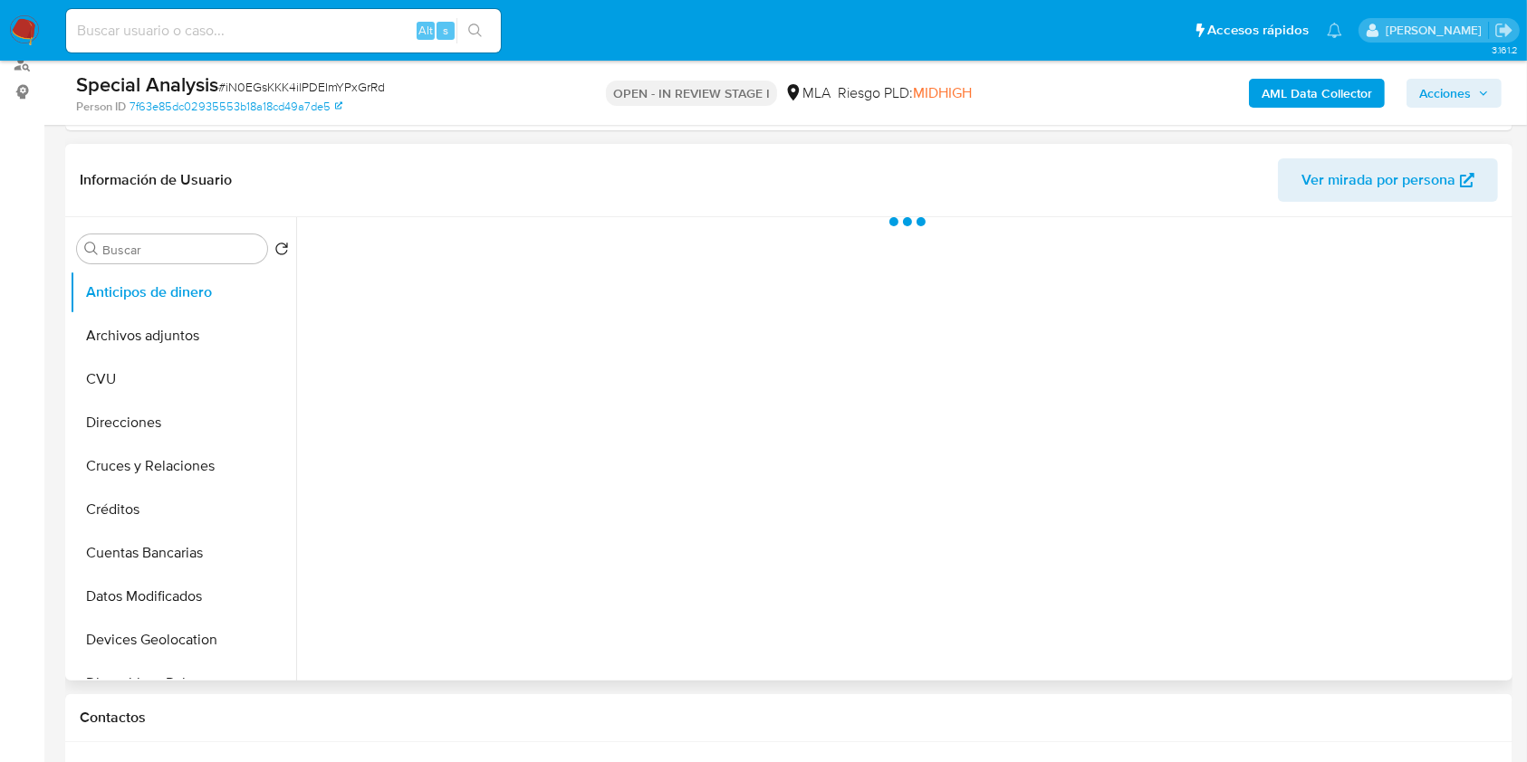
scroll to position [483, 0]
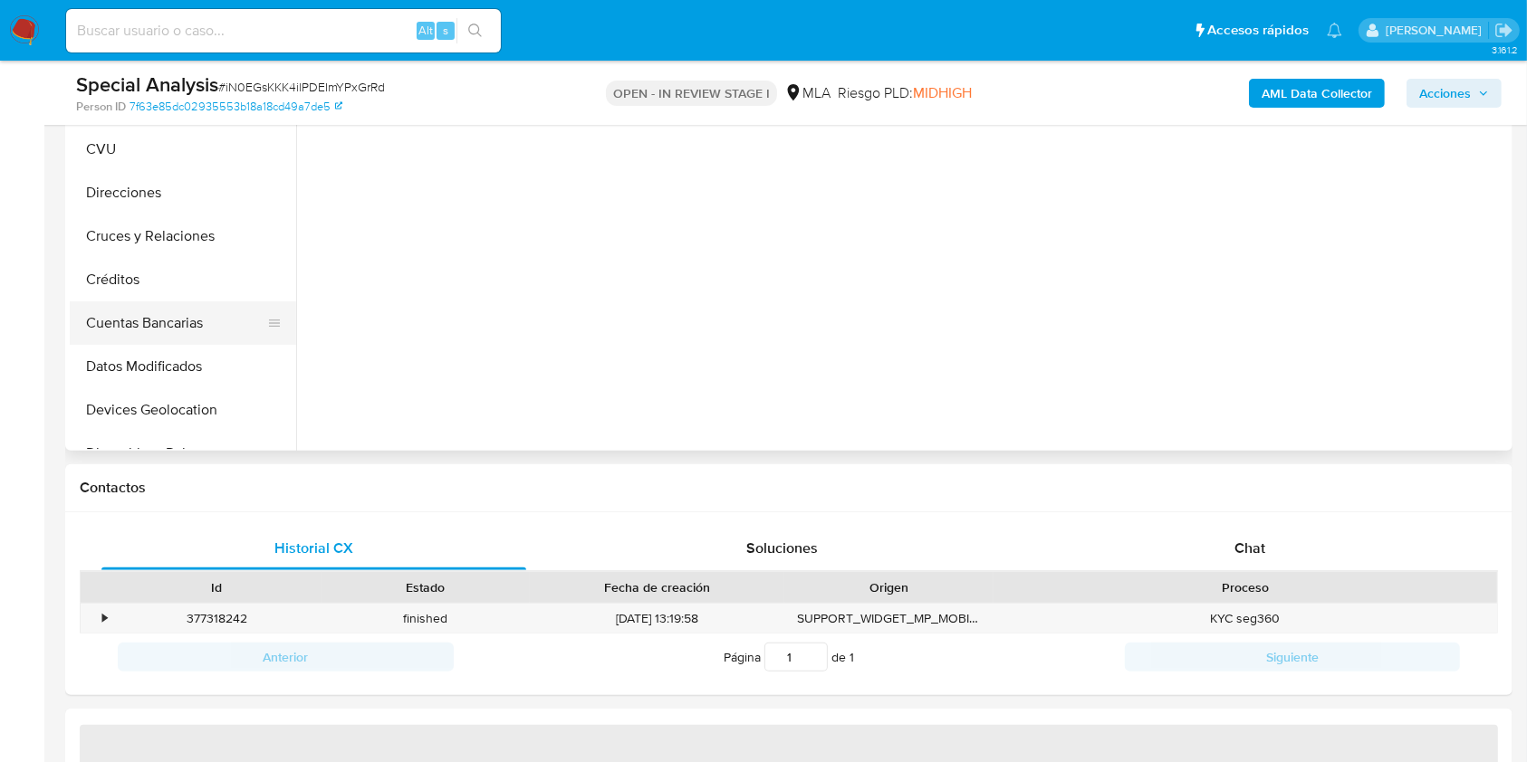
select select "10"
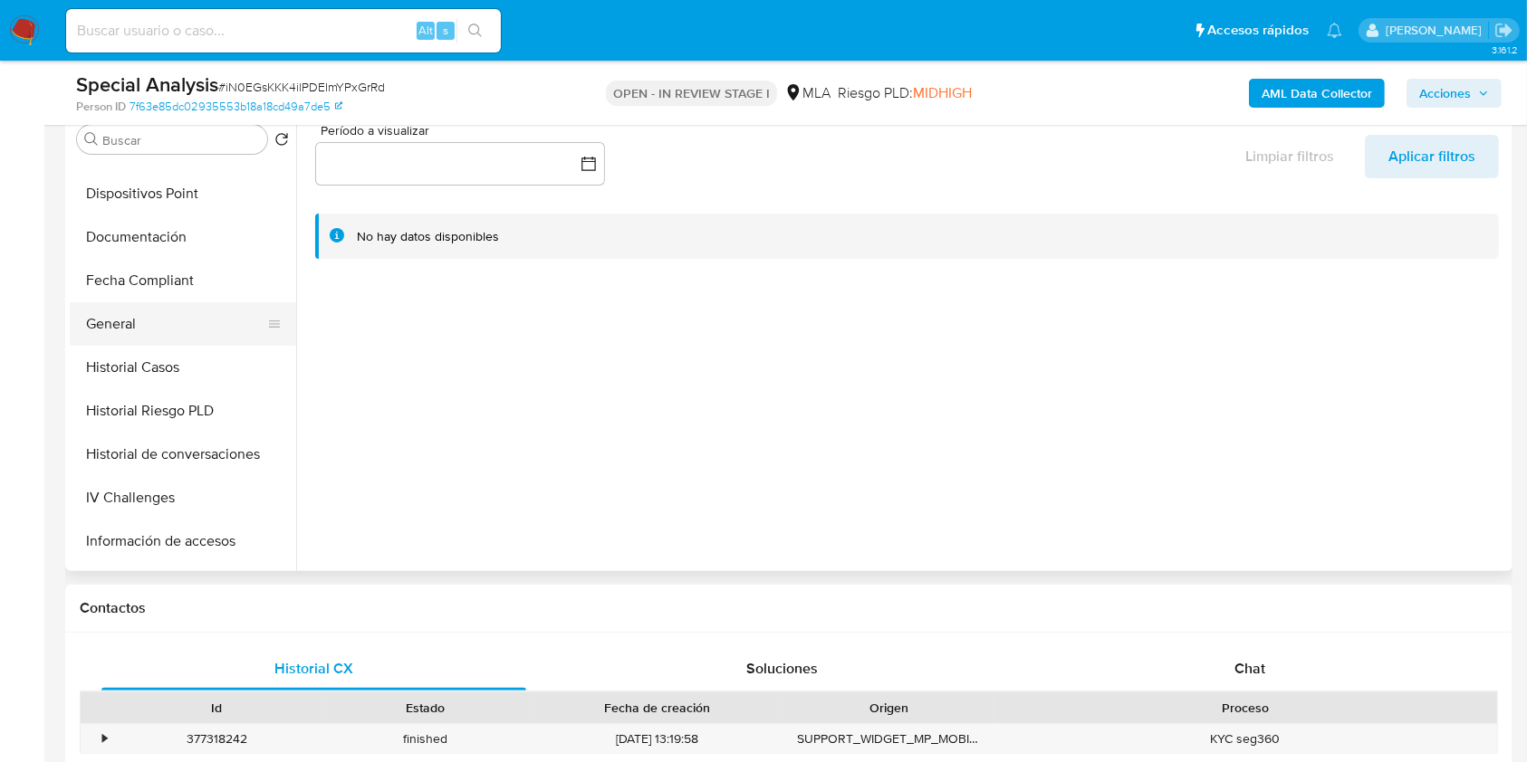
scroll to position [603, 0]
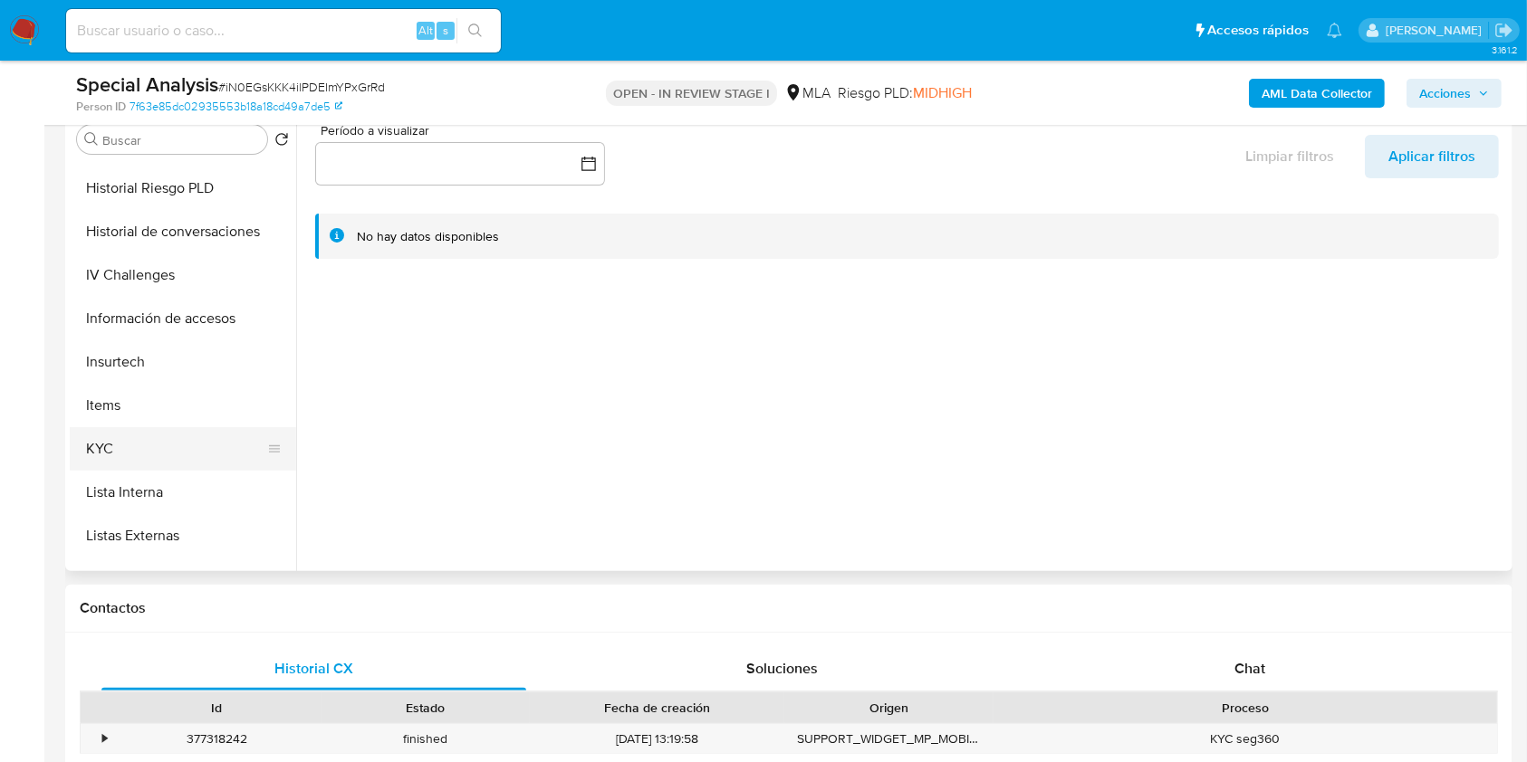
click at [117, 431] on button "KYC" at bounding box center [176, 448] width 212 height 43
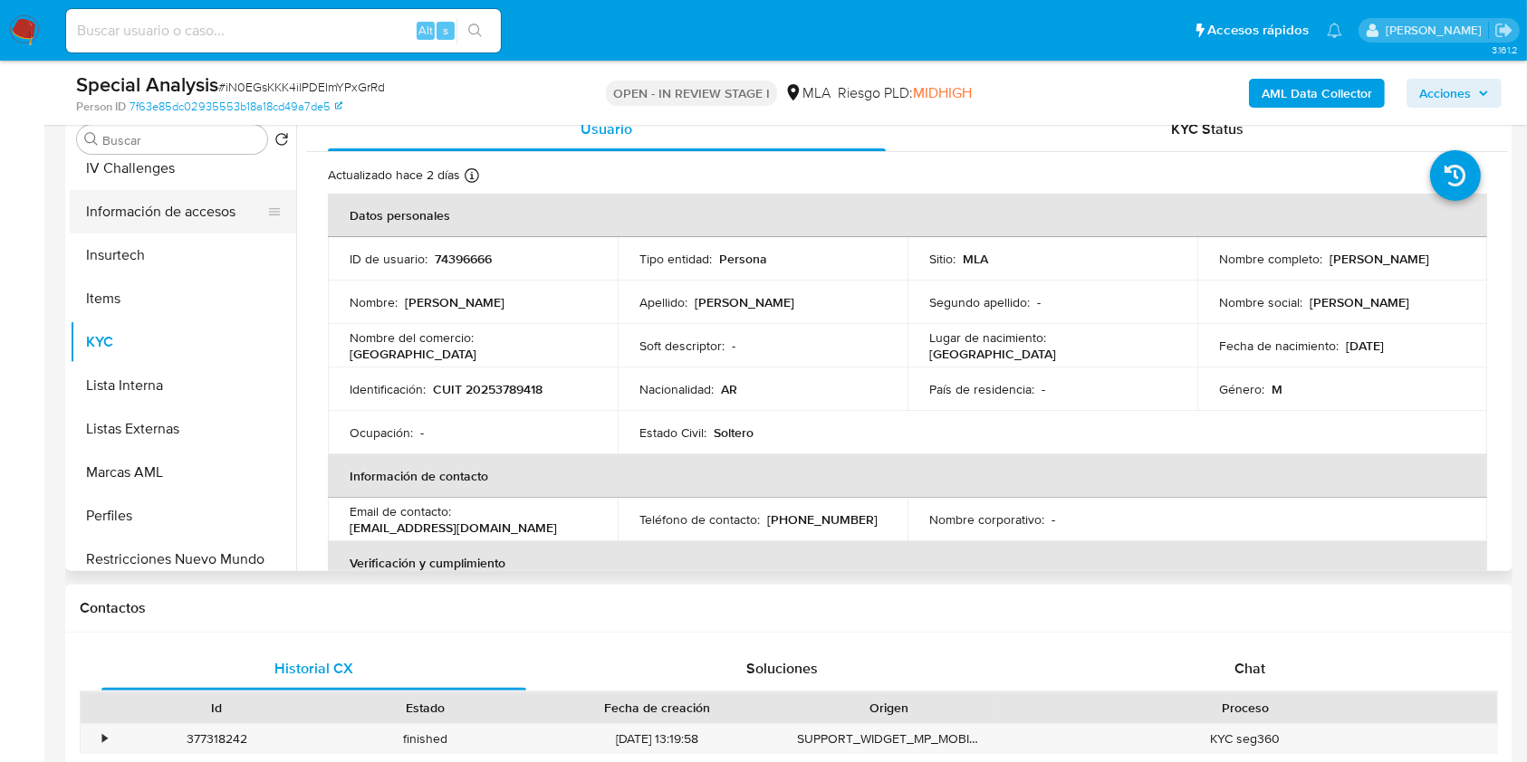
scroll to position [845, 0]
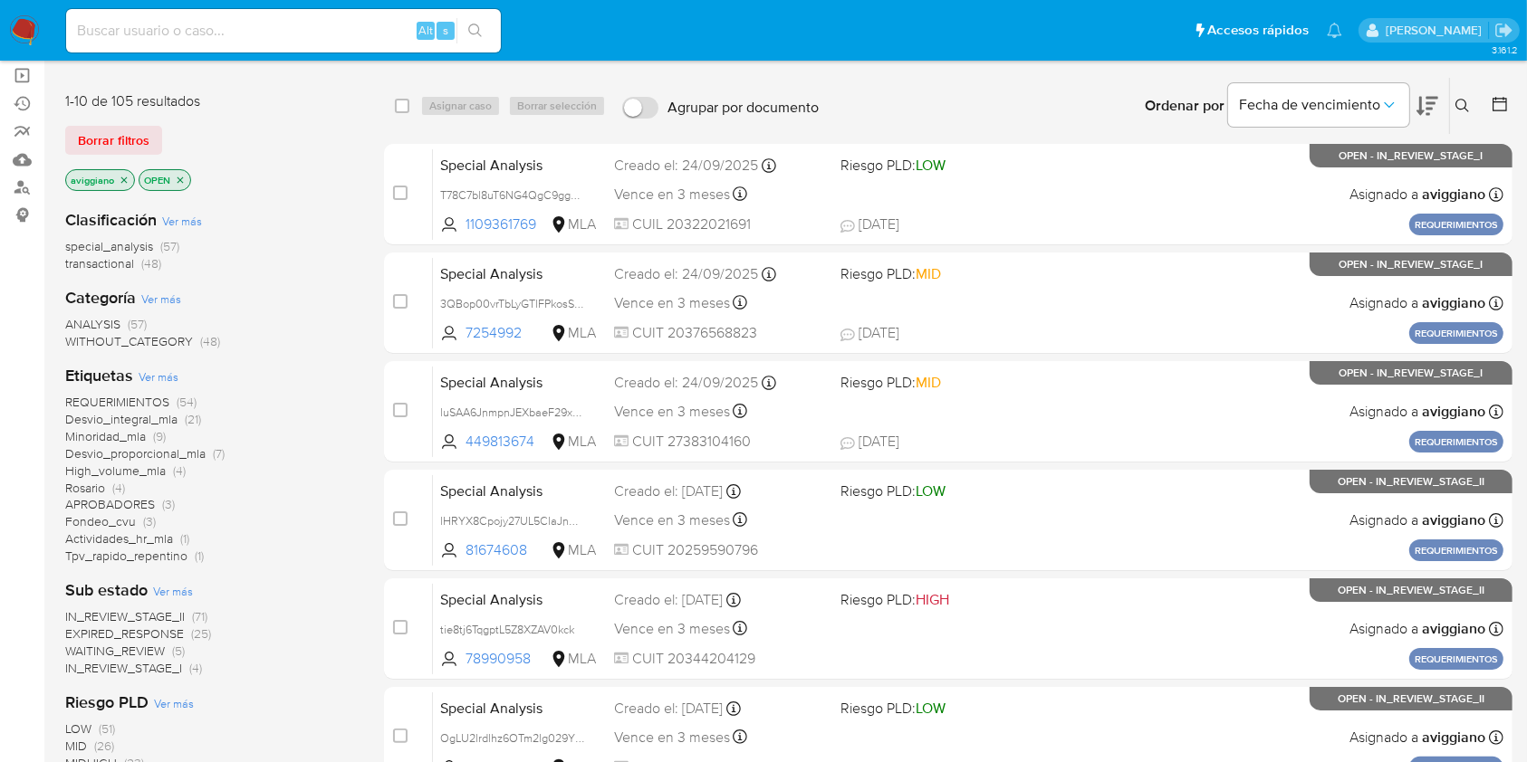
scroll to position [128, 0]
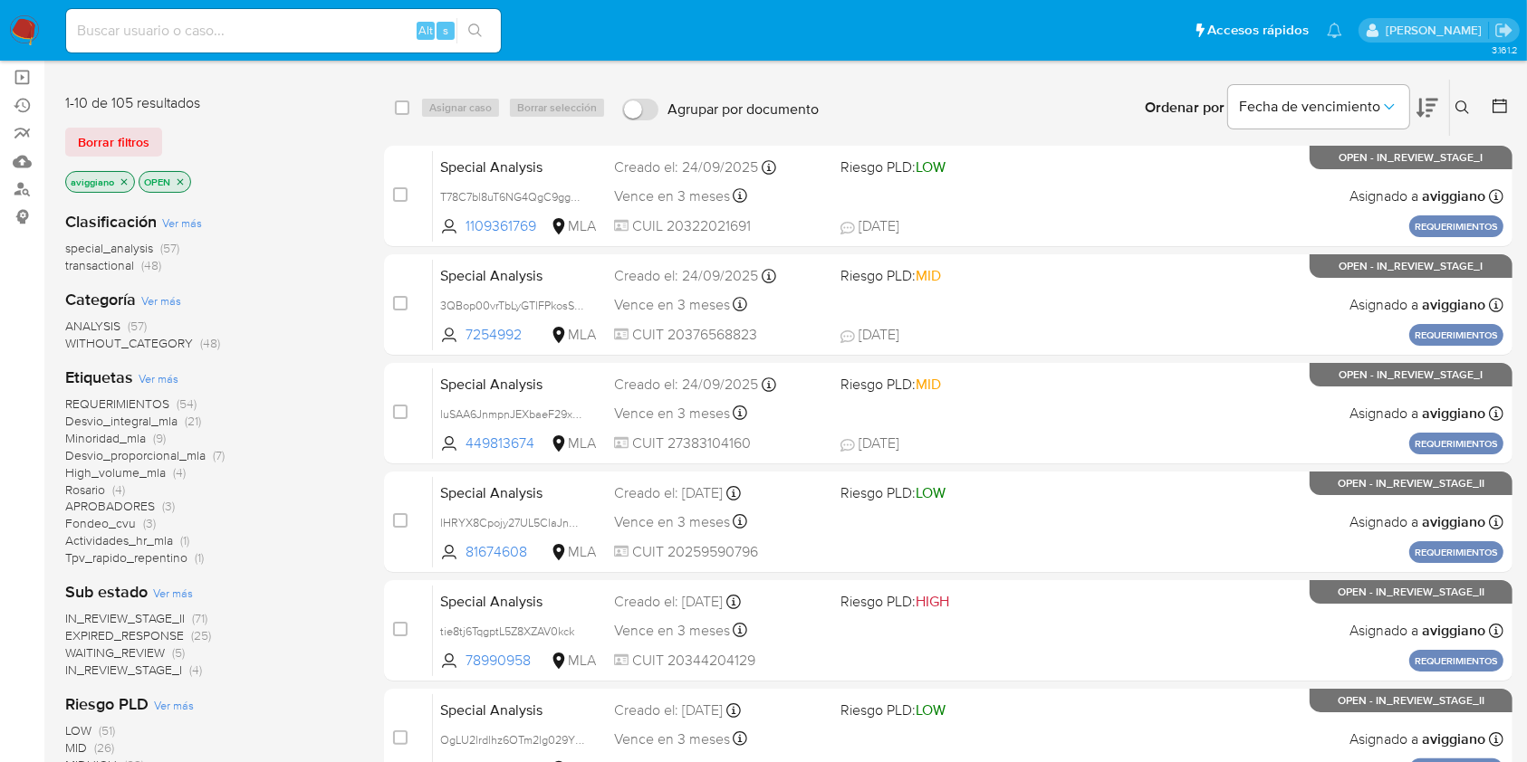
click at [124, 177] on icon "close-filter" at bounding box center [124, 182] width 11 height 11
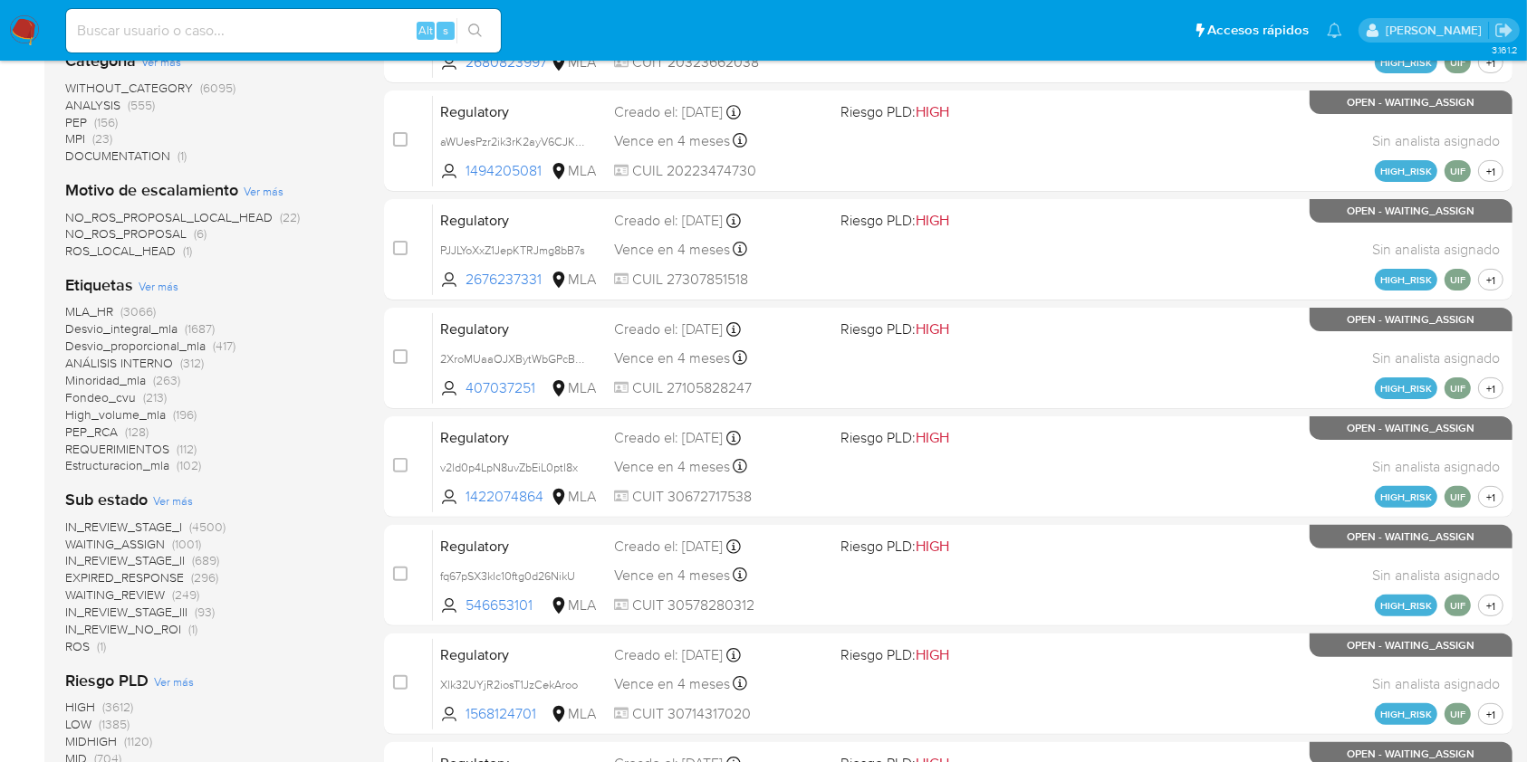
scroll to position [732, 0]
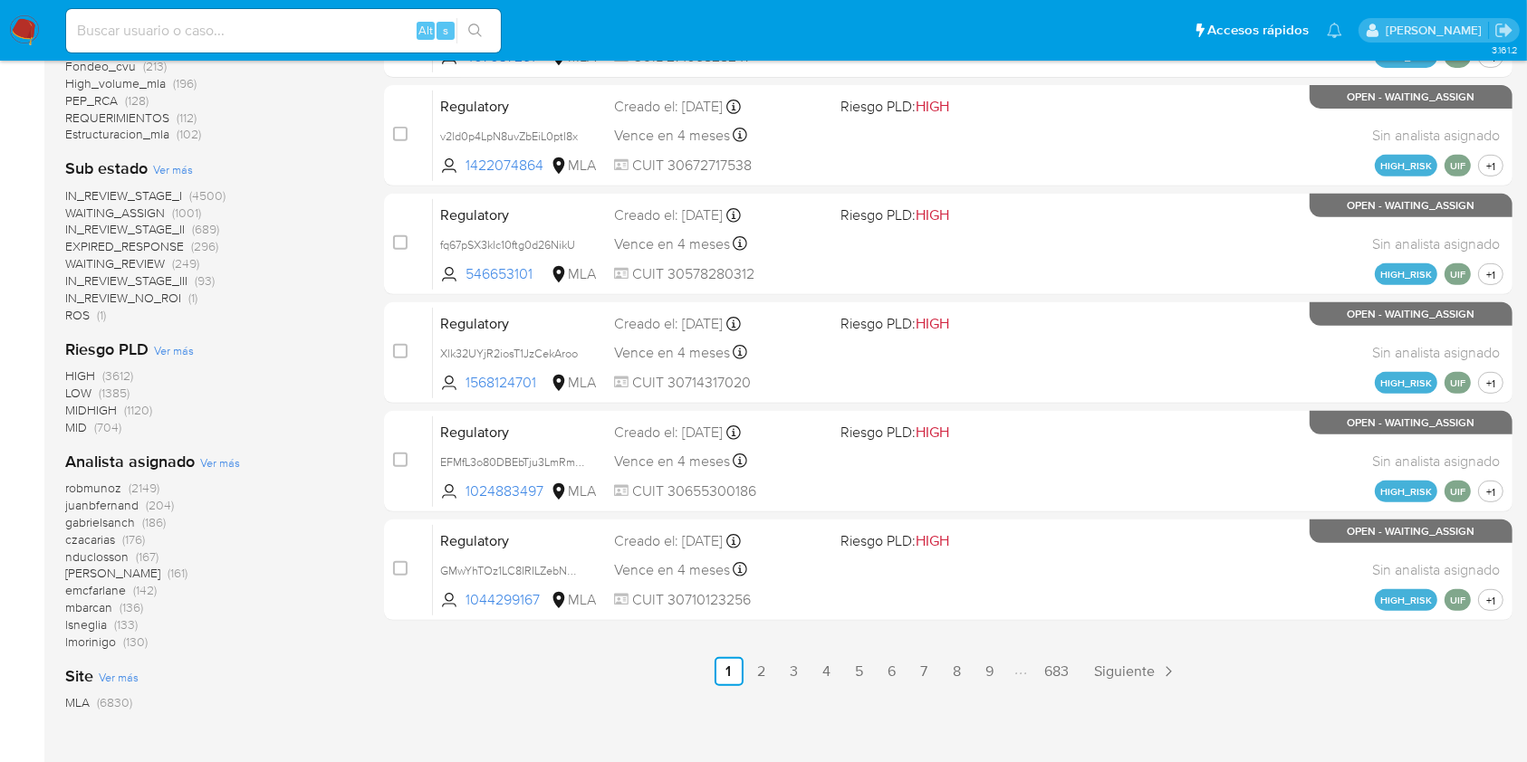
click at [210, 465] on span "Ver más" at bounding box center [220, 463] width 40 height 16
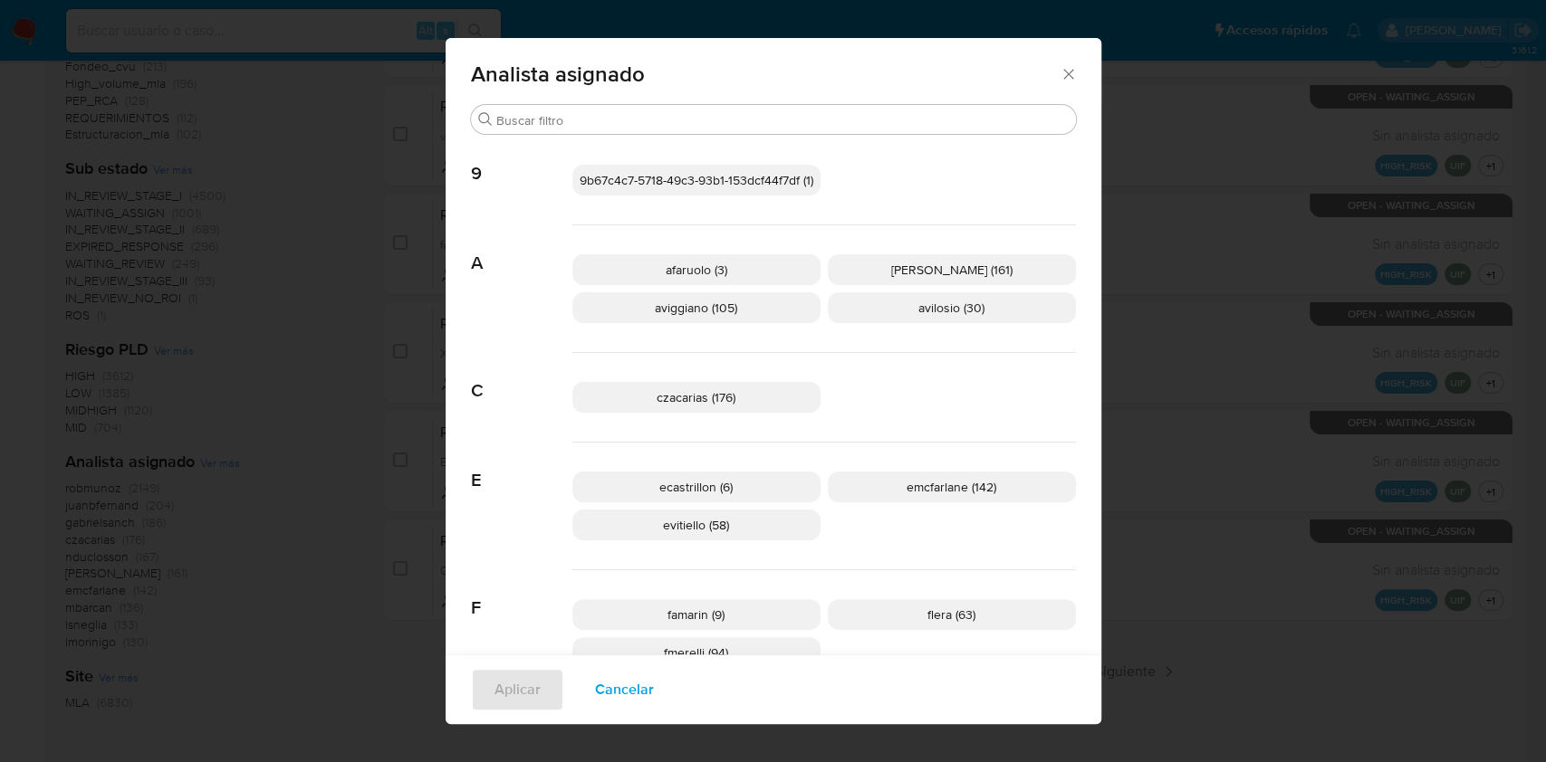
click at [1050, 77] on span "Analista asignado" at bounding box center [766, 74] width 590 height 22
click at [1059, 78] on icon "Cerrar" at bounding box center [1068, 74] width 18 height 18
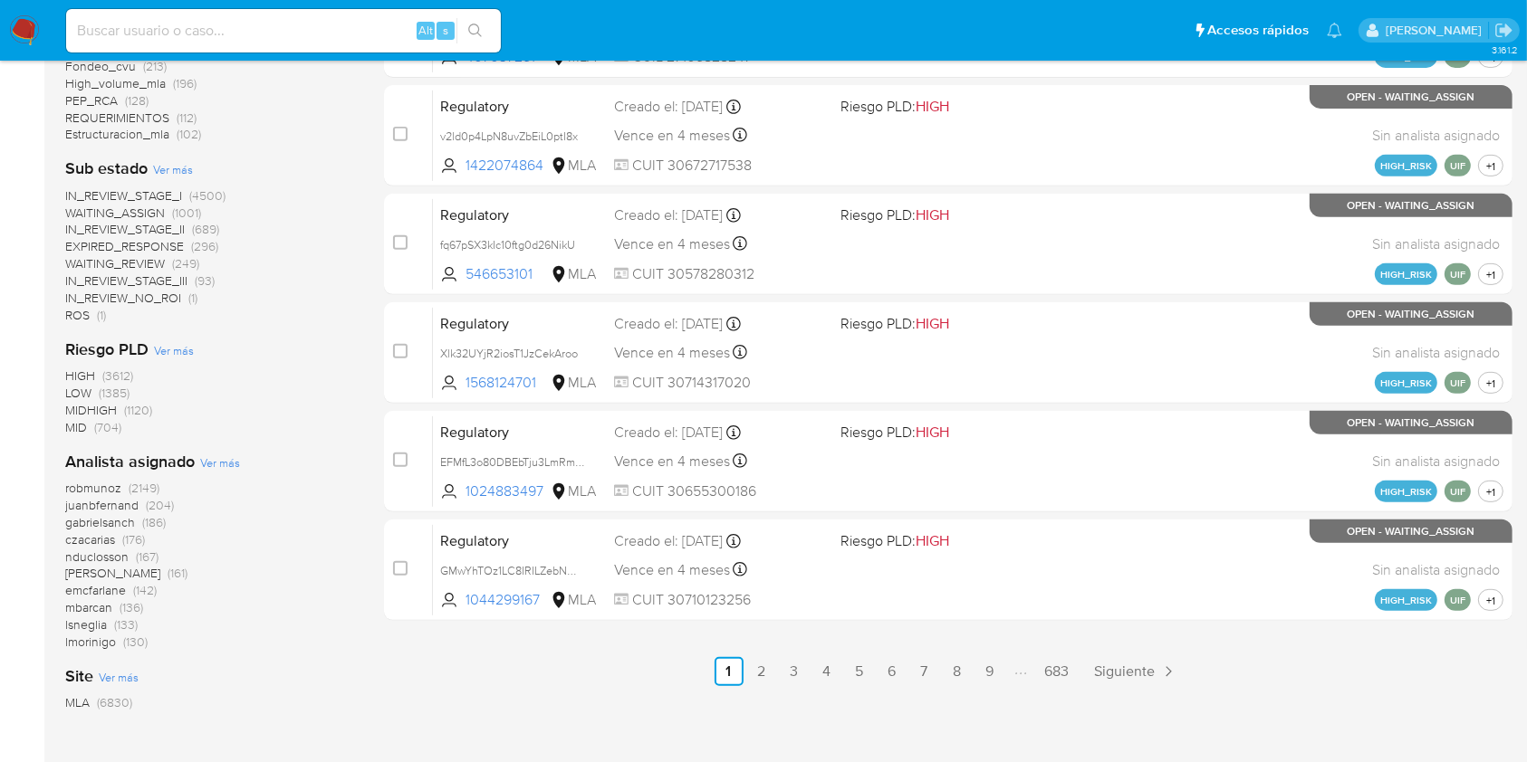
click at [323, 31] on input at bounding box center [283, 31] width 435 height 24
paste input "dZpVjnymdETIdEQ2O7oZLfuP"
type input "dZpVjnymdETIdEQ2O7oZLfuP"
click at [481, 27] on icon "search-icon" at bounding box center [475, 31] width 14 height 14
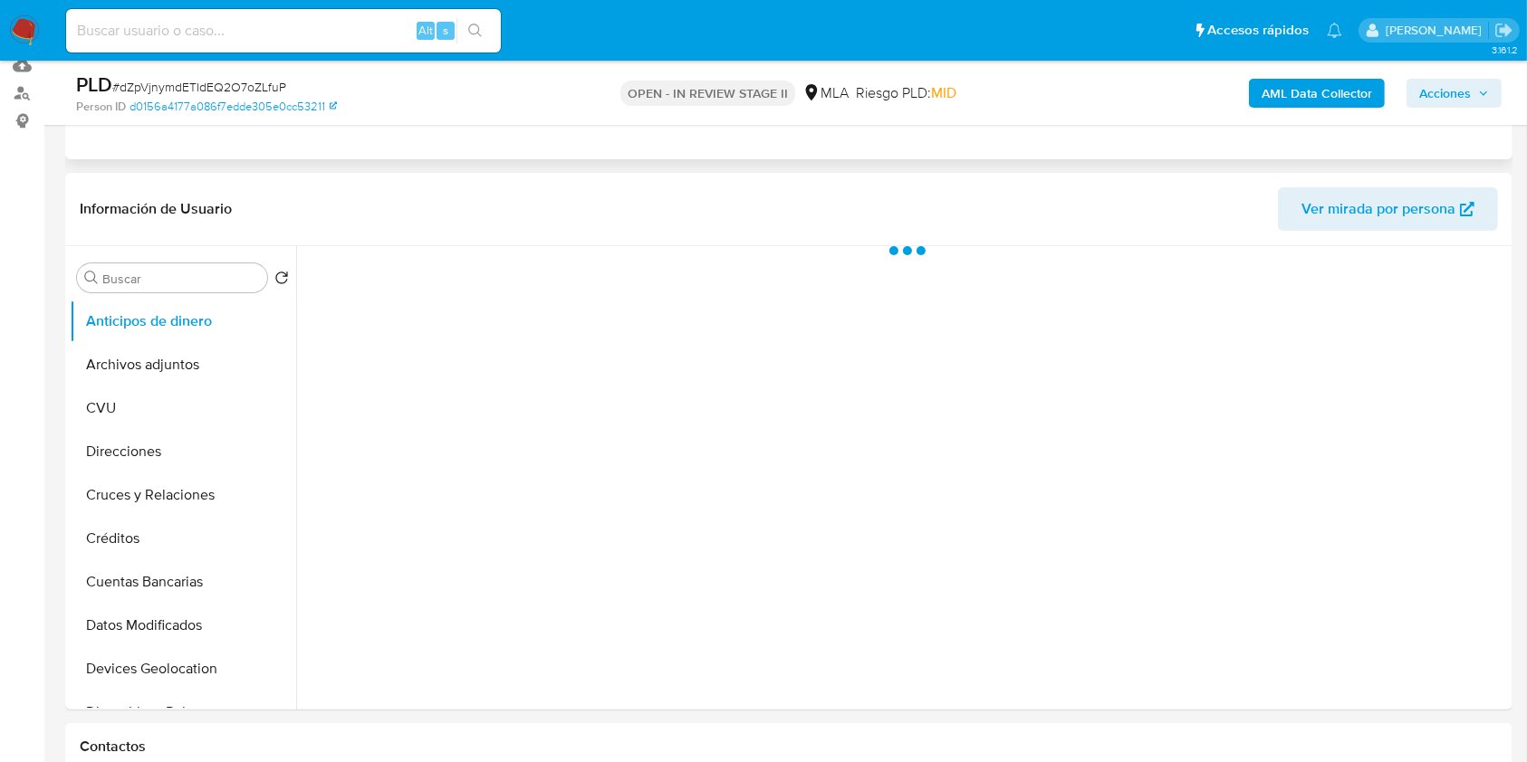
scroll to position [483, 0]
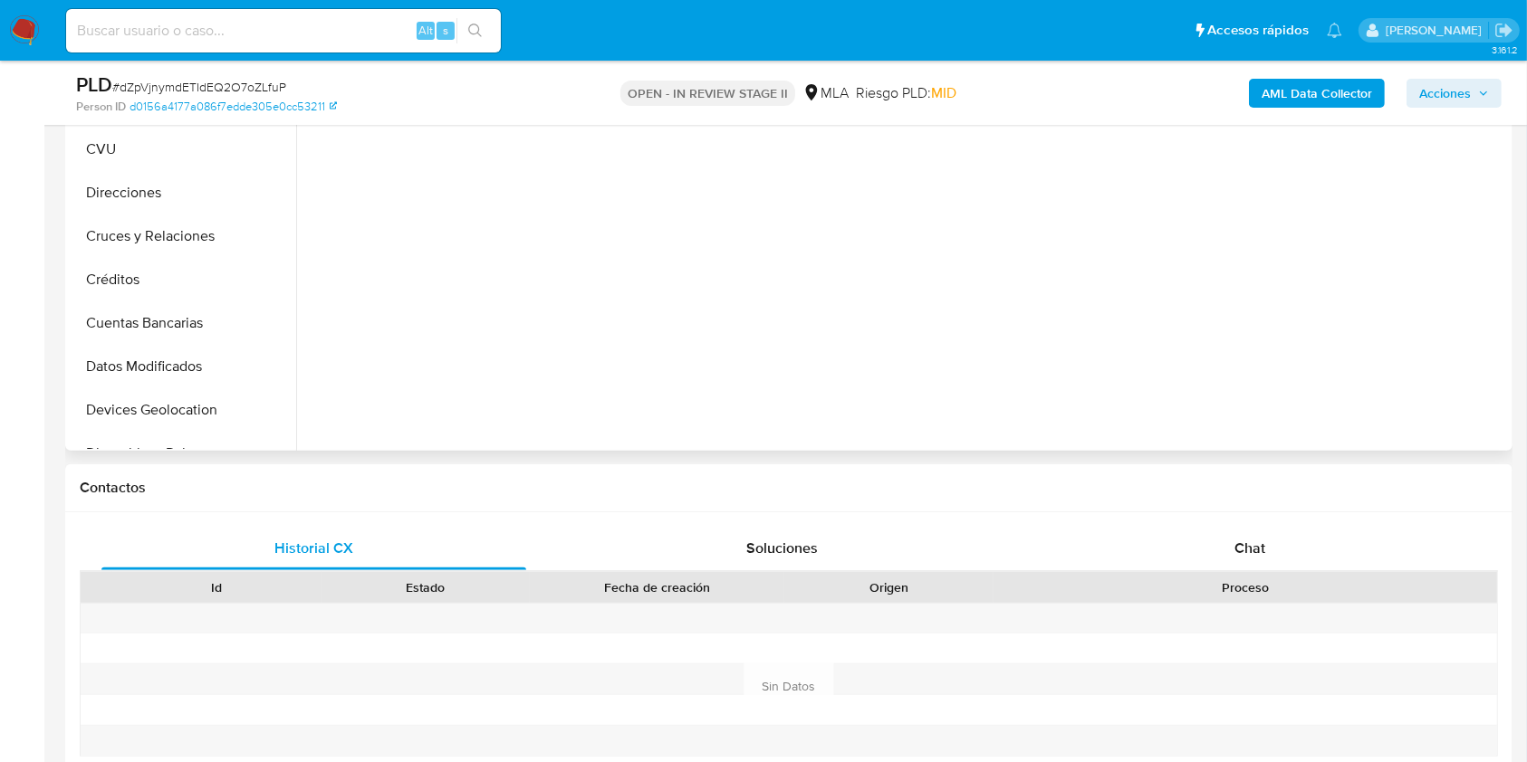
select select "10"
click at [1235, 545] on span "Chat" at bounding box center [1249, 548] width 31 height 21
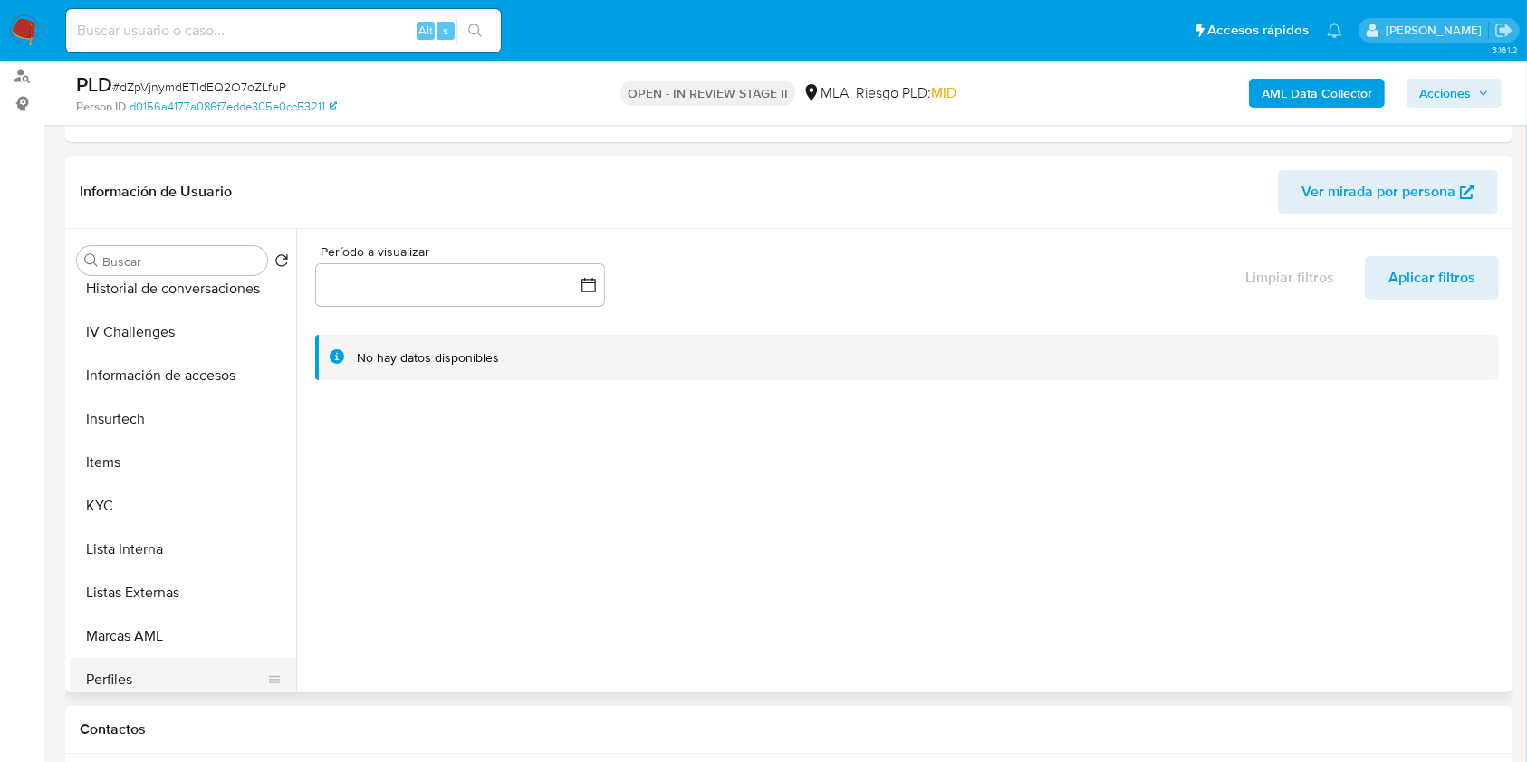
scroll to position [845, 0]
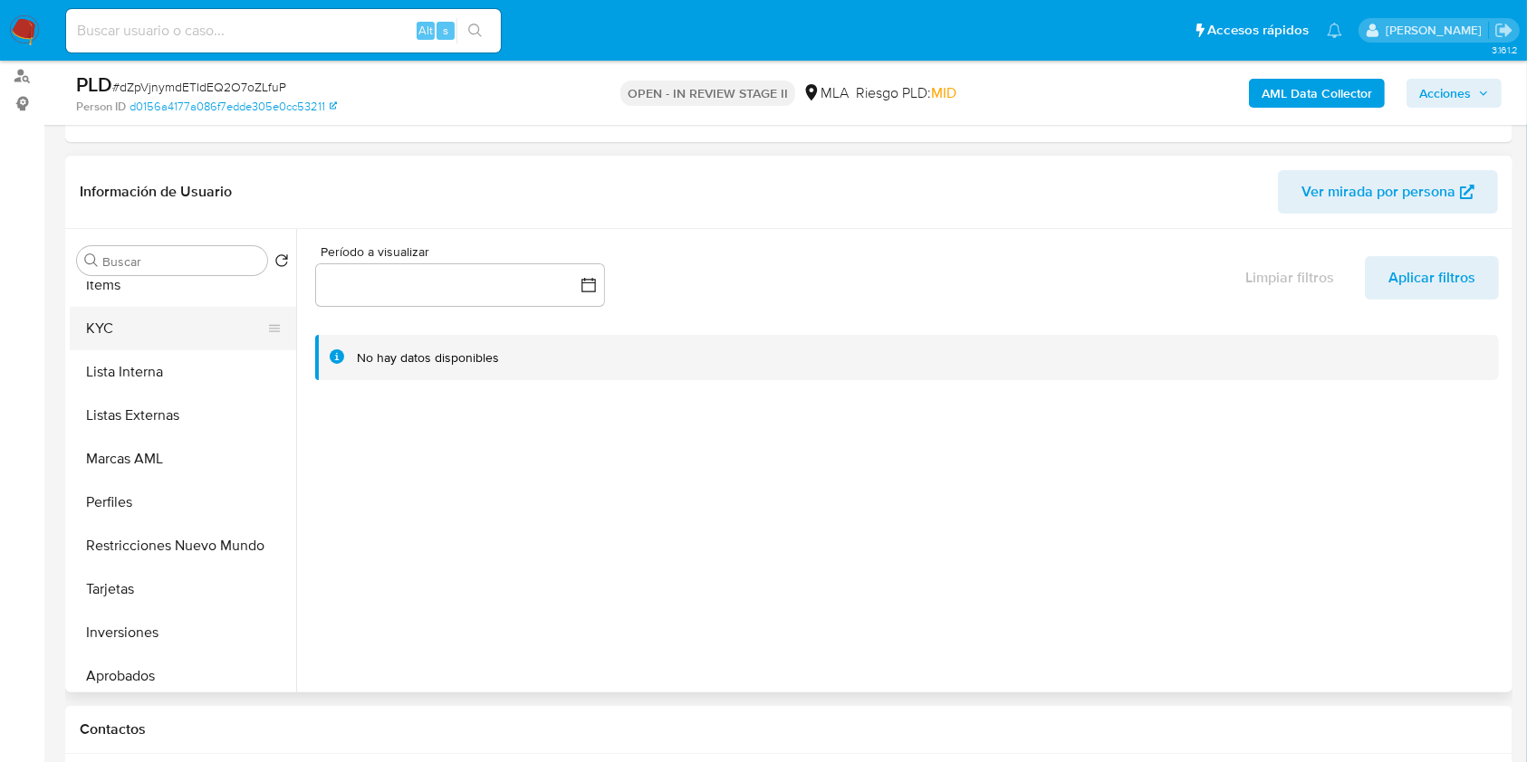
click at [168, 330] on button "KYC" at bounding box center [176, 328] width 212 height 43
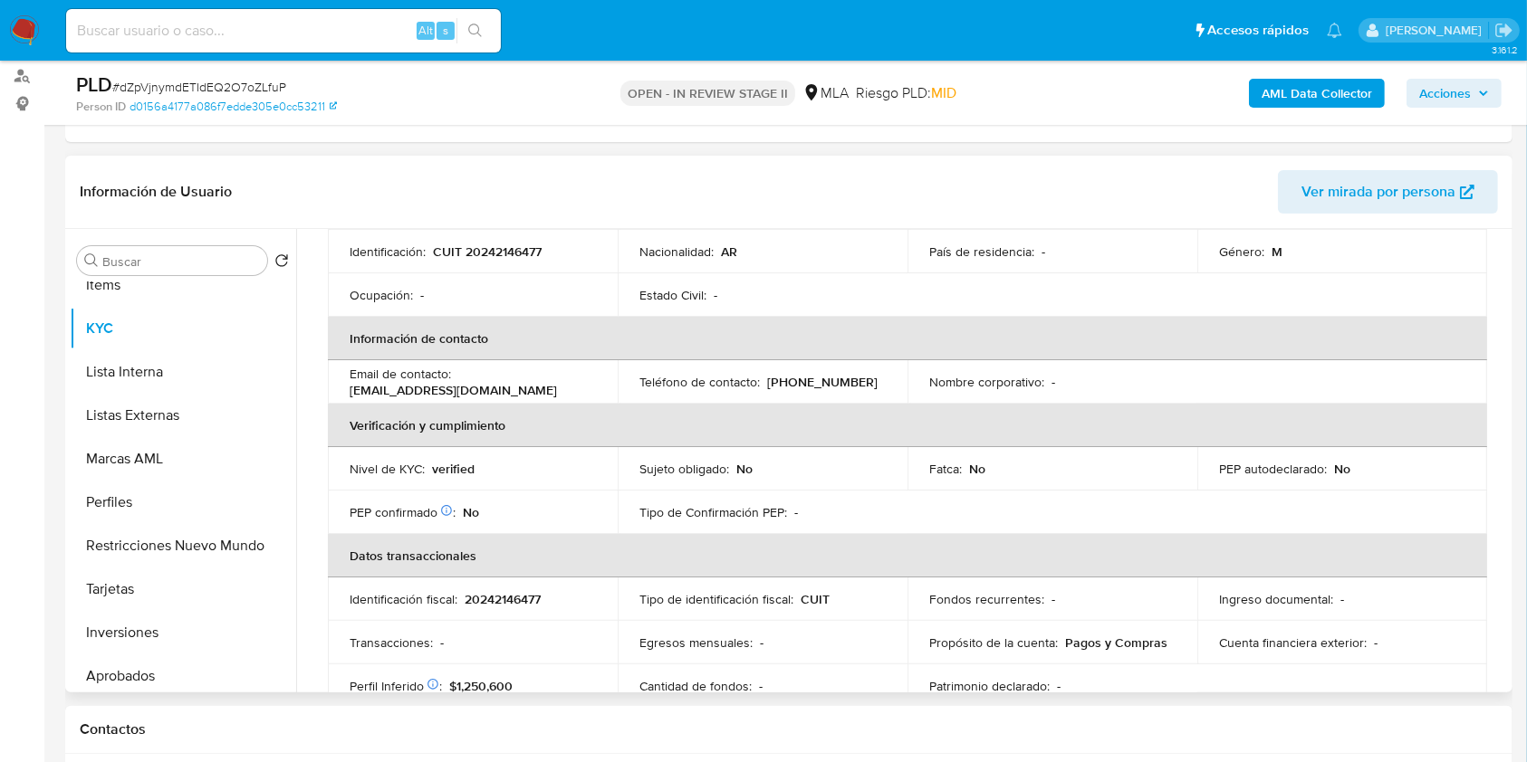
scroll to position [229, 0]
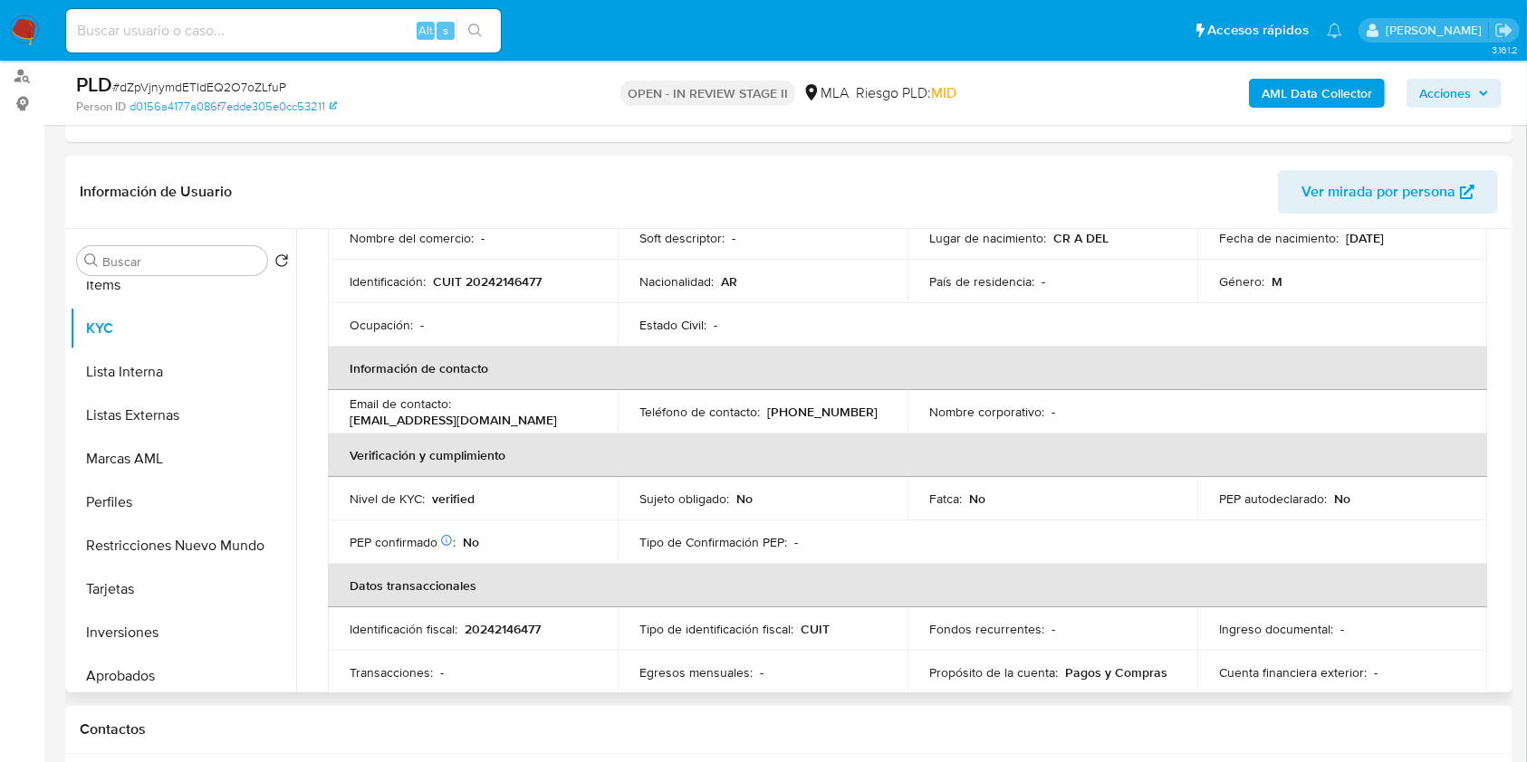
click at [495, 273] on p "CUIT 20242146477" at bounding box center [487, 281] width 109 height 16
click at [496, 273] on p "CUIT 20242146477" at bounding box center [487, 281] width 109 height 16
copy p "20242146477"
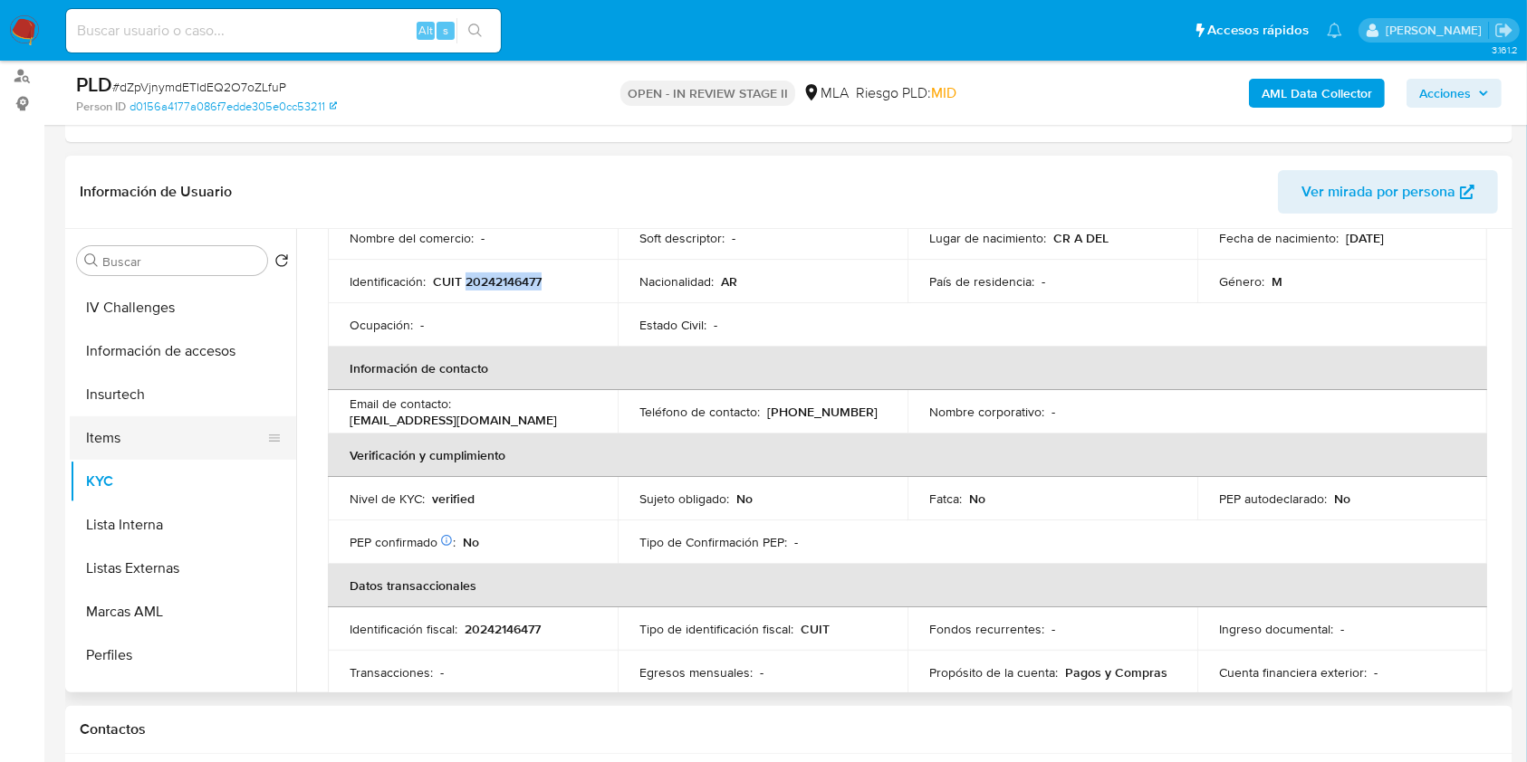
scroll to position [362, 0]
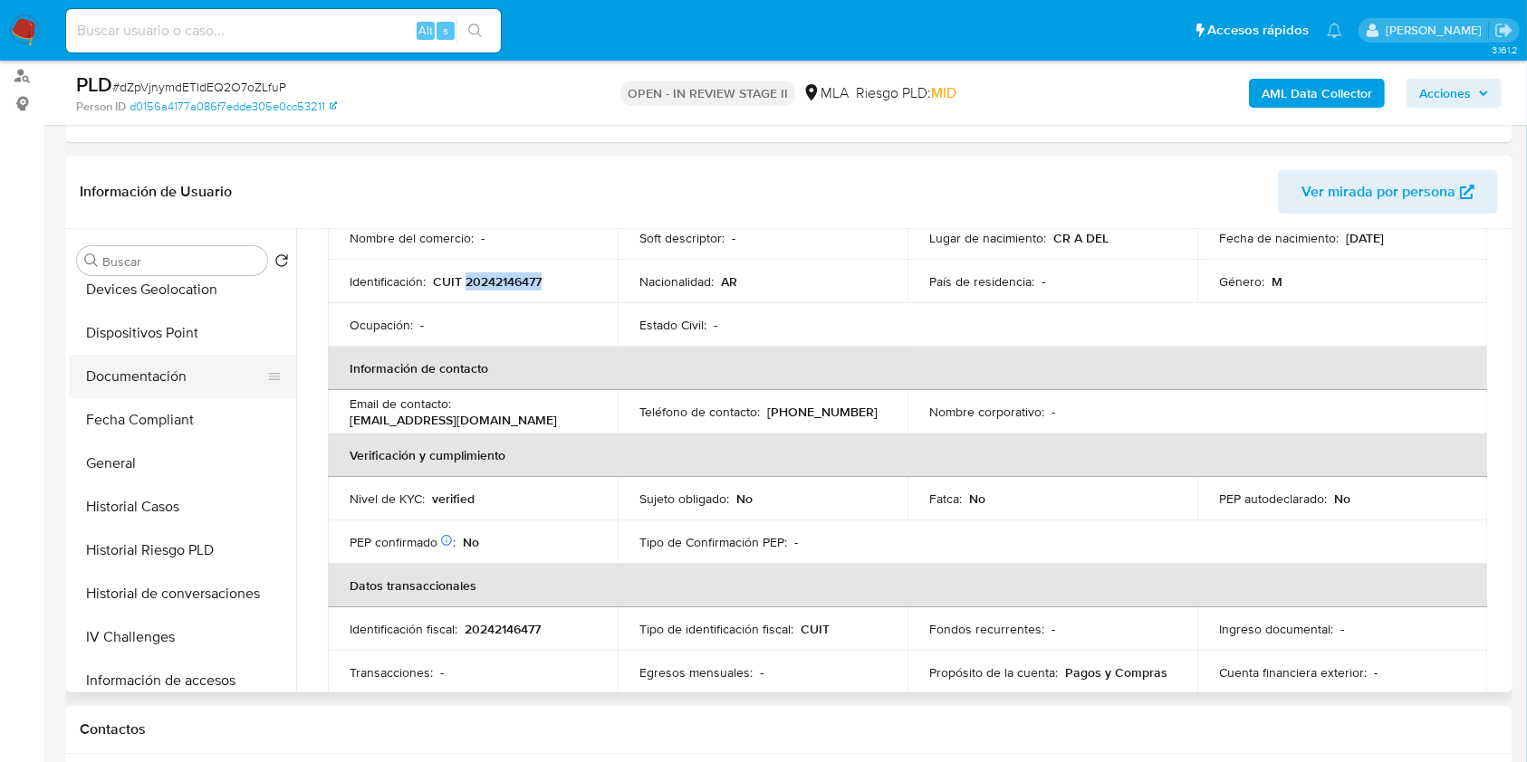
click at [155, 369] on button "Documentación" at bounding box center [176, 376] width 212 height 43
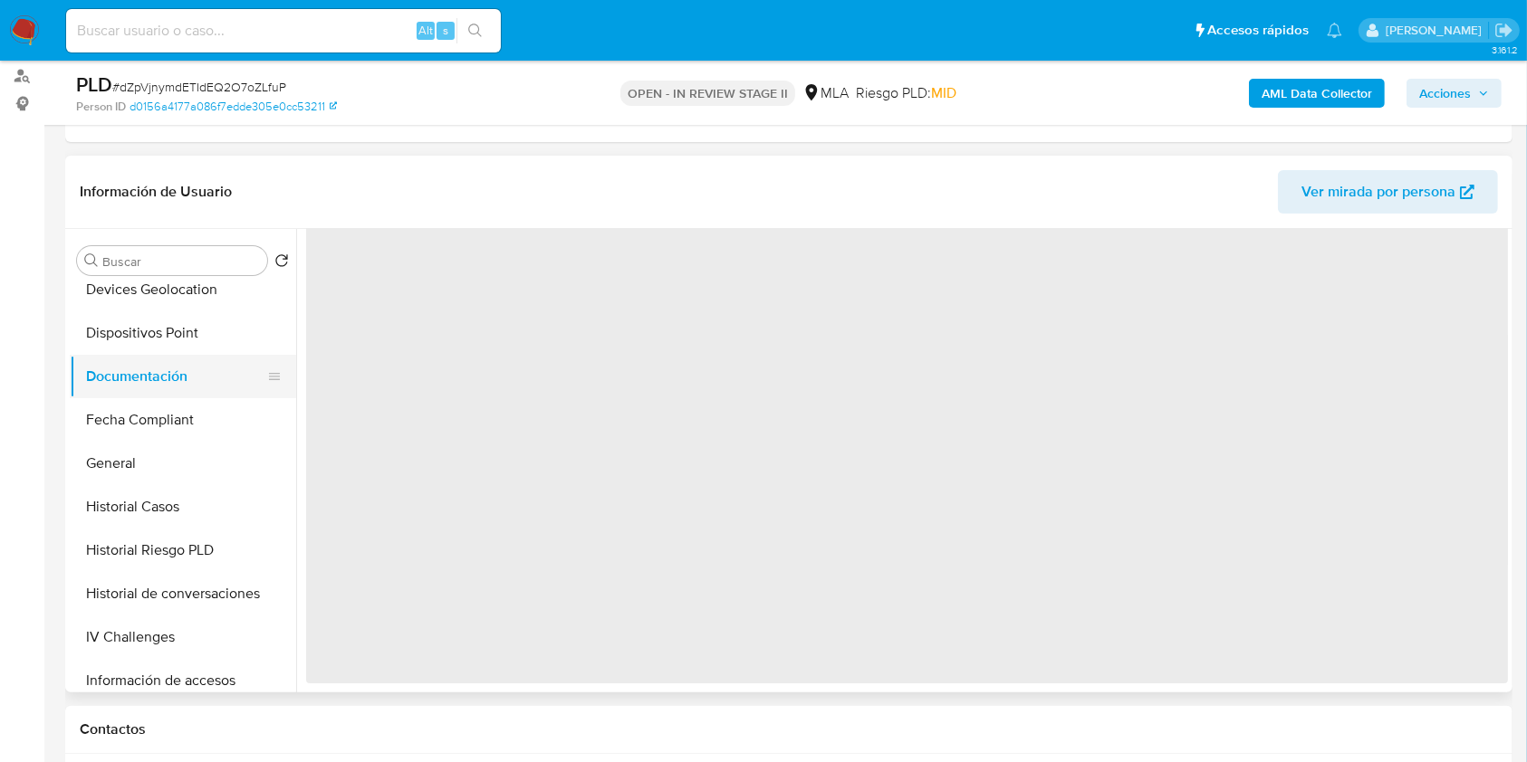
scroll to position [0, 0]
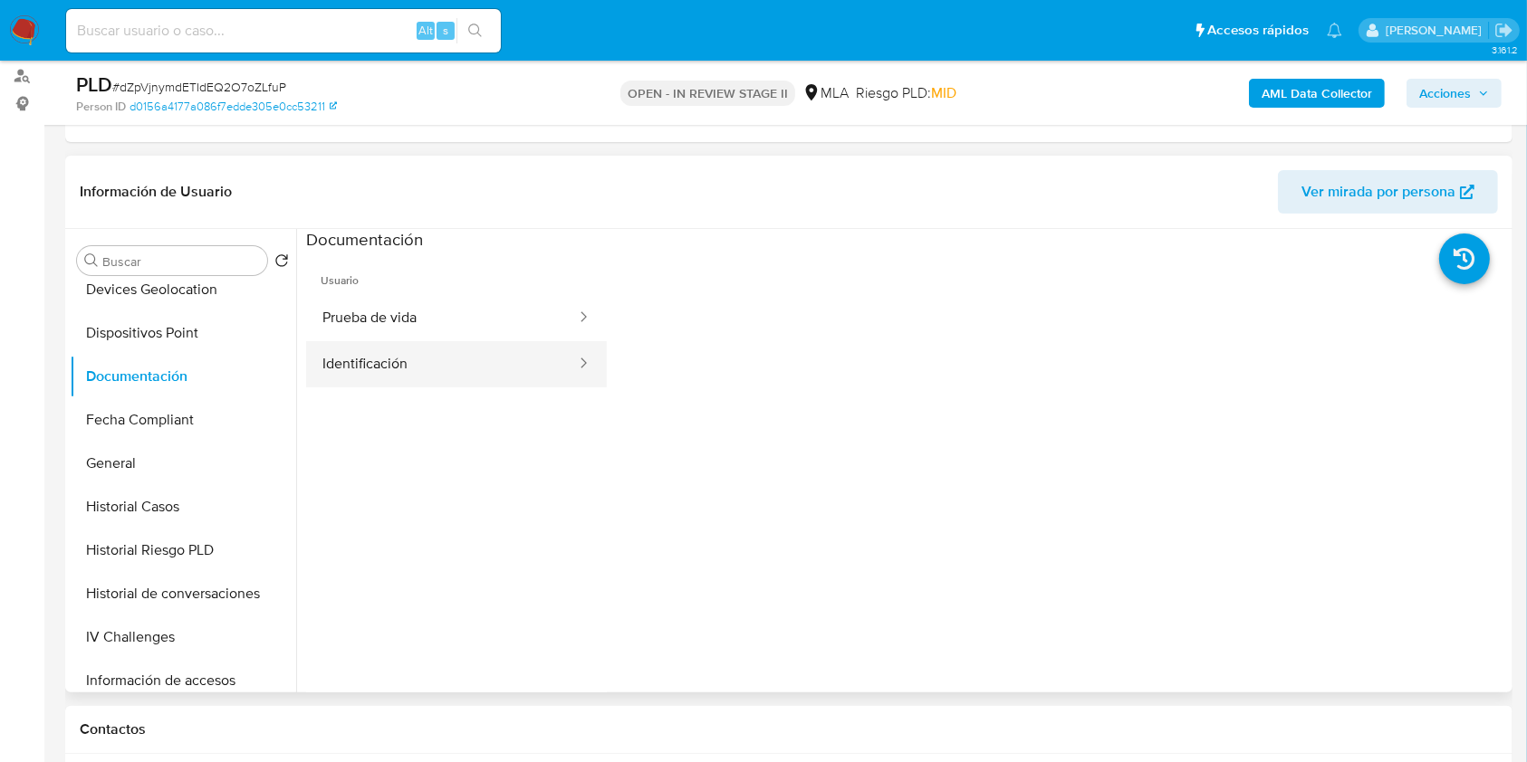
click at [467, 351] on button "Identificación" at bounding box center [442, 364] width 272 height 46
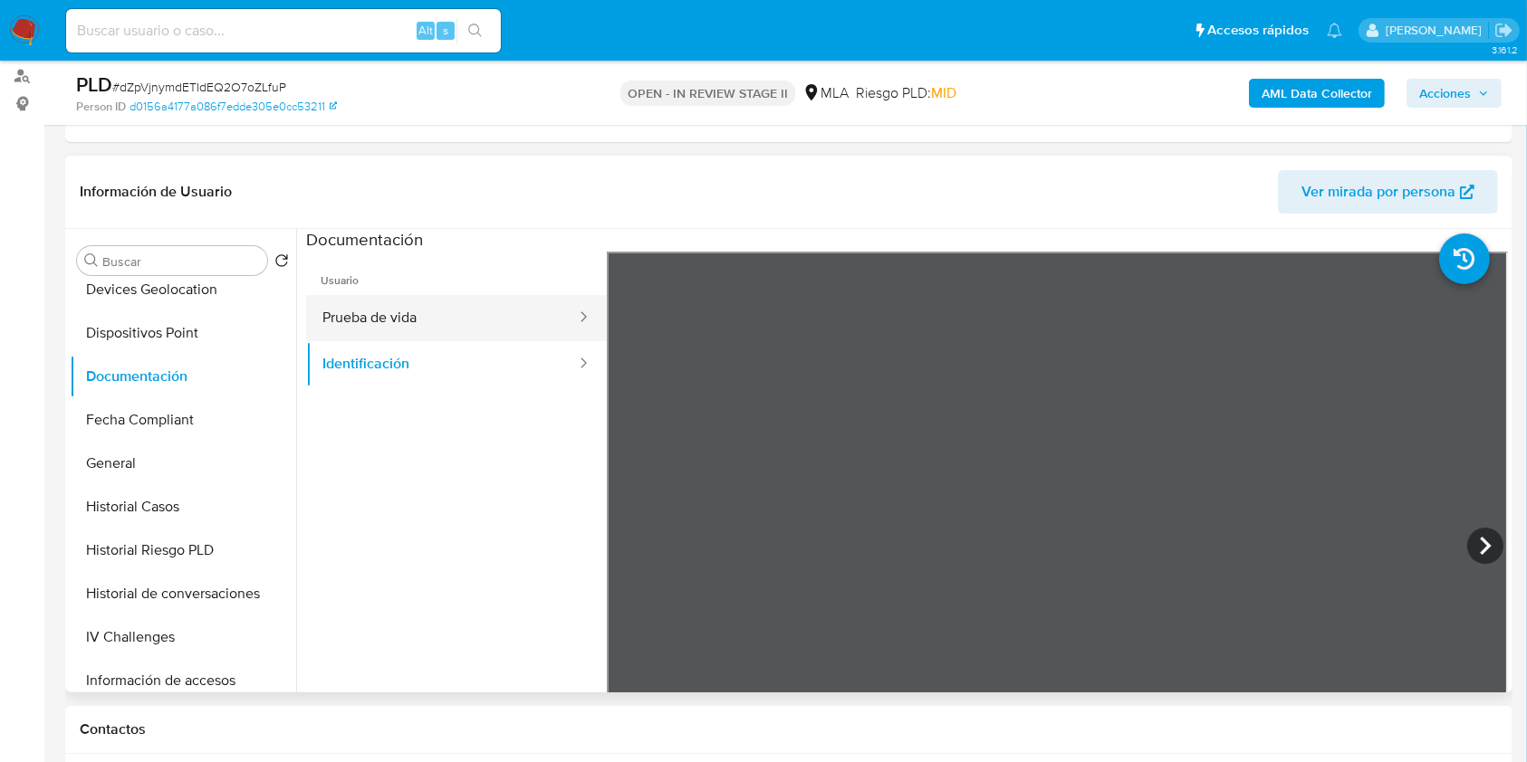
click at [407, 309] on button "Prueba de vida" at bounding box center [442, 318] width 272 height 46
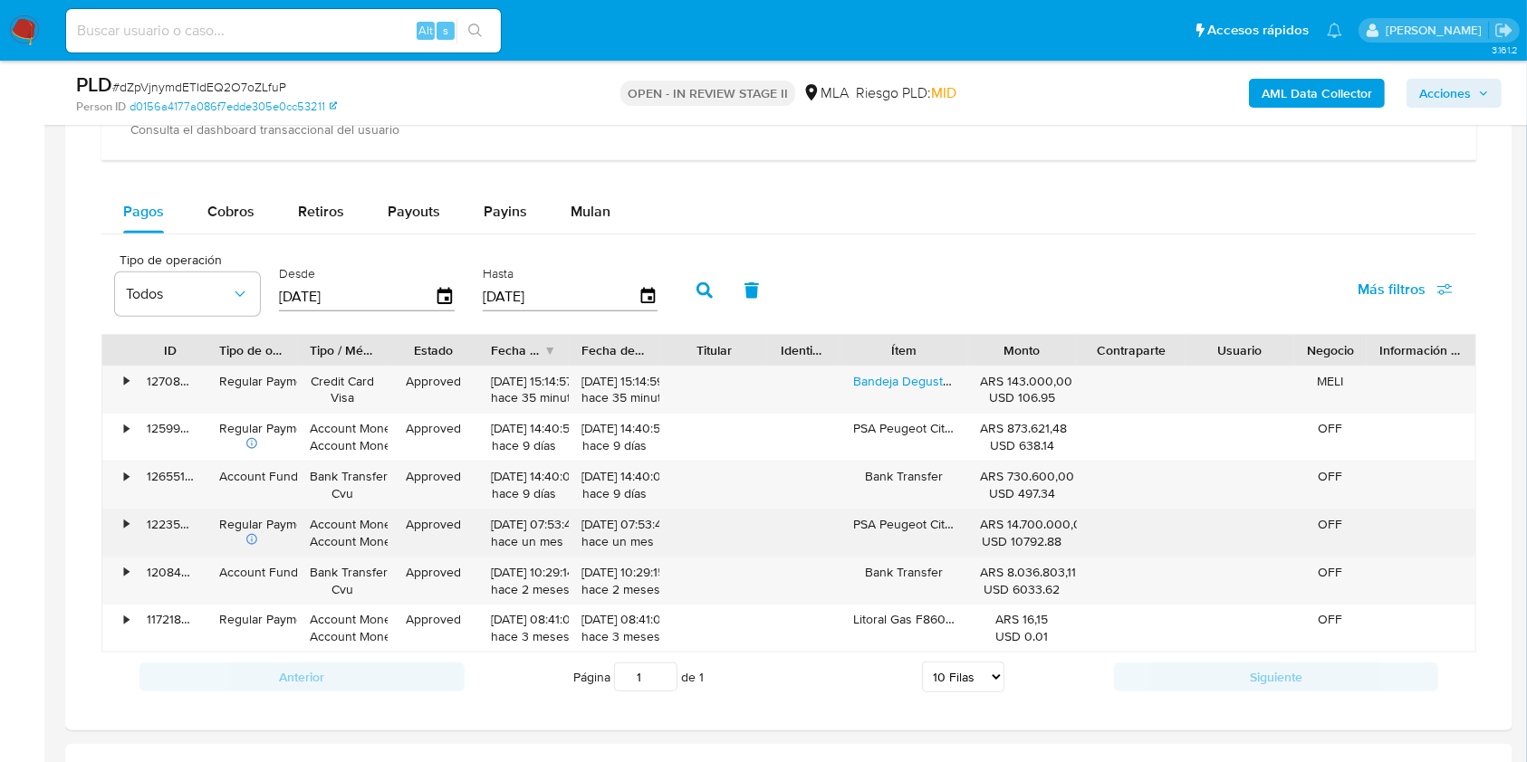
scroll to position [1811, 0]
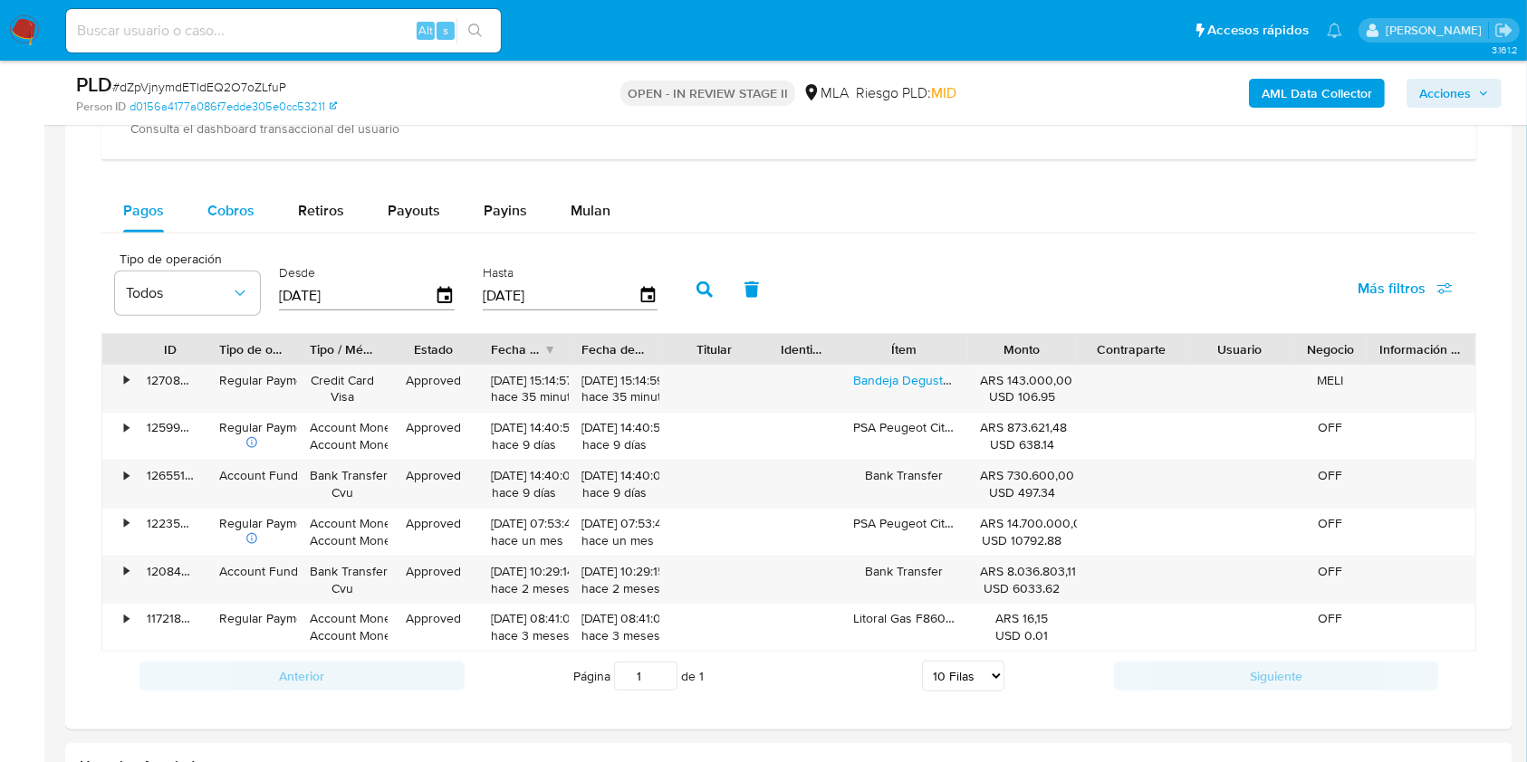
click at [231, 219] on span "Cobros" at bounding box center [230, 210] width 47 height 21
select select "10"
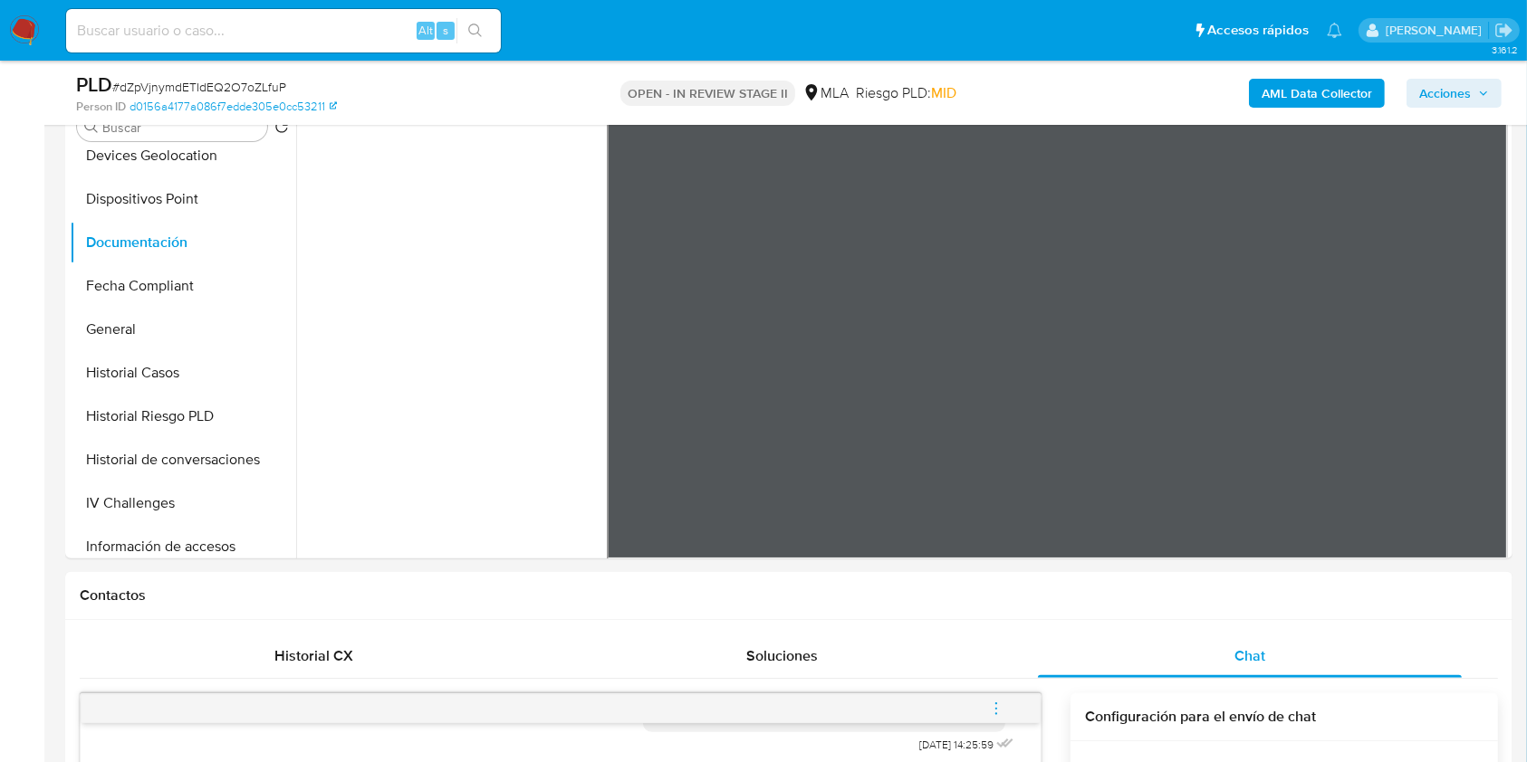
scroll to position [362, 0]
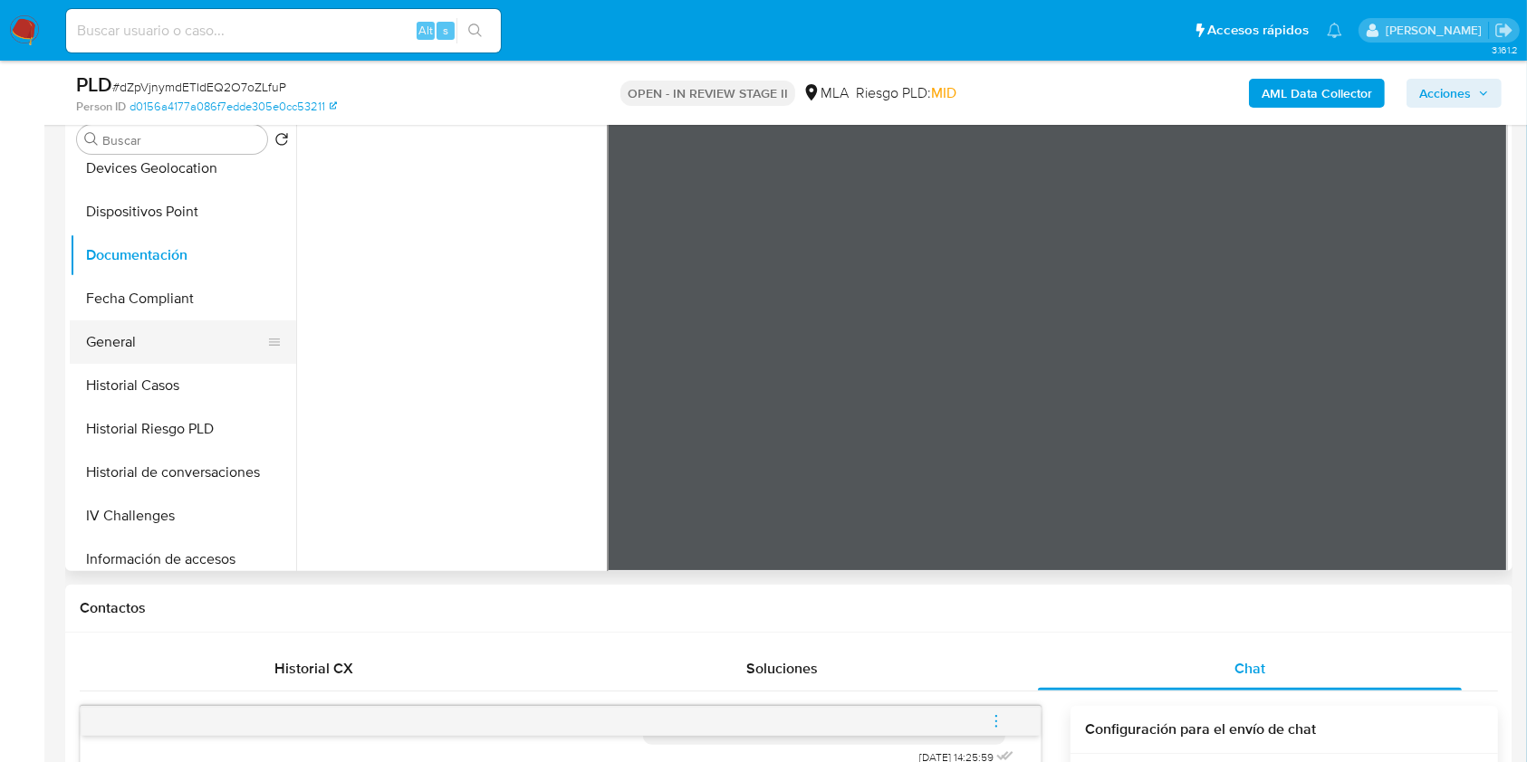
click at [101, 339] on button "General" at bounding box center [176, 342] width 212 height 43
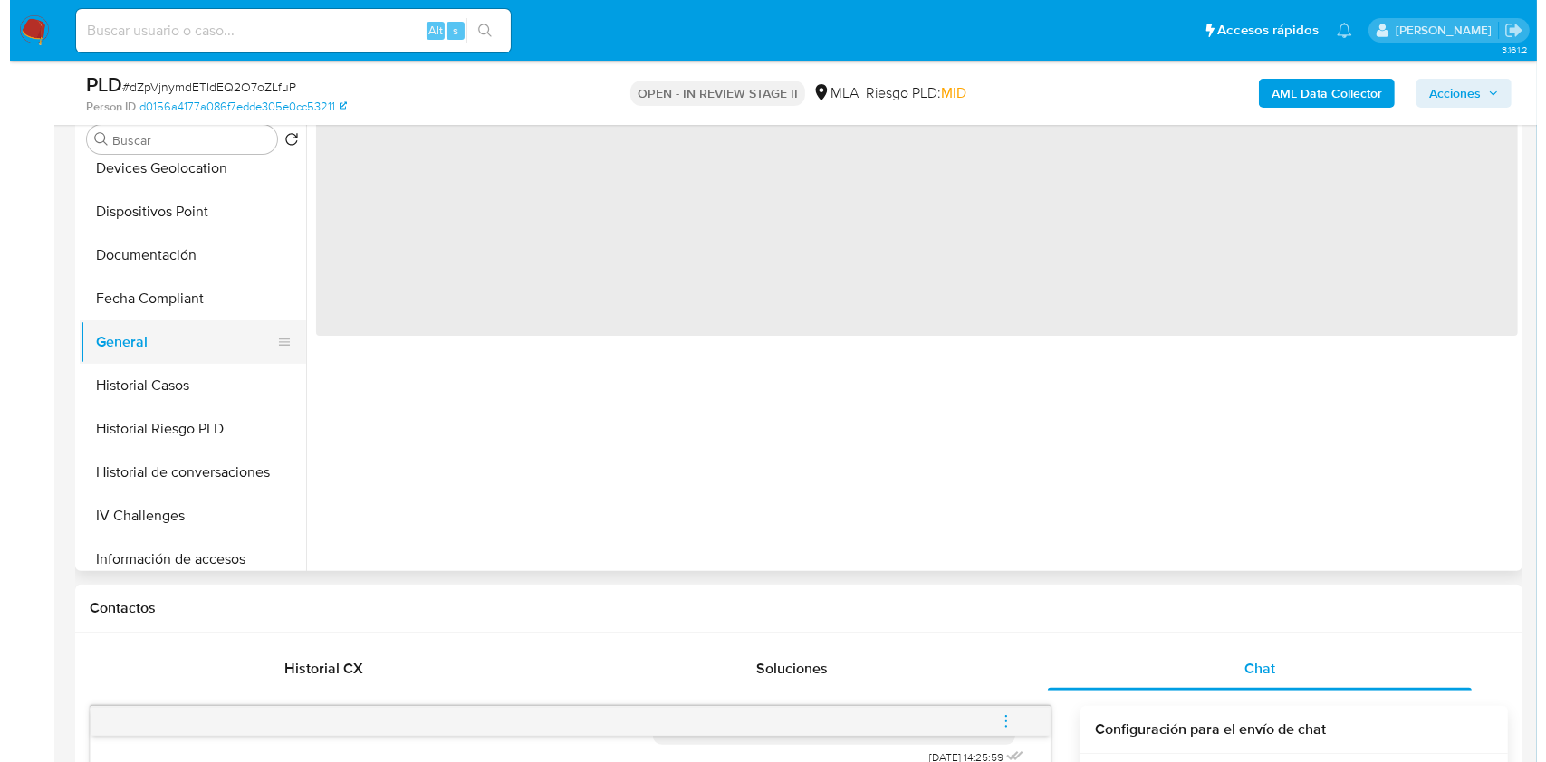
scroll to position [0, 0]
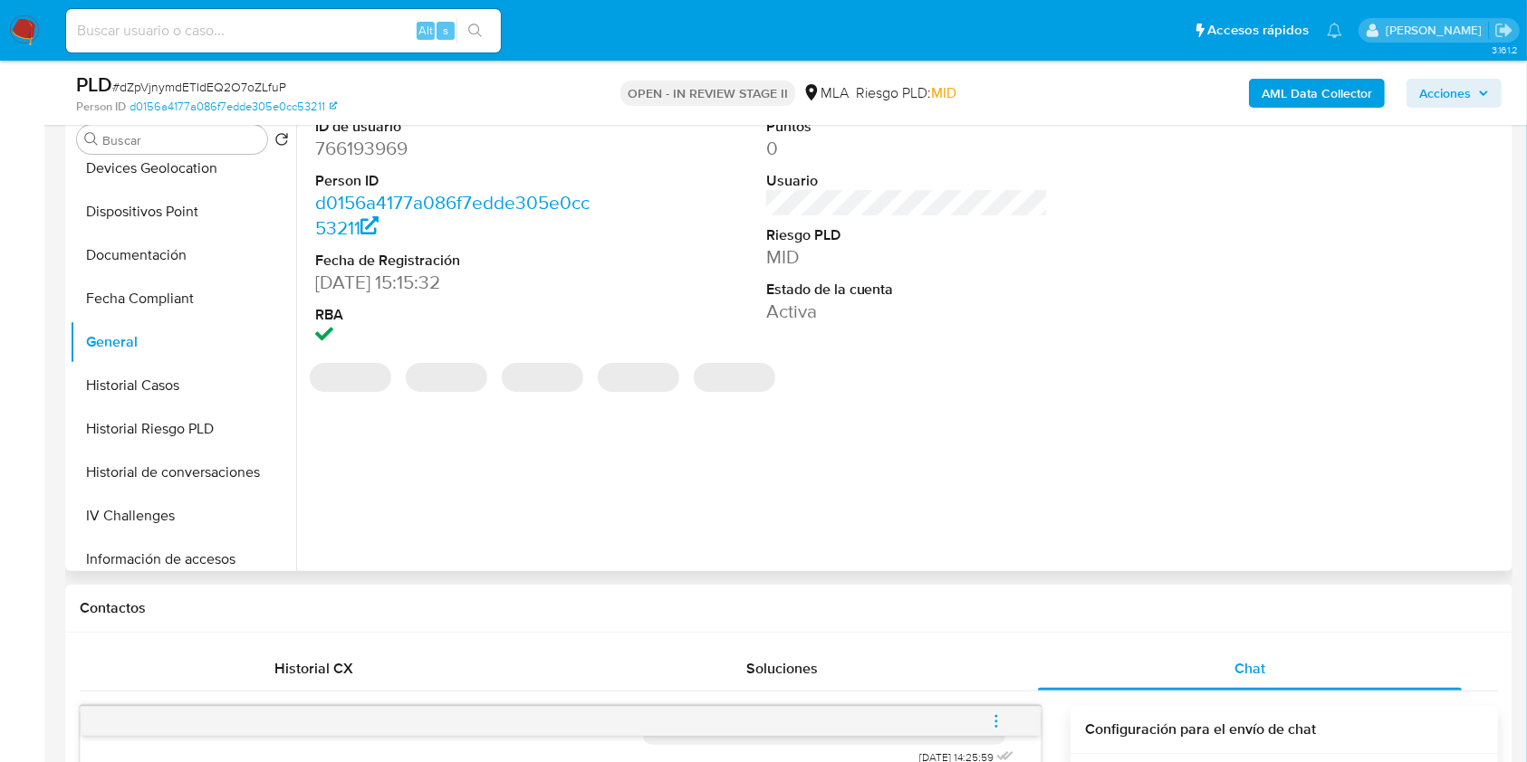
click at [358, 158] on dd "766193969" at bounding box center [456, 148] width 283 height 25
click at [355, 157] on dd "766193969" at bounding box center [456, 148] width 283 height 25
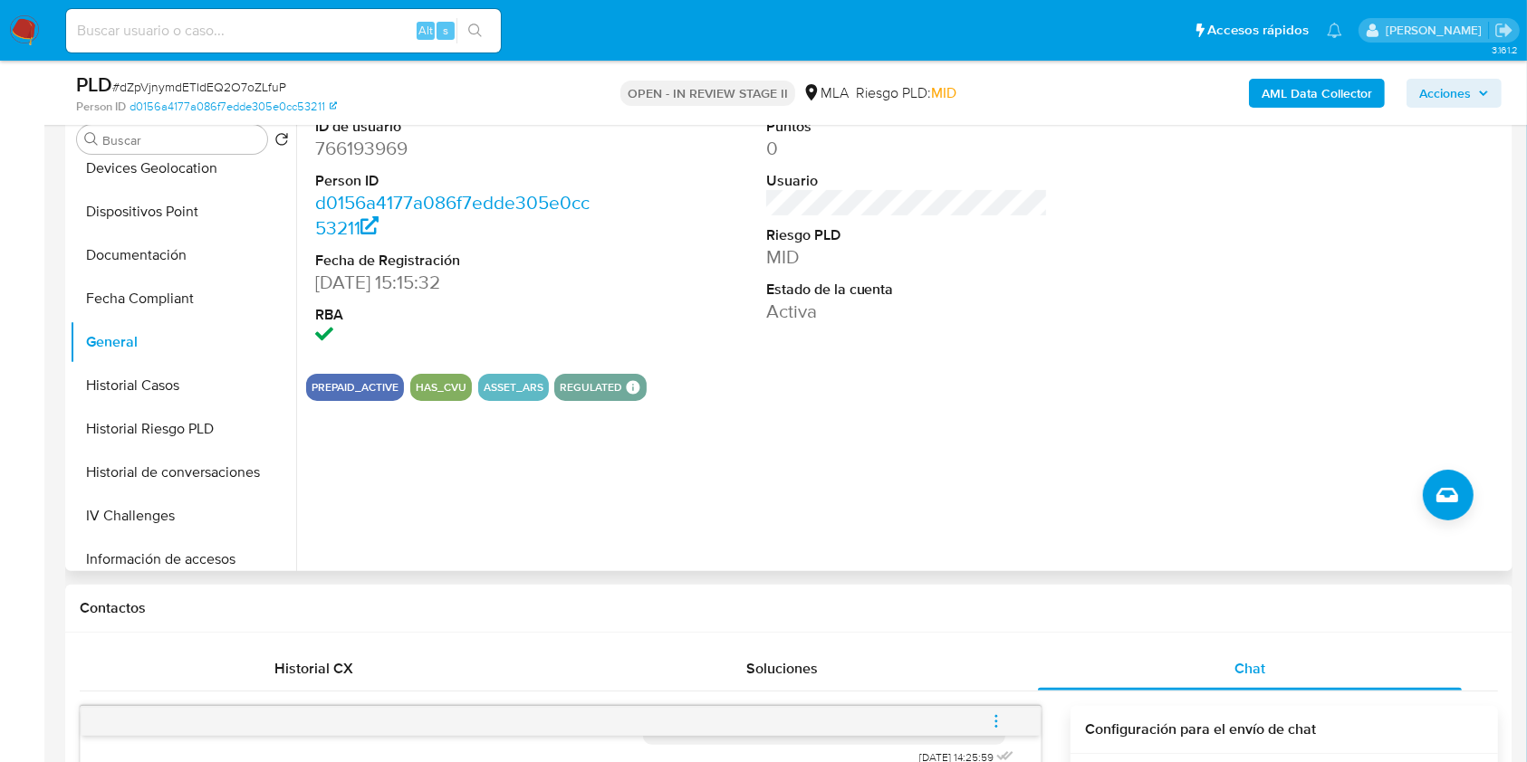
drag, startPoint x: 354, startPoint y: 157, endPoint x: 322, endPoint y: 147, distance: 33.2
click at [322, 147] on dd "766193969" at bounding box center [456, 148] width 283 height 25
copy dd "766193969"
click at [1338, 100] on b "AML Data Collector" at bounding box center [1316, 93] width 110 height 29
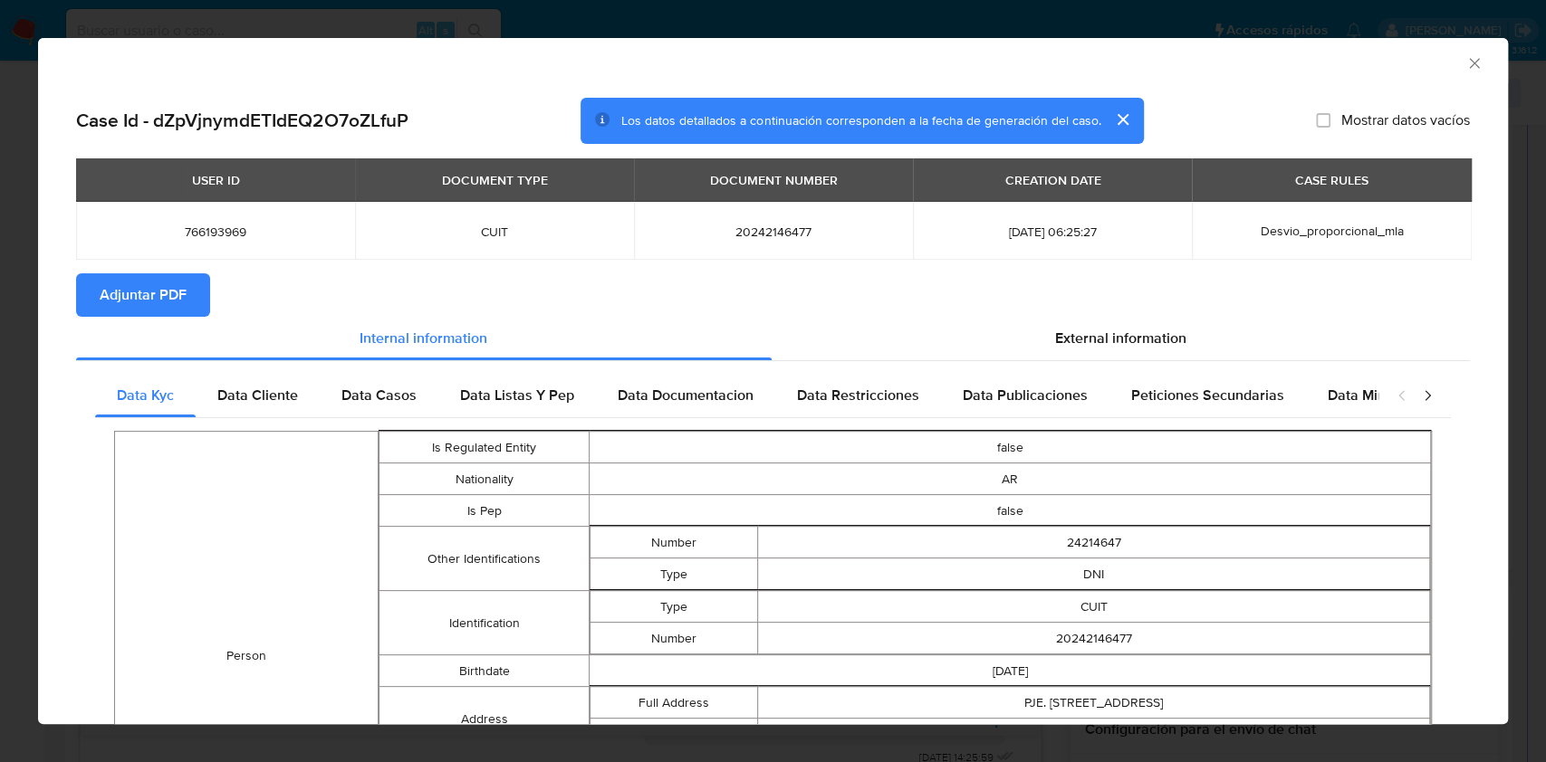
click at [130, 306] on span "Adjuntar PDF" at bounding box center [143, 295] width 87 height 40
click at [121, 293] on span "Adjuntar PDF" at bounding box center [143, 295] width 87 height 40
click at [1465, 64] on icon "Cerrar ventana" at bounding box center [1474, 63] width 18 height 18
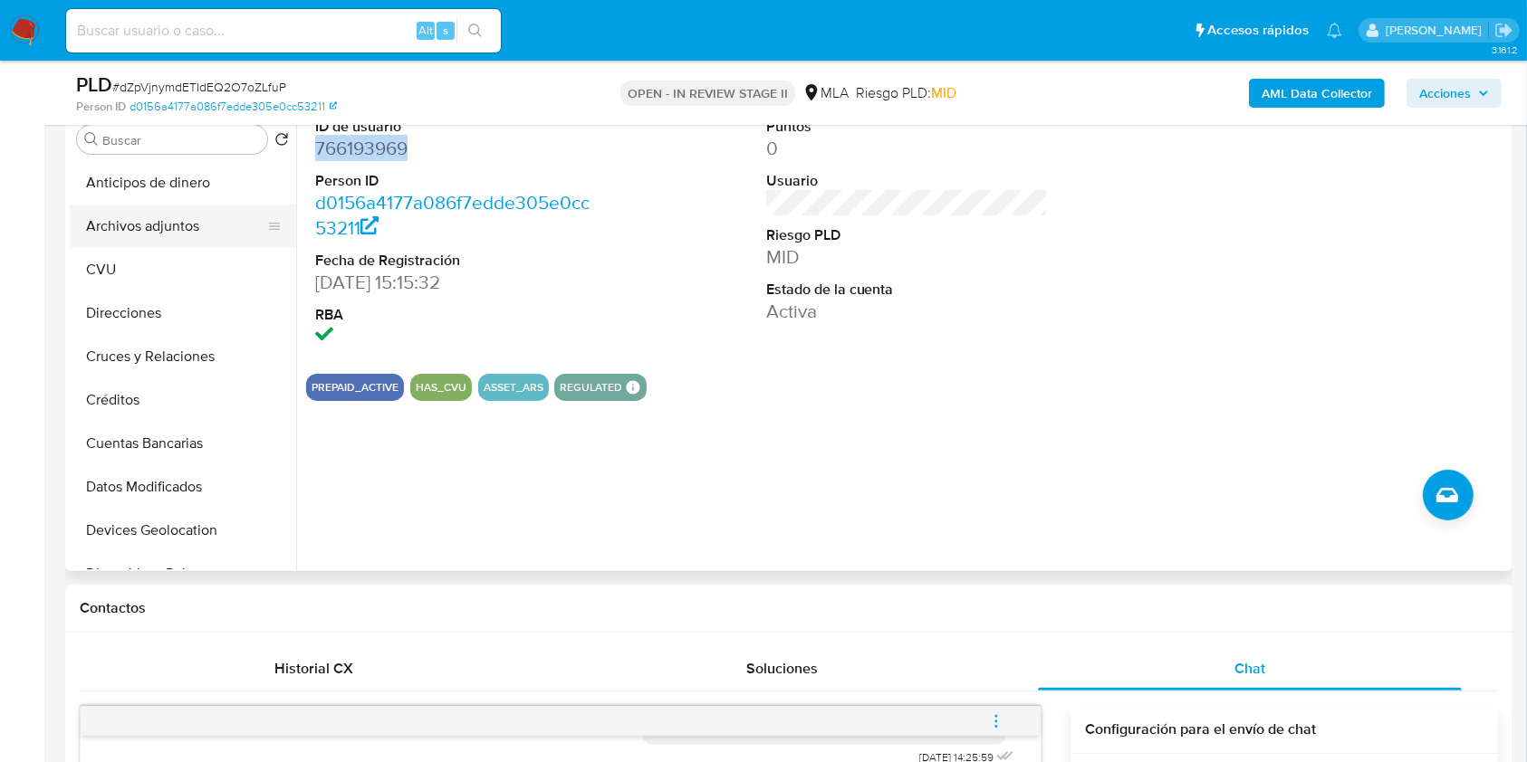
click at [161, 229] on button "Archivos adjuntos" at bounding box center [176, 226] width 212 height 43
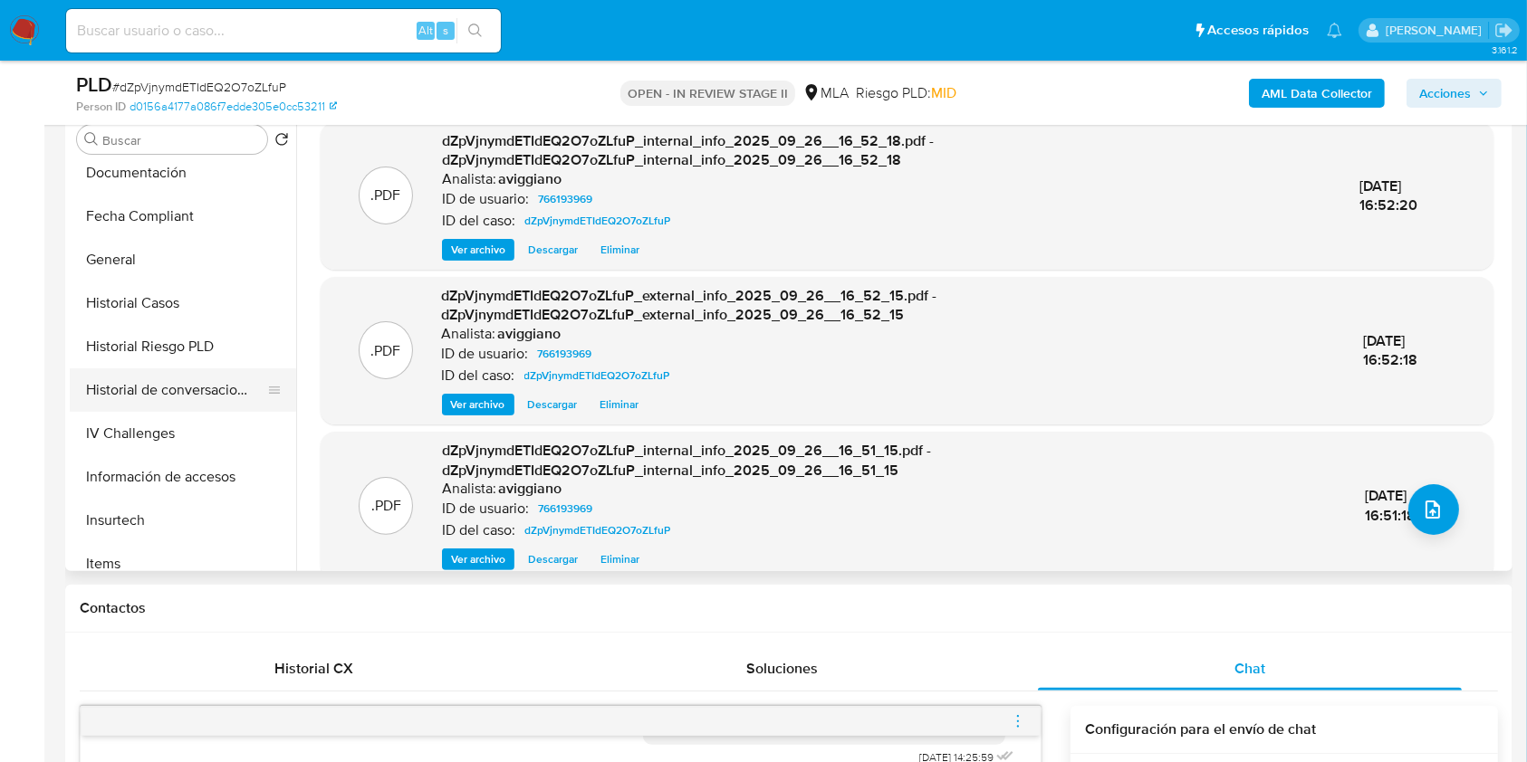
scroll to position [483, 0]
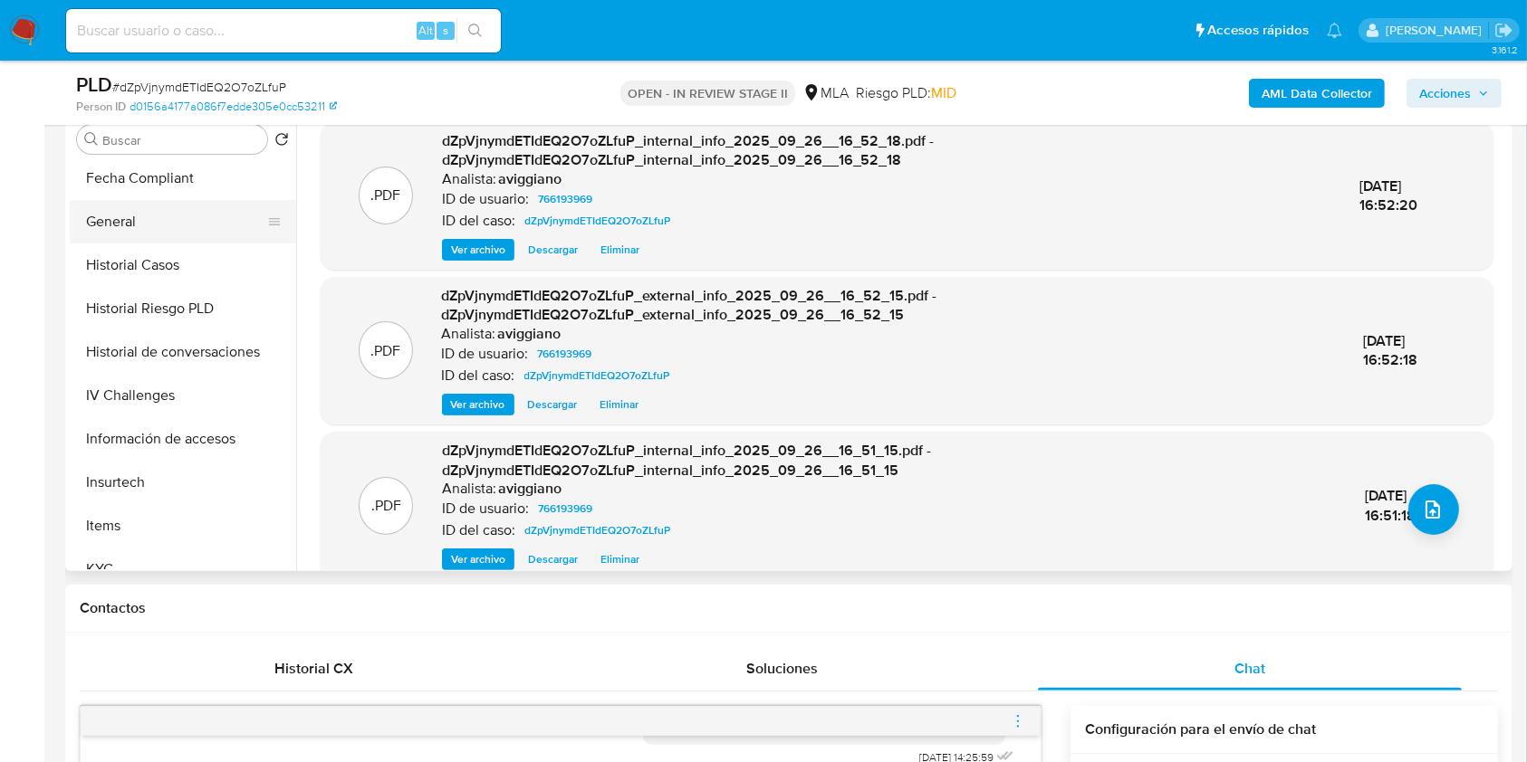
click at [197, 235] on button "General" at bounding box center [176, 221] width 212 height 43
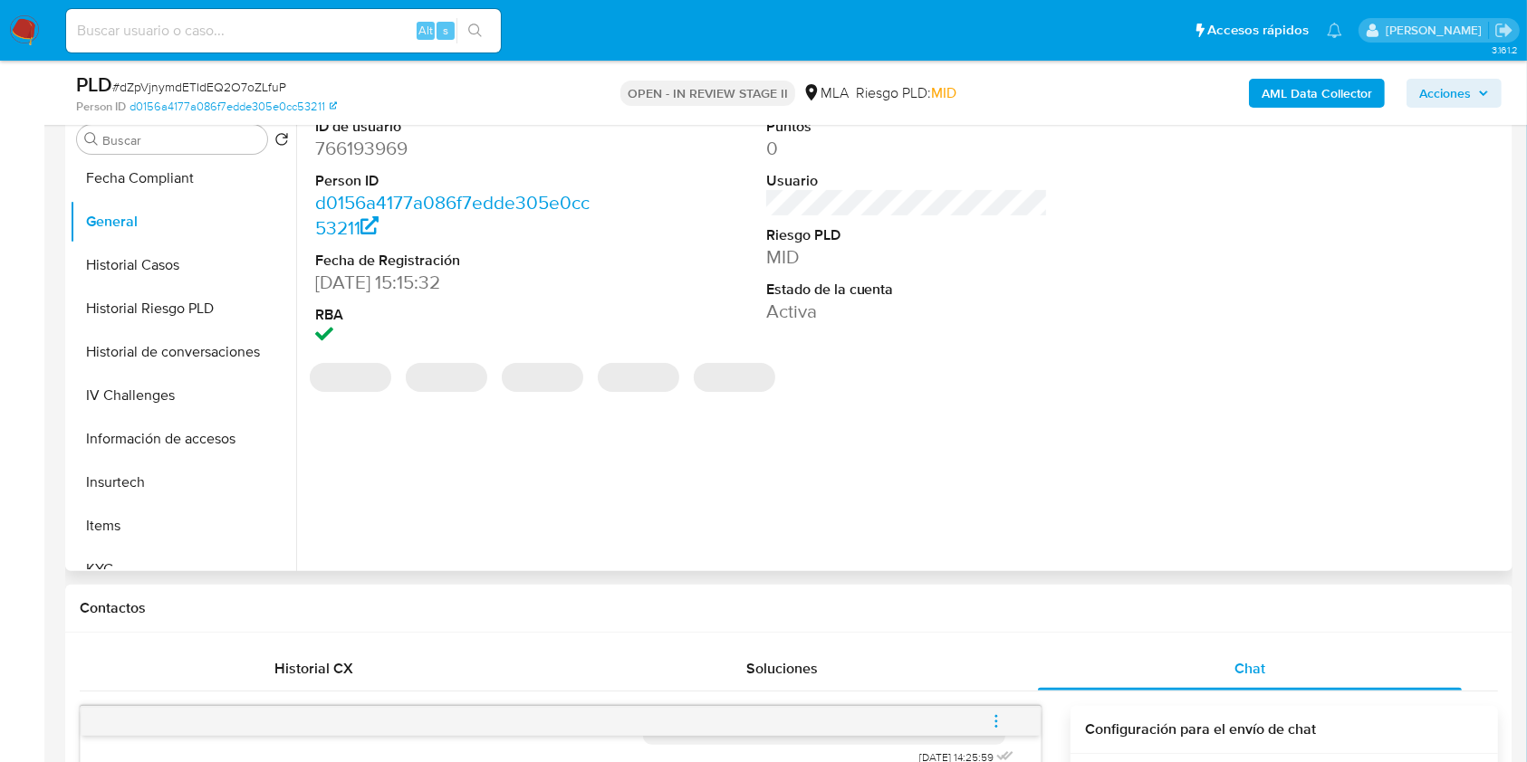
click at [334, 158] on dd "766193969" at bounding box center [456, 148] width 283 height 25
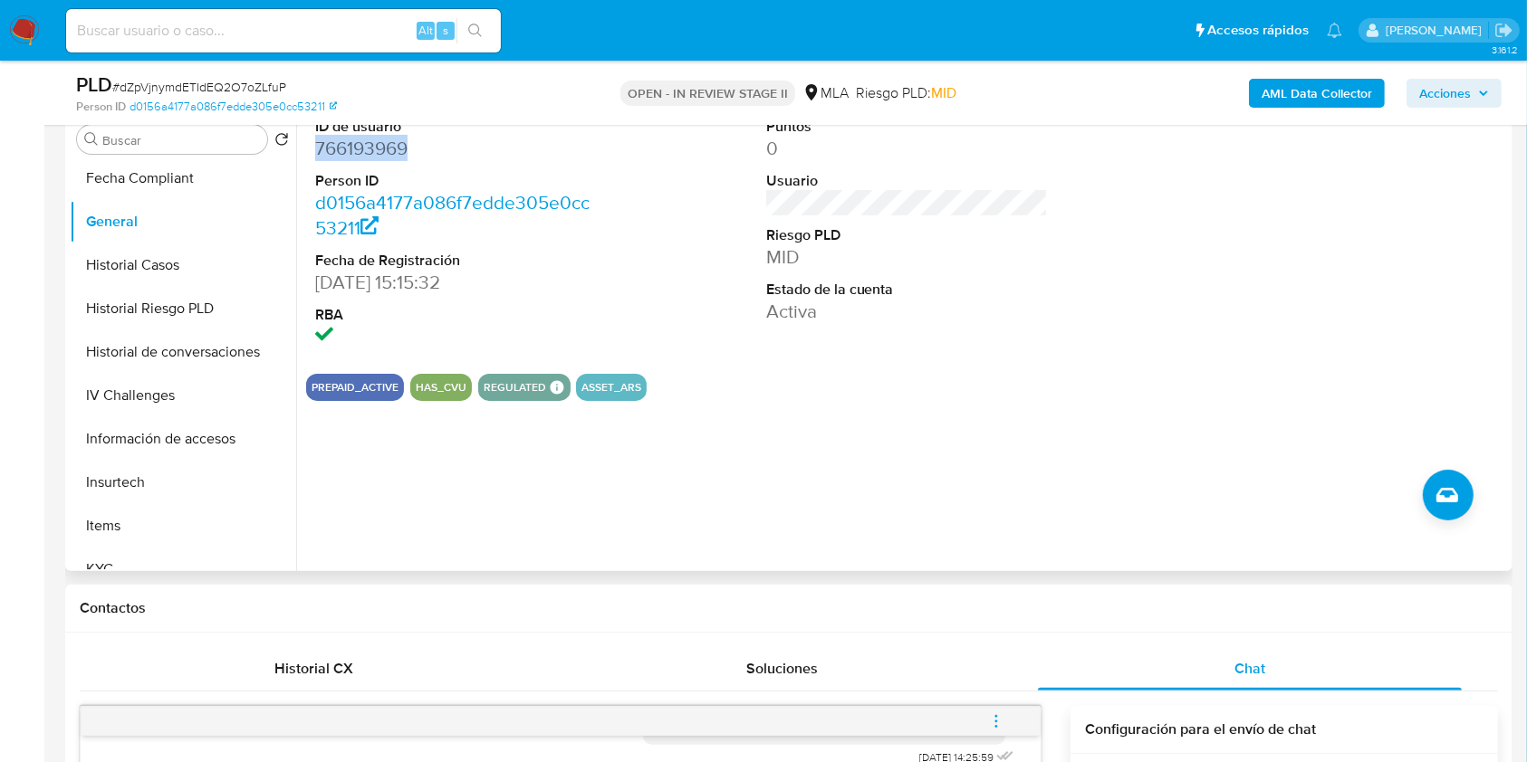
copy dd "766193969"
click at [522, 235] on dd "d0156a4177a086f7edde305e0cc53211" at bounding box center [456, 215] width 283 height 51
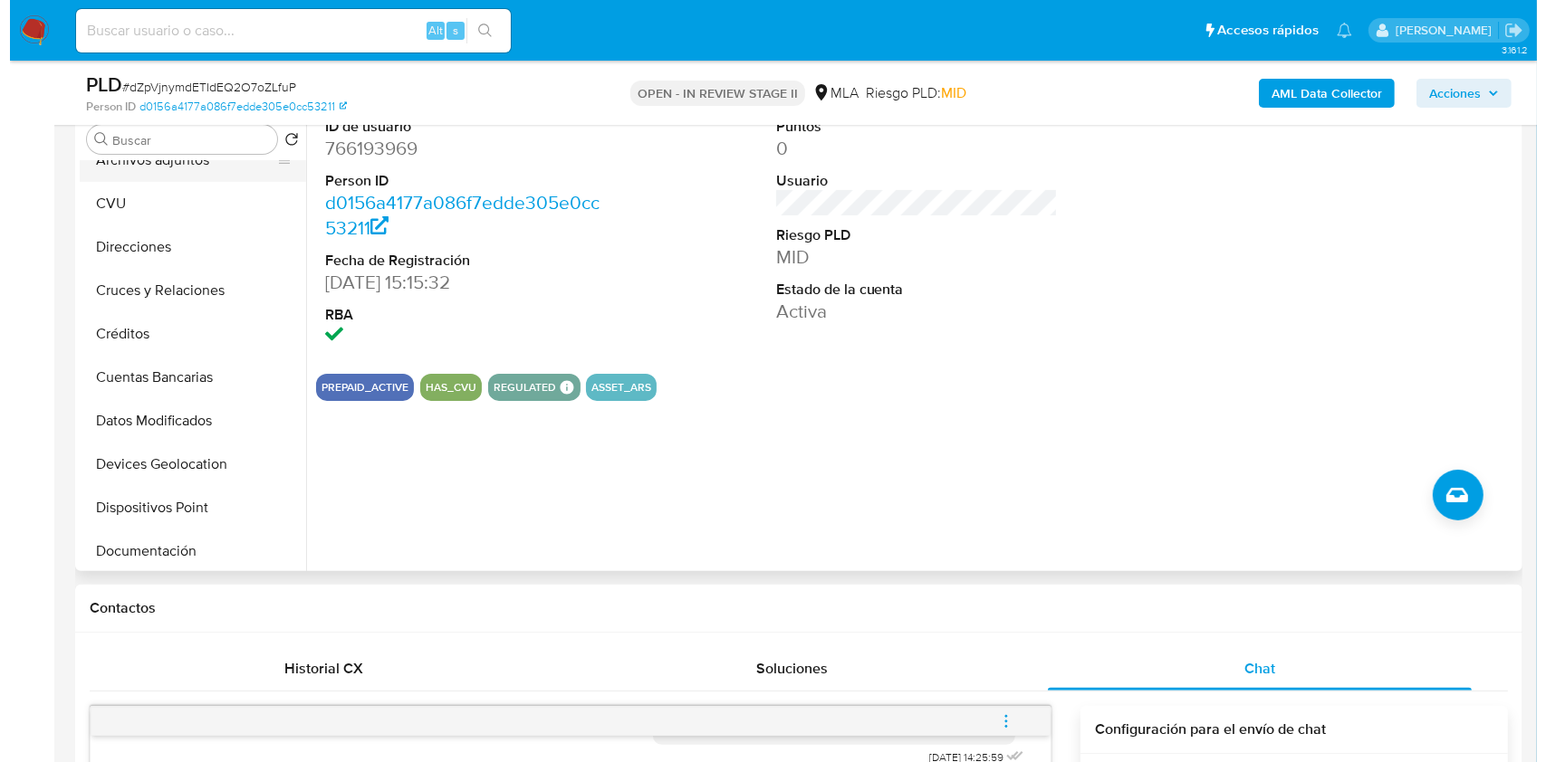
scroll to position [0, 0]
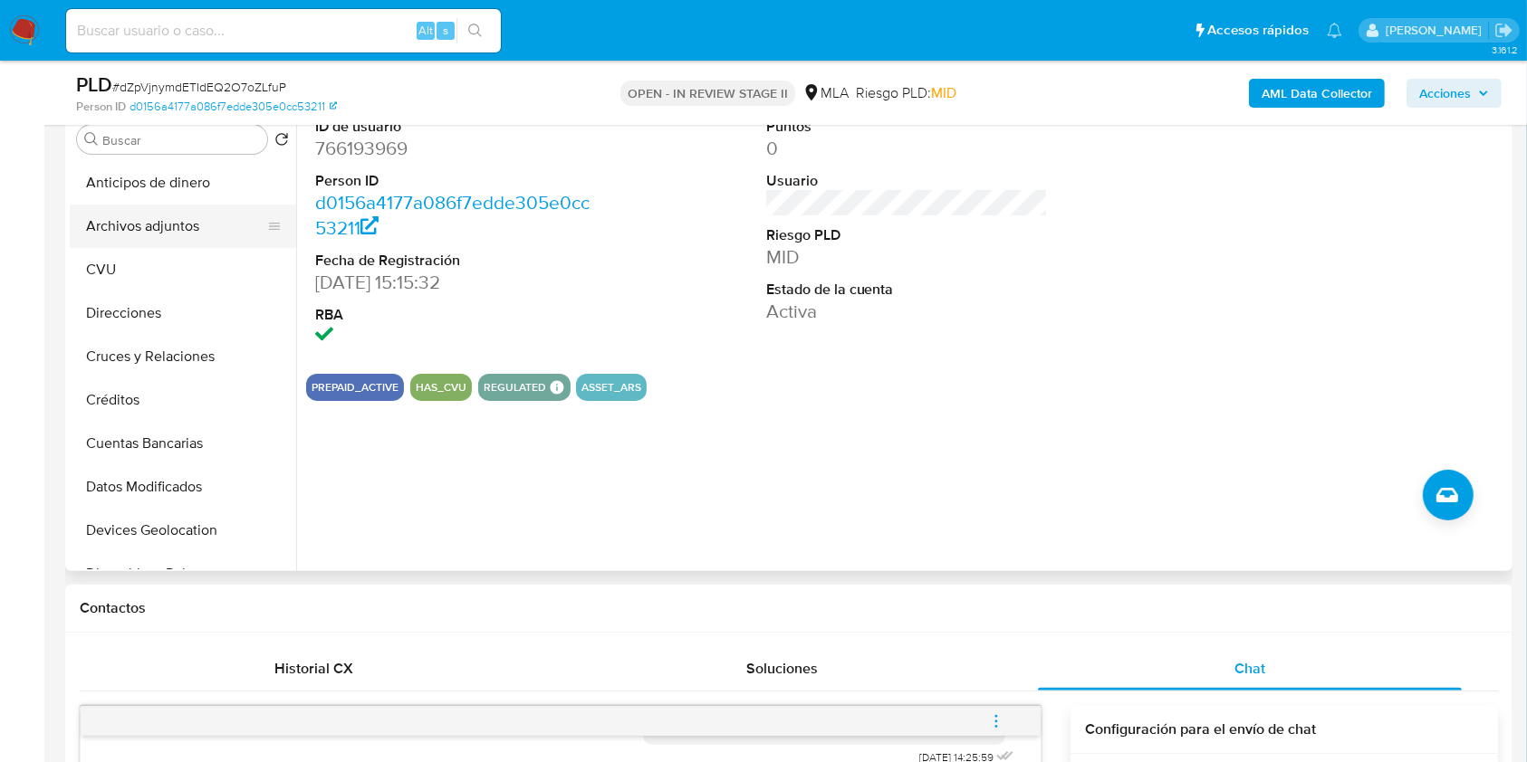
click at [154, 230] on button "Archivos adjuntos" at bounding box center [176, 226] width 212 height 43
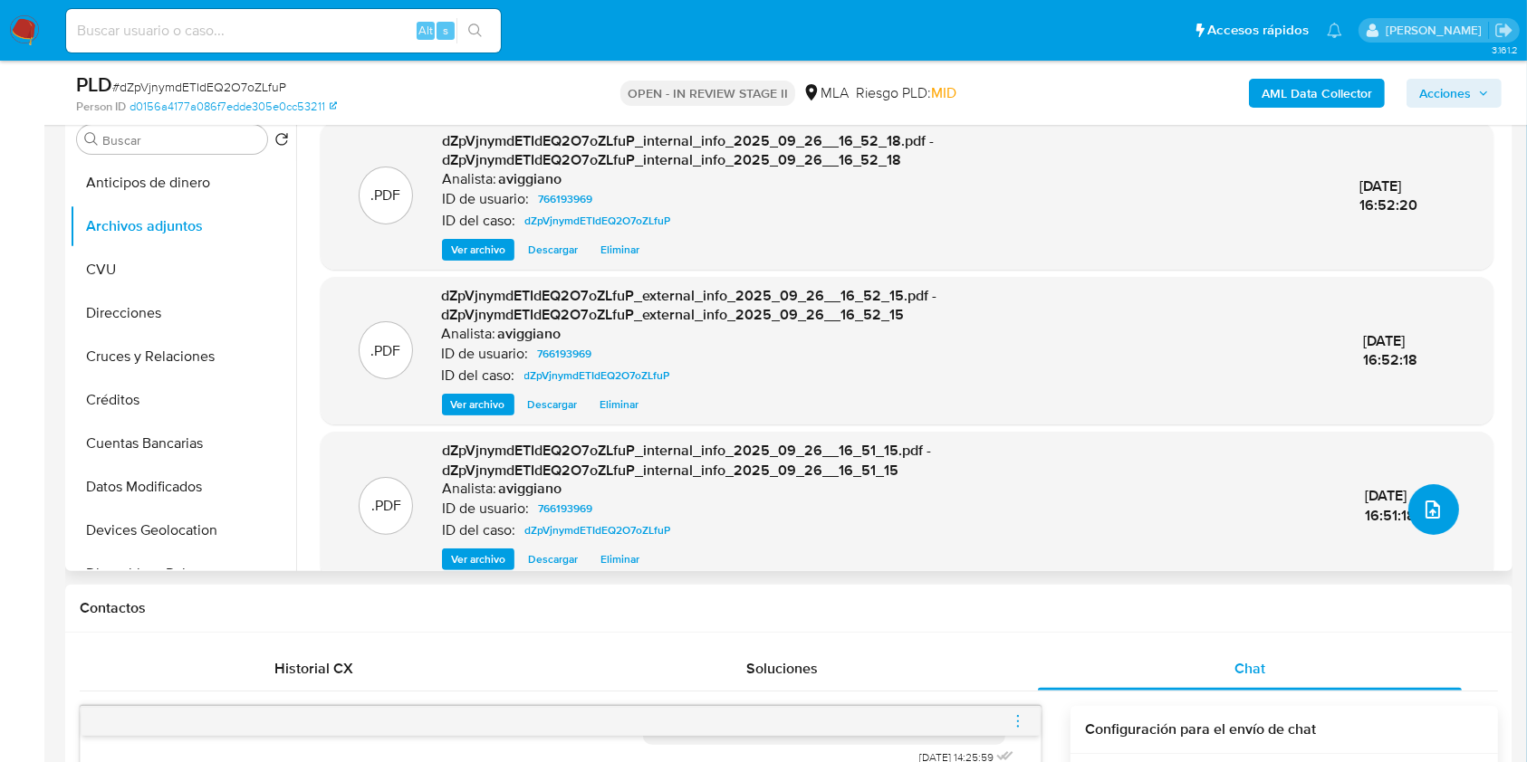
click at [1427, 503] on icon "upload-file" at bounding box center [1433, 510] width 22 height 22
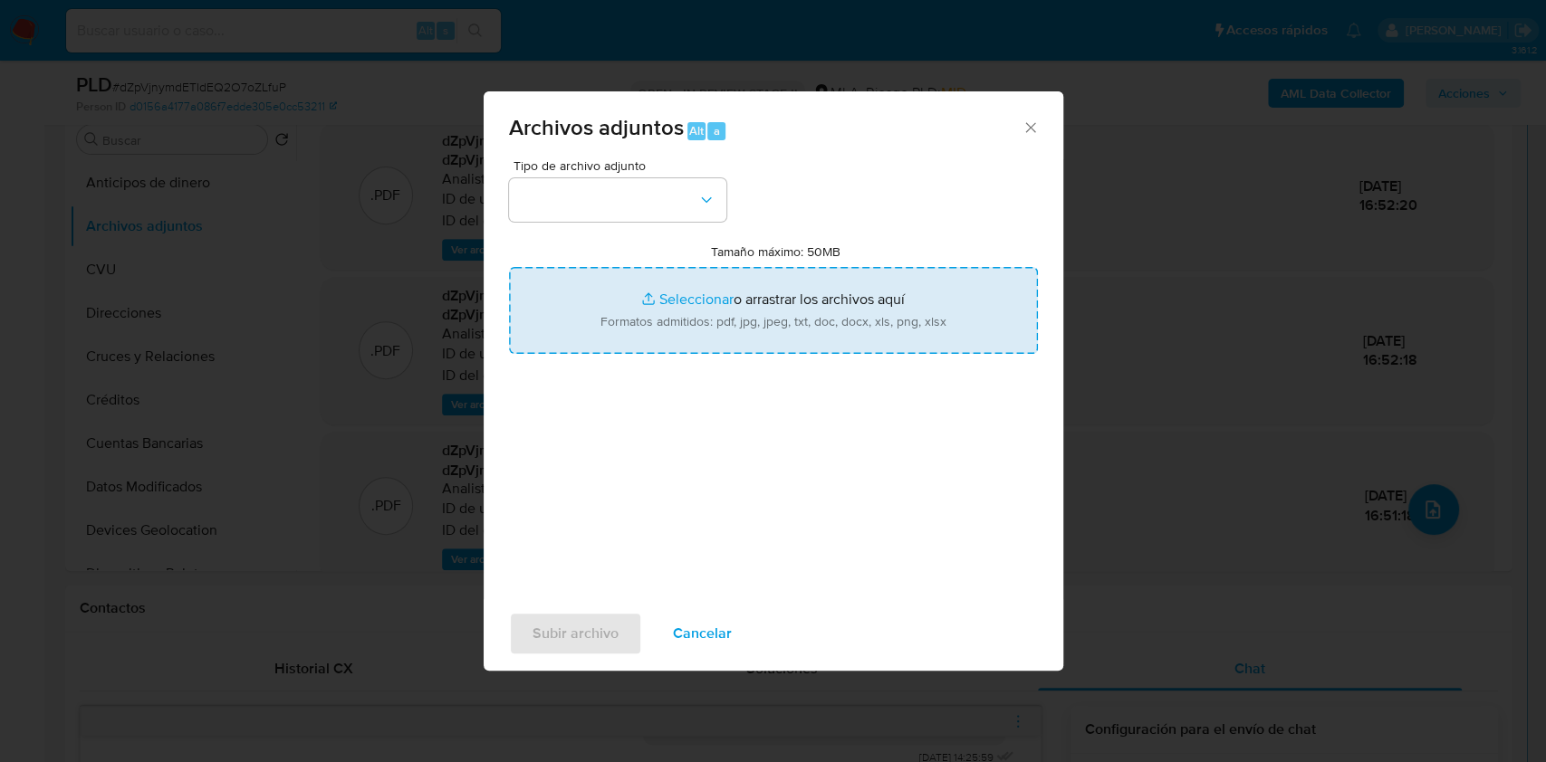
click at [813, 333] on input "Tamaño máximo: 50MB Seleccionar archivos" at bounding box center [773, 310] width 529 height 87
type input "C:\fakepath\Nosis - 766193969.pdf"
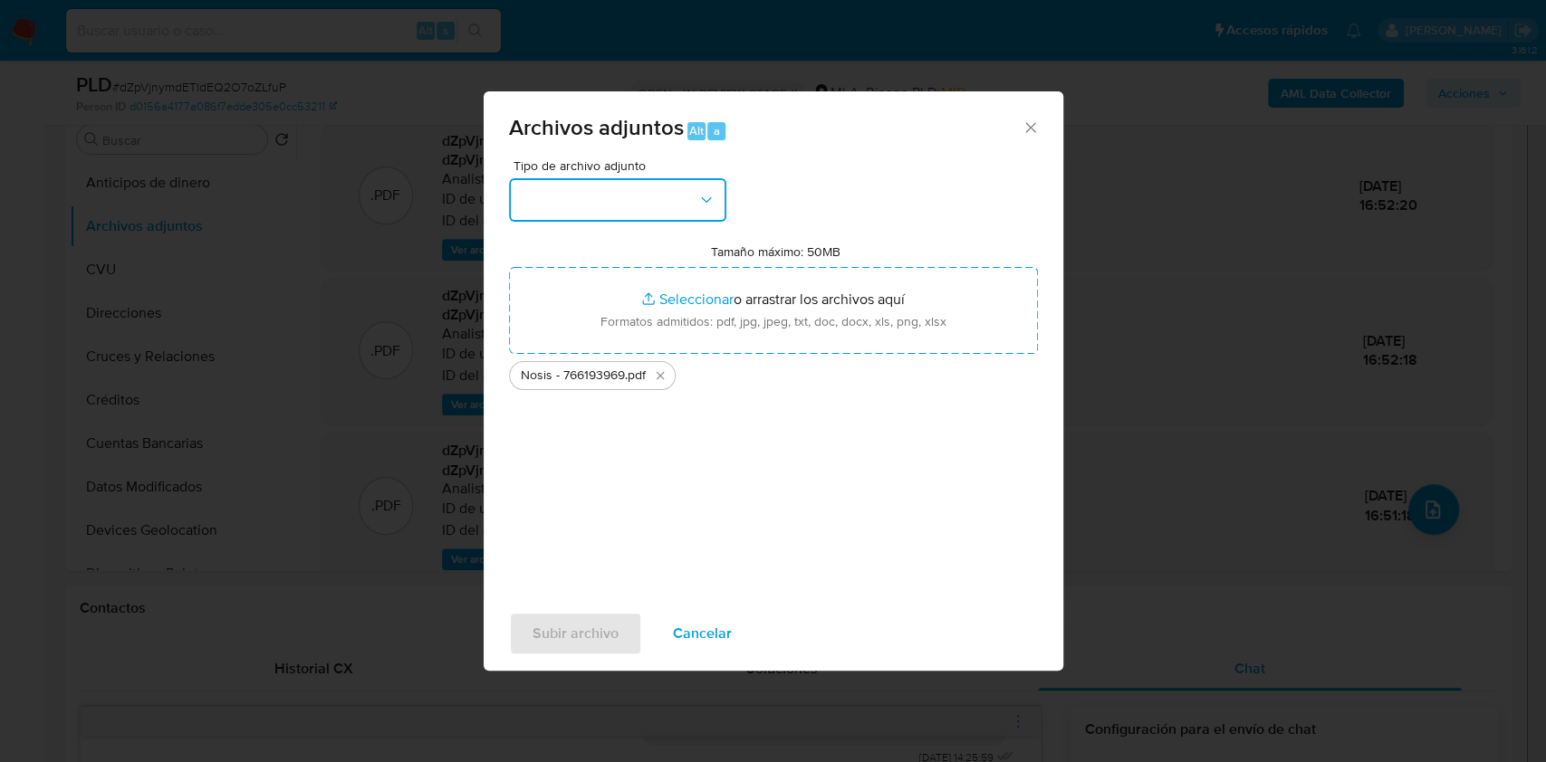
click at [681, 208] on button "button" at bounding box center [617, 199] width 217 height 43
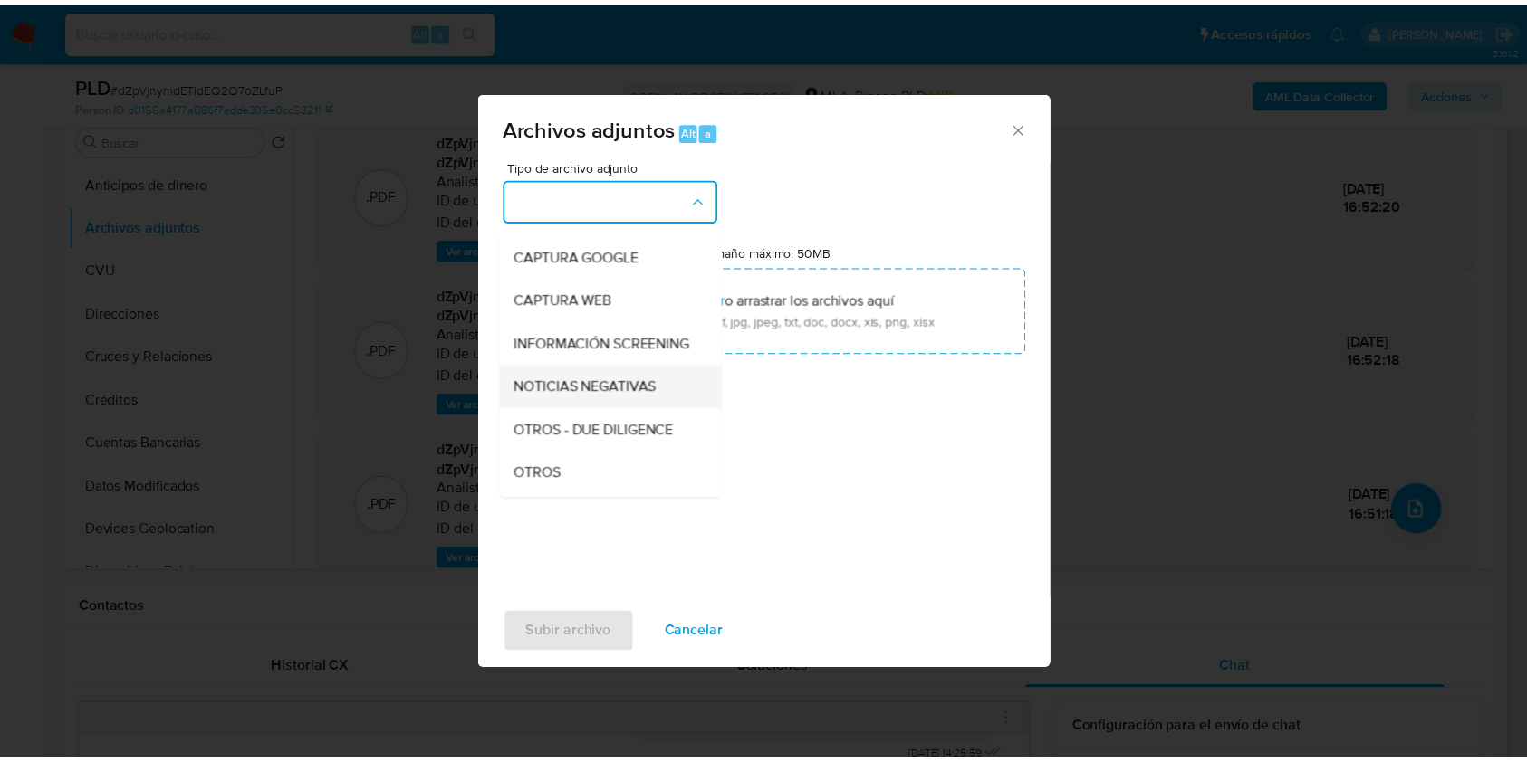
scroll to position [241, 0]
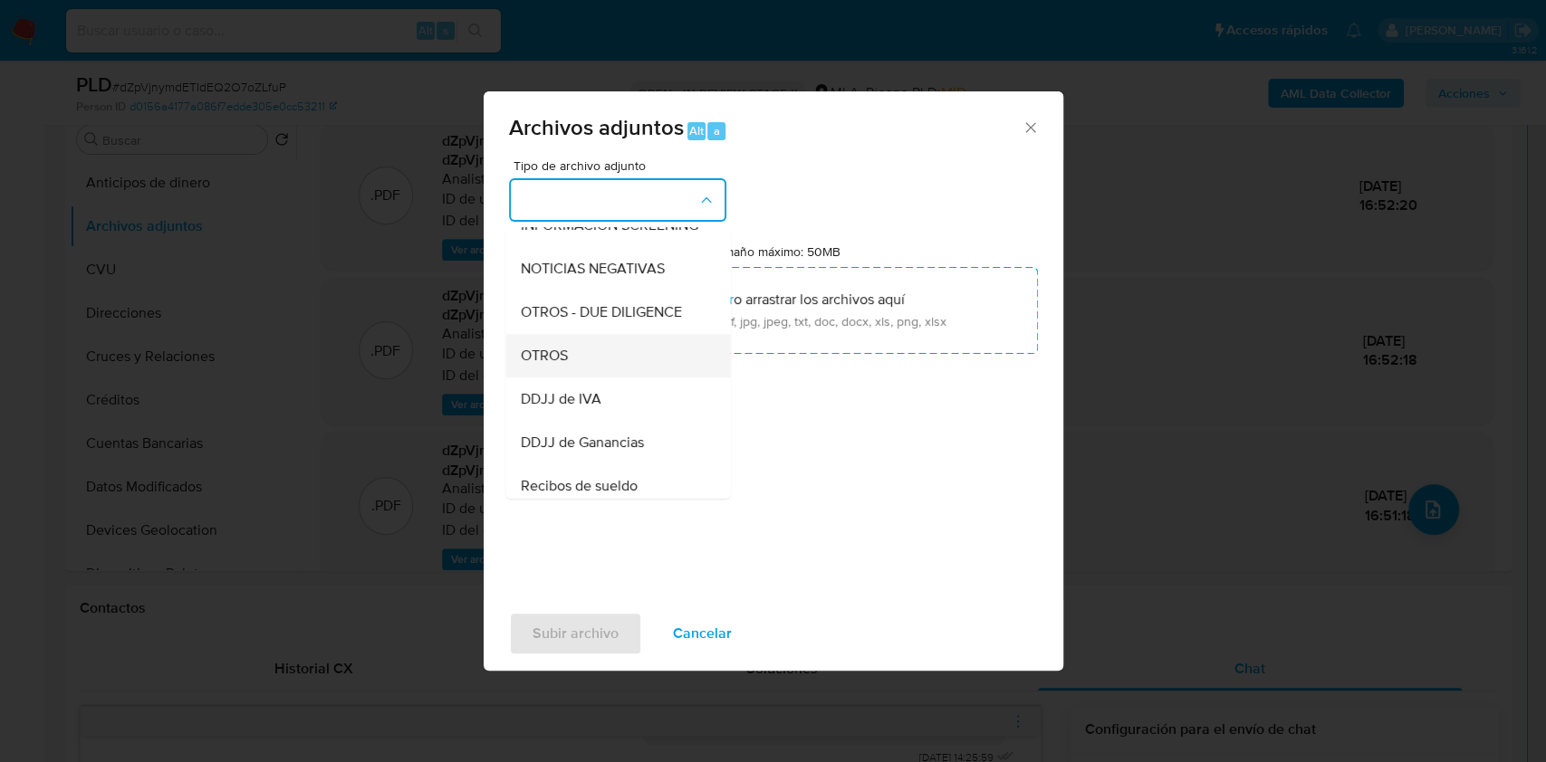
click at [565, 365] on span "OTROS" at bounding box center [543, 356] width 47 height 18
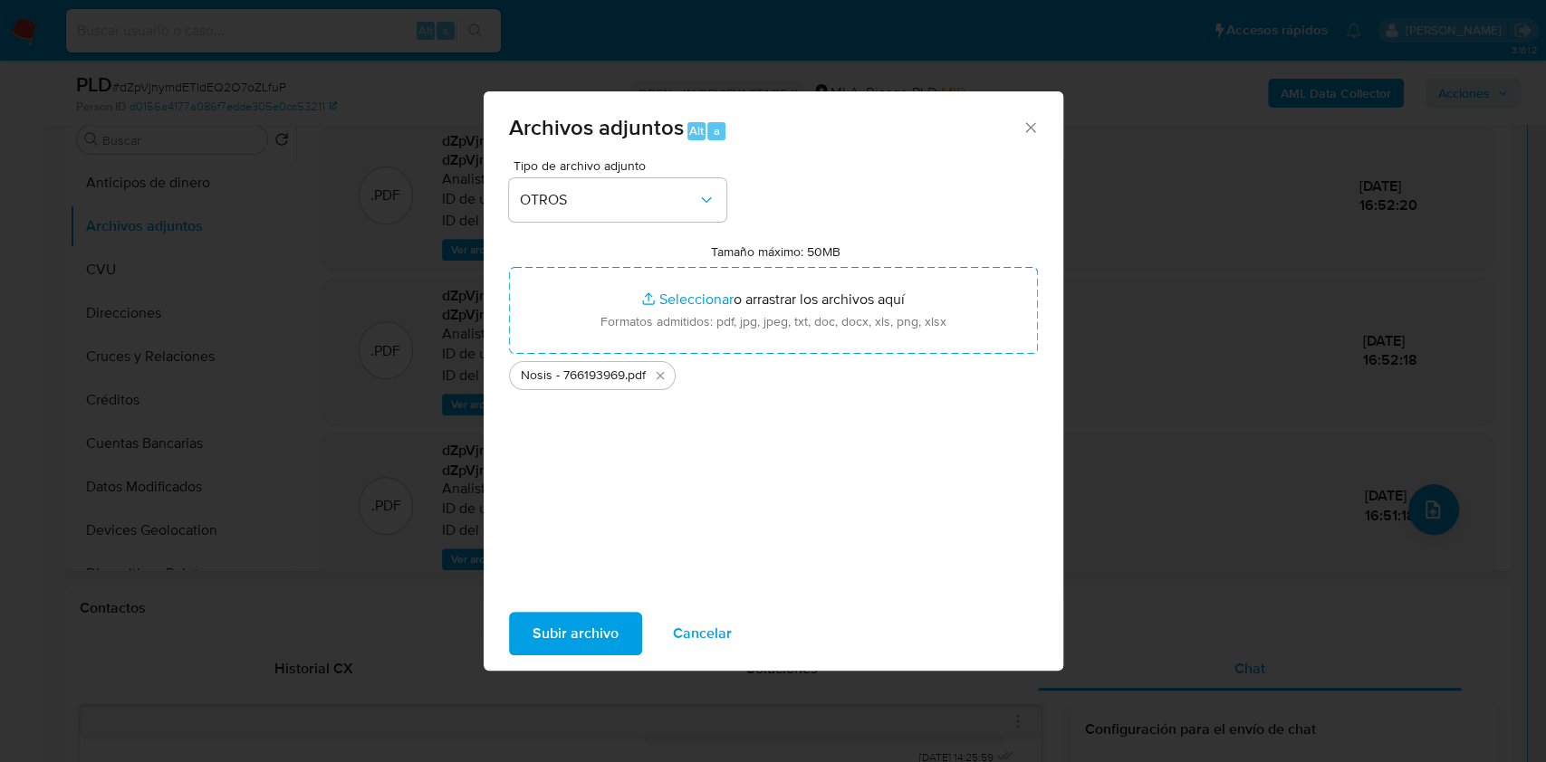
click at [587, 624] on span "Subir archivo" at bounding box center [575, 634] width 86 height 40
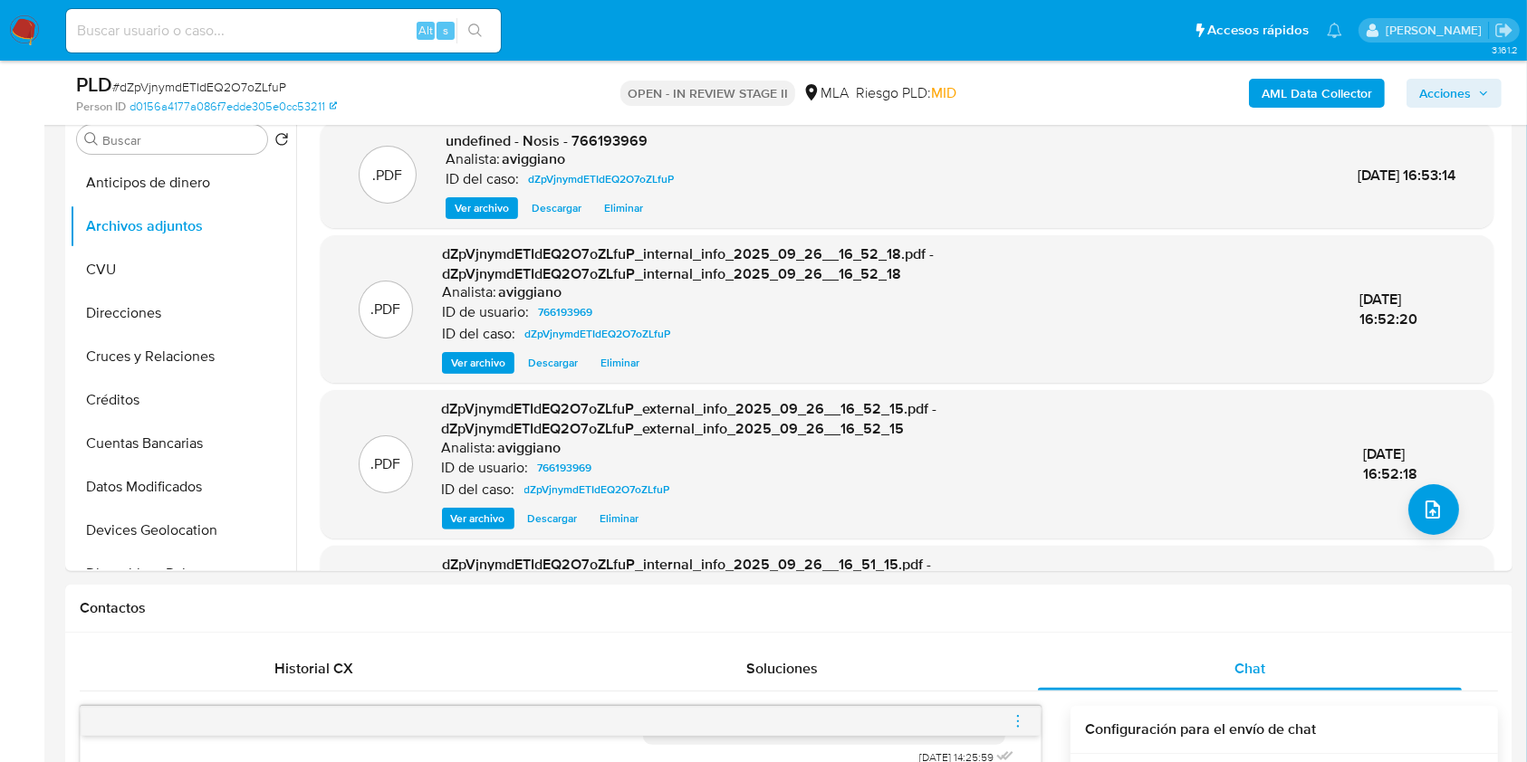
click at [584, 627] on div "Contactos" at bounding box center [788, 609] width 1447 height 48
click at [633, 134] on span "undefined - Nosis - 766193969" at bounding box center [547, 140] width 202 height 21
copy span "766193969"
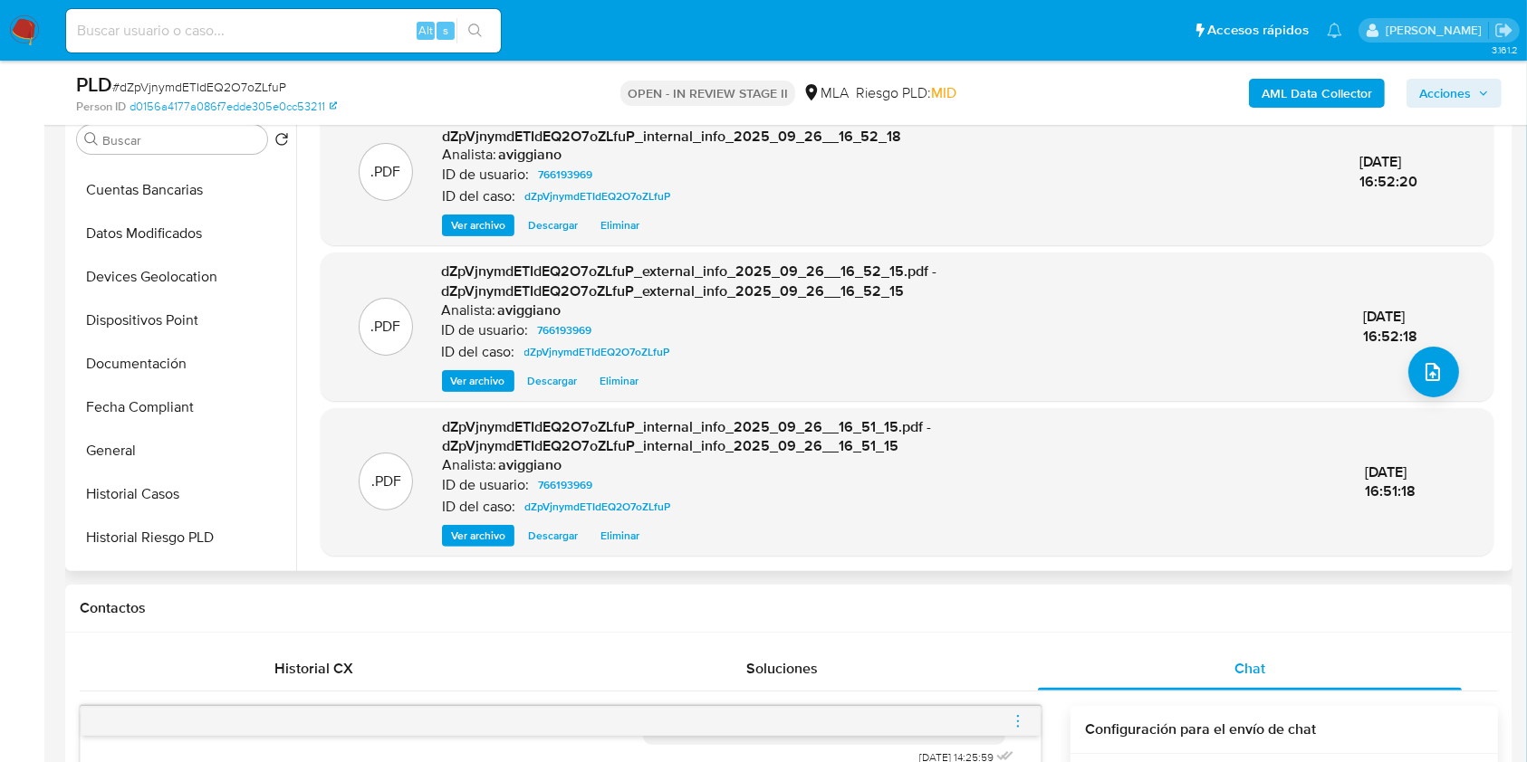
scroll to position [603, 0]
click at [108, 428] on button "KYC" at bounding box center [176, 448] width 212 height 43
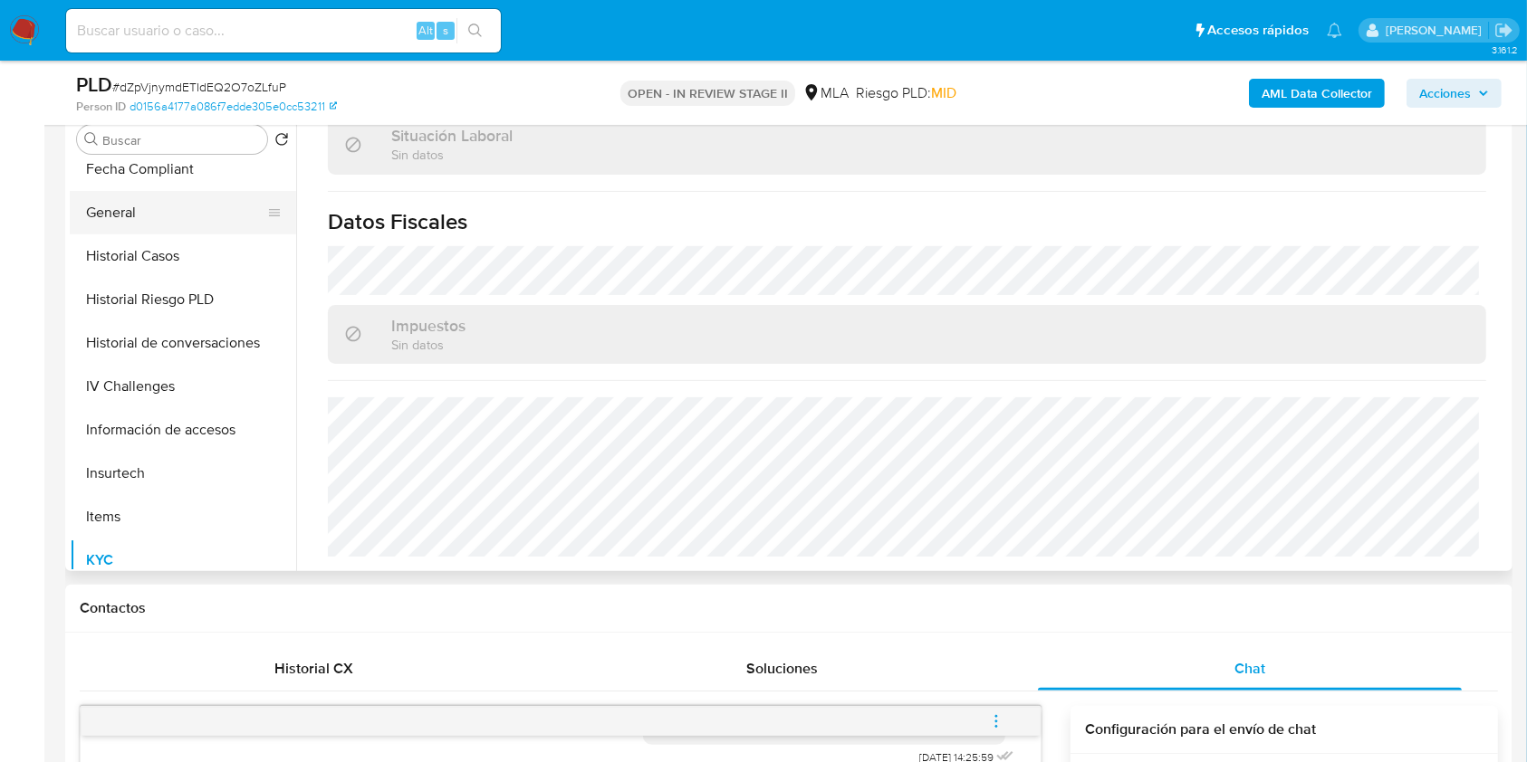
scroll to position [362, 0]
click at [139, 330] on button "General" at bounding box center [176, 342] width 212 height 43
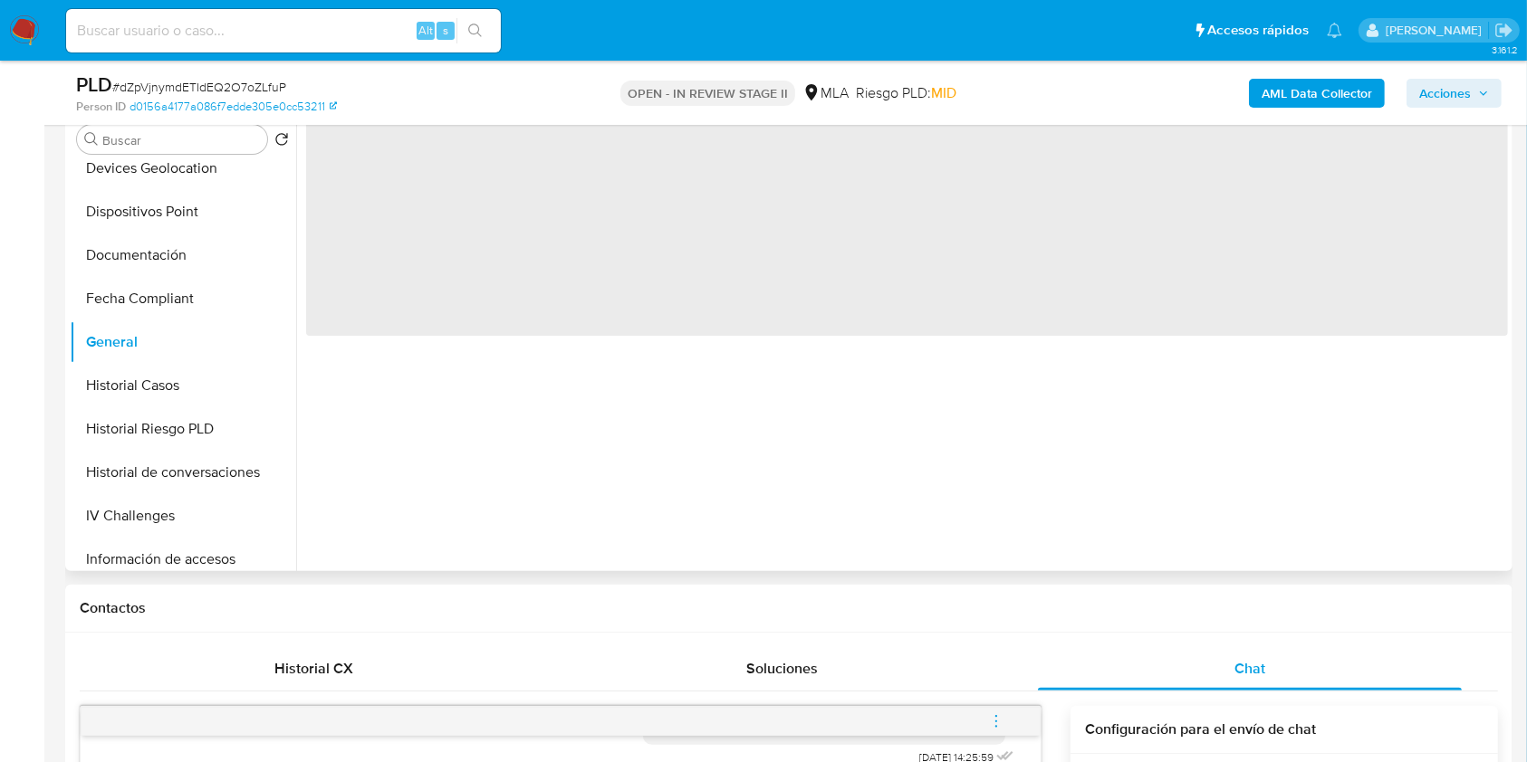
scroll to position [0, 0]
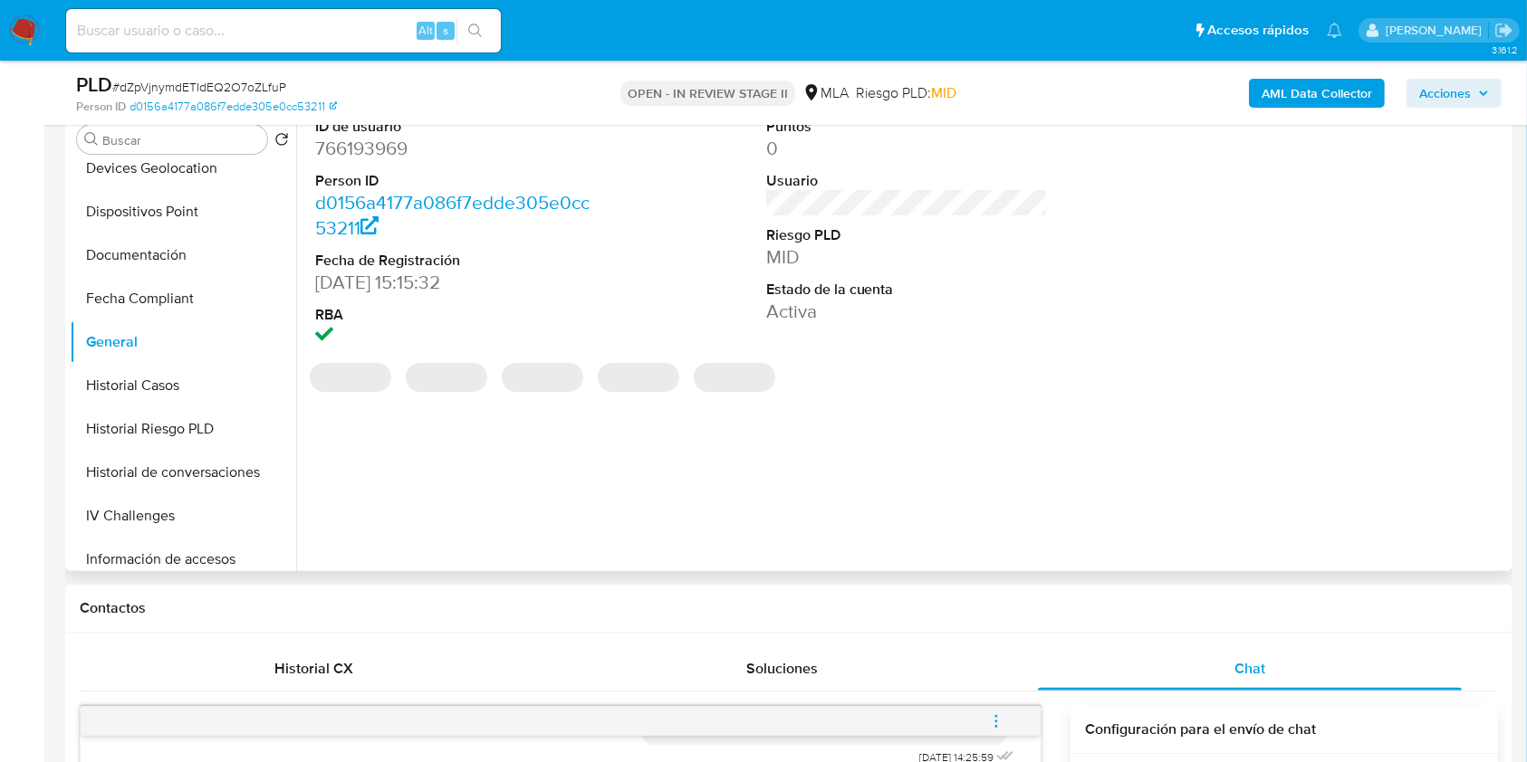
click at [358, 153] on dd "766193969" at bounding box center [456, 148] width 283 height 25
click at [358, 152] on dd "766193969" at bounding box center [456, 148] width 283 height 25
copy dd "766193969"
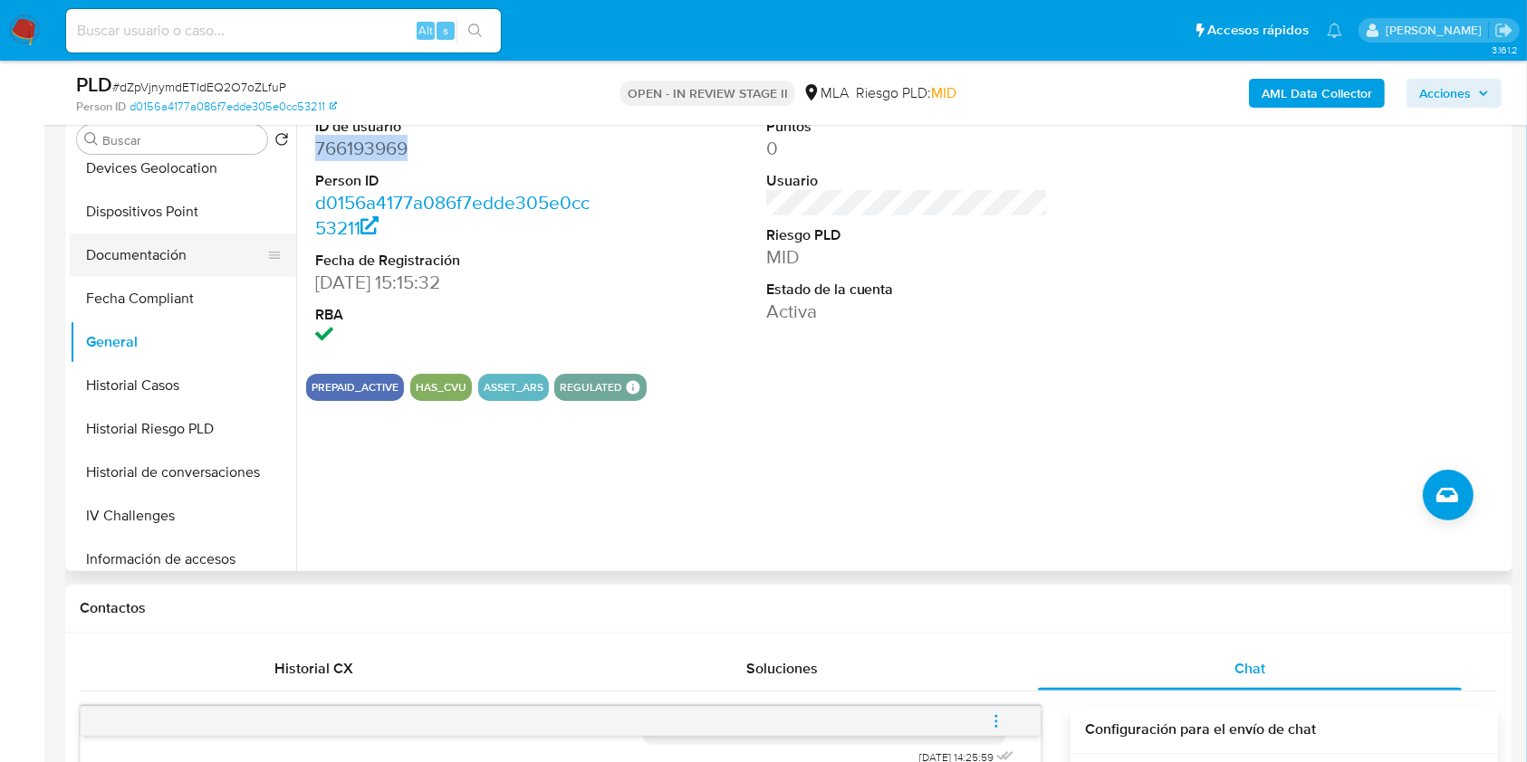
click at [158, 256] on button "Documentación" at bounding box center [176, 255] width 212 height 43
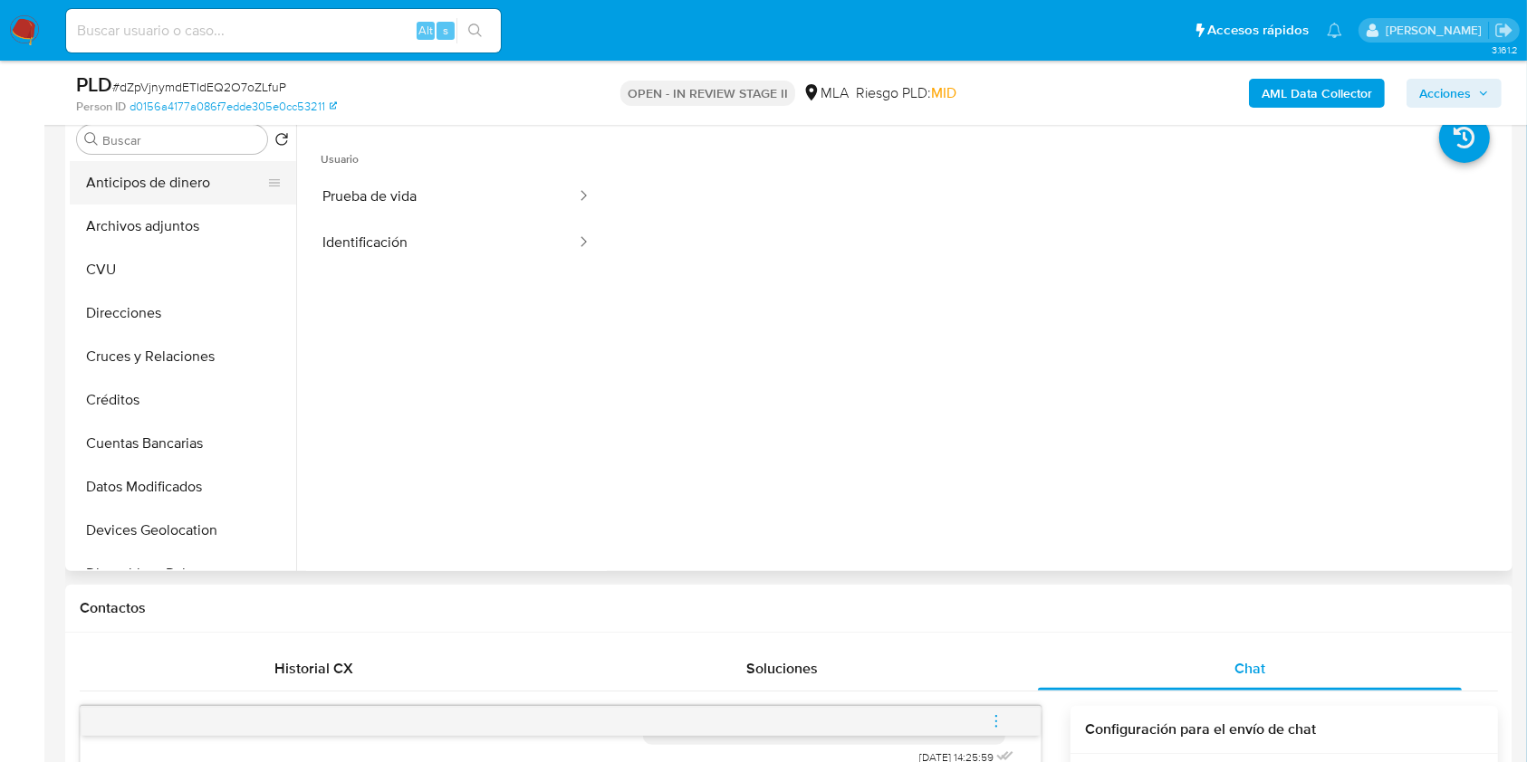
click at [183, 196] on button "Anticipos de dinero" at bounding box center [176, 182] width 212 height 43
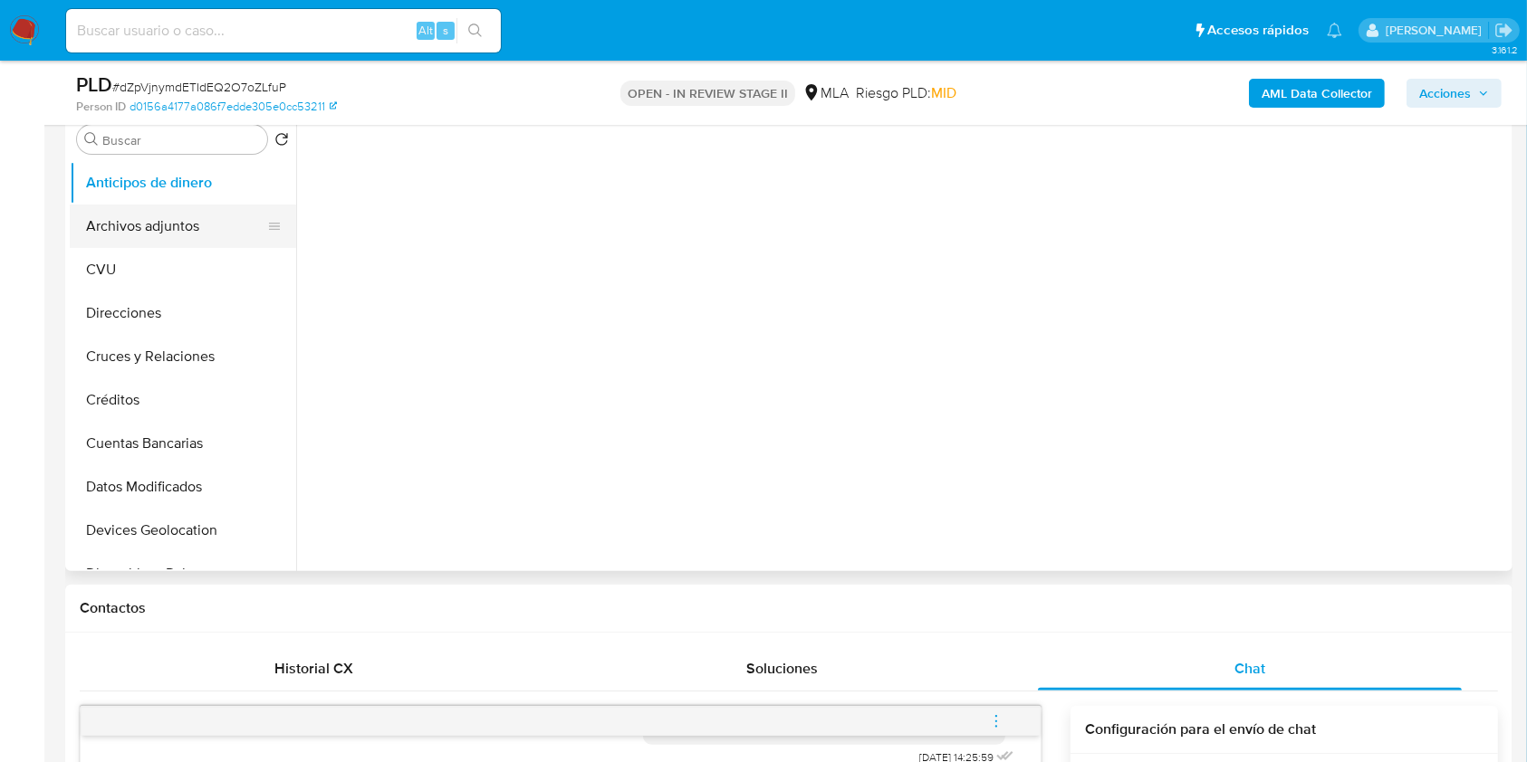
click at [189, 207] on button "Archivos adjuntos" at bounding box center [176, 226] width 212 height 43
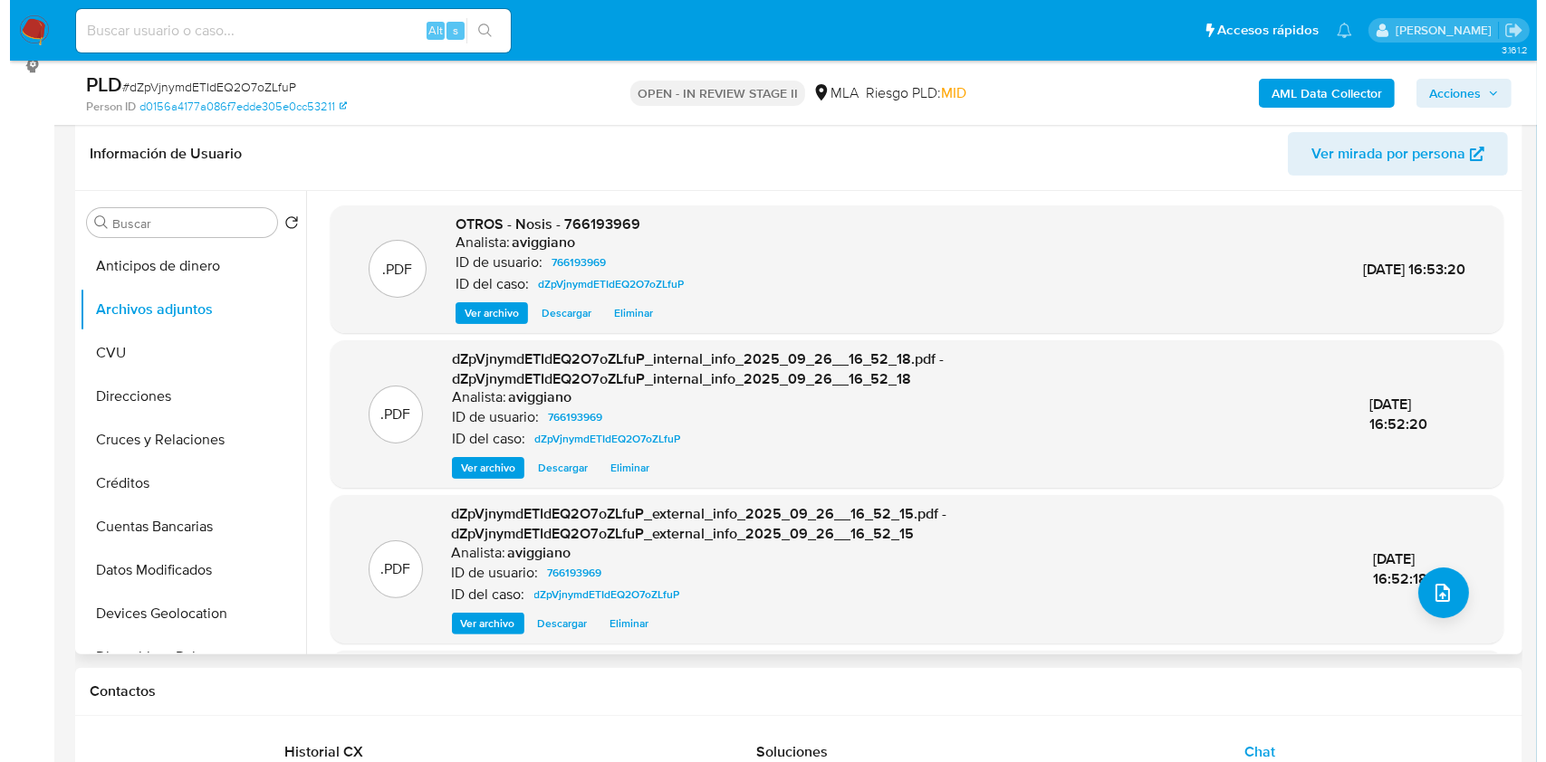
scroll to position [241, 0]
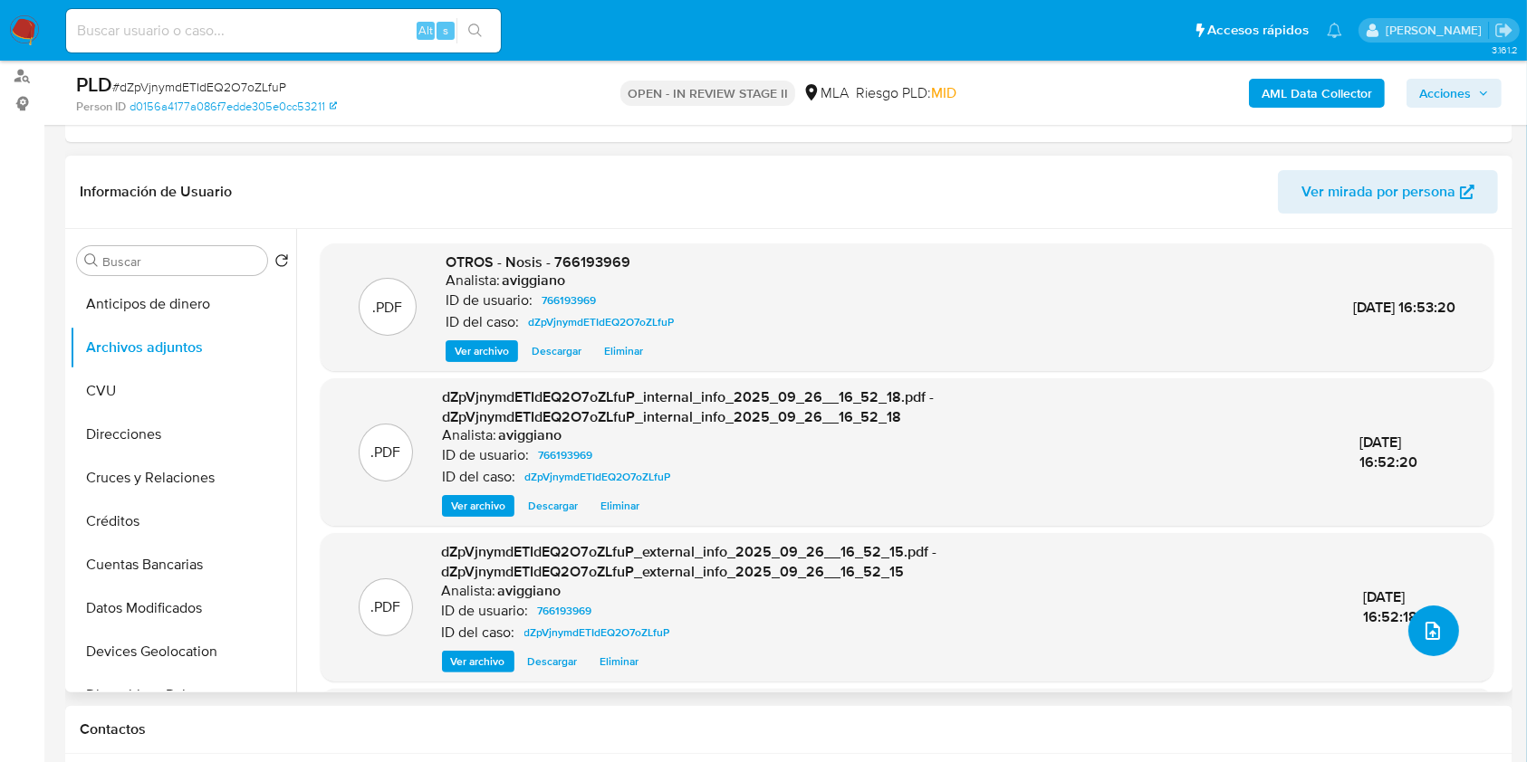
click at [1422, 634] on icon "upload-file" at bounding box center [1433, 631] width 22 height 22
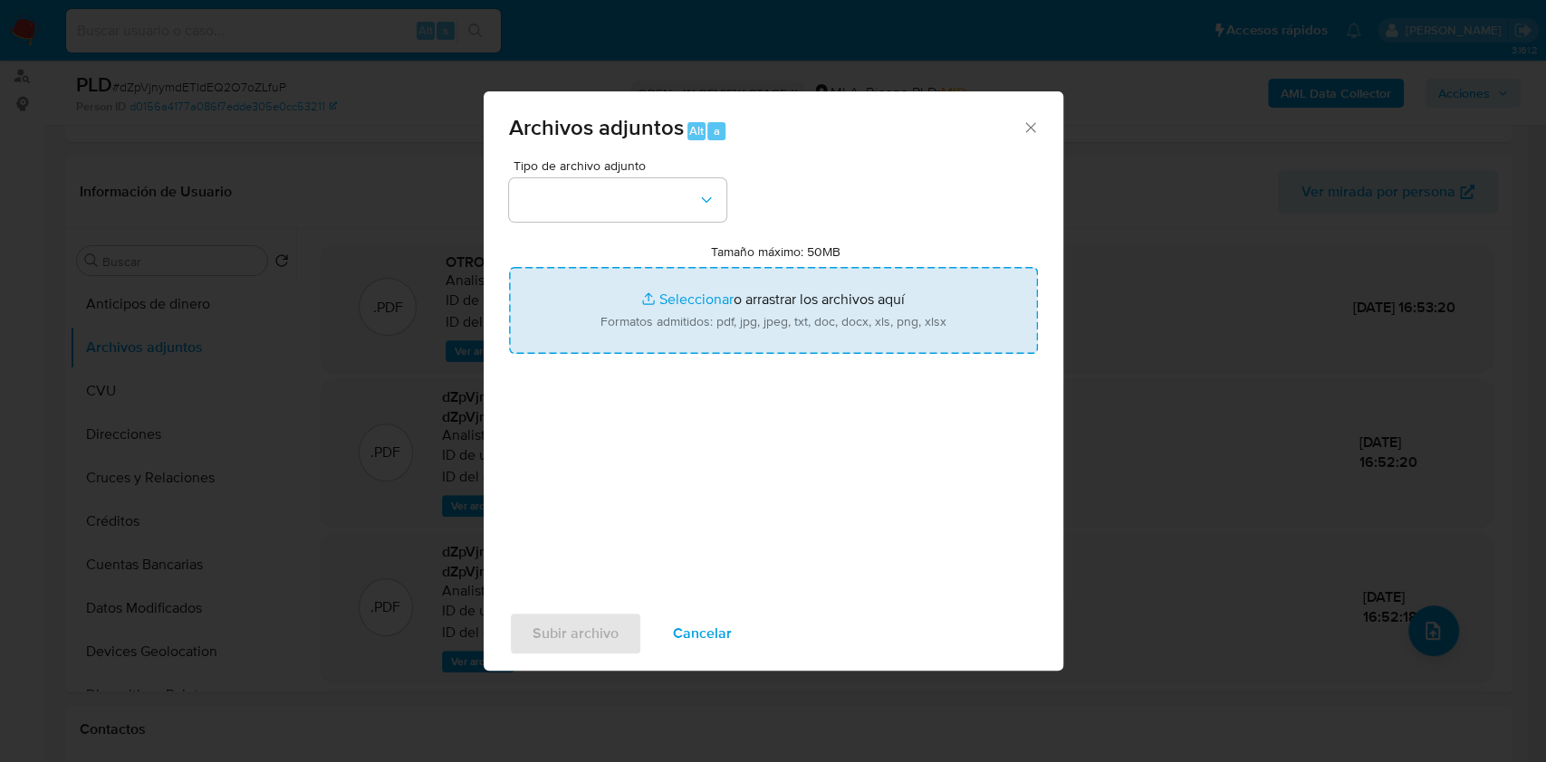
click at [809, 279] on input "Tamaño máximo: 50MB Seleccionar archivos" at bounding box center [773, 310] width 529 height 87
type input "C:\fakepath\Movimientos-Aladdin-v10_1 - 766193969 -.xlsx"
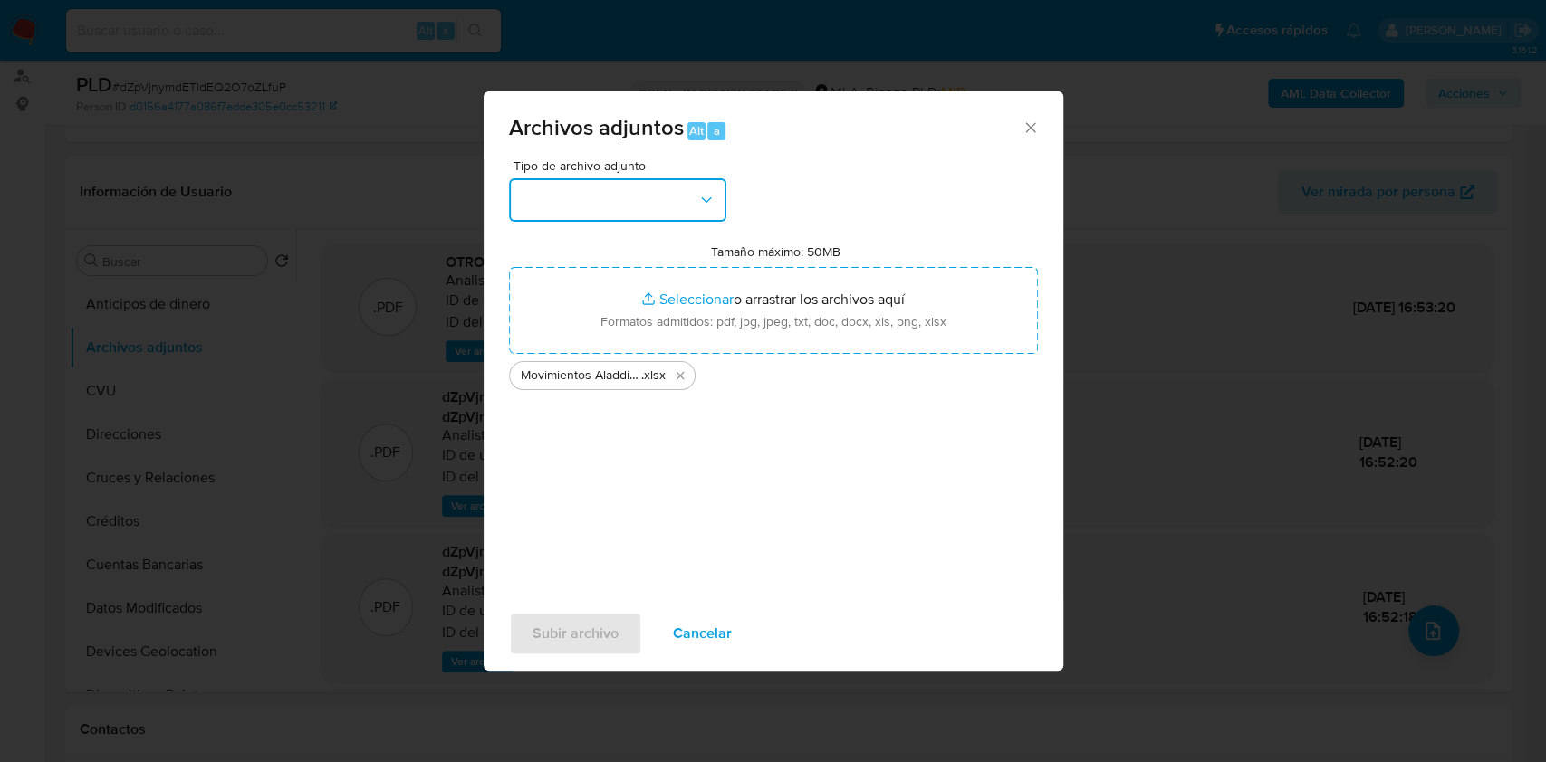
click at [710, 206] on icon "button" at bounding box center [706, 200] width 18 height 18
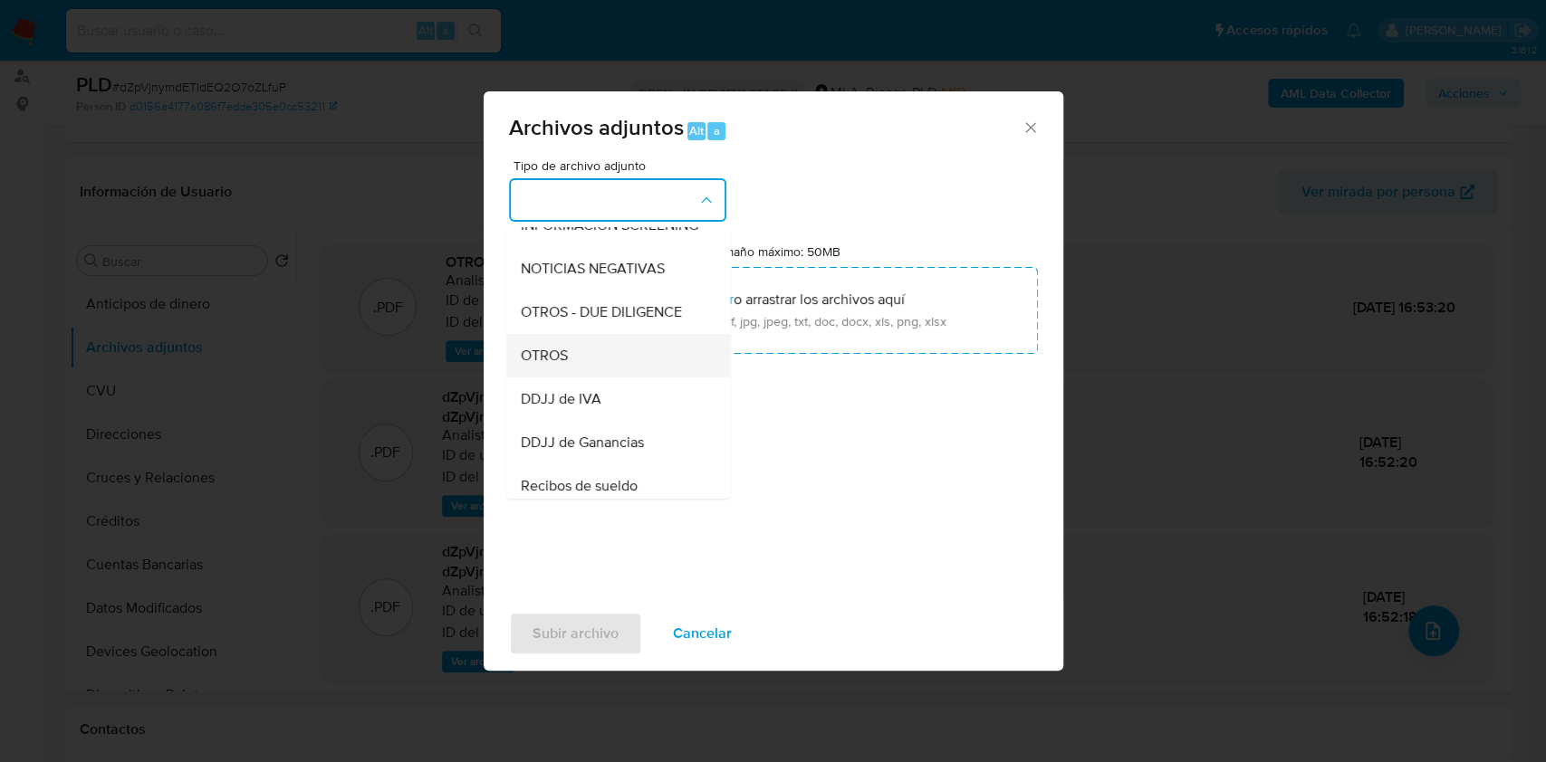
click at [607, 376] on div "OTROS" at bounding box center [612, 355] width 185 height 43
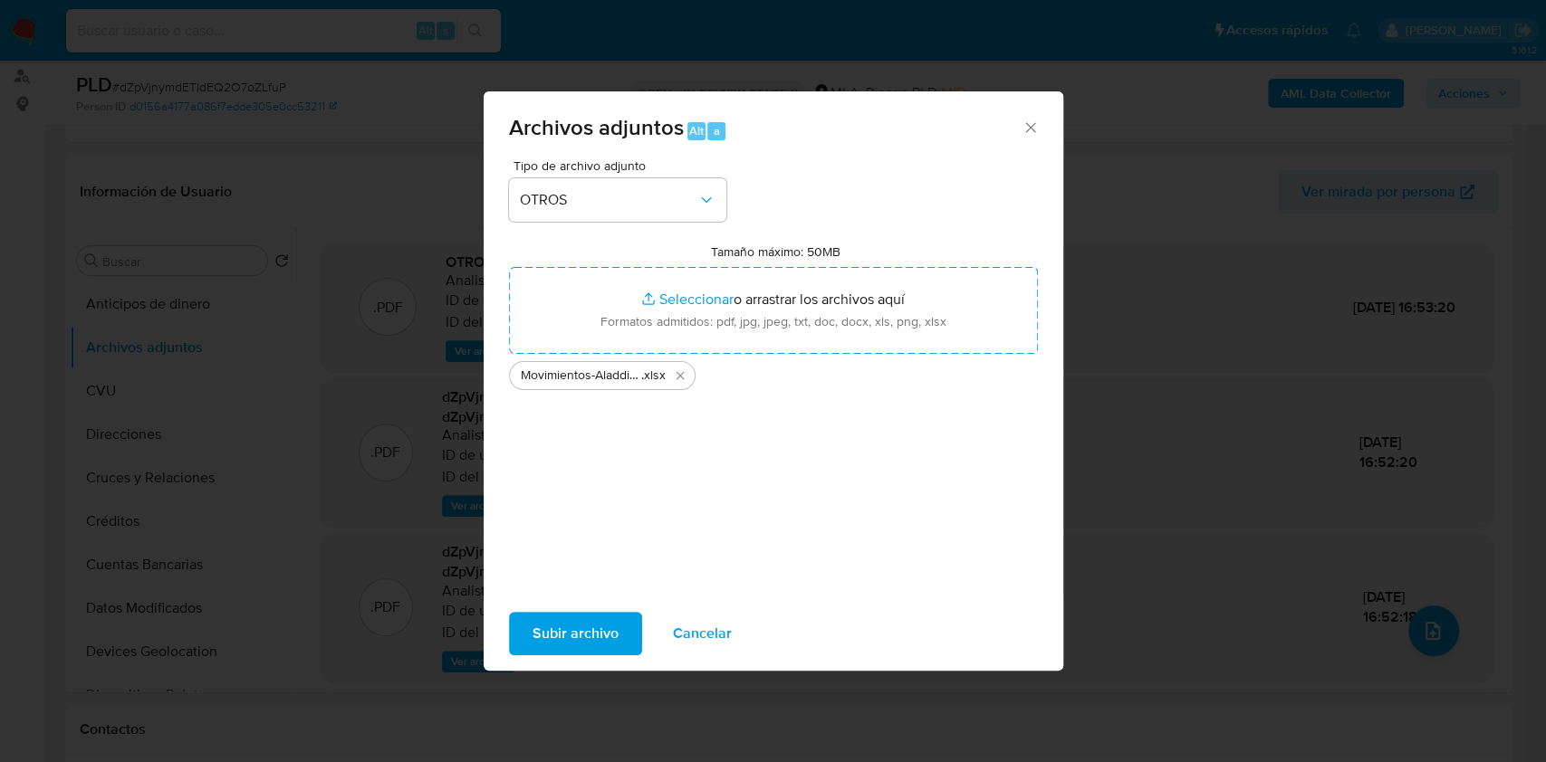
click at [551, 618] on span "Subir archivo" at bounding box center [575, 634] width 86 height 40
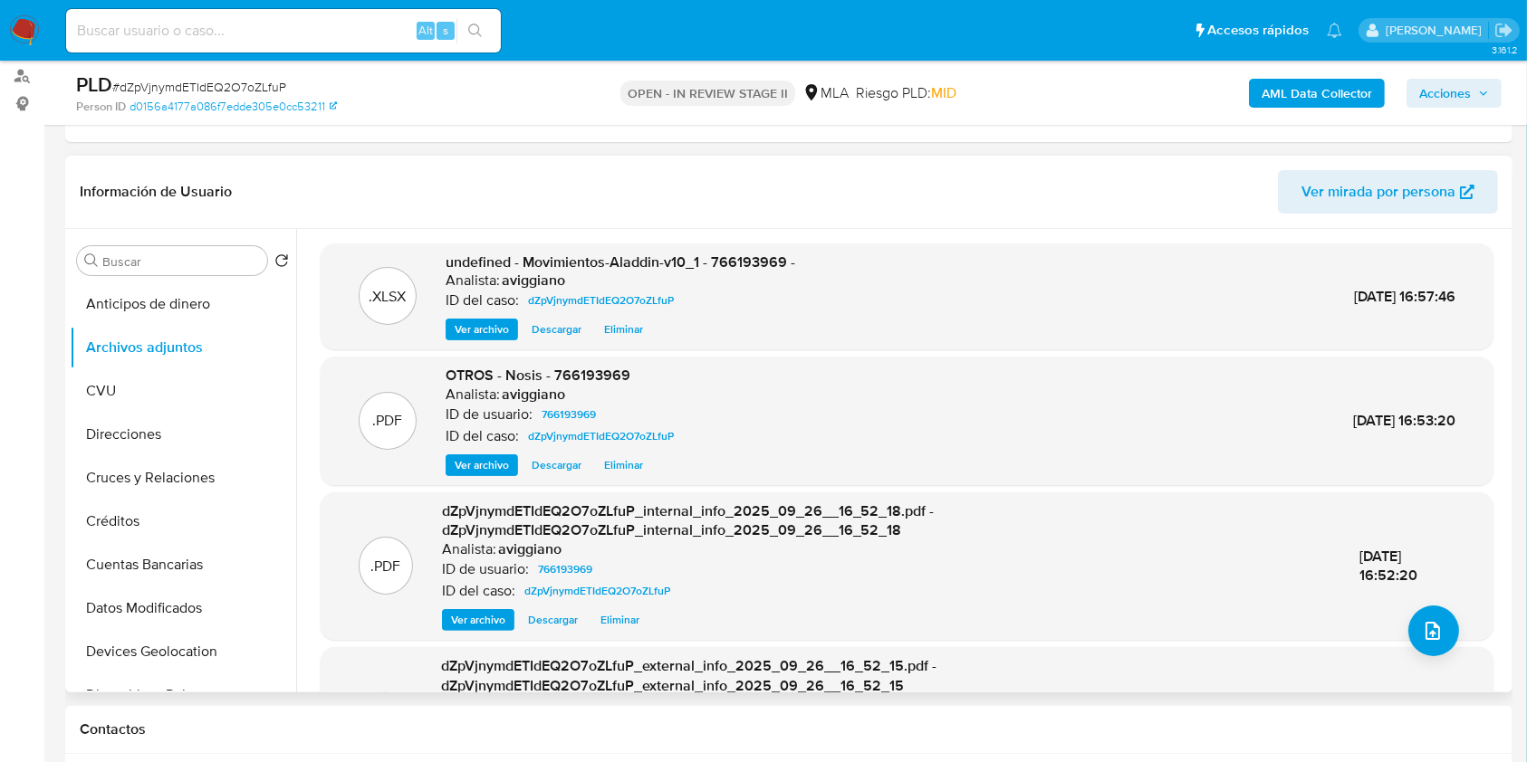
click at [751, 262] on span "undefined - Movimientos-Aladdin-v10_1 - 766193969 -" at bounding box center [621, 262] width 350 height 21
copy span "766193969"
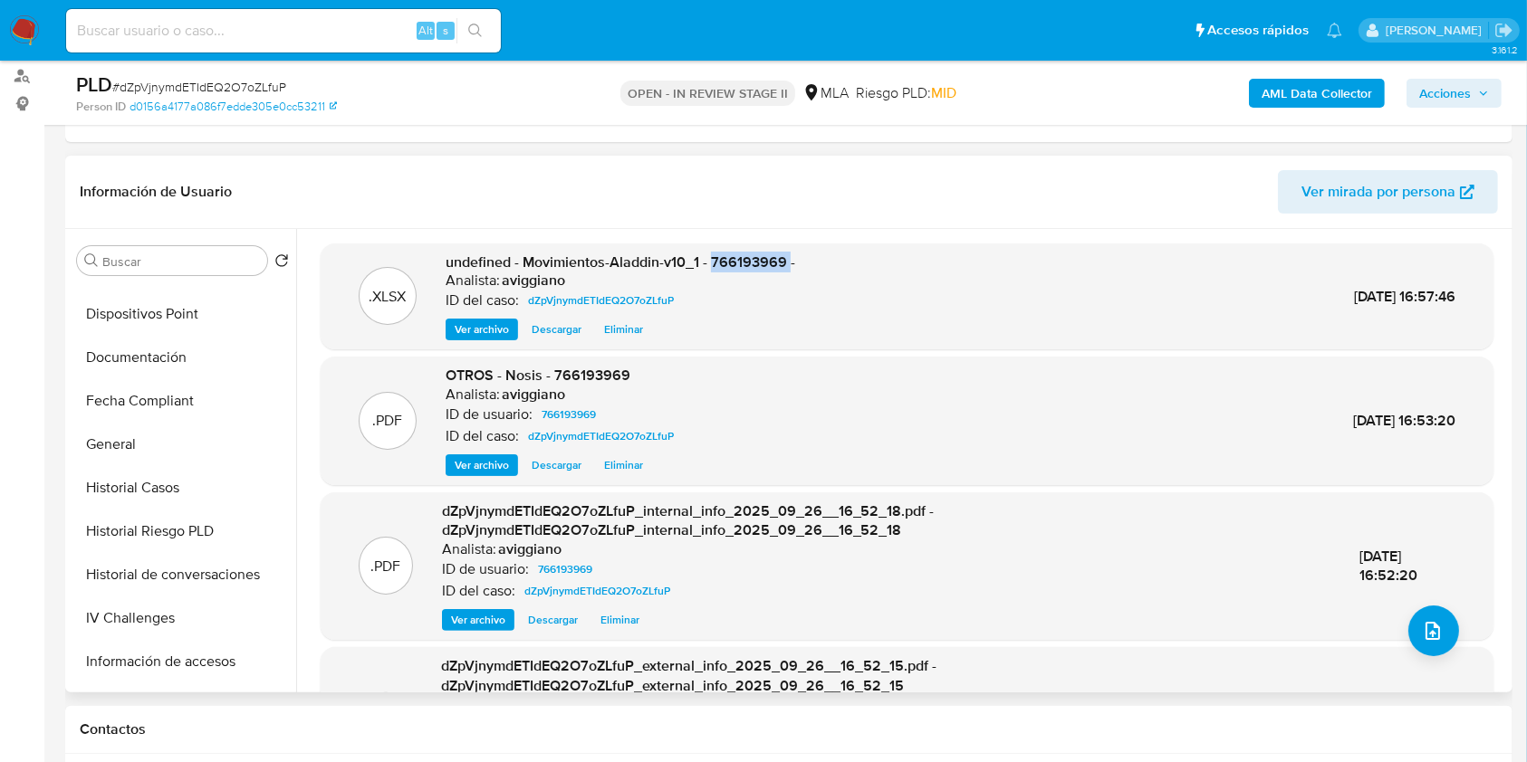
scroll to position [603, 0]
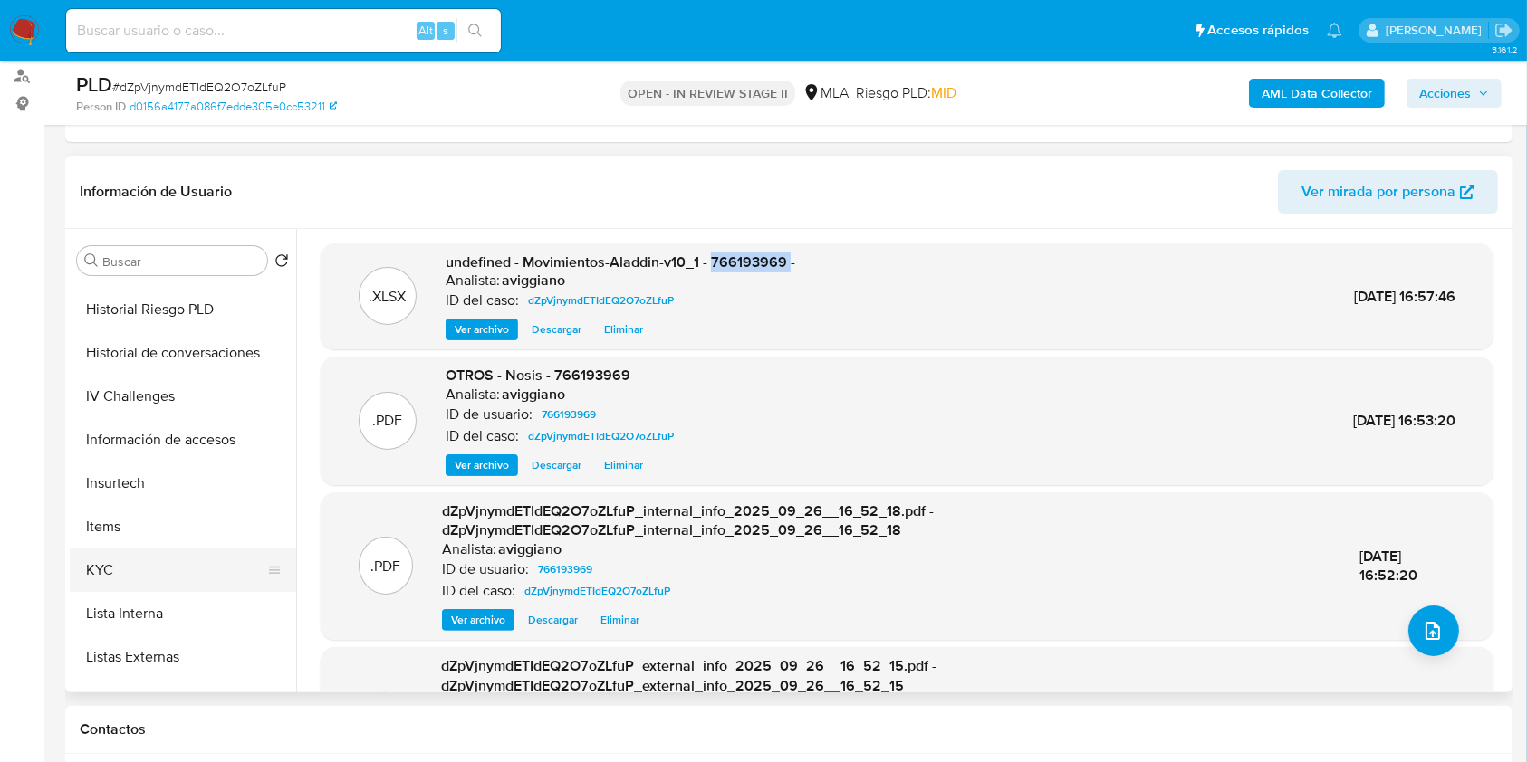
click at [138, 552] on button "KYC" at bounding box center [176, 570] width 212 height 43
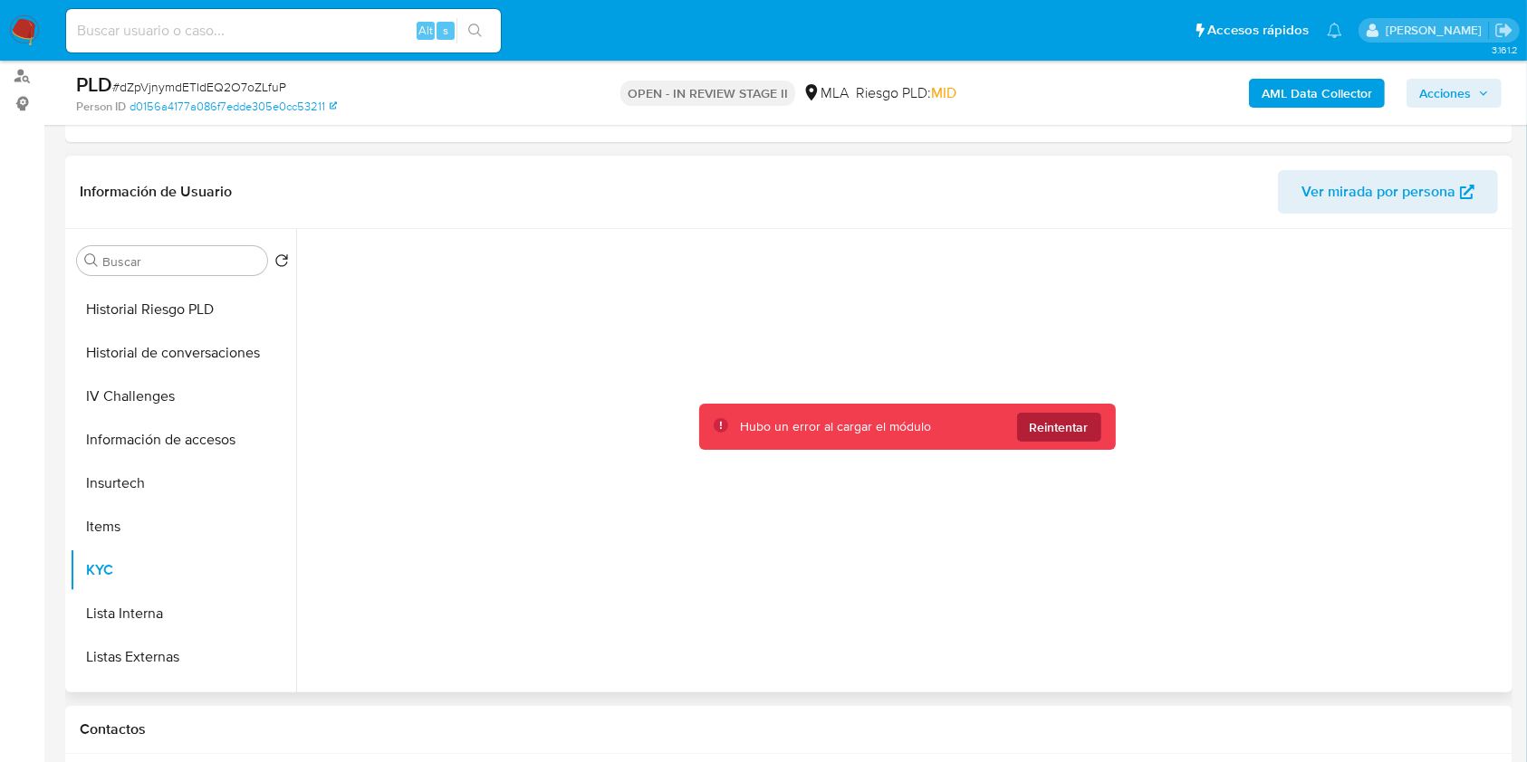
click at [1075, 415] on span "Reintentar" at bounding box center [1059, 427] width 59 height 29
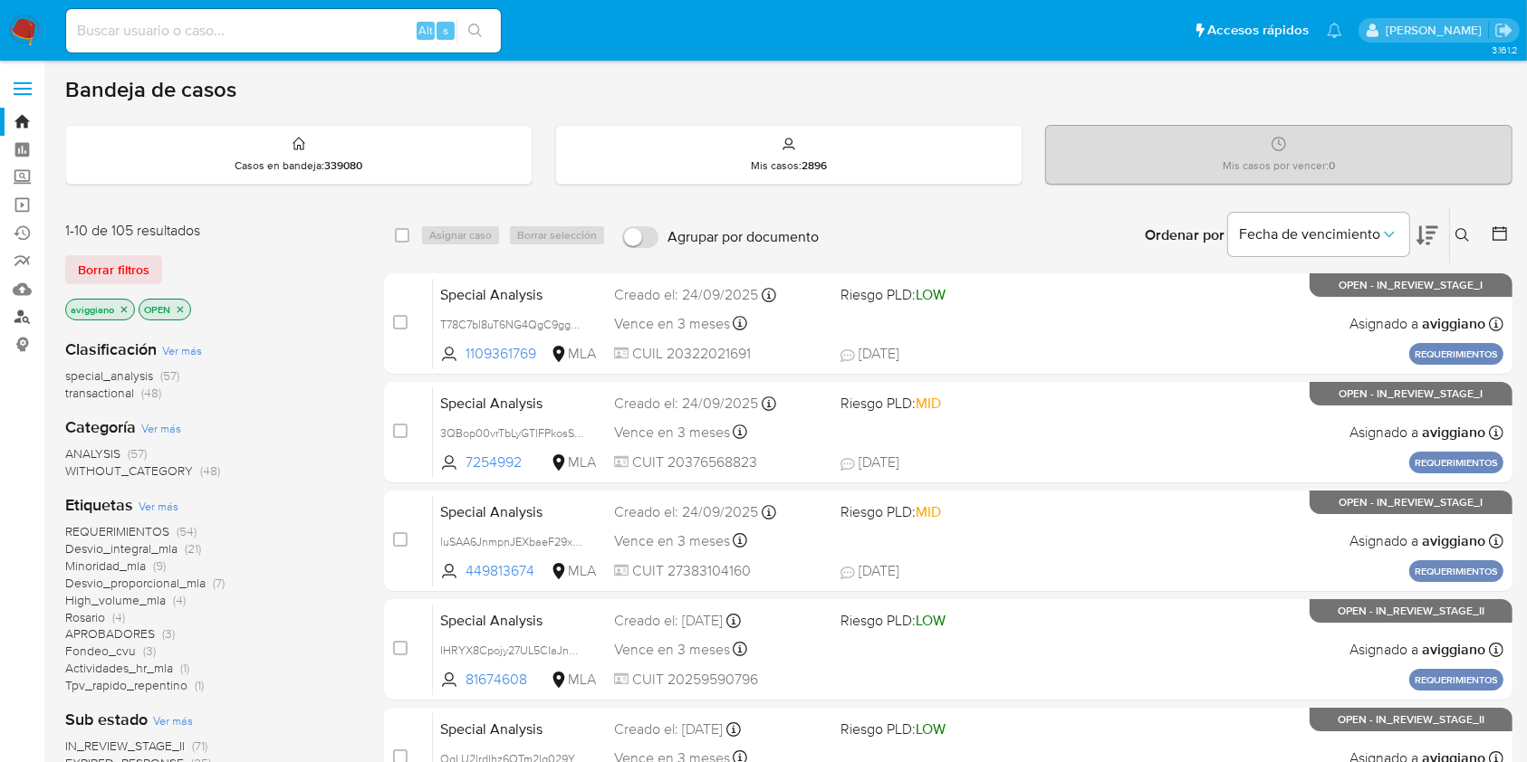
click at [29, 315] on link "Buscador de personas" at bounding box center [108, 317] width 216 height 28
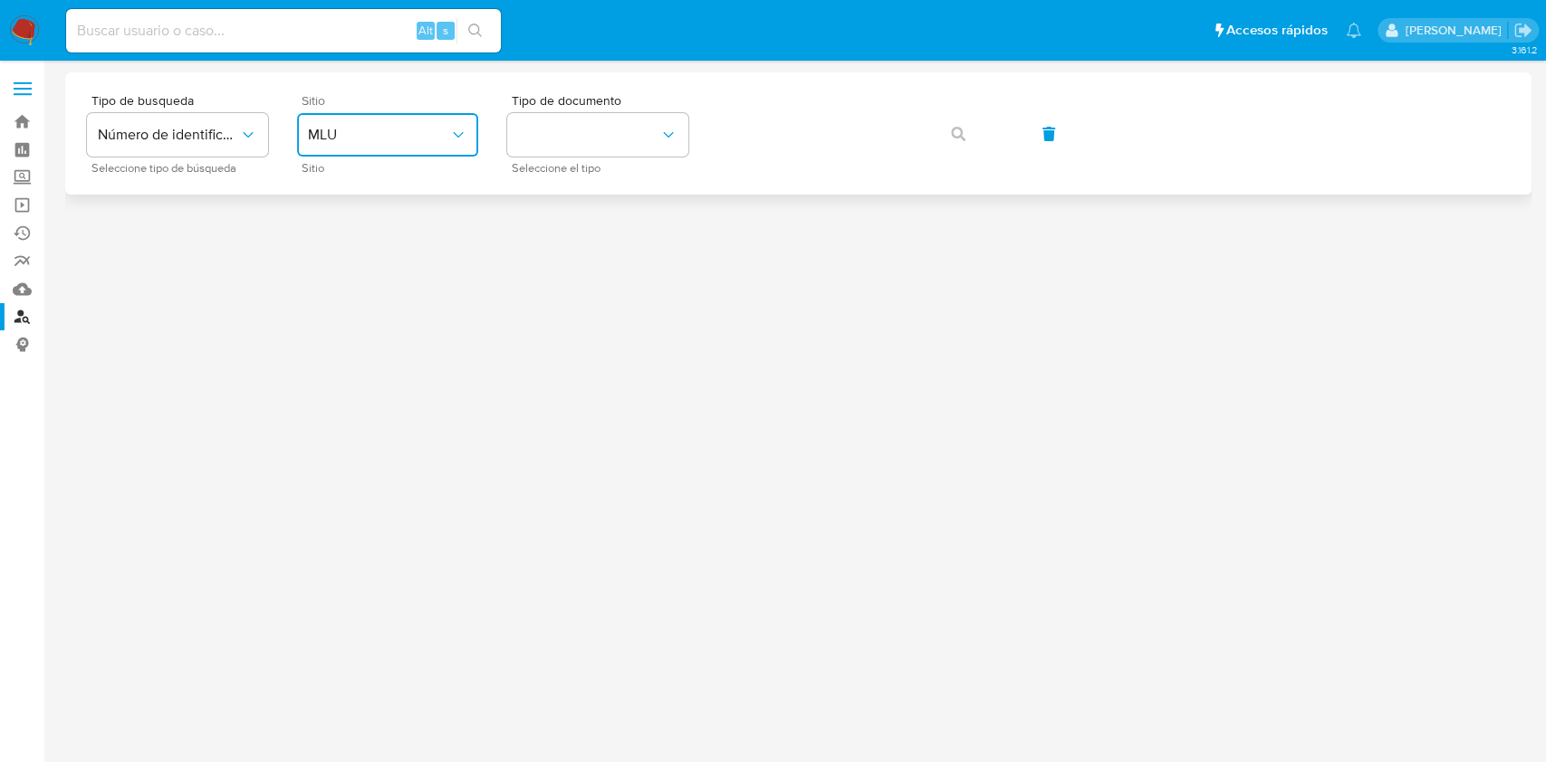
drag, startPoint x: 411, startPoint y: 130, endPoint x: 408, endPoint y: 149, distance: 19.2
click at [411, 129] on span "MLU" at bounding box center [378, 135] width 141 height 18
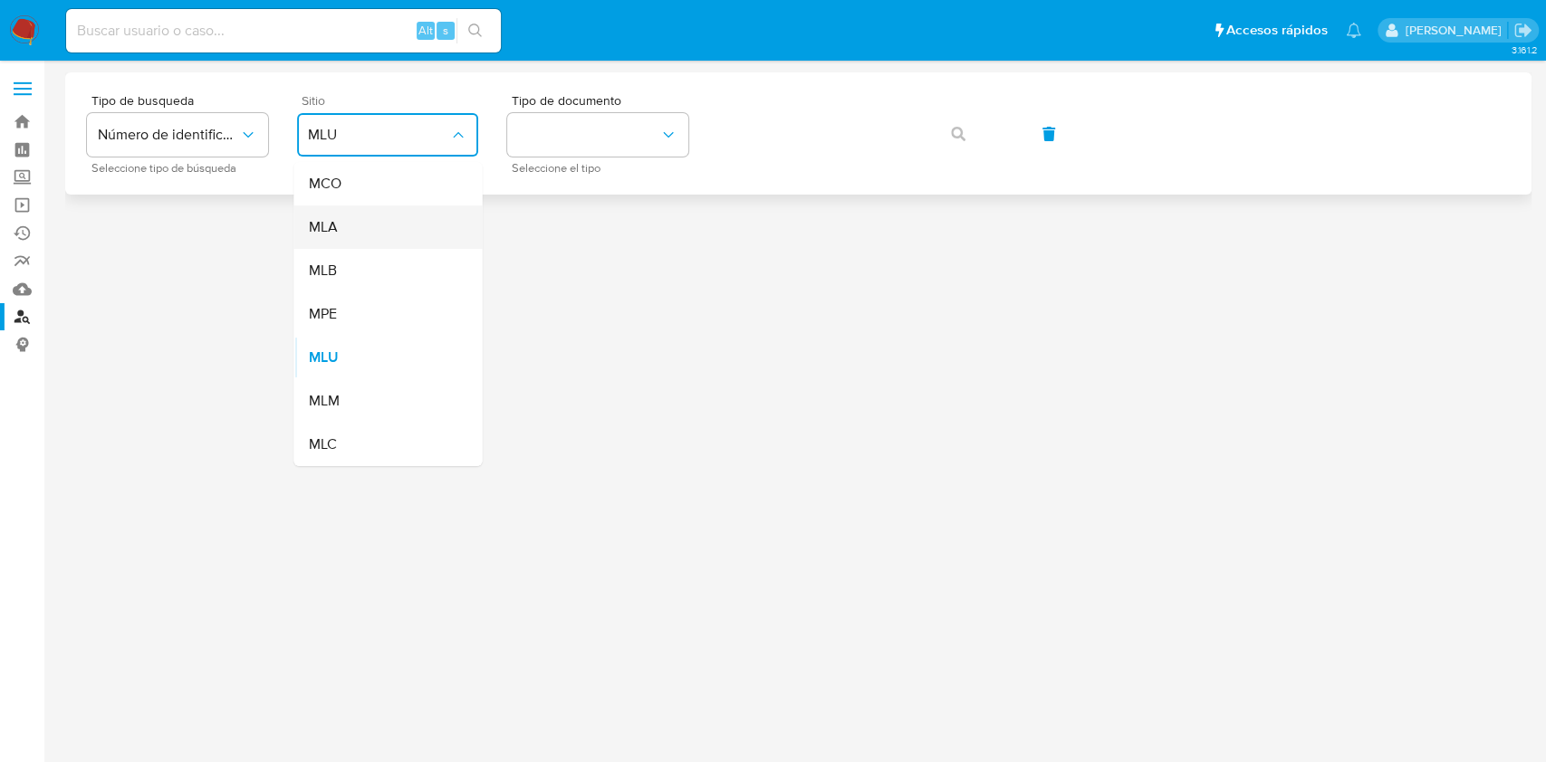
click at [377, 217] on div "MLA" at bounding box center [382, 227] width 149 height 43
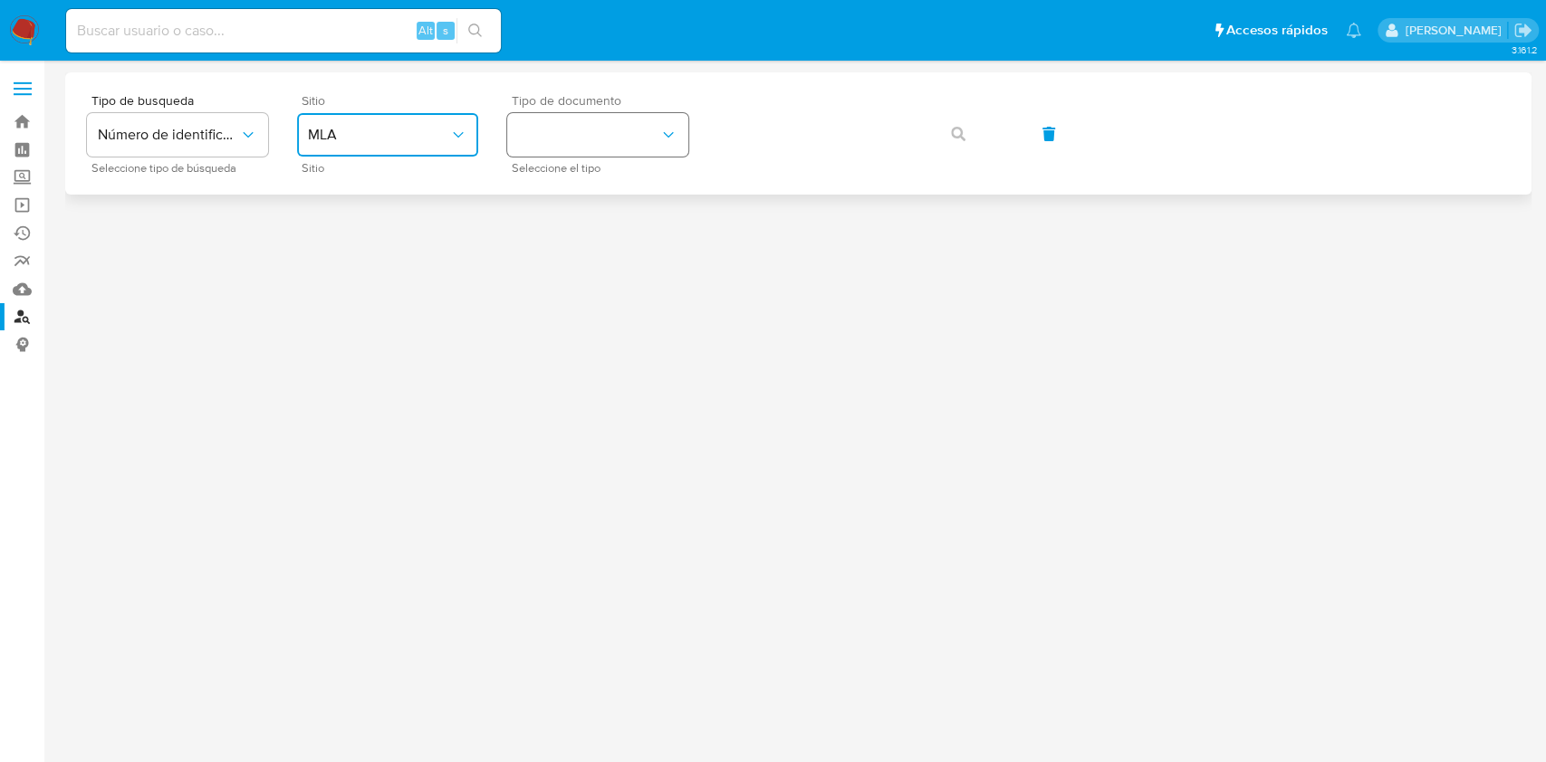
click at [570, 145] on button "identificationType" at bounding box center [597, 134] width 181 height 43
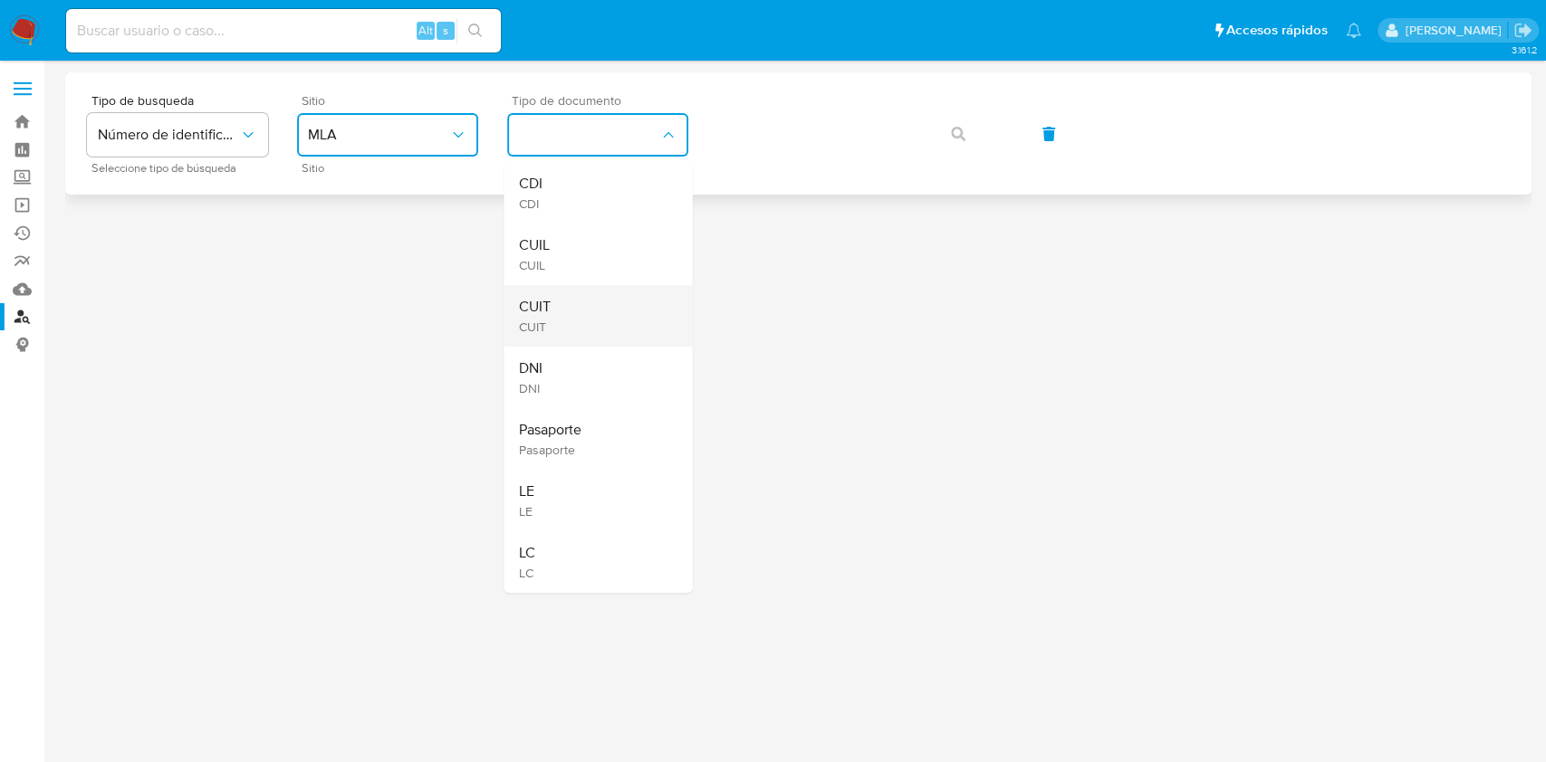
click at [549, 312] on div "CUIT CUIT" at bounding box center [592, 316] width 149 height 62
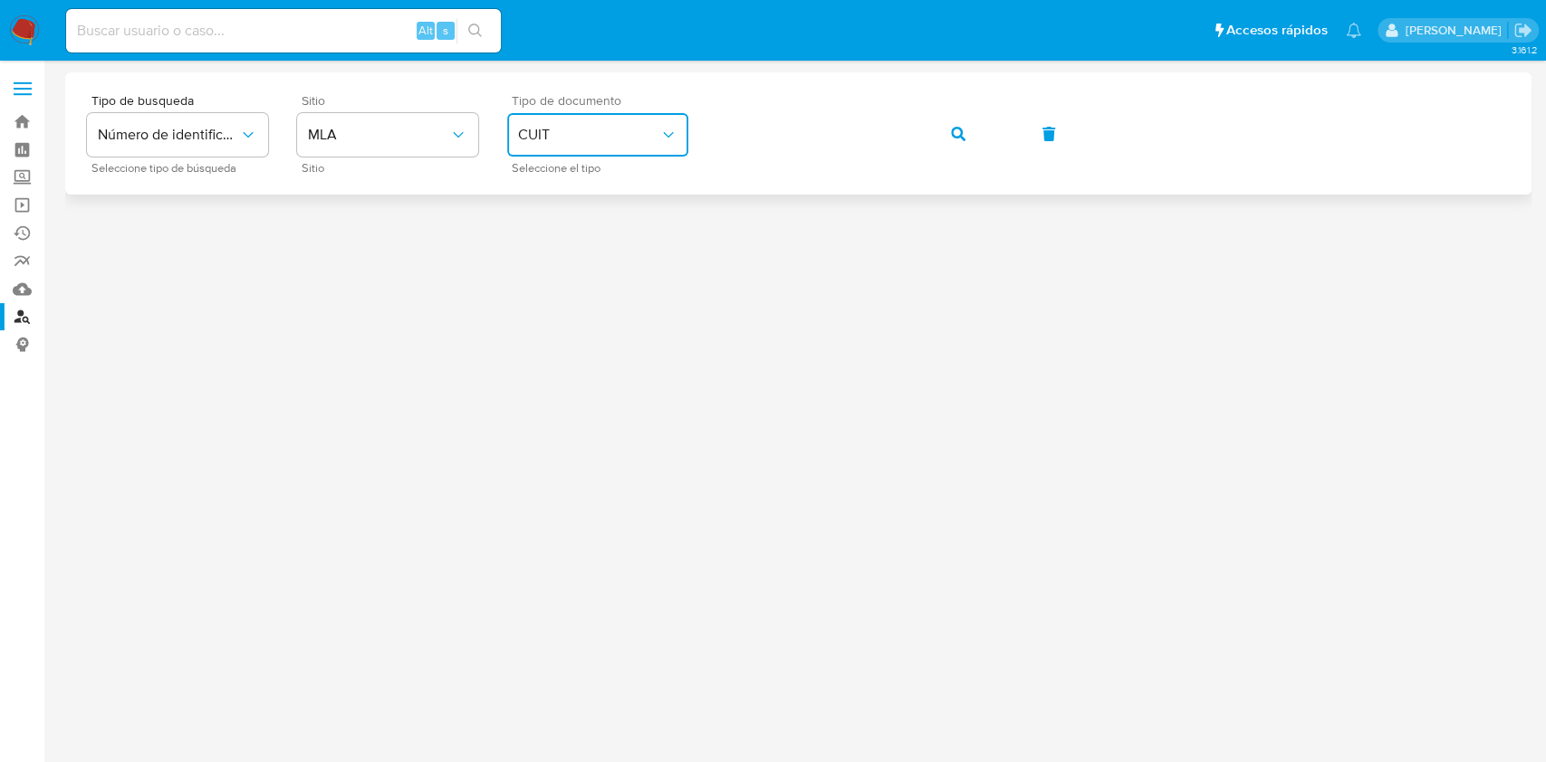
click at [951, 142] on button "button" at bounding box center [958, 133] width 62 height 43
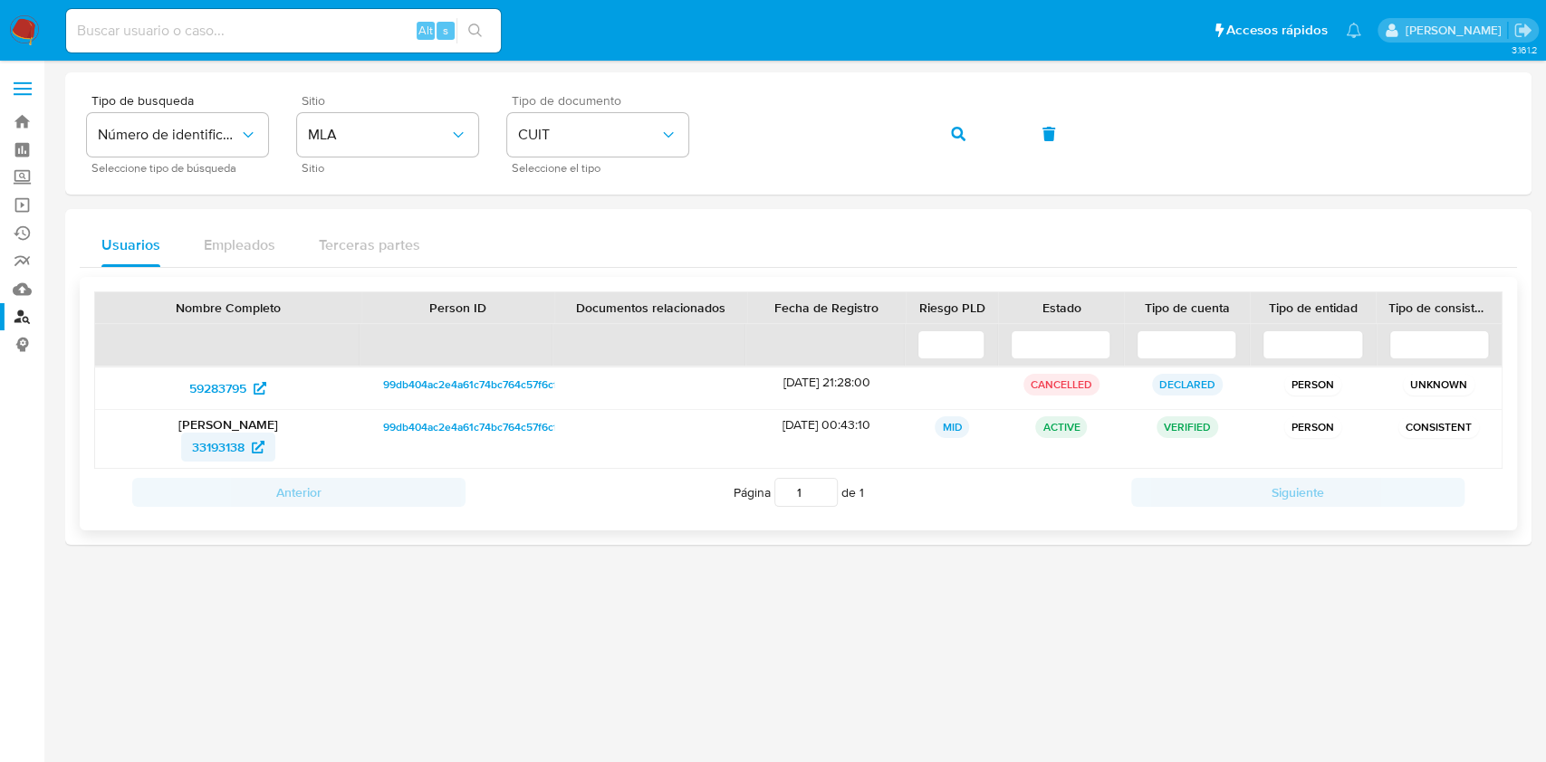
click at [220, 446] on span "33193138" at bounding box center [218, 447] width 53 height 29
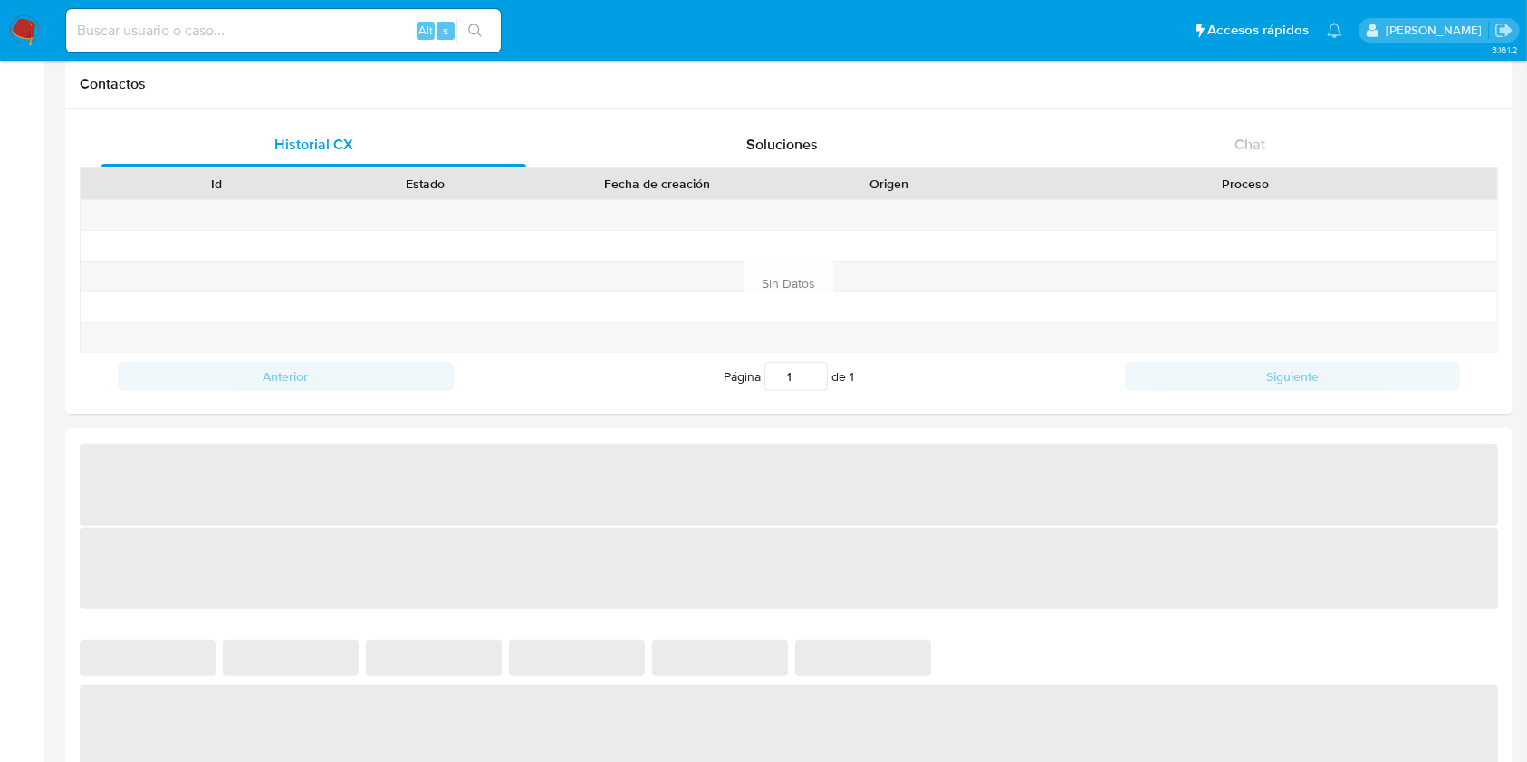
scroll to position [603, 0]
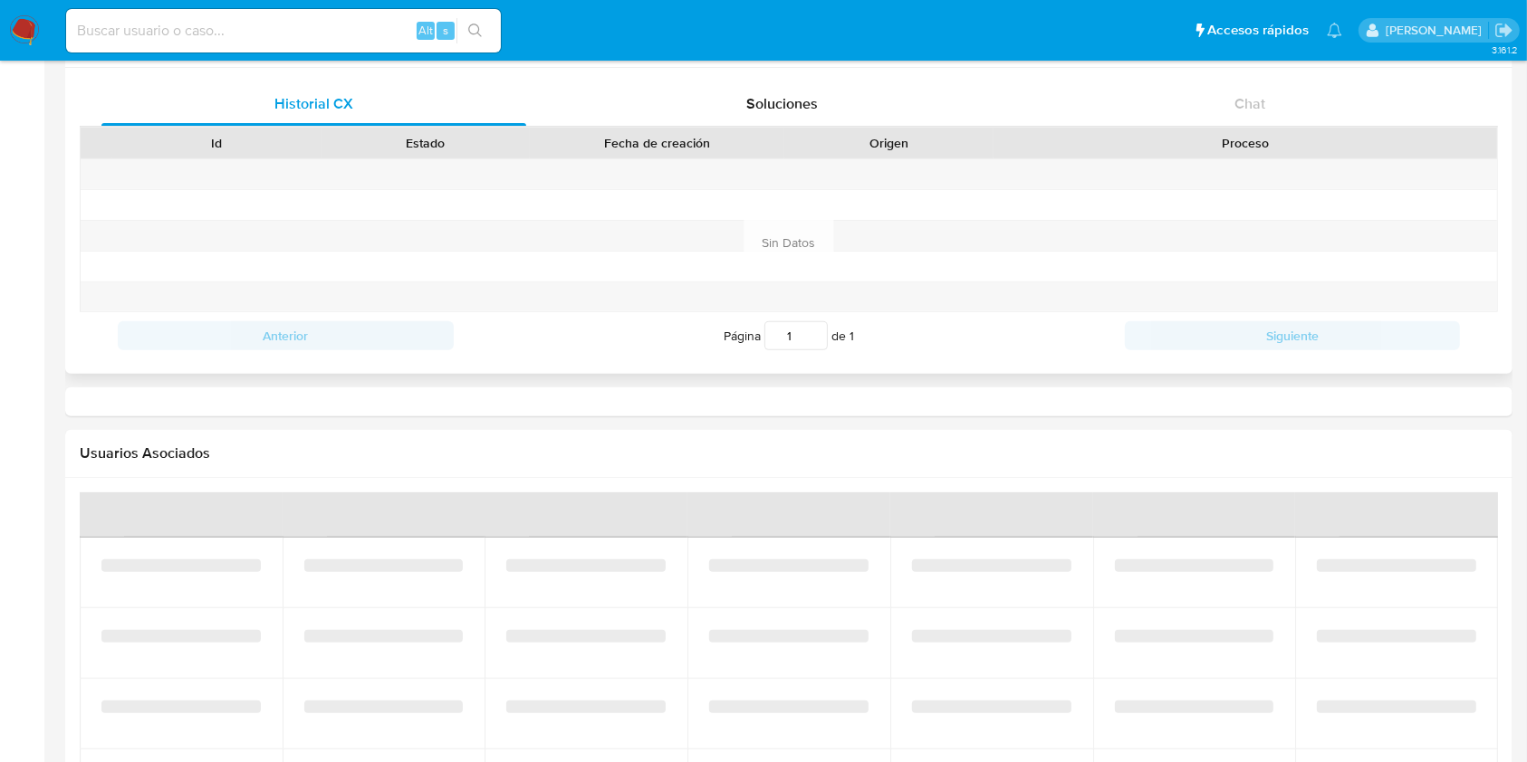
select select "10"
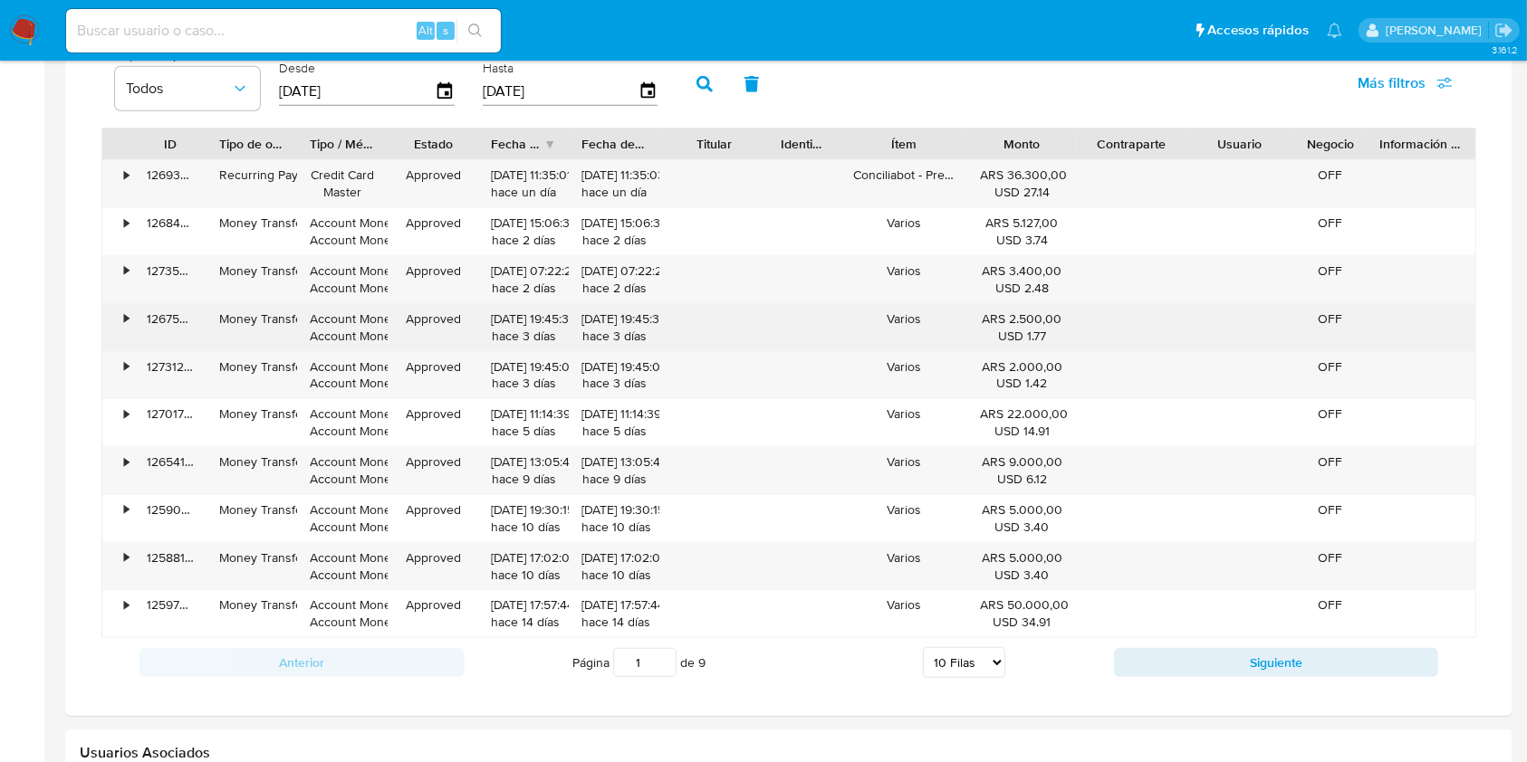
scroll to position [964, 0]
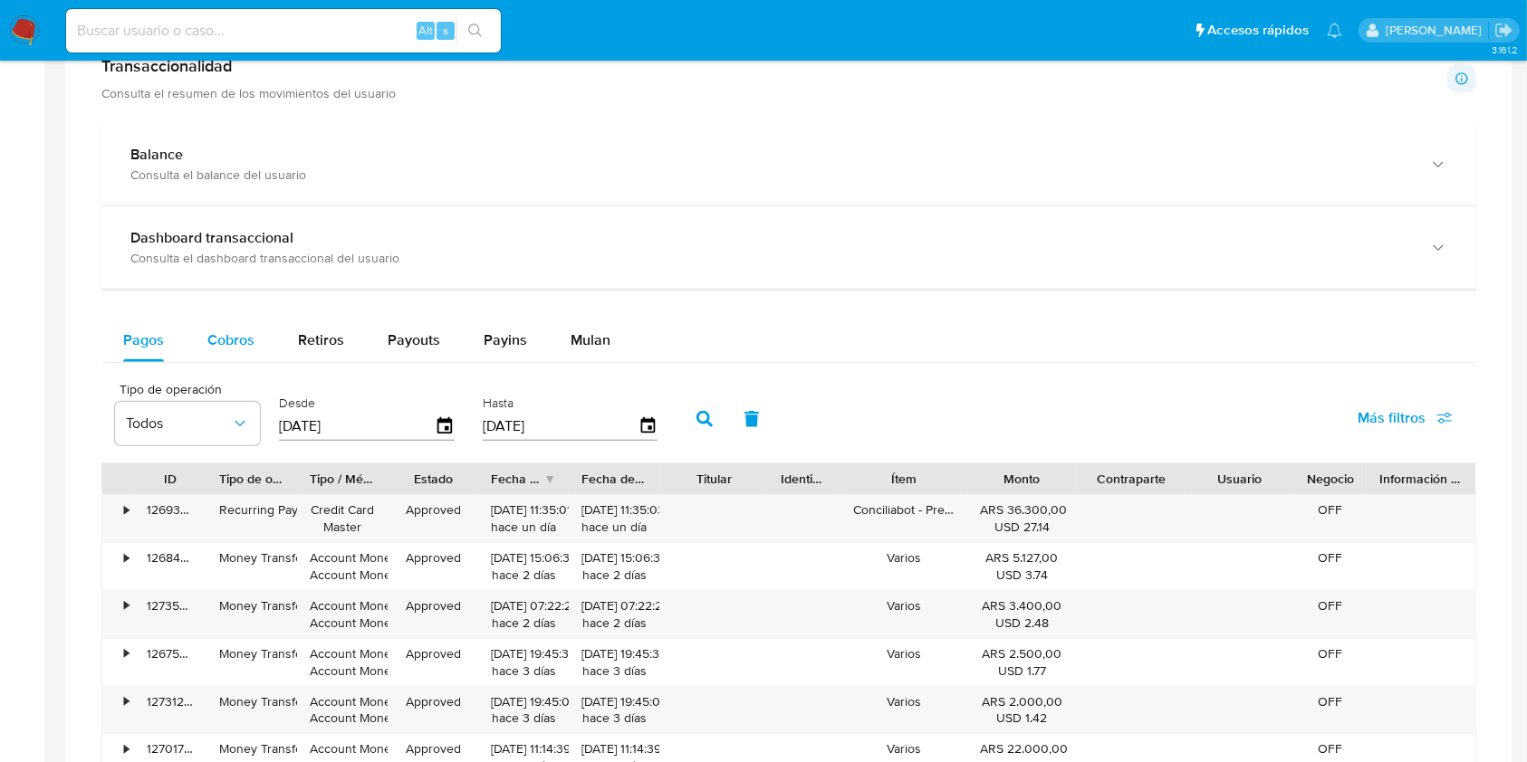
click at [207, 333] on span "Cobros" at bounding box center [230, 340] width 47 height 21
select select "10"
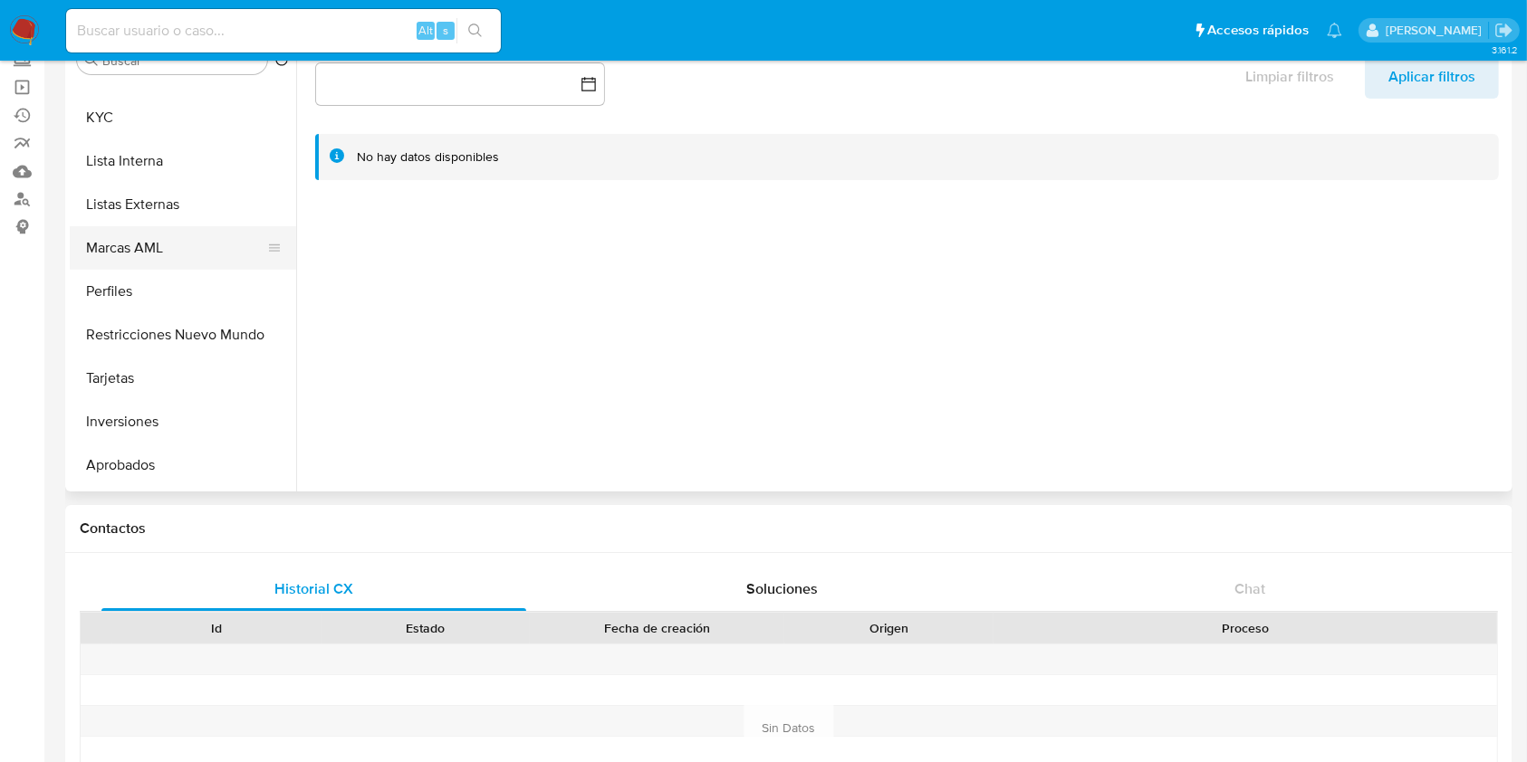
scroll to position [819, 0]
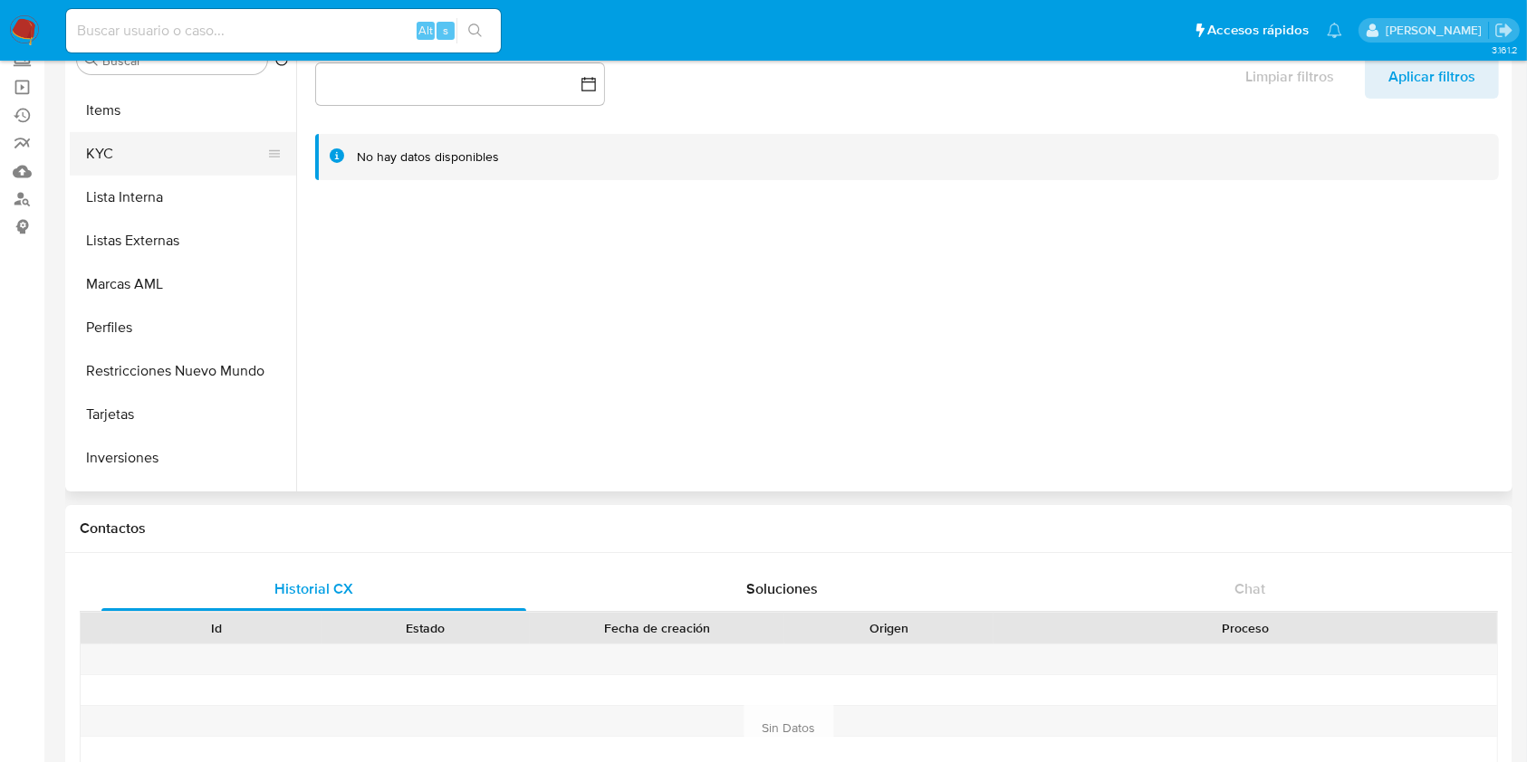
click at [120, 168] on button "KYC" at bounding box center [176, 153] width 212 height 43
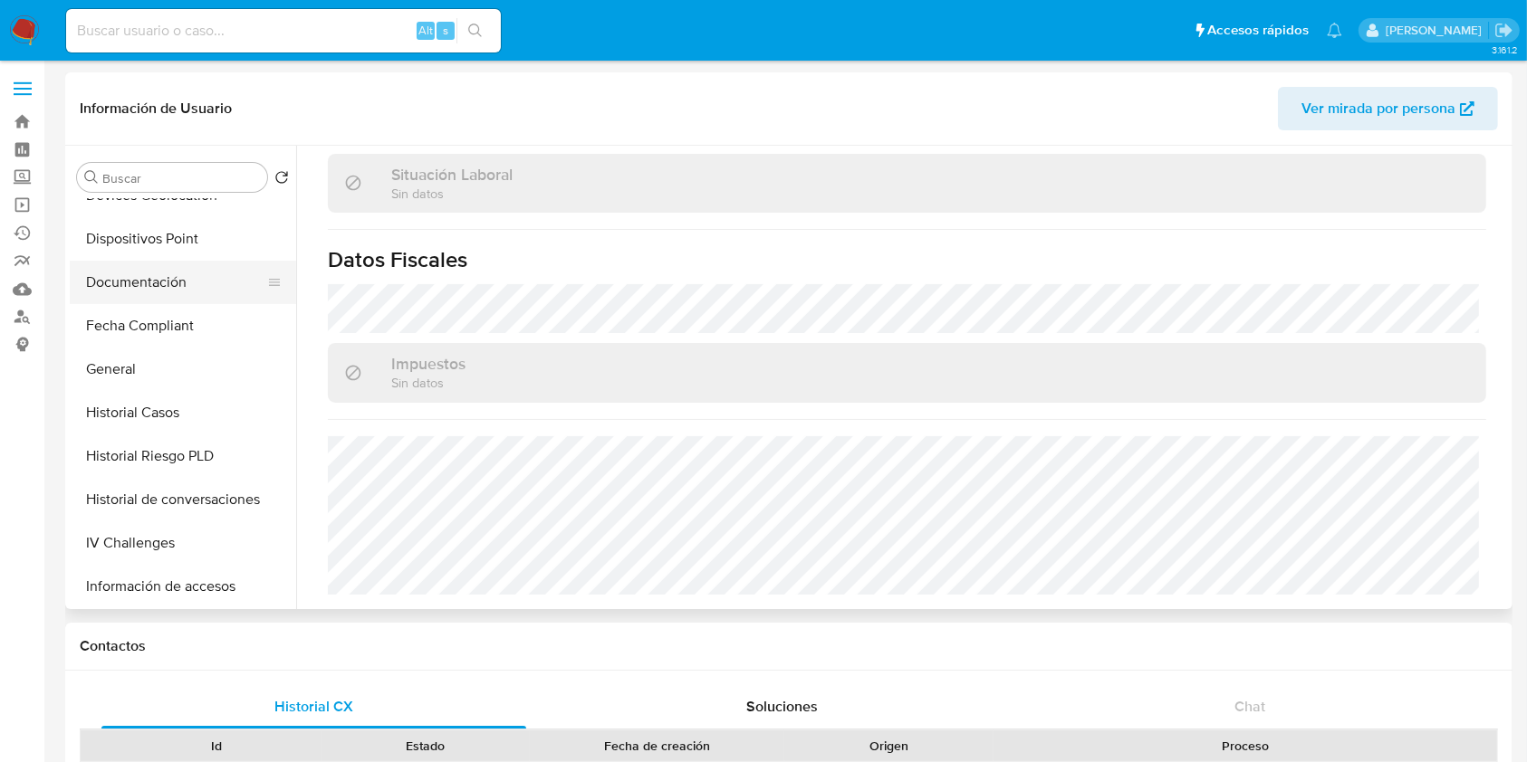
scroll to position [335, 0]
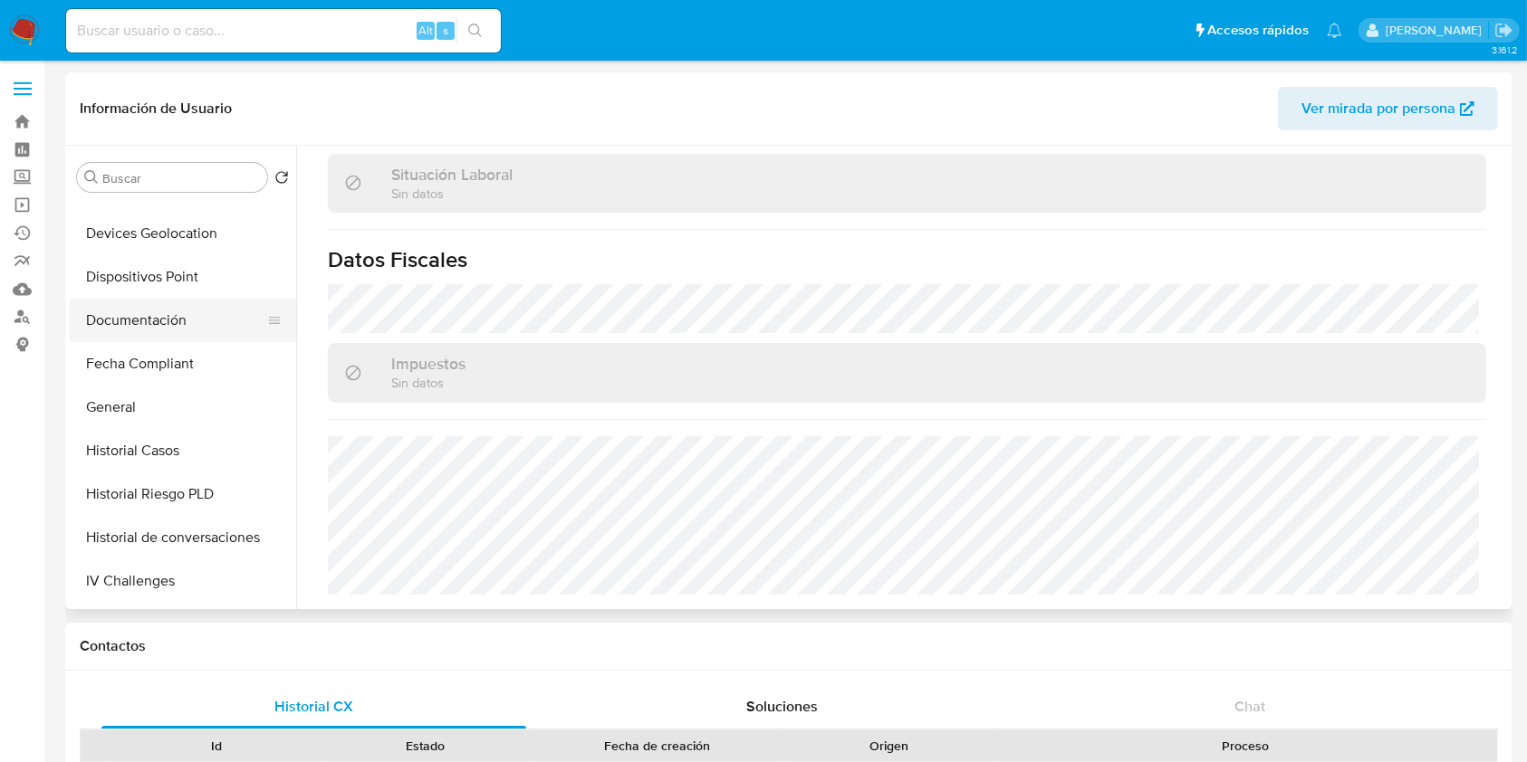
click at [145, 334] on button "Documentación" at bounding box center [176, 320] width 212 height 43
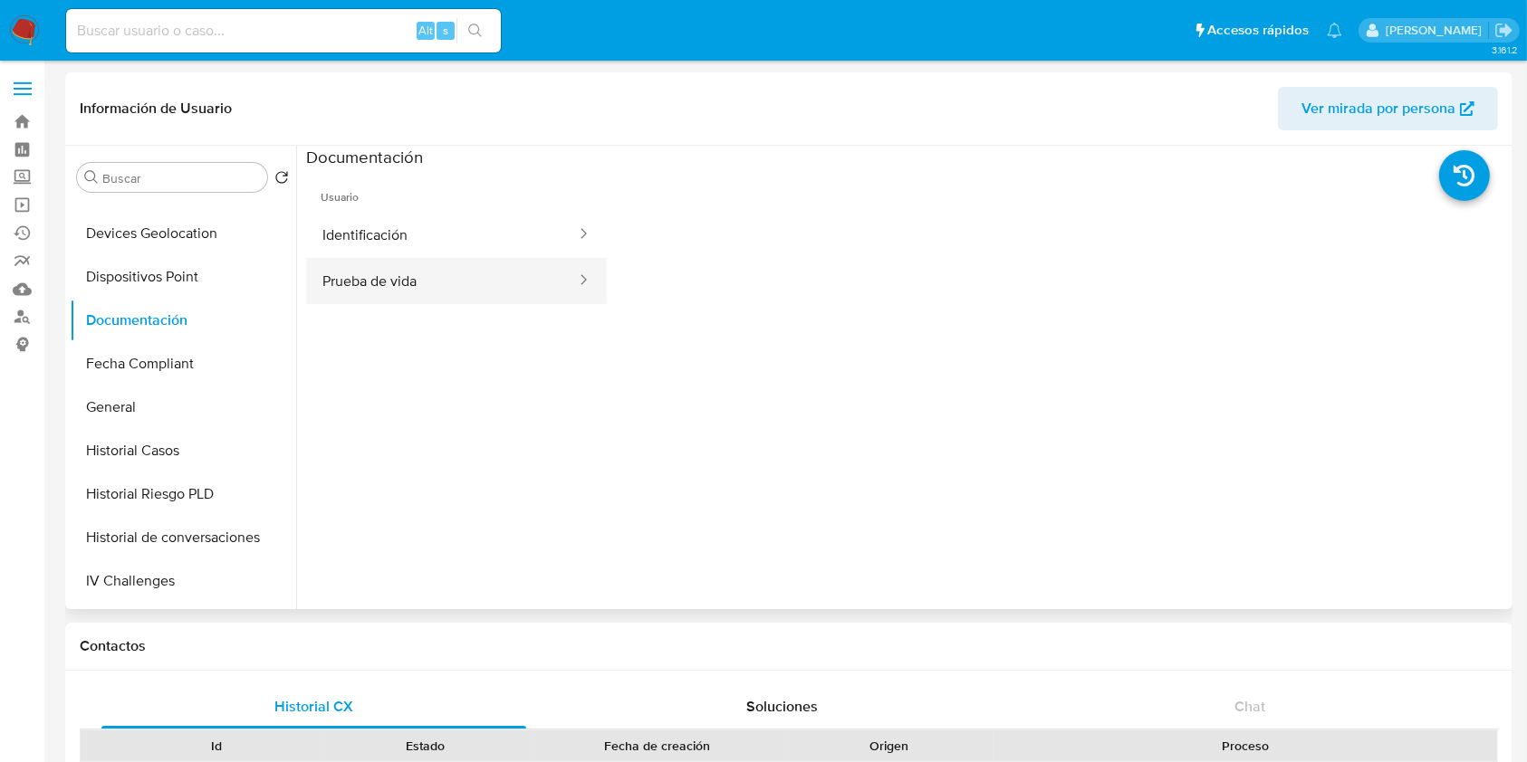
click at [460, 264] on button "Prueba de vida" at bounding box center [442, 281] width 272 height 46
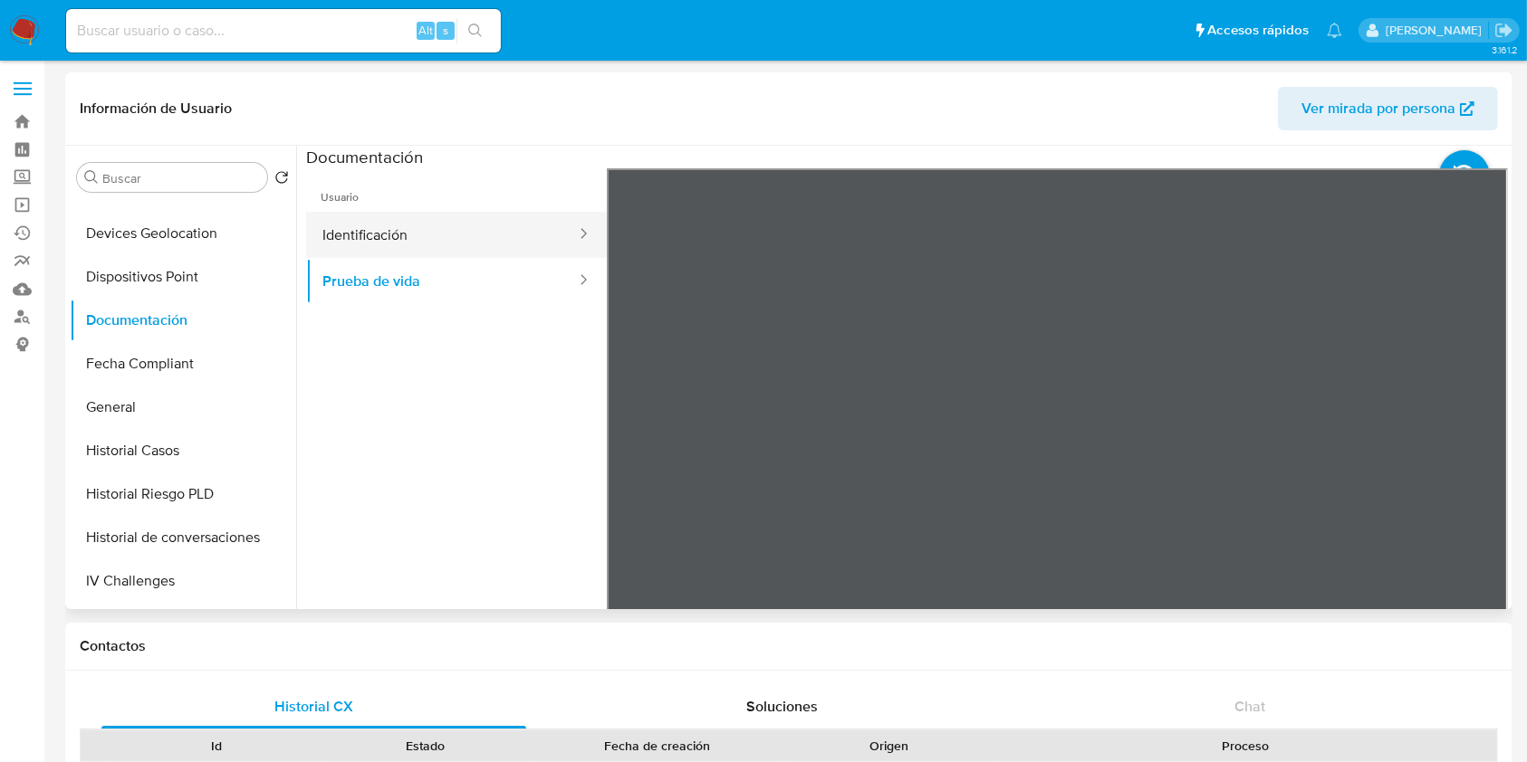
click at [384, 245] on button "Identificación" at bounding box center [442, 235] width 272 height 46
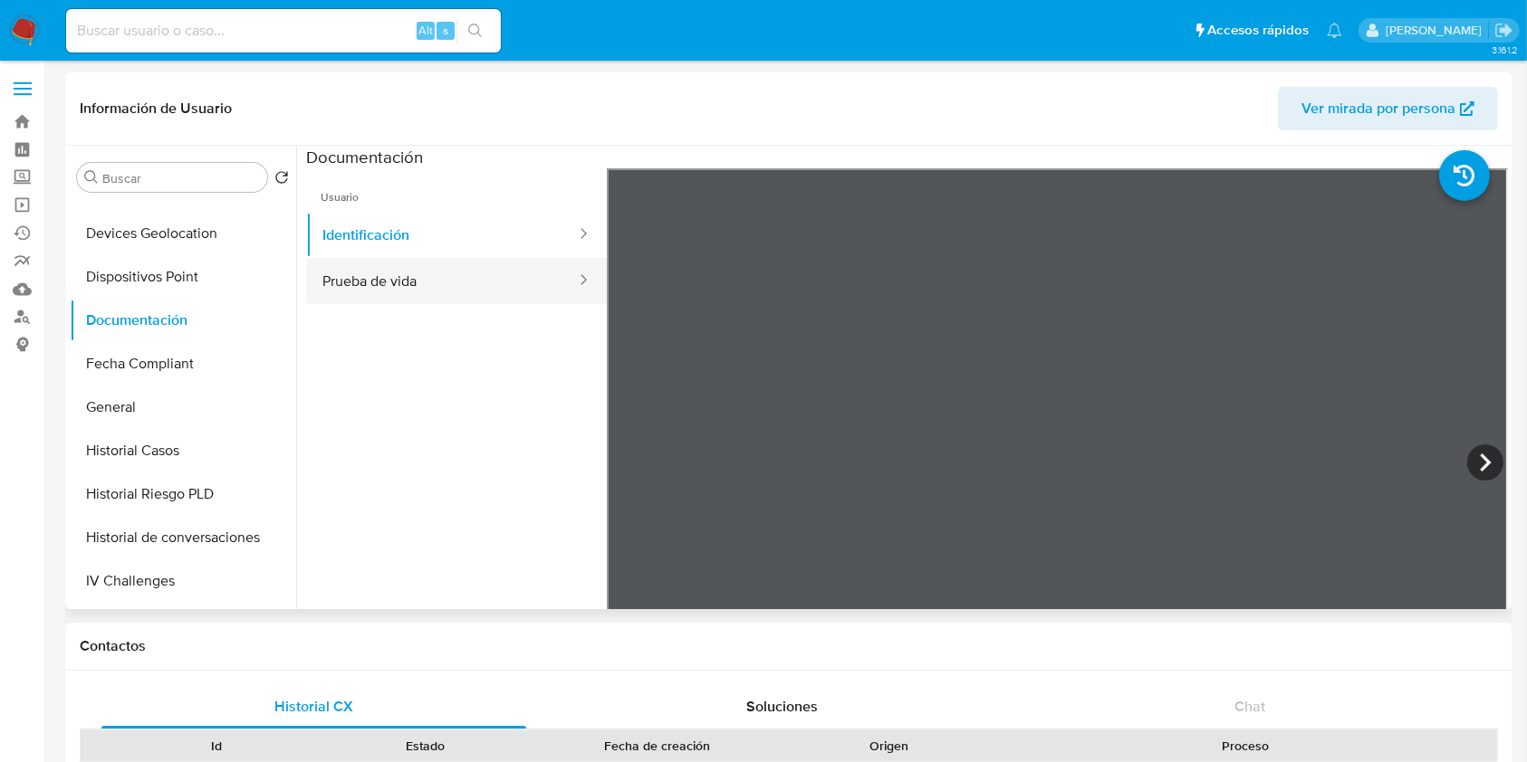
click at [482, 286] on button "Prueba de vida" at bounding box center [442, 281] width 272 height 46
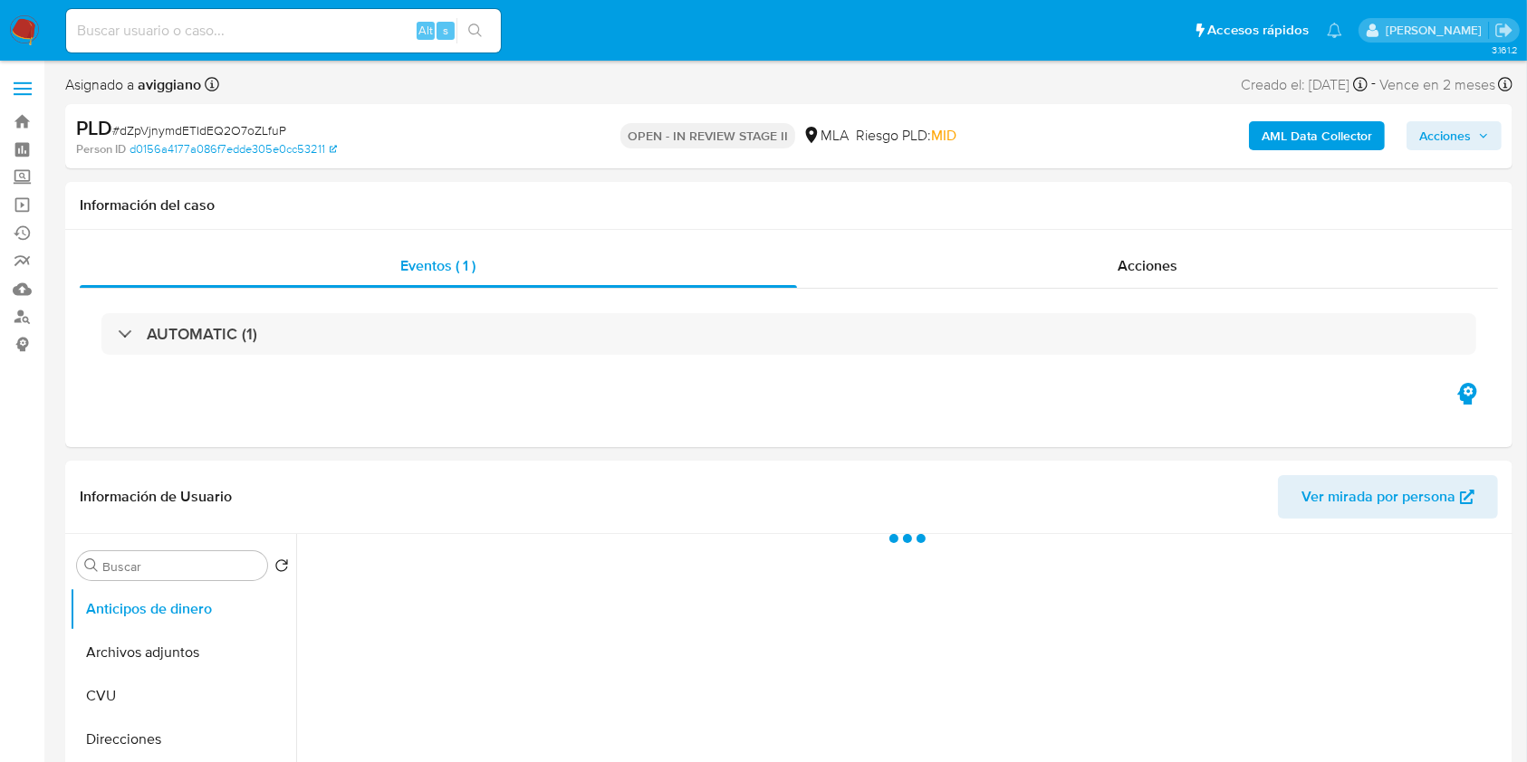
select select "10"
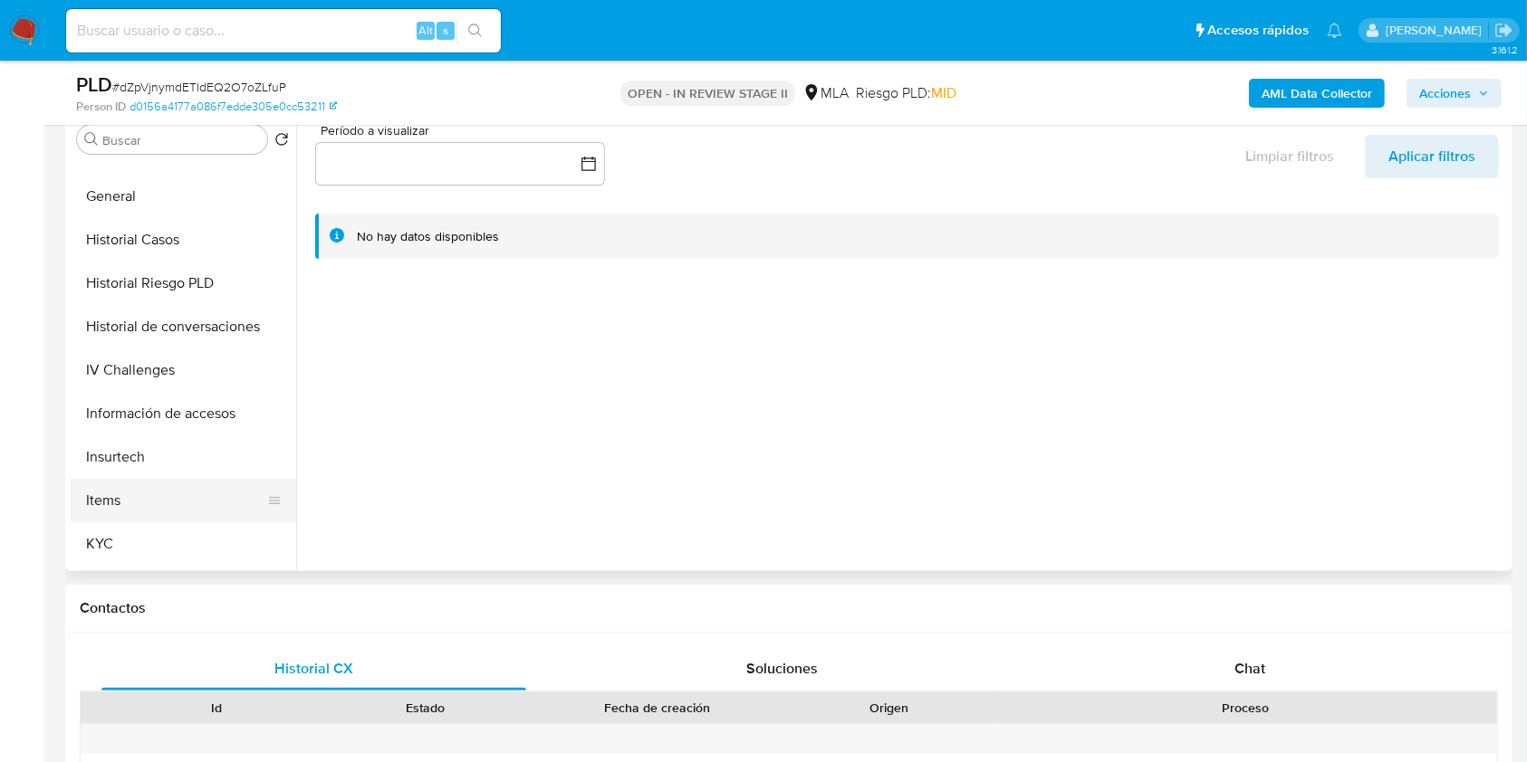
scroll to position [603, 0]
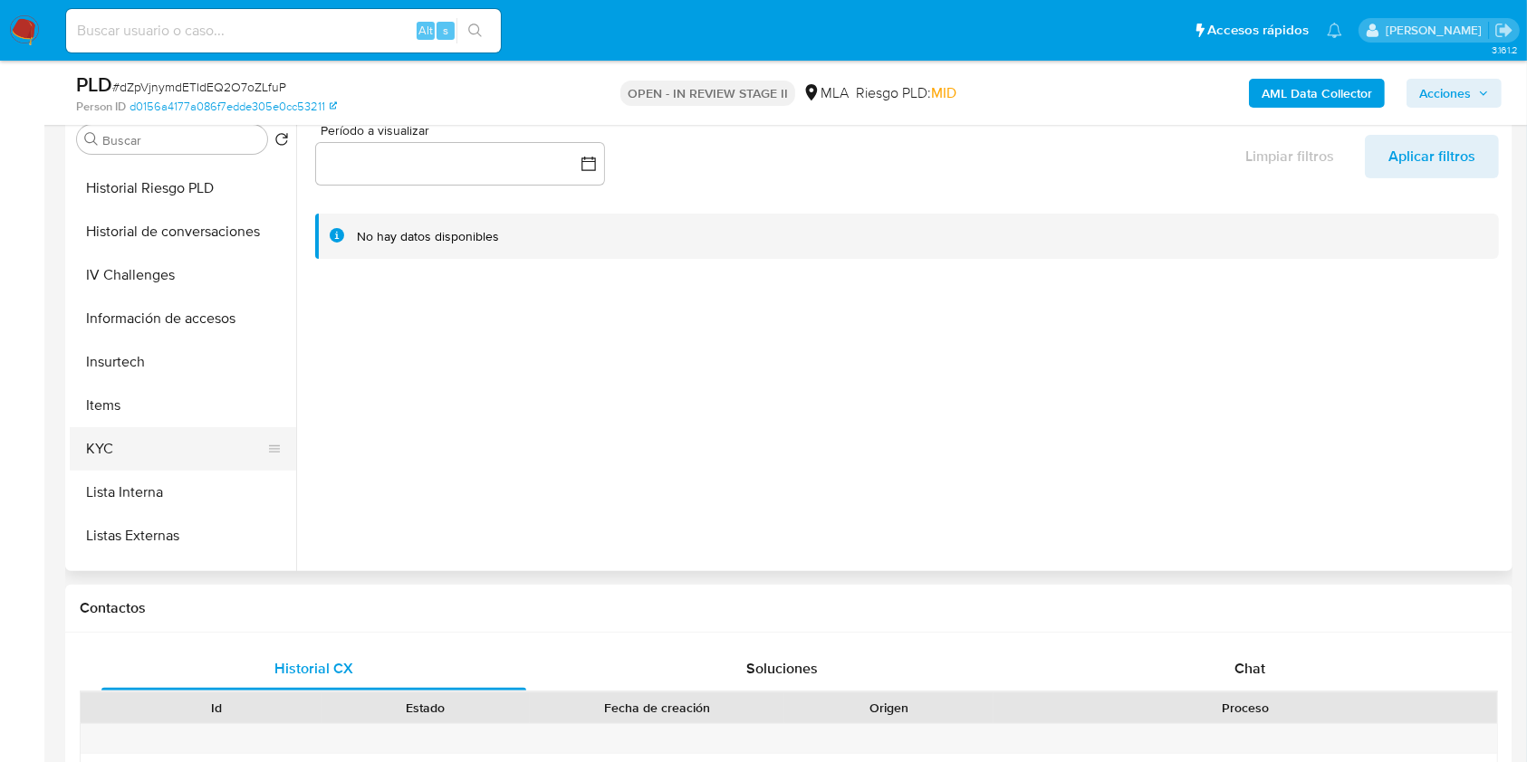
click at [101, 442] on button "KYC" at bounding box center [176, 448] width 212 height 43
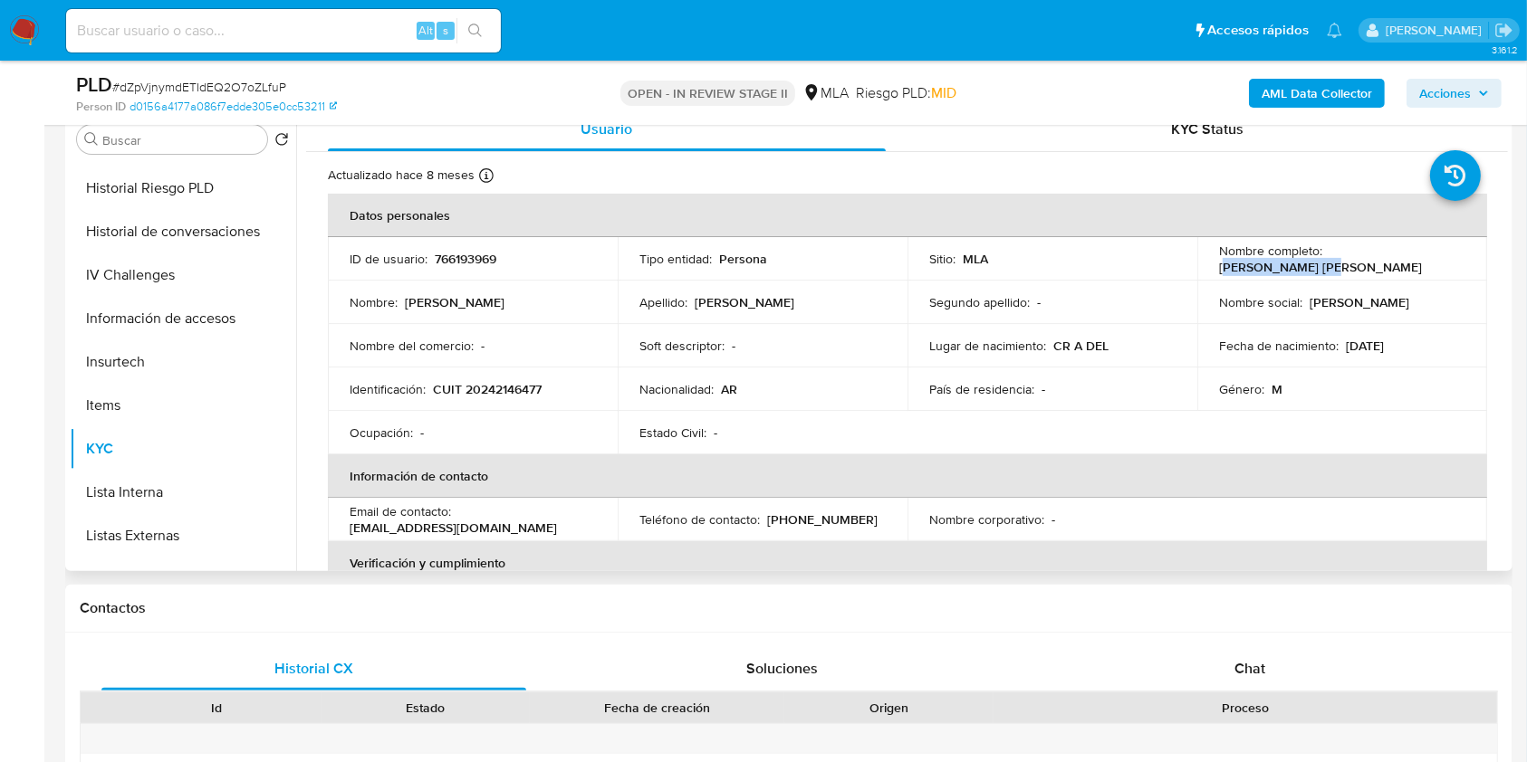
drag, startPoint x: 1328, startPoint y: 263, endPoint x: 1424, endPoint y: 261, distance: 96.0
click at [1422, 261] on p "[PERSON_NAME] [PERSON_NAME]" at bounding box center [1320, 267] width 203 height 16
drag, startPoint x: 1327, startPoint y: 257, endPoint x: 1448, endPoint y: 261, distance: 121.4
click at [1448, 261] on div "Nombre completo : [PERSON_NAME] [PERSON_NAME]" at bounding box center [1342, 259] width 246 height 33
copy p "[PERSON_NAME] [PERSON_NAME]"
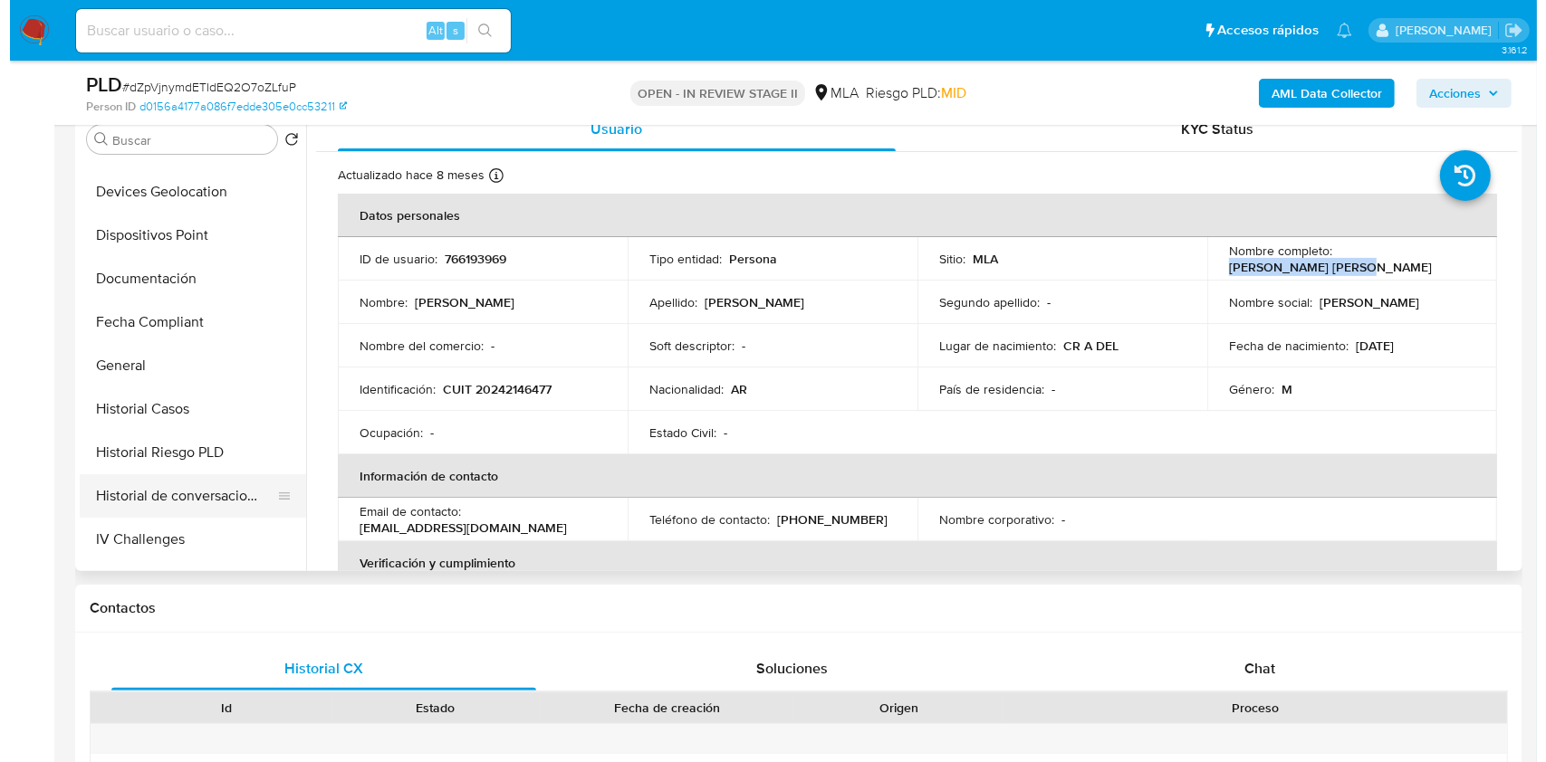
scroll to position [0, 0]
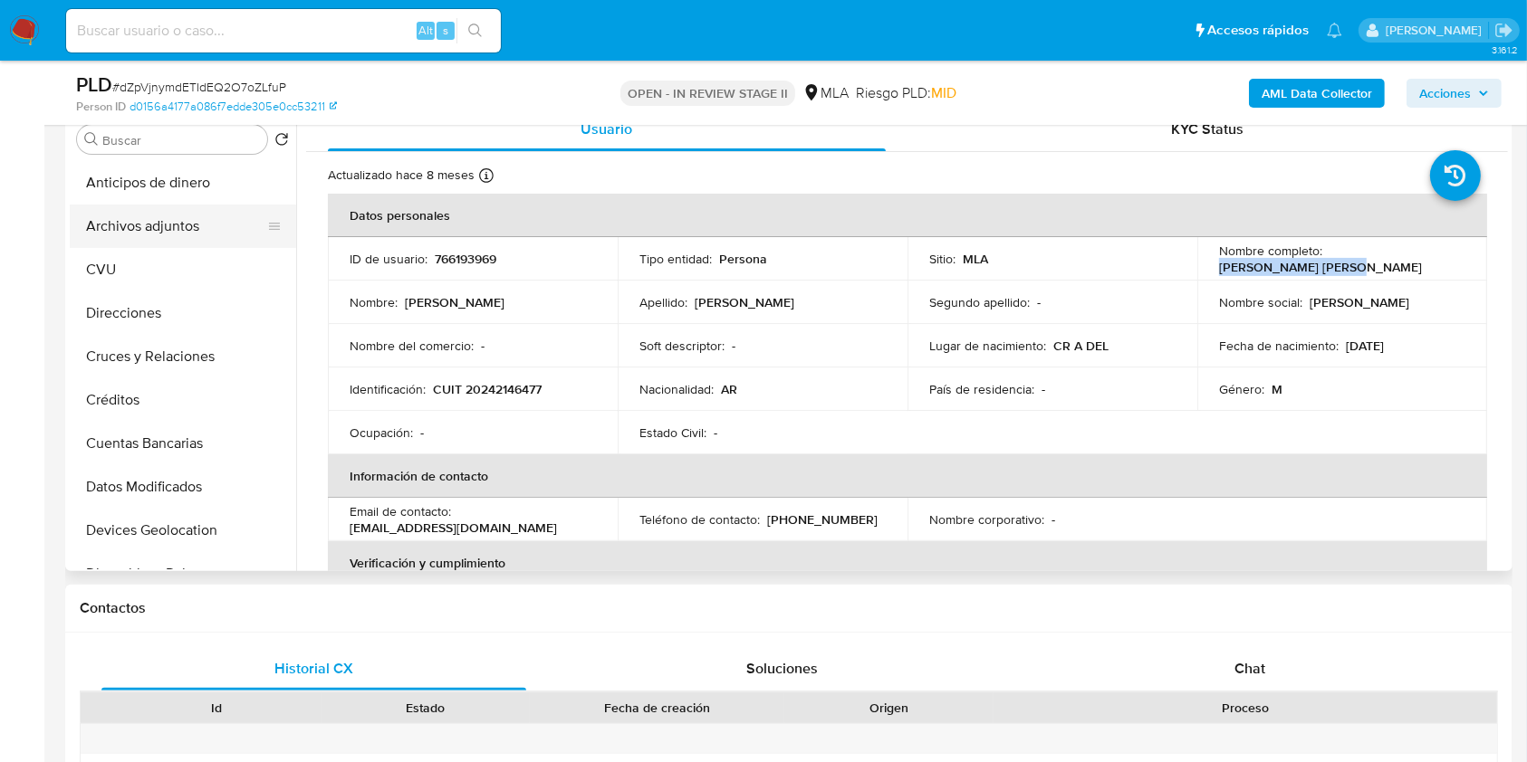
drag, startPoint x: 181, startPoint y: 226, endPoint x: 189, endPoint y: 231, distance: 9.3
click at [181, 226] on button "Archivos adjuntos" at bounding box center [176, 226] width 212 height 43
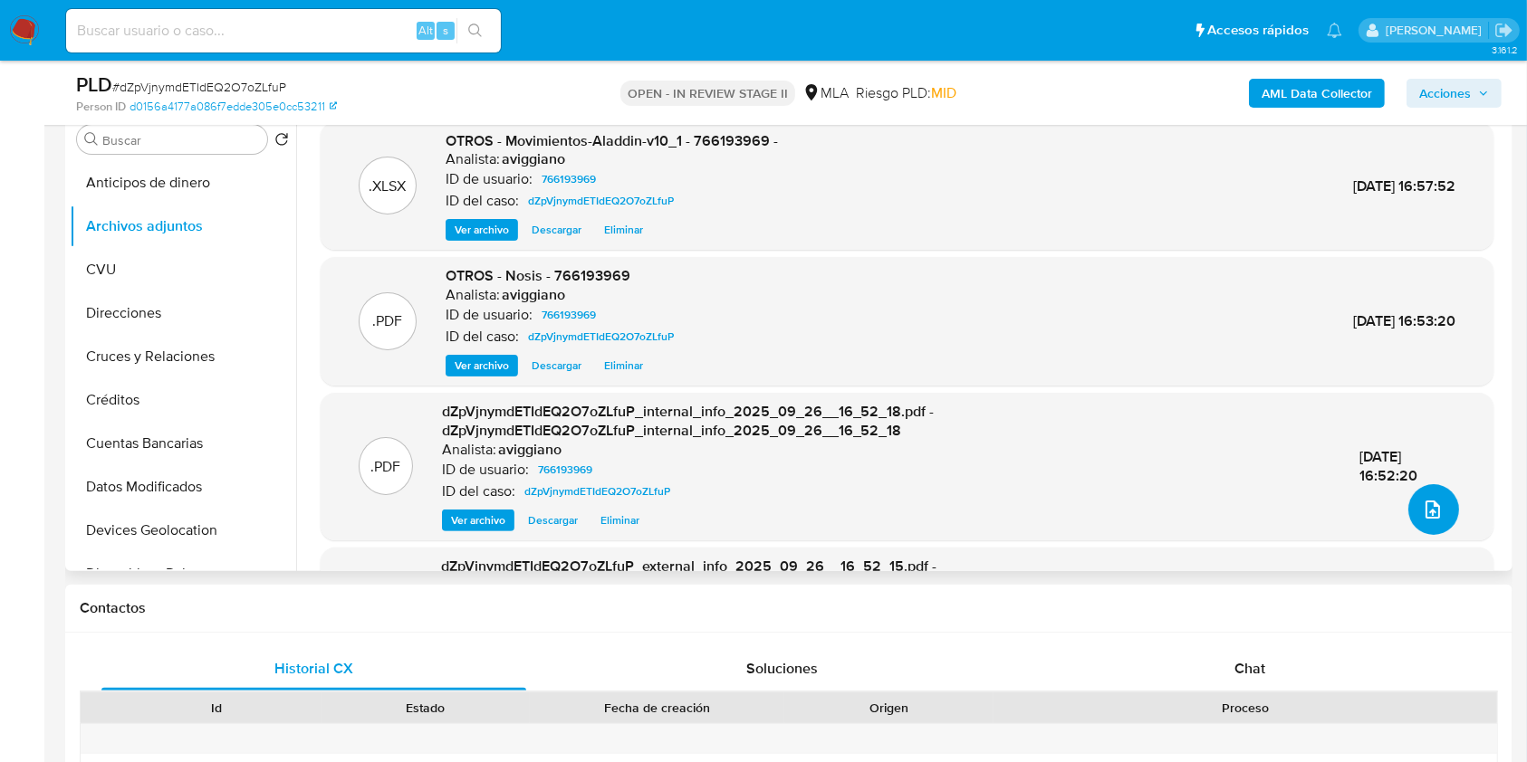
click at [1443, 513] on button "upload-file" at bounding box center [1433, 509] width 51 height 51
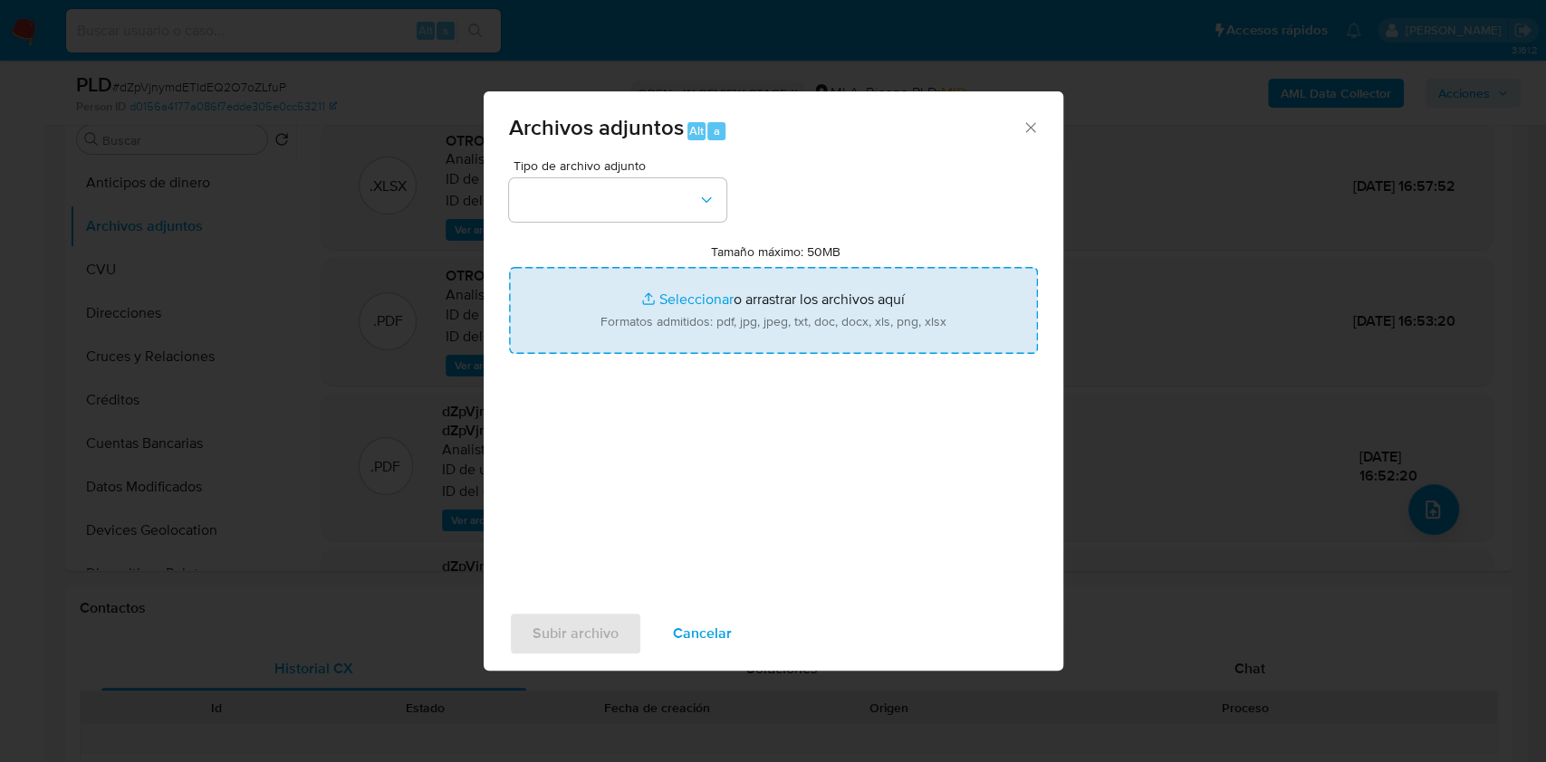
click at [783, 312] on input "Tamaño máximo: 50MB Seleccionar archivos" at bounding box center [773, 310] width 529 height 87
type input "C:\fakepath\Caselog dZpVjnymdETIdEQ2O7oZLfuP_2025_09_17_13_33_01.docx"
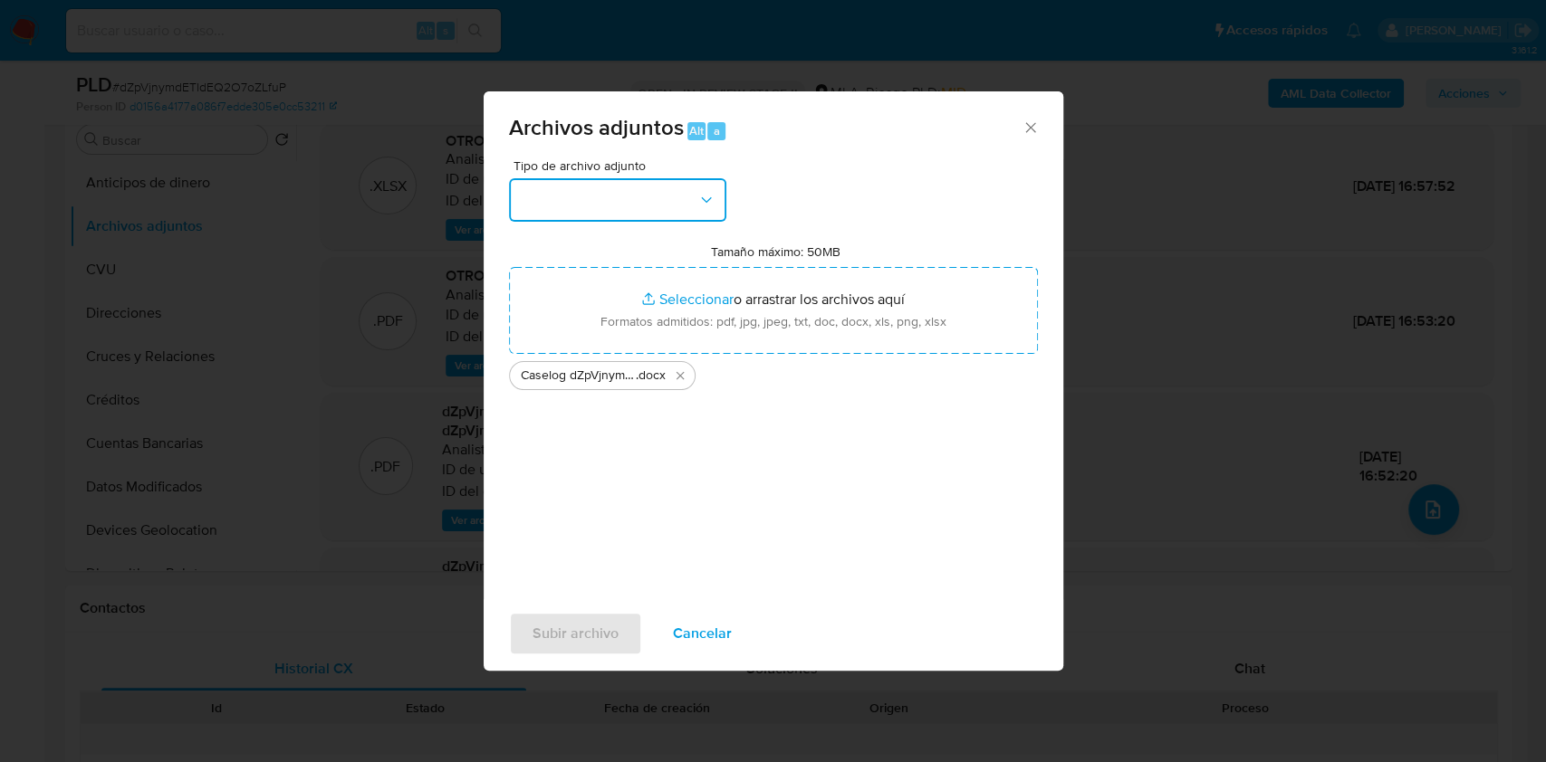
click at [693, 197] on button "button" at bounding box center [617, 199] width 217 height 43
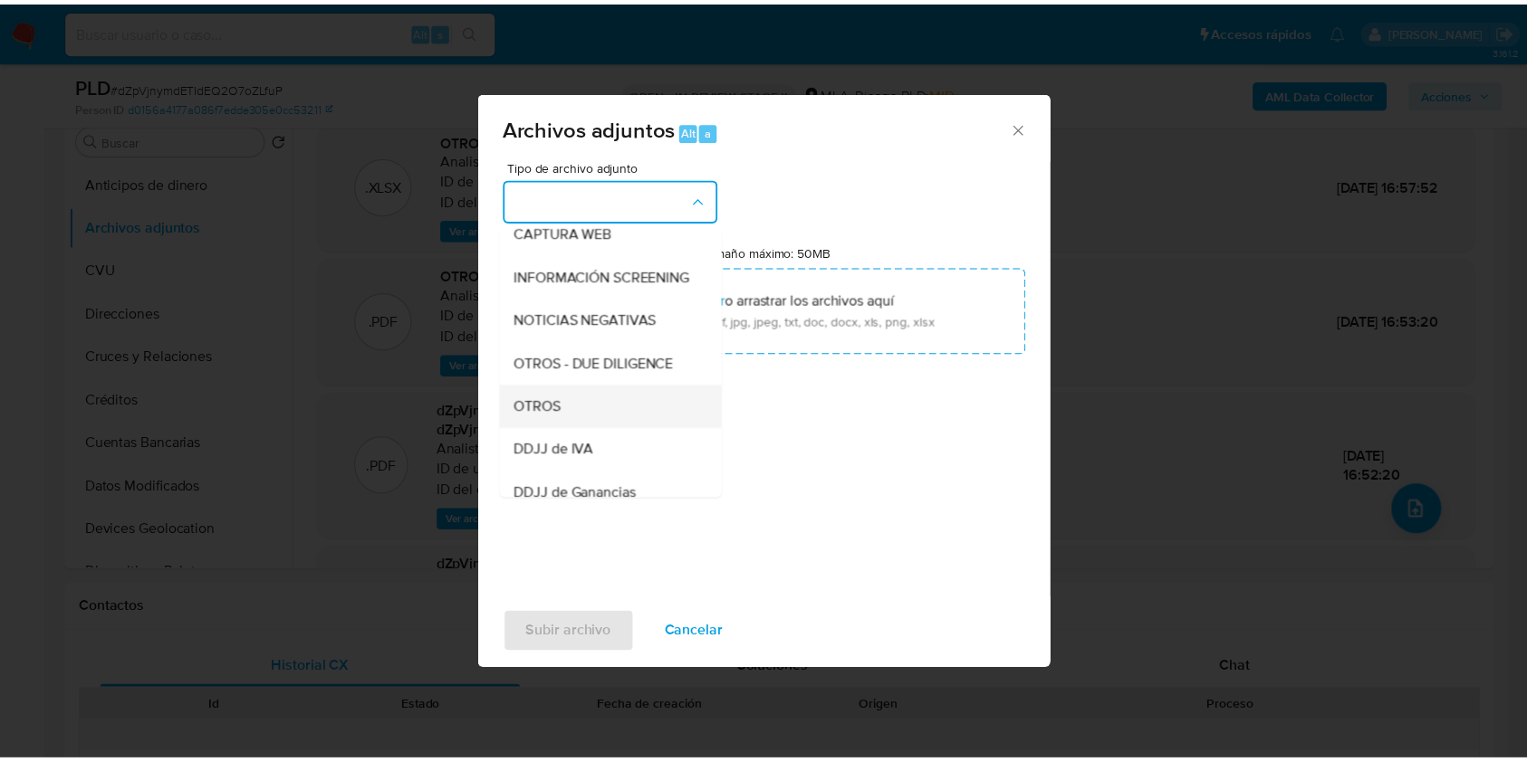
scroll to position [241, 0]
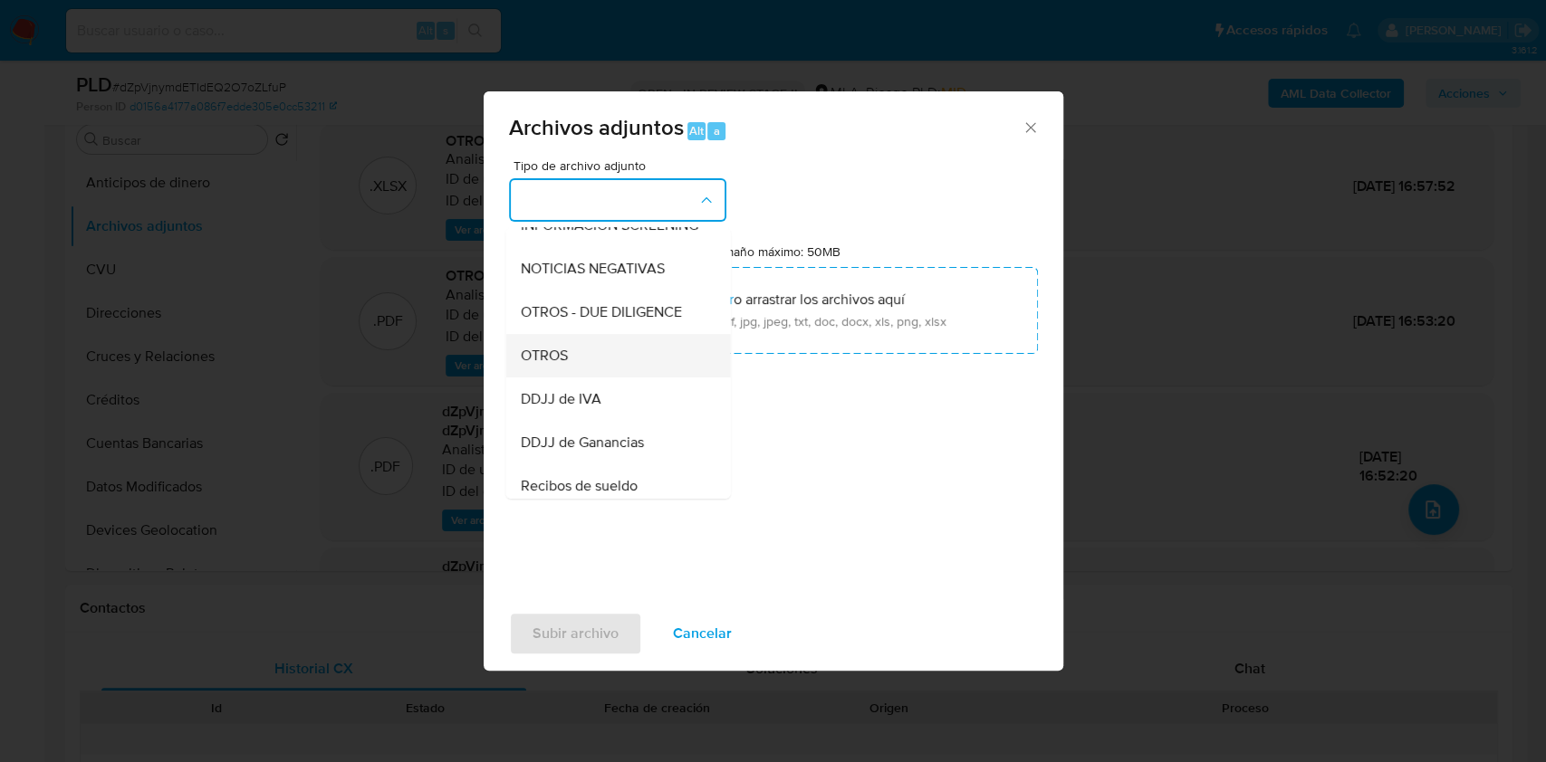
click at [599, 375] on div "OTROS" at bounding box center [612, 355] width 185 height 43
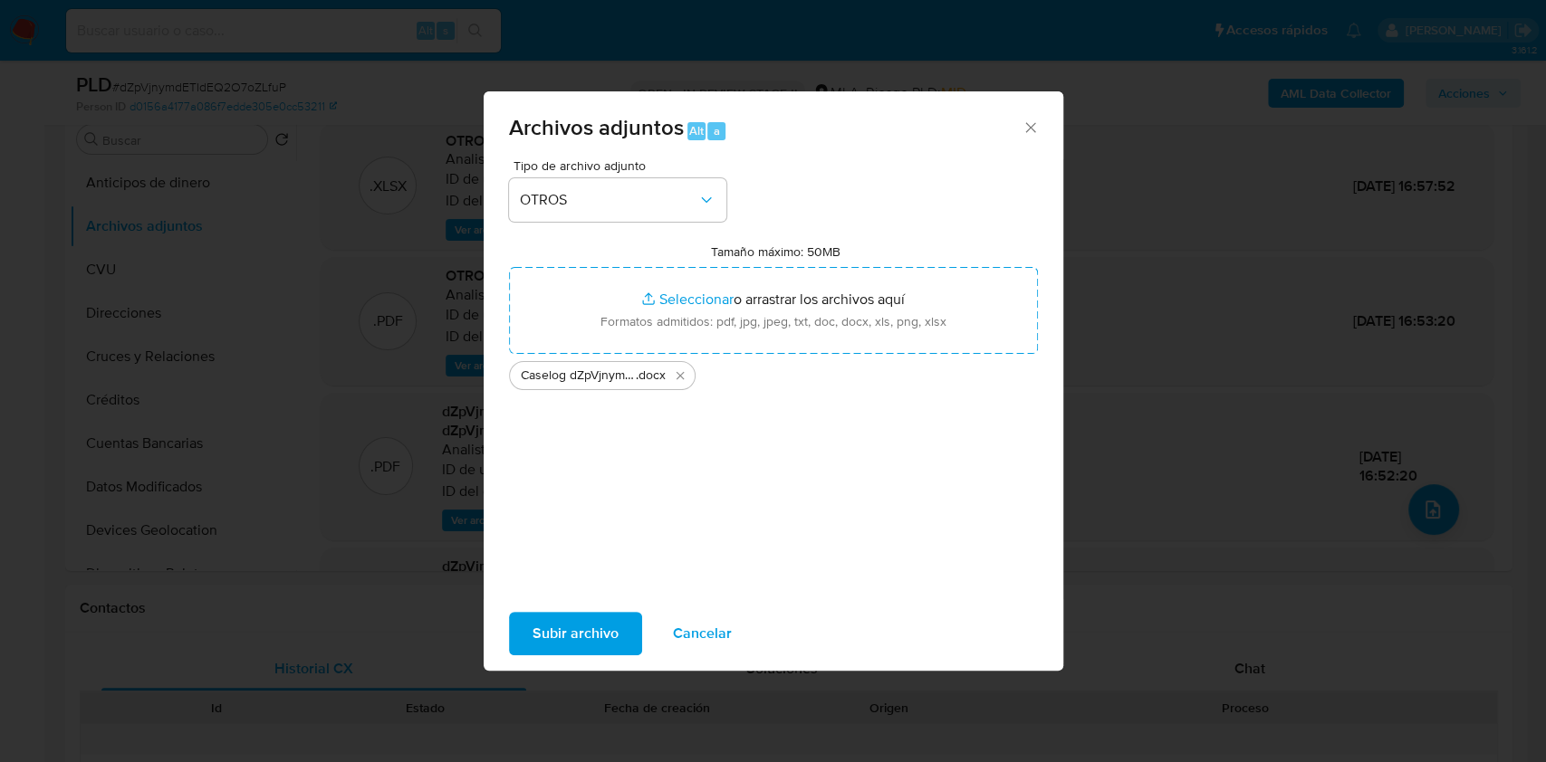
click at [553, 646] on span "Subir archivo" at bounding box center [575, 634] width 86 height 40
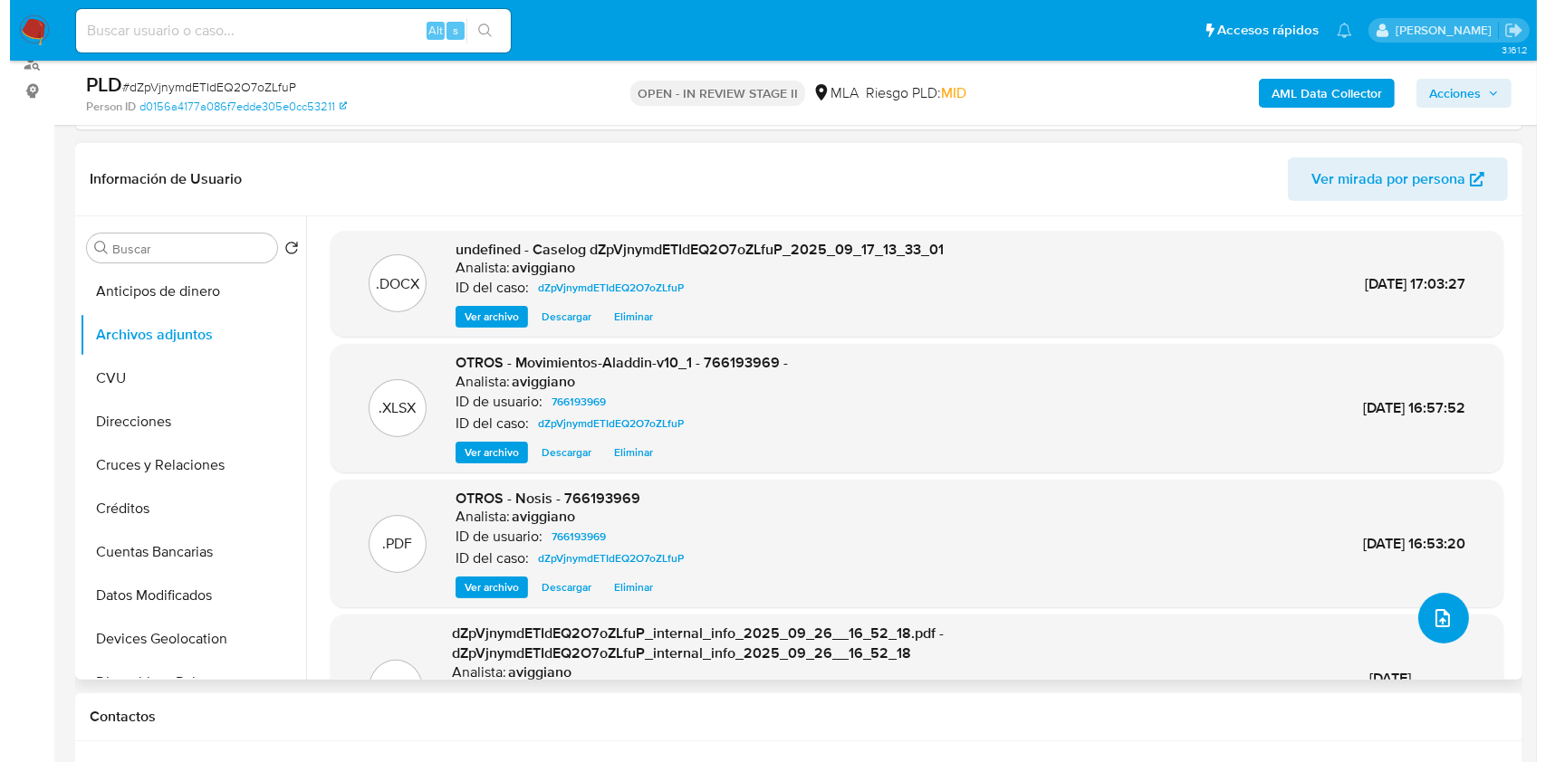
scroll to position [362, 0]
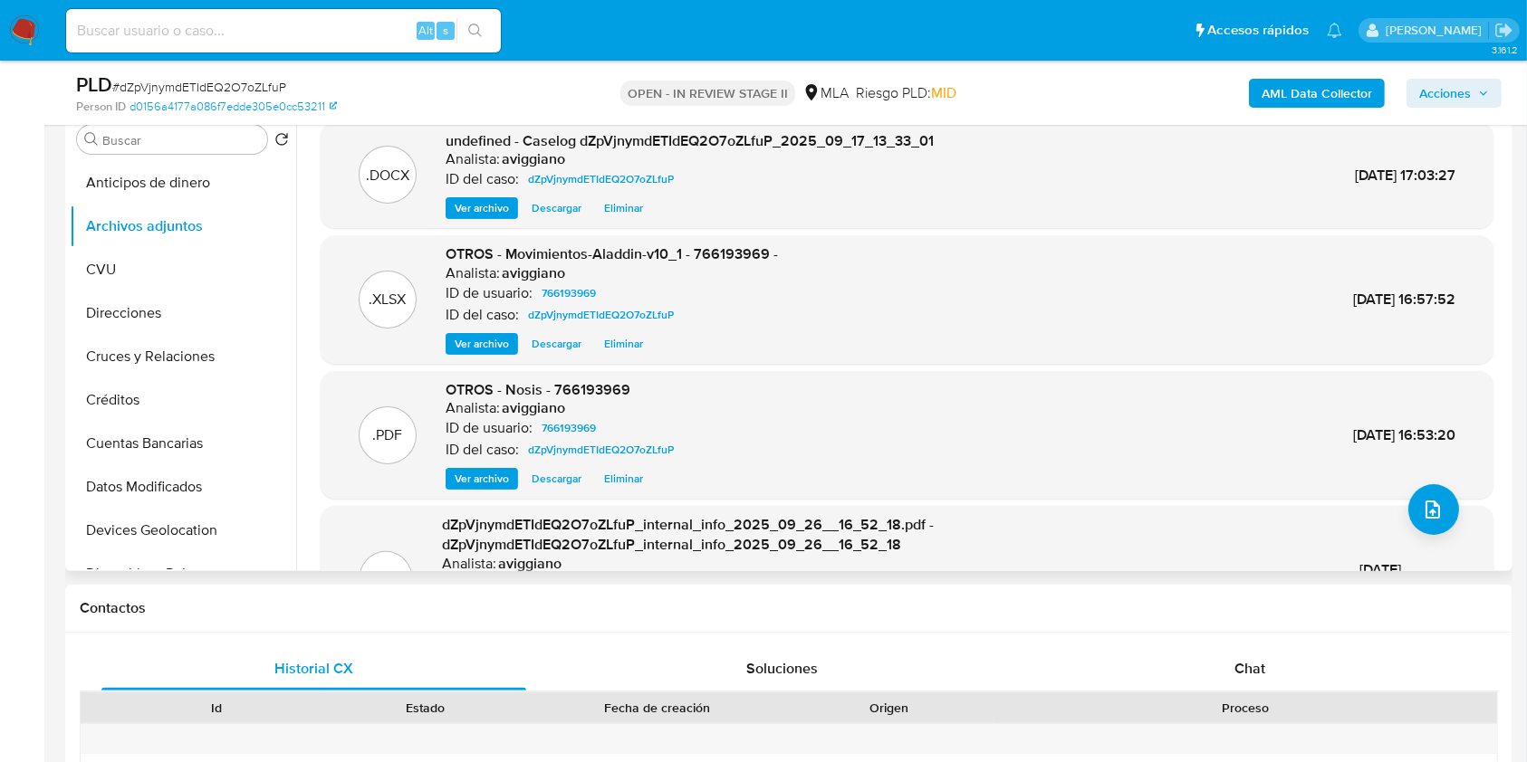
click at [615, 205] on span "Eliminar" at bounding box center [623, 208] width 39 height 18
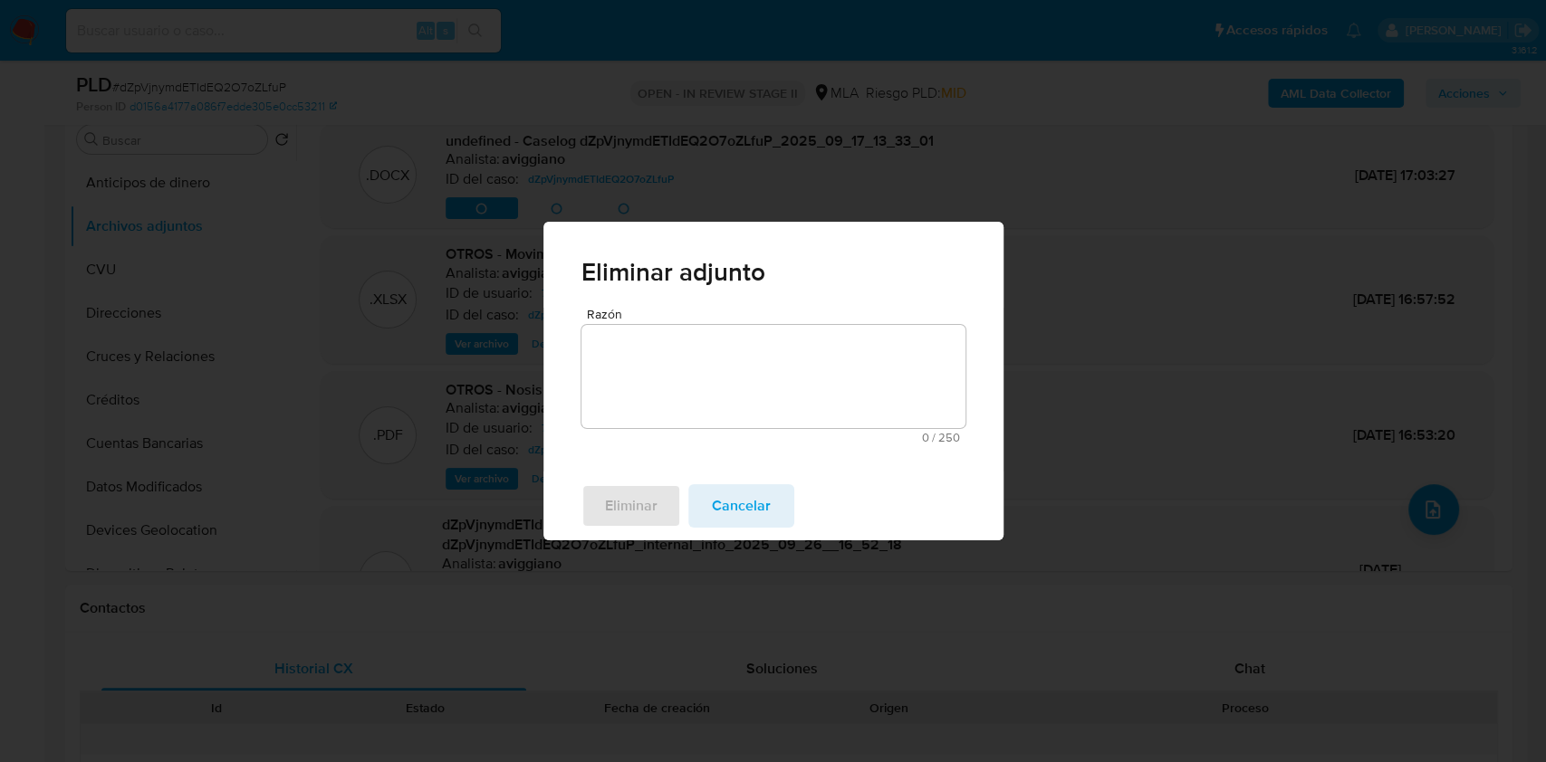
click at [649, 340] on textarea "Razón" at bounding box center [773, 376] width 384 height 103
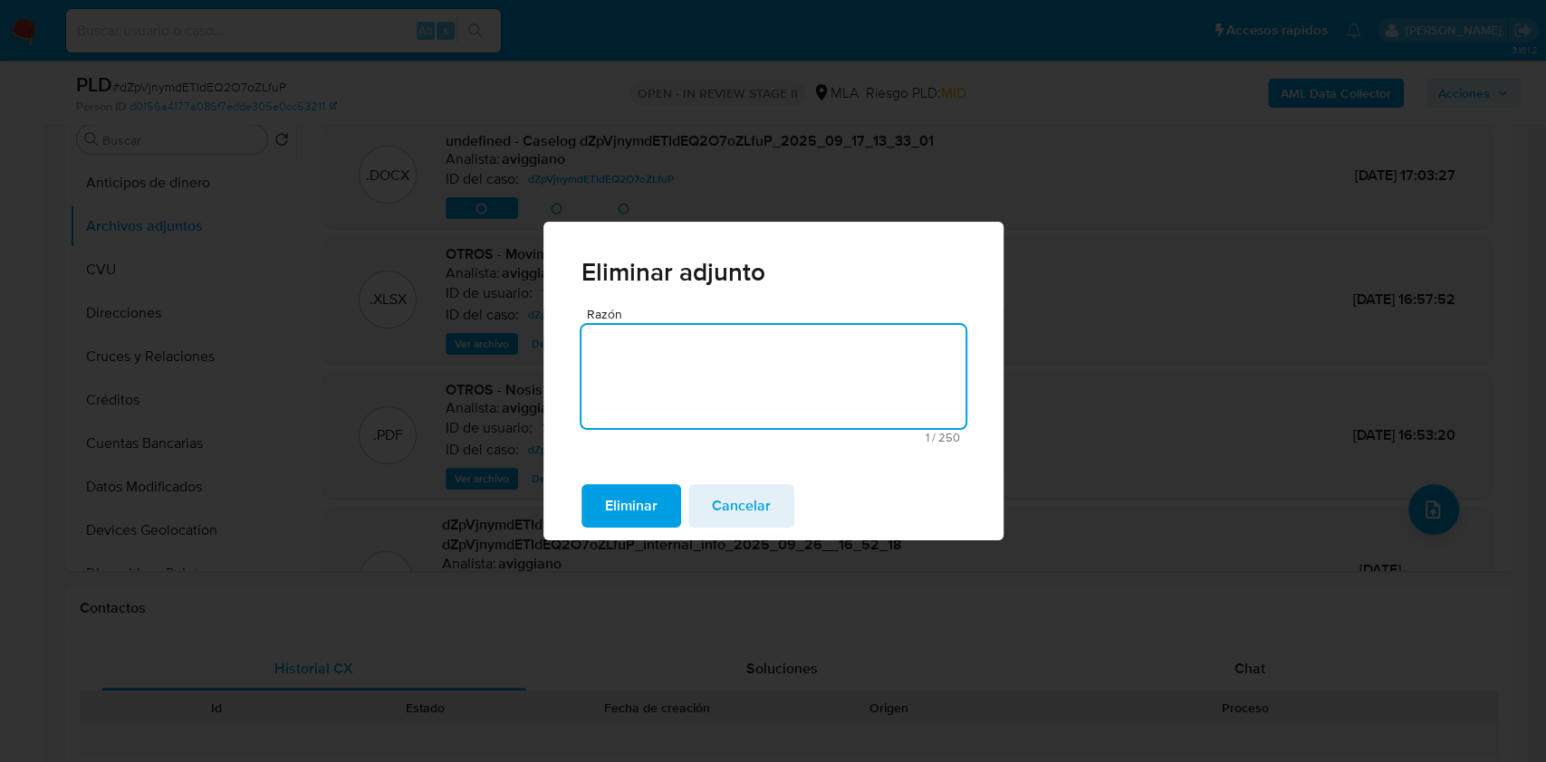
click at [617, 509] on span "Eliminar" at bounding box center [631, 506] width 53 height 40
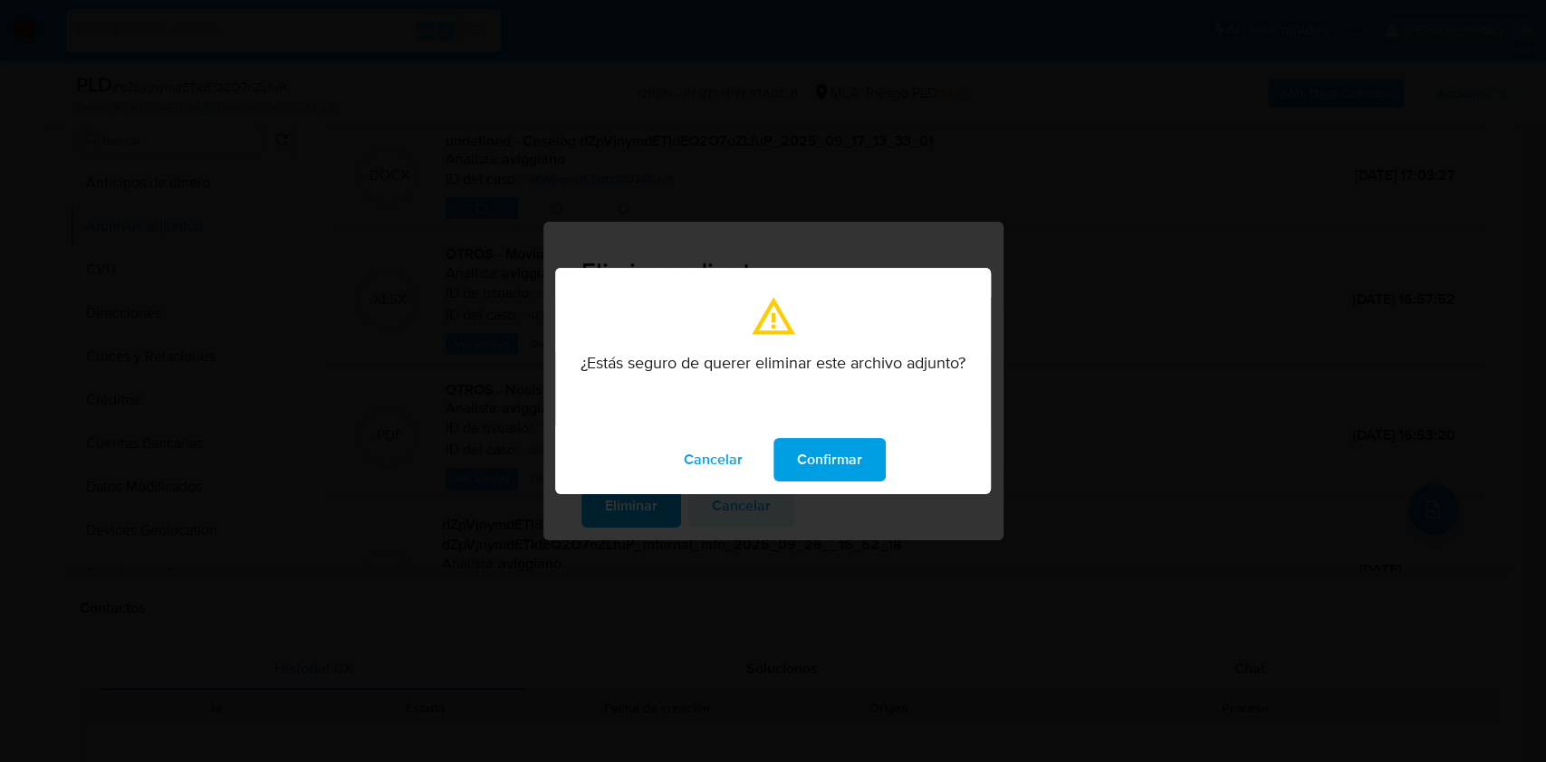
click at [848, 446] on span "Confirmar" at bounding box center [829, 460] width 65 height 40
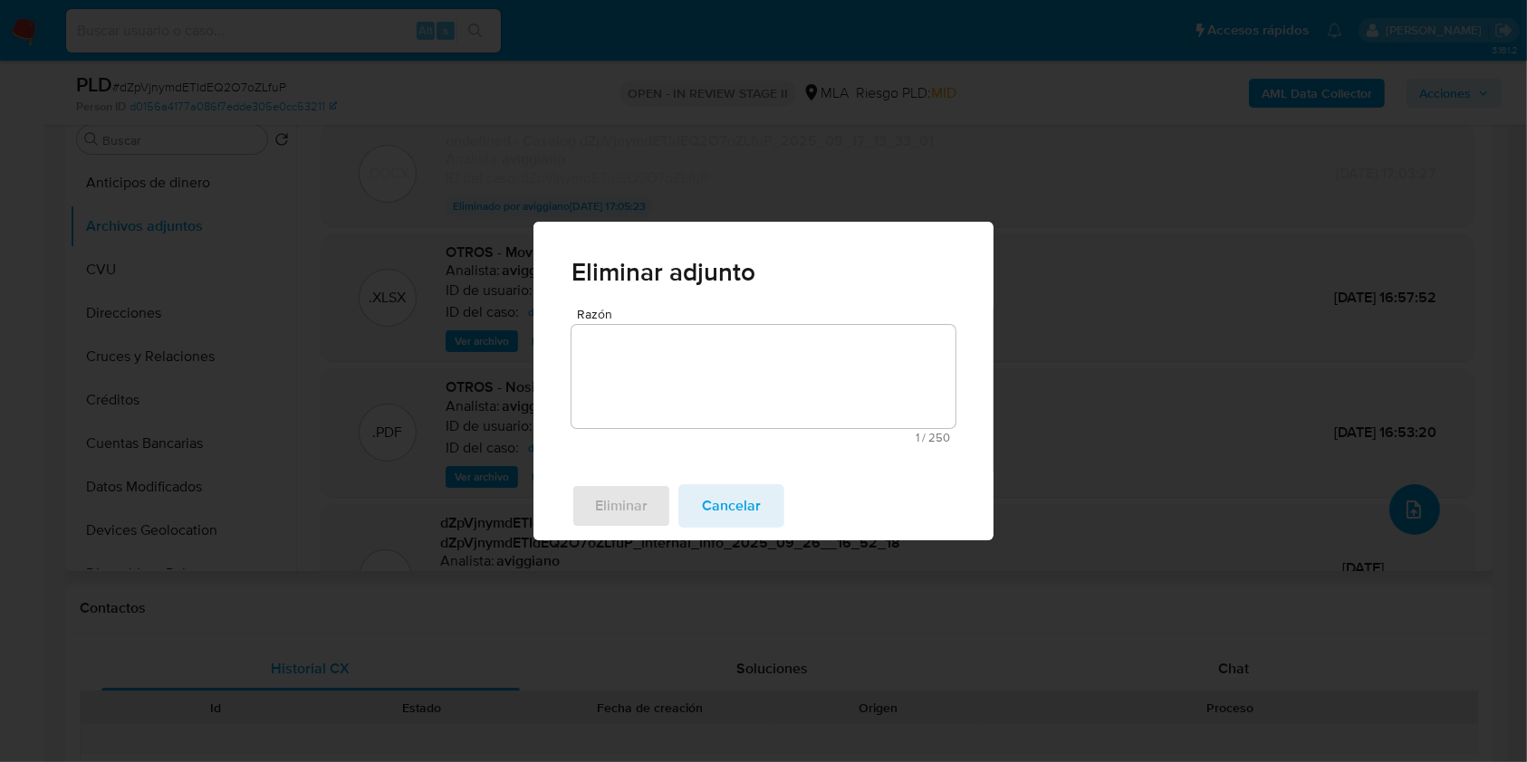
click at [1424, 517] on span "upload-file" at bounding box center [1414, 510] width 22 height 22
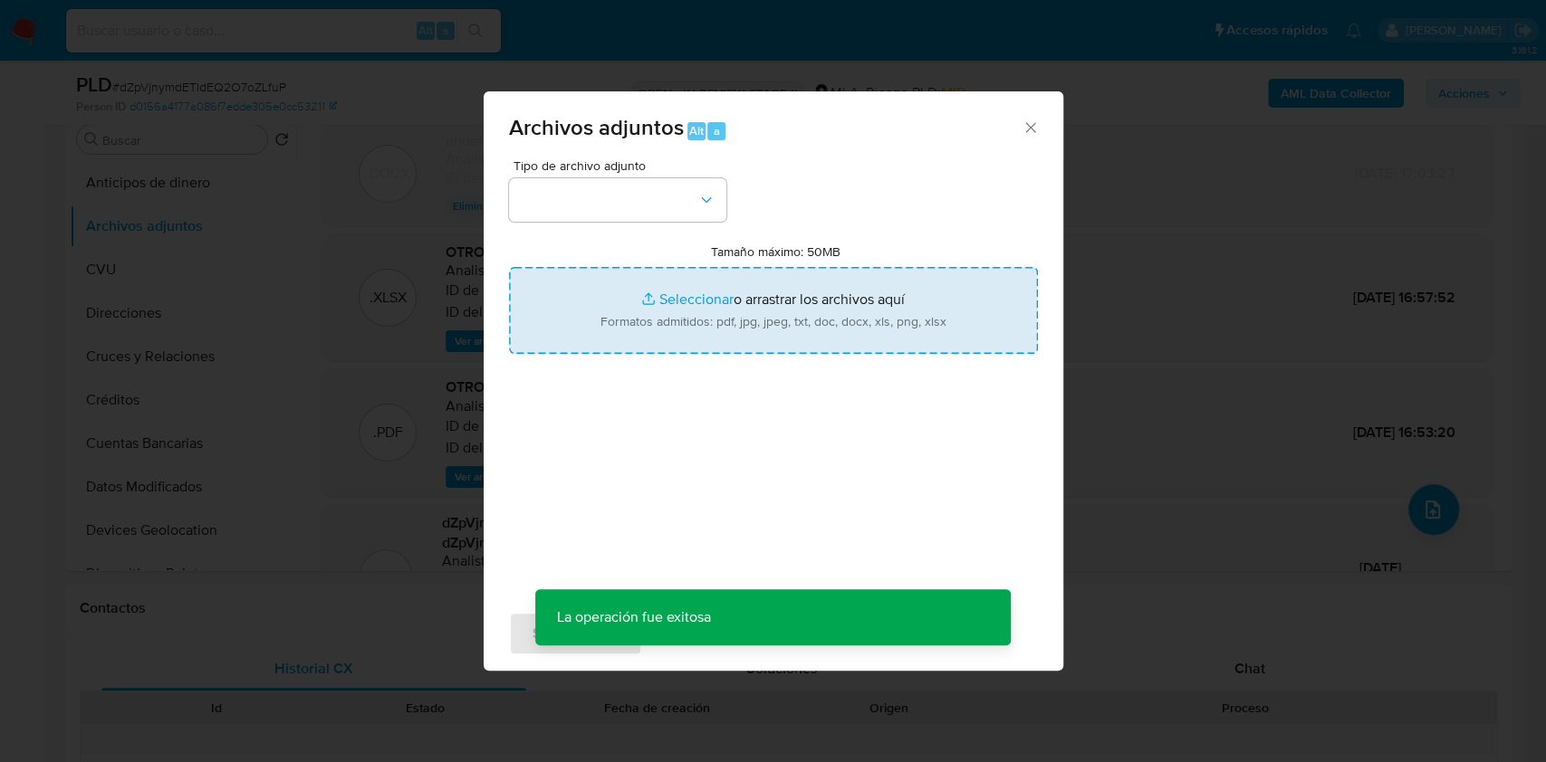
click at [645, 312] on input "Tamaño máximo: 50MB Seleccionar archivos" at bounding box center [773, 310] width 529 height 87
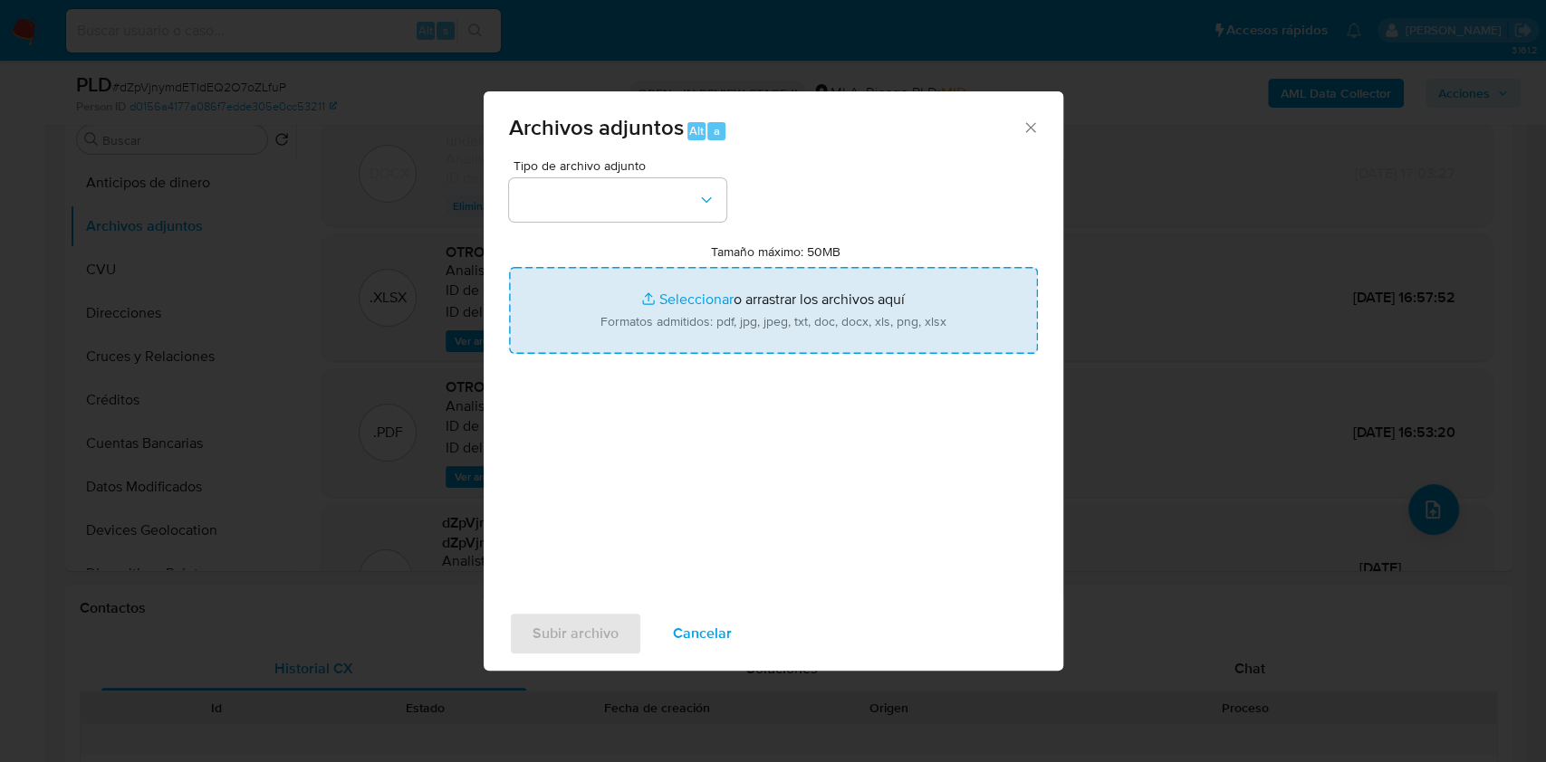
type input "C:\fakepath\Caselog V2 dZpVjnymdETIdEQ2O7oZLfuP_2025_09_17_13_33_01.docx"
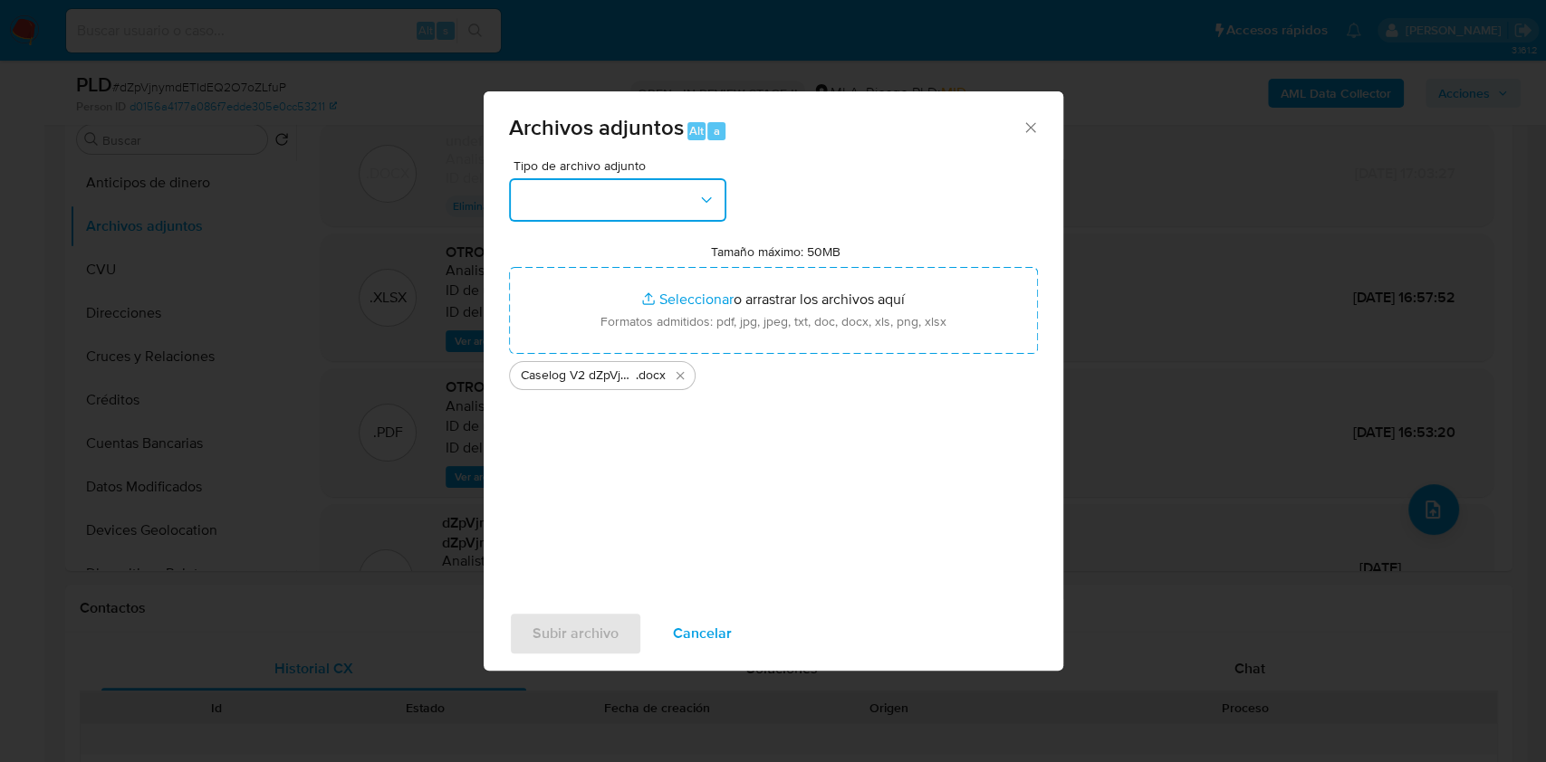
click at [614, 216] on button "button" at bounding box center [617, 199] width 217 height 43
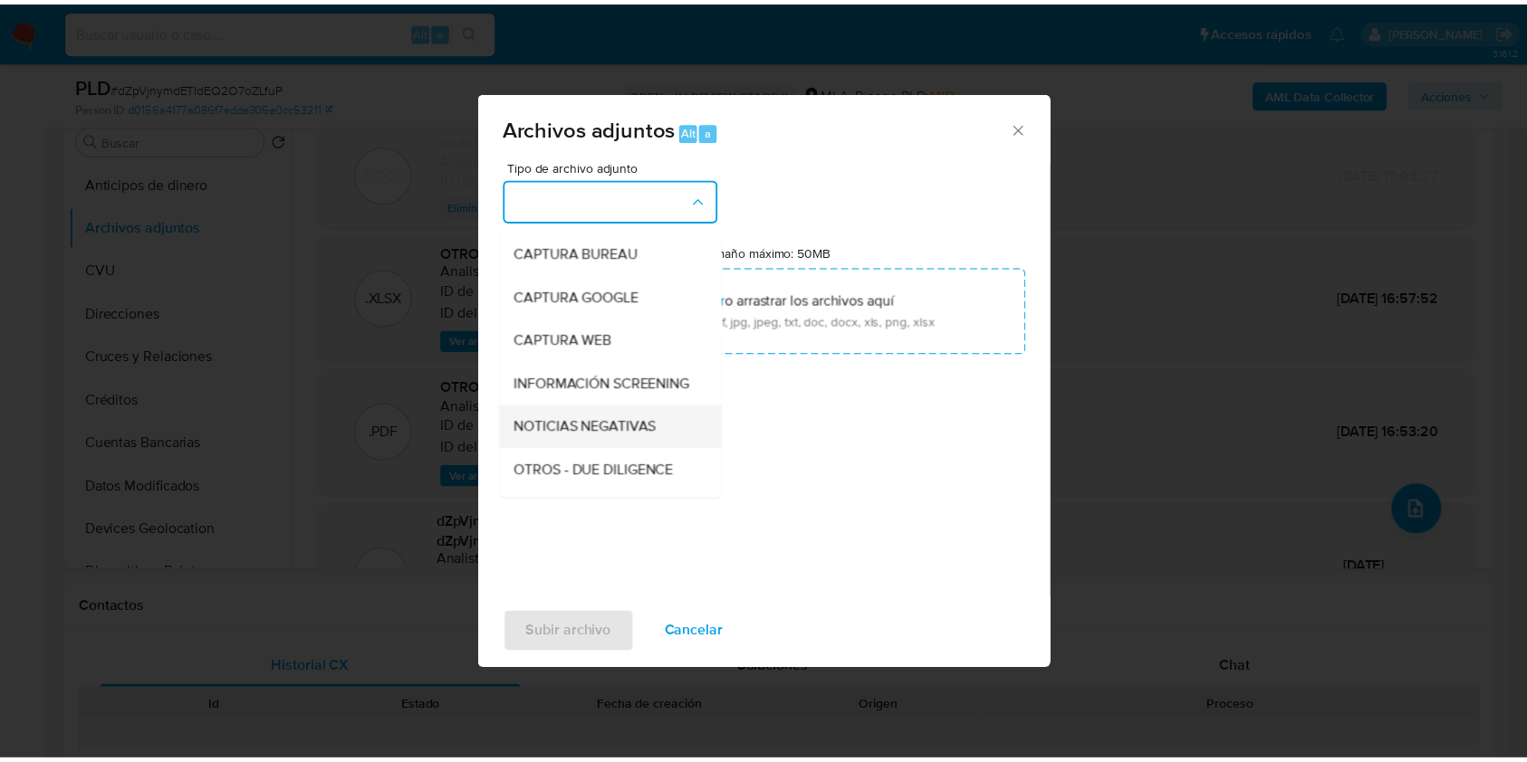
scroll to position [120, 0]
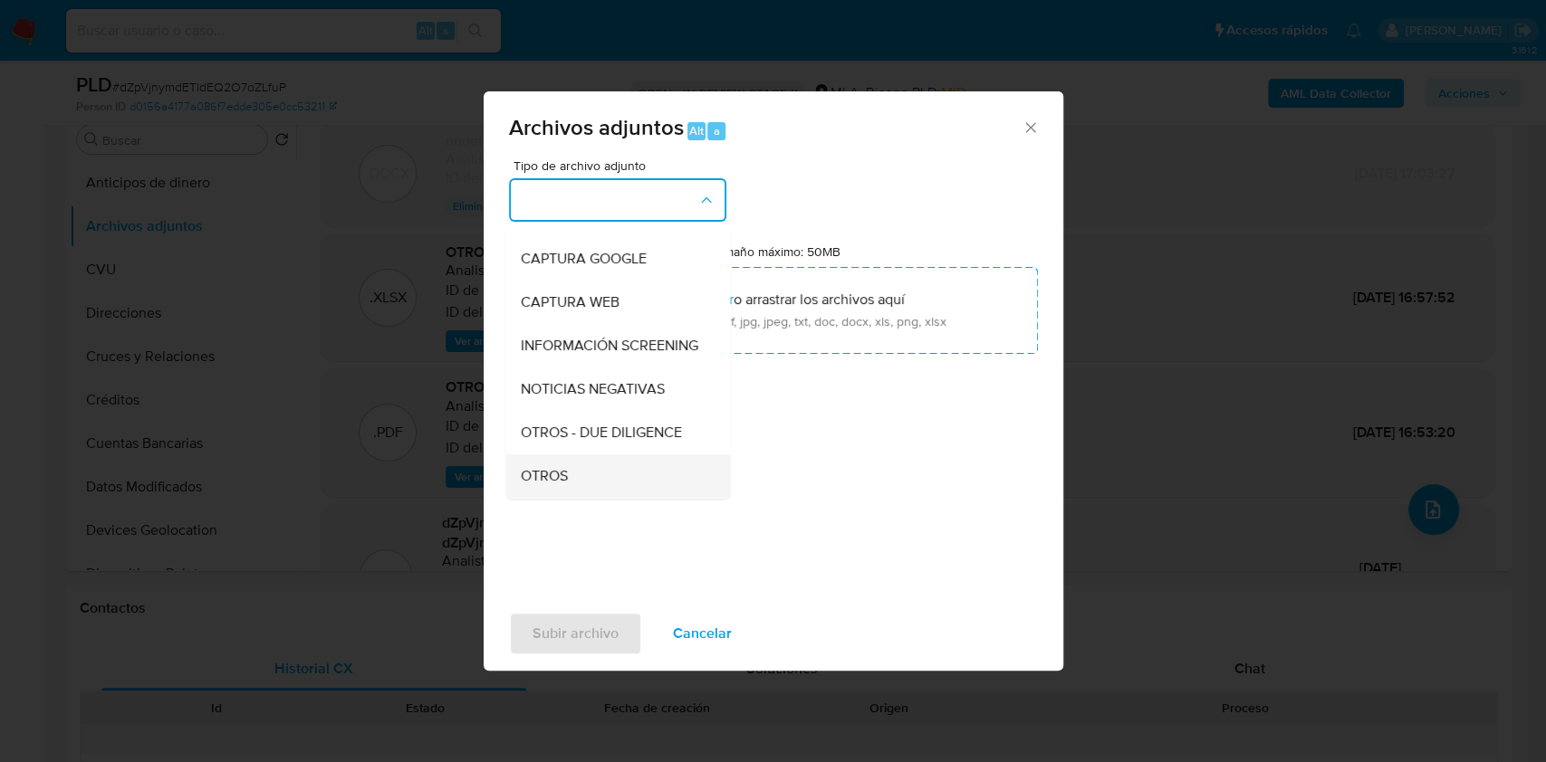
click at [580, 482] on div "OTROS" at bounding box center [612, 476] width 185 height 43
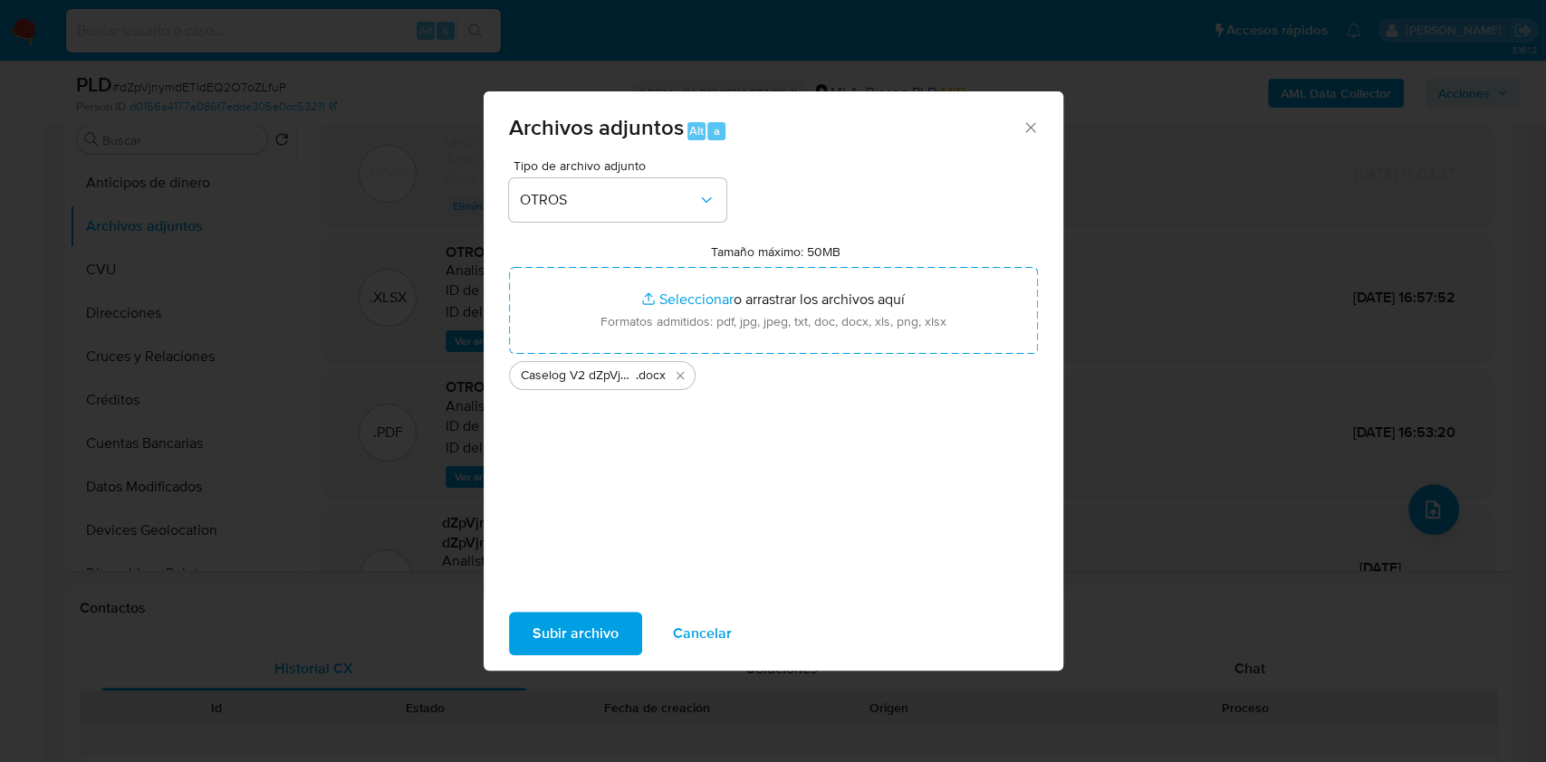
click at [570, 616] on span "Subir archivo" at bounding box center [575, 634] width 86 height 40
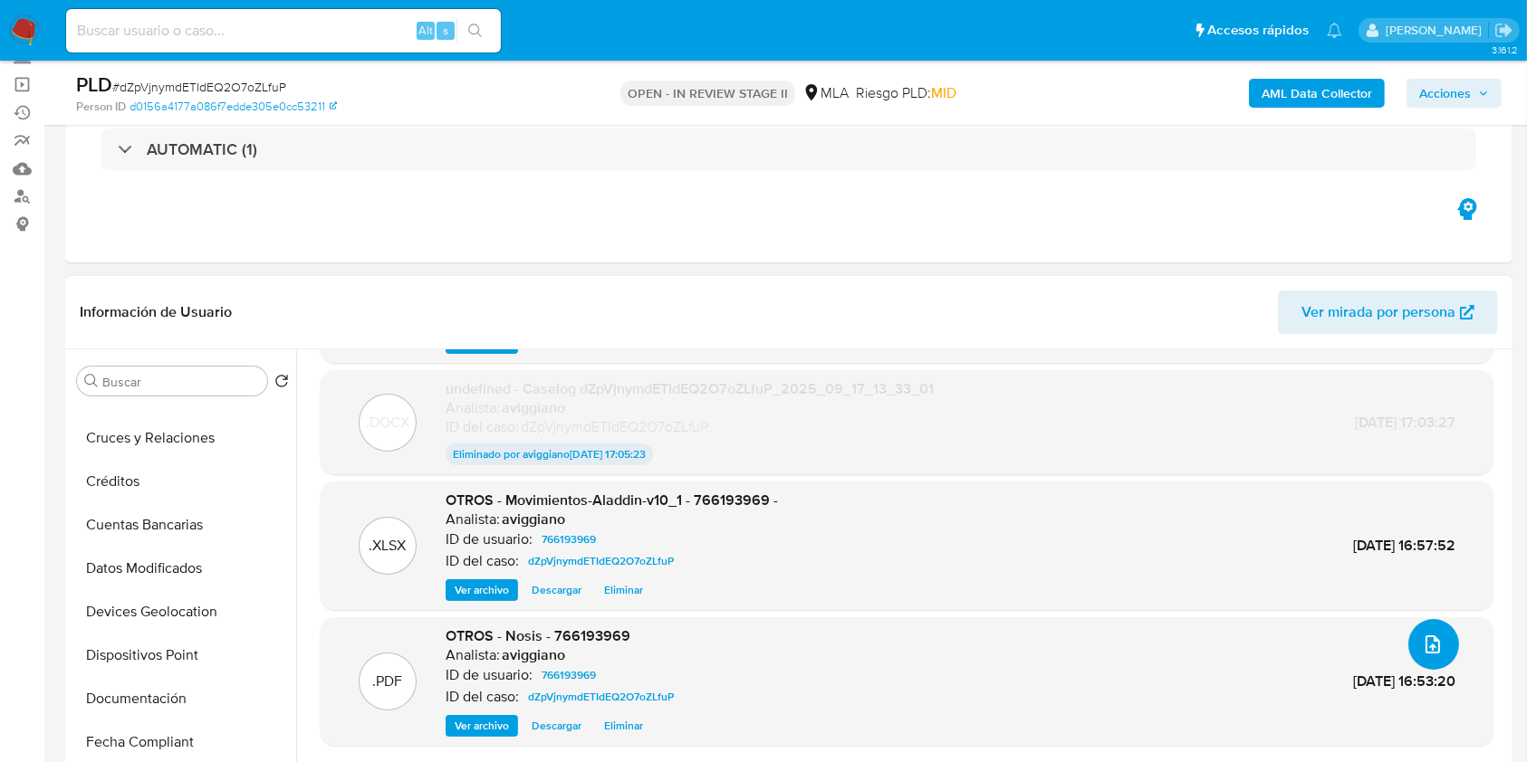
scroll to position [362, 0]
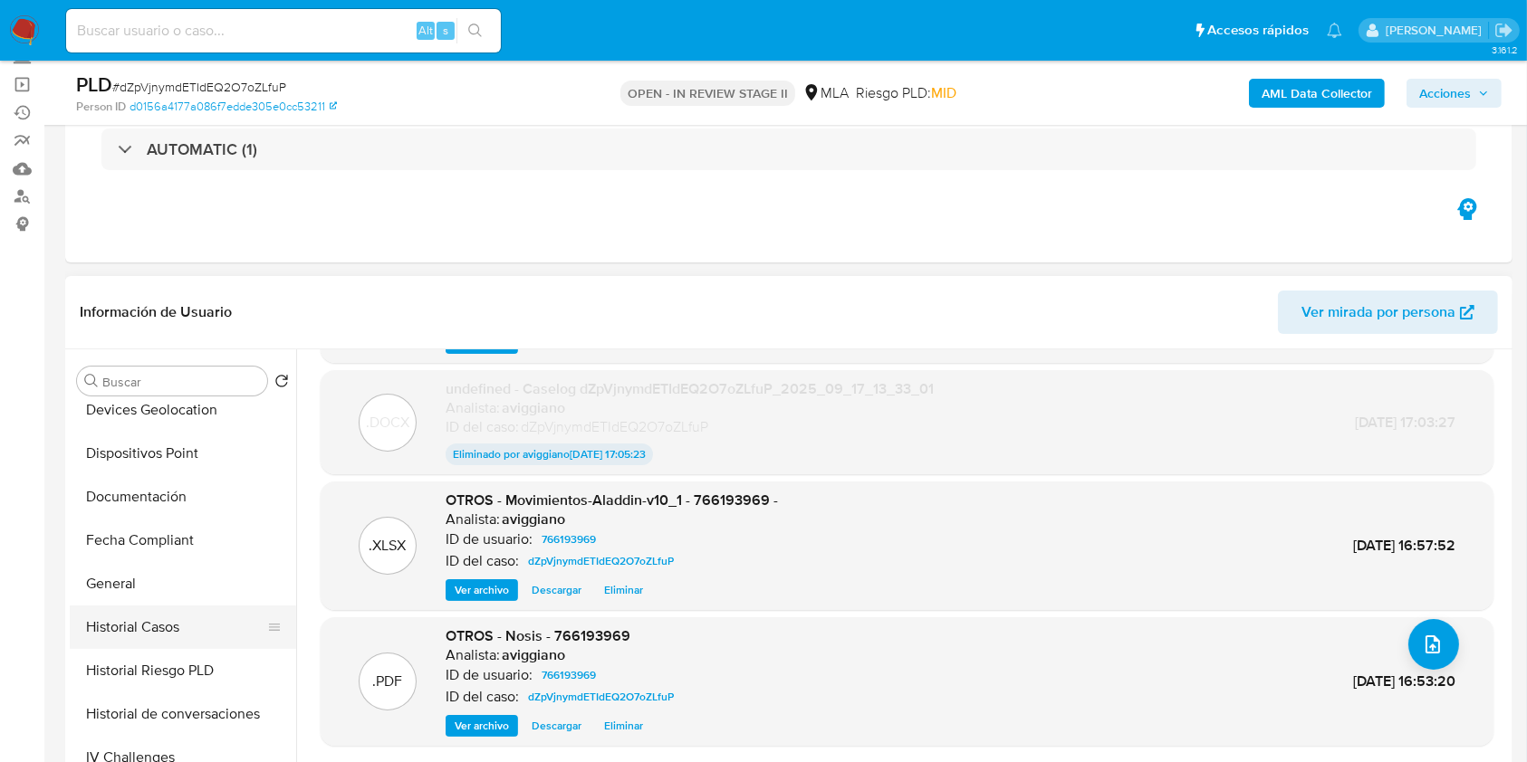
click at [152, 627] on button "Historial Casos" at bounding box center [176, 627] width 212 height 43
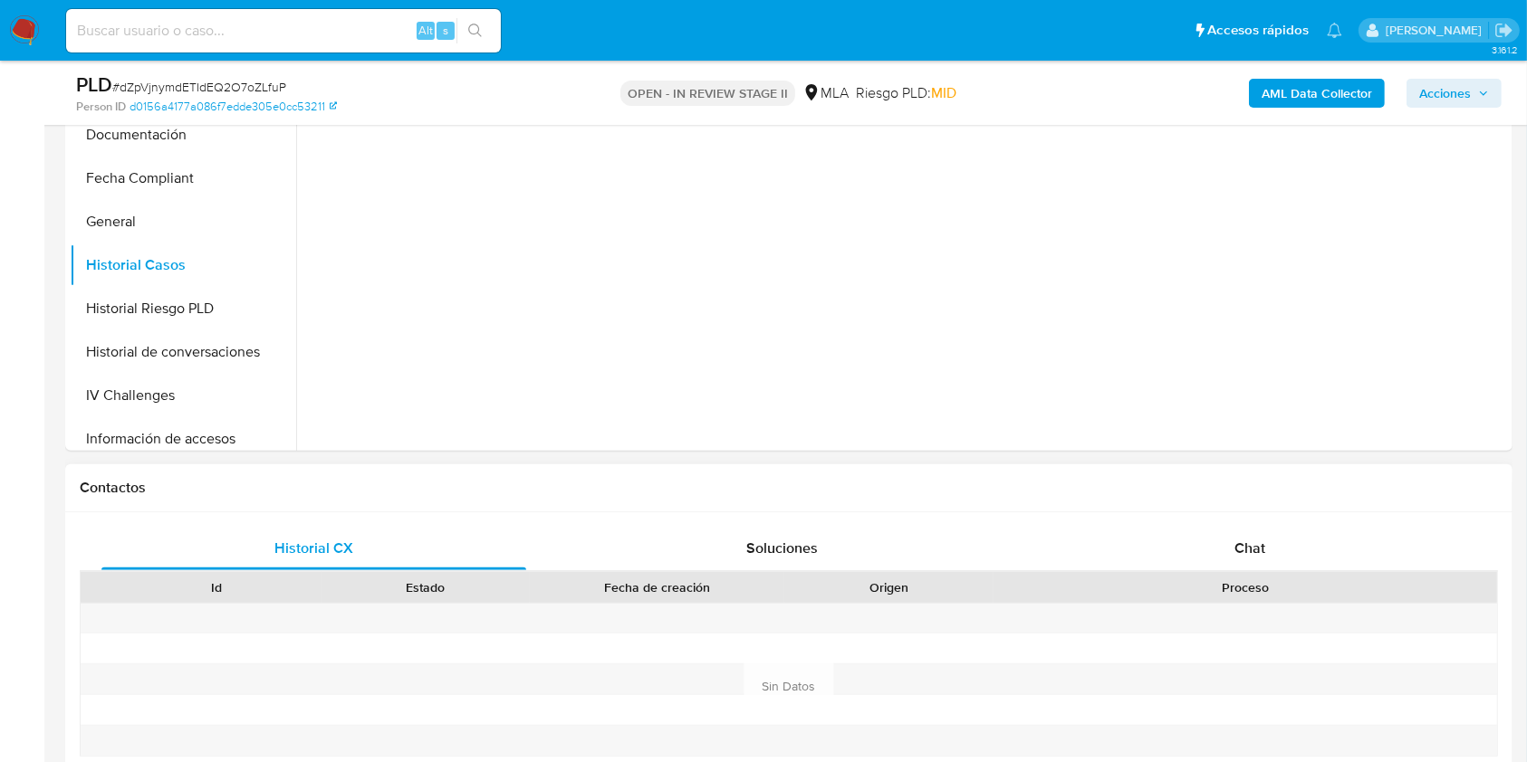
scroll to position [241, 0]
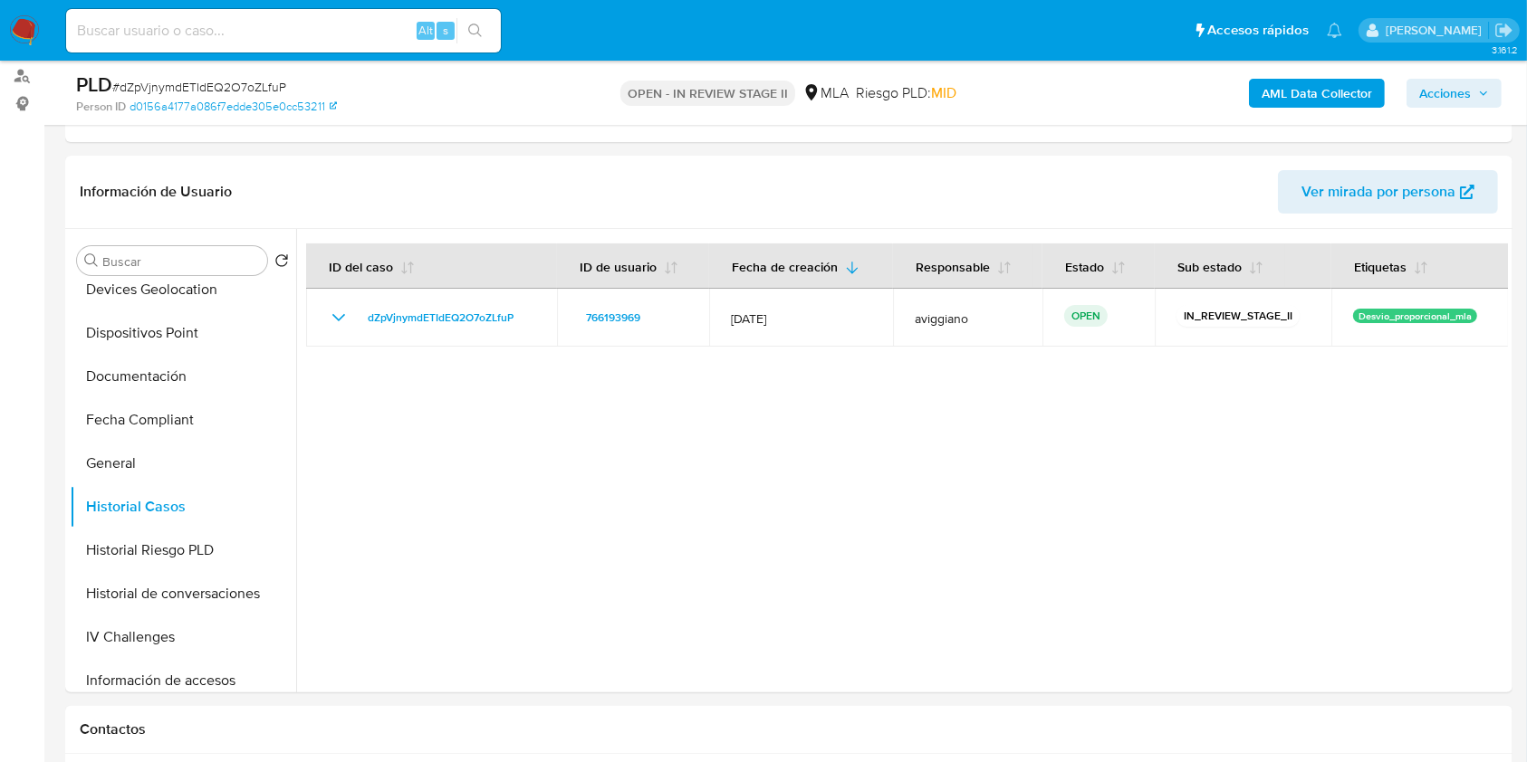
click at [1478, 85] on span "Acciones" at bounding box center [1454, 93] width 70 height 25
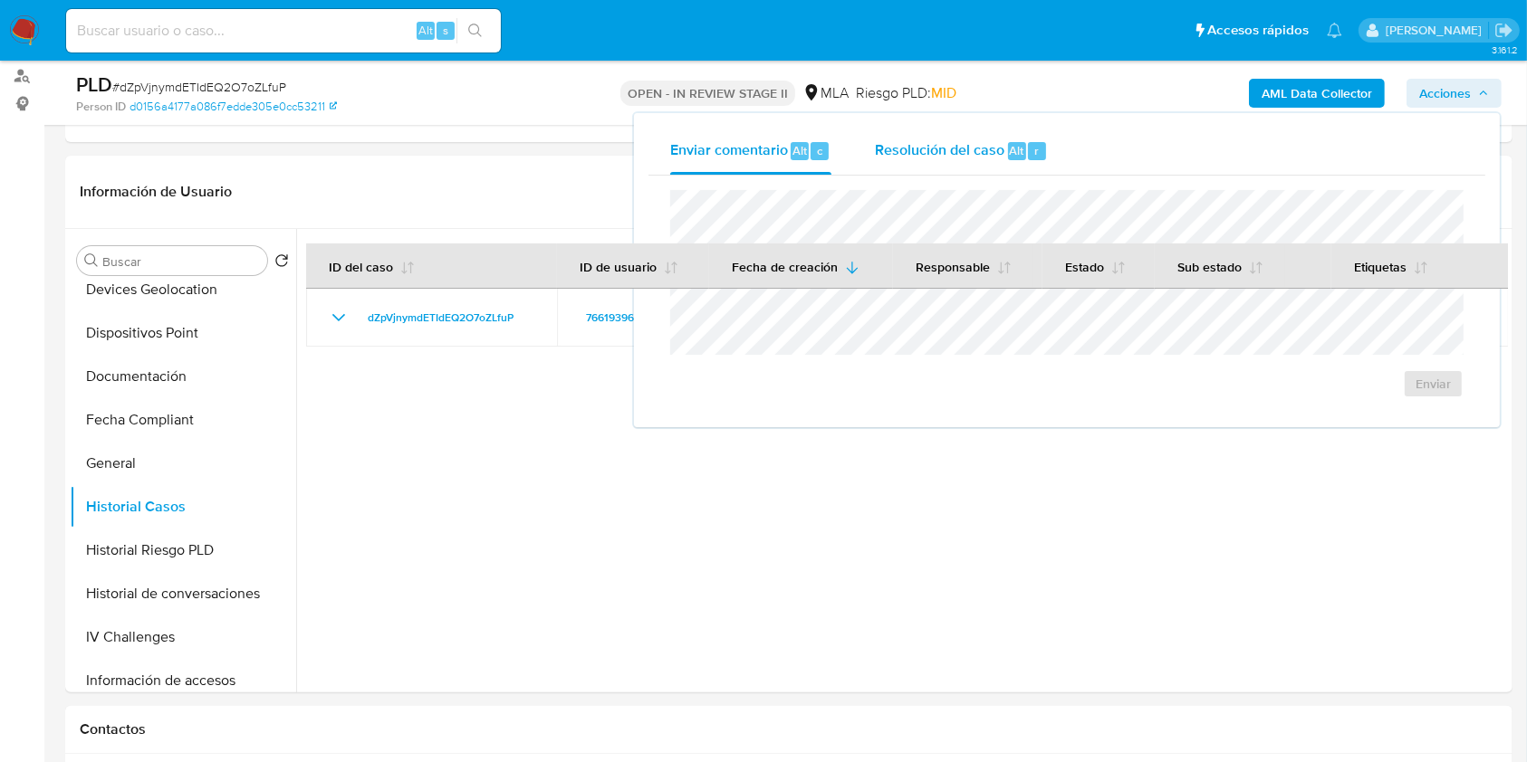
click at [985, 149] on span "Resolución del caso" at bounding box center [939, 149] width 129 height 21
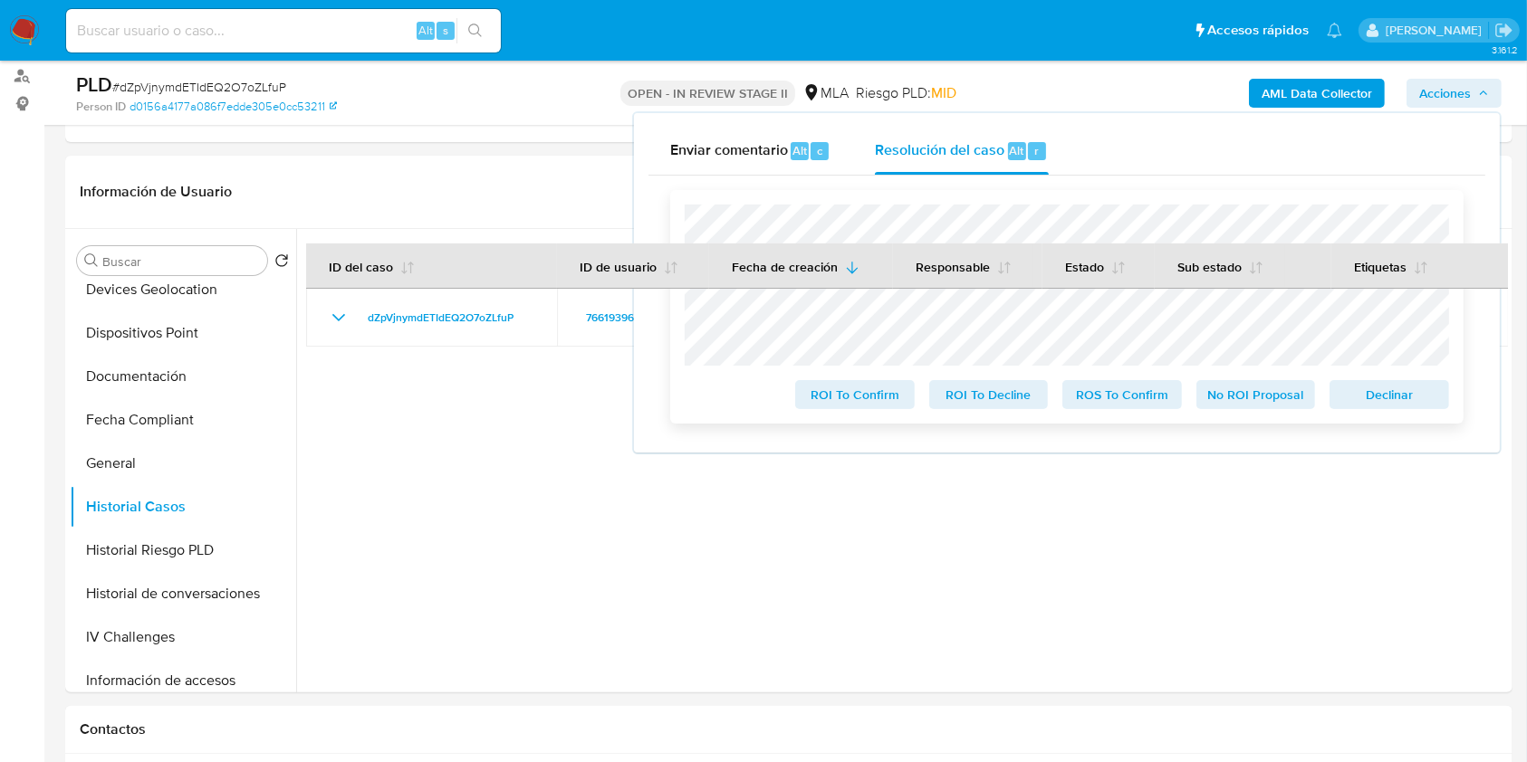
click at [1376, 391] on span "Declinar" at bounding box center [1389, 394] width 94 height 25
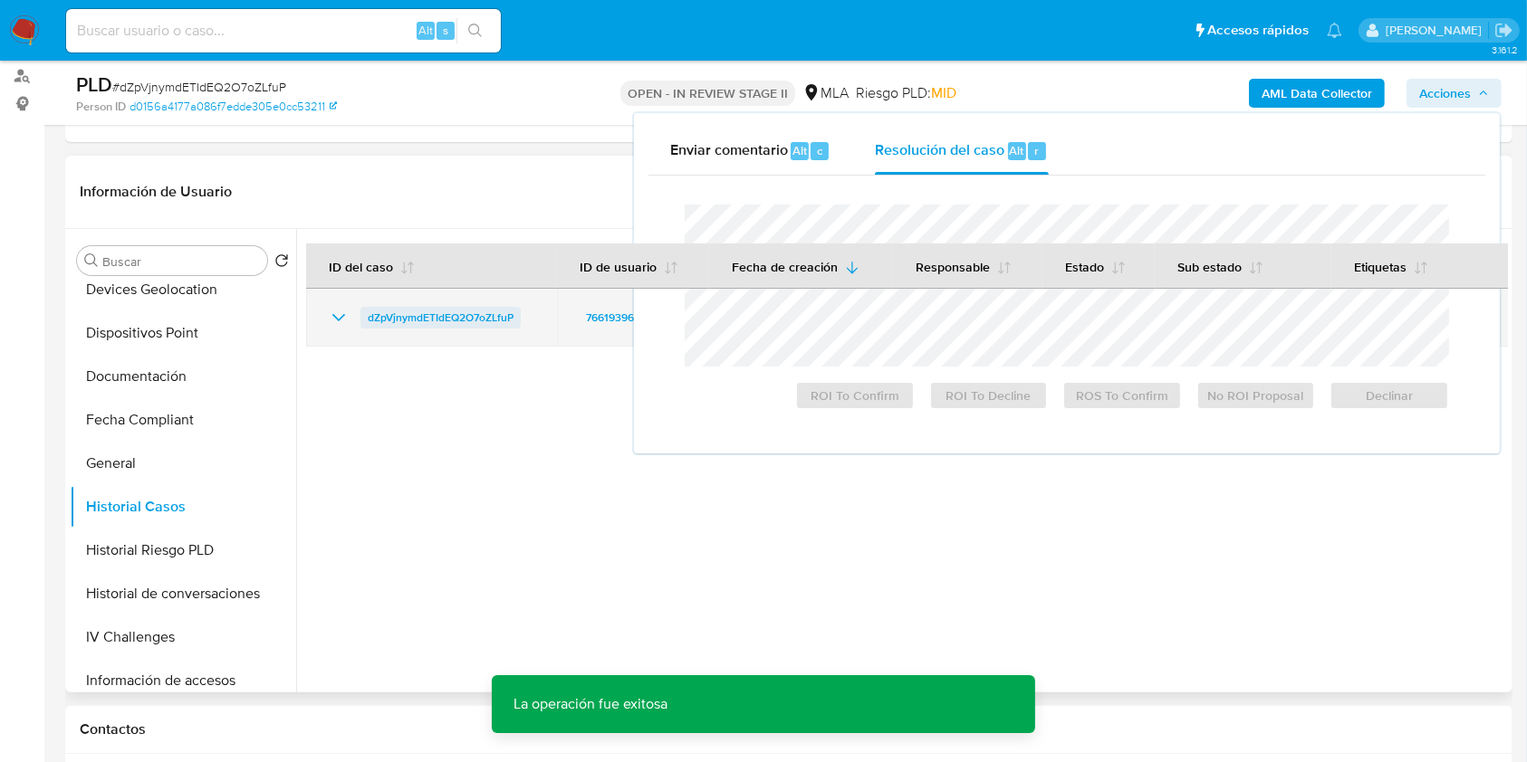
click at [417, 325] on span "dZpVjnymdETIdEQ2O7oZLfuP" at bounding box center [441, 318] width 146 height 22
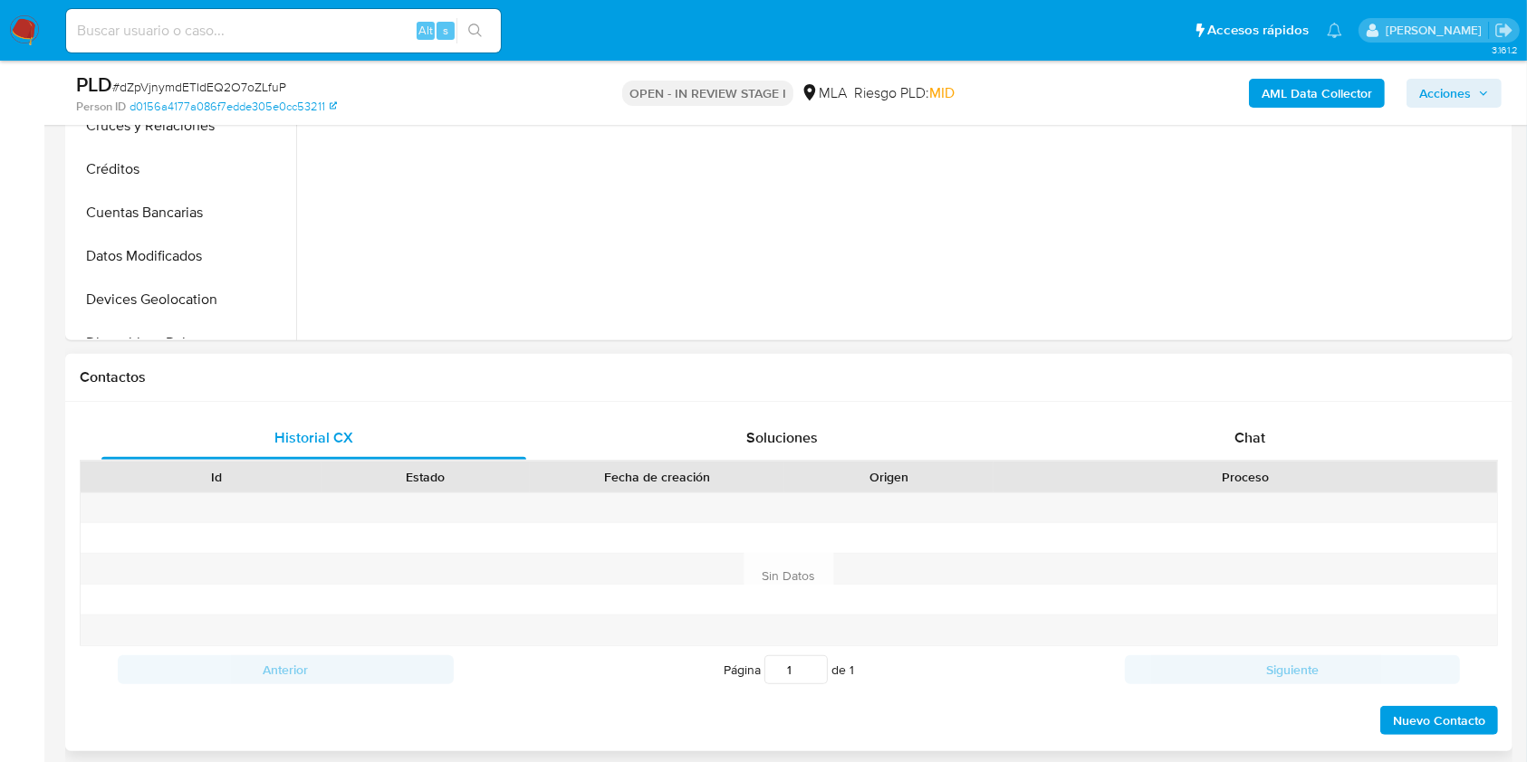
scroll to position [603, 0]
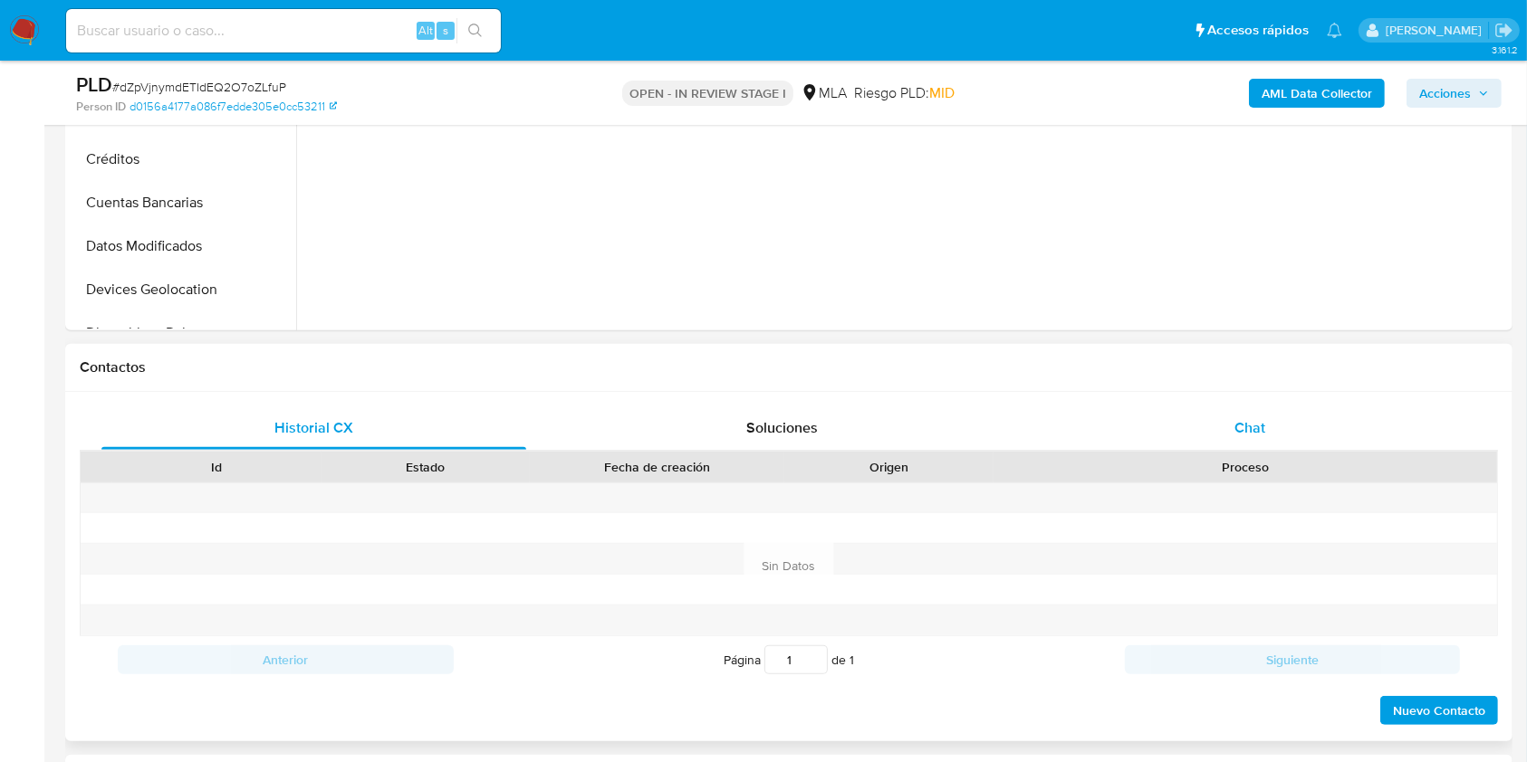
select select "10"
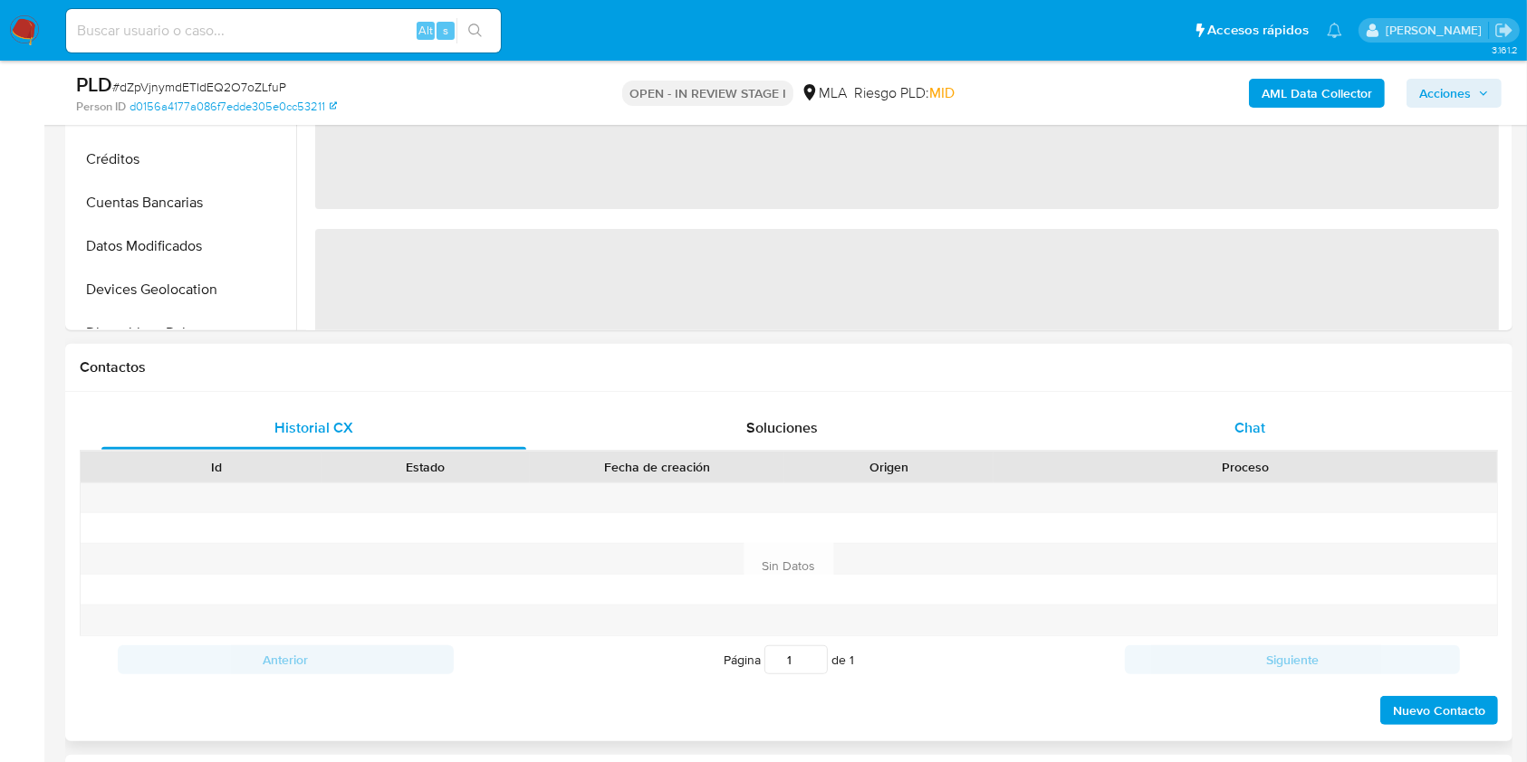
click at [1235, 413] on div "Chat" at bounding box center [1250, 428] width 425 height 43
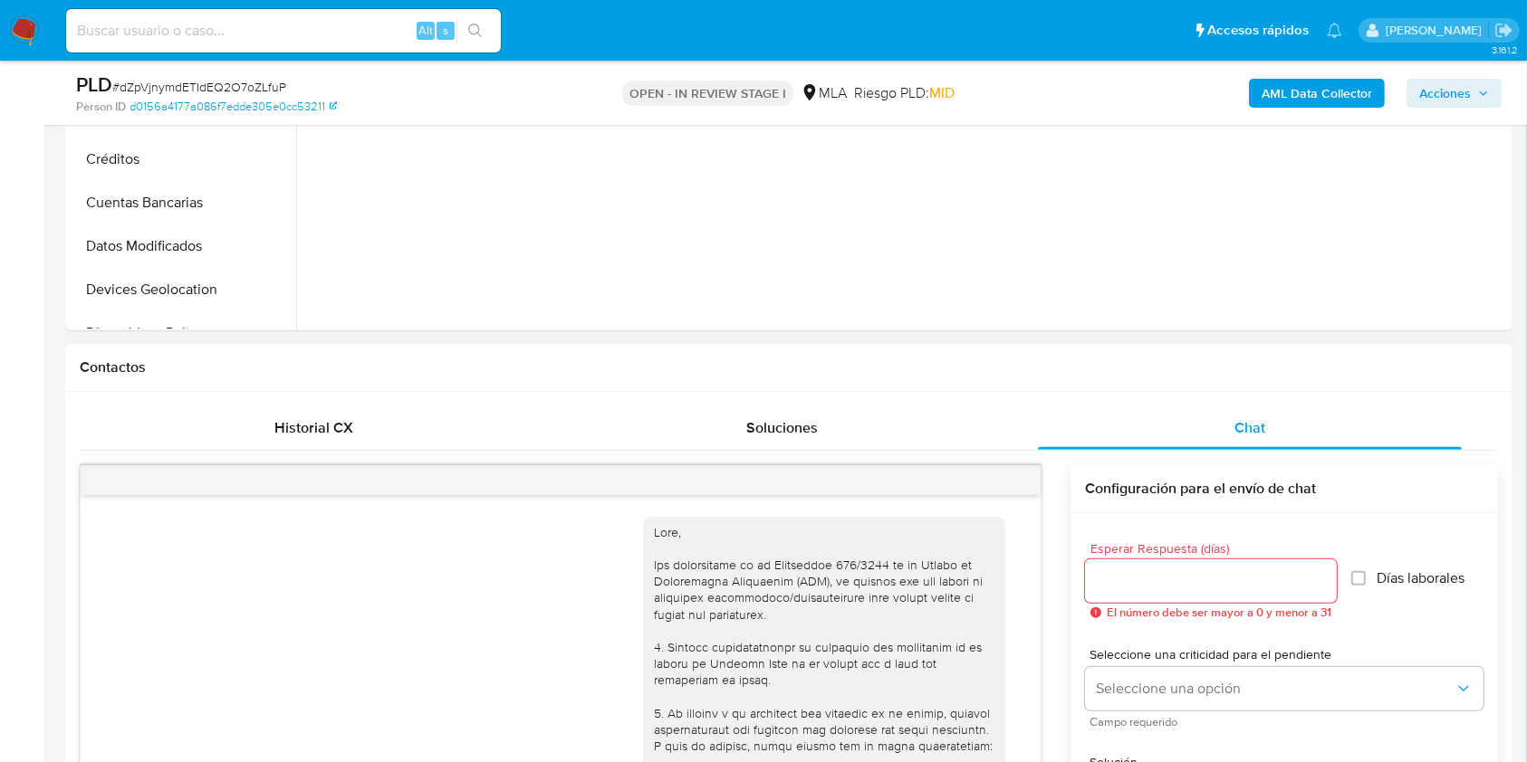
scroll to position [1023, 0]
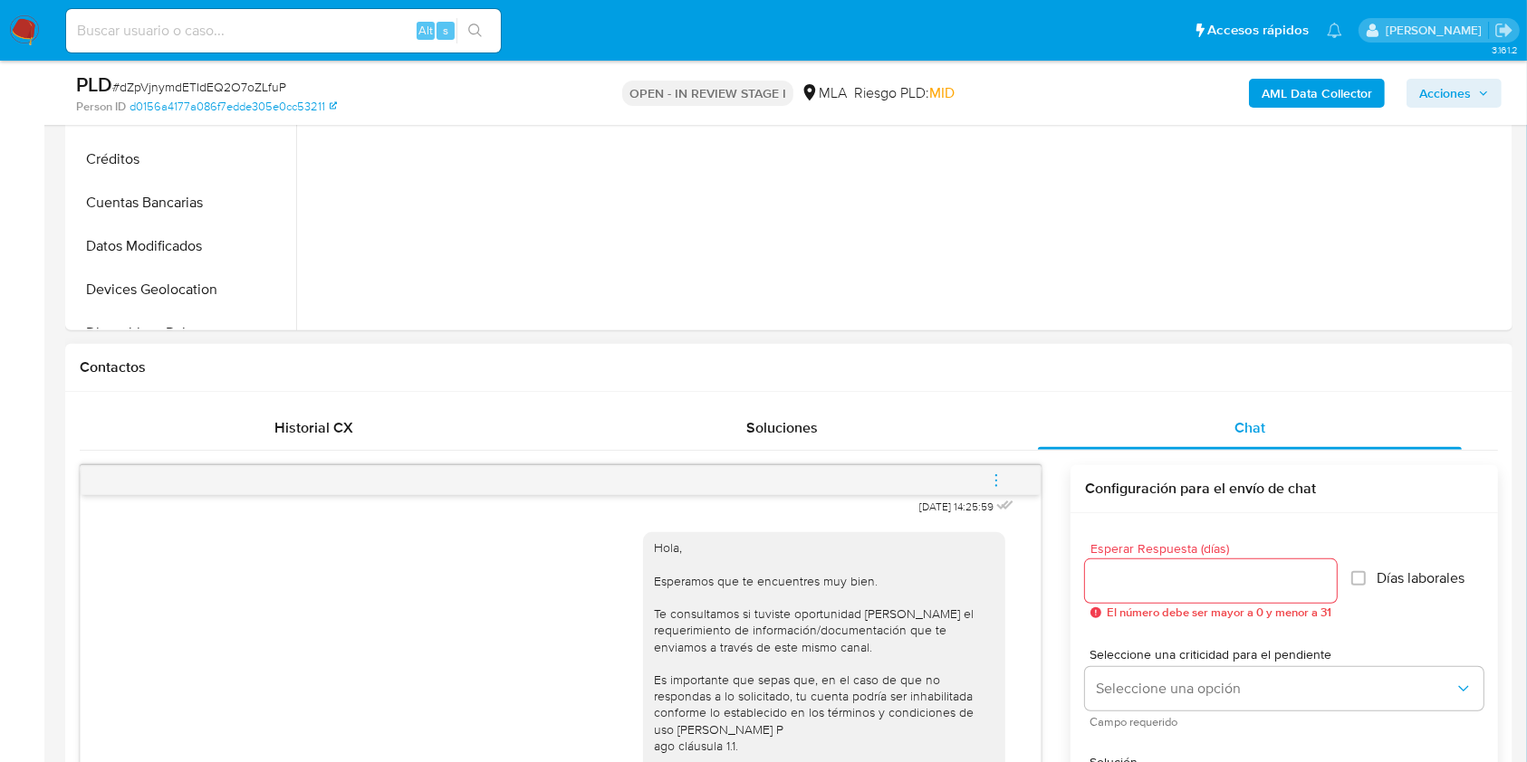
click at [1000, 482] on icon "menu-action" at bounding box center [996, 481] width 16 height 16
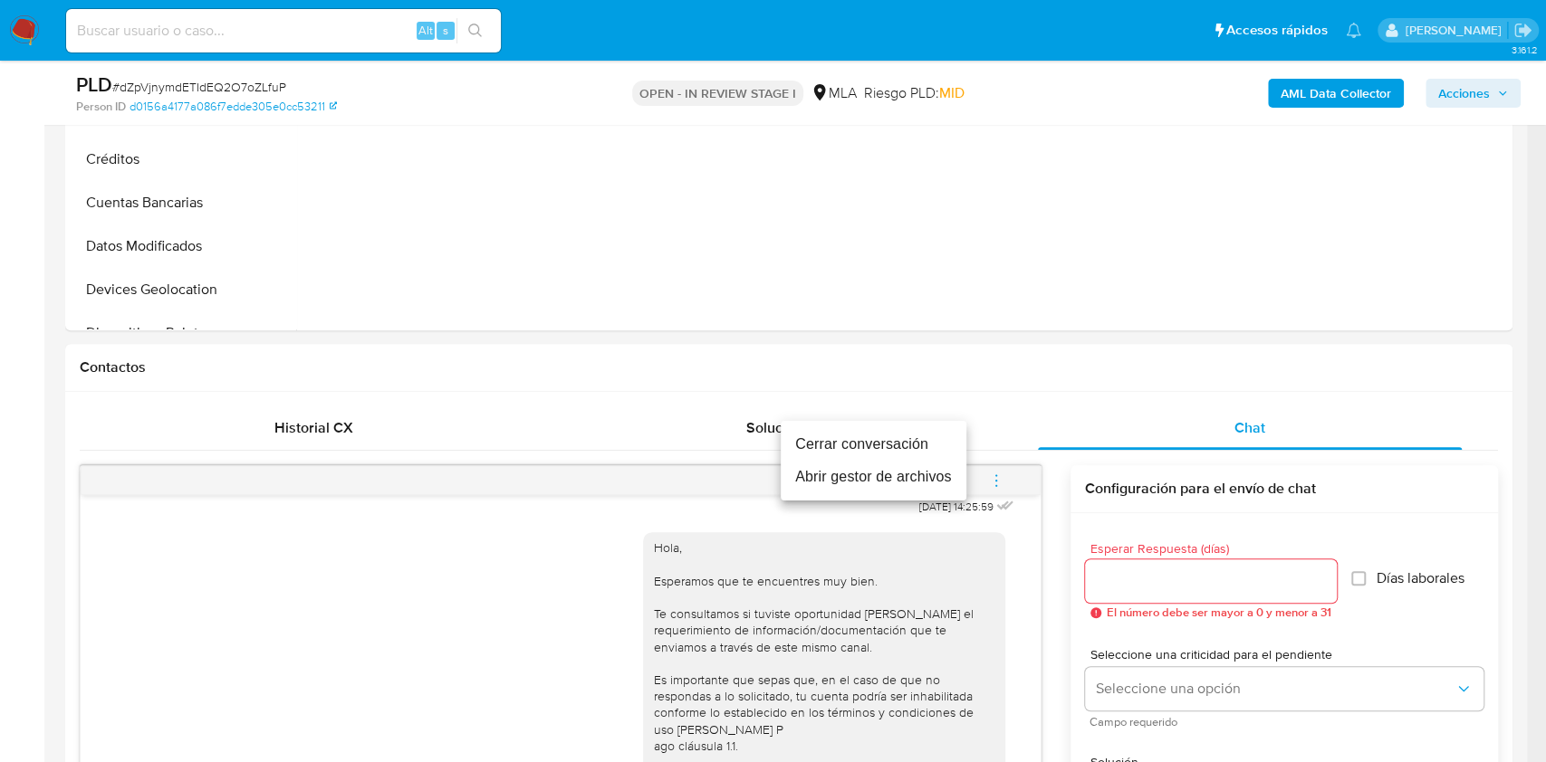
click at [868, 450] on li "Cerrar conversación" at bounding box center [874, 444] width 186 height 33
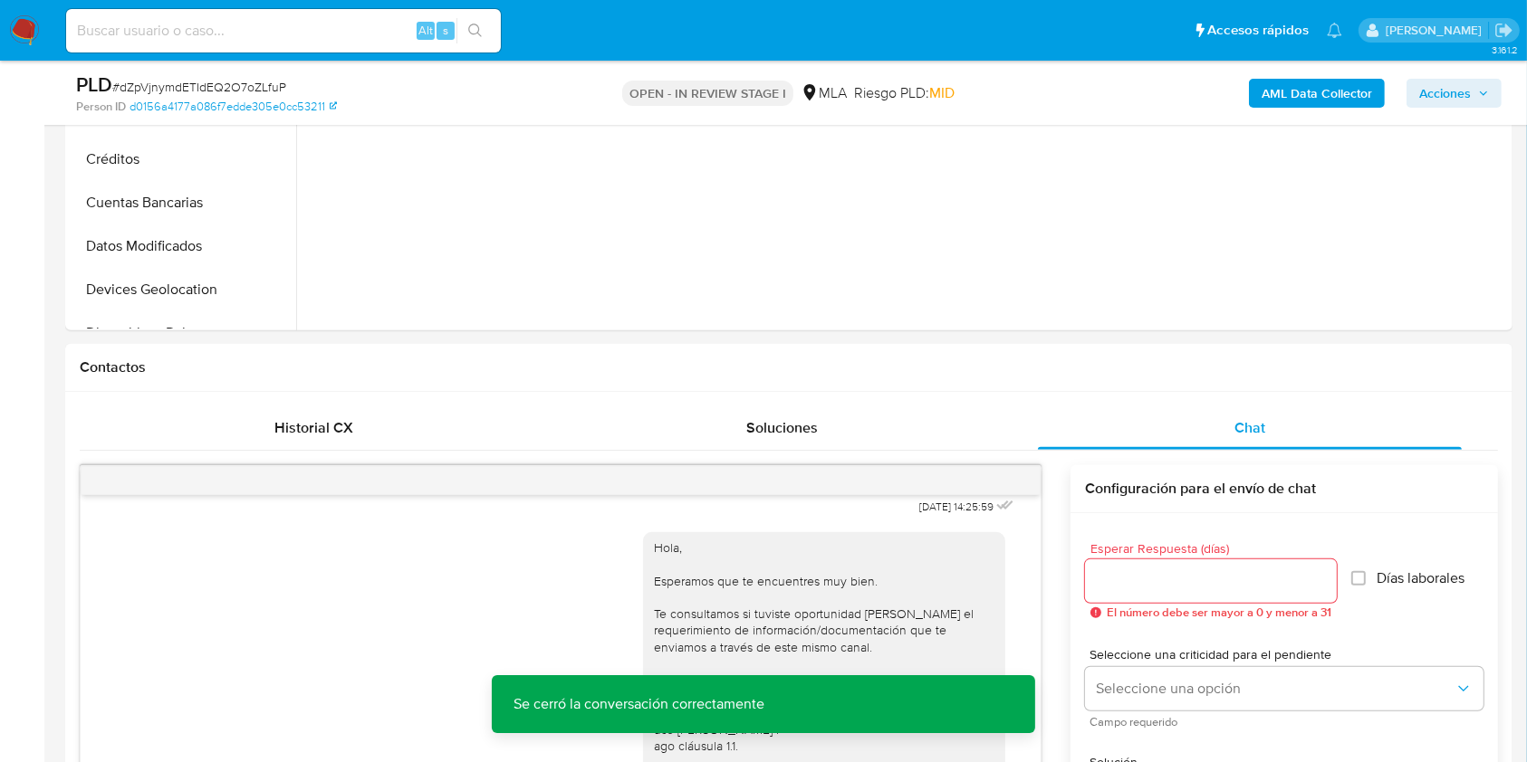
click at [1441, 91] on span "Acciones" at bounding box center [1445, 93] width 52 height 29
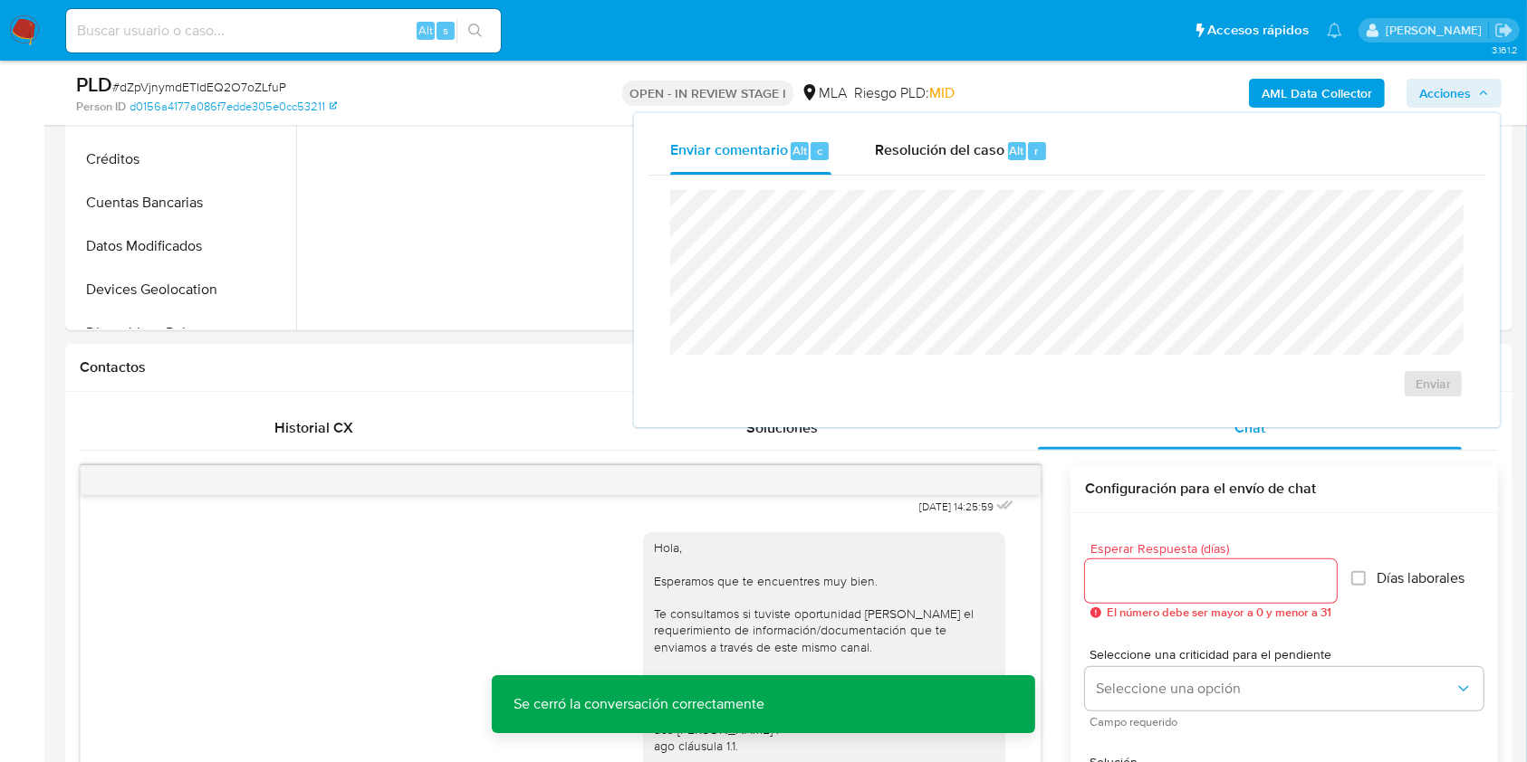
click at [926, 92] on span "Riesgo PLD: MID" at bounding box center [904, 93] width 101 height 20
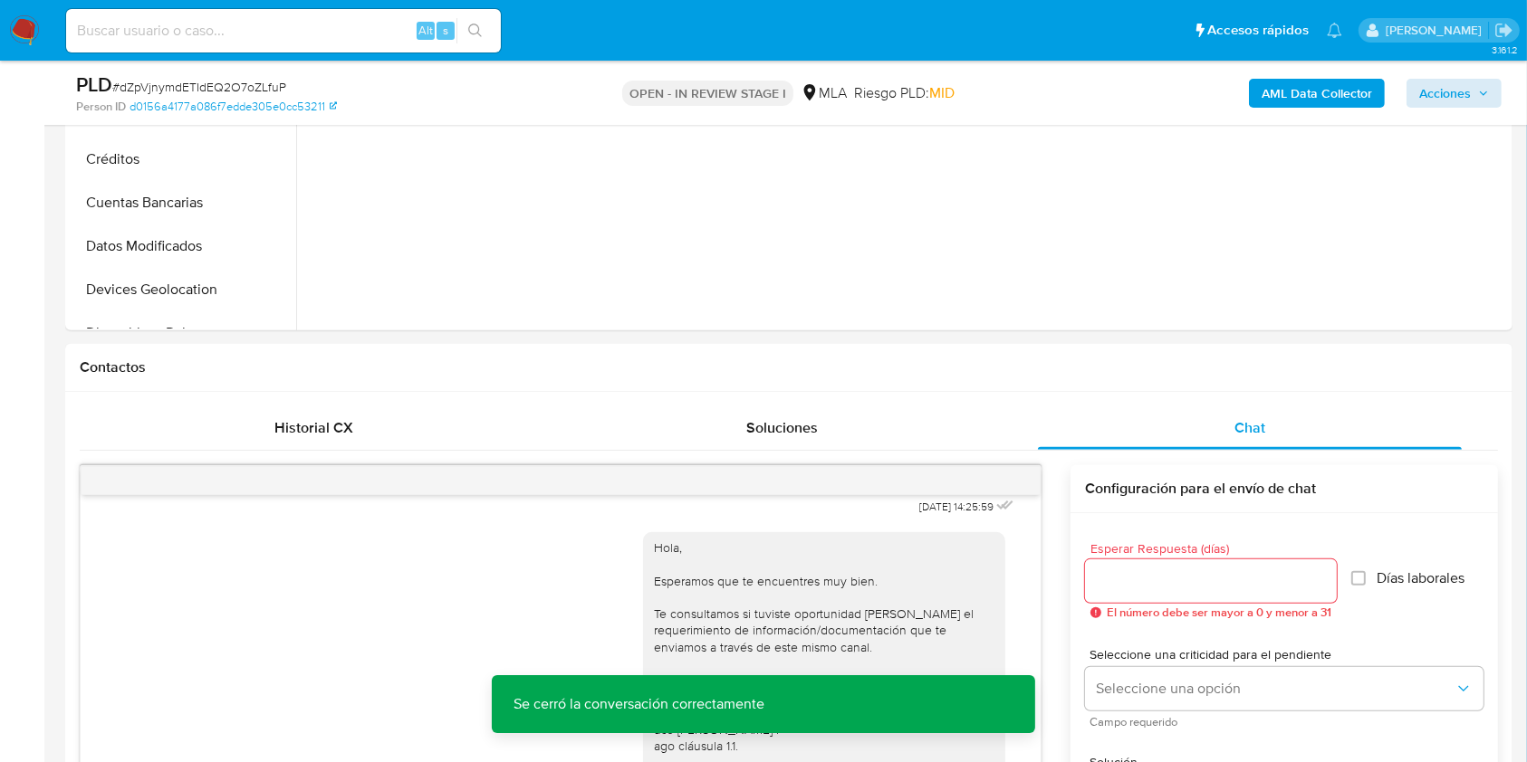
drag, startPoint x: 1405, startPoint y: 106, endPoint x: 1452, endPoint y: 87, distance: 50.8
click at [1423, 98] on div "AML Data Collector Acciones" at bounding box center [1266, 93] width 470 height 43
drag, startPoint x: 1452, startPoint y: 87, endPoint x: 1382, endPoint y: 105, distance: 72.0
click at [1450, 87] on span "Acciones" at bounding box center [1445, 93] width 52 height 29
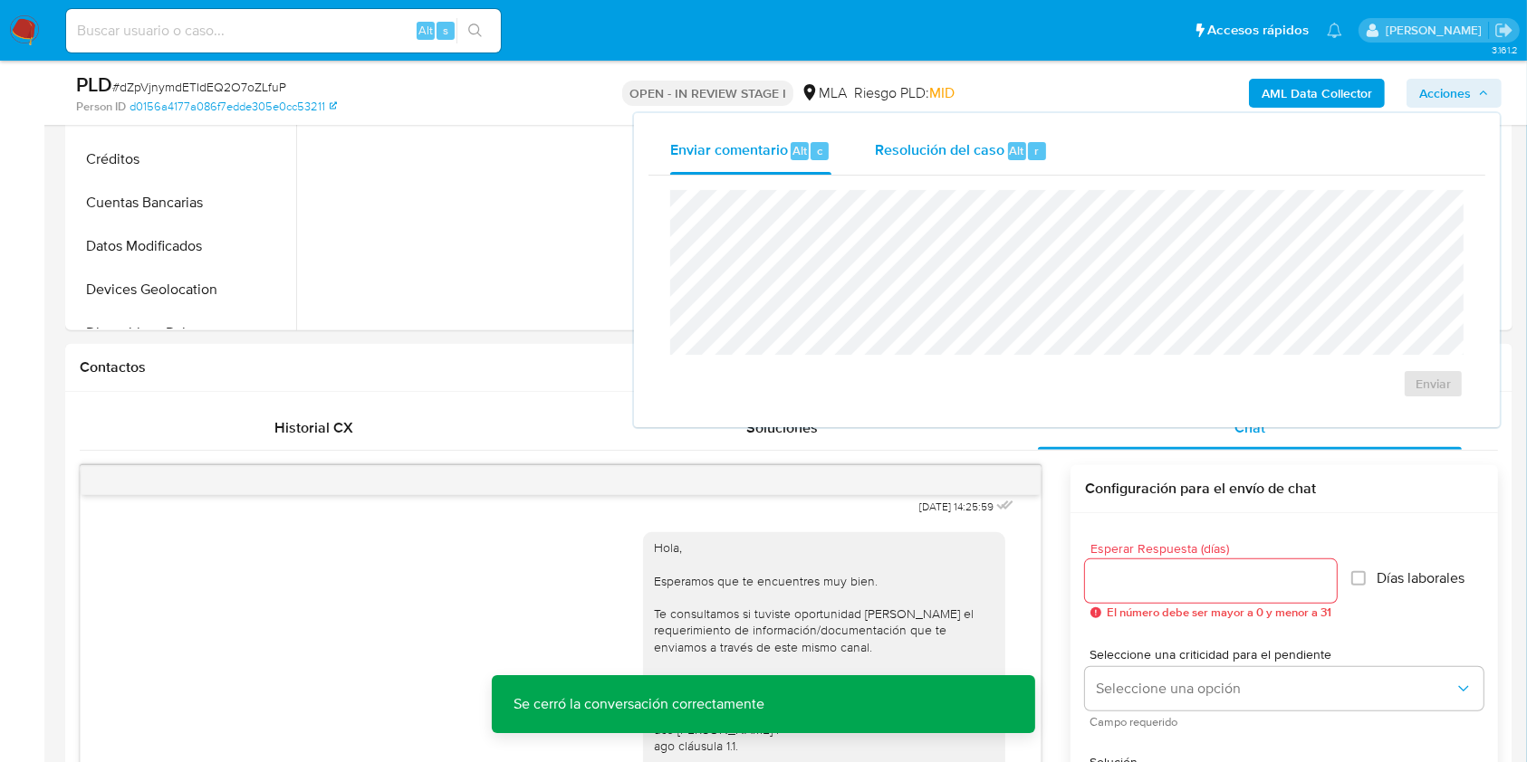
click at [998, 141] on span "Resolución del caso" at bounding box center [939, 149] width 129 height 21
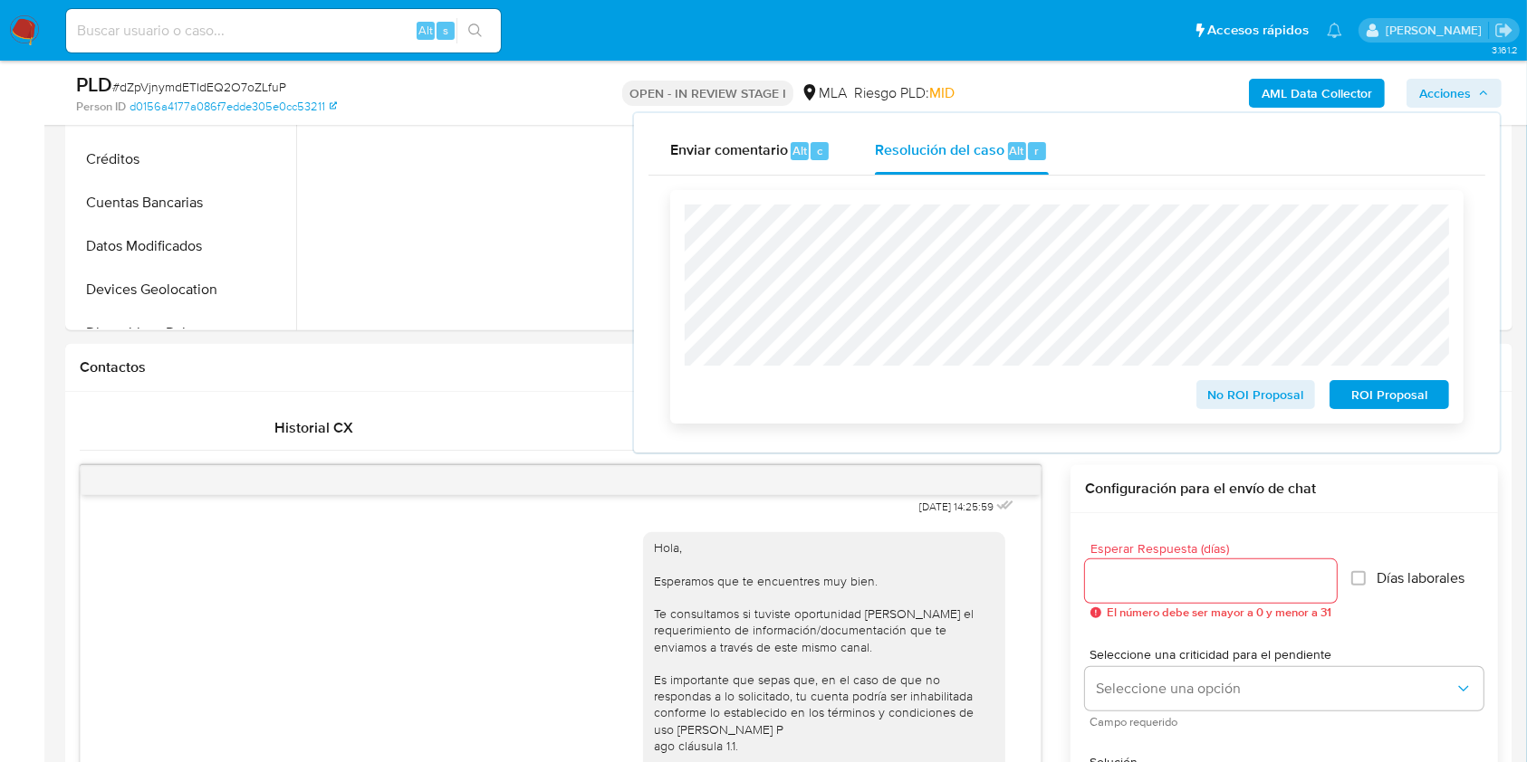
click at [1239, 403] on span "No ROI Proposal" at bounding box center [1256, 394] width 94 height 25
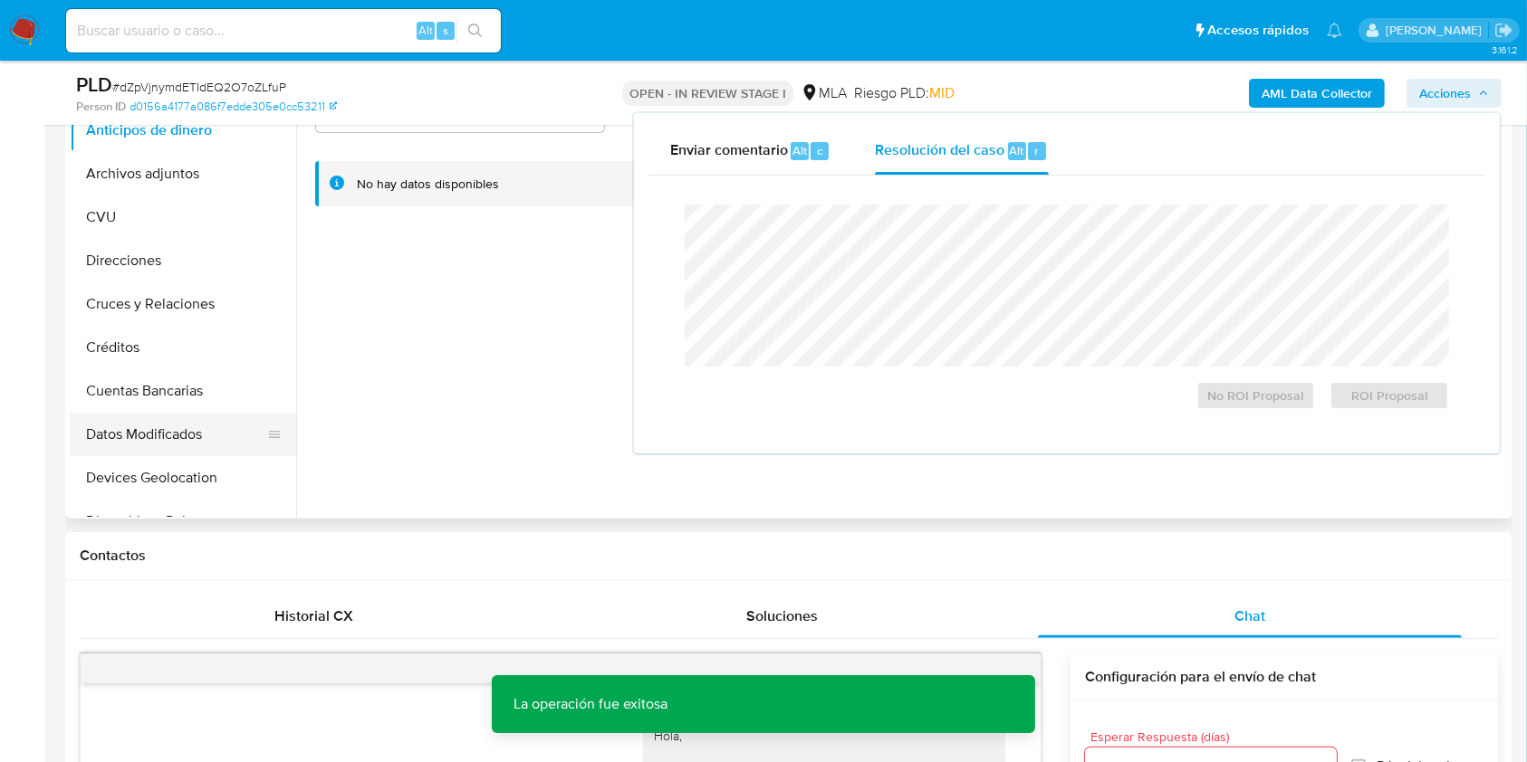
scroll to position [120, 0]
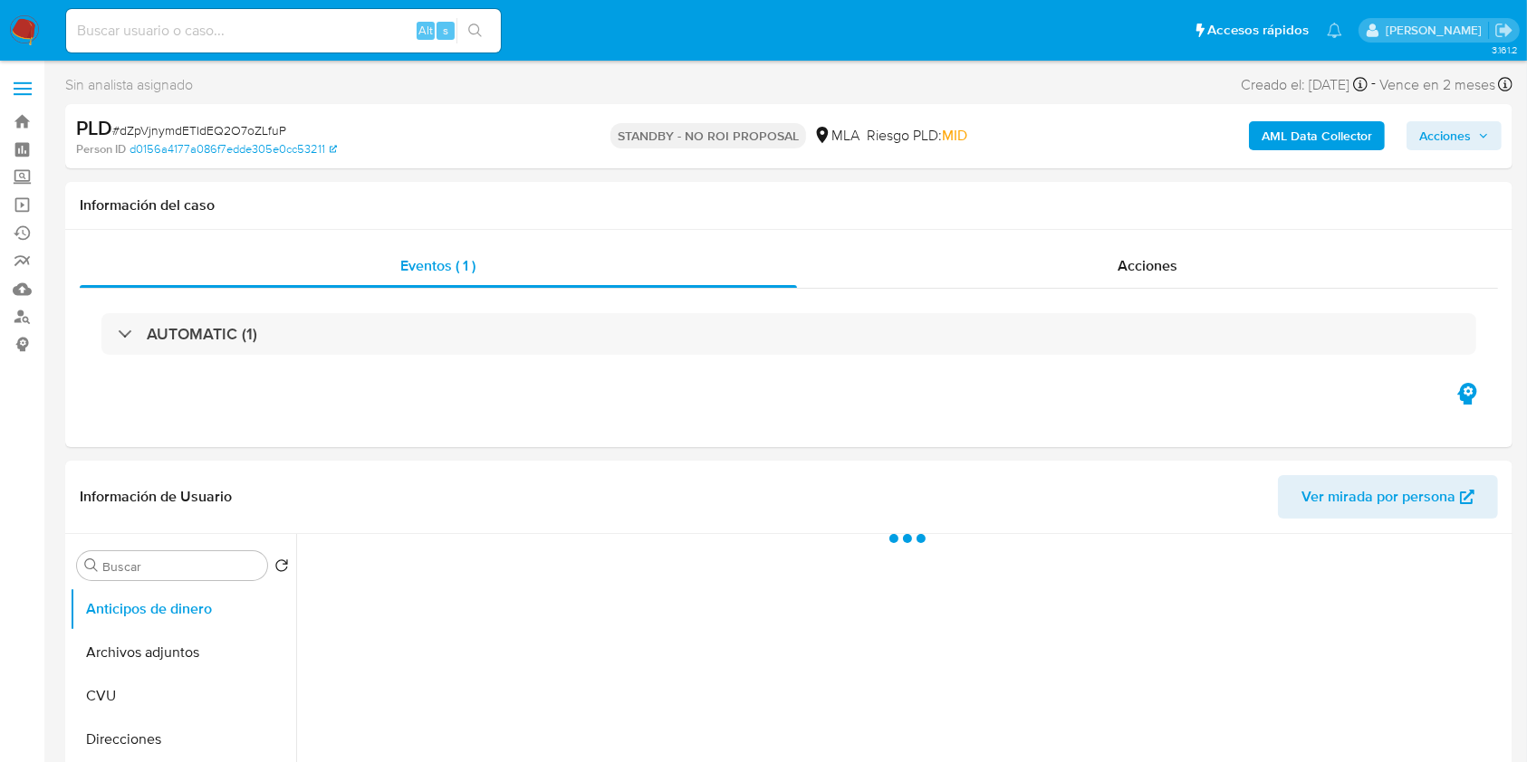
select select "10"
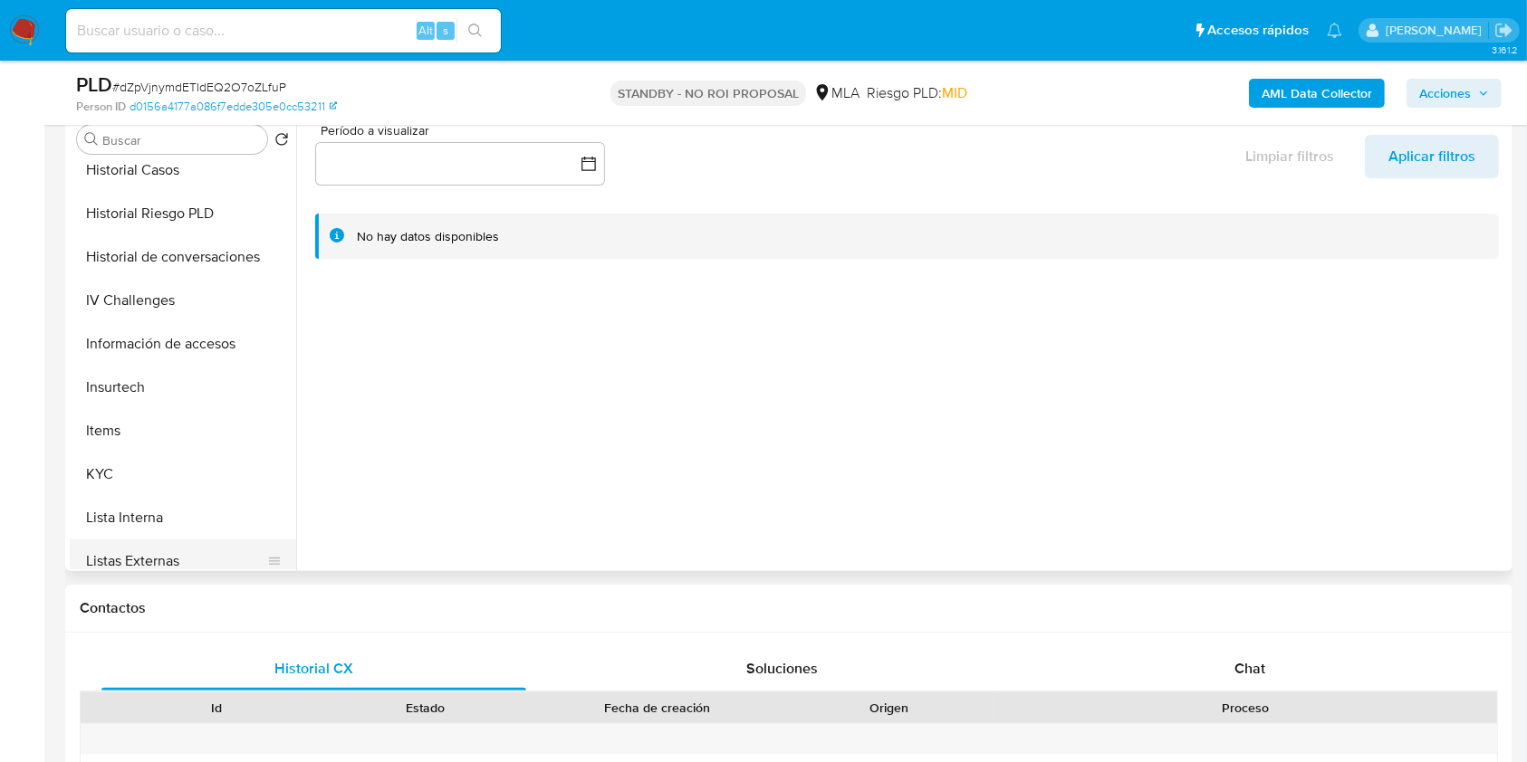
scroll to position [724, 0]
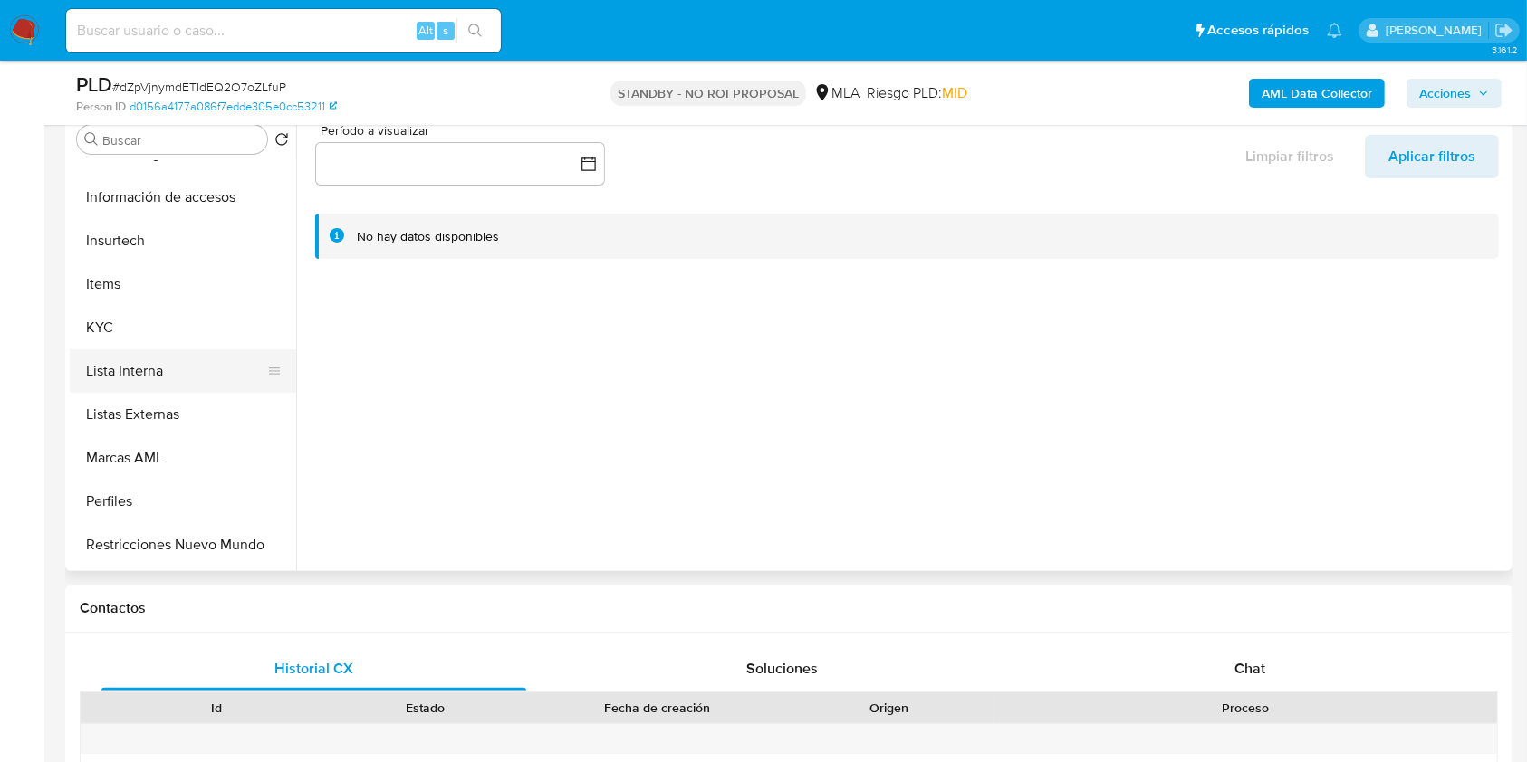
click at [138, 362] on button "Lista Interna" at bounding box center [176, 371] width 212 height 43
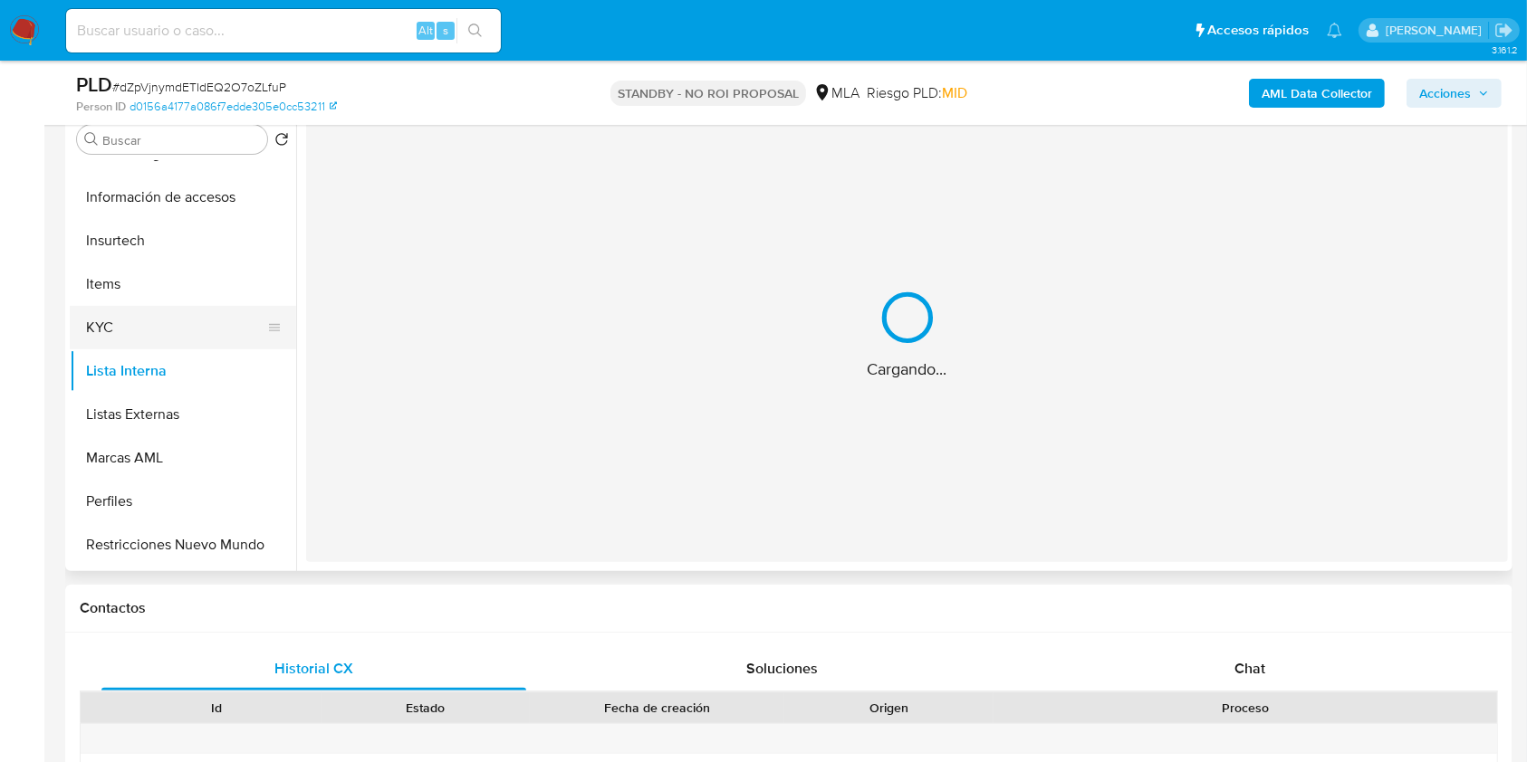
click at [129, 337] on button "KYC" at bounding box center [176, 327] width 212 height 43
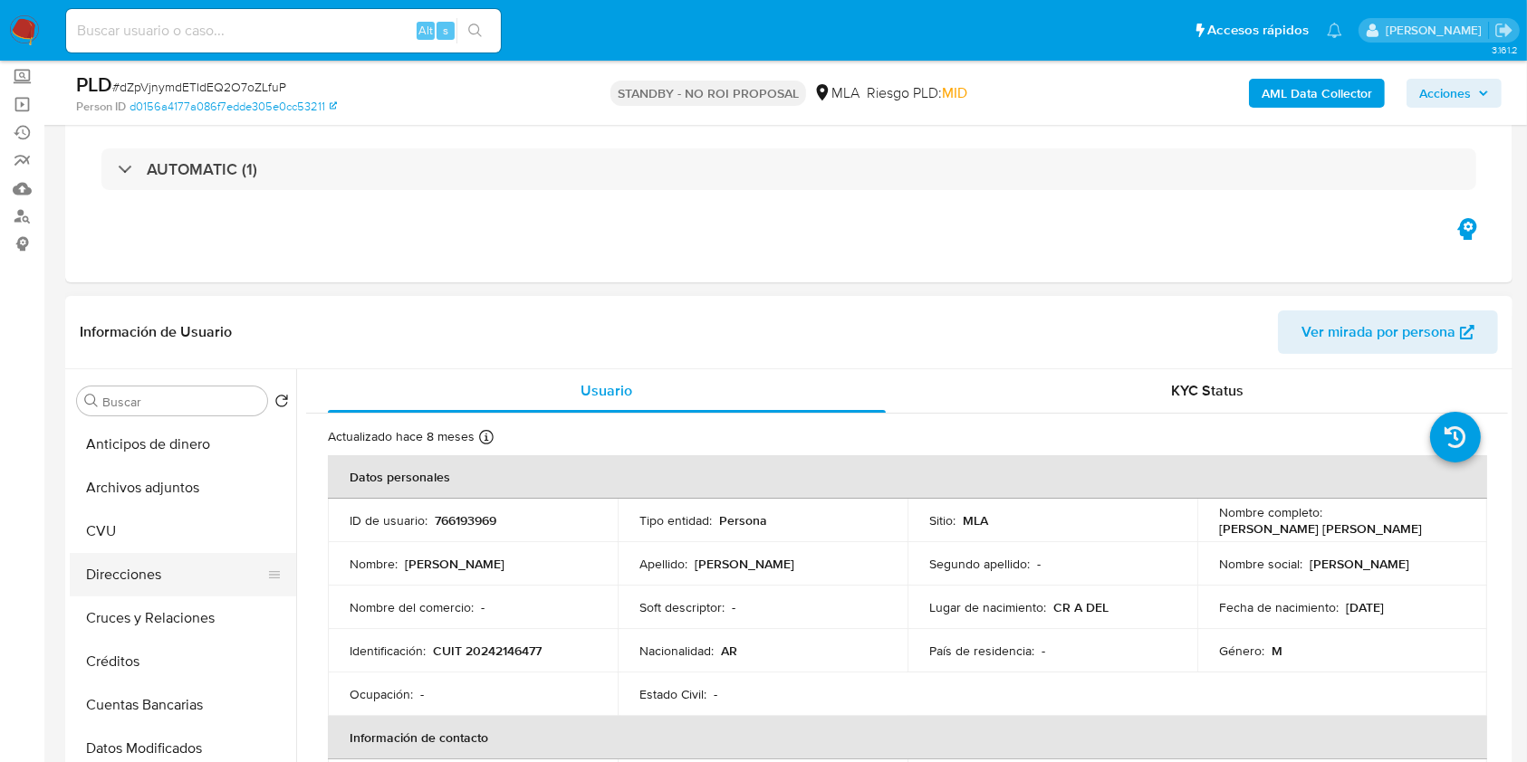
scroll to position [0, 0]
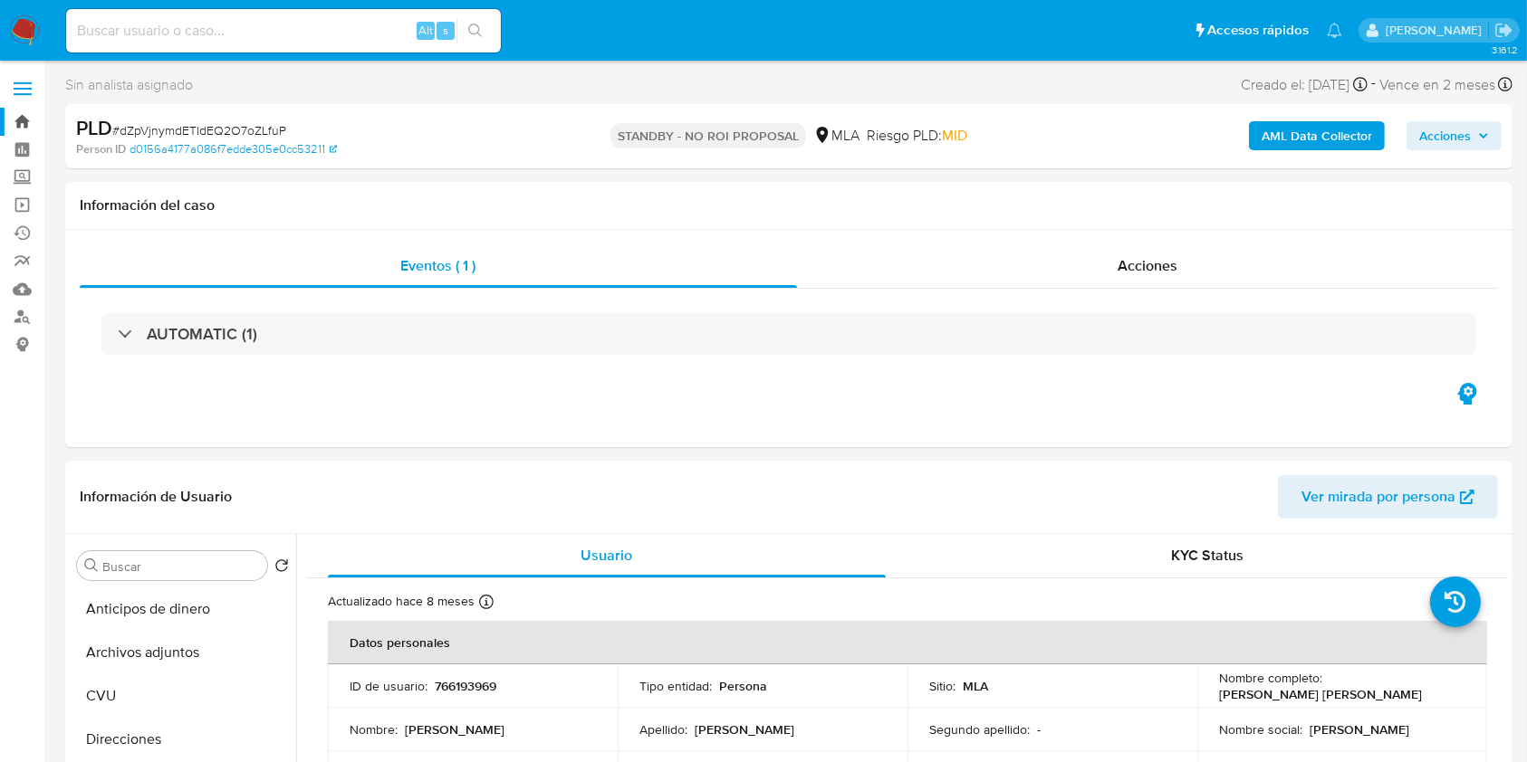
click at [26, 121] on link "Bandeja" at bounding box center [108, 122] width 216 height 28
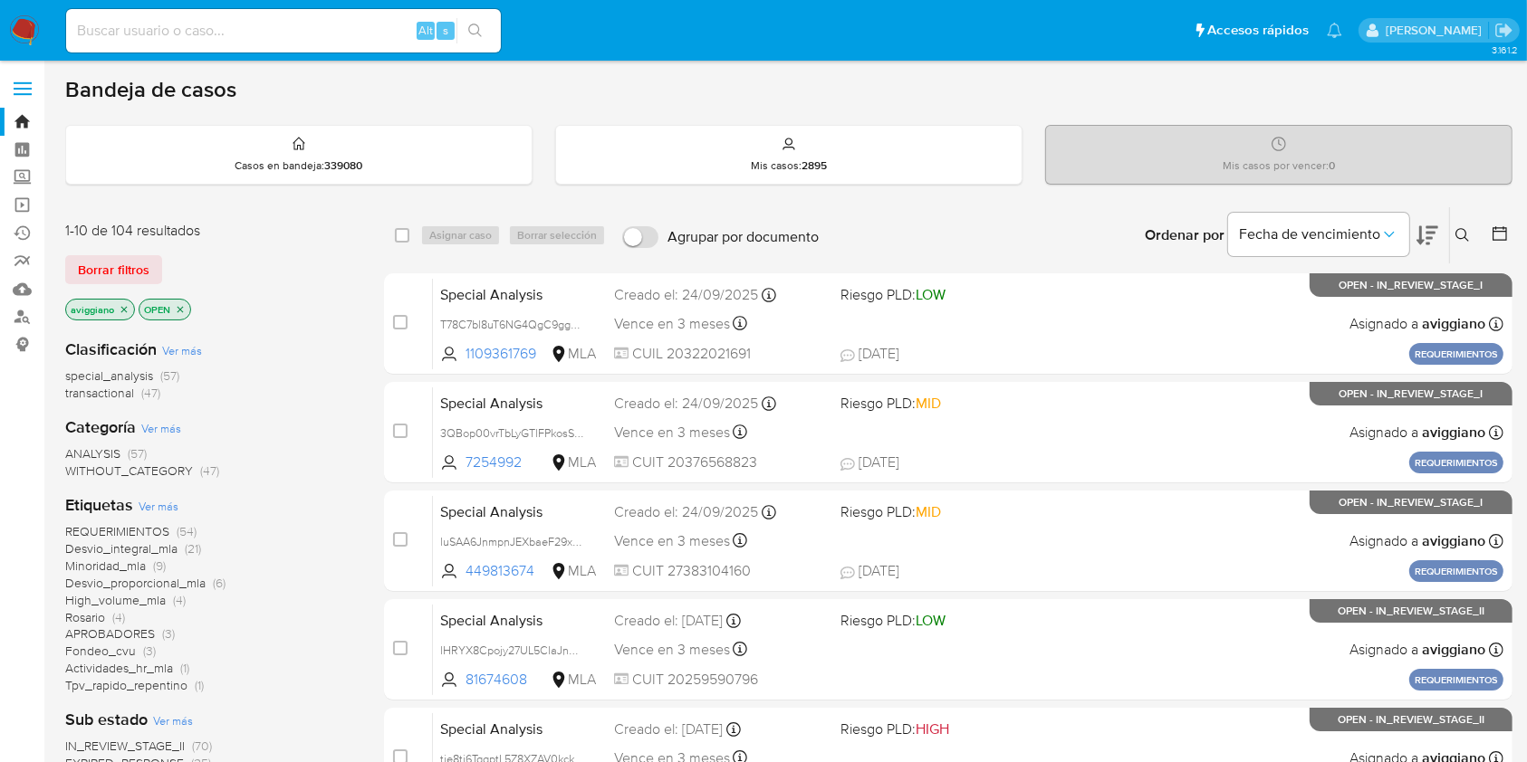
click at [121, 309] on icon "close-filter" at bounding box center [124, 309] width 11 height 11
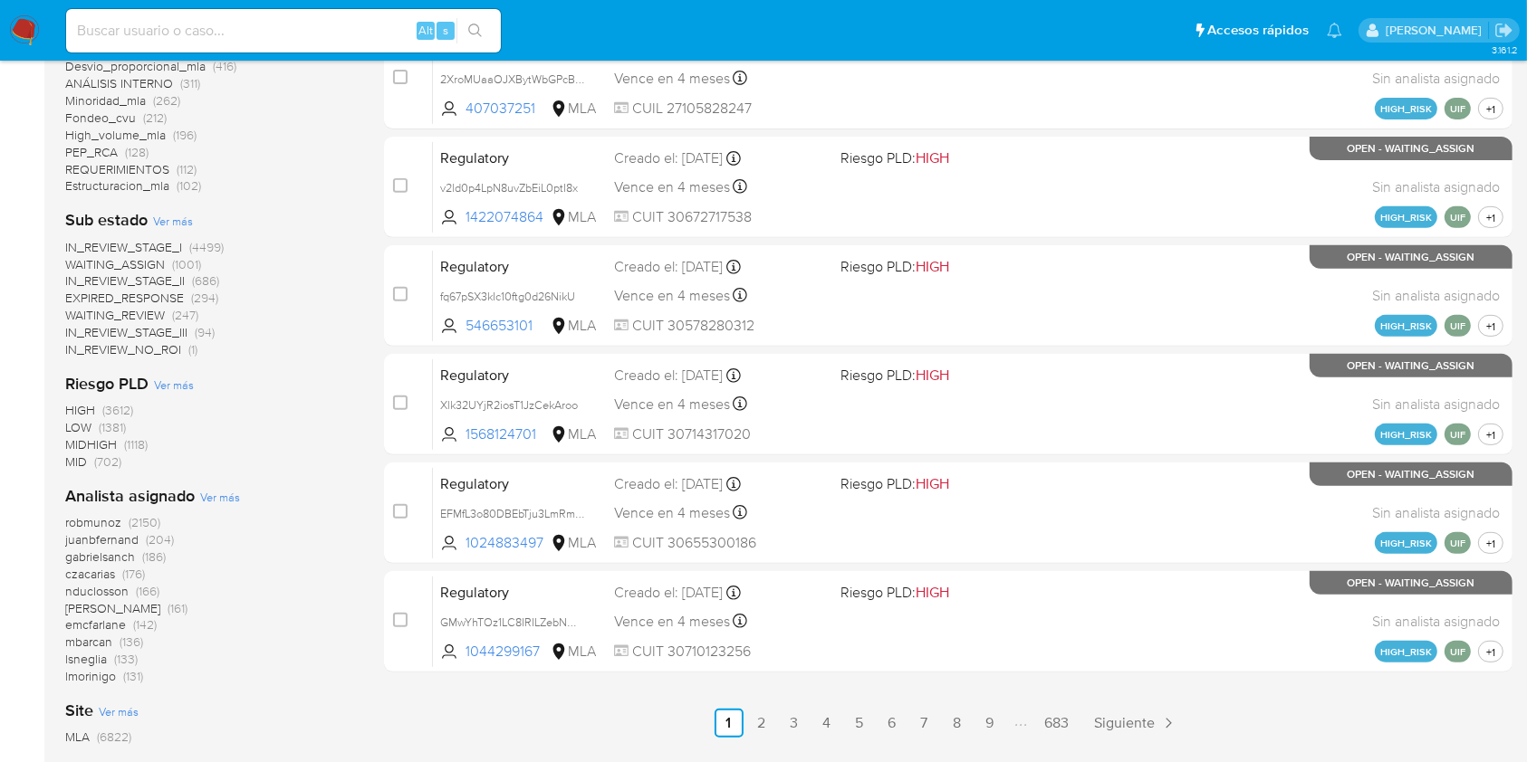
scroll to position [826, 0]
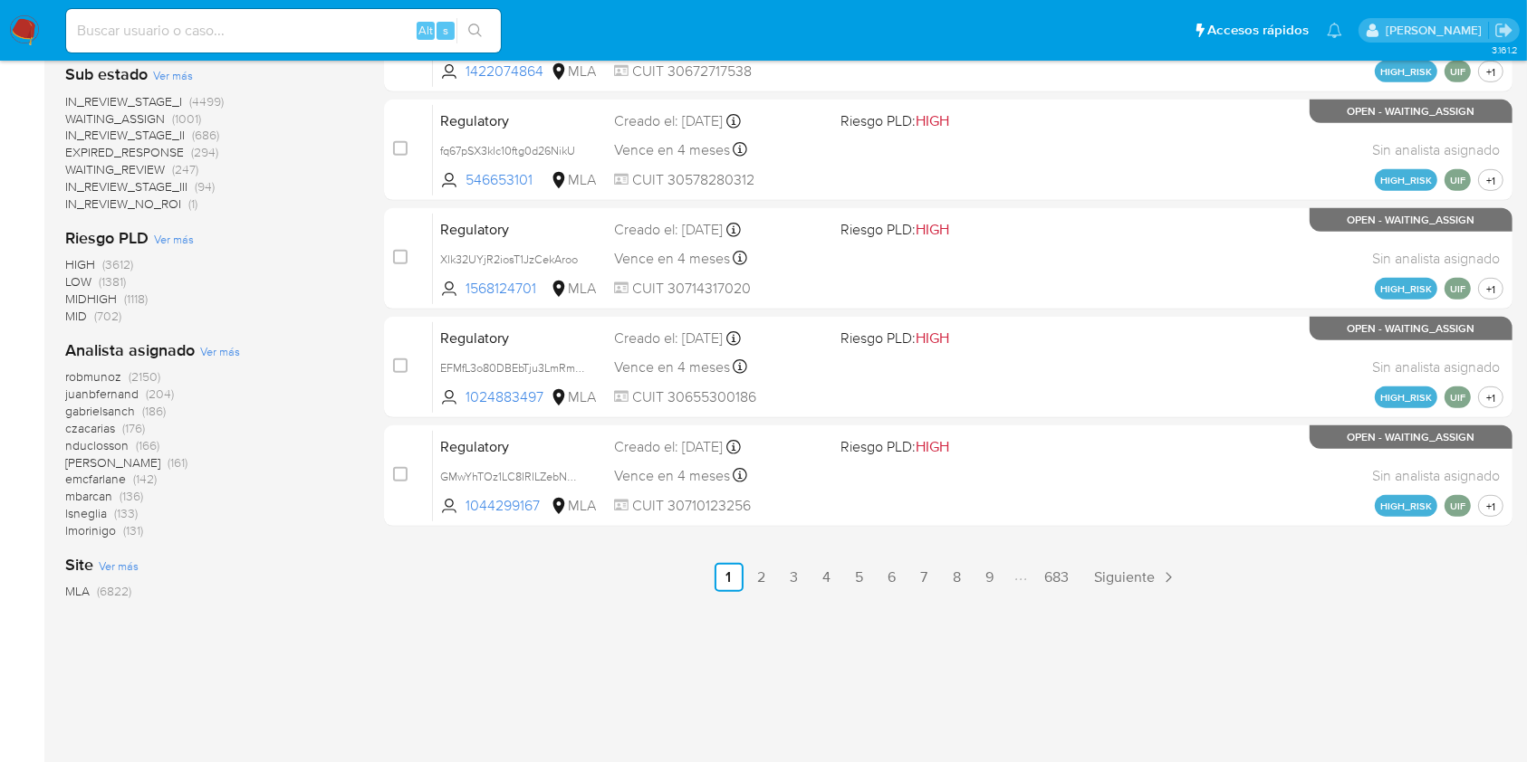
click at [219, 353] on span "Ver más" at bounding box center [220, 351] width 40 height 16
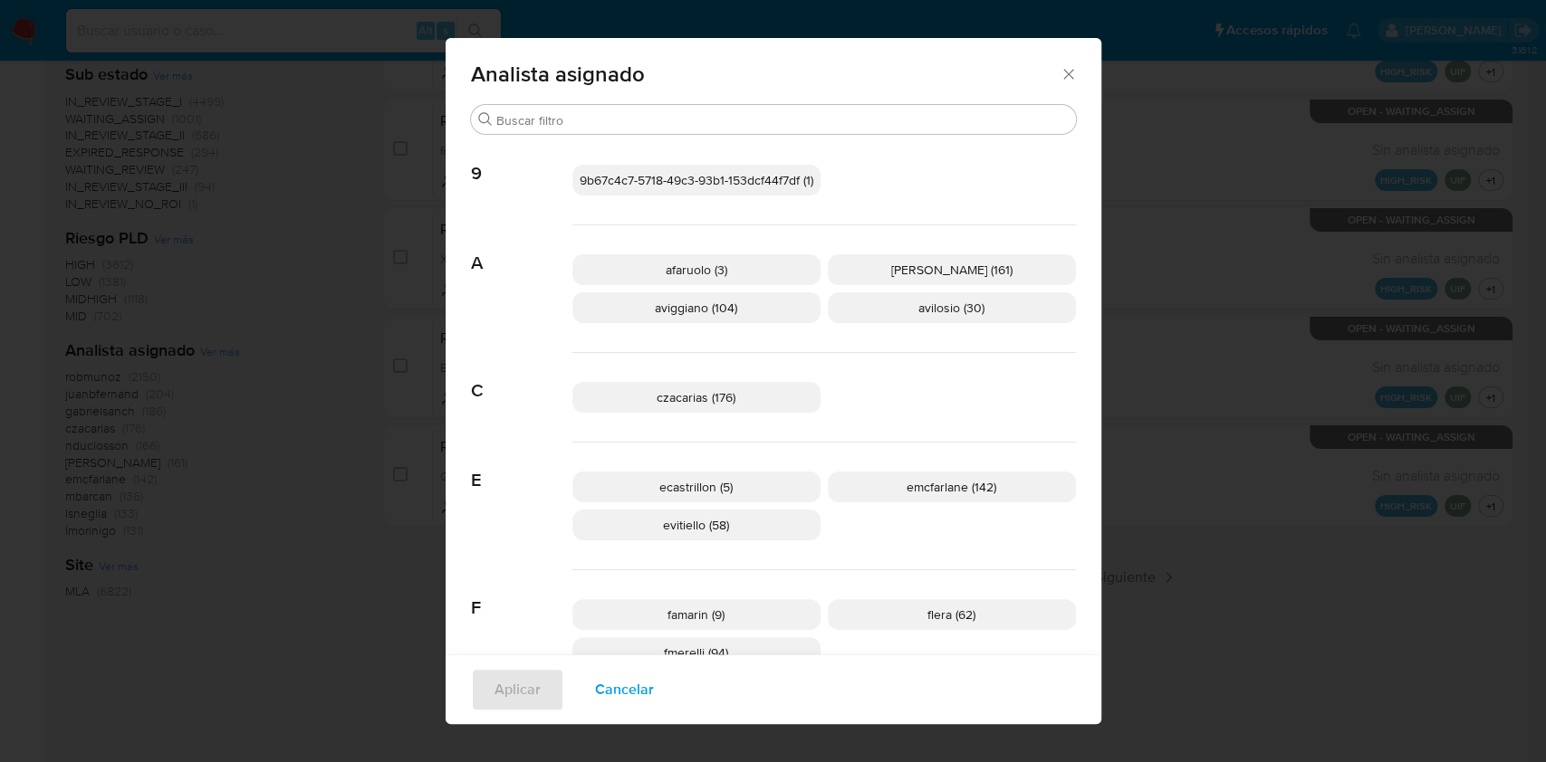
click at [1066, 68] on icon "Cerrar" at bounding box center [1068, 74] width 18 height 18
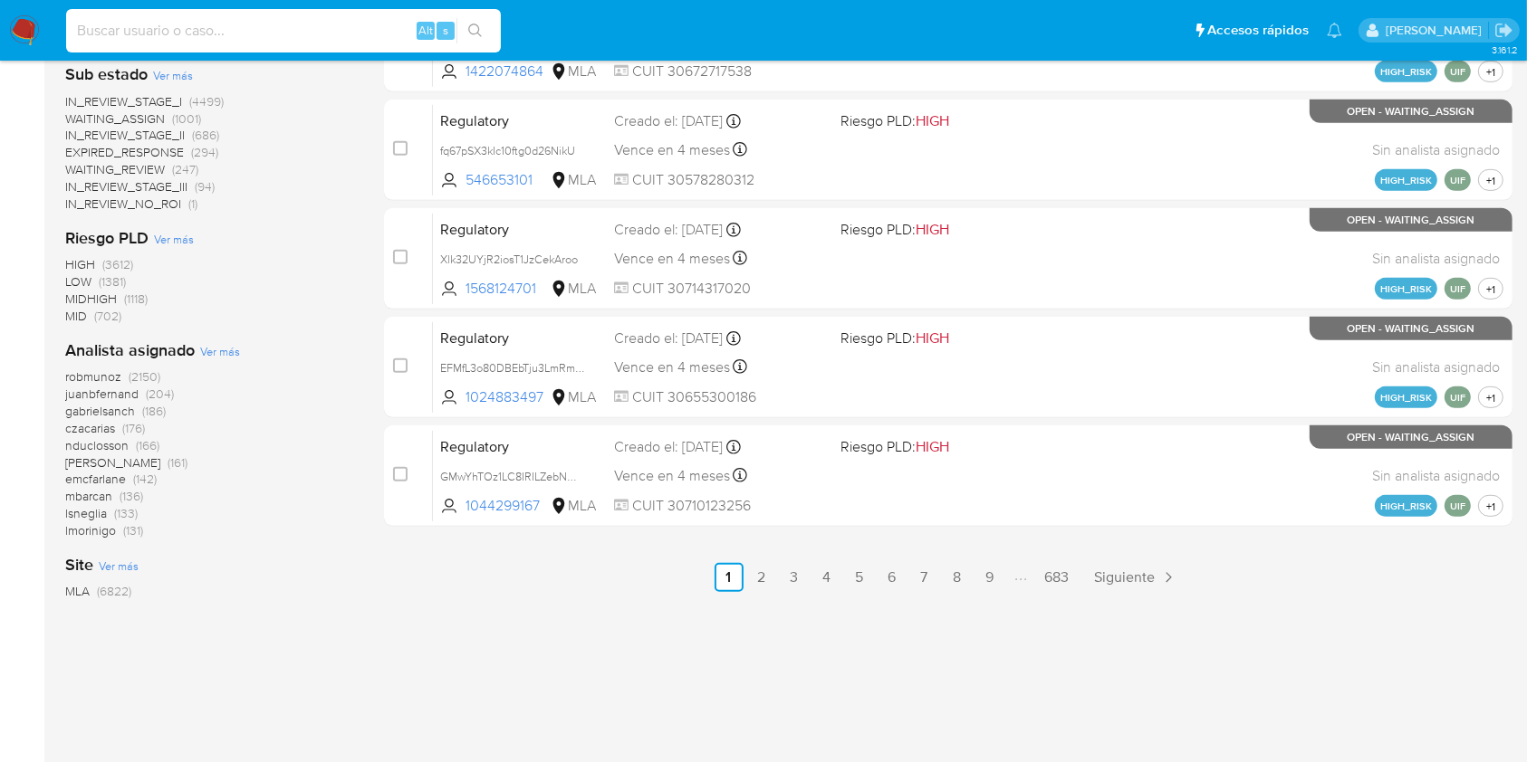
paste input "S57x948MAJWFDfMgktImQl0j"
drag, startPoint x: 273, startPoint y: 30, endPoint x: 32, endPoint y: 20, distance: 241.1
click at [32, 20] on nav "Pausado Ver notificaciones S57x948MAJWFDfMgktImQl0j Alt s Accesos rápidos Presi…" at bounding box center [763, 30] width 1527 height 61
paste input "BRQXwl1n3aA7BLiRsttJKks6"
type input "BRQXwl1n3aA7BLiRsttJKks6"
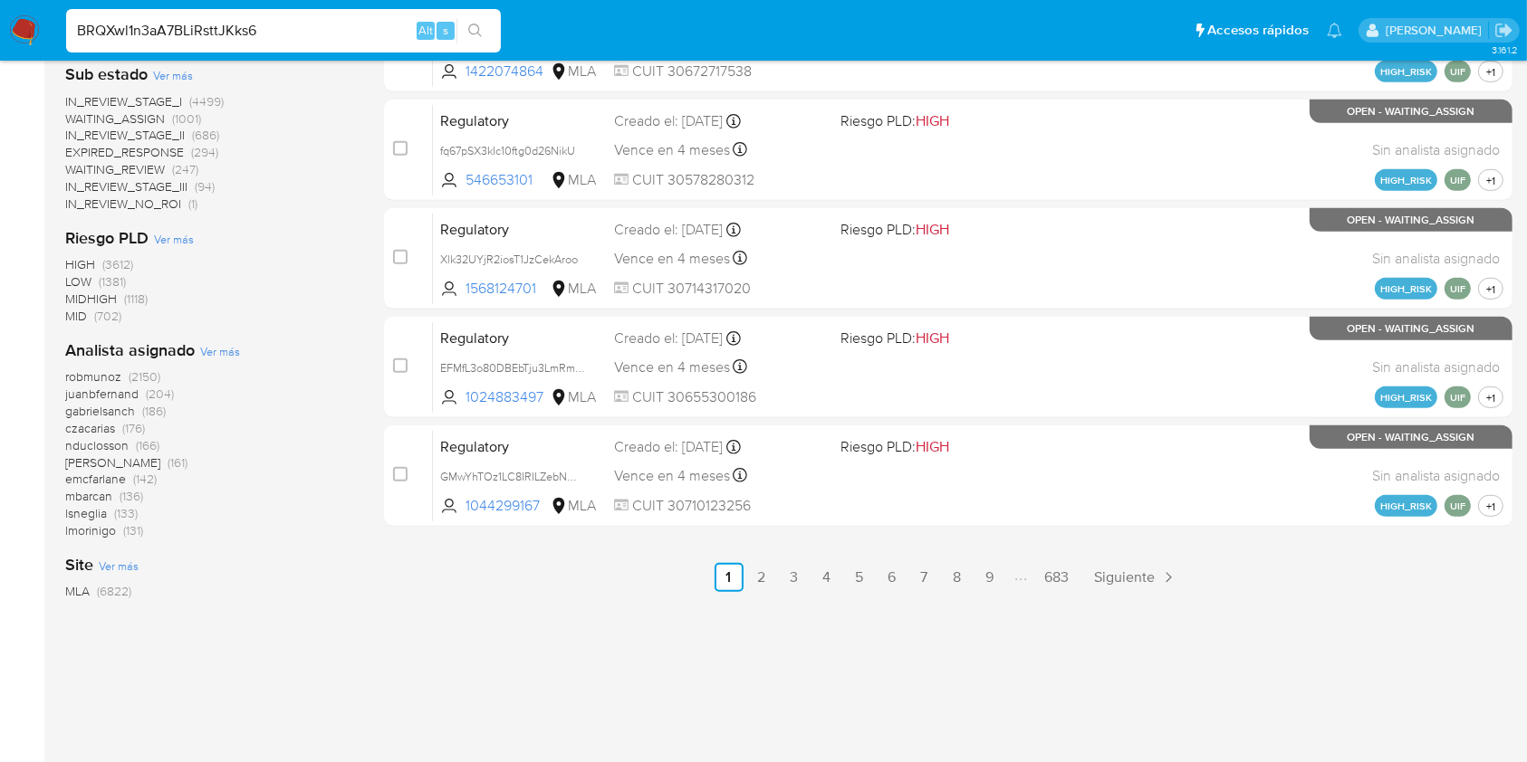
click at [473, 39] on button "search-icon" at bounding box center [474, 30] width 37 height 25
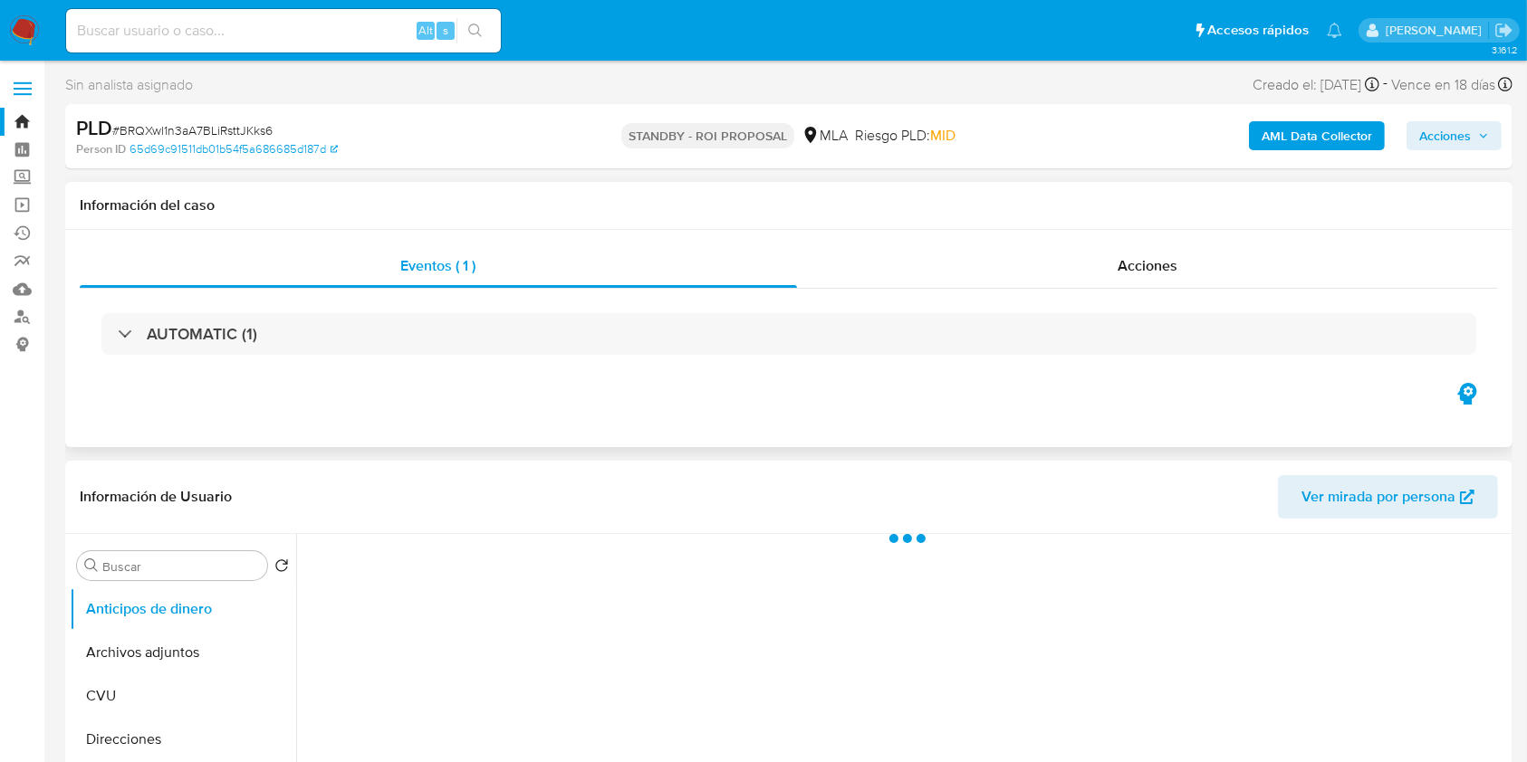
scroll to position [241, 0]
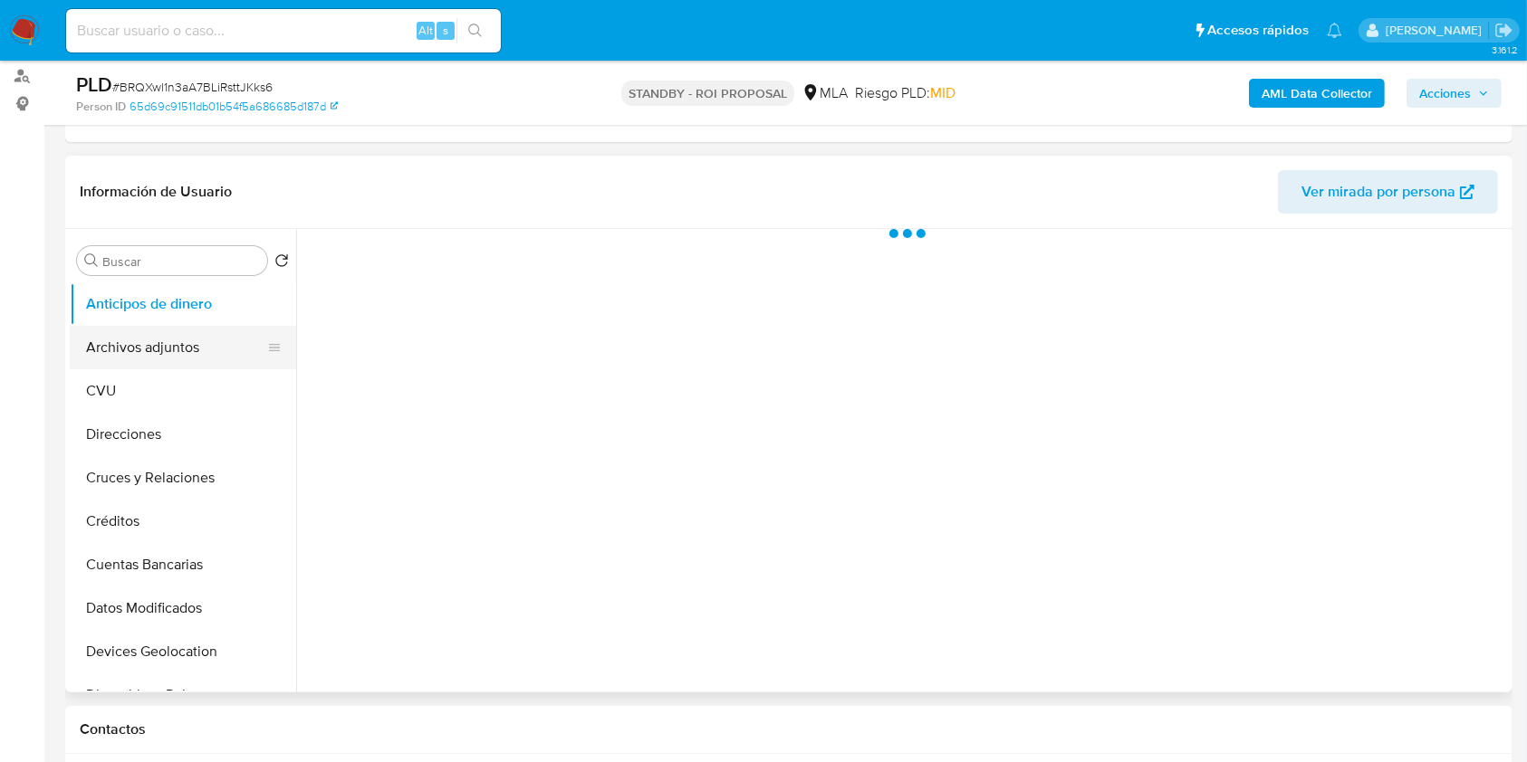
select select "10"
click at [201, 344] on button "Archivos adjuntos" at bounding box center [176, 347] width 212 height 43
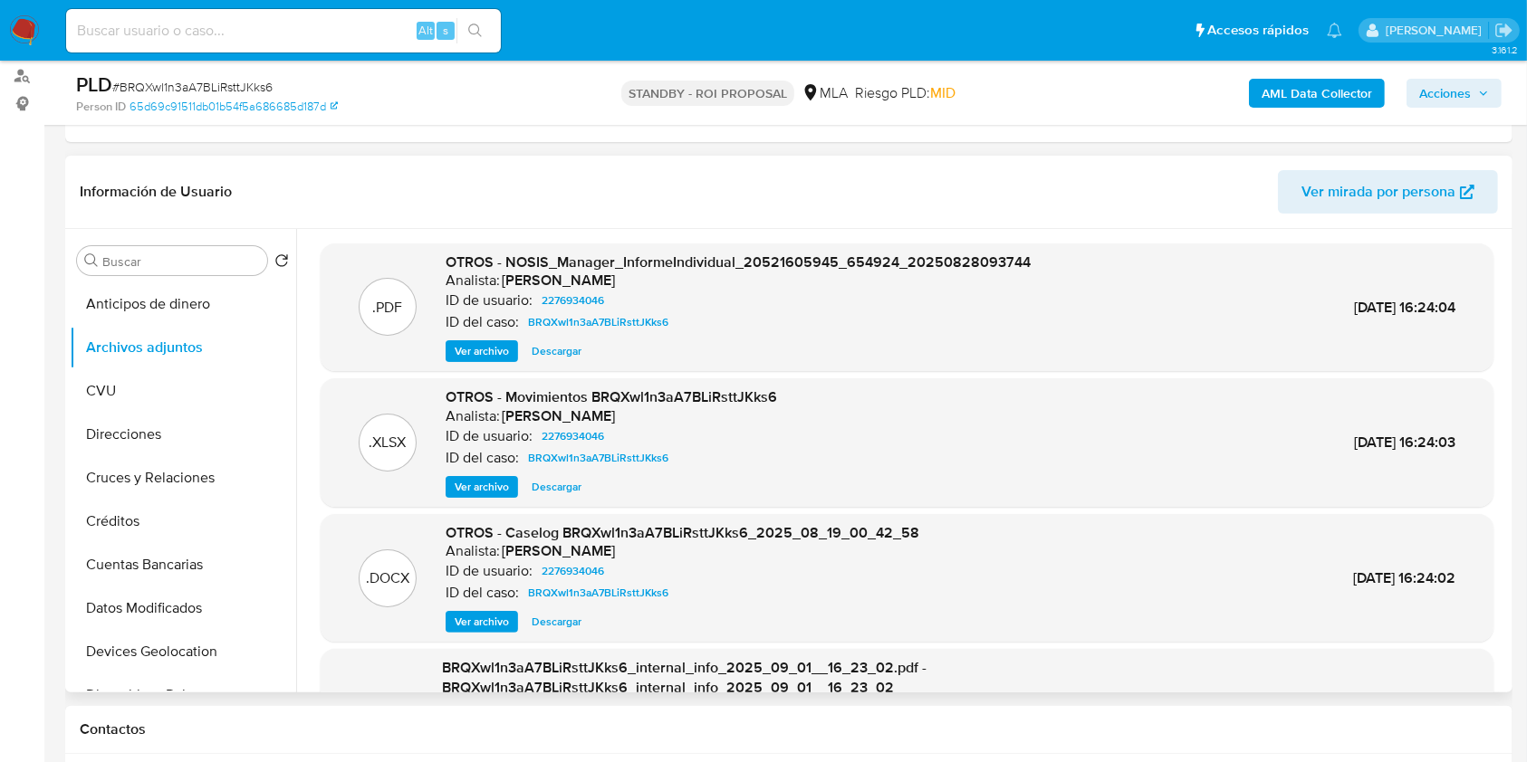
scroll to position [120, 0]
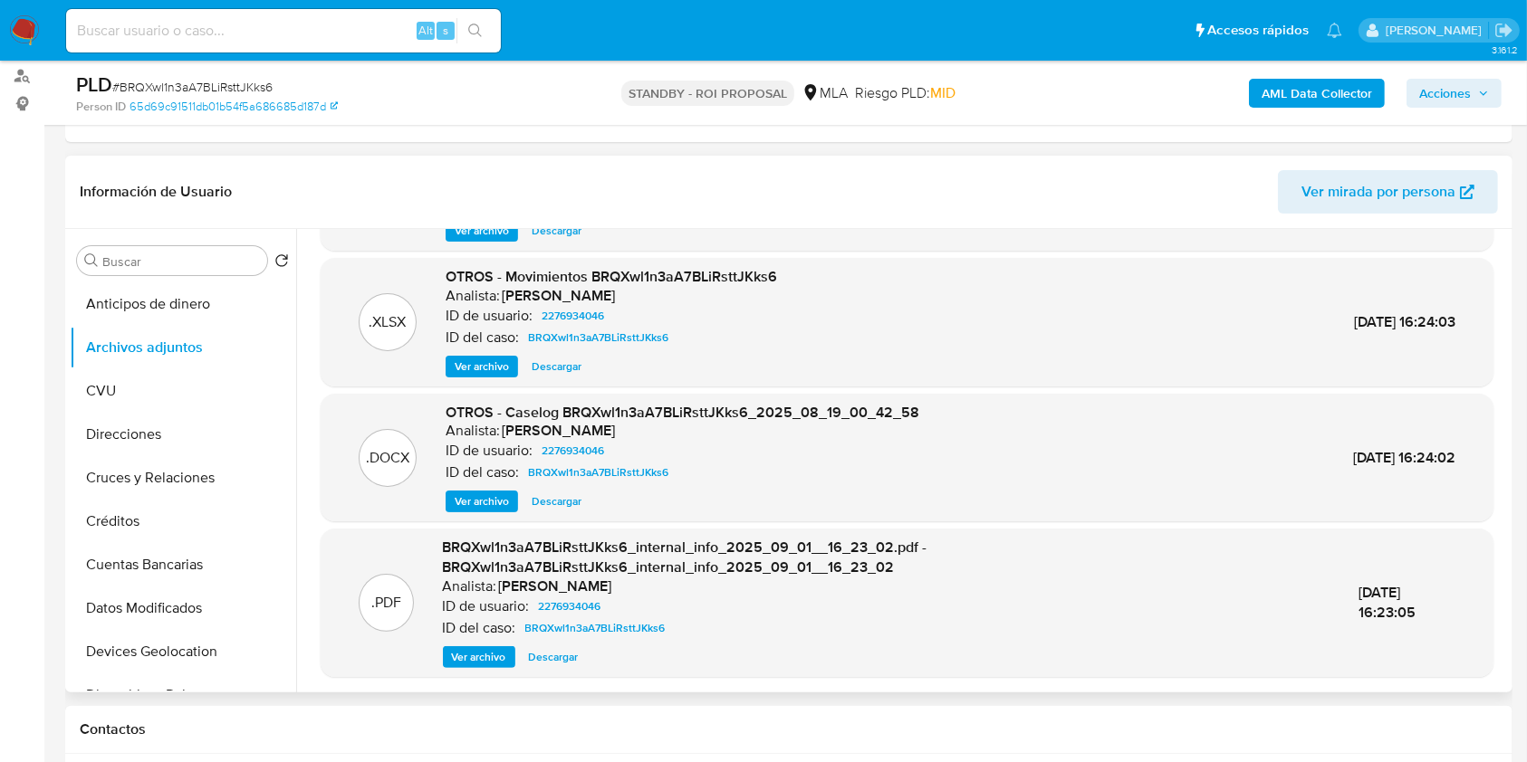
click at [550, 498] on span "Descargar" at bounding box center [557, 502] width 50 height 18
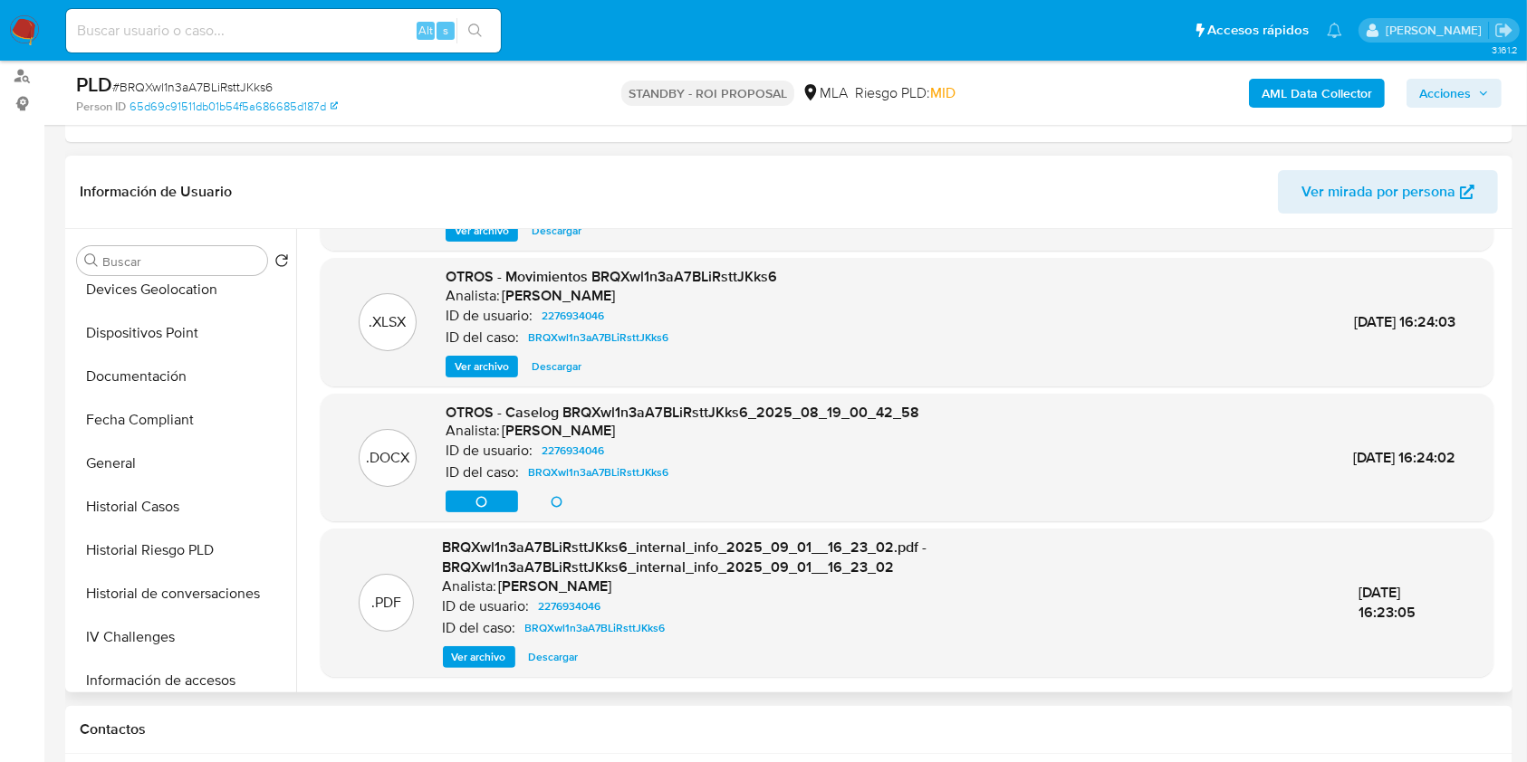
scroll to position [172, 0]
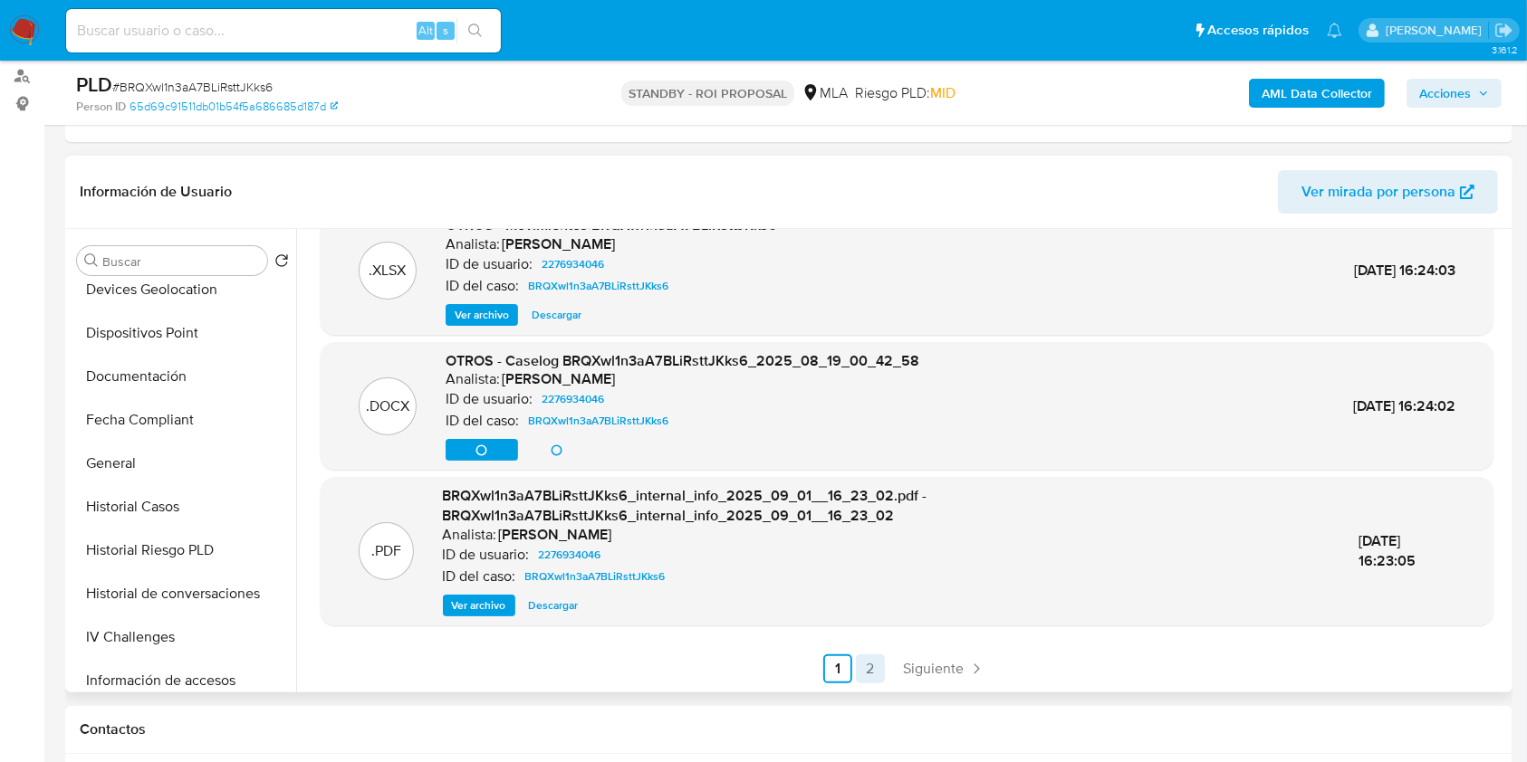
click at [873, 679] on link "2" at bounding box center [870, 669] width 29 height 29
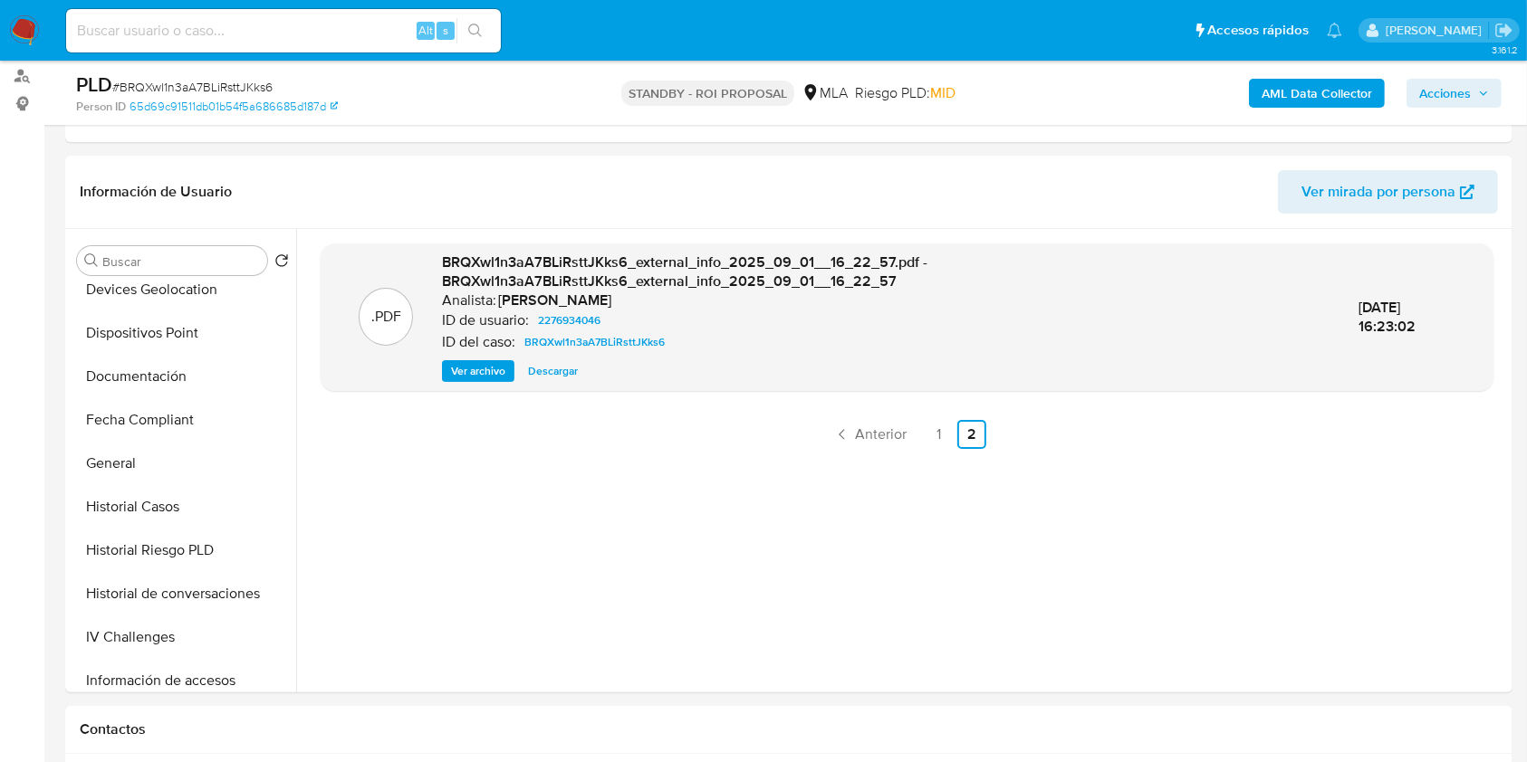
click at [246, 30] on input at bounding box center [283, 31] width 435 height 24
paste input "BHMZC7EeVAFuKW6F3gcr6Si2"
type input "BHMZC7EeVAFuKW6F3gcr6Si2"
click at [474, 45] on div "BHMZC7EeVAFuKW6F3gcr6Si2 Alt s" at bounding box center [283, 30] width 435 height 43
click at [477, 32] on icon "search-icon" at bounding box center [475, 31] width 14 height 14
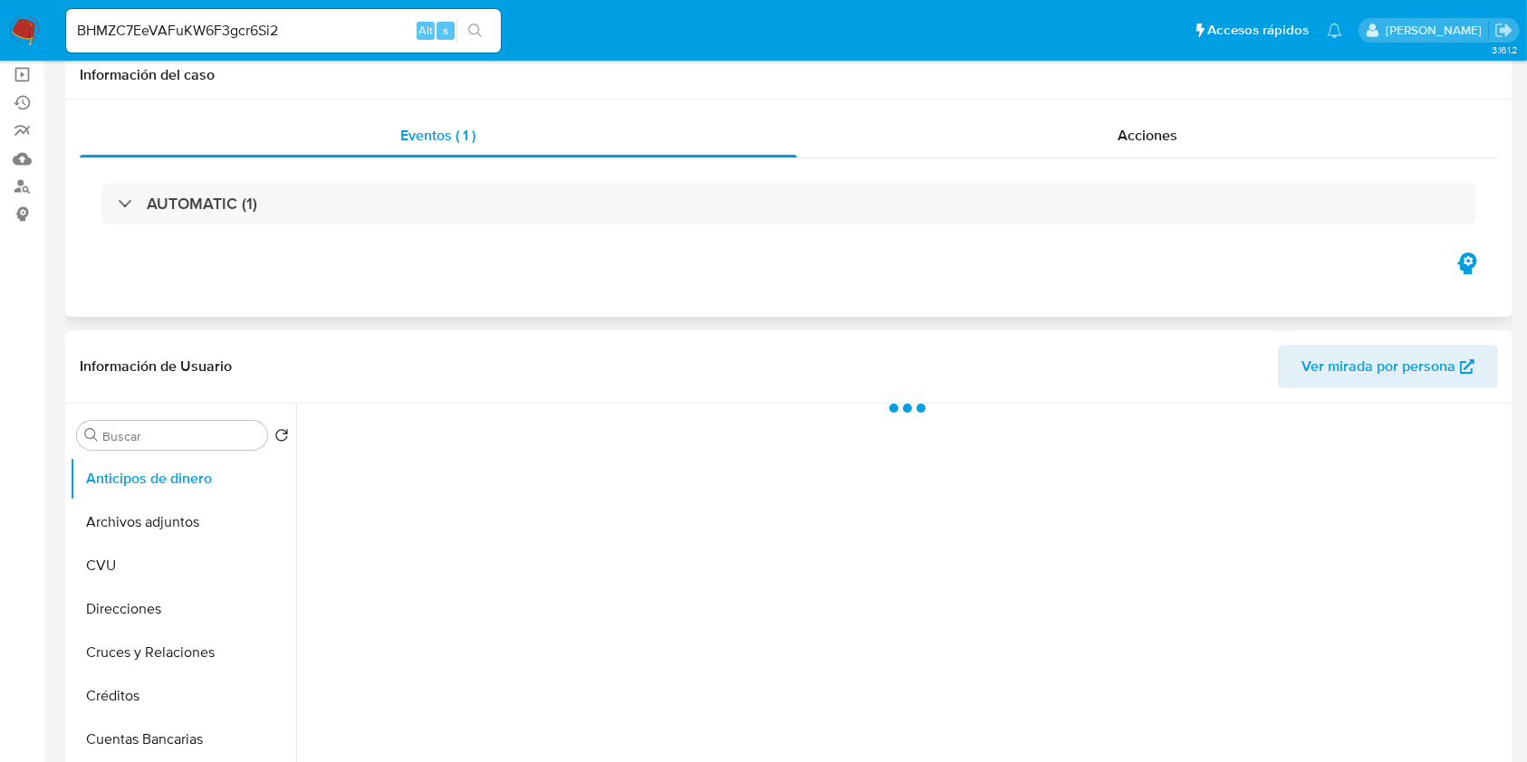
scroll to position [241, 0]
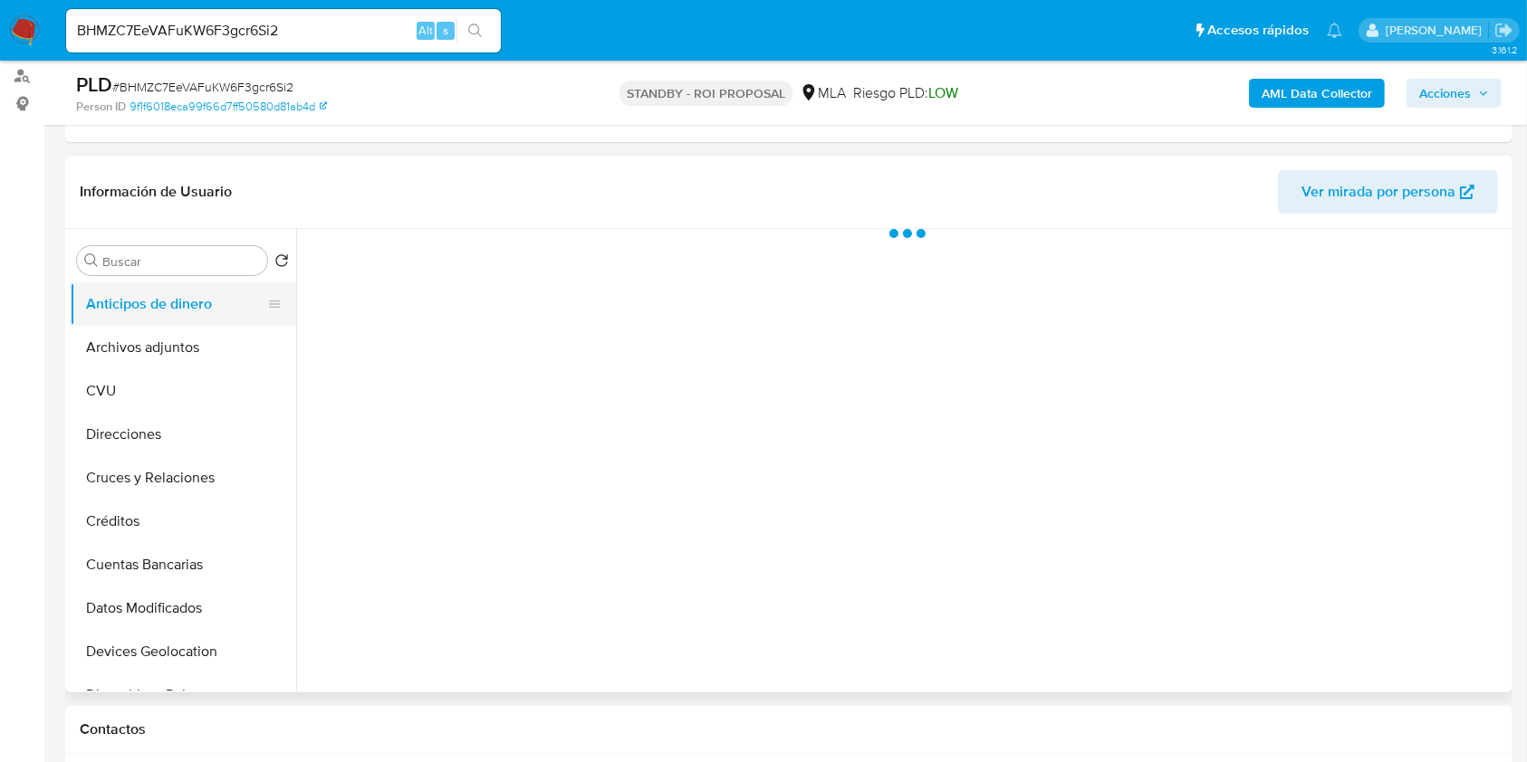
select select "10"
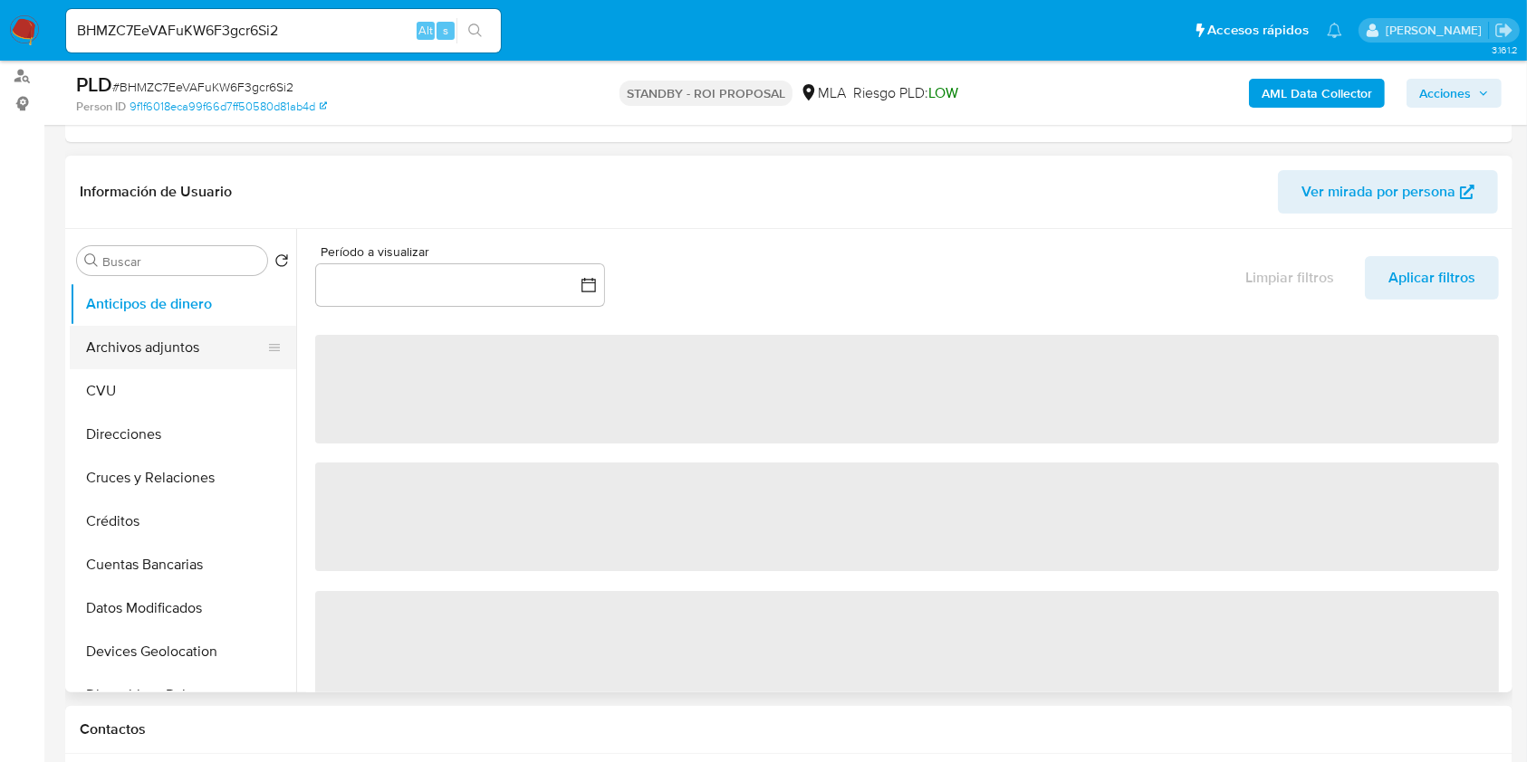
click at [142, 340] on button "Archivos adjuntos" at bounding box center [176, 347] width 212 height 43
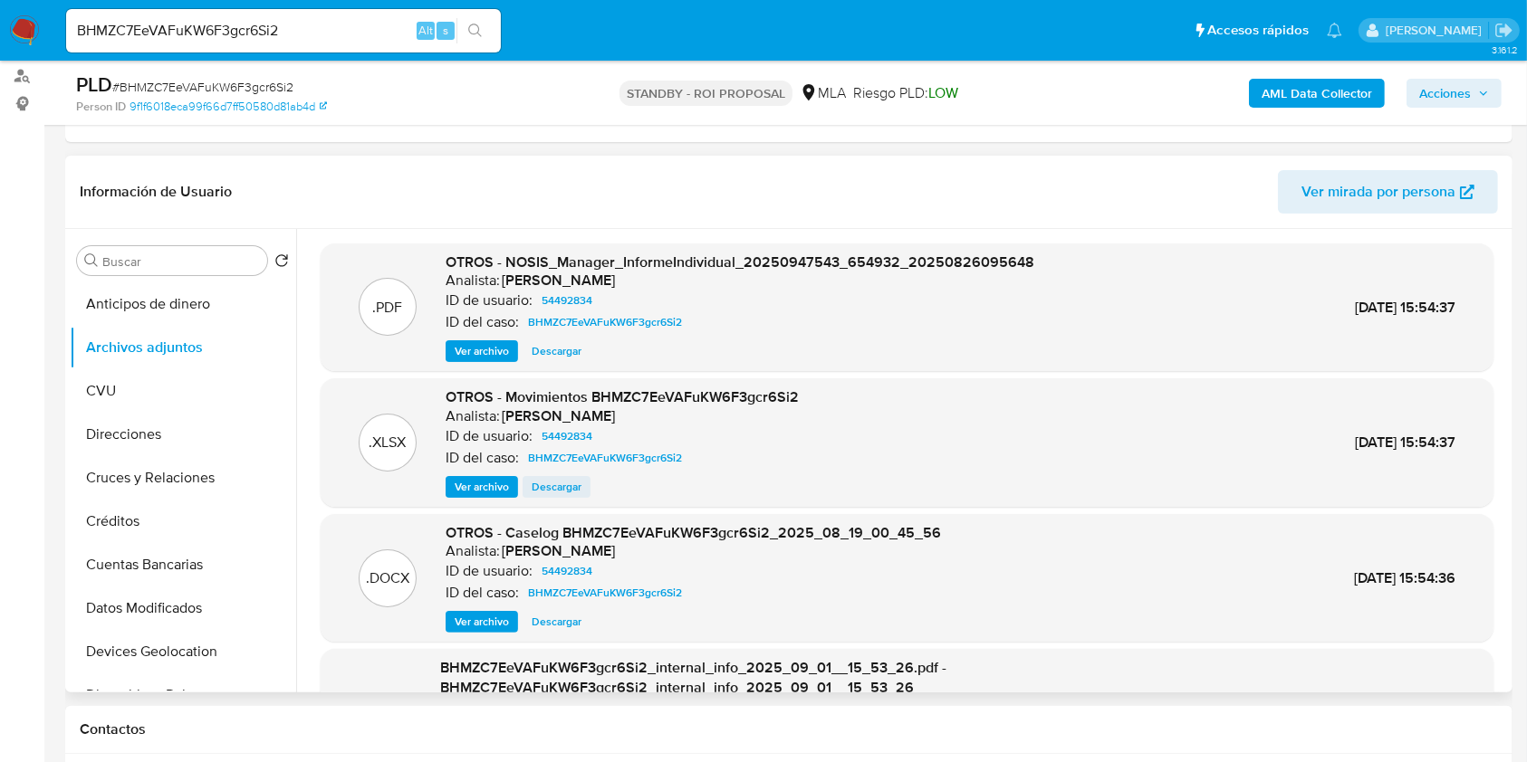
scroll to position [120, 0]
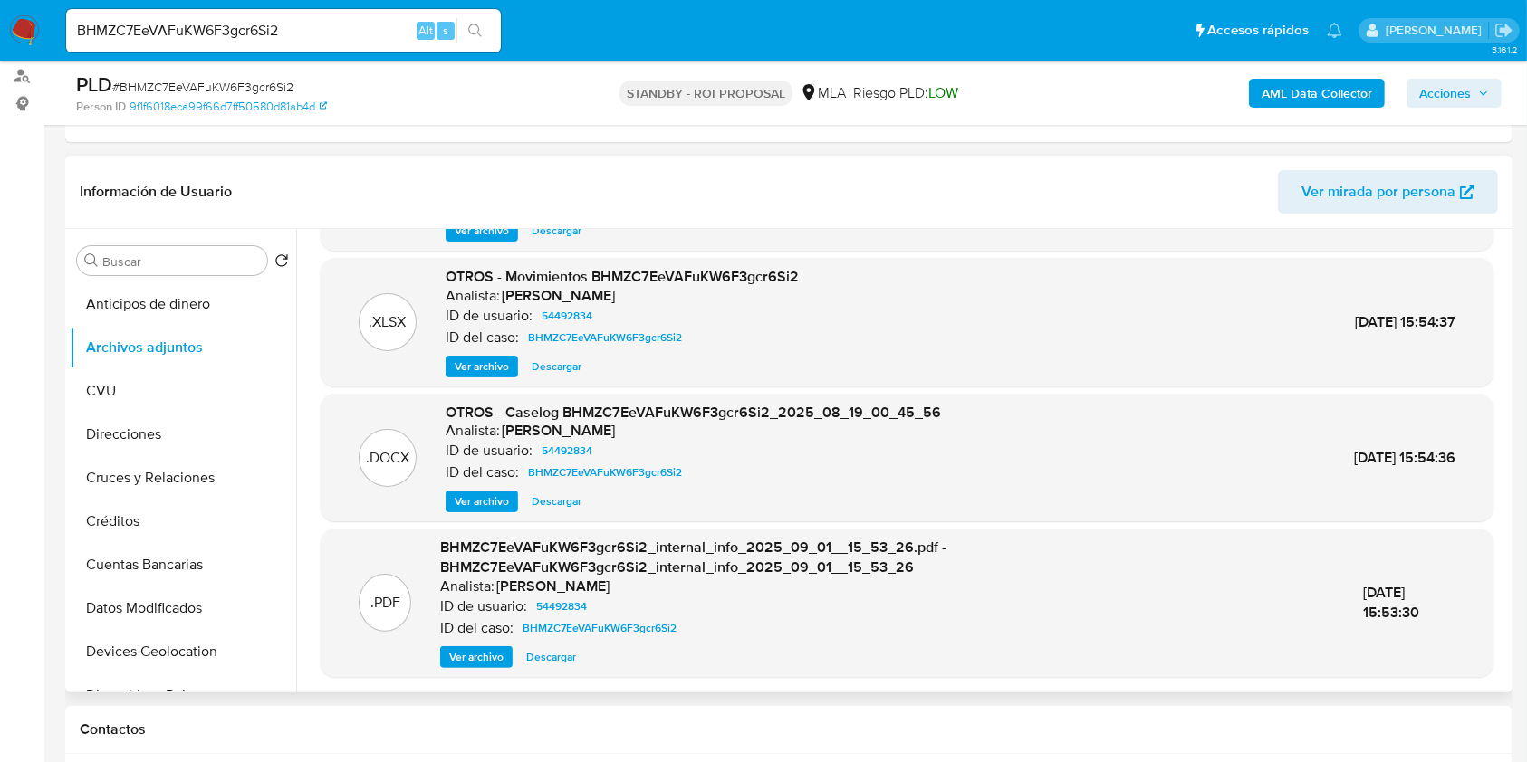
click at [532, 503] on span "Descargar" at bounding box center [557, 502] width 50 height 18
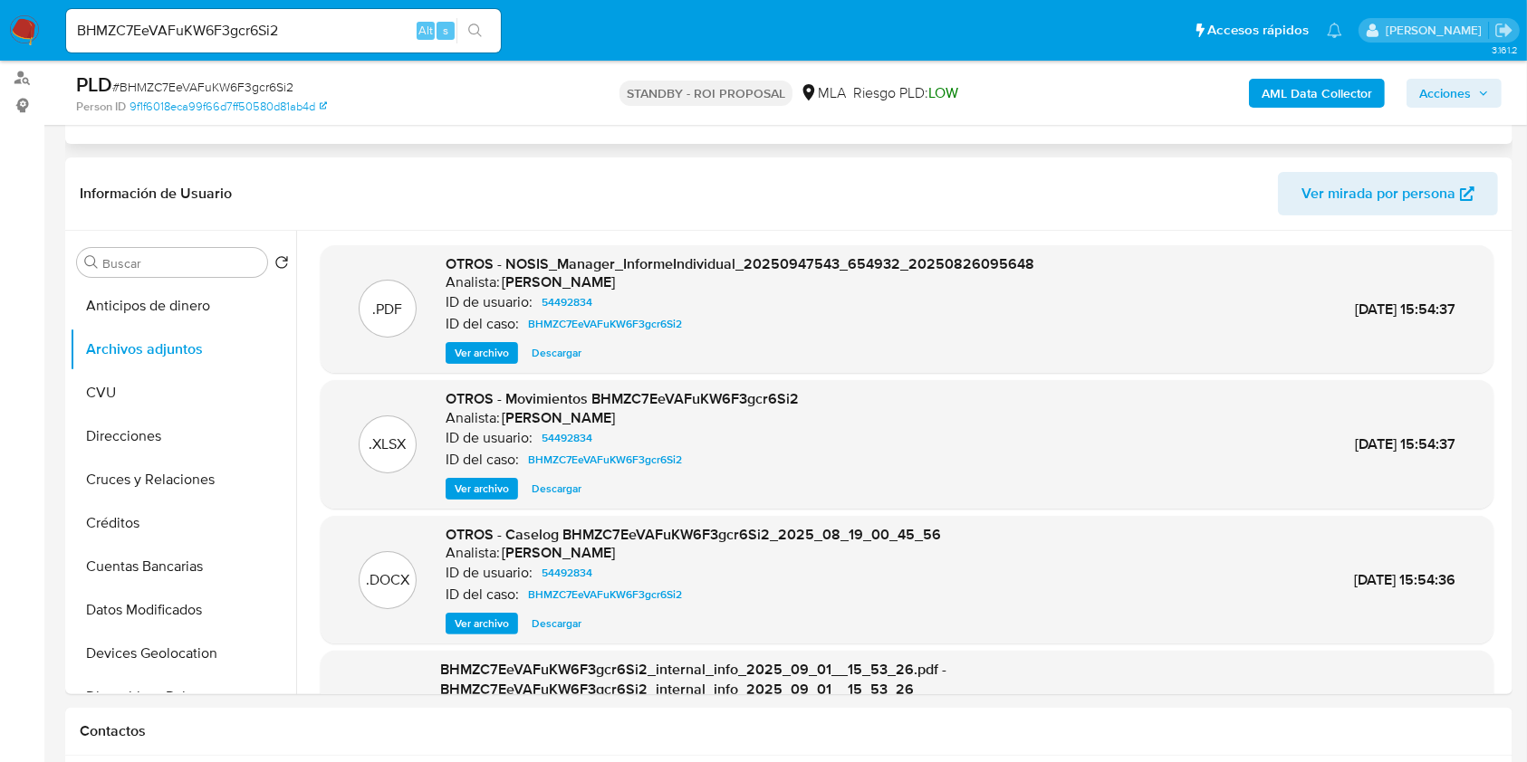
scroll to position [0, 0]
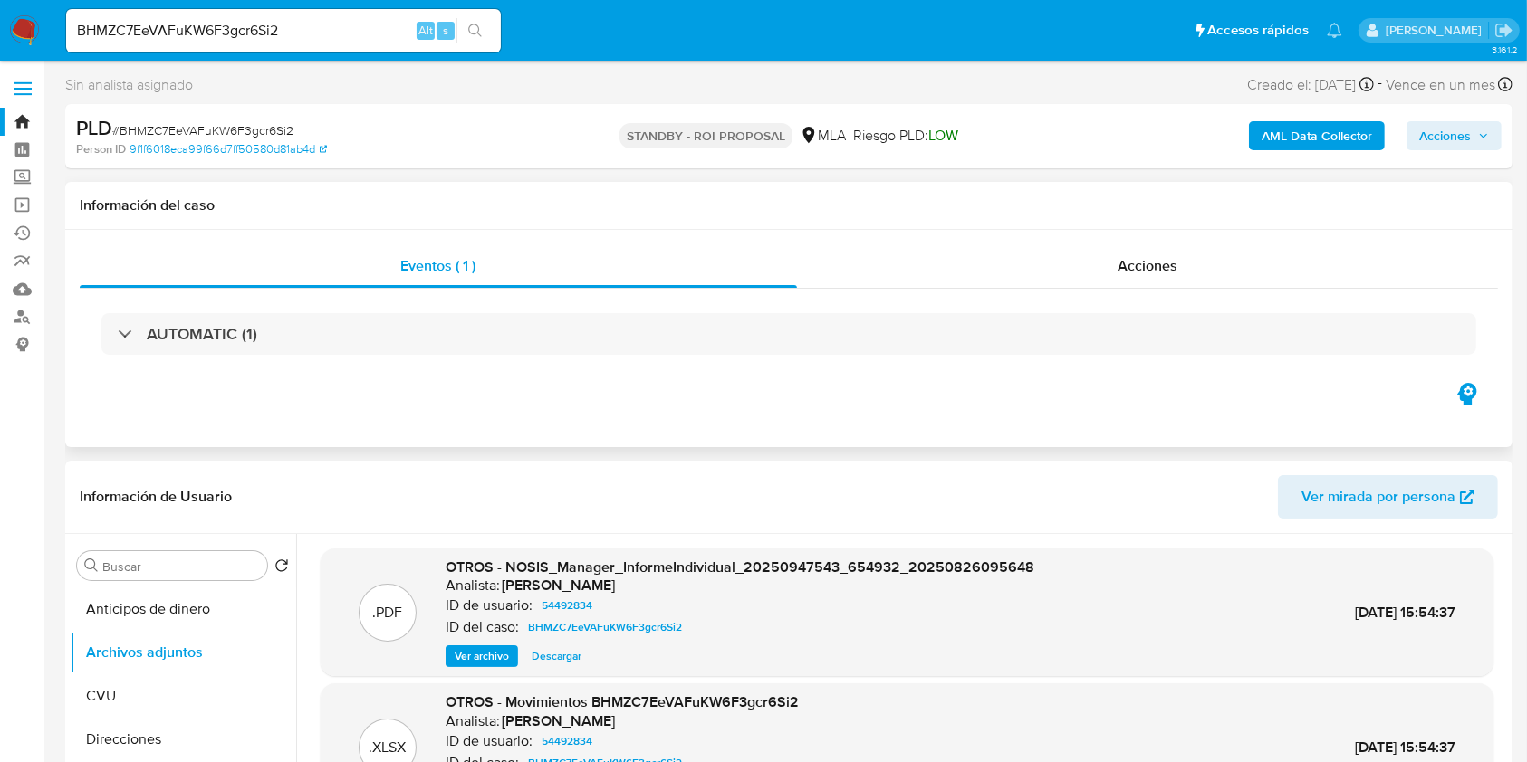
click at [1123, 292] on div "AUTOMATIC (1)" at bounding box center [789, 334] width 1418 height 91
click at [1063, 283] on div "Acciones" at bounding box center [1148, 265] width 702 height 43
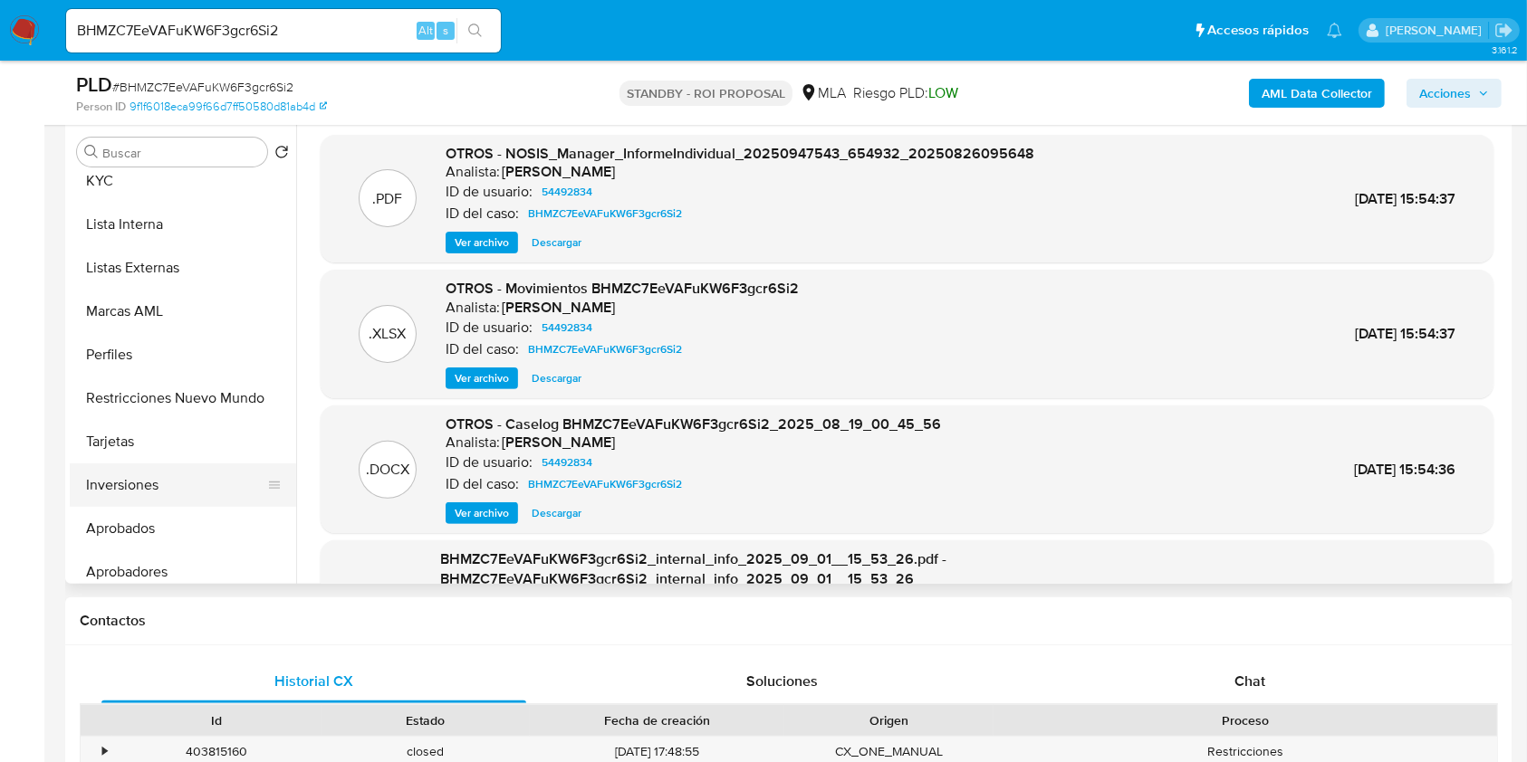
scroll to position [939, 0]
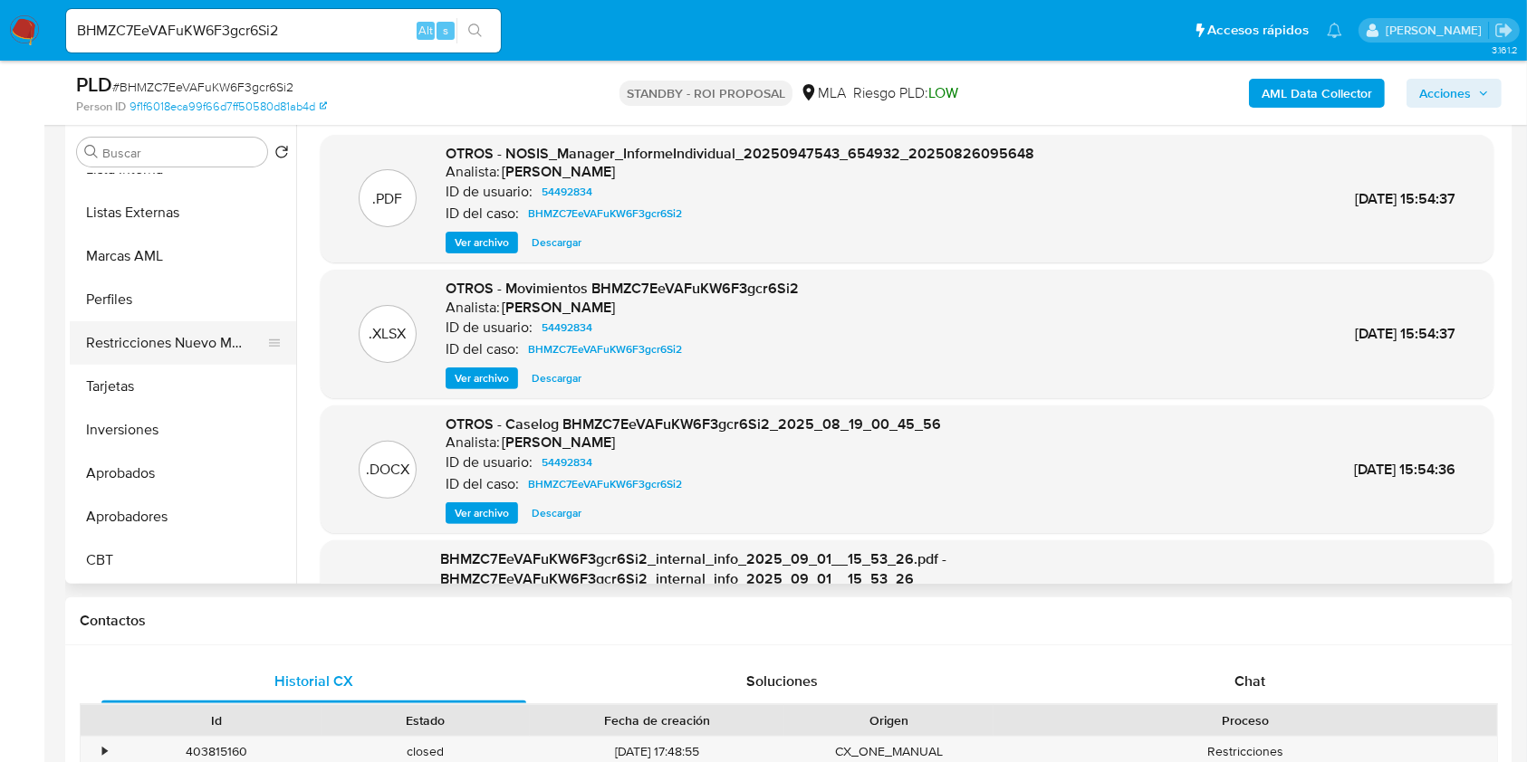
click at [206, 350] on button "Restricciones Nuevo Mundo" at bounding box center [176, 342] width 212 height 43
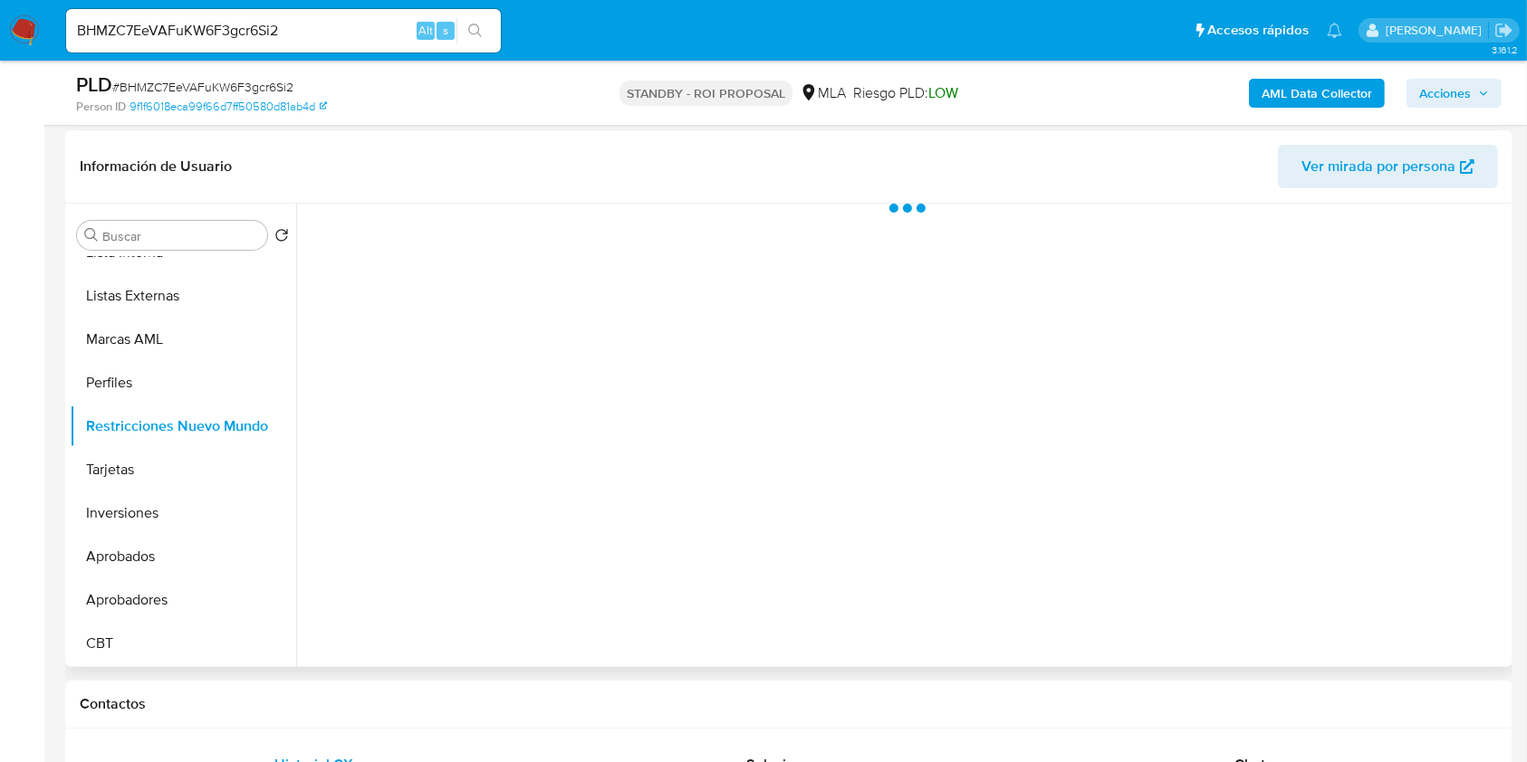
scroll to position [362, 0]
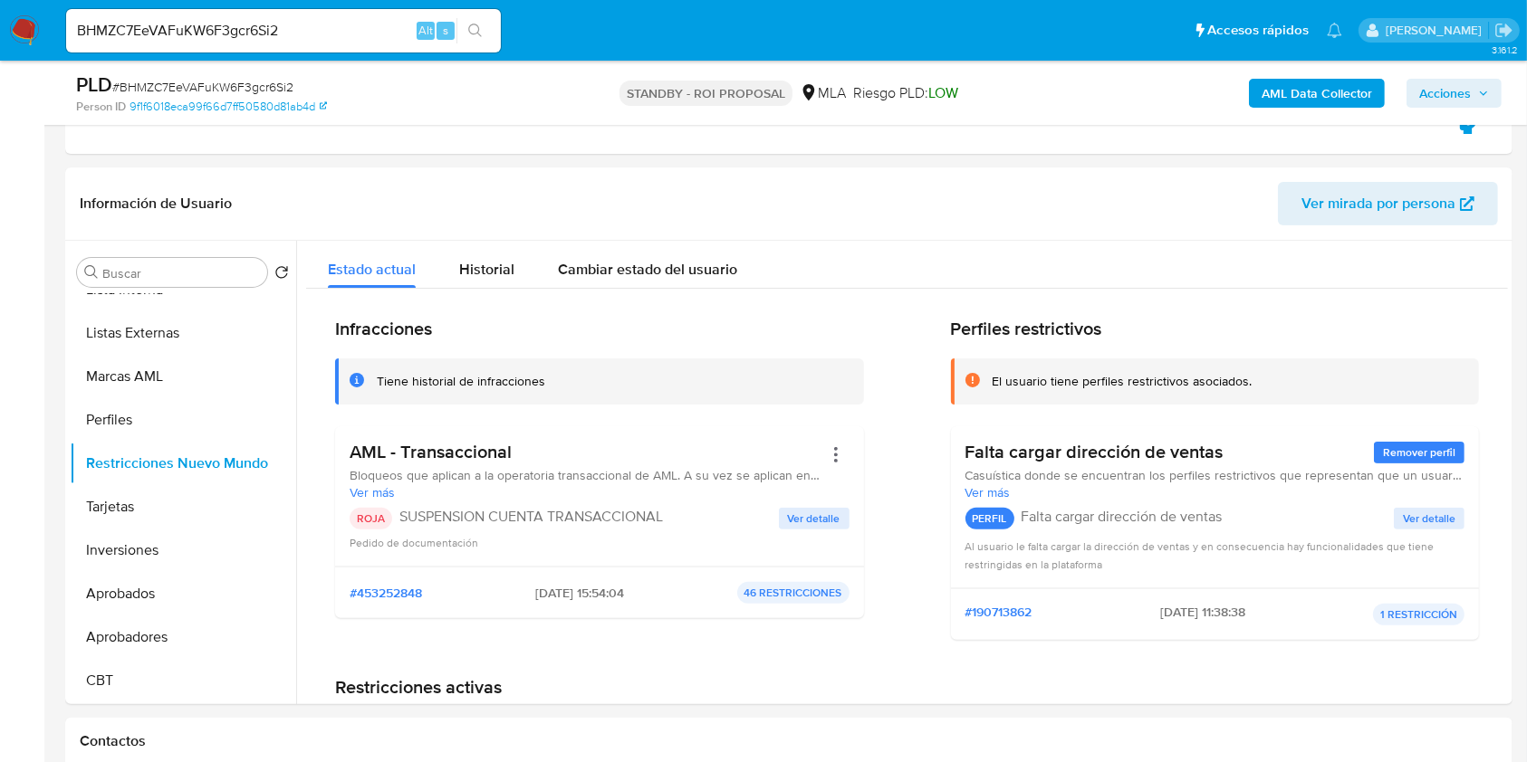
click at [290, 35] on input "BHMZC7EeVAFuKW6F3gcr6Si2" at bounding box center [283, 31] width 435 height 24
paste input "2fzvjBib57kPK2LnICi3Ozg"
type input "2fzvjBib57kPK2LnICi3Ozg2"
click at [446, 42] on div "2fzvjBib57kPK2LnICi3Ozg2 Alt s" at bounding box center [283, 30] width 435 height 43
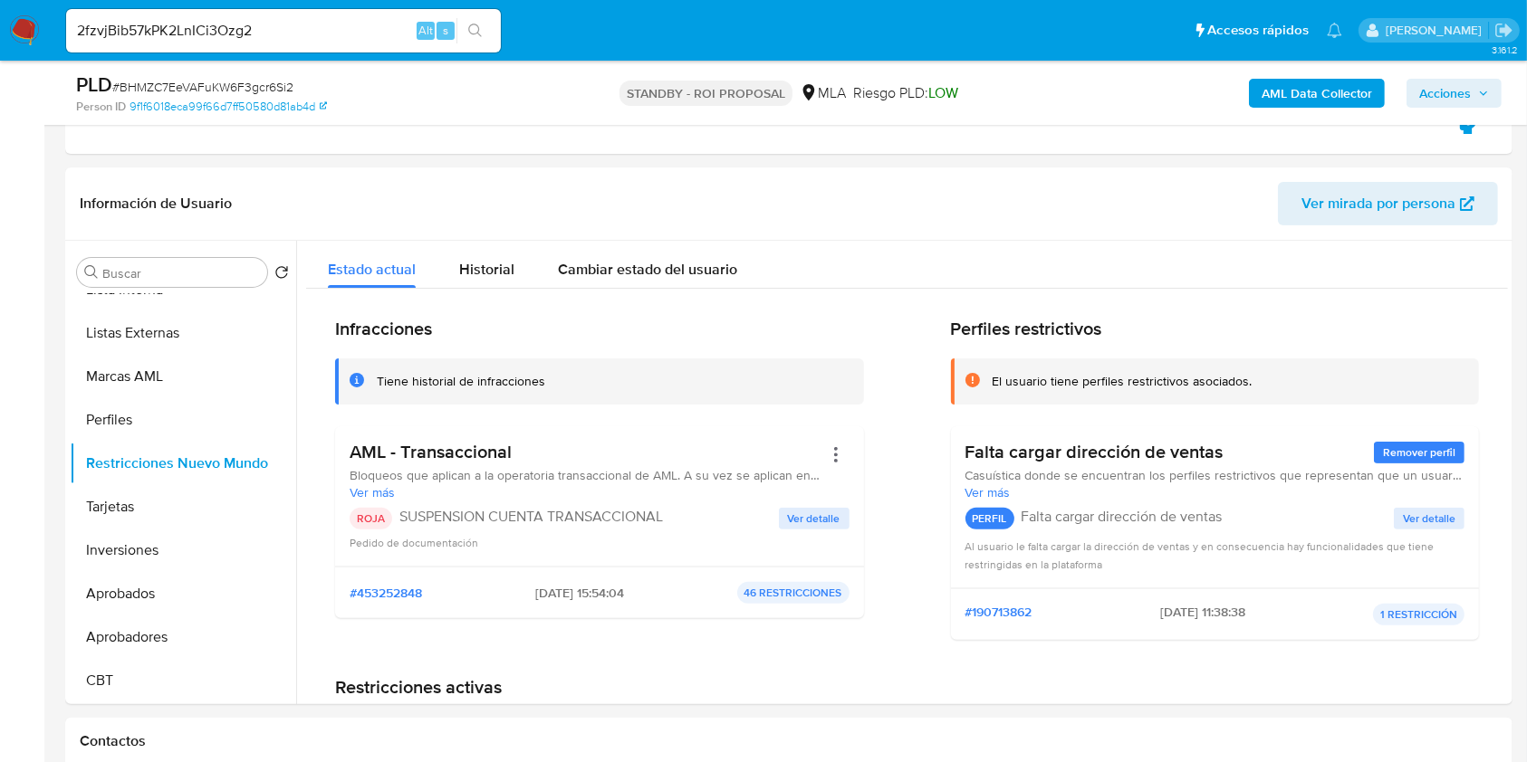
click at [462, 35] on button "search-icon" at bounding box center [474, 30] width 37 height 25
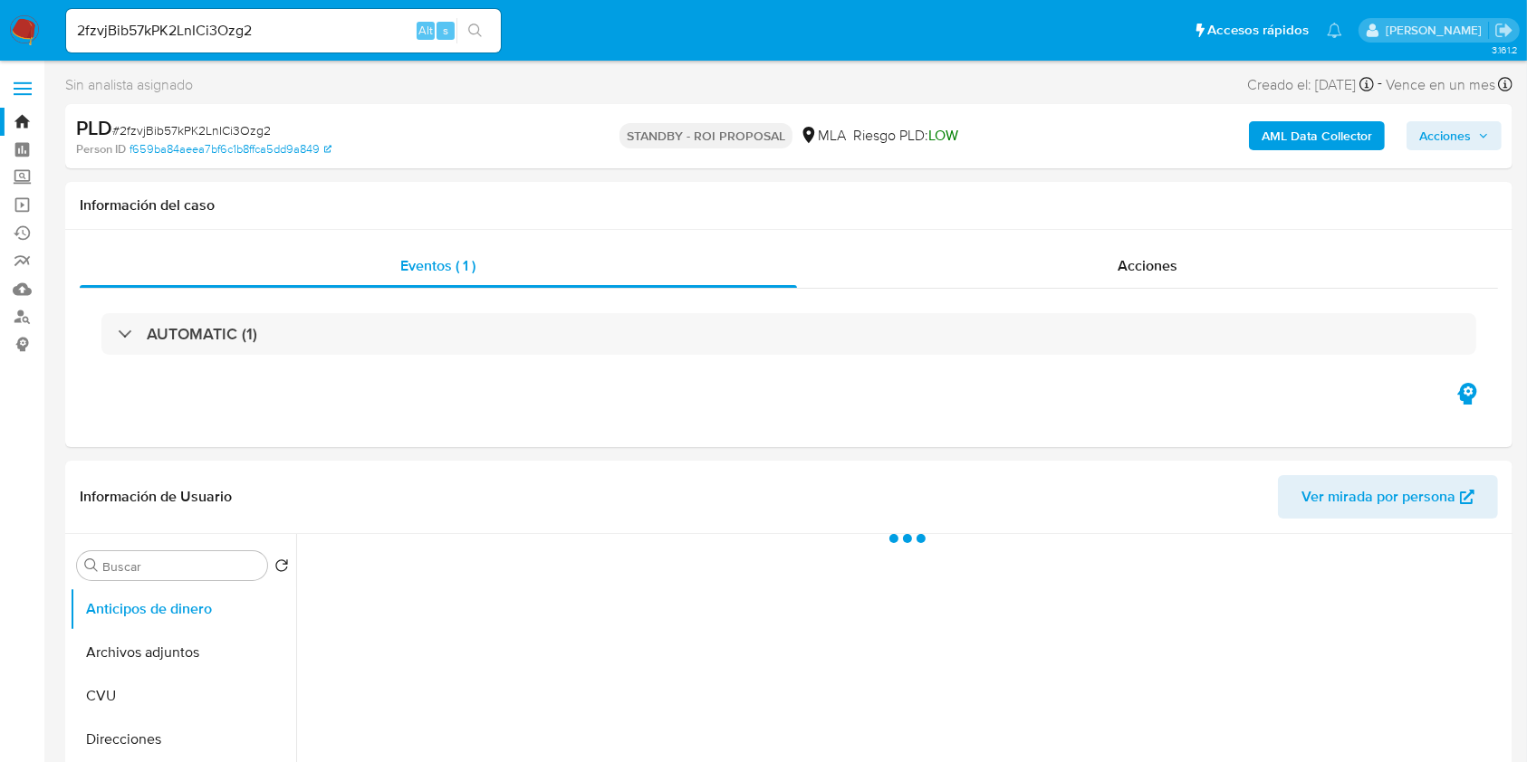
select select "10"
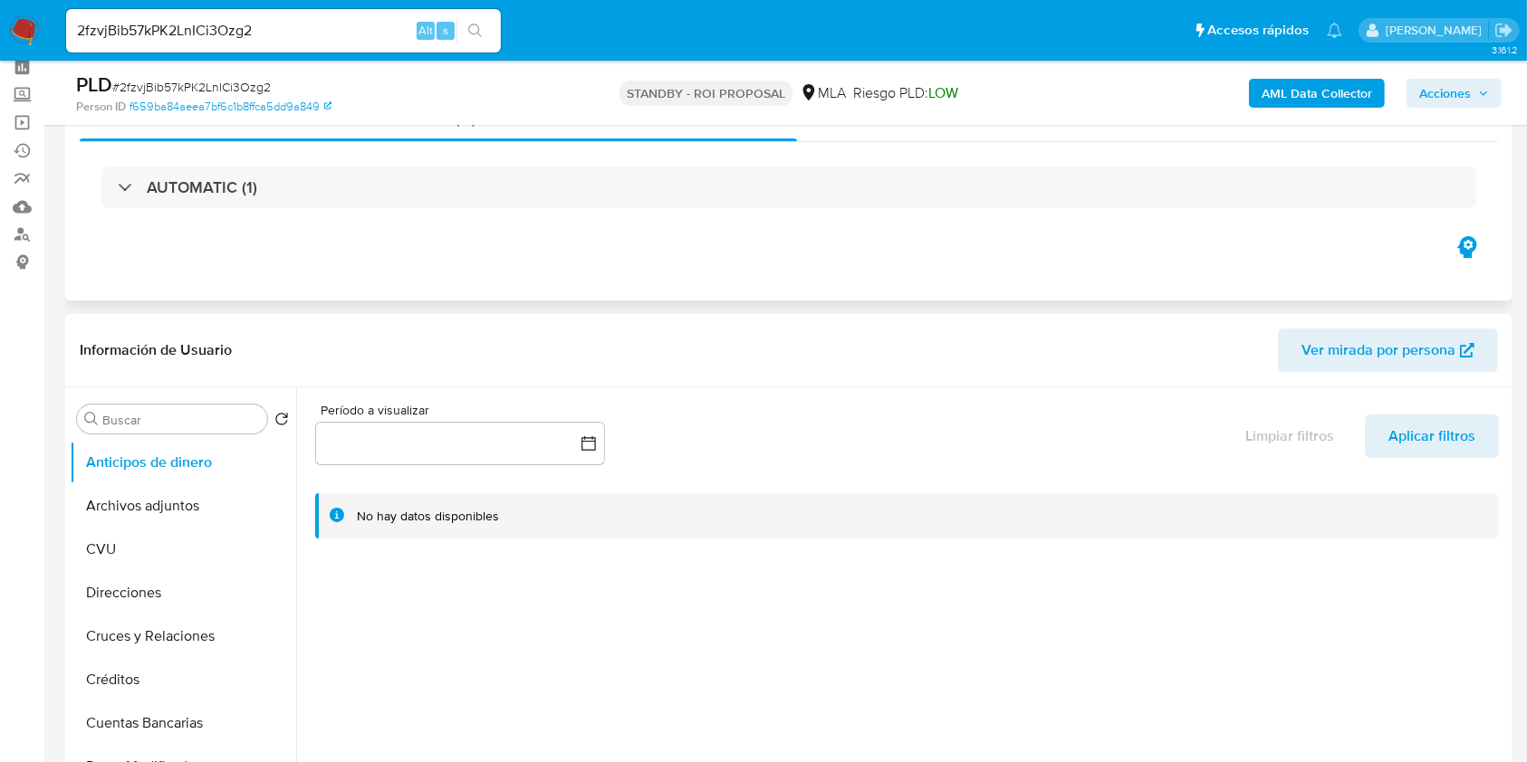
scroll to position [120, 0]
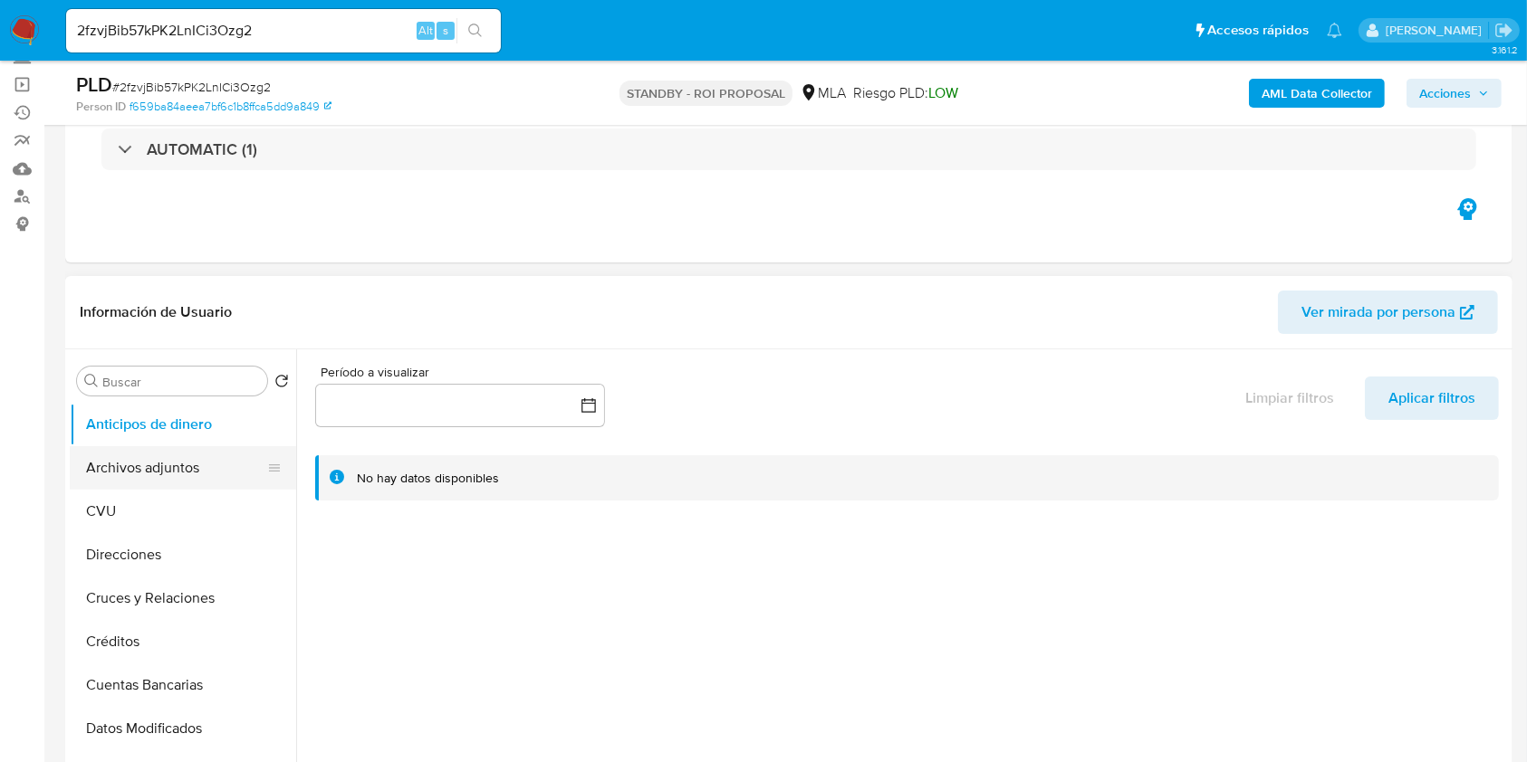
click at [168, 465] on button "Archivos adjuntos" at bounding box center [176, 467] width 212 height 43
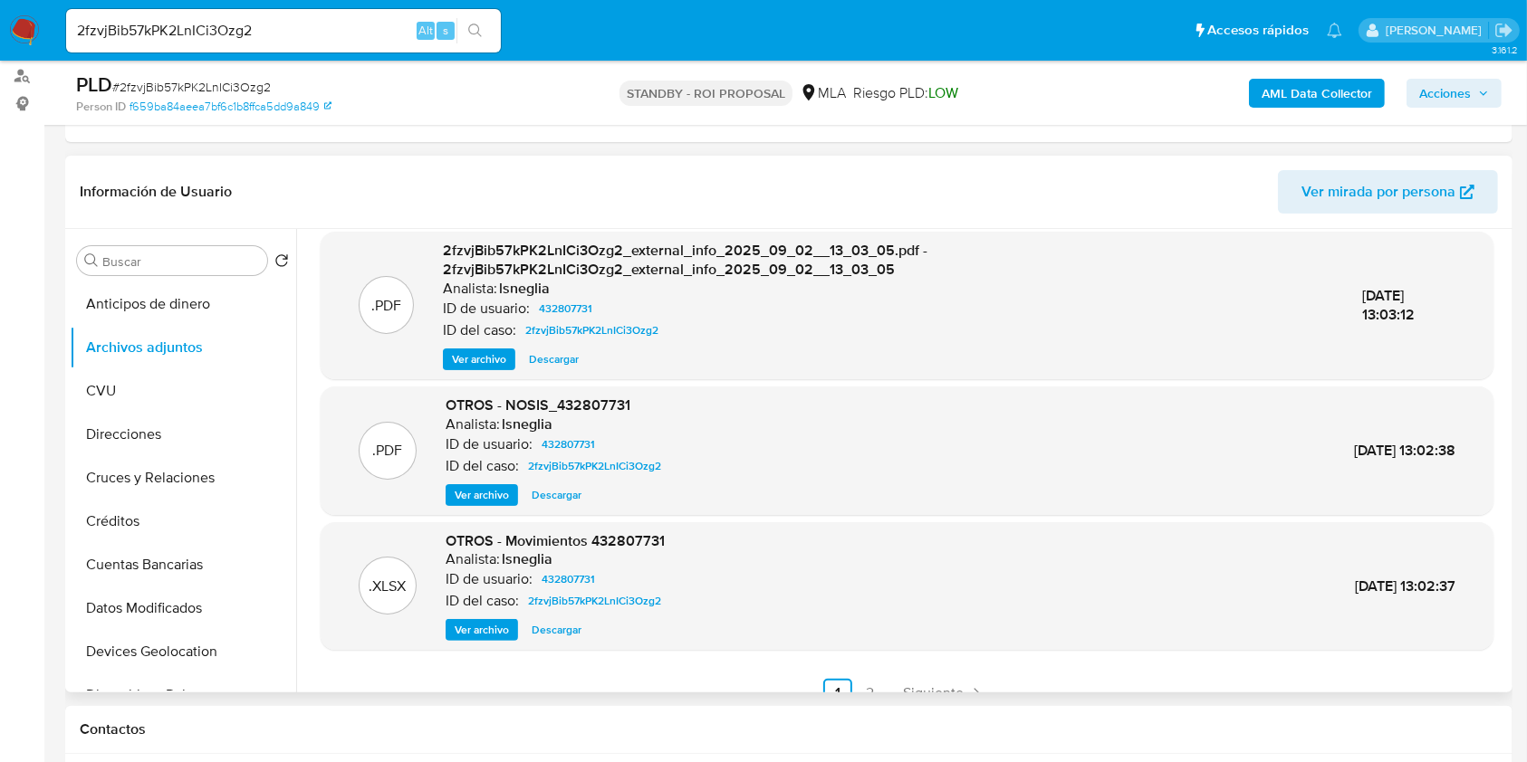
scroll to position [191, 0]
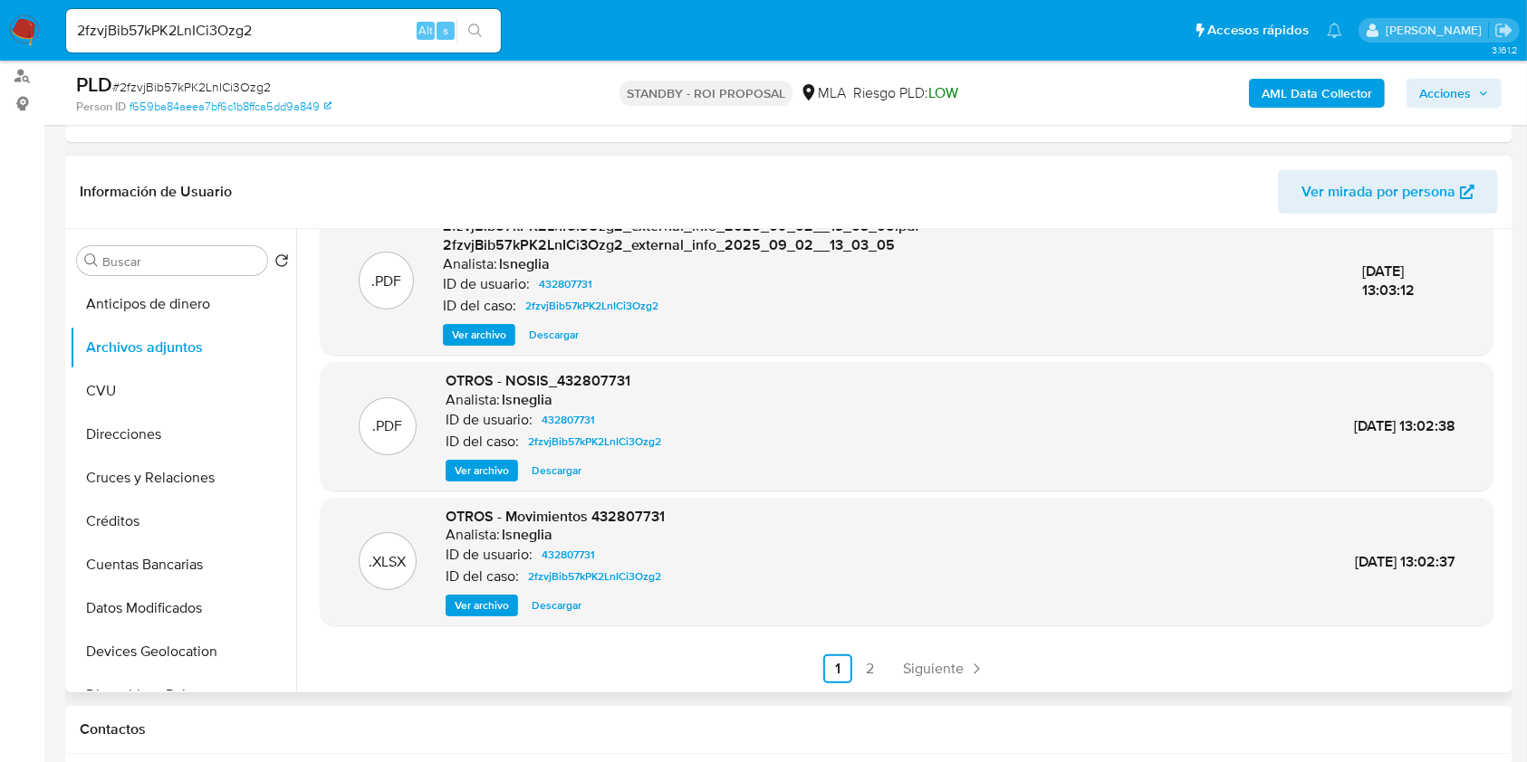
click at [869, 677] on link "2" at bounding box center [870, 669] width 29 height 29
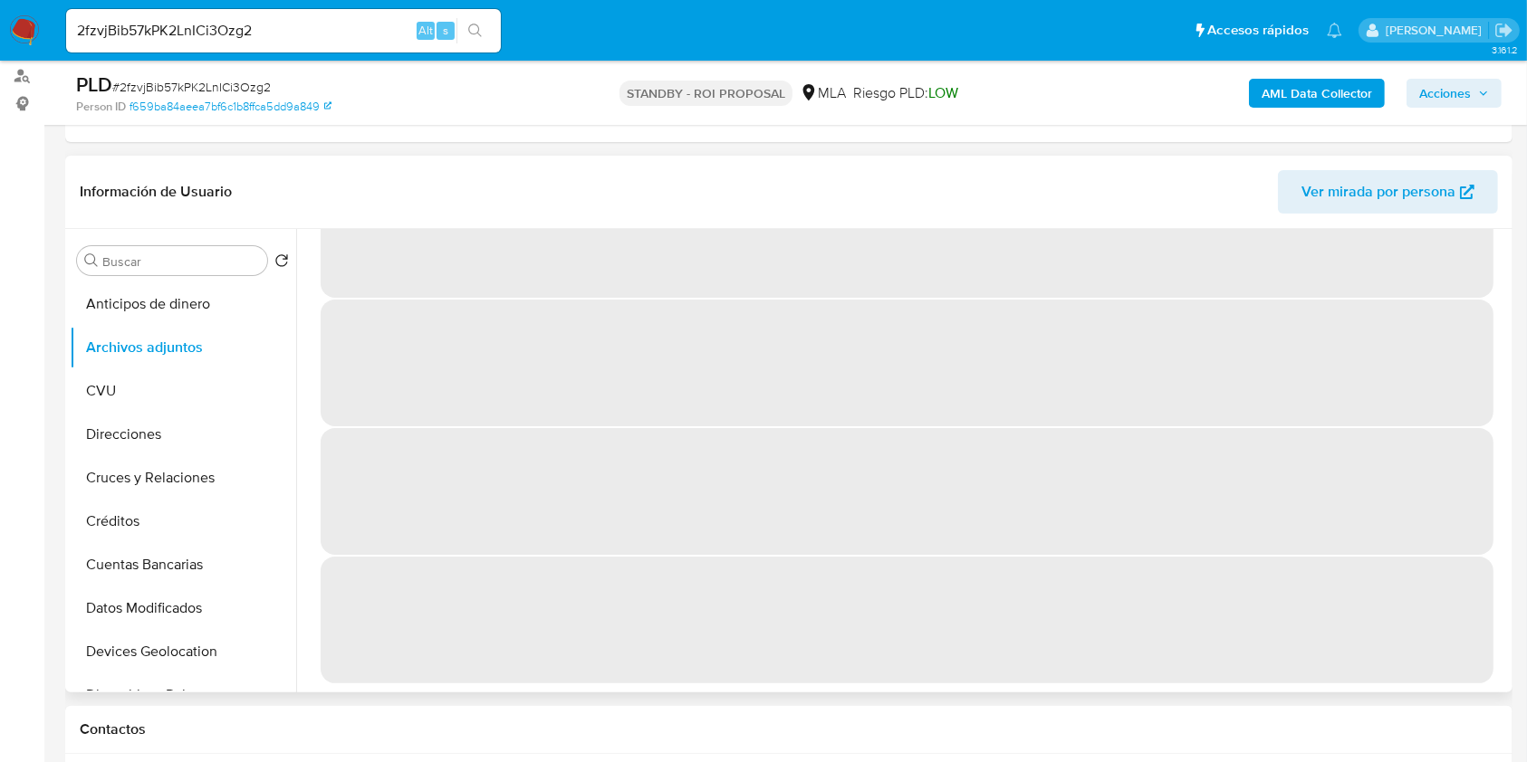
scroll to position [0, 0]
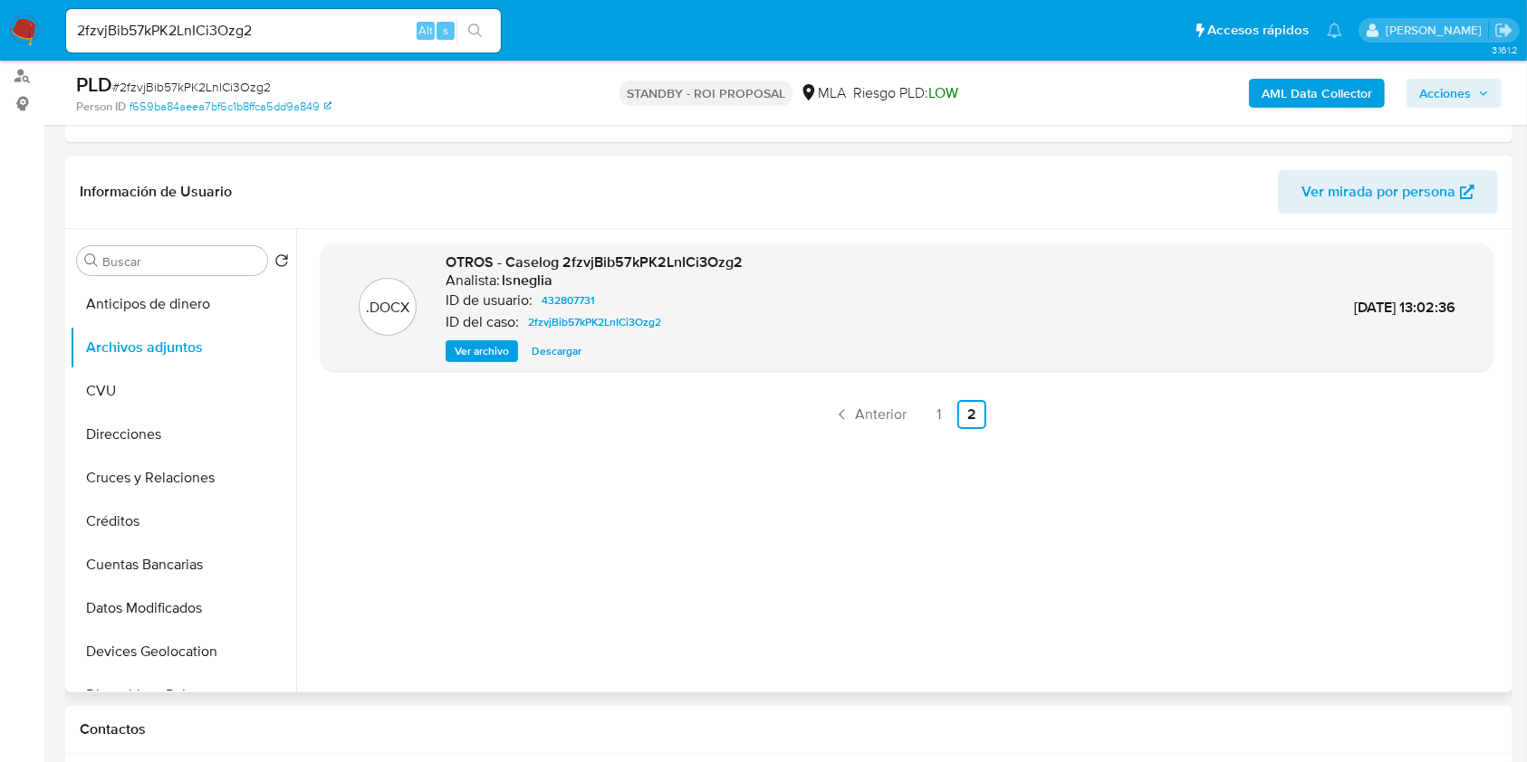
click at [551, 345] on span "Descargar" at bounding box center [557, 351] width 50 height 18
click at [282, 30] on input "2fzvjBib57kPK2LnICi3Ozg2" at bounding box center [283, 31] width 435 height 24
paste input "jKVhWMuqbYgiEGtEHPRbiJ4u"
type input "jKVhWMuqbYgiEGtEHPRbiJ4u"
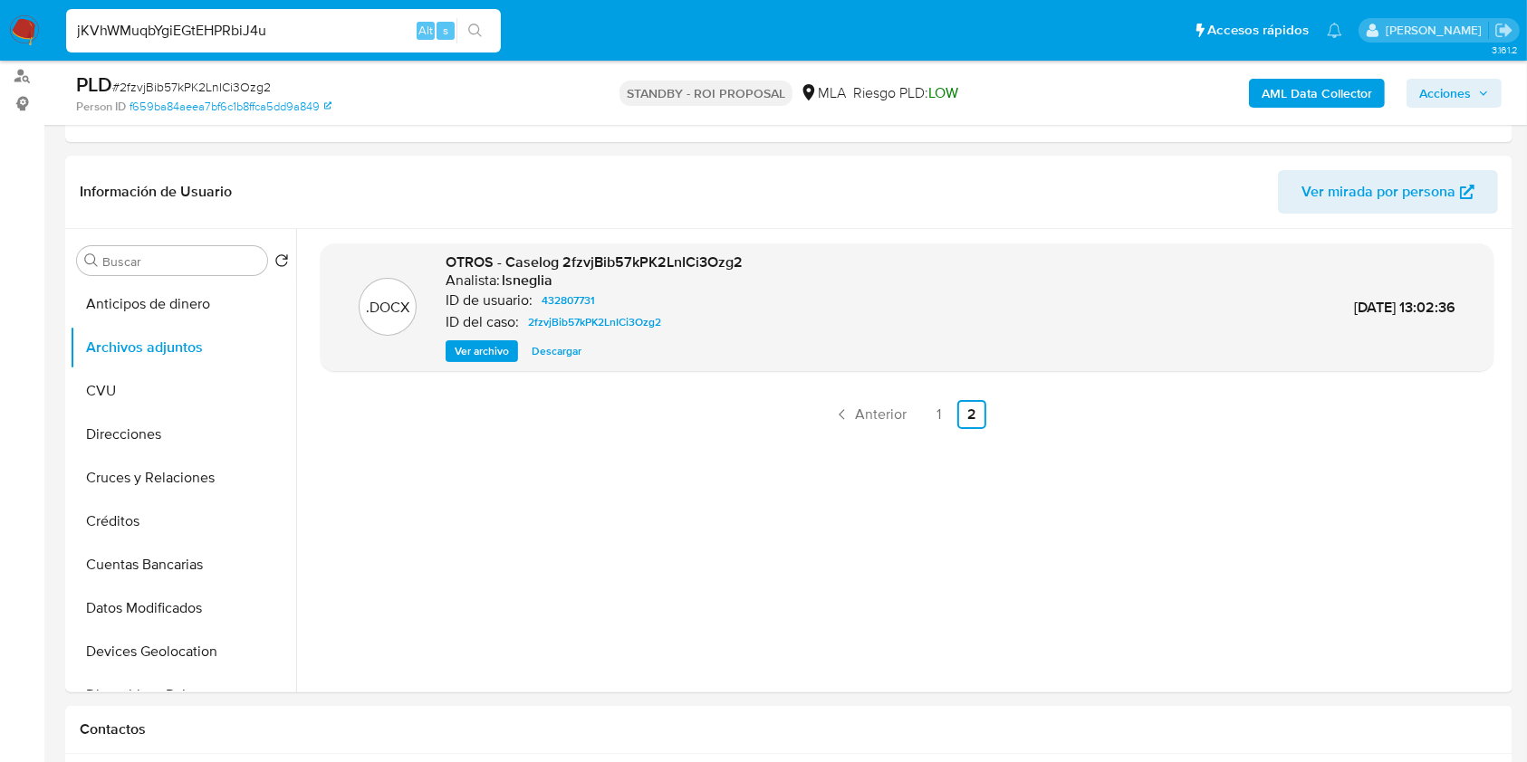
click at [481, 32] on icon "search-icon" at bounding box center [475, 31] width 14 height 14
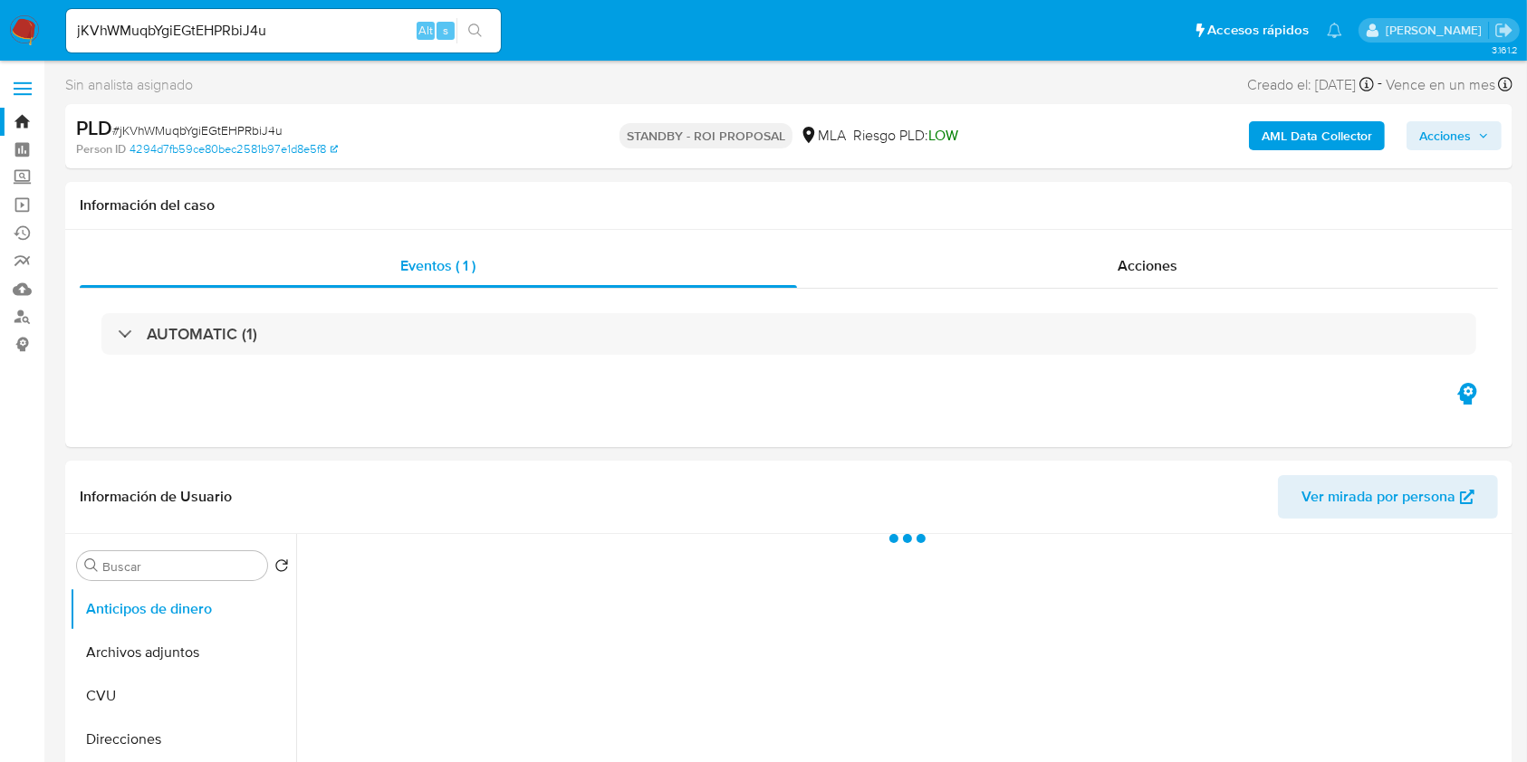
select select "10"
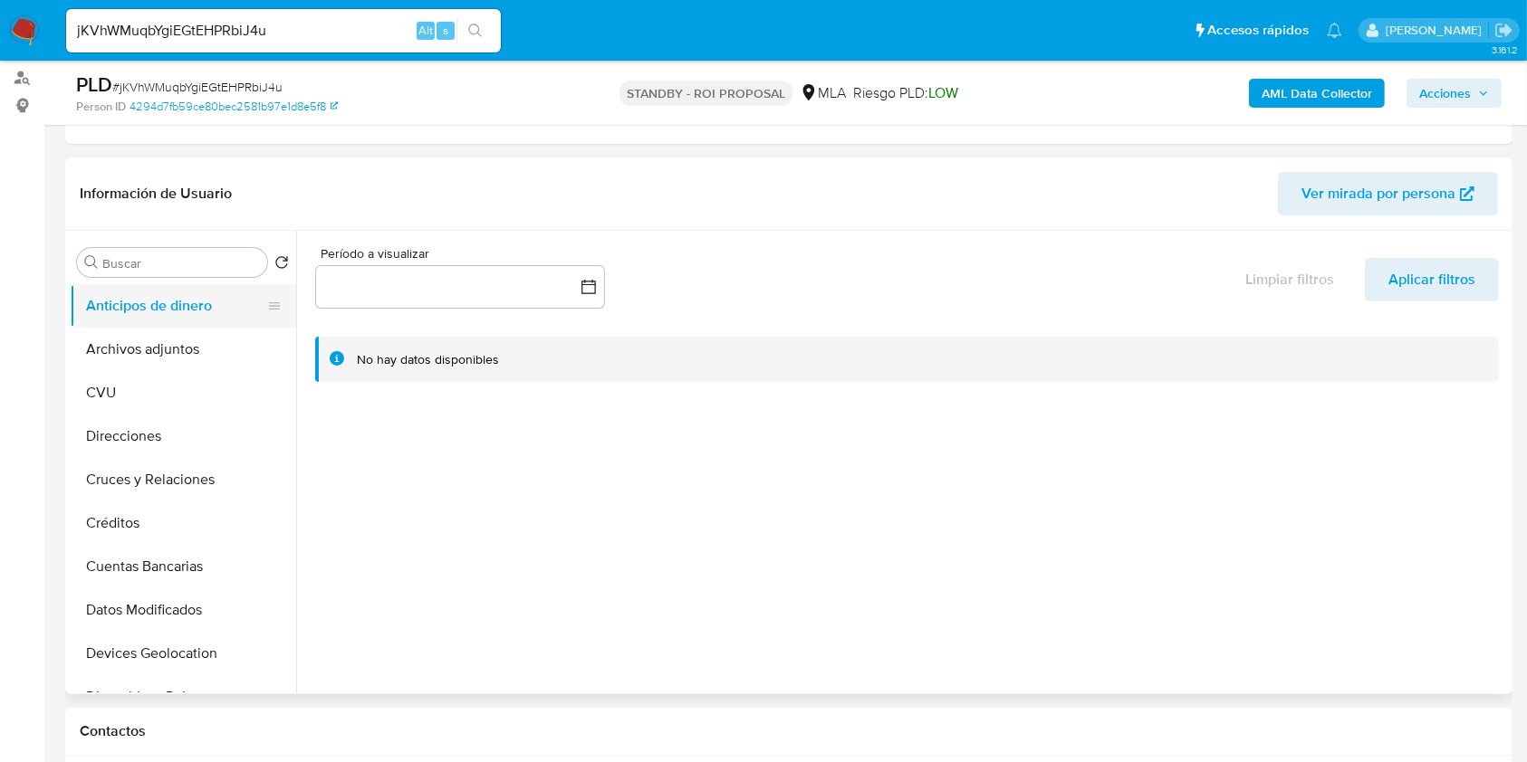
scroll to position [241, 0]
click at [207, 335] on button "Archivos adjuntos" at bounding box center [176, 347] width 212 height 43
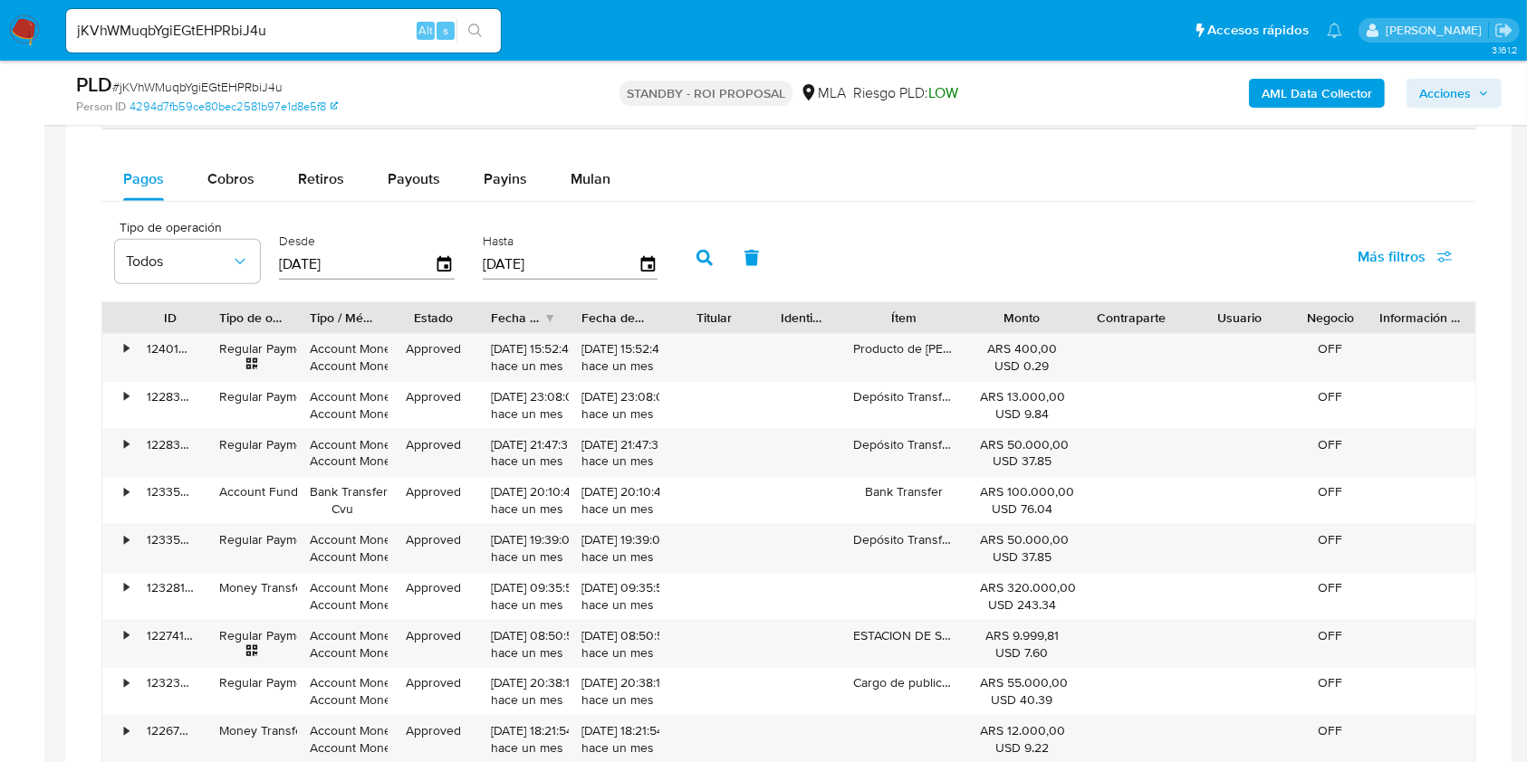
scroll to position [845, 0]
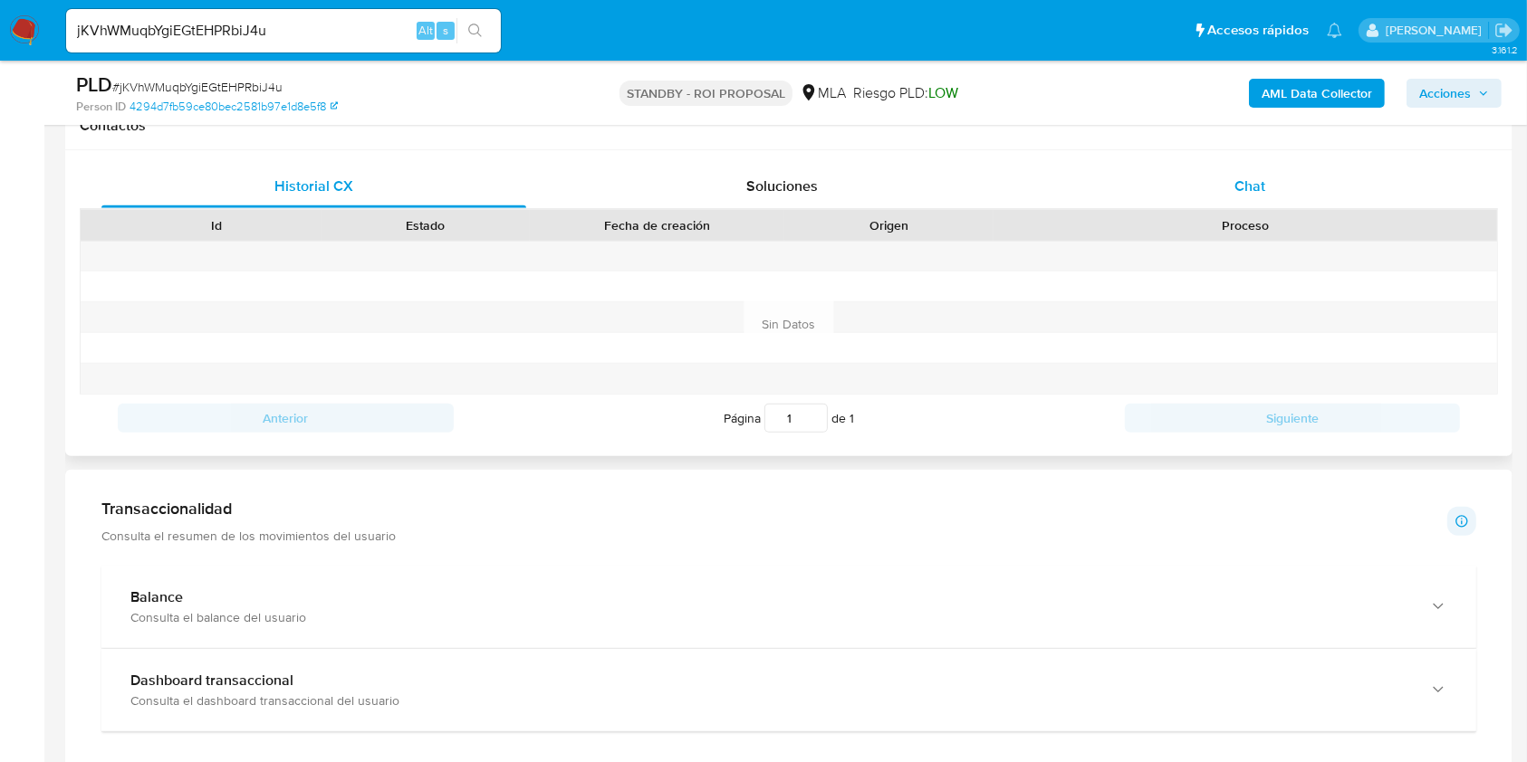
click at [1214, 171] on div "Chat" at bounding box center [1250, 186] width 425 height 43
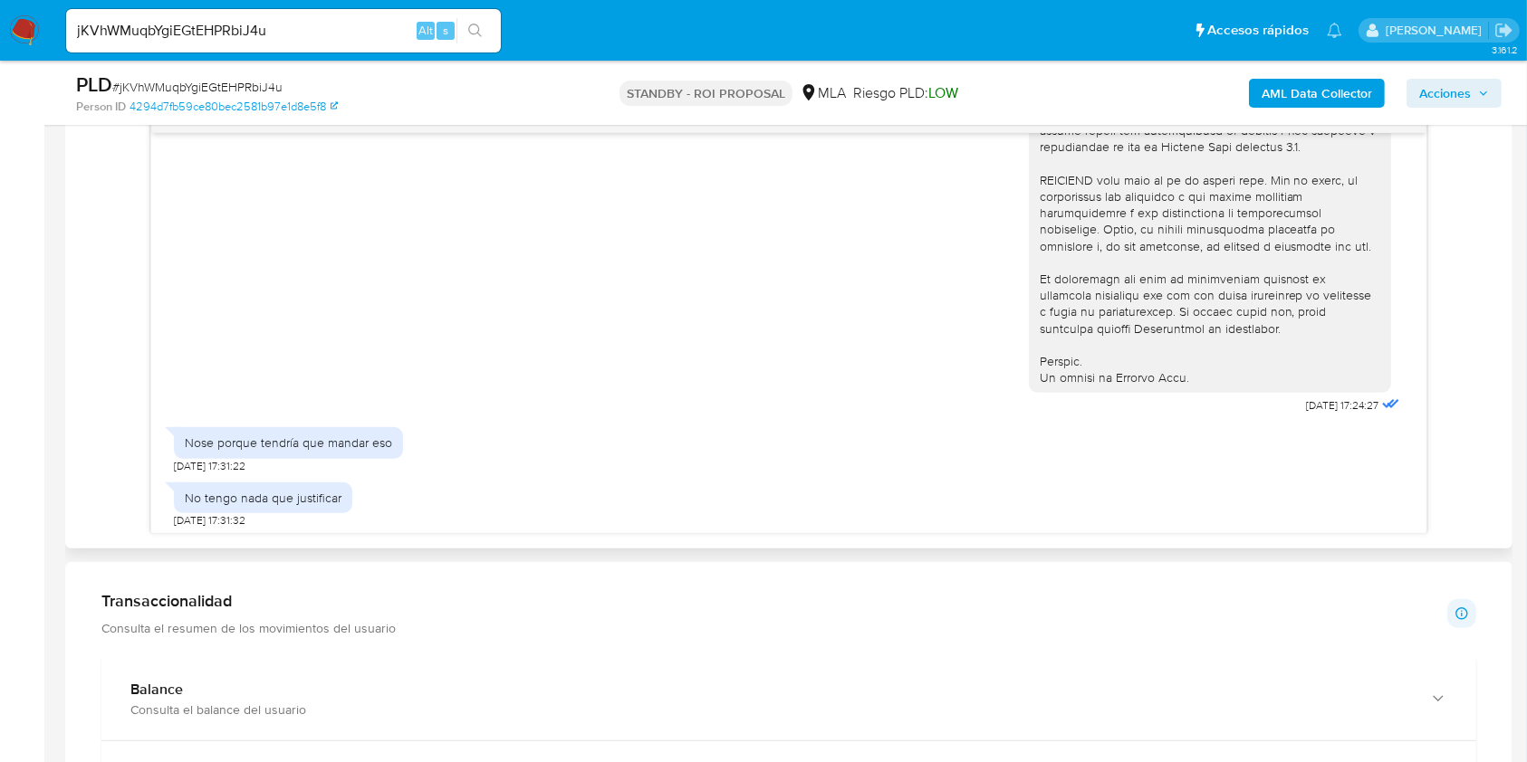
scroll to position [812, 0]
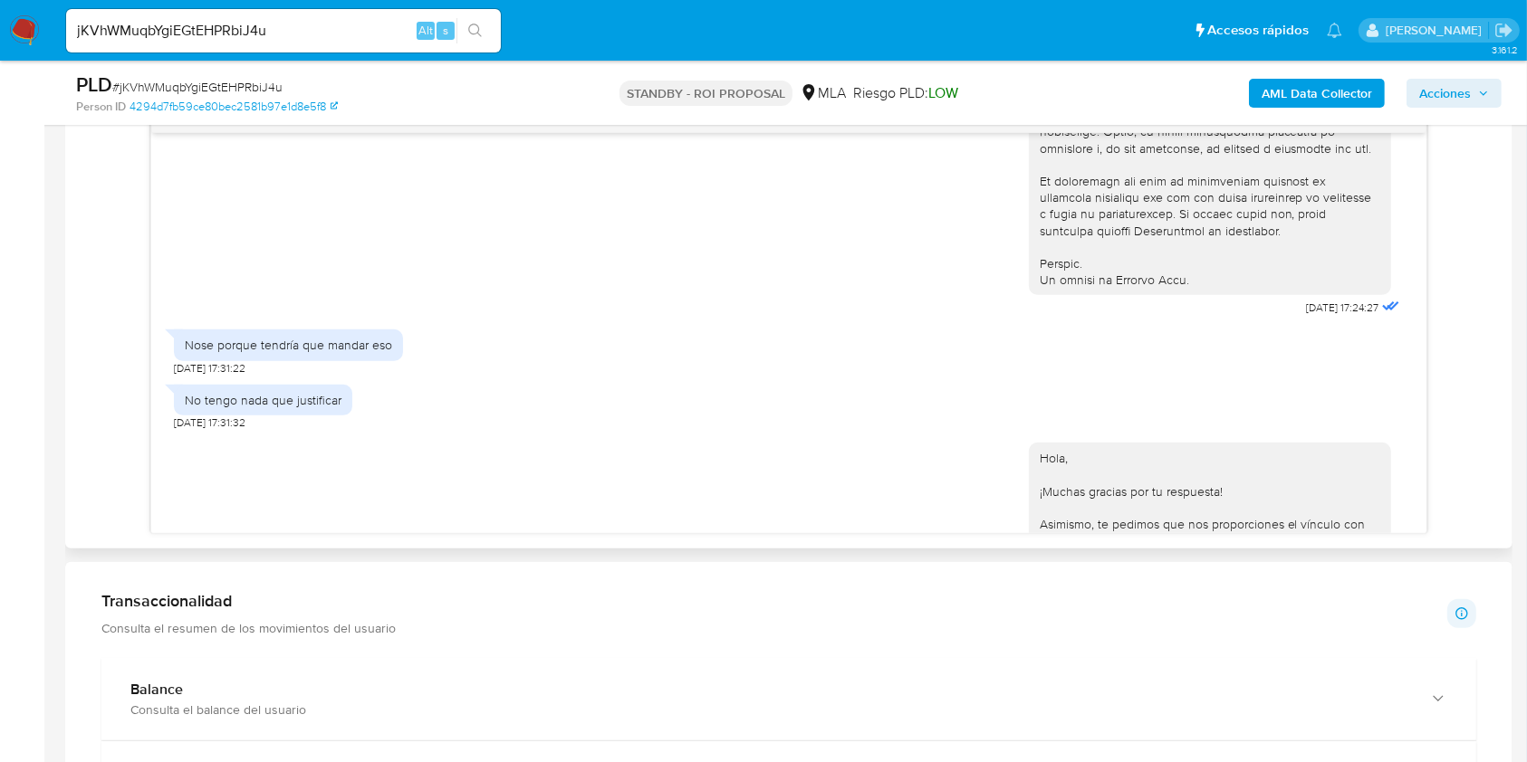
click at [112, 404] on div "18/08/2025 17:24:27 Nose porque tendría que mandar eso 18/08/2025 17:31:22 No t…" at bounding box center [789, 318] width 1418 height 431
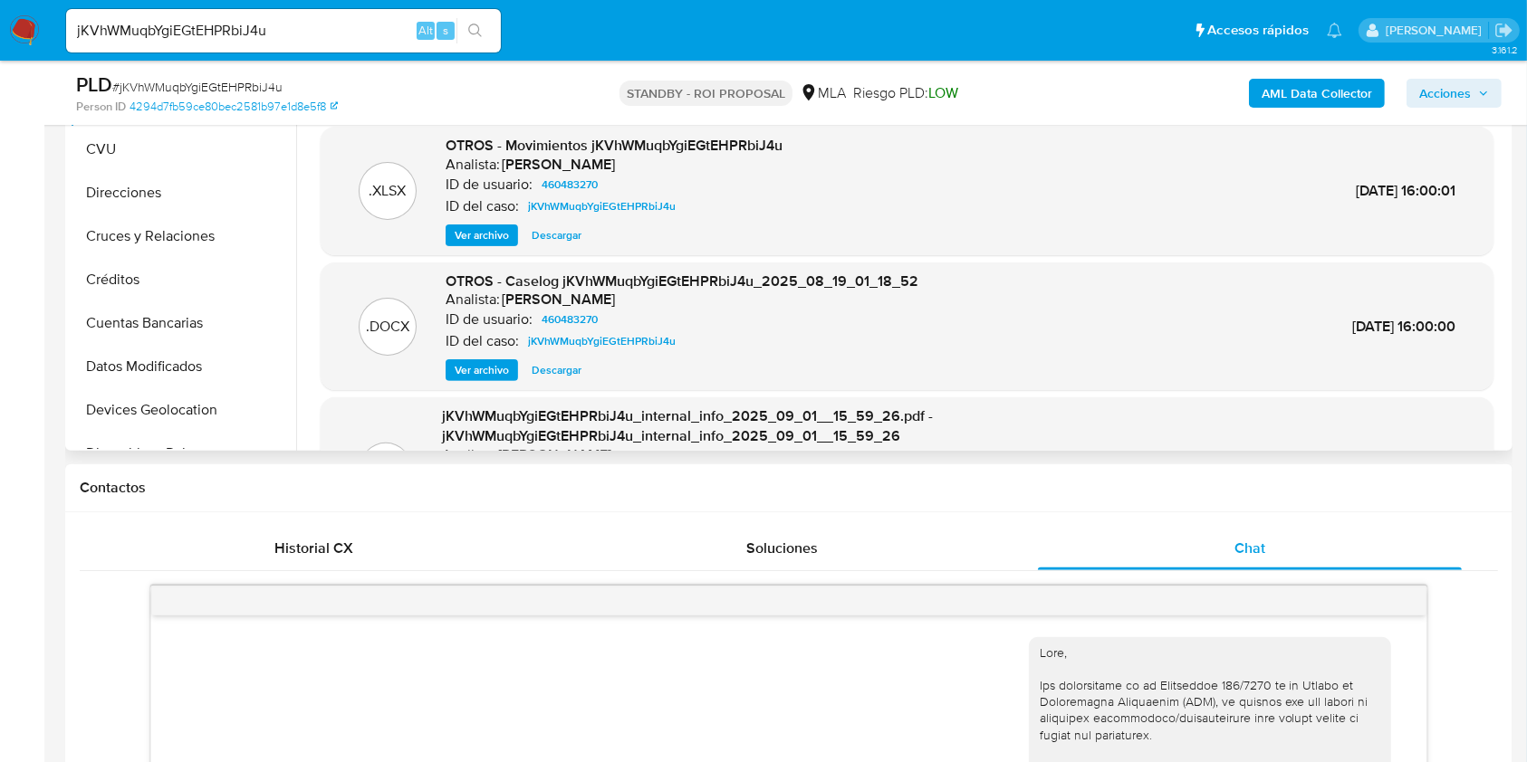
scroll to position [0, 0]
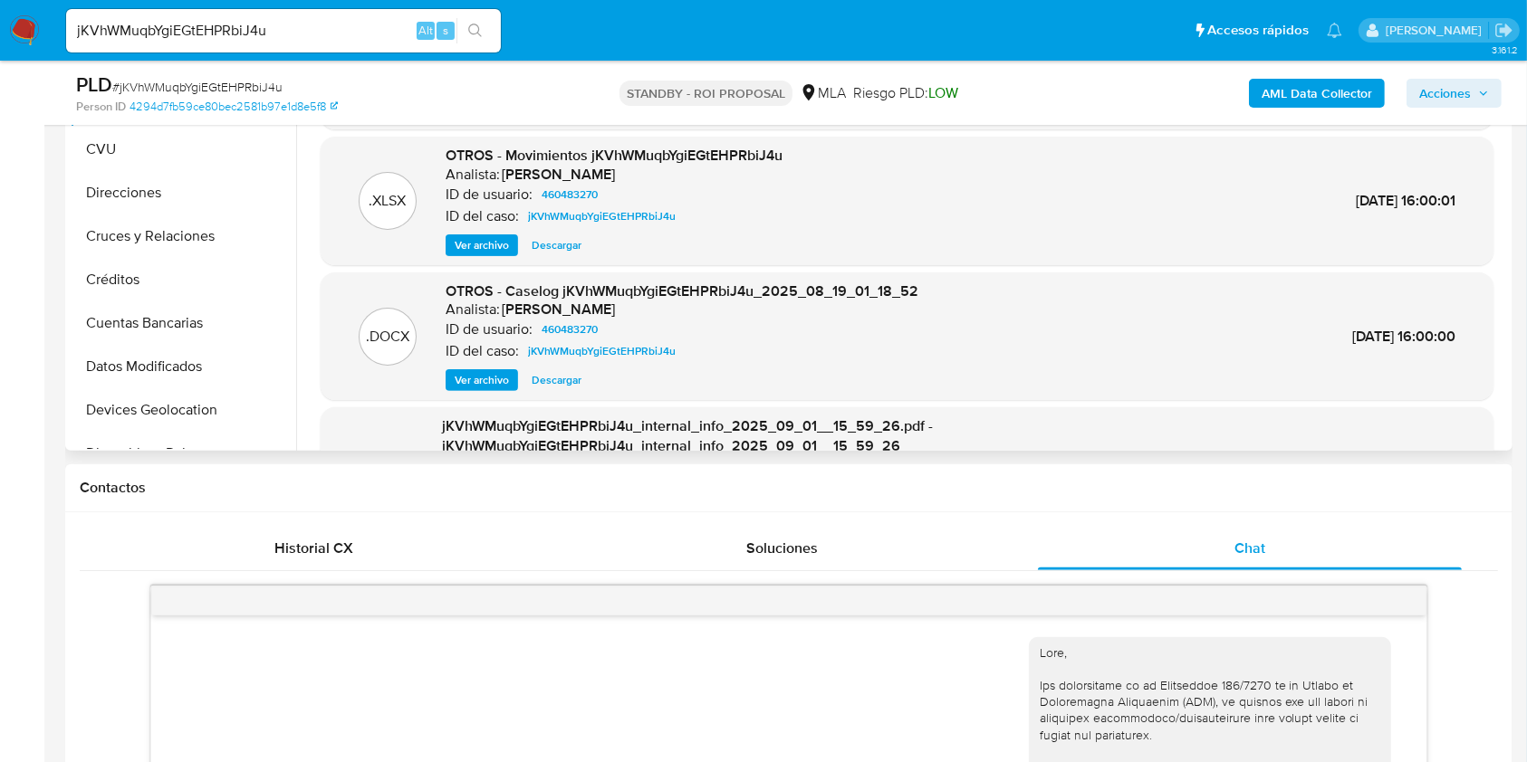
click at [548, 386] on span "Descargar" at bounding box center [557, 380] width 50 height 18
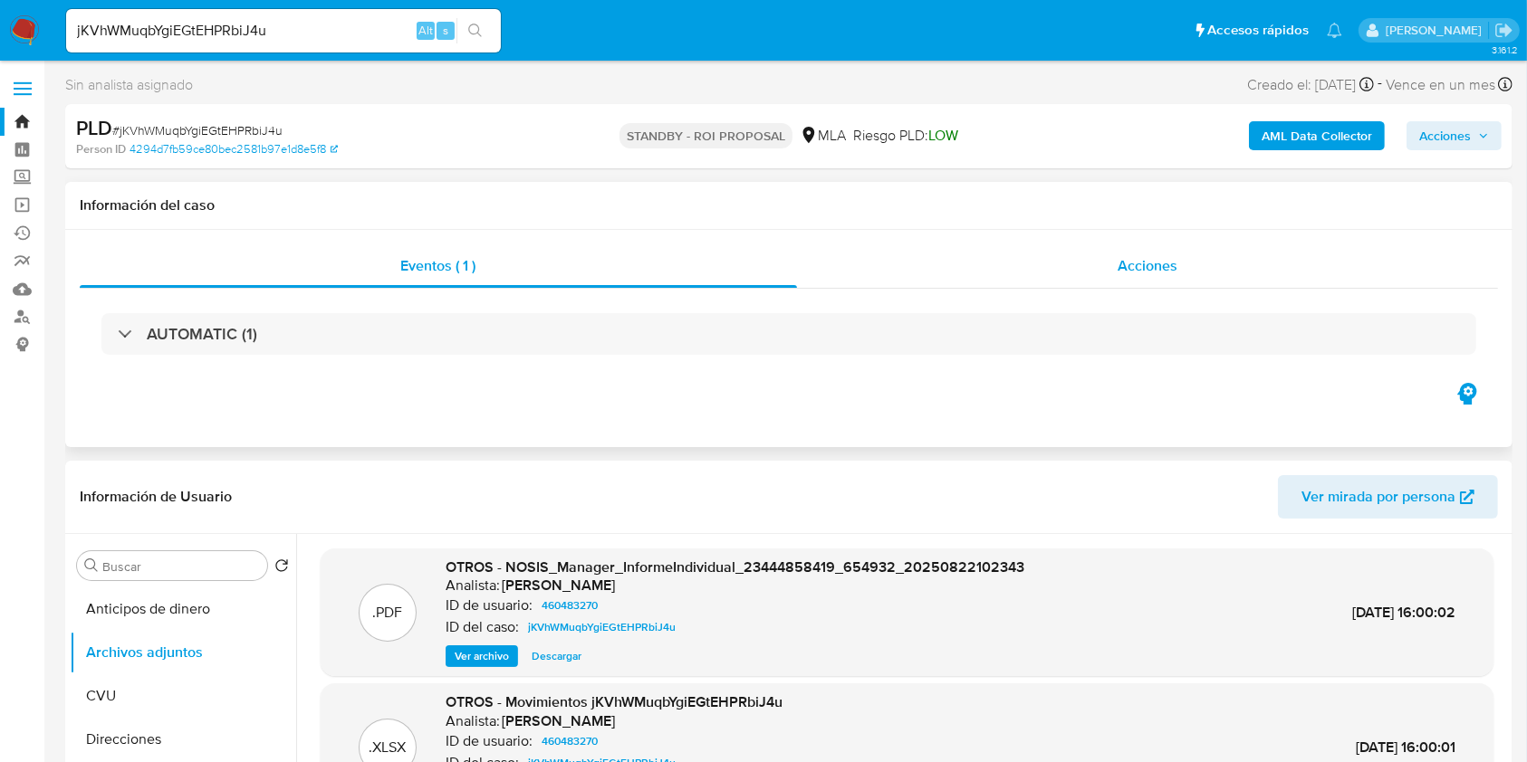
click at [1116, 269] on div "Acciones" at bounding box center [1148, 265] width 702 height 43
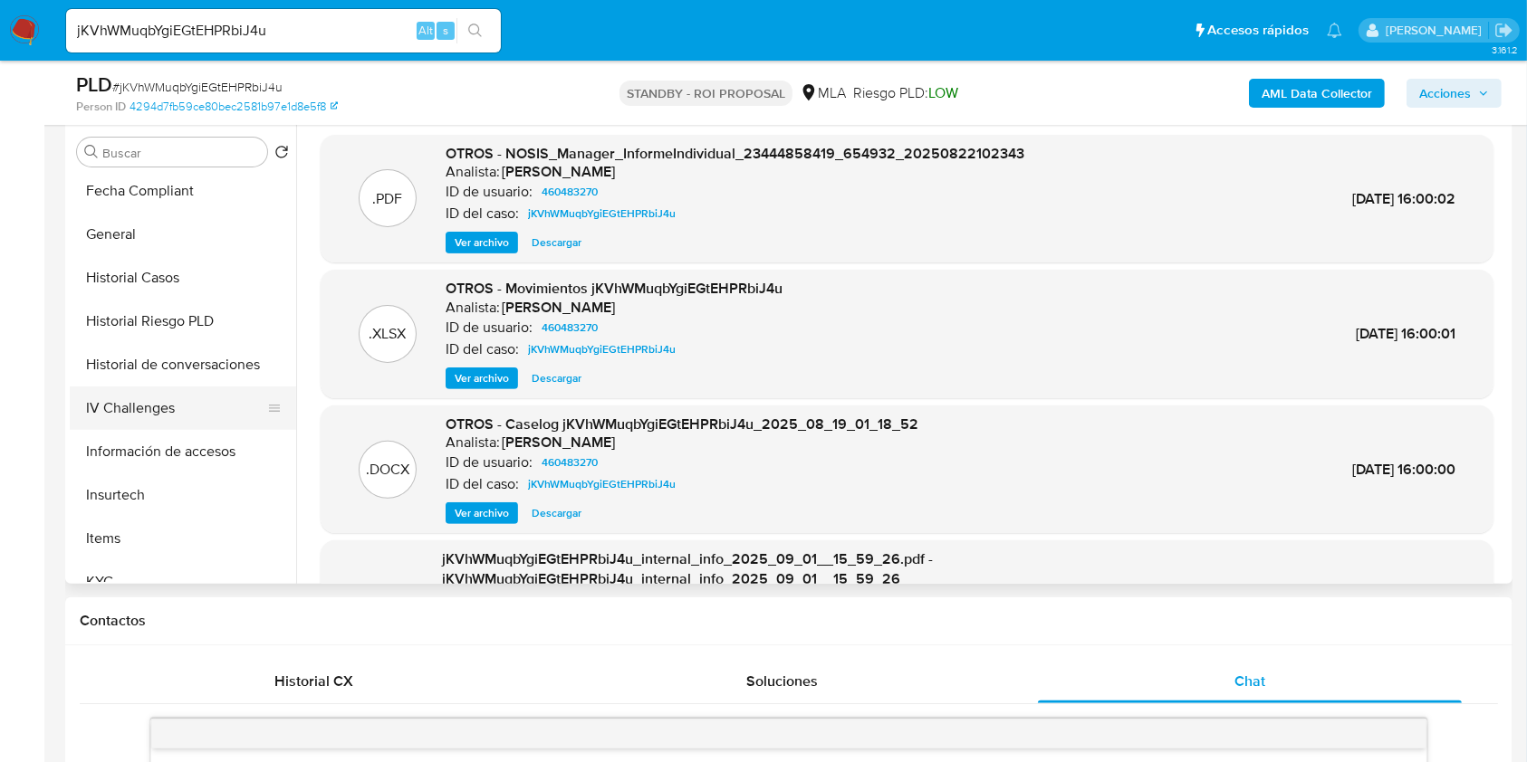
scroll to position [724, 0]
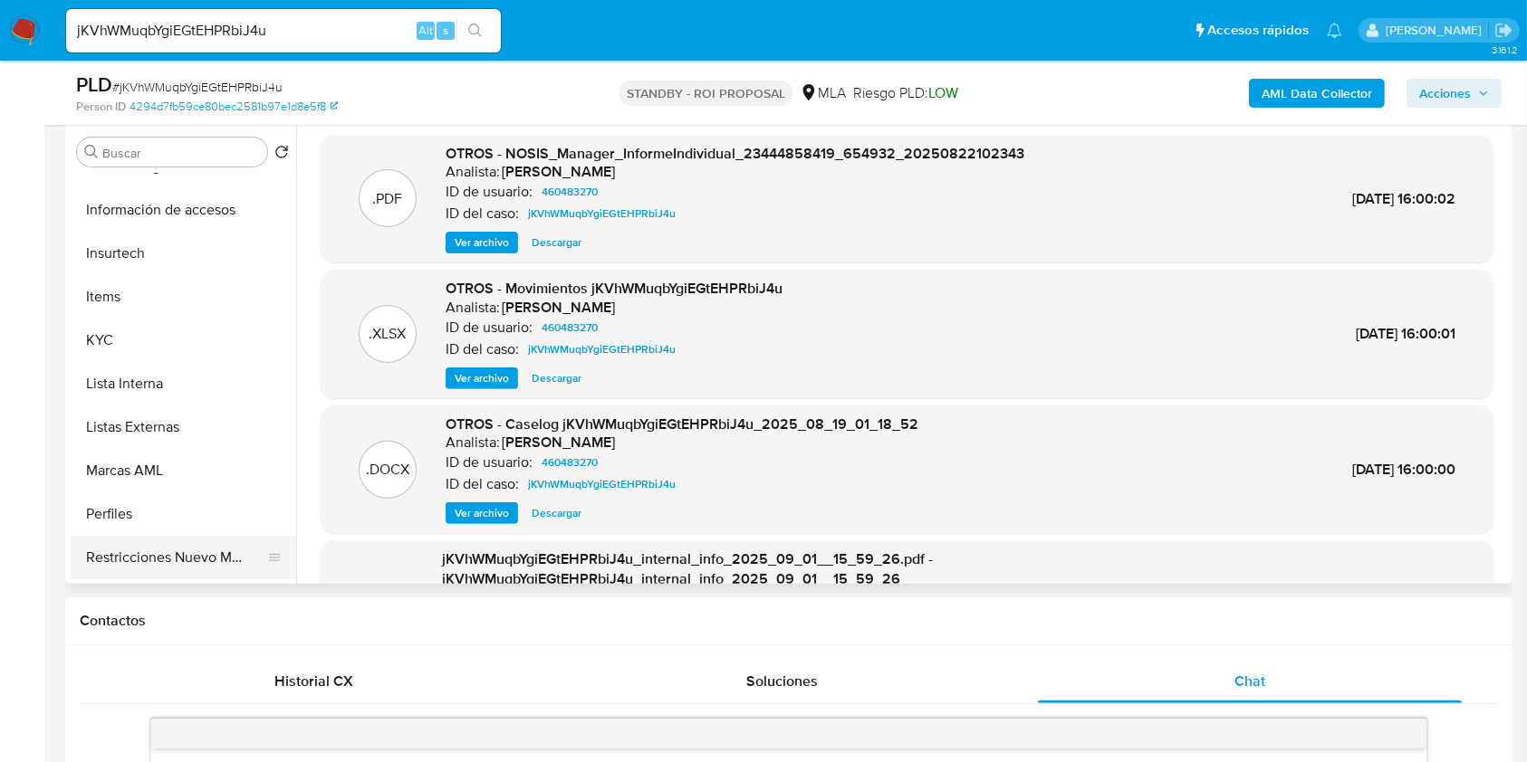
click at [203, 571] on button "Restricciones Nuevo Mundo" at bounding box center [176, 557] width 212 height 43
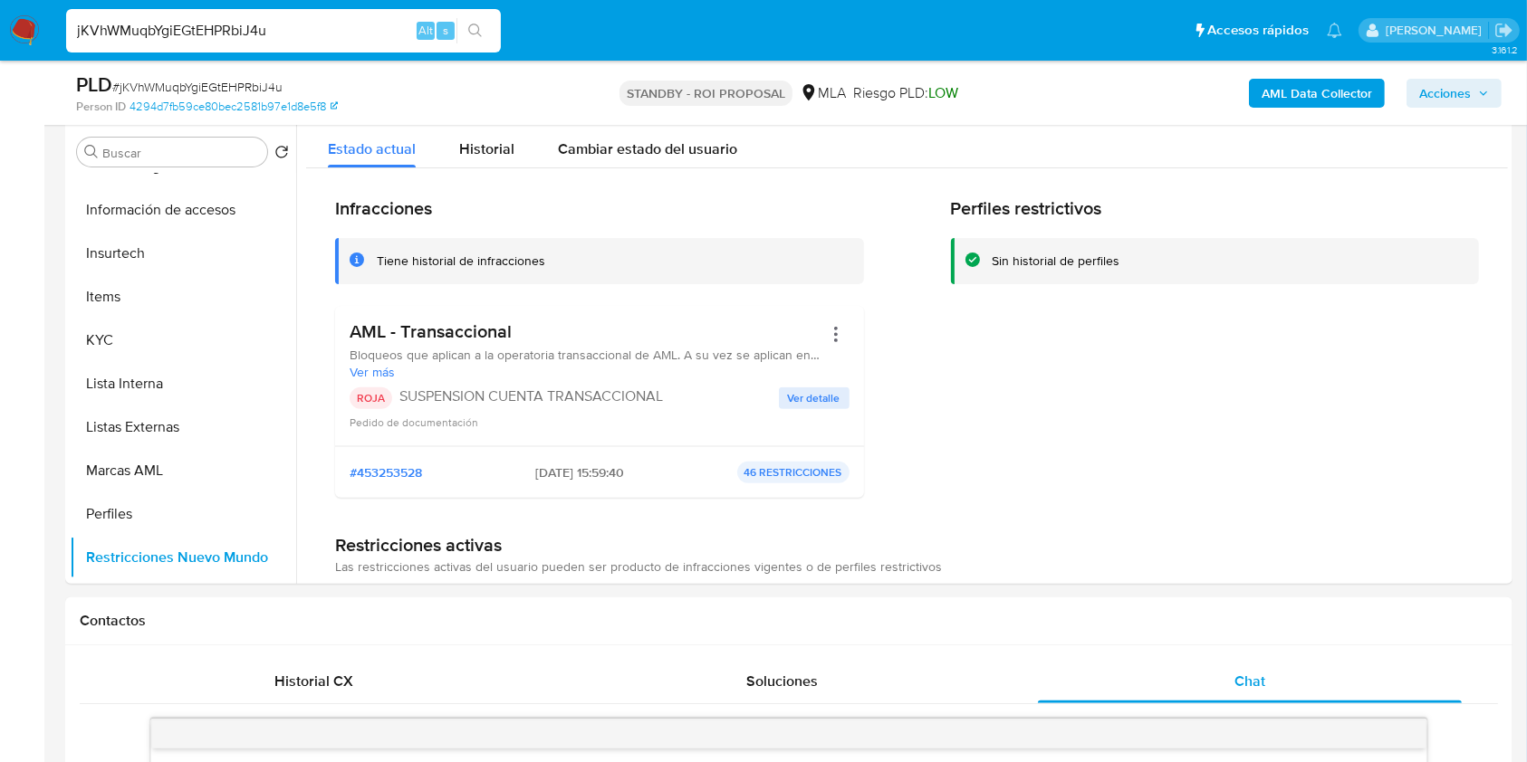
click at [156, 34] on input "jKVhWMuqbYgiEGtEHPRbiJ4u" at bounding box center [283, 31] width 435 height 24
paste input "Cm531wdqEKH19QhgIUt6ztb3"
type input "Cm531wdqEKH19QhgIUt6ztb3"
click at [466, 35] on button "search-icon" at bounding box center [474, 30] width 37 height 25
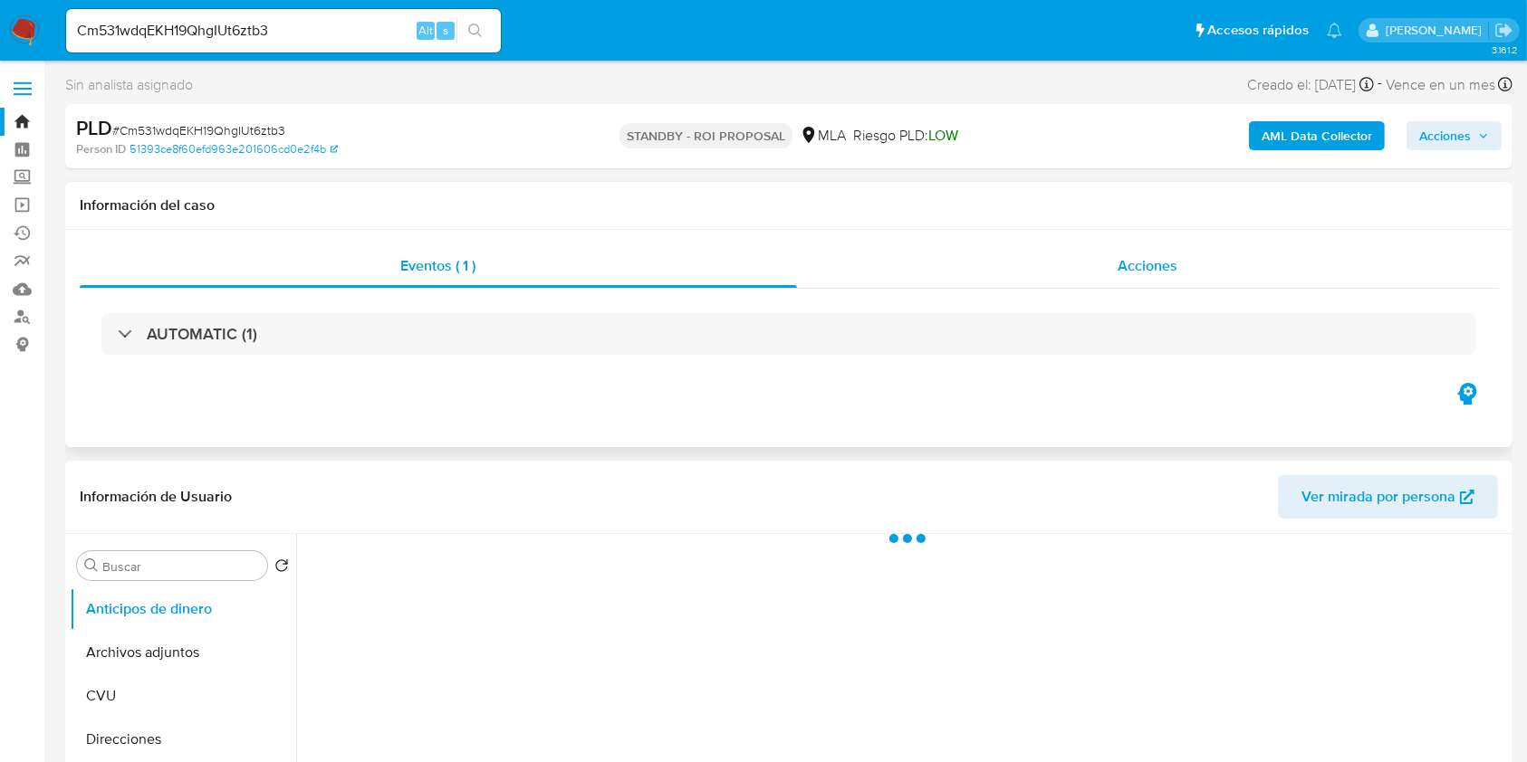
click at [984, 278] on div "Acciones" at bounding box center [1148, 265] width 702 height 43
select select "10"
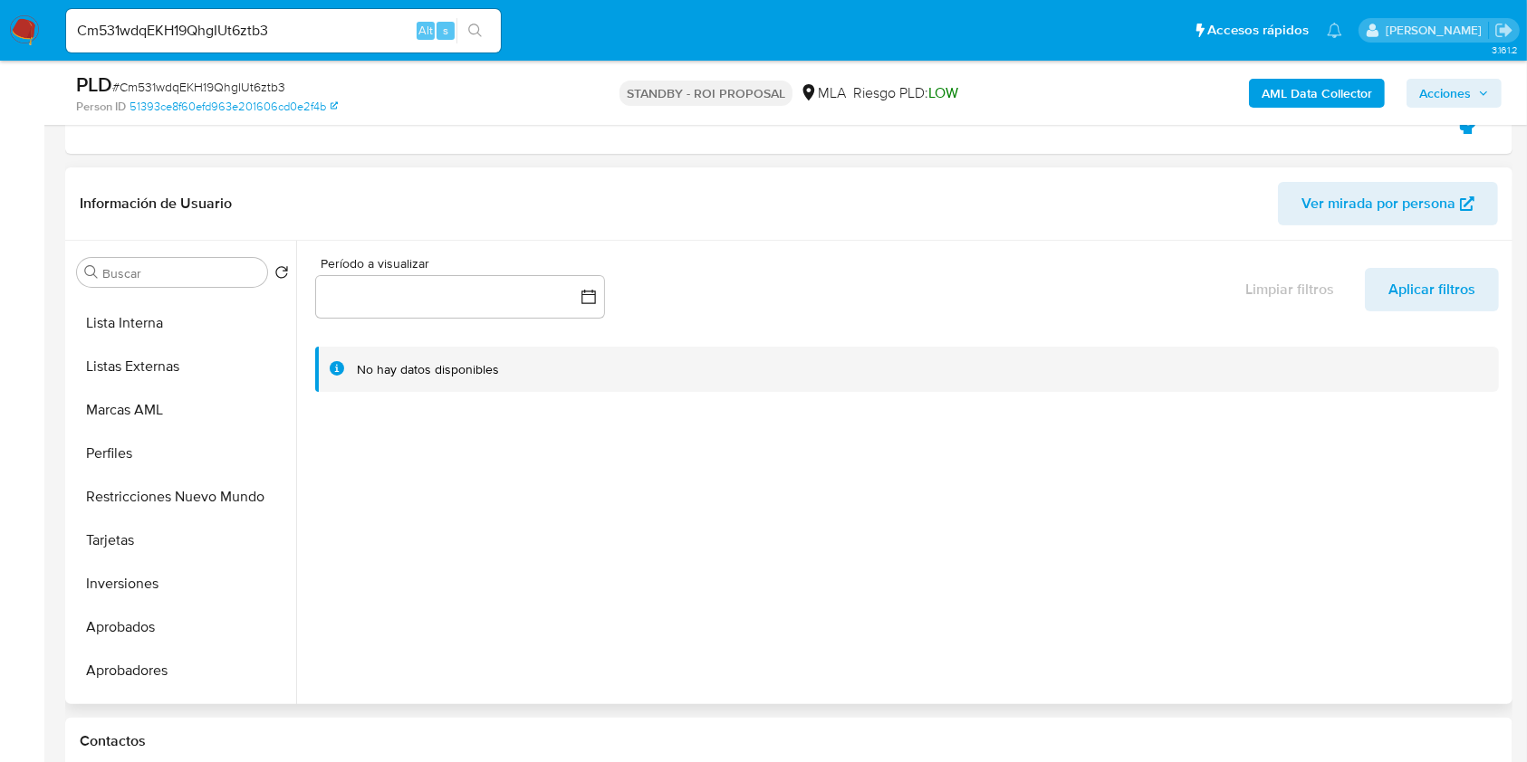
scroll to position [939, 0]
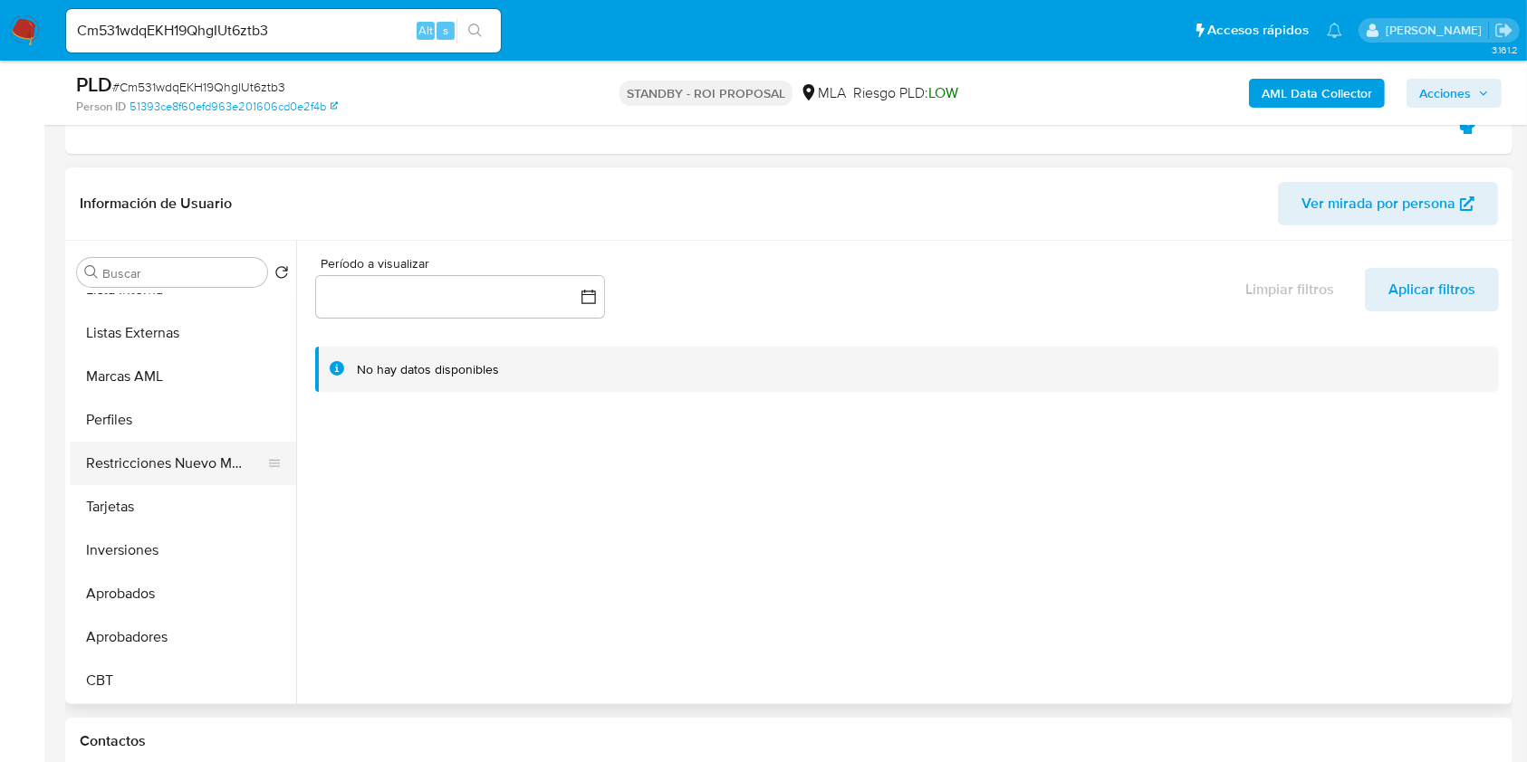
click at [202, 465] on button "Restricciones Nuevo Mundo" at bounding box center [176, 463] width 212 height 43
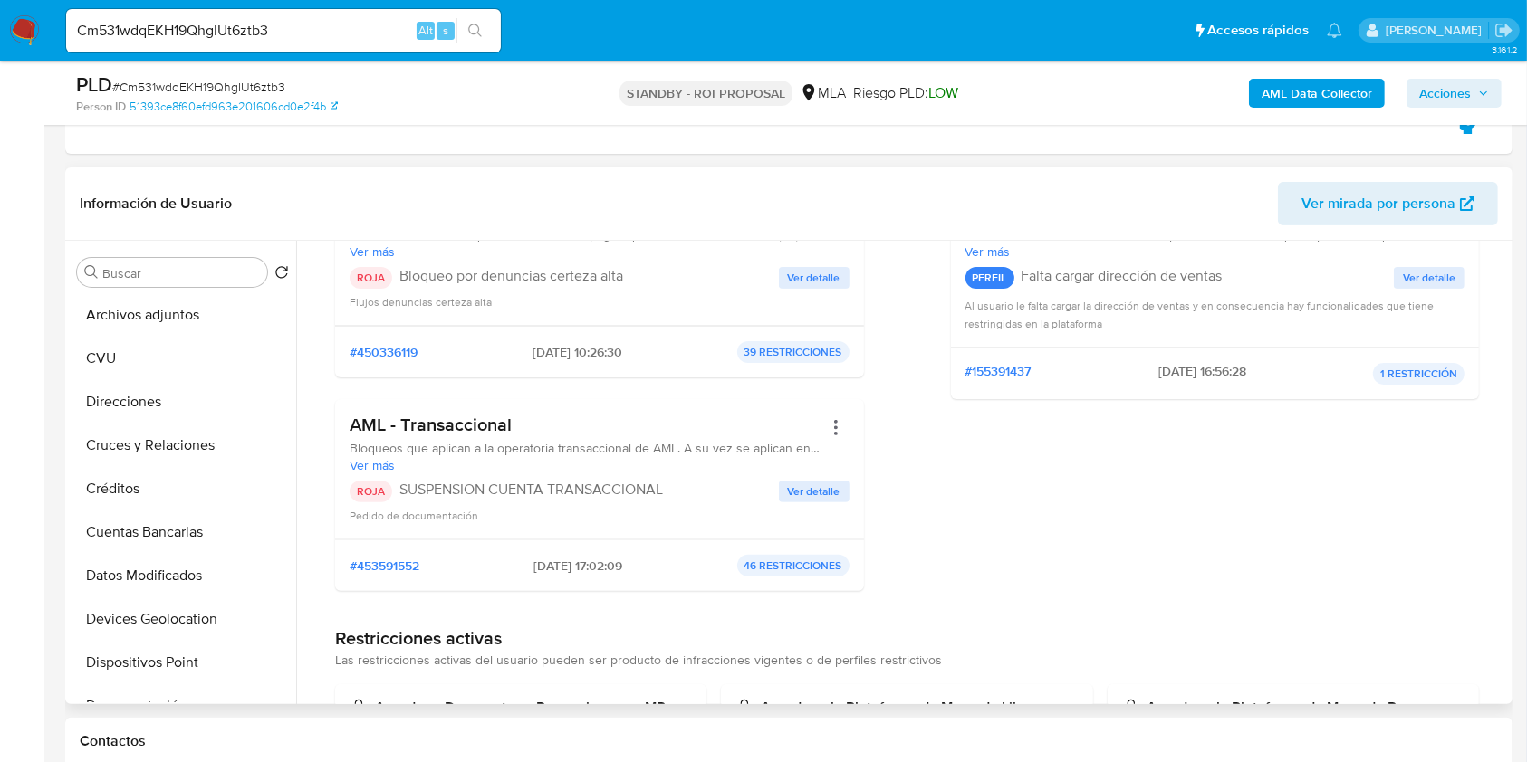
scroll to position [0, 0]
click at [187, 354] on button "Archivos adjuntos" at bounding box center [176, 359] width 212 height 43
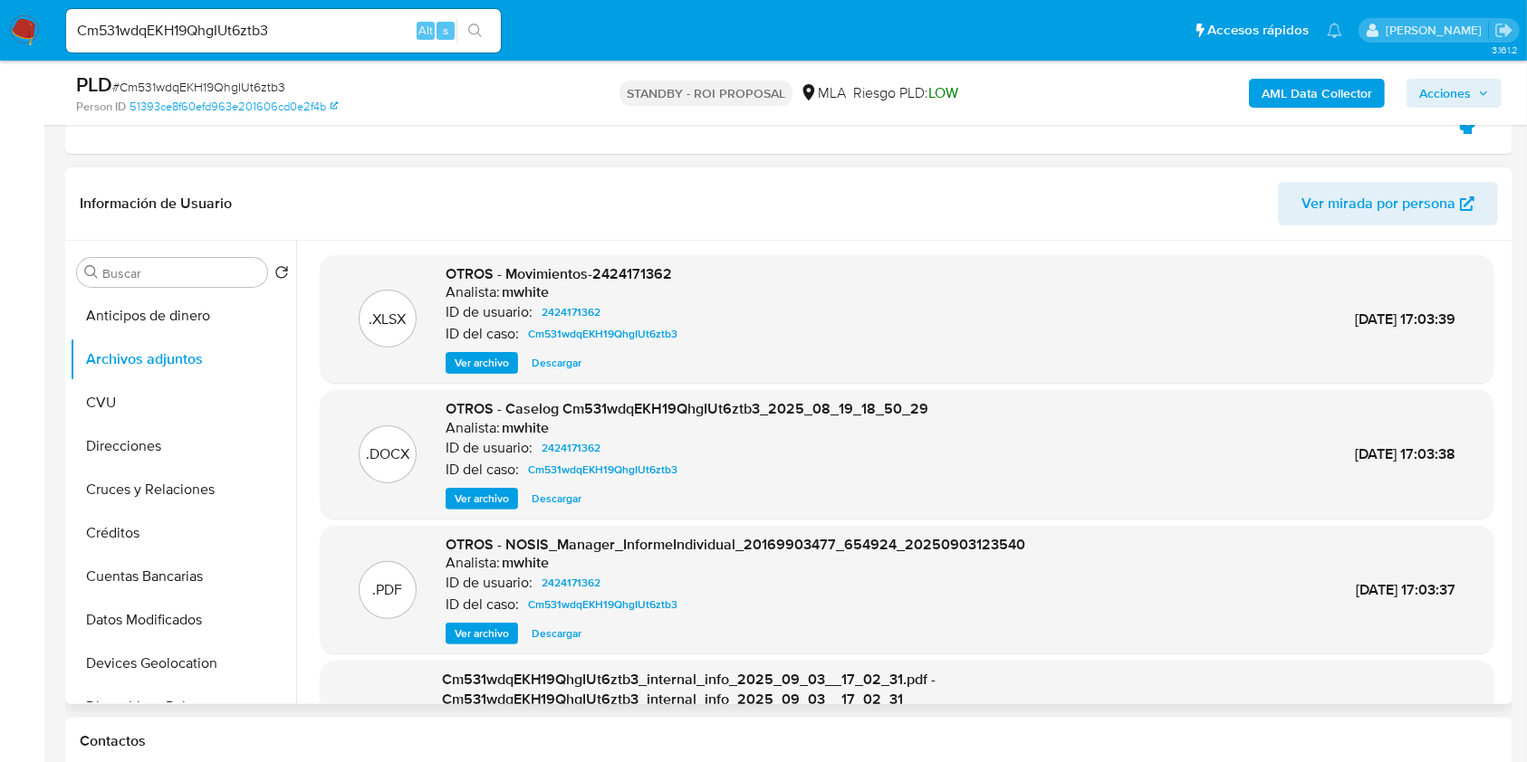
click at [550, 510] on div ".DOCX OTROS - Caselog Cm531wdqEKH19QhgIUt6ztb3_2025_08_19_18_50_29 Analista: mw…" at bounding box center [907, 454] width 1173 height 129
click at [550, 502] on span "Descargar" at bounding box center [557, 499] width 50 height 18
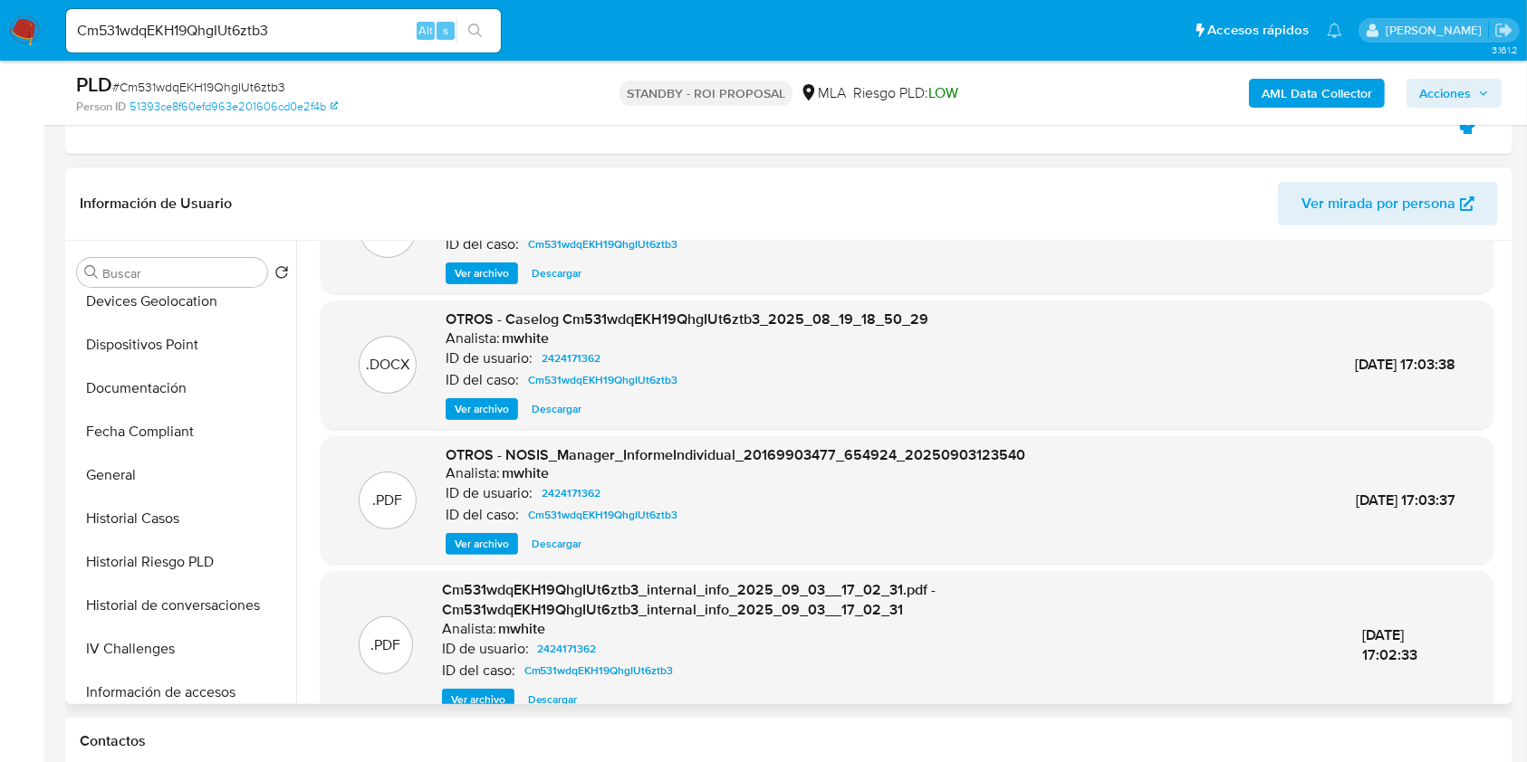
scroll to position [171, 0]
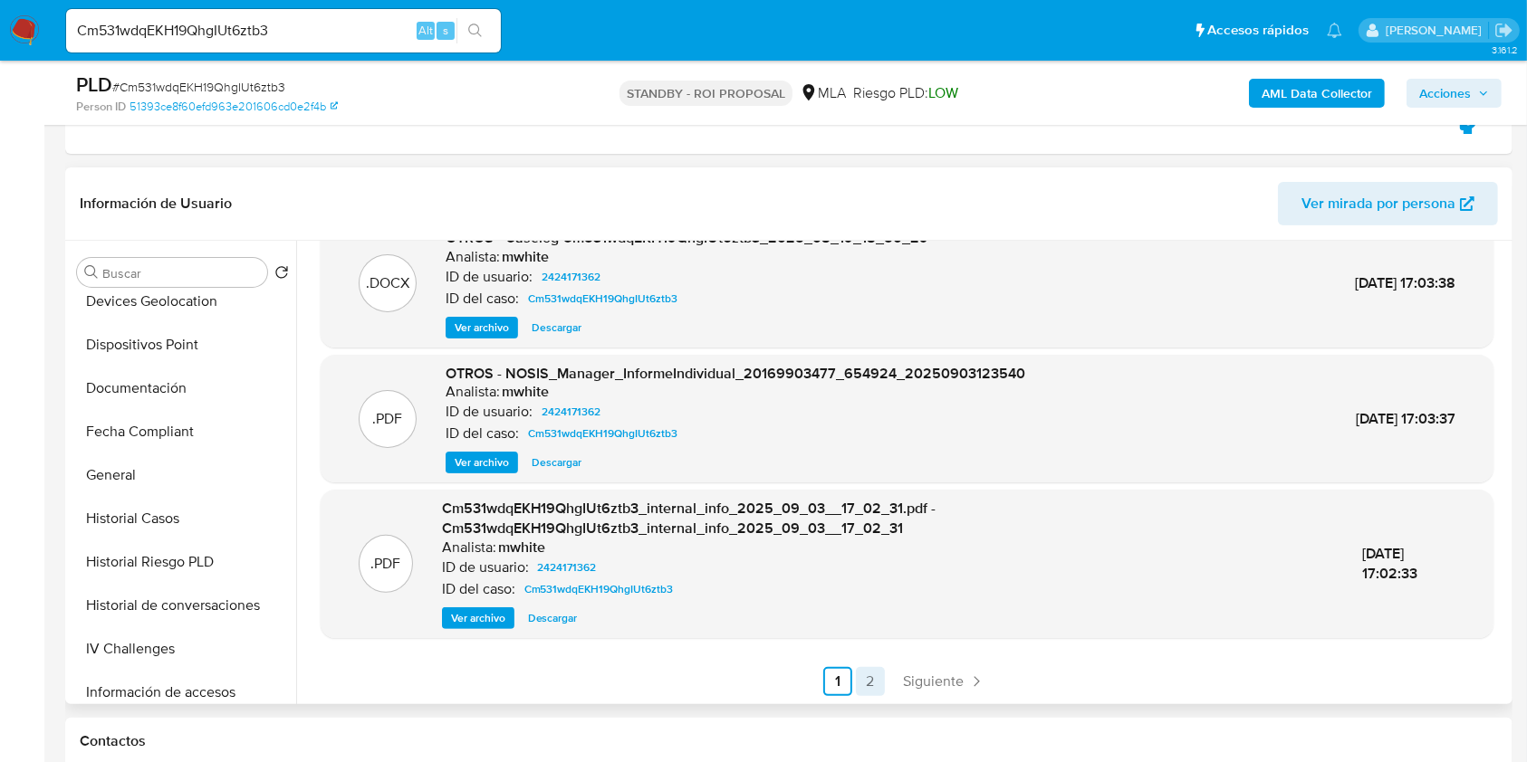
click at [856, 672] on link "2" at bounding box center [870, 681] width 29 height 29
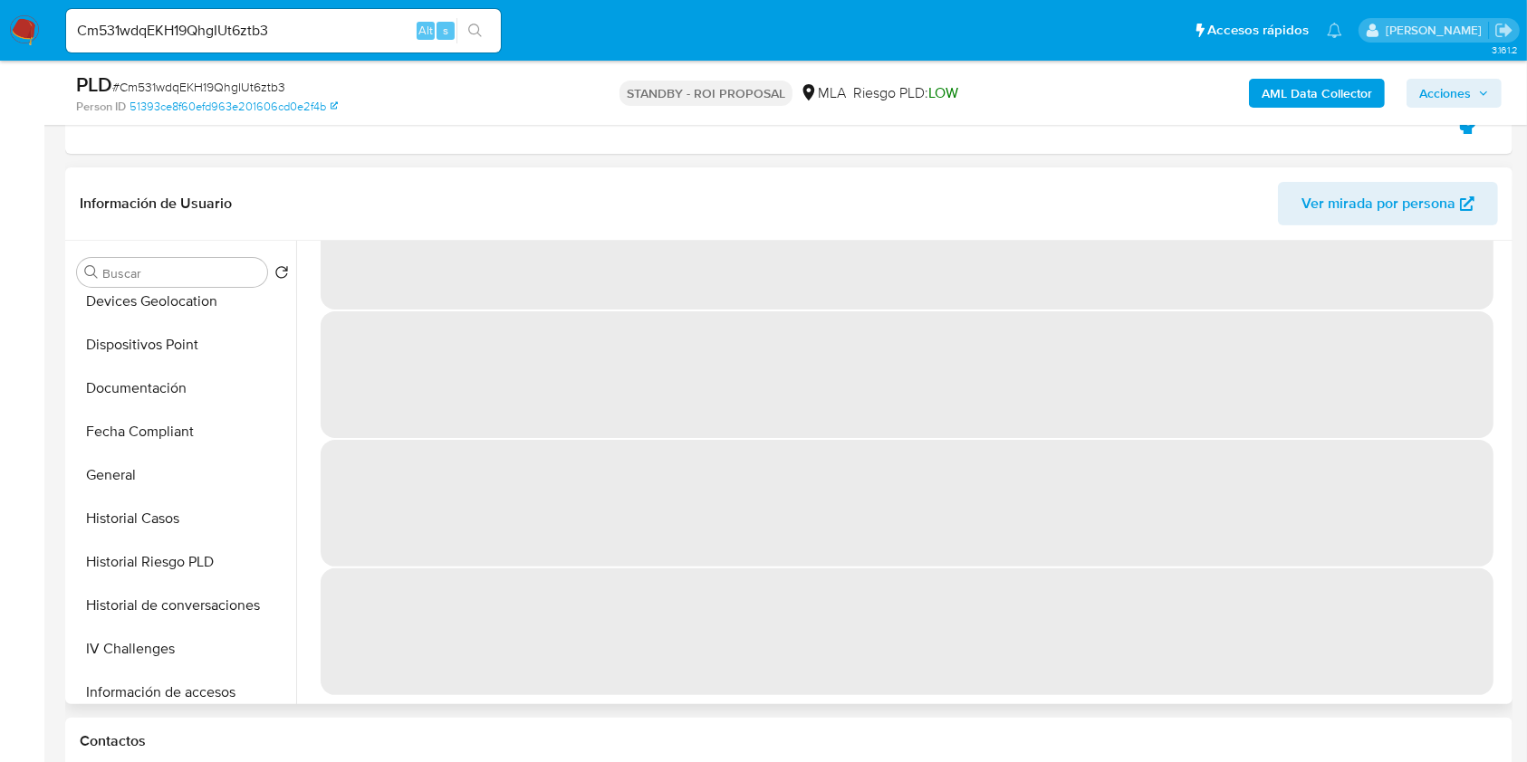
scroll to position [0, 0]
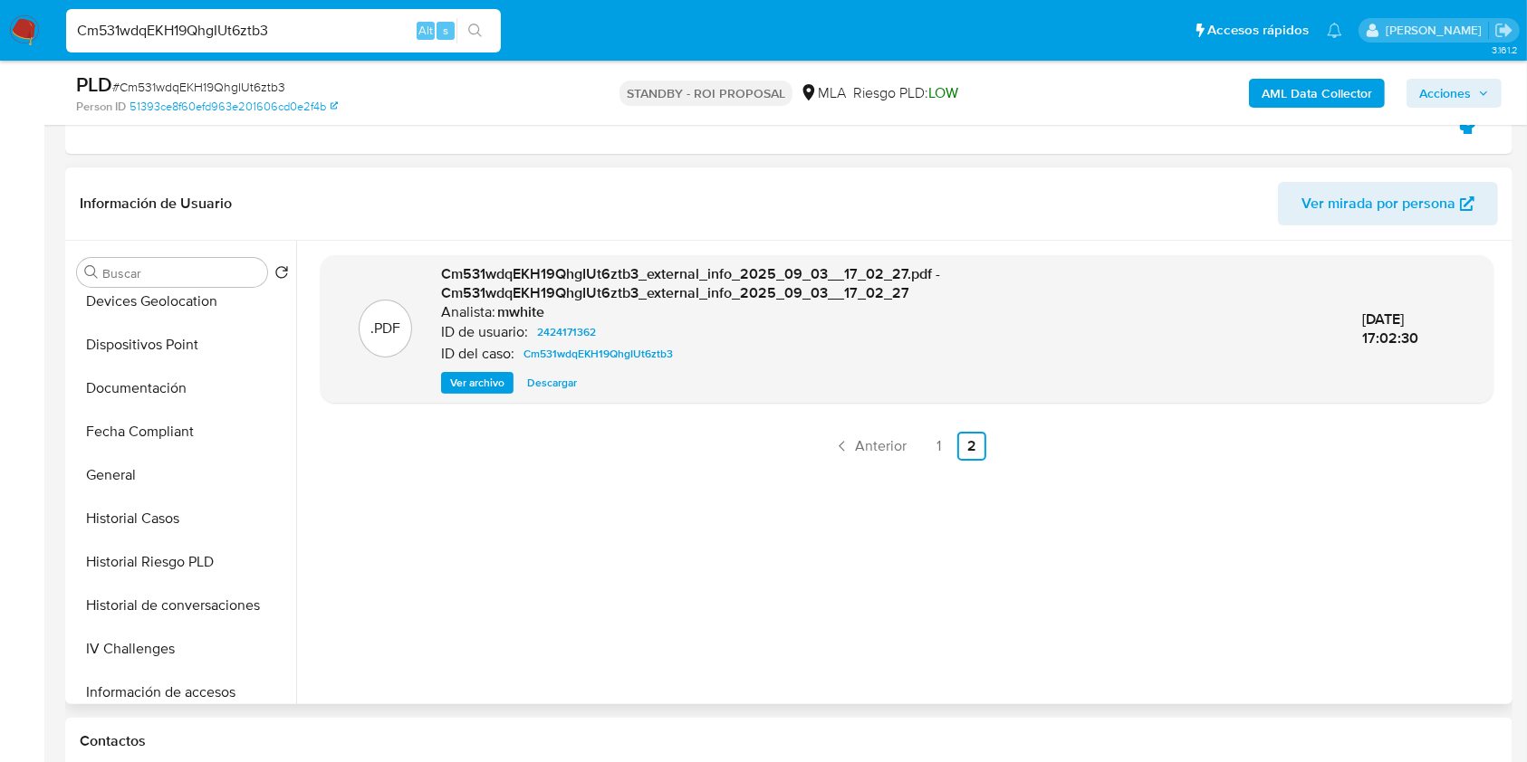
click at [244, 24] on input "Cm531wdqEKH19QhgIUt6ztb3" at bounding box center [283, 31] width 435 height 24
paste input "mk0Jpmr0F0W06GKWzOfQCOOm"
type input "mk0Jpmr0F0W06GKWzOfQCOOm"
click at [479, 34] on icon "search-icon" at bounding box center [475, 31] width 14 height 14
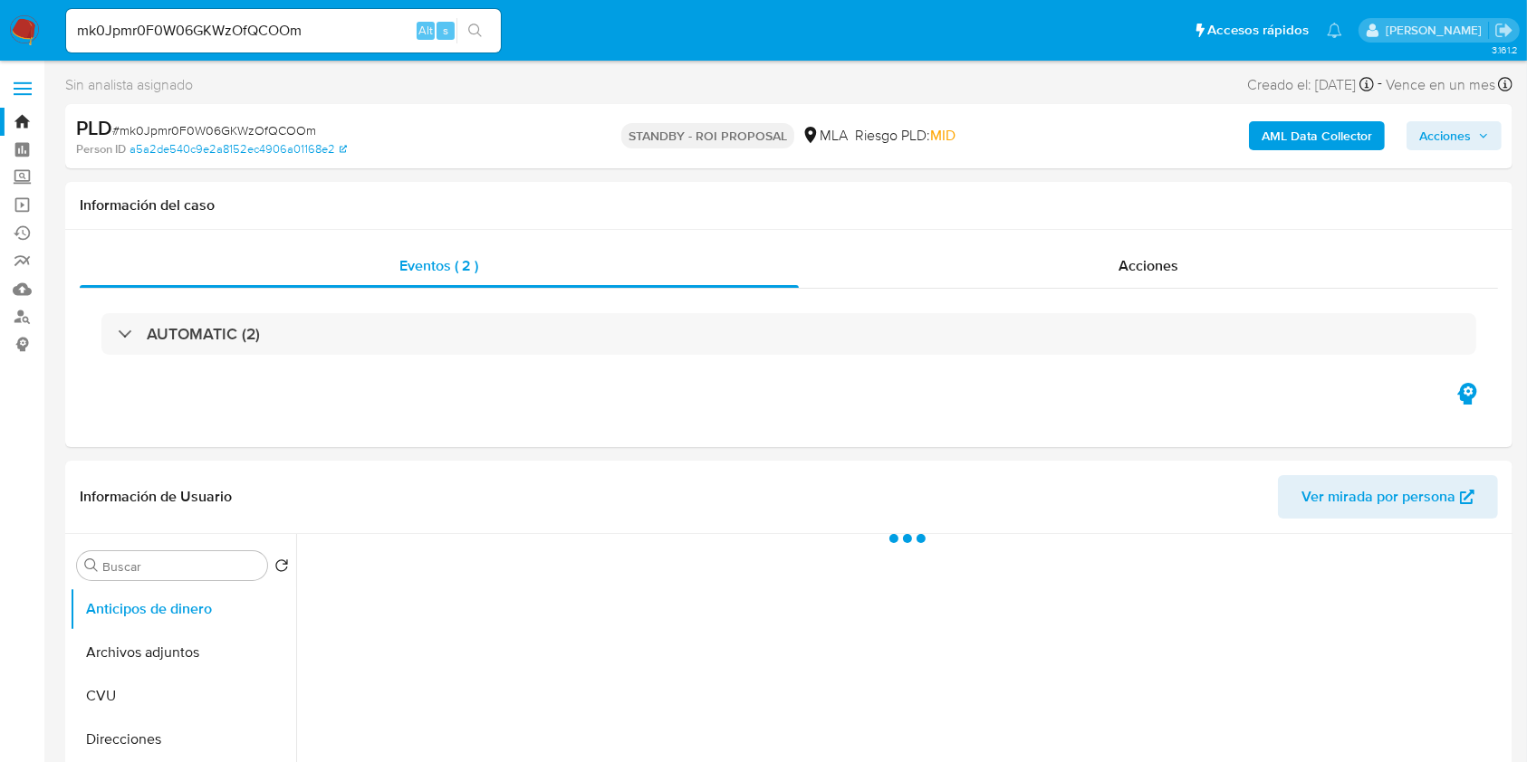
select select "10"
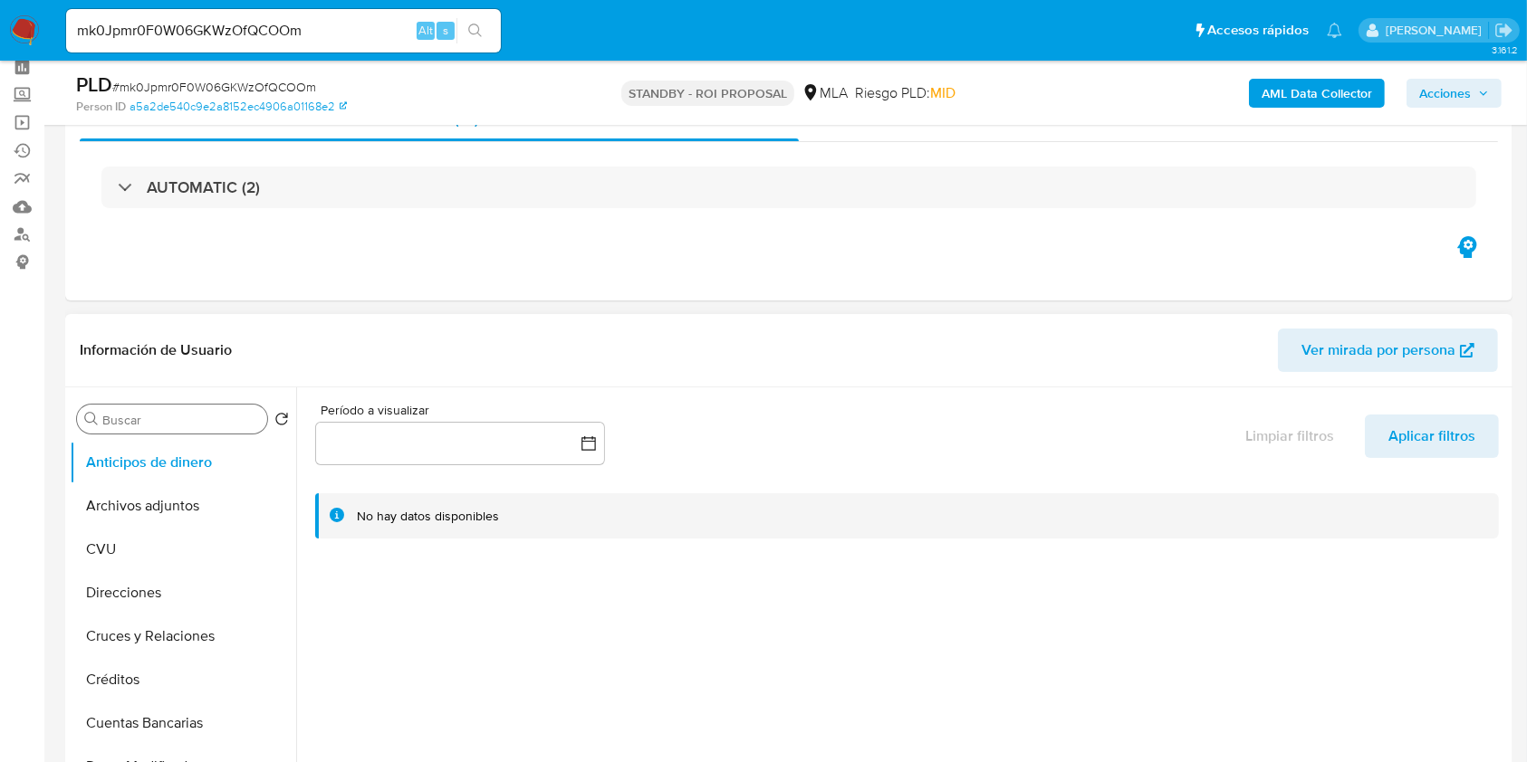
scroll to position [120, 0]
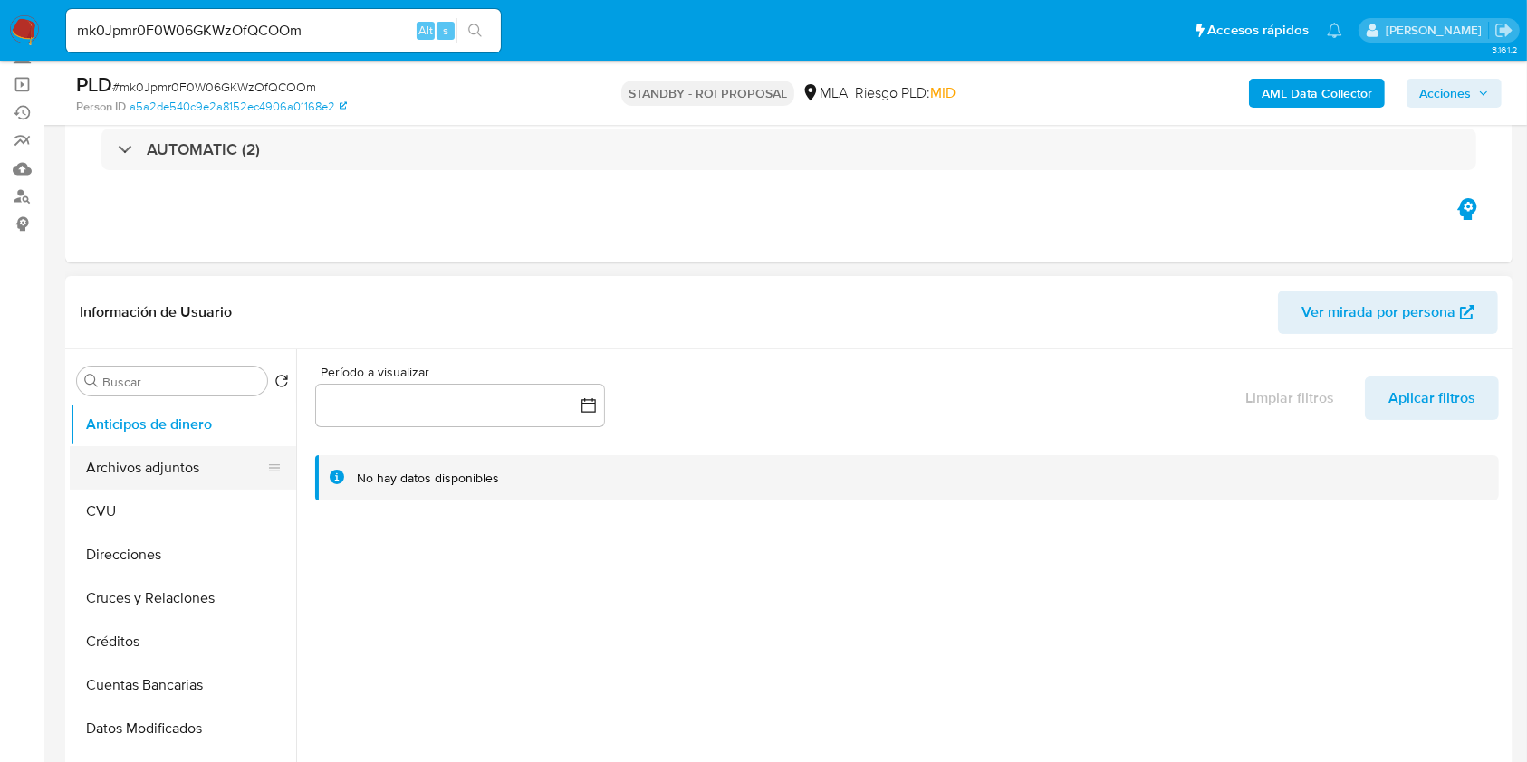
click at [163, 459] on button "Archivos adjuntos" at bounding box center [176, 467] width 212 height 43
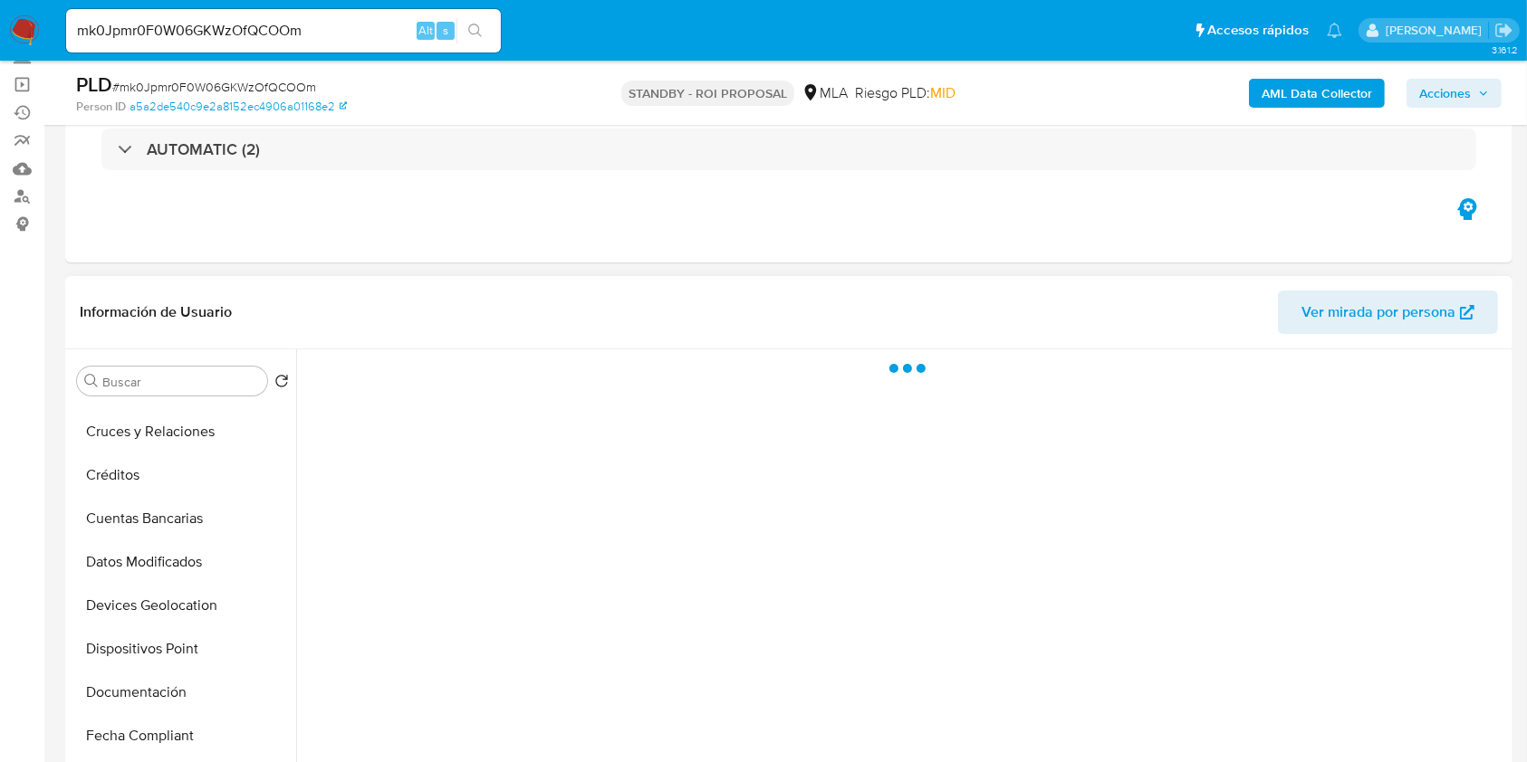
scroll to position [362, 0]
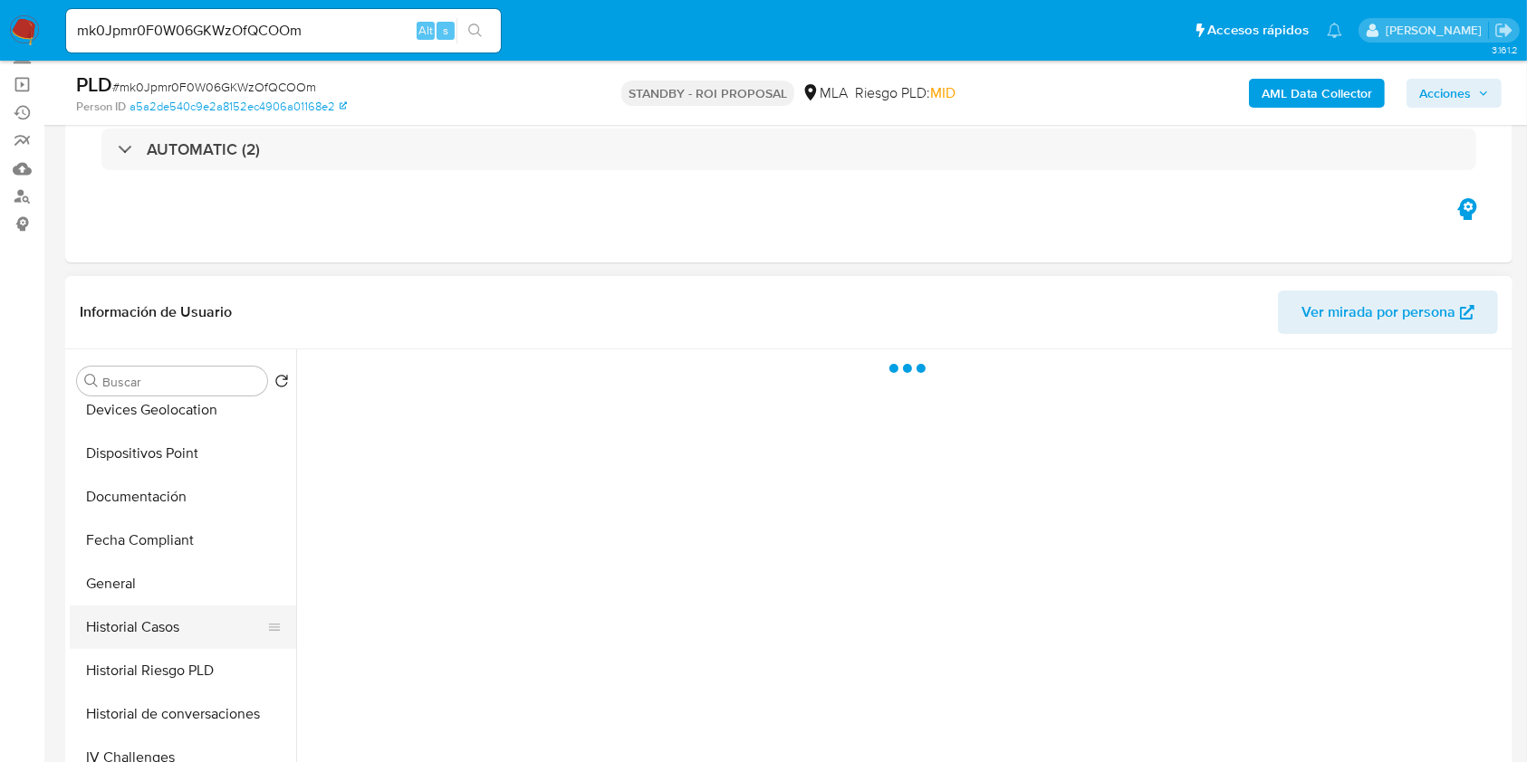
click at [170, 639] on button "Historial Casos" at bounding box center [176, 627] width 212 height 43
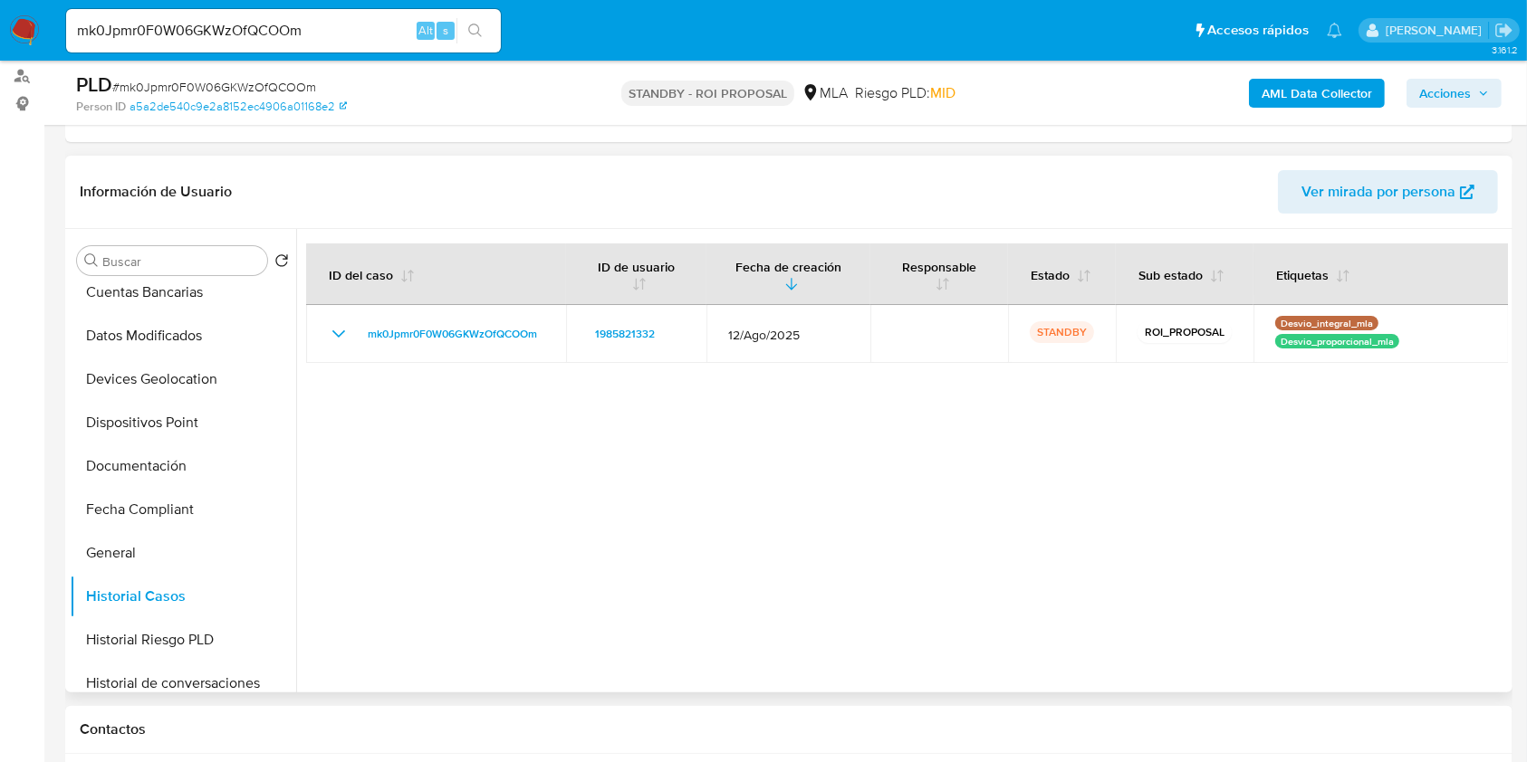
scroll to position [0, 0]
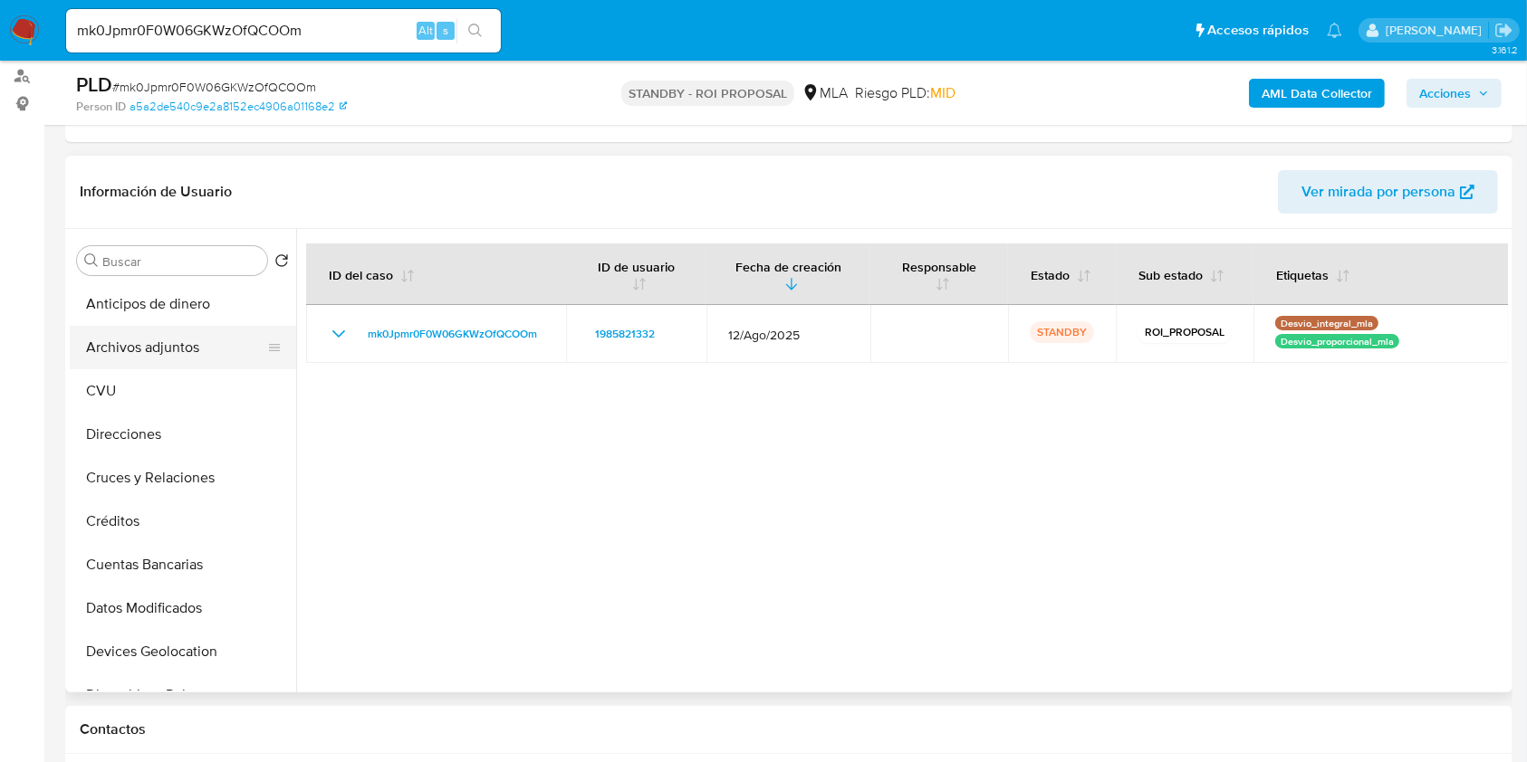
click at [216, 357] on button "Archivos adjuntos" at bounding box center [176, 347] width 212 height 43
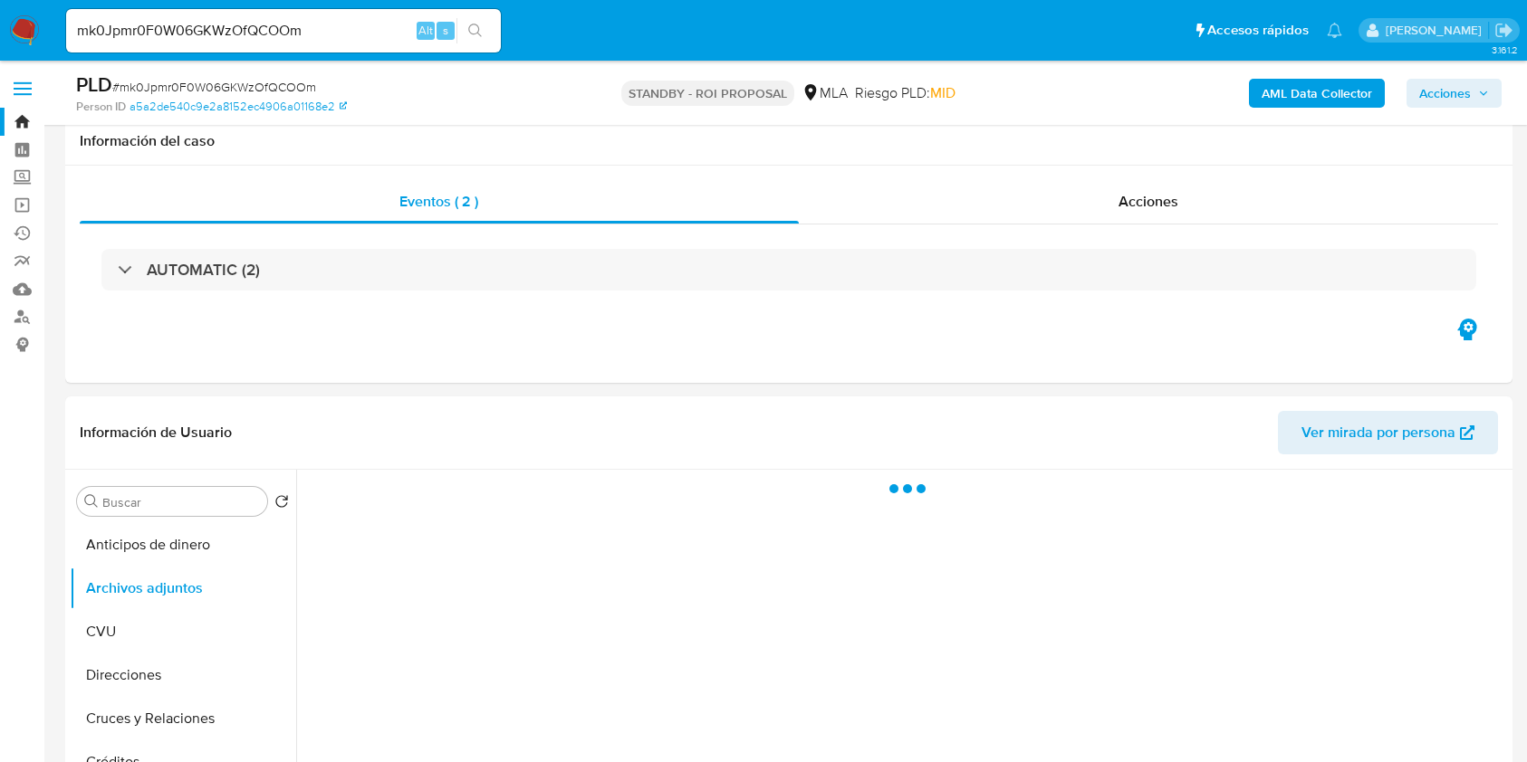
select select "10"
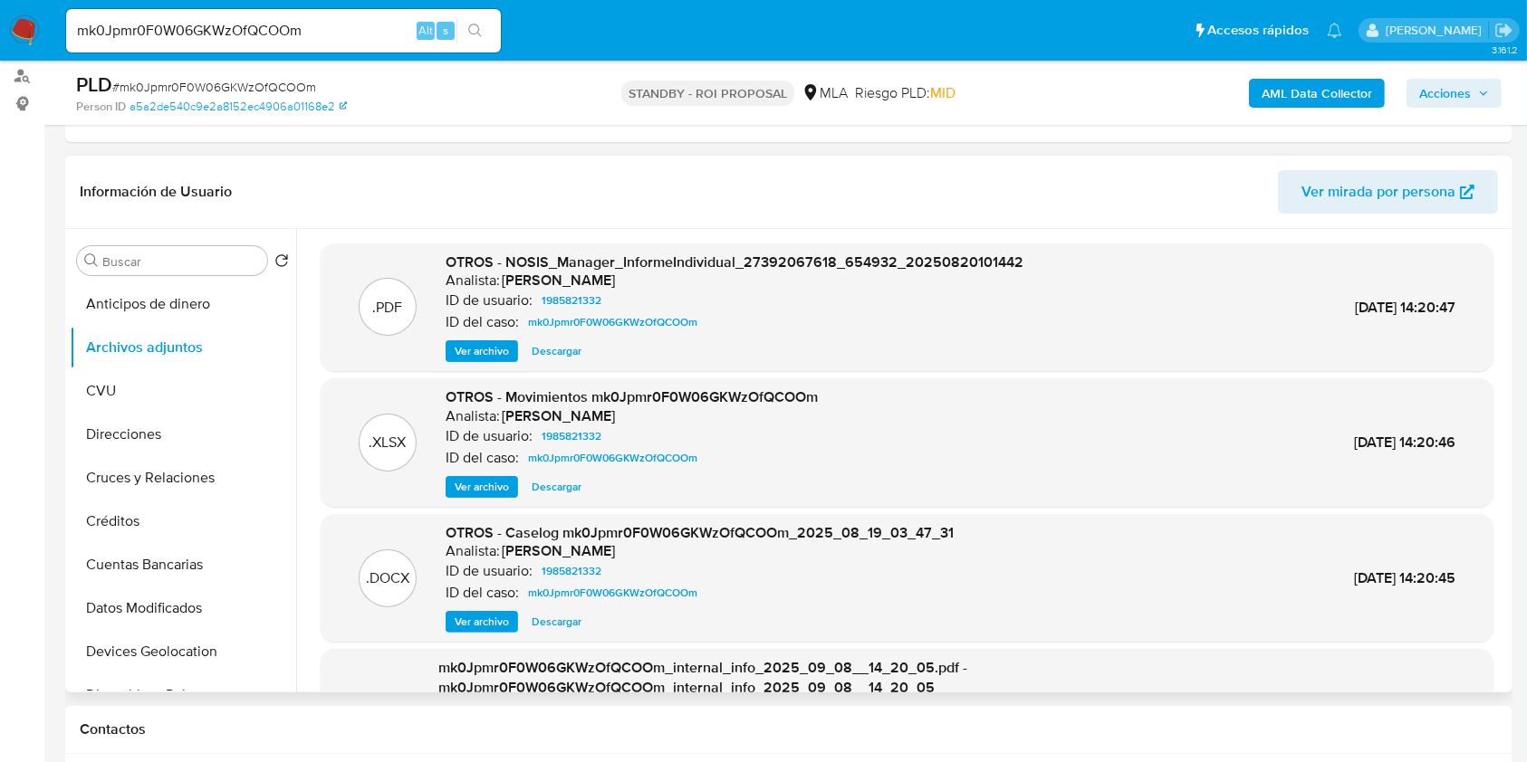
click at [570, 618] on span "Descargar" at bounding box center [557, 622] width 50 height 18
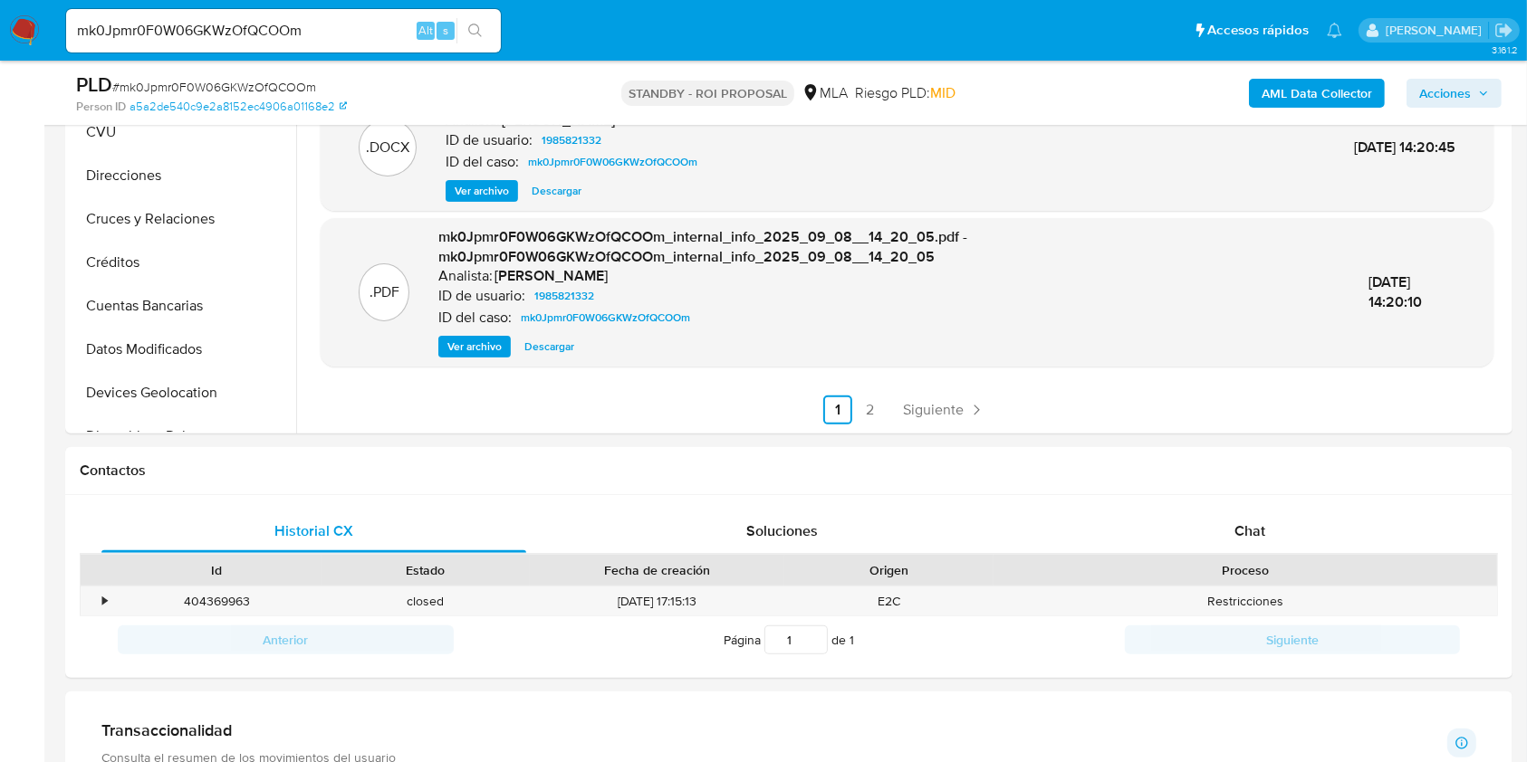
scroll to position [603, 0]
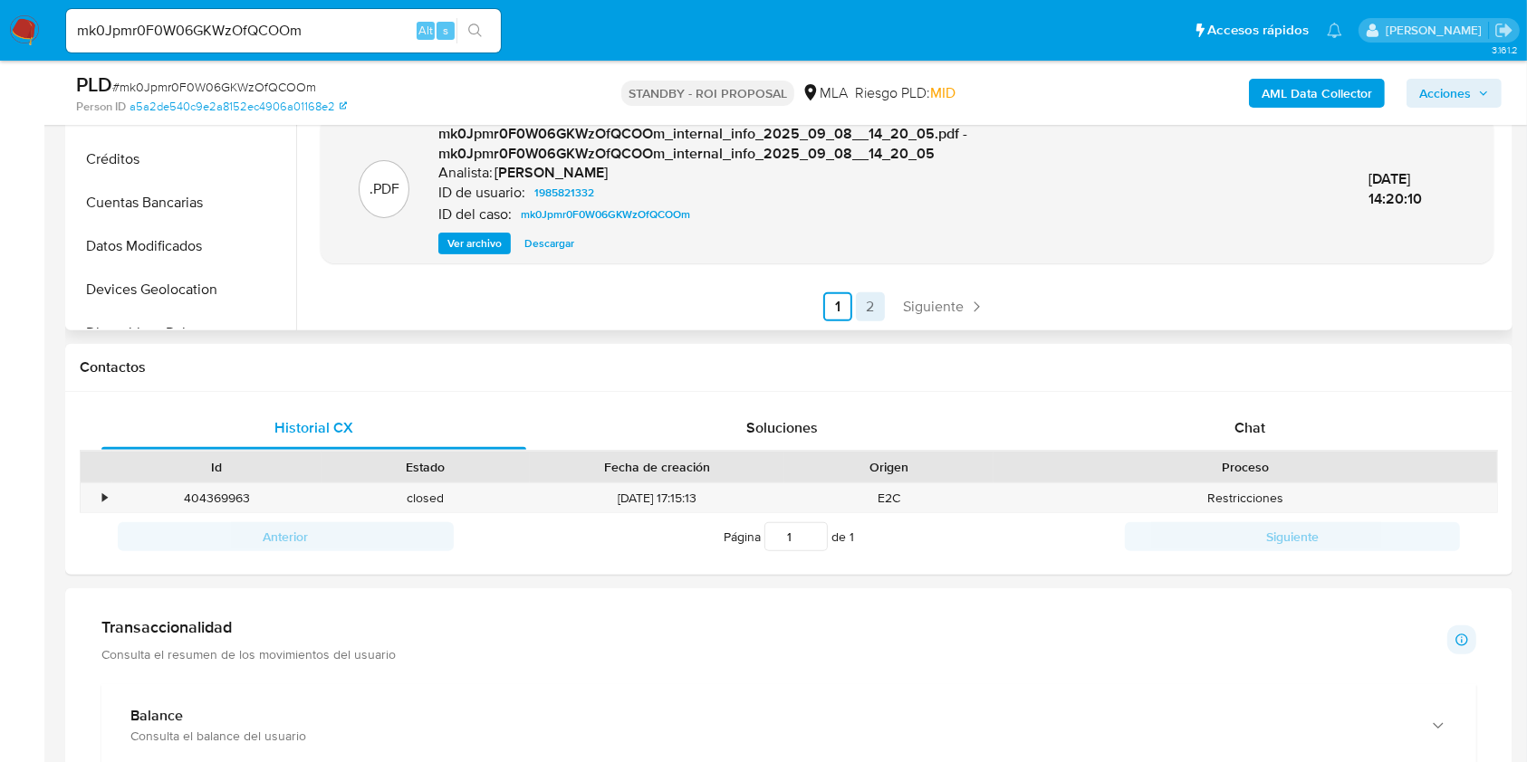
click at [860, 312] on link "2" at bounding box center [870, 306] width 29 height 29
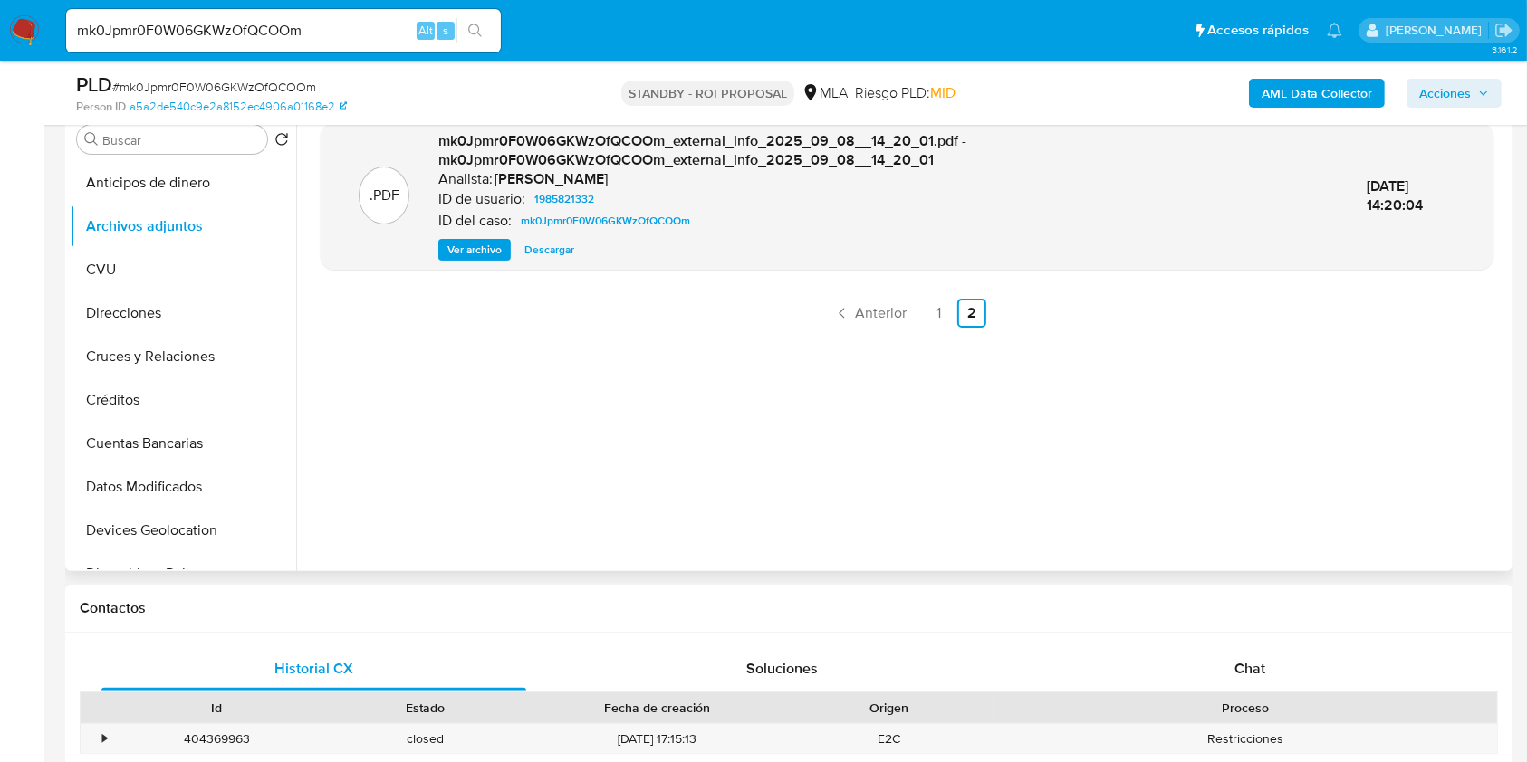
scroll to position [241, 0]
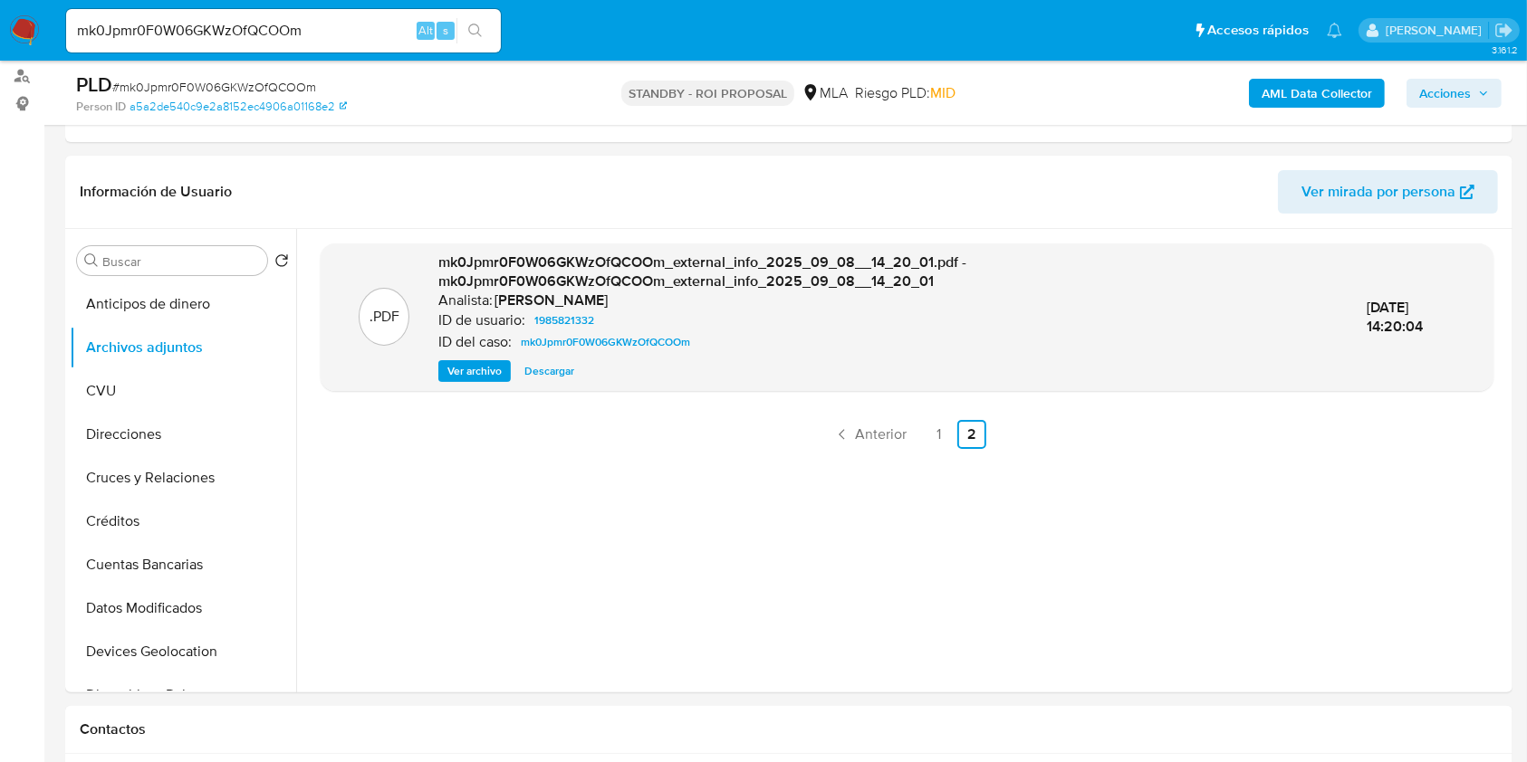
click at [183, 38] on input "mk0Jpmr0F0W06GKWzOfQCOOm" at bounding box center [283, 31] width 435 height 24
paste input "Cn8P1nGCuQaZnyeiSrlY6LX"
type input "mCn8P1nGCuQaZnyeiSrlY6LX"
click at [475, 35] on icon "search-icon" at bounding box center [475, 31] width 14 height 14
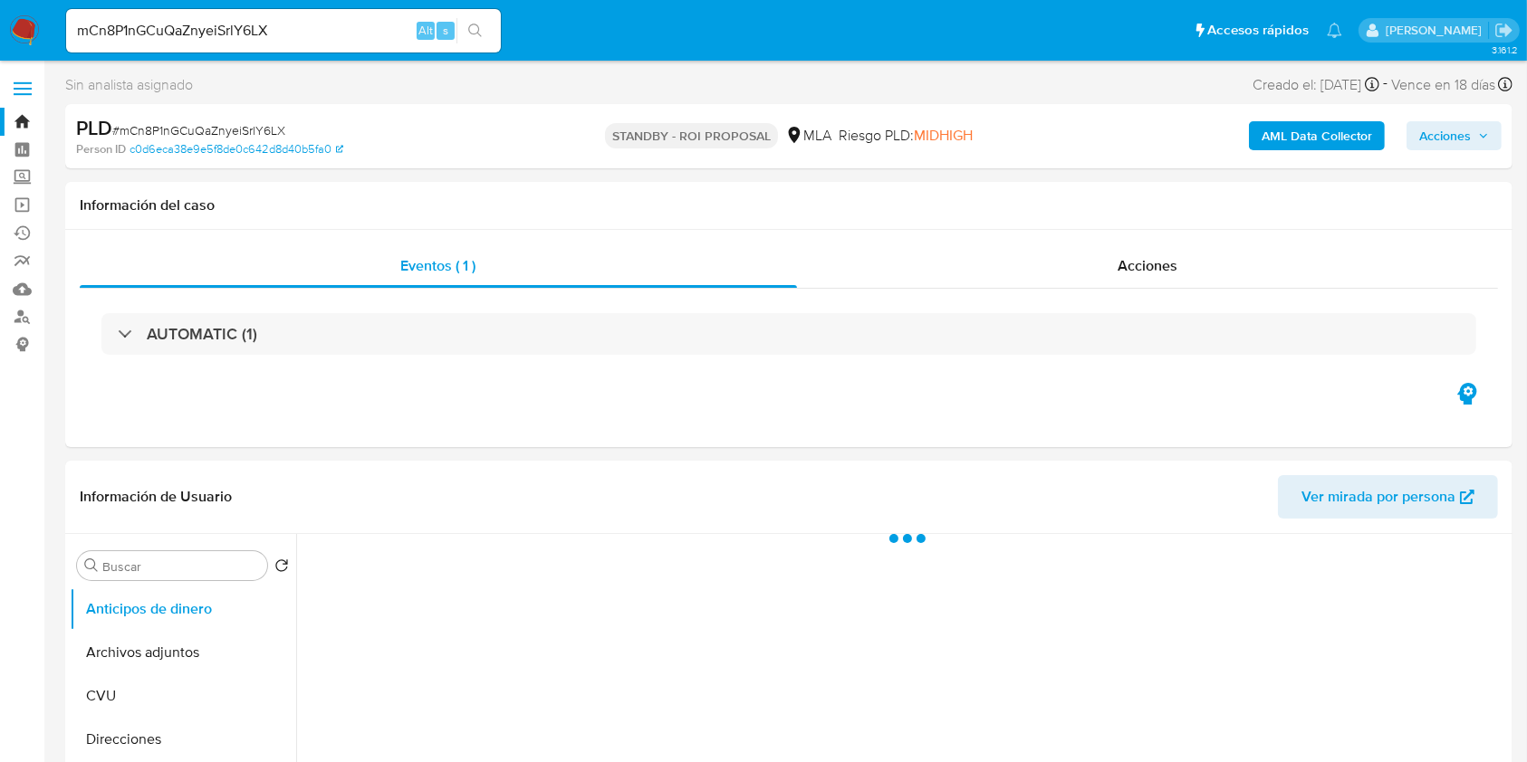
select select "10"
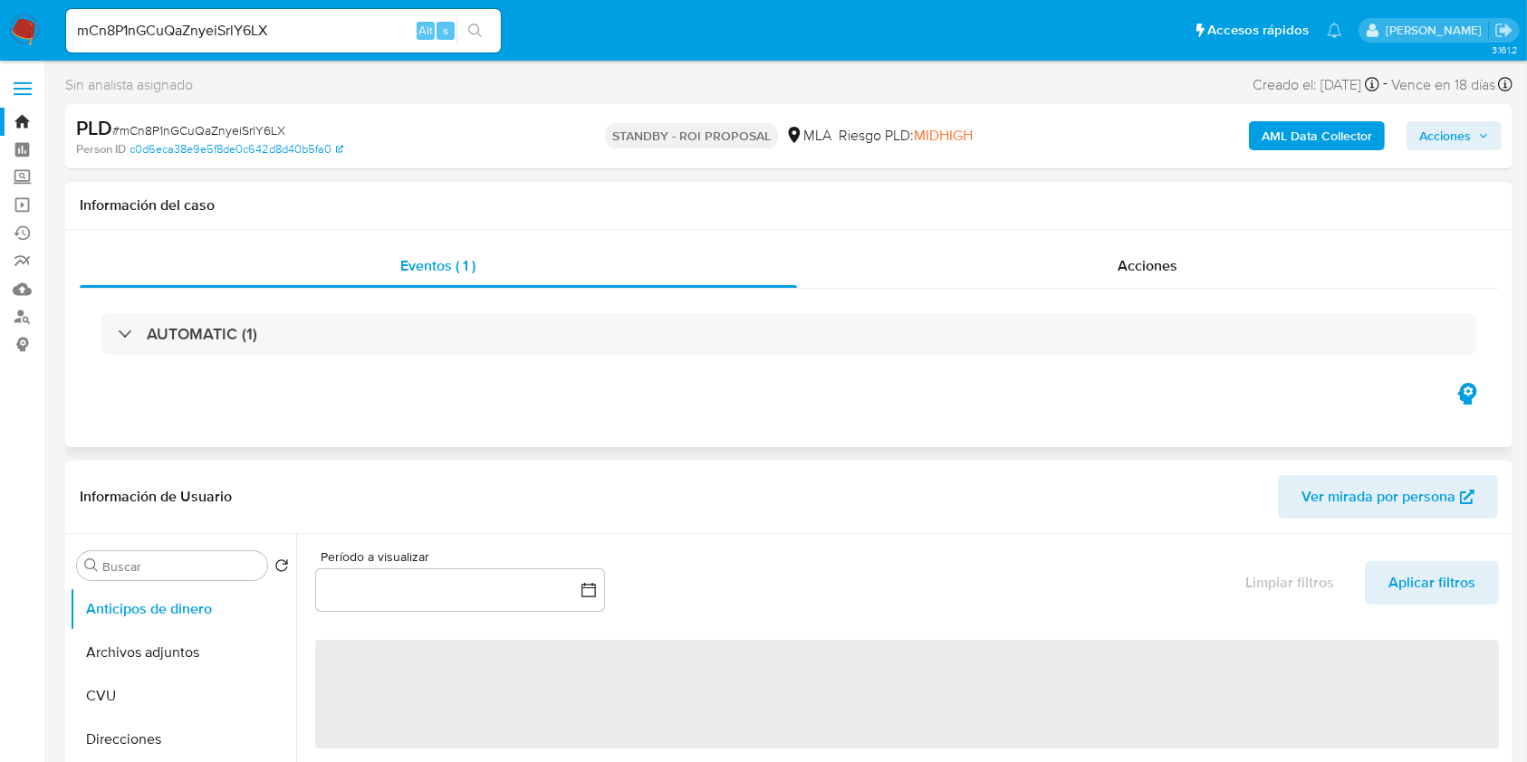
scroll to position [241, 0]
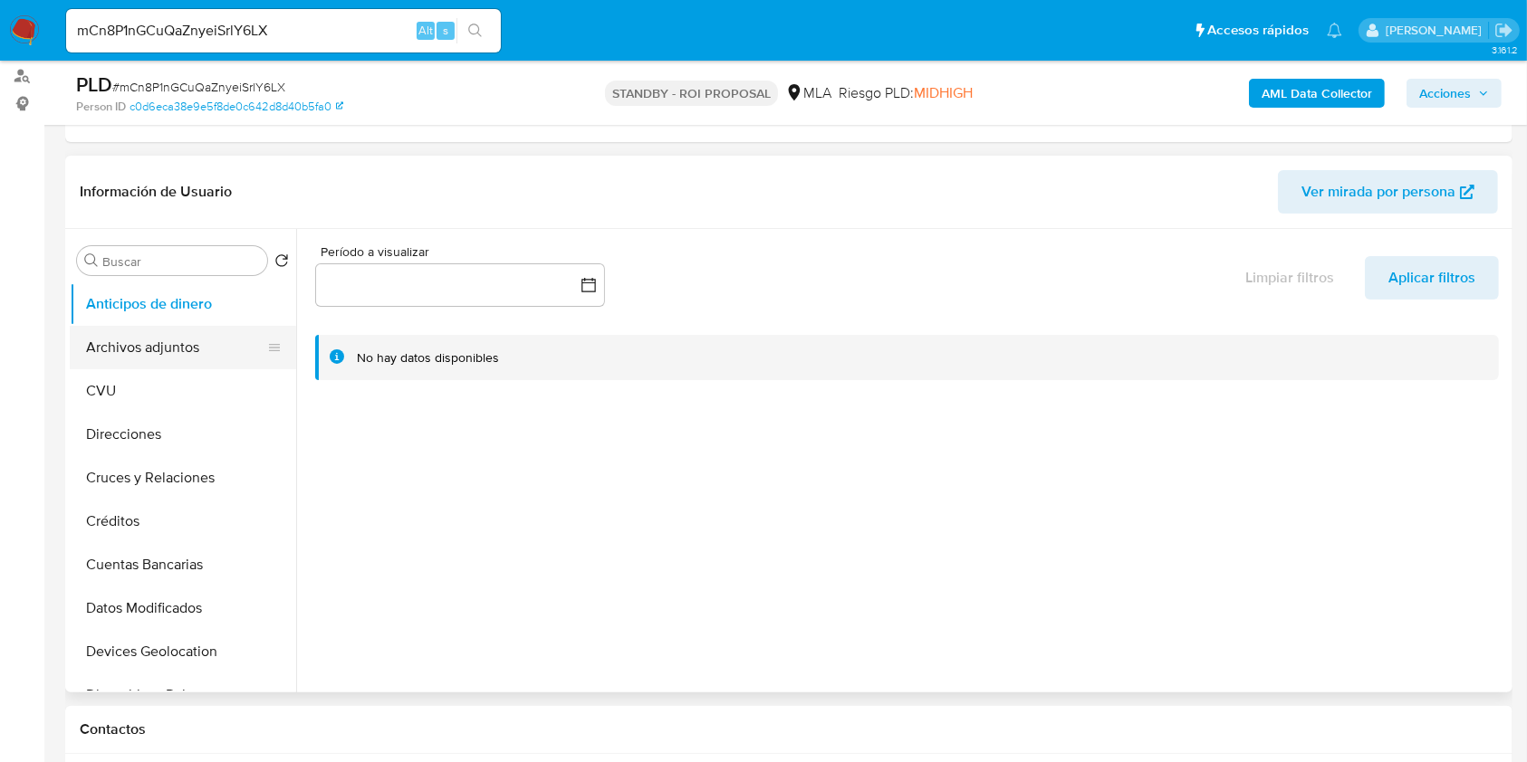
click at [196, 343] on button "Archivos adjuntos" at bounding box center [176, 347] width 212 height 43
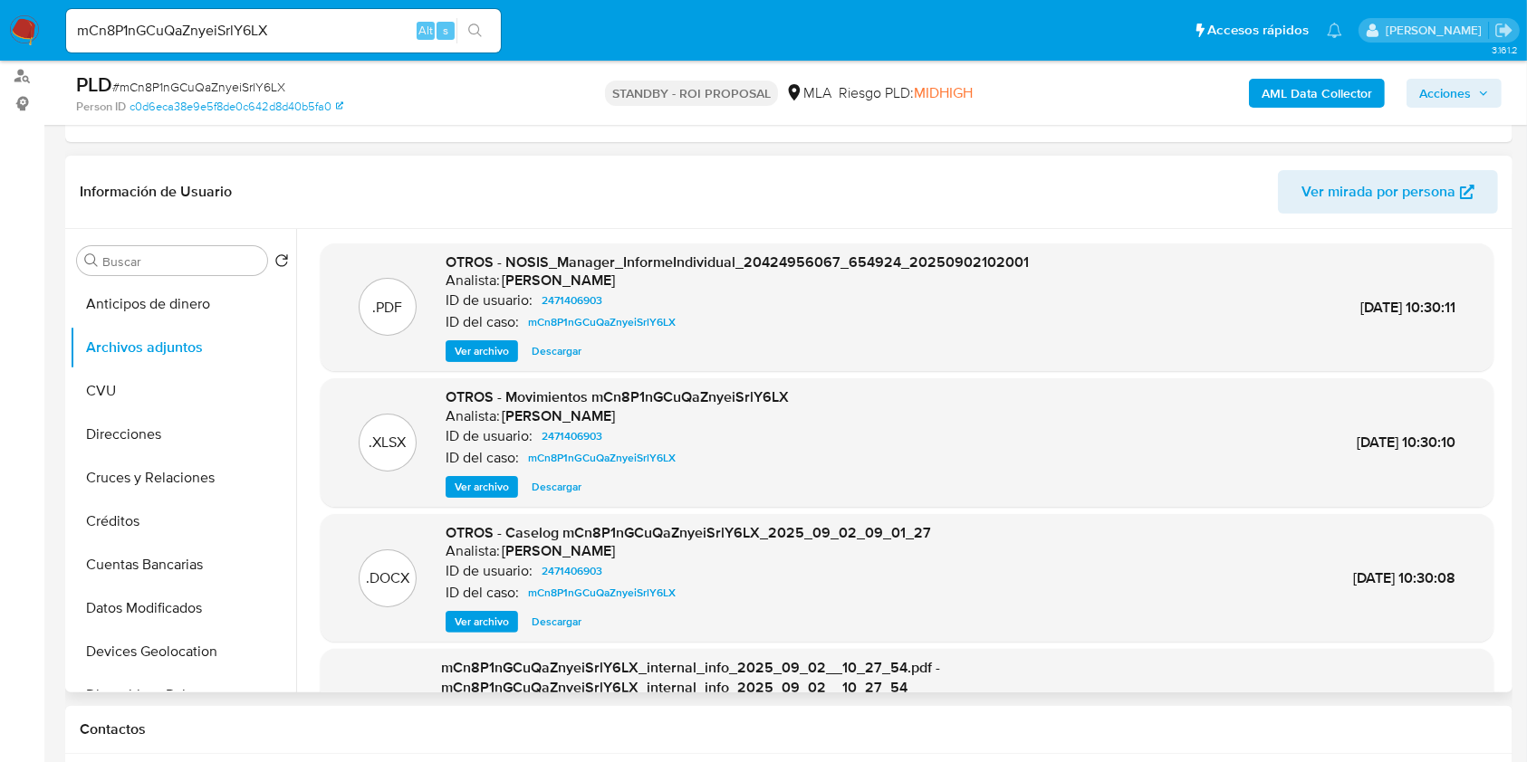
scroll to position [120, 0]
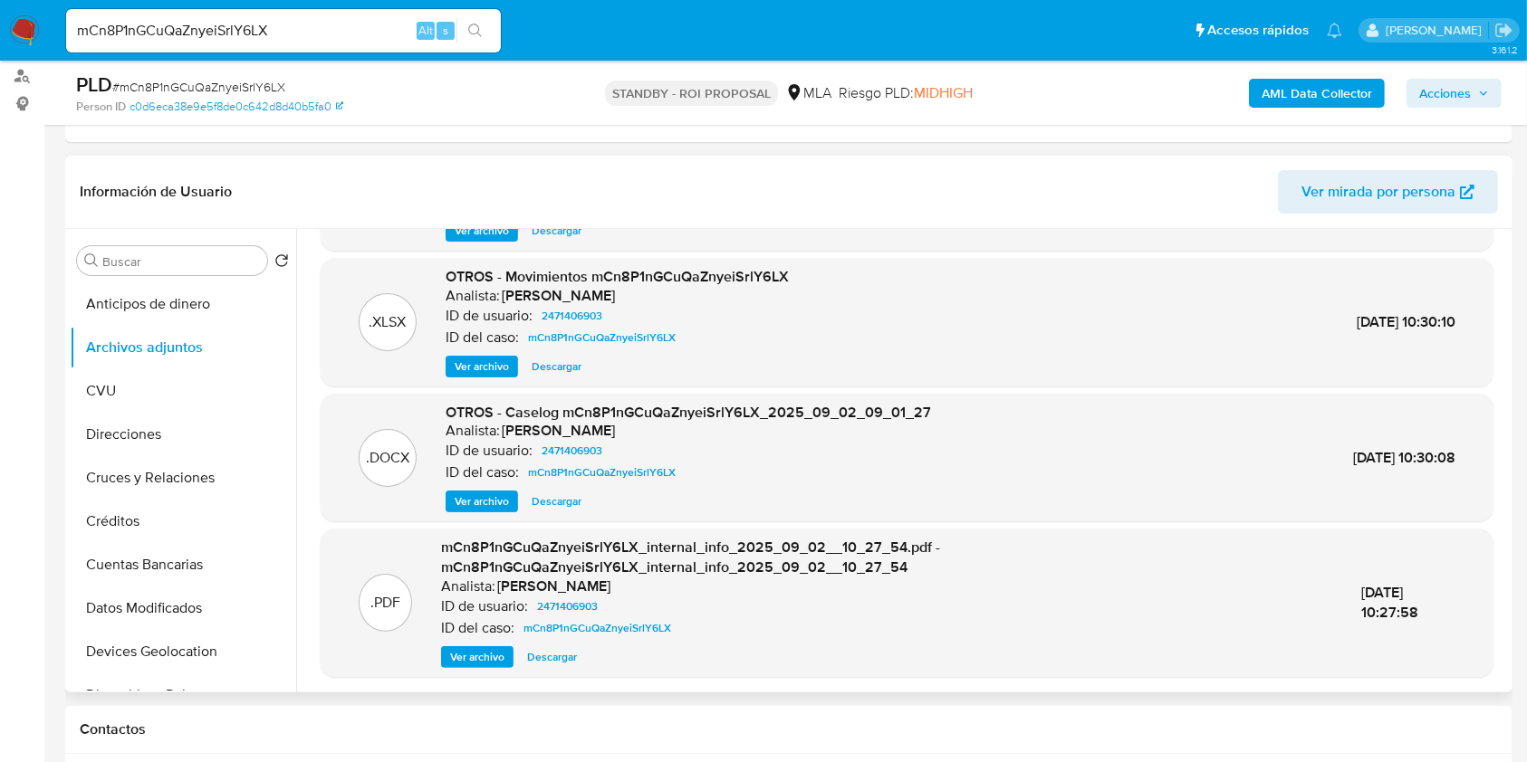
click at [571, 500] on span "Descargar" at bounding box center [557, 502] width 50 height 18
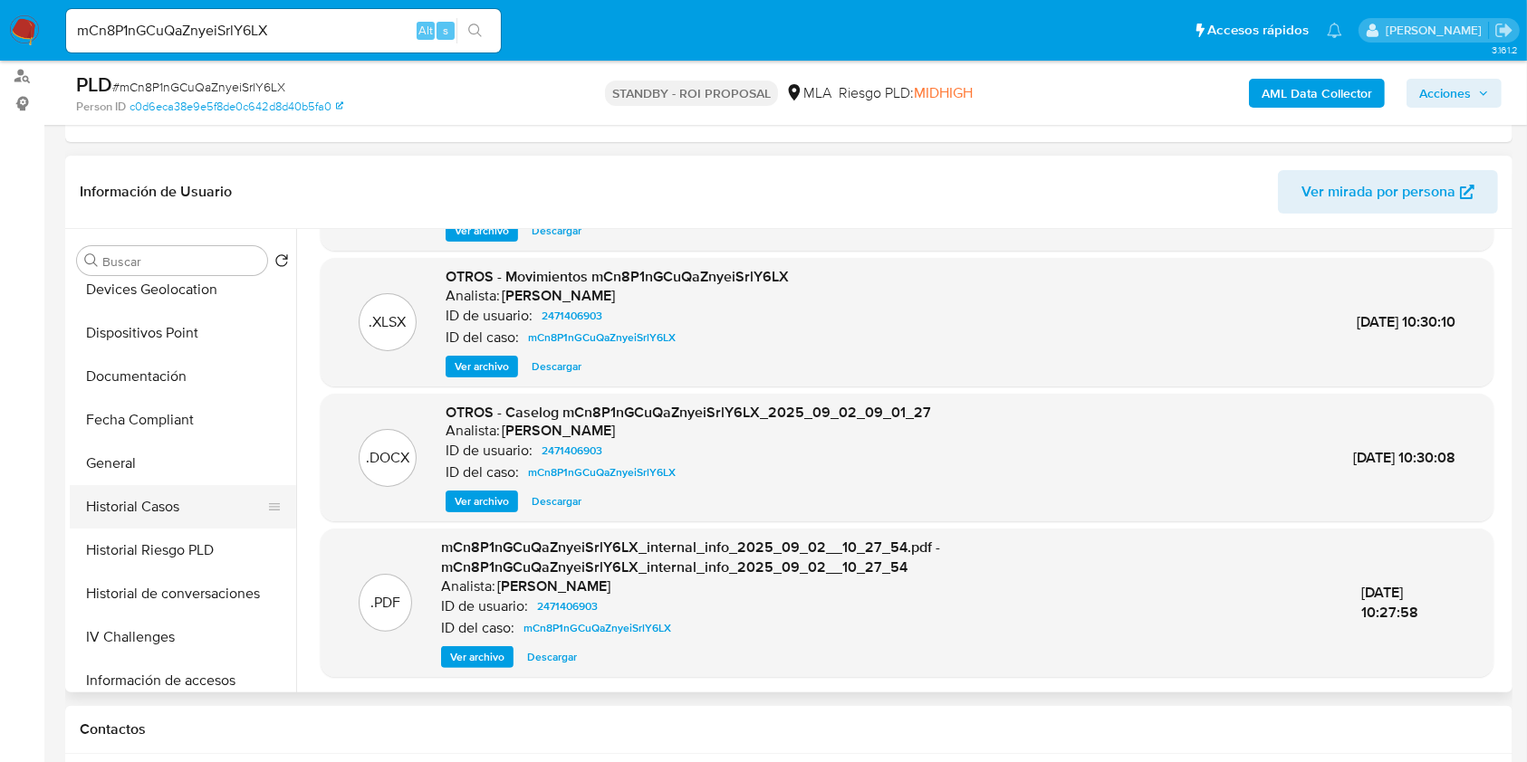
click at [189, 519] on button "Historial Casos" at bounding box center [176, 506] width 212 height 43
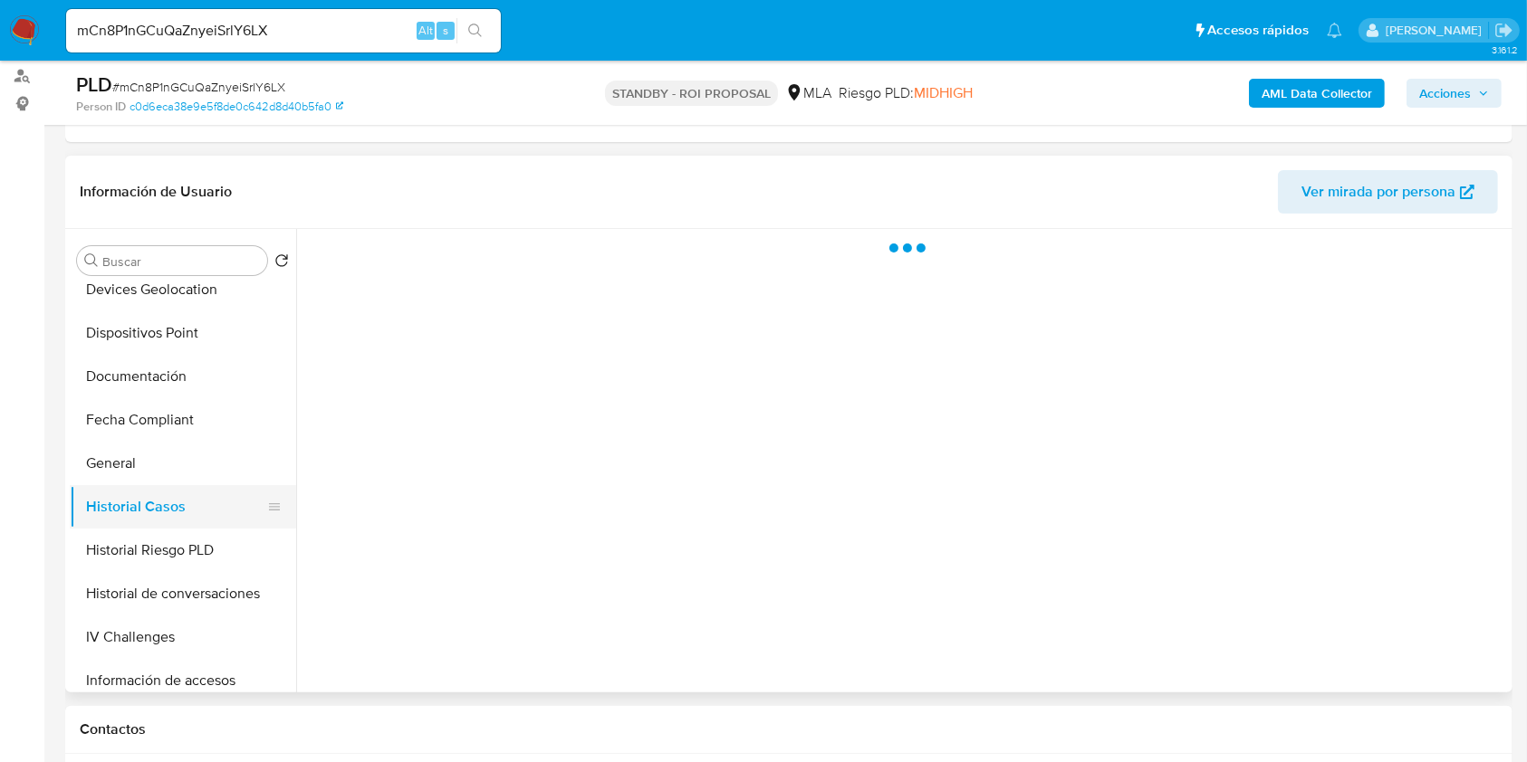
scroll to position [0, 0]
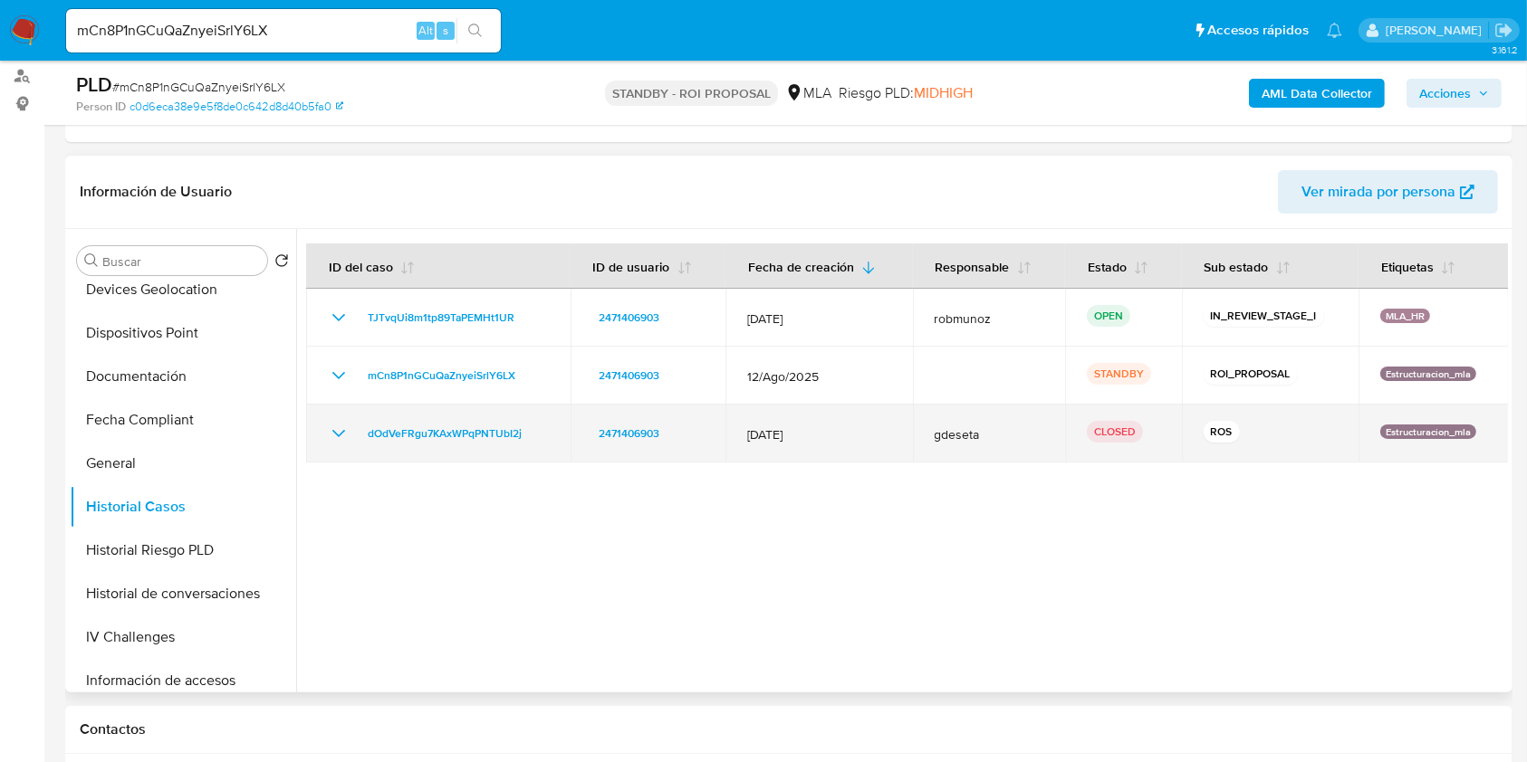
click at [330, 434] on icon "Mostrar/Ocultar" at bounding box center [339, 434] width 22 height 22
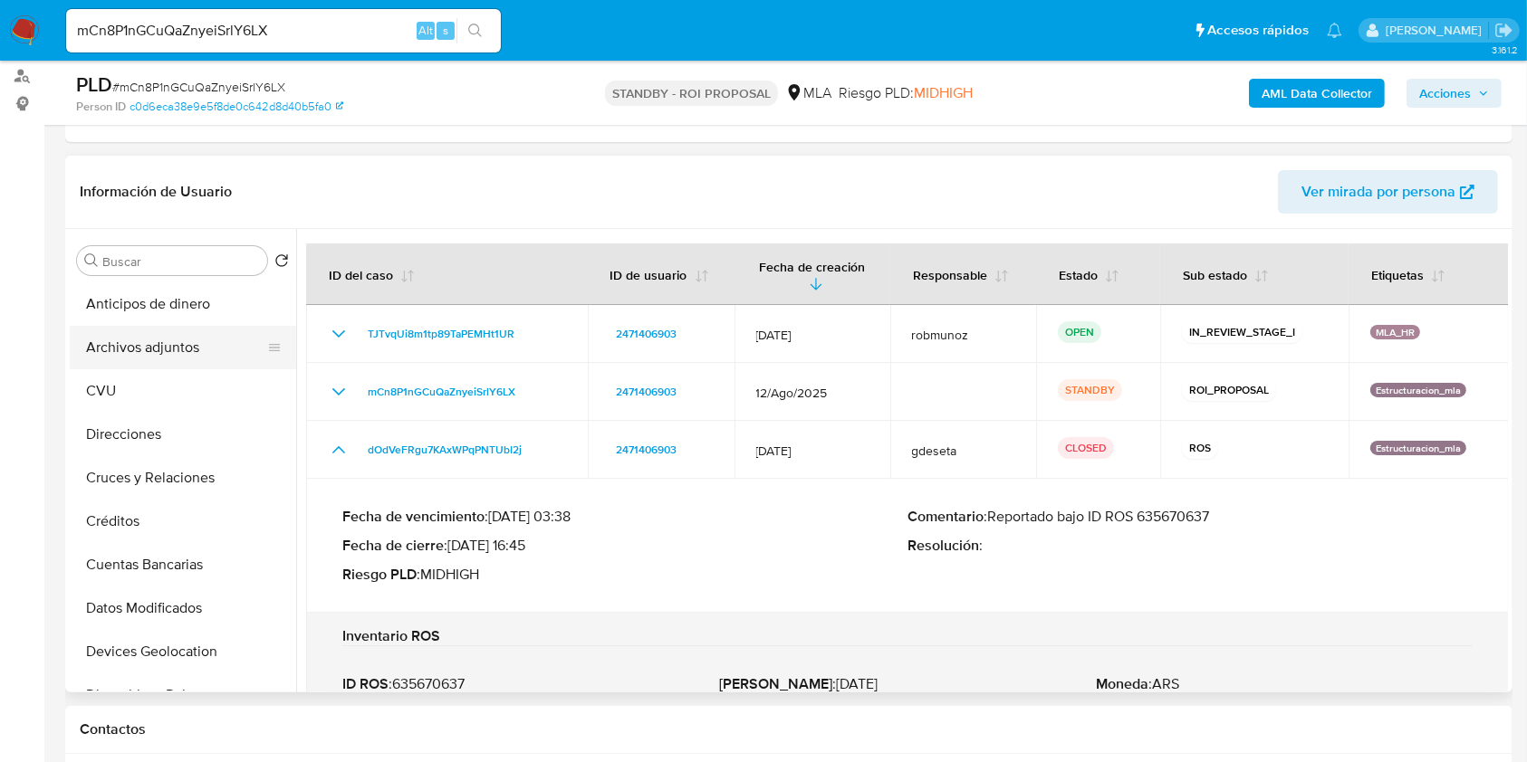
click at [202, 353] on button "Archivos adjuntos" at bounding box center [176, 347] width 212 height 43
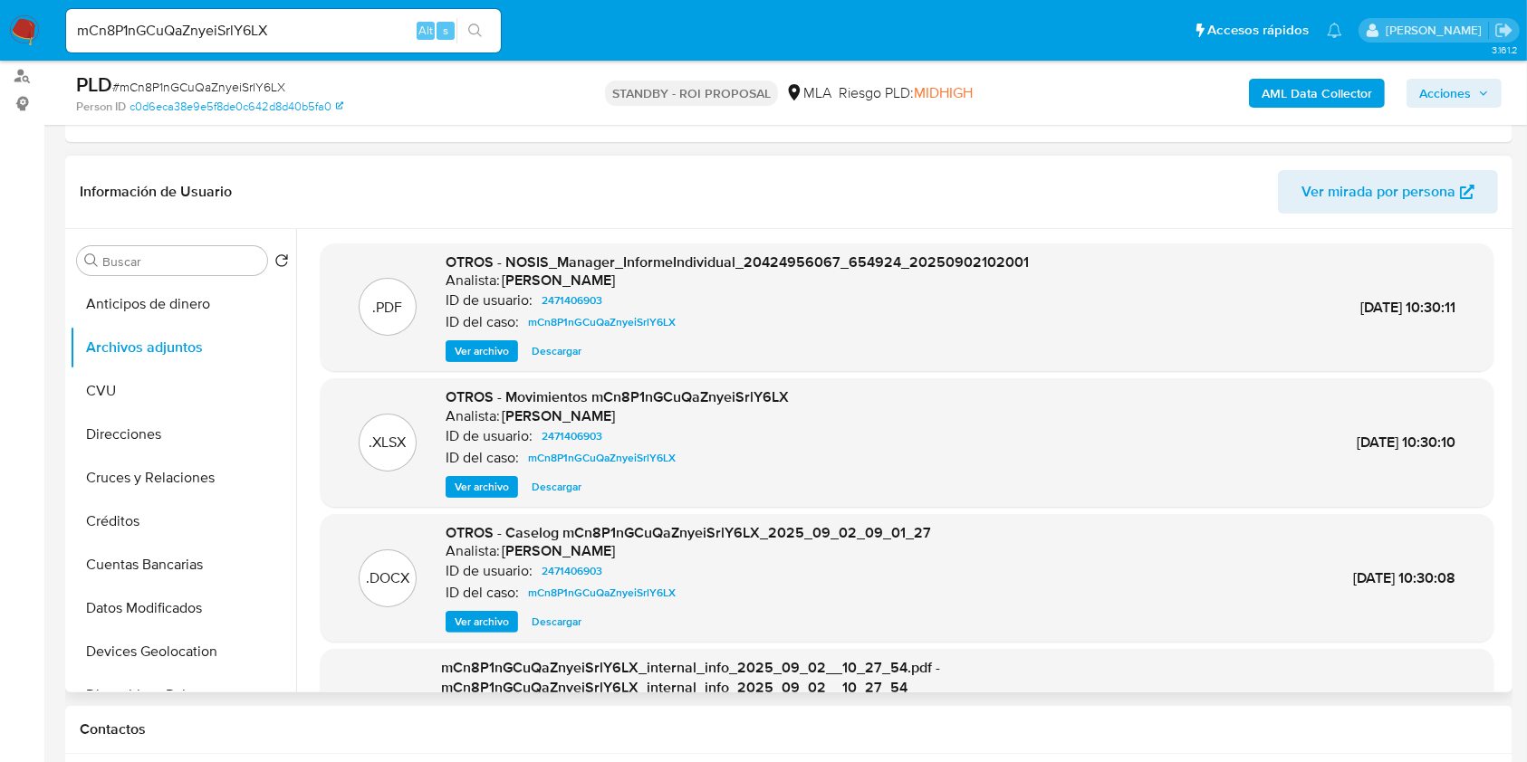
scroll to position [172, 0]
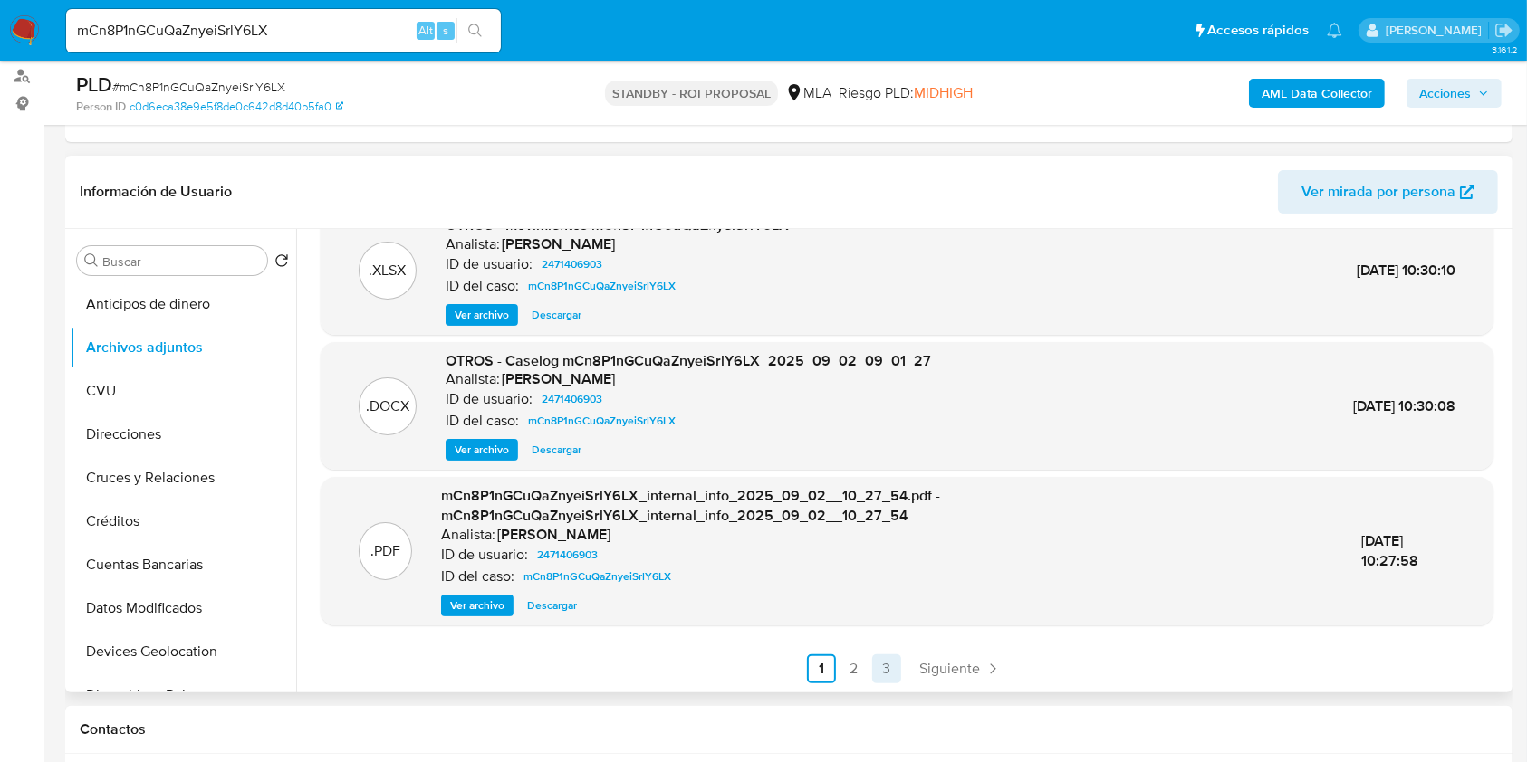
click at [872, 658] on link "3" at bounding box center [886, 669] width 29 height 29
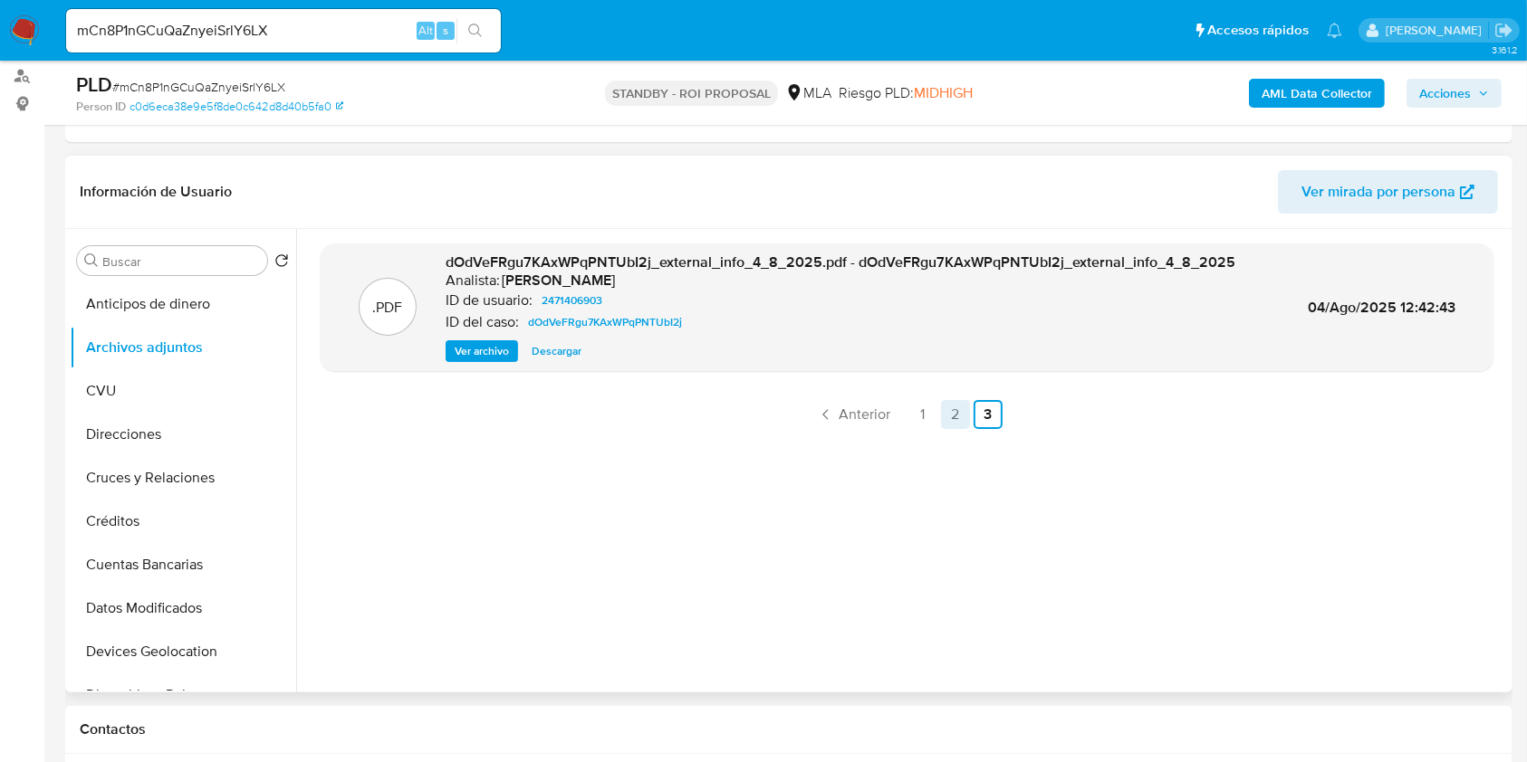
click at [945, 420] on link "2" at bounding box center [955, 414] width 29 height 29
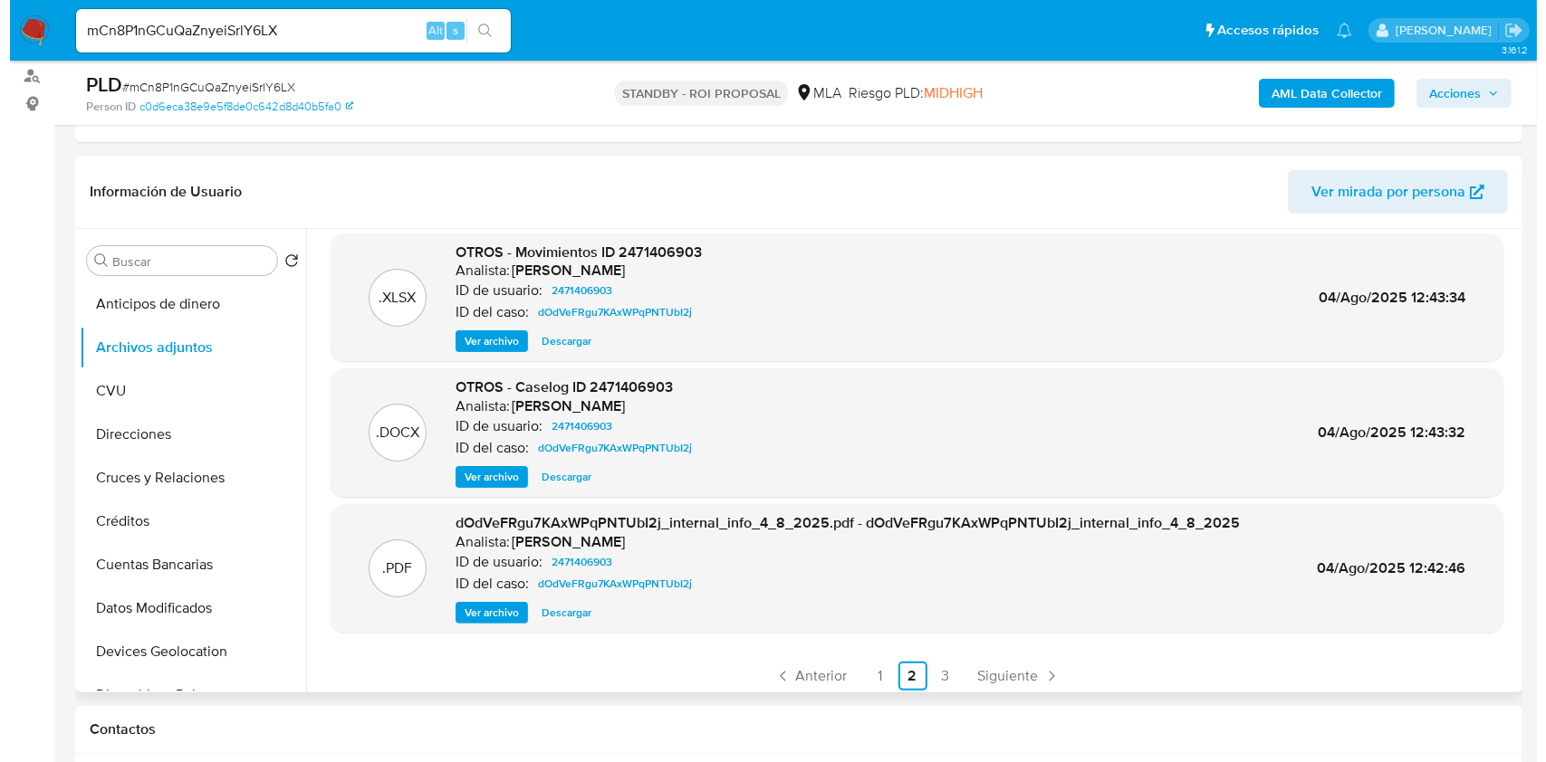
scroll to position [172, 0]
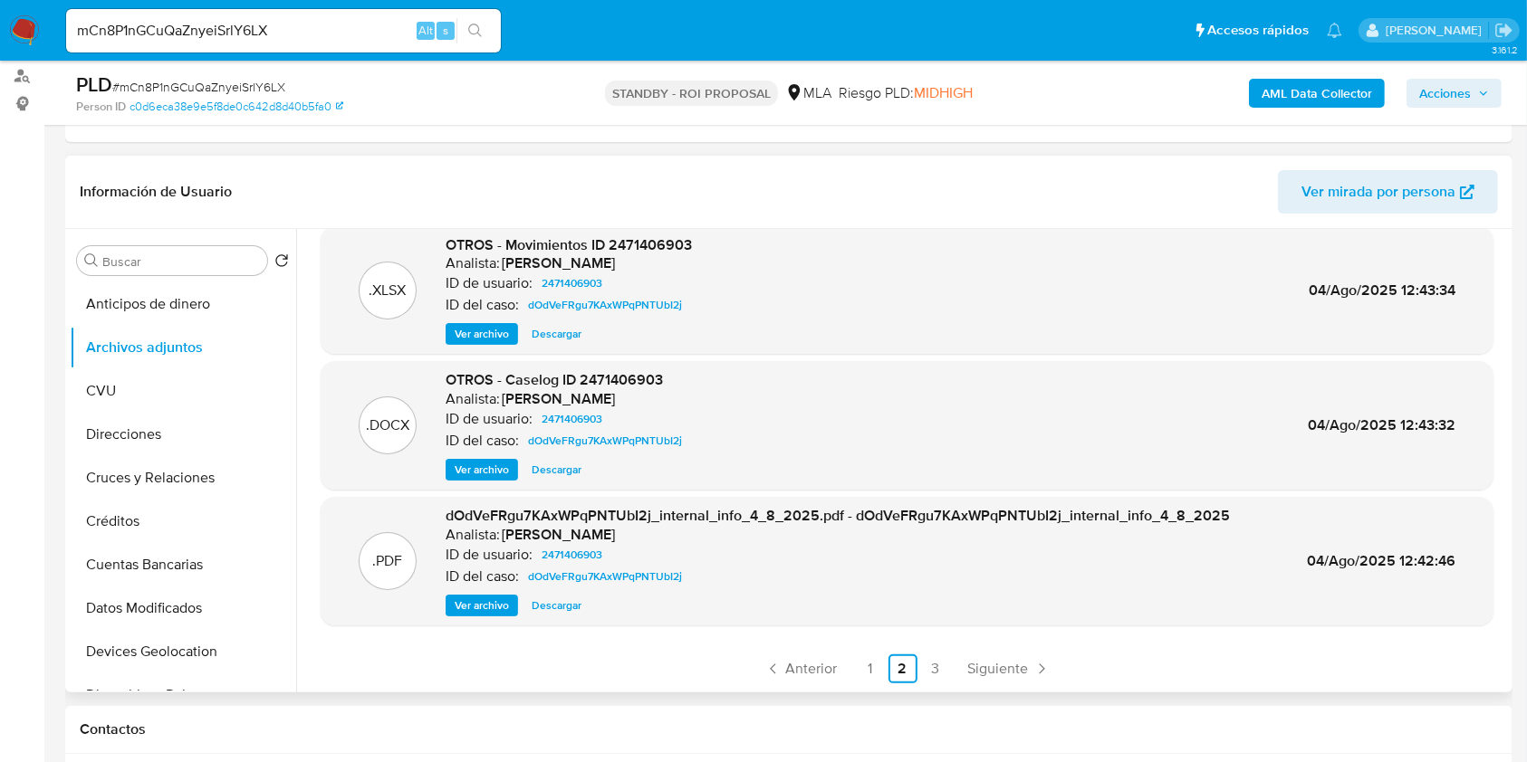
click at [480, 475] on span "Ver archivo" at bounding box center [482, 470] width 54 height 18
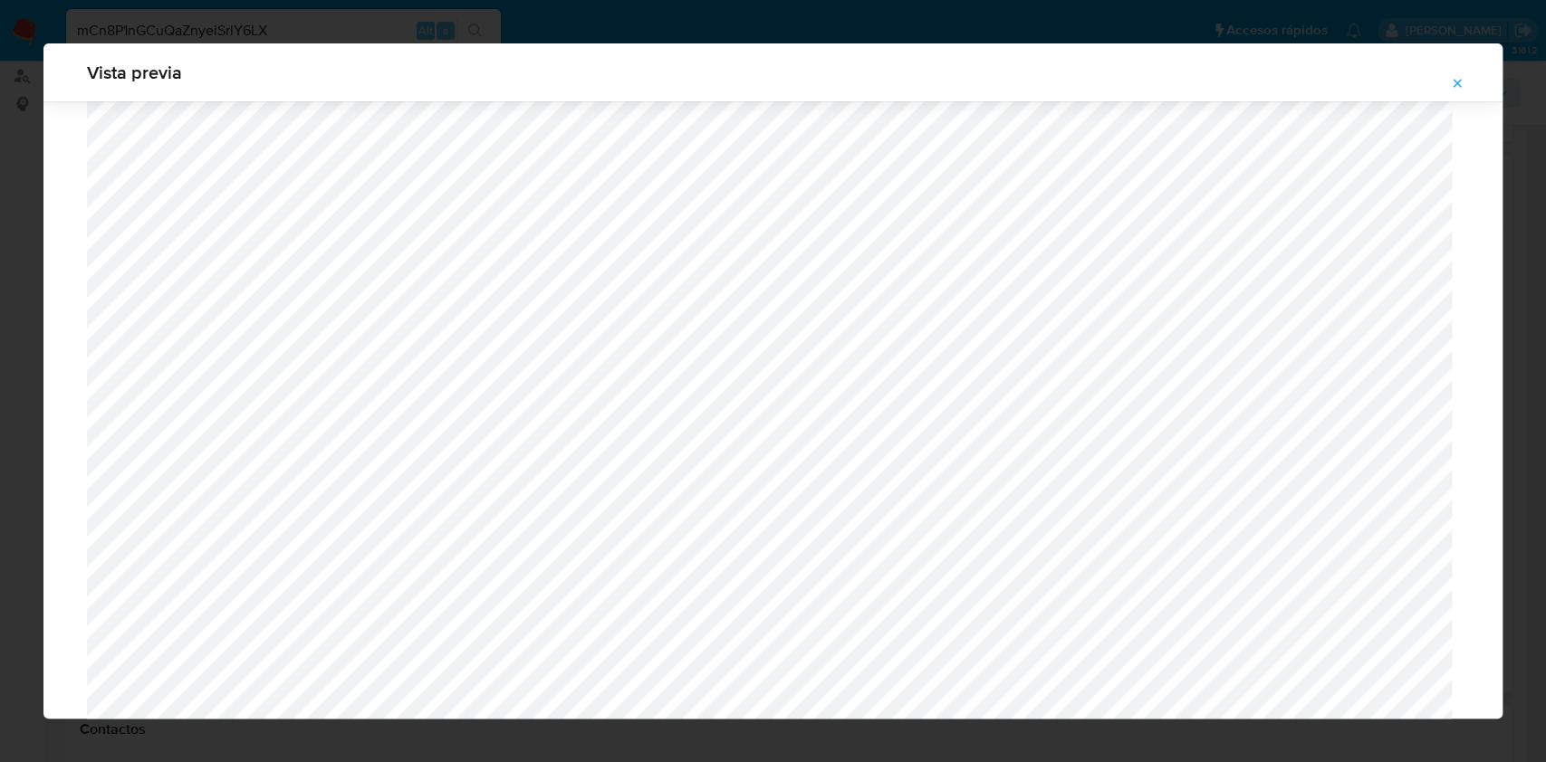
scroll to position [567, 0]
click at [1461, 81] on icon "Attachment preview" at bounding box center [1457, 83] width 14 height 14
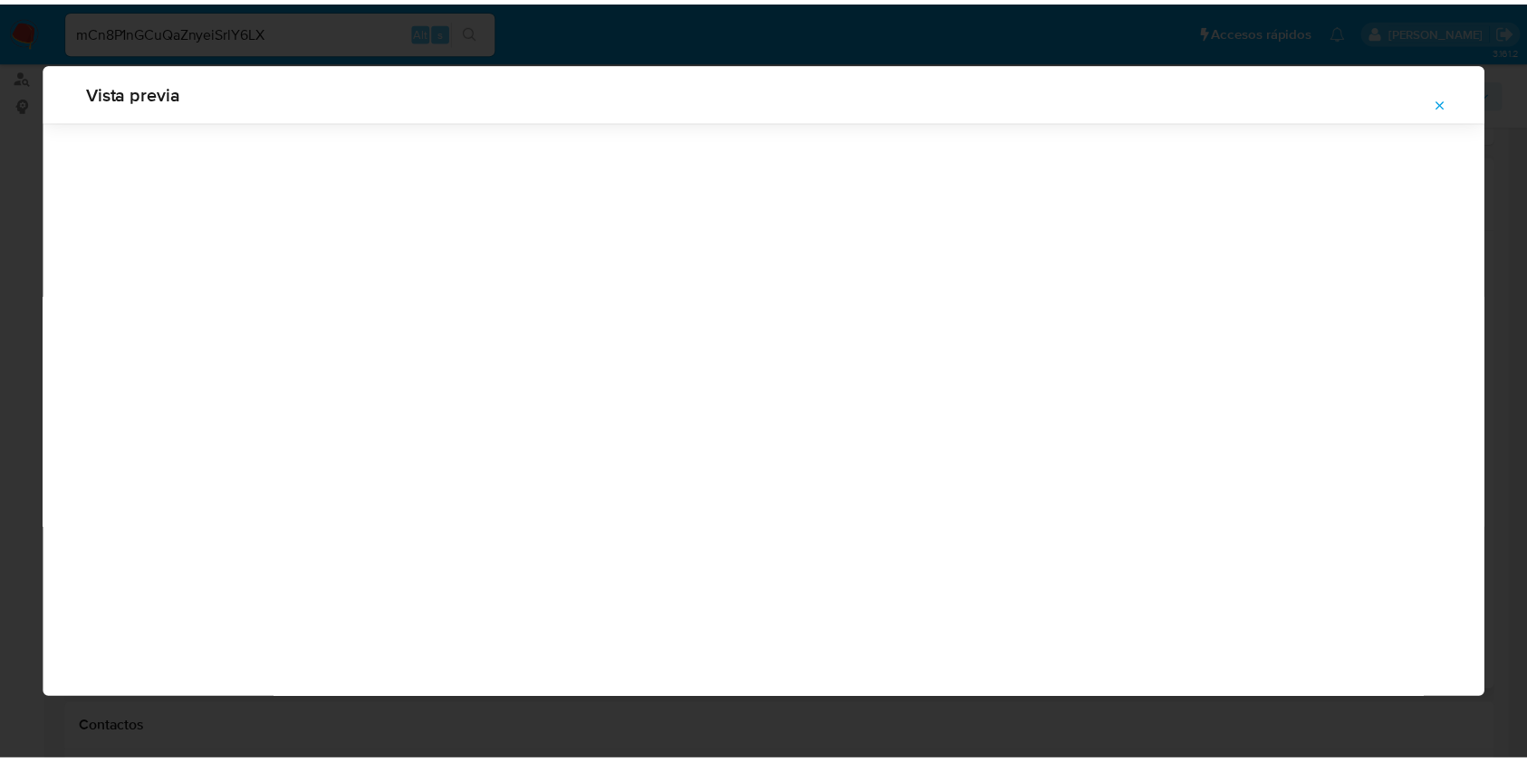
scroll to position [0, 0]
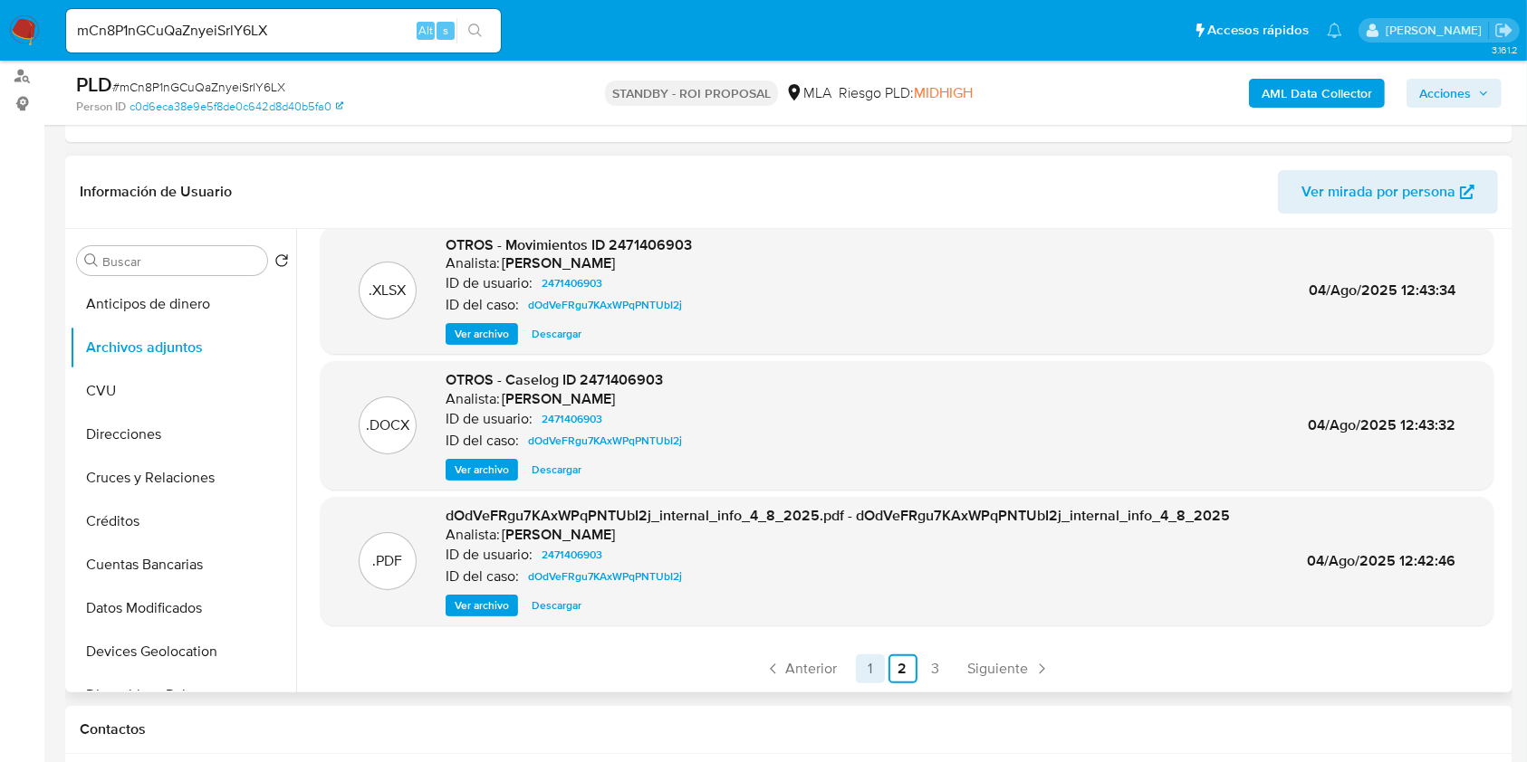
click at [868, 657] on link "1" at bounding box center [870, 669] width 29 height 29
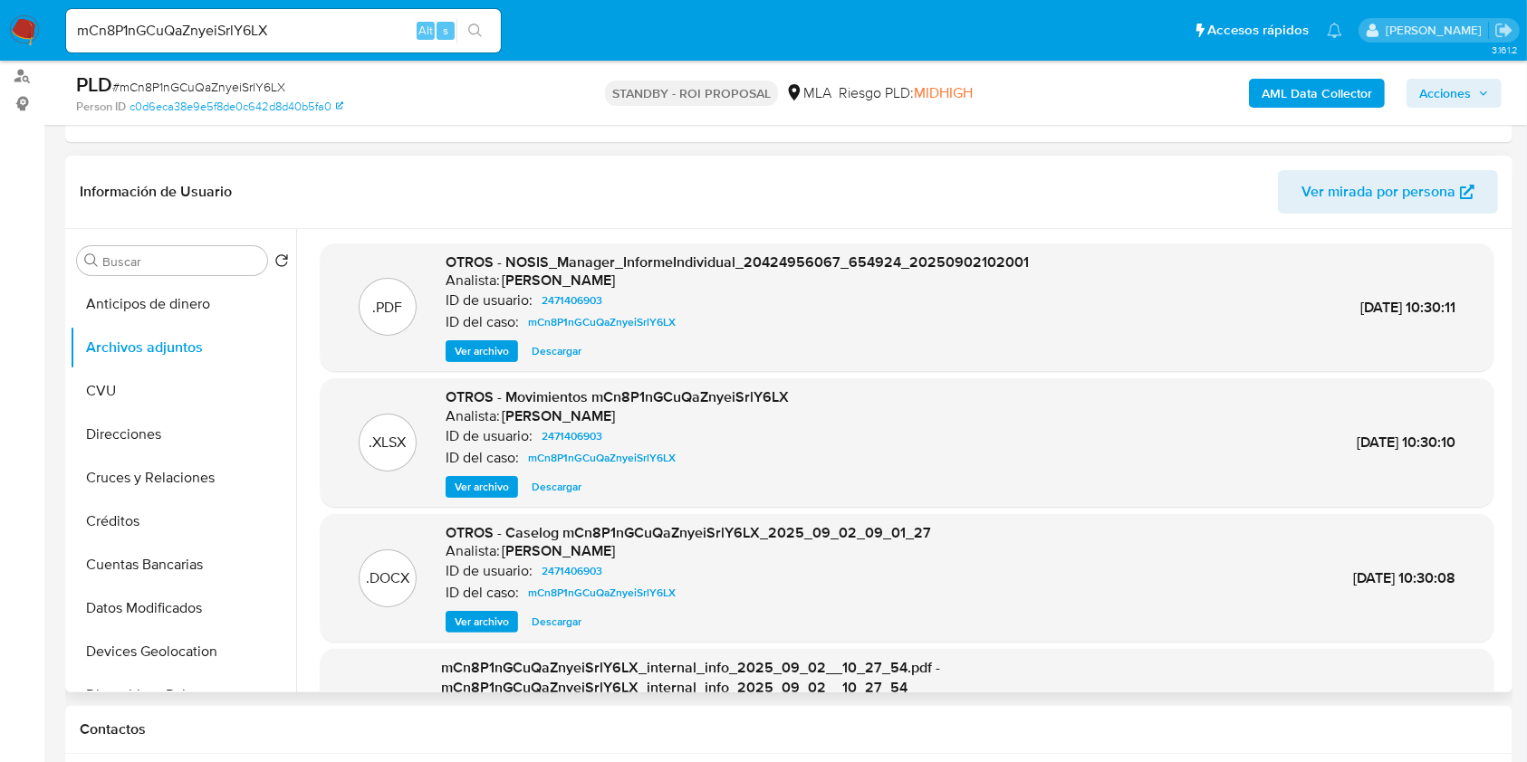
click at [247, 24] on input "mCn8P1nGCuQaZnyeiSrlY6LX" at bounding box center [283, 31] width 435 height 24
click at [261, 25] on input "mCn8P1nGCuQaZnyeiSrlY6LX" at bounding box center [283, 31] width 435 height 24
paste input "ZVOl3SAEoXclKHhzmUnK8nrC"
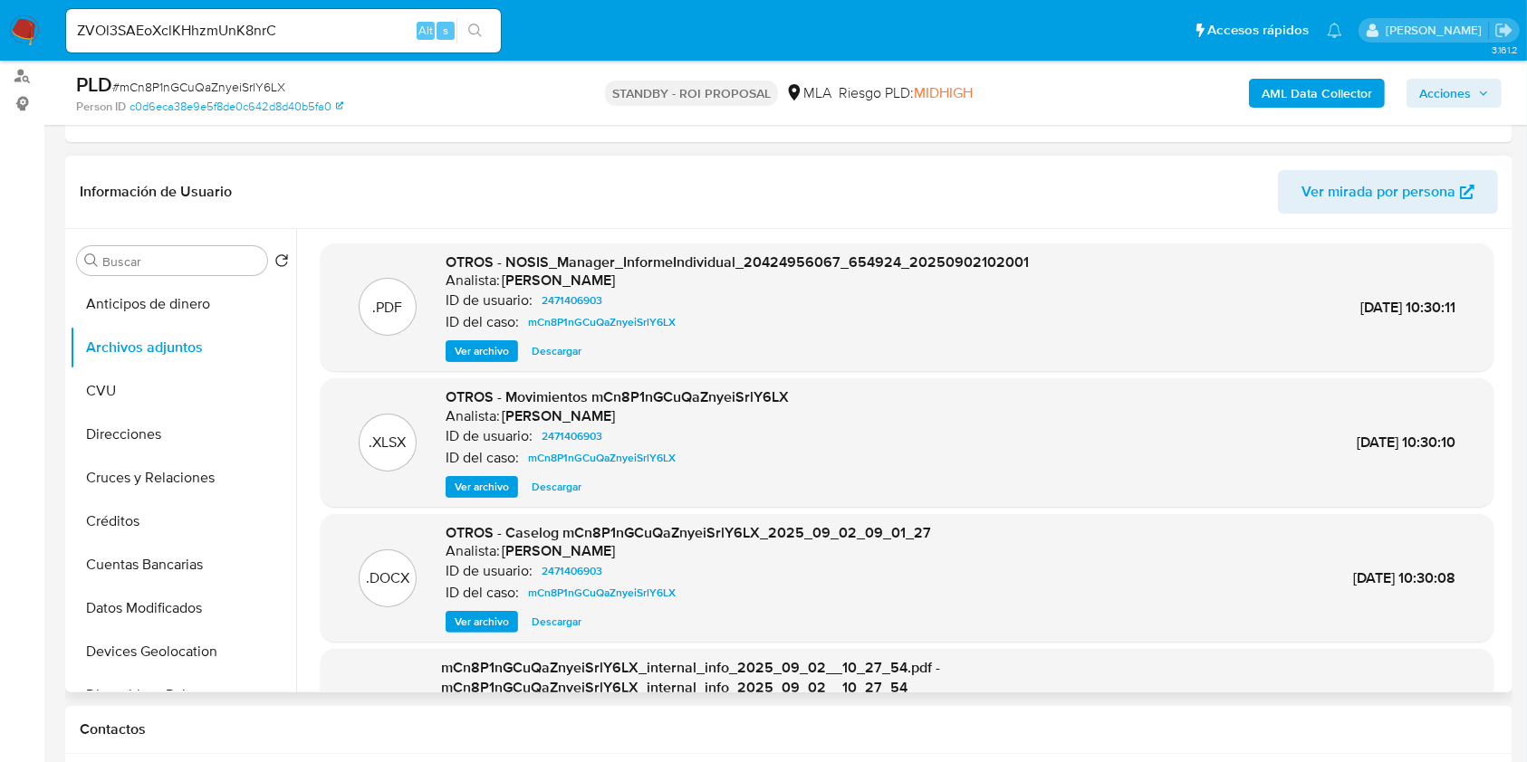
click at [485, 15] on div "ZVOl3SAEoXclKHhzmUnK8nrC Alt s" at bounding box center [283, 30] width 435 height 43
click at [331, 19] on input "ZVOl3SAEoXclKHhzmUnK8nrC" at bounding box center [283, 31] width 435 height 24
paste input "ZVOl3SAEoXclKHhzmUnK8nrC"
type input "ZVOl3SAEoXclKHhzmUnK8nrC"
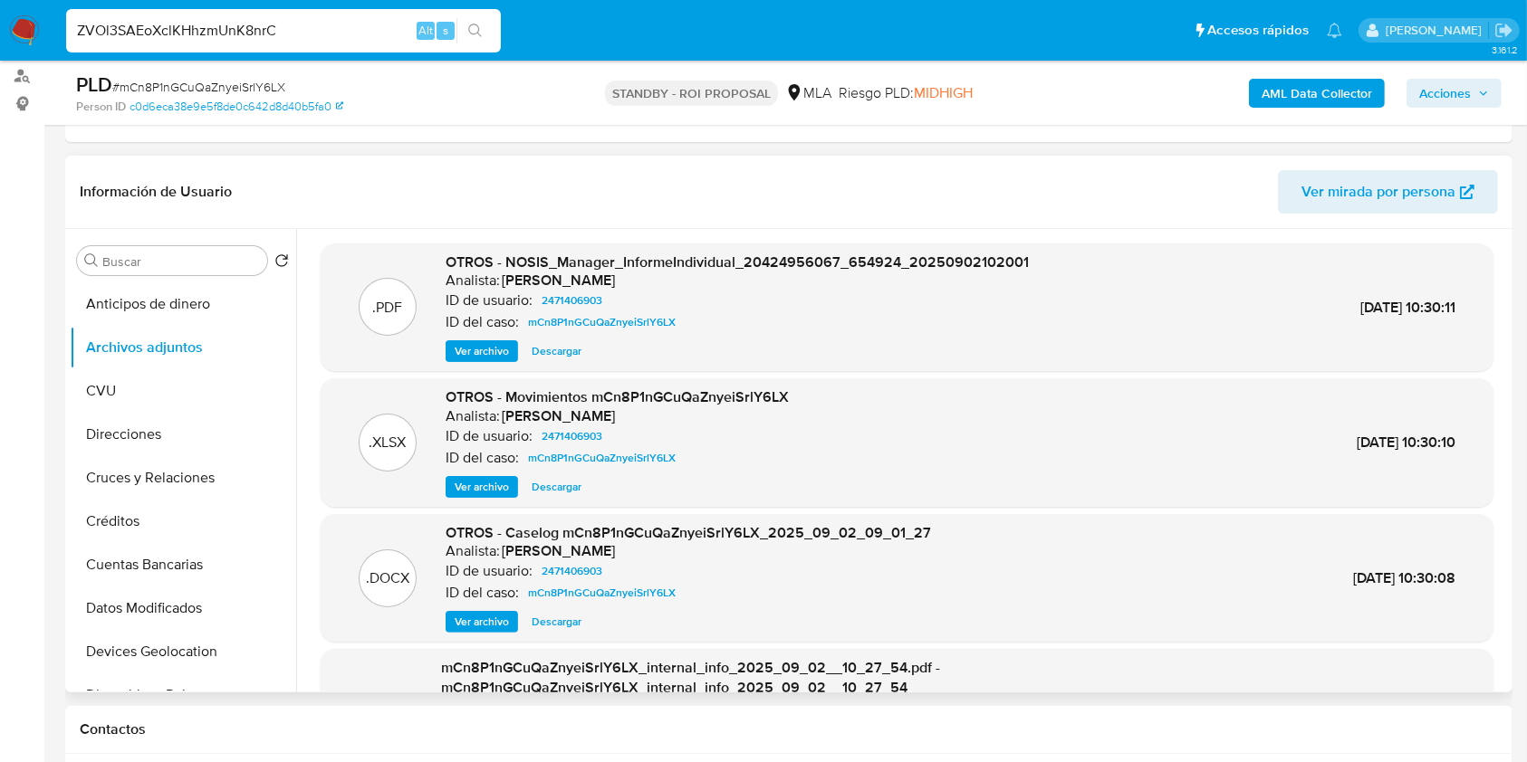
scroll to position [0, 0]
click at [471, 31] on icon "search-icon" at bounding box center [475, 31] width 14 height 14
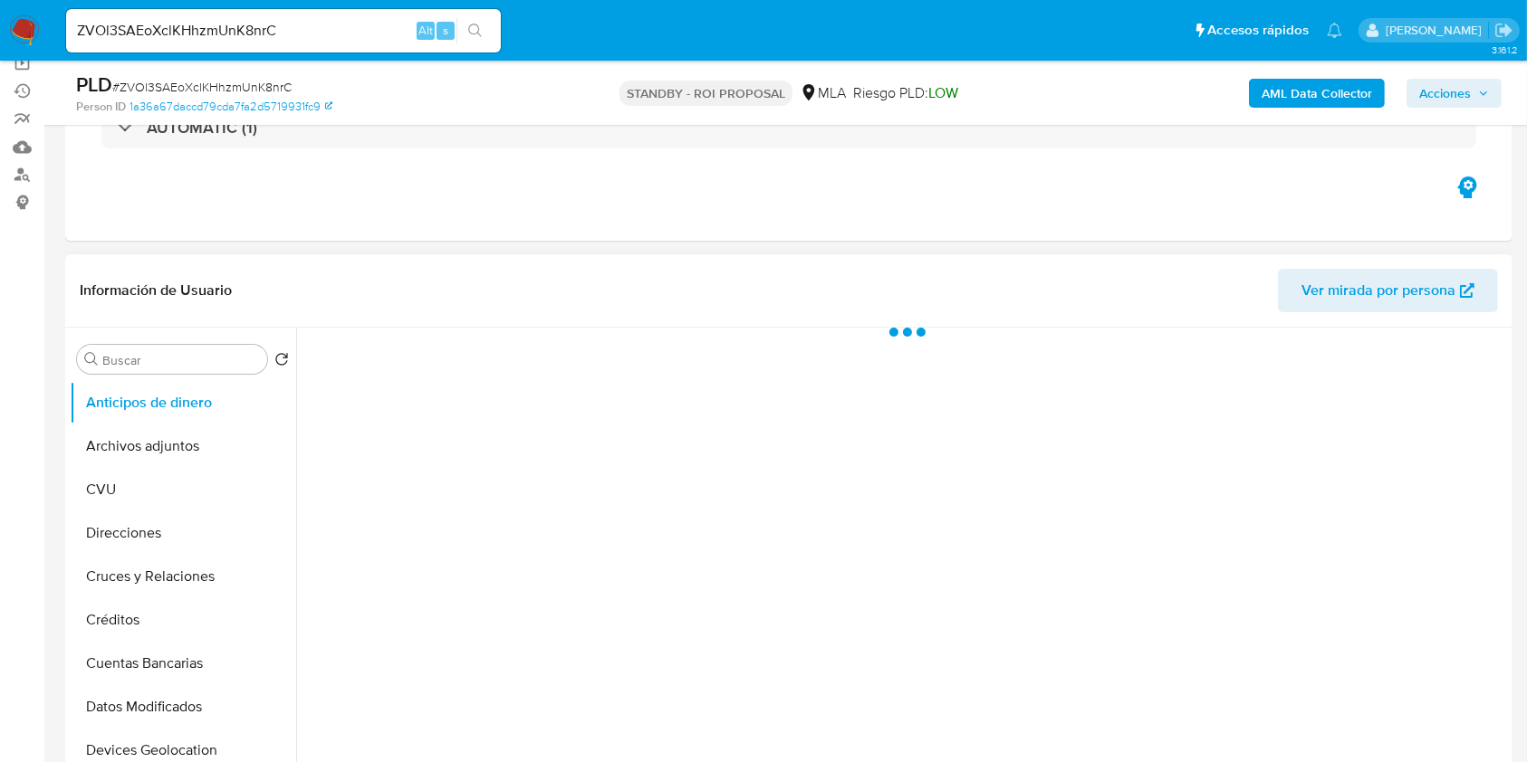
scroll to position [362, 0]
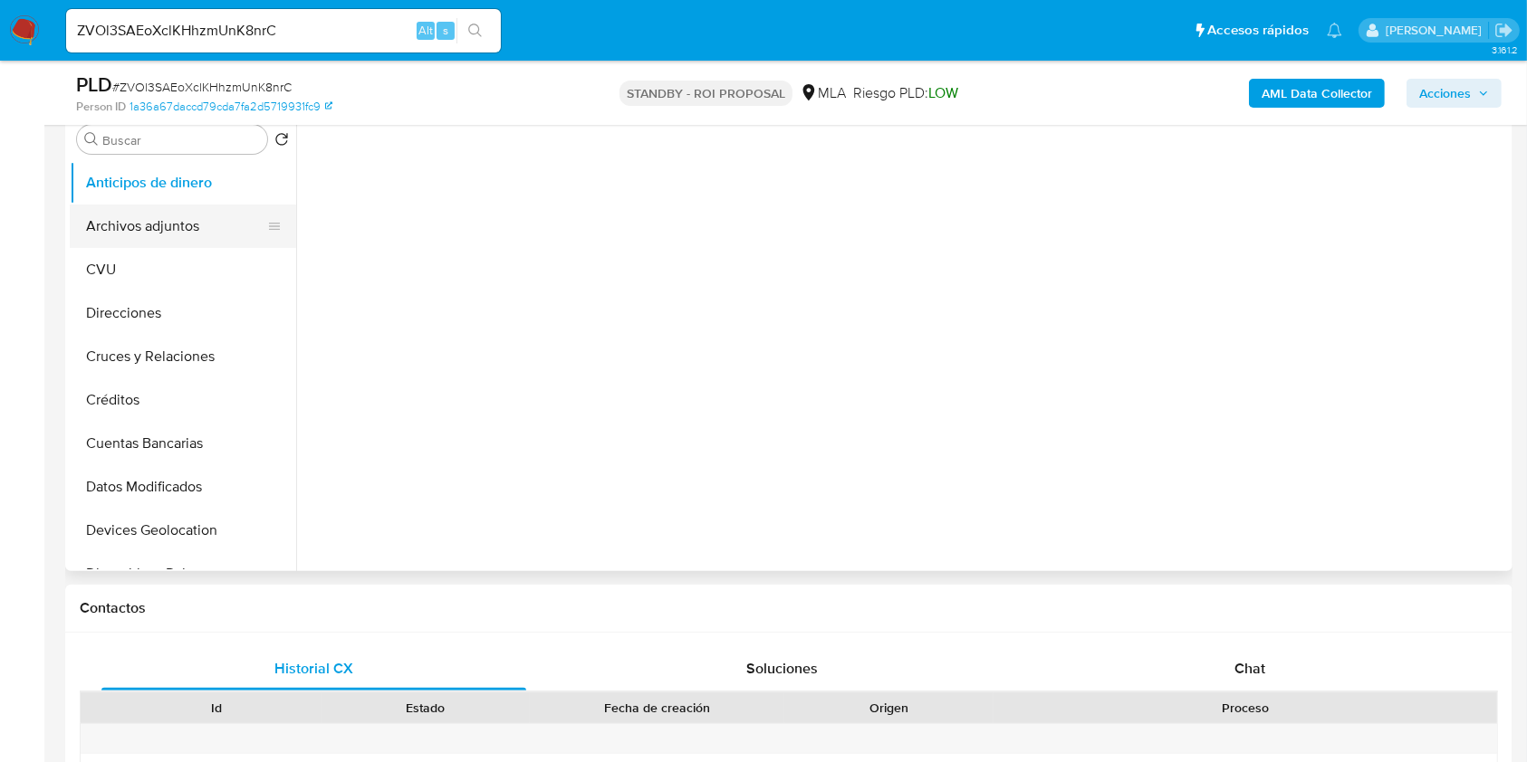
select select "10"
click at [234, 230] on button "Archivos adjuntos" at bounding box center [176, 226] width 212 height 43
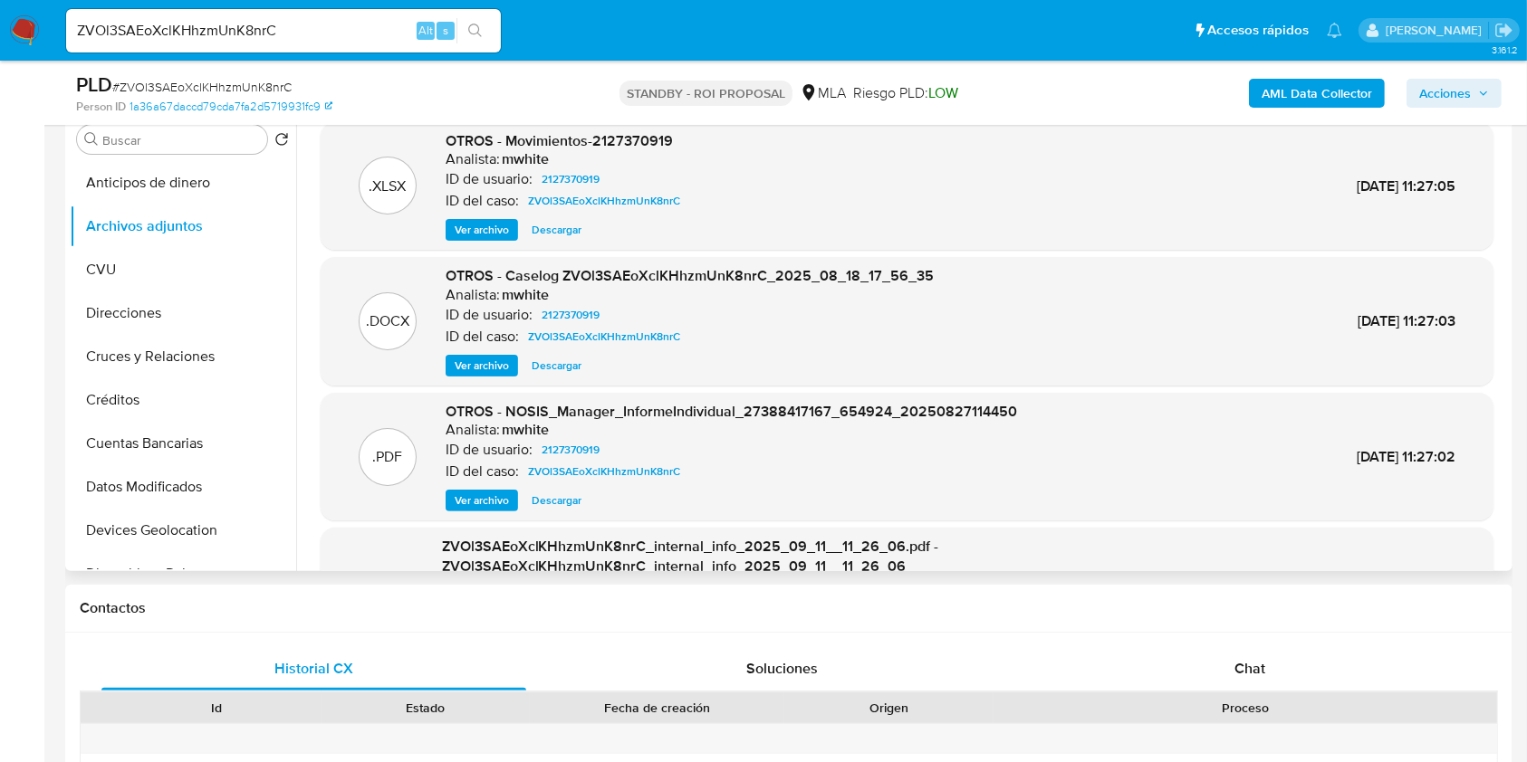
click at [542, 361] on span "Descargar" at bounding box center [557, 366] width 50 height 18
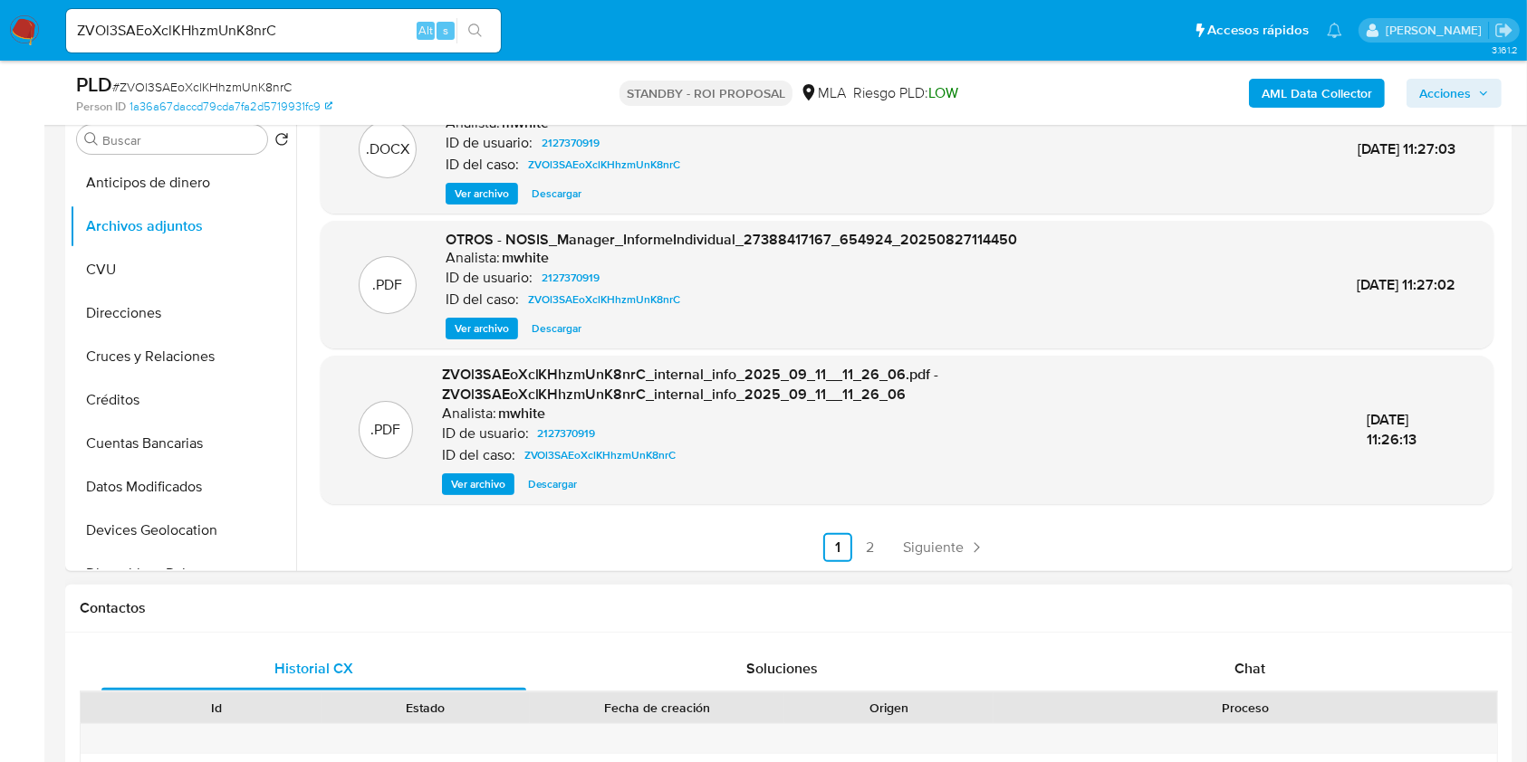
scroll to position [603, 0]
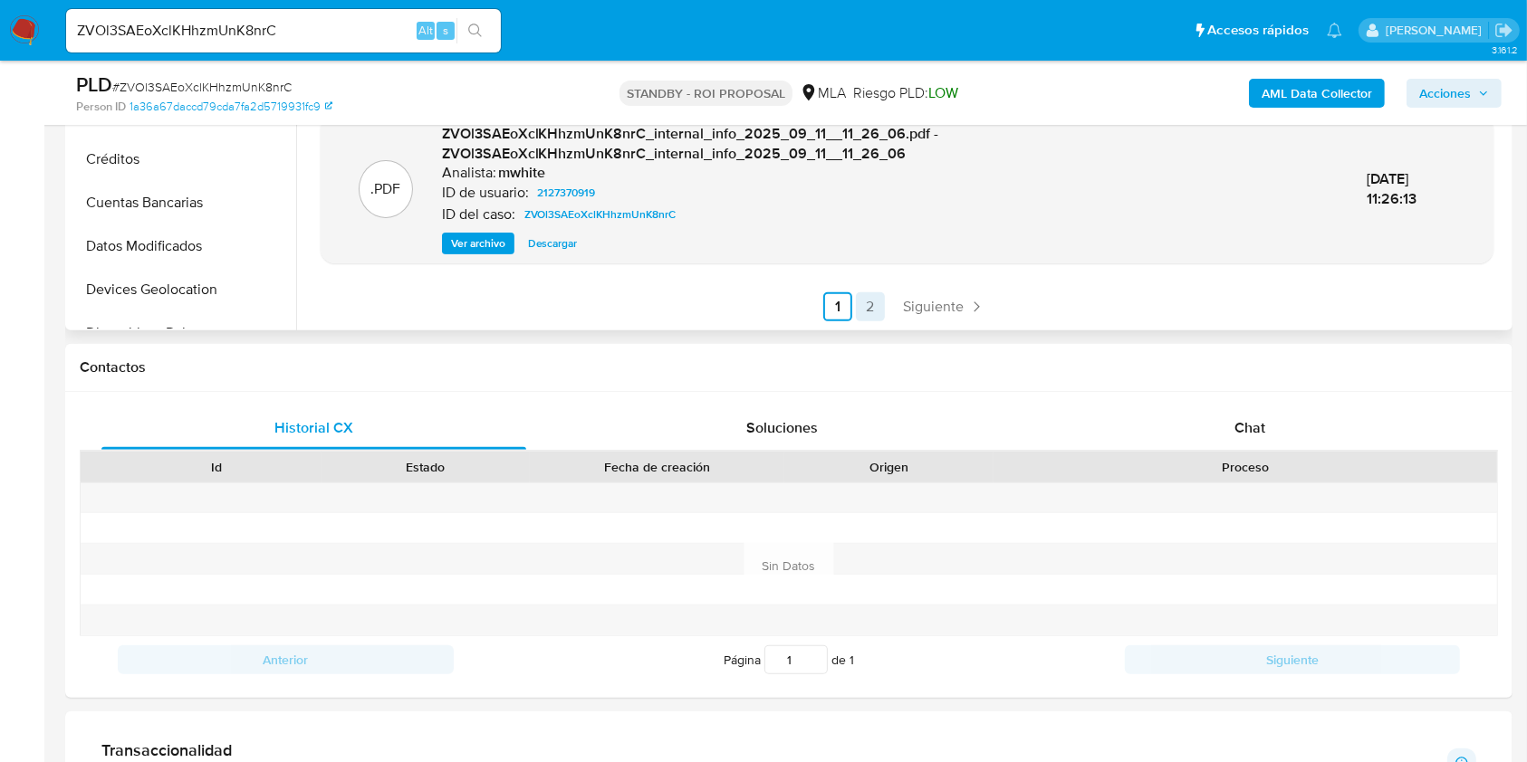
click at [862, 312] on link "2" at bounding box center [870, 306] width 29 height 29
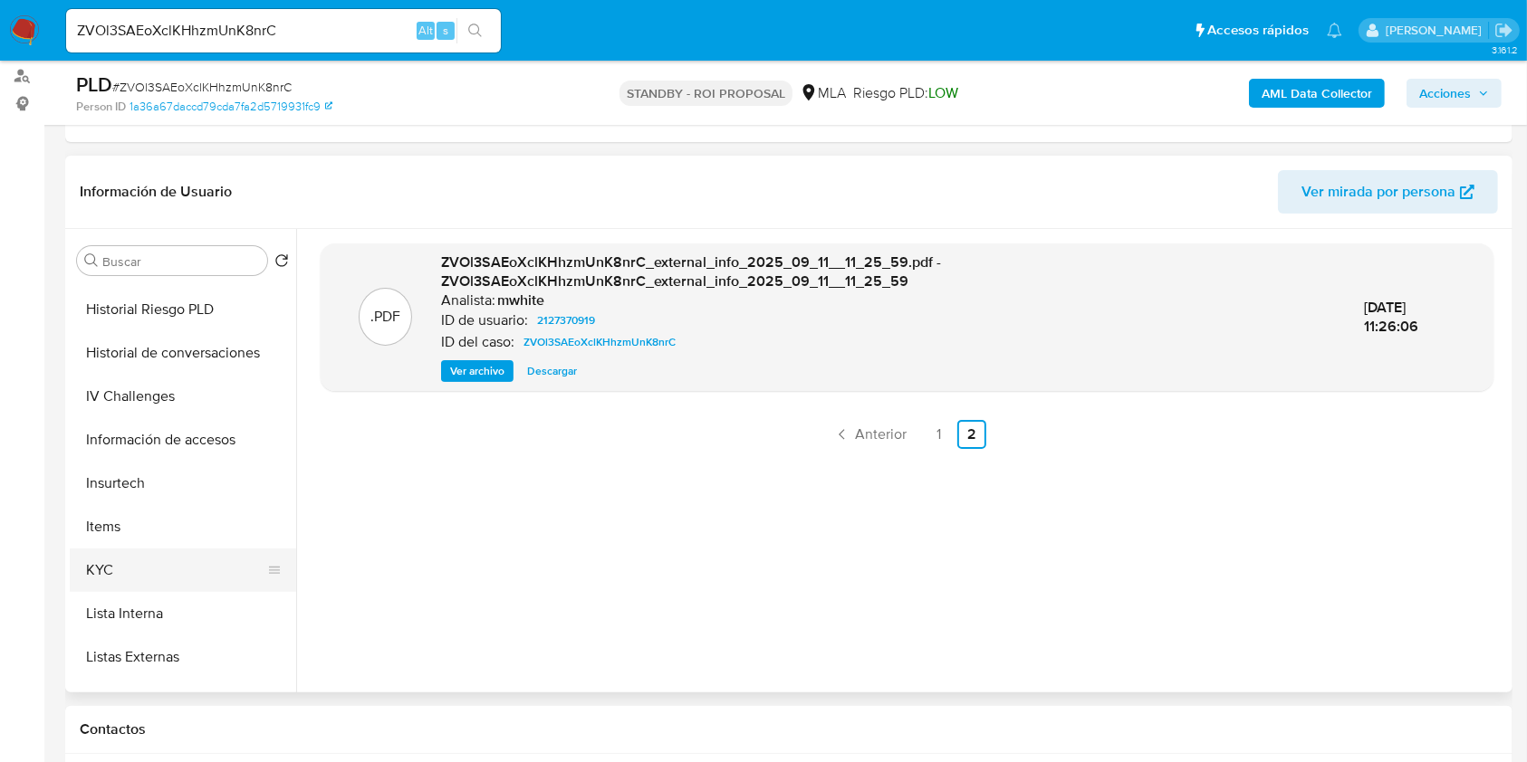
click at [148, 557] on button "KYC" at bounding box center [176, 570] width 212 height 43
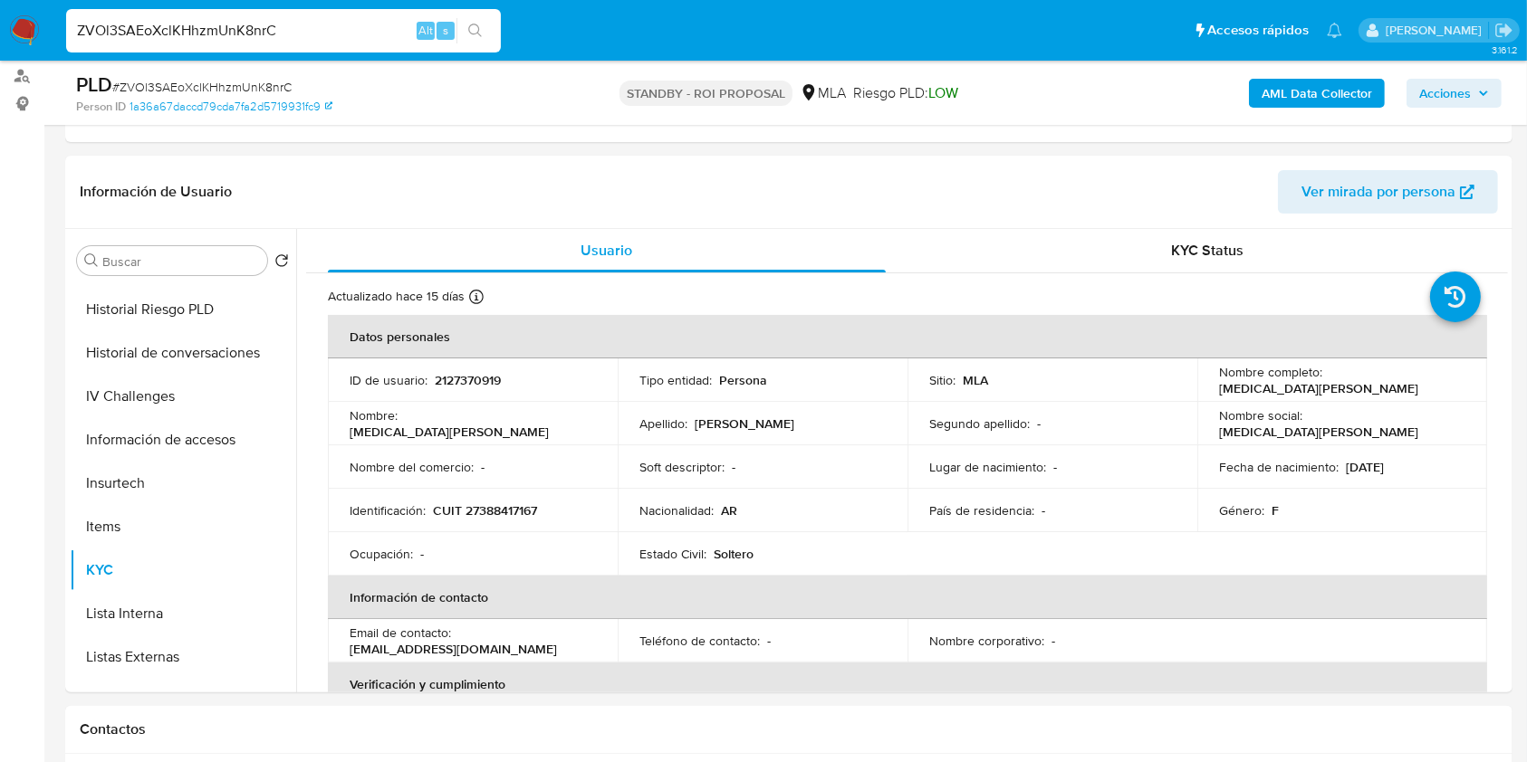
click at [216, 33] on input "ZVOl3SAEoXclKHhzmUnK8nrC" at bounding box center [283, 31] width 435 height 24
paste input "2lR8xGOnZa4SGDRBv4L8Wuwa"
type input "2lR8xGOnZa4SGDRBv4L8Wuwa"
click at [484, 39] on button "search-icon" at bounding box center [474, 30] width 37 height 25
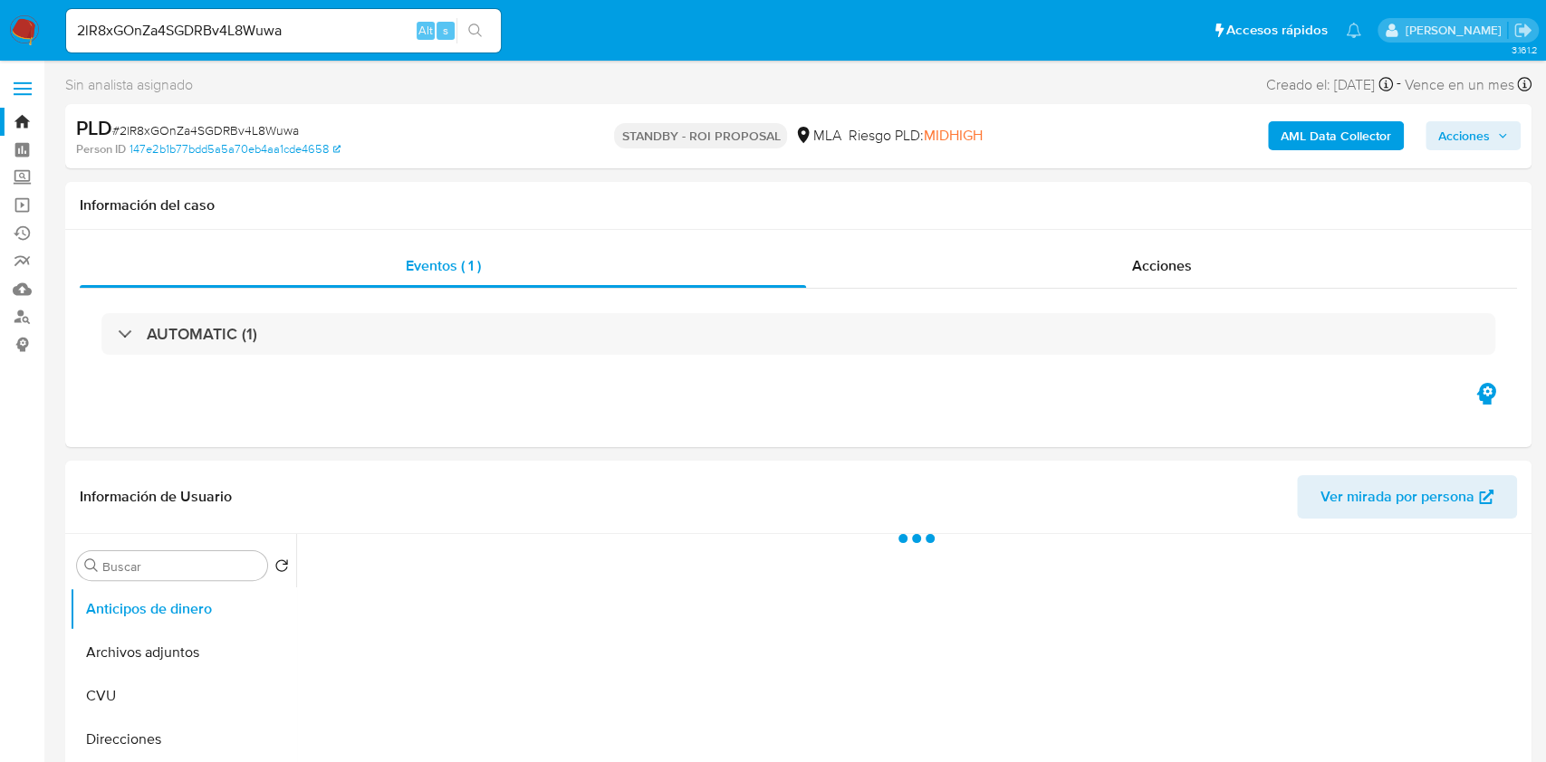
select select "10"
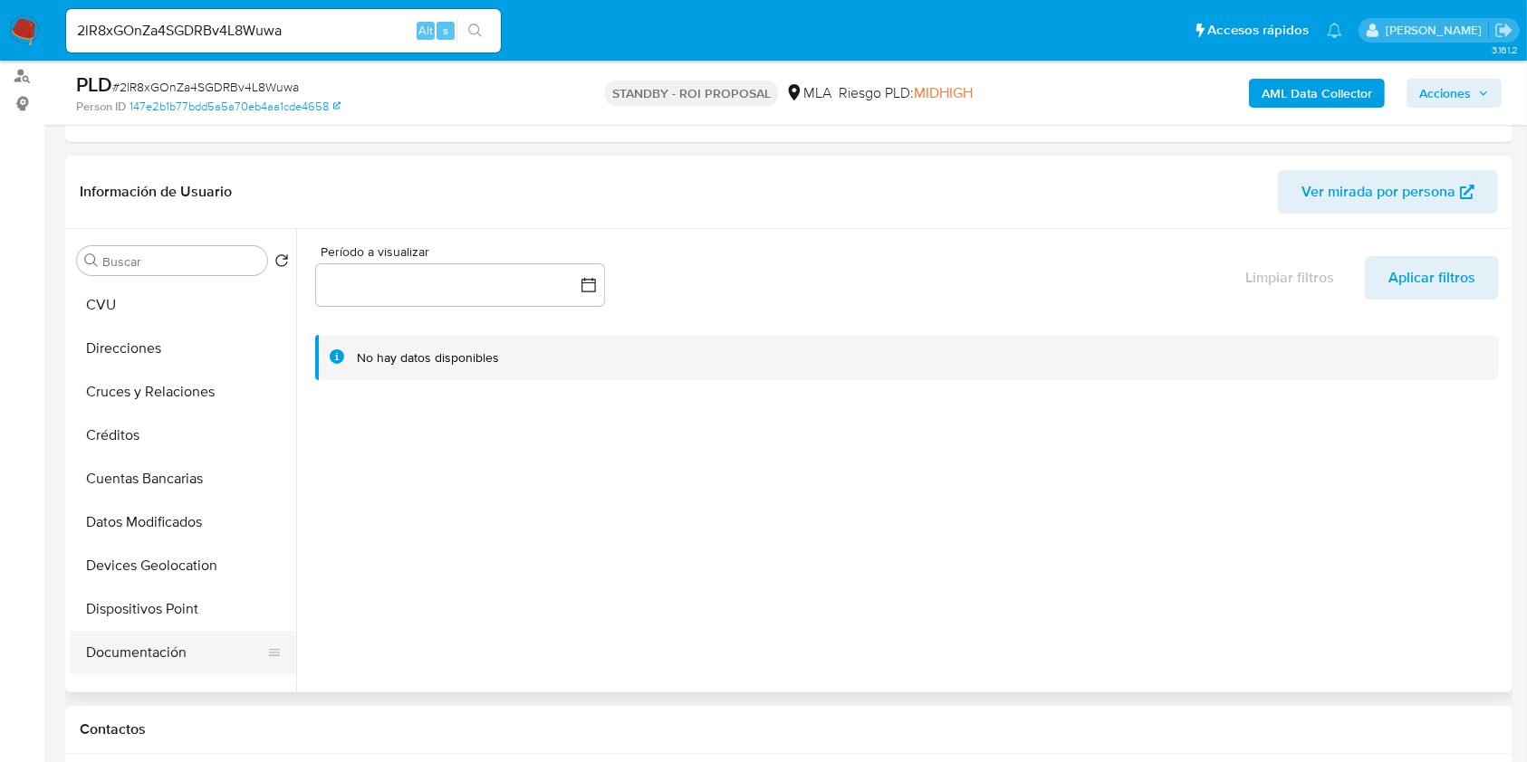
scroll to position [241, 0]
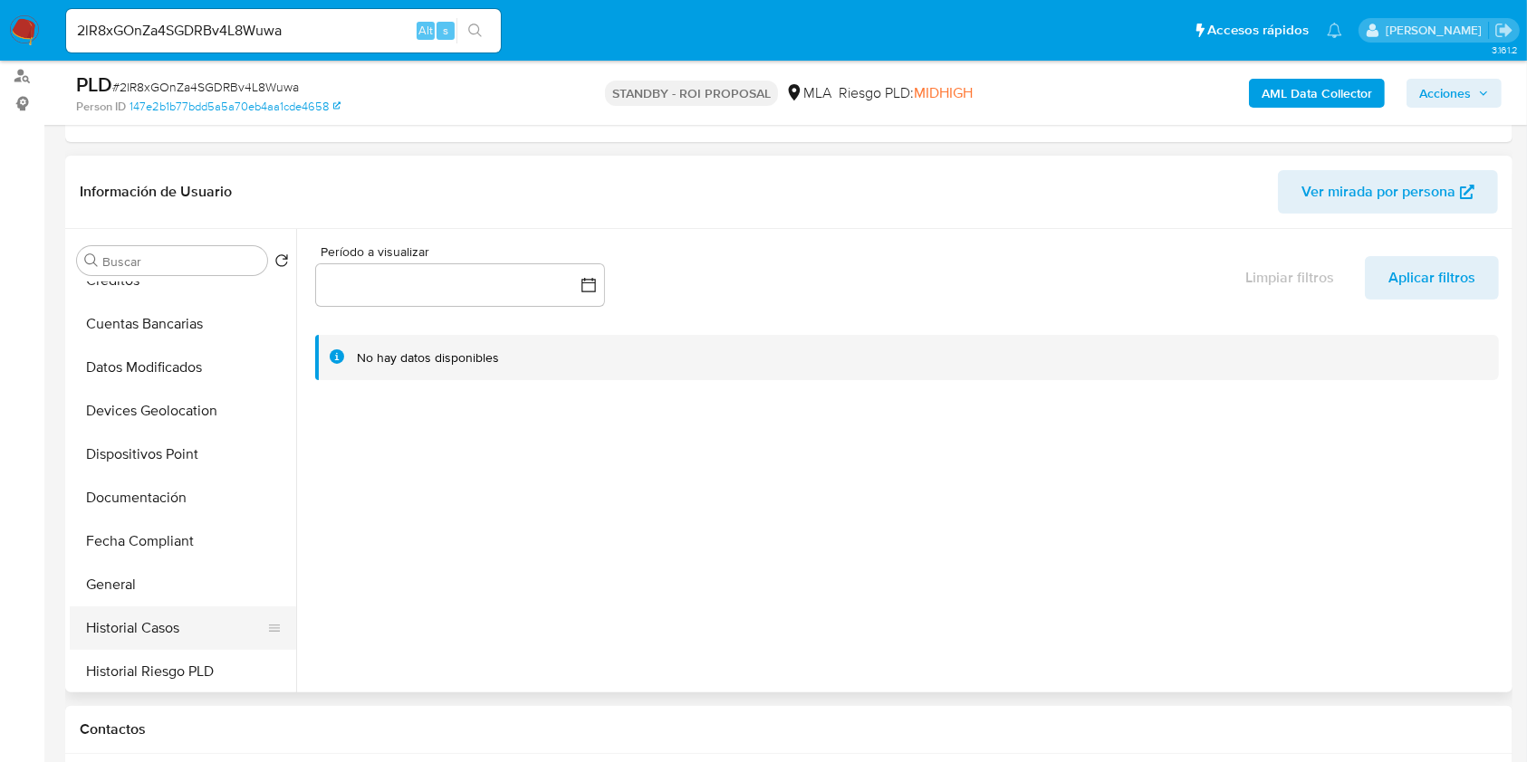
click at [141, 609] on button "Historial Casos" at bounding box center [176, 628] width 212 height 43
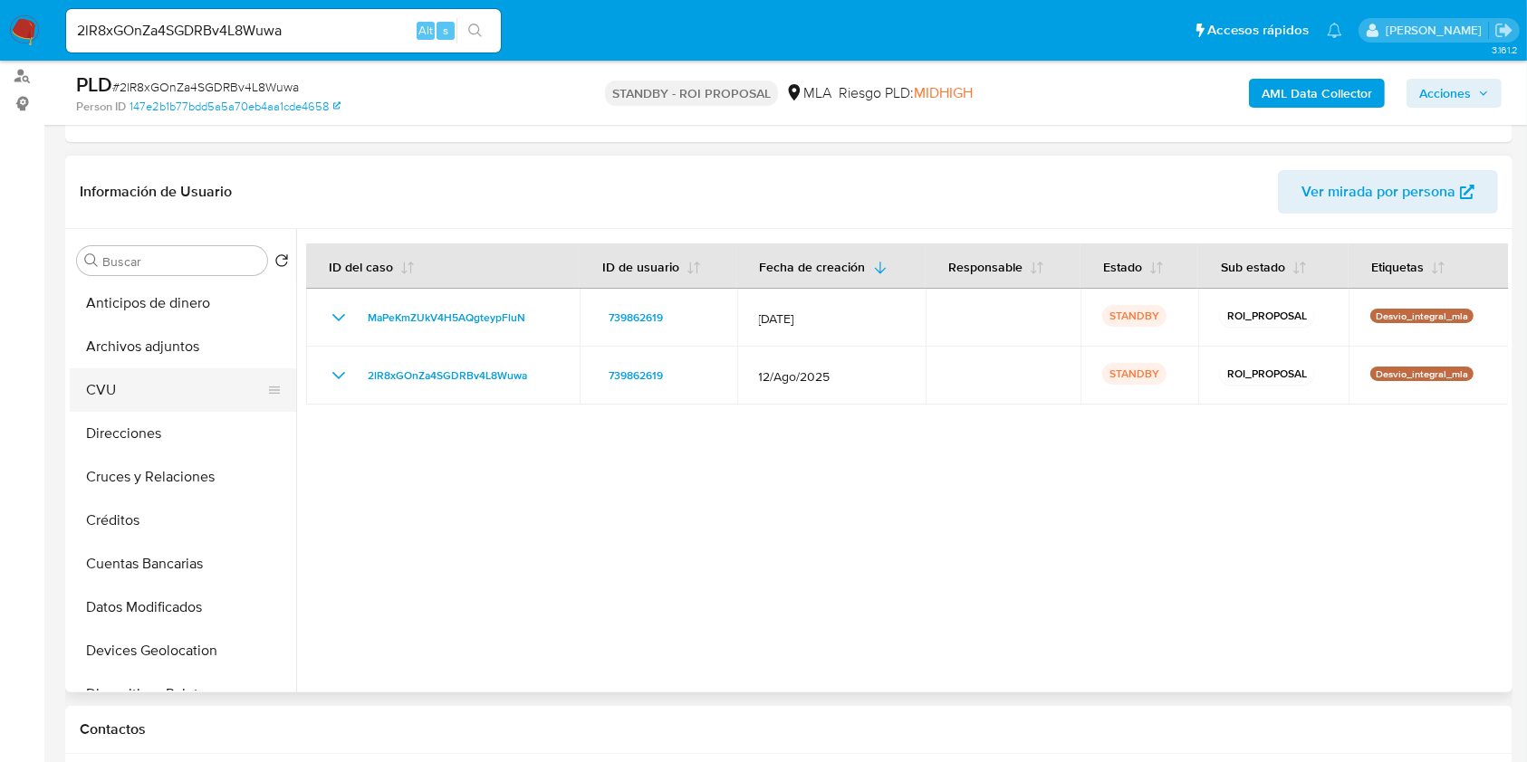
scroll to position [0, 0]
click at [206, 340] on button "Archivos adjuntos" at bounding box center [176, 347] width 212 height 43
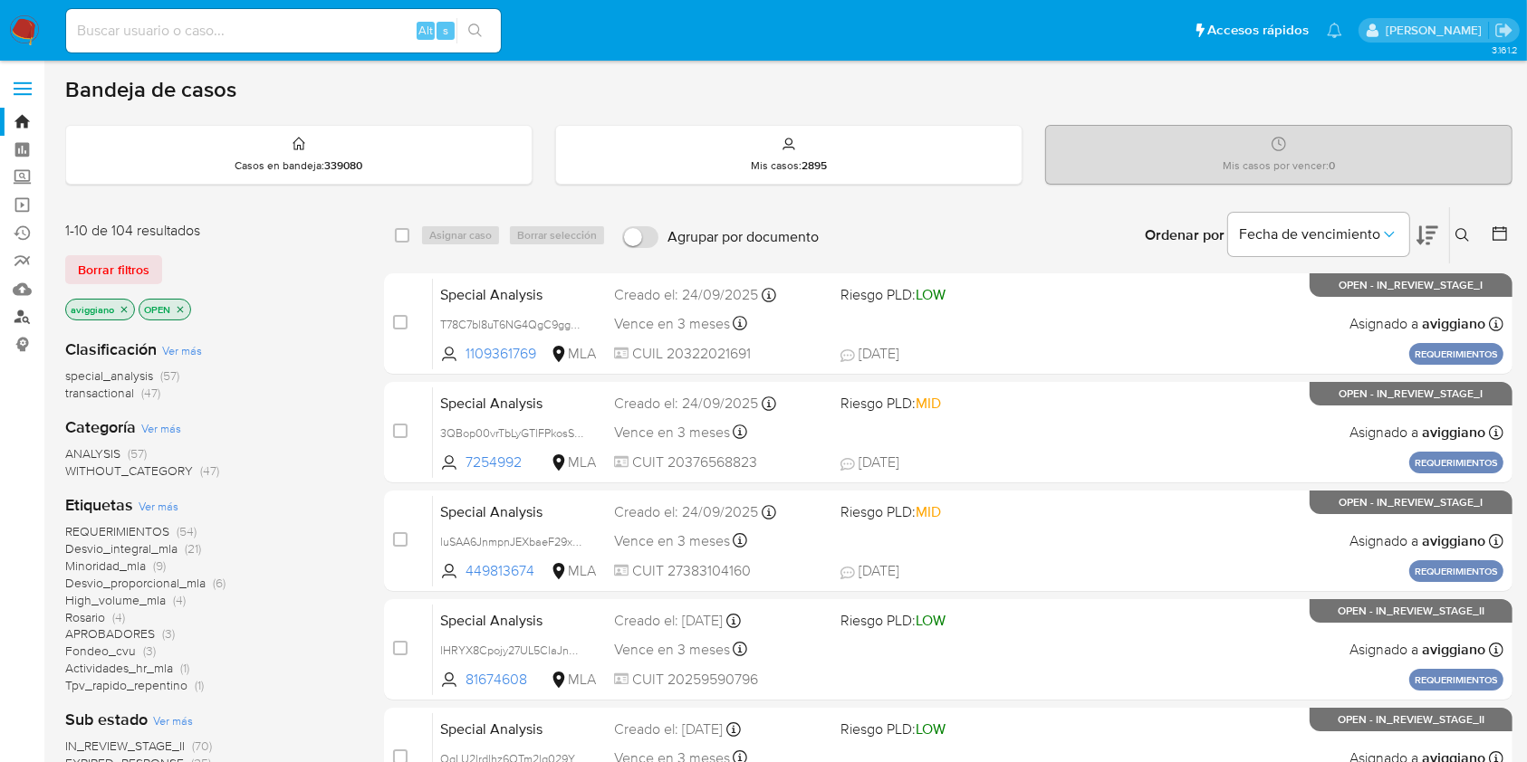
click at [26, 315] on link "Buscador de personas" at bounding box center [108, 317] width 216 height 28
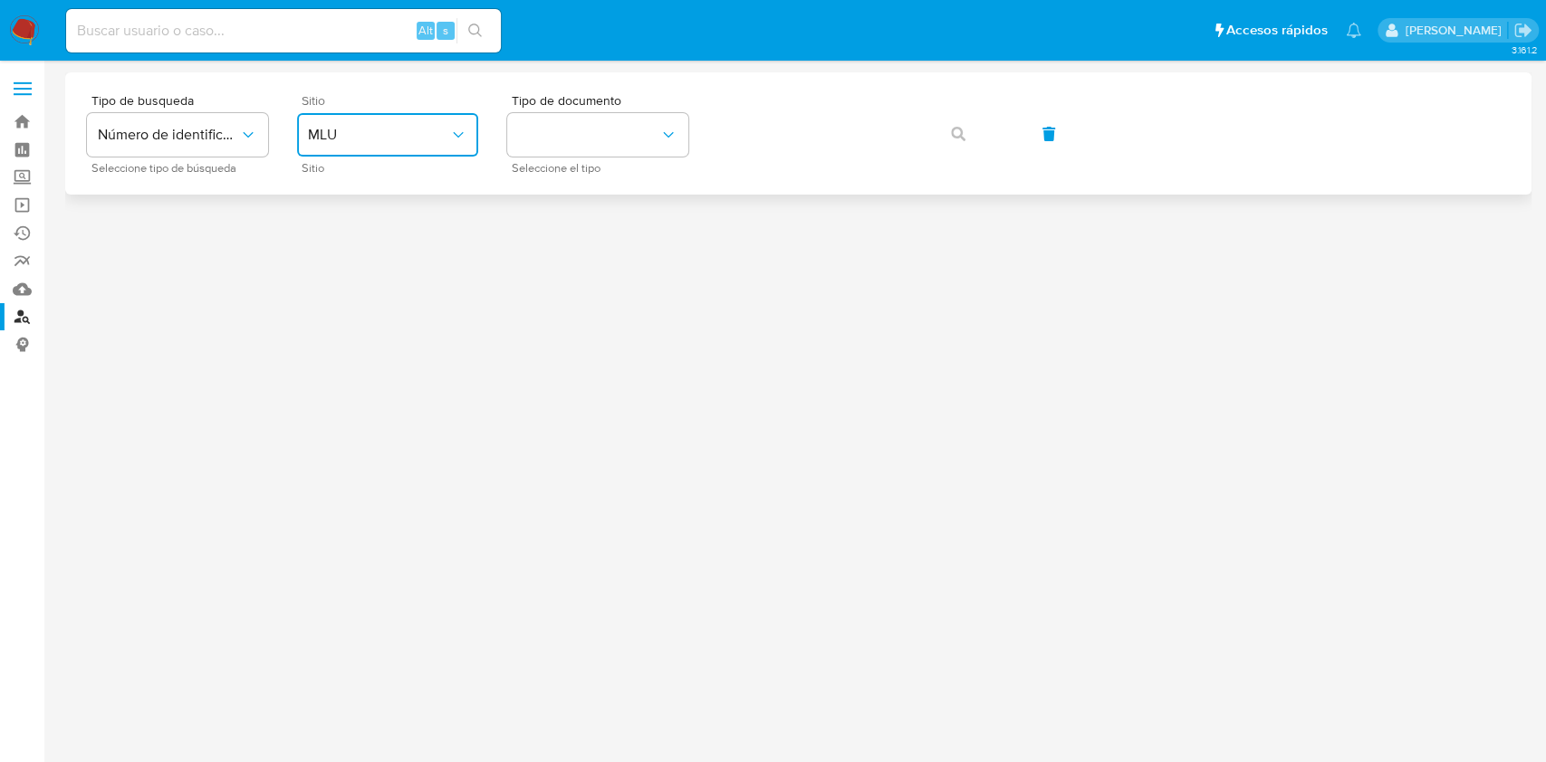
click at [381, 143] on button "MLU" at bounding box center [387, 134] width 181 height 43
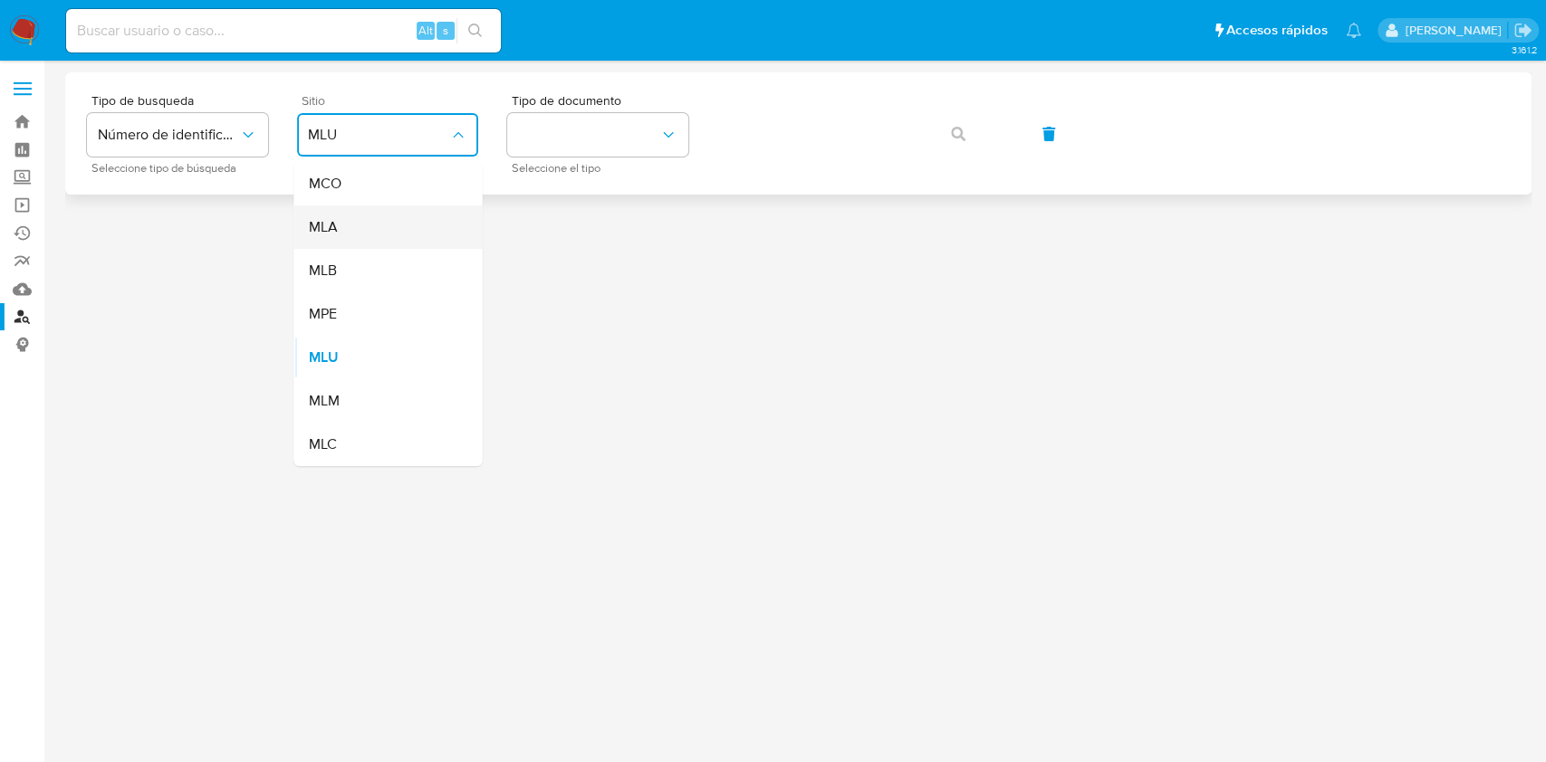
click at [369, 225] on div "MLA" at bounding box center [382, 227] width 149 height 43
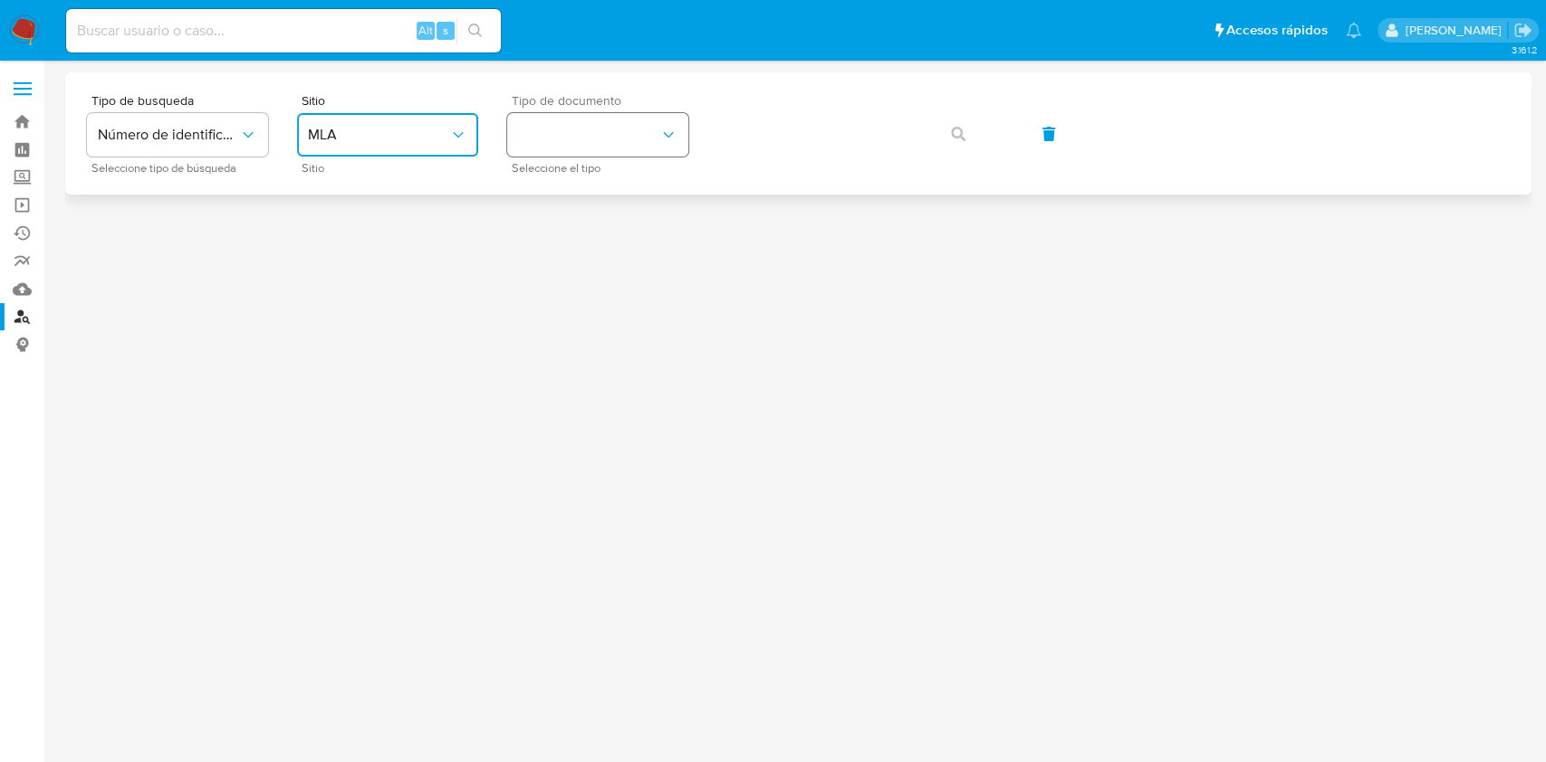
click at [650, 142] on button "identificationType" at bounding box center [597, 134] width 181 height 43
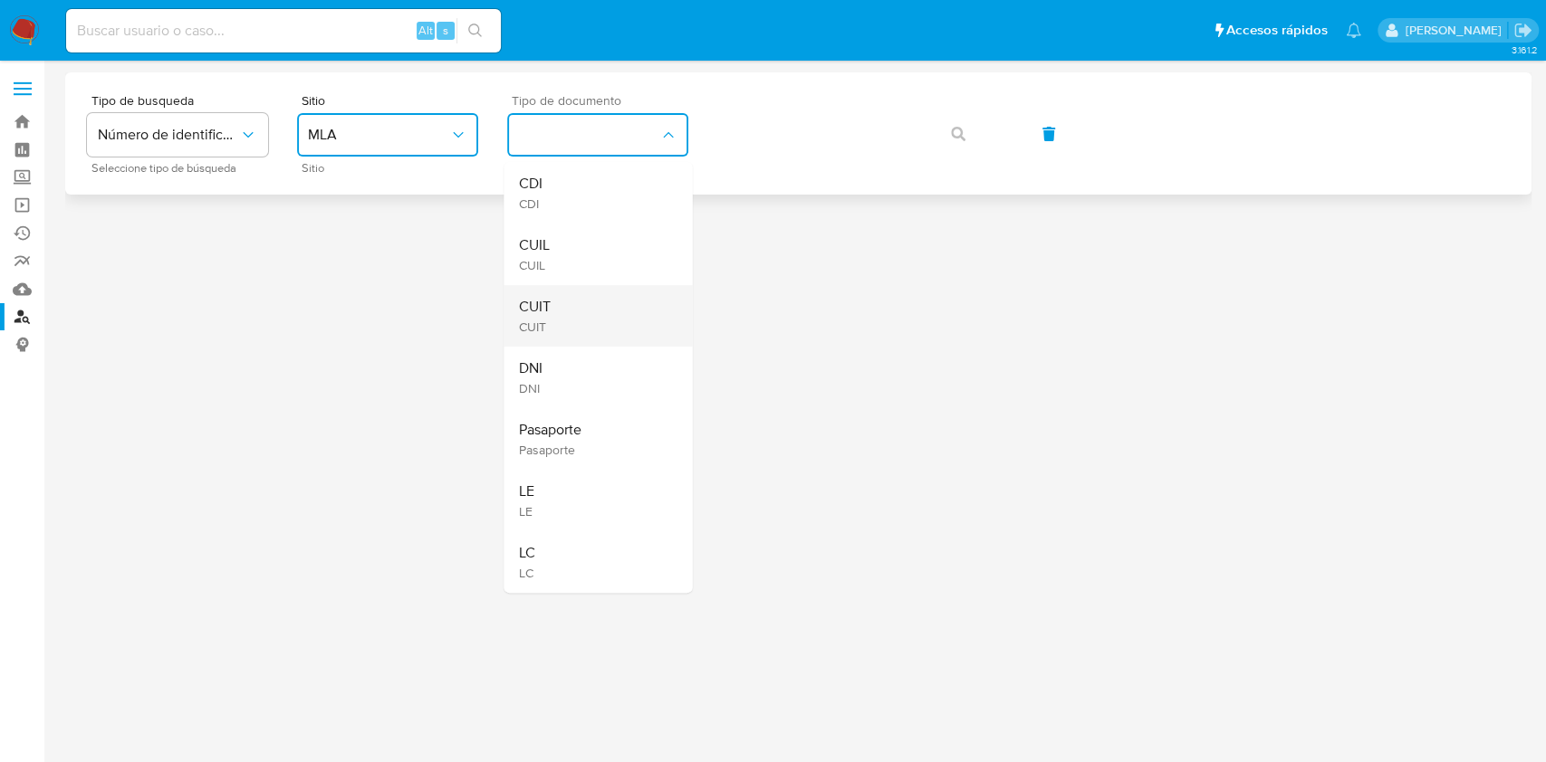
click at [591, 294] on div "CUIT CUIT" at bounding box center [592, 316] width 149 height 62
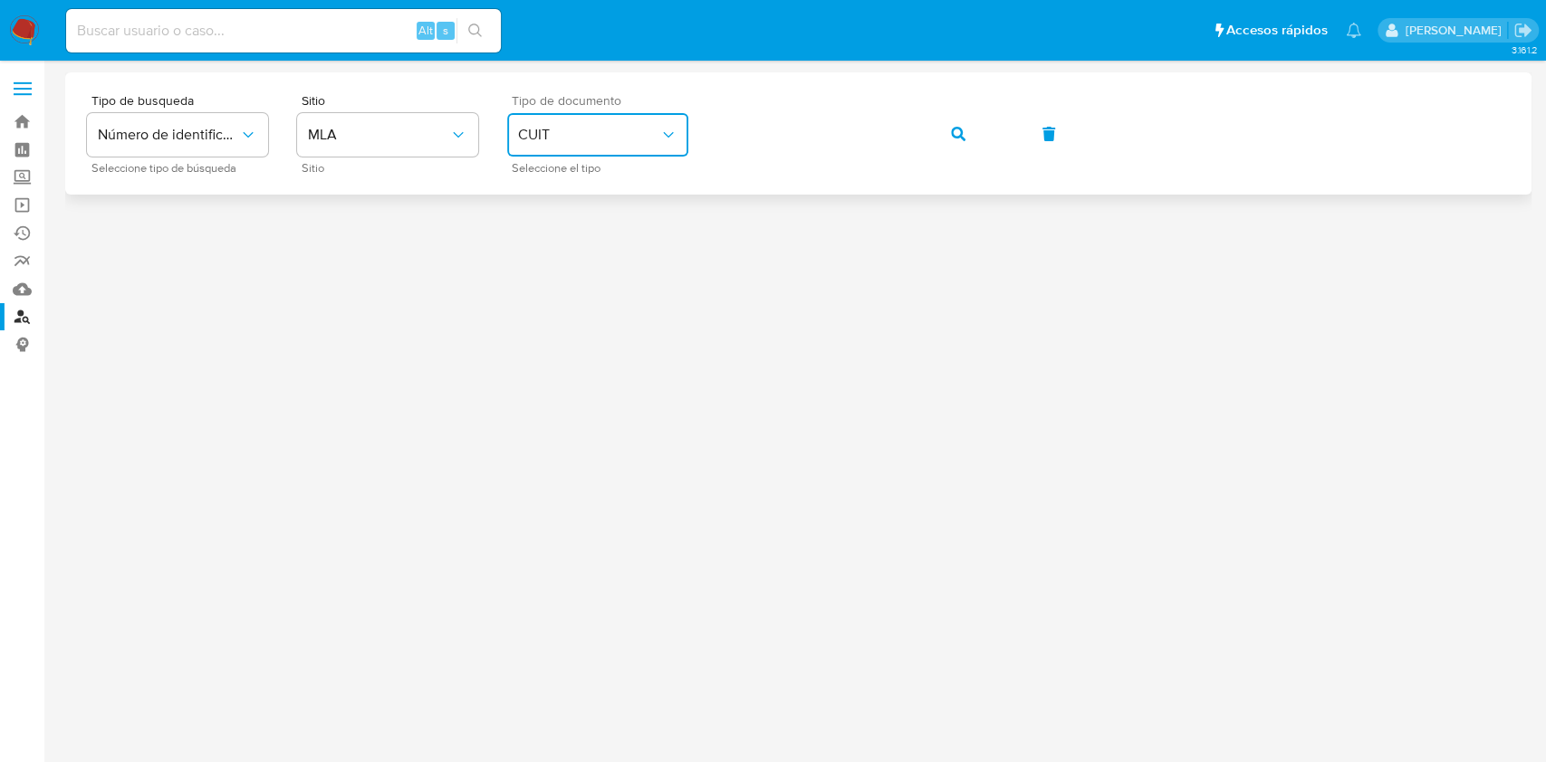
click at [958, 144] on span "button" at bounding box center [958, 134] width 14 height 40
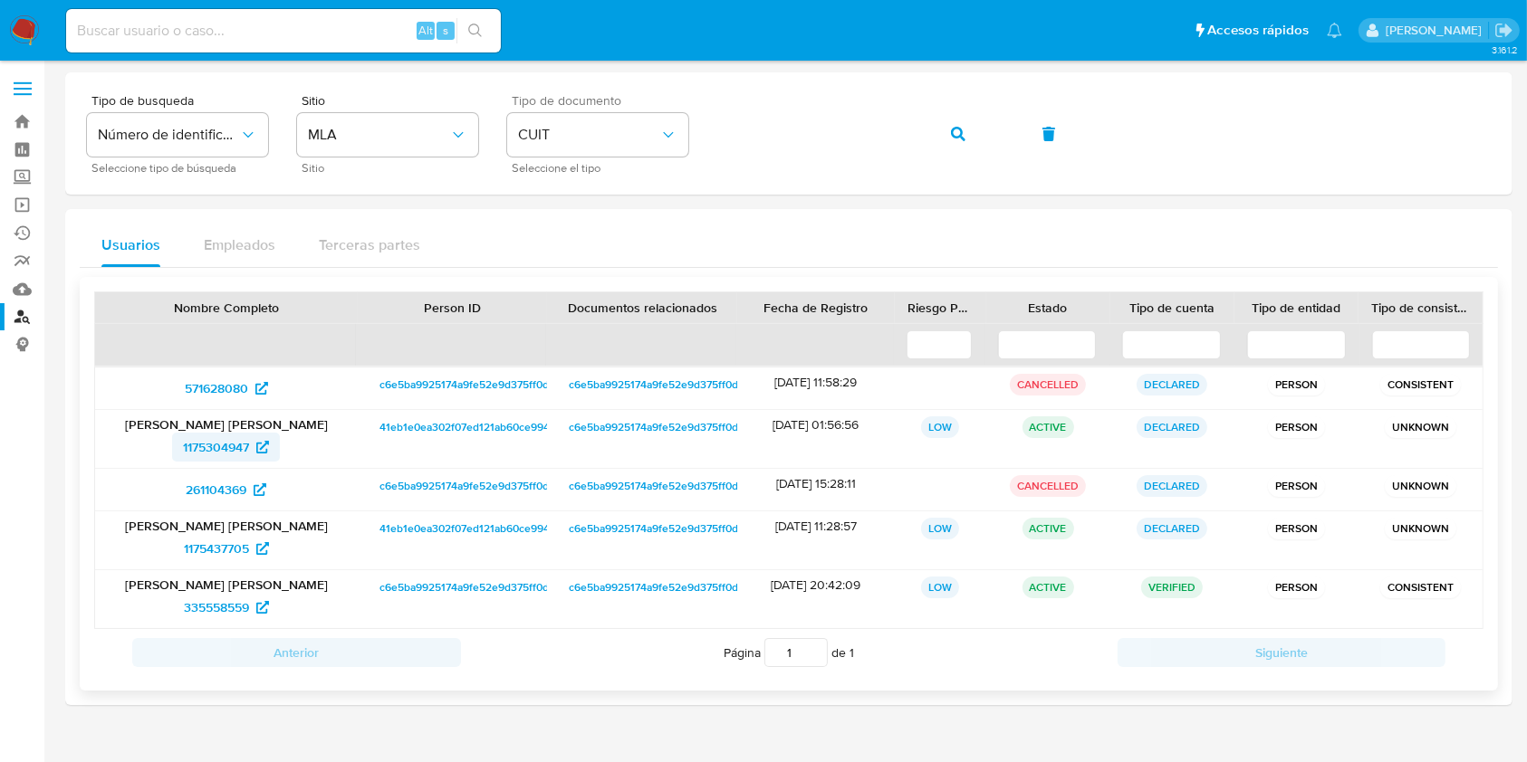
click at [209, 450] on span "1175304947" at bounding box center [216, 447] width 66 height 29
click at [675, 157] on div "Tipo de busqueda Número de identificación Seleccione tipo de búsqueda Sitio MLA…" at bounding box center [789, 133] width 1404 height 79
click at [959, 147] on span "button" at bounding box center [958, 134] width 14 height 40
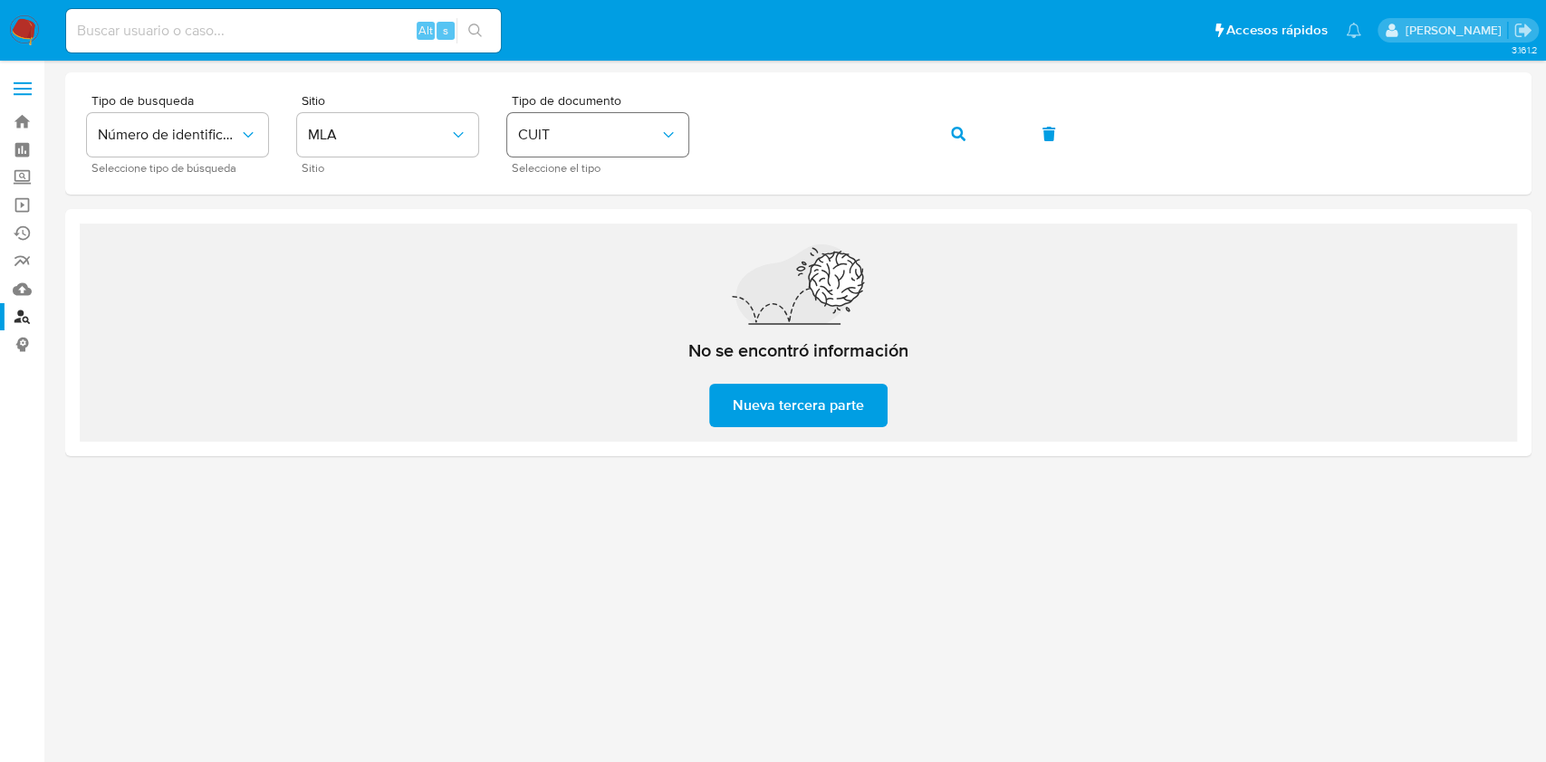
click at [655, 142] on div "Tipo de busqueda Número de identificación Seleccione tipo de búsqueda Sitio MLA…" at bounding box center [798, 133] width 1423 height 79
click at [313, 34] on input at bounding box center [283, 31] width 435 height 24
click at [978, 128] on button "button" at bounding box center [958, 133] width 62 height 43
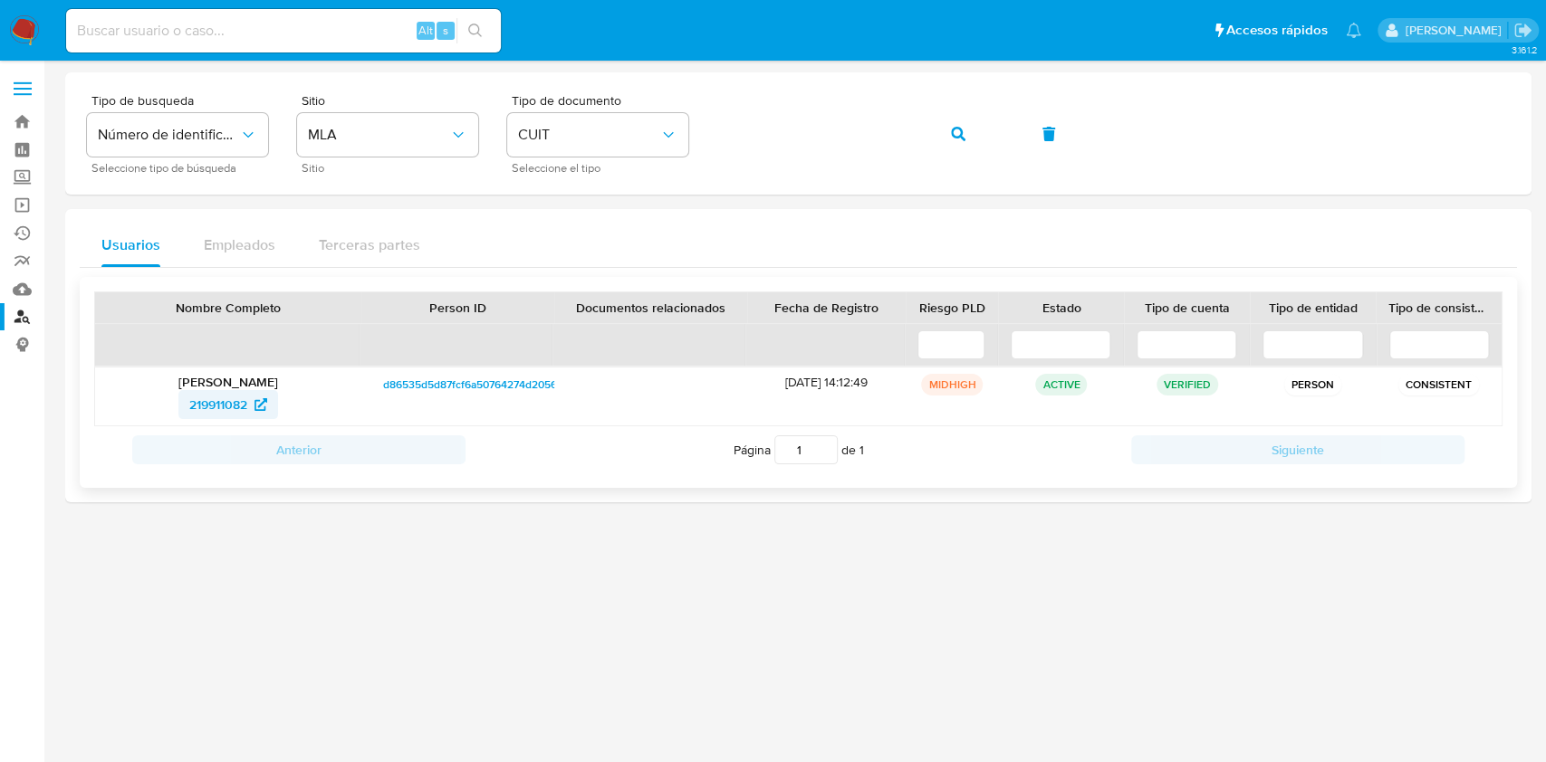
click at [216, 399] on span "219911082" at bounding box center [218, 404] width 58 height 29
click at [225, 395] on span "219911082" at bounding box center [218, 404] width 58 height 29
click at [668, 134] on div "Tipo de busqueda Número de identificación Seleccione tipo de búsqueda Sitio MLA…" at bounding box center [798, 133] width 1423 height 79
click at [994, 120] on div "Tipo de busqueda Número de identificación Seleccione tipo de búsqueda Sitio MLA…" at bounding box center [798, 133] width 1423 height 79
click at [951, 137] on icon "button" at bounding box center [958, 134] width 14 height 14
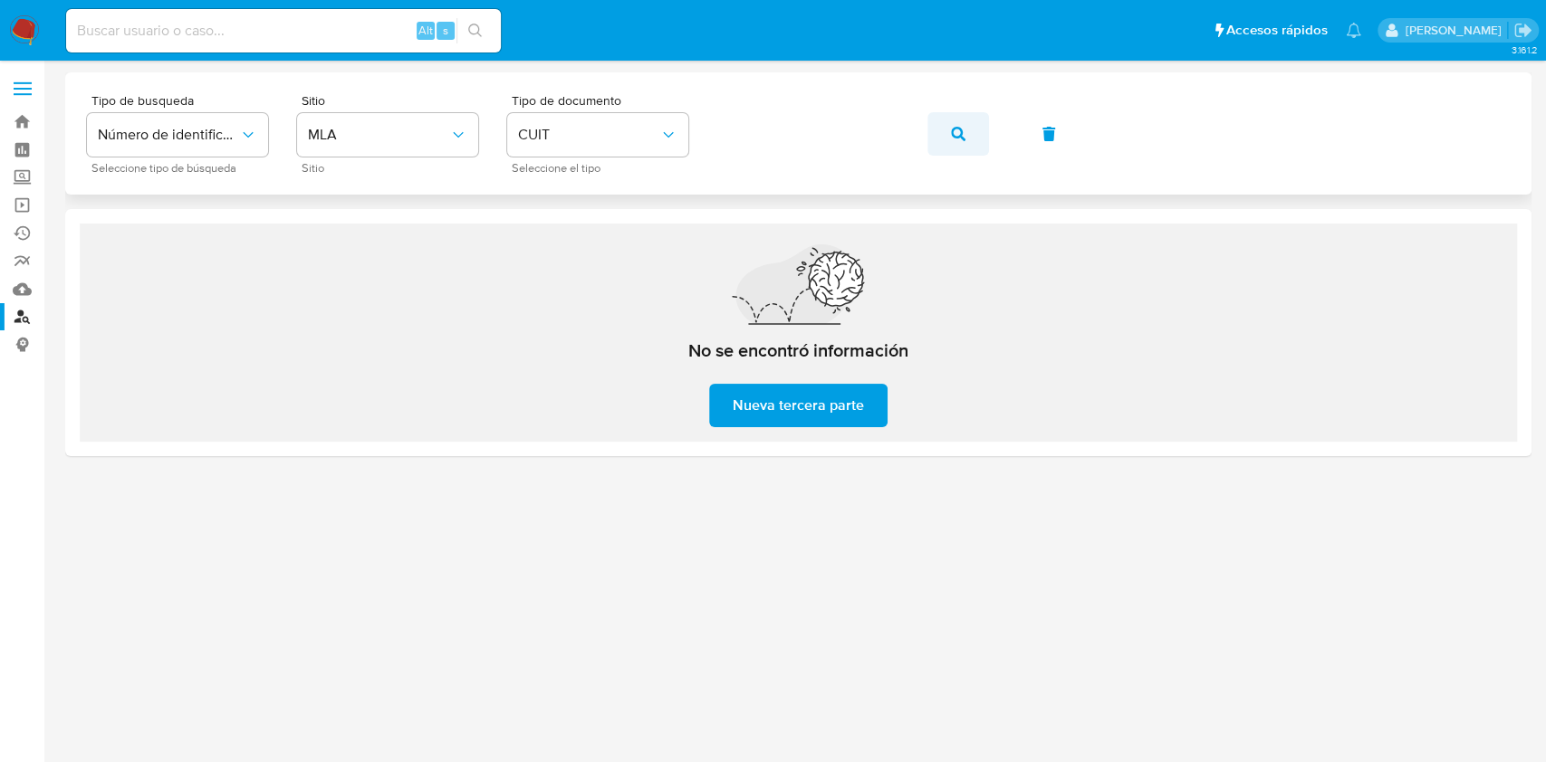
click at [976, 132] on button "button" at bounding box center [958, 133] width 62 height 43
click at [941, 120] on button "button" at bounding box center [958, 133] width 62 height 43
click at [938, 145] on button "button" at bounding box center [958, 133] width 62 height 43
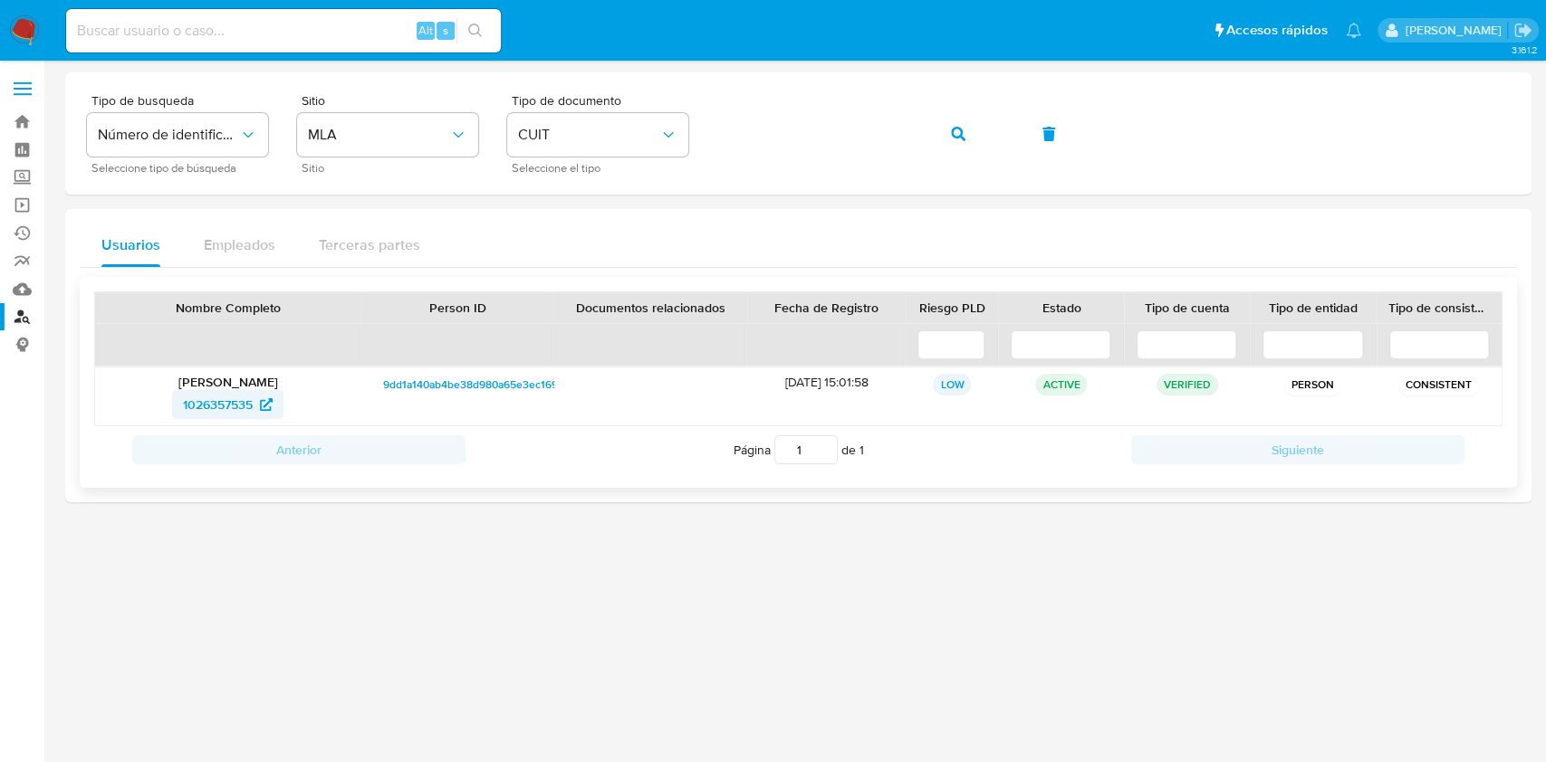
click at [213, 406] on span "1026357535" at bounding box center [218, 404] width 70 height 29
click at [933, 117] on button "button" at bounding box center [958, 133] width 62 height 43
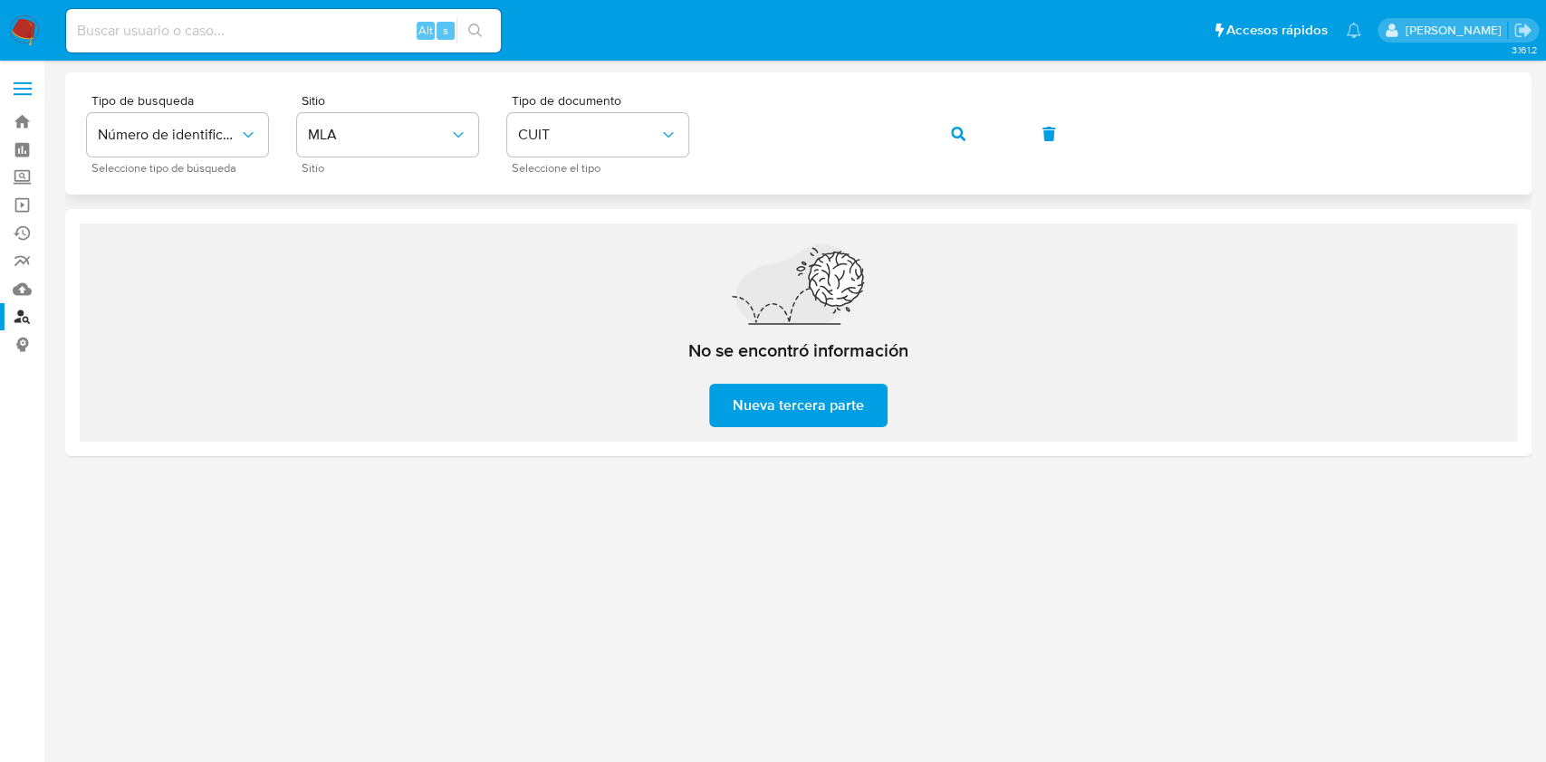
click at [714, 145] on div "Tipo de busqueda Número de identificación Seleccione tipo de búsqueda Sitio MLA…" at bounding box center [798, 133] width 1423 height 79
click at [933, 144] on button "button" at bounding box center [958, 133] width 62 height 43
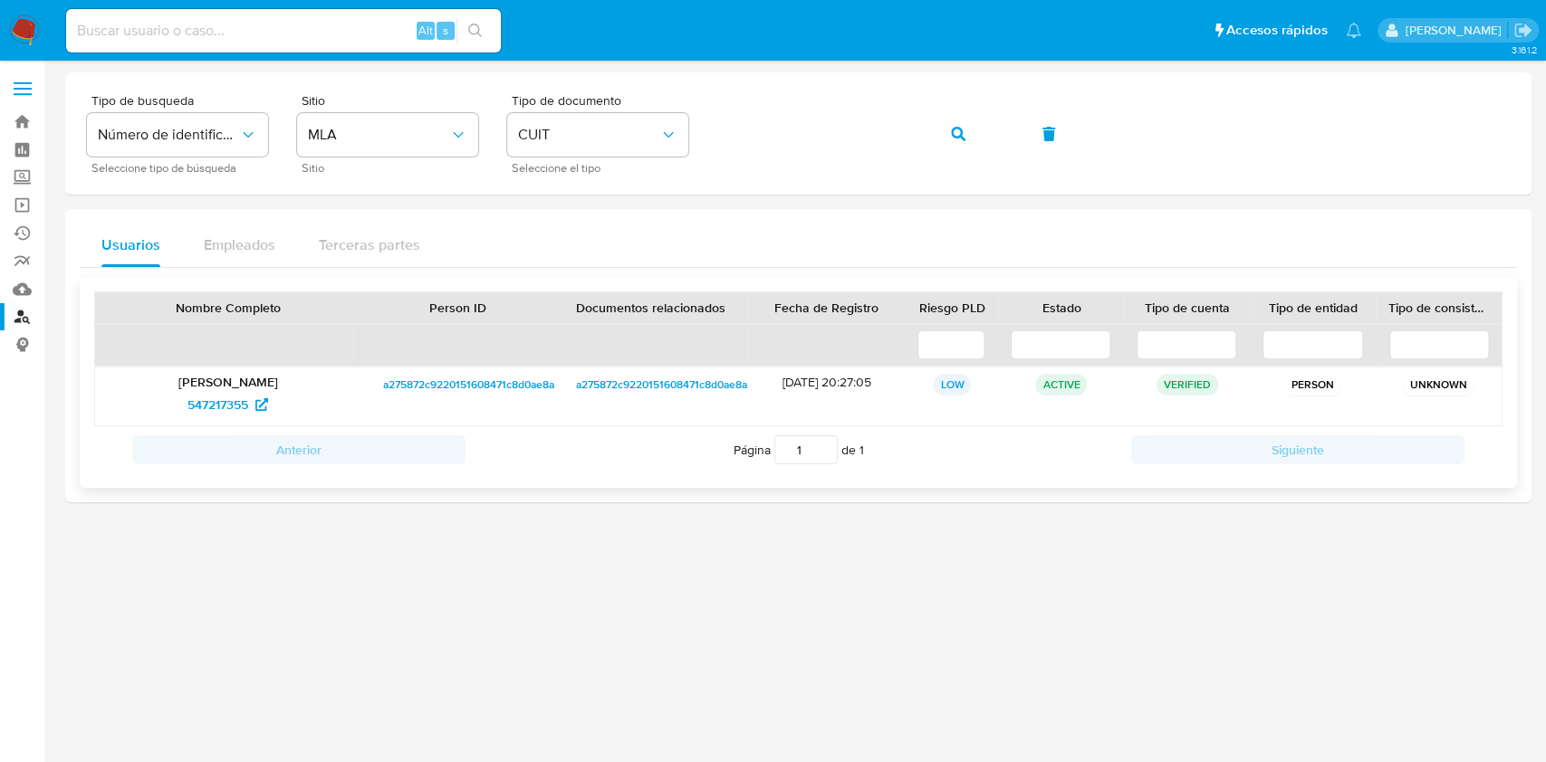
click at [222, 420] on div "Julio Cesar Valverde Poicon 547217355" at bounding box center [228, 397] width 266 height 58
click at [216, 409] on span "547217355" at bounding box center [217, 404] width 61 height 29
click at [973, 118] on button "button" at bounding box center [958, 133] width 62 height 43
click at [197, 410] on span "785516510" at bounding box center [218, 404] width 60 height 29
click at [619, 148] on div "Tipo de busqueda Número de identificación Seleccione tipo de búsqueda Sitio MLA…" at bounding box center [798, 133] width 1423 height 79
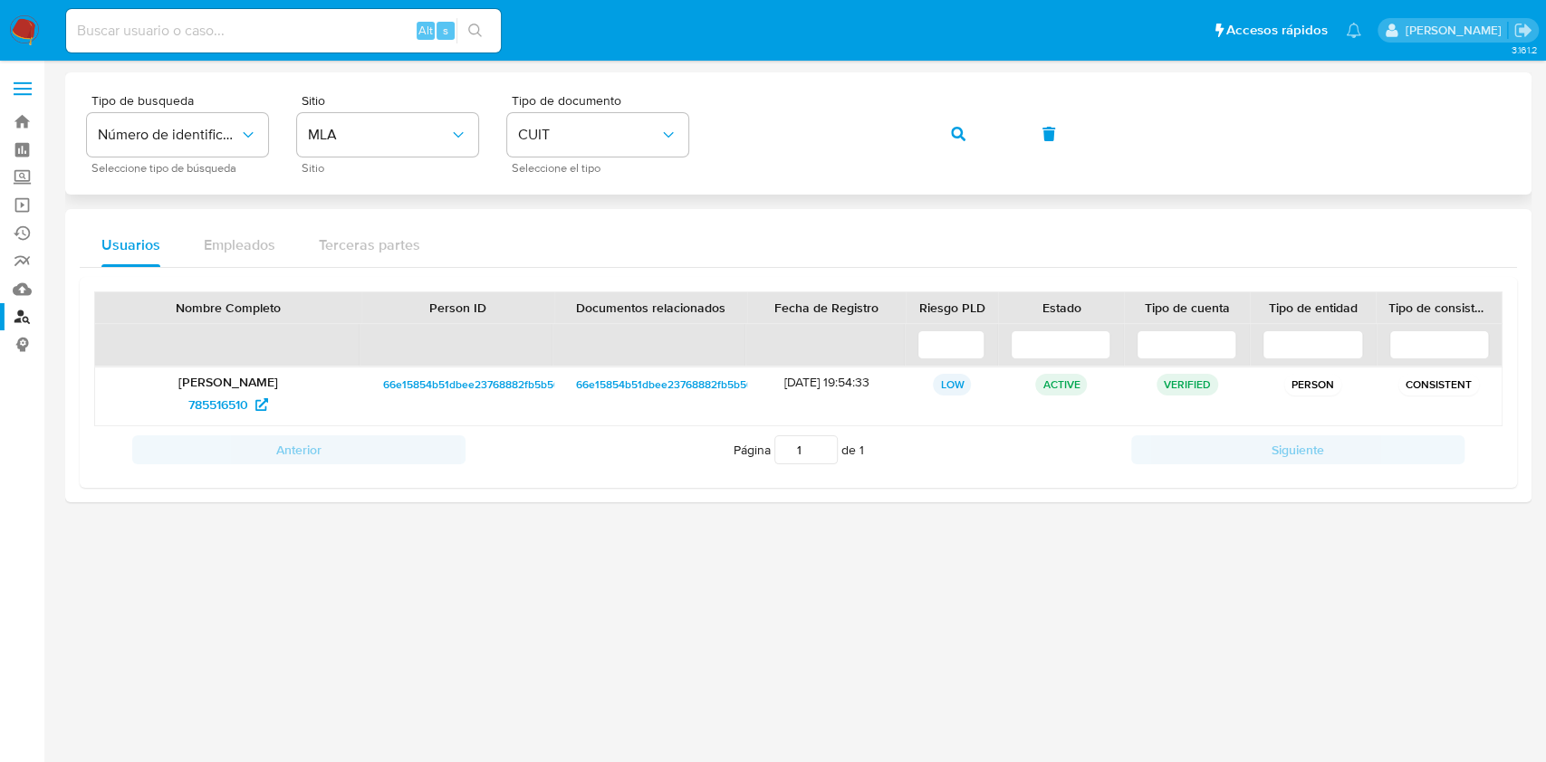
click at [941, 140] on button "button" at bounding box center [958, 133] width 62 height 43
click at [200, 393] on span "219911082" at bounding box center [218, 404] width 58 height 29
click at [652, 122] on div "Tipo de busqueda Número de identificación Seleccione tipo de búsqueda Sitio MLA…" at bounding box center [798, 133] width 1423 height 79
click at [932, 115] on button "button" at bounding box center [958, 133] width 62 height 43
click at [204, 409] on span "236570569" at bounding box center [218, 404] width 65 height 29
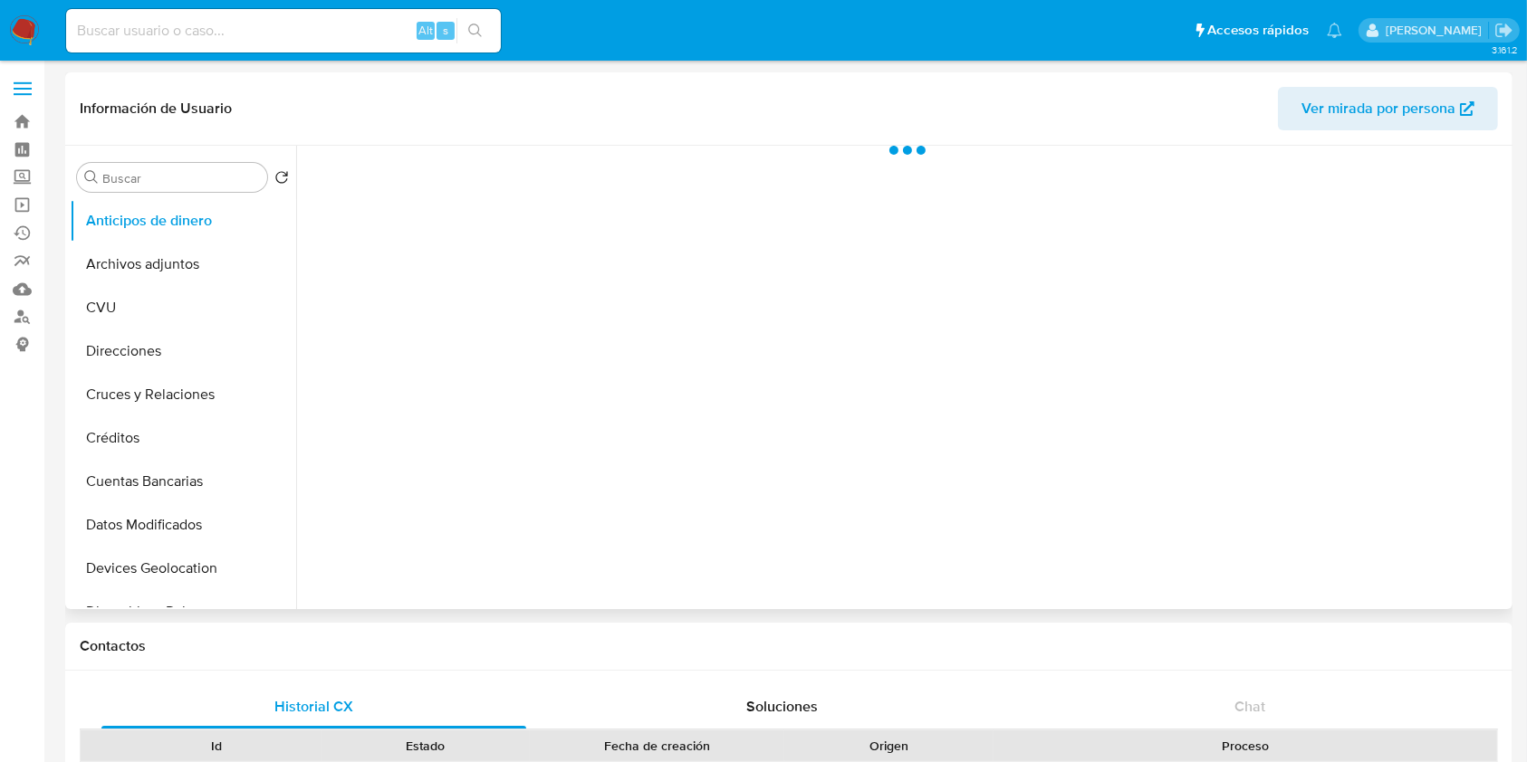
select select "10"
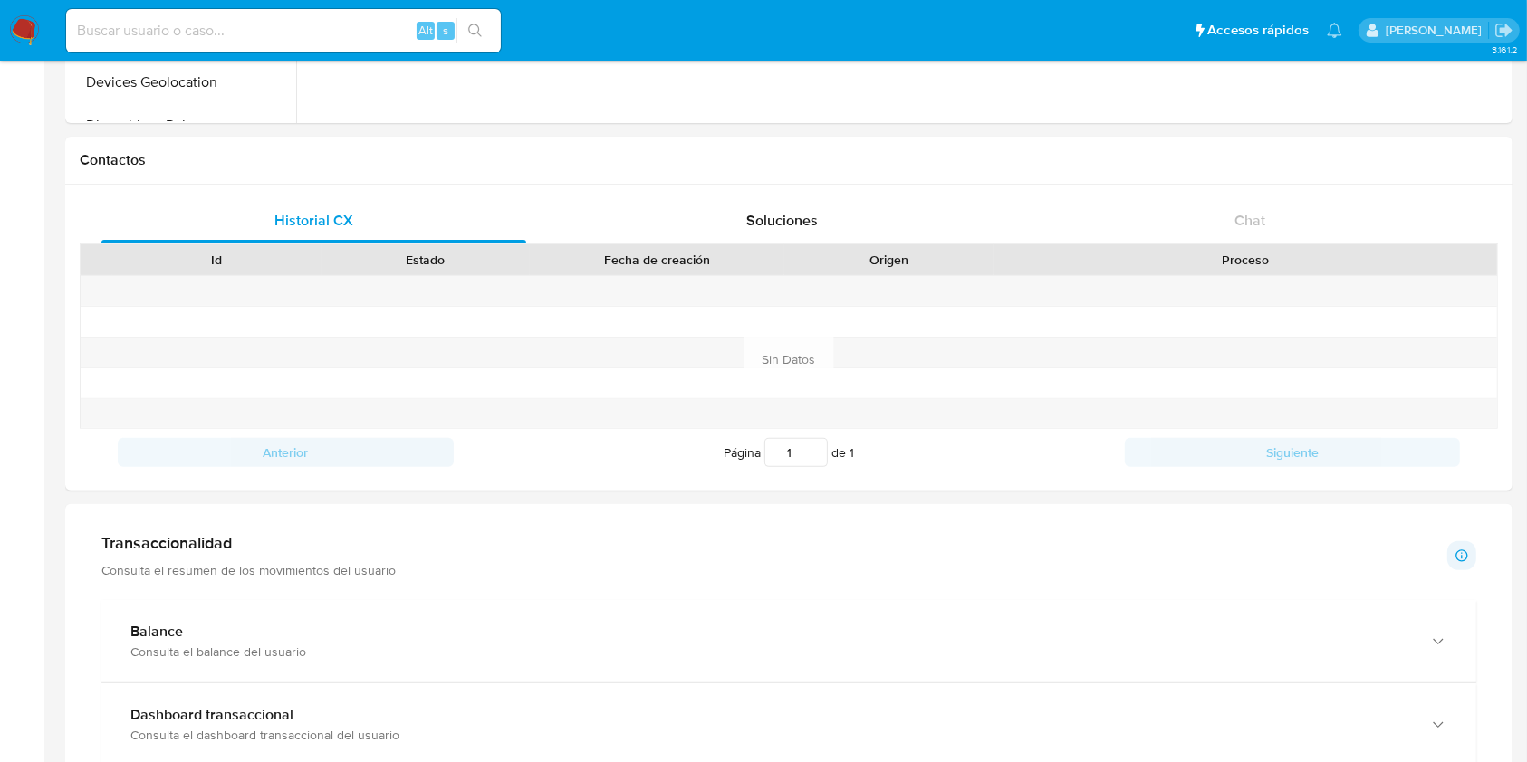
scroll to position [273, 0]
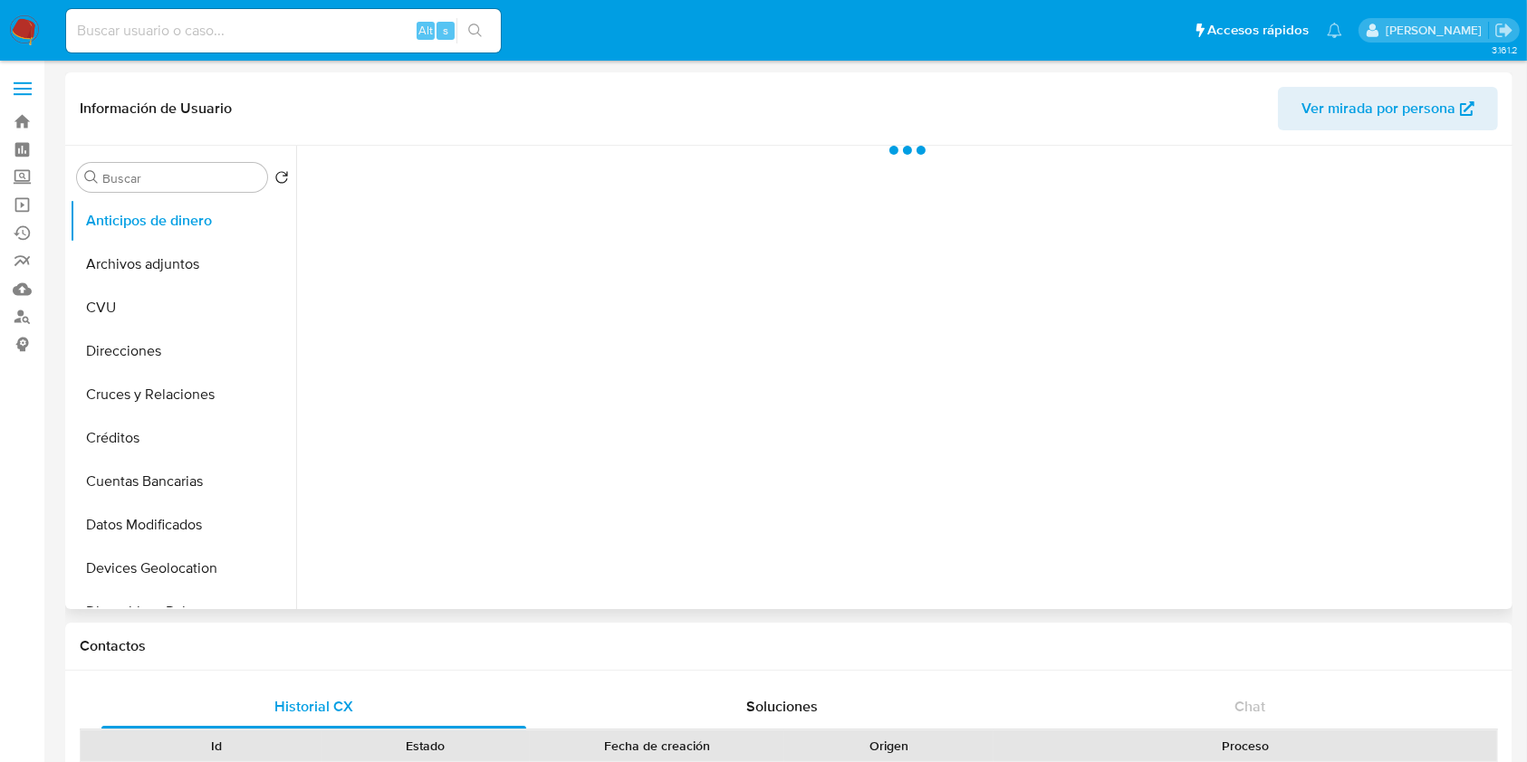
scroll to position [362, 0]
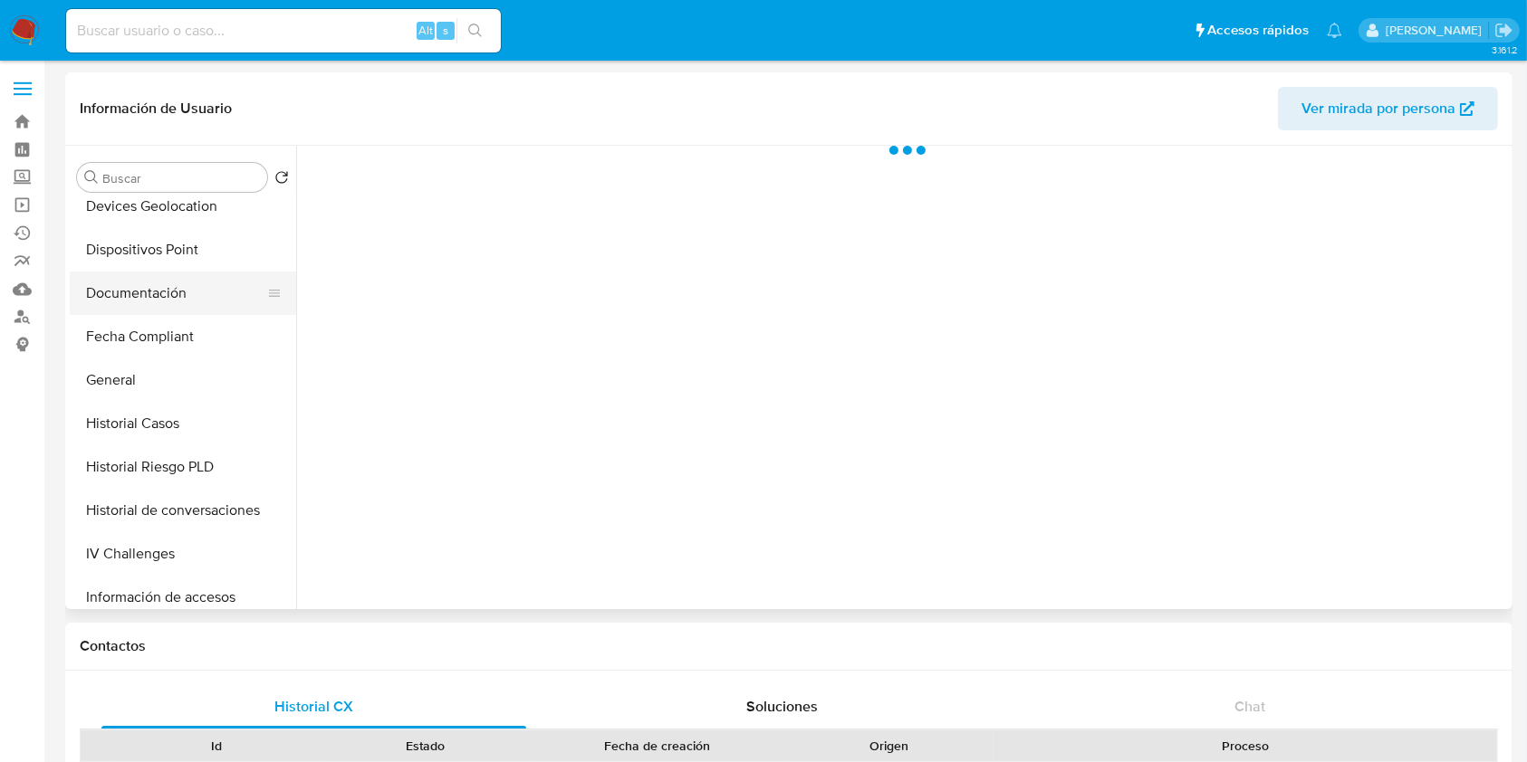
select select "10"
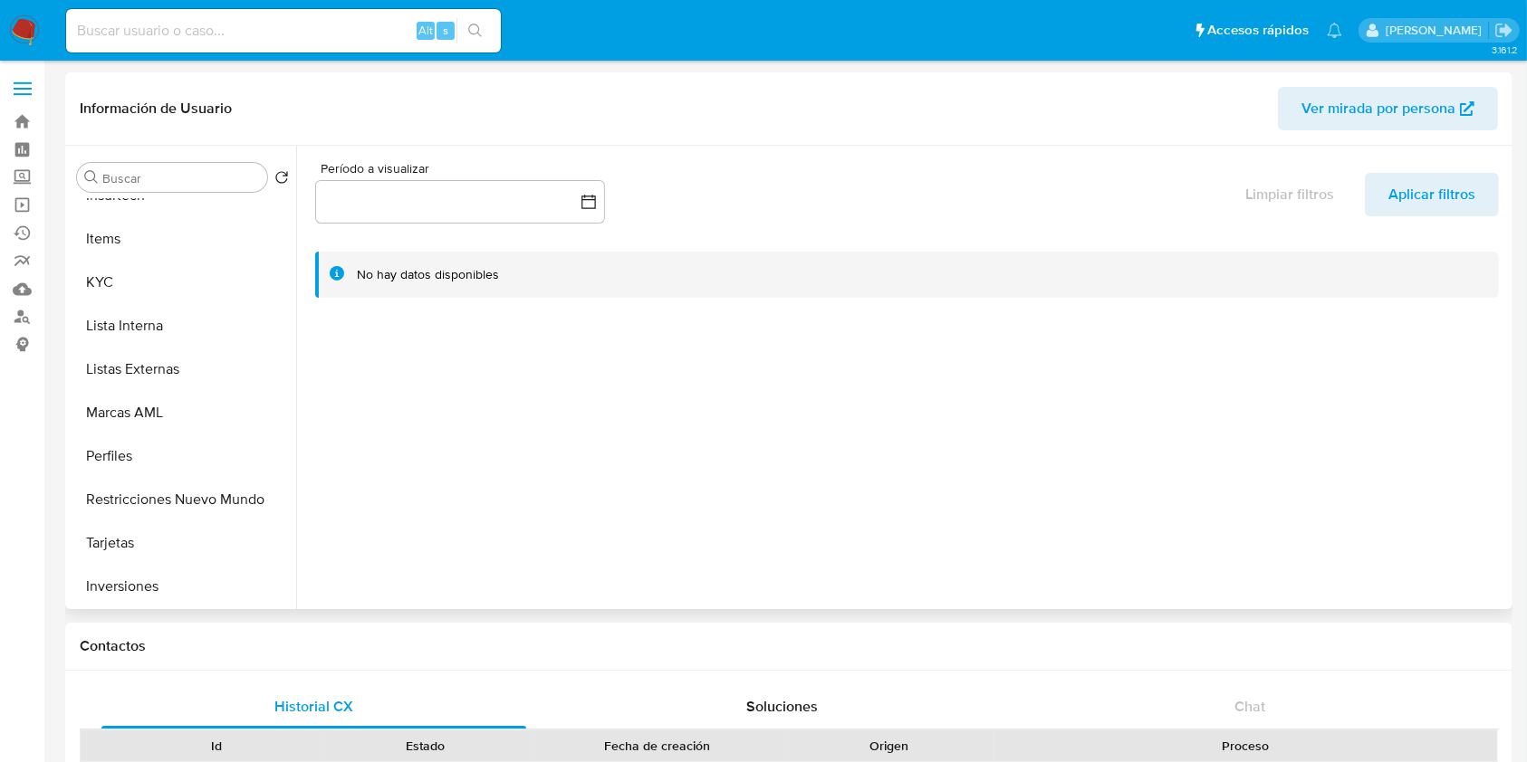
scroll to position [939, 0]
click at [181, 367] on button "Restricciones Nuevo Mundo" at bounding box center [176, 368] width 212 height 43
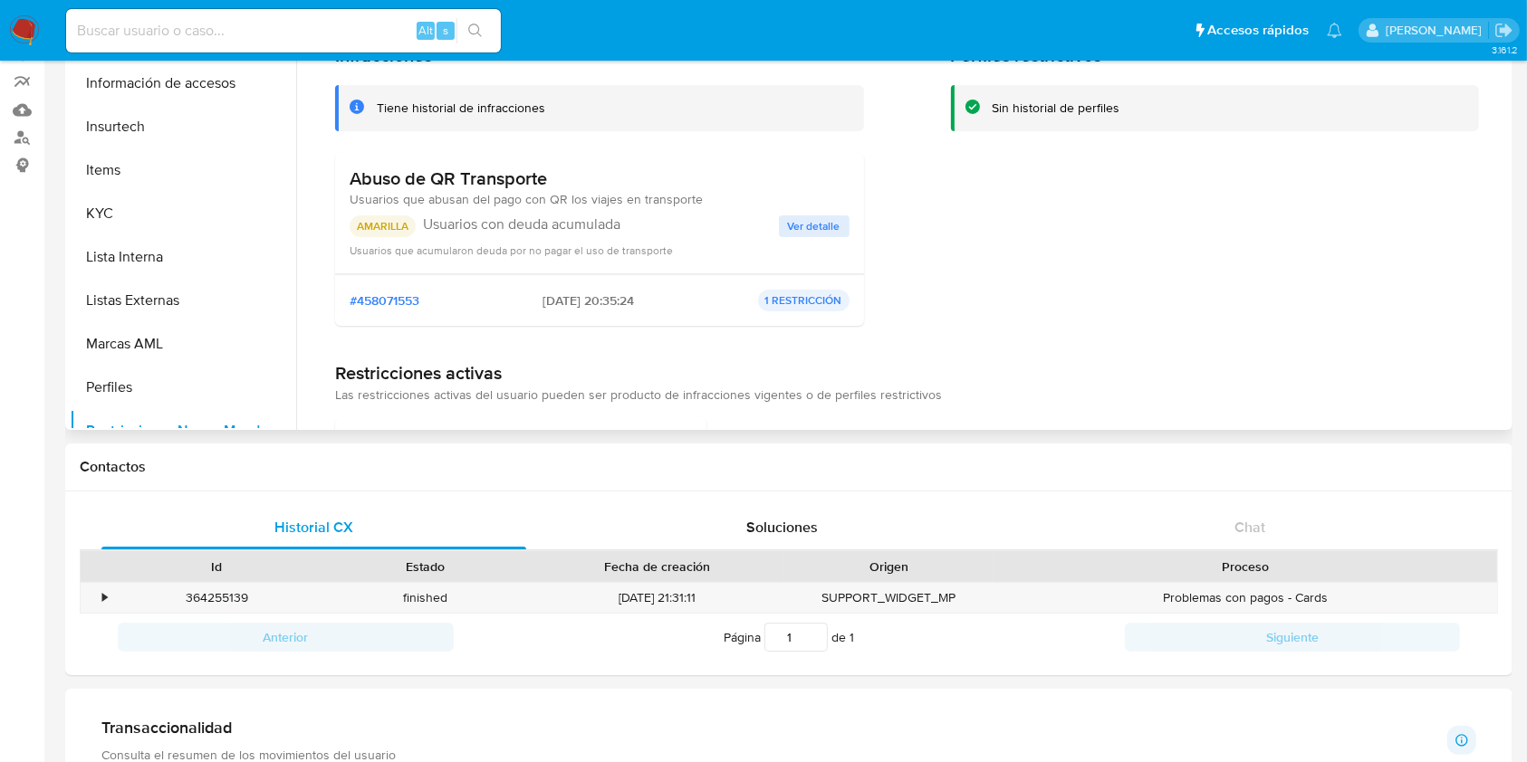
scroll to position [577, 0]
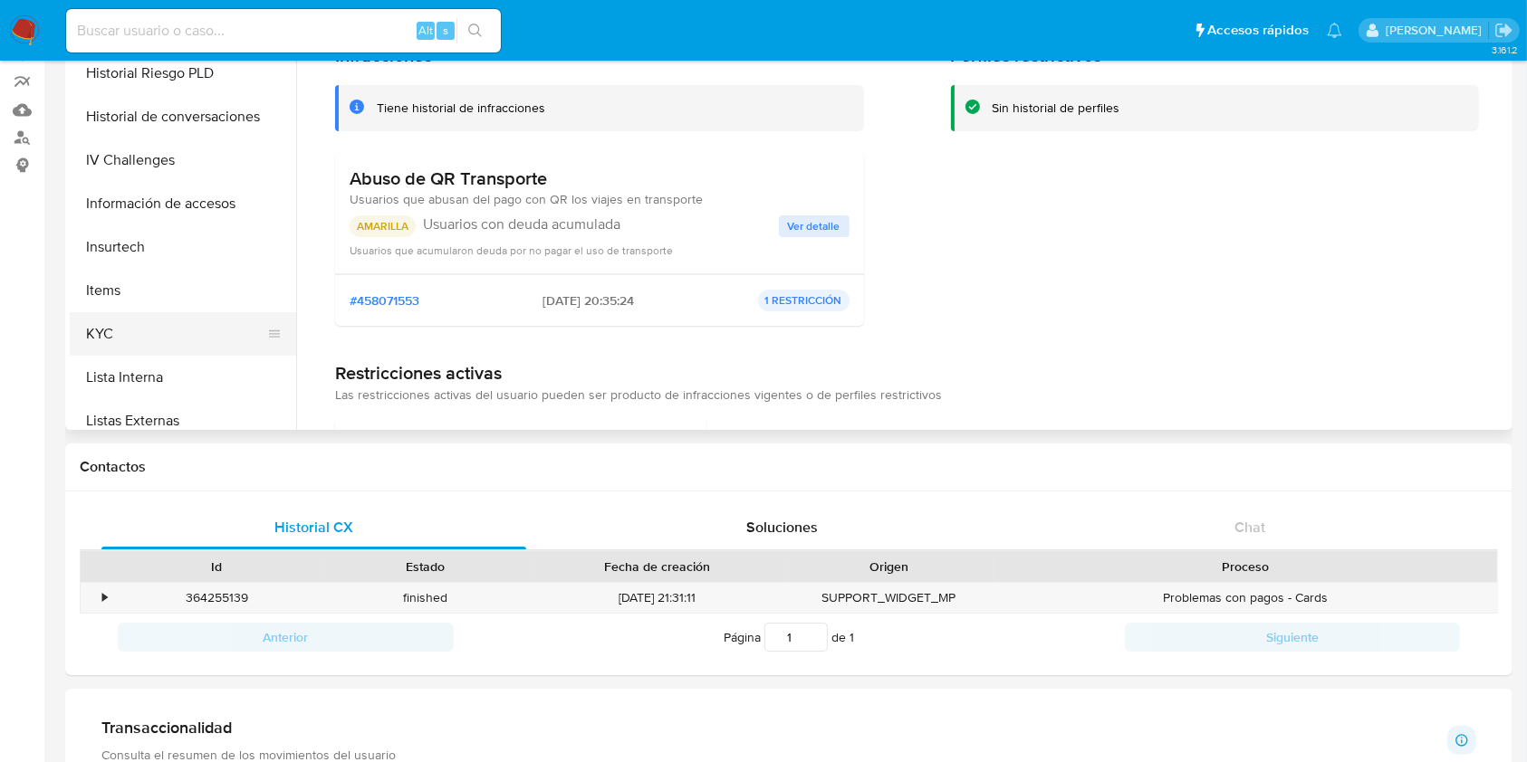
click at [200, 338] on button "KYC" at bounding box center [176, 333] width 212 height 43
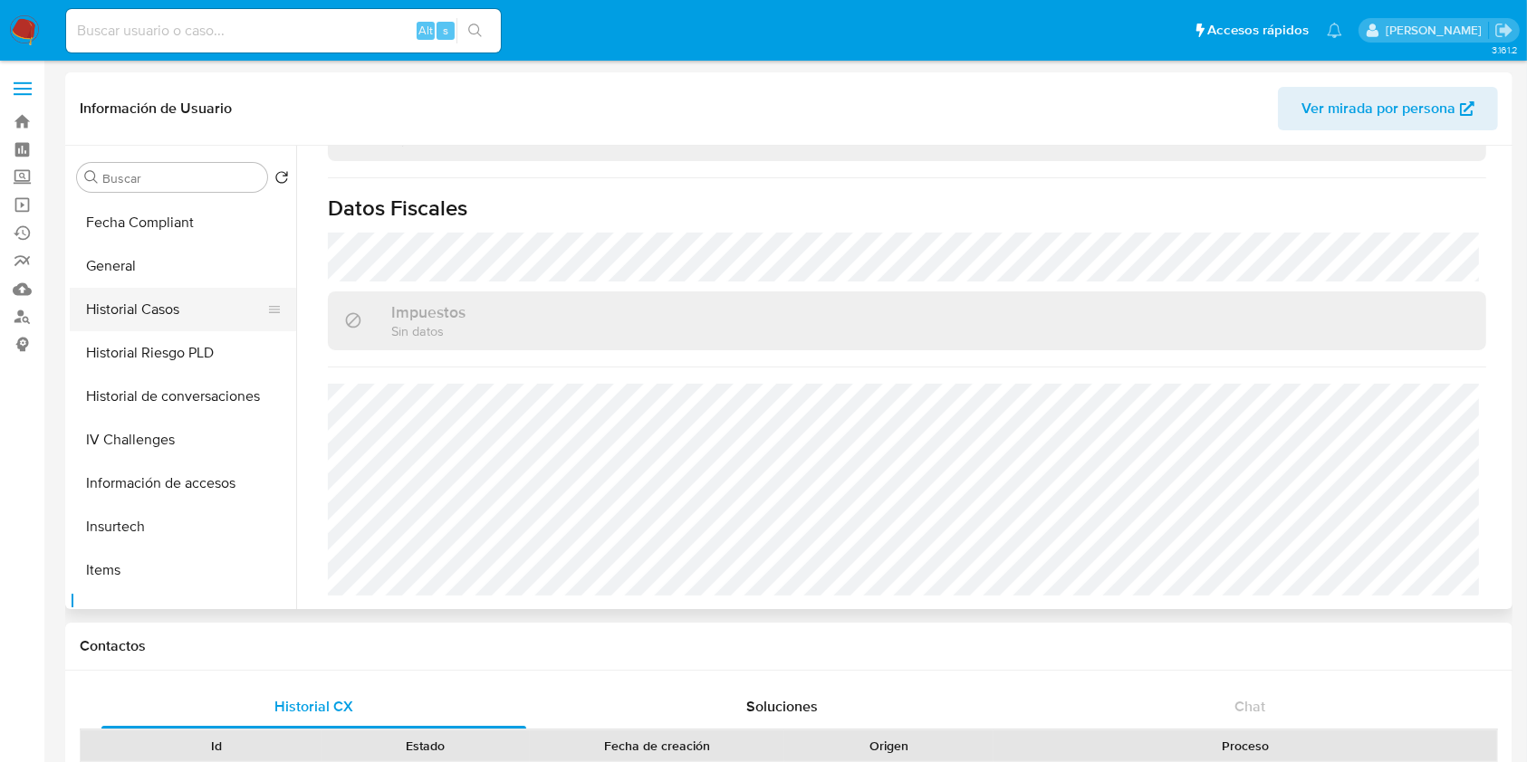
scroll to position [335, 0]
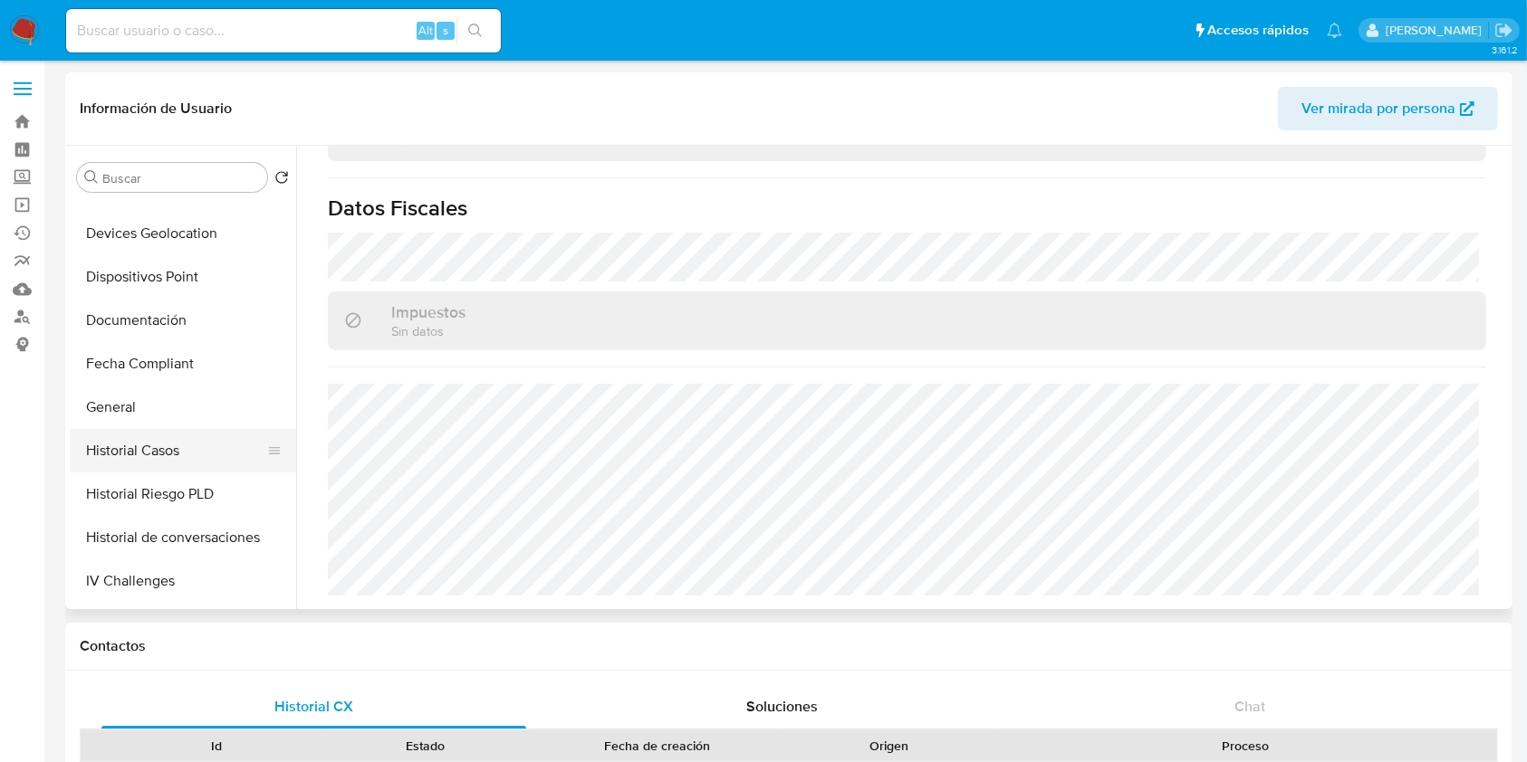
click at [211, 450] on button "Historial Casos" at bounding box center [176, 450] width 212 height 43
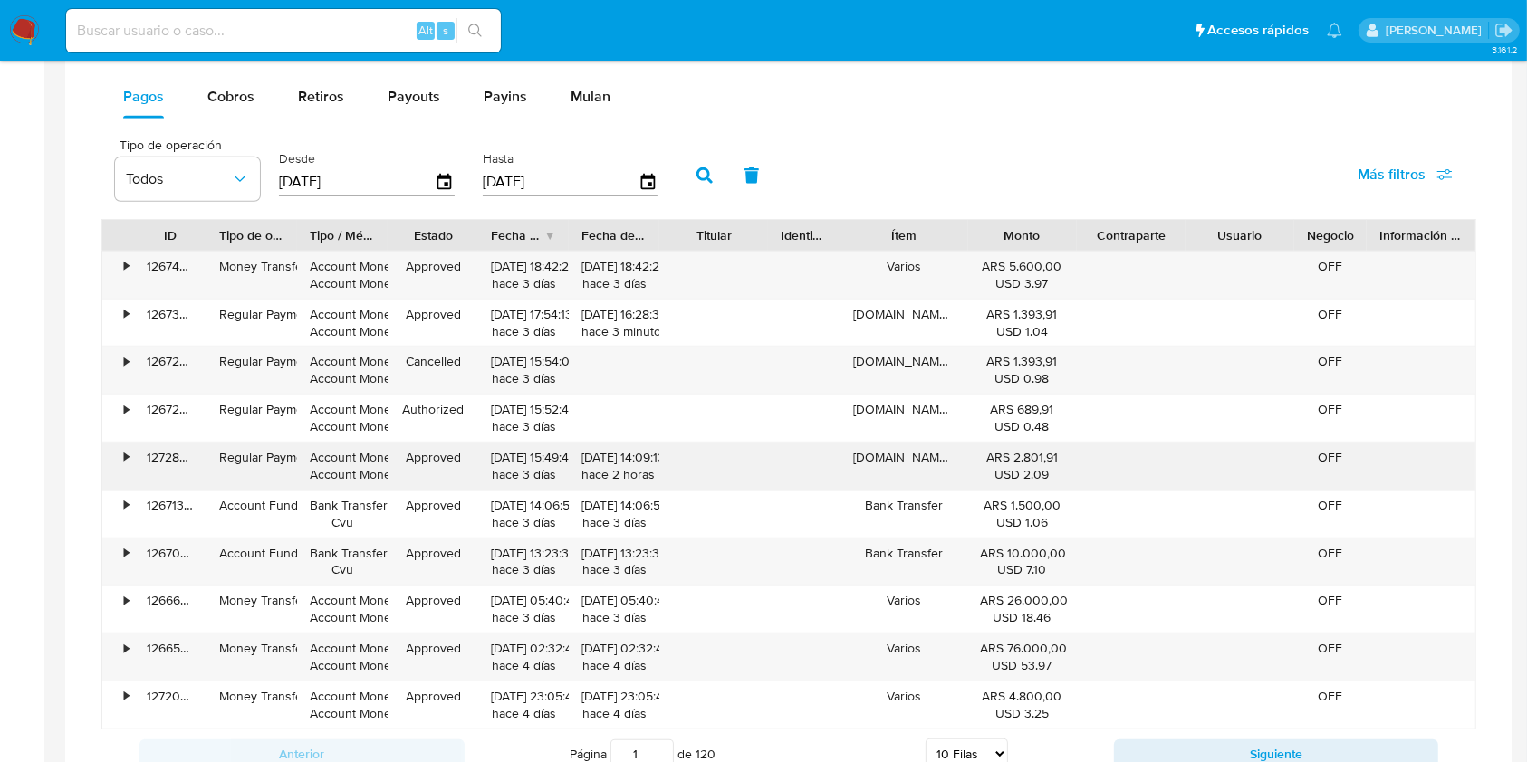
scroll to position [965, 0]
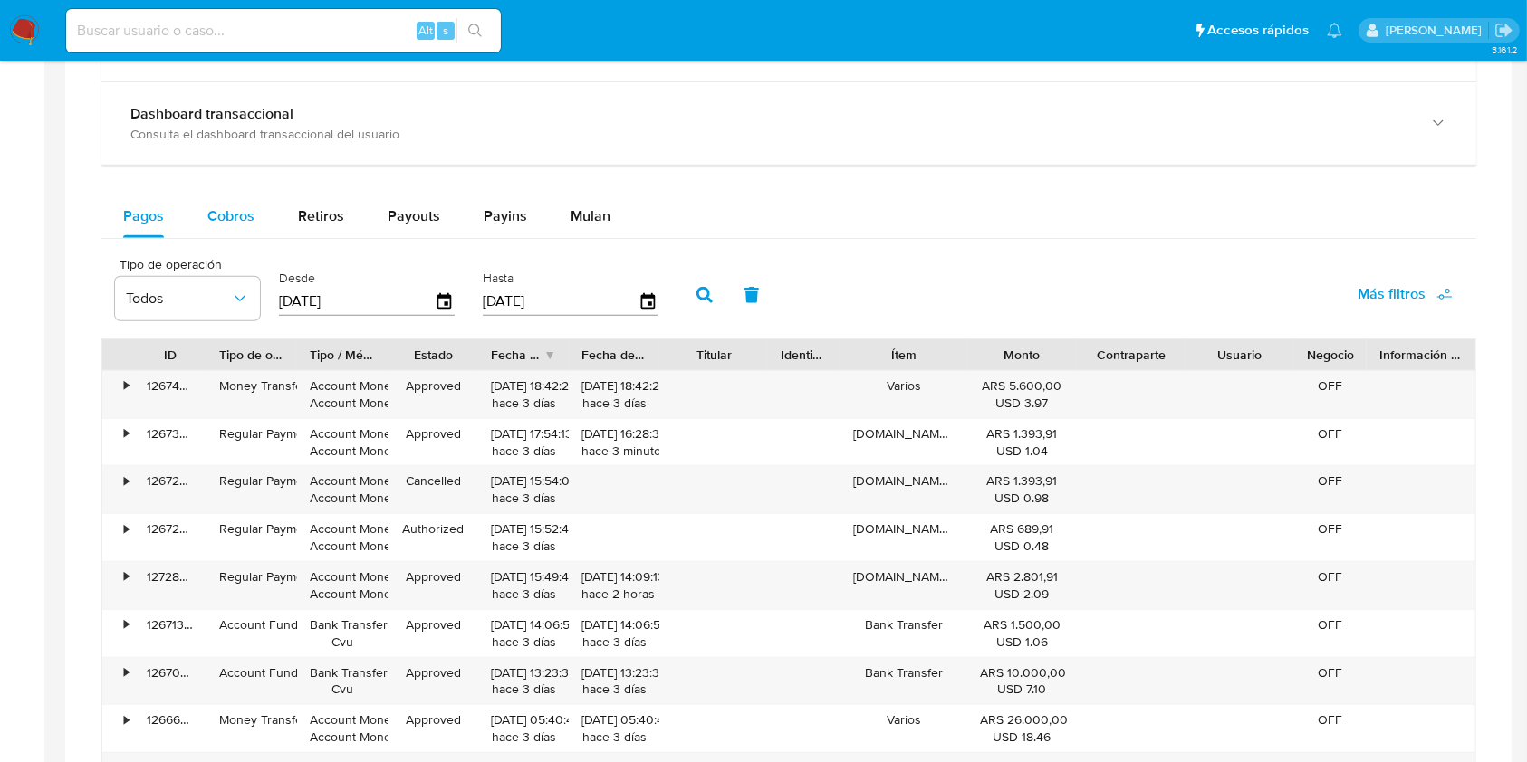
click at [209, 216] on span "Cobros" at bounding box center [230, 216] width 47 height 21
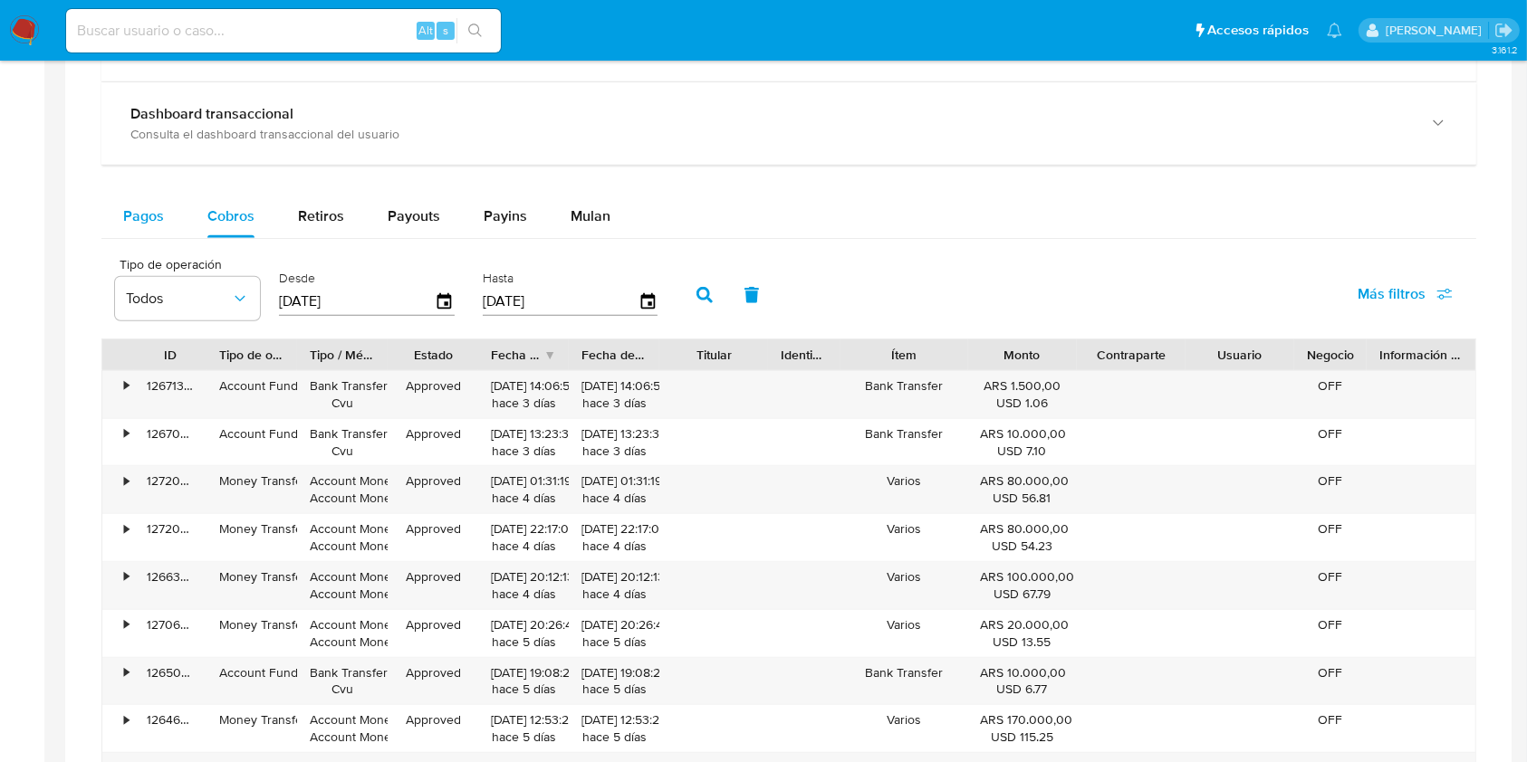
click at [127, 208] on span "Pagos" at bounding box center [143, 216] width 41 height 21
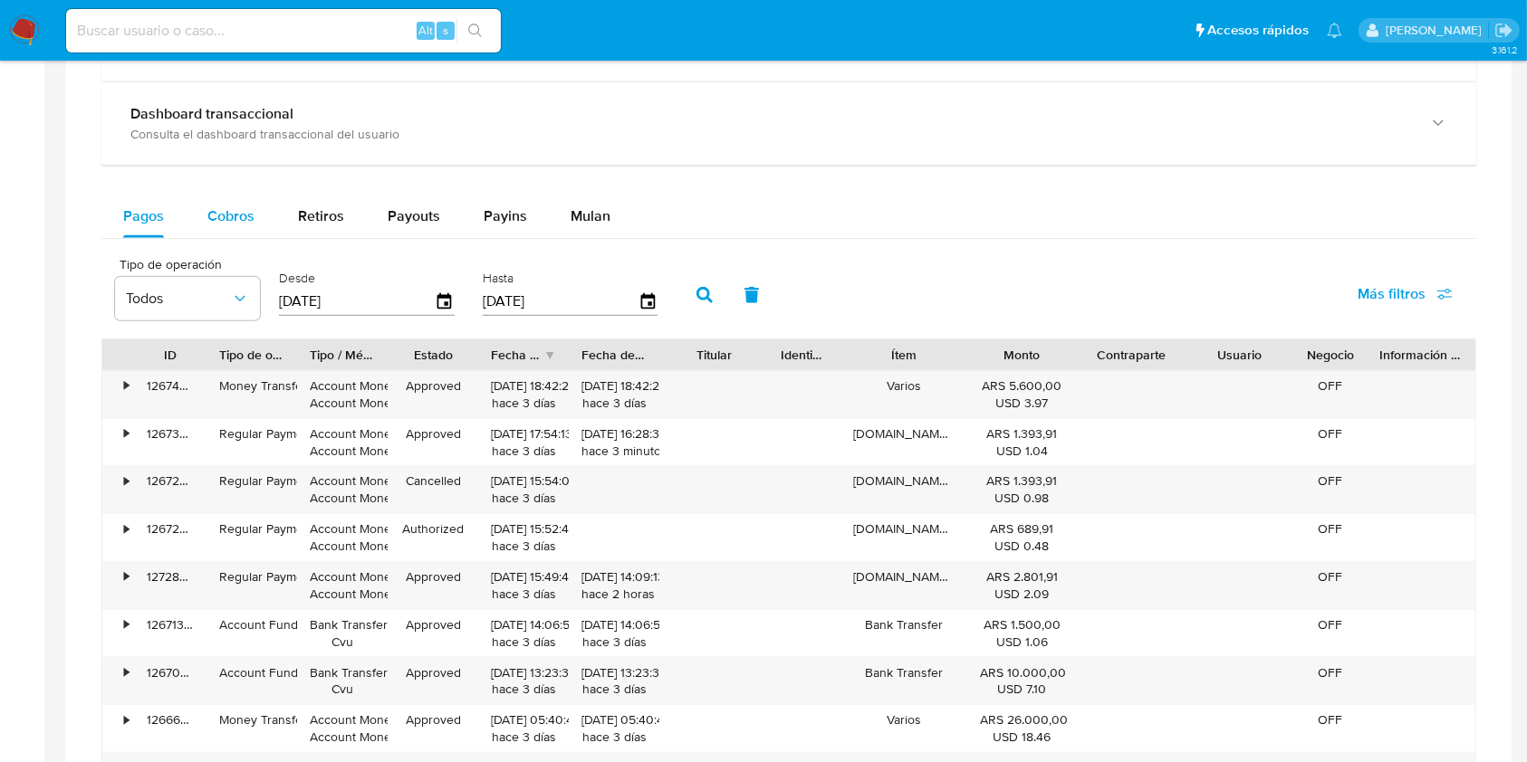
click at [202, 222] on button "Cobros" at bounding box center [231, 216] width 91 height 43
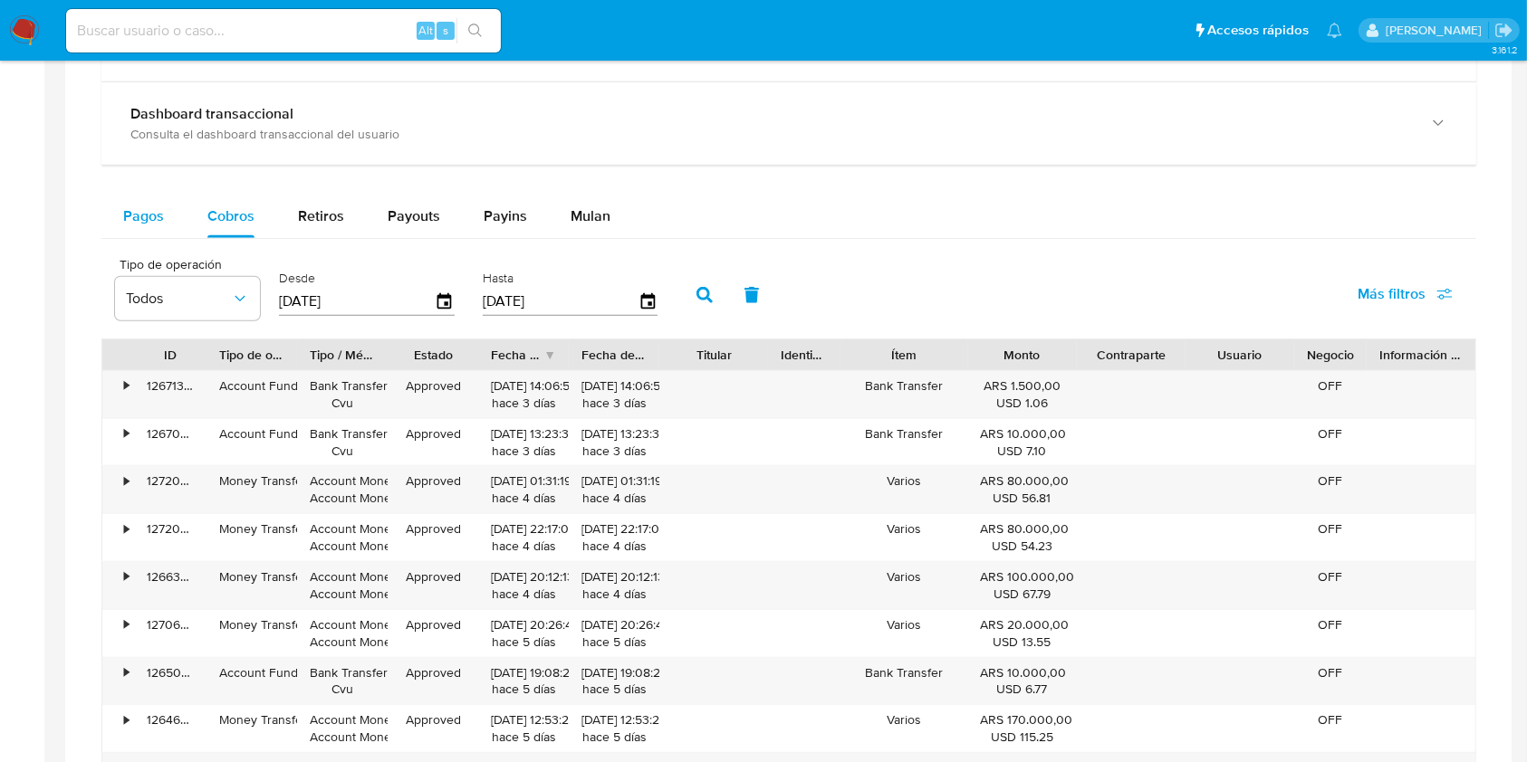
click at [153, 218] on span "Pagos" at bounding box center [143, 216] width 41 height 21
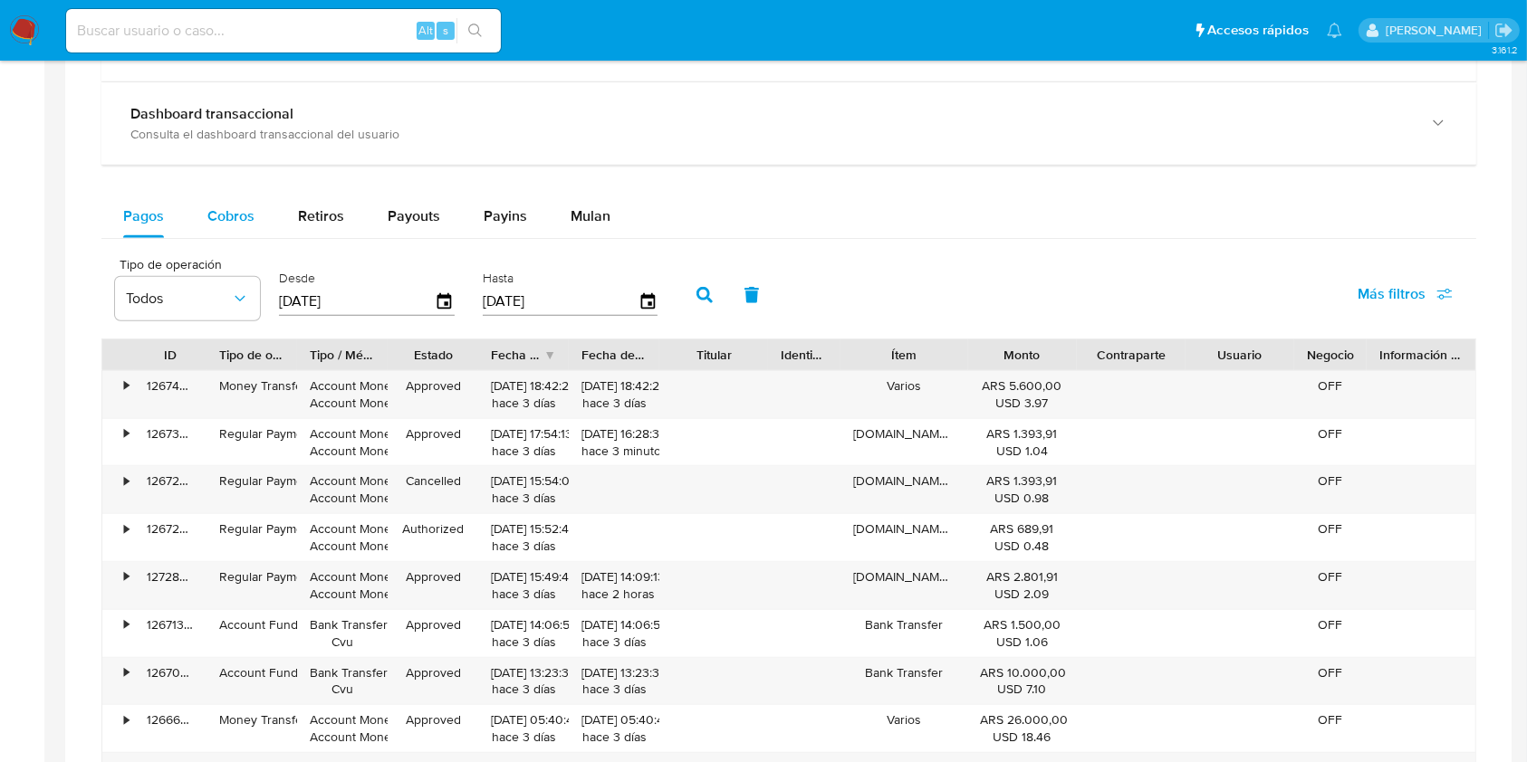
click at [219, 219] on span "Cobros" at bounding box center [230, 216] width 47 height 21
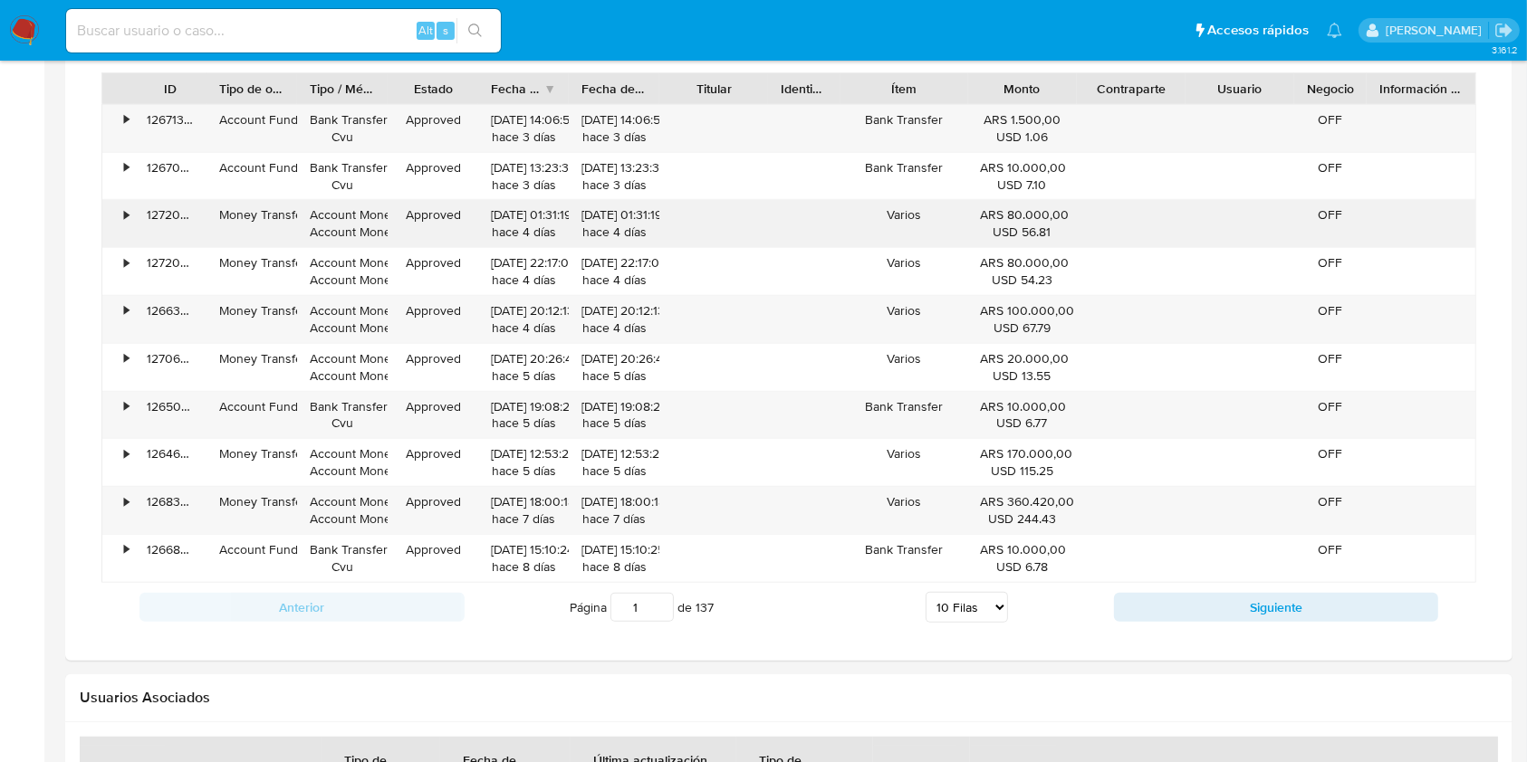
scroll to position [1328, 0]
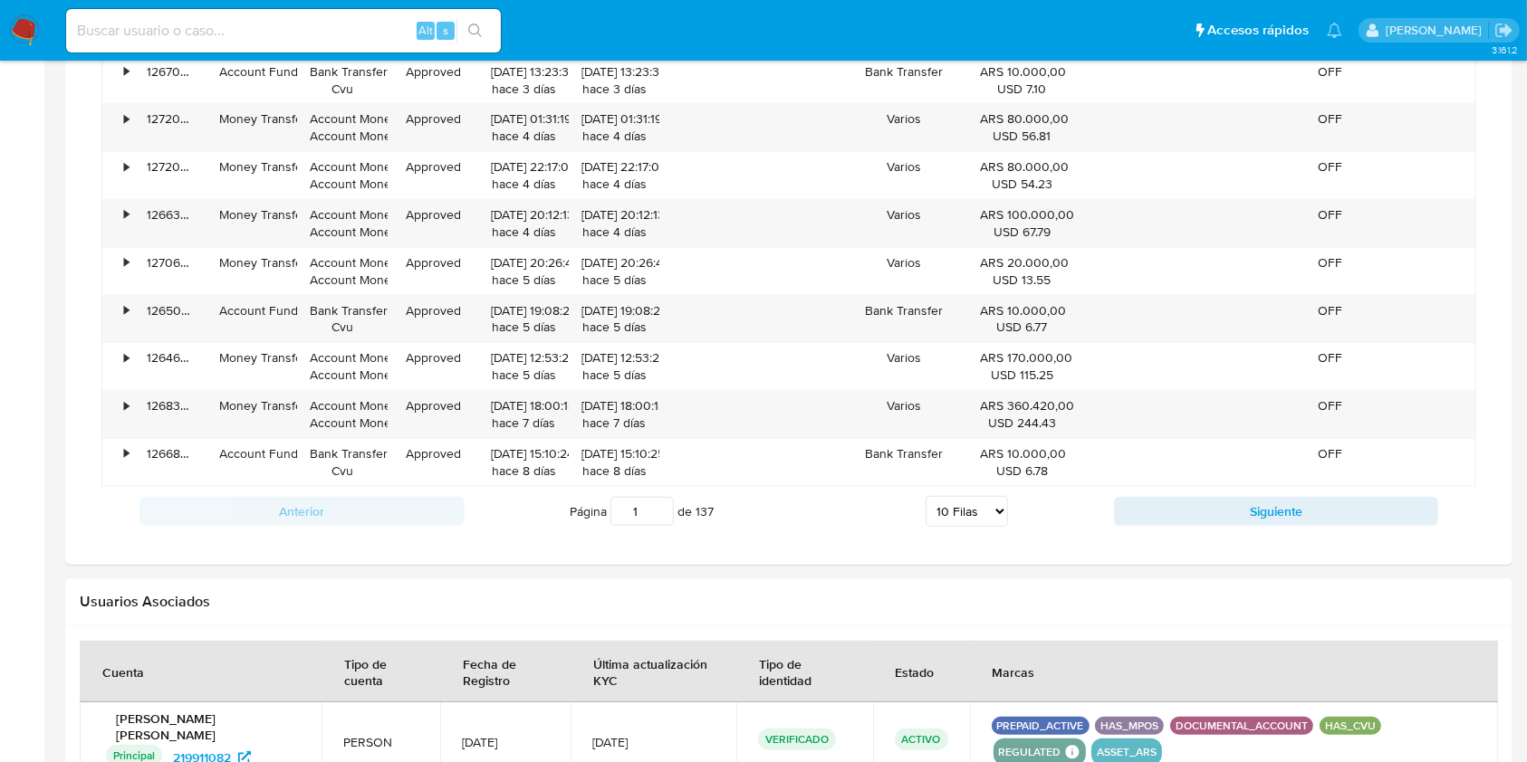
click at [998, 511] on select "5 Filas 10 Filas 20 Filas 25 Filas 50 Filas 100 Filas" at bounding box center [966, 511] width 82 height 31
select select "100"
click at [925, 496] on select "5 Filas 10 Filas 20 Filas 25 Filas 50 Filas 100 Filas" at bounding box center [966, 511] width 82 height 31
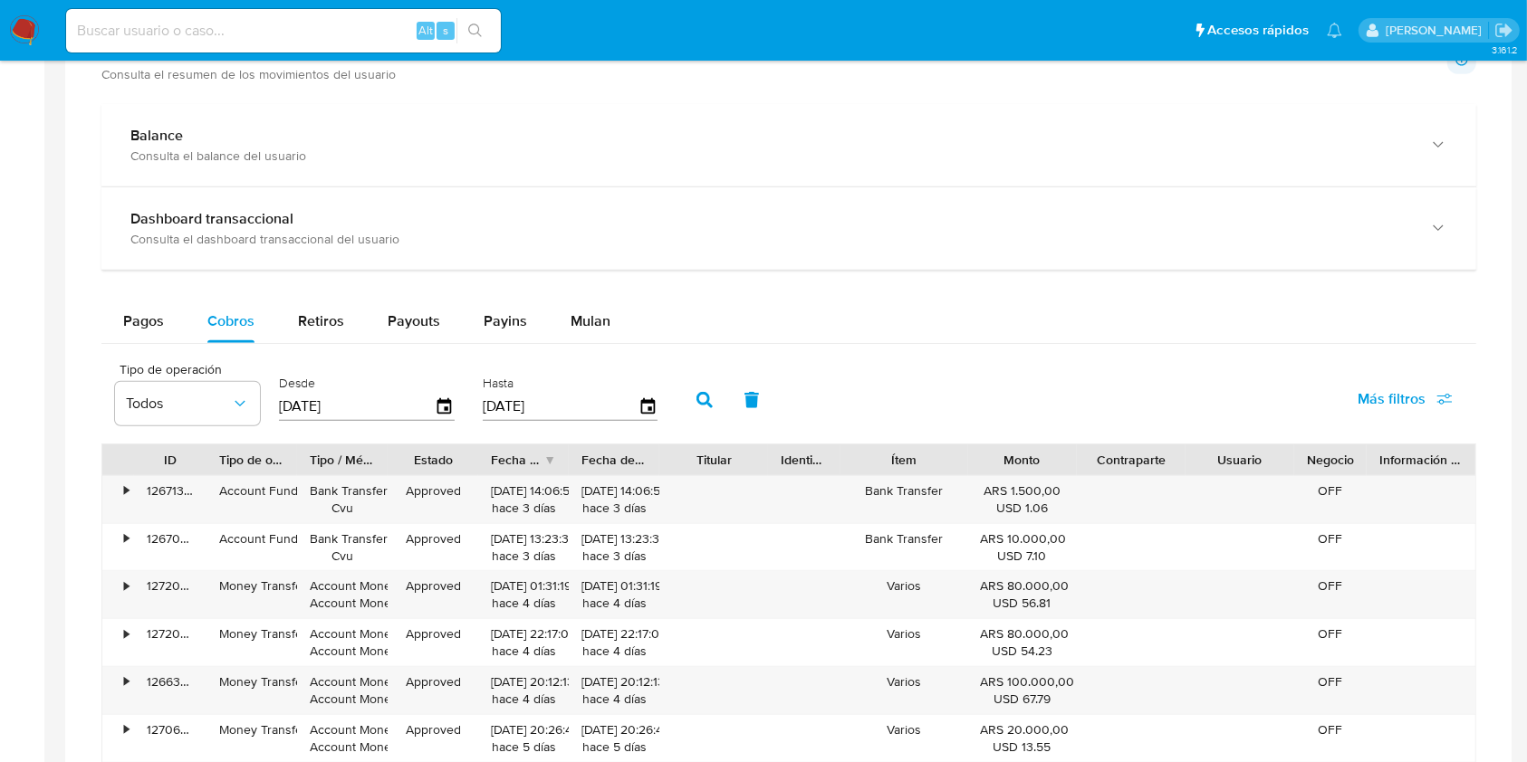
scroll to position [965, 0]
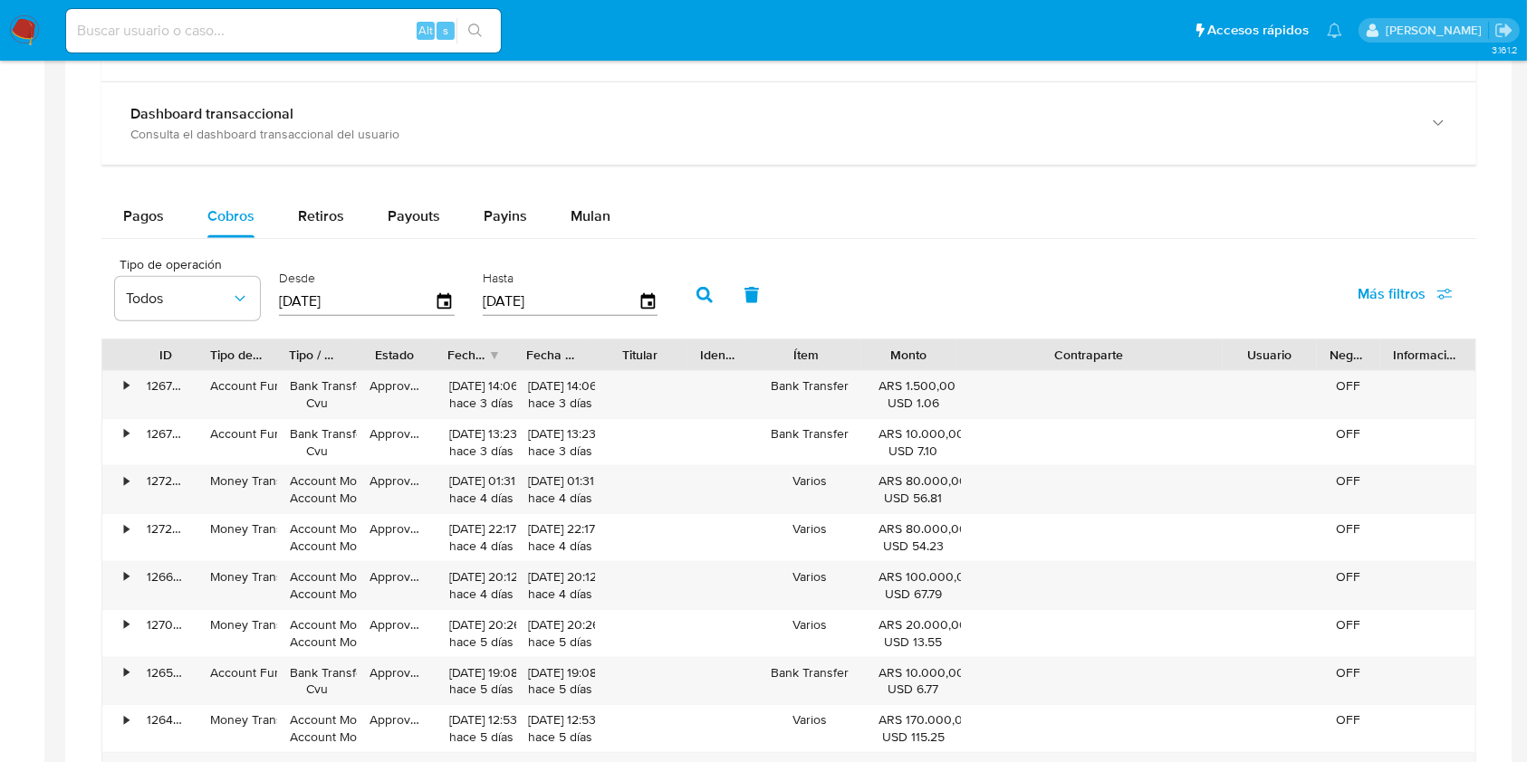
drag, startPoint x: 1187, startPoint y: 355, endPoint x: 1332, endPoint y: 359, distance: 144.9
click at [1340, 364] on div "ID Tipo de operación Tipo / Método Estado Fecha de creación Fecha de aprobación…" at bounding box center [788, 355] width 1373 height 31
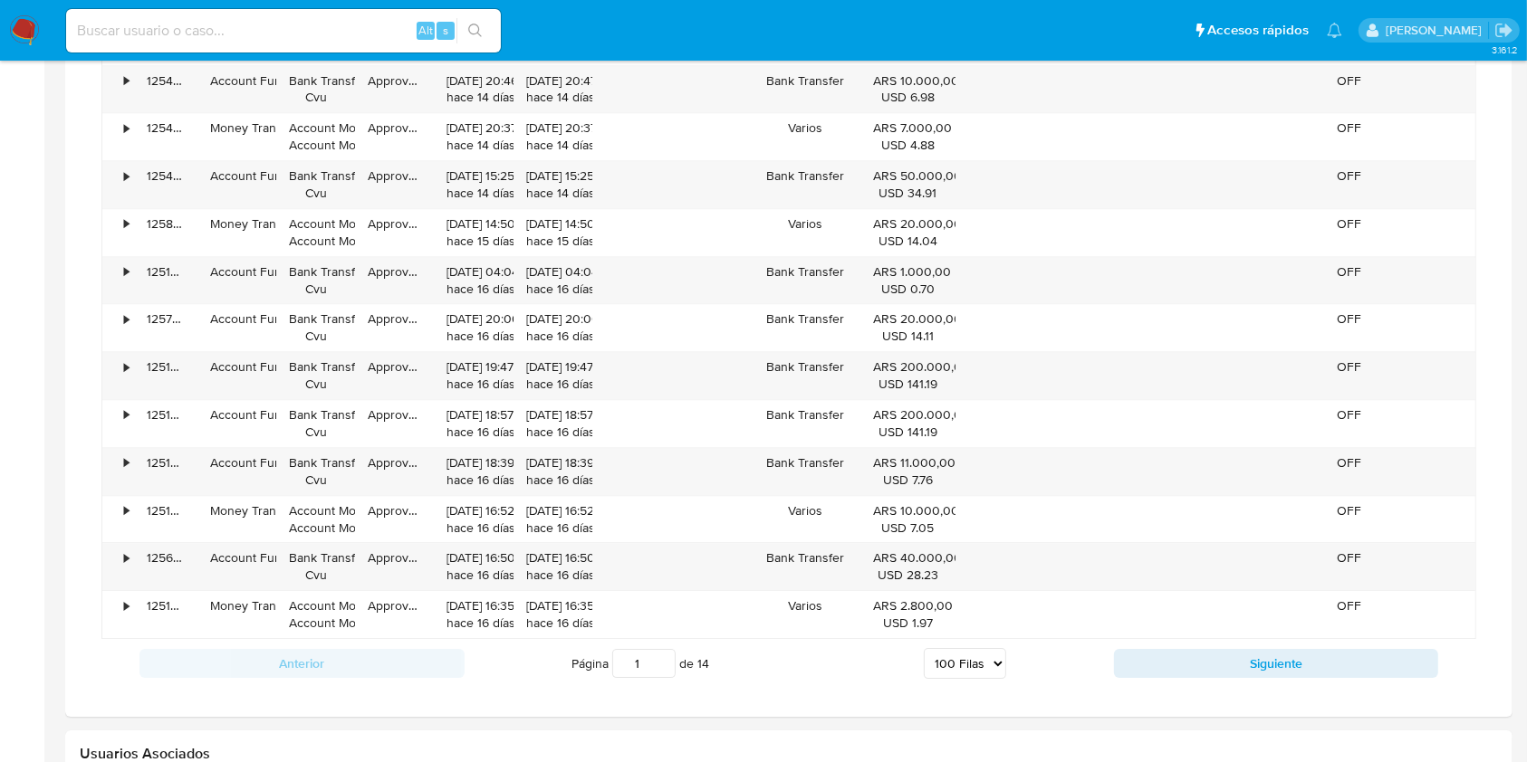
scroll to position [5554, 0]
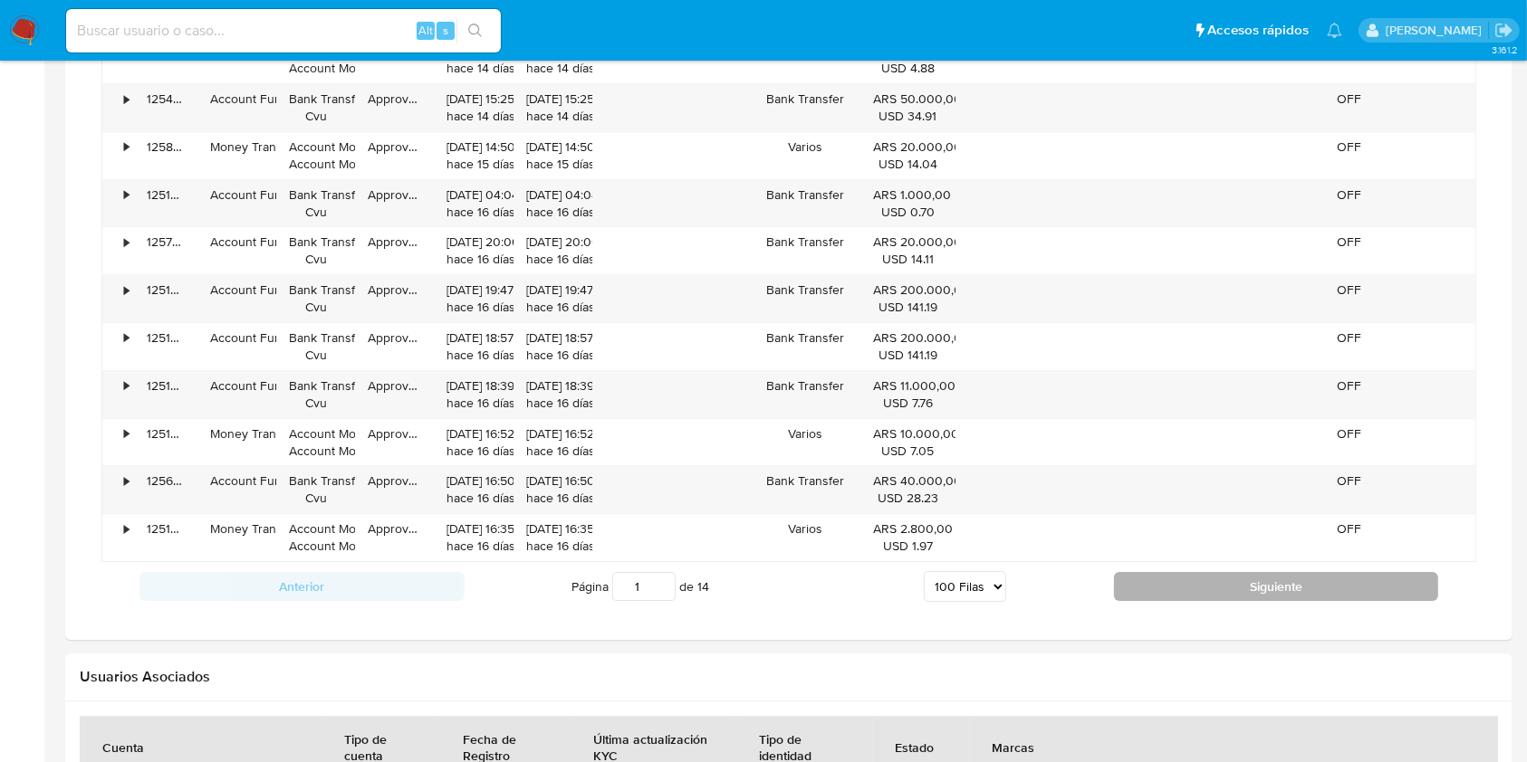
click at [1246, 580] on button "Siguiente" at bounding box center [1276, 586] width 325 height 29
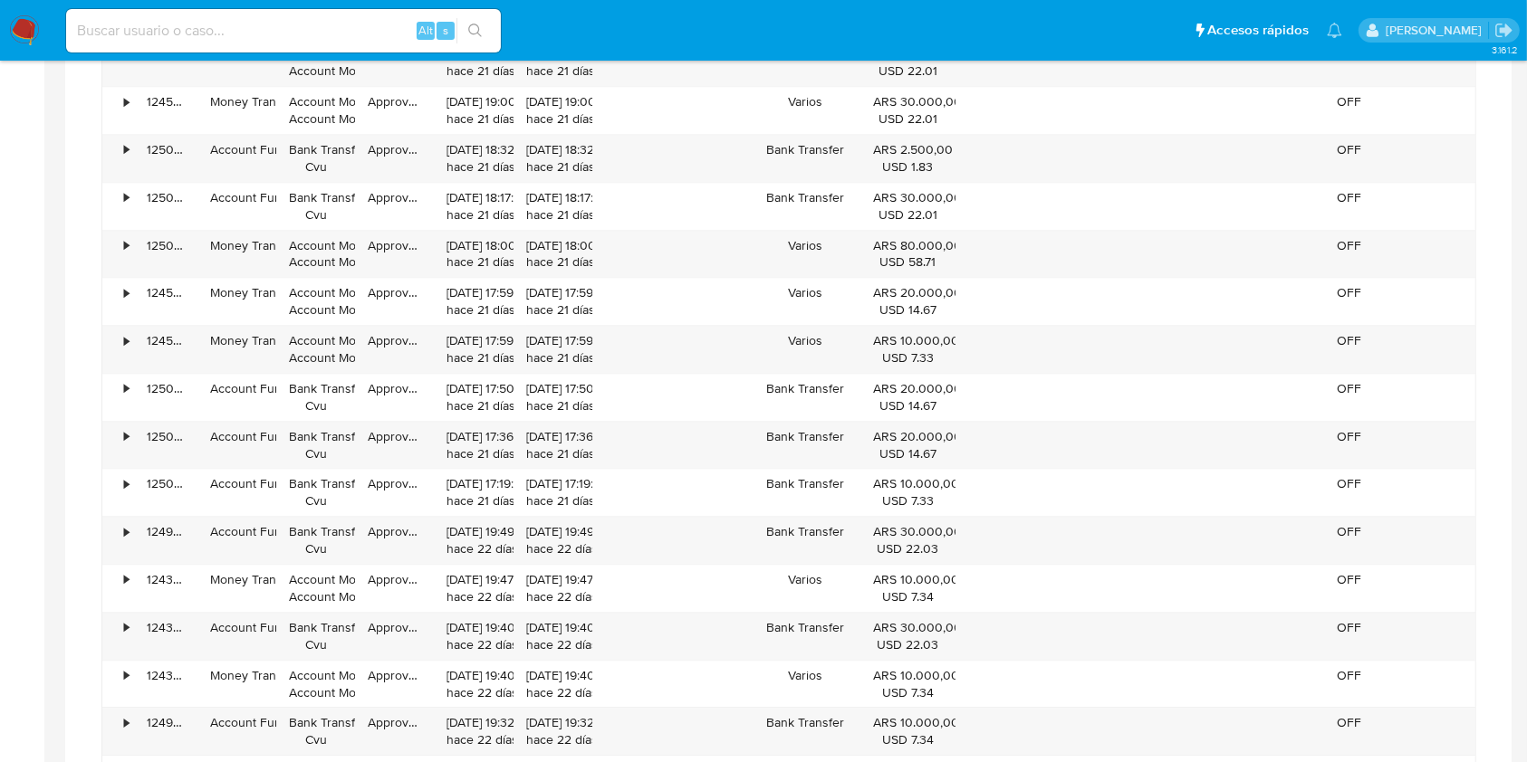
scroll to position [5674, 0]
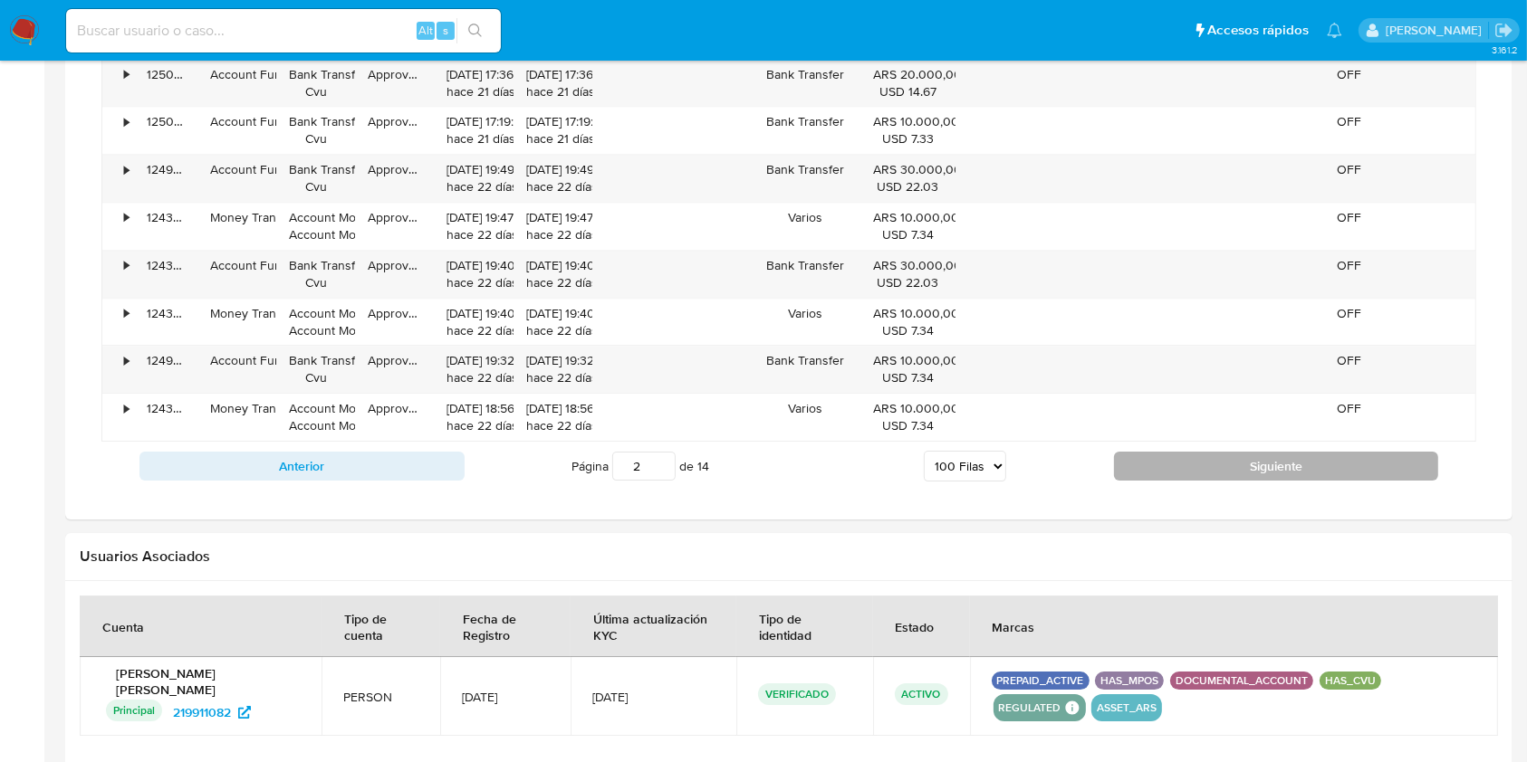
click at [1307, 455] on button "Siguiente" at bounding box center [1276, 466] width 325 height 29
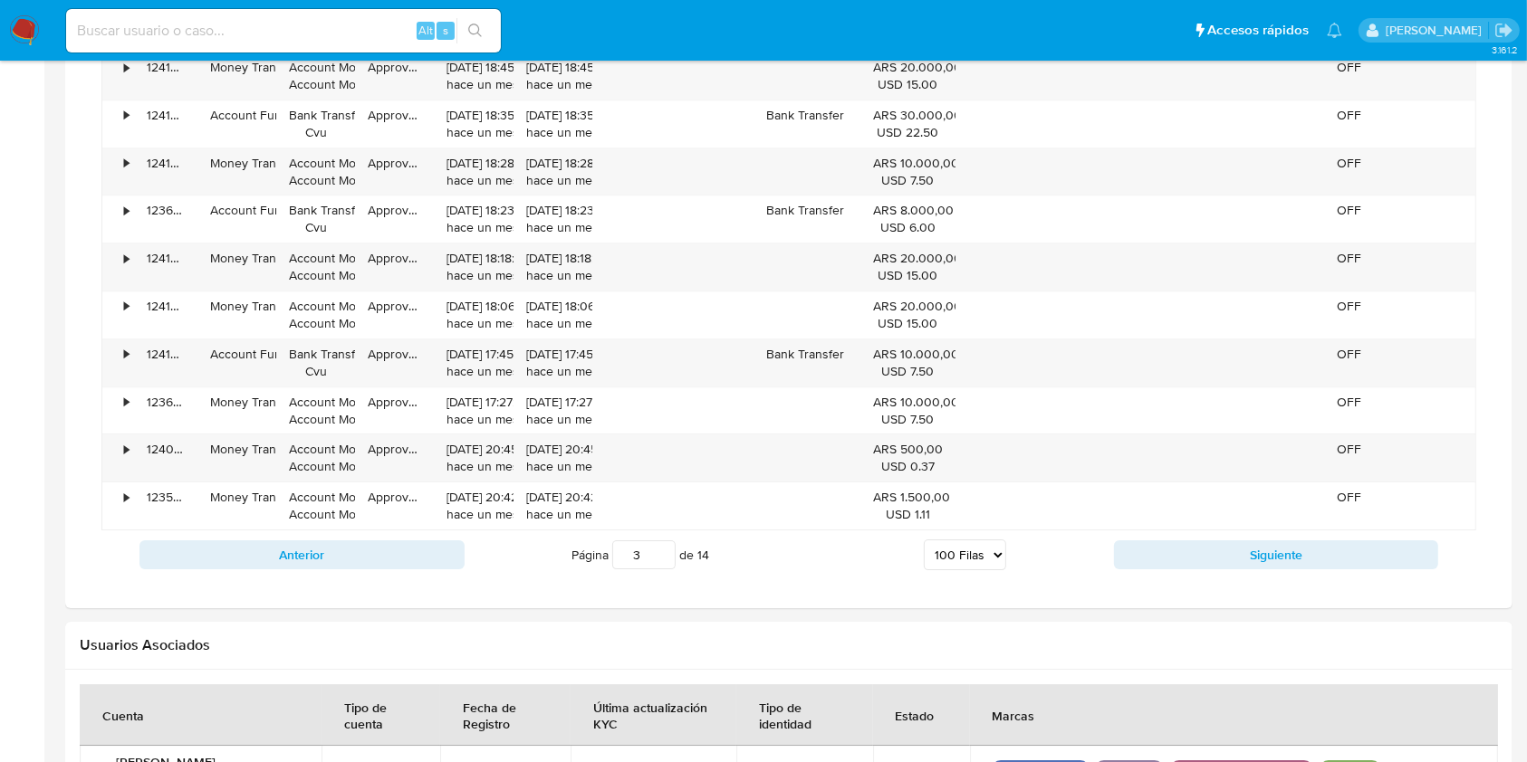
scroll to position [5800, 0]
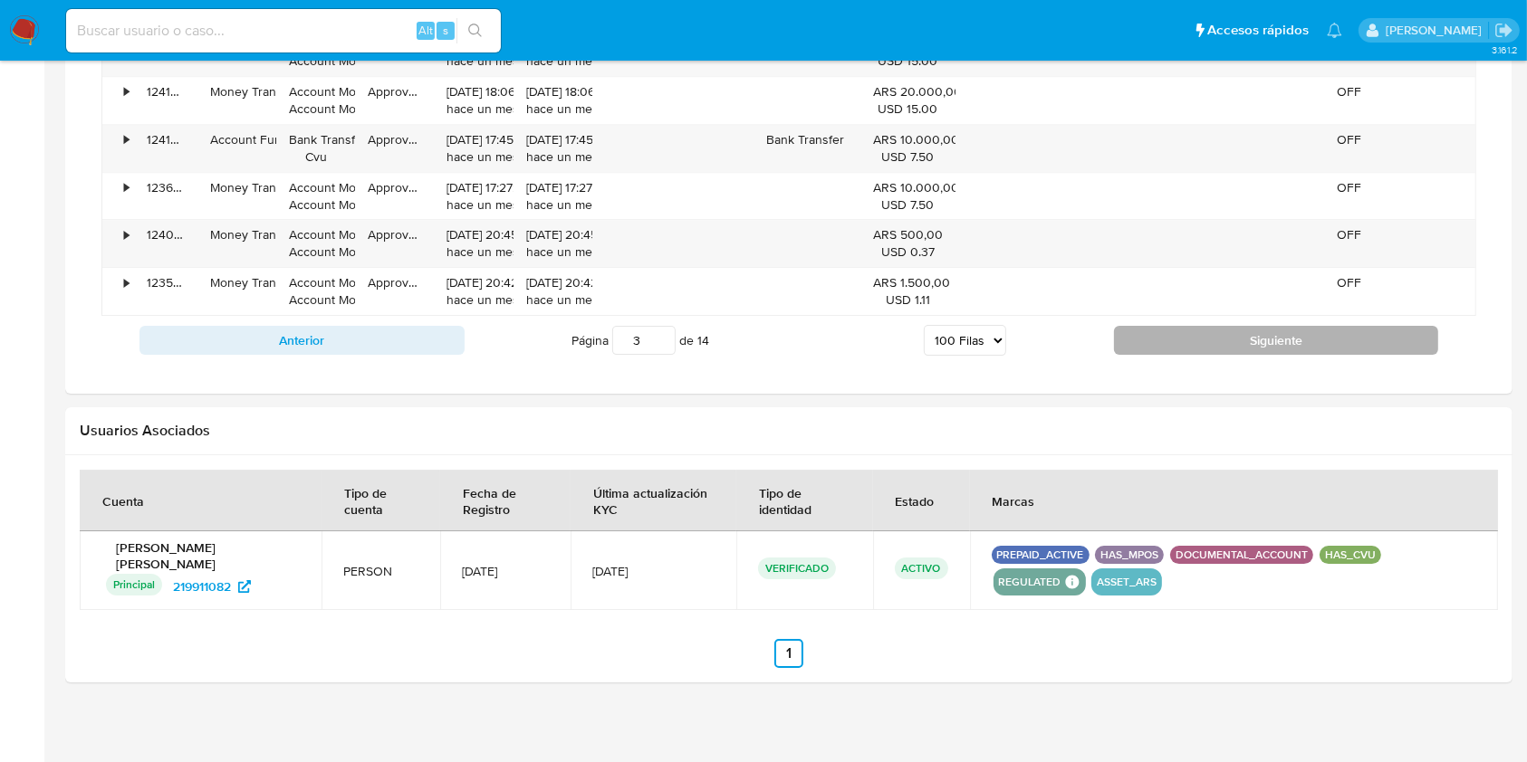
click at [1316, 330] on button "Siguiente" at bounding box center [1276, 340] width 325 height 29
click at [1297, 326] on button "Siguiente" at bounding box center [1276, 340] width 325 height 29
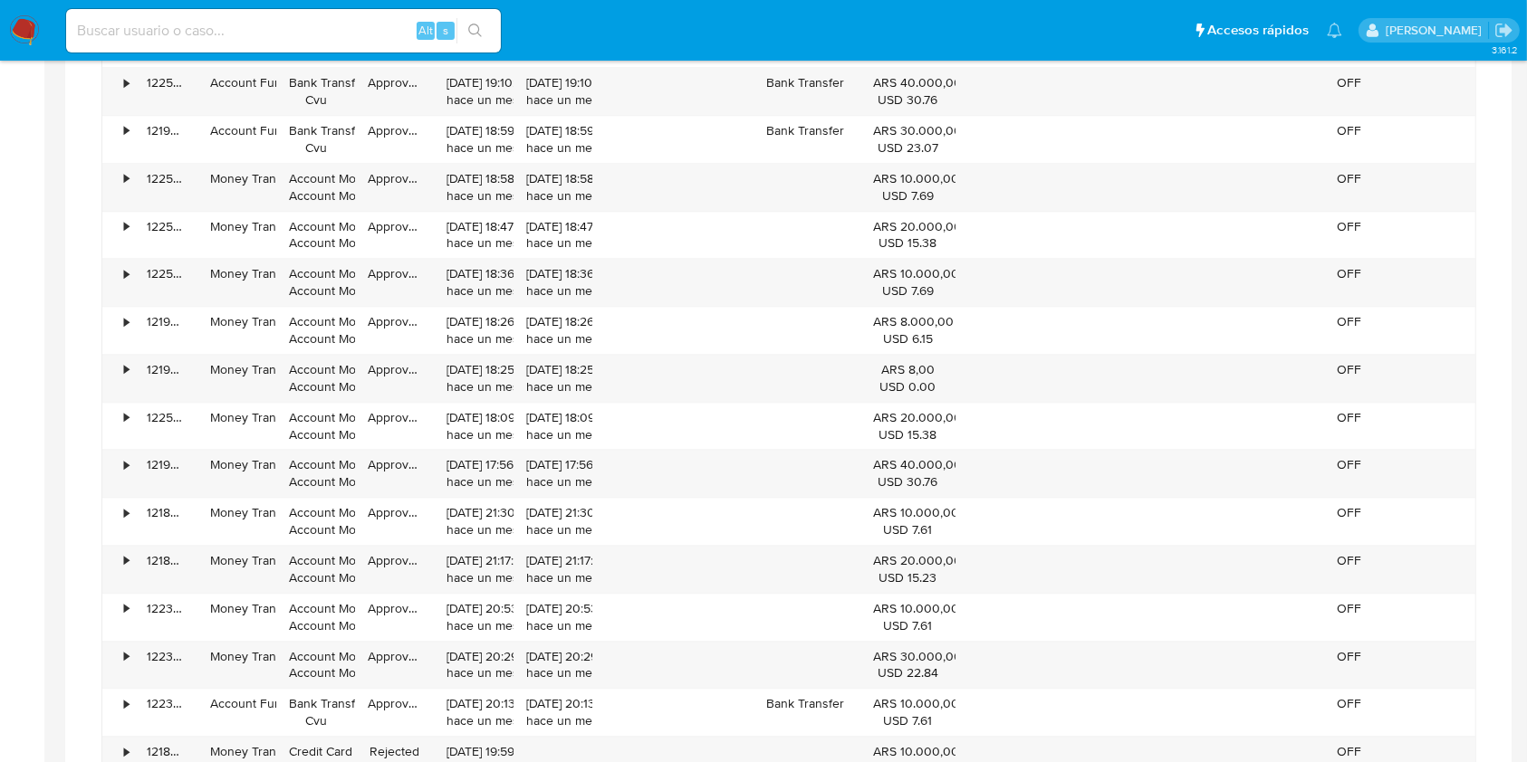
scroll to position [5505, 0]
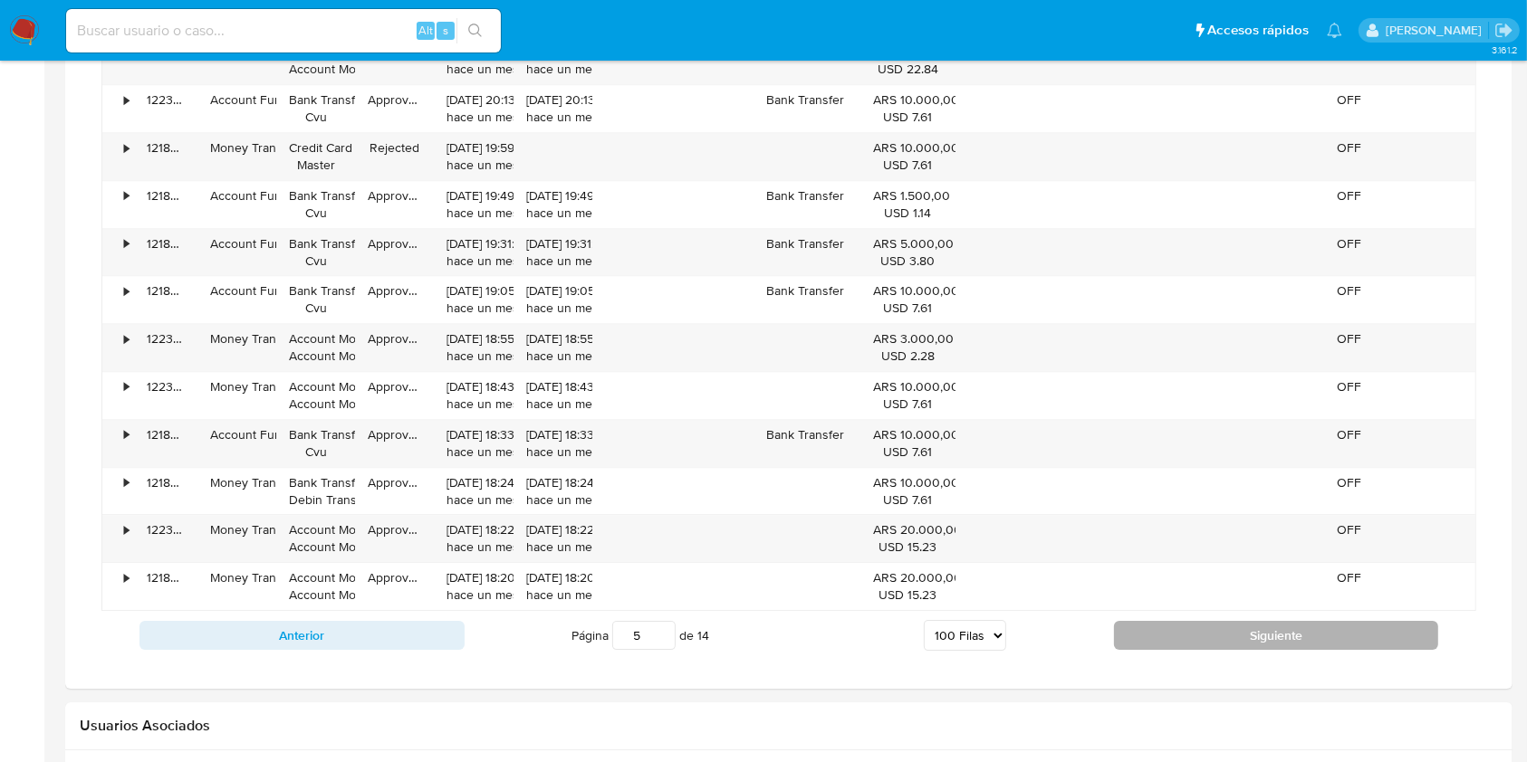
click at [1184, 626] on button "Siguiente" at bounding box center [1276, 635] width 325 height 29
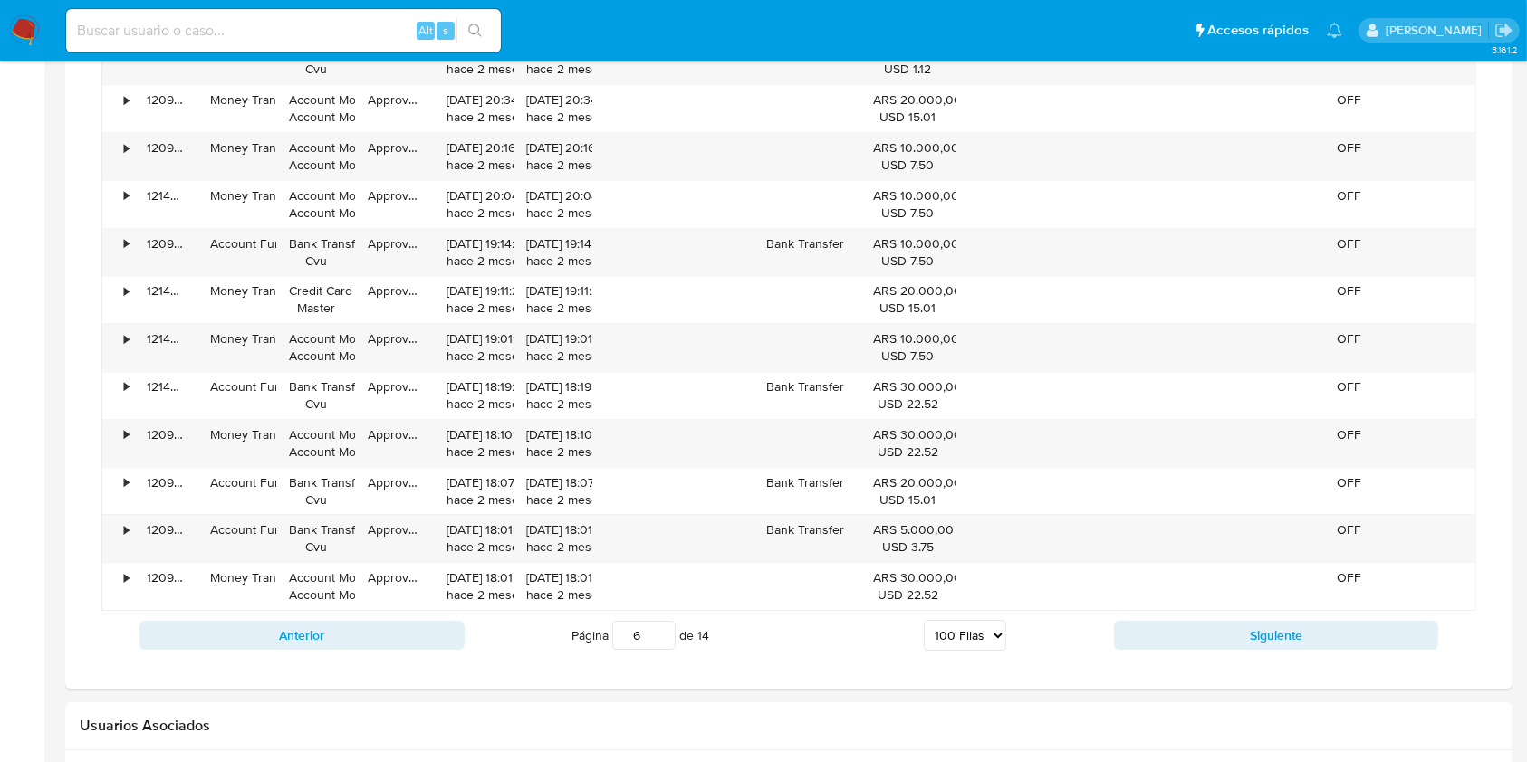
scroll to position [3832, 0]
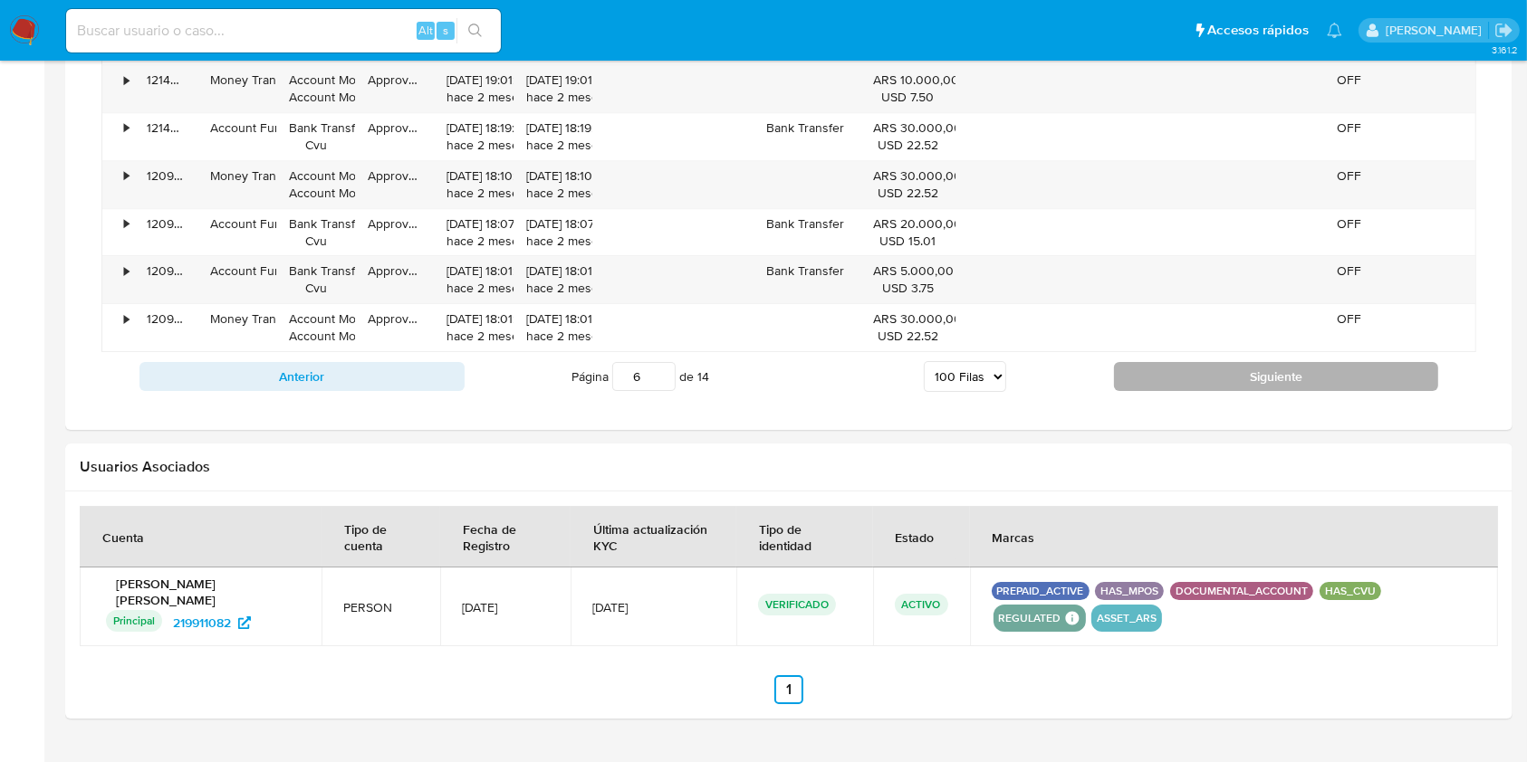
click at [1275, 369] on button "Siguiente" at bounding box center [1276, 376] width 325 height 29
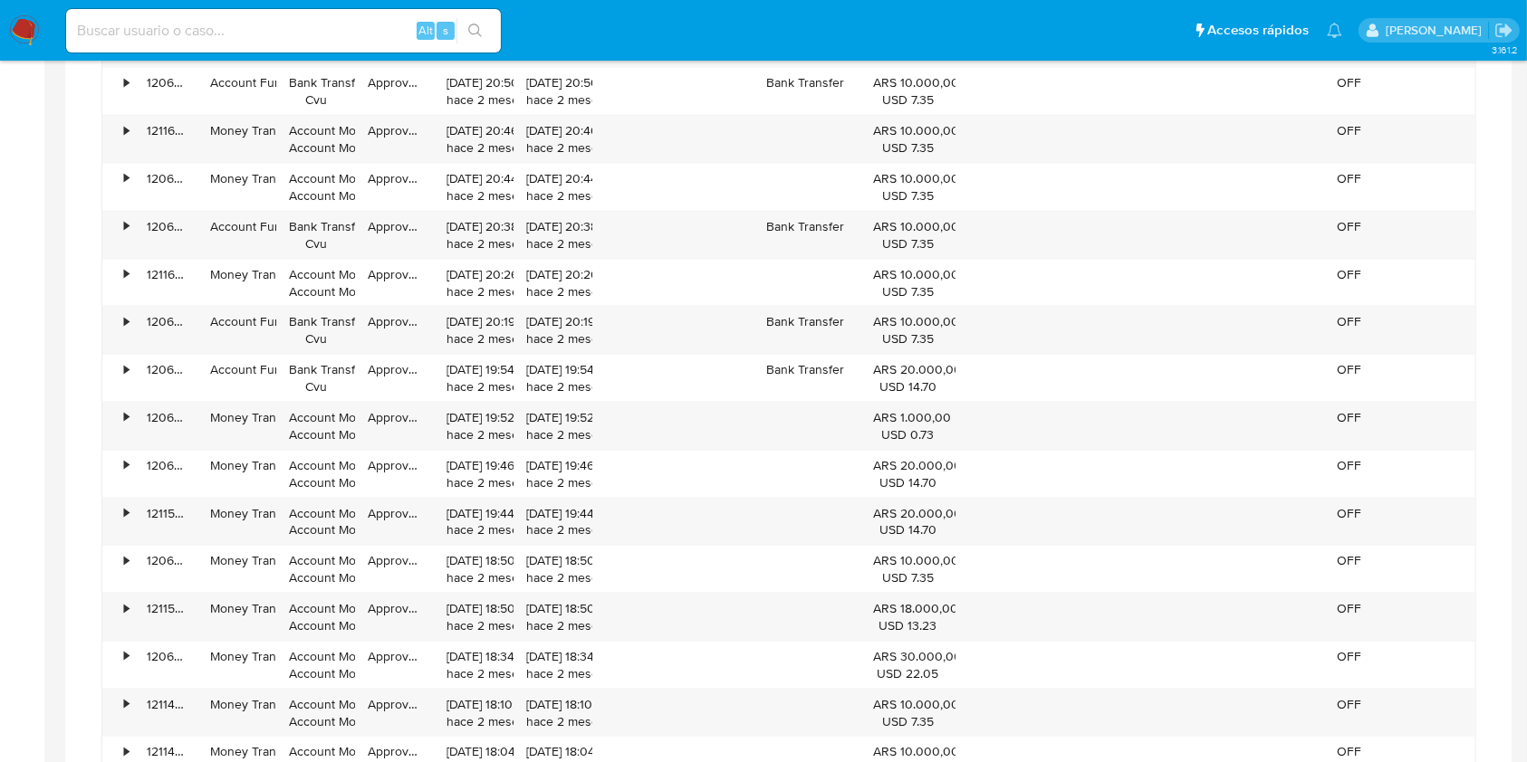
scroll to position [2504, 0]
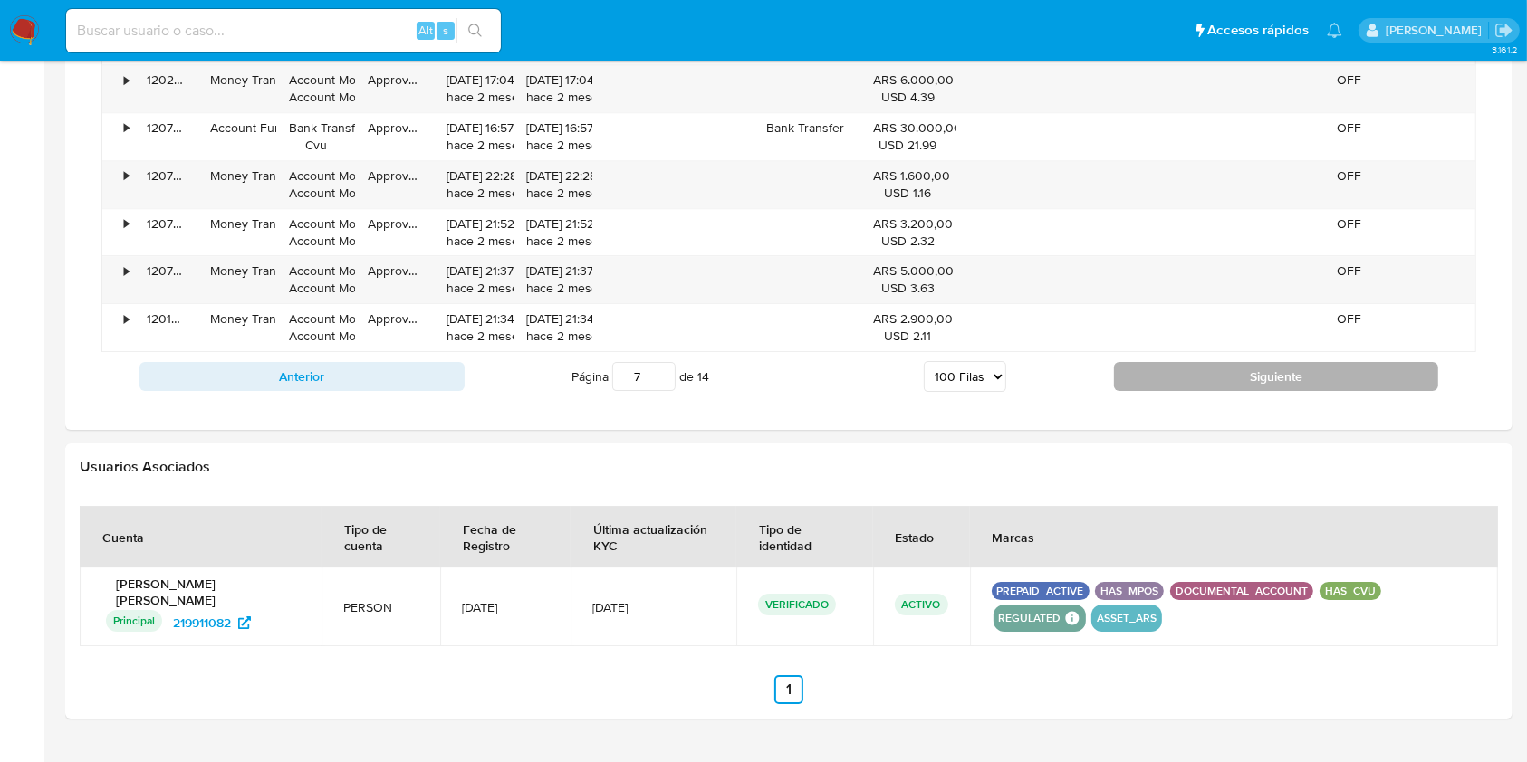
click at [1275, 362] on button "Siguiente" at bounding box center [1276, 376] width 325 height 29
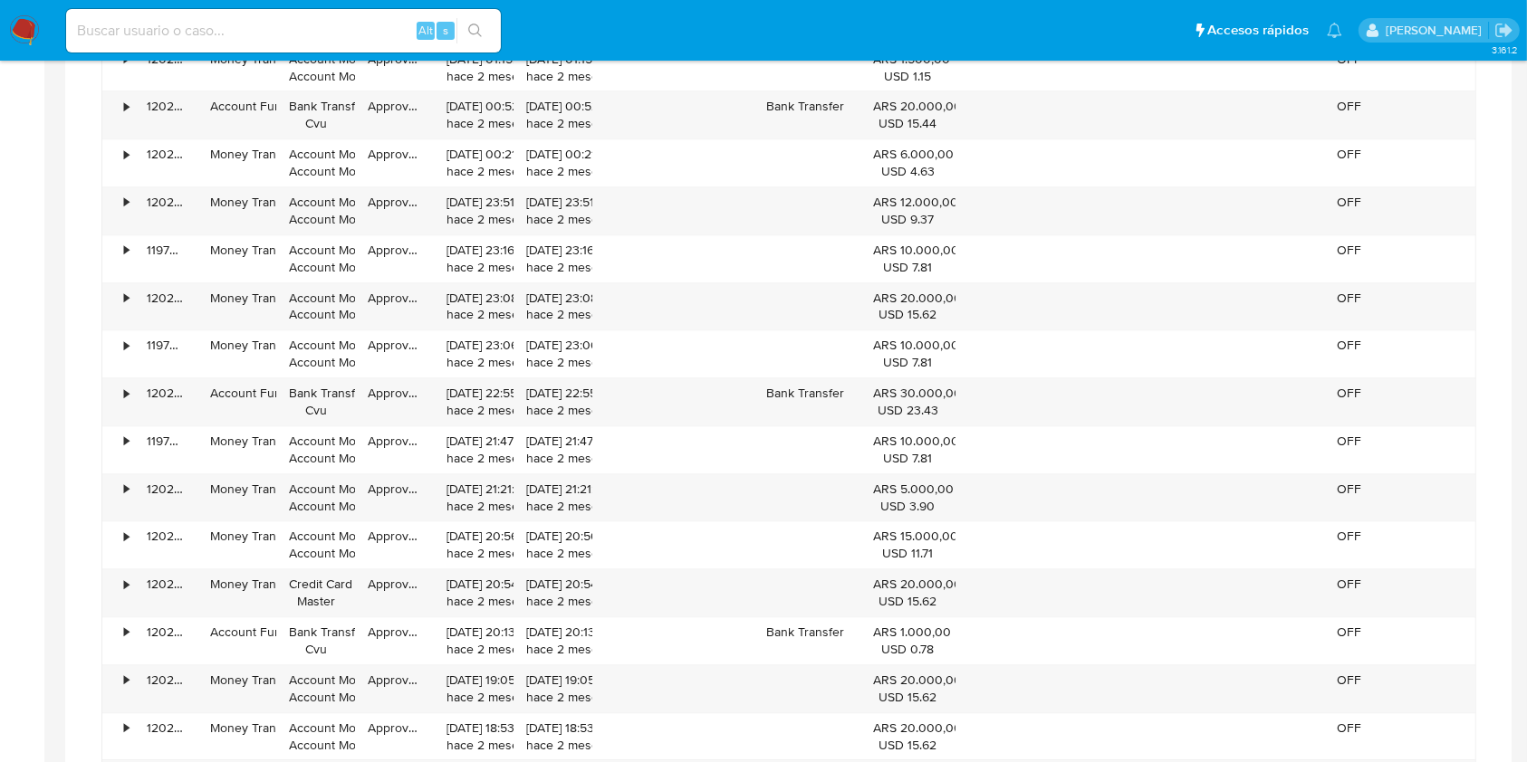
scroll to position [5742, 0]
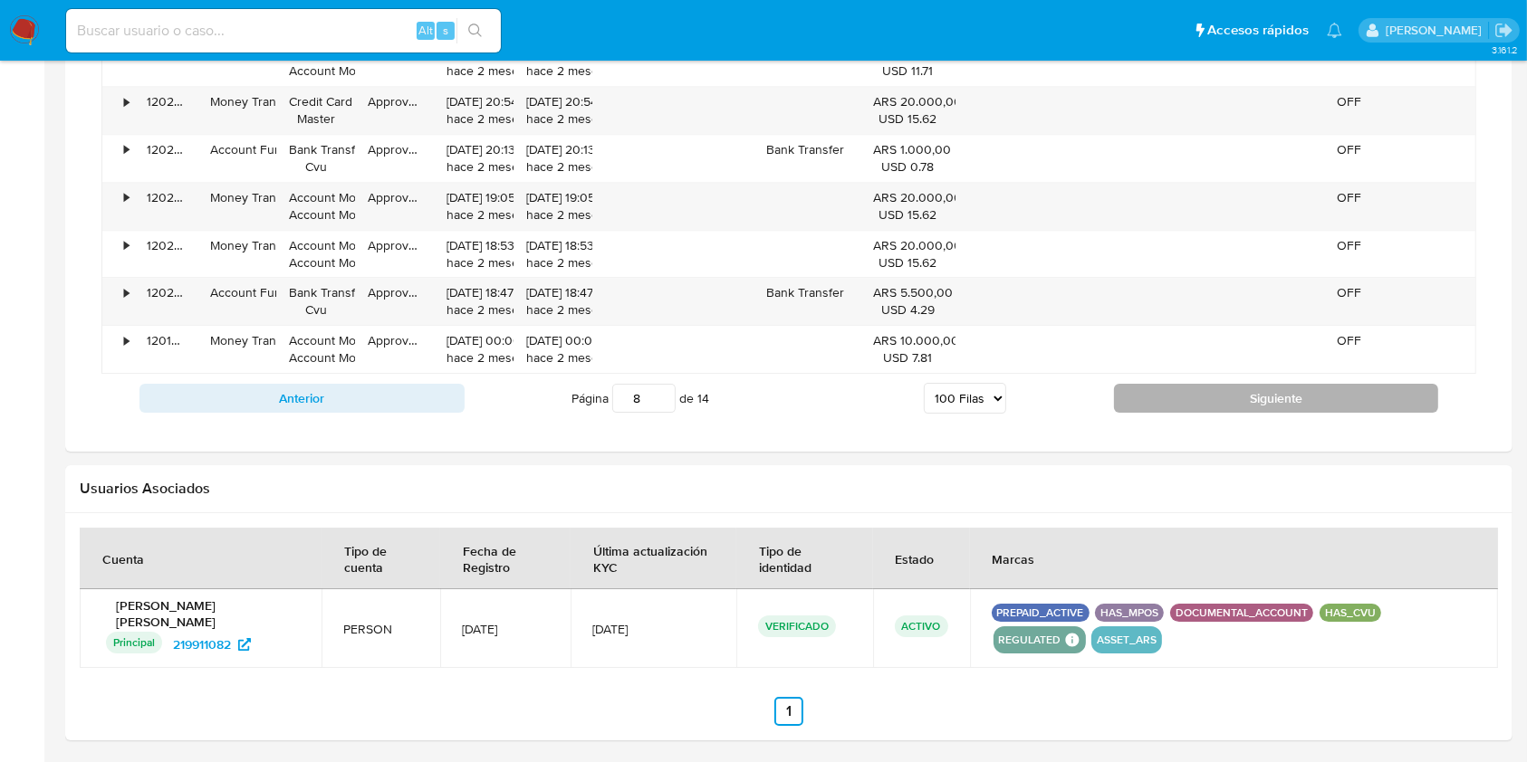
click at [1343, 385] on button "Siguiente" at bounding box center [1276, 398] width 325 height 29
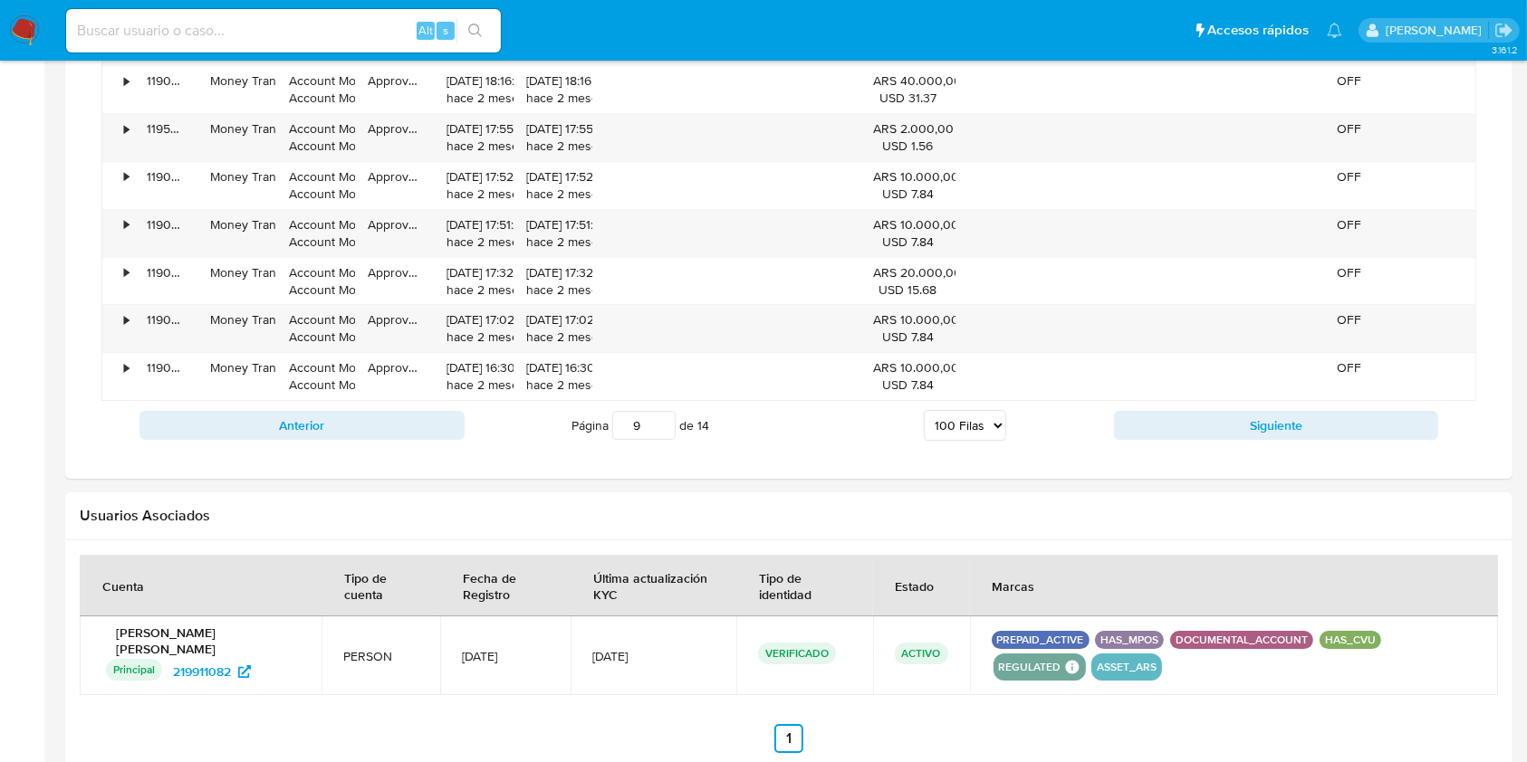
scroll to position [5730, 0]
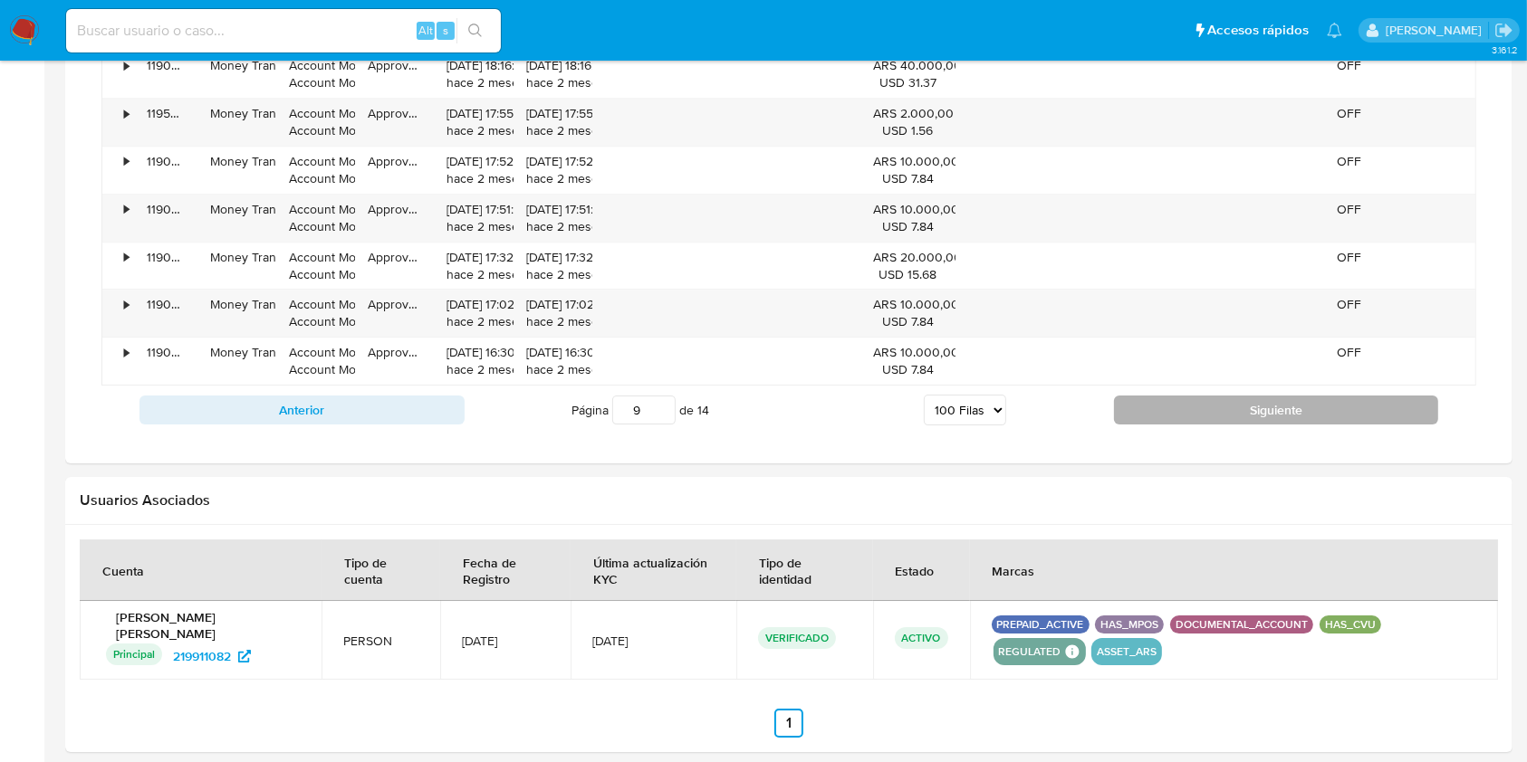
click at [1343, 409] on button "Siguiente" at bounding box center [1276, 410] width 325 height 29
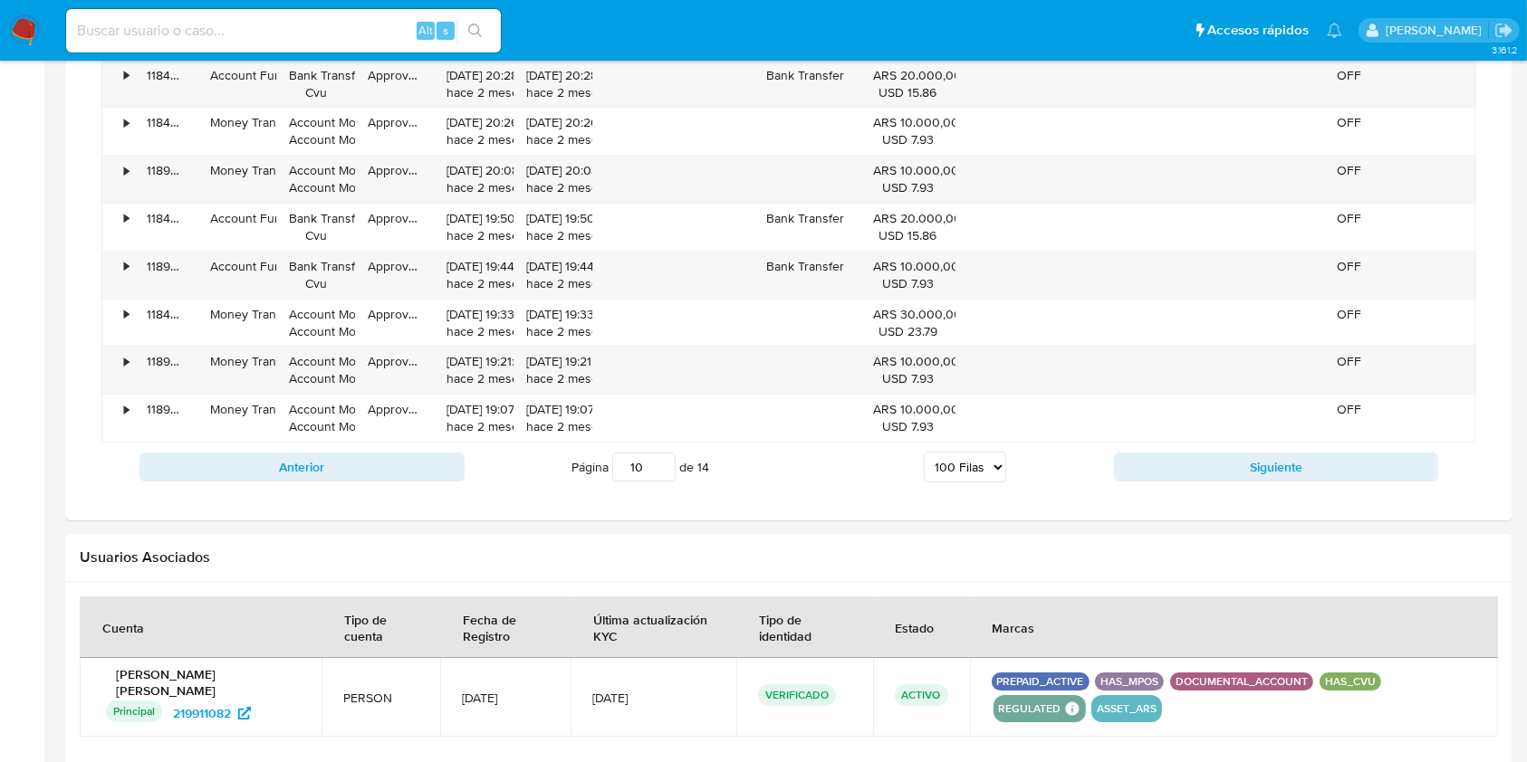
scroll to position [5800, 0]
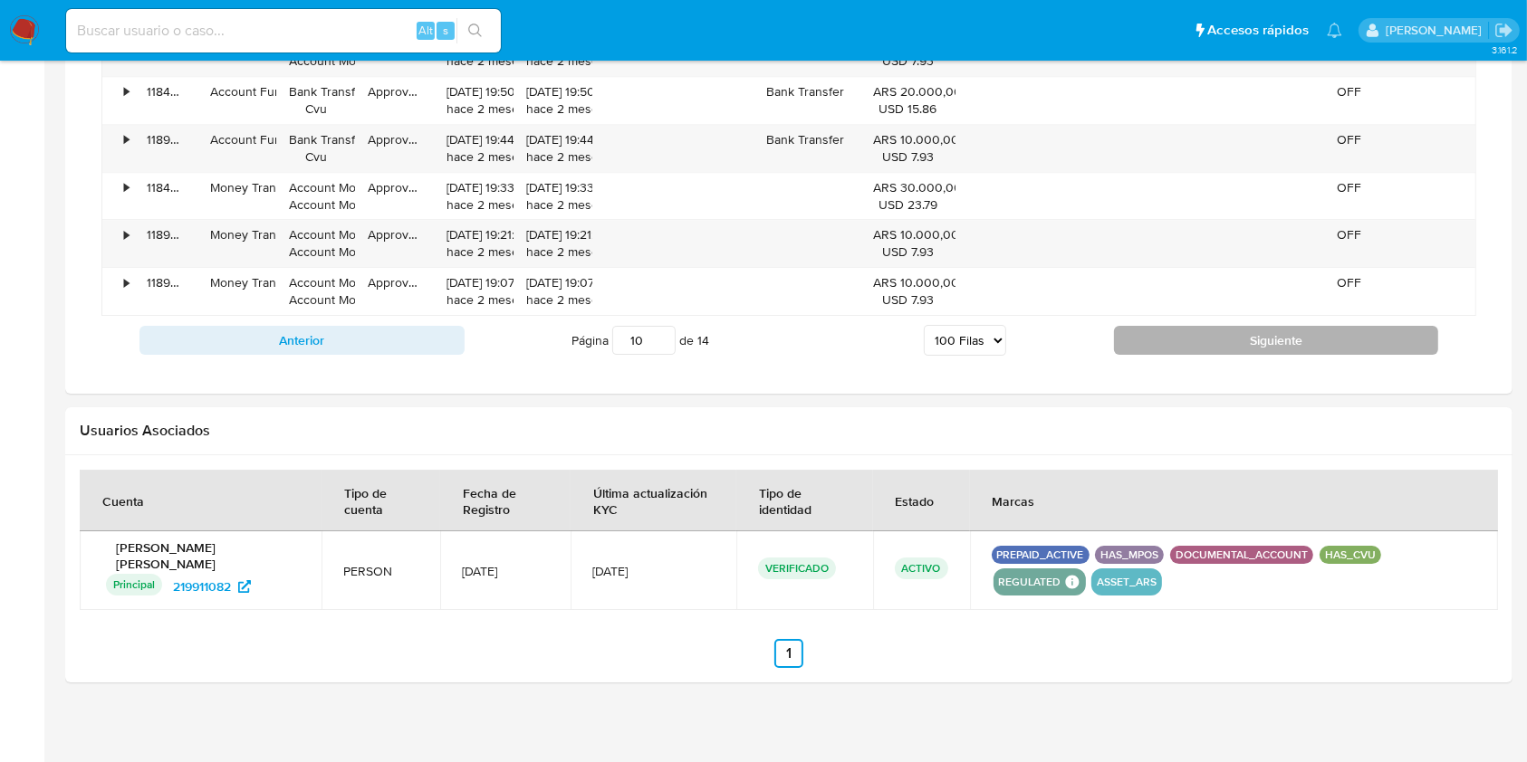
click at [1388, 342] on button "Siguiente" at bounding box center [1276, 340] width 325 height 29
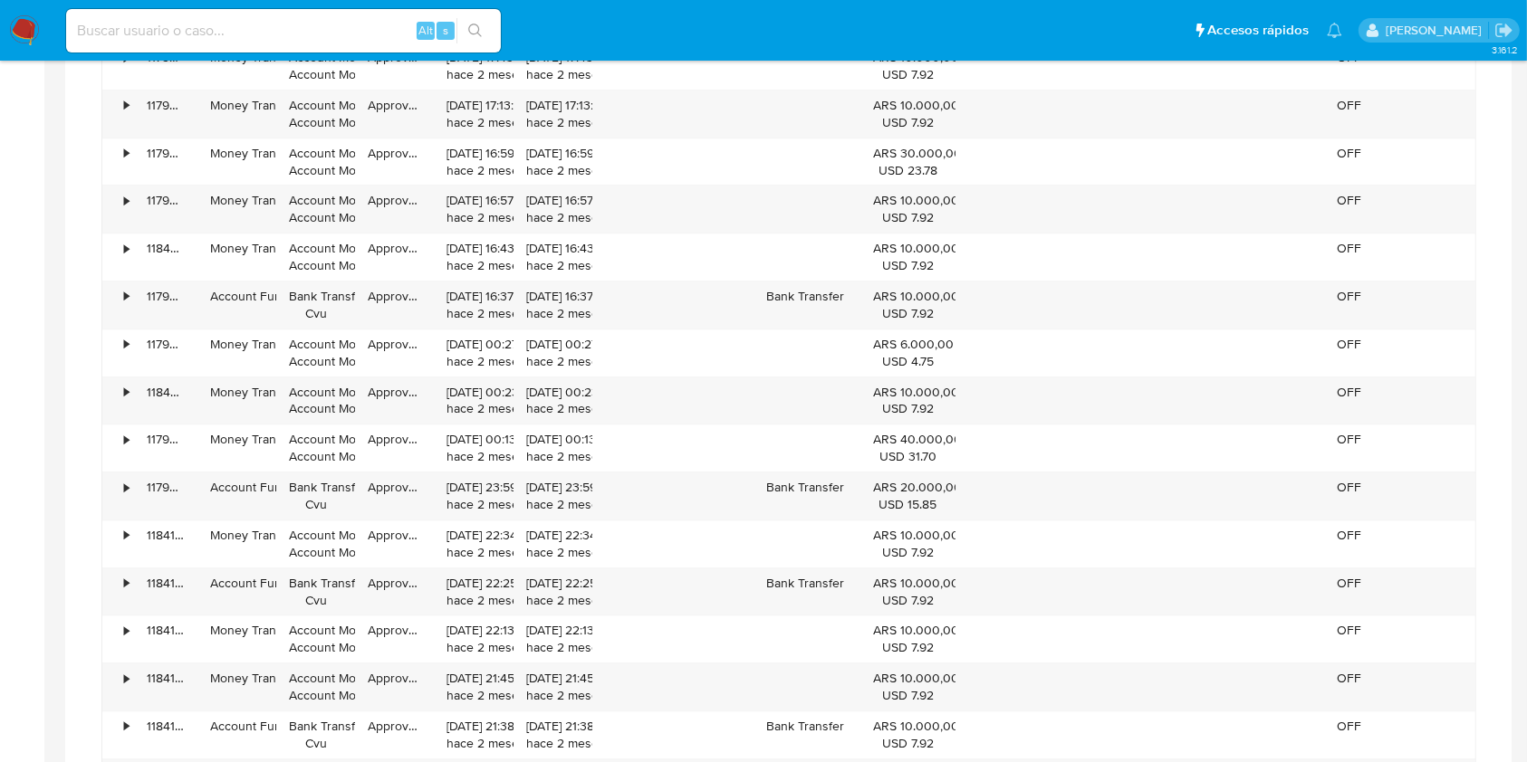
scroll to position [4955, 0]
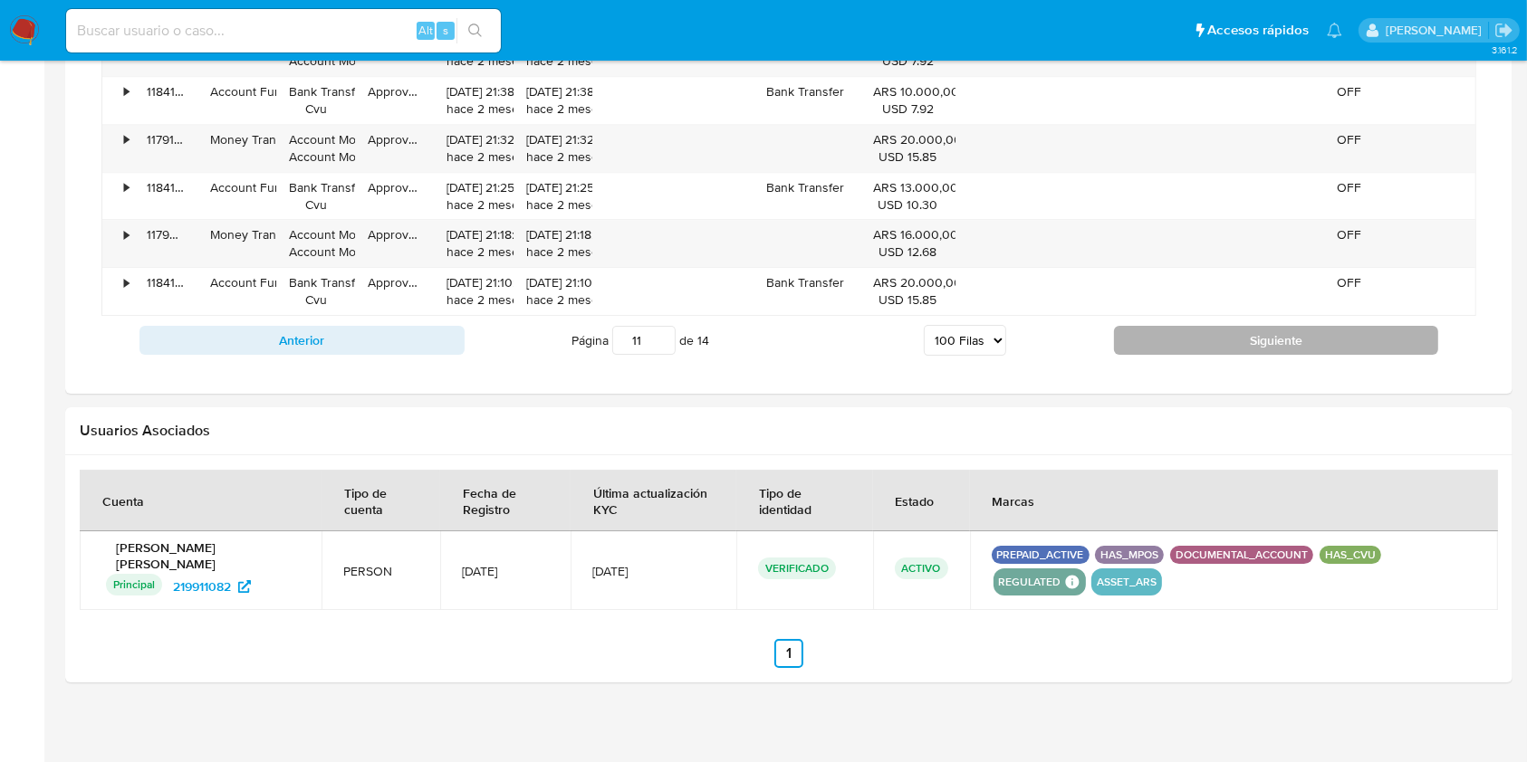
click at [1195, 326] on button "Siguiente" at bounding box center [1276, 340] width 325 height 29
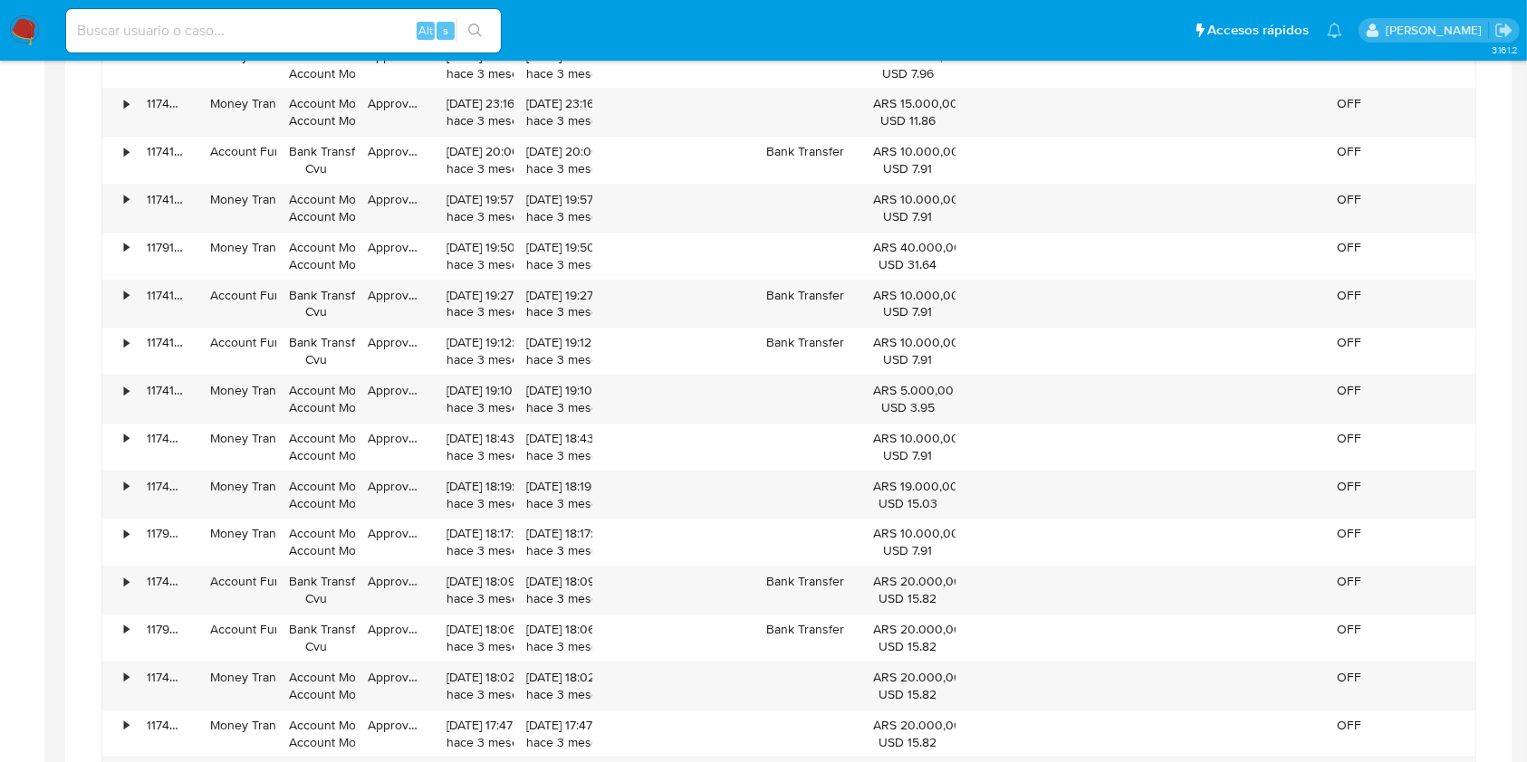
scroll to position [5800, 0]
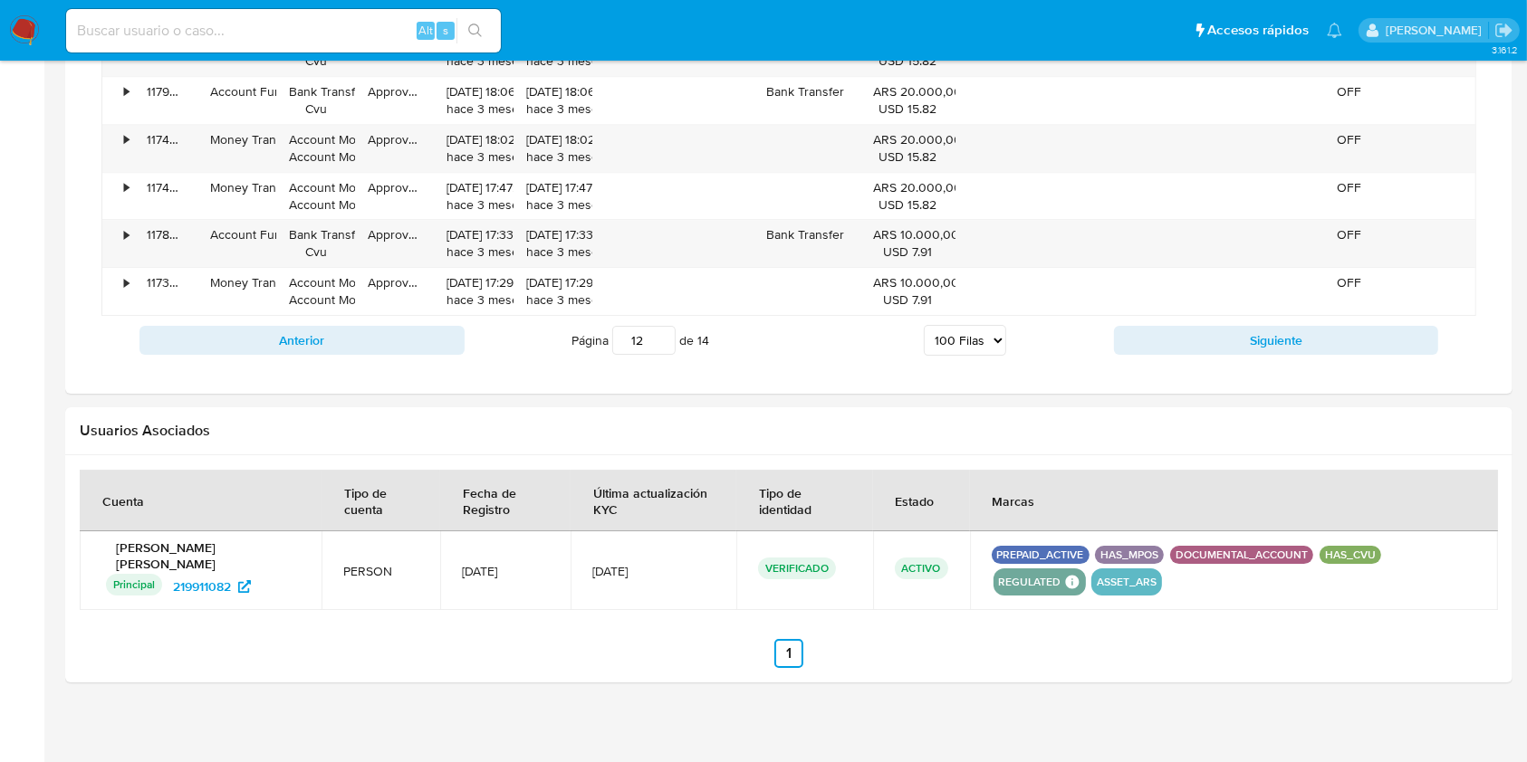
click at [1203, 316] on div "Anterior Página 12 de 14 5 Filas 10 Filas 20 Filas 25 Filas 50 Filas 100 Filas …" at bounding box center [788, 340] width 1375 height 49
click at [1203, 337] on button "Siguiente" at bounding box center [1276, 340] width 325 height 29
click at [1246, 316] on div "Anterior Página 13 de 14 5 Filas 10 Filas 20 Filas 25 Filas 50 Filas 100 Filas …" at bounding box center [788, 340] width 1375 height 49
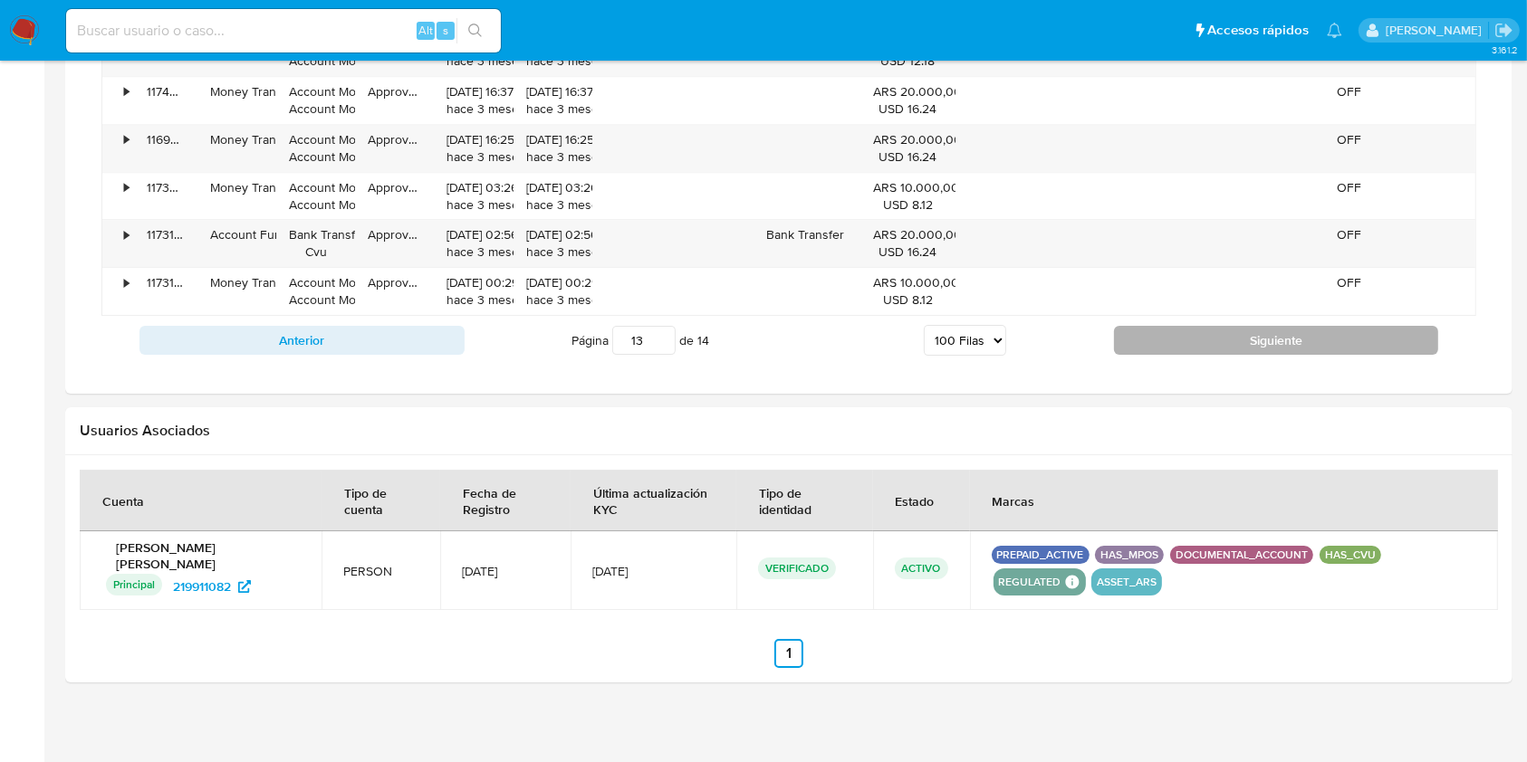
click at [1243, 326] on button "Siguiente" at bounding box center [1276, 340] width 325 height 29
type input "14"
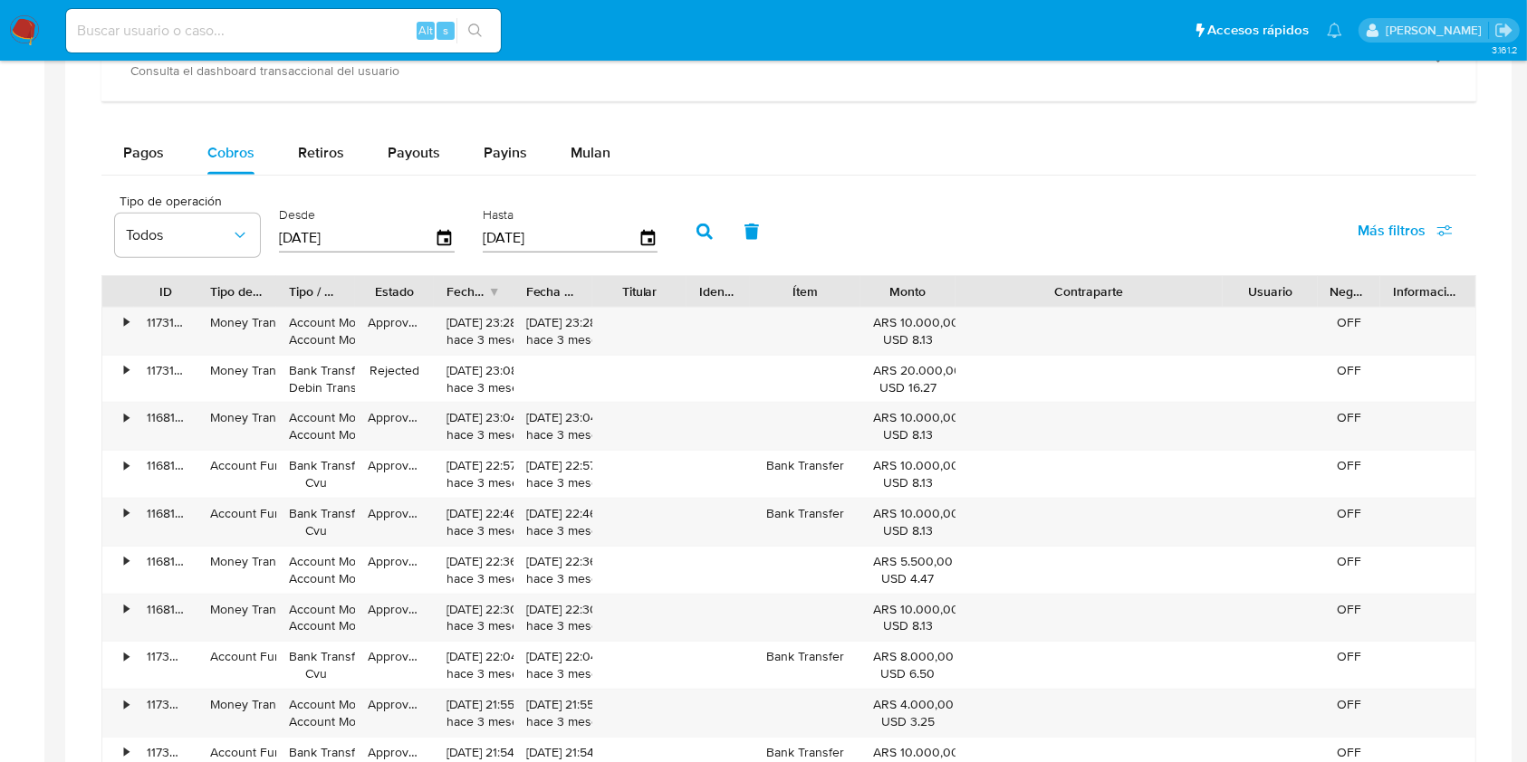
scroll to position [1006, 0]
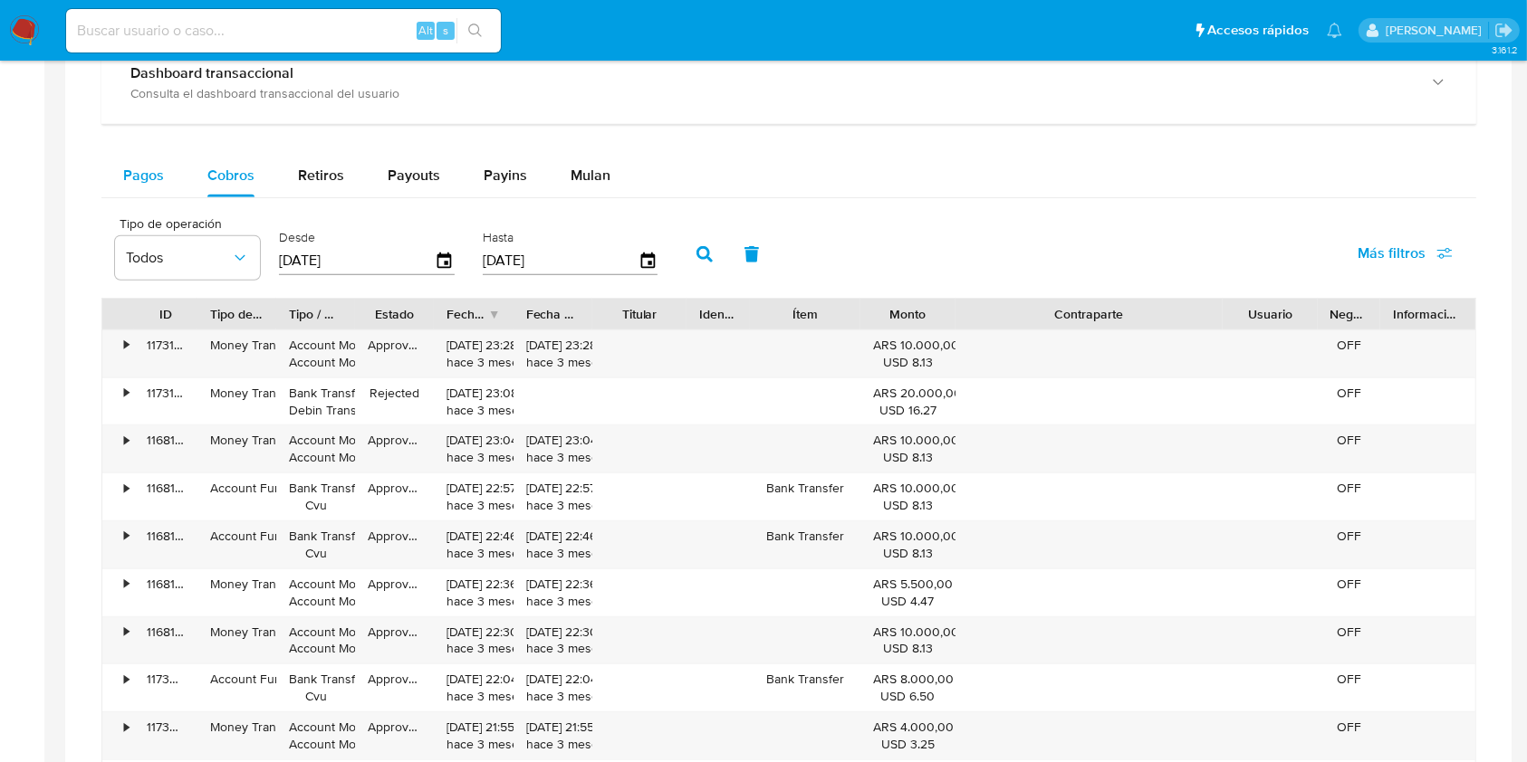
click at [139, 171] on span "Pagos" at bounding box center [143, 175] width 41 height 21
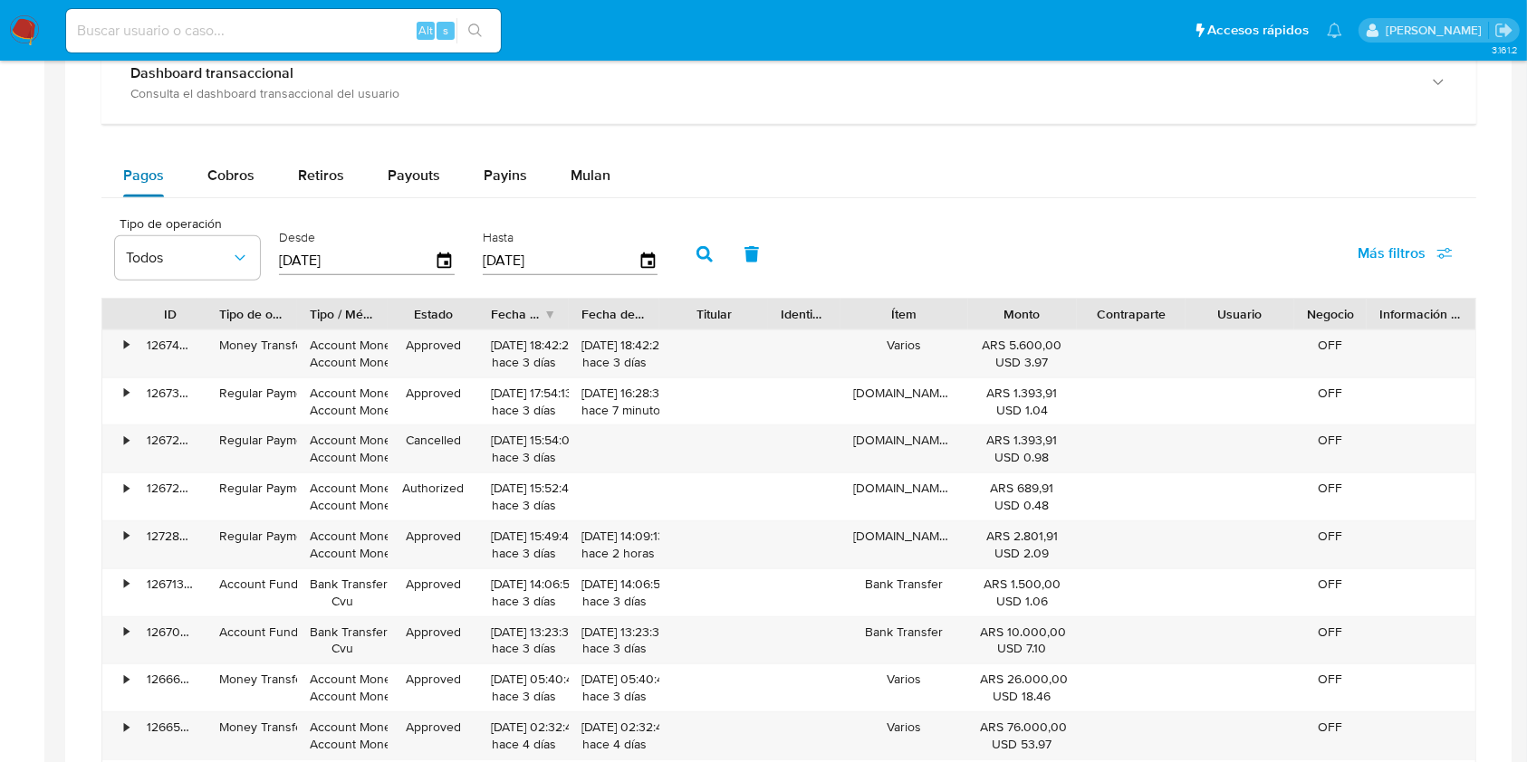
click at [143, 182] on span "Pagos" at bounding box center [143, 175] width 41 height 21
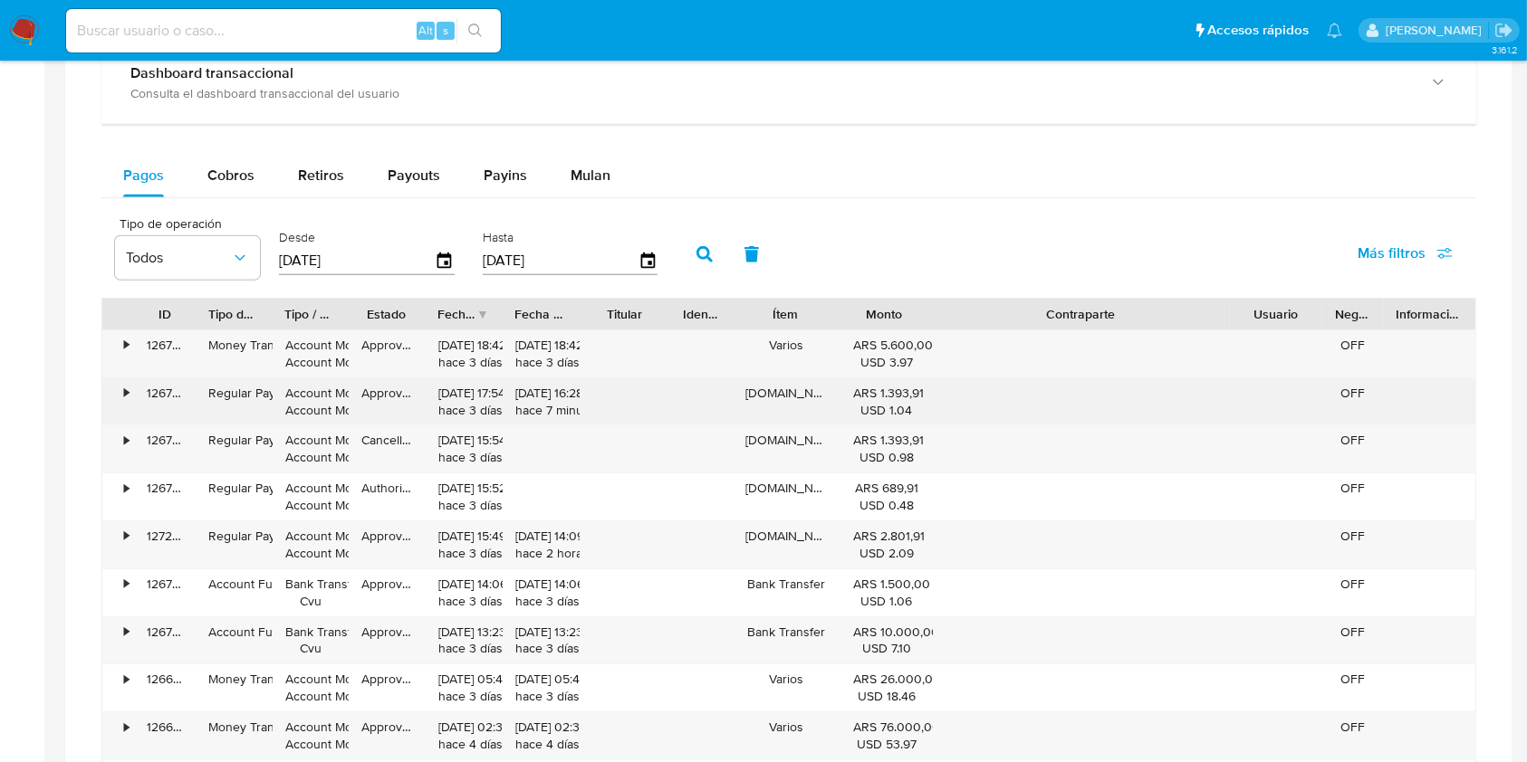
drag, startPoint x: 1184, startPoint y: 328, endPoint x: 1376, endPoint y: 384, distance: 200.0
click at [1376, 384] on div "ID Tipo de operación Tipo / Método Estado Fecha de creación Fecha de aprobación…" at bounding box center [788, 553] width 1375 height 511
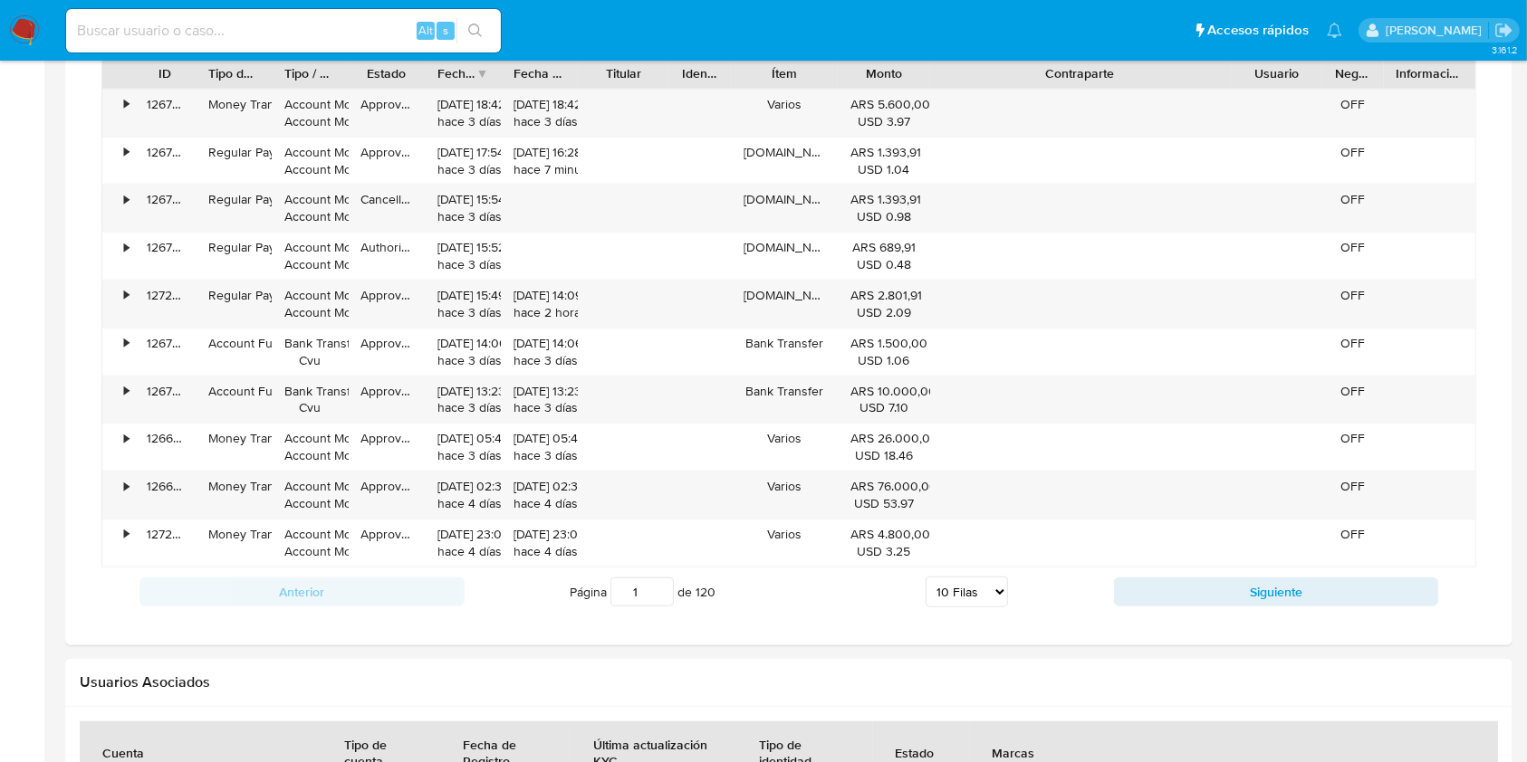
click at [997, 591] on select "5 Filas 10 Filas 20 Filas 25 Filas 50 Filas 100 Filas" at bounding box center [966, 592] width 82 height 31
select select "100"
click at [925, 577] on select "5 Filas 10 Filas 20 Filas 25 Filas 50 Filas 100 Filas" at bounding box center [966, 592] width 82 height 31
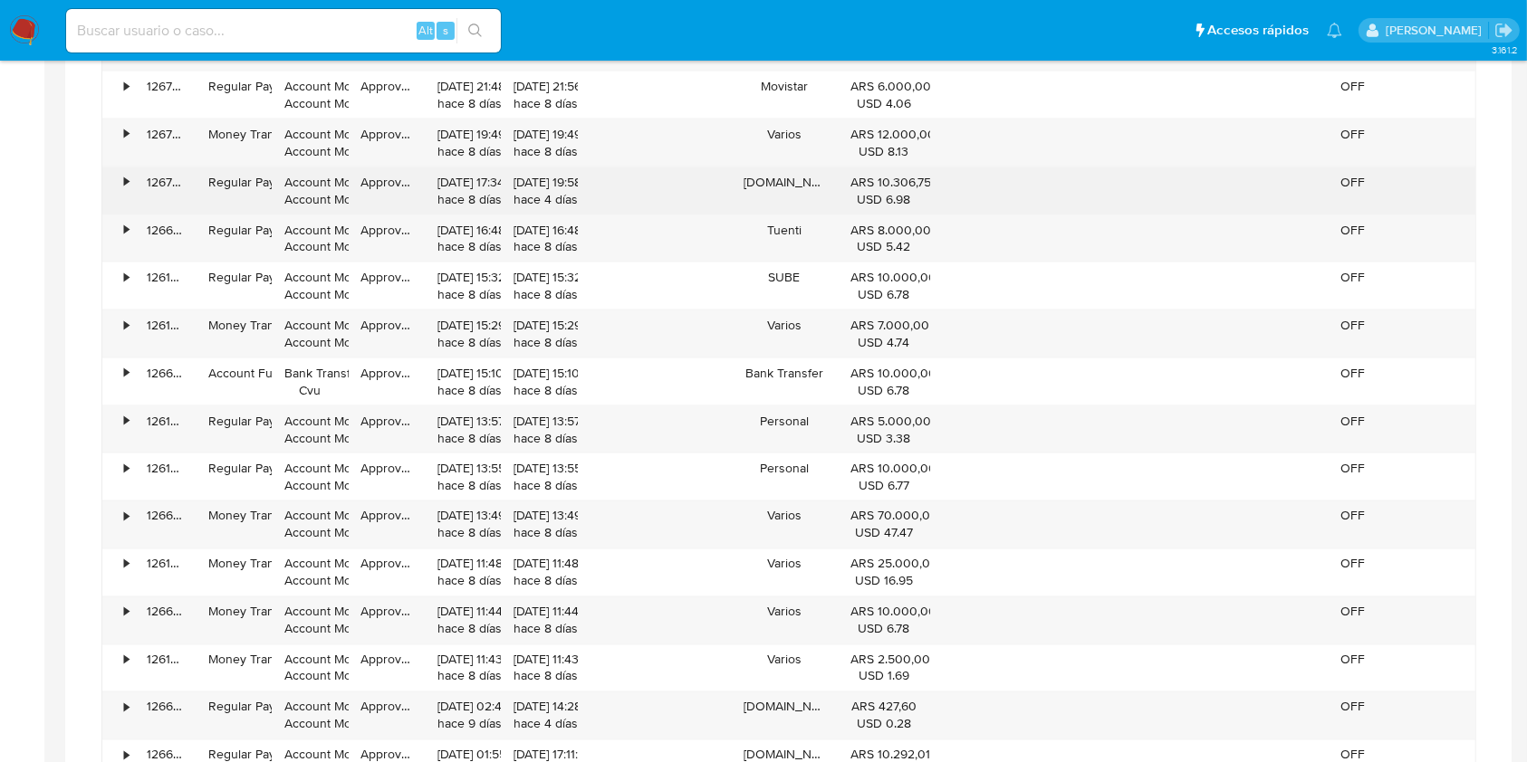
scroll to position [2817, 0]
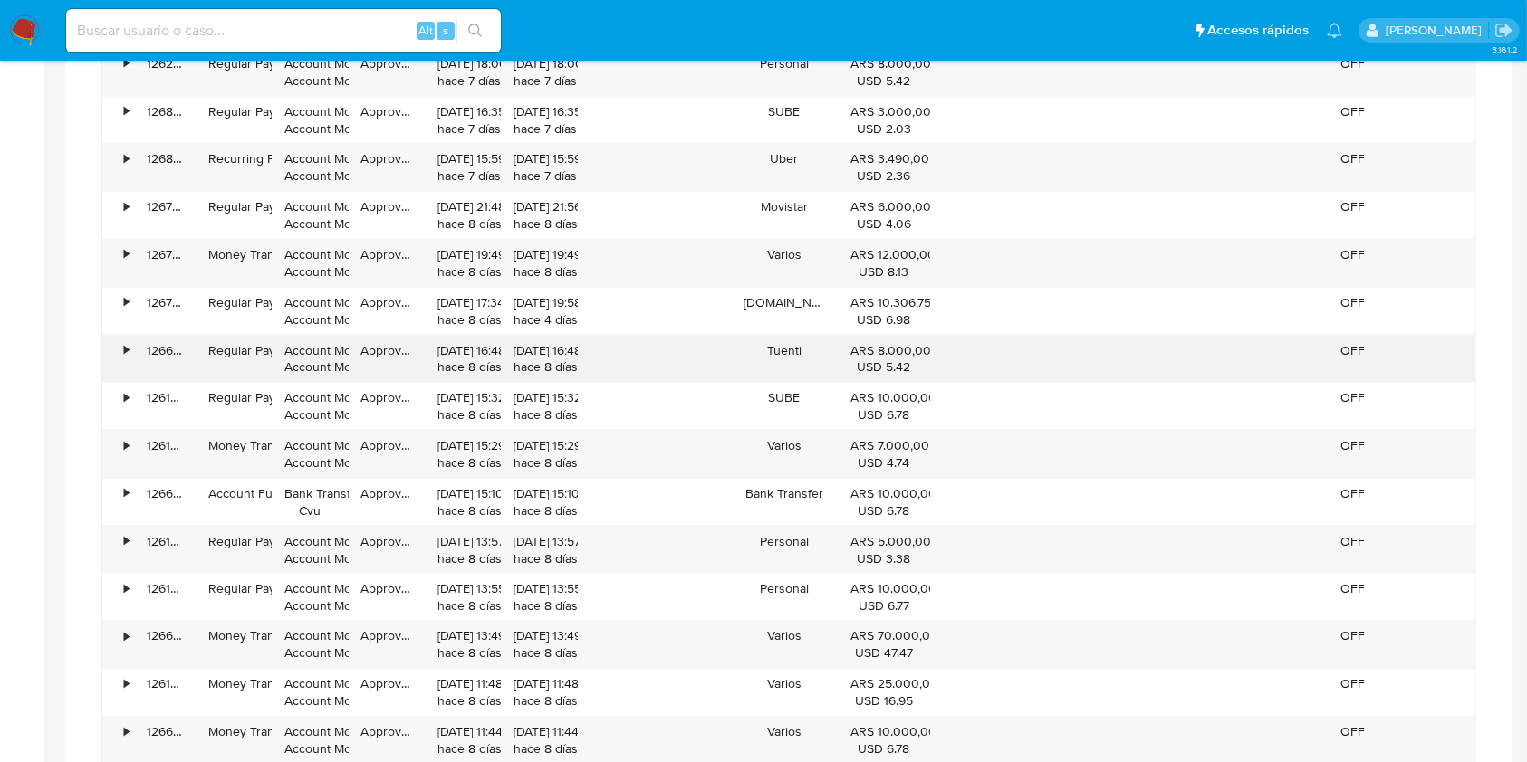
click at [543, 359] on div "18/09/2025 16:48:06 hace 8 días" at bounding box center [538, 359] width 51 height 34
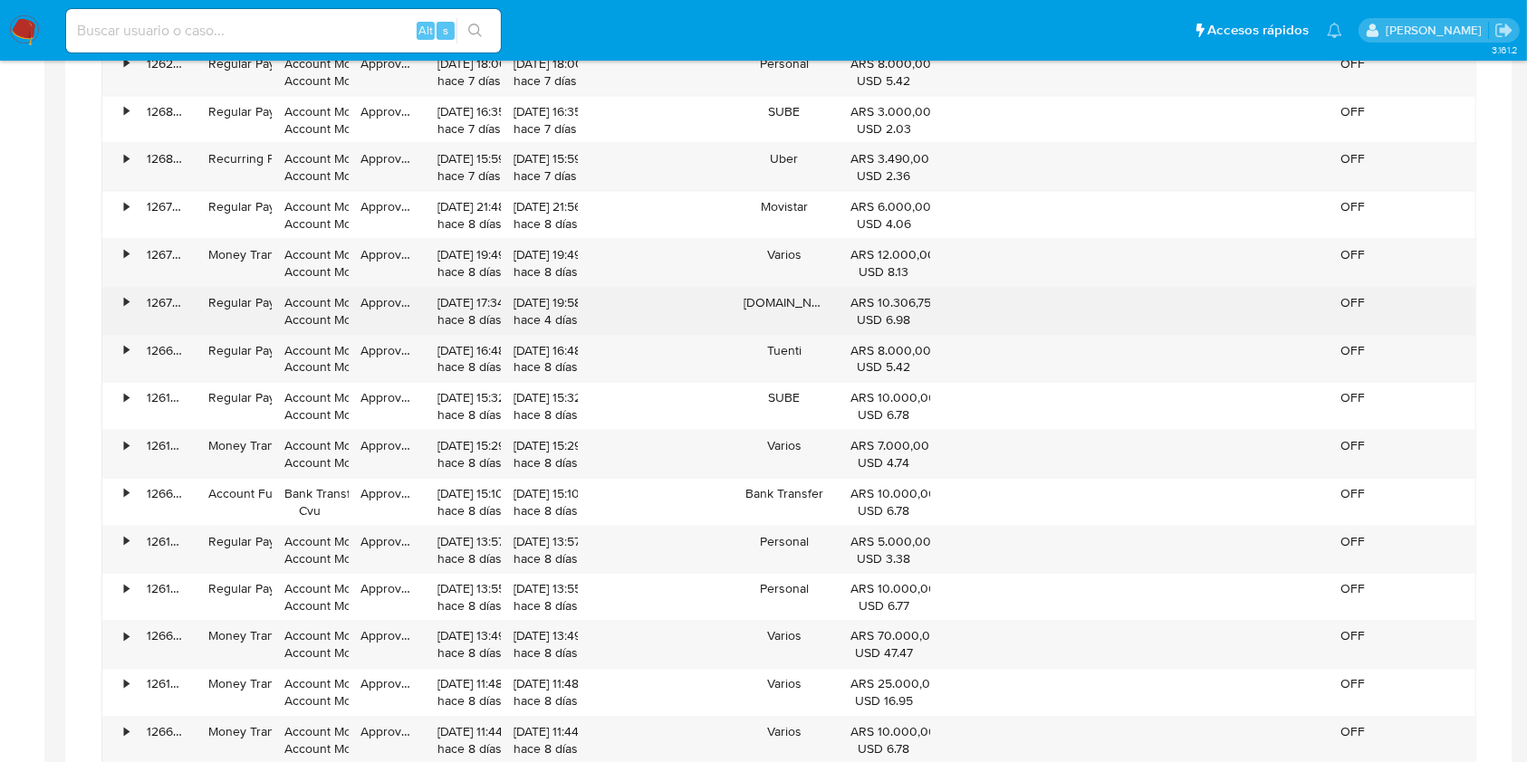
click at [768, 308] on div "Apple.com/bill" at bounding box center [784, 311] width 107 height 47
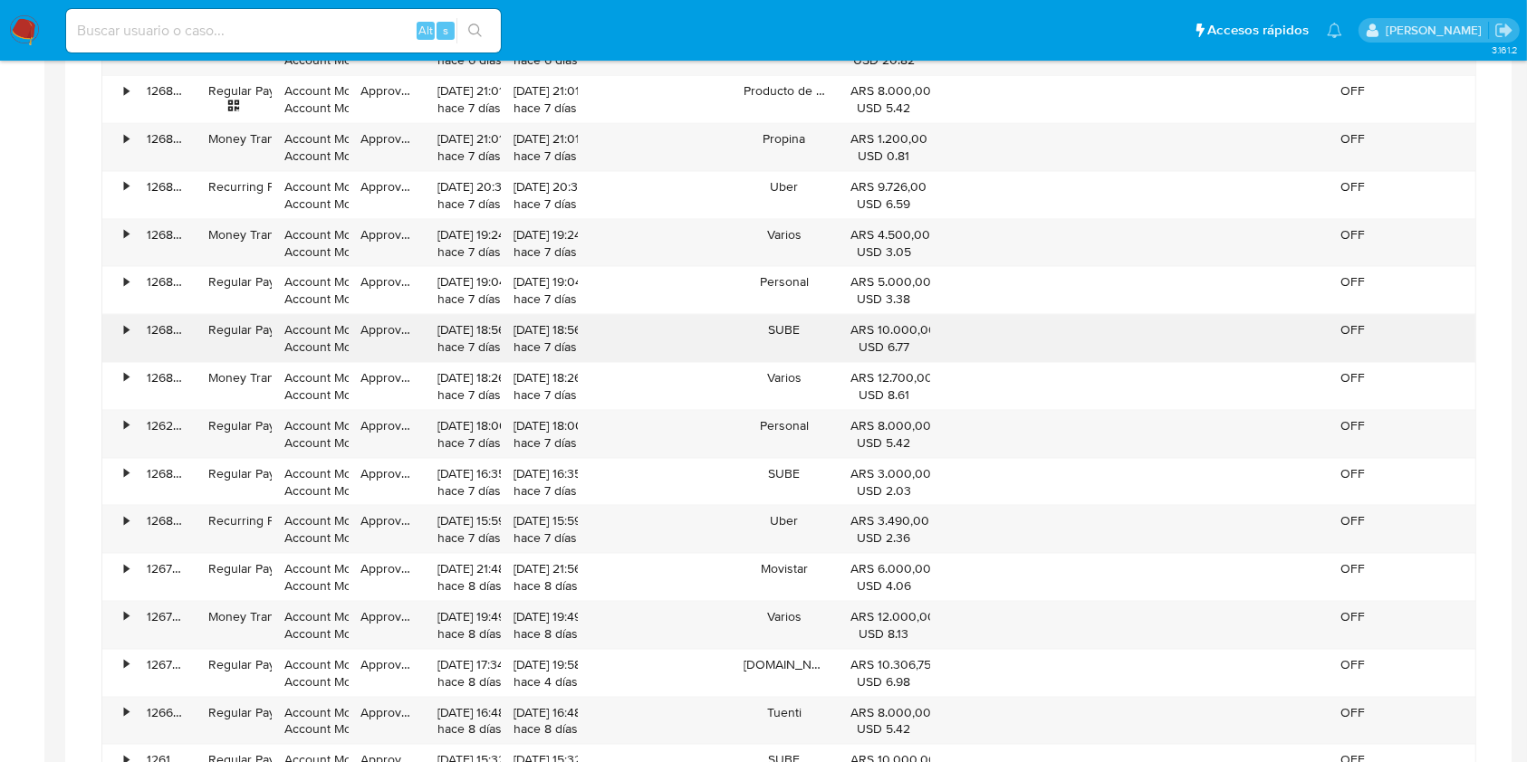
scroll to position [2334, 0]
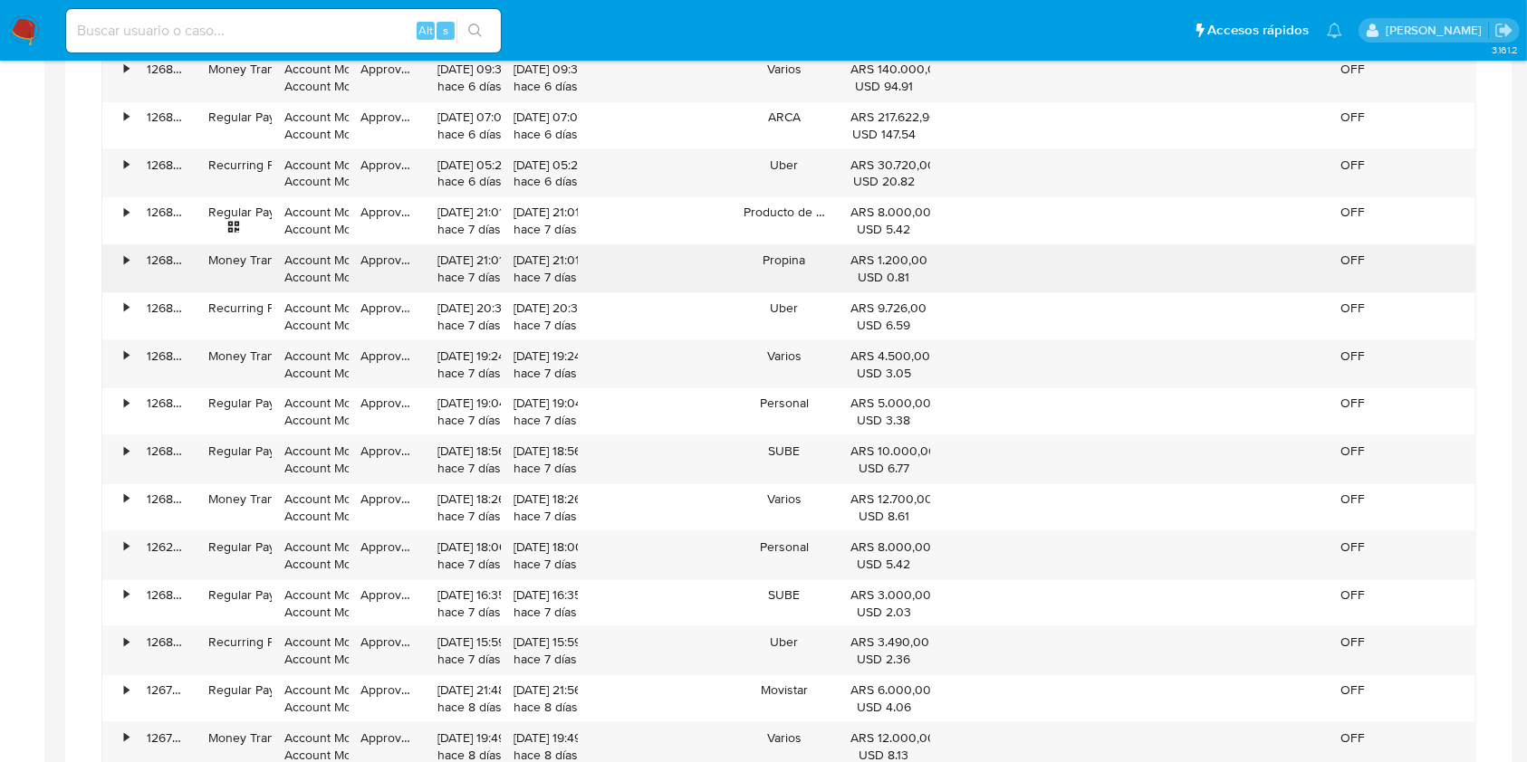
click at [1362, 250] on div "• 126863253128 Money Transfer Account Money Account Money Approved 19/09/2025 2…" at bounding box center [788, 268] width 1373 height 47
drag, startPoint x: 498, startPoint y: 259, endPoint x: 574, endPoint y: 261, distance: 76.1
click at [574, 261] on div "• 126863253128 Money Transfer Account Money Account Money Approved 19/09/2025 2…" at bounding box center [788, 268] width 1373 height 47
click at [564, 262] on div "19/09/2025 21:01:31 hace 7 días" at bounding box center [538, 269] width 51 height 34
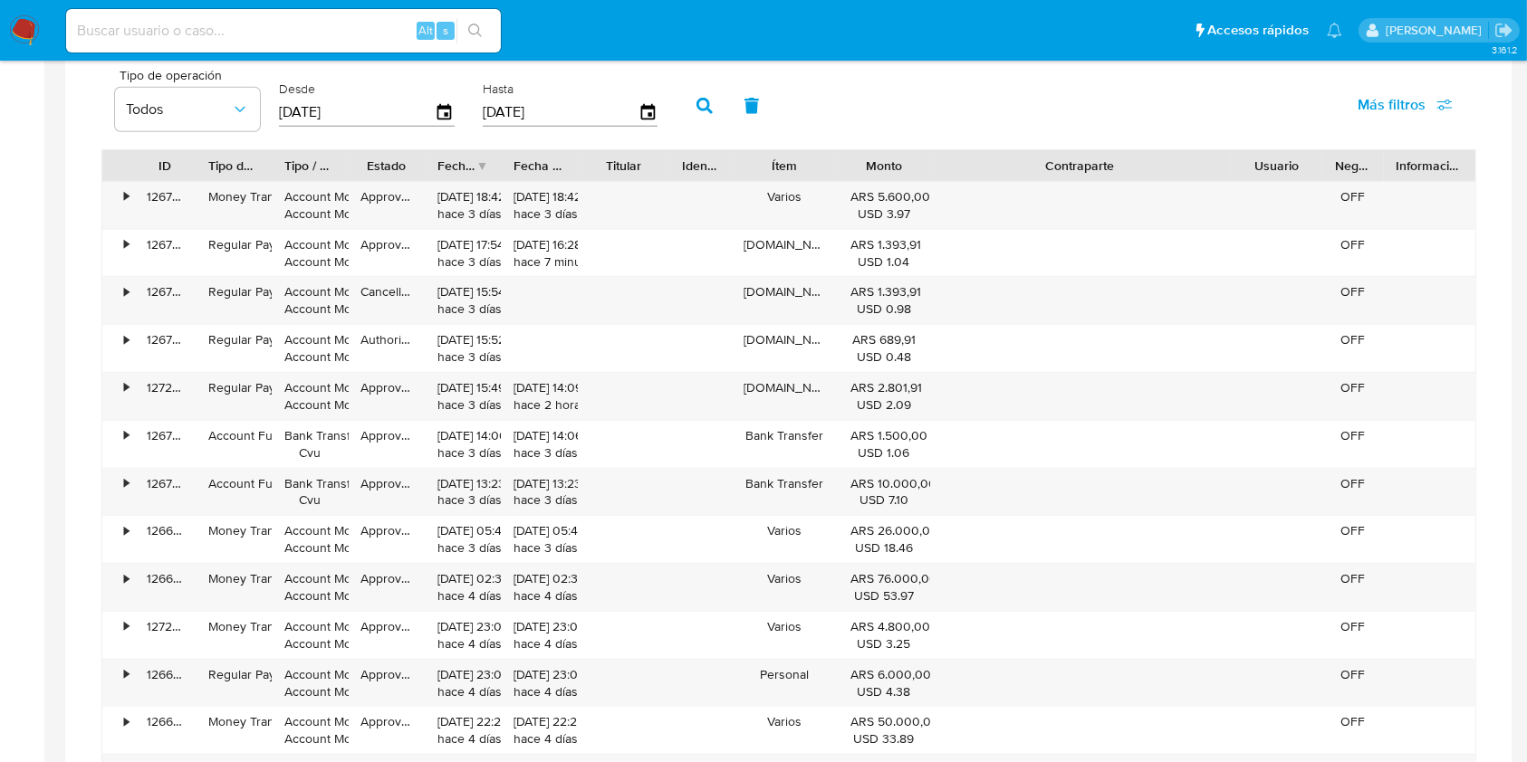
scroll to position [1006, 0]
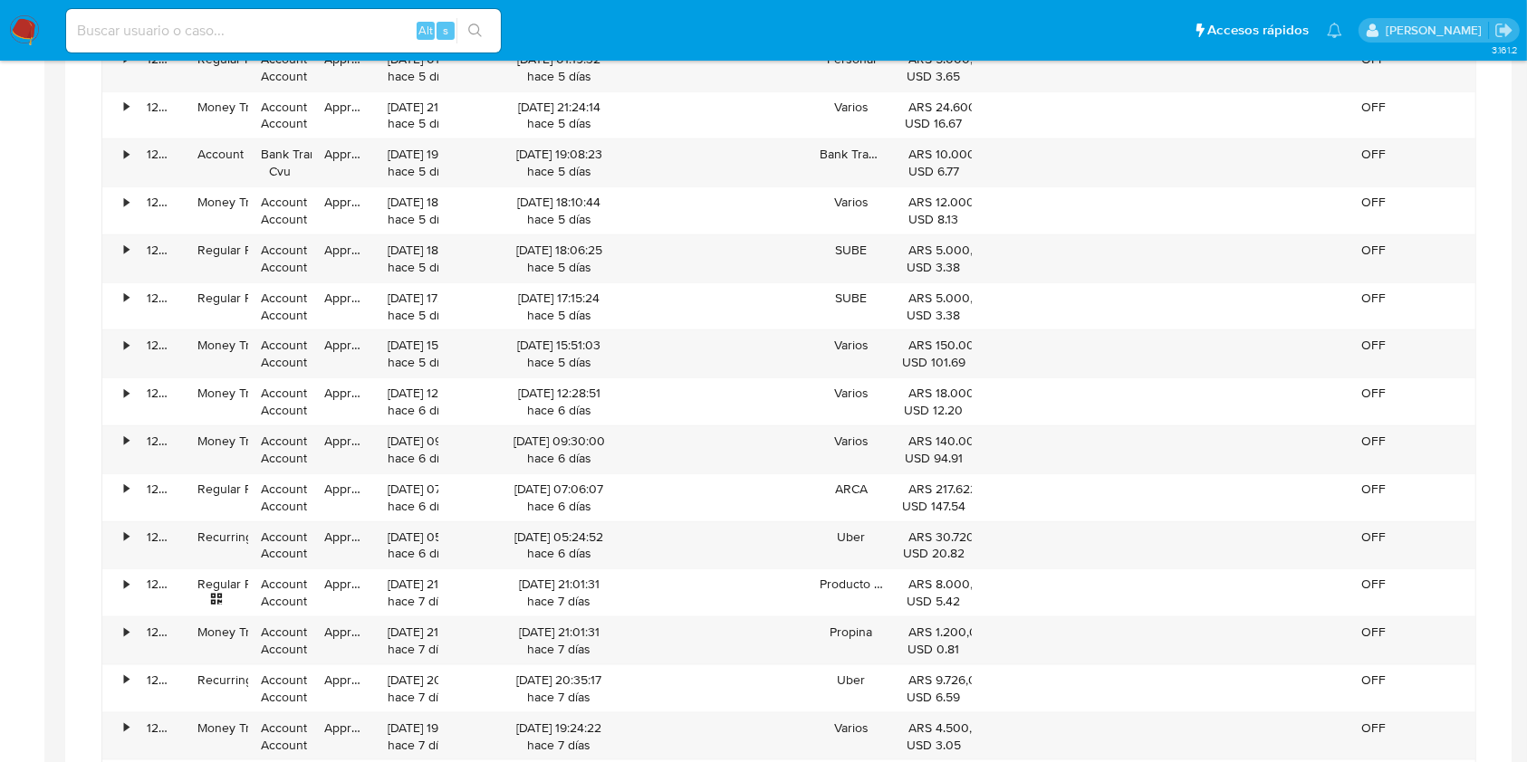
scroll to position [1971, 0]
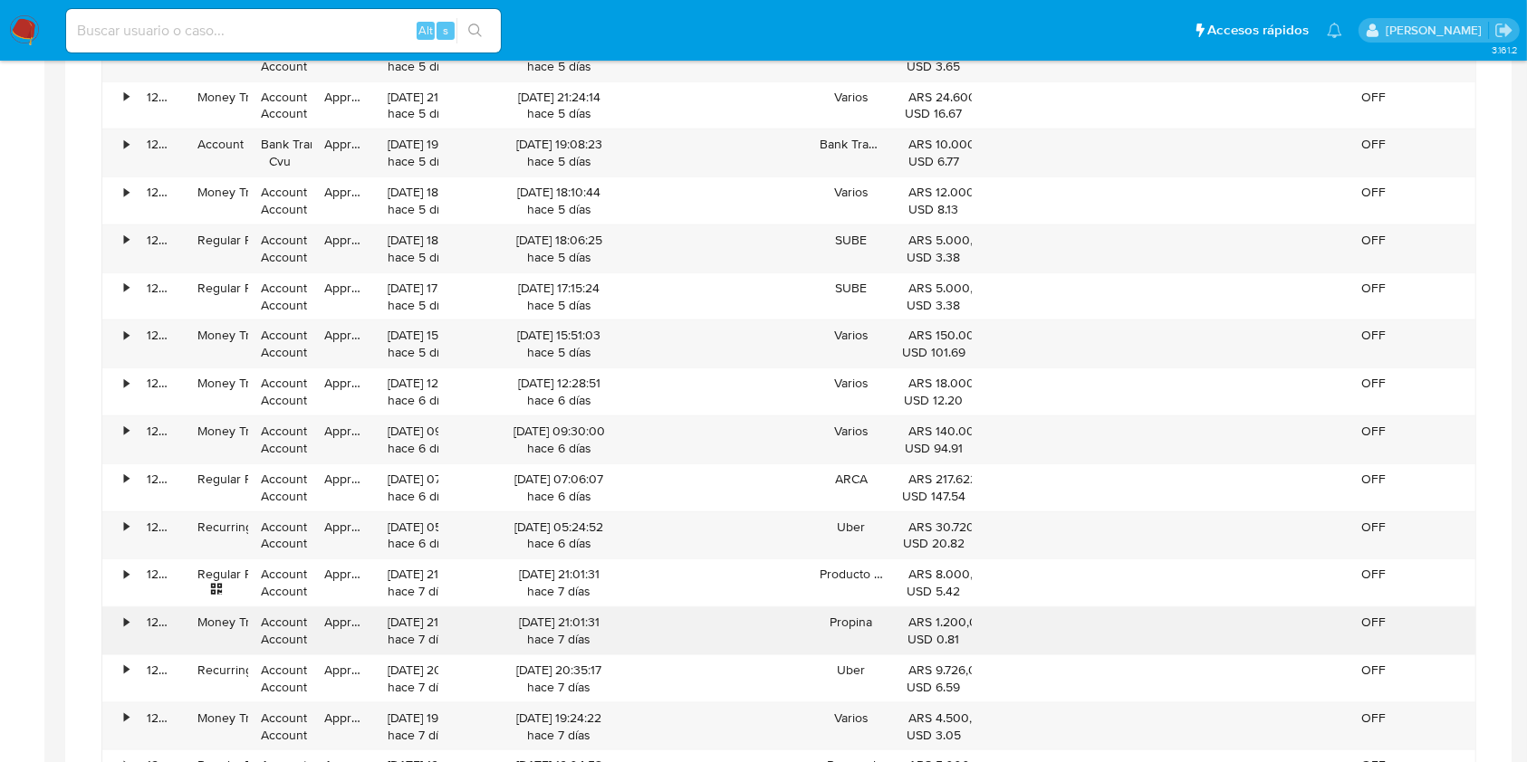
click at [567, 621] on div "19/09/2025 21:01:31 hace 7 días" at bounding box center [559, 631] width 216 height 34
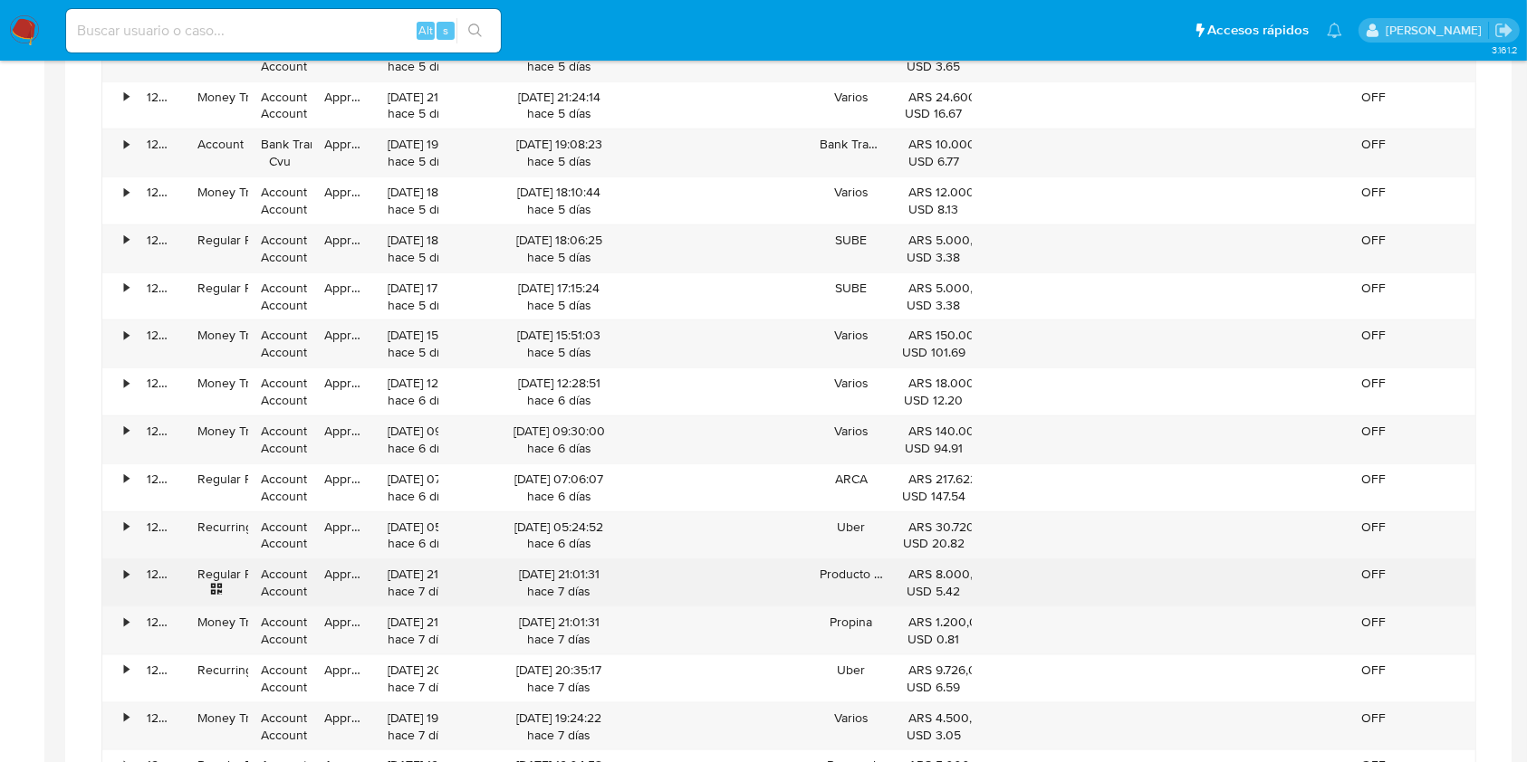
click at [566, 594] on div "19/09/2025 21:01:31 hace 7 días" at bounding box center [559, 583] width 216 height 34
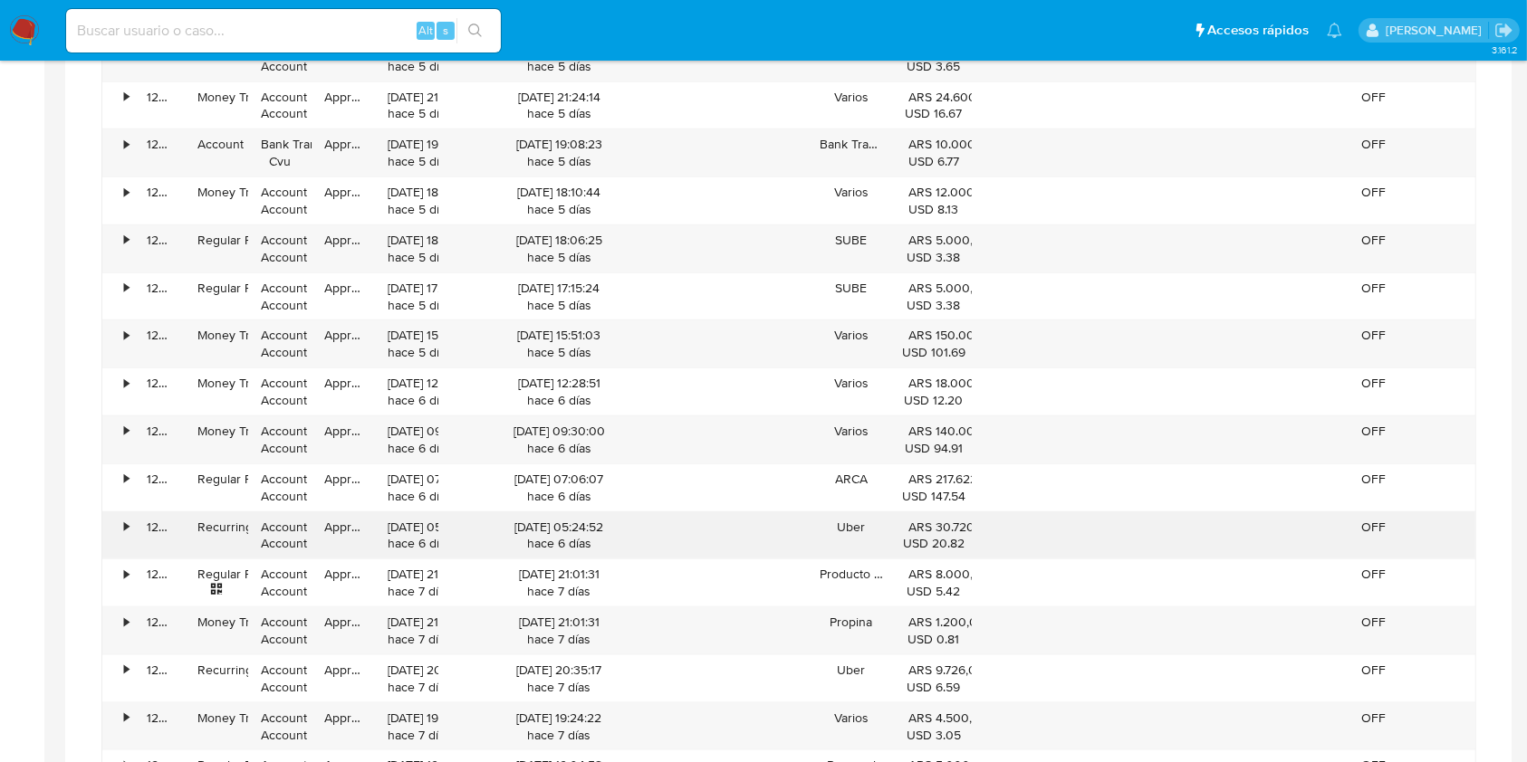
click at [565, 540] on div "20/09/2025 05:24:52 hace 6 días" at bounding box center [559, 536] width 216 height 34
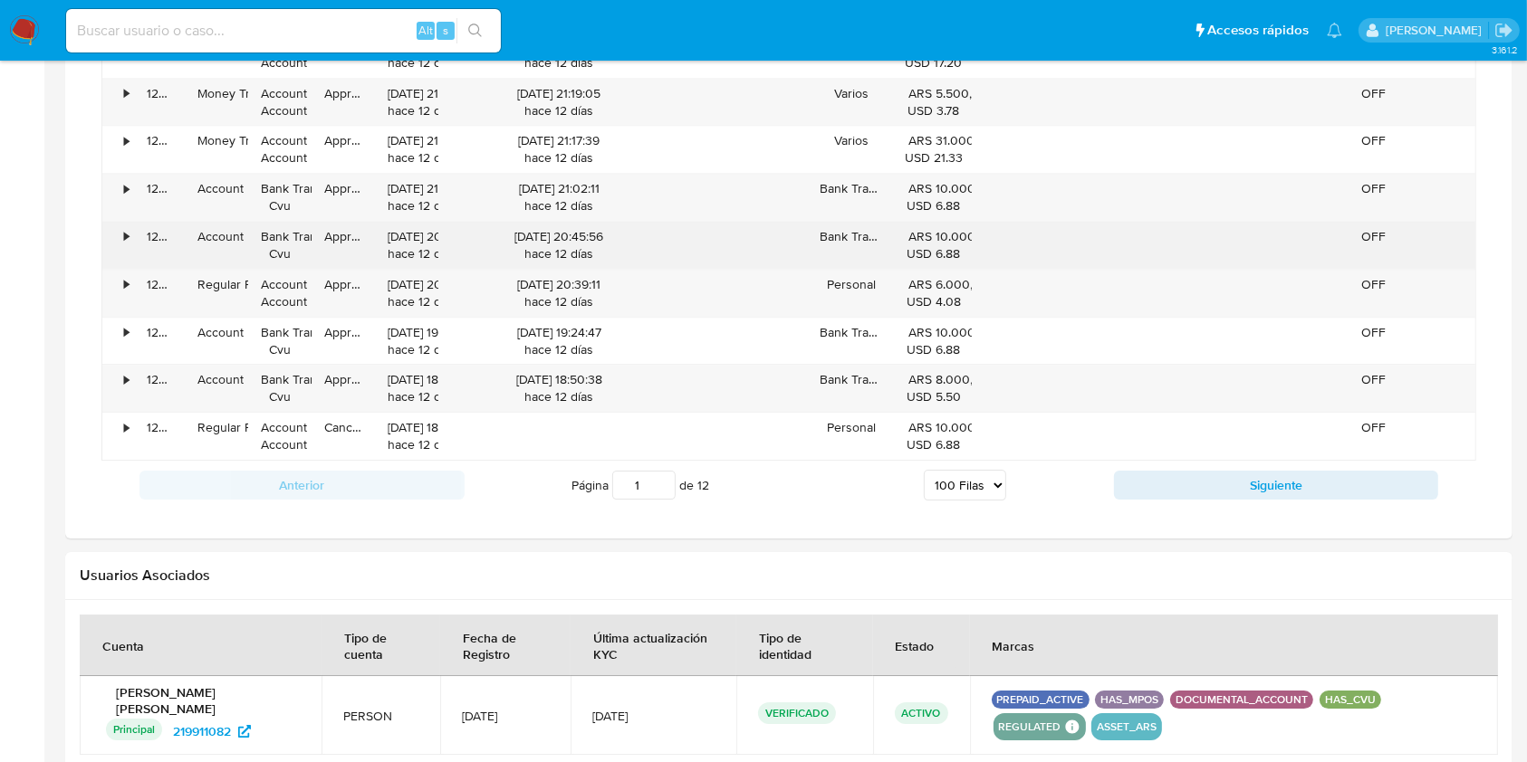
scroll to position [5715, 0]
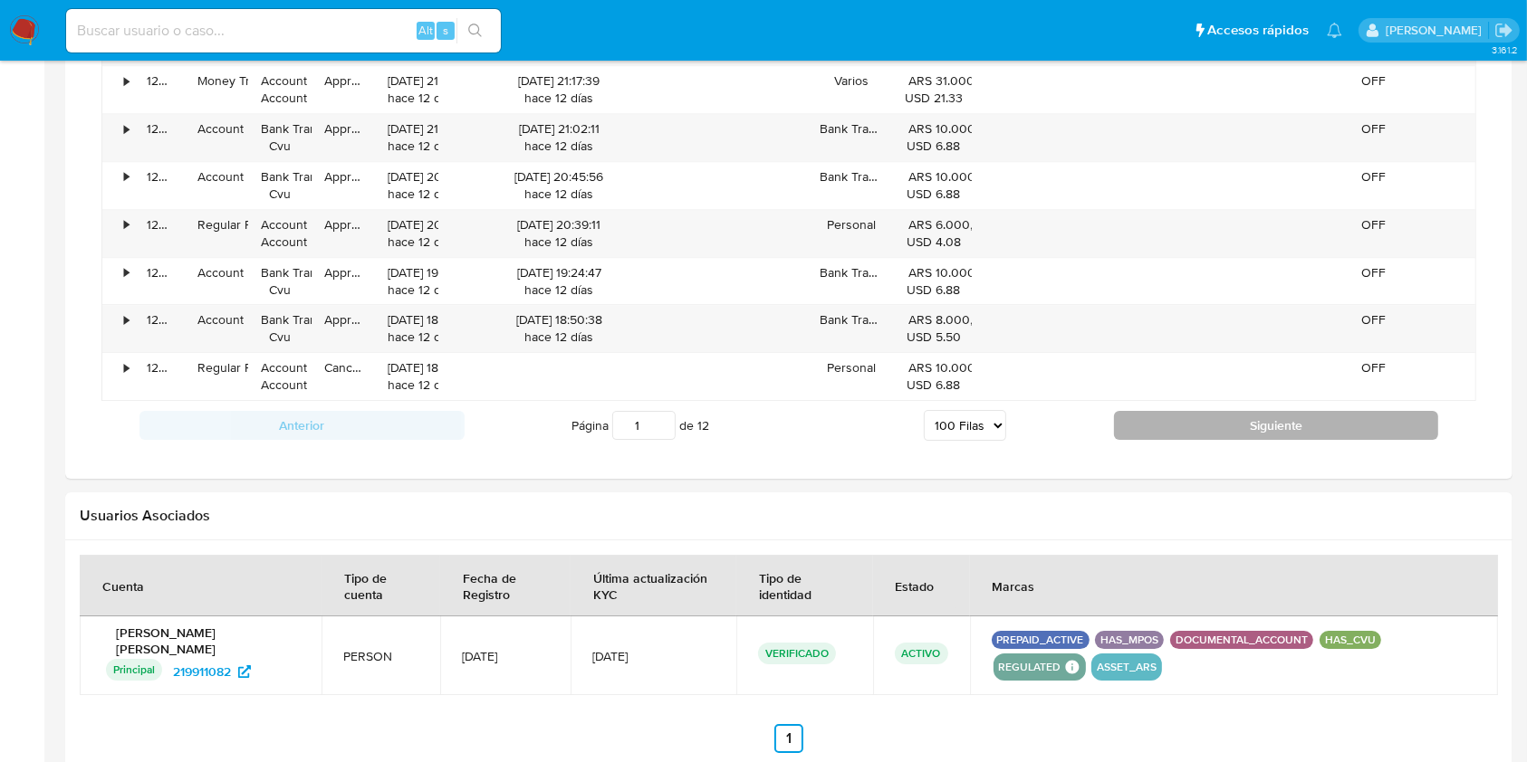
click at [1210, 417] on button "Siguiente" at bounding box center [1276, 425] width 325 height 29
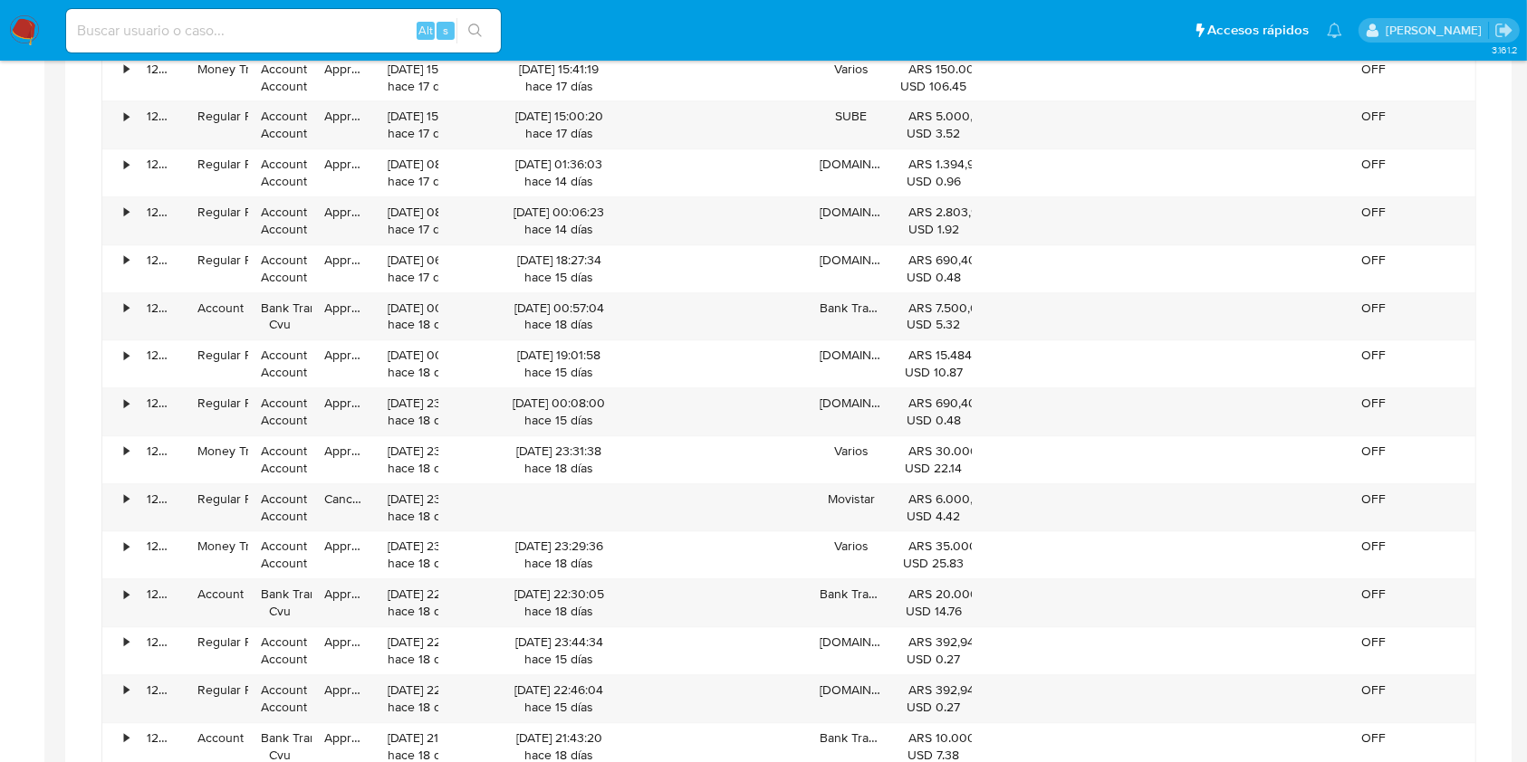
scroll to position [5726, 0]
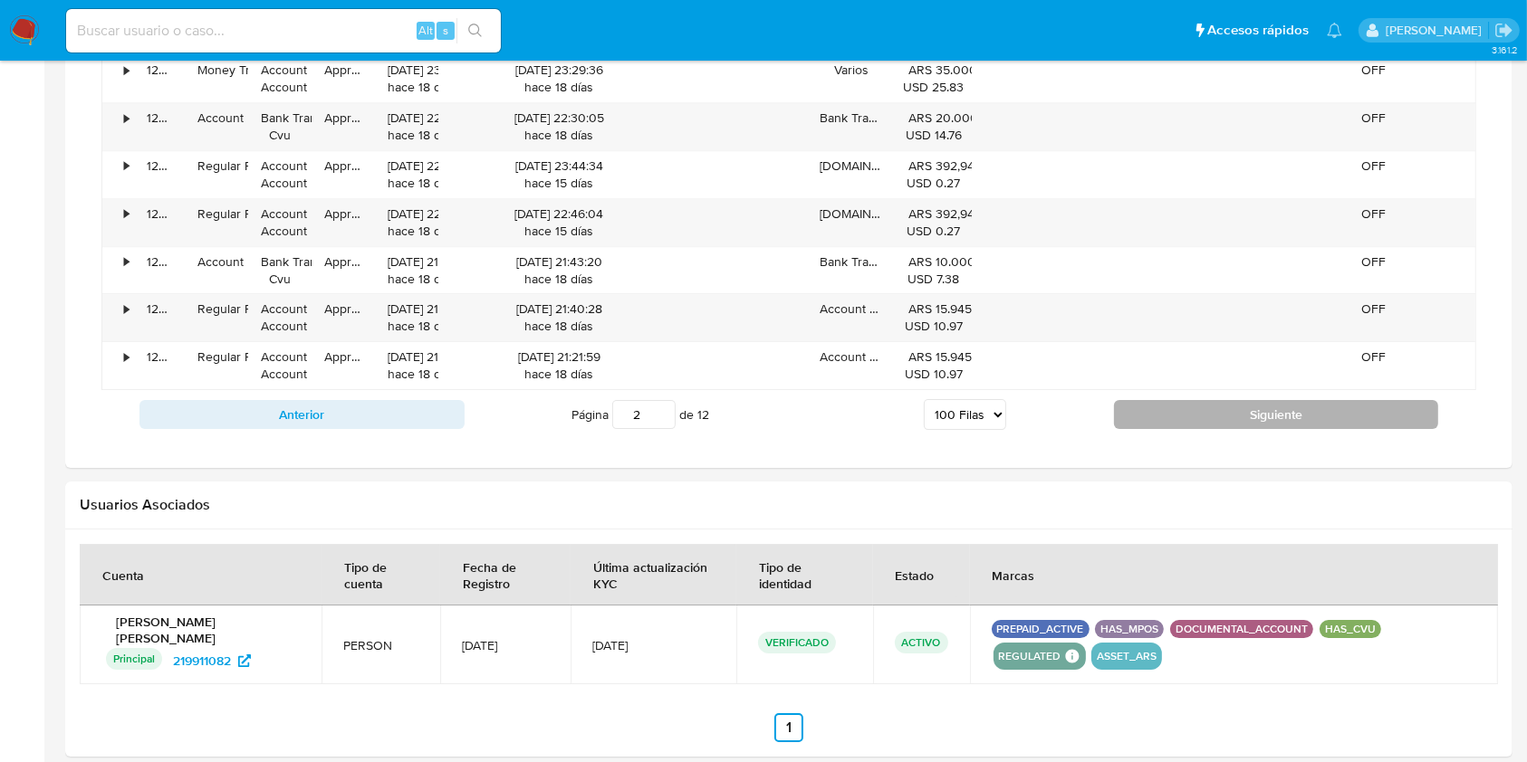
click at [1210, 411] on button "Siguiente" at bounding box center [1276, 414] width 325 height 29
type input "3"
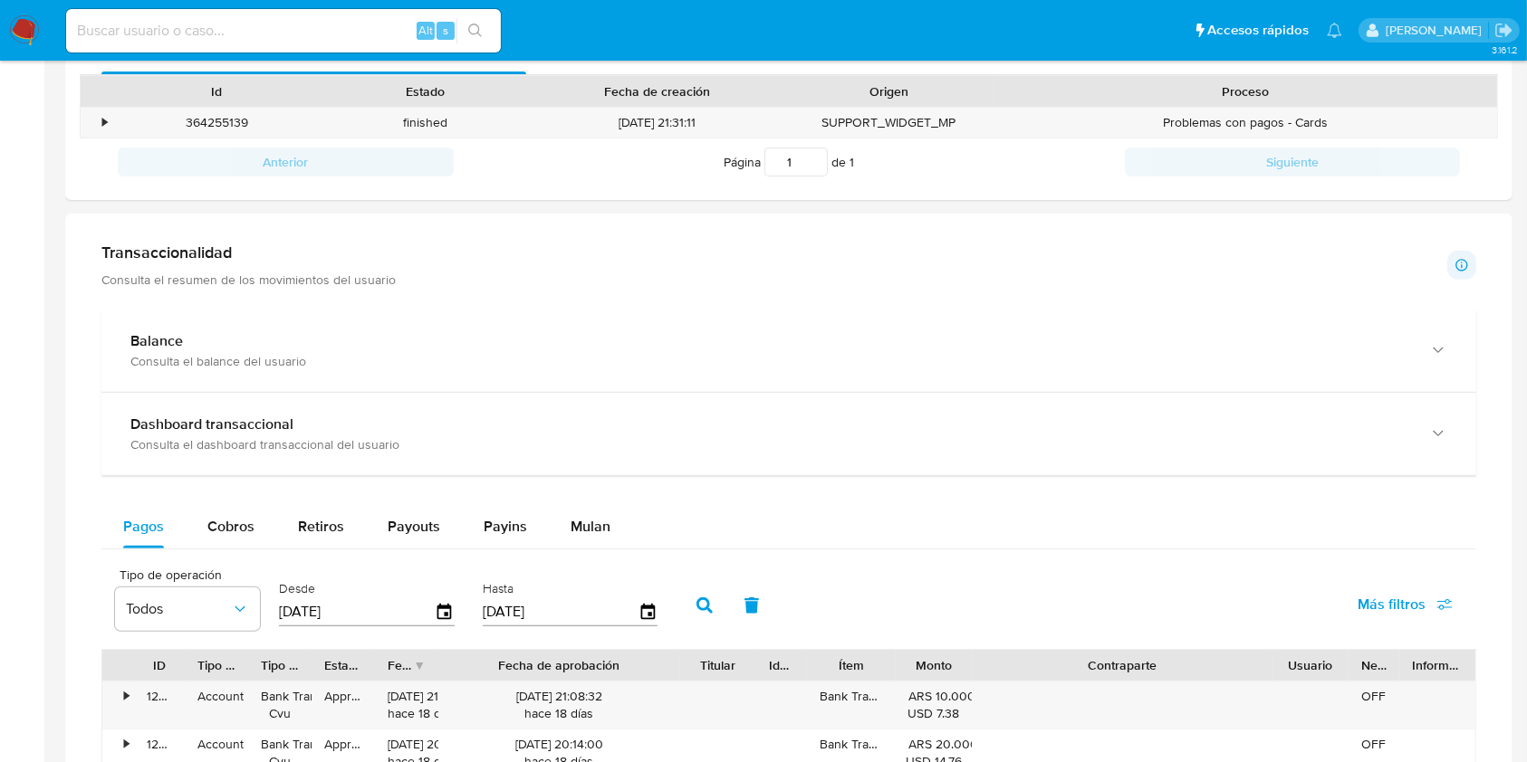
scroll to position [1017, 0]
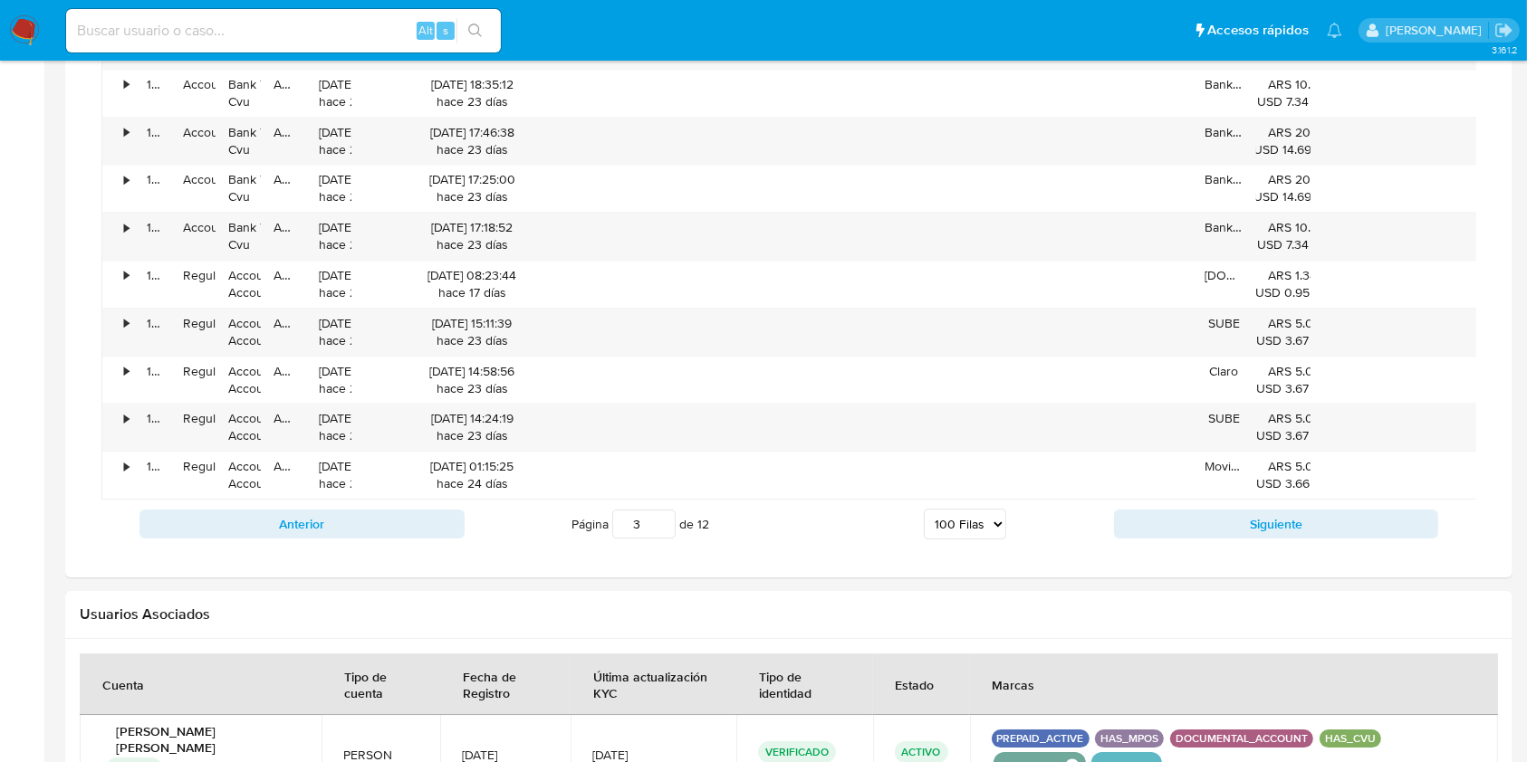
scroll to position [5837, 0]
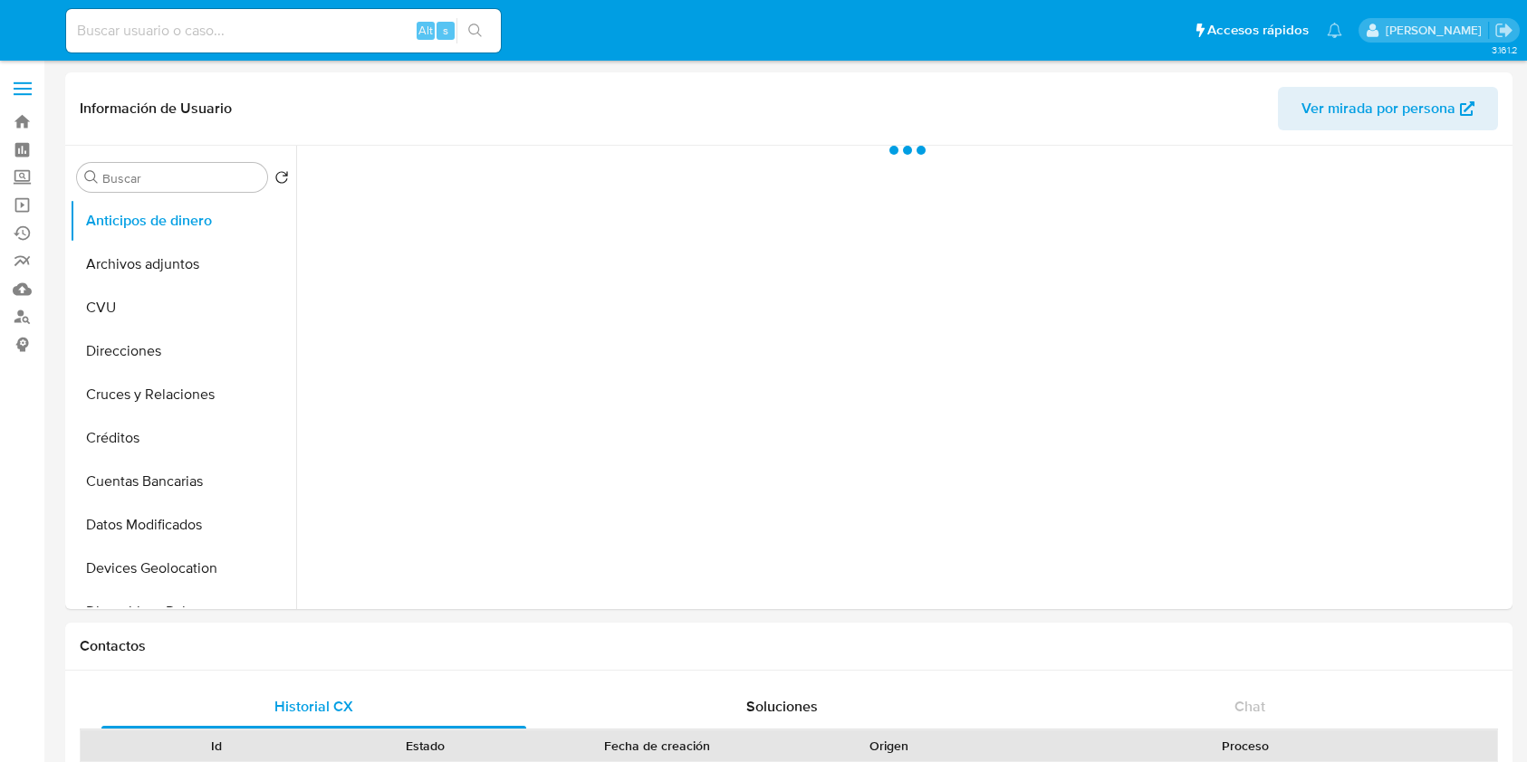
select select "10"
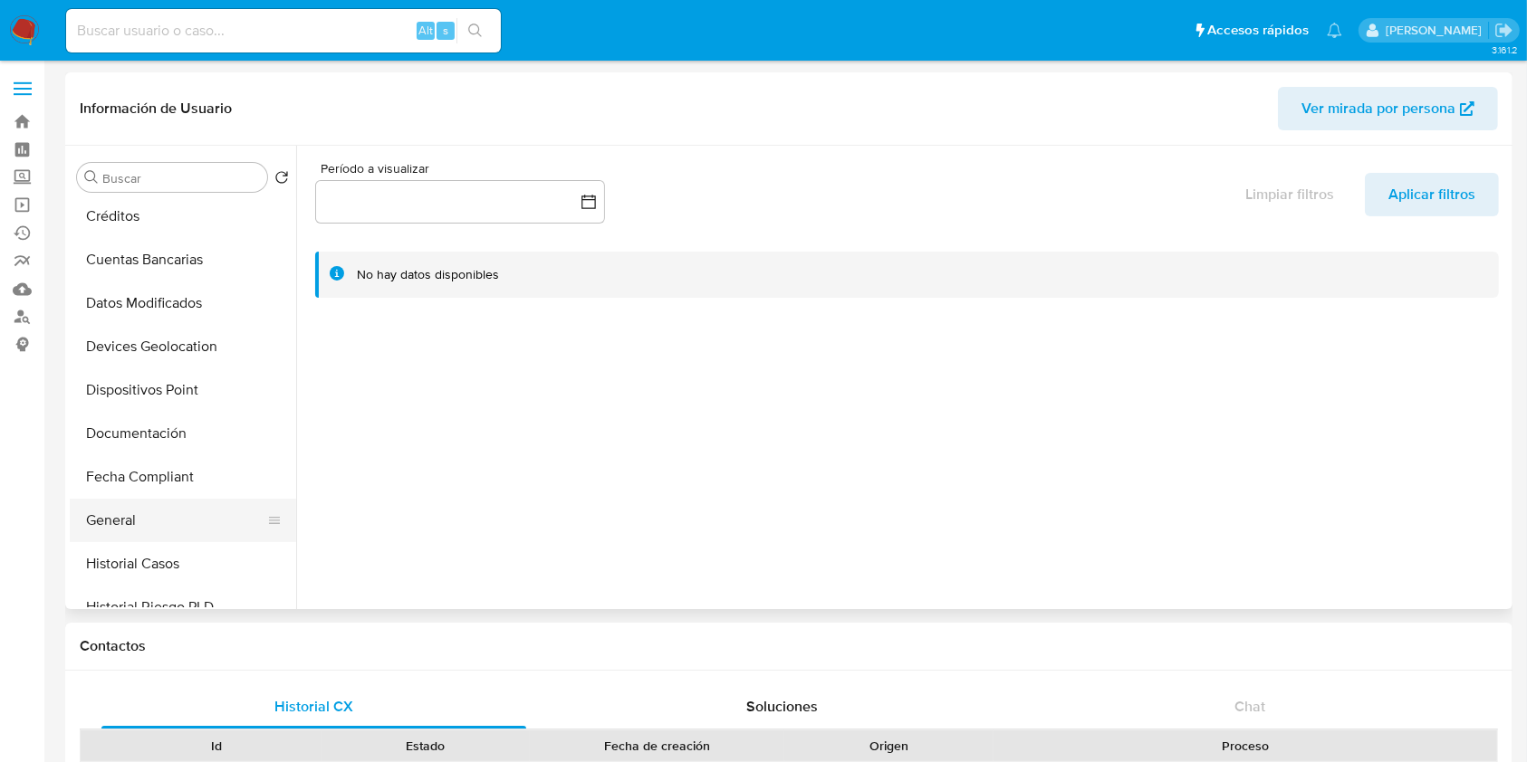
scroll to position [362, 0]
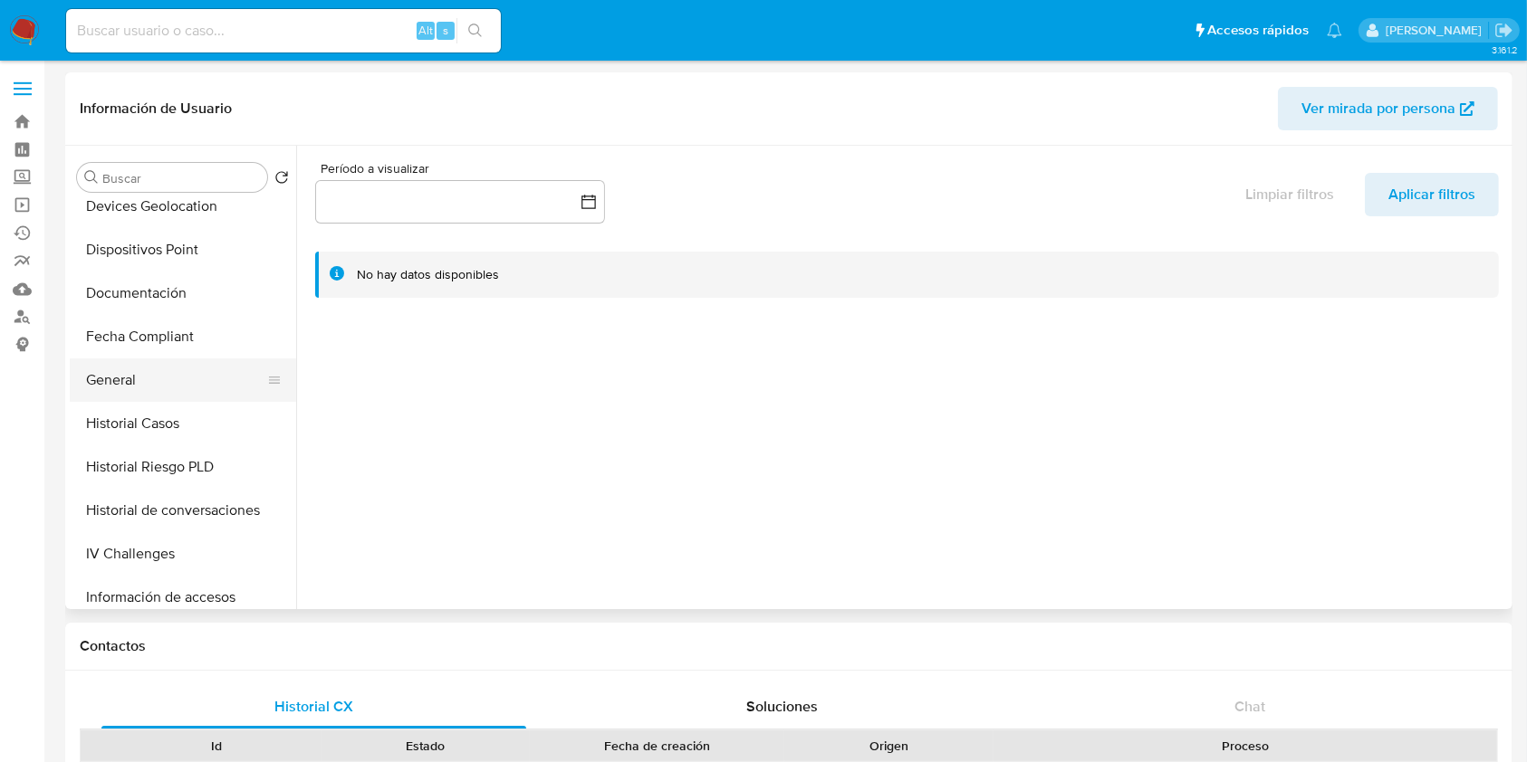
click at [173, 366] on button "General" at bounding box center [176, 380] width 212 height 43
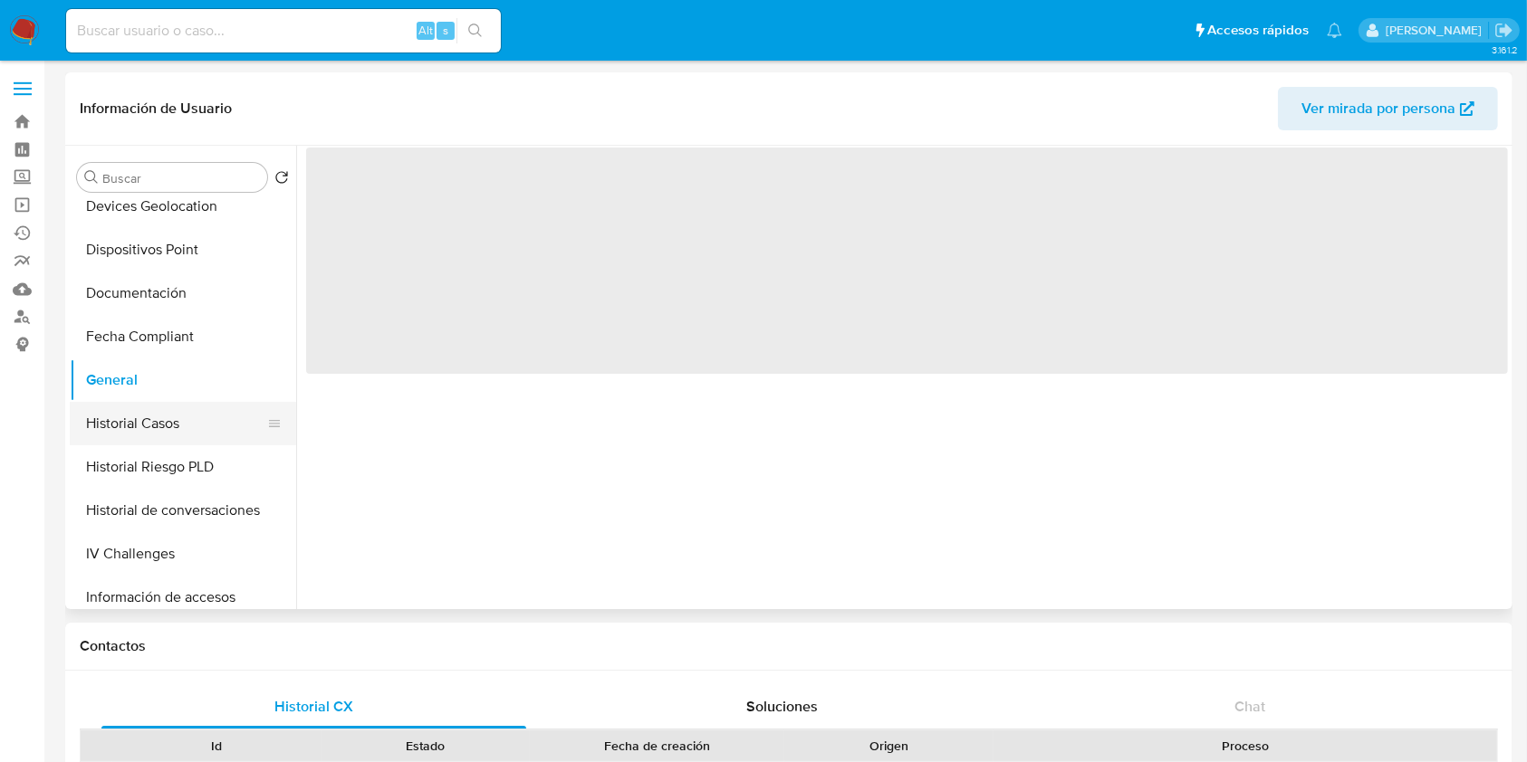
scroll to position [724, 0]
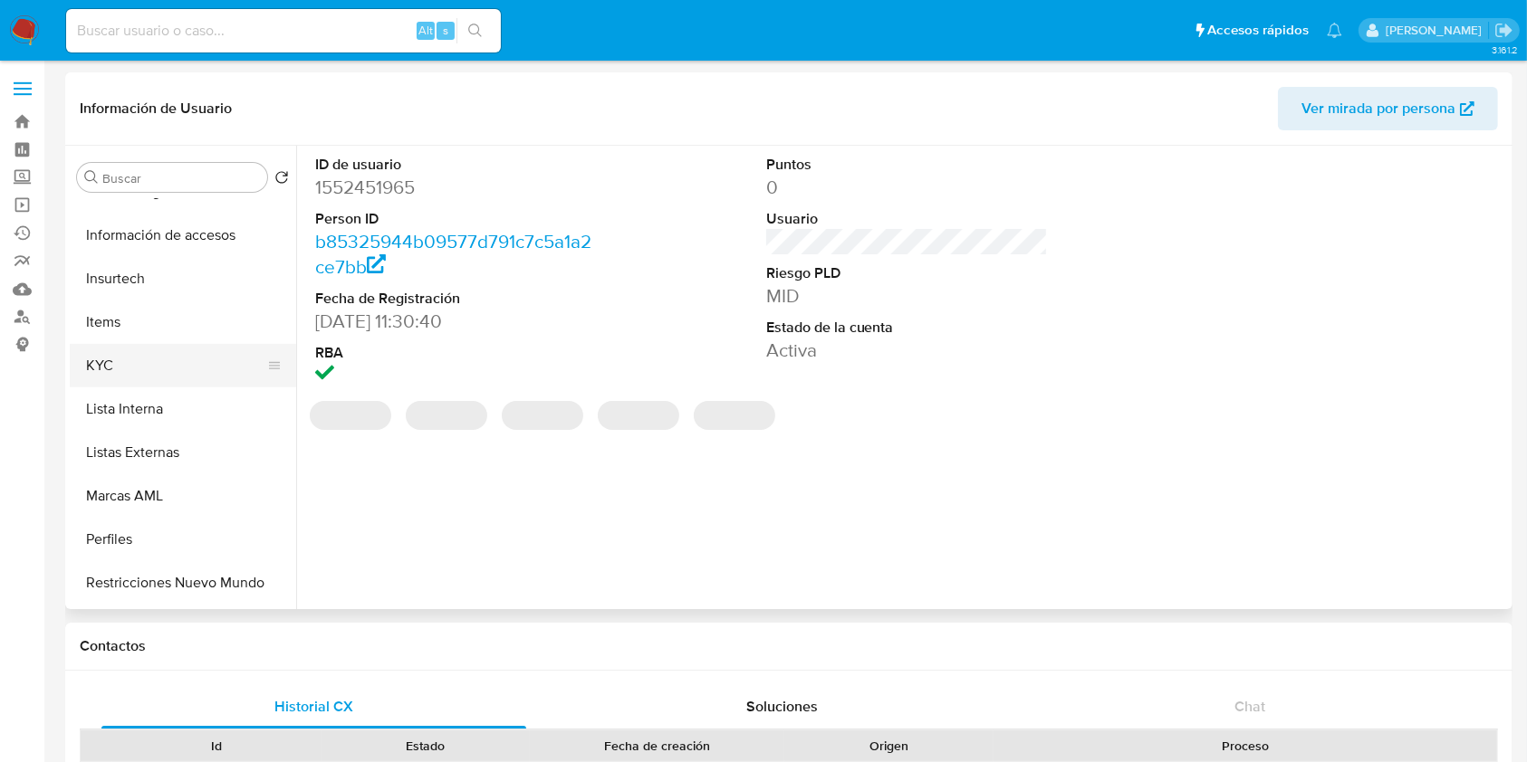
click at [177, 360] on button "KYC" at bounding box center [176, 365] width 212 height 43
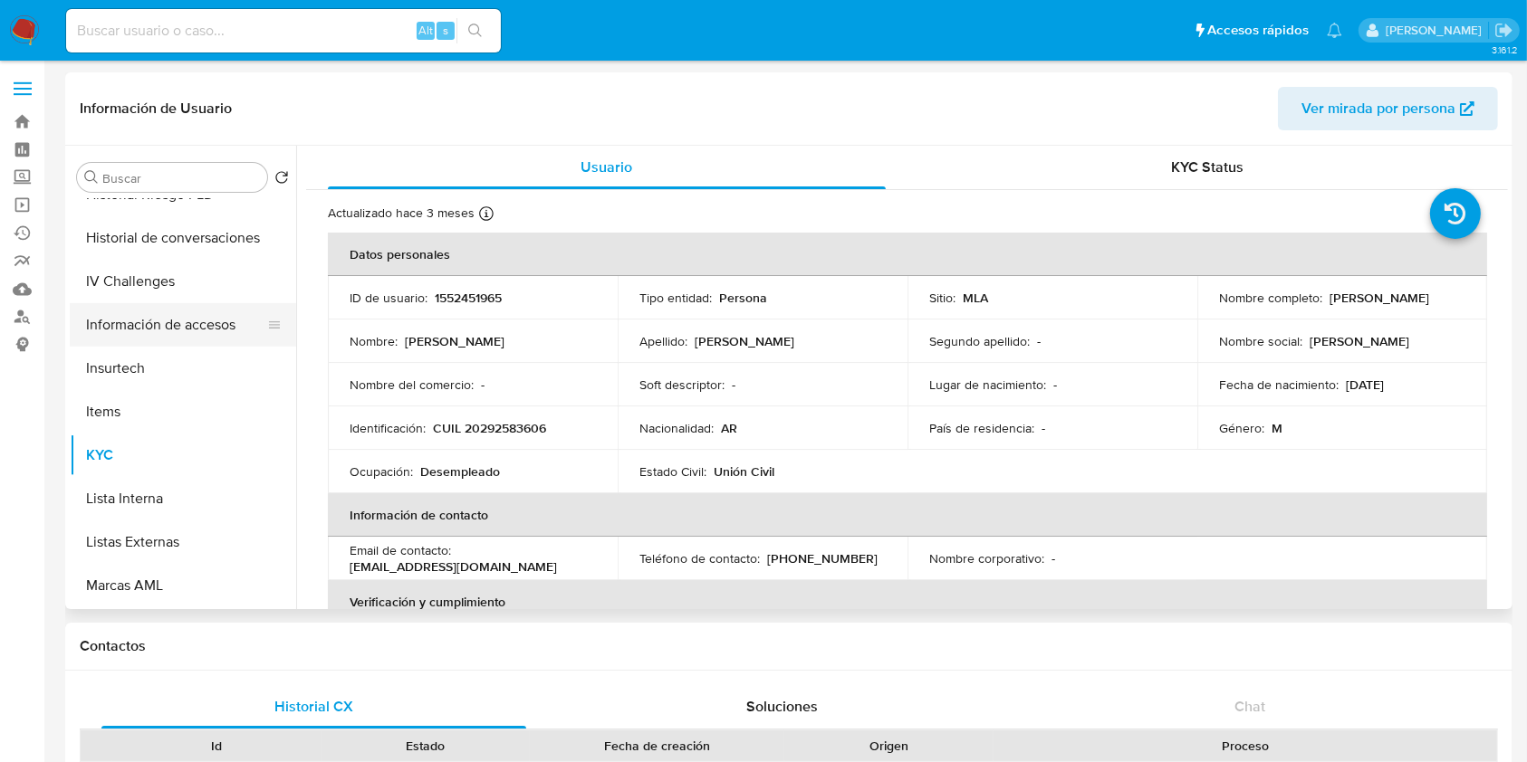
scroll to position [362, 0]
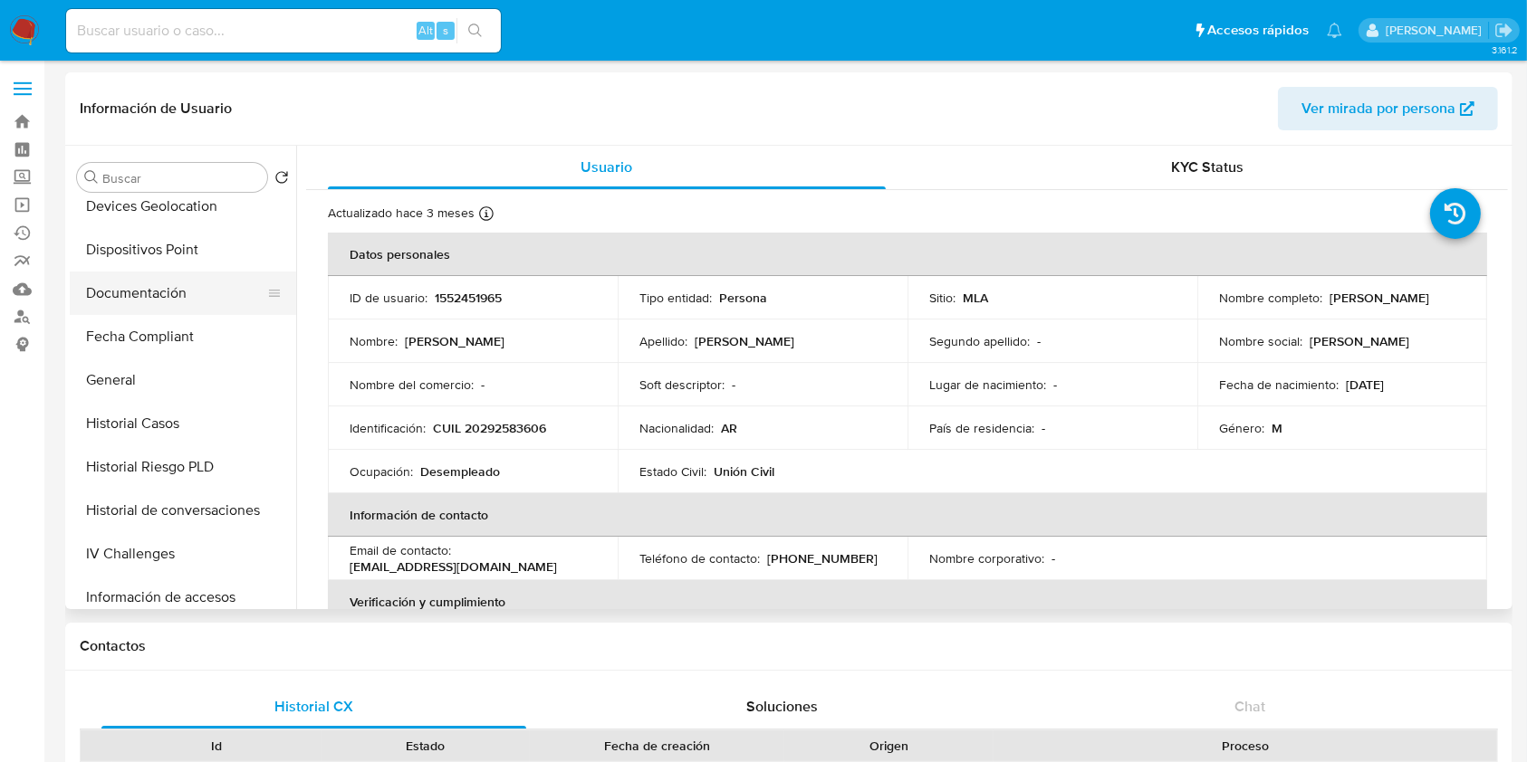
click at [154, 286] on button "Documentación" at bounding box center [176, 293] width 212 height 43
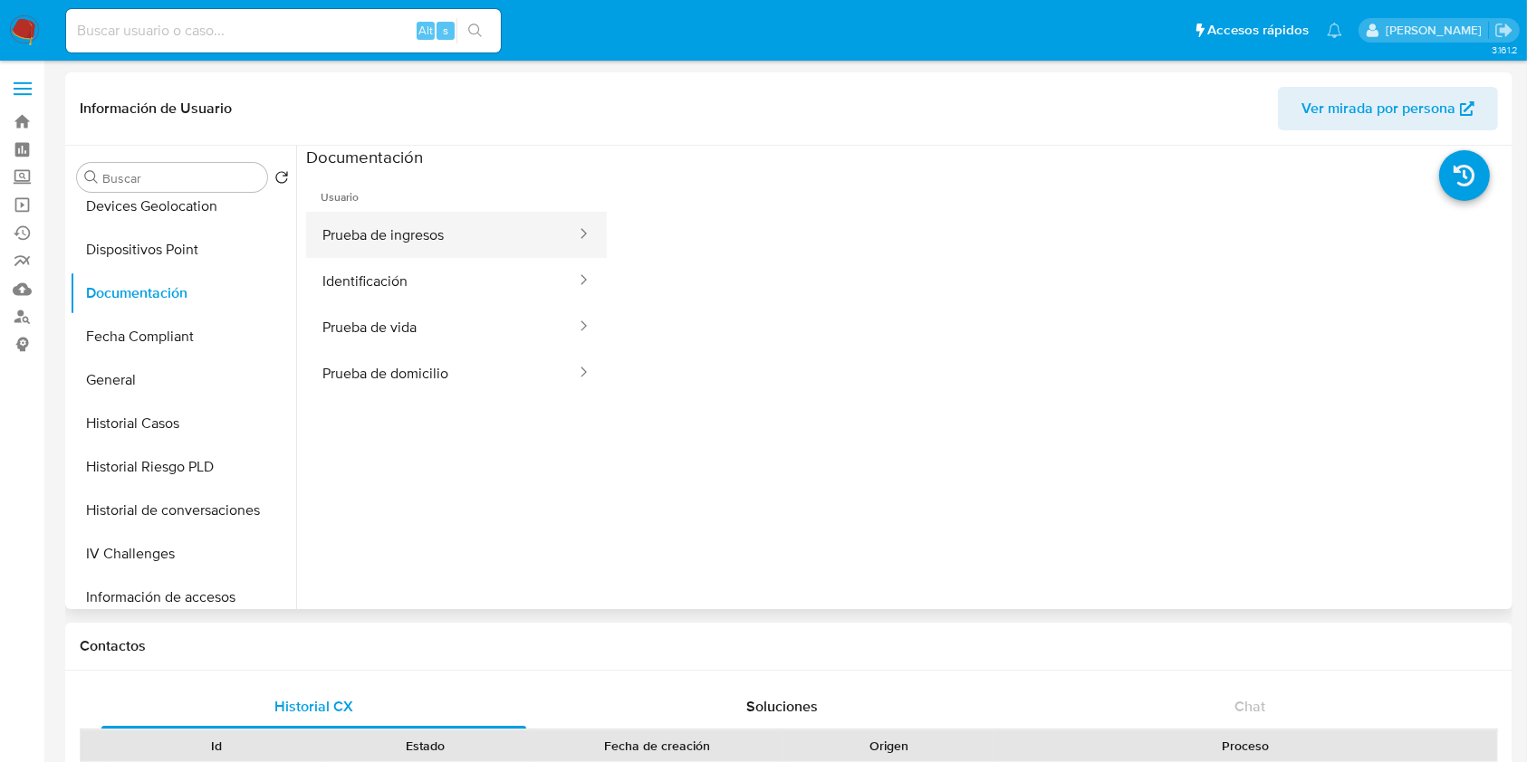
click at [427, 237] on button "Prueba de ingresos" at bounding box center [442, 235] width 272 height 46
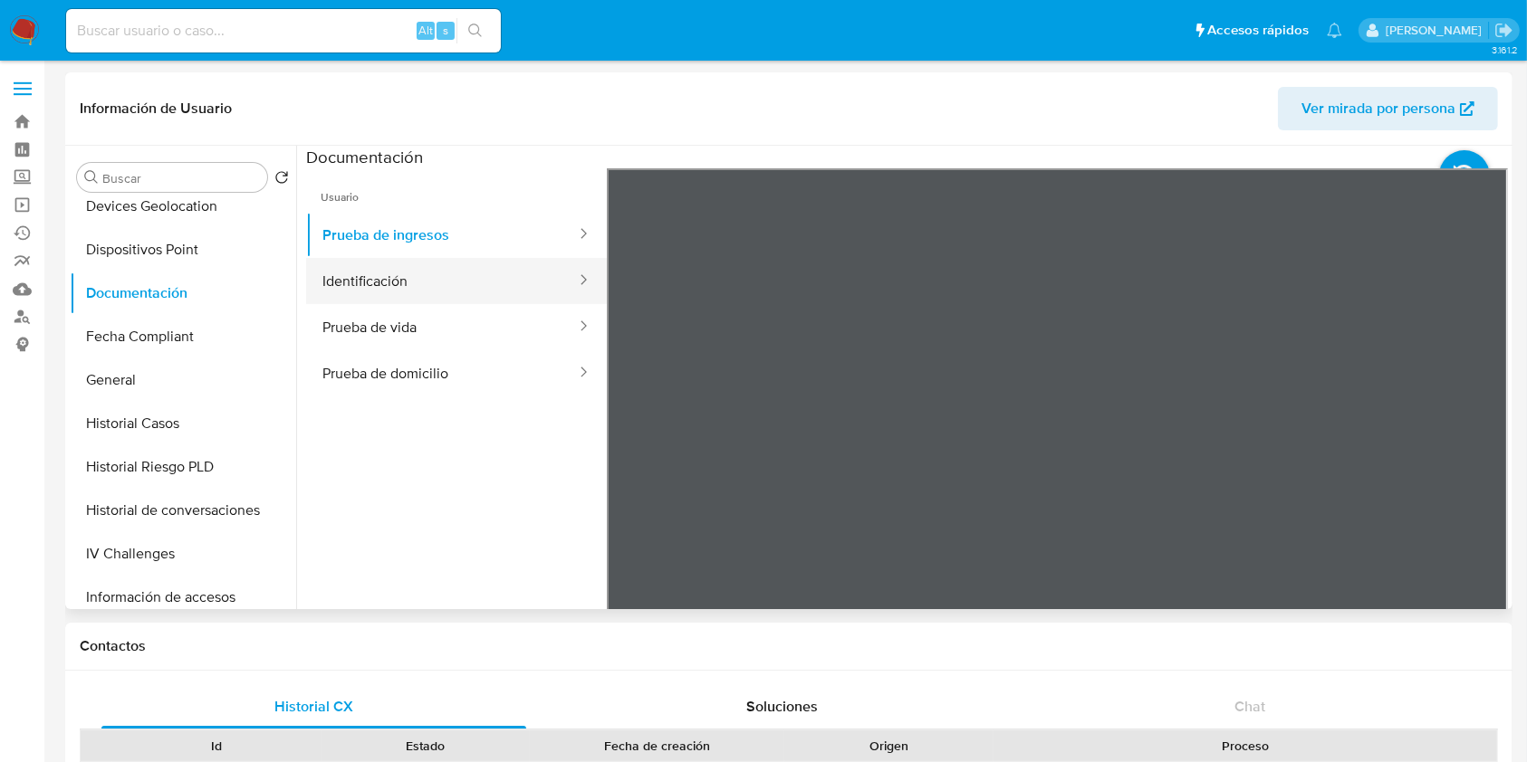
click at [429, 301] on button "Identificación" at bounding box center [442, 281] width 272 height 46
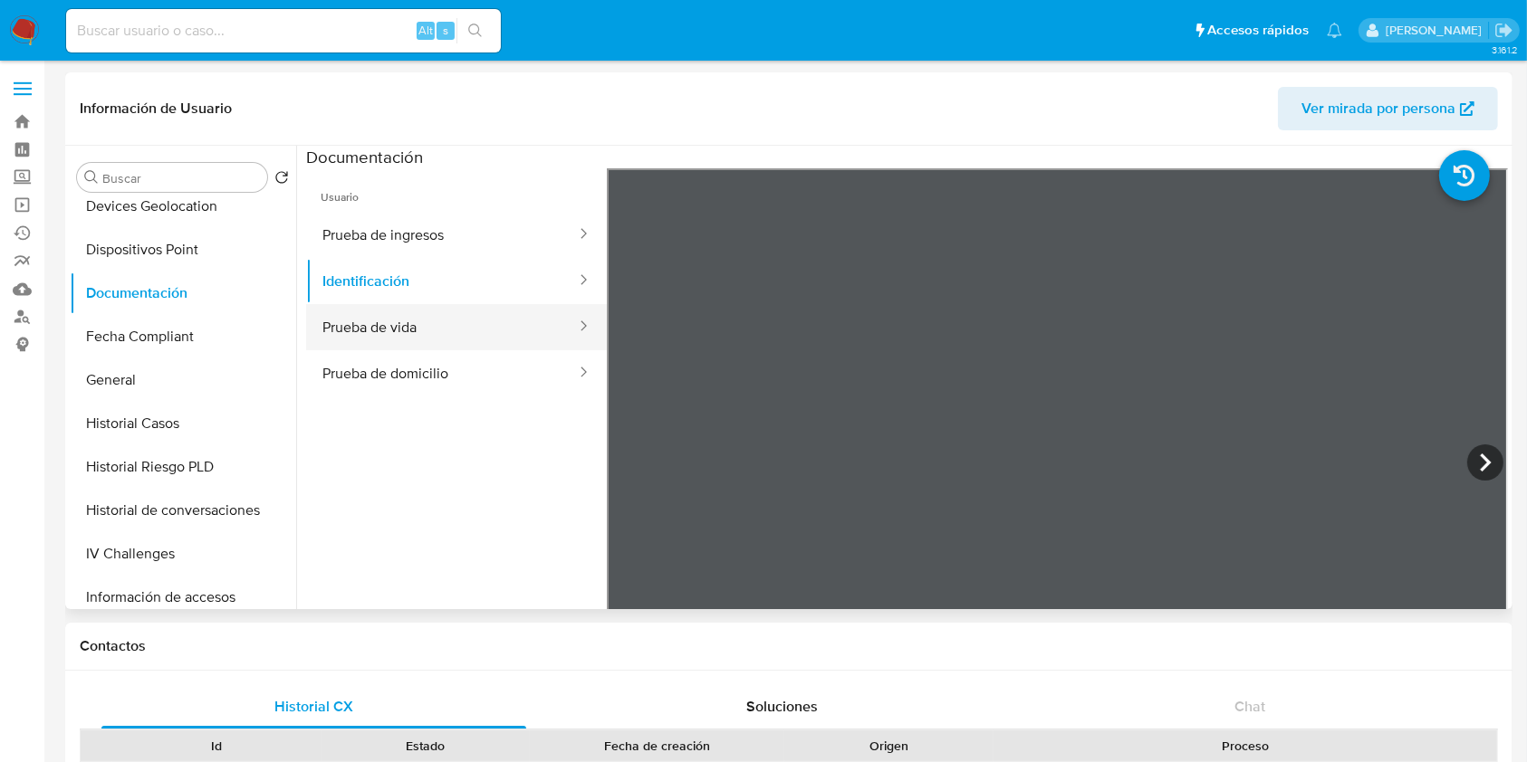
click at [425, 329] on button "Prueba de vida" at bounding box center [442, 327] width 272 height 46
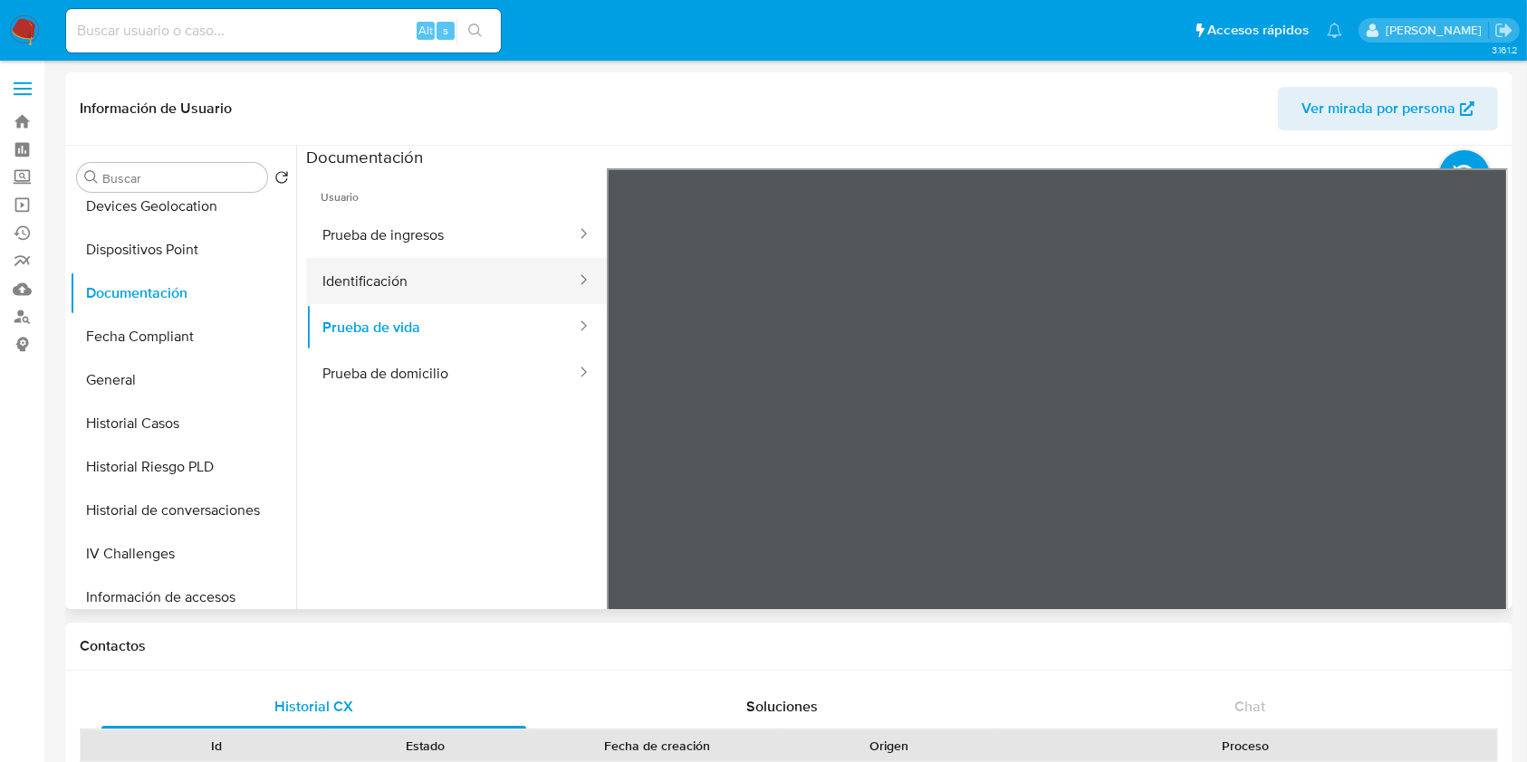
click at [431, 280] on button "Identificación" at bounding box center [442, 281] width 272 height 46
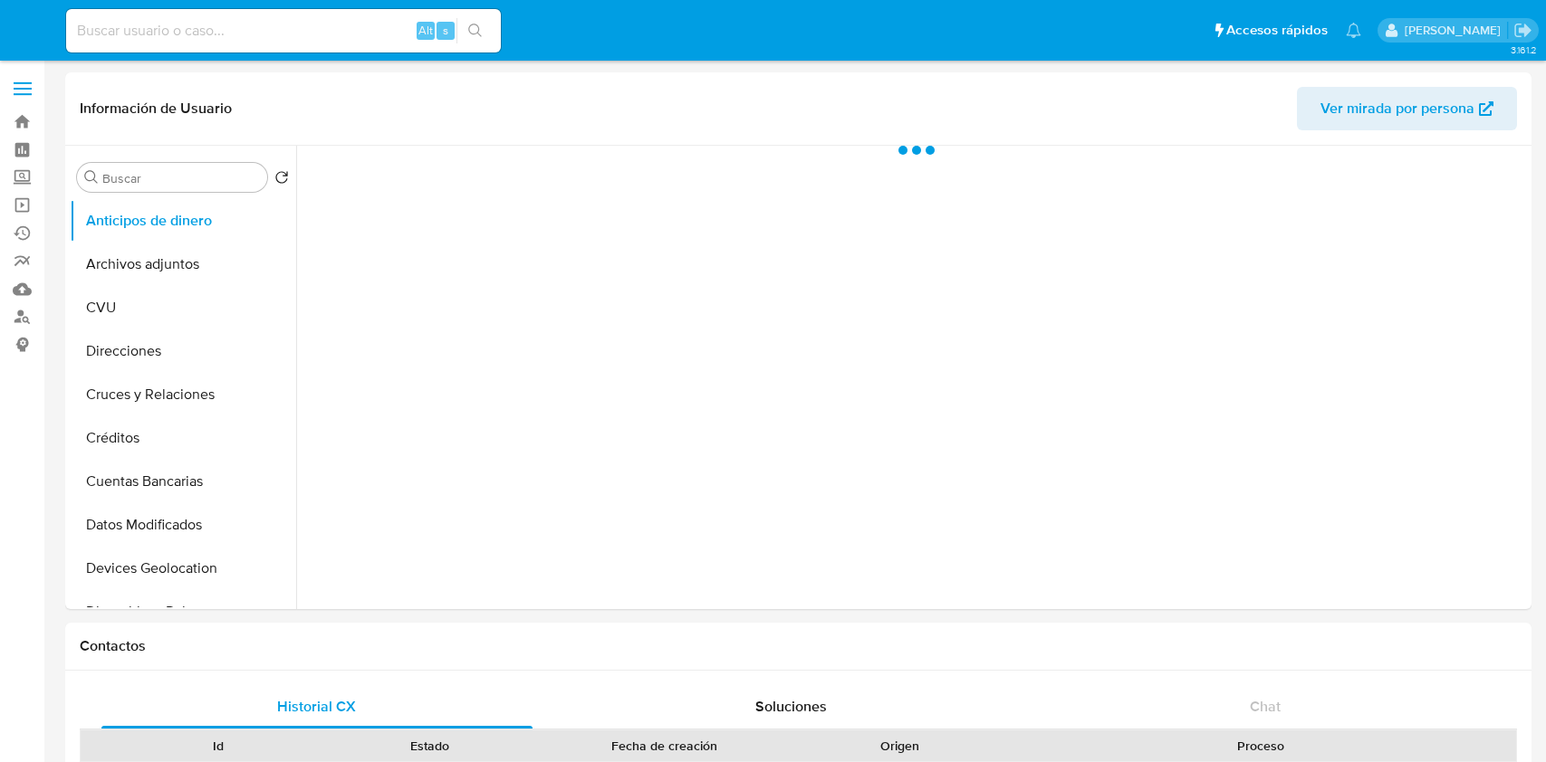
select select "10"
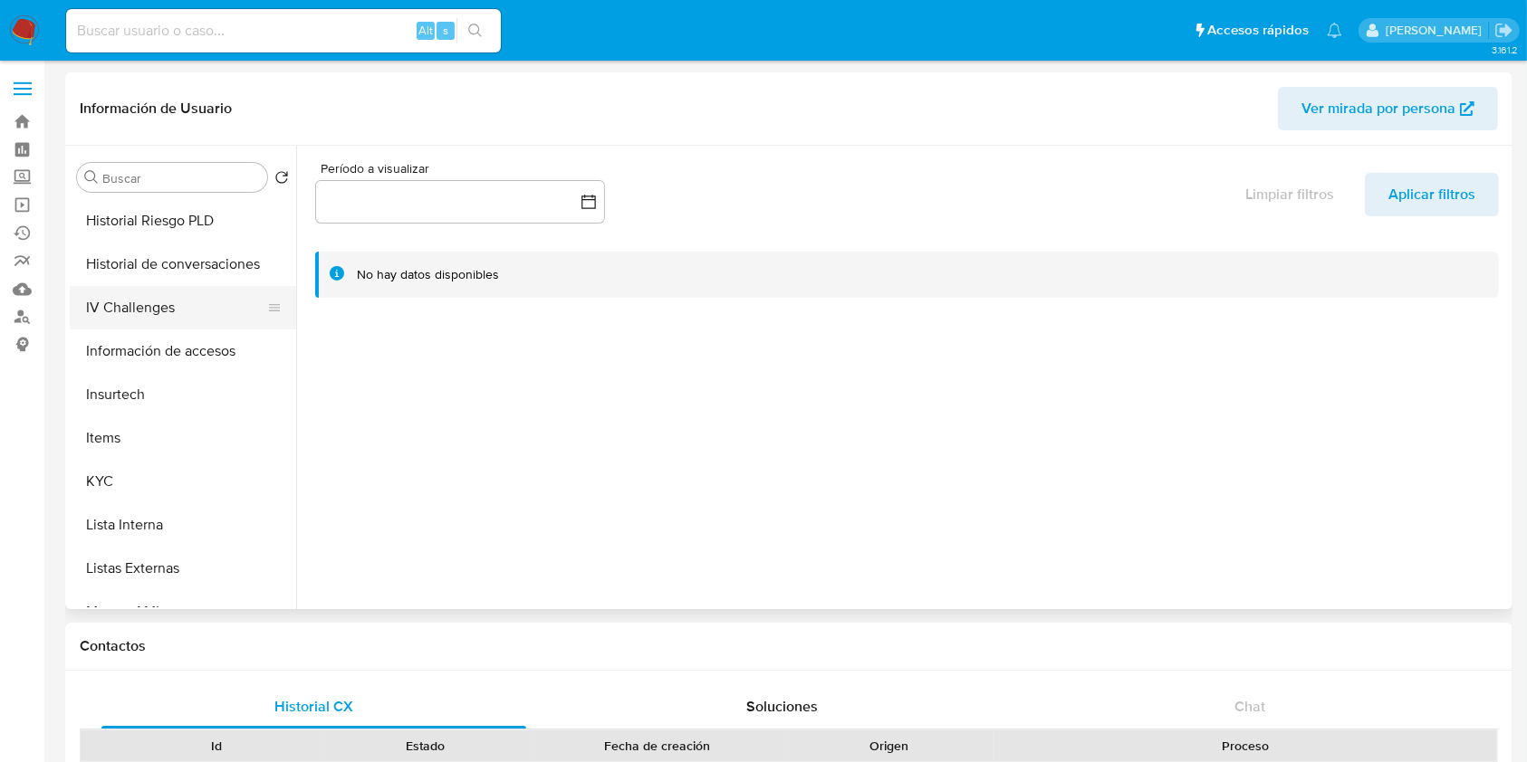
scroll to position [724, 0]
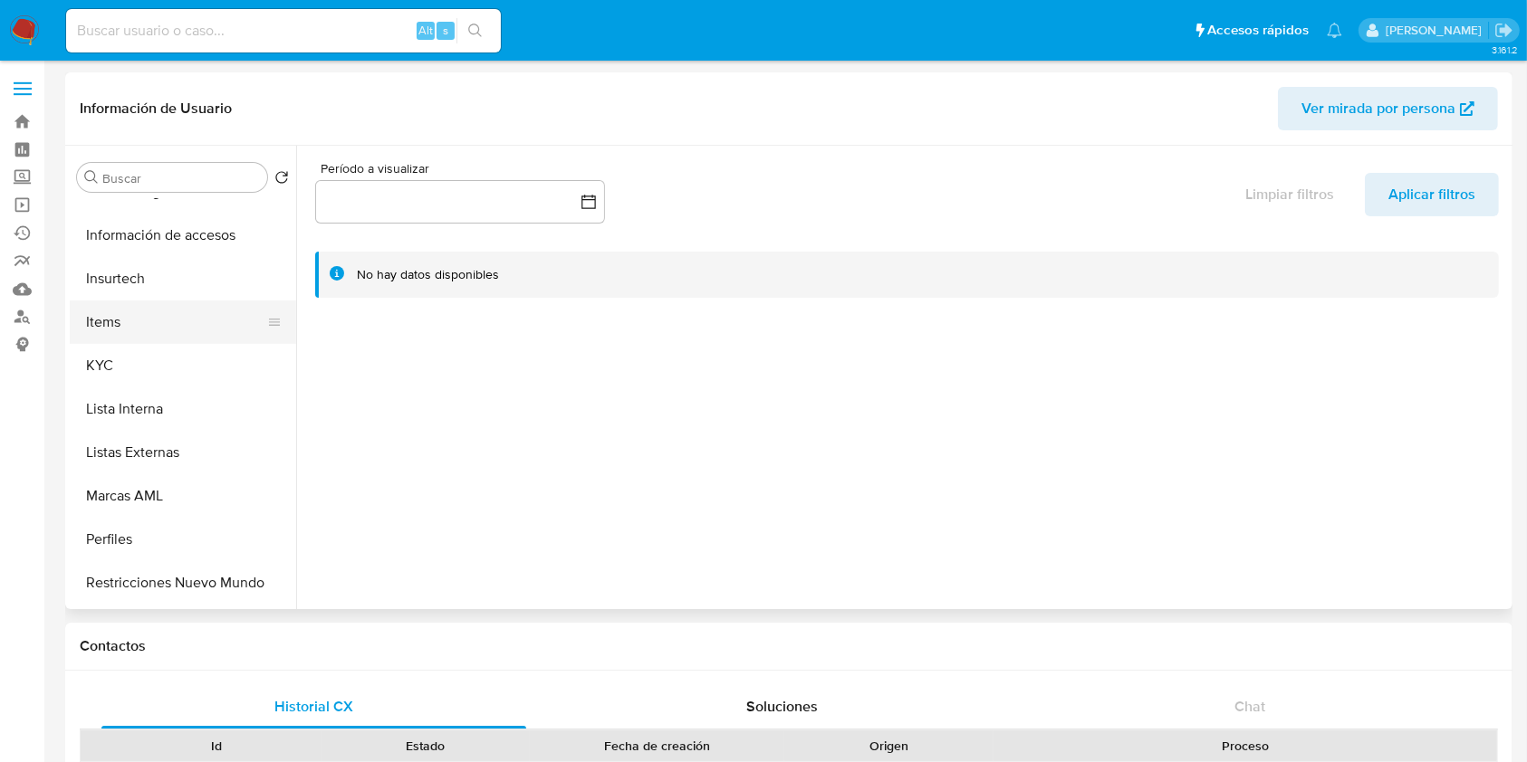
click at [150, 340] on button "Items" at bounding box center [176, 322] width 212 height 43
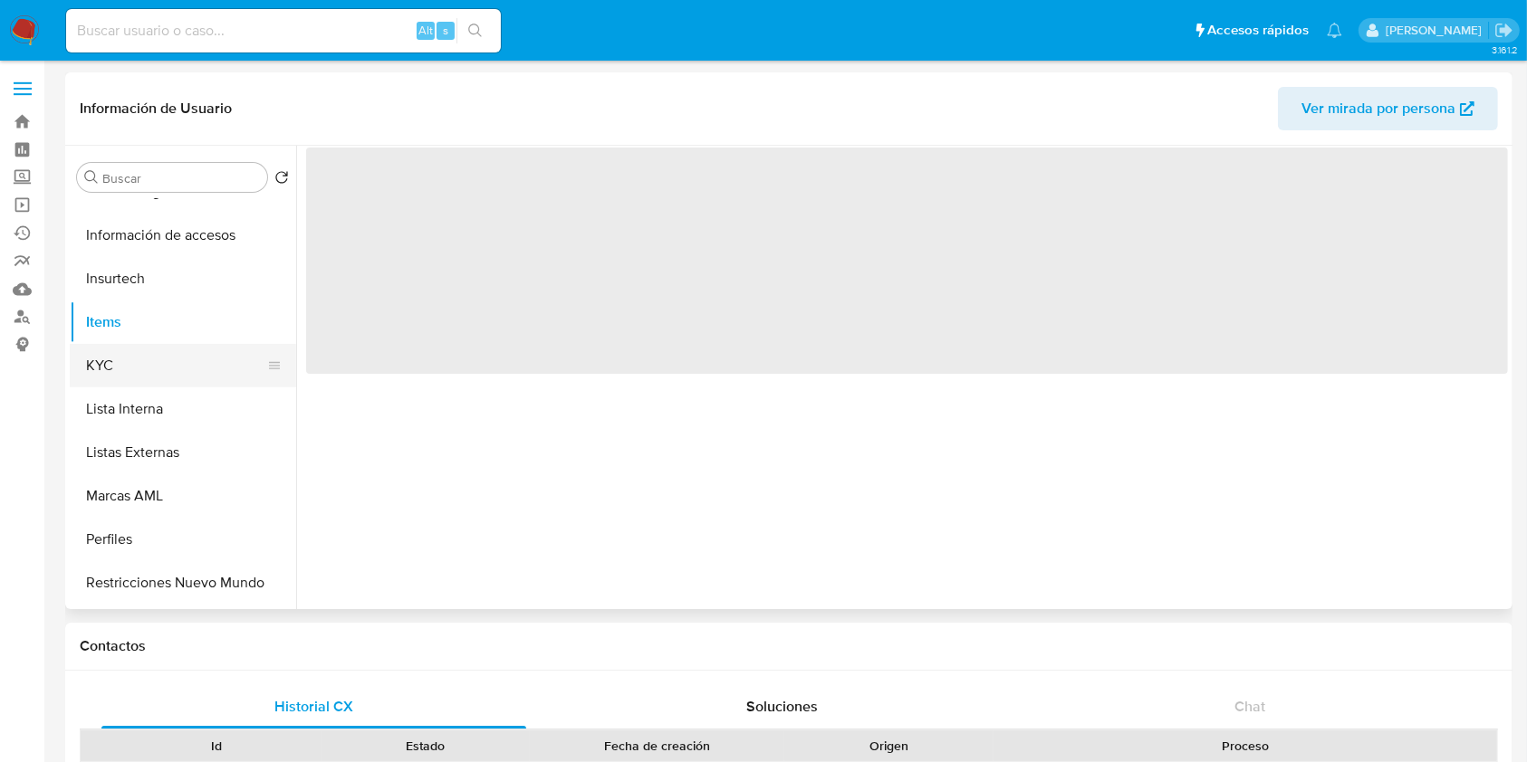
click at [171, 383] on button "KYC" at bounding box center [176, 365] width 212 height 43
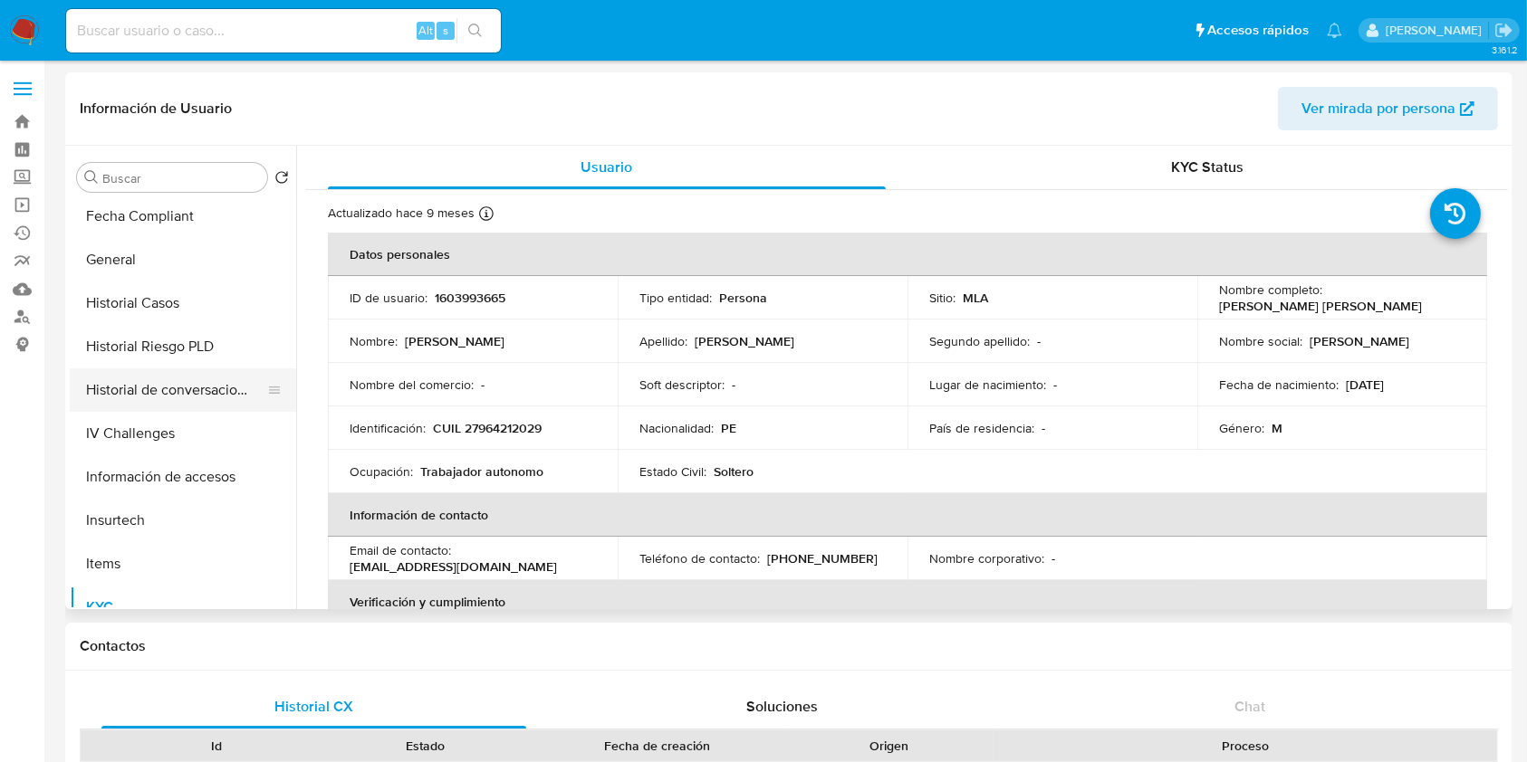
scroll to position [362, 0]
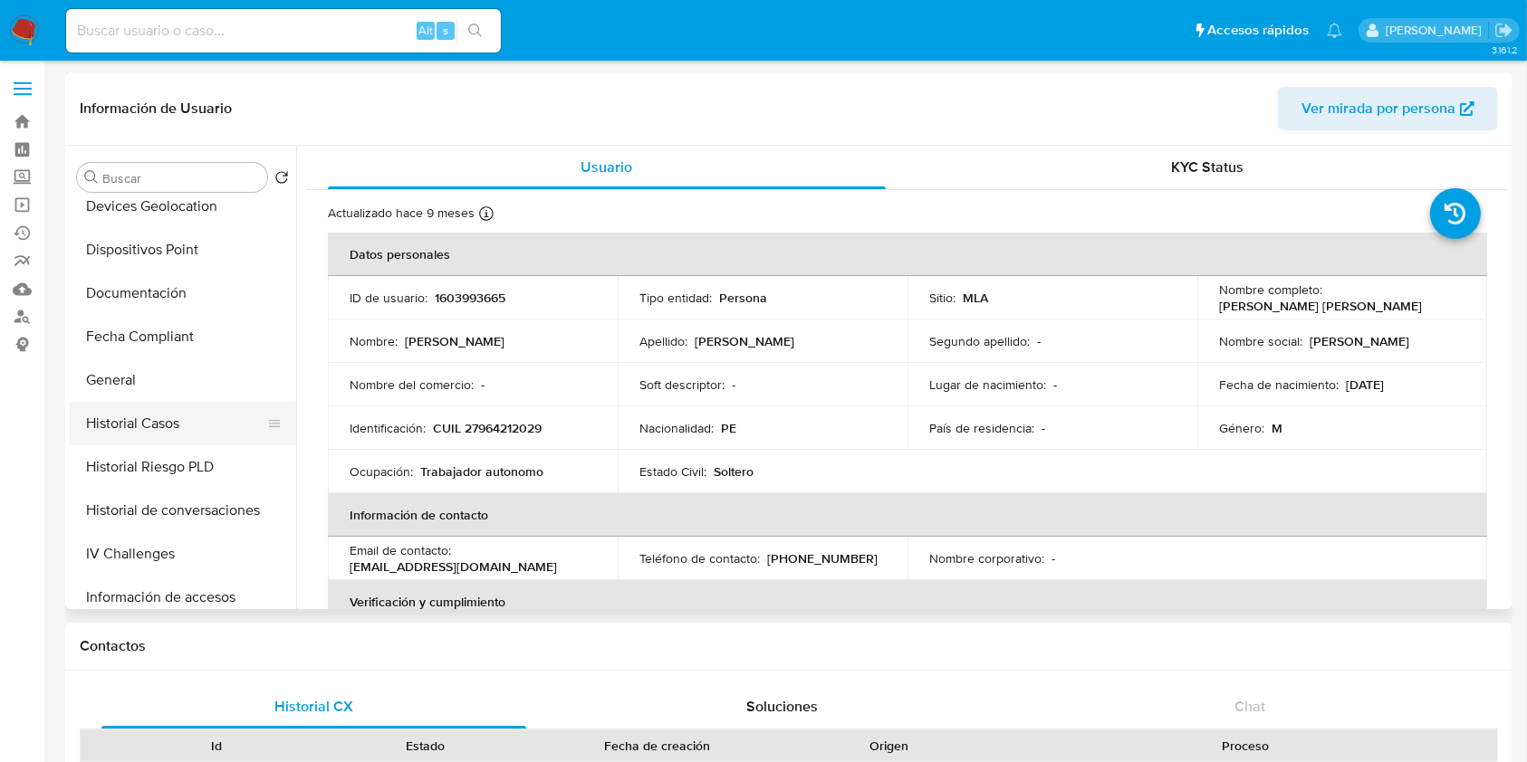
click at [170, 402] on button "Historial Casos" at bounding box center [176, 423] width 212 height 43
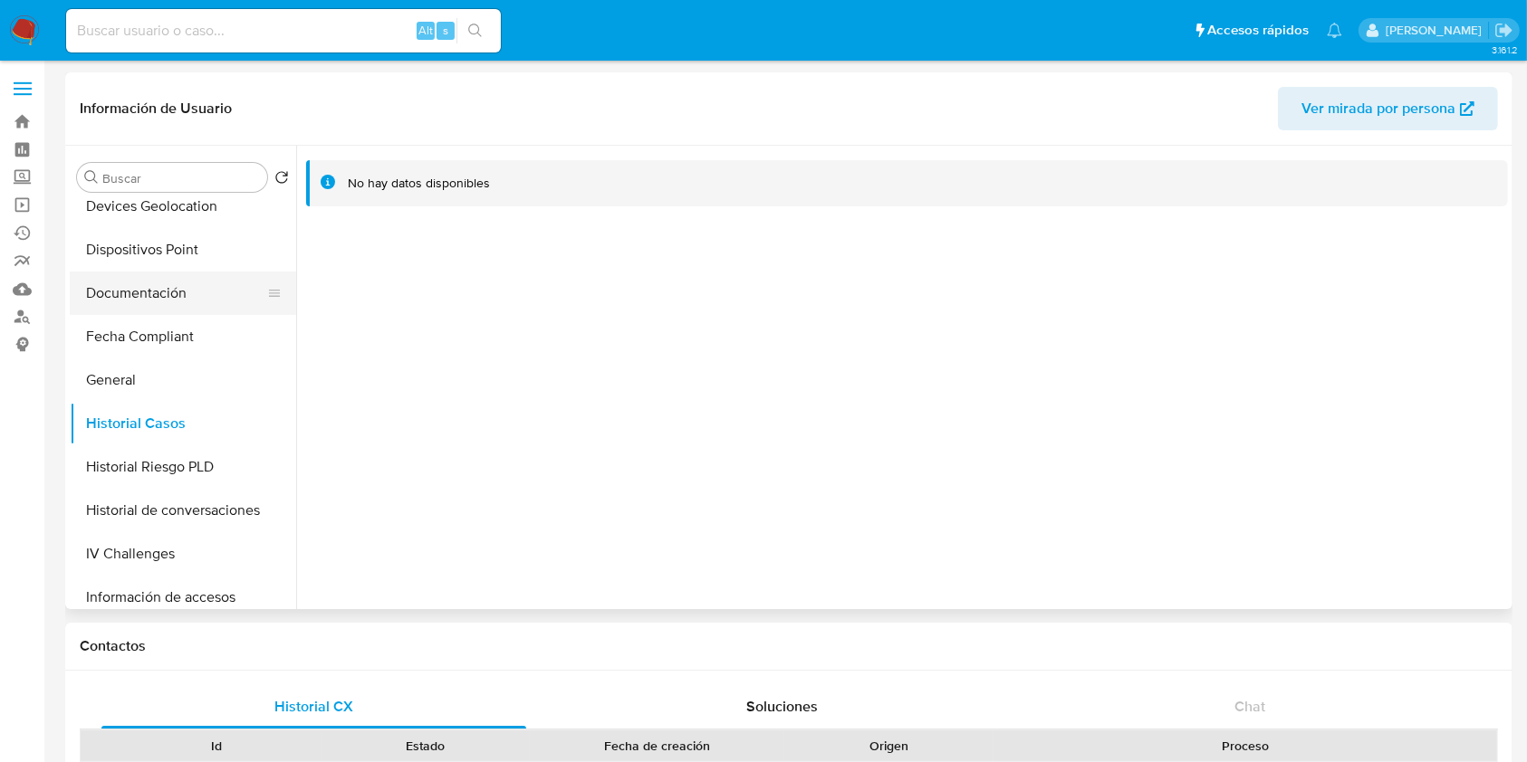
click at [143, 297] on button "Documentación" at bounding box center [176, 293] width 212 height 43
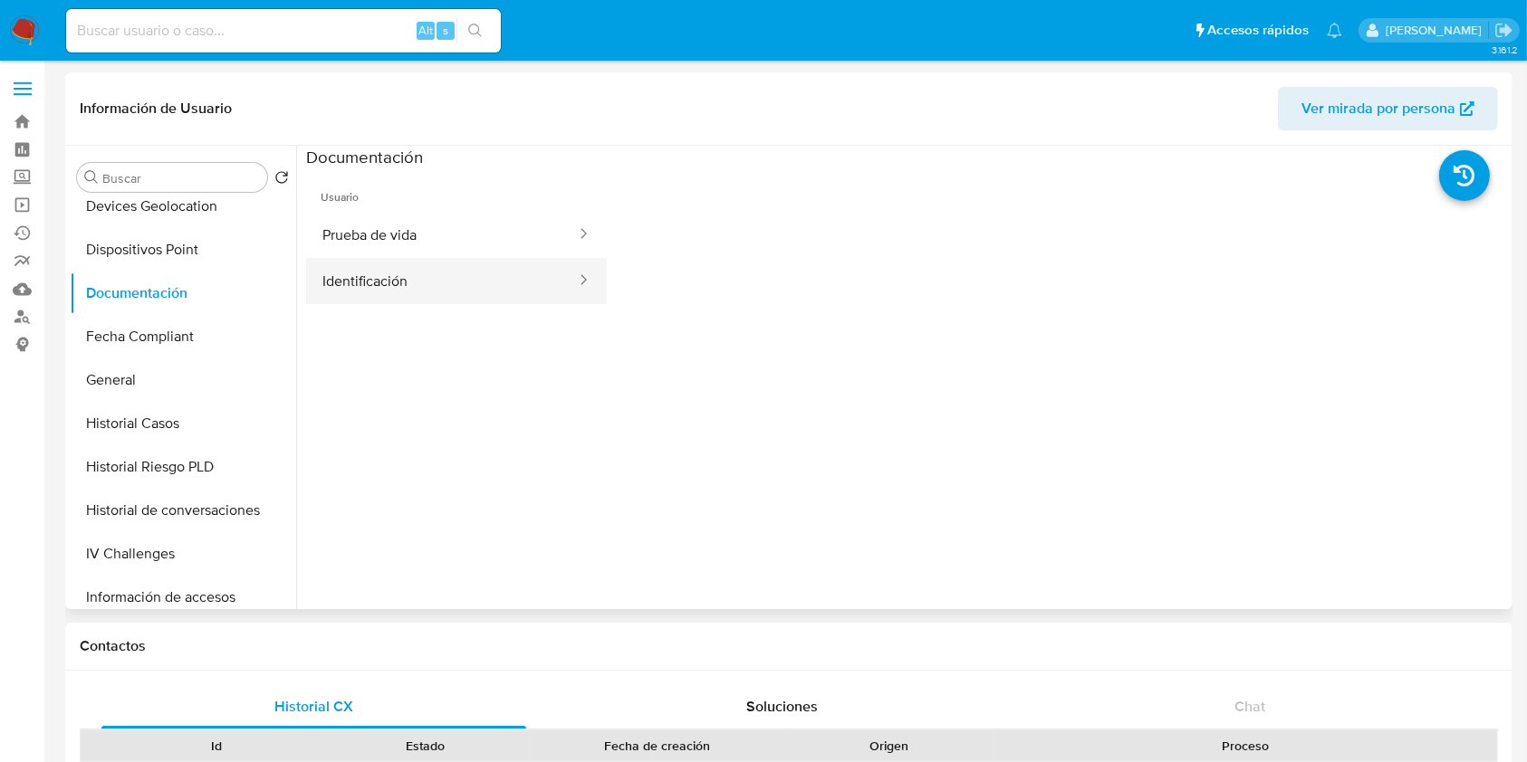
click at [369, 301] on button "Identificación" at bounding box center [442, 281] width 272 height 46
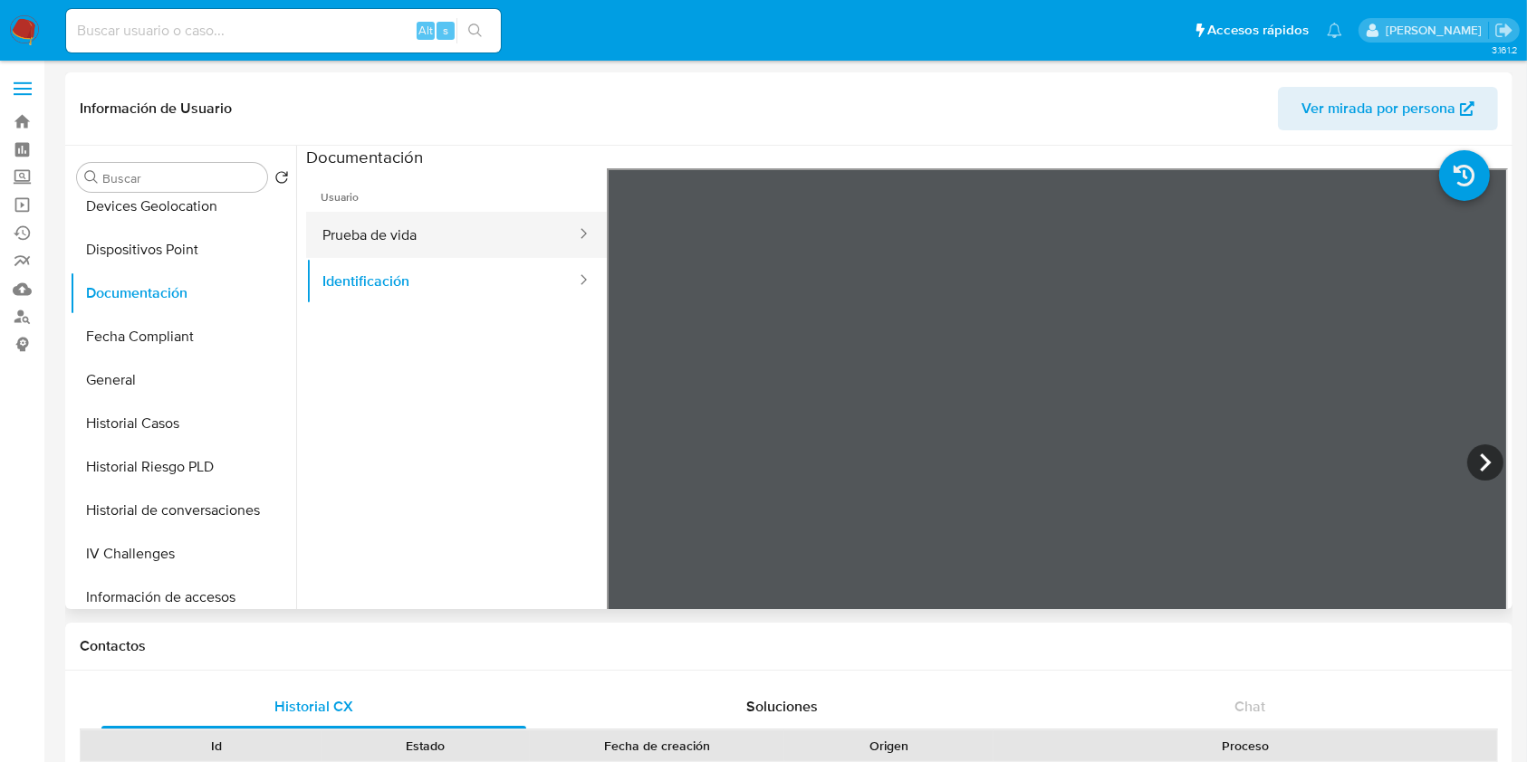
click at [443, 254] on button "Prueba de vida" at bounding box center [442, 235] width 272 height 46
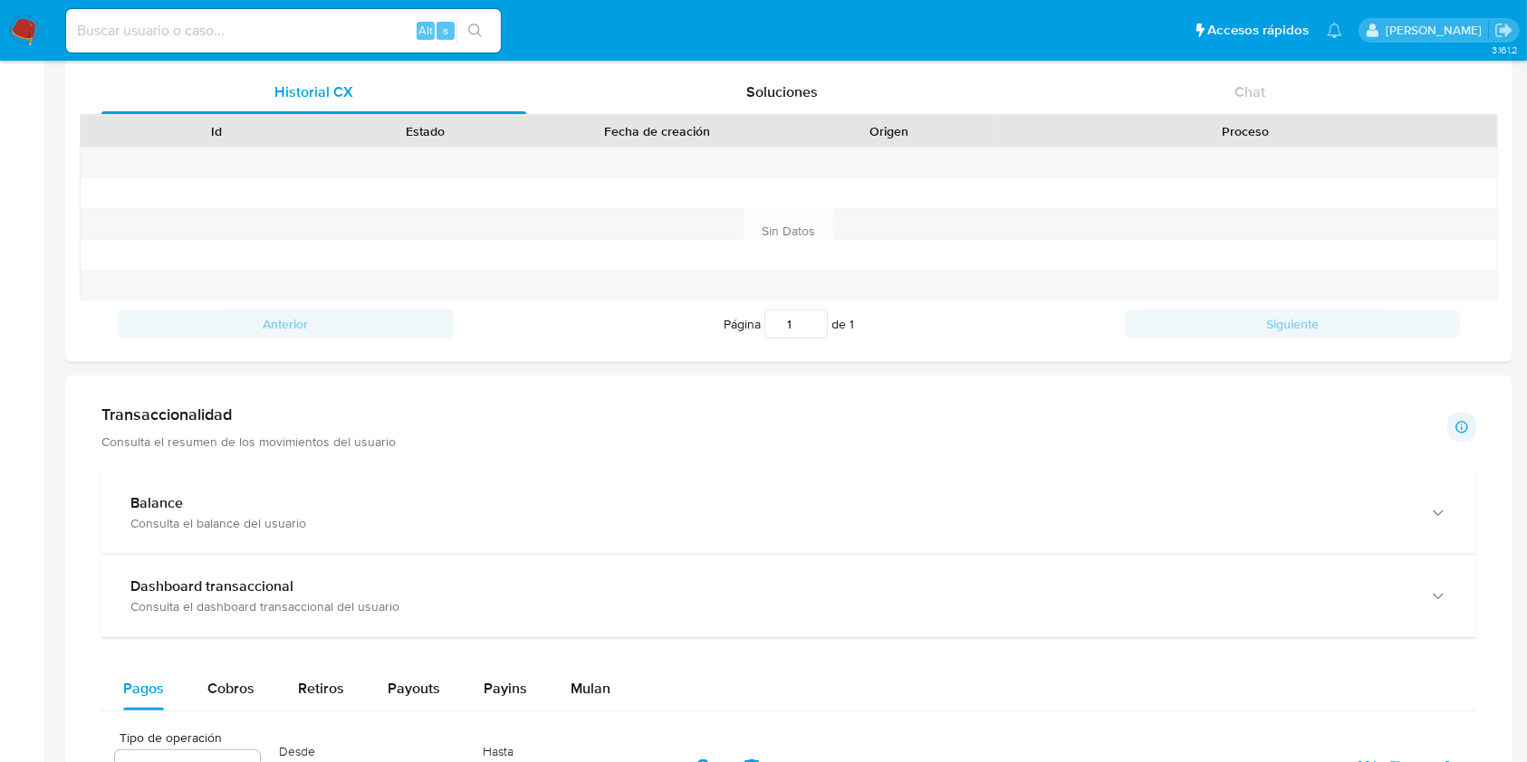
scroll to position [845, 0]
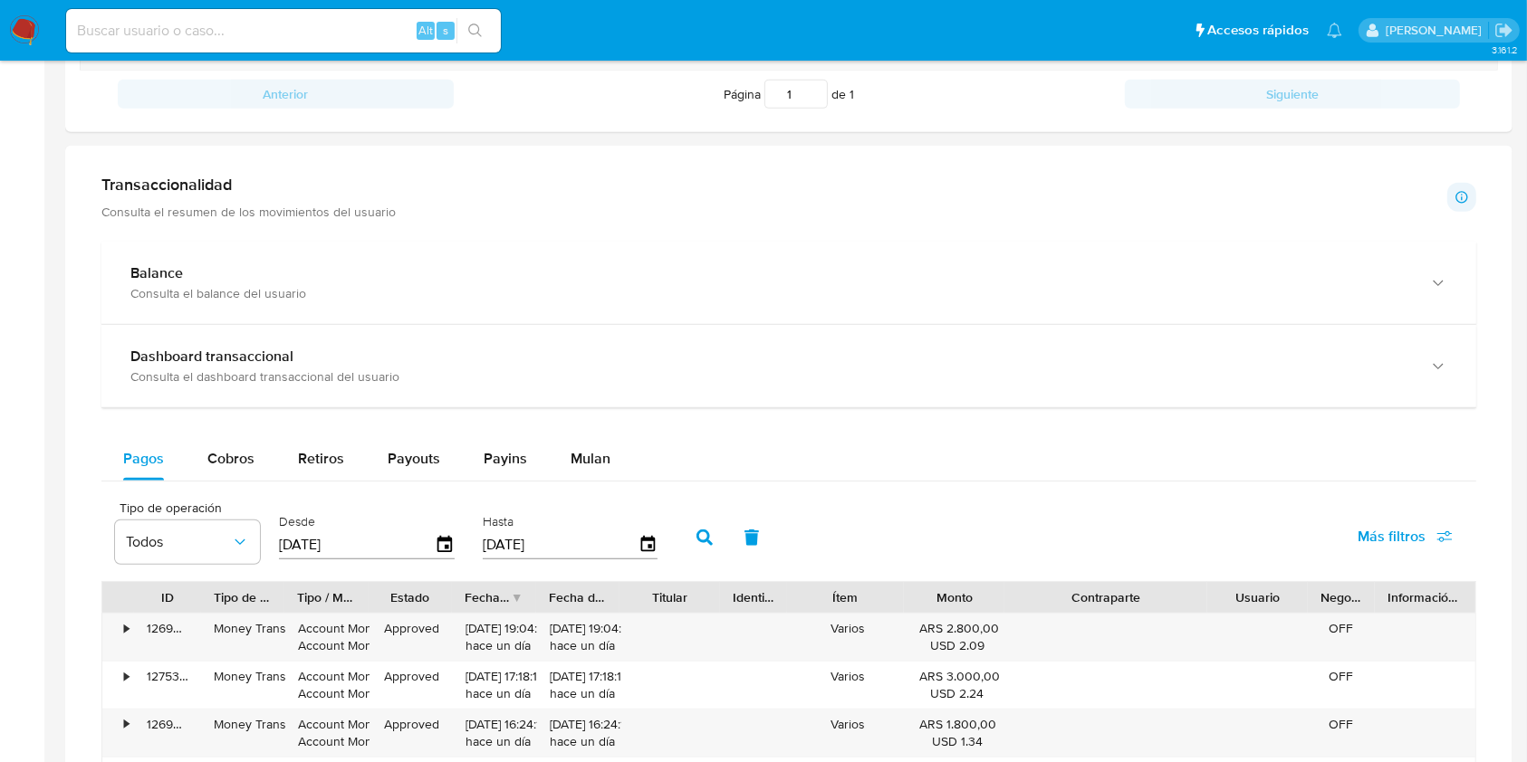
drag, startPoint x: 1175, startPoint y: 598, endPoint x: 1269, endPoint y: 587, distance: 94.8
click at [1269, 587] on div "ID Tipo de operación Tipo / Método Estado Fecha de creación Fecha de aprobación…" at bounding box center [788, 597] width 1373 height 31
click at [200, 445] on button "Cobros" at bounding box center [231, 458] width 91 height 43
drag, startPoint x: 1184, startPoint y: 596, endPoint x: 1280, endPoint y: 601, distance: 96.1
click at [1280, 601] on div "ID Tipo de operación Tipo / Método Estado Fecha de creación Fecha de aprobación…" at bounding box center [788, 597] width 1373 height 31
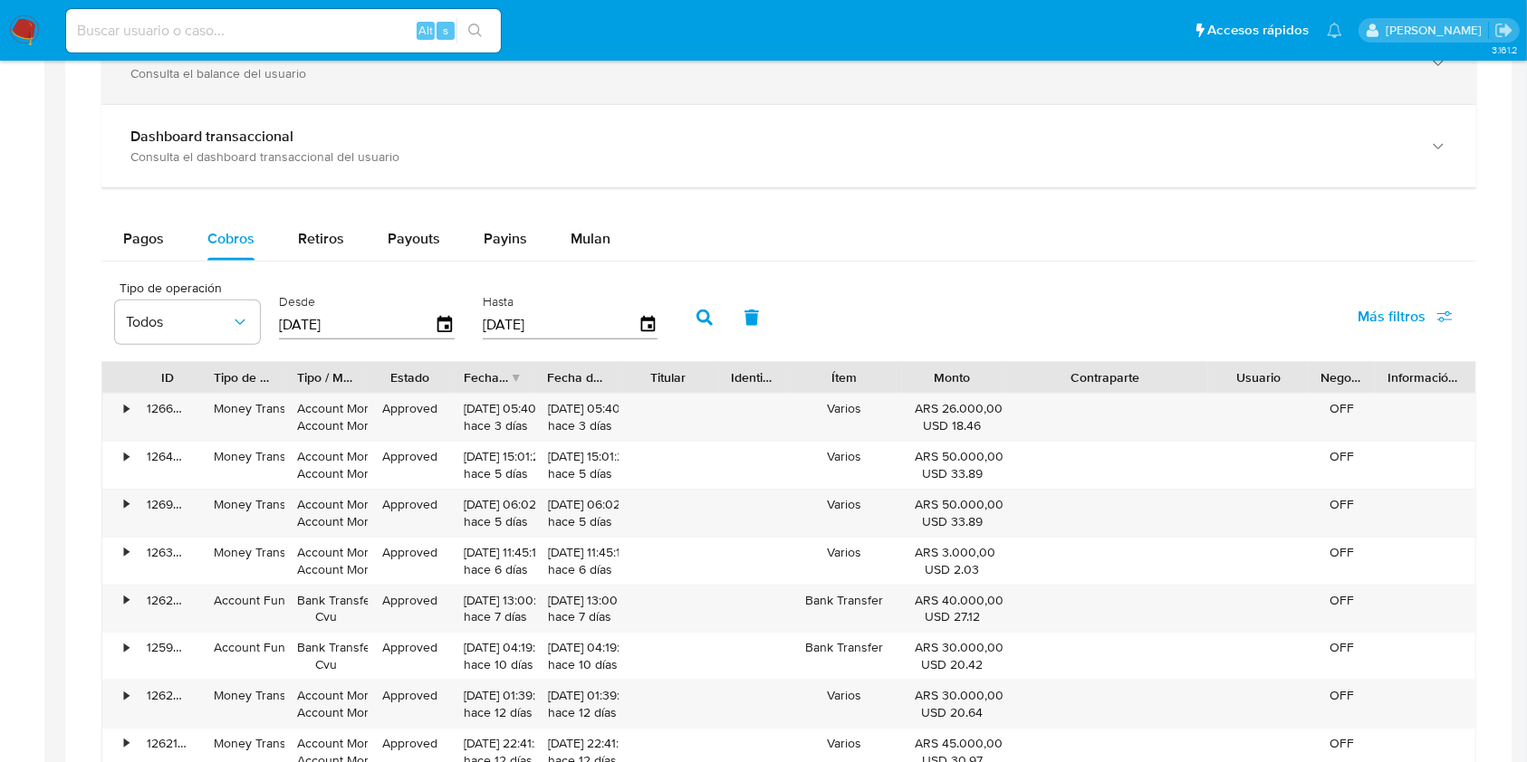
scroll to position [1328, 0]
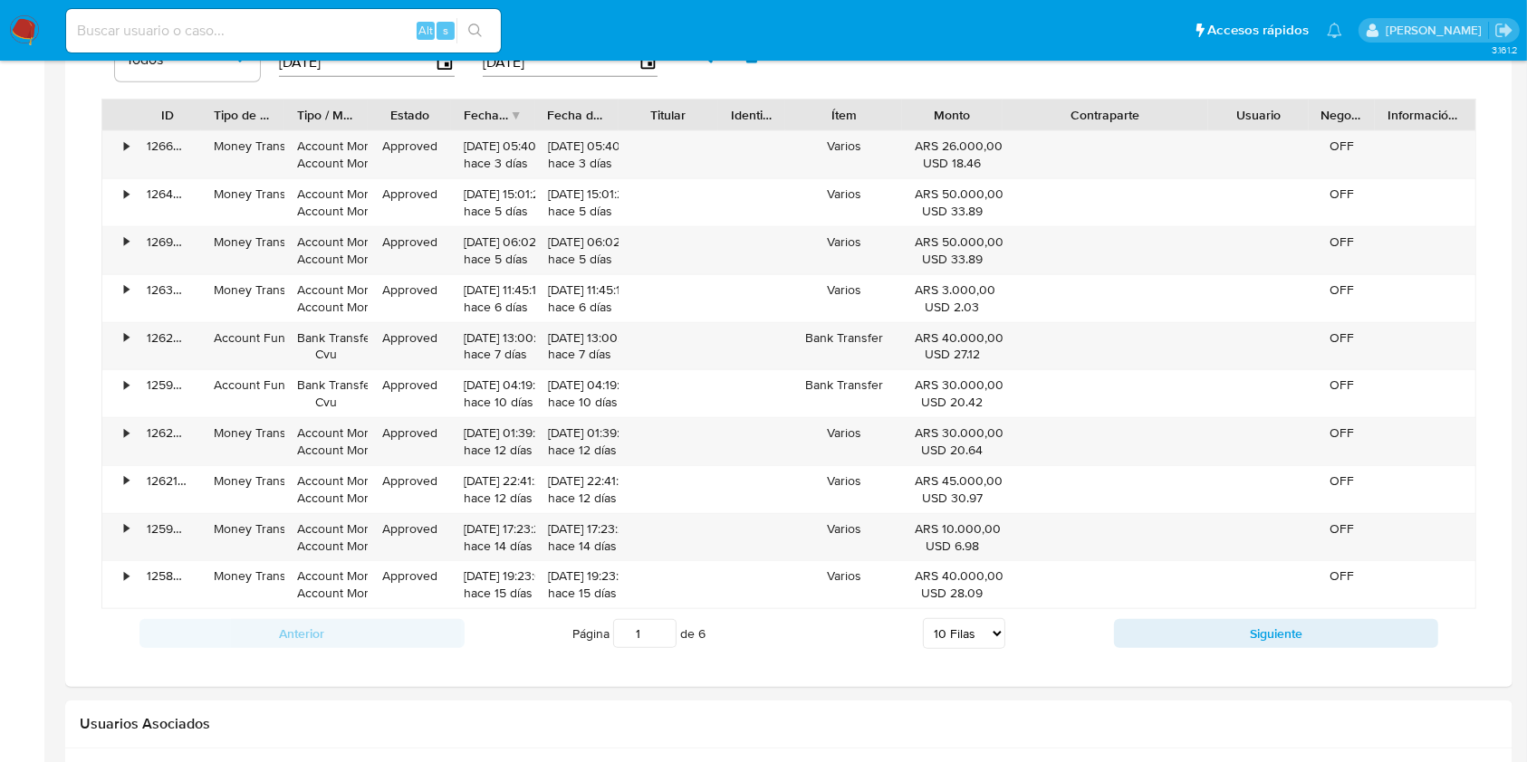
drag, startPoint x: 1172, startPoint y: 120, endPoint x: 1191, endPoint y: 108, distance: 22.4
click at [1190, 109] on div "Contraparte" at bounding box center [1105, 115] width 180 height 18
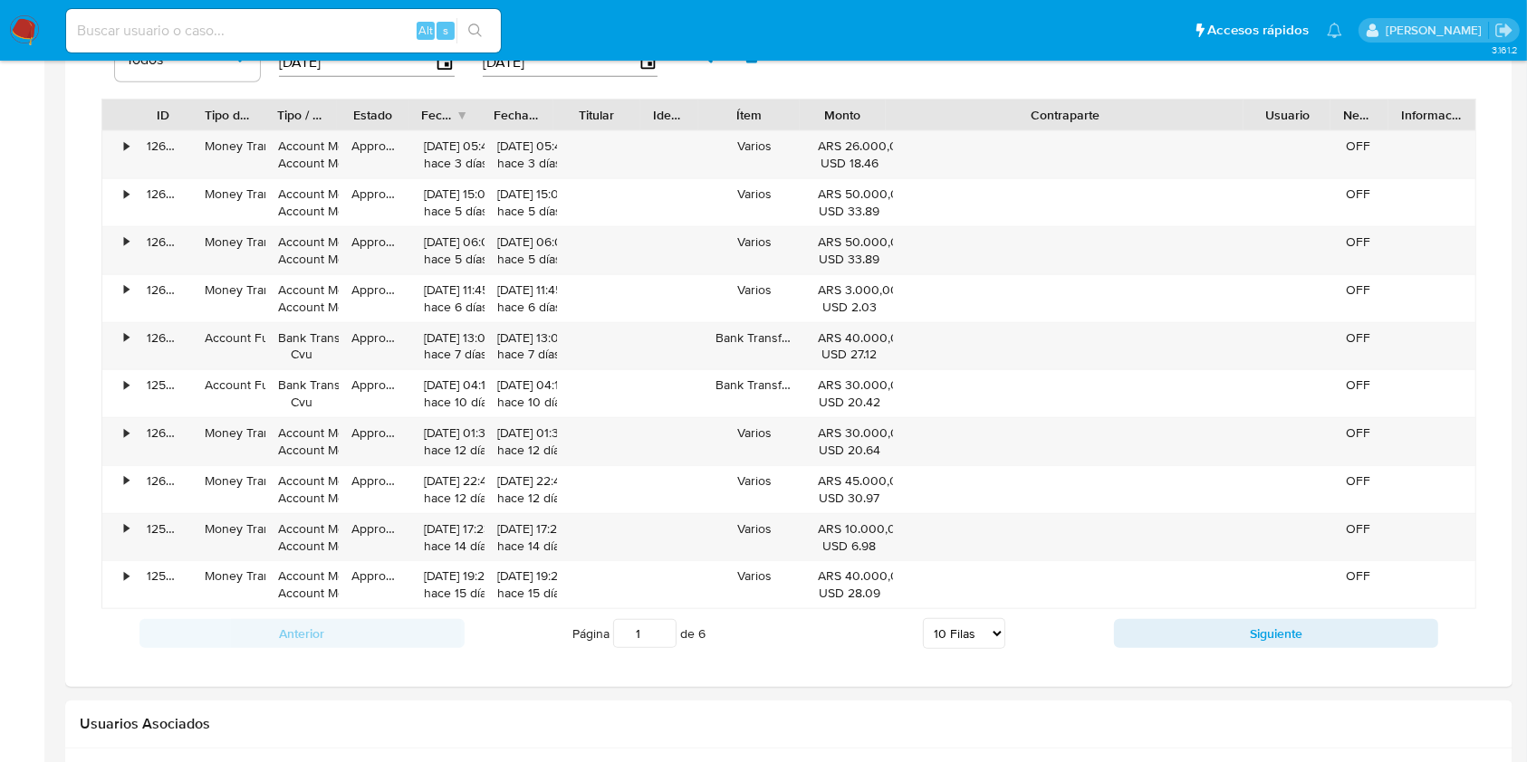
drag, startPoint x: 1192, startPoint y: 105, endPoint x: 1347, endPoint y: 116, distance: 155.2
click at [1348, 117] on div "ID Tipo de operación Tipo / Método Estado Fecha de creación Fecha de aprobación…" at bounding box center [788, 115] width 1373 height 31
click at [932, 638] on select "5 Filas 10 Filas 20 Filas 25 Filas 50 Filas 100 Filas" at bounding box center [964, 633] width 82 height 31
select select "100"
click at [923, 618] on select "5 Filas 10 Filas 20 Filas 25 Filas 50 Filas 100 Filas" at bounding box center [964, 633] width 82 height 31
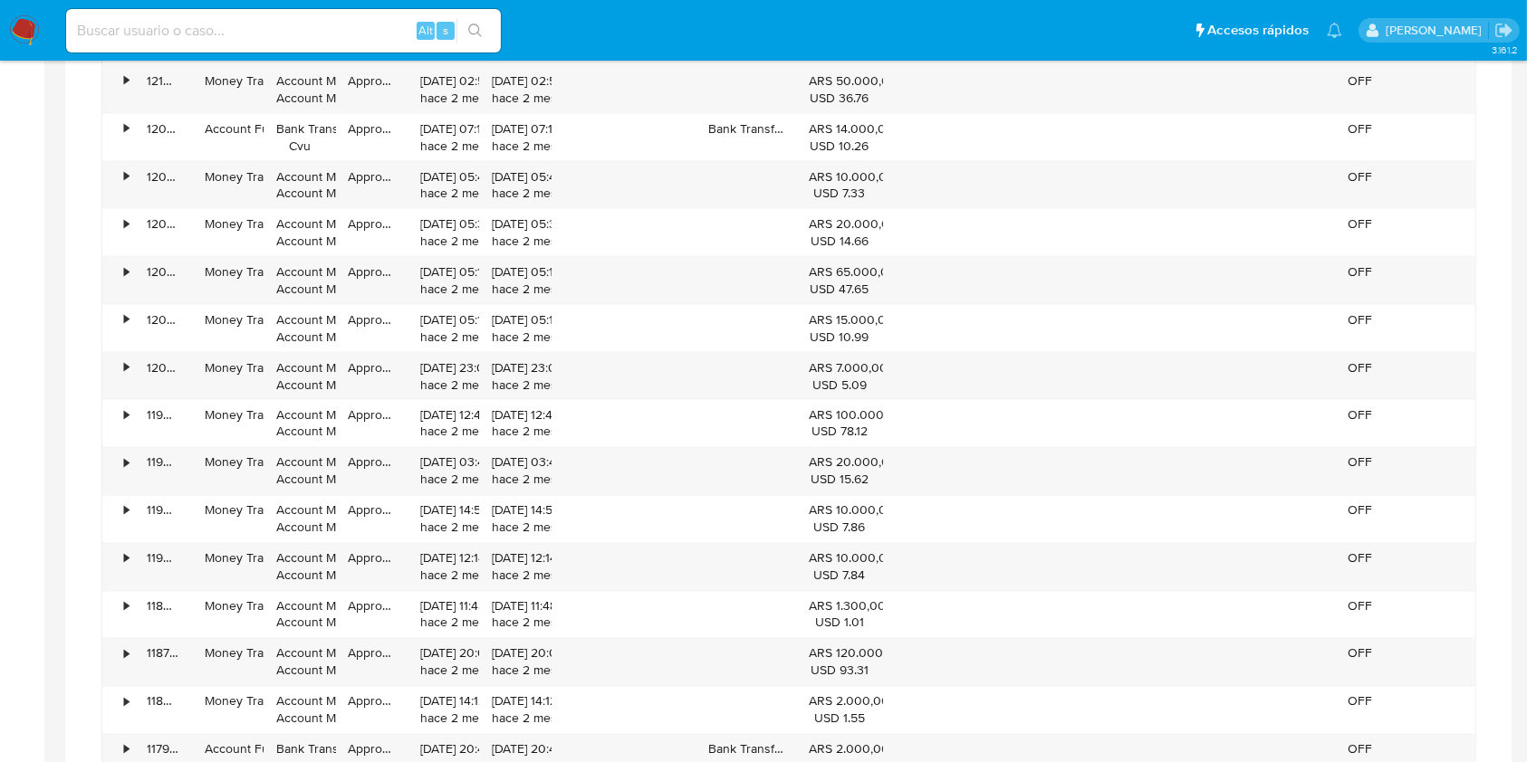
scroll to position [3692, 0]
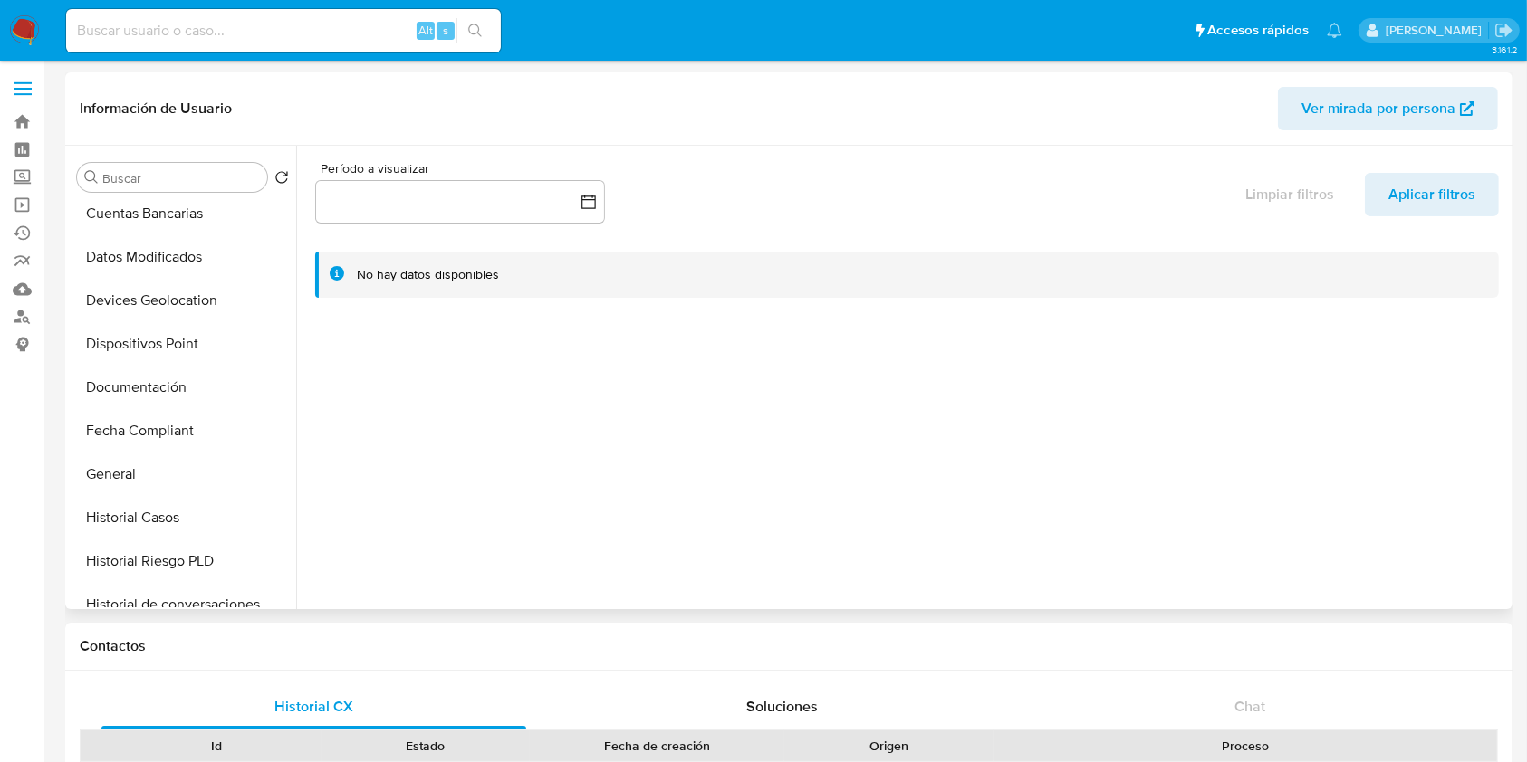
scroll to position [362, 0]
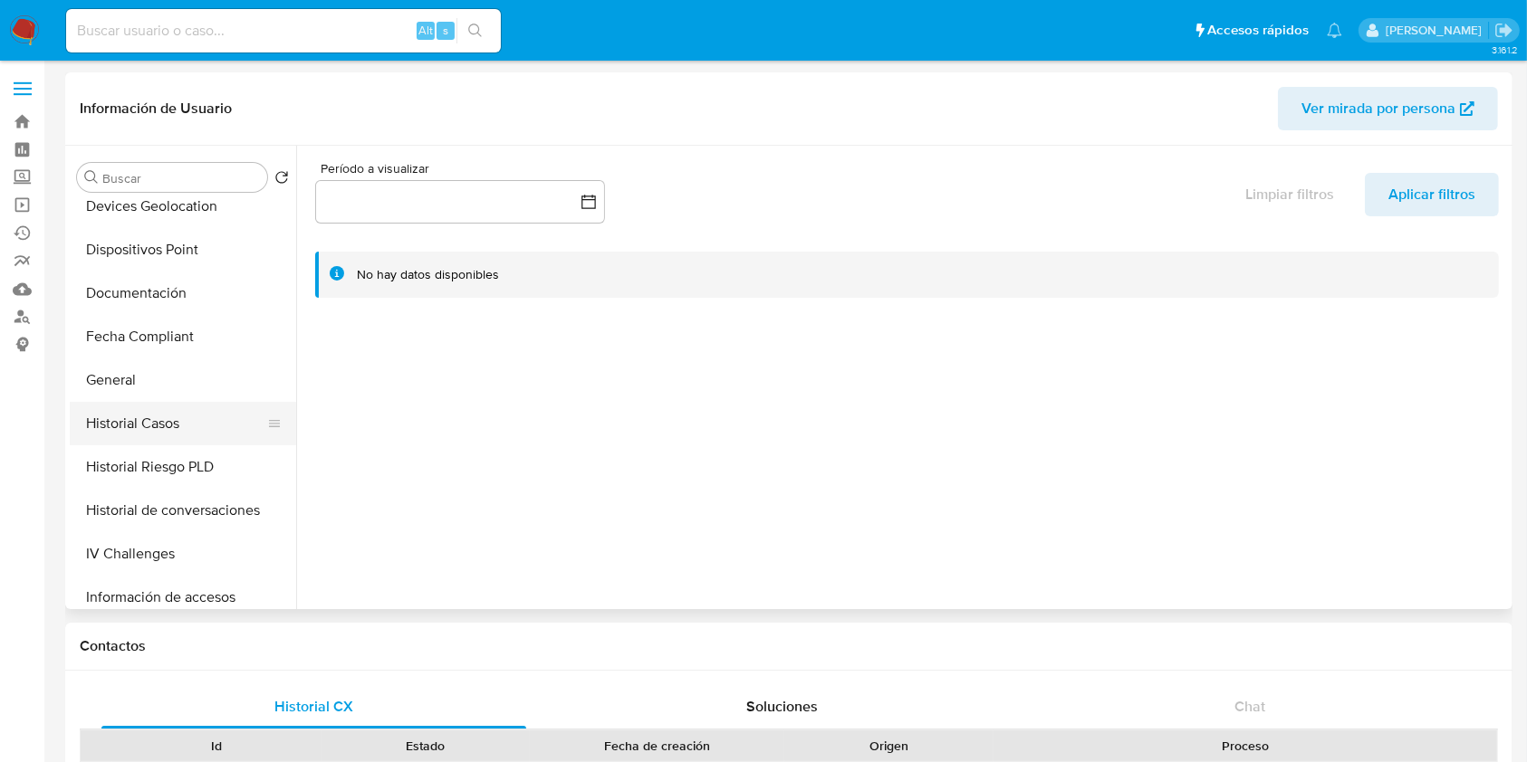
click at [149, 421] on button "Historial Casos" at bounding box center [176, 423] width 212 height 43
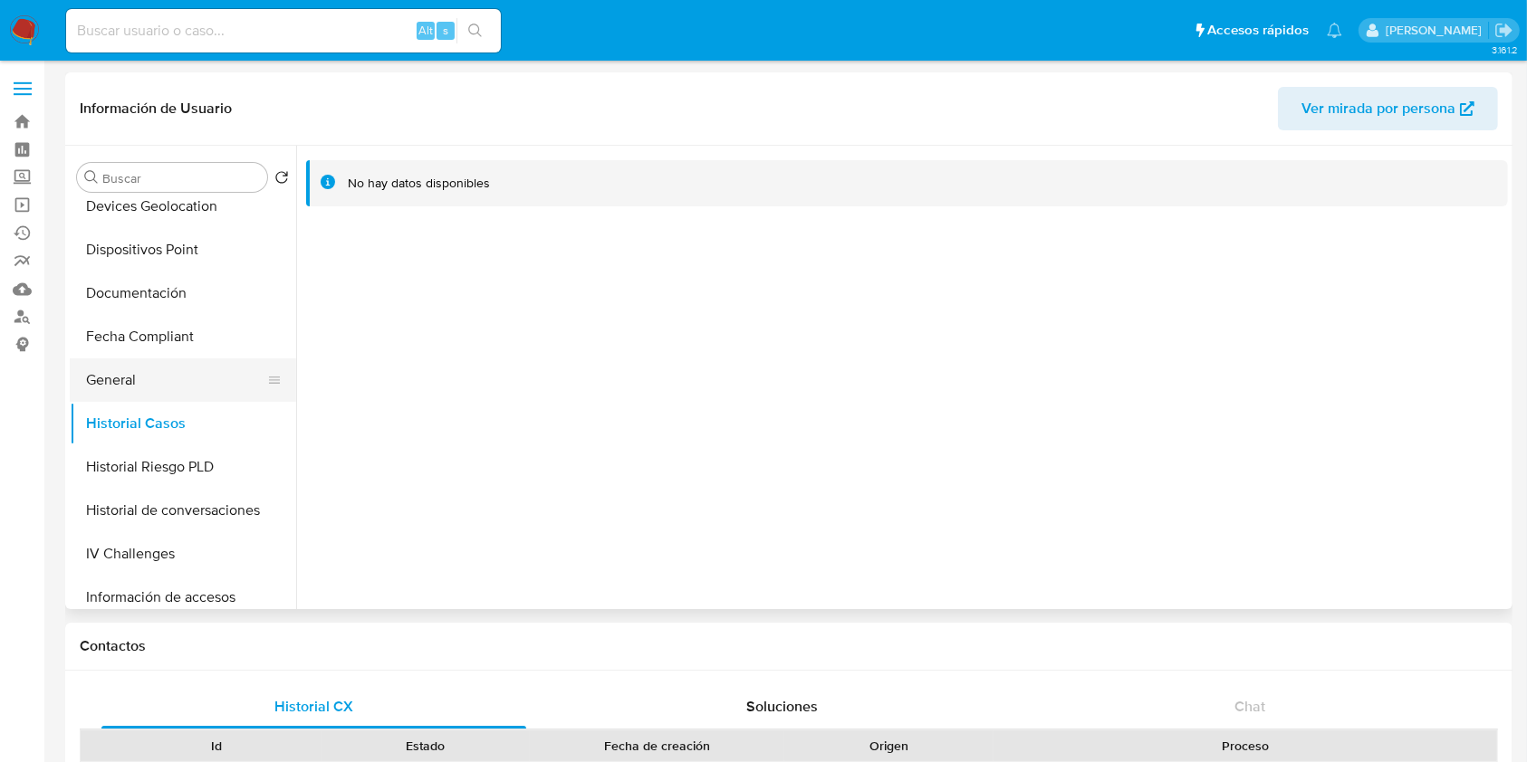
click at [79, 390] on button "General" at bounding box center [176, 380] width 212 height 43
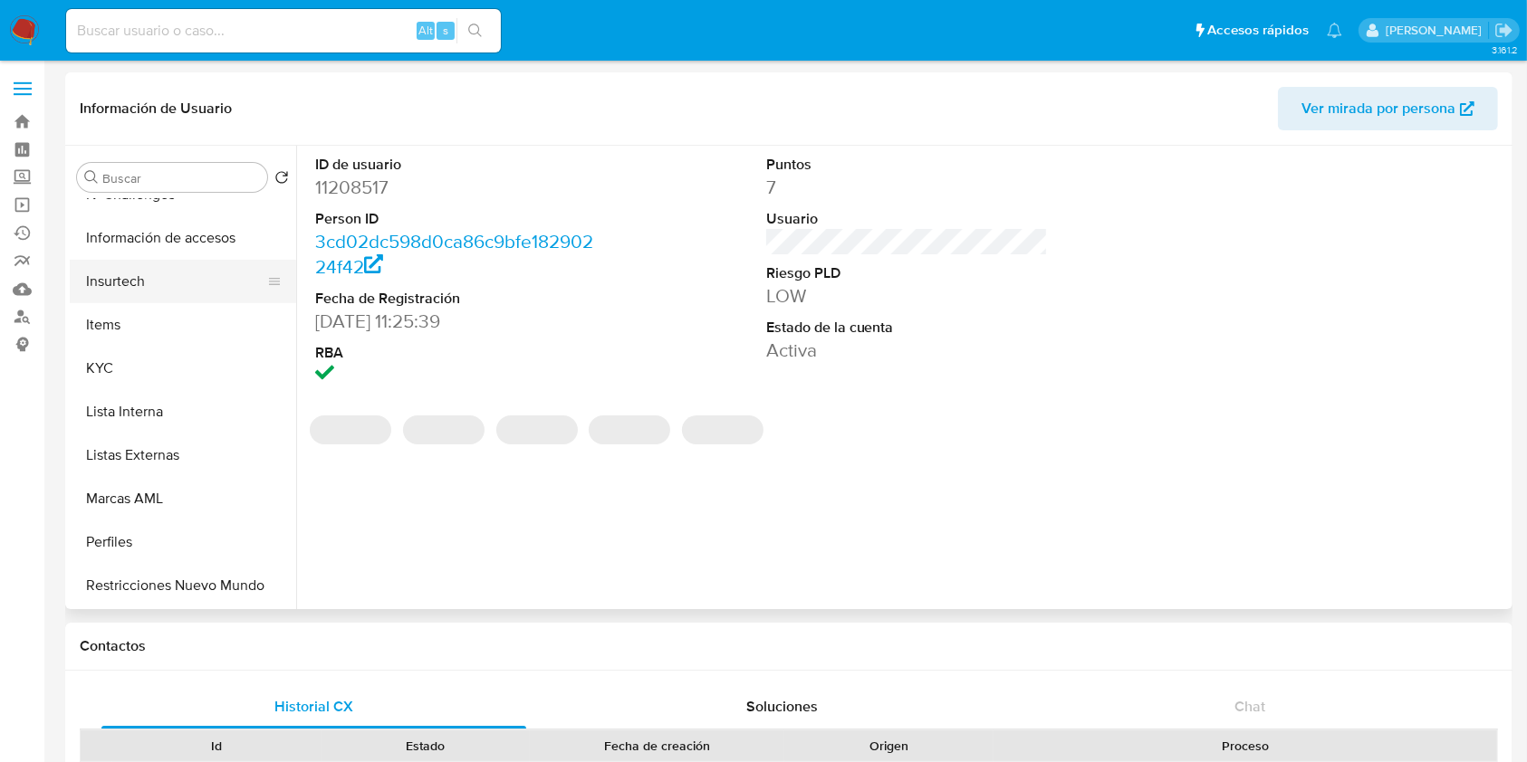
scroll to position [724, 0]
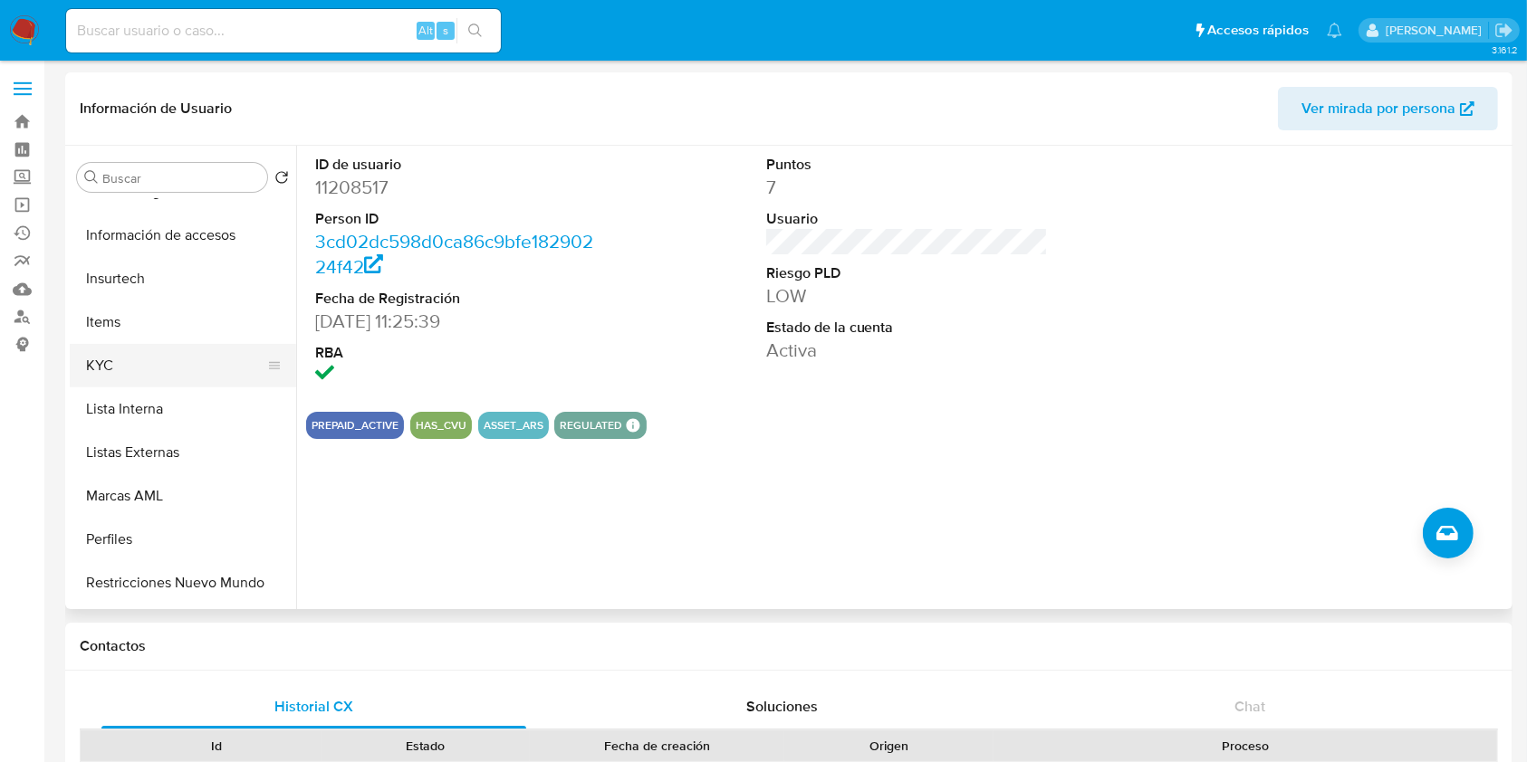
click at [149, 373] on button "KYC" at bounding box center [176, 365] width 212 height 43
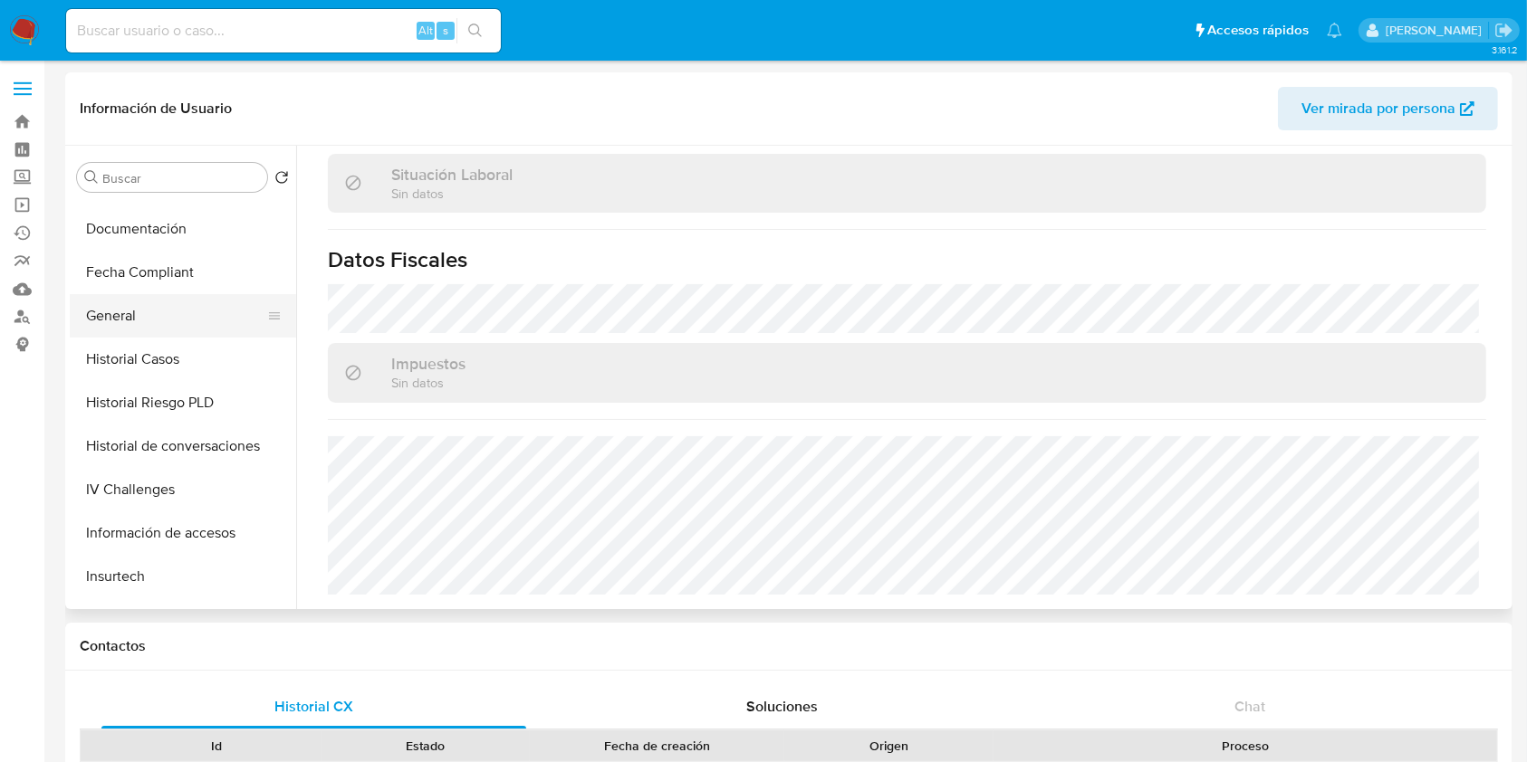
scroll to position [362, 0]
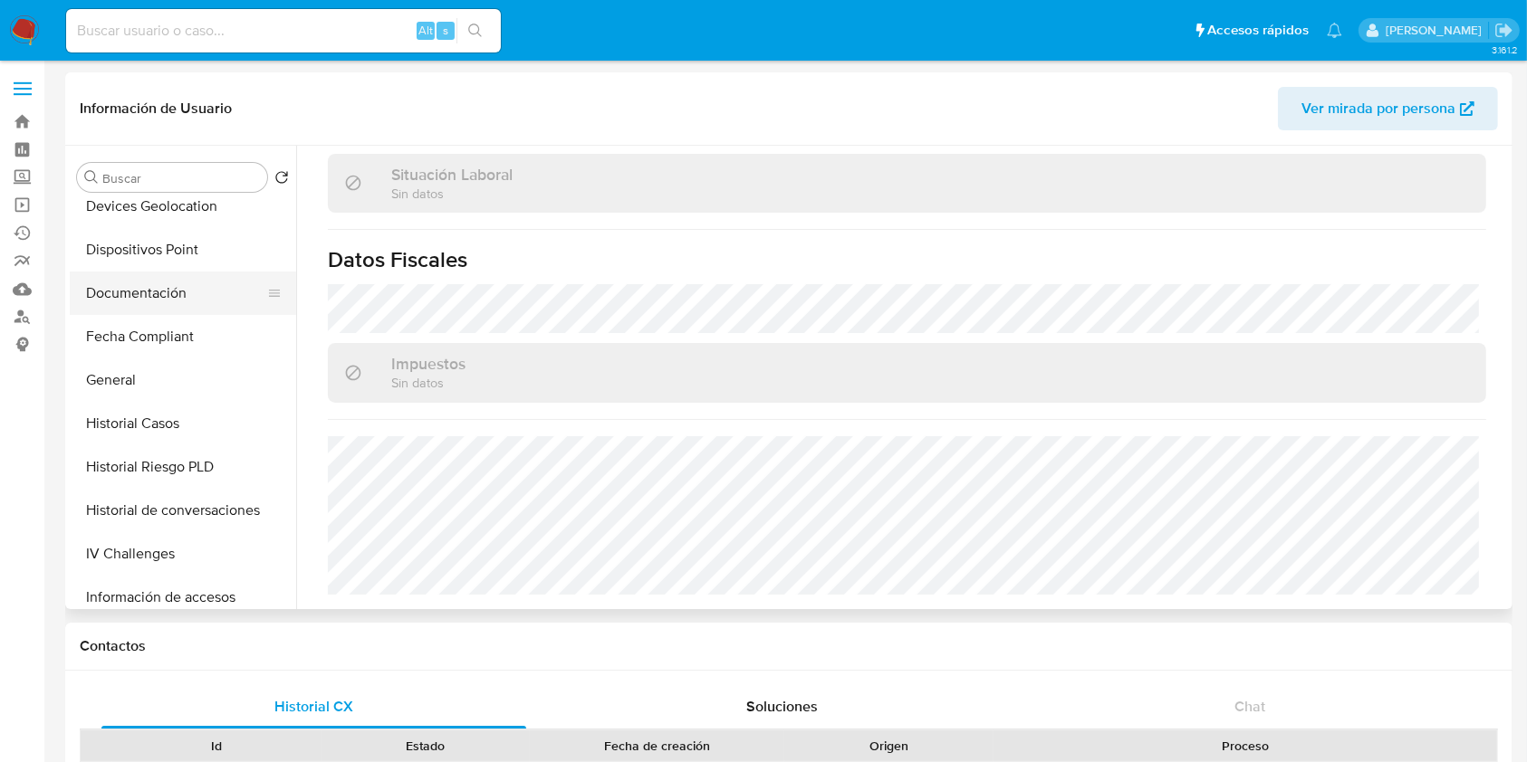
click at [200, 296] on button "Documentación" at bounding box center [176, 293] width 212 height 43
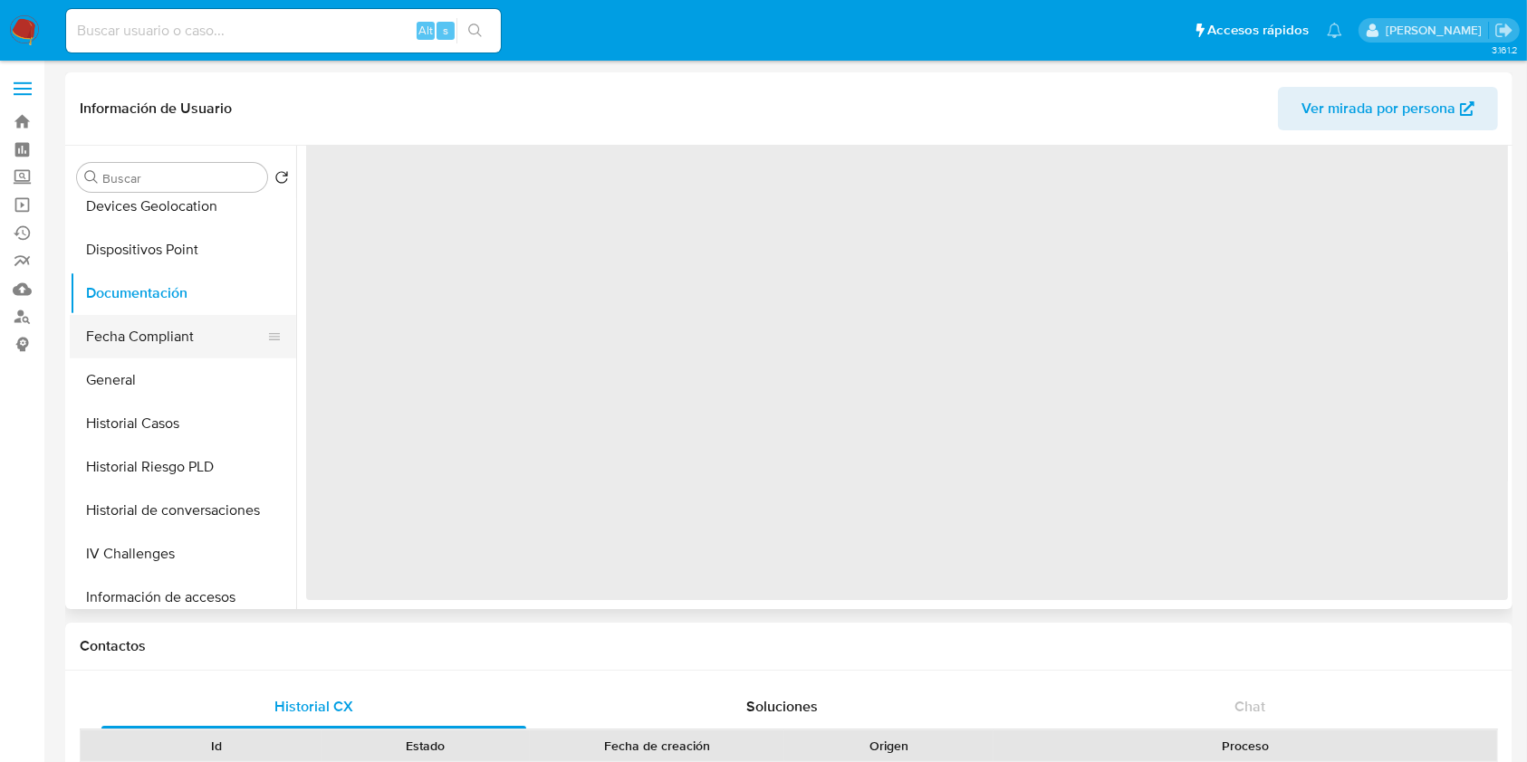
scroll to position [0, 0]
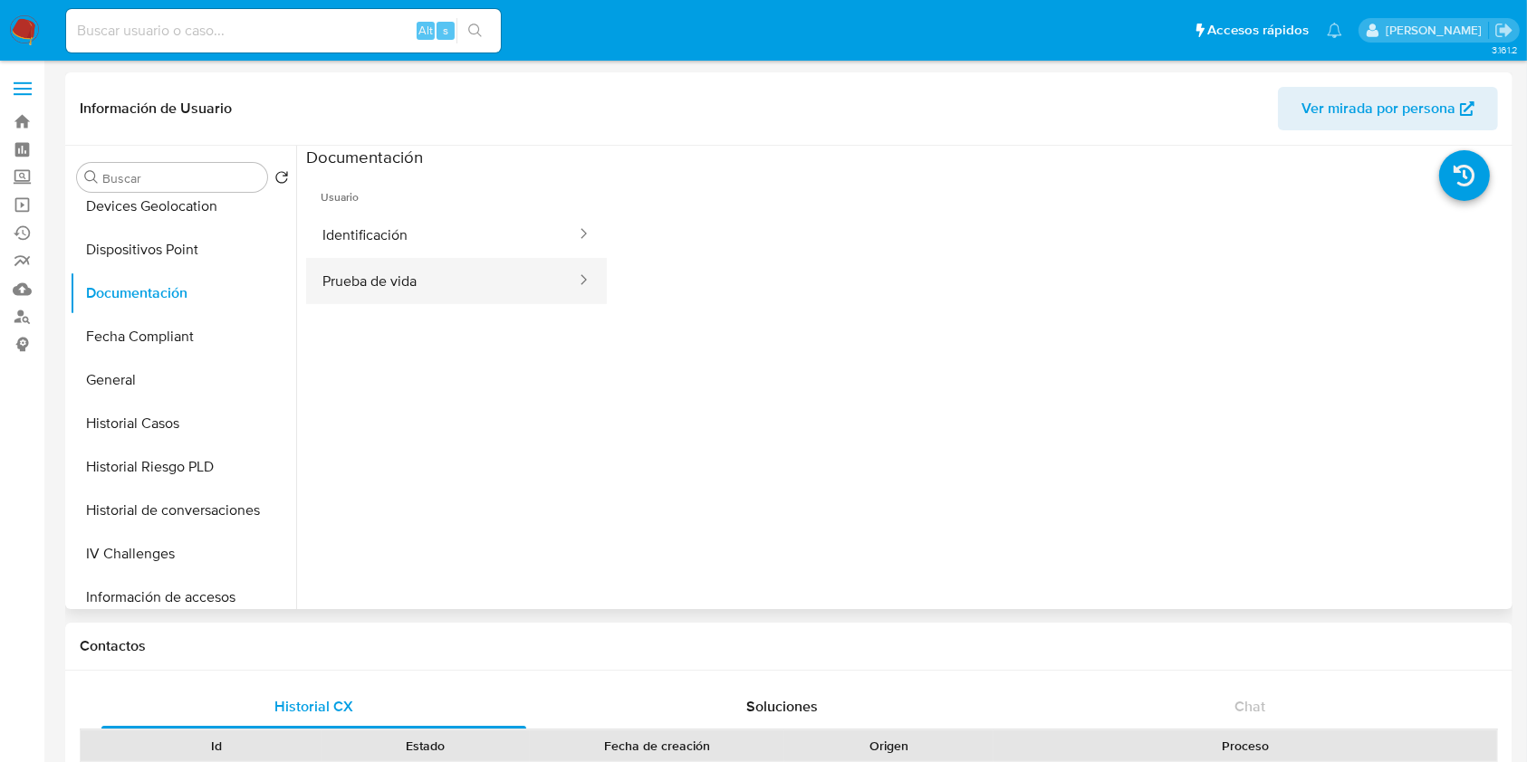
drag, startPoint x: 417, startPoint y: 309, endPoint x: 417, endPoint y: 289, distance: 19.9
click at [417, 308] on ul "Usuario Identificación Prueba de vida" at bounding box center [456, 429] width 301 height 522
click at [417, 288] on button "Prueba de vida" at bounding box center [442, 281] width 272 height 46
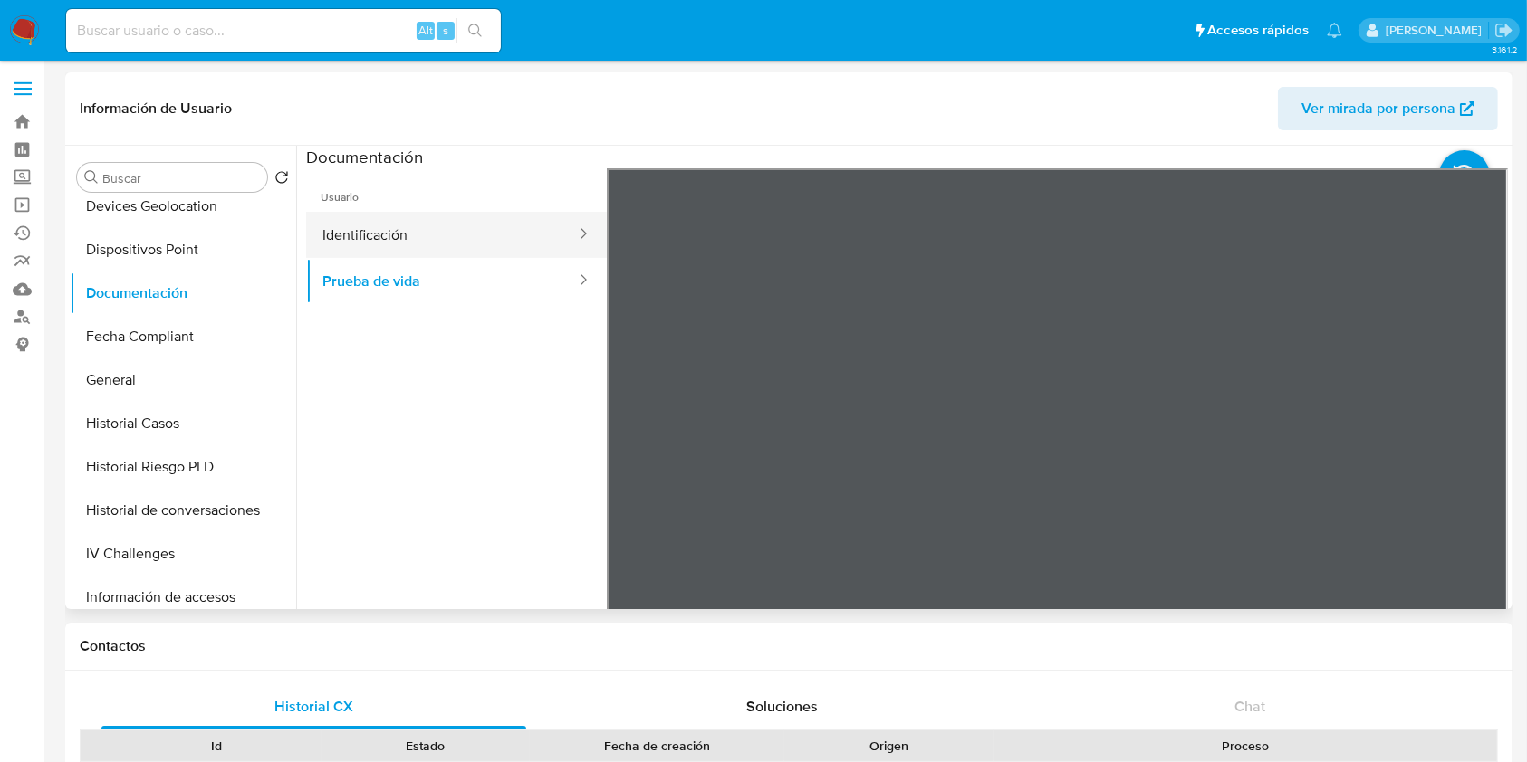
click at [408, 219] on button "Identificación" at bounding box center [442, 235] width 272 height 46
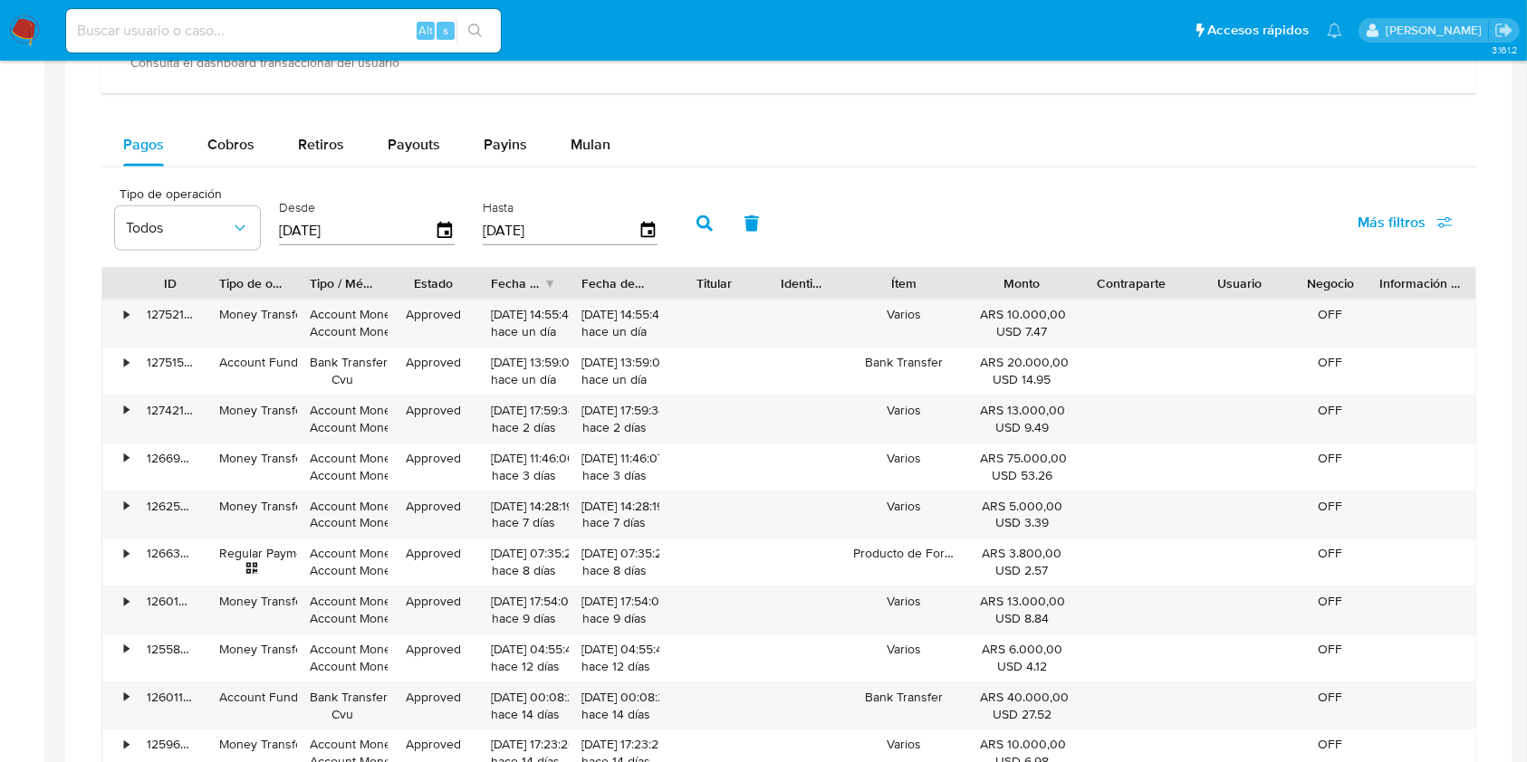
scroll to position [1251, 0]
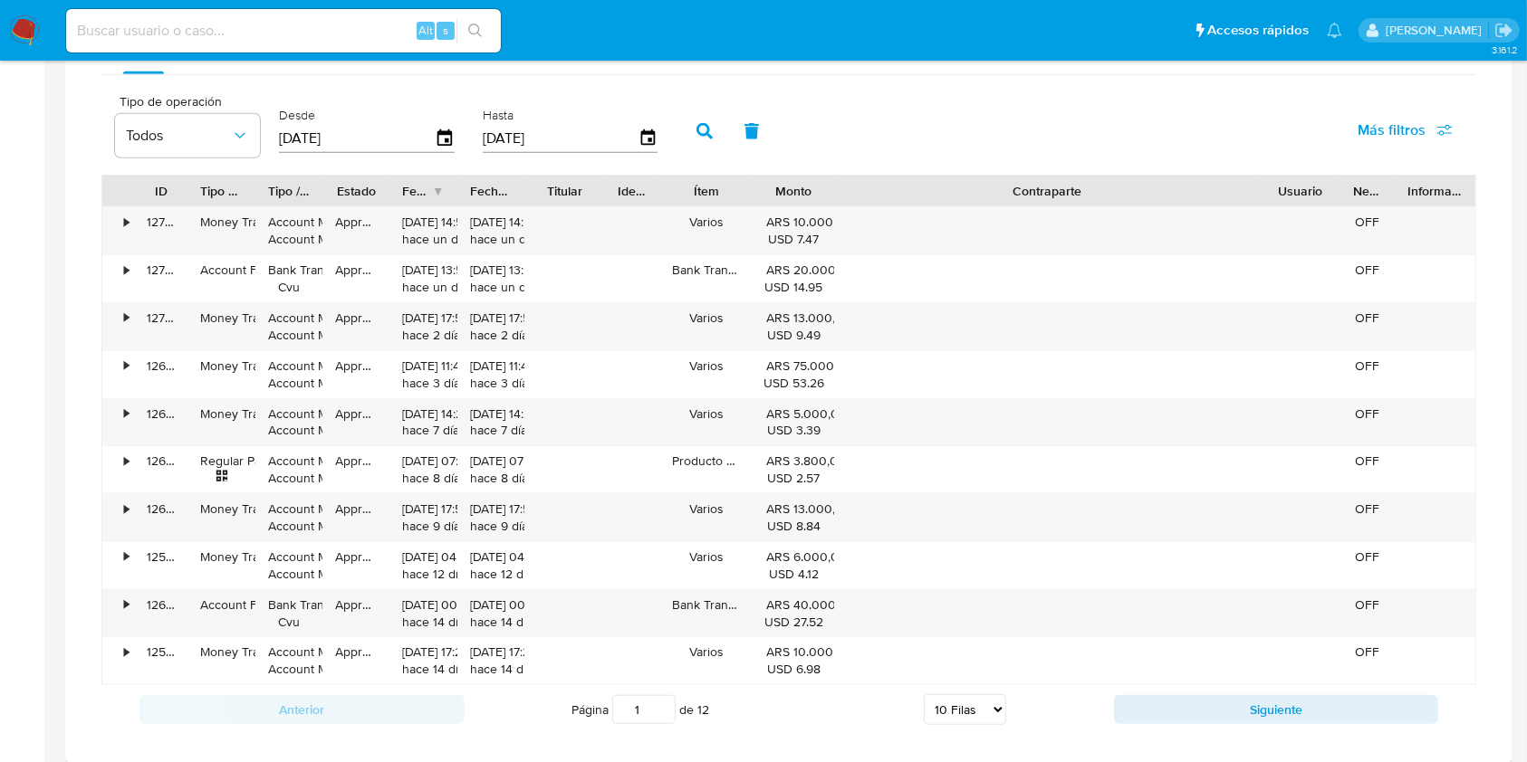
drag, startPoint x: 1184, startPoint y: 193, endPoint x: 1493, endPoint y: 205, distance: 309.9
click at [1500, 206] on div at bounding box center [788, 251] width 1447 height 1024
drag, startPoint x: 1360, startPoint y: 231, endPoint x: 1116, endPoint y: 157, distance: 255.5
click at [1116, 157] on div "Tipo de operación Todos Desde 29/06/2025 Hasta 26/09/2025 Más filtros" at bounding box center [788, 129] width 1375 height 91
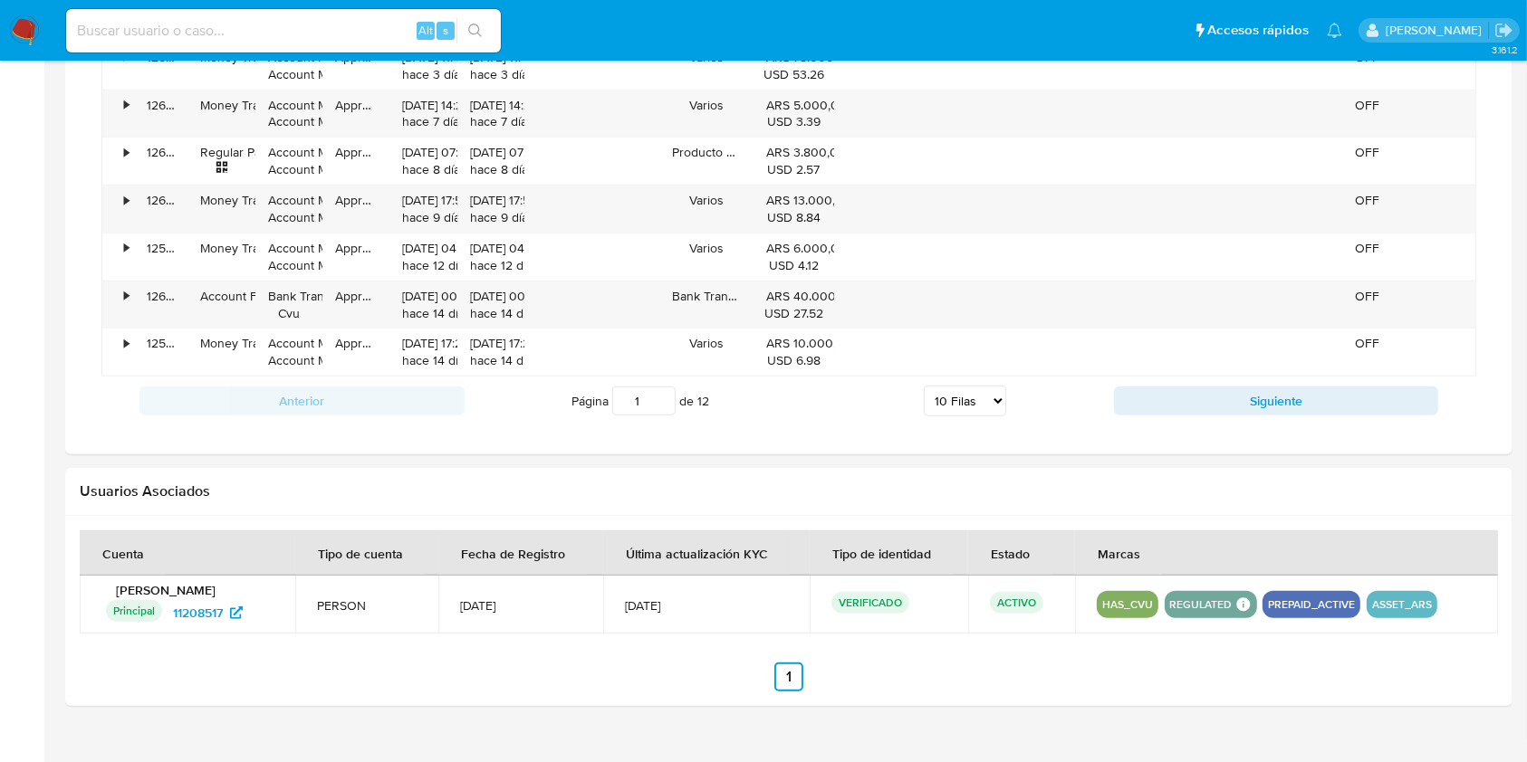
scroll to position [1594, 0]
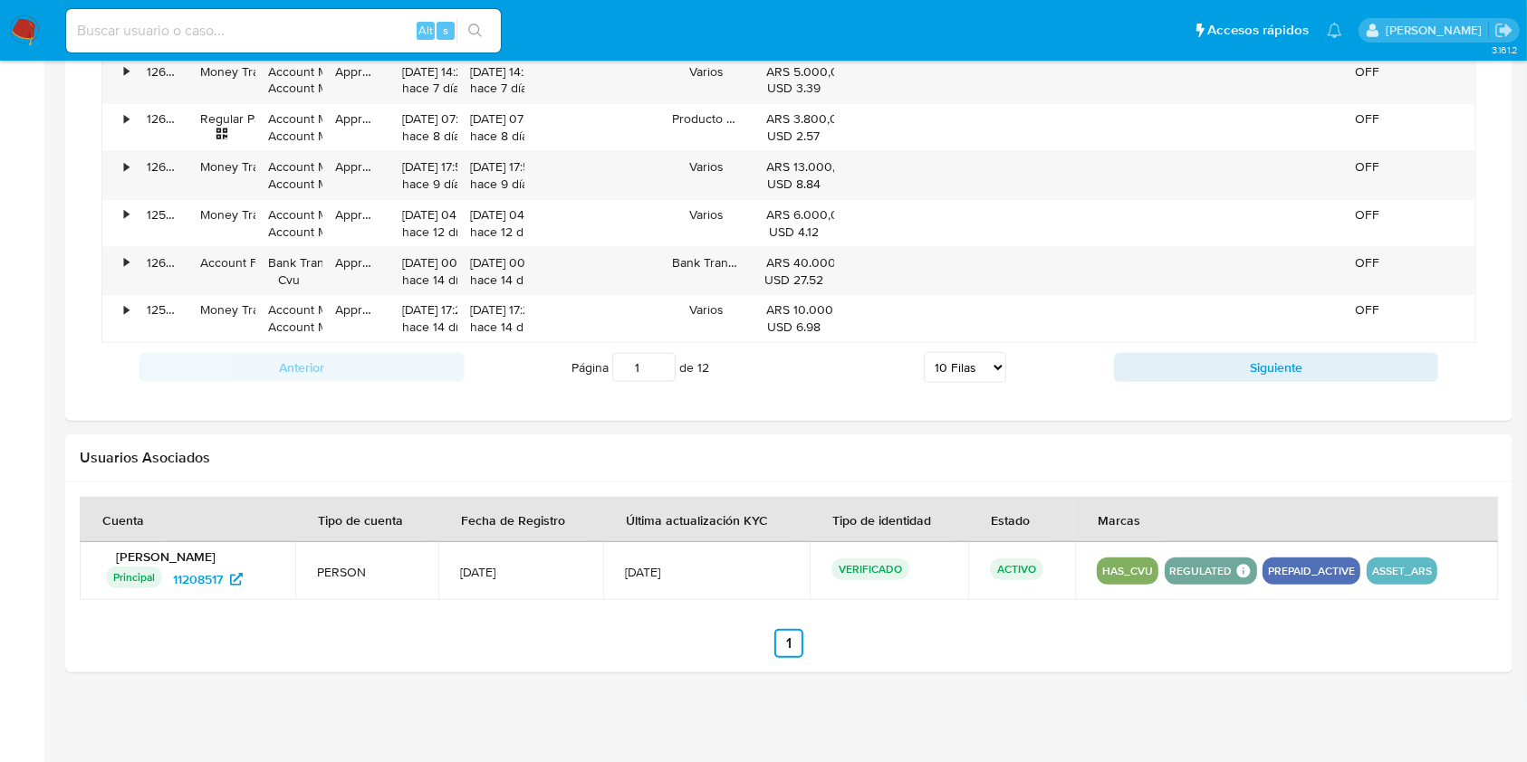
click at [989, 368] on select "5 Filas 10 Filas 20 Filas 25 Filas 50 Filas 100 Filas" at bounding box center [965, 367] width 82 height 31
click at [989, 365] on select "5 Filas 10 Filas 20 Filas 25 Filas 50 Filas 100 Filas" at bounding box center [965, 367] width 82 height 31
select select "100"
click at [924, 352] on select "5 Filas 10 Filas 20 Filas 25 Filas 50 Filas 100 Filas" at bounding box center [965, 367] width 82 height 31
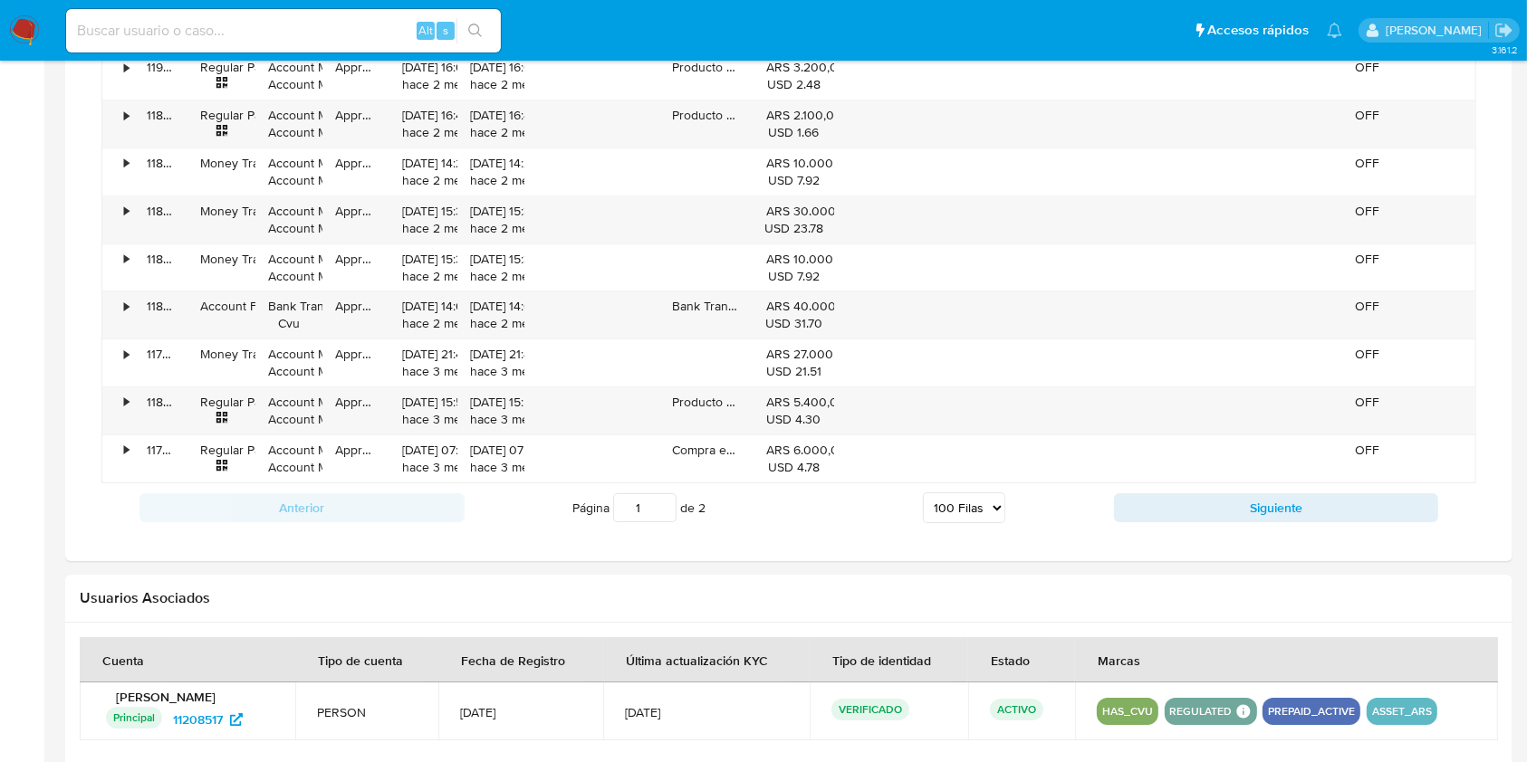
scroll to position [5819, 0]
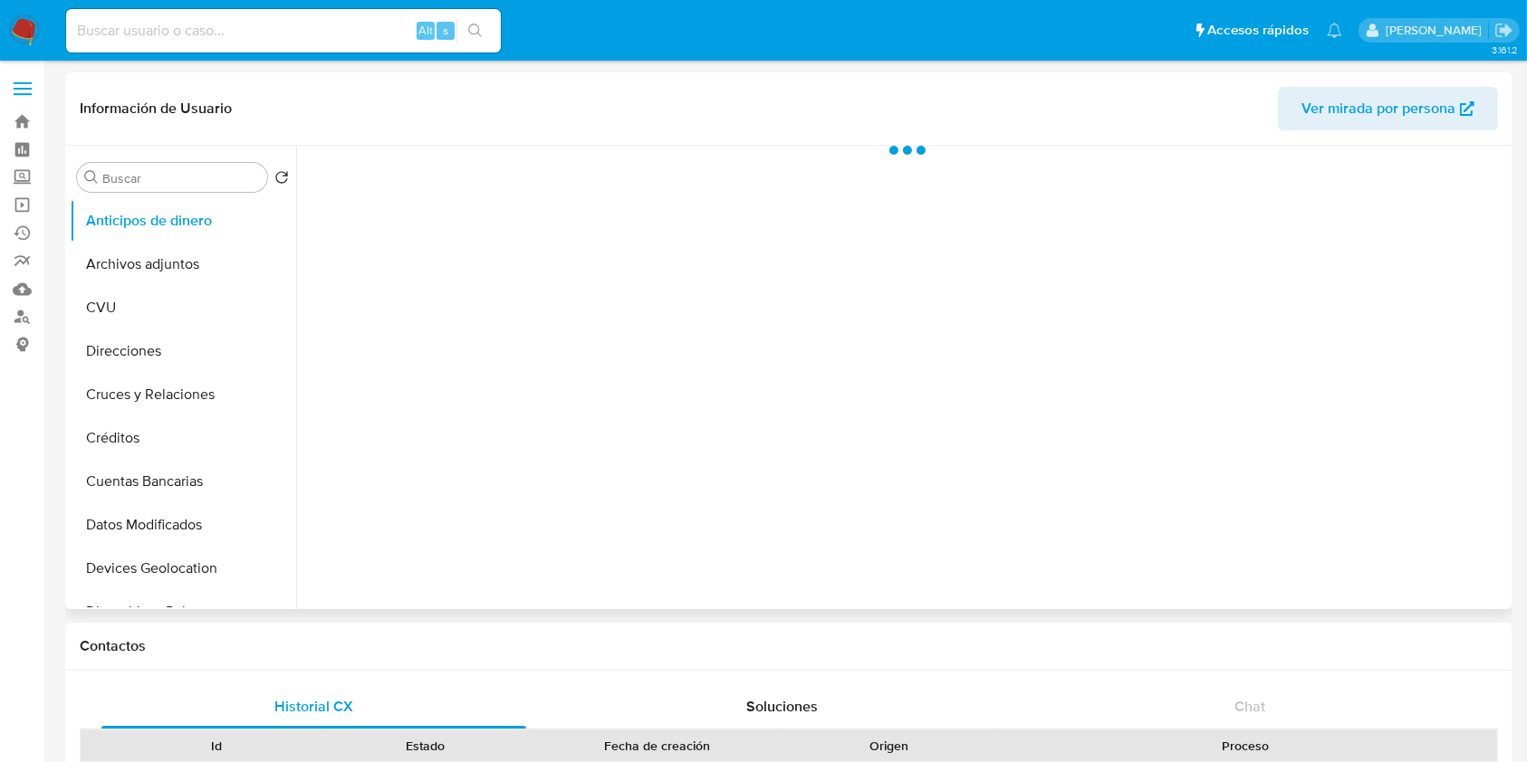
select select "10"
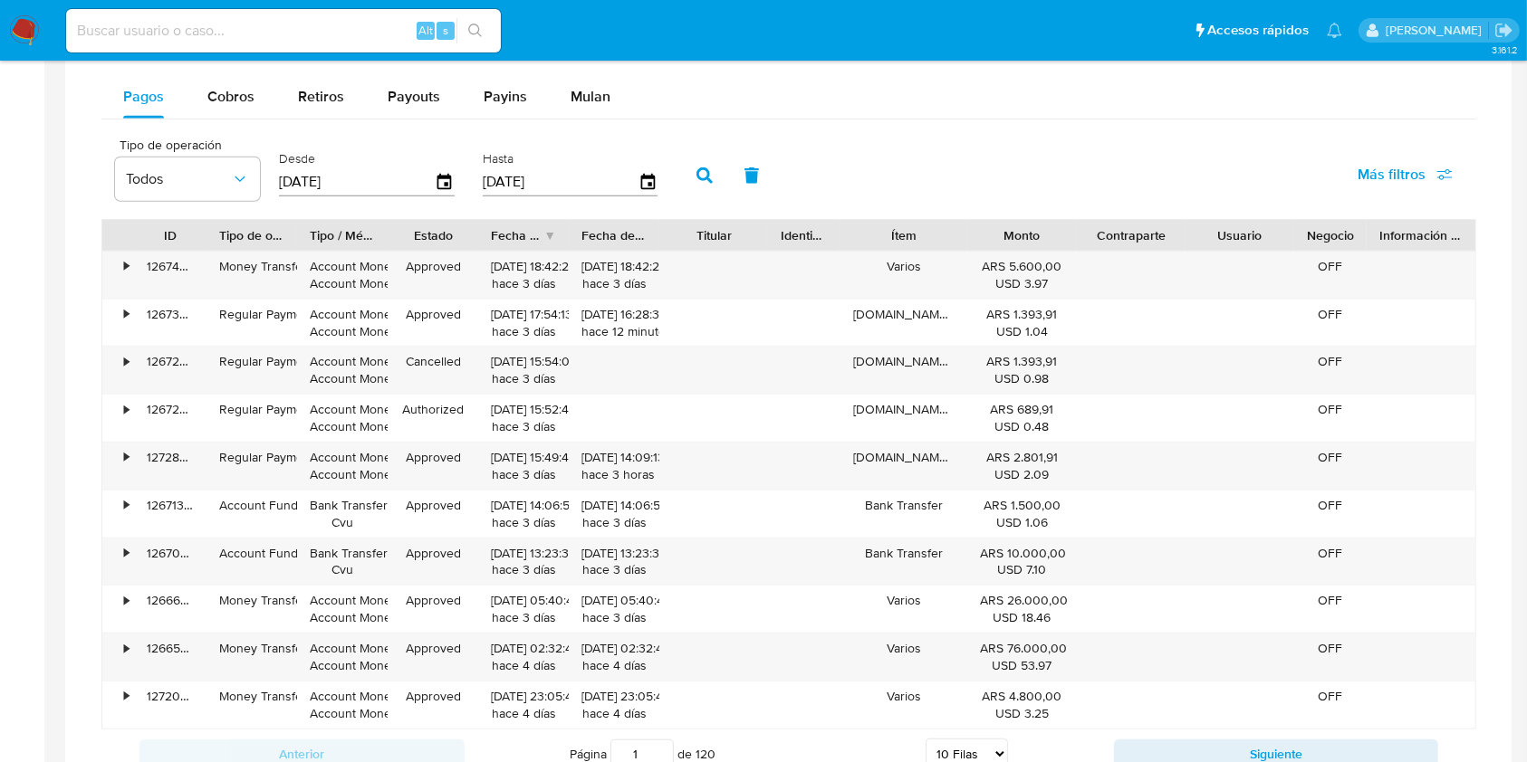
scroll to position [1087, 0]
click at [588, 81] on div "Mulan" at bounding box center [590, 94] width 40 height 43
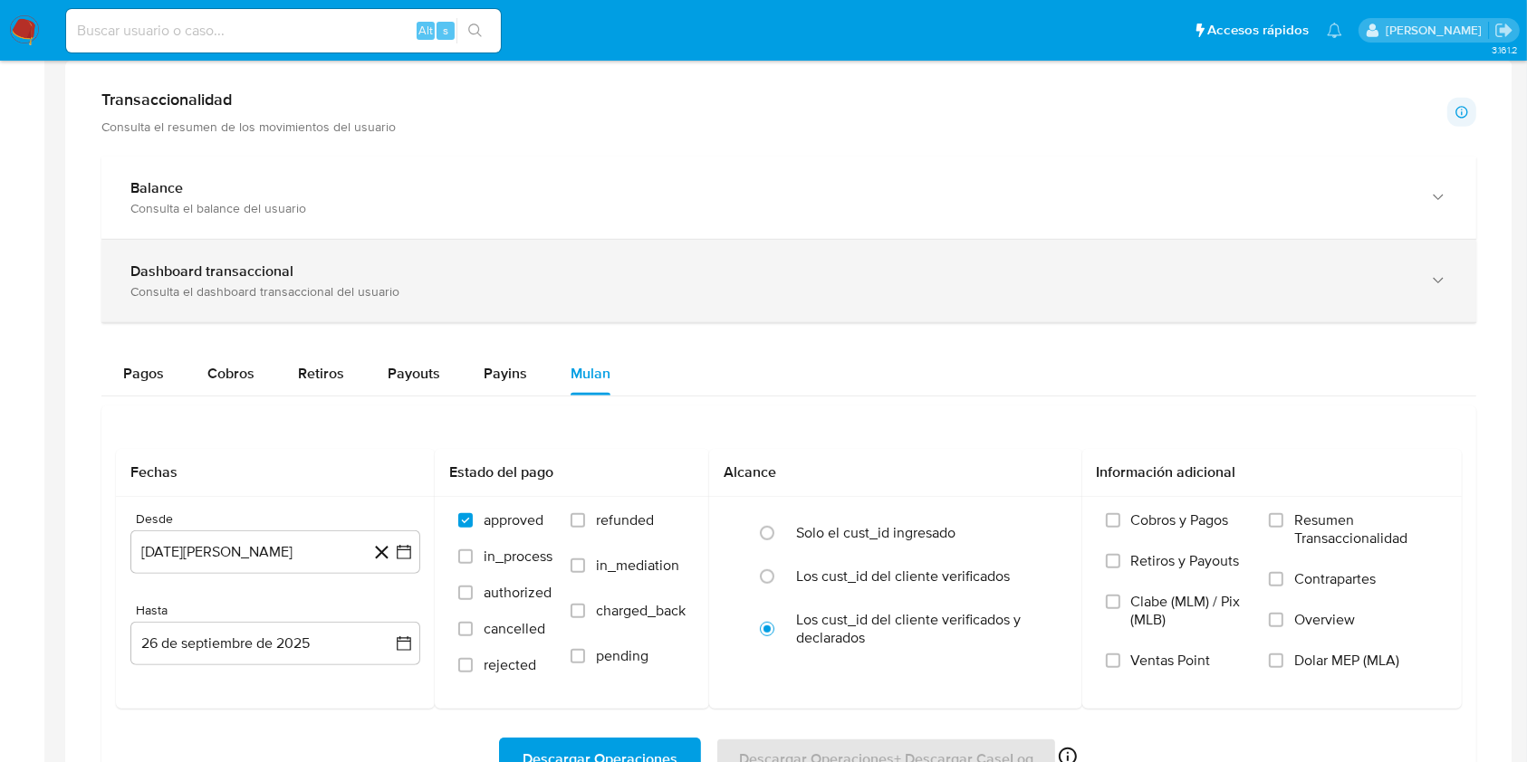
scroll to position [795, 0]
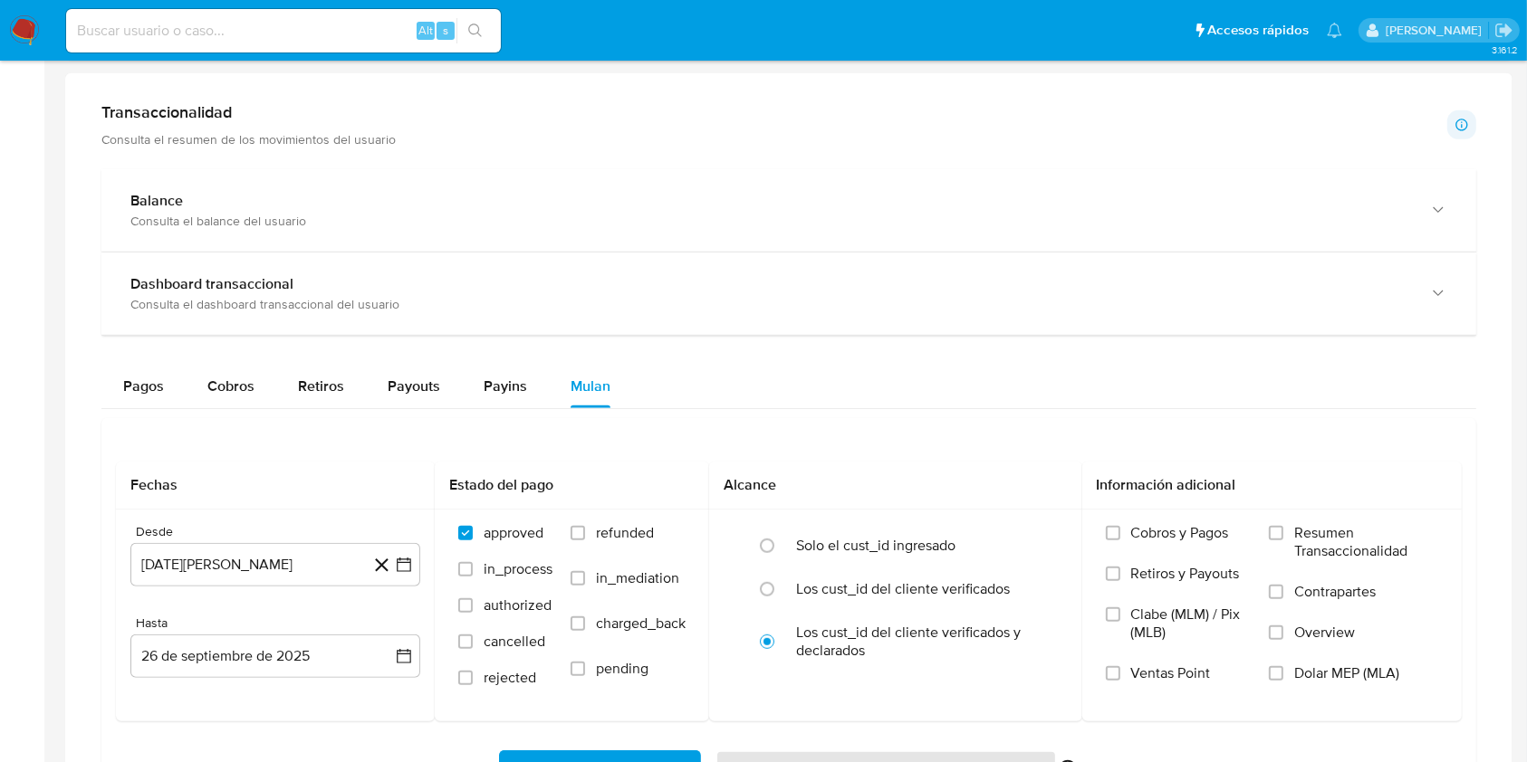
click at [152, 356] on div "Balance Consulta el balance del usuario Dashboard transaccional Consulta el das…" at bounding box center [788, 503] width 1375 height 668
drag, startPoint x: 145, startPoint y: 377, endPoint x: 157, endPoint y: 377, distance: 11.8
click at [145, 377] on span "Pagos" at bounding box center [143, 386] width 41 height 21
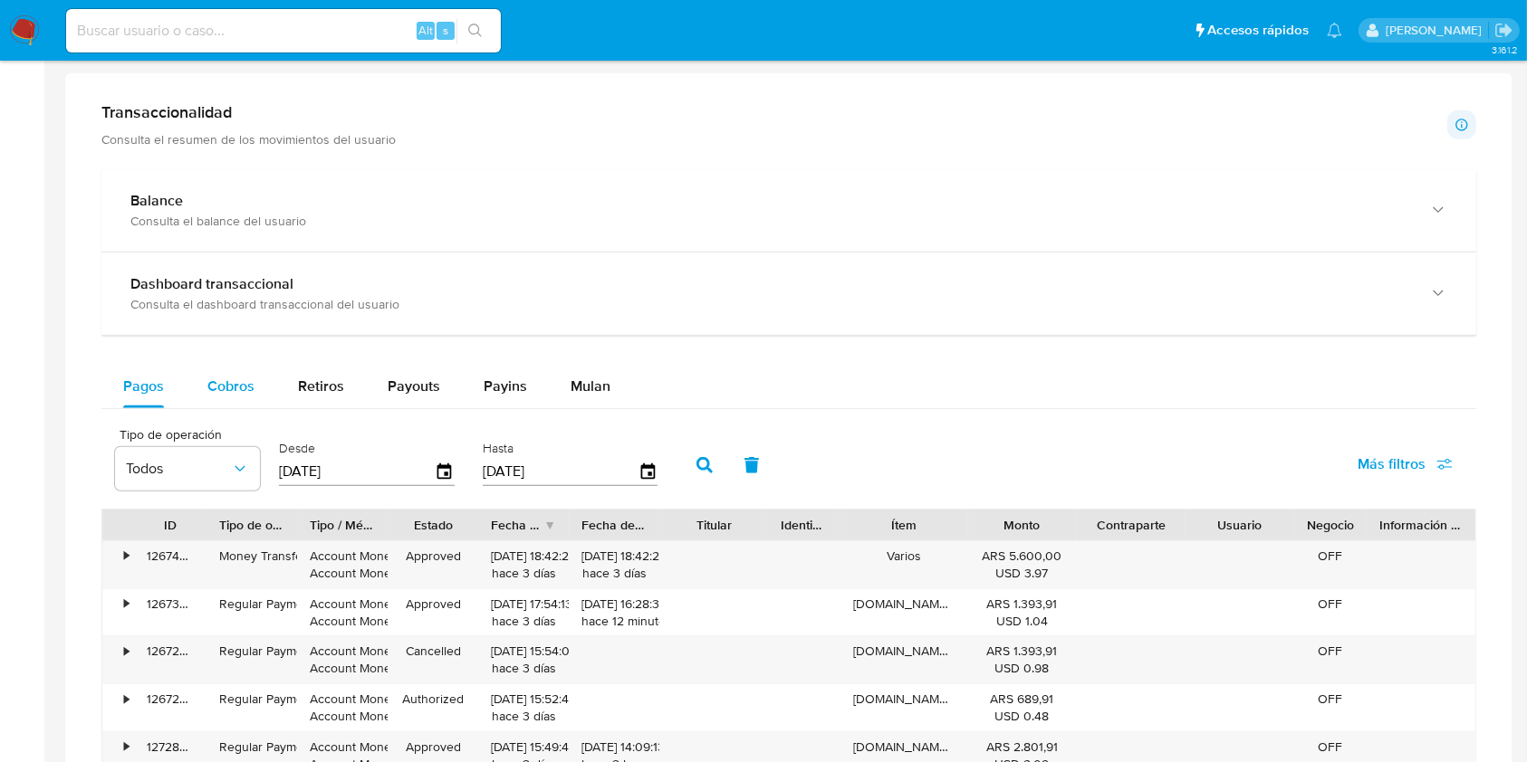
click at [226, 369] on div "Cobros" at bounding box center [230, 386] width 47 height 43
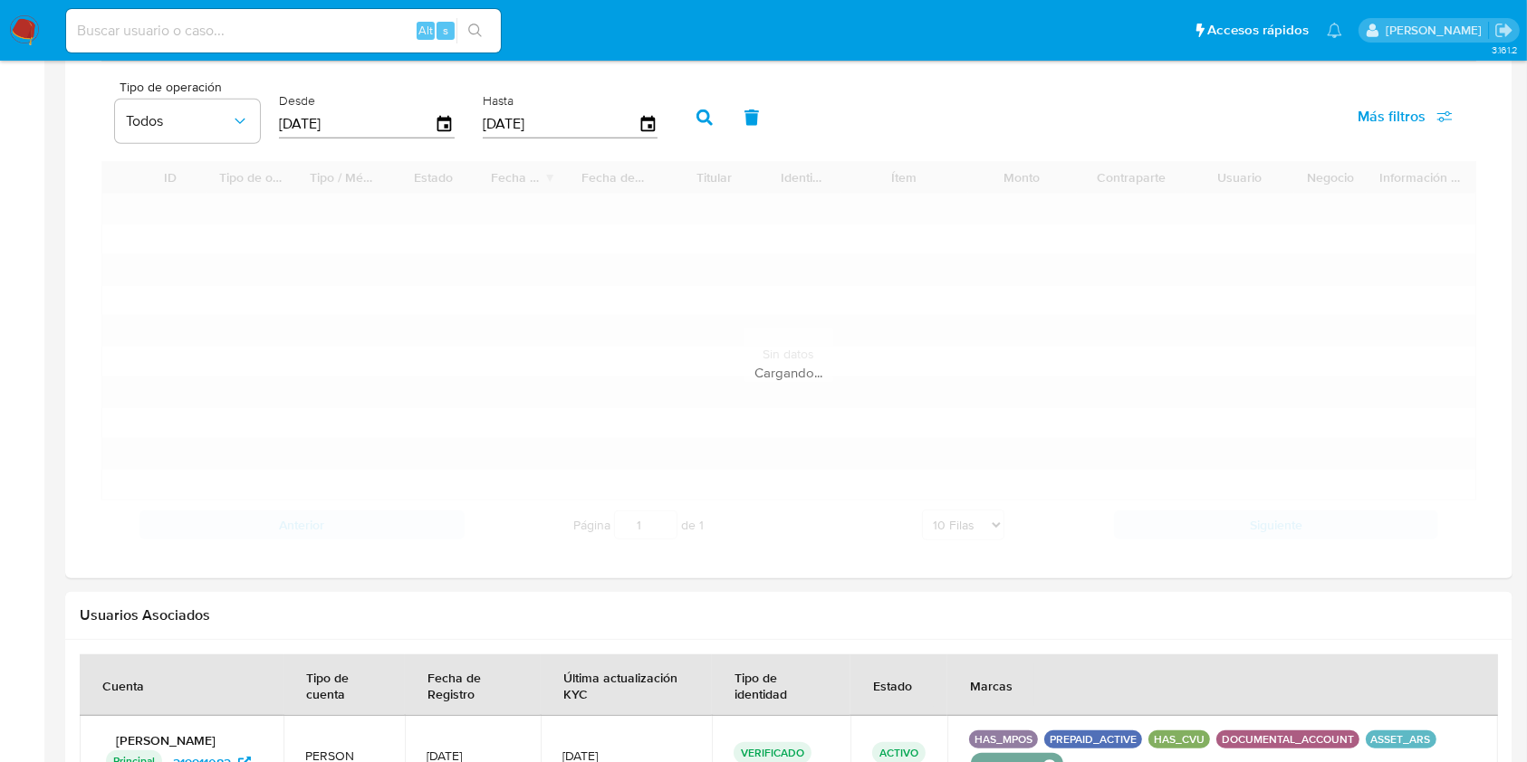
scroll to position [1337, 0]
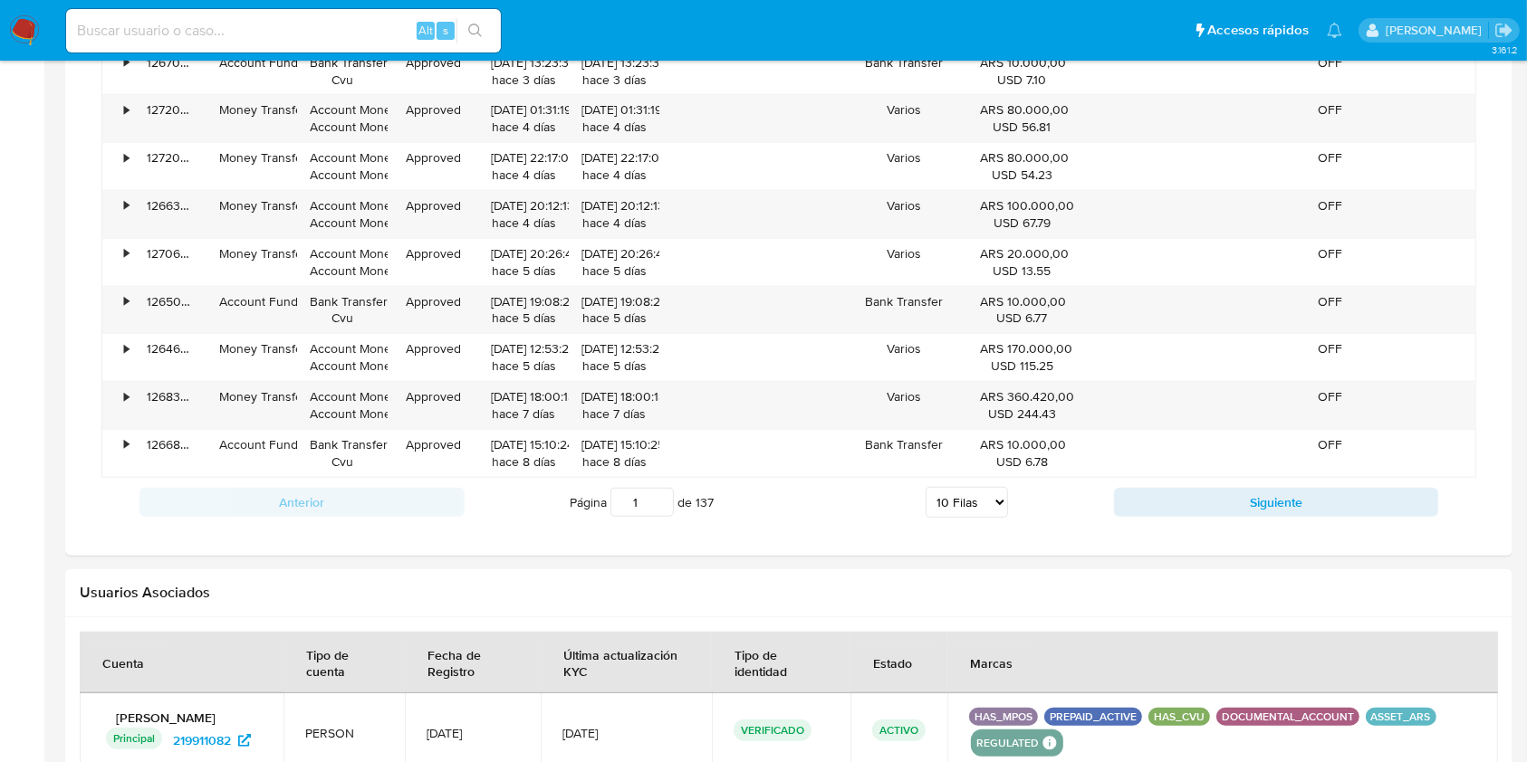
click at [970, 499] on select "5 Filas 10 Filas 20 Filas 25 Filas 50 Filas 100 Filas" at bounding box center [966, 502] width 82 height 31
select select "100"
click at [925, 487] on select "5 Filas 10 Filas 20 Filas 25 Filas 50 Filas 100 Filas" at bounding box center [966, 502] width 82 height 31
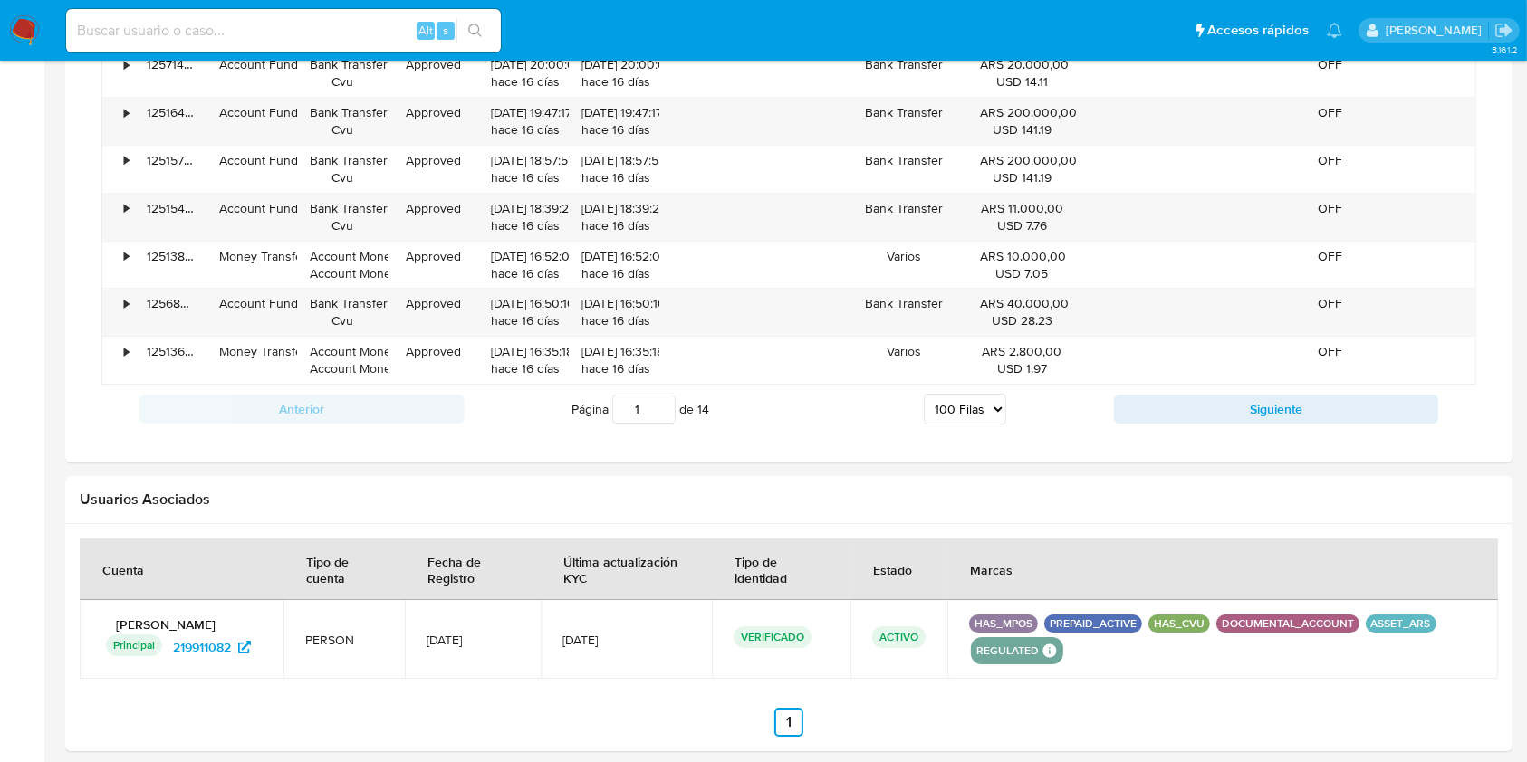
scroll to position [5800, 0]
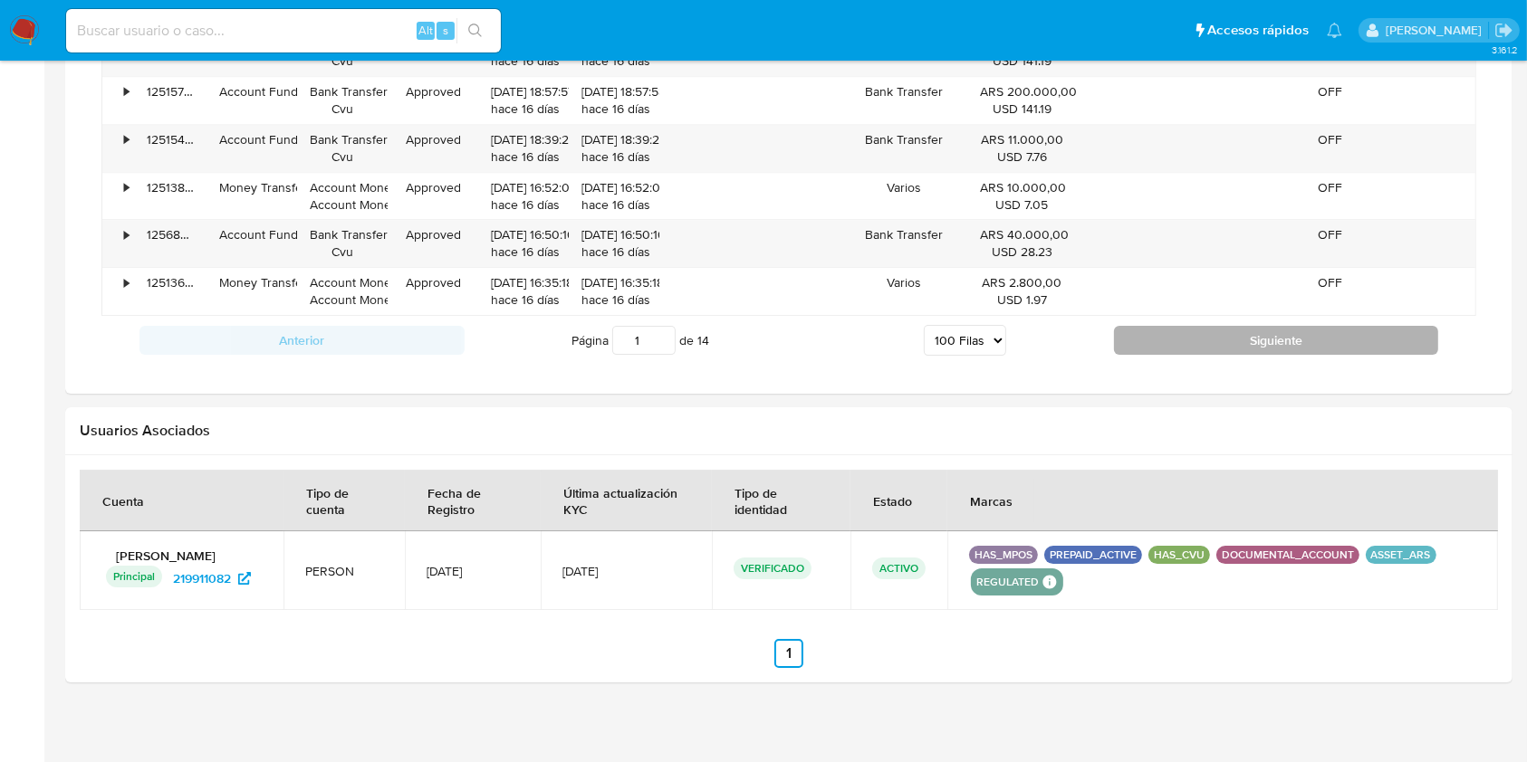
click at [1145, 328] on button "Siguiente" at bounding box center [1276, 340] width 325 height 29
type input "2"
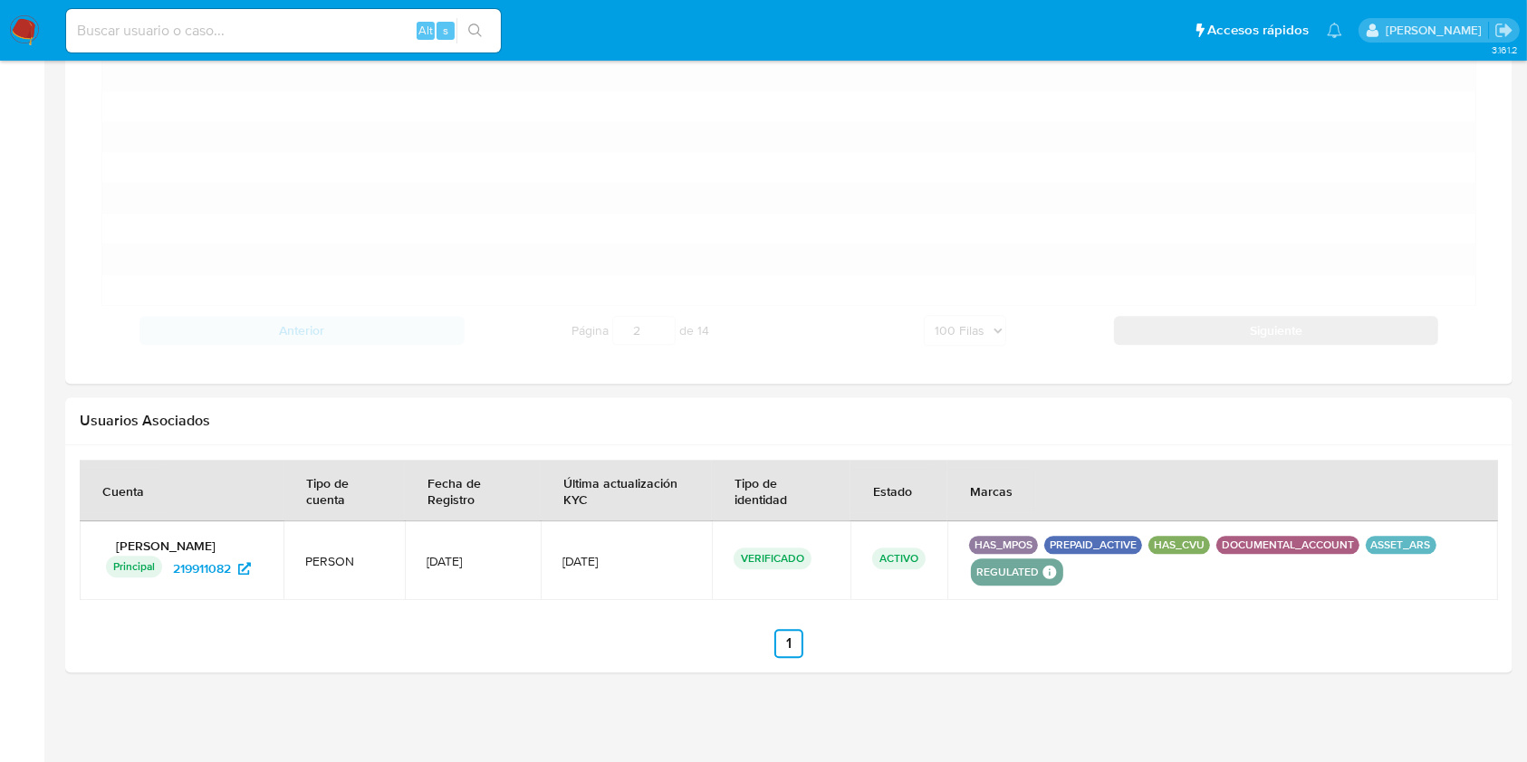
scroll to position [4089, 0]
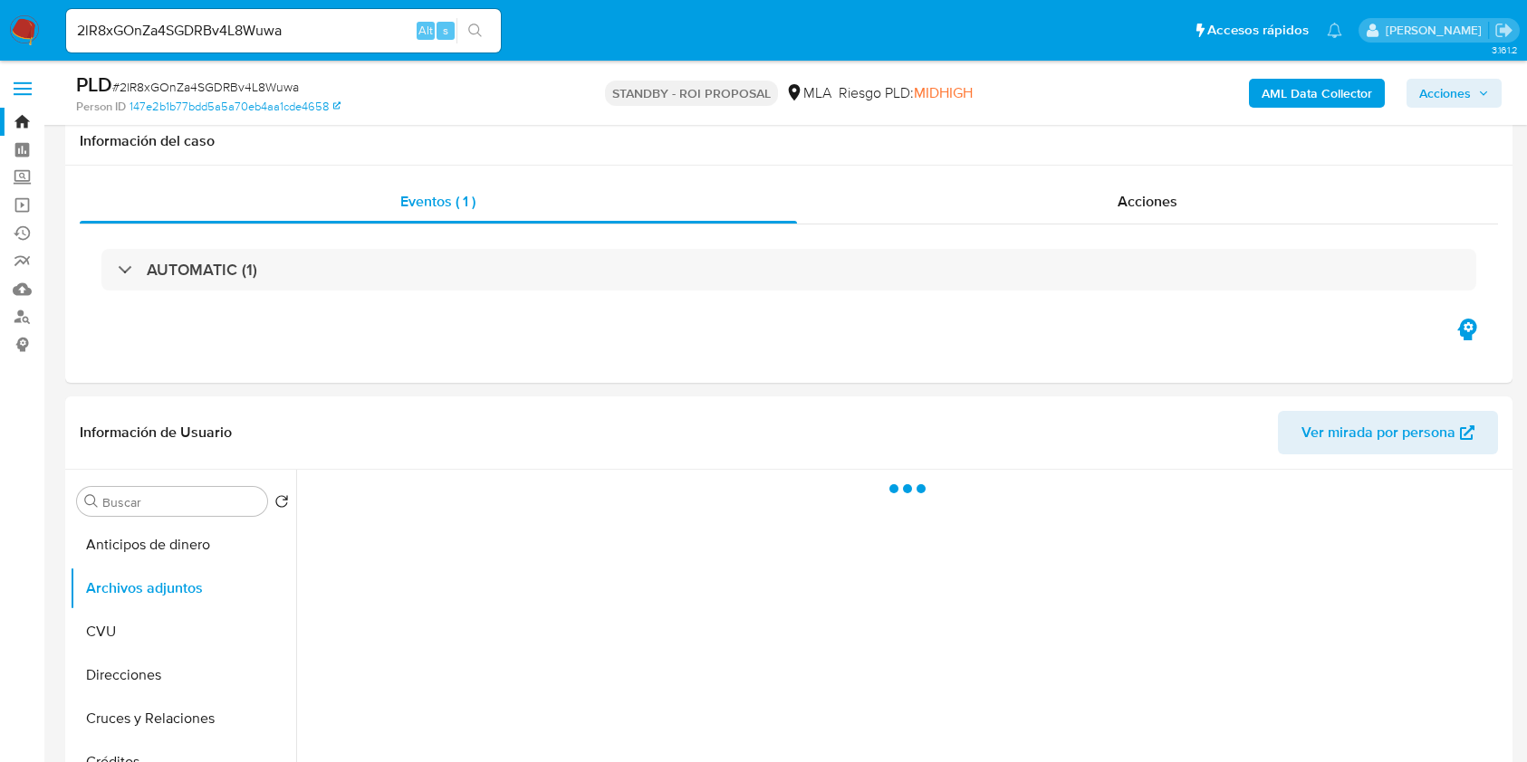
select select "10"
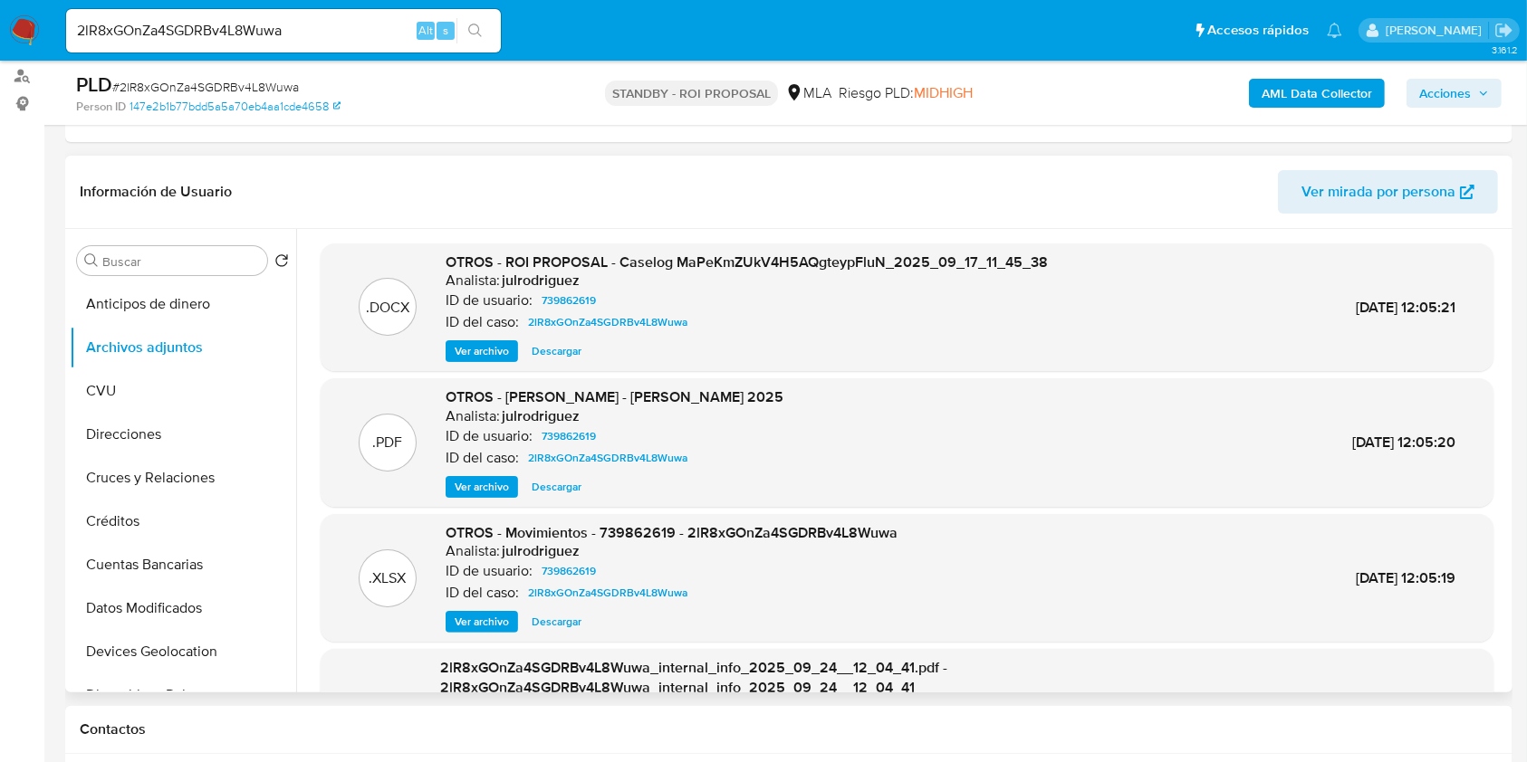
click at [548, 352] on span "Descargar" at bounding box center [557, 351] width 50 height 18
click at [785, 170] on header "Información de Usuario Ver mirada por persona" at bounding box center [789, 191] width 1418 height 43
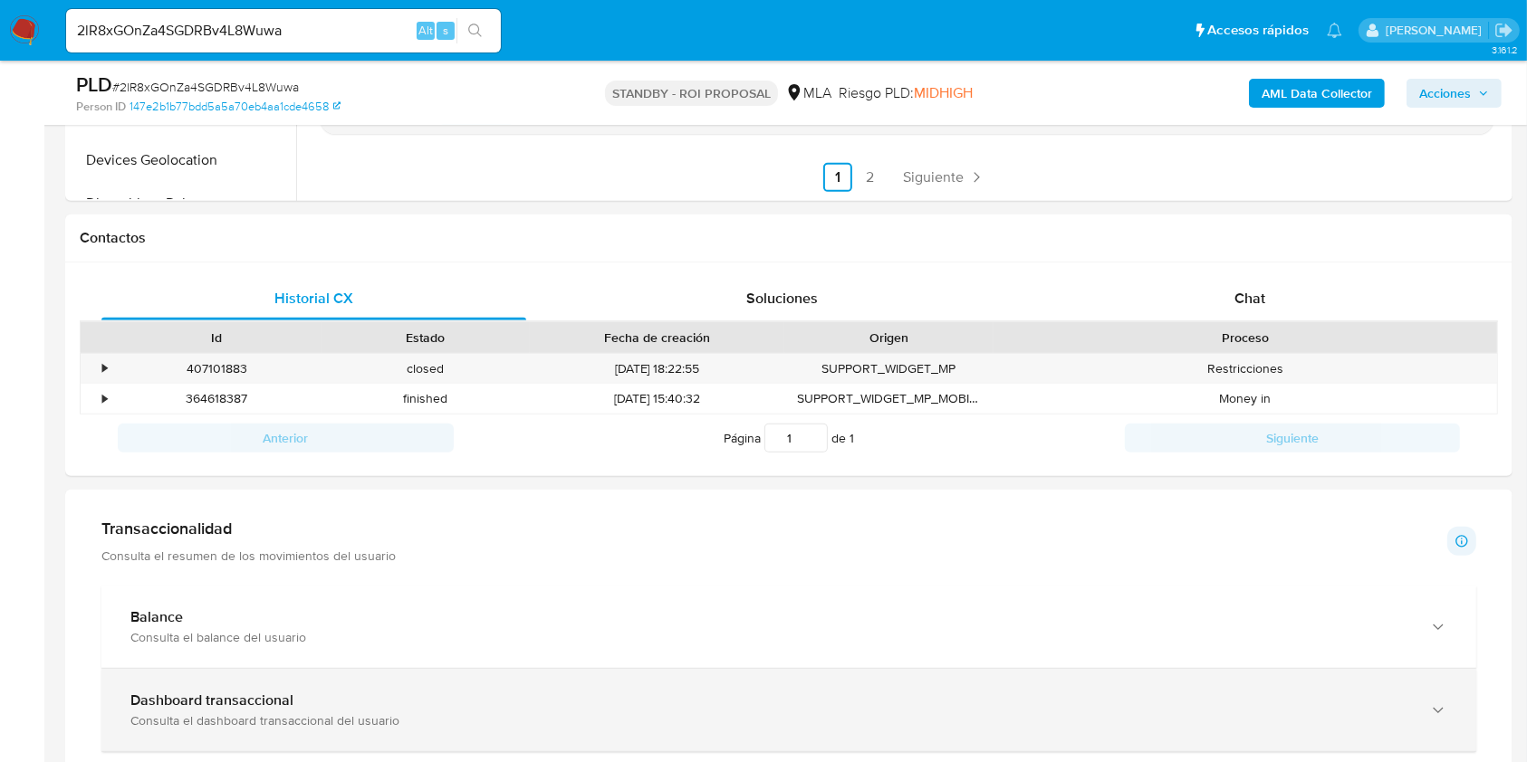
scroll to position [724, 0]
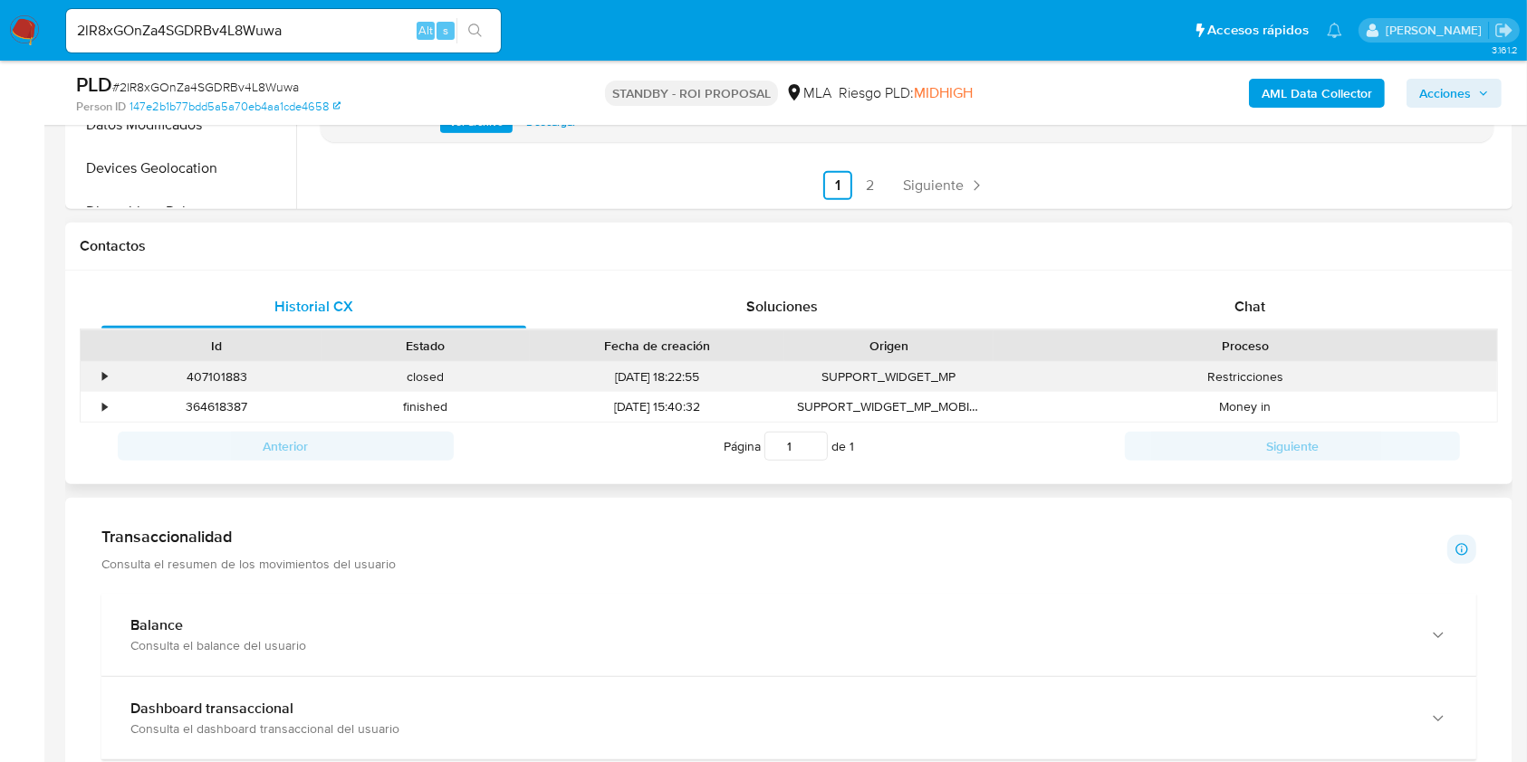
click at [97, 373] on div "•" at bounding box center [97, 377] width 32 height 30
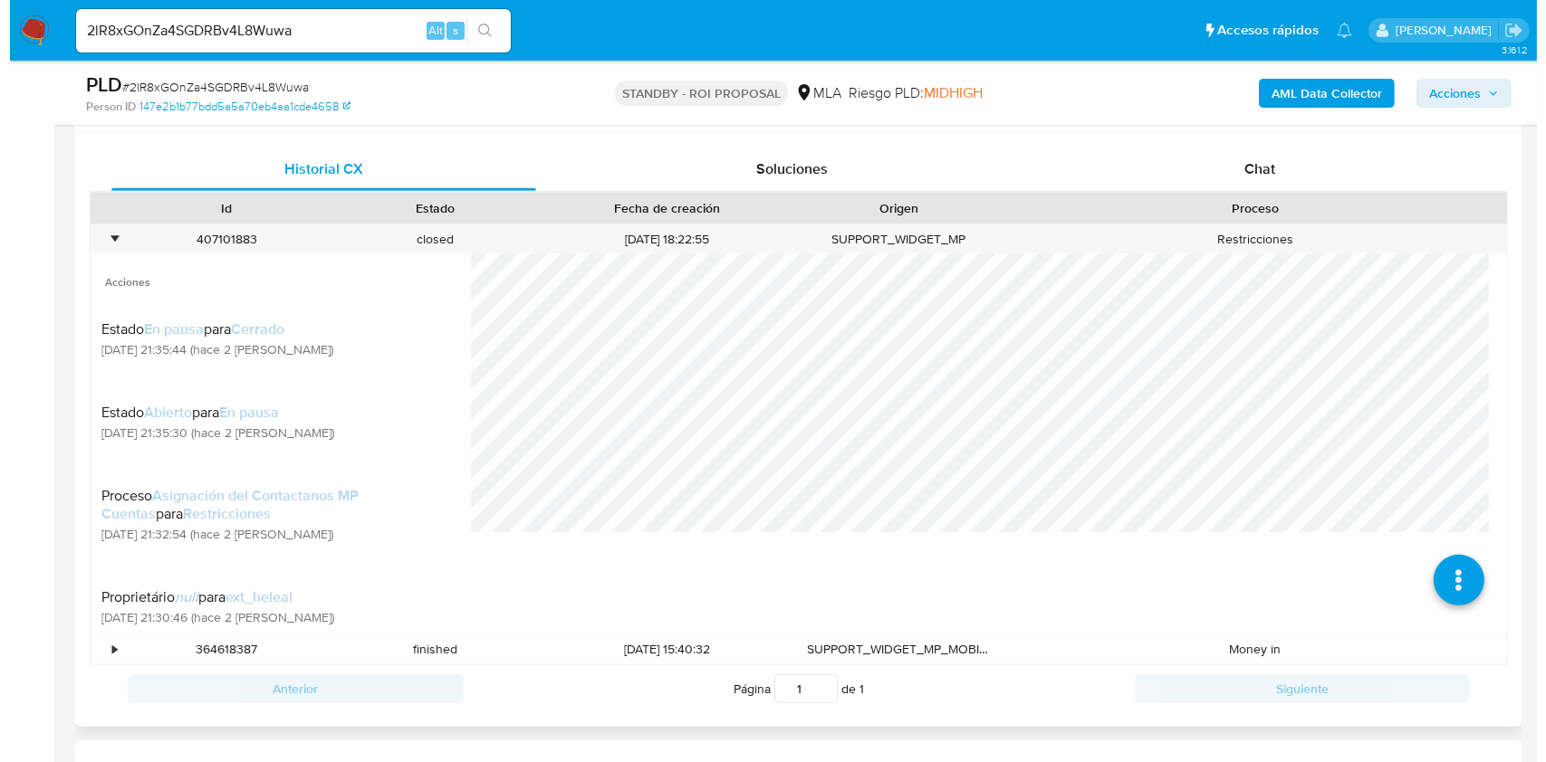
scroll to position [965, 0]
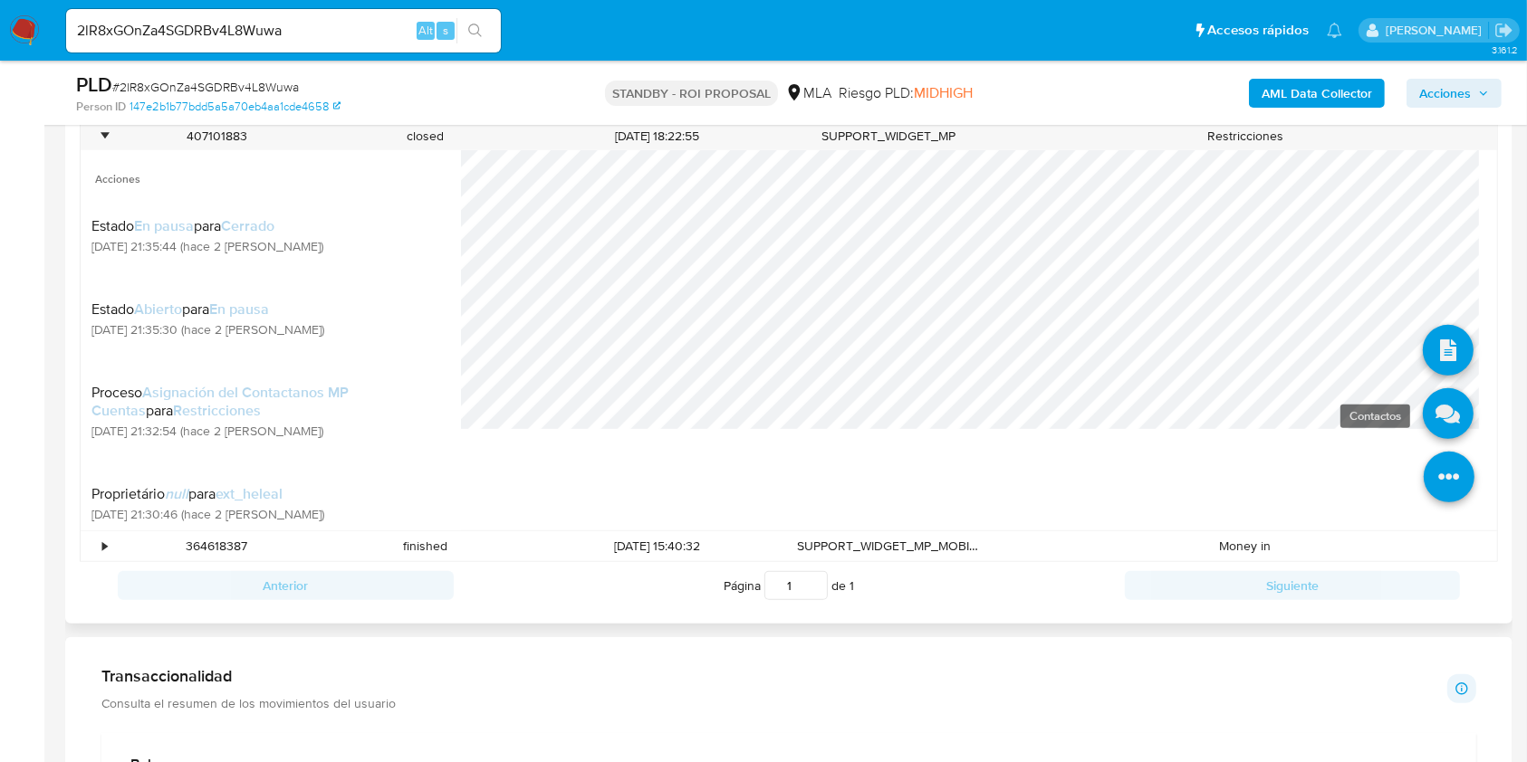
click at [1433, 417] on icon at bounding box center [1448, 413] width 51 height 51
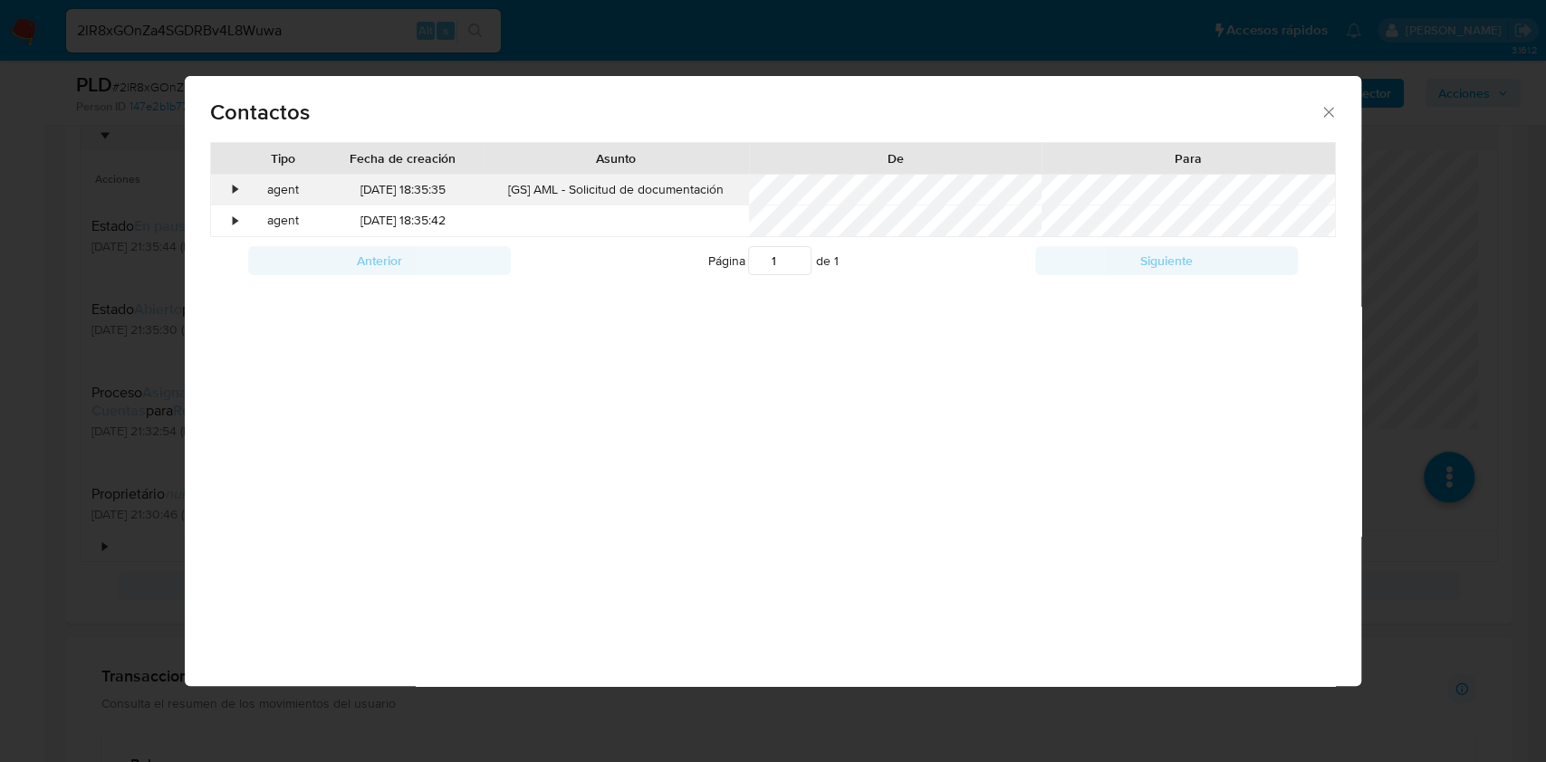
click at [230, 186] on div "•" at bounding box center [227, 190] width 32 height 31
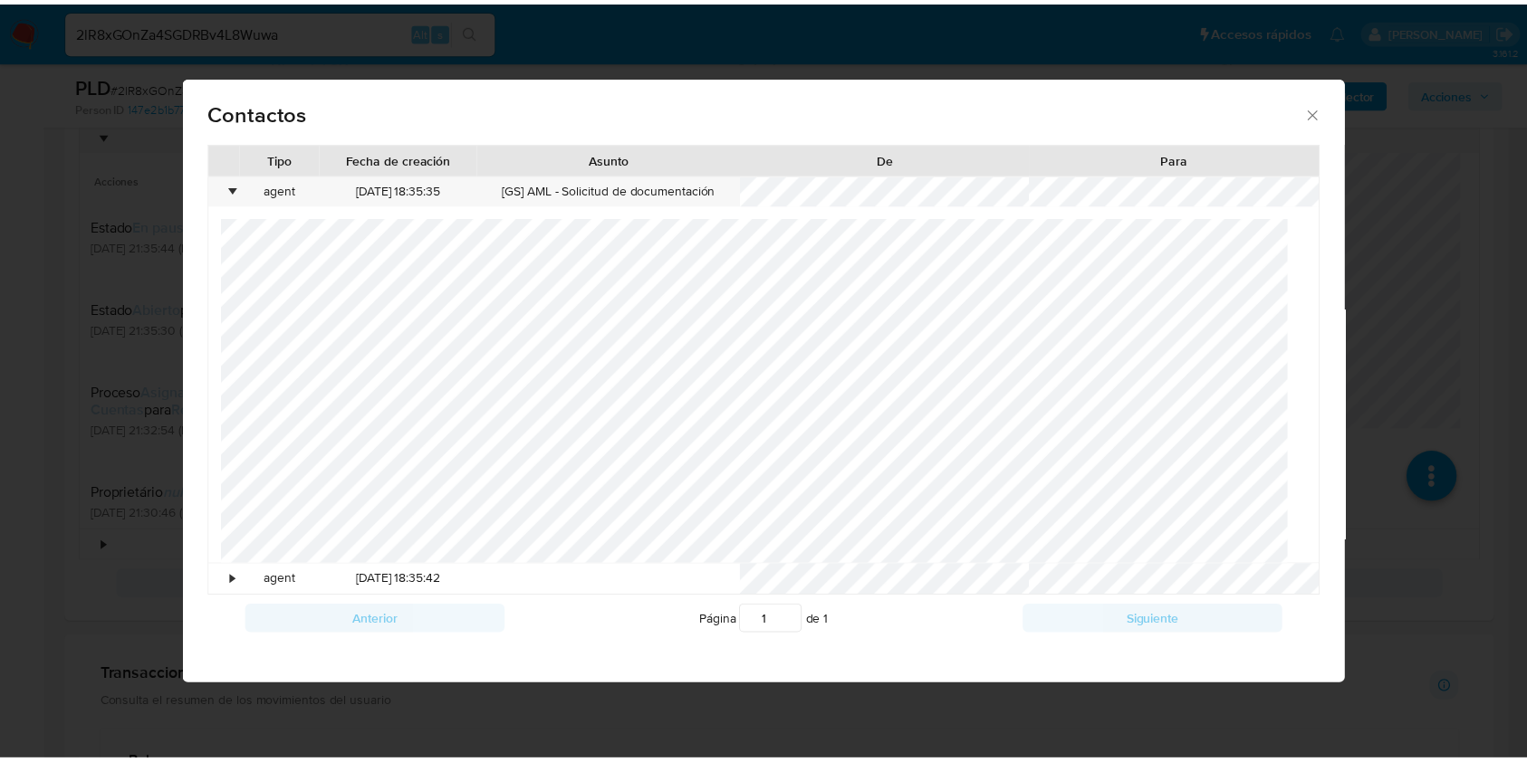
scroll to position [167, 0]
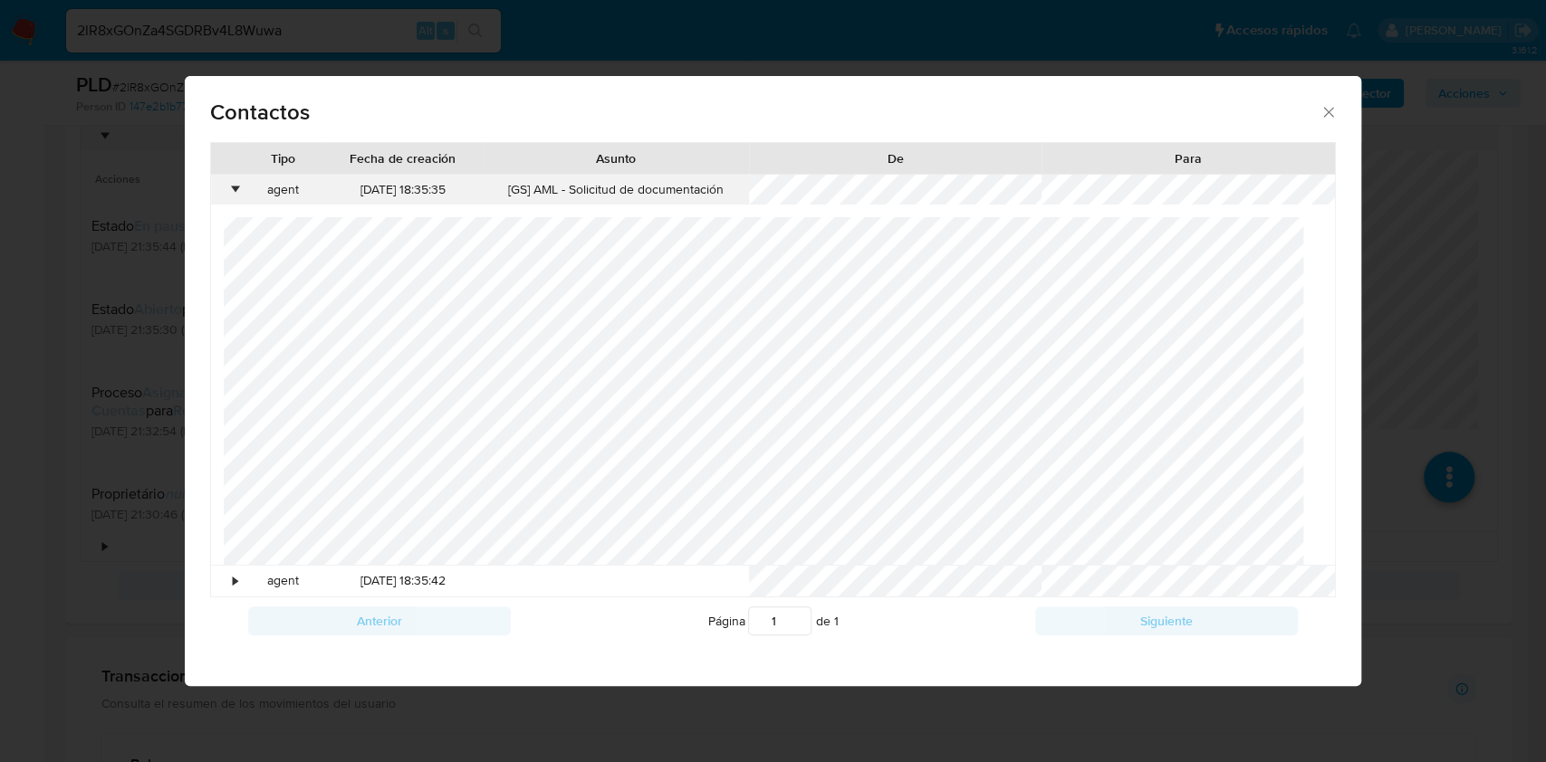
click at [227, 178] on div "•" at bounding box center [227, 190] width 32 height 31
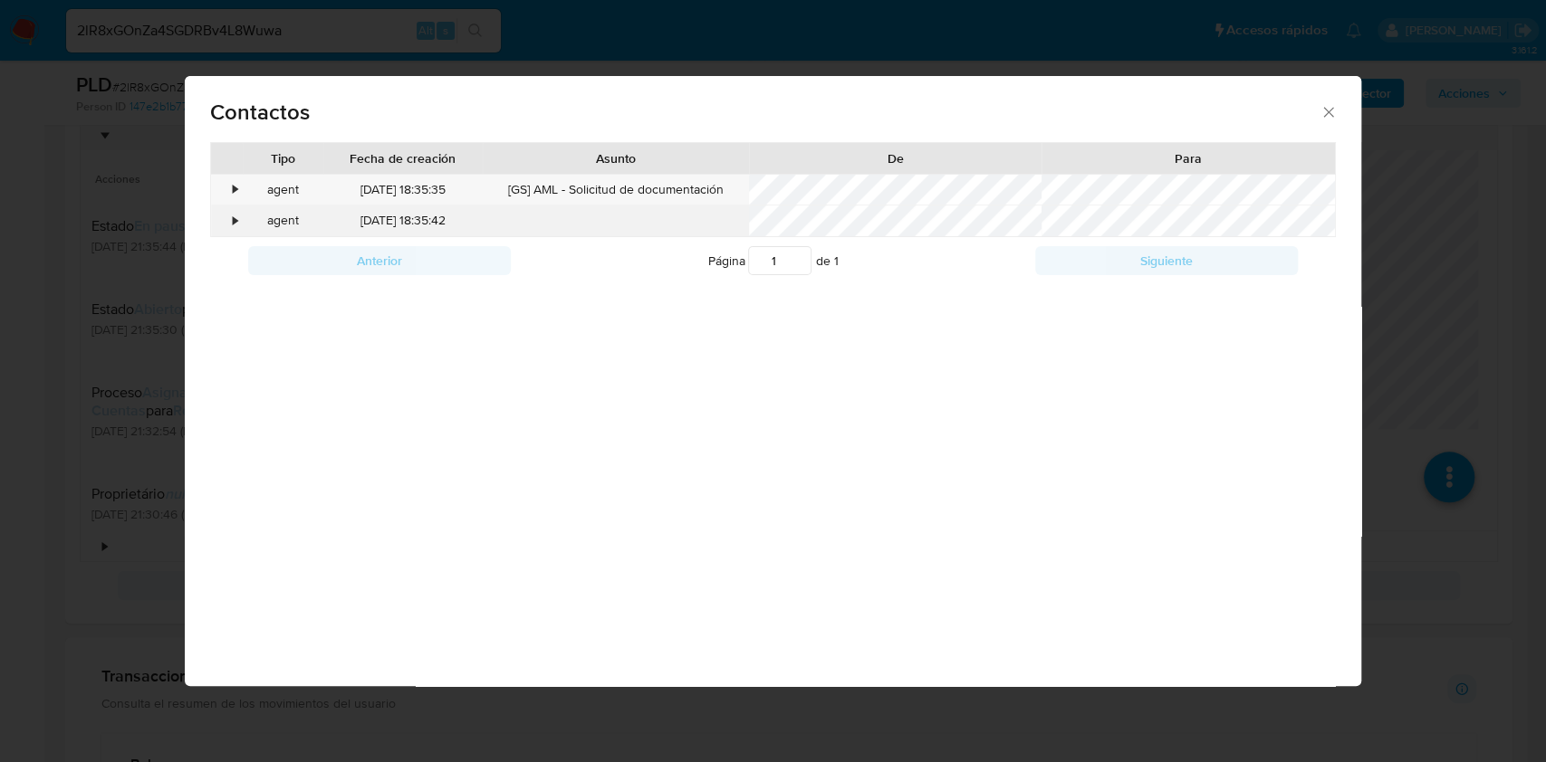
click at [241, 223] on div "• agent [DATE] 18:35:42" at bounding box center [772, 221] width 1123 height 31
click at [227, 221] on div "•" at bounding box center [227, 221] width 32 height 31
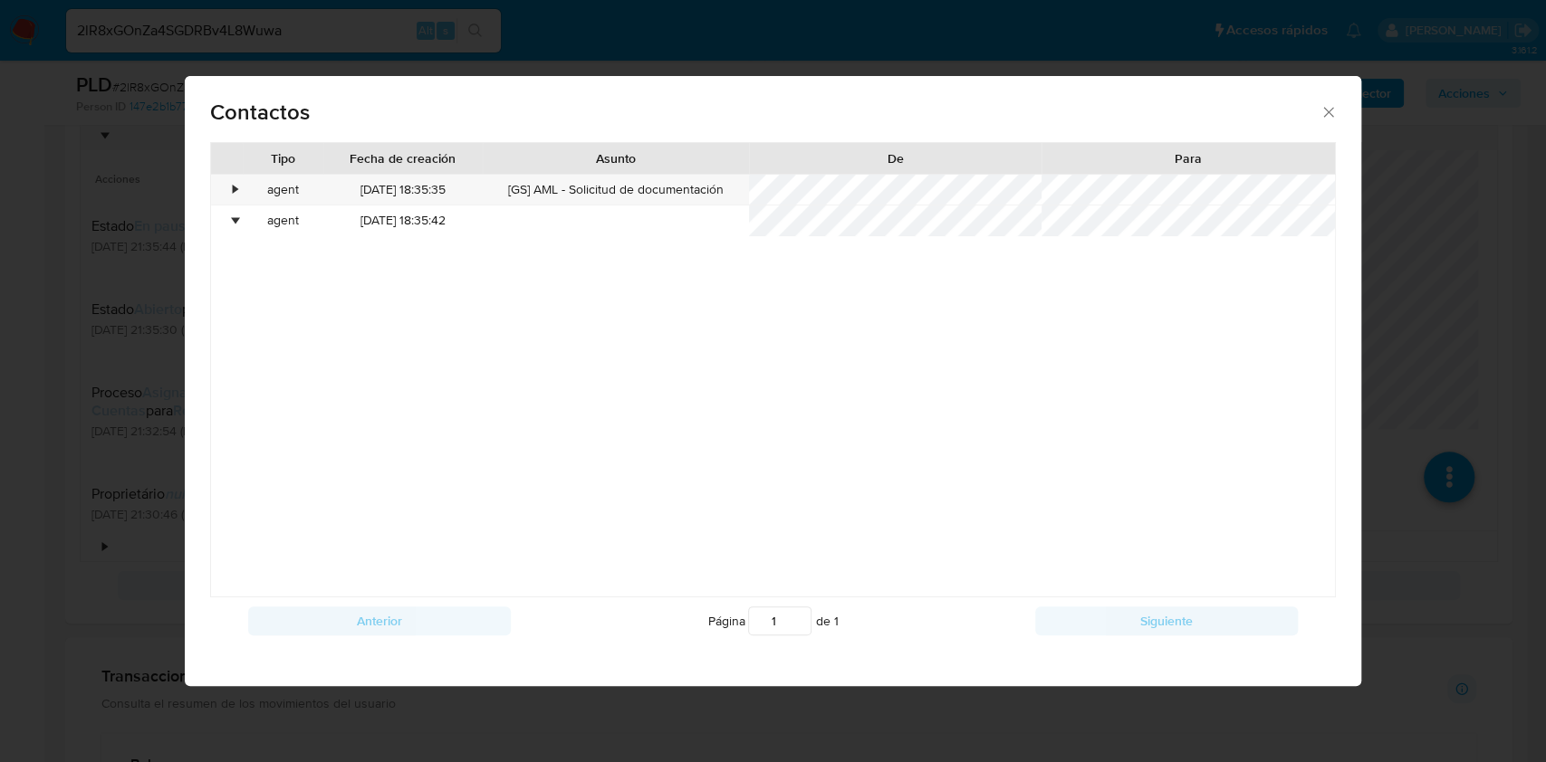
drag, startPoint x: 1328, startPoint y: 105, endPoint x: 1318, endPoint y: 118, distance: 16.1
click at [1328, 104] on icon "close" at bounding box center [1328, 112] width 18 height 18
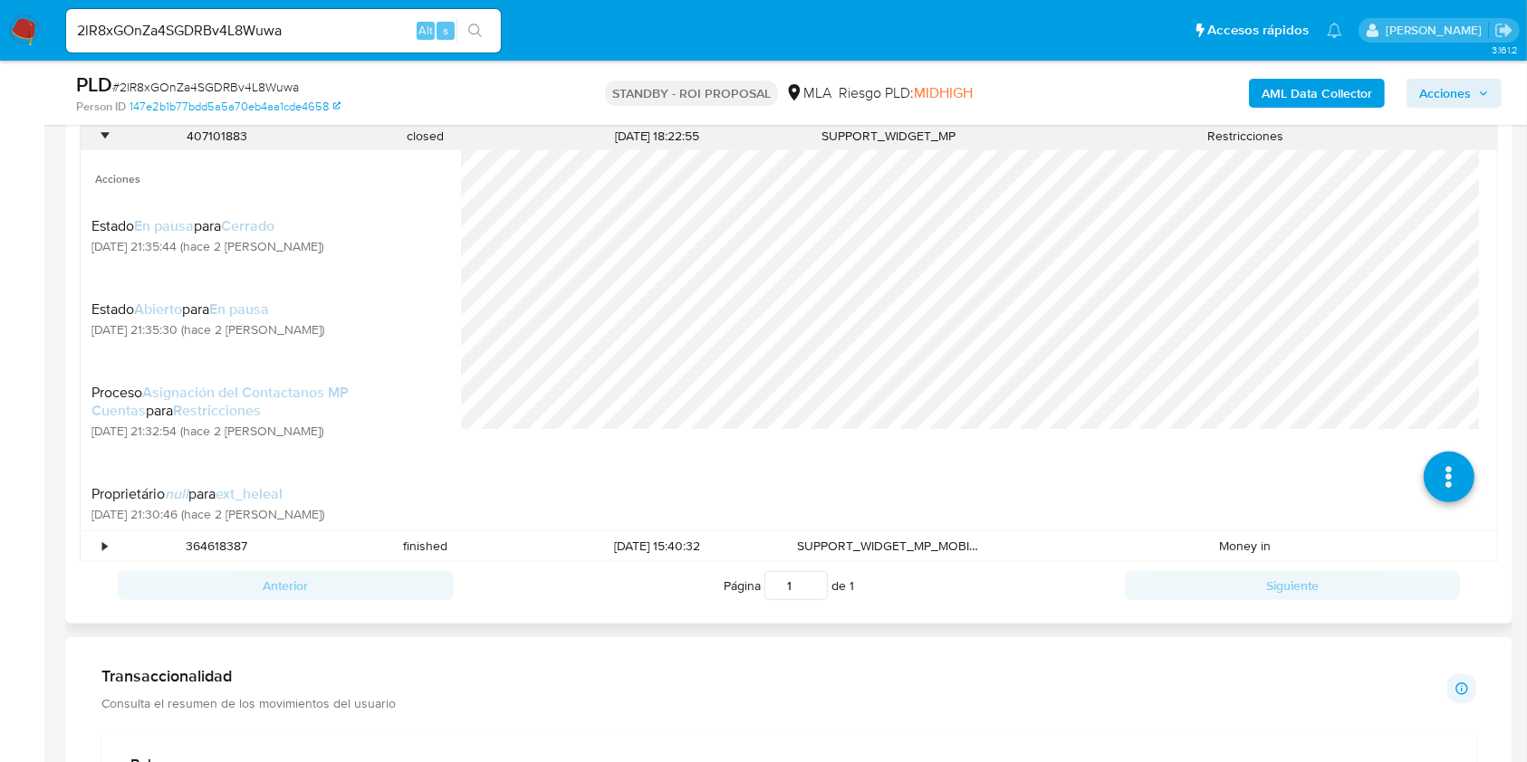
click at [216, 134] on div "407101883" at bounding box center [216, 136] width 209 height 30
copy div "407101883"
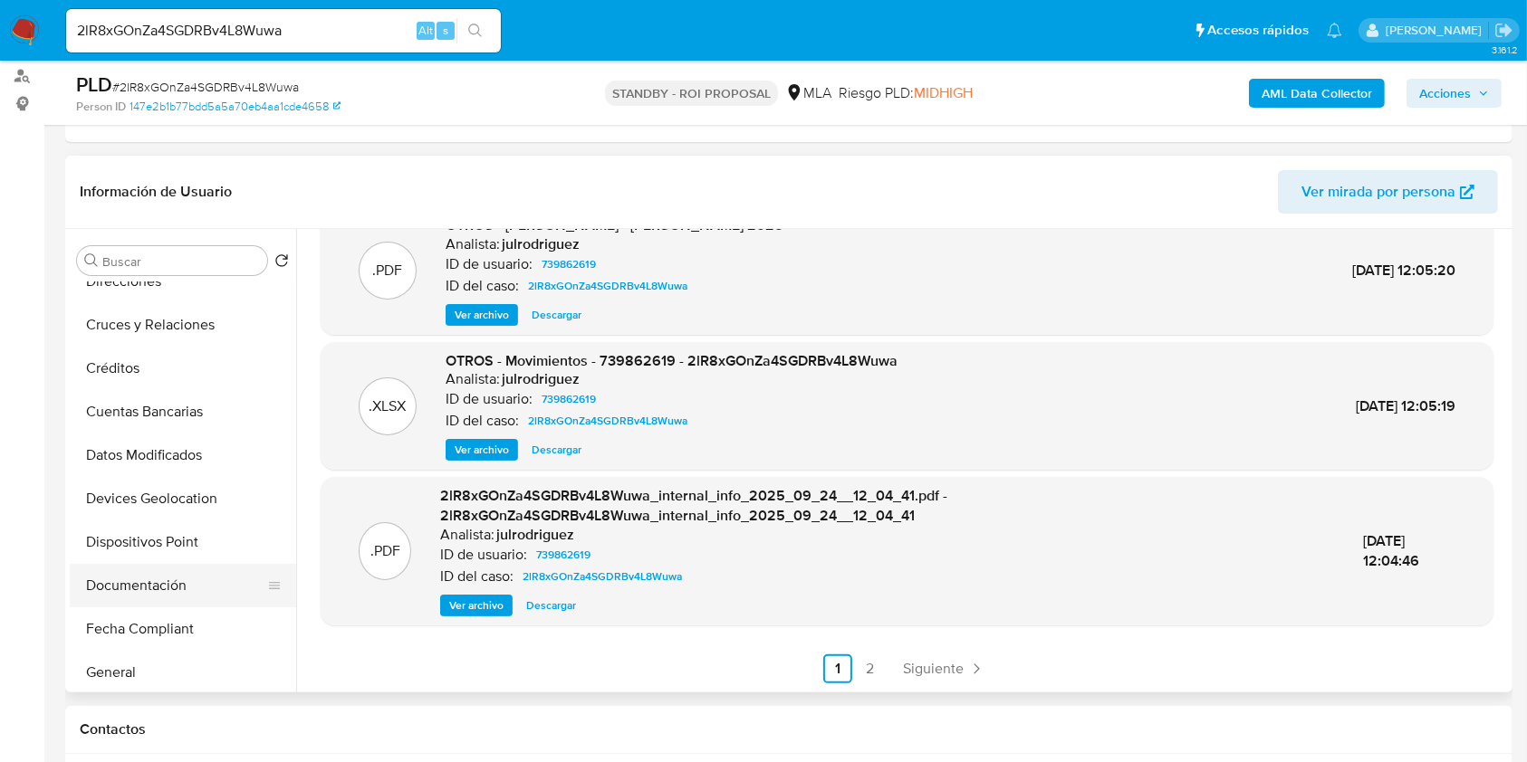
scroll to position [241, 0]
click at [132, 571] on button "General" at bounding box center [176, 584] width 212 height 43
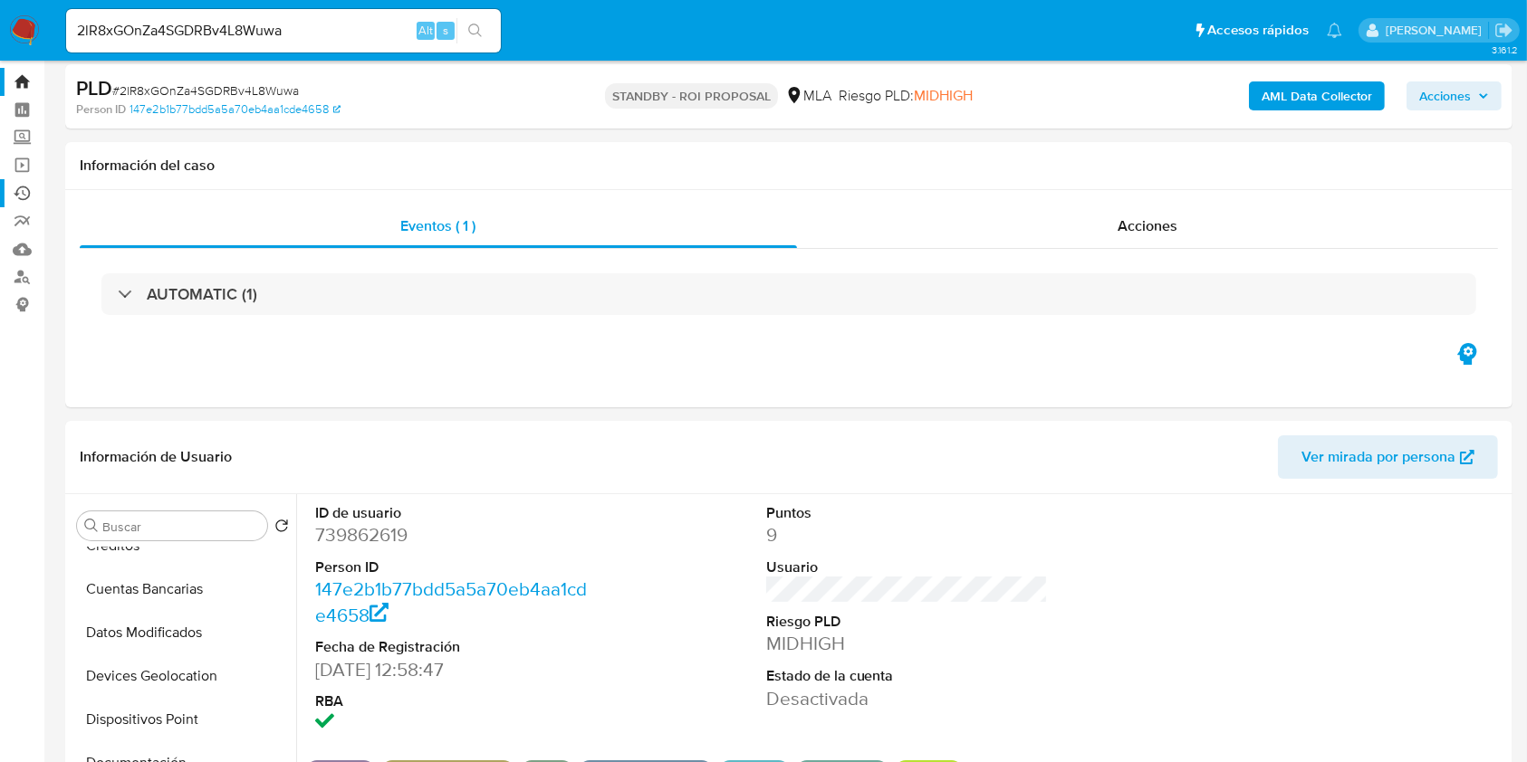
scroll to position [0, 0]
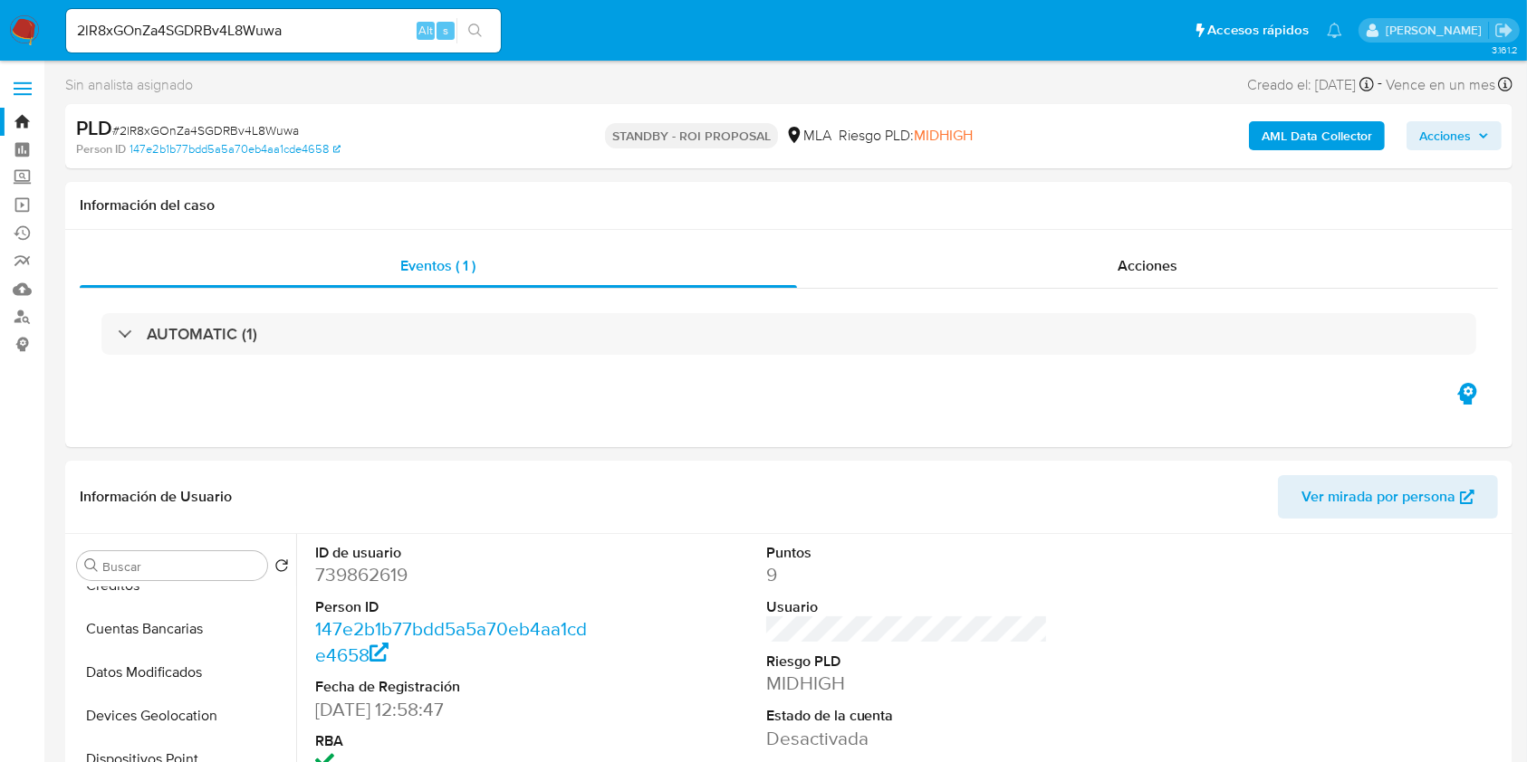
click at [14, 127] on link "Bandeja" at bounding box center [108, 122] width 216 height 28
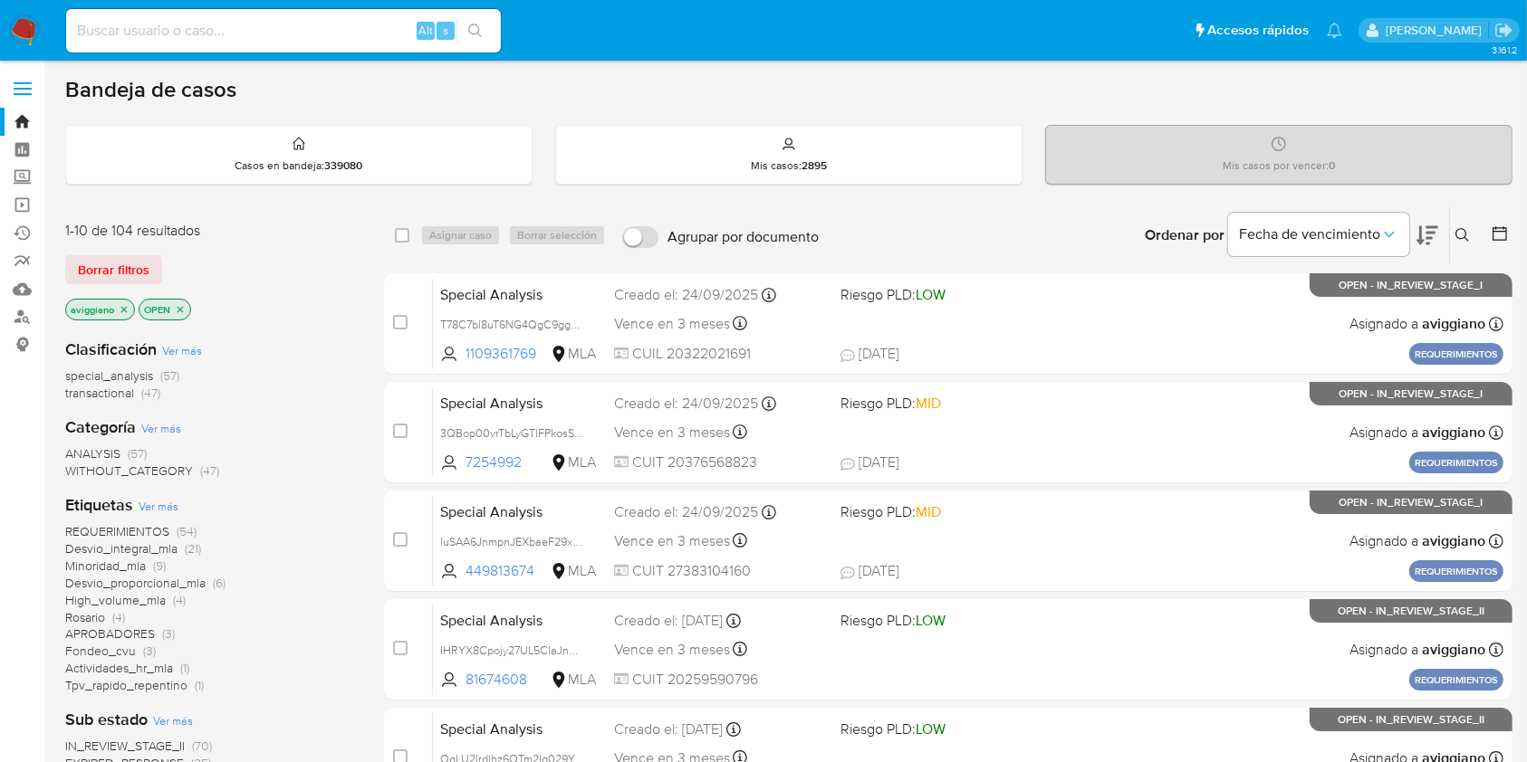
click at [129, 302] on p "aviggiano" at bounding box center [100, 310] width 68 height 20
click at [125, 309] on icon "close-filter" at bounding box center [124, 309] width 11 height 11
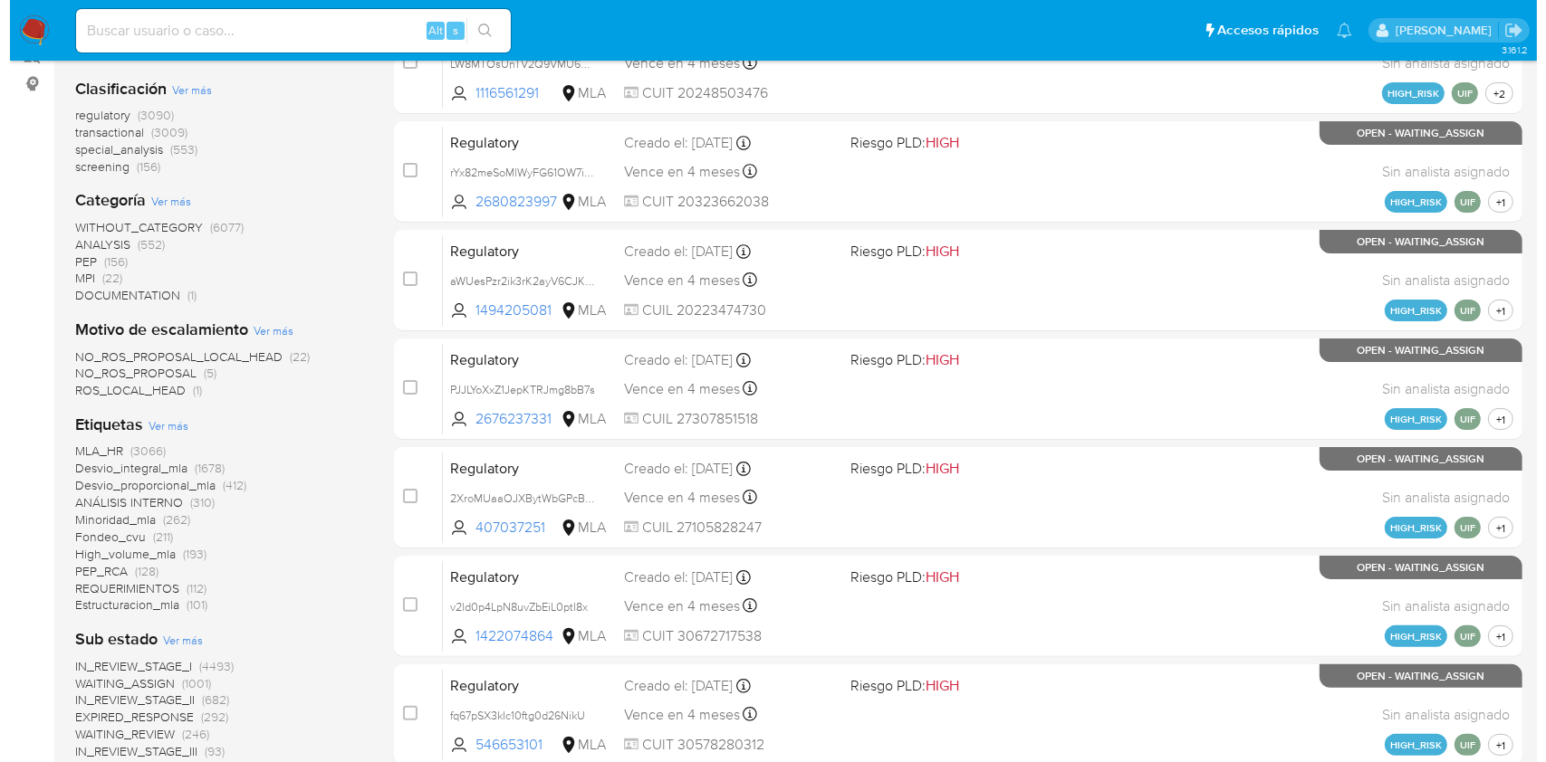
scroll to position [724, 0]
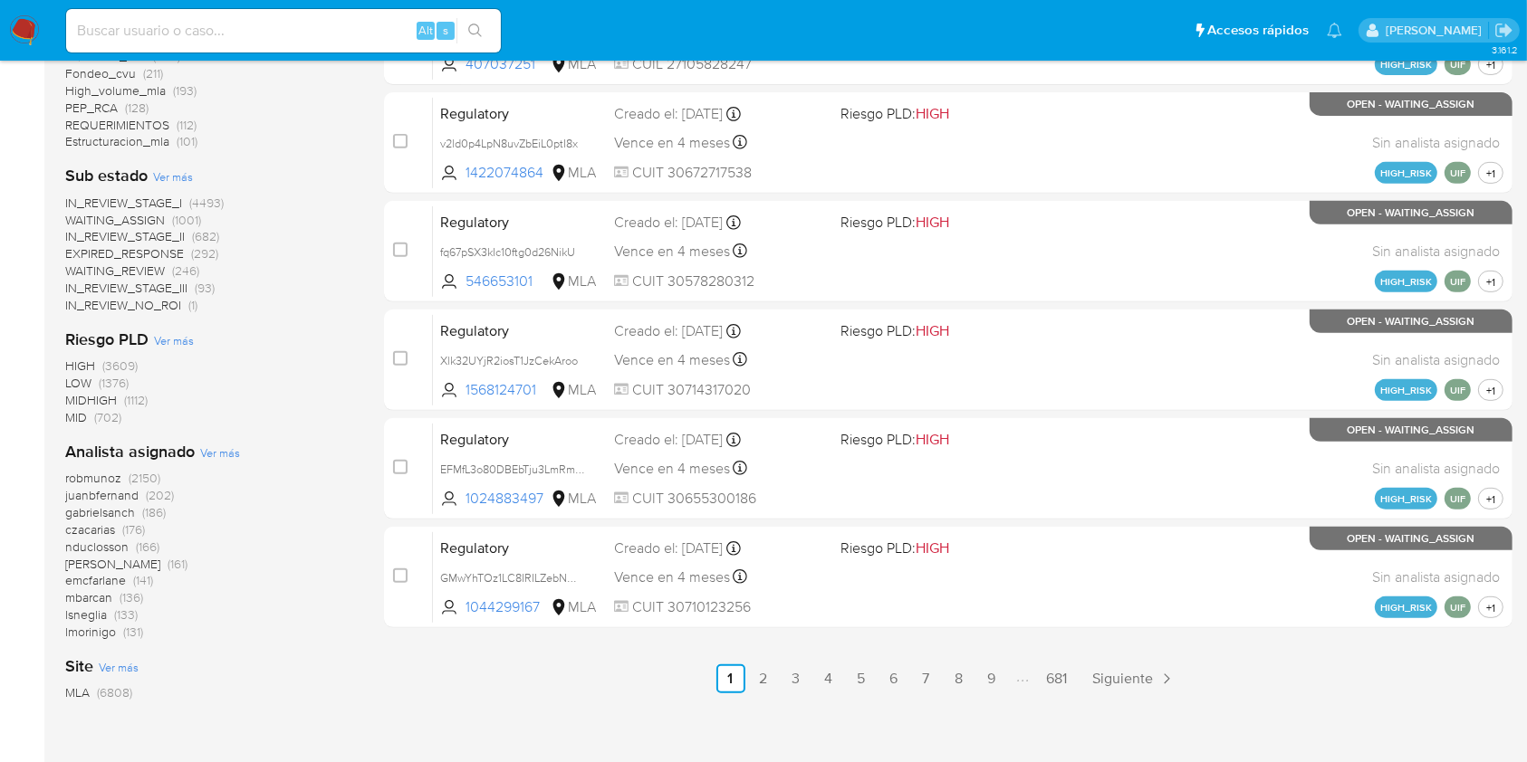
click at [208, 448] on span "Ver más" at bounding box center [220, 453] width 40 height 16
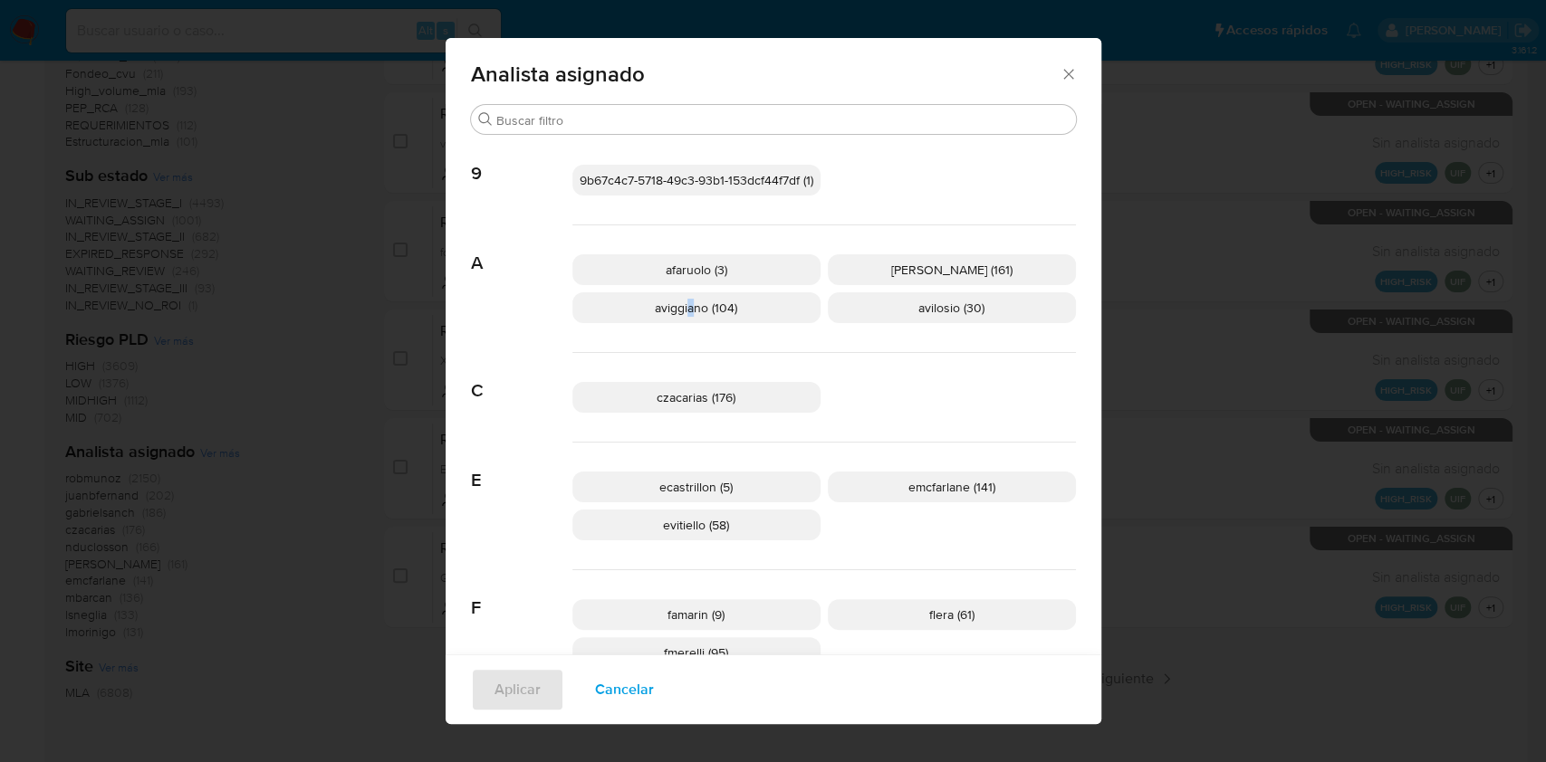
click at [681, 312] on span "aviggiano (104)" at bounding box center [696, 308] width 82 height 18
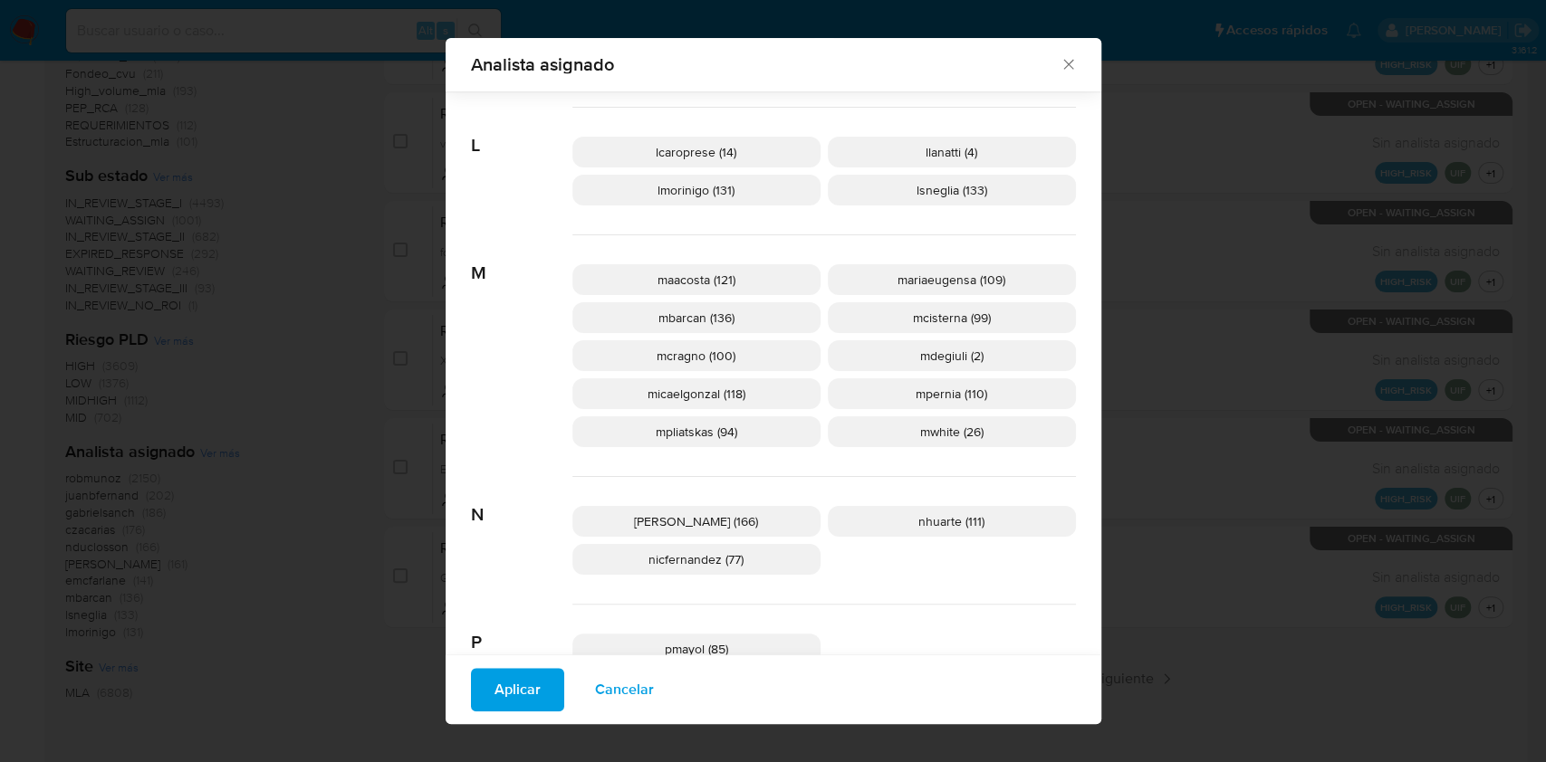
scroll to position [832, 0]
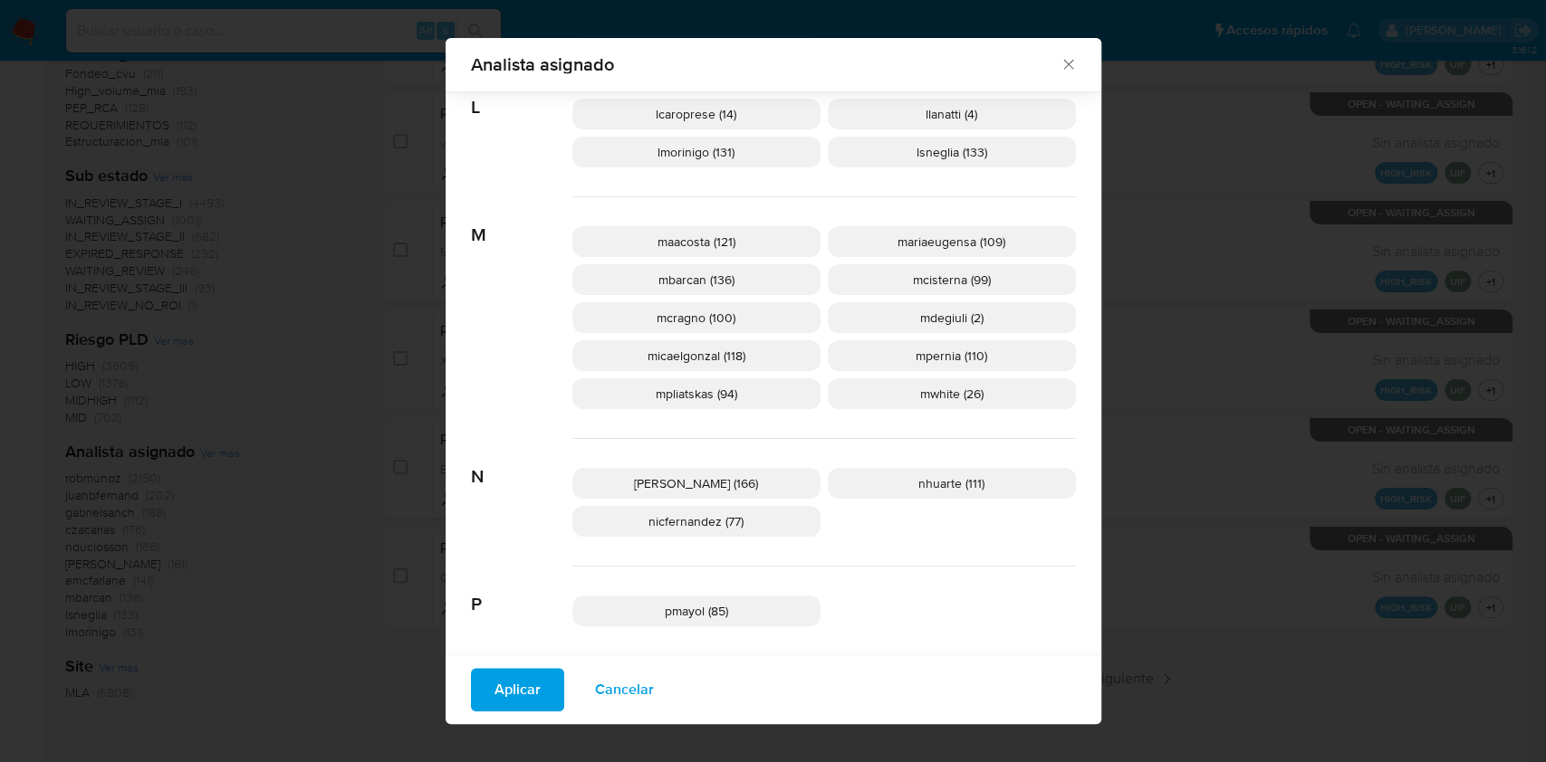
click at [519, 684] on span "Aplicar" at bounding box center [517, 690] width 46 height 40
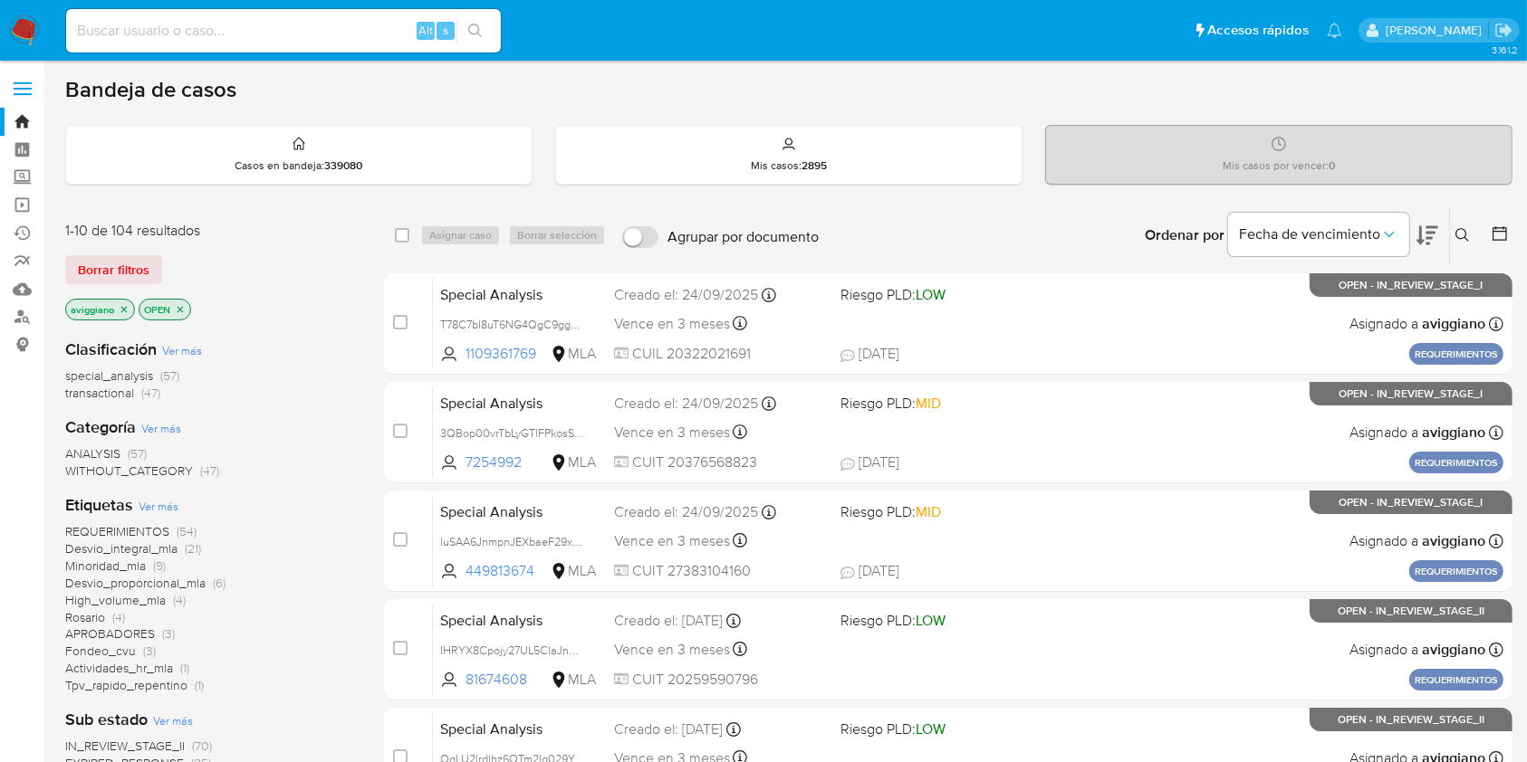
click at [176, 307] on icon "close-filter" at bounding box center [180, 309] width 11 height 11
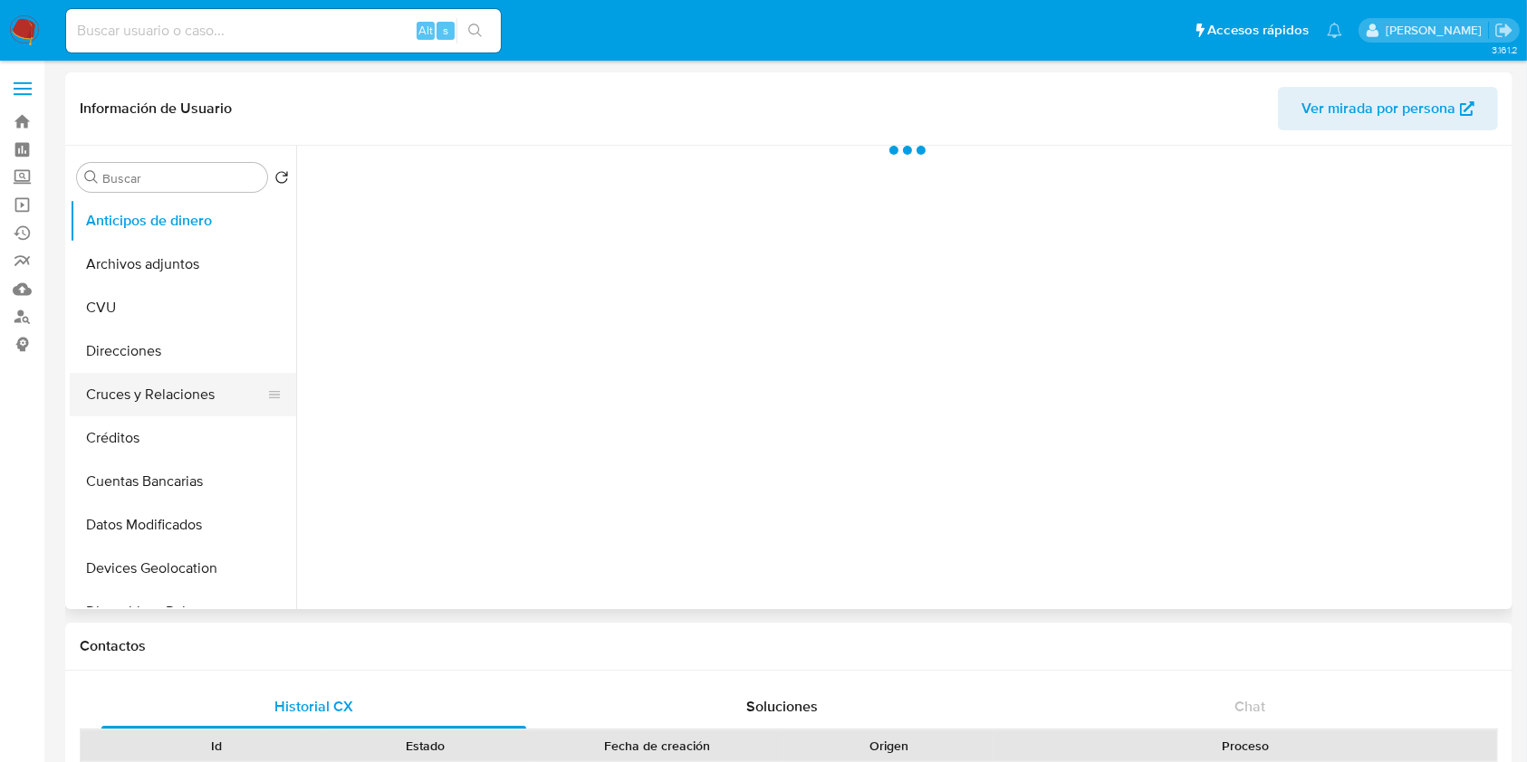
scroll to position [241, 0]
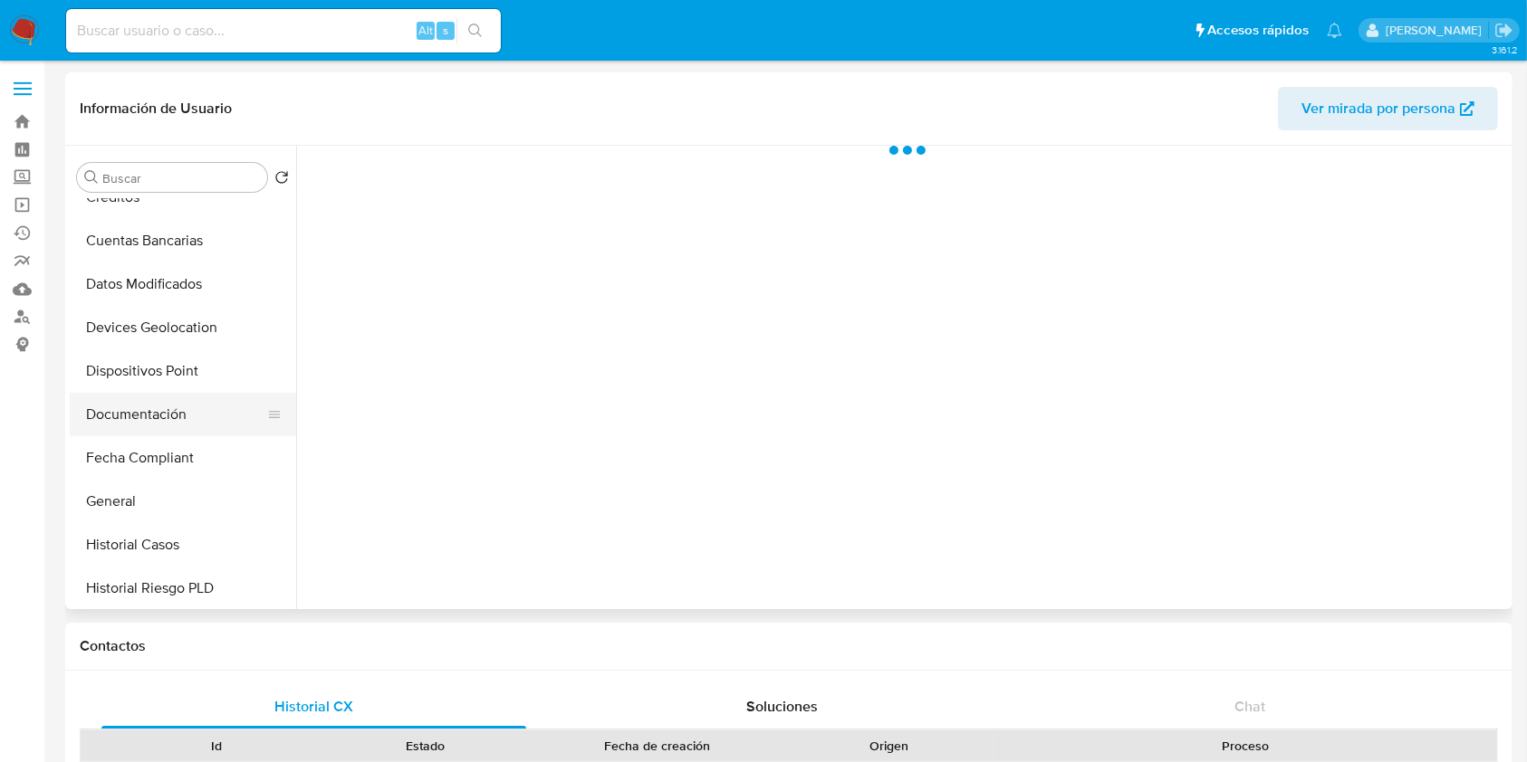
select select "10"
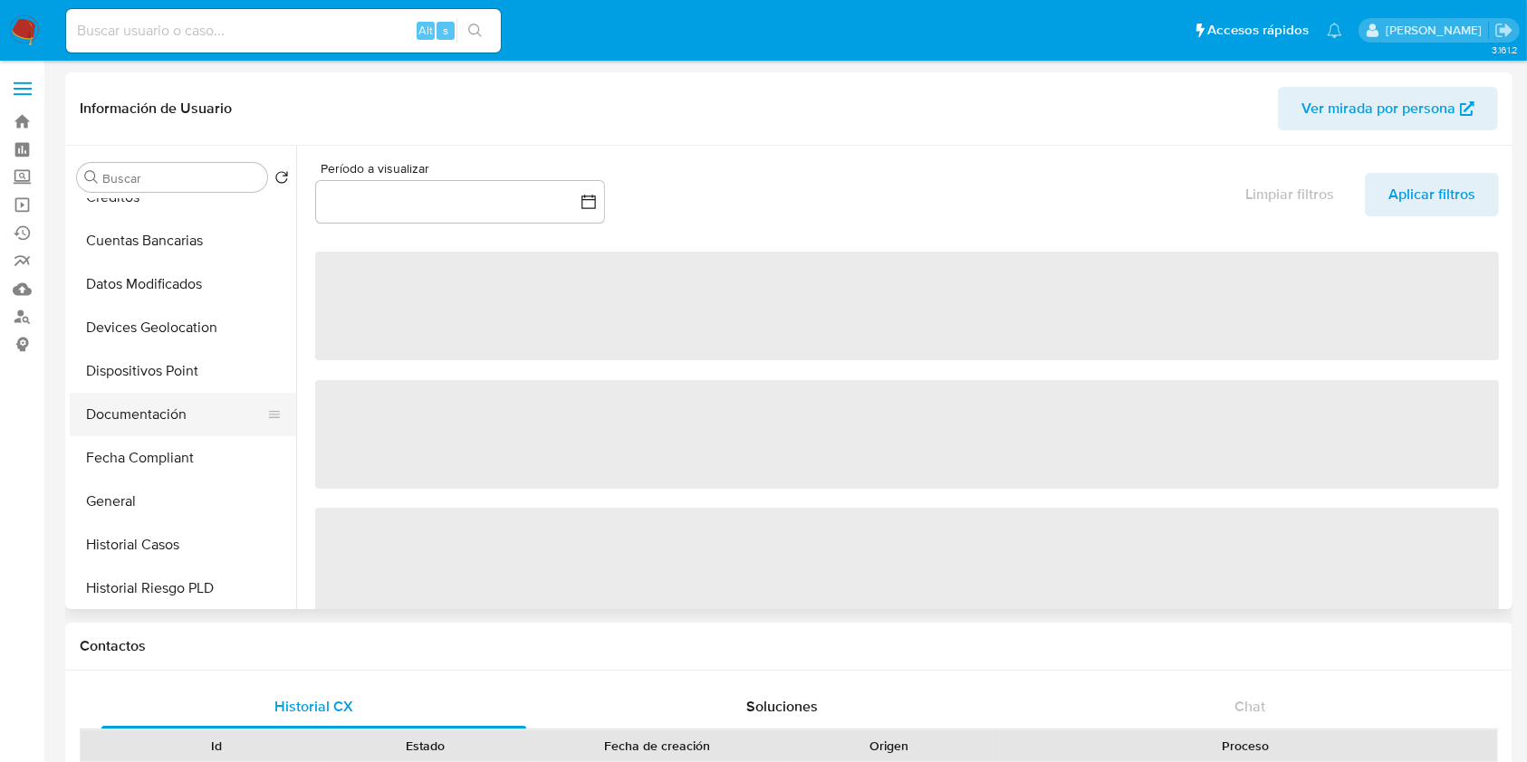
click at [188, 415] on button "Documentación" at bounding box center [176, 414] width 212 height 43
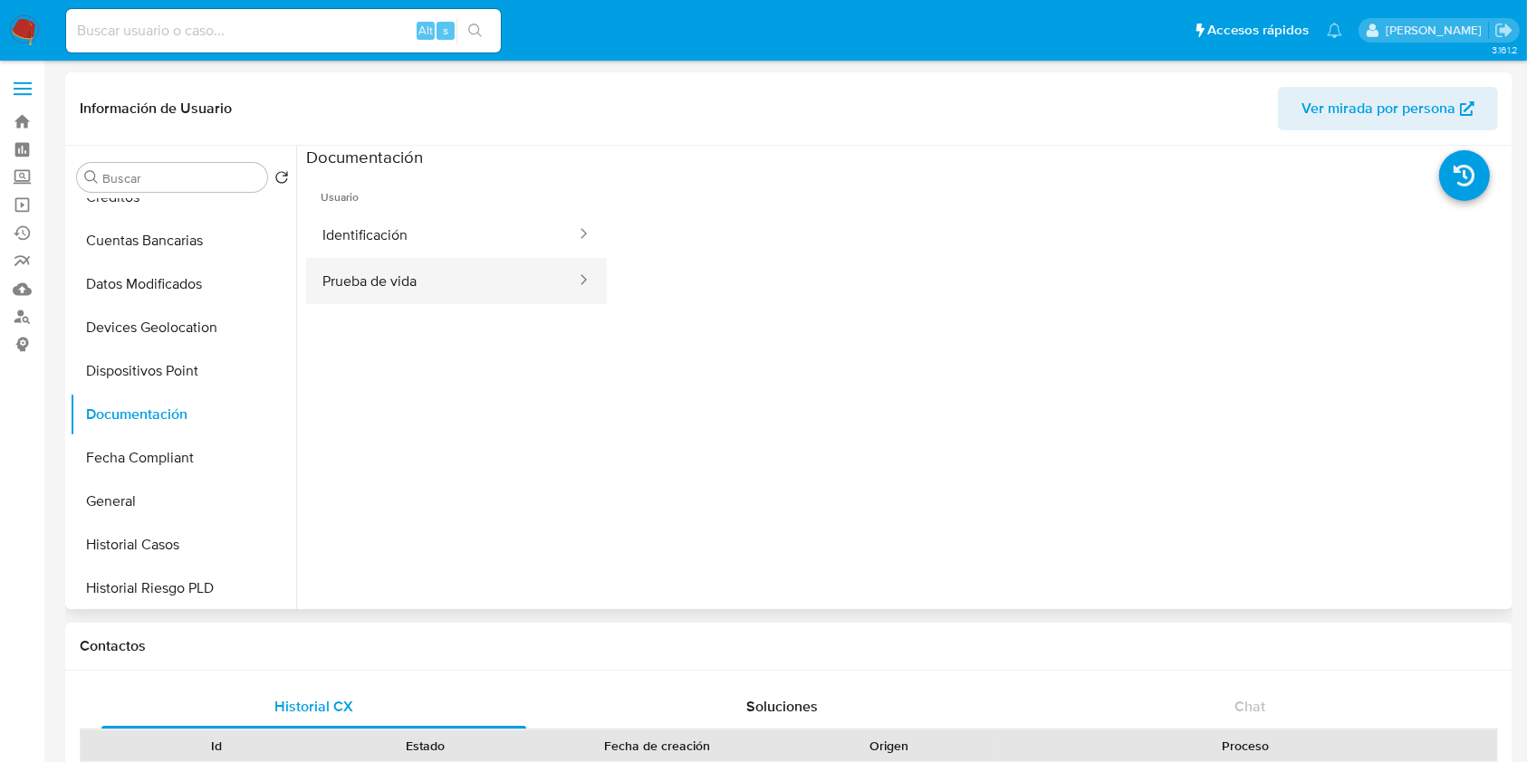
click at [443, 272] on button "Prueba de vida" at bounding box center [442, 281] width 272 height 46
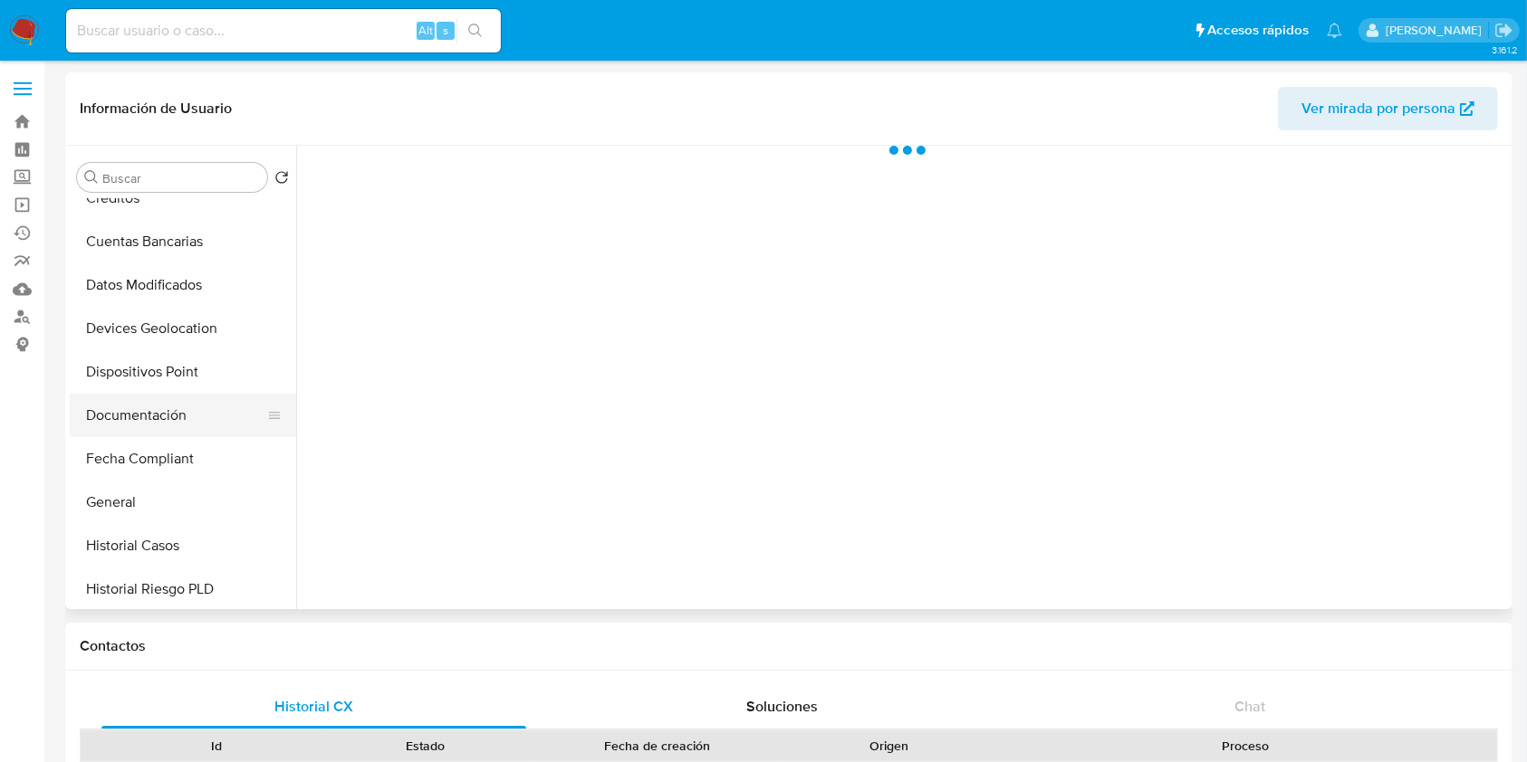
scroll to position [241, 0]
select select "10"
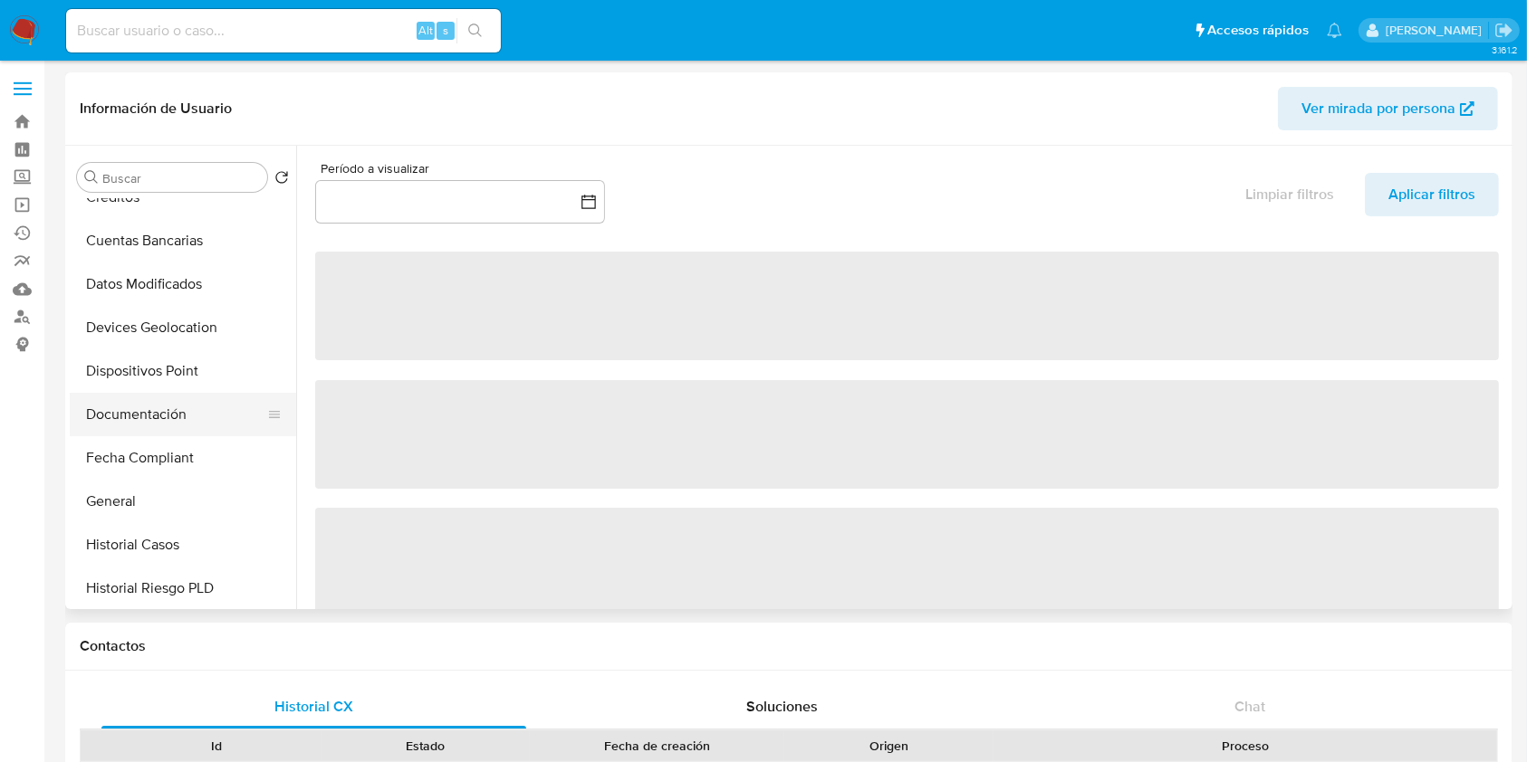
click at [204, 427] on button "Documentación" at bounding box center [176, 414] width 212 height 43
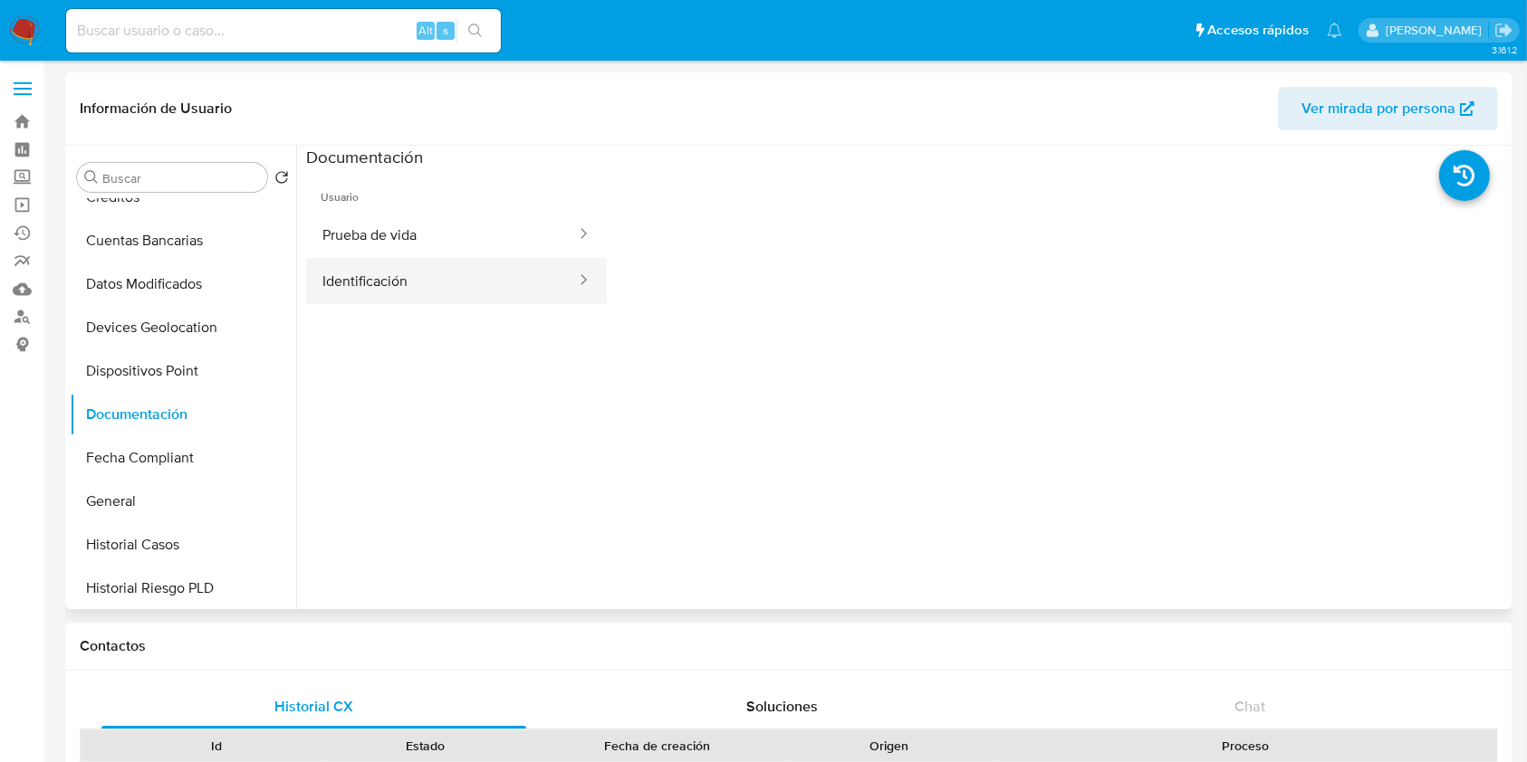
click at [440, 263] on button "Identificación" at bounding box center [442, 281] width 272 height 46
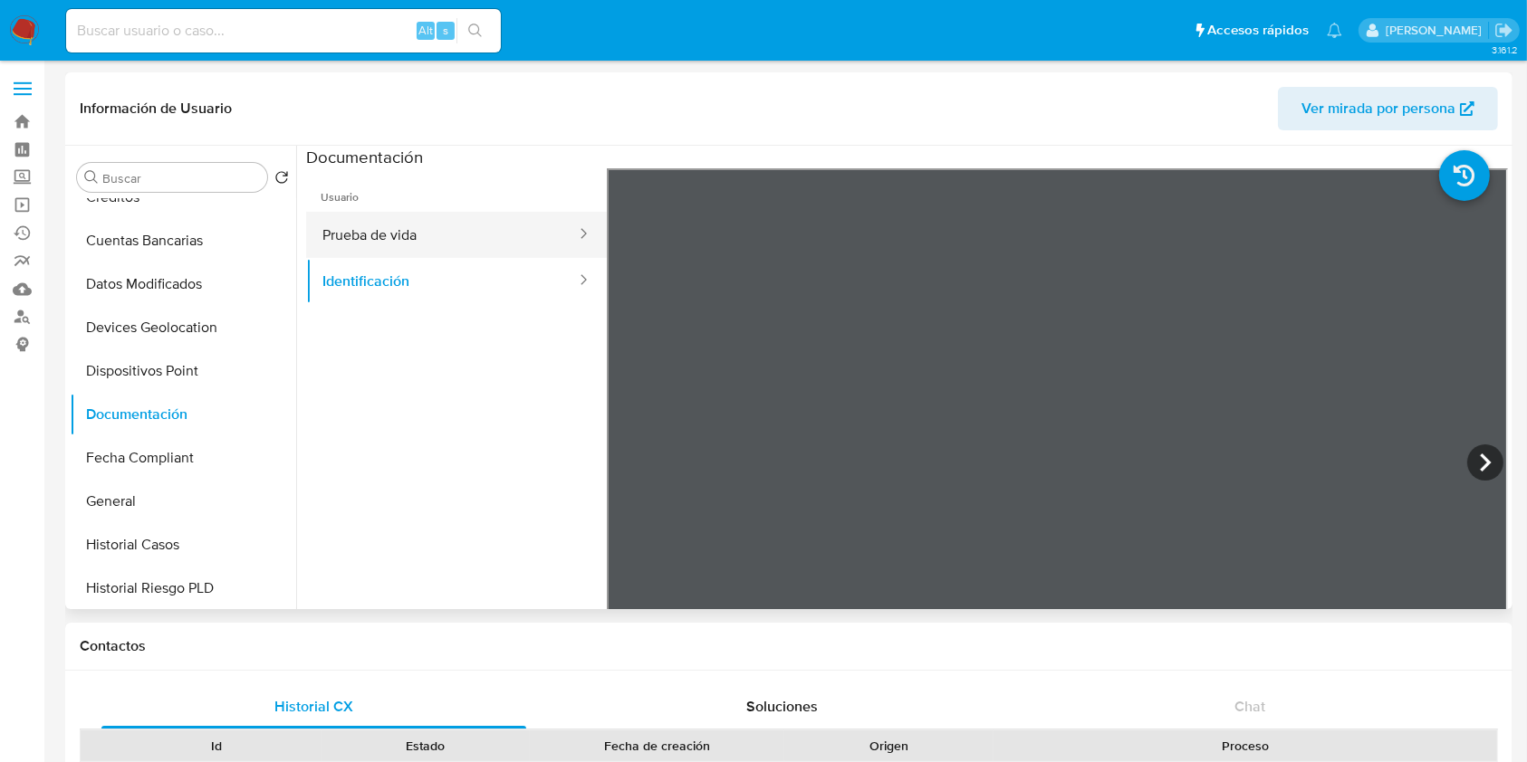
click at [450, 243] on button "Prueba de vida" at bounding box center [442, 235] width 272 height 46
click at [408, 264] on button "Identificación" at bounding box center [442, 281] width 272 height 46
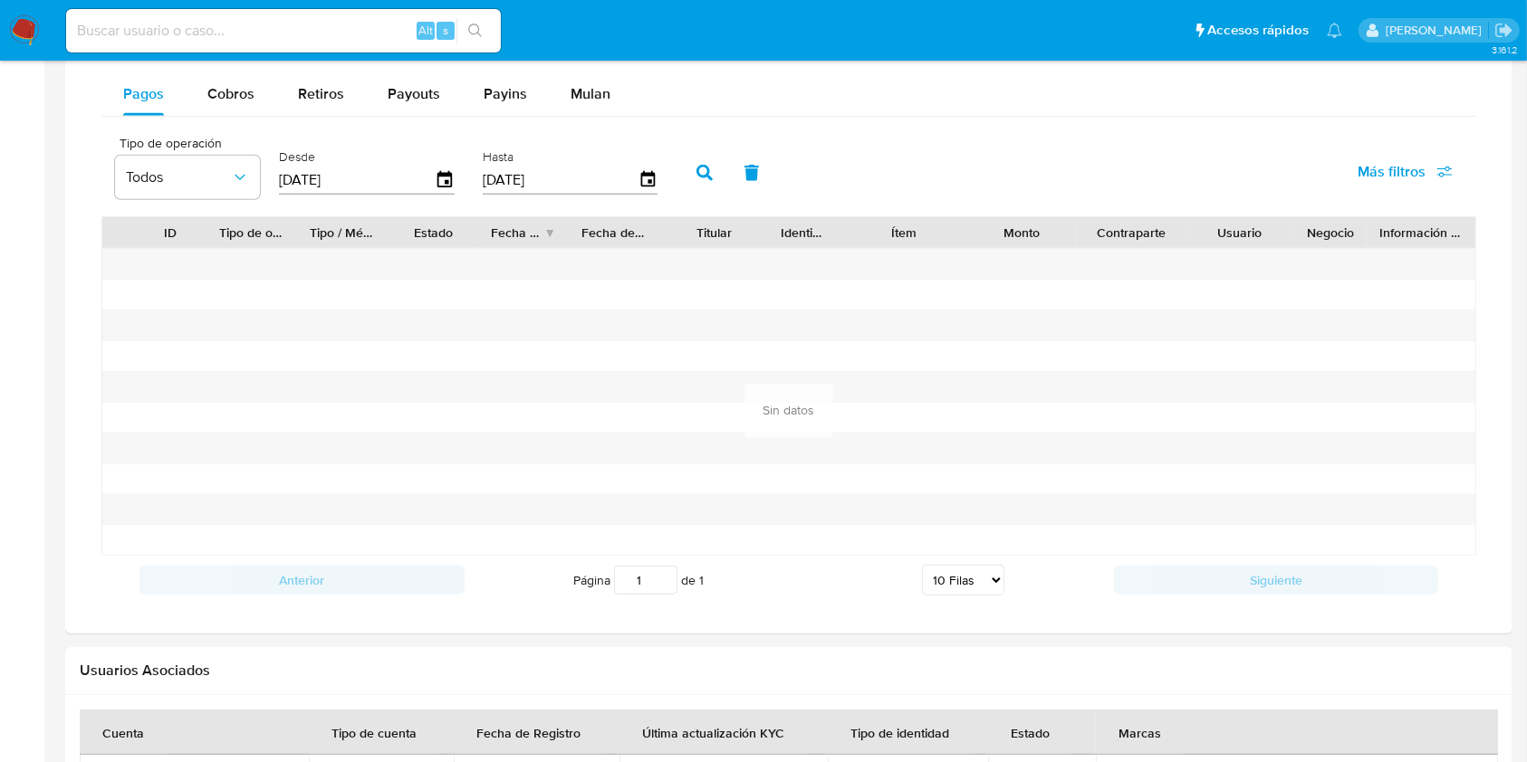
scroll to position [1059, 0]
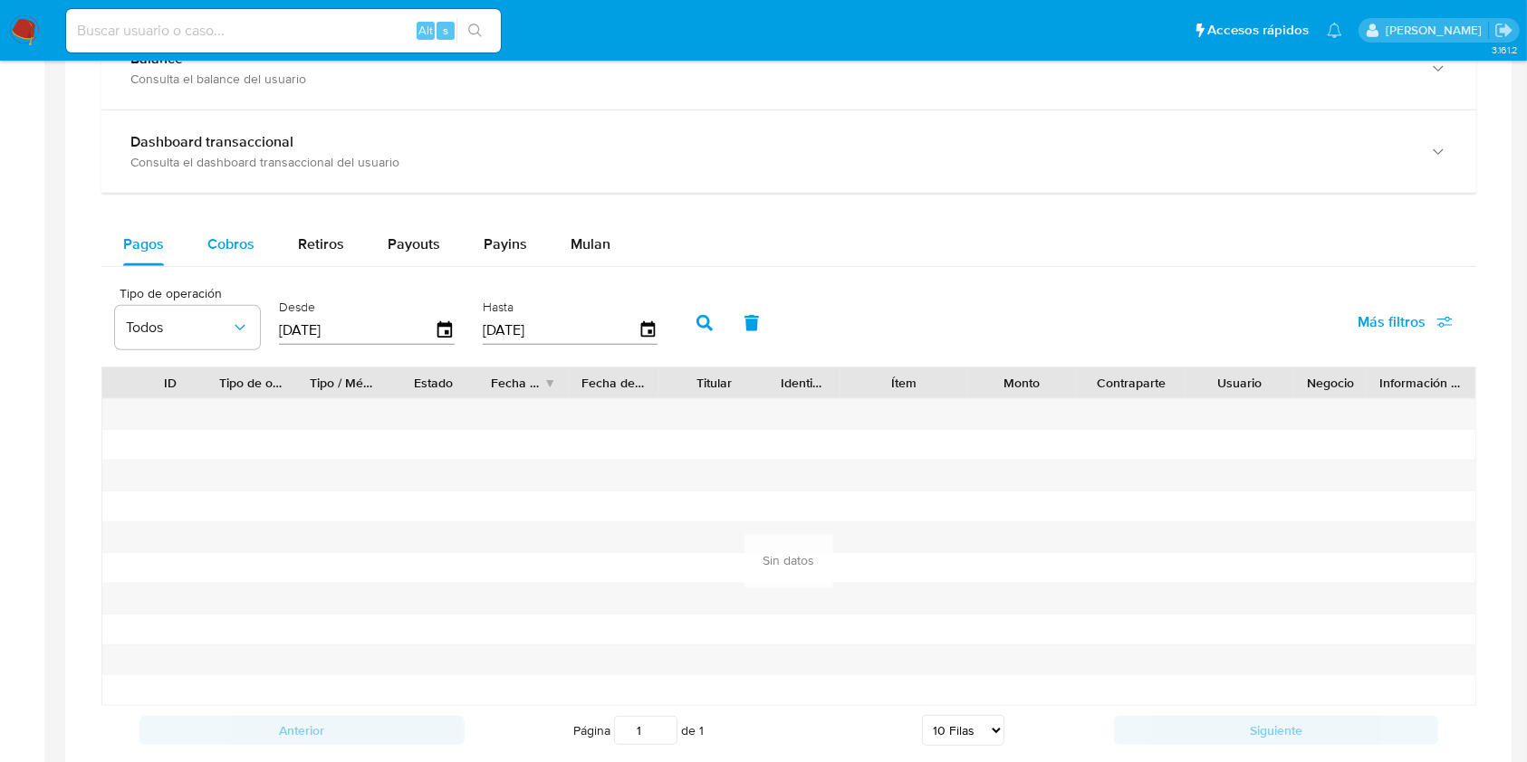
click at [268, 237] on button "Cobros" at bounding box center [231, 244] width 91 height 43
select select "10"
click at [324, 242] on span "Retiros" at bounding box center [321, 244] width 46 height 21
select select "10"
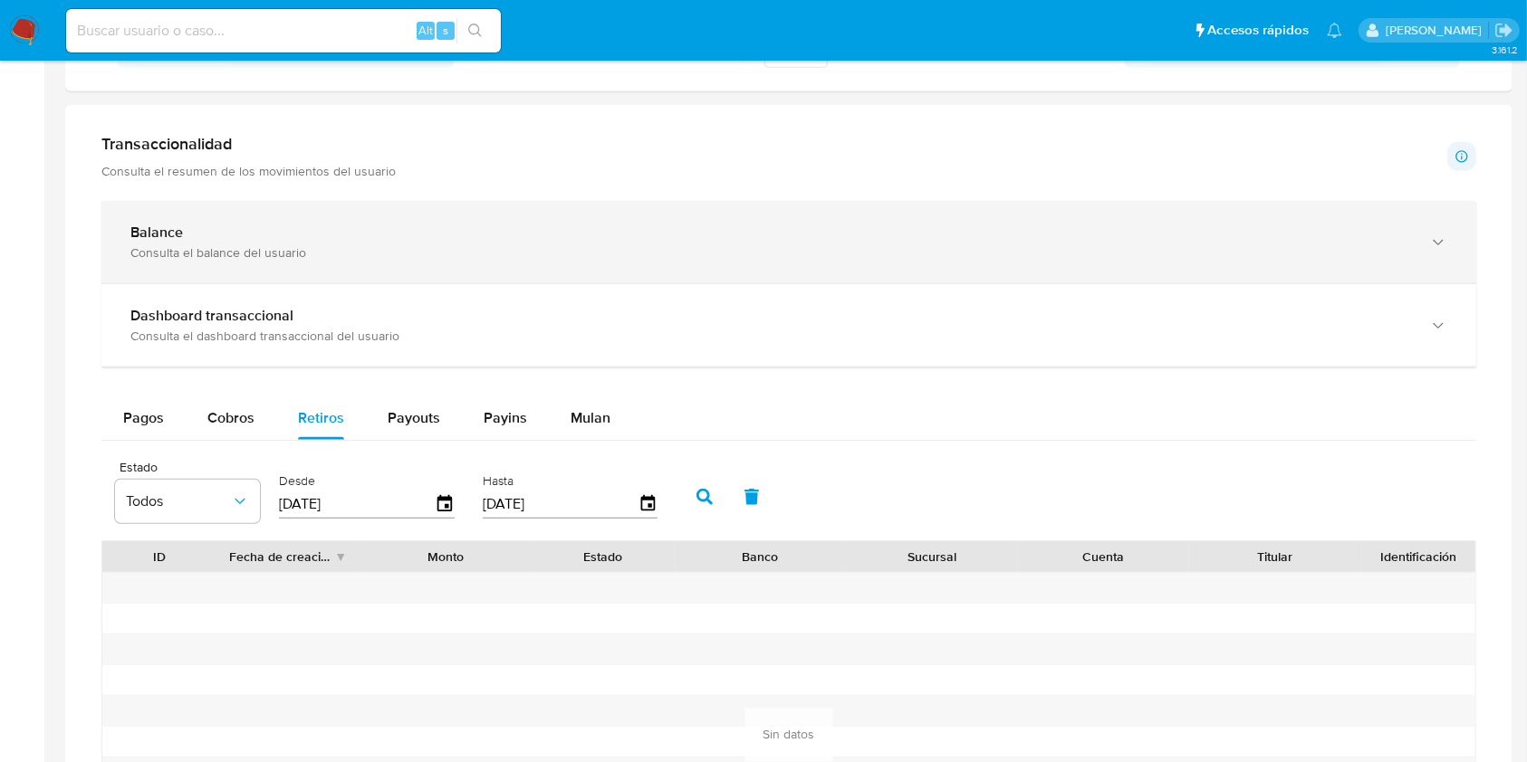
scroll to position [697, 0]
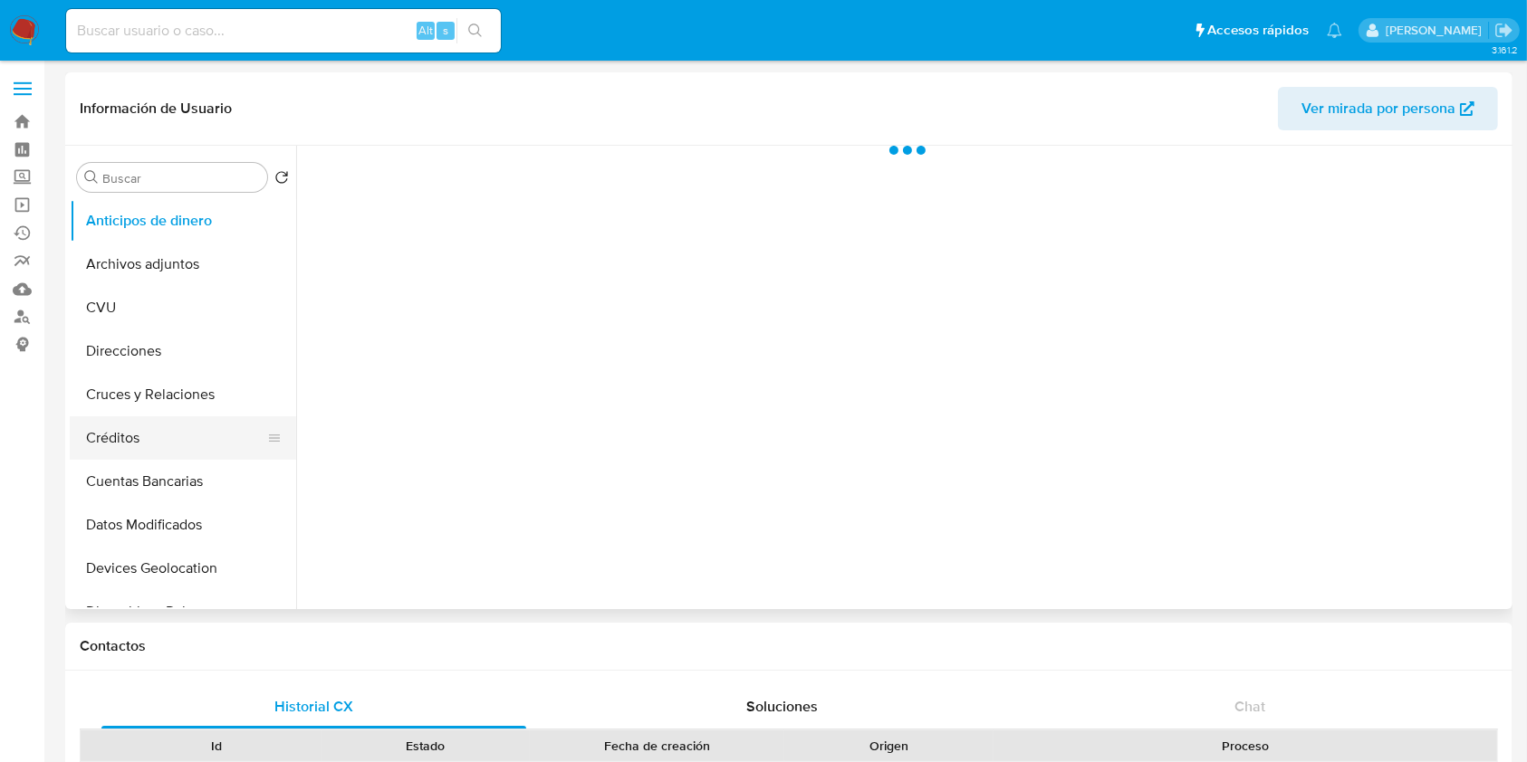
scroll to position [241, 0]
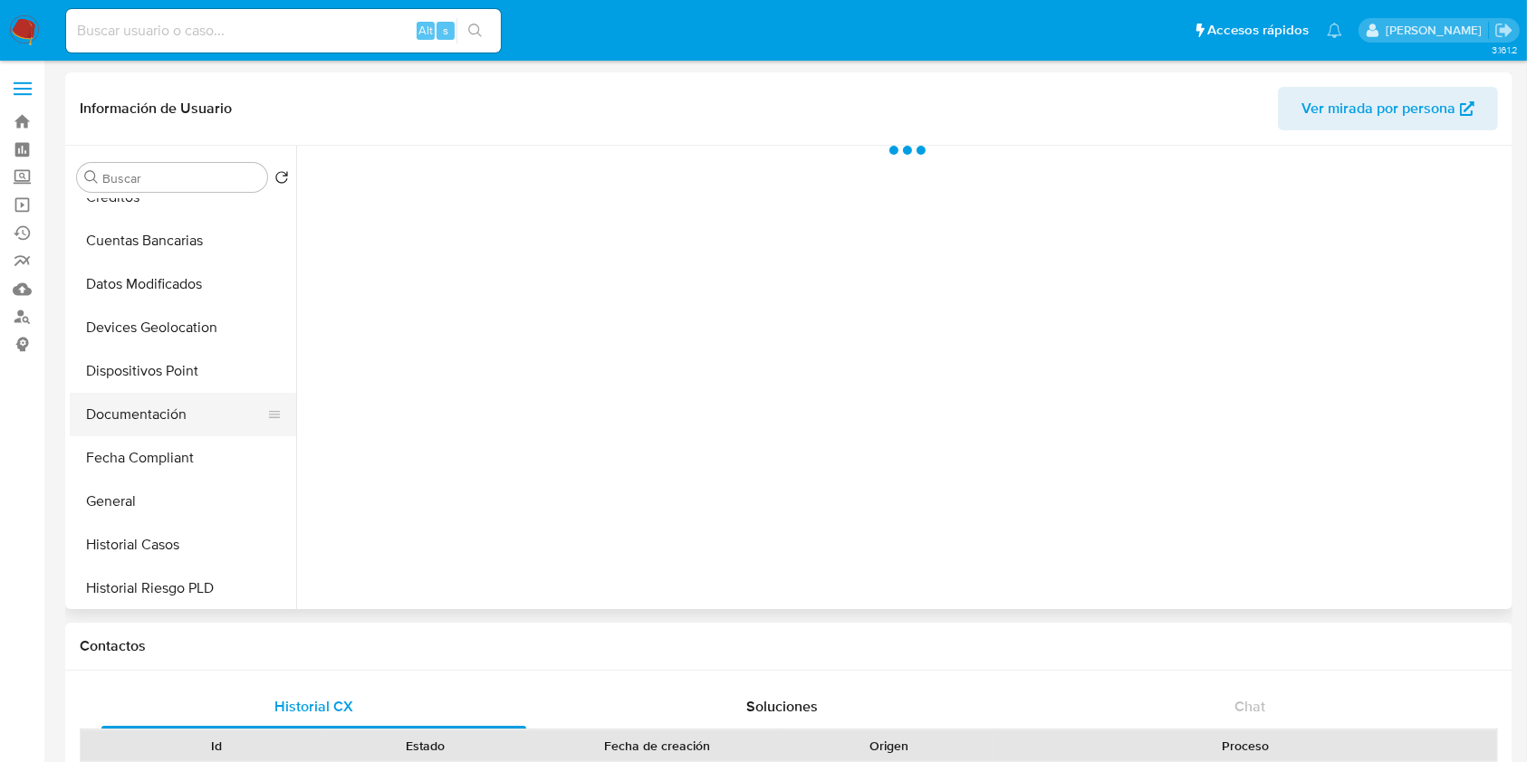
select select "10"
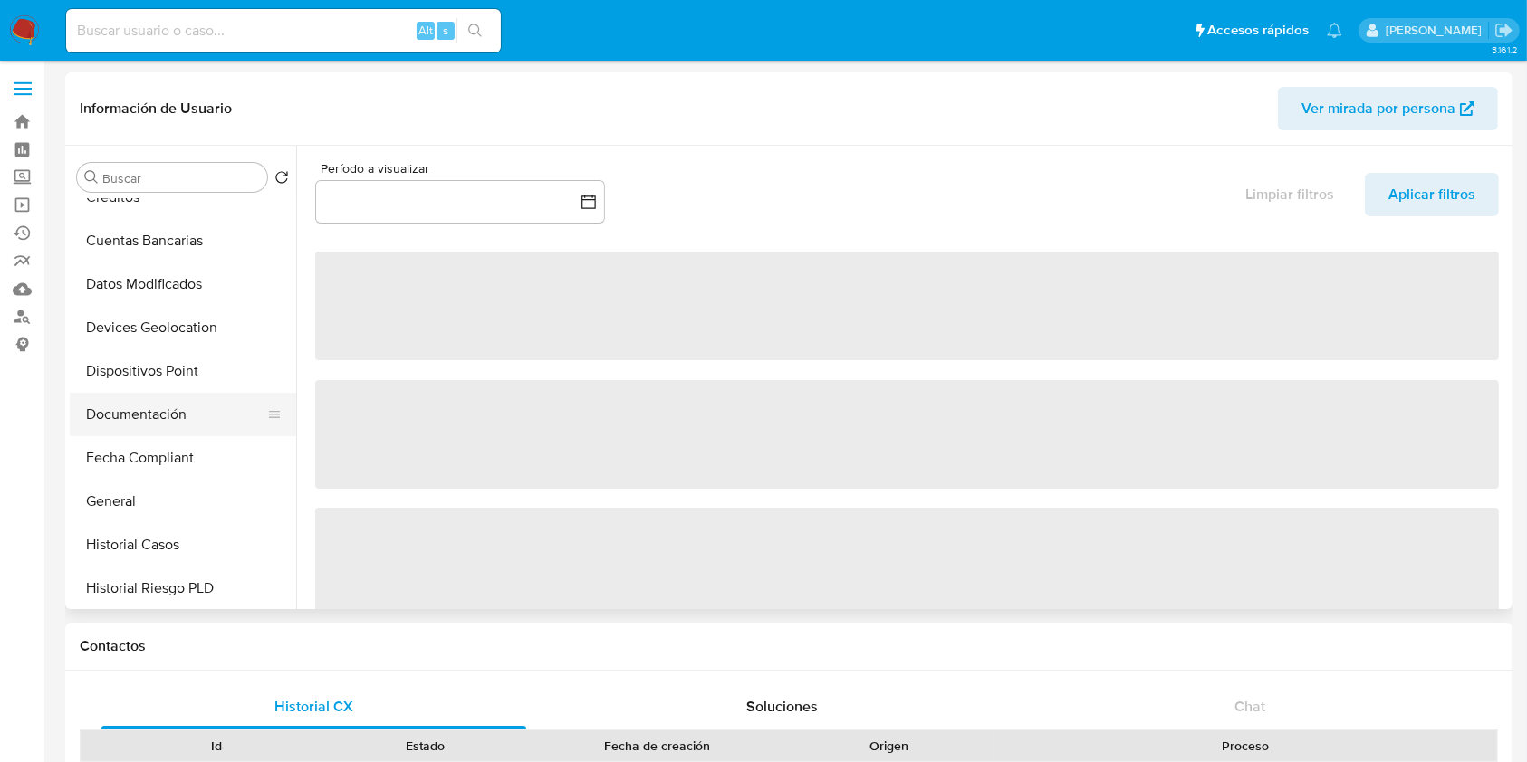
click at [207, 433] on button "Documentación" at bounding box center [176, 414] width 212 height 43
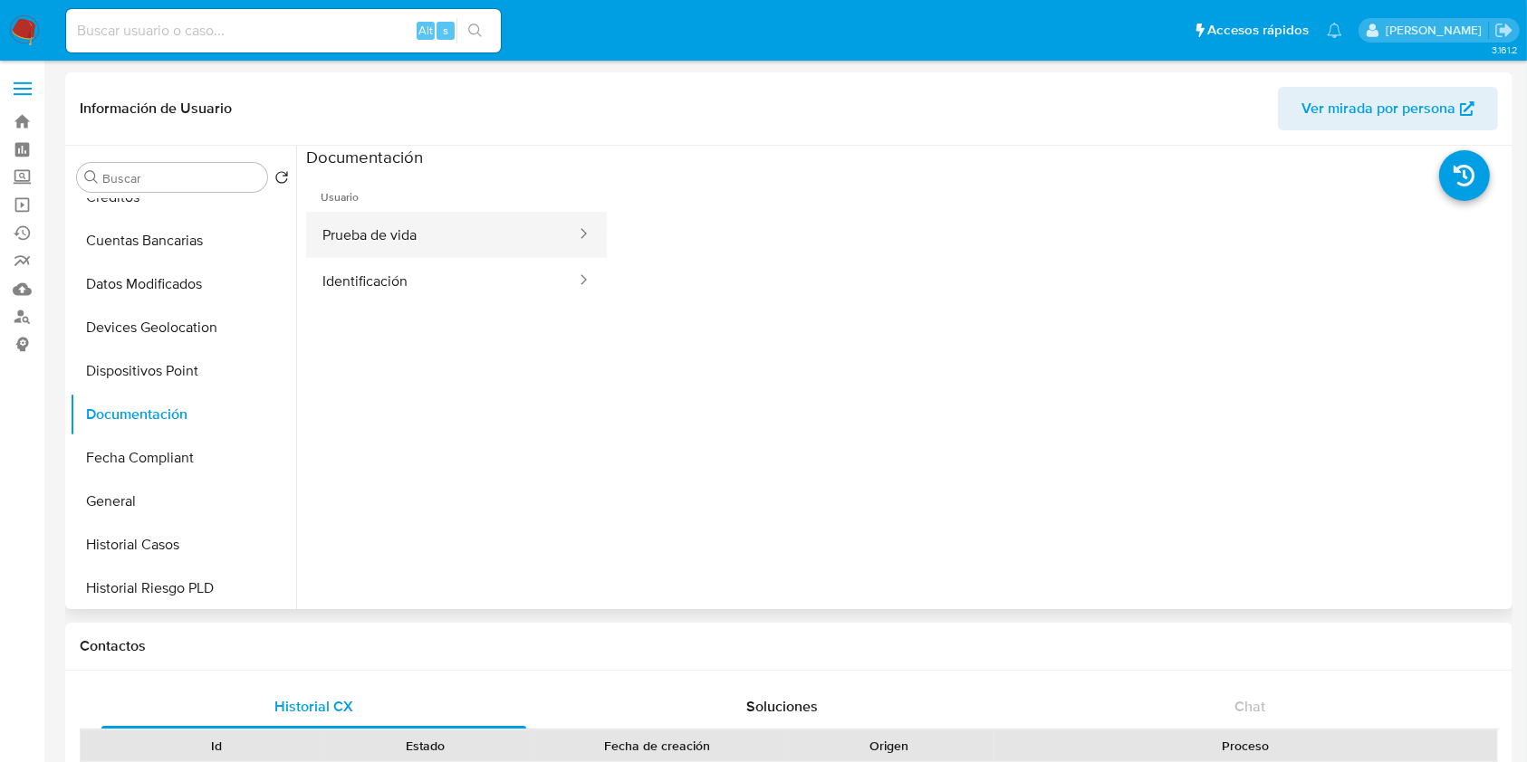
click at [409, 231] on button "Prueba de vida" at bounding box center [442, 235] width 272 height 46
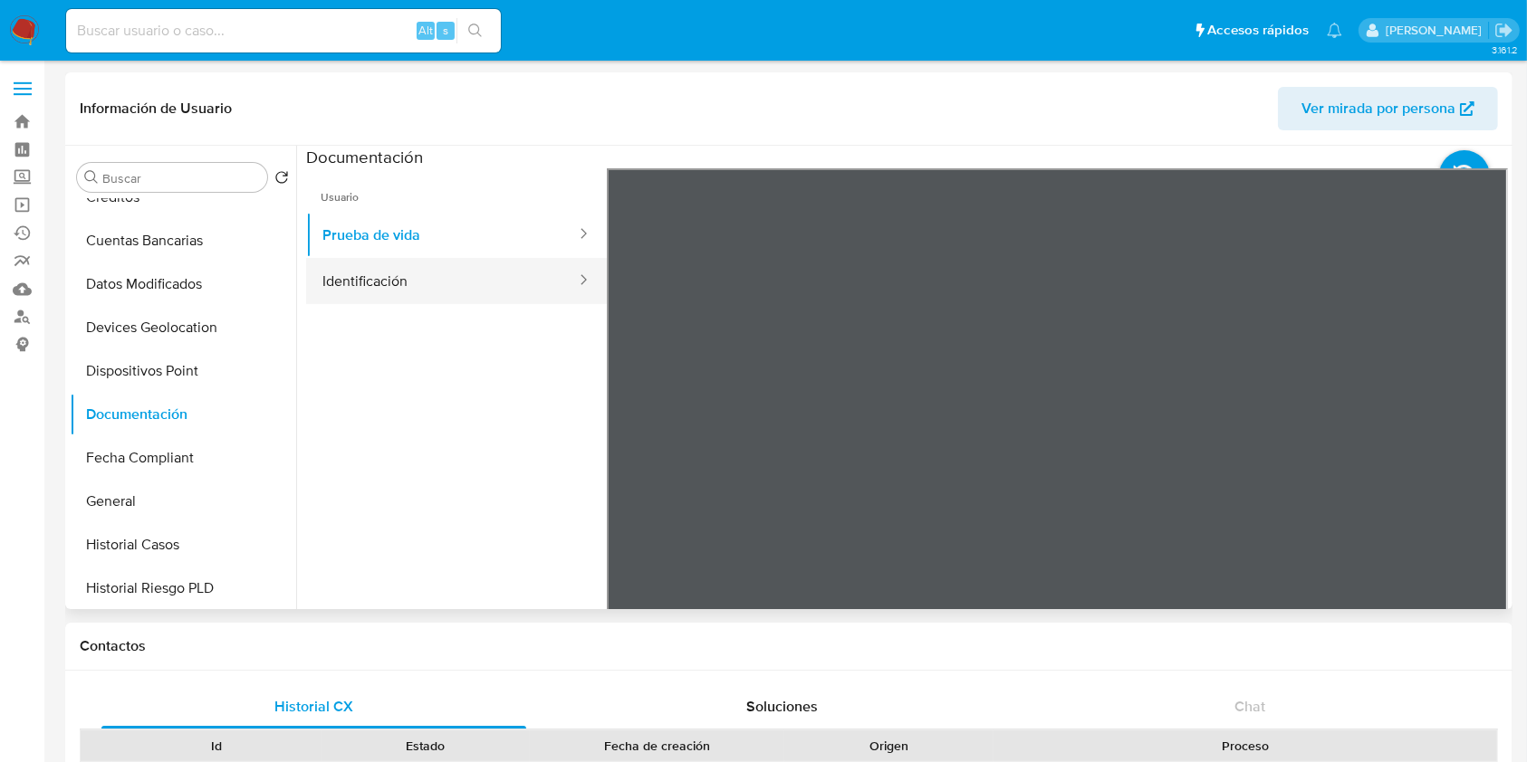
click at [406, 279] on button "Identificación" at bounding box center [442, 281] width 272 height 46
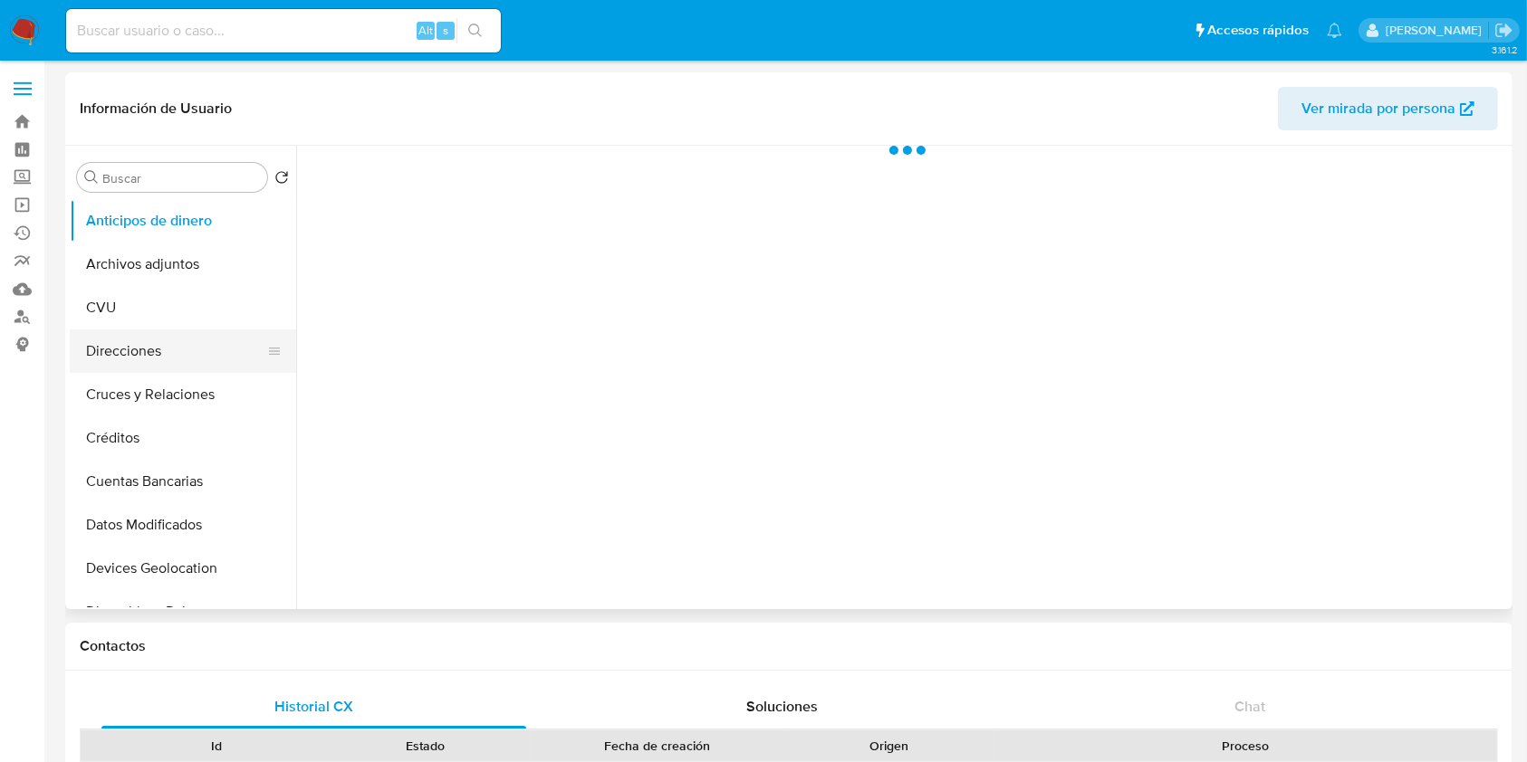
select select "10"
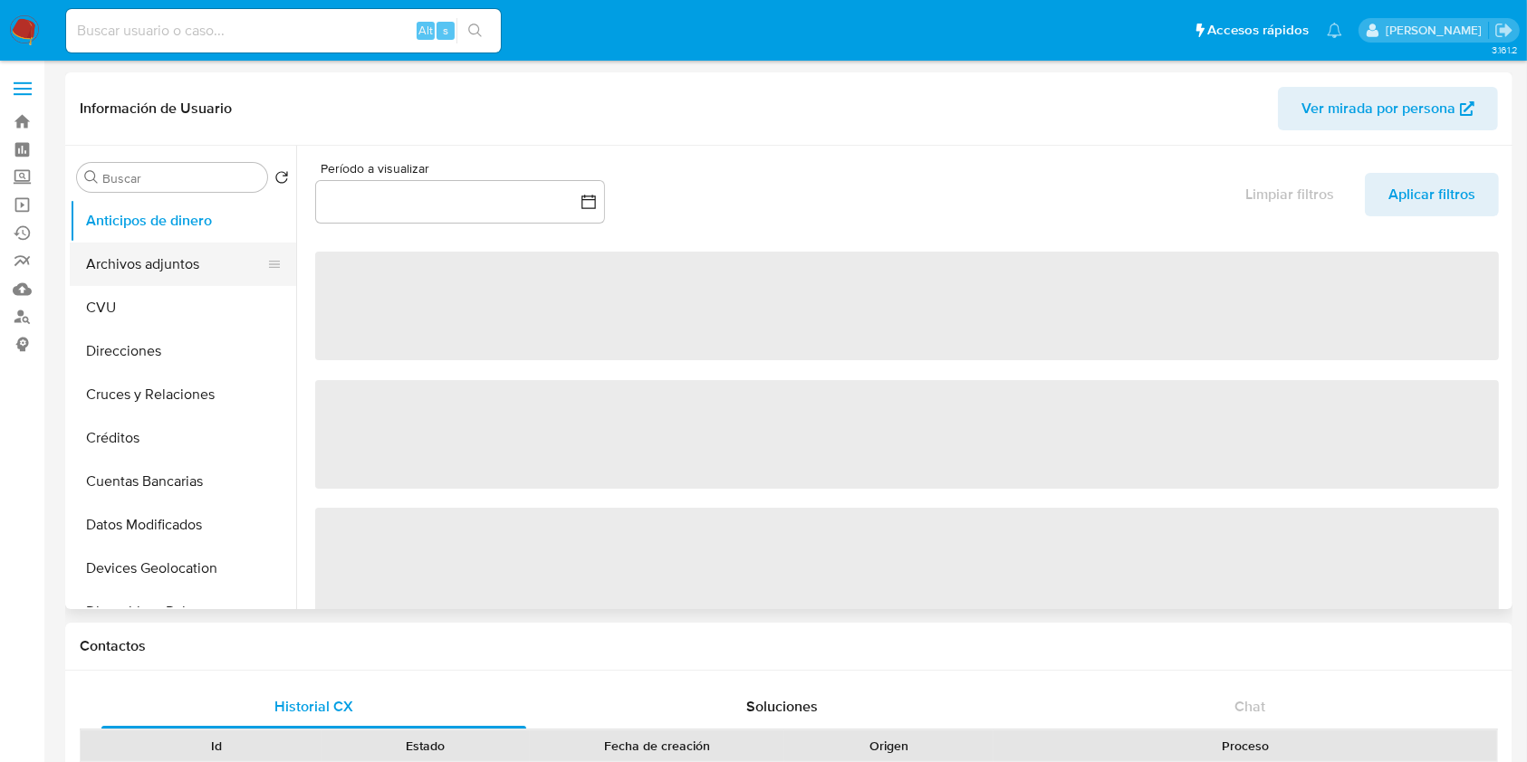
click at [143, 279] on button "Archivos adjuntos" at bounding box center [176, 264] width 212 height 43
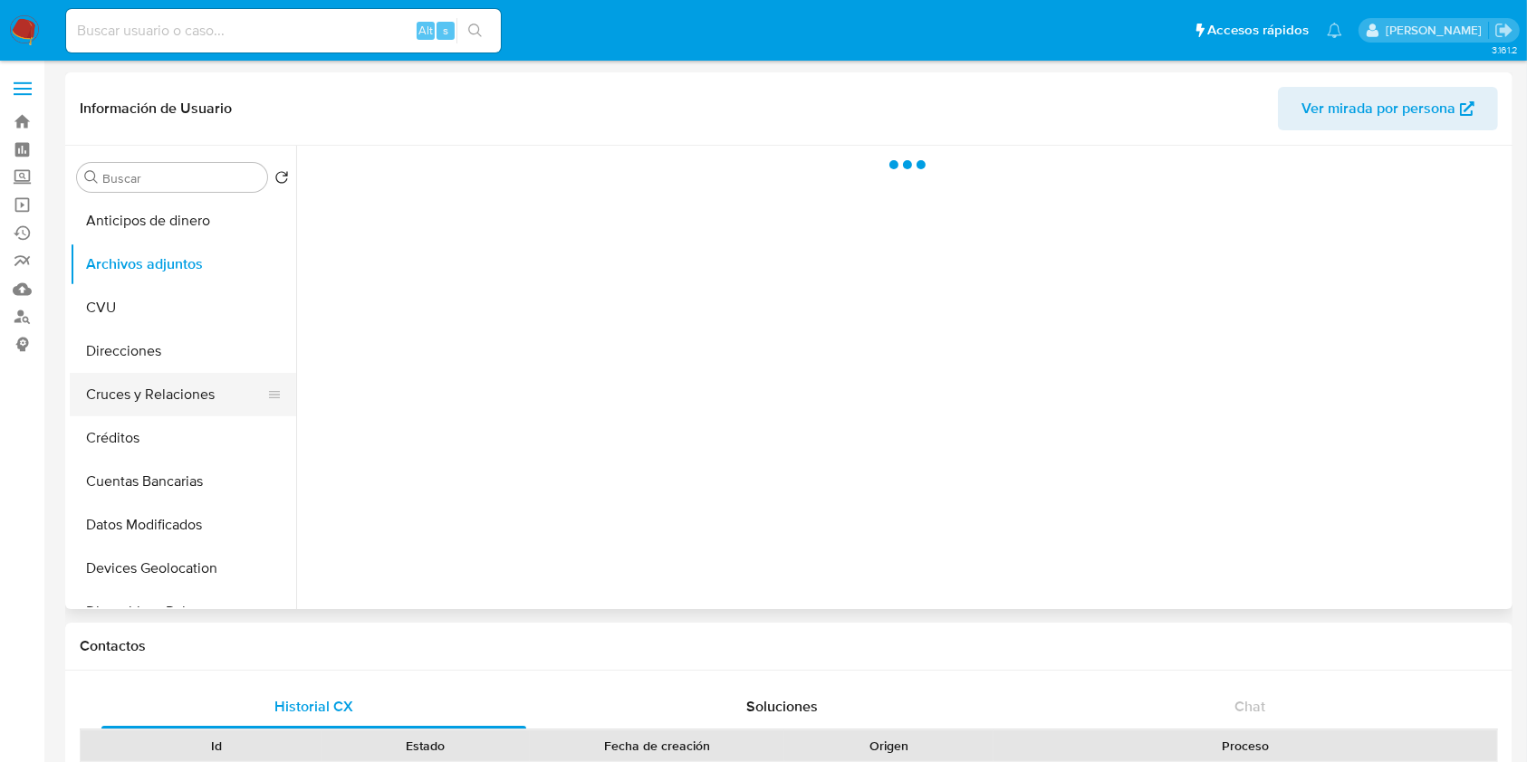
scroll to position [120, 0]
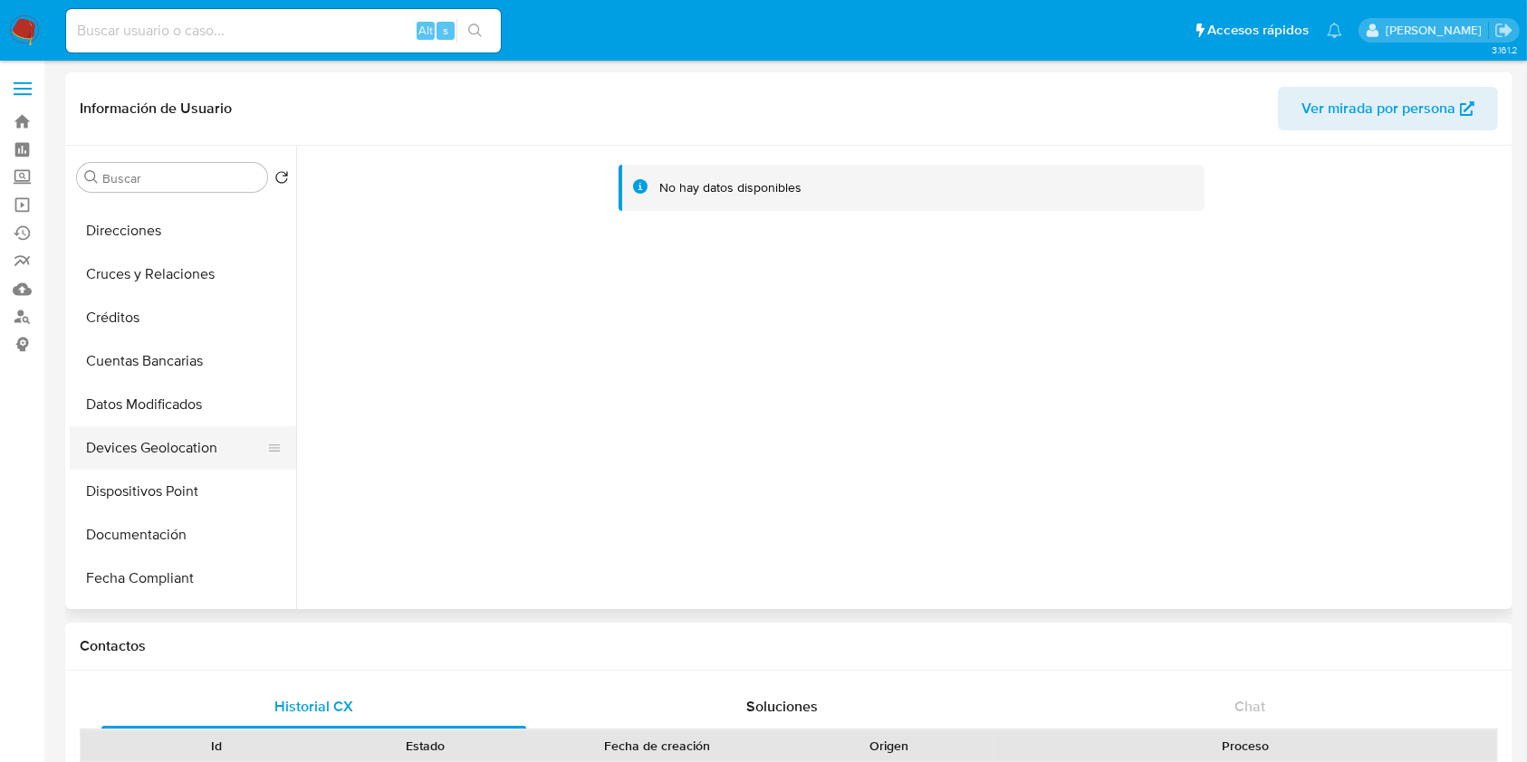
click at [200, 443] on button "Devices Geolocation" at bounding box center [176, 448] width 212 height 43
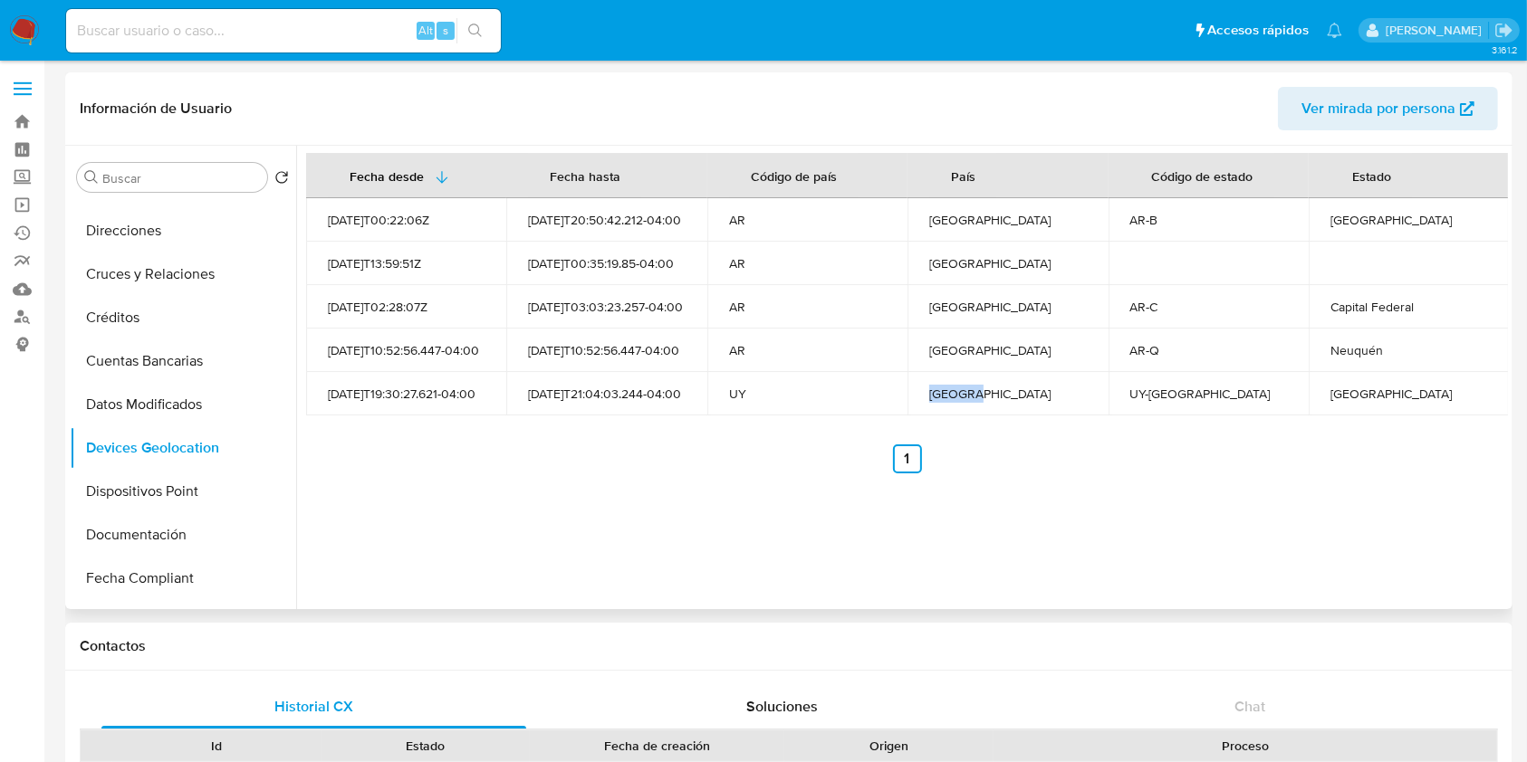
drag, startPoint x: 860, startPoint y: 388, endPoint x: 1050, endPoint y: 411, distance: 191.6
click at [1050, 411] on tr "[DATE]T19:30:27.621-04:00 [DATE]T21:04:03.244-04:00 UY [GEOGRAPHIC_DATA] UY-MO …" at bounding box center [907, 393] width 1203 height 43
click at [1093, 527] on div "Fecha desde [GEOGRAPHIC_DATA] hasta Código de país País Código de estado Estado…" at bounding box center [902, 378] width 1212 height 464
click at [672, 503] on div "Fecha desde [GEOGRAPHIC_DATA] hasta Código de país País Código de estado Estado…" at bounding box center [902, 378] width 1212 height 464
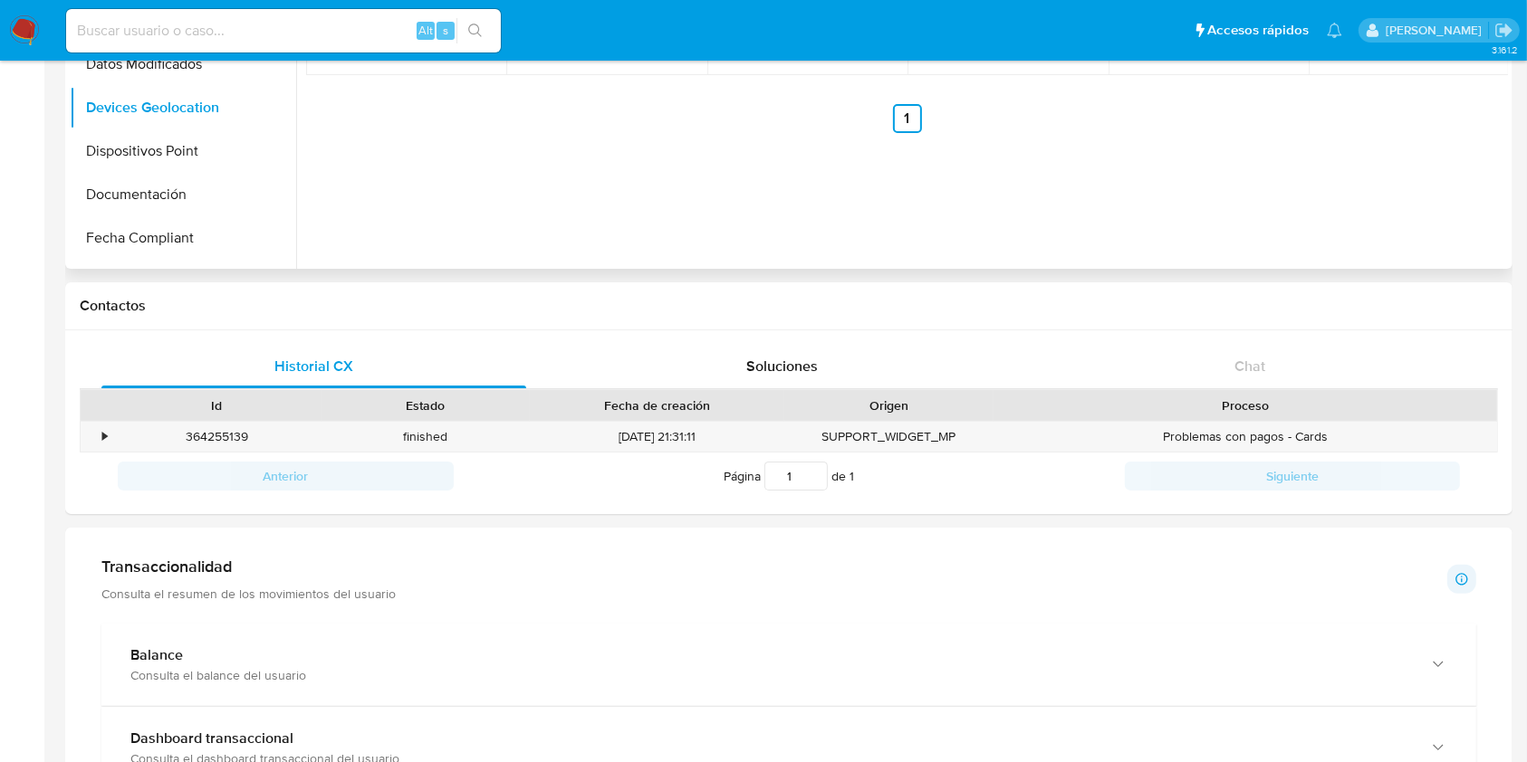
scroll to position [362, 0]
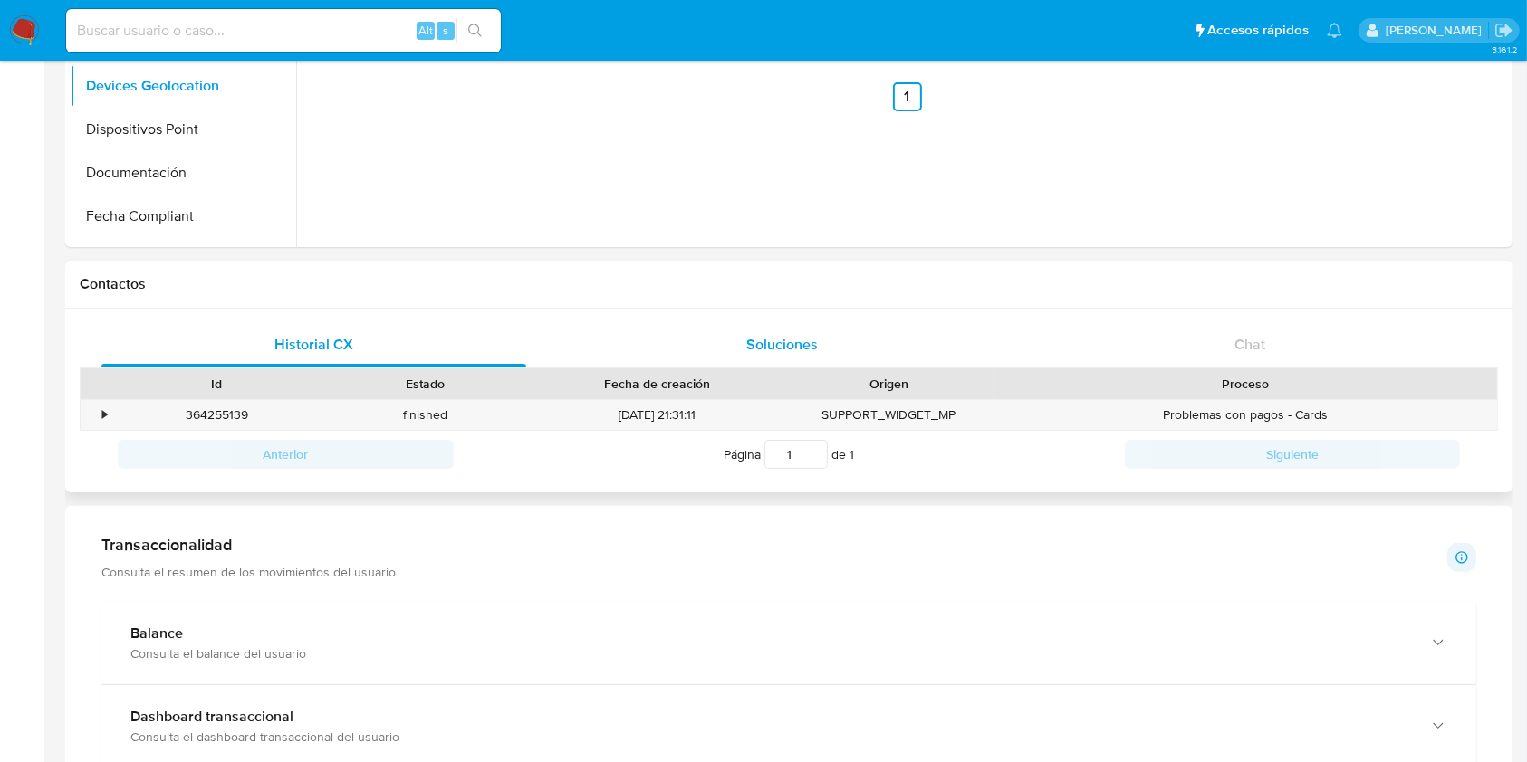
click at [724, 349] on div "Soluciones" at bounding box center [782, 344] width 425 height 43
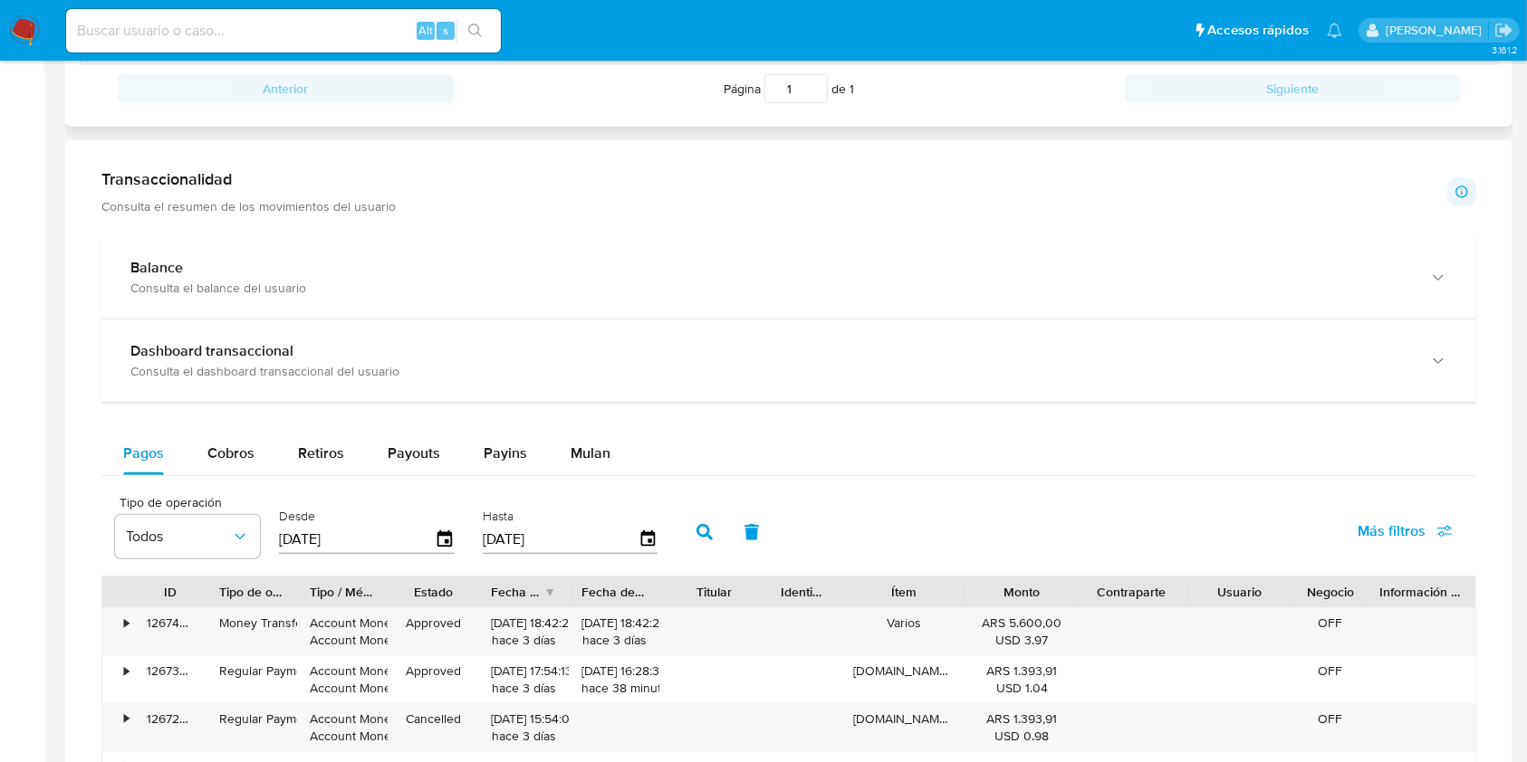
scroll to position [965, 0]
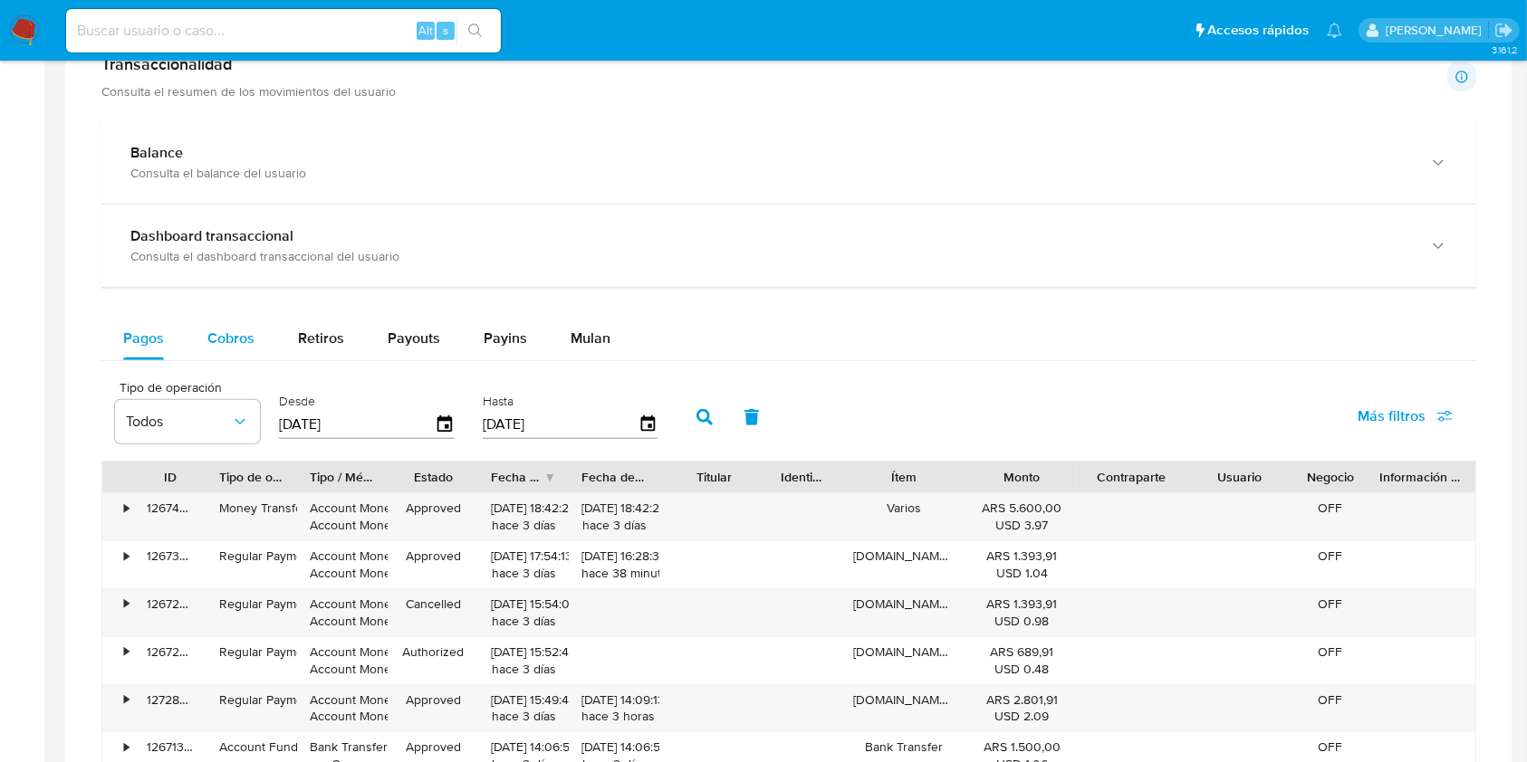
click at [244, 329] on span "Cobros" at bounding box center [230, 338] width 47 height 21
select select "10"
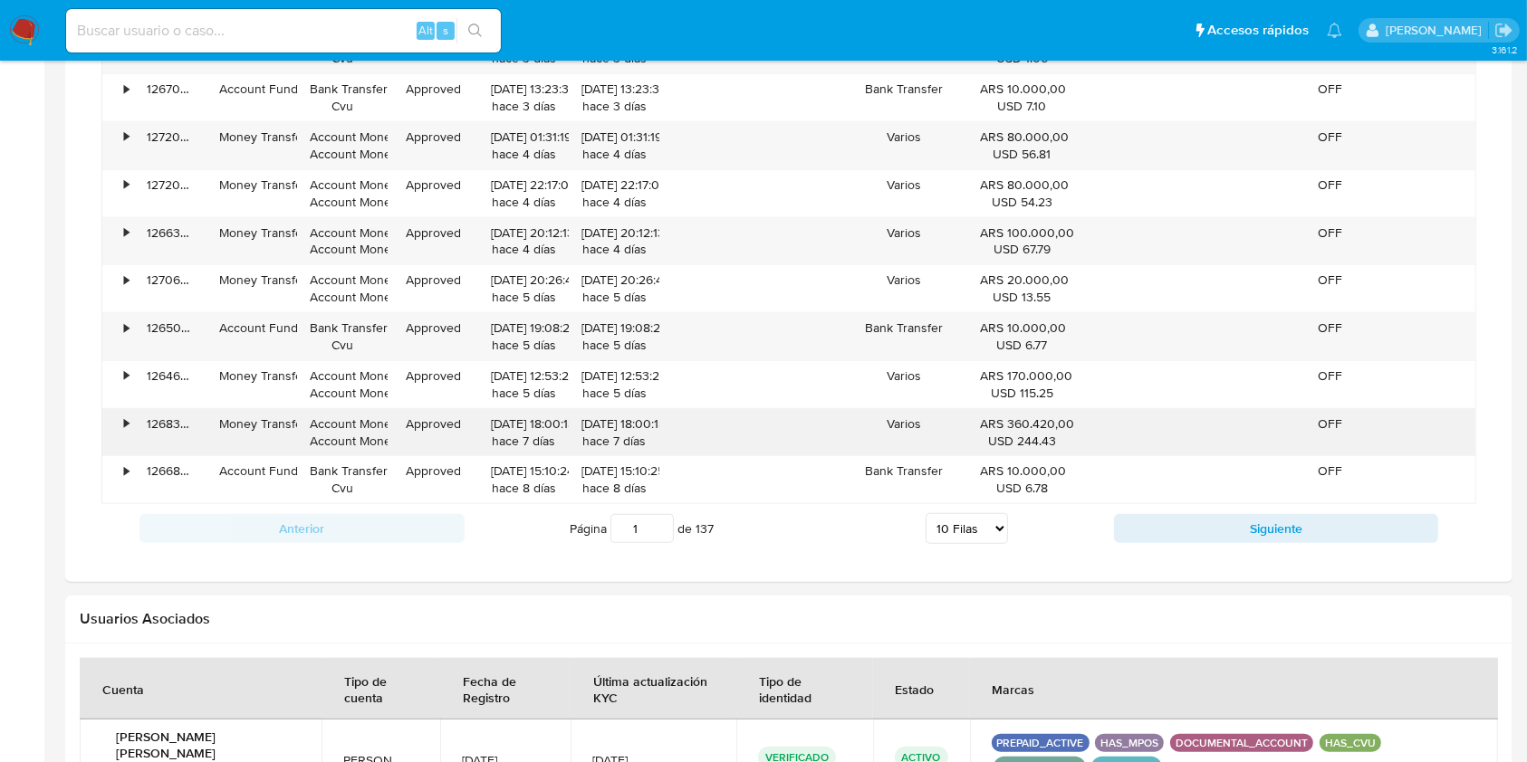
scroll to position [1449, 0]
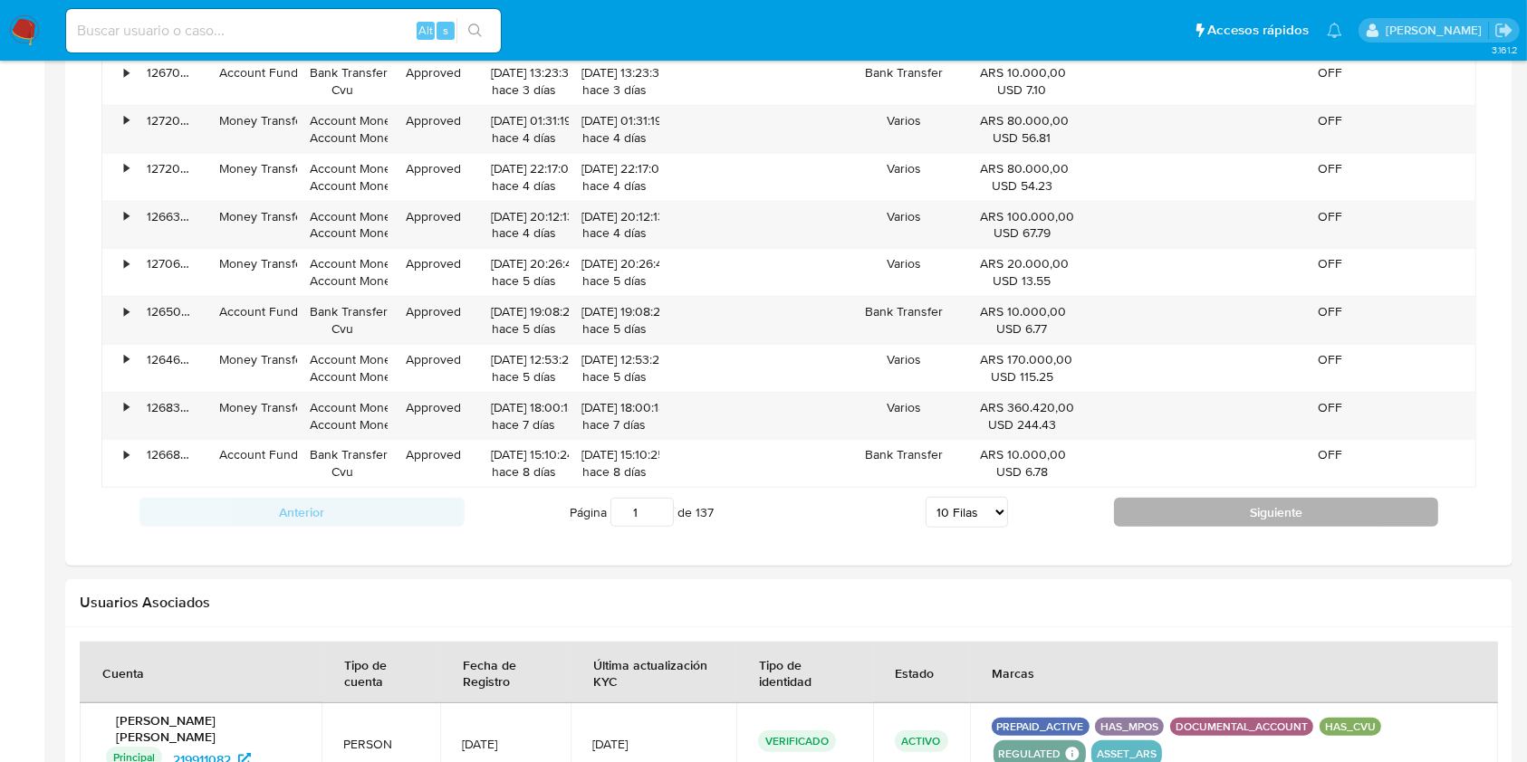
click at [1170, 503] on button "Siguiente" at bounding box center [1276, 512] width 325 height 29
type input "2"
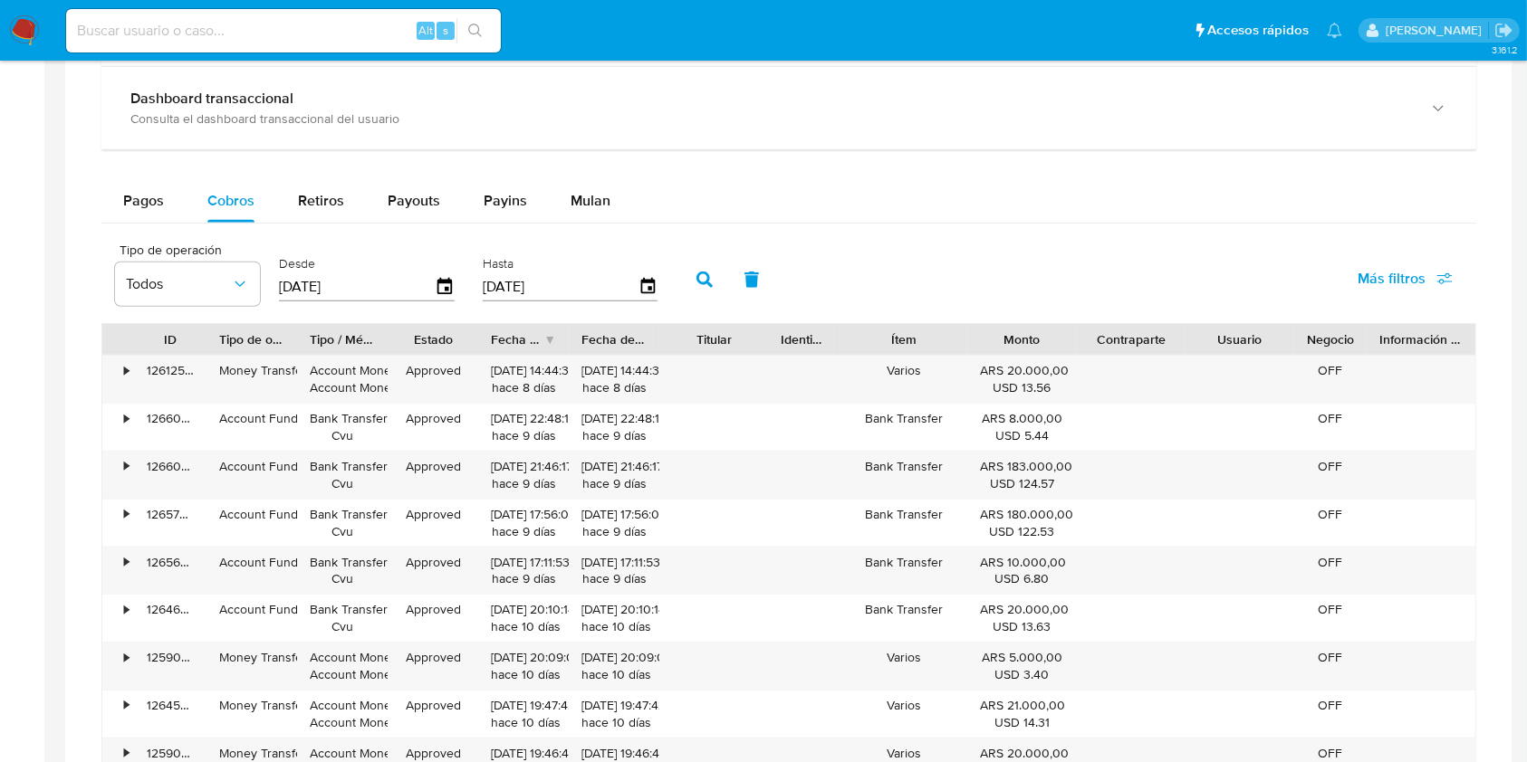
scroll to position [906, 0]
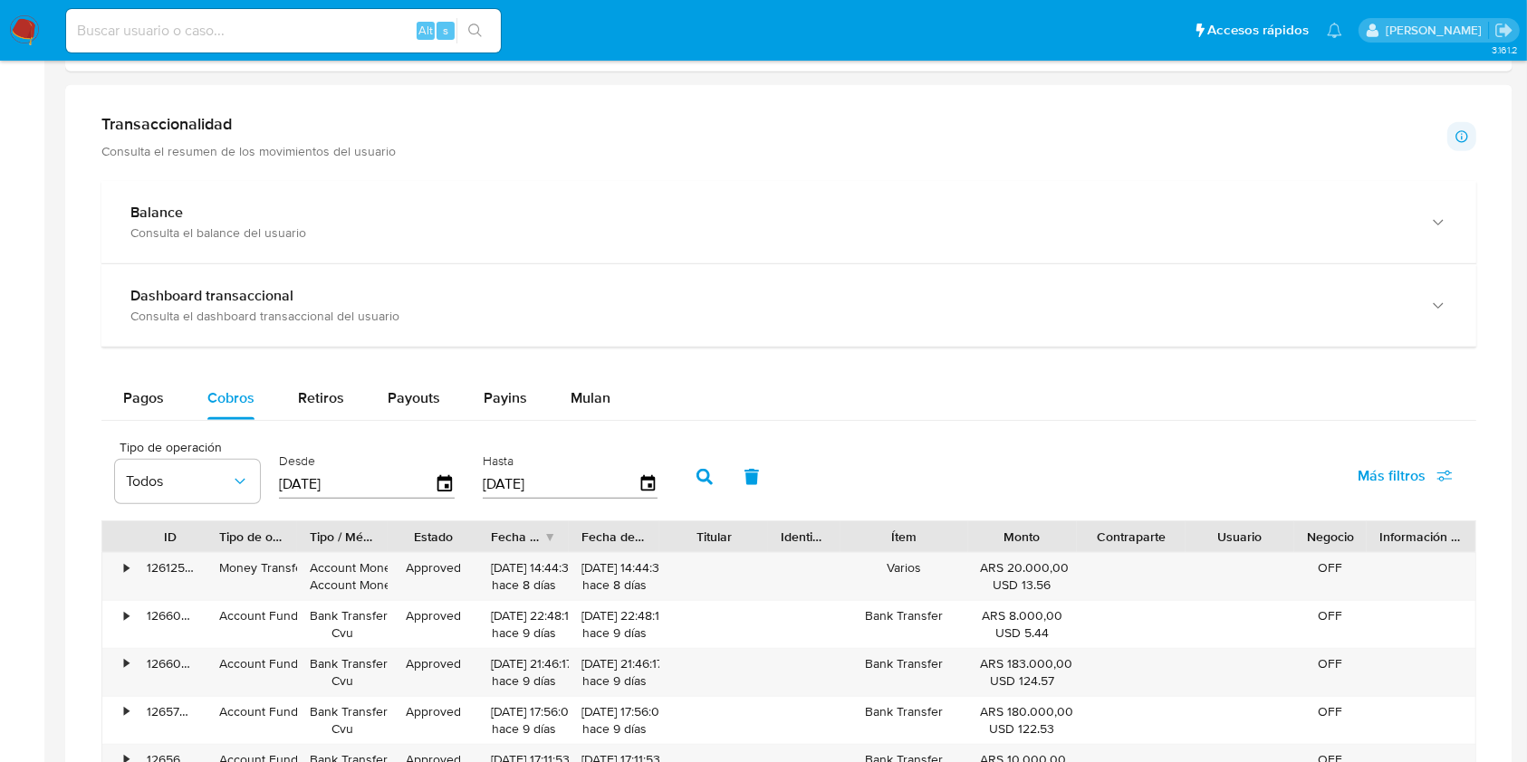
click at [581, 421] on div "Pagos Cobros Retiros Payouts Payins Mulan Tipo de operación Todos Desde [DATE] …" at bounding box center [788, 729] width 1375 height 704
click at [585, 409] on div "Mulan" at bounding box center [590, 398] width 40 height 43
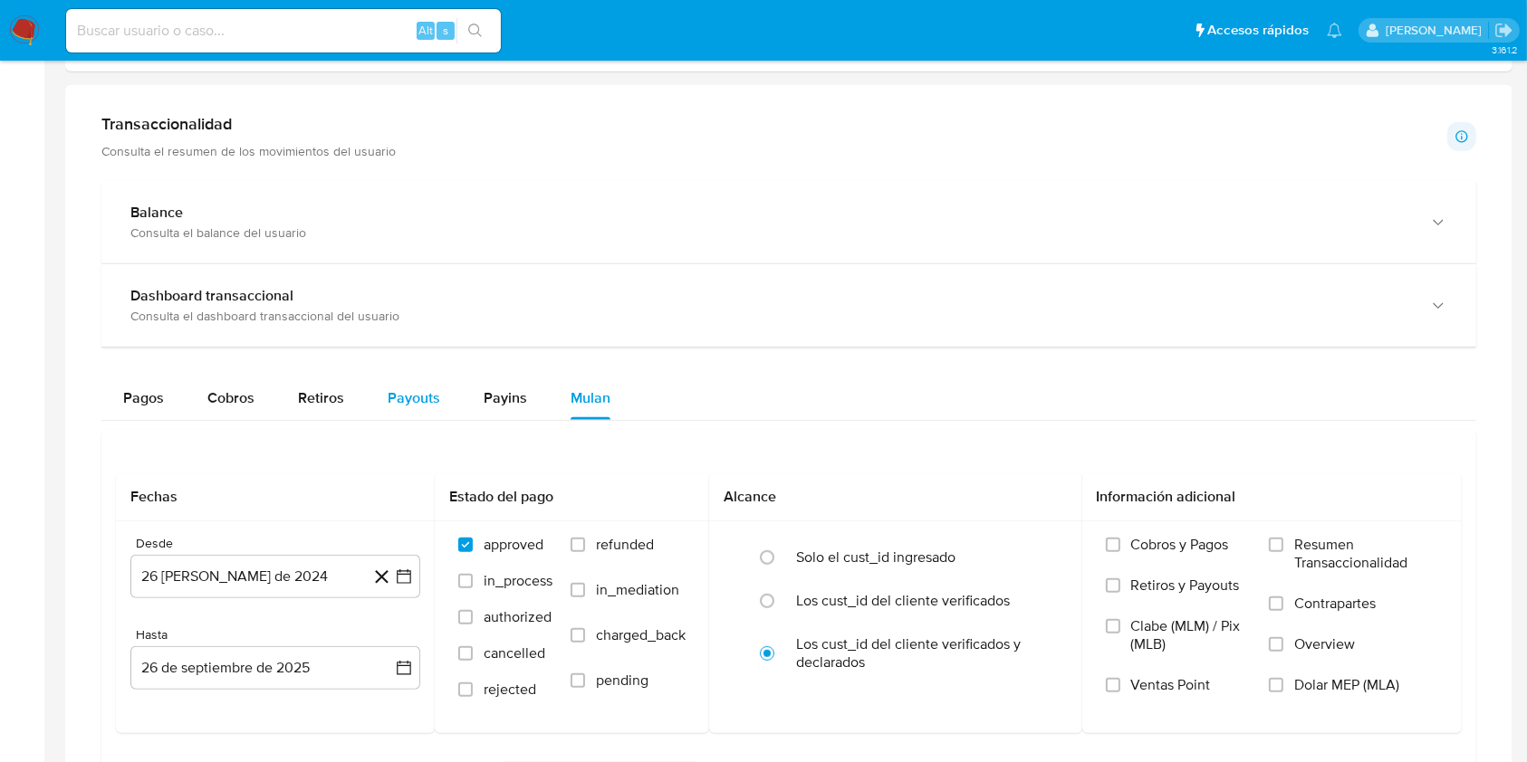
click at [444, 402] on button "Payouts" at bounding box center [414, 398] width 96 height 43
select select "10"
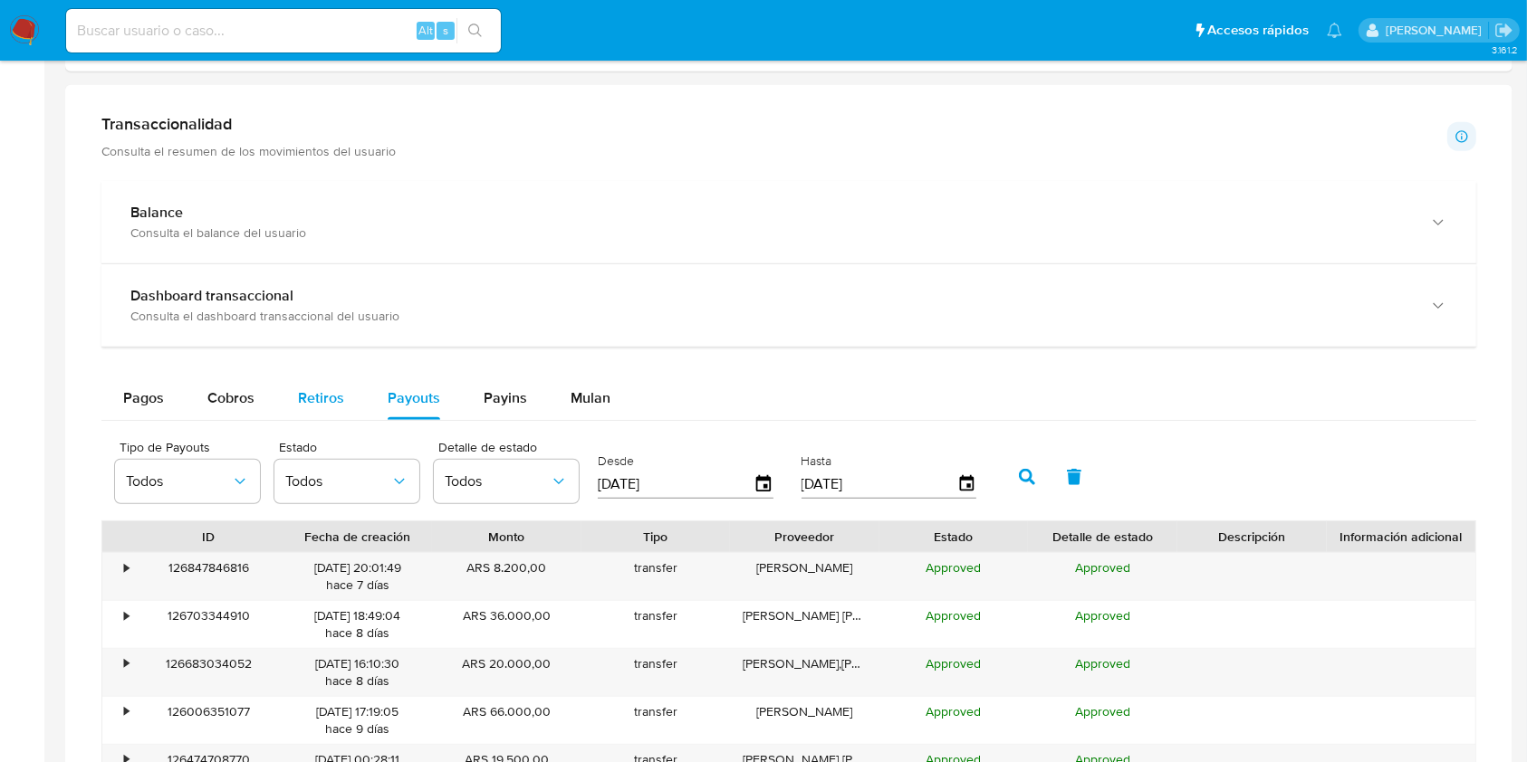
click at [345, 417] on button "Retiros" at bounding box center [321, 398] width 90 height 43
select select "10"
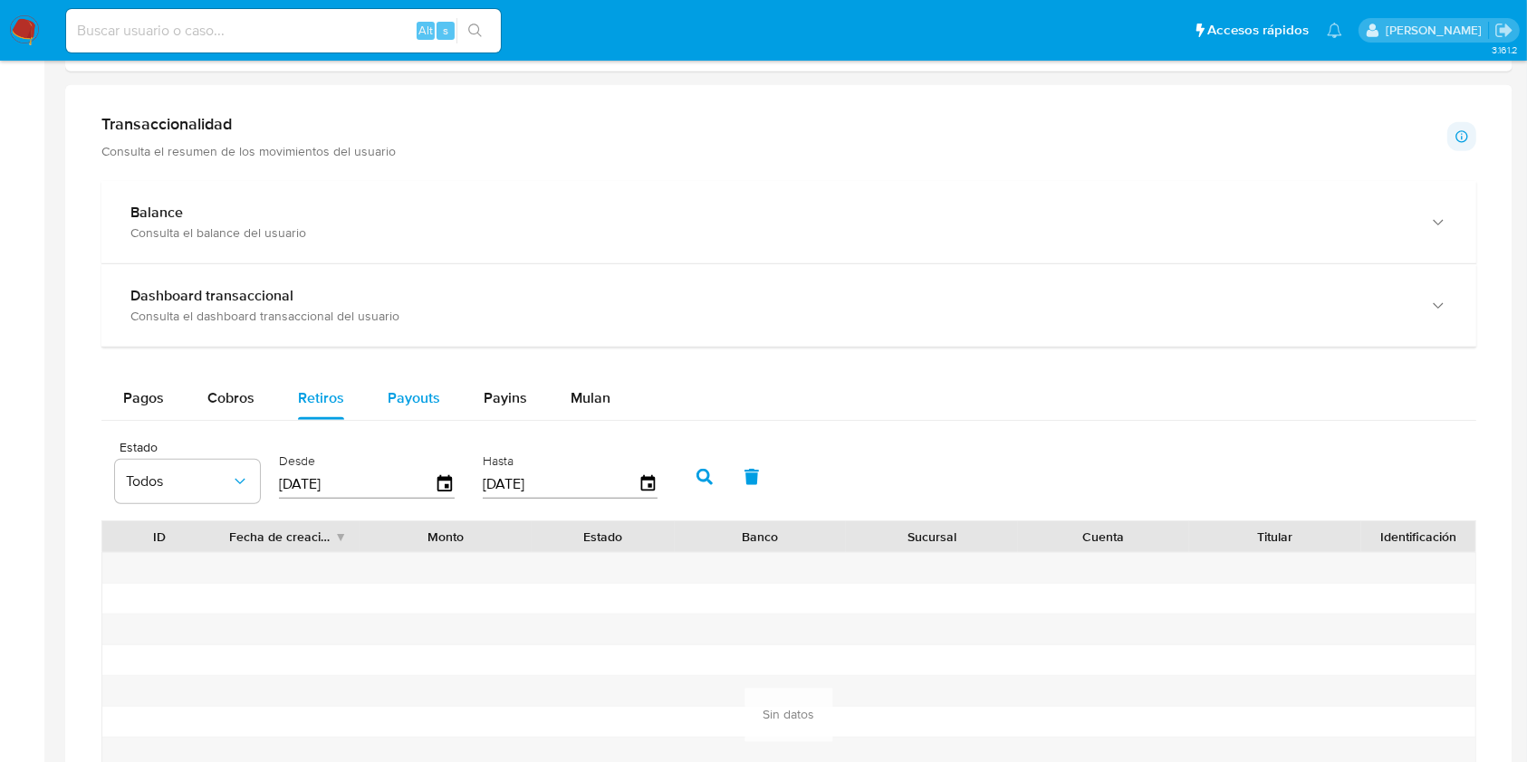
click at [406, 393] on span "Payouts" at bounding box center [414, 398] width 53 height 21
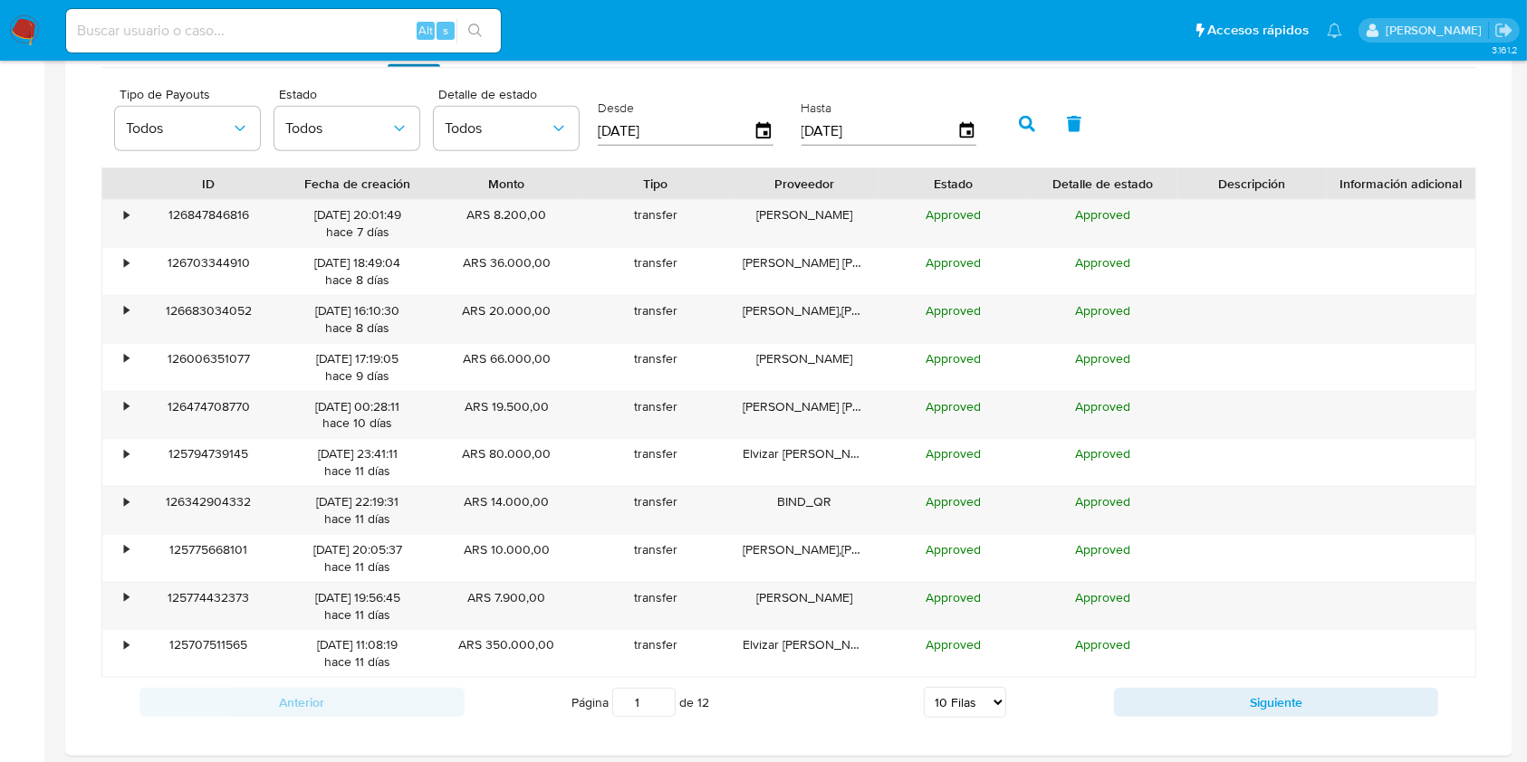
scroll to position [1268, 0]
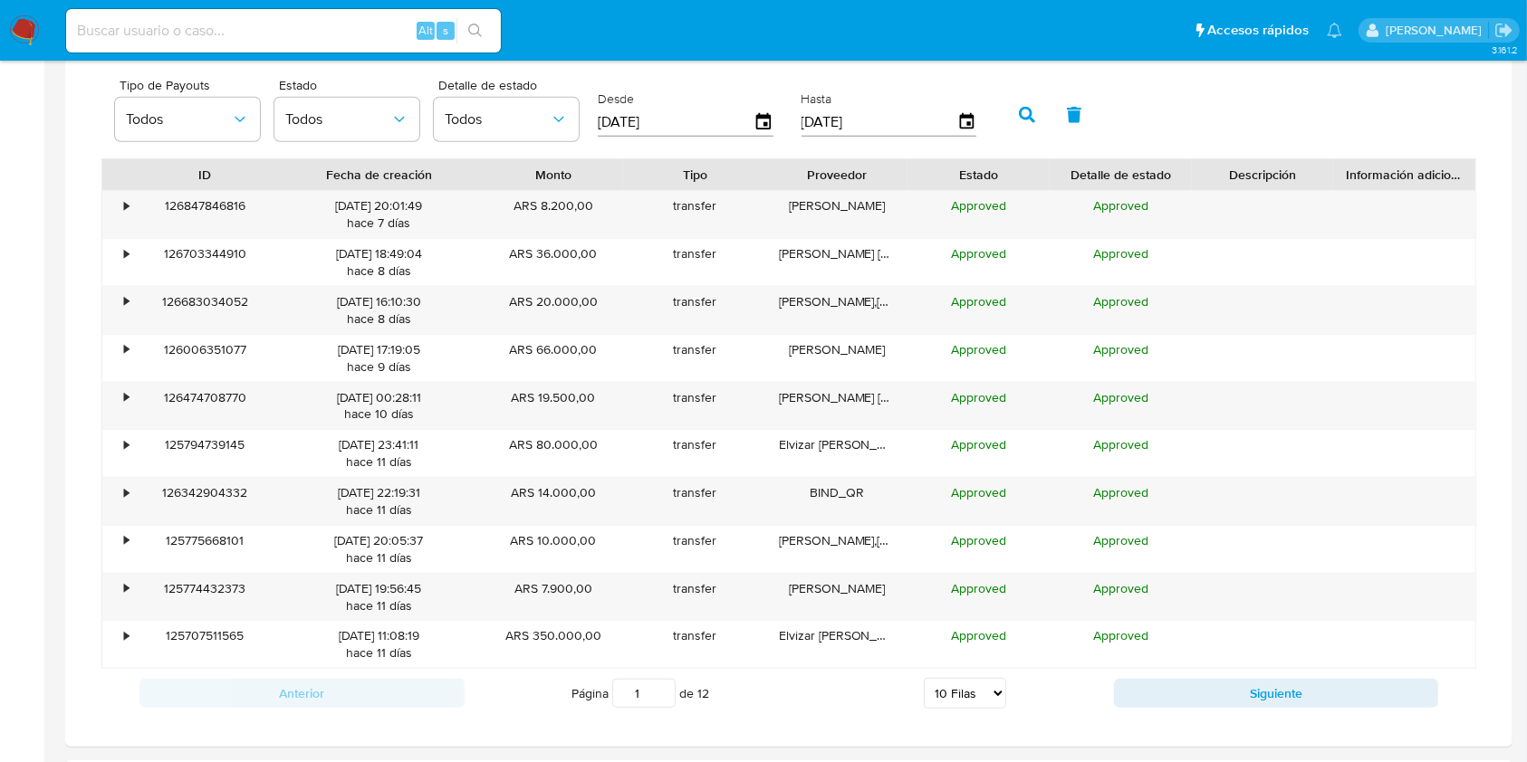
drag, startPoint x: 427, startPoint y: 176, endPoint x: 484, endPoint y: 186, distance: 57.9
click at [484, 186] on div at bounding box center [481, 174] width 33 height 31
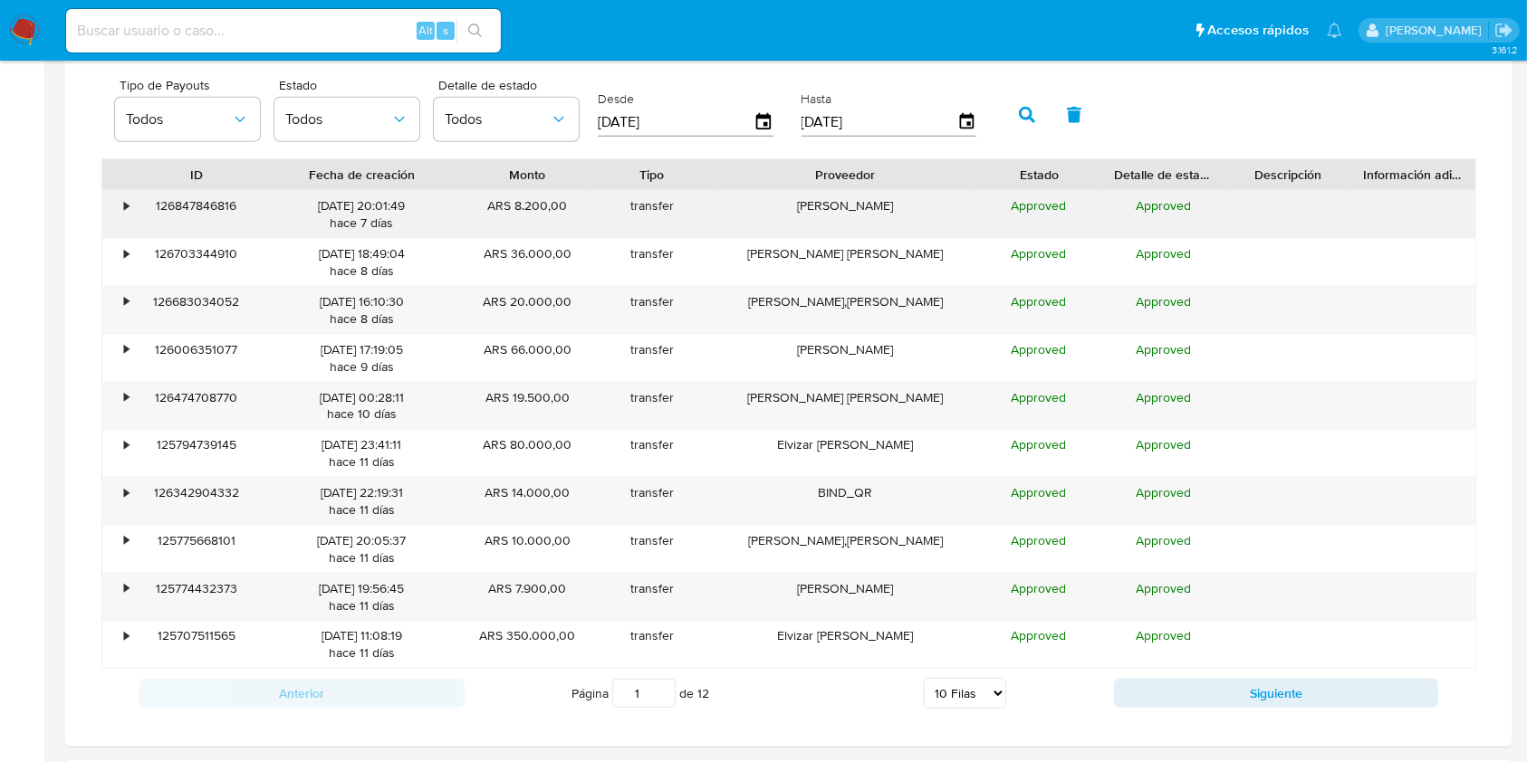
drag, startPoint x: 920, startPoint y: 178, endPoint x: 1036, endPoint y: 190, distance: 116.5
click at [1038, 190] on div "ID Fecha de creación Monto Tipo Proveedor Estado Detalle de estado Descripción …" at bounding box center [788, 413] width 1375 height 511
click at [916, 214] on div "[PERSON_NAME]" at bounding box center [845, 214] width 262 height 47
drag, startPoint x: 762, startPoint y: 206, endPoint x: 928, endPoint y: 215, distance: 166.8
click at [928, 215] on div "[PERSON_NAME]" at bounding box center [845, 214] width 262 height 47
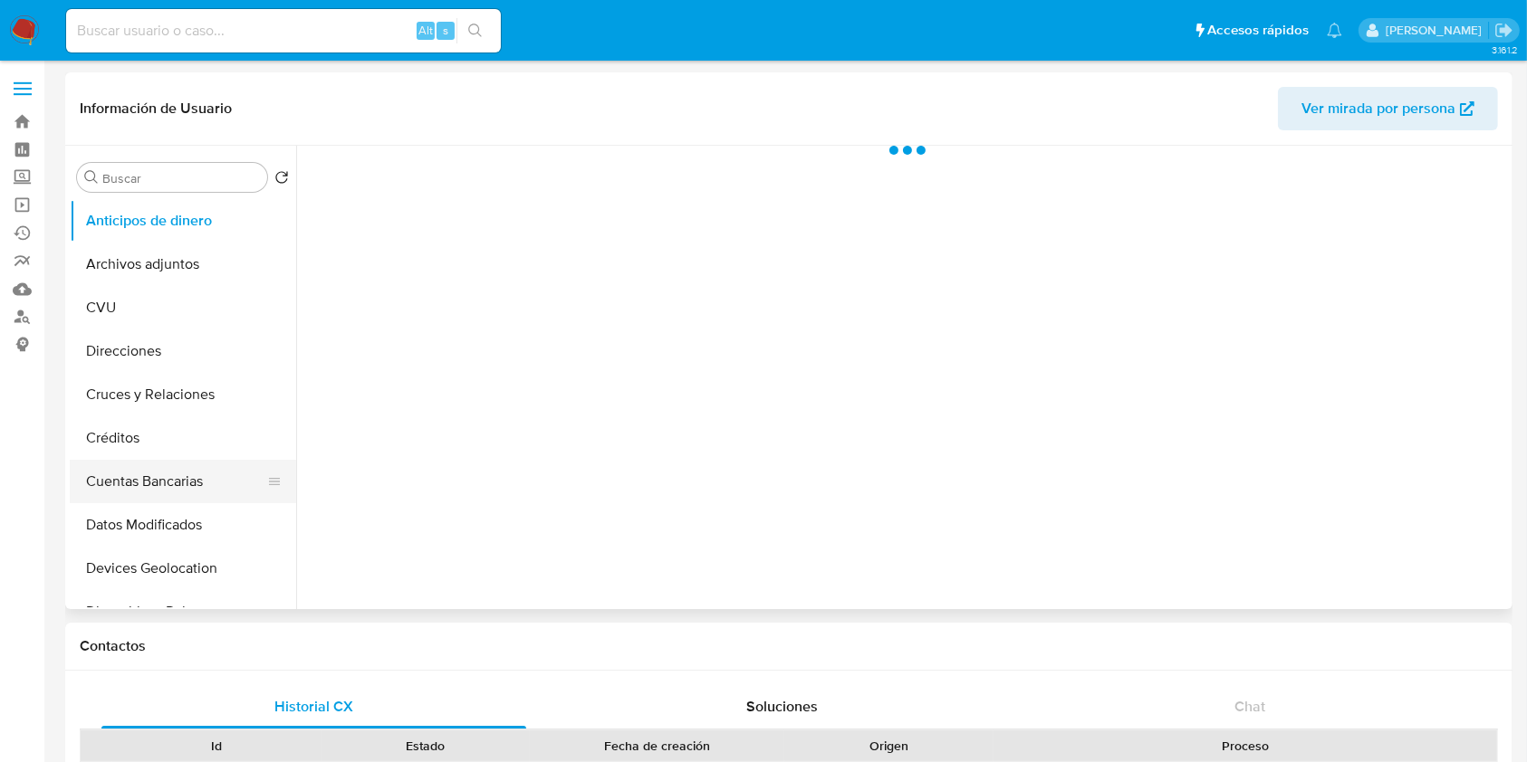
select select "10"
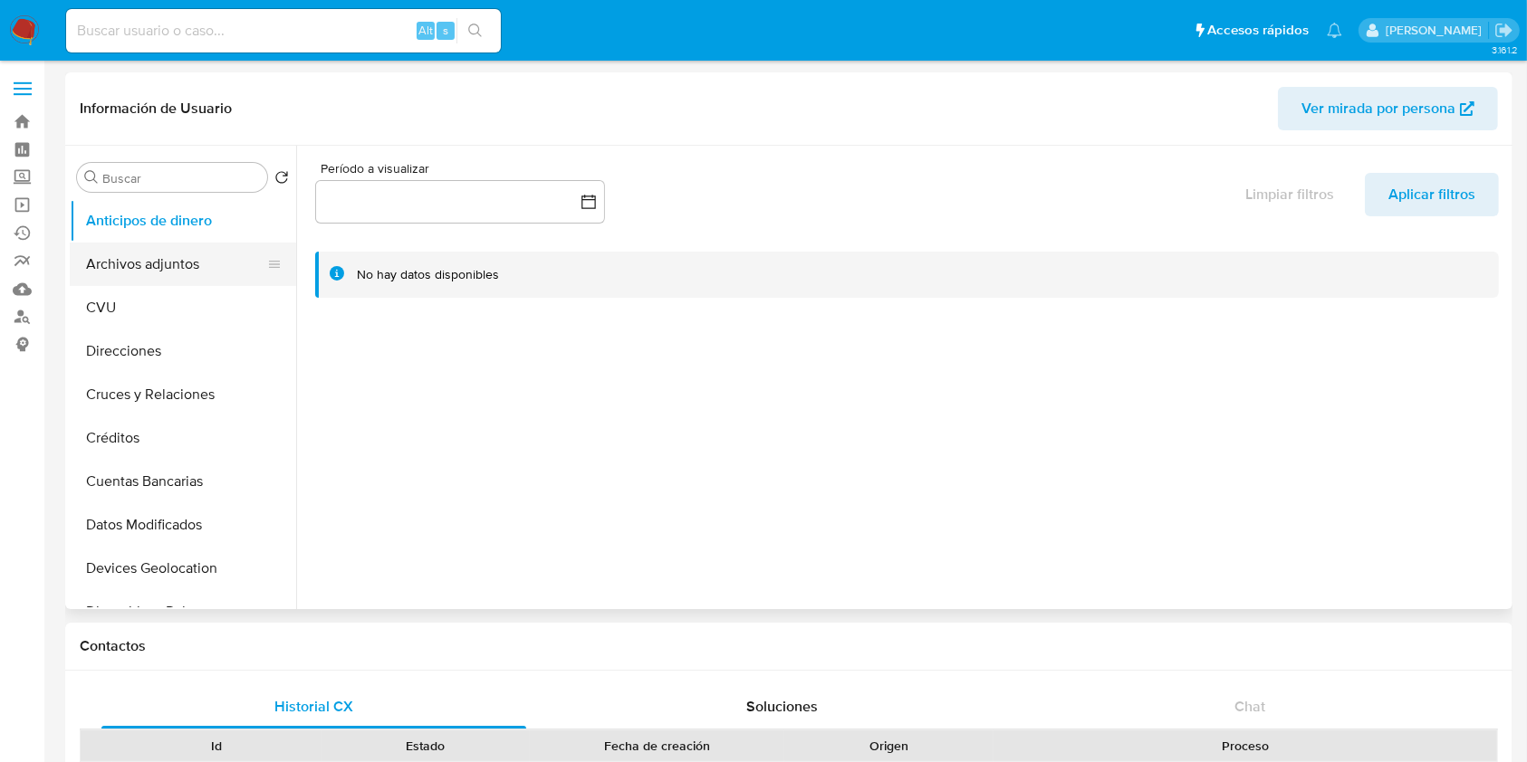
scroll to position [120, 0]
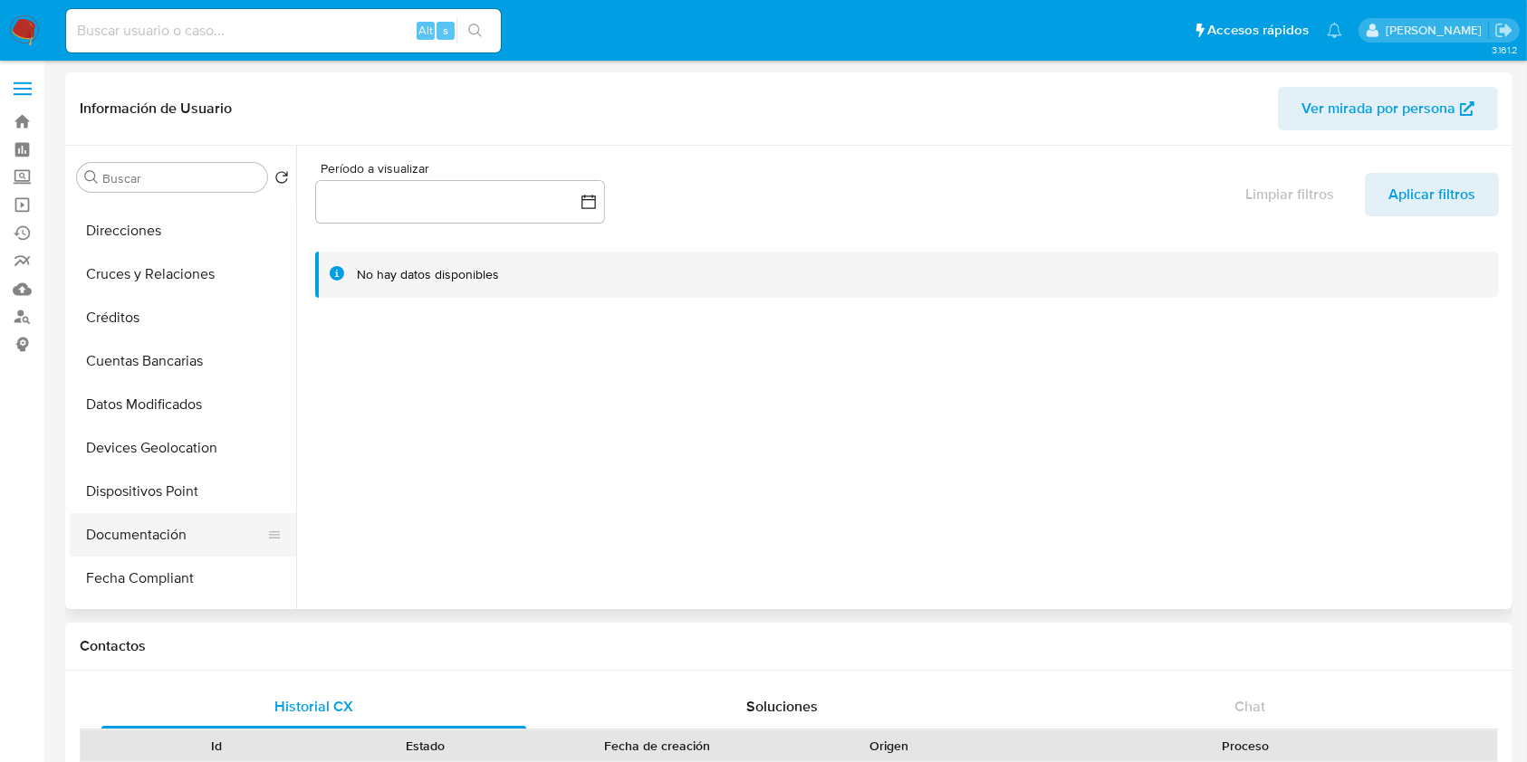
click at [148, 524] on button "Documentación" at bounding box center [176, 534] width 212 height 43
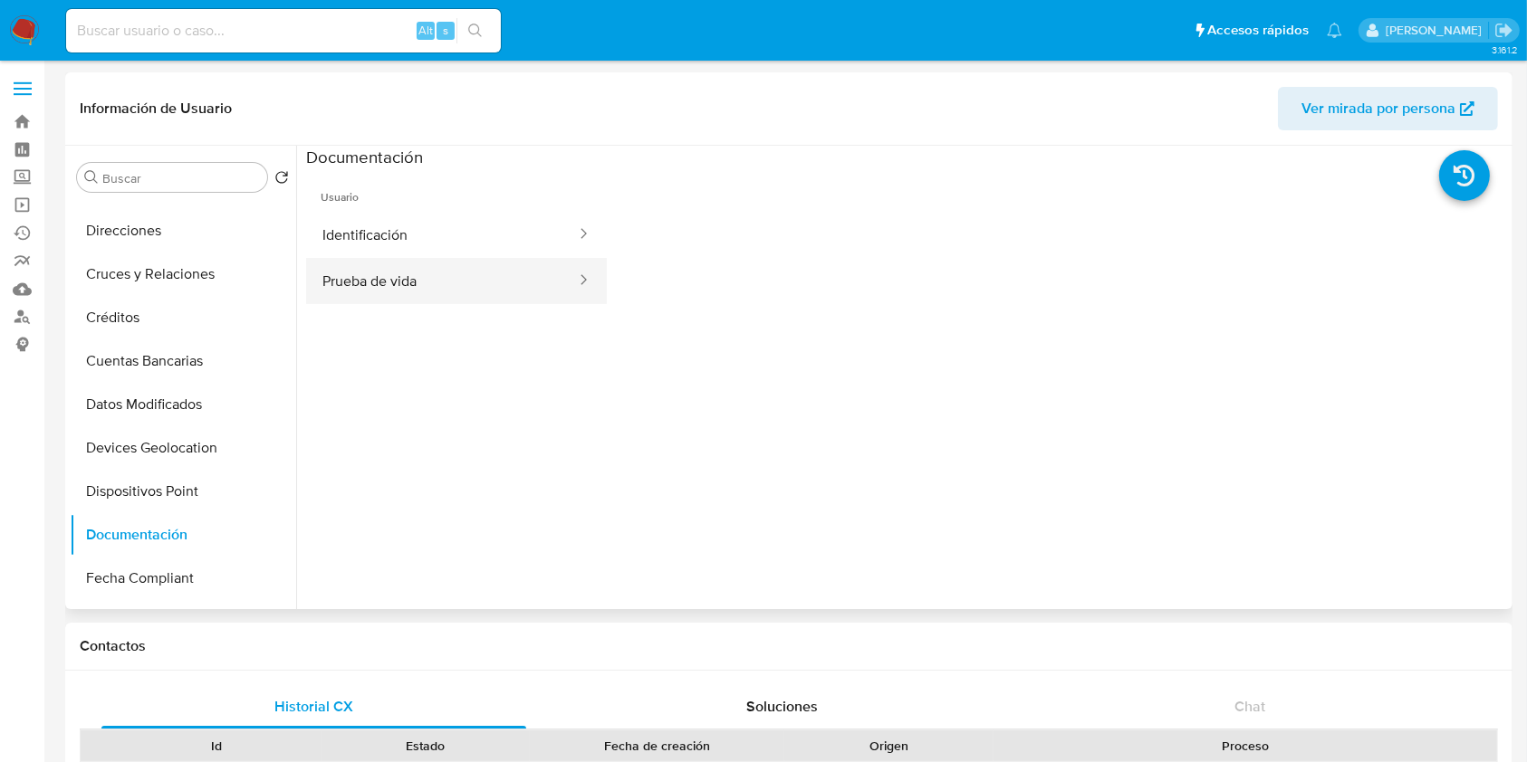
click at [428, 282] on button "Prueba de vida" at bounding box center [442, 281] width 272 height 46
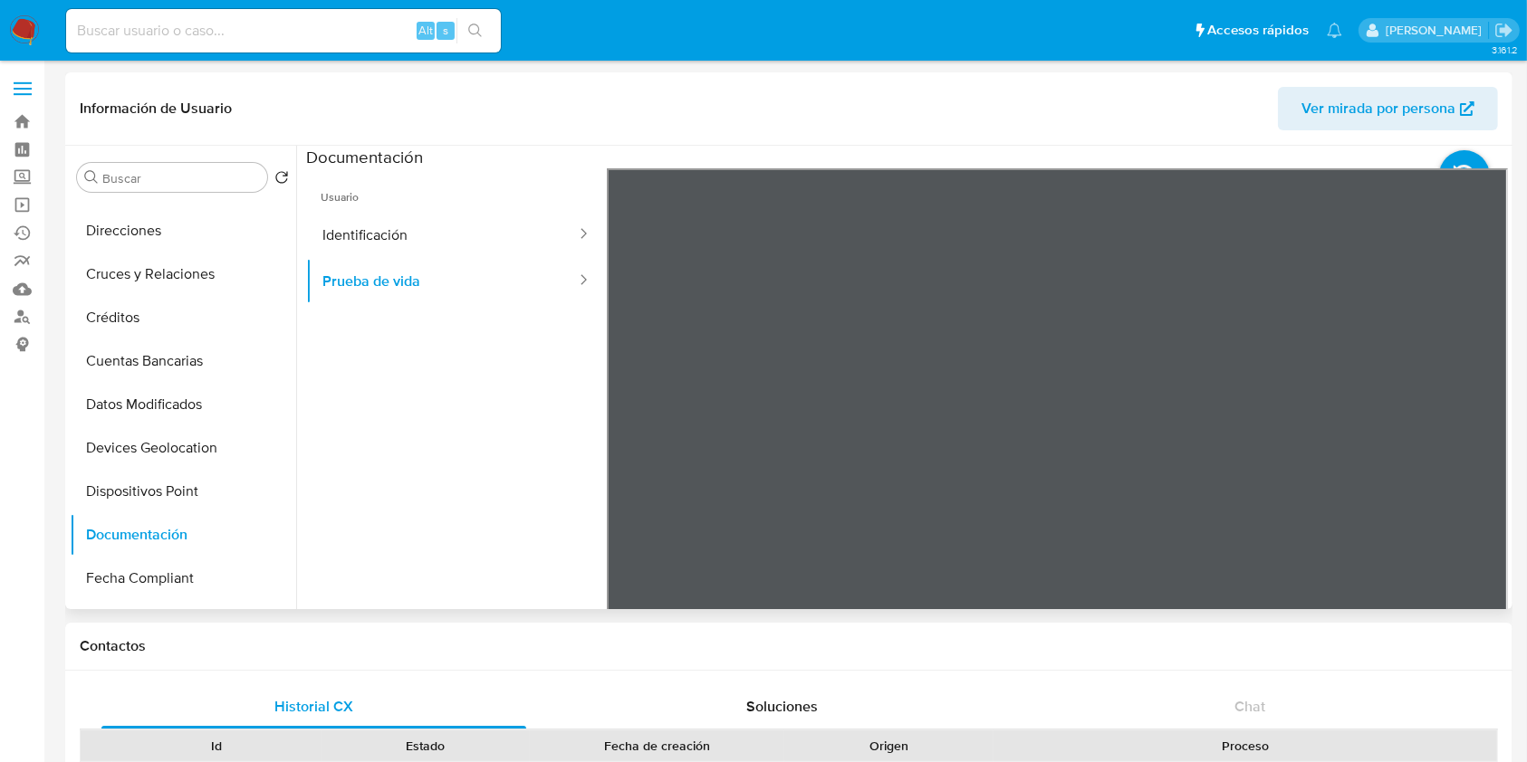
click at [707, 162] on section at bounding box center [907, 447] width 1202 height 602
click at [467, 205] on span "Usuario" at bounding box center [456, 189] width 301 height 43
click at [460, 228] on button "Identificación" at bounding box center [442, 235] width 272 height 46
click at [1471, 475] on icon at bounding box center [1485, 463] width 36 height 36
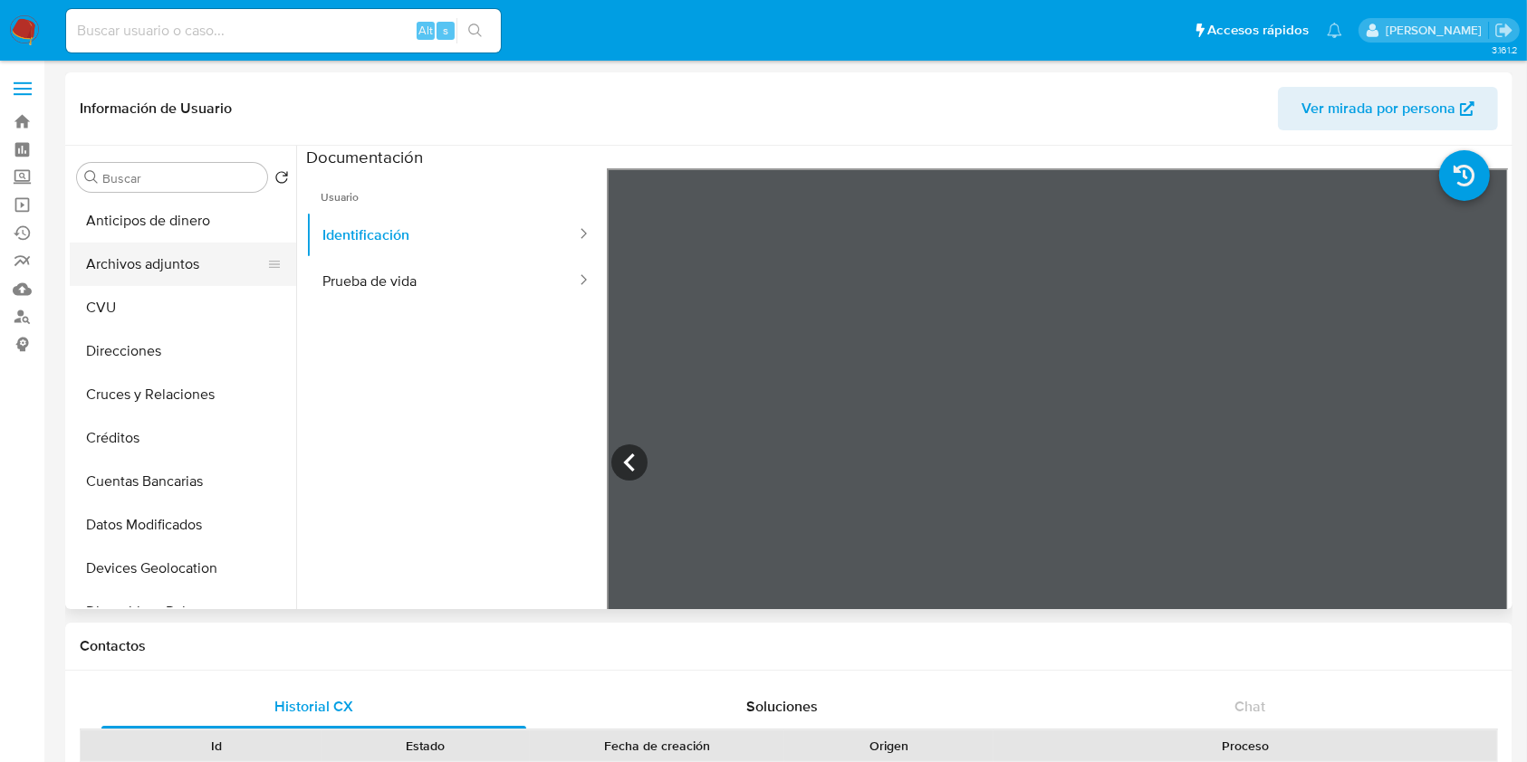
click at [218, 273] on button "Archivos adjuntos" at bounding box center [176, 264] width 212 height 43
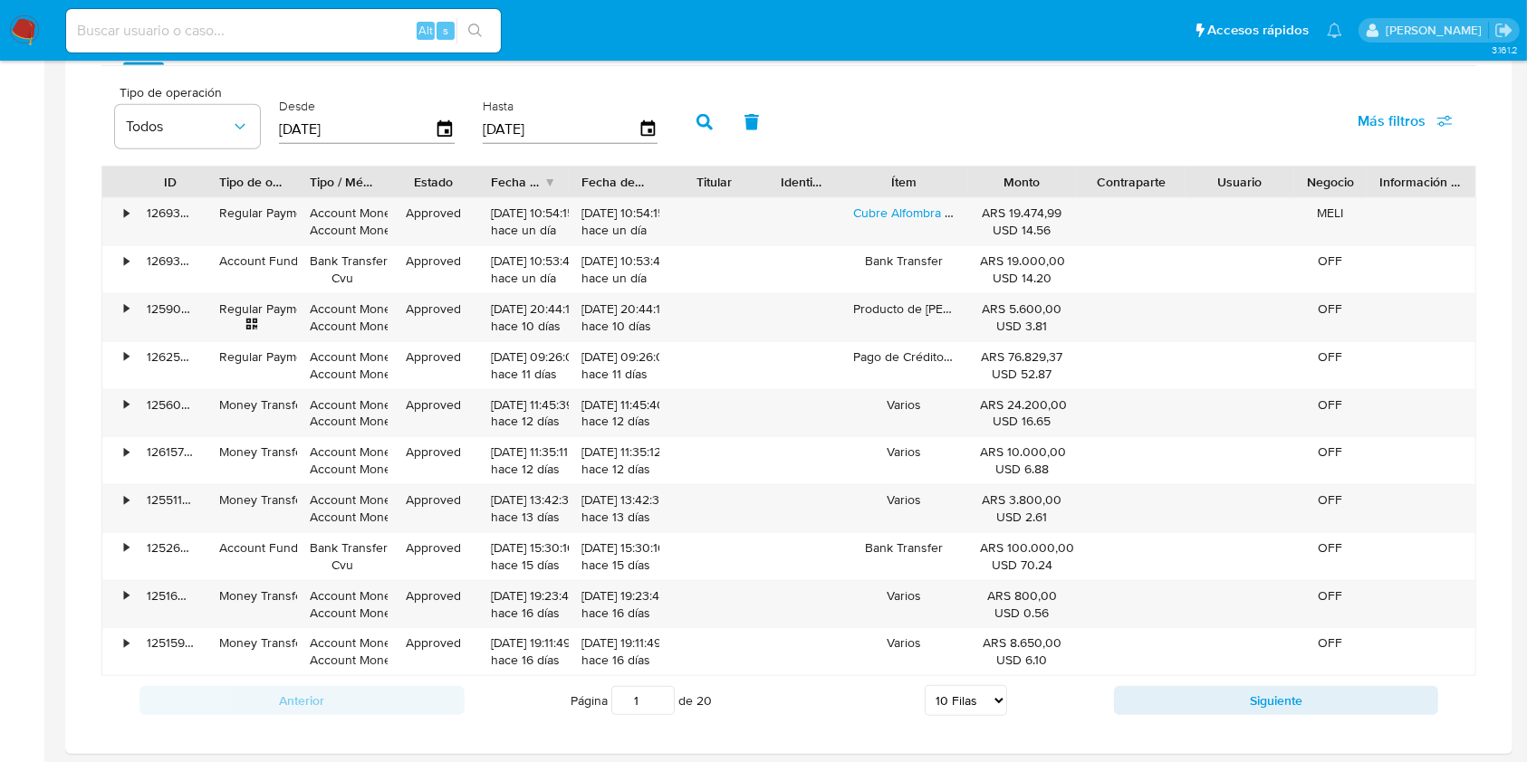
scroll to position [1207, 0]
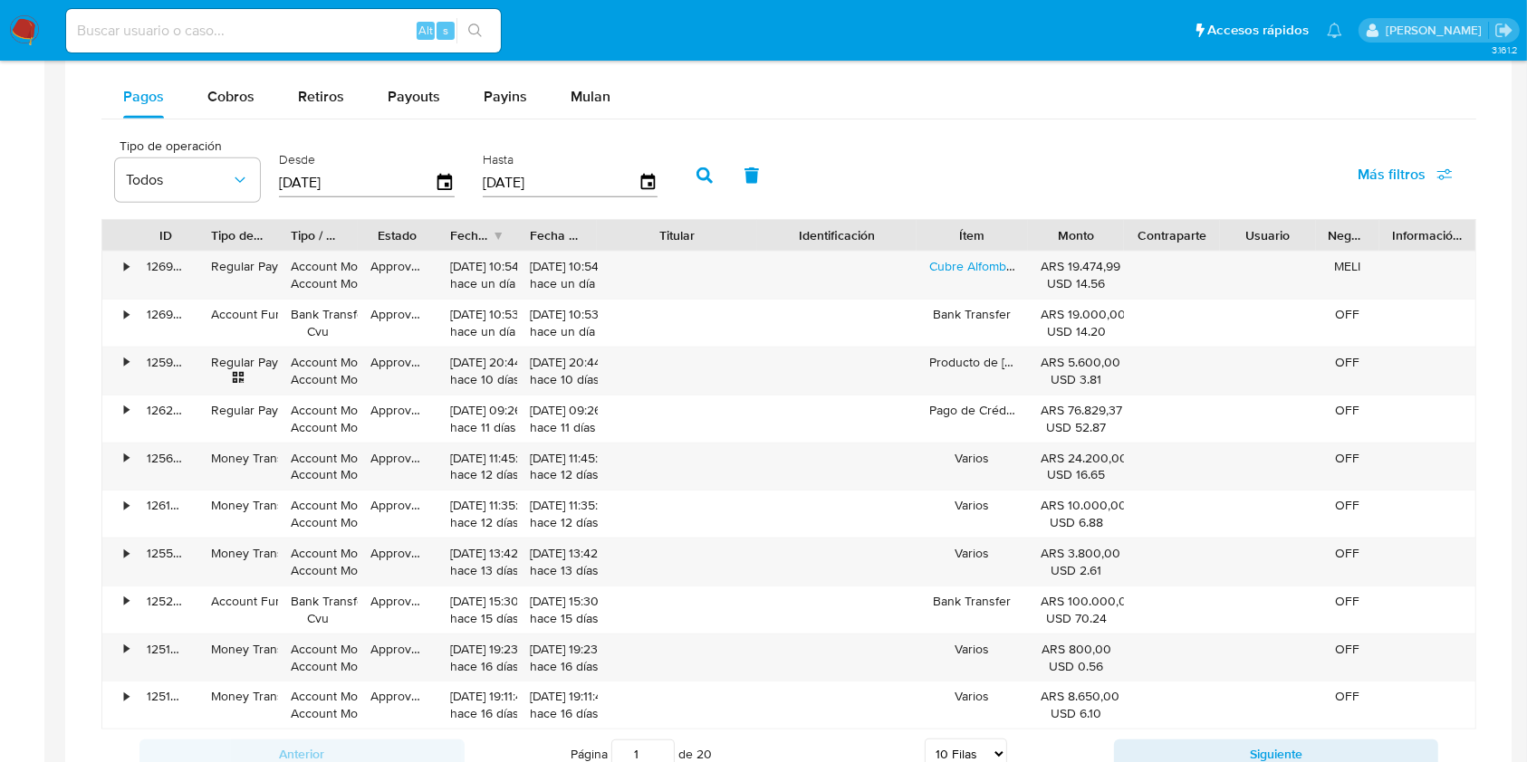
drag, startPoint x: 782, startPoint y: 235, endPoint x: 833, endPoint y: 243, distance: 51.2
click at [833, 243] on div "ID Tipo de operación Tipo / Método Estado Fecha de creación Fecha de aprobación…" at bounding box center [788, 235] width 1373 height 31
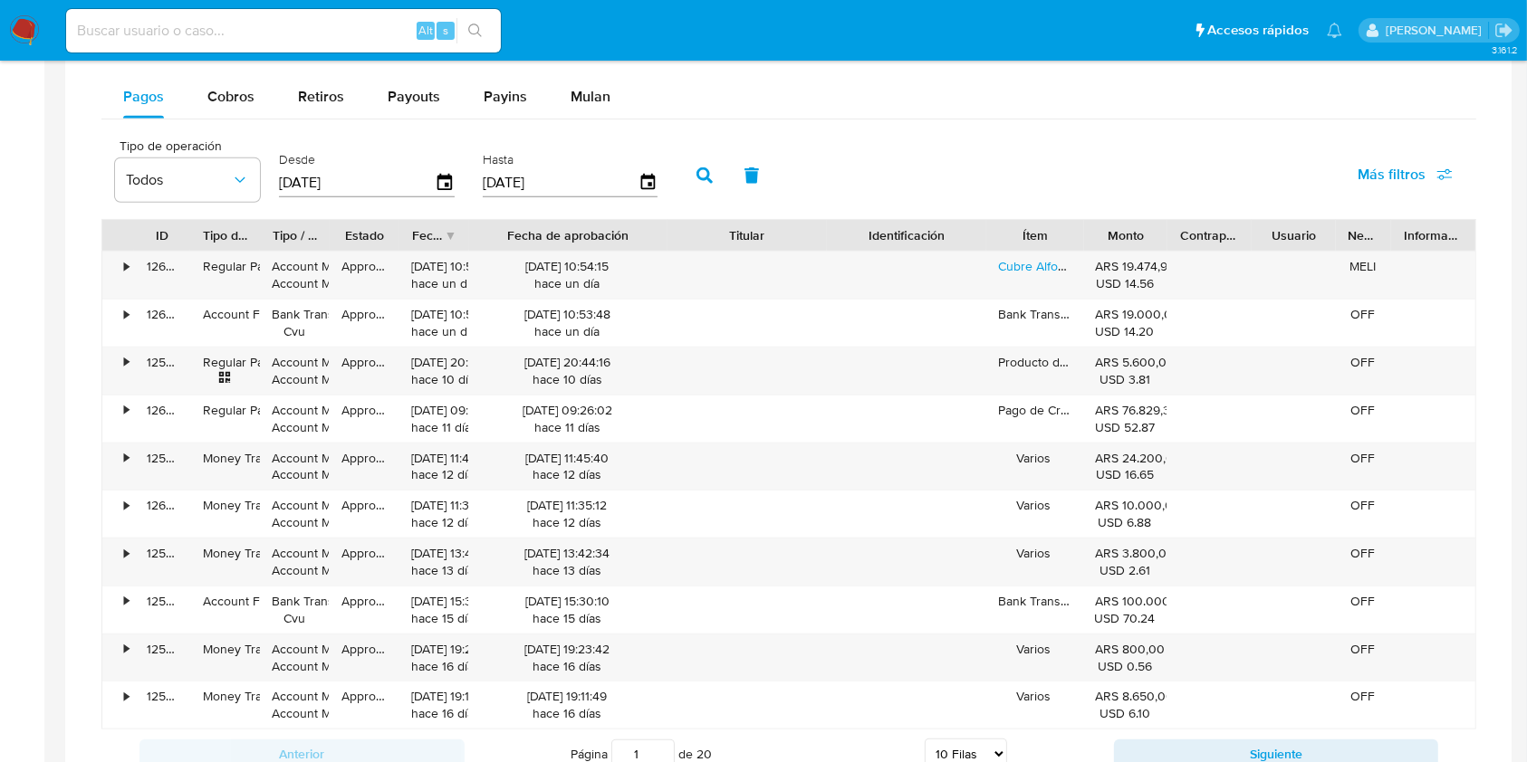
drag, startPoint x: 601, startPoint y: 226, endPoint x: 751, endPoint y: 247, distance: 150.9
click at [751, 247] on div "ID Tipo de operación Tipo / Método Estado Fecha de creación Fecha de aprobación…" at bounding box center [788, 235] width 1373 height 31
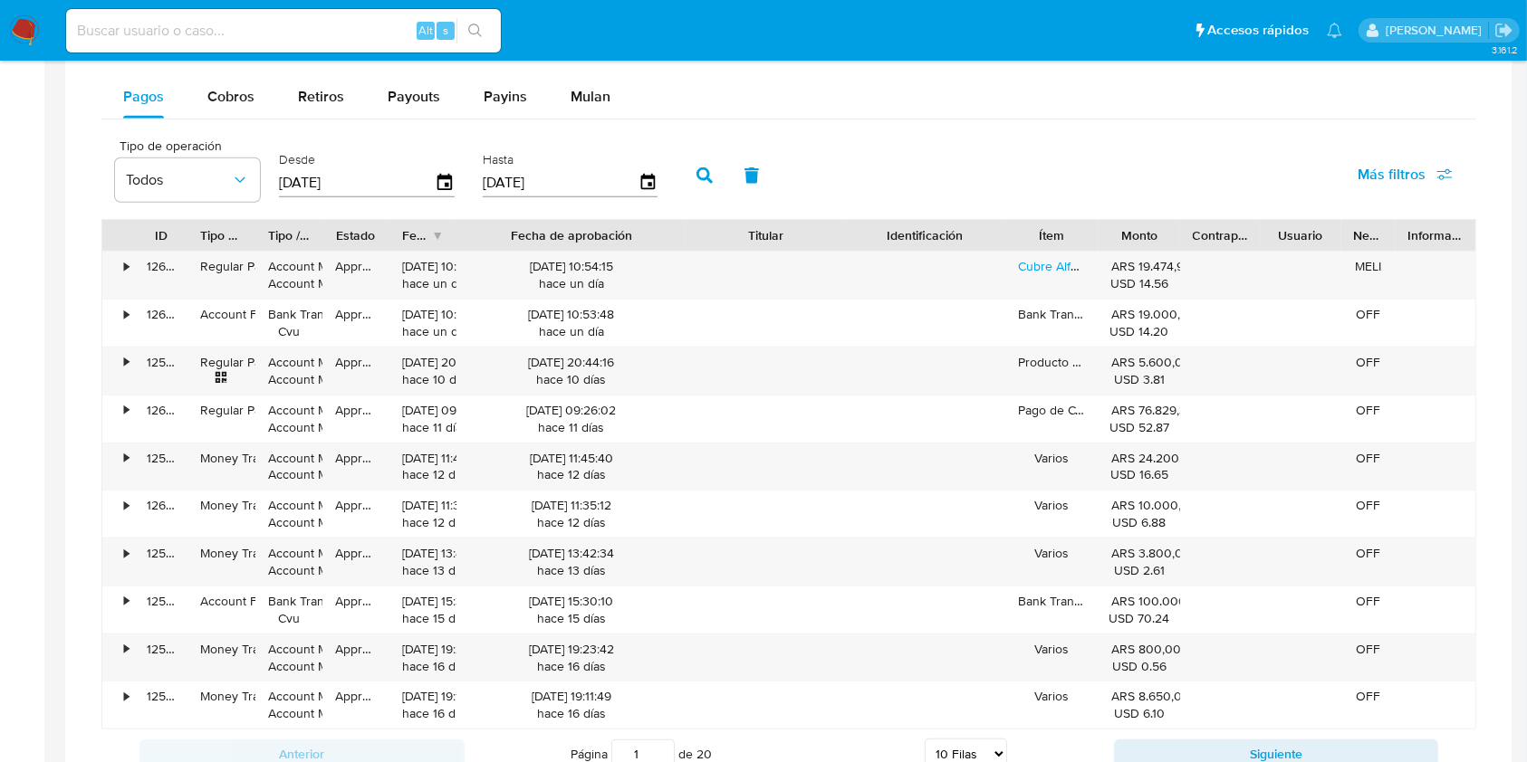
drag, startPoint x: 477, startPoint y: 228, endPoint x: 518, endPoint y: 233, distance: 41.0
click at [518, 233] on div "Fecha de aprobación" at bounding box center [571, 235] width 204 height 18
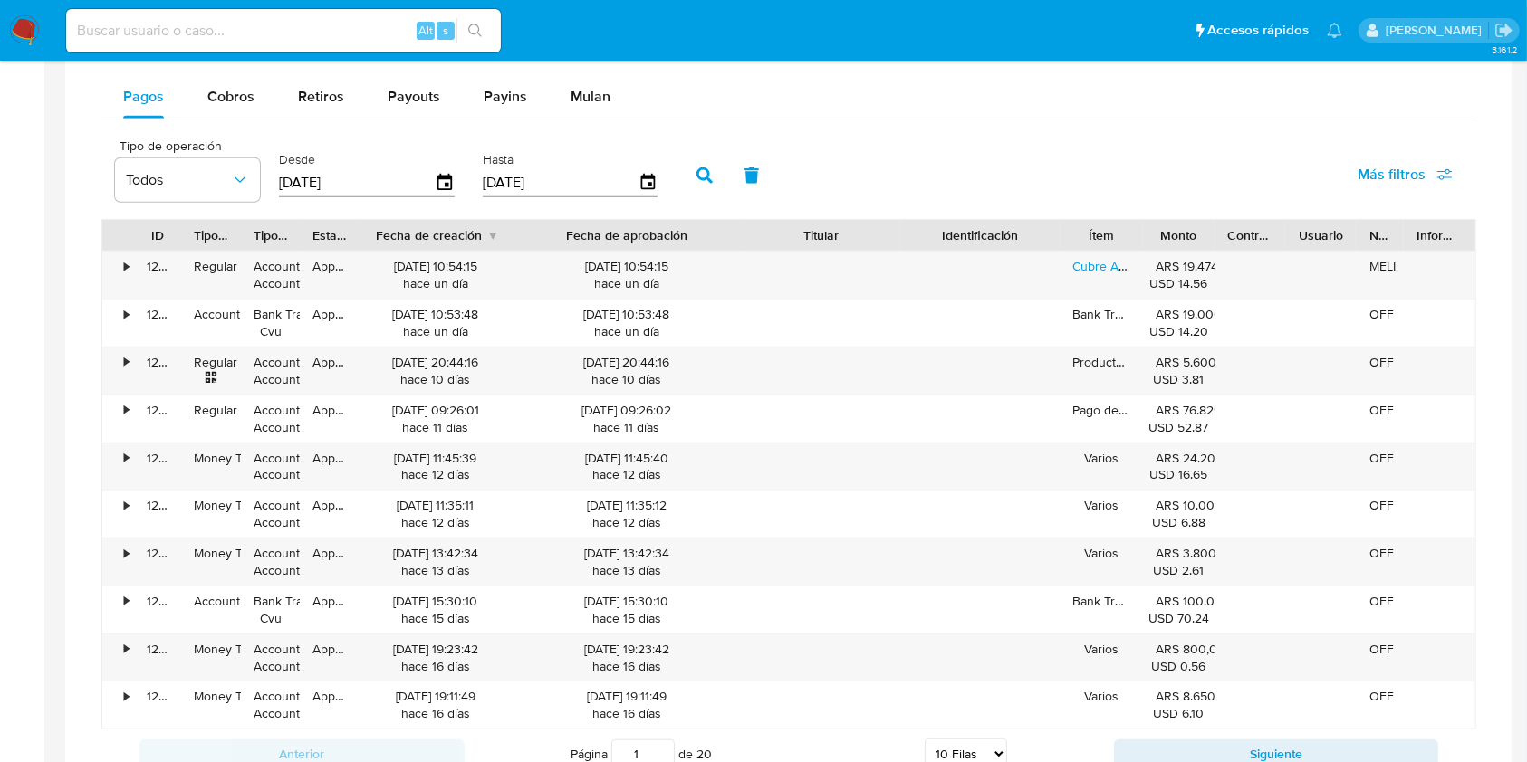
drag, startPoint x: 464, startPoint y: 227, endPoint x: 549, endPoint y: 229, distance: 85.1
click at [549, 229] on div "ID Tipo de operación Tipo / Método Estado Fecha de creación Fecha de aprobación…" at bounding box center [788, 235] width 1373 height 31
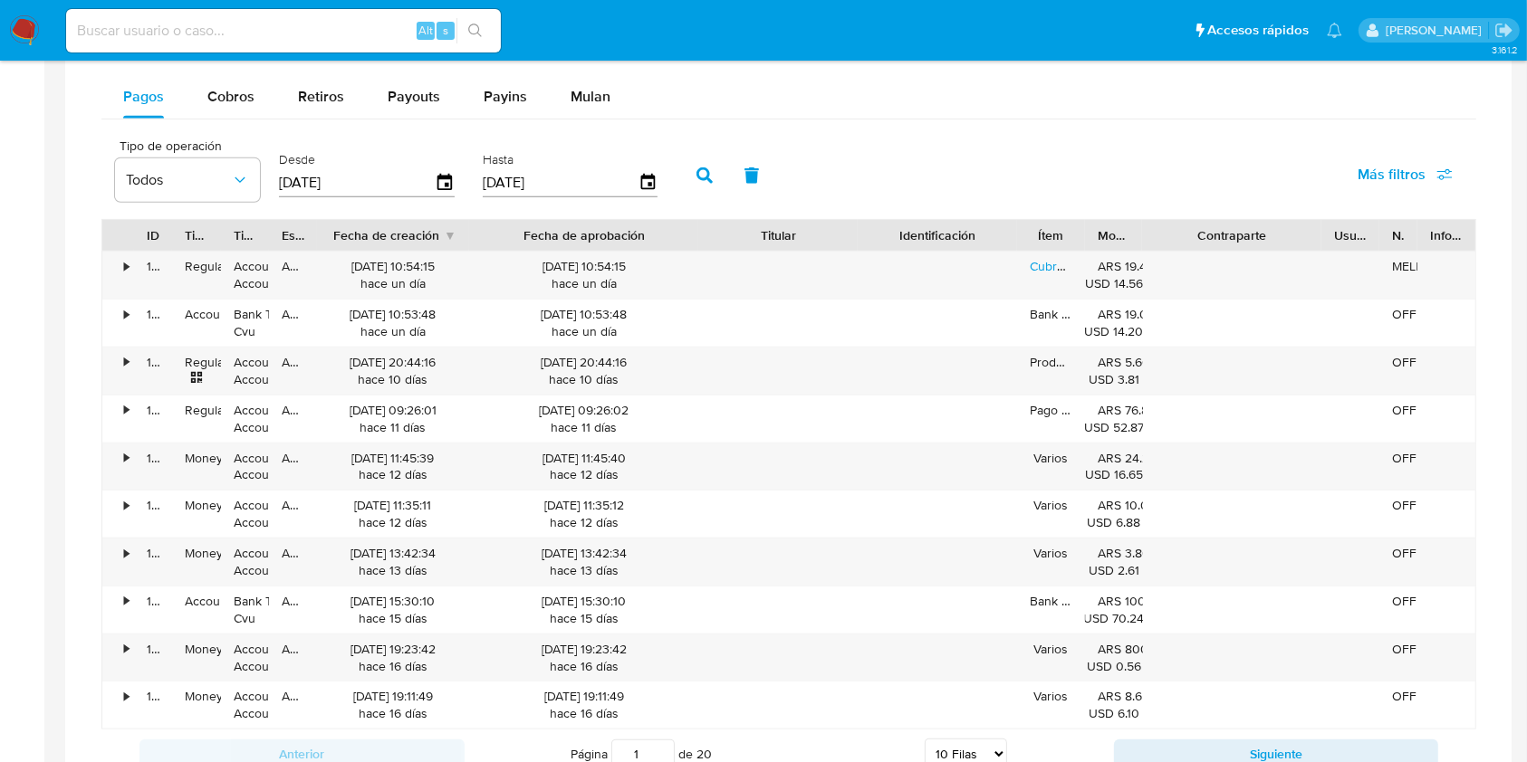
drag, startPoint x: 1299, startPoint y: 235, endPoint x: 1393, endPoint y: 246, distance: 94.0
click at [1393, 246] on div "ID Tipo de operación Tipo / Método Estado Fecha de creación Fecha de aprobación…" at bounding box center [788, 235] width 1373 height 31
click at [206, 103] on button "Cobros" at bounding box center [231, 96] width 91 height 43
select select "10"
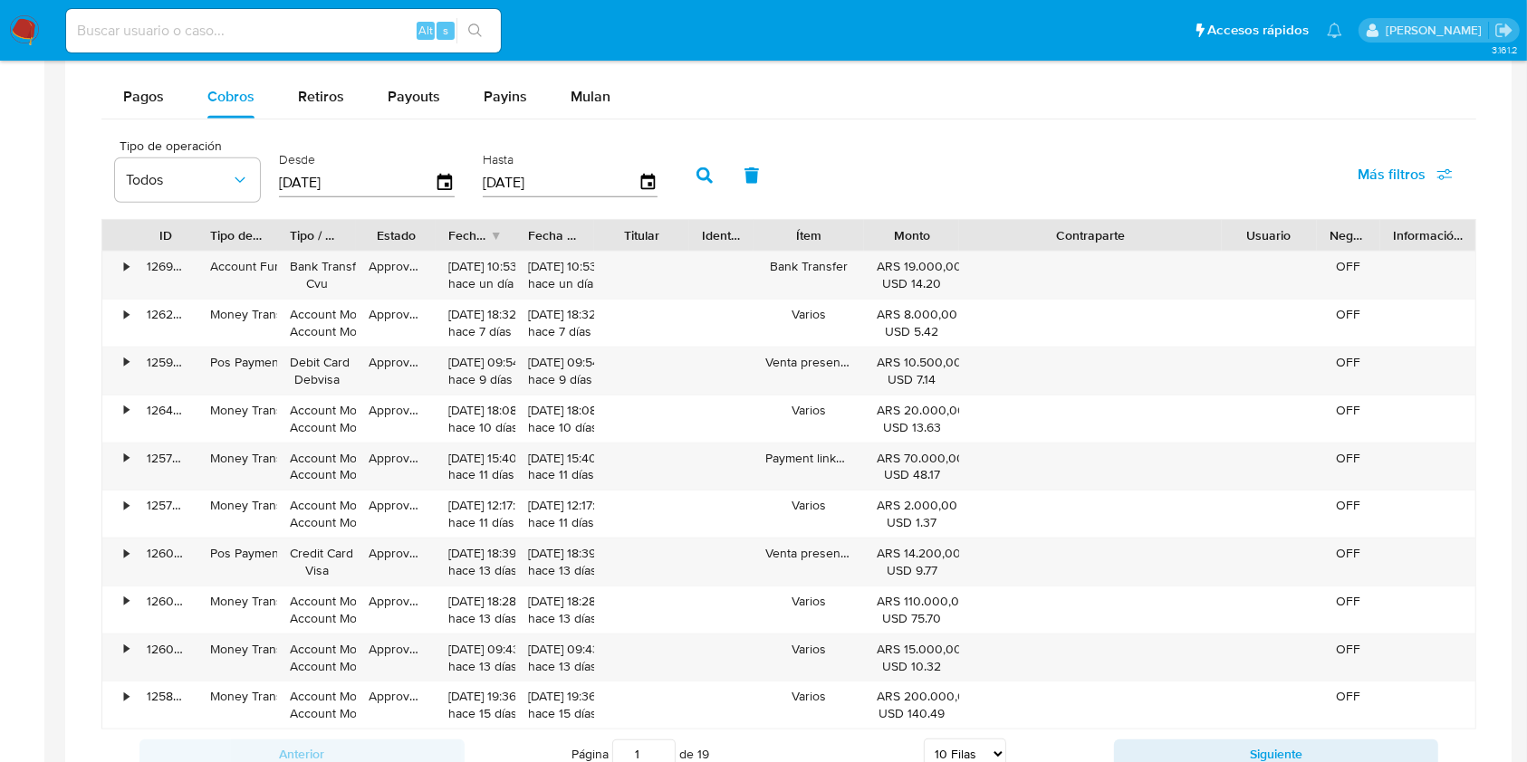
drag, startPoint x: 1183, startPoint y: 235, endPoint x: 1337, endPoint y: 238, distance: 154.0
click at [1336, 239] on div "ID Tipo de operación Tipo / Método Estado Fecha de creación Fecha de aprobación…" at bounding box center [788, 235] width 1373 height 31
click at [345, 97] on button "Retiros" at bounding box center [321, 96] width 90 height 43
select select "10"
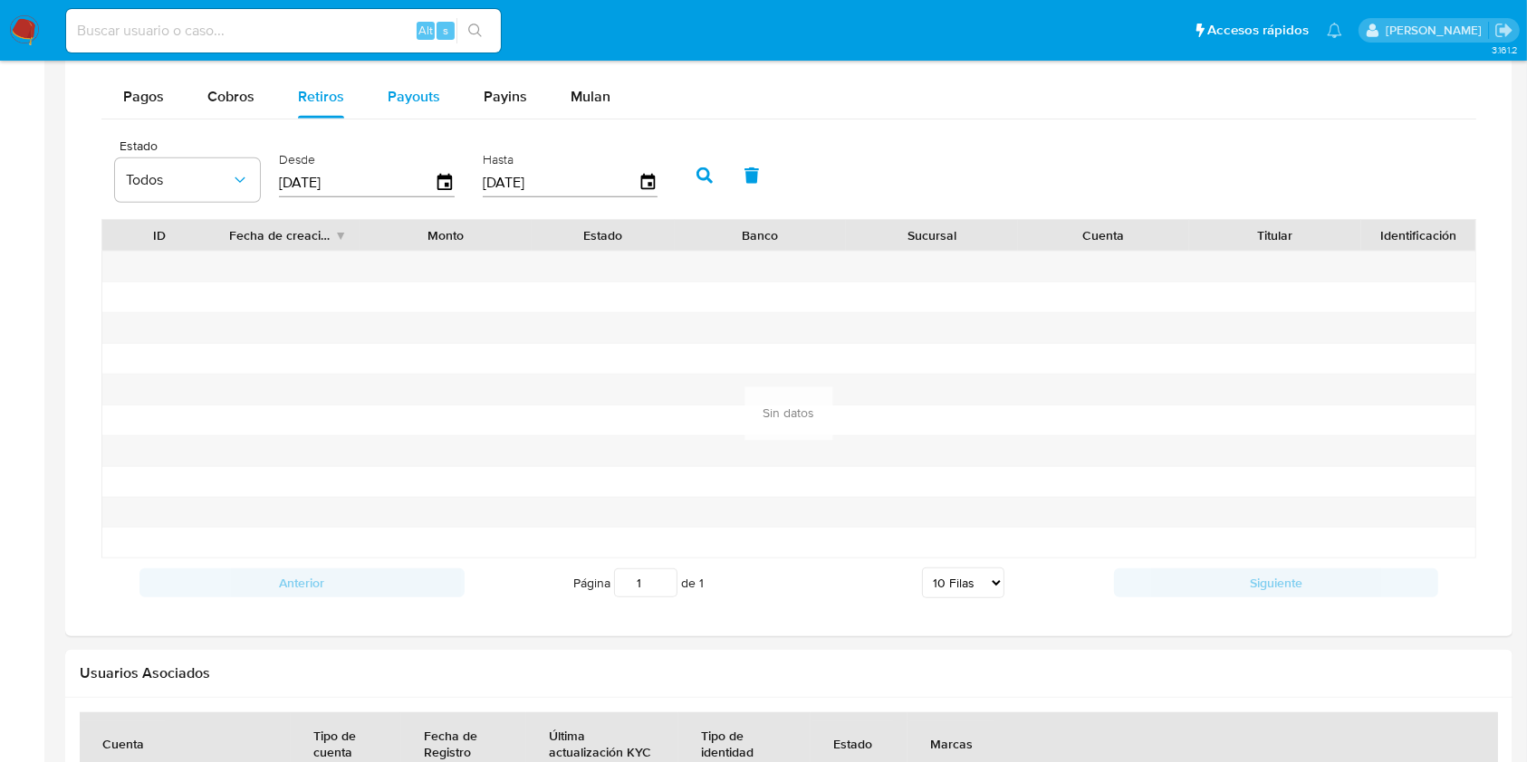
click at [394, 91] on span "Payouts" at bounding box center [414, 96] width 53 height 21
select select "10"
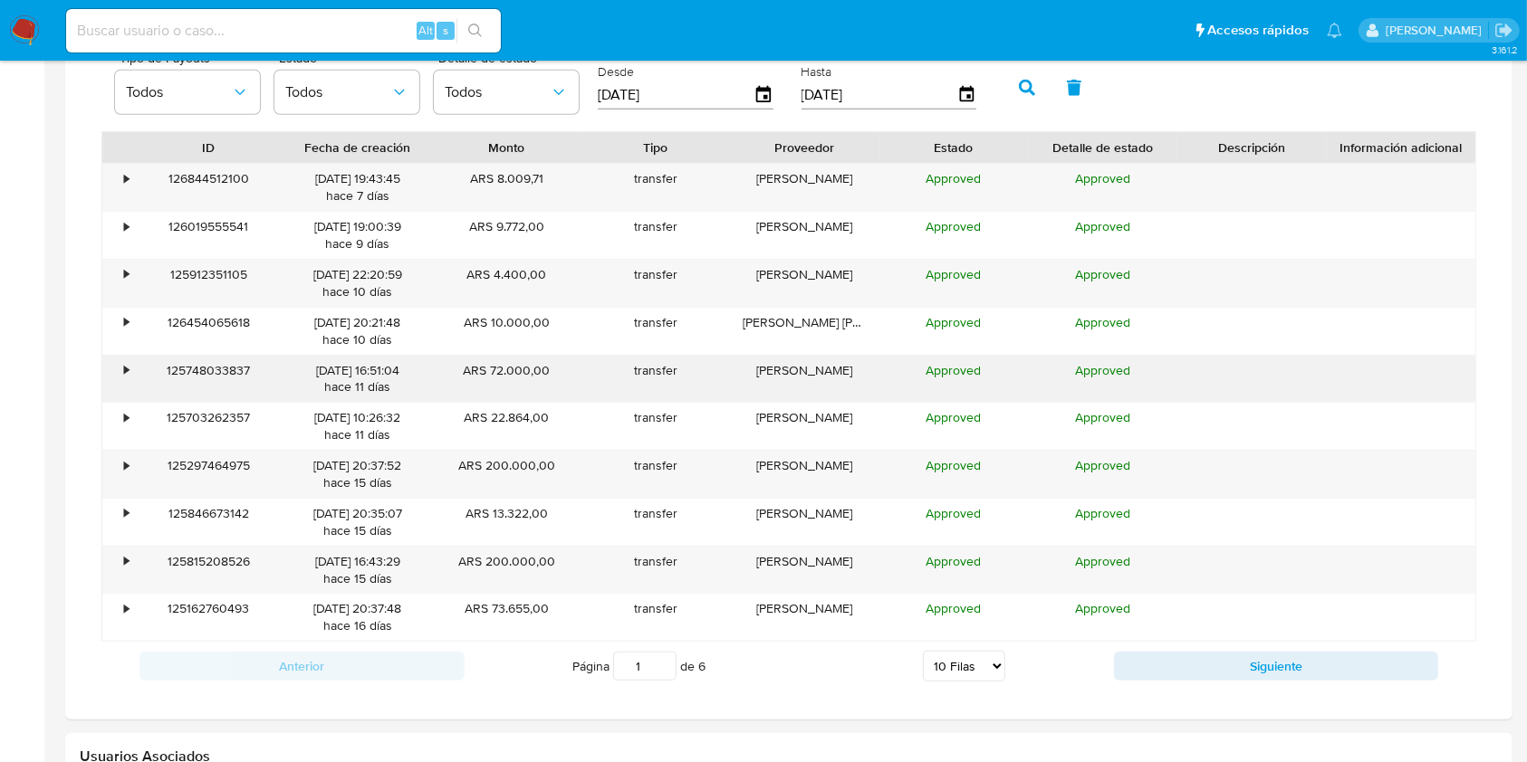
scroll to position [1328, 0]
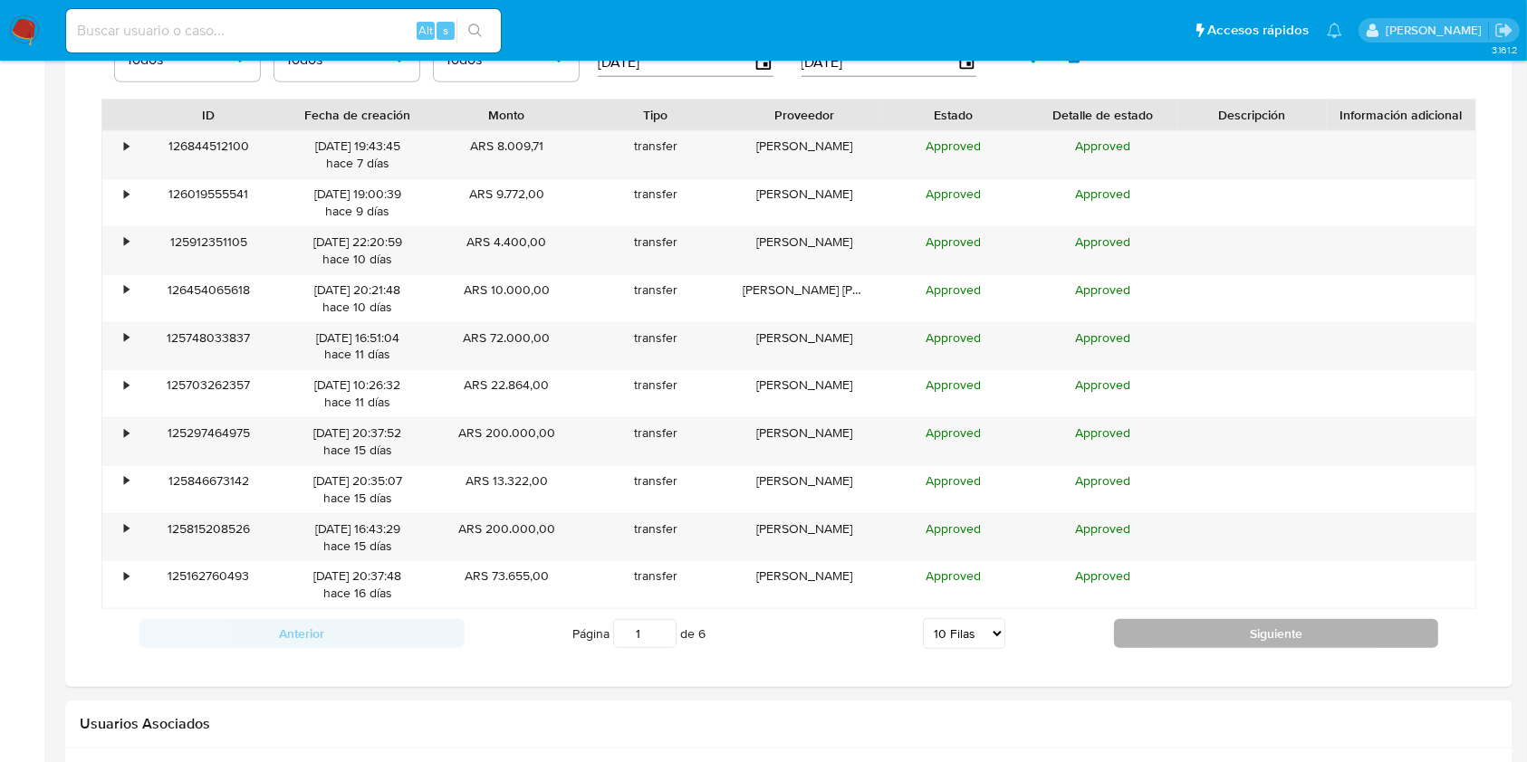
click at [1177, 624] on button "Siguiente" at bounding box center [1276, 633] width 325 height 29
click at [1156, 631] on button "Siguiente" at bounding box center [1276, 633] width 325 height 29
type input "3"
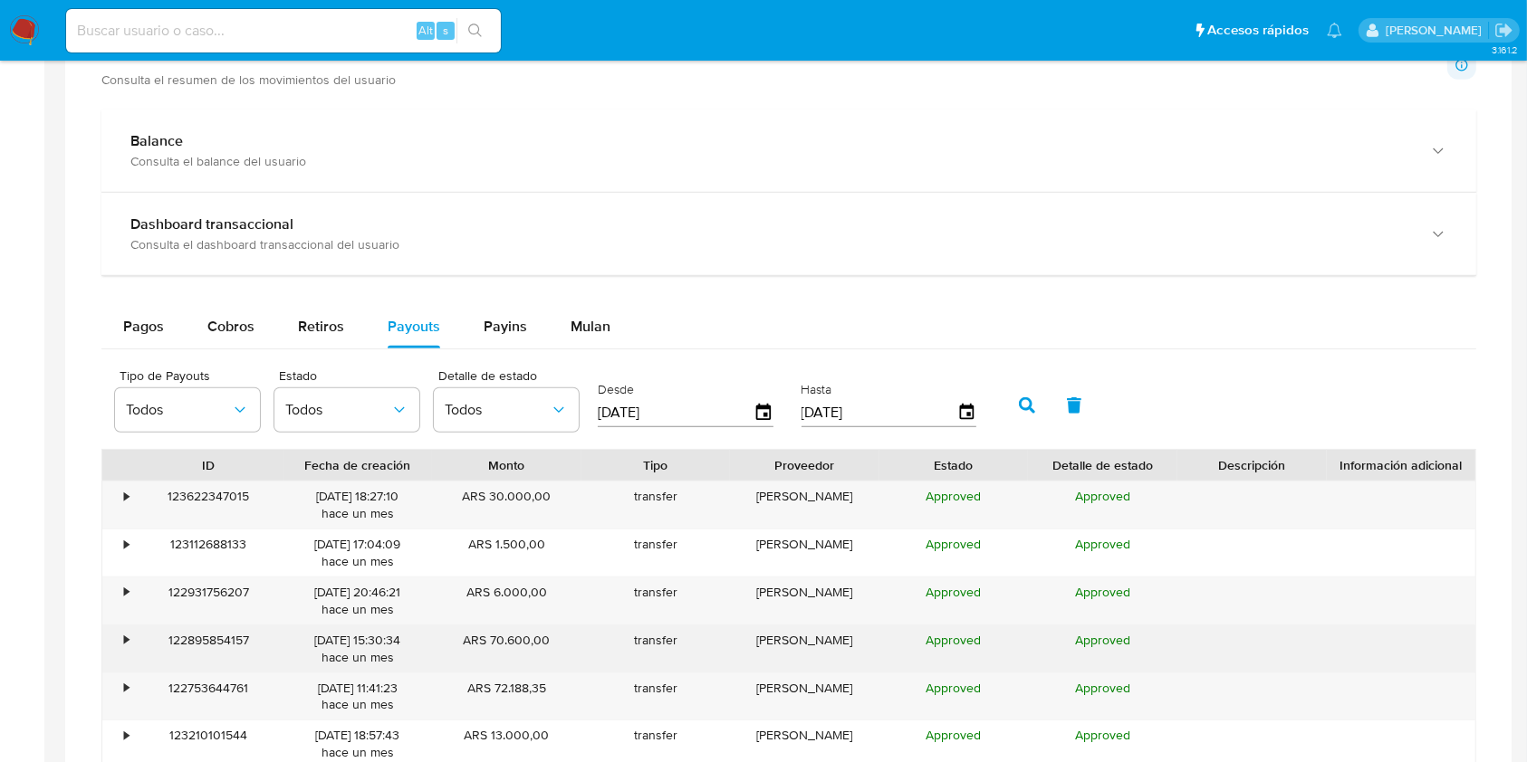
scroll to position [965, 0]
